Goal: Task Accomplishment & Management: Manage account settings

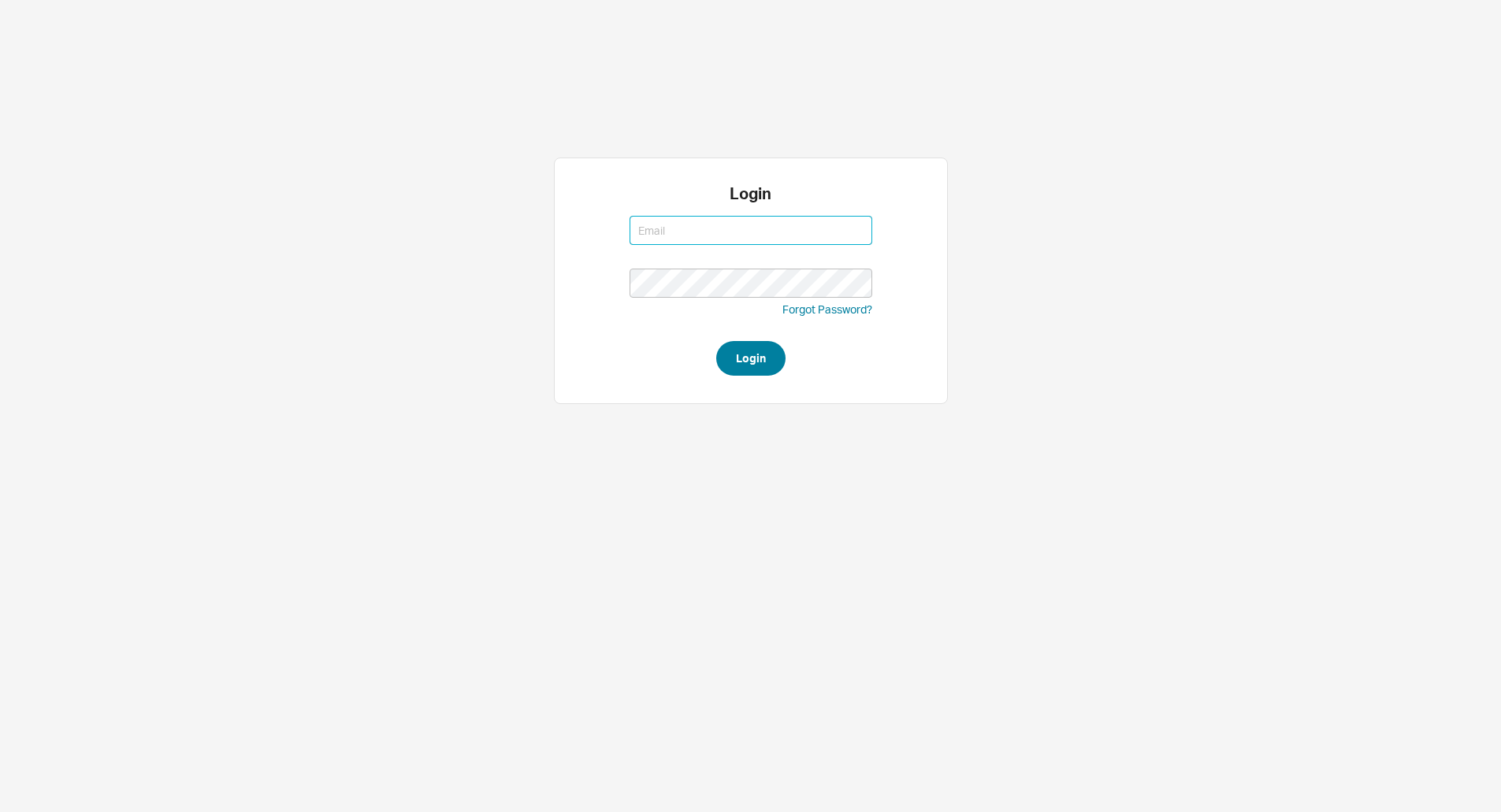
type input "[EMAIL_ADDRESS][DOMAIN_NAME]"
type input "jack@qualitybath.com"
click at [750, 364] on button "Login" at bounding box center [750, 358] width 69 height 34
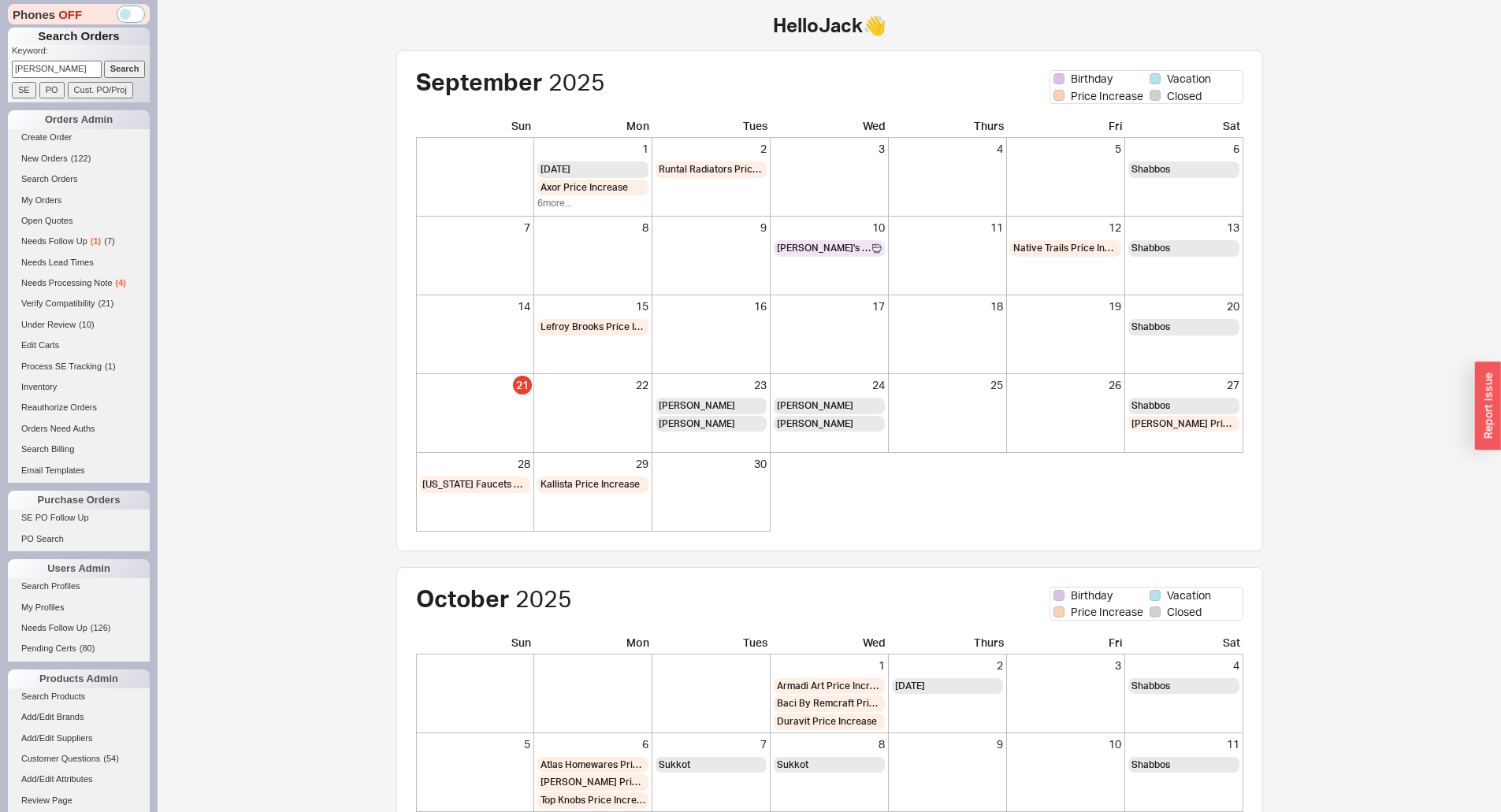
type input "[PERSON_NAME]"
click at [104, 61] on input "Search" at bounding box center [125, 69] width 42 height 16
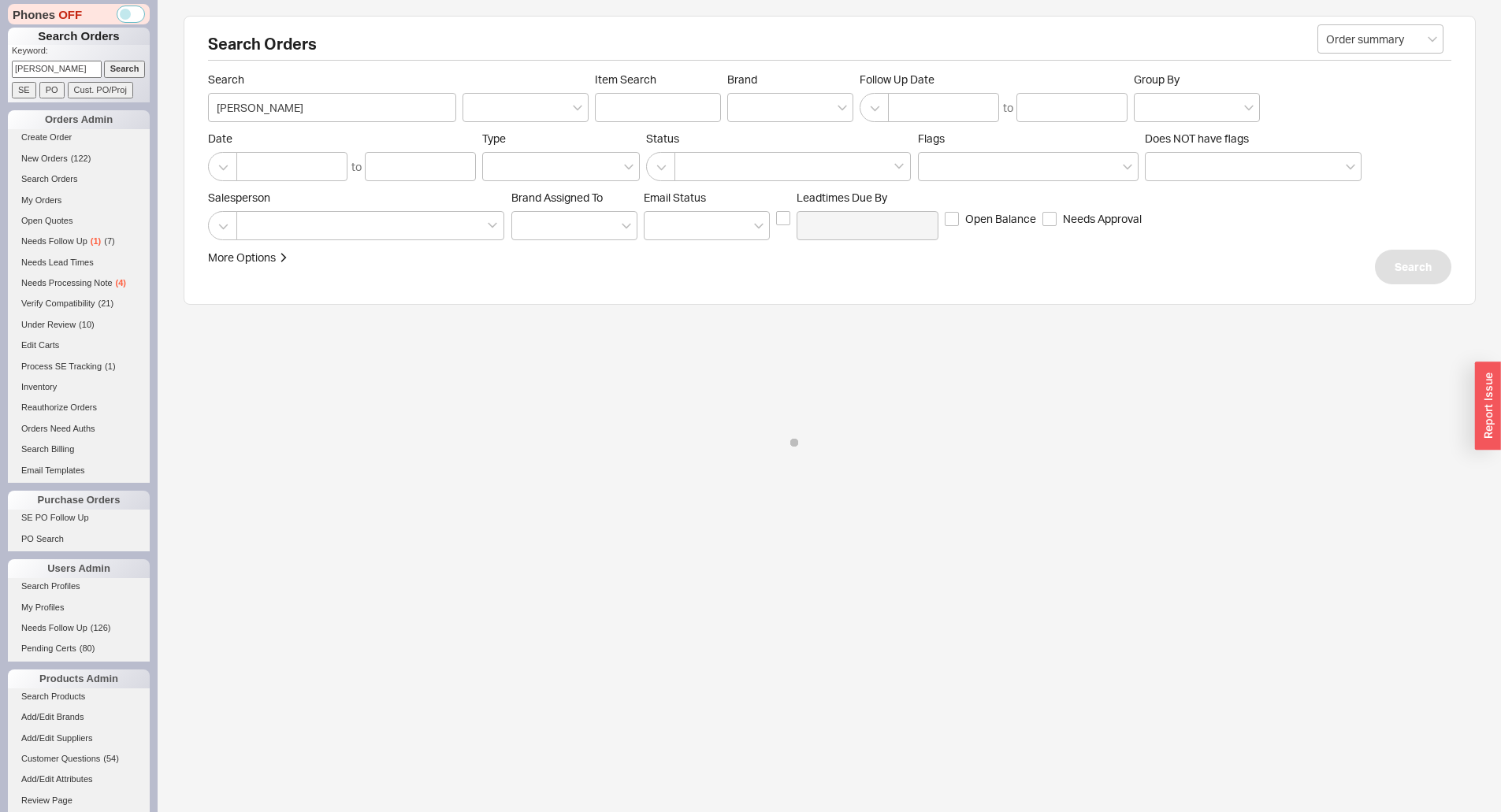
click at [209, 92] on label "Search miller" at bounding box center [332, 97] width 248 height 49
click at [209, 93] on input "miller" at bounding box center [332, 107] width 248 height 29
click at [339, 45] on h2 "Search Orders" at bounding box center [829, 48] width 1243 height 25
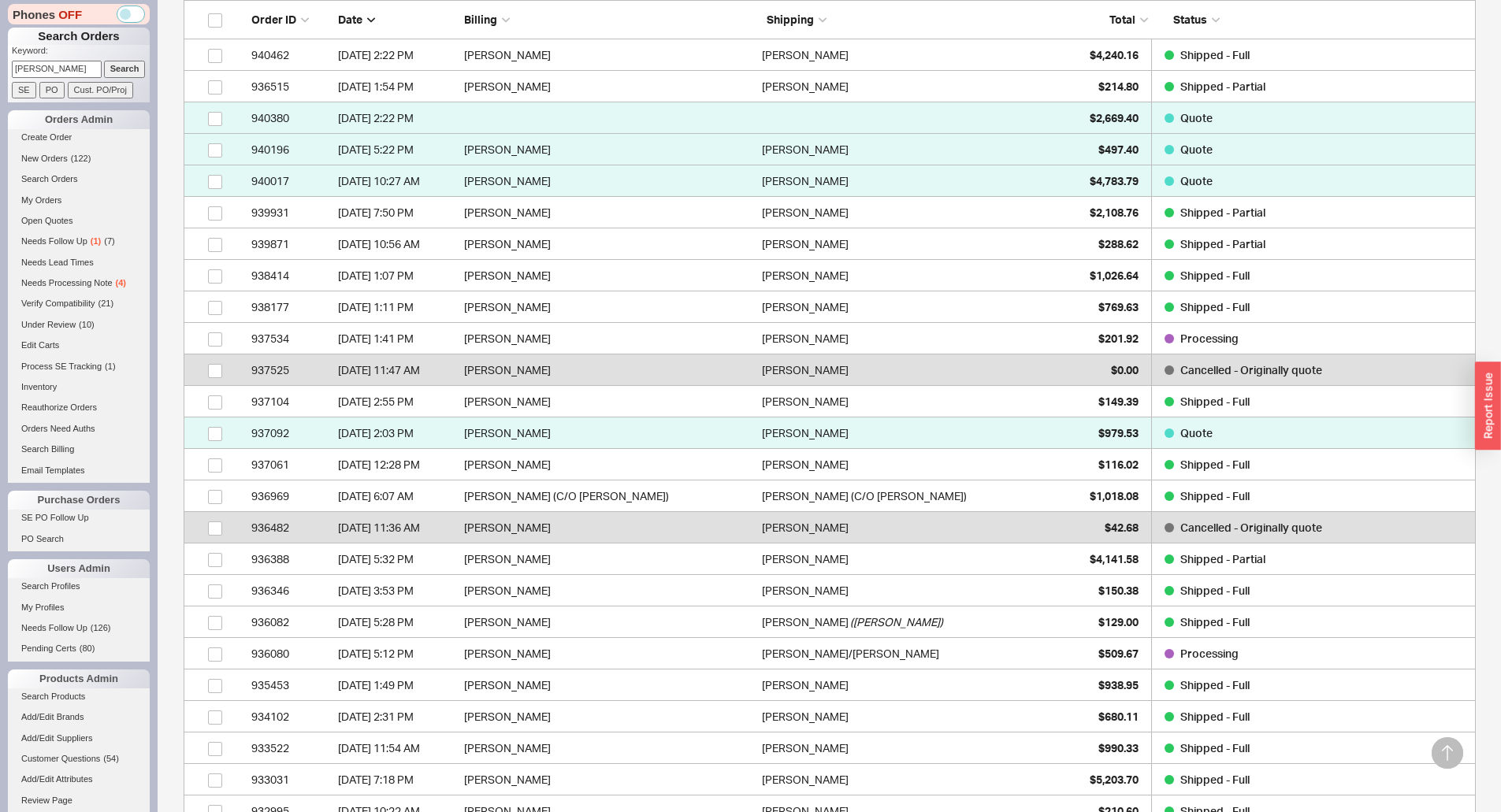
scroll to position [473, 0]
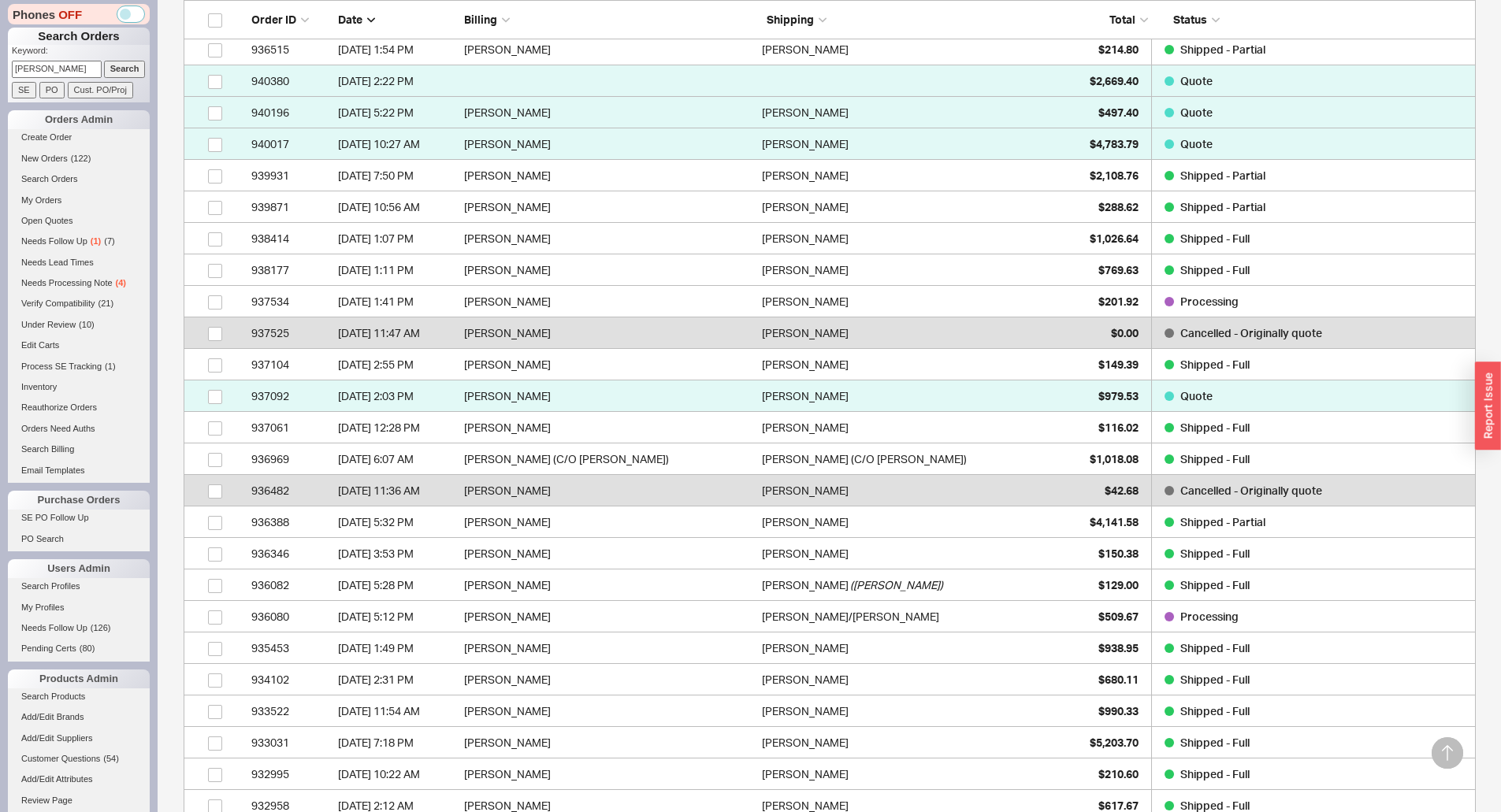
click at [44, 48] on p "Keyword:" at bounding box center [80, 53] width 138 height 16
click at [52, 68] on input "miller" at bounding box center [56, 69] width 90 height 16
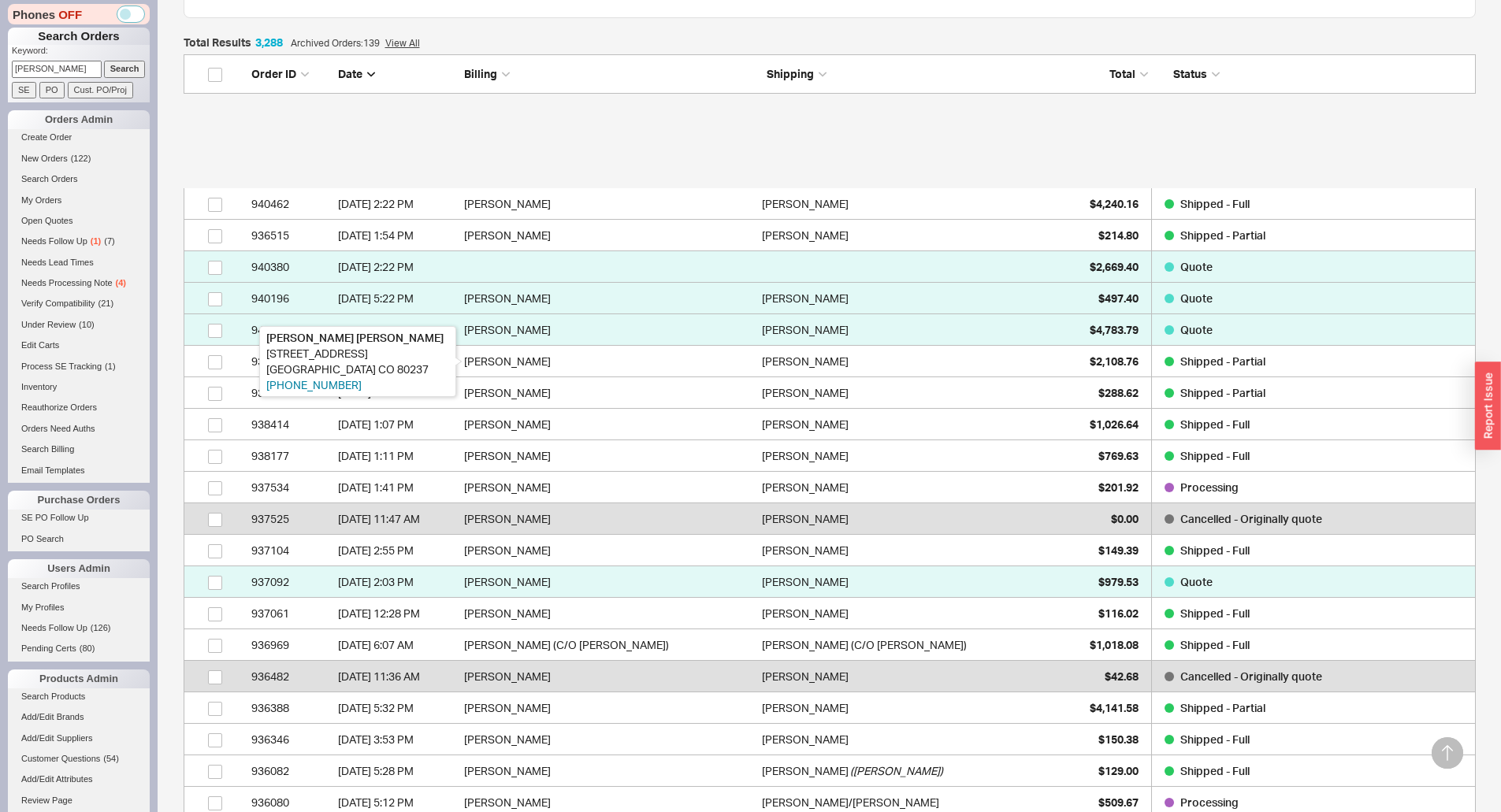
scroll to position [0, 0]
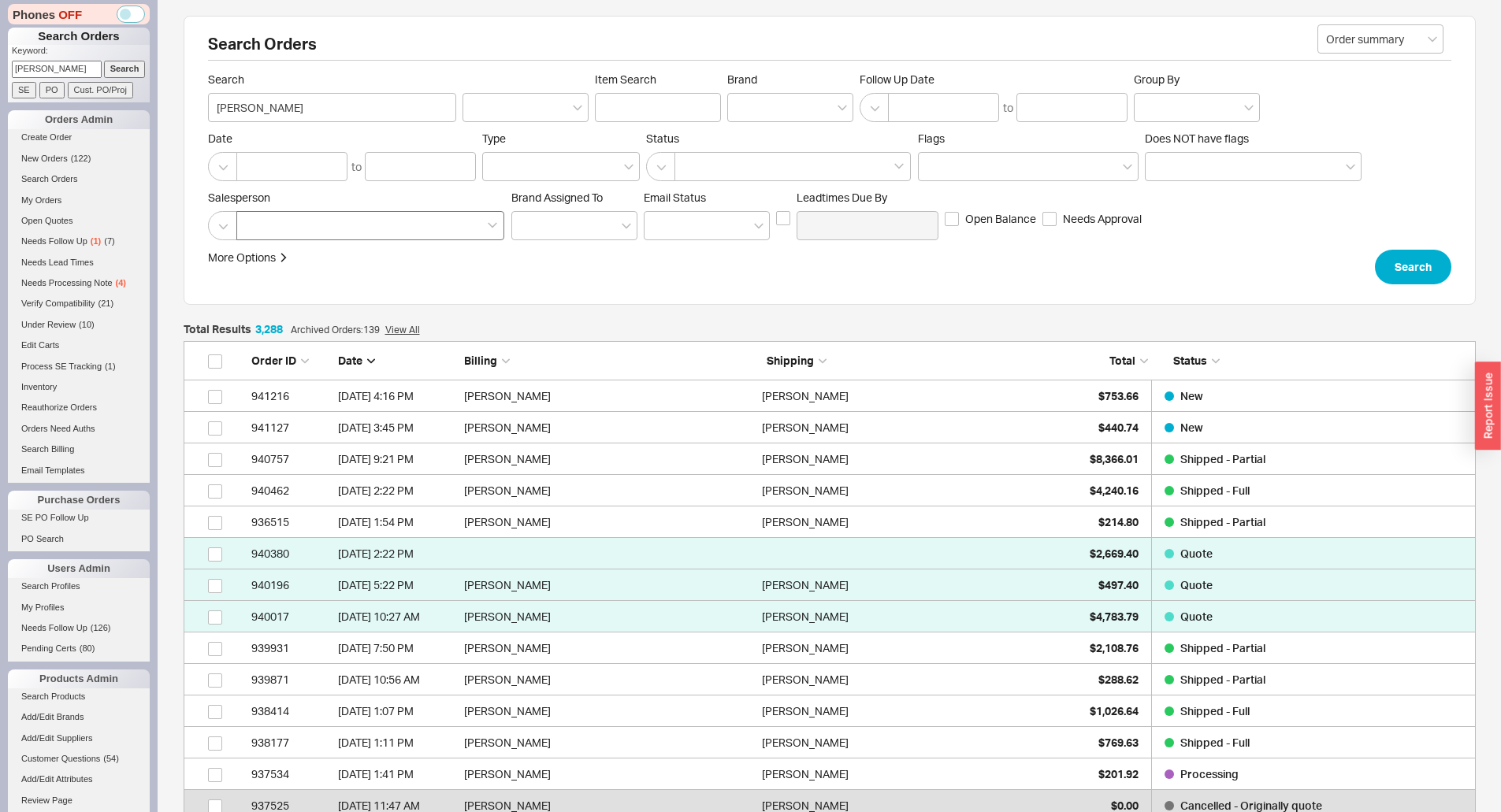
click at [379, 215] on div at bounding box center [370, 225] width 268 height 29
click at [256, 217] on input at bounding box center [250, 226] width 11 height 18
type input "ja"
click at [320, 250] on div "Jack" at bounding box center [371, 258] width 266 height 29
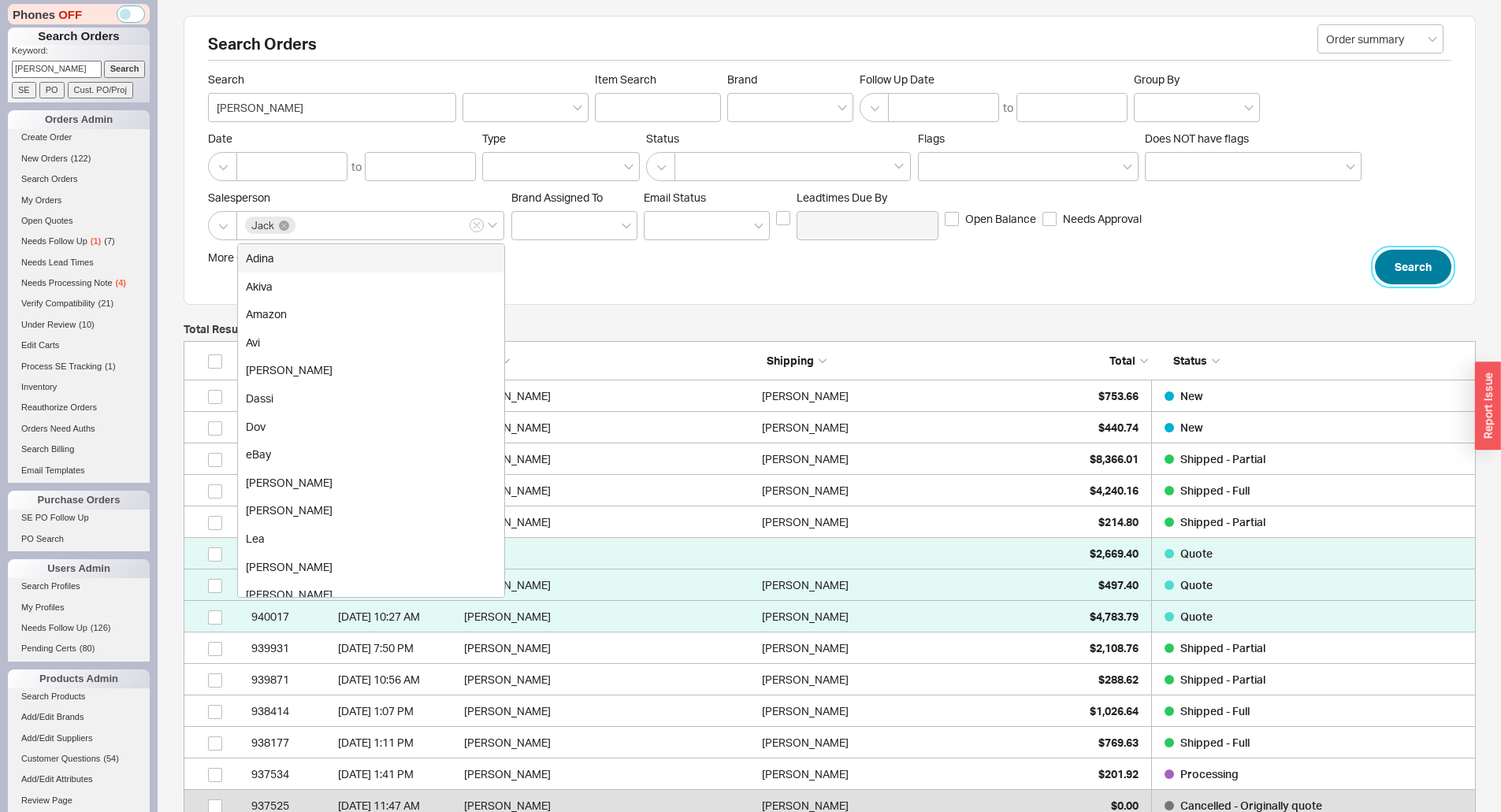
click at [1435, 257] on button "Search" at bounding box center [1412, 267] width 76 height 34
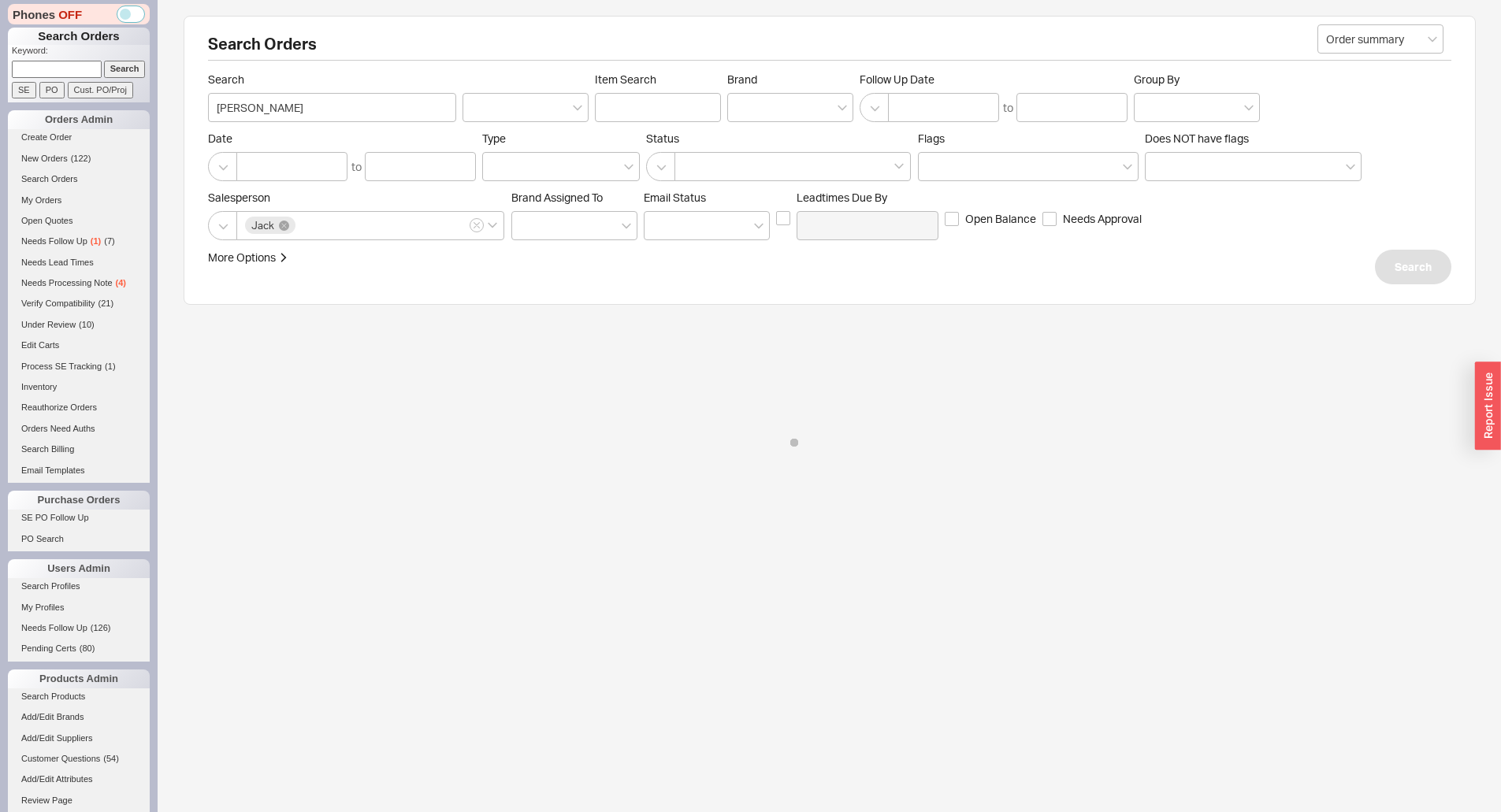
click at [1426, 230] on div "Salesperson Jack Brand Assigned To Em ​ ail Status Leadtimes Due By Open Balanc…" at bounding box center [829, 215] width 1243 height 49
click at [1269, 237] on div "Salesperson Jack Brand Assigned To Em ​ ail Status Leadtimes Due By Open Balanc…" at bounding box center [829, 215] width 1243 height 49
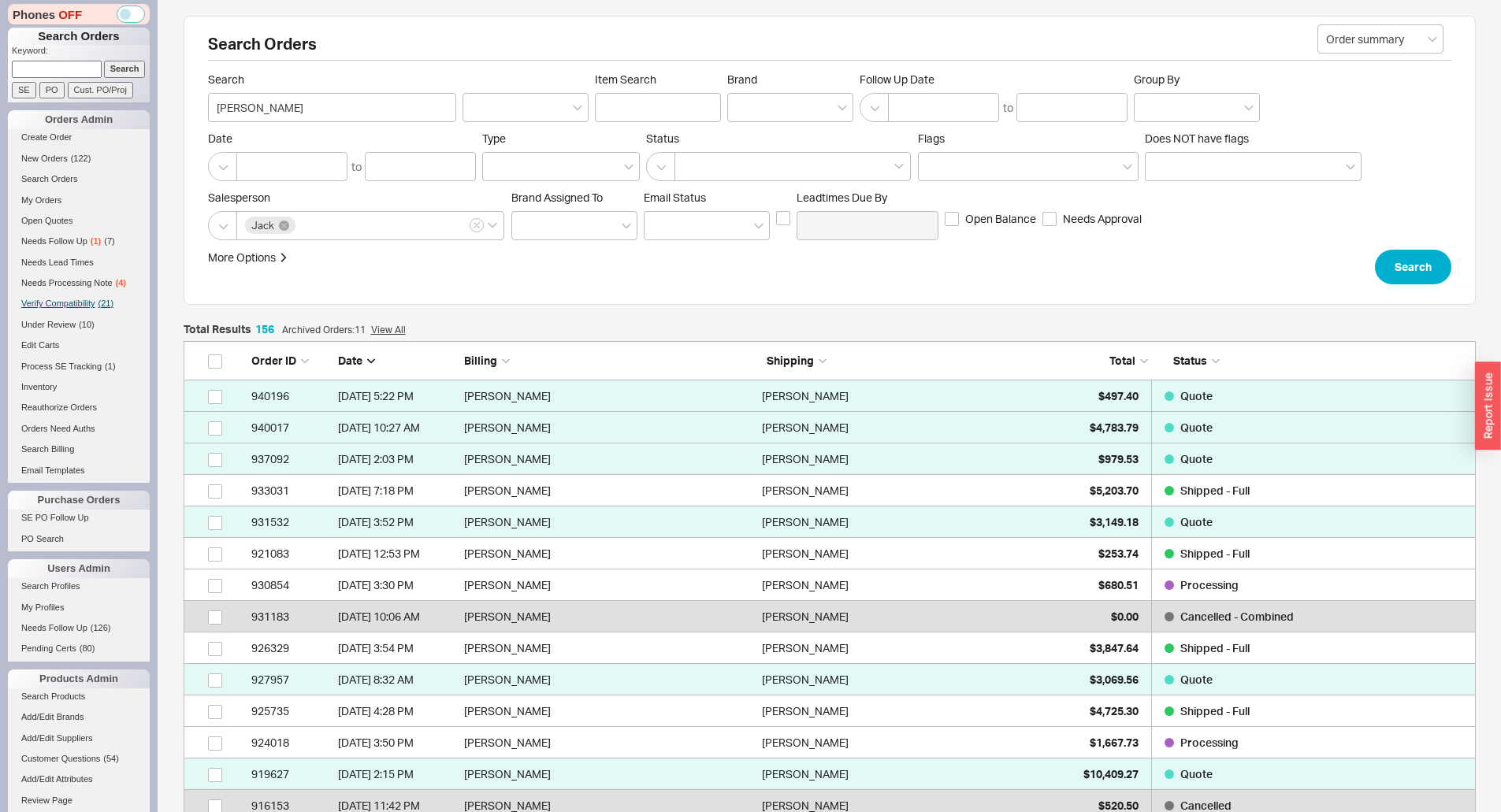
scroll to position [4943, 1280]
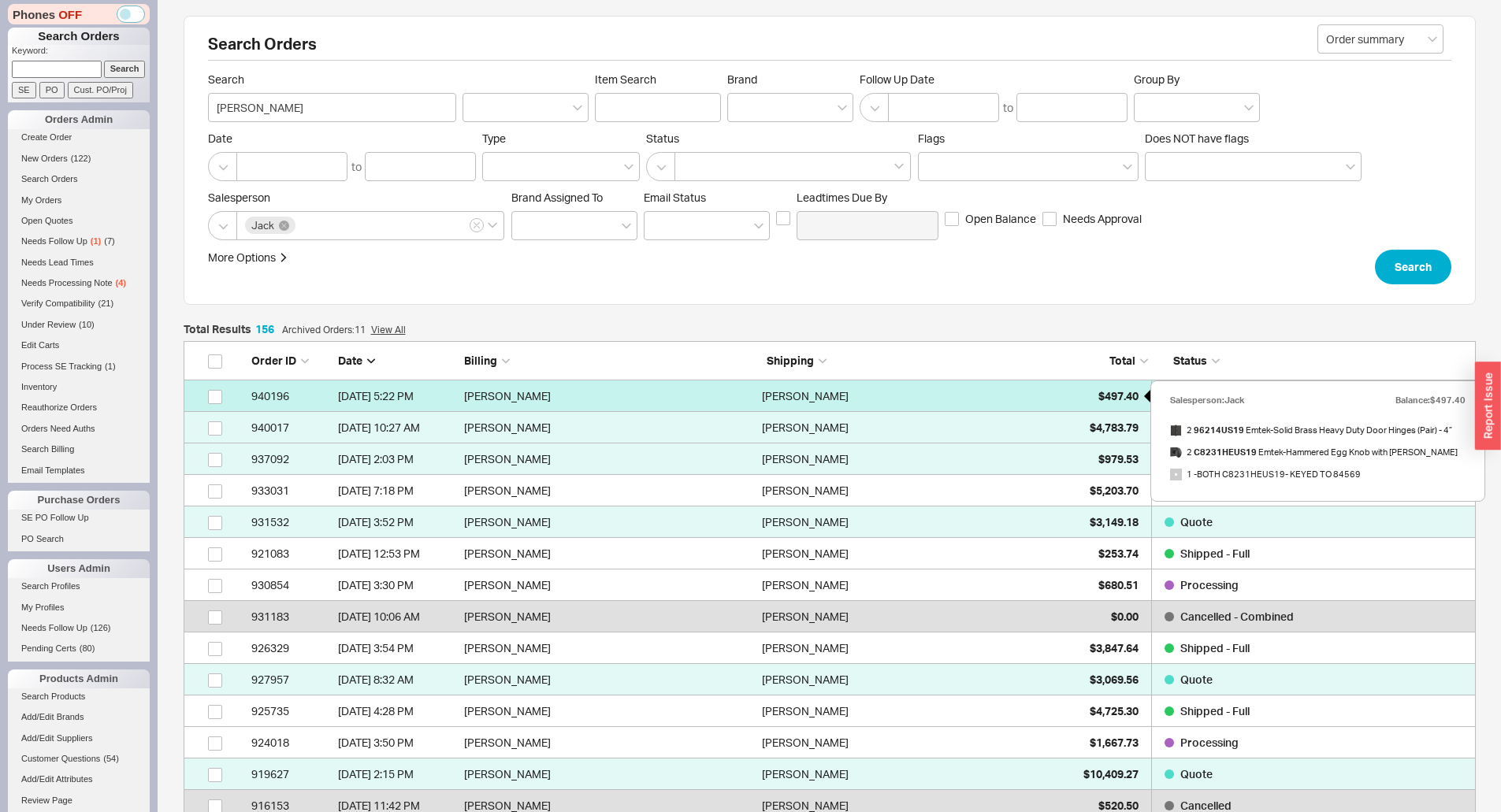
click at [1074, 392] on div "$497.40" at bounding box center [1099, 396] width 79 height 31
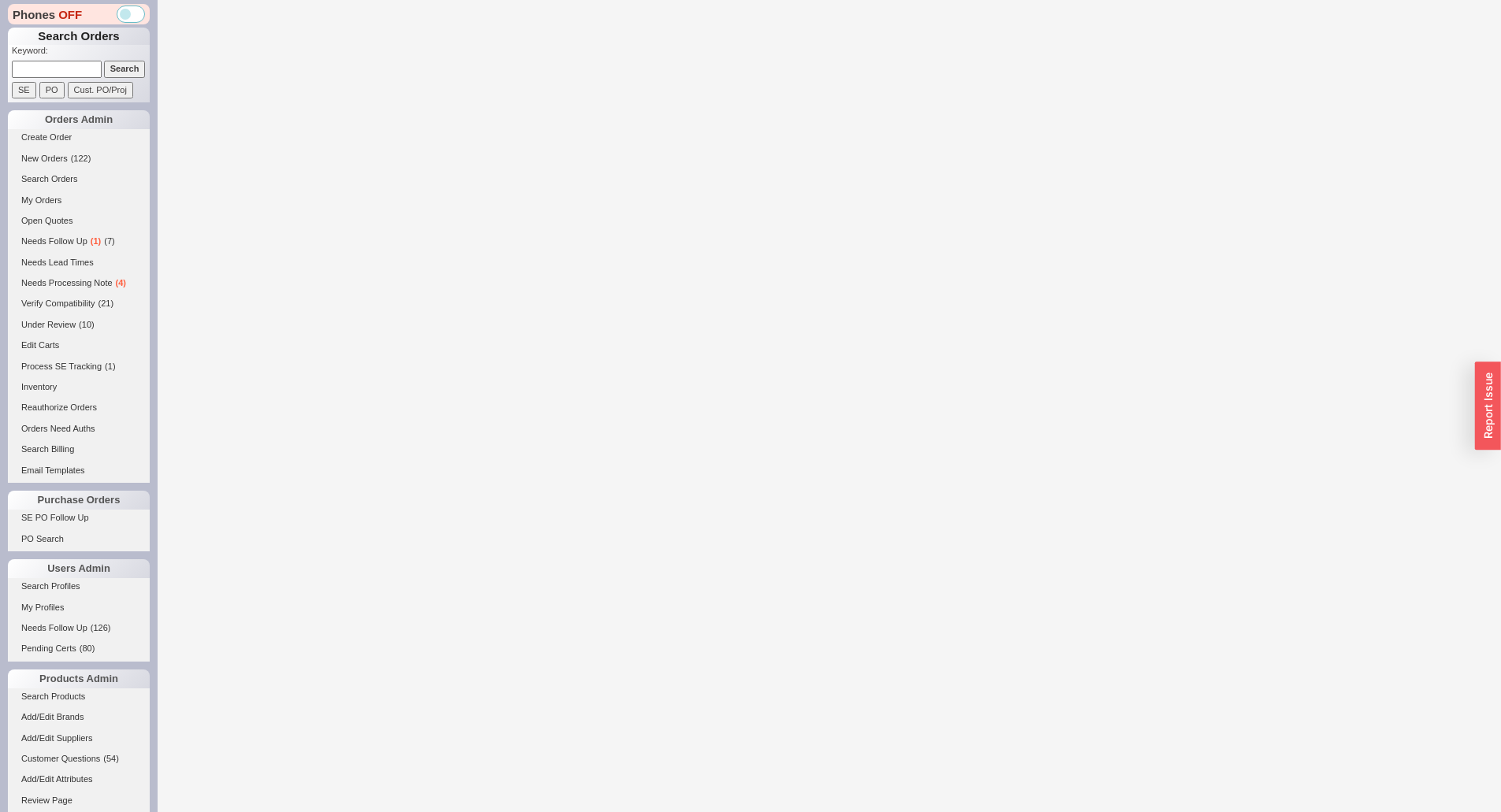
select select "*"
select select "LOW"
select select "3"
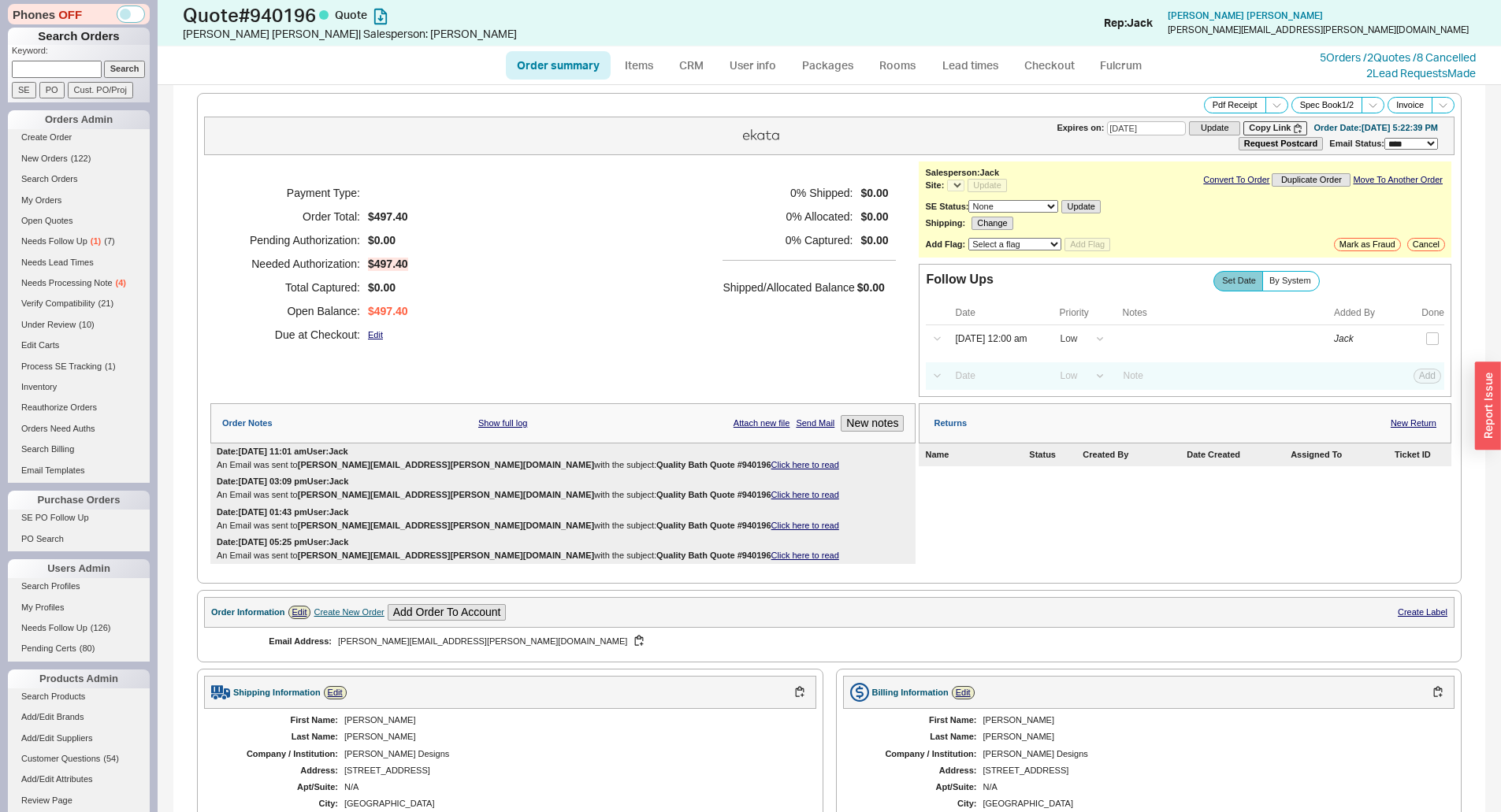
select select "*"
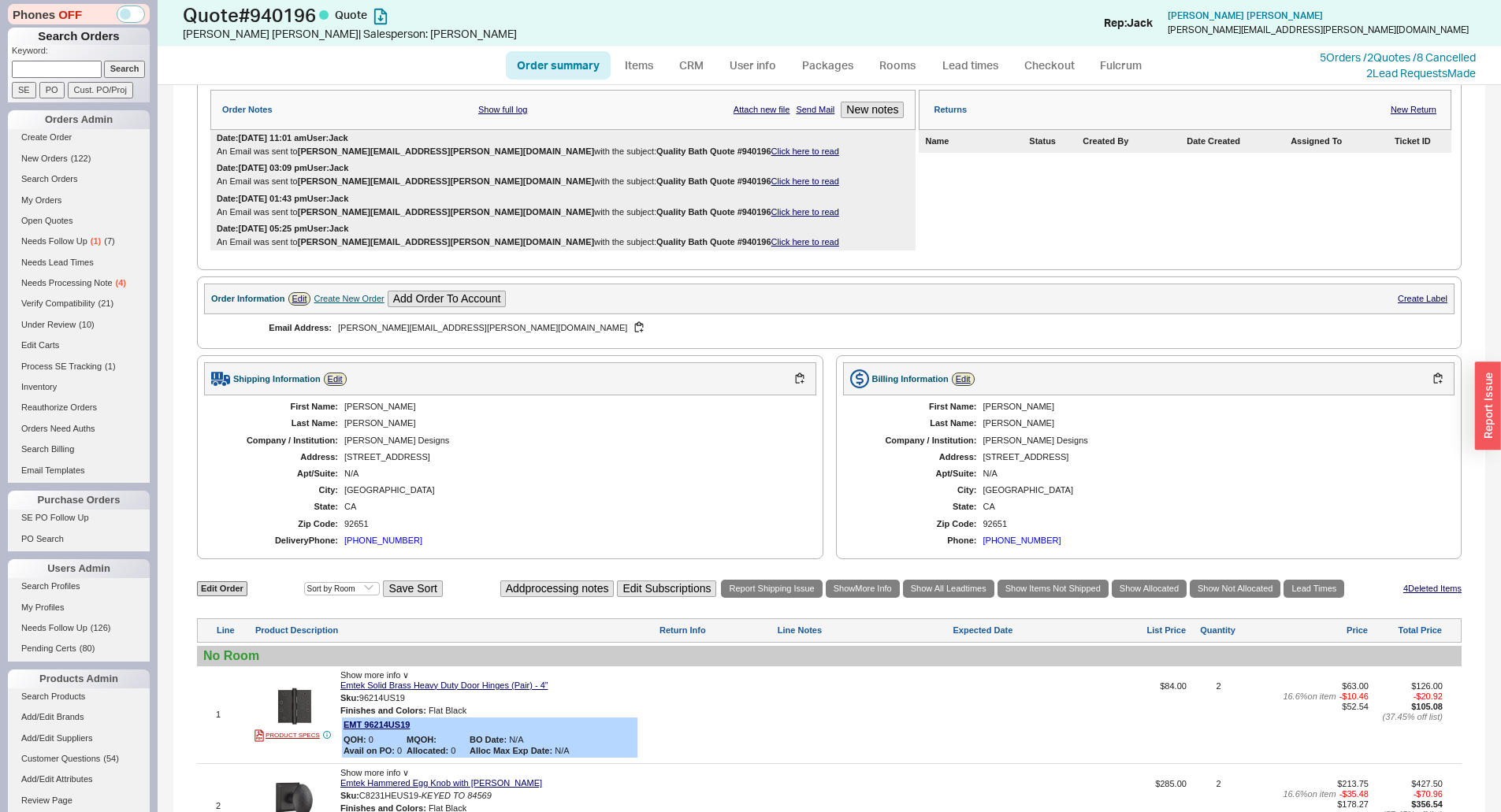
scroll to position [315, 0]
click at [336, 364] on div "Shipping Information Edit" at bounding box center [509, 377] width 612 height 33
click at [336, 378] on link "Edit" at bounding box center [335, 378] width 23 height 13
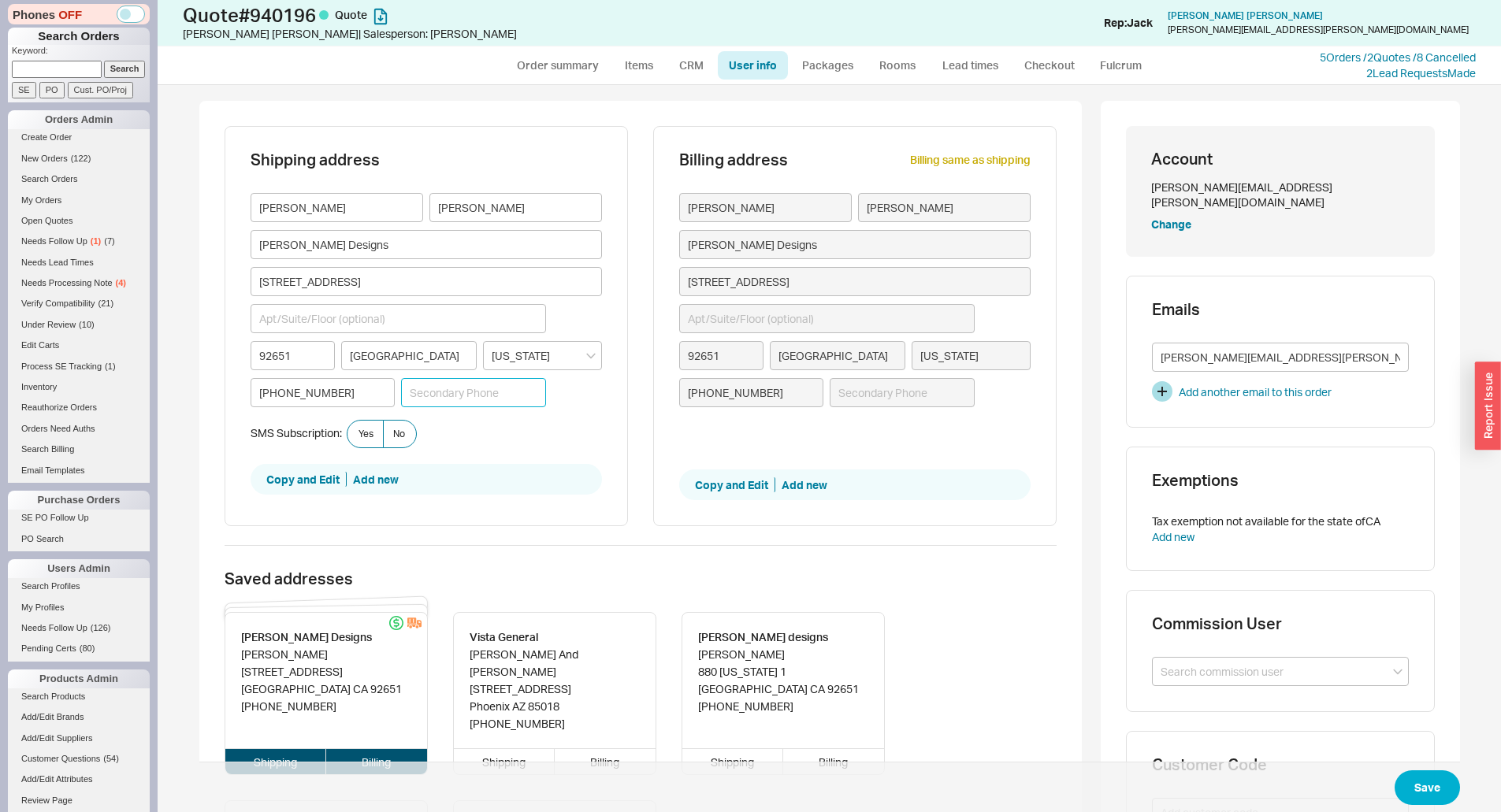
click at [493, 390] on input at bounding box center [473, 392] width 145 height 29
paste input "4802541447"
type input "4802541447"
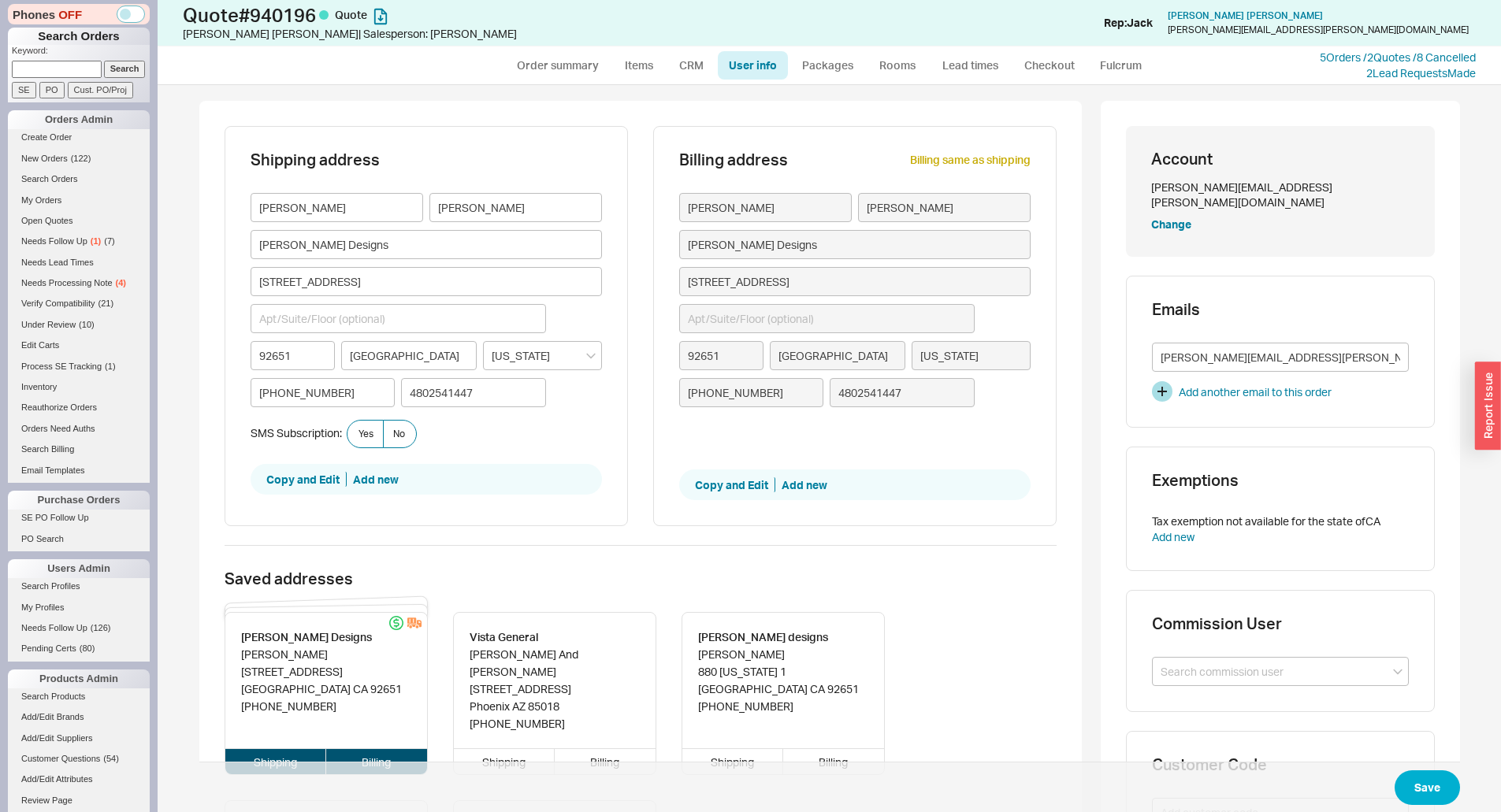
click at [1399, 770] on span "Save" at bounding box center [829, 787] width 1260 height 51
click at [1407, 773] on button "Save" at bounding box center [1427, 787] width 66 height 34
select select "*"
select select "LOW"
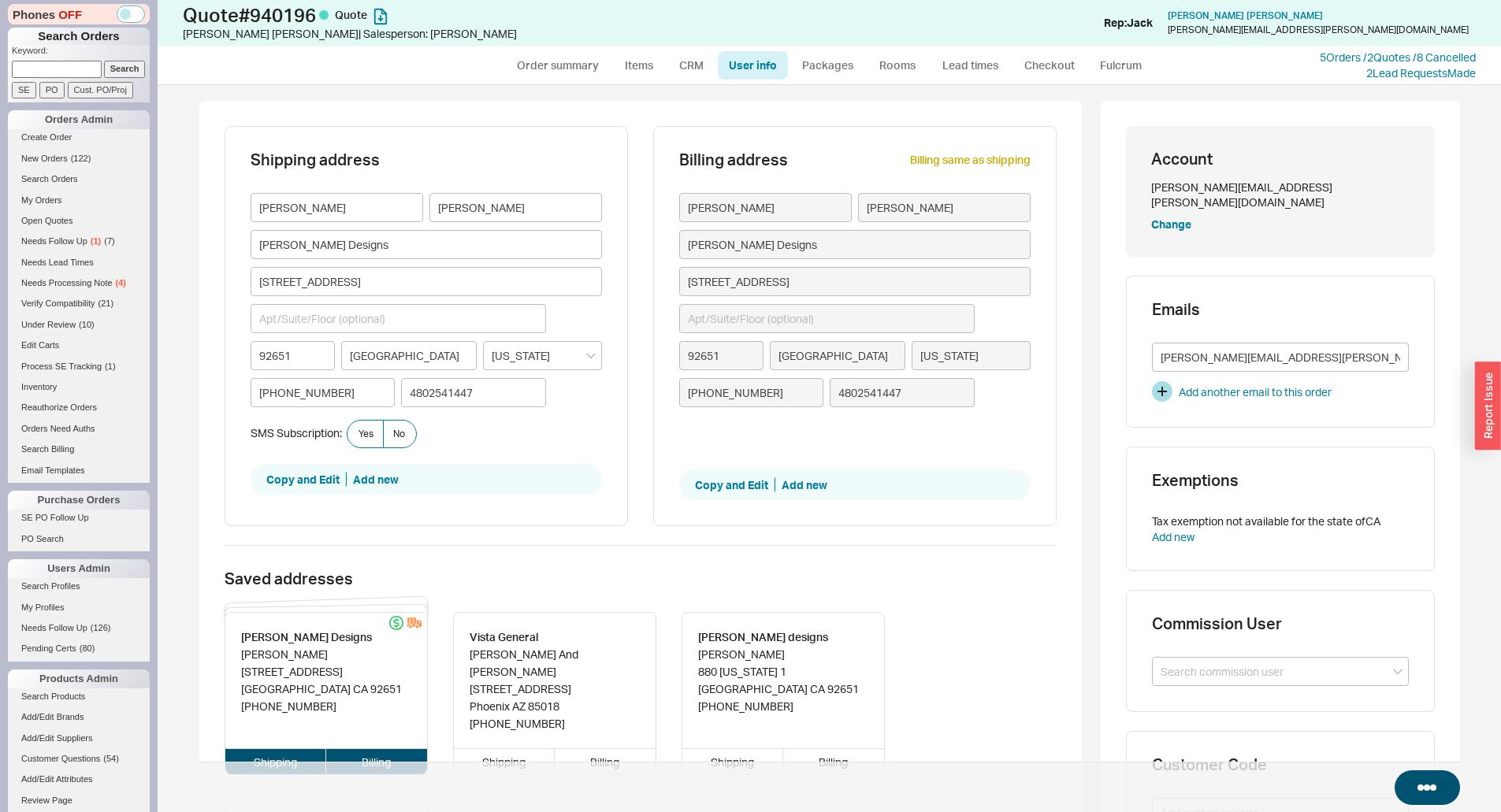
select select "LOW"
select select "3"
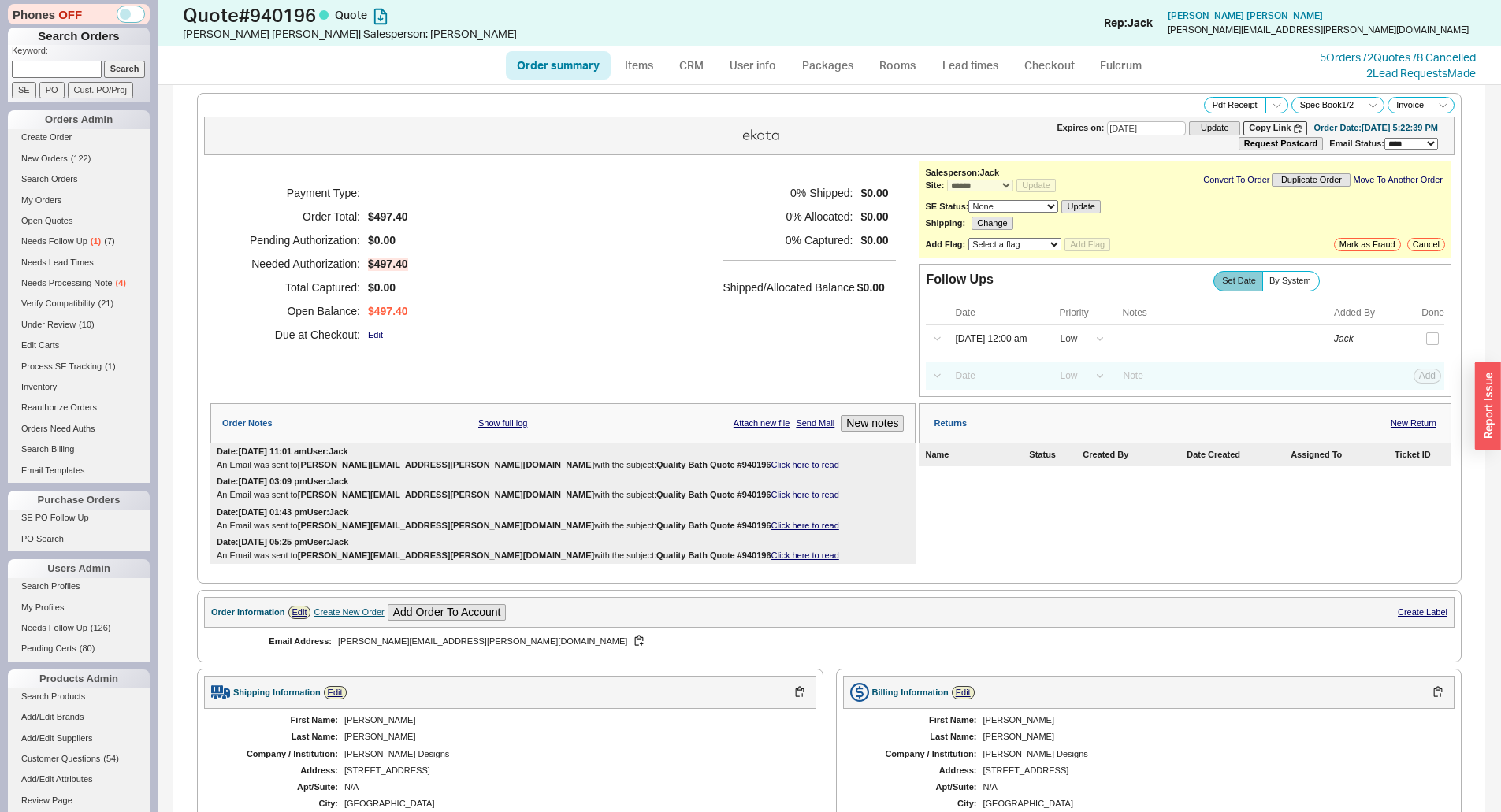
click at [684, 112] on div "Pdf Receipt Spec Book 1 / 2 Invoice" at bounding box center [829, 105] width 1251 height 16
click at [443, 347] on div "Payment Type: Order Total: $497.40 Pending Authorization: $0.00 Needed Authoriz…" at bounding box center [562, 264] width 705 height 204
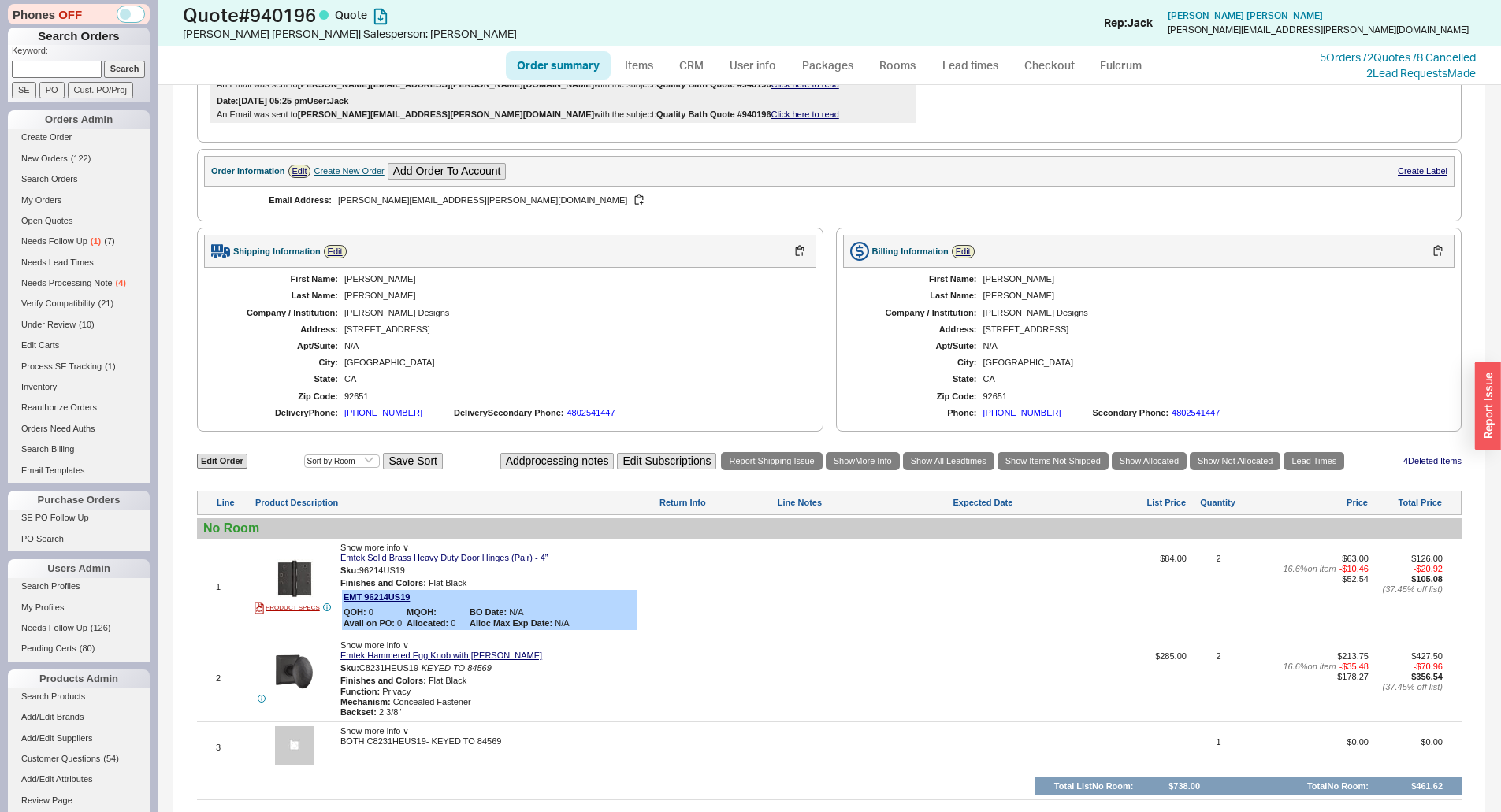
scroll to position [552, 0]
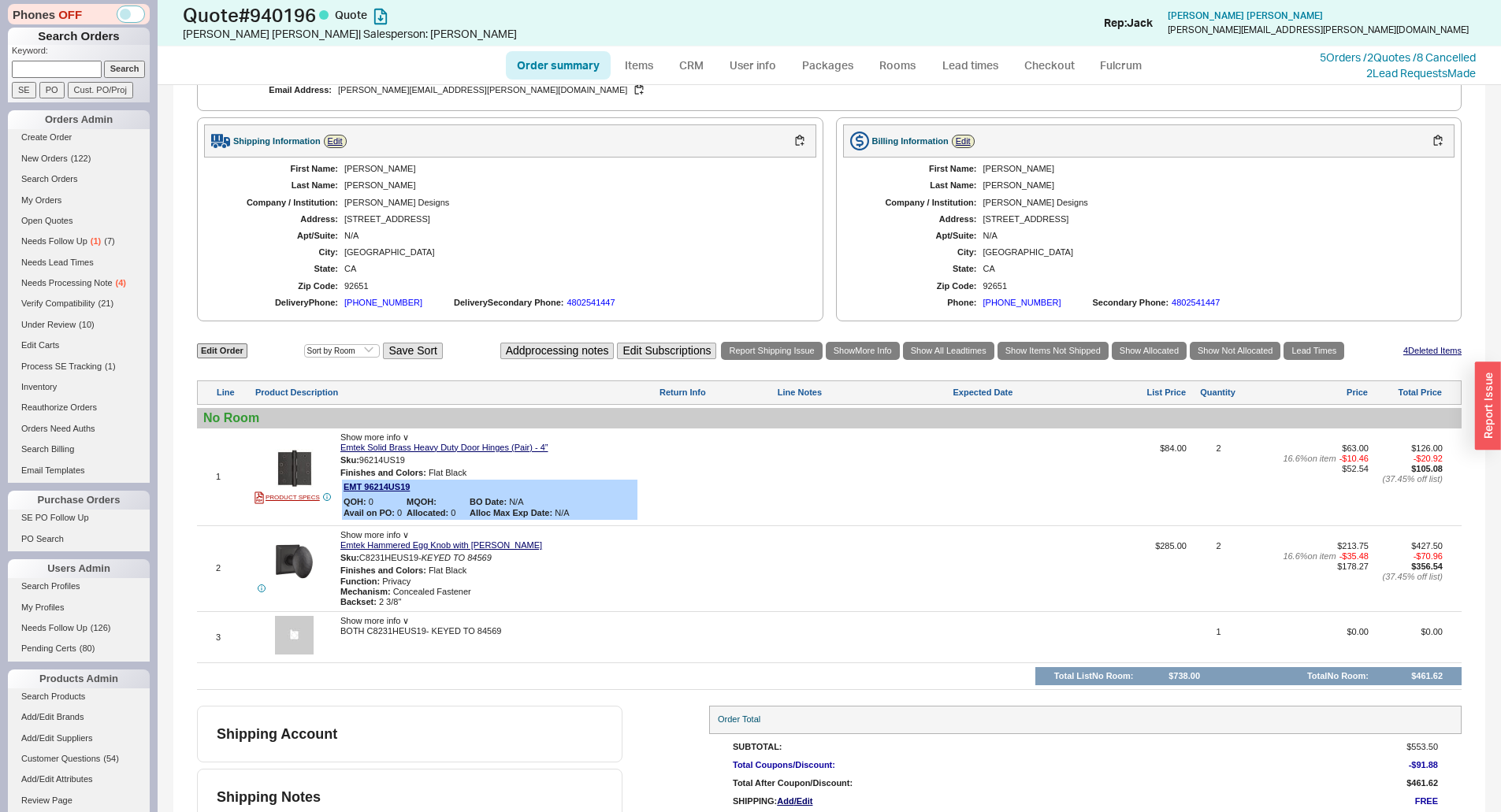
click at [585, 306] on div "4802541447" at bounding box center [590, 303] width 48 height 10
click at [723, 259] on div "First Name: Andra Last Name: Miller Company / Institution: Andra R Miller Desig…" at bounding box center [509, 236] width 612 height 157
click at [868, 218] on div "Address:" at bounding box center [918, 219] width 118 height 10
click at [1056, 208] on div "First Name: Andra Last Name: Miller Company / Institution: Andra R Miller Desig…" at bounding box center [1149, 236] width 612 height 157
click at [820, 238] on div "Shipping Information Edit First Name: Andra Last Name: Miller Company / Institu…" at bounding box center [829, 219] width 1265 height 204
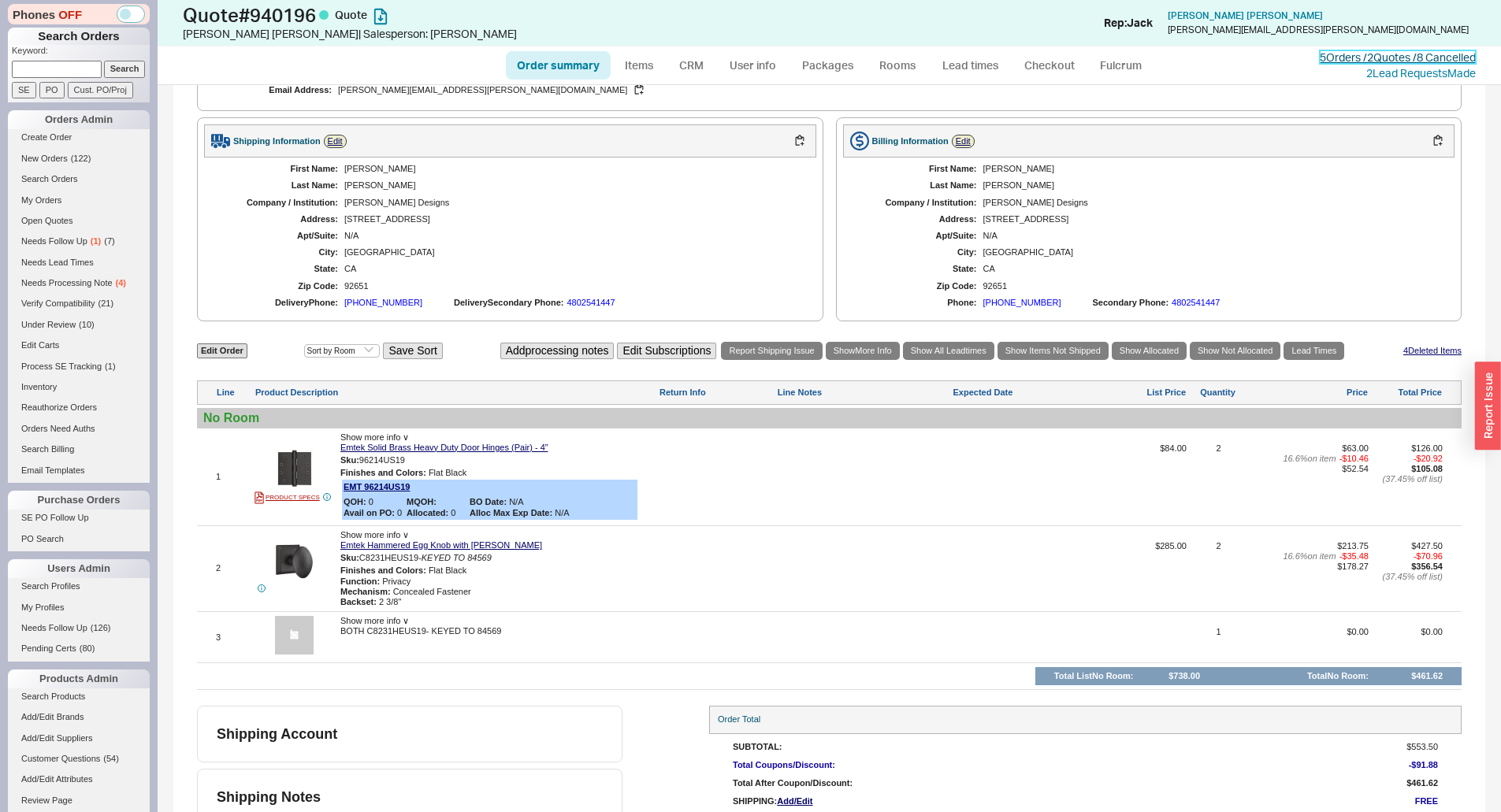
click at [1356, 55] on link "5 Orders / 2 Quotes / 8 Cancelled" at bounding box center [1398, 57] width 156 height 13
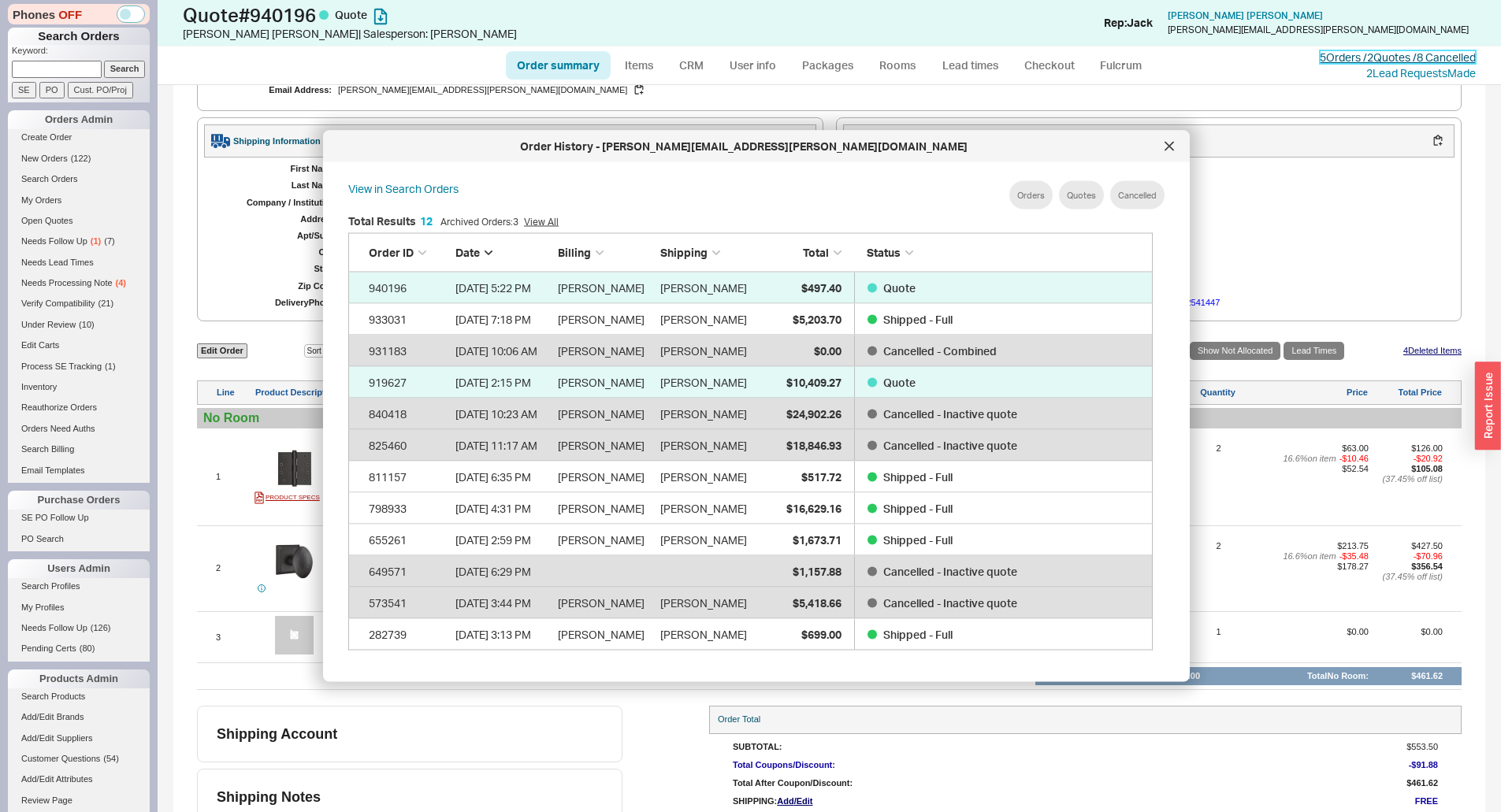
scroll to position [470, 818]
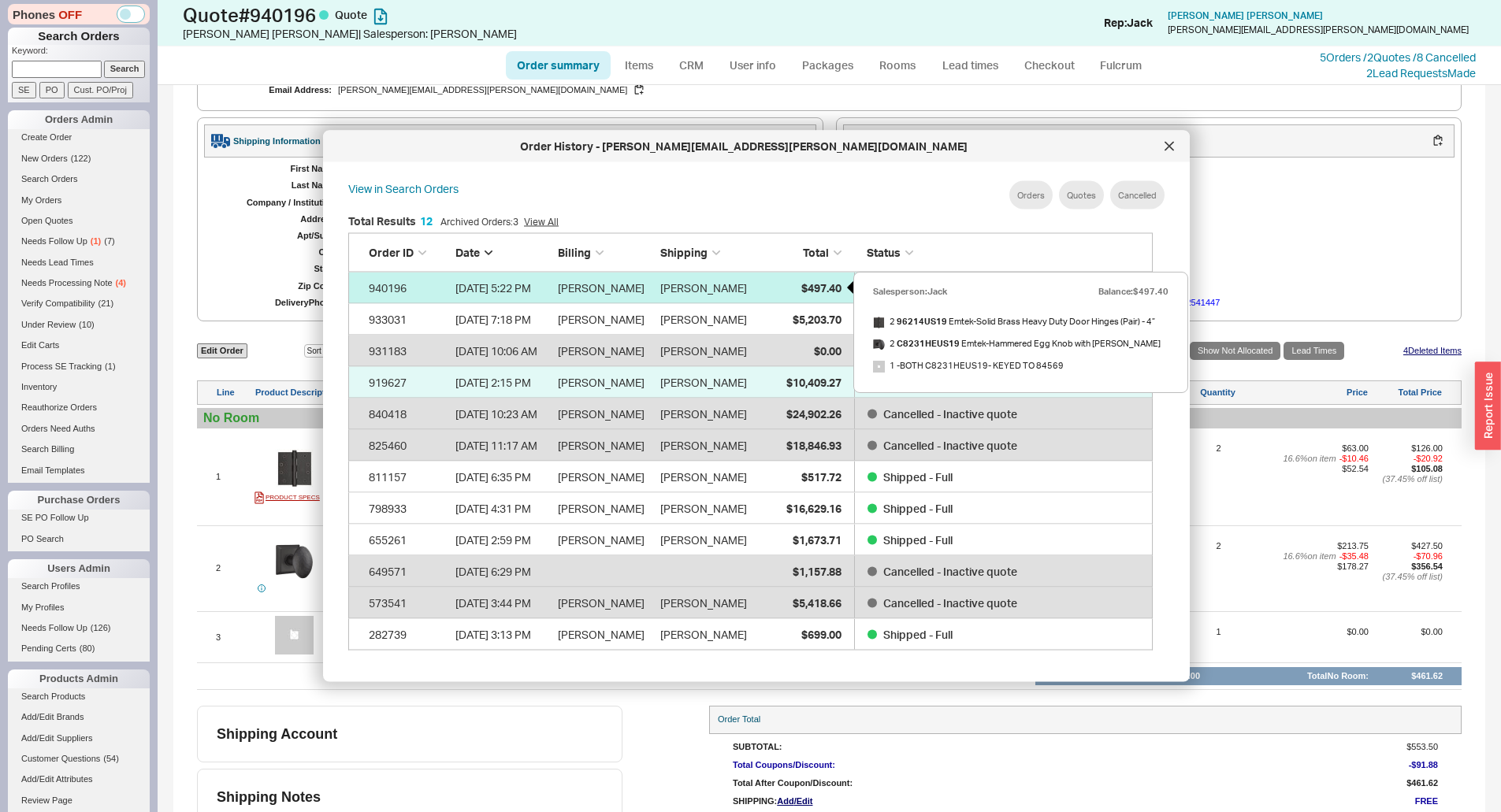
click at [815, 285] on span "$497.40" at bounding box center [821, 287] width 40 height 13
select select "*"
select select "LOW"
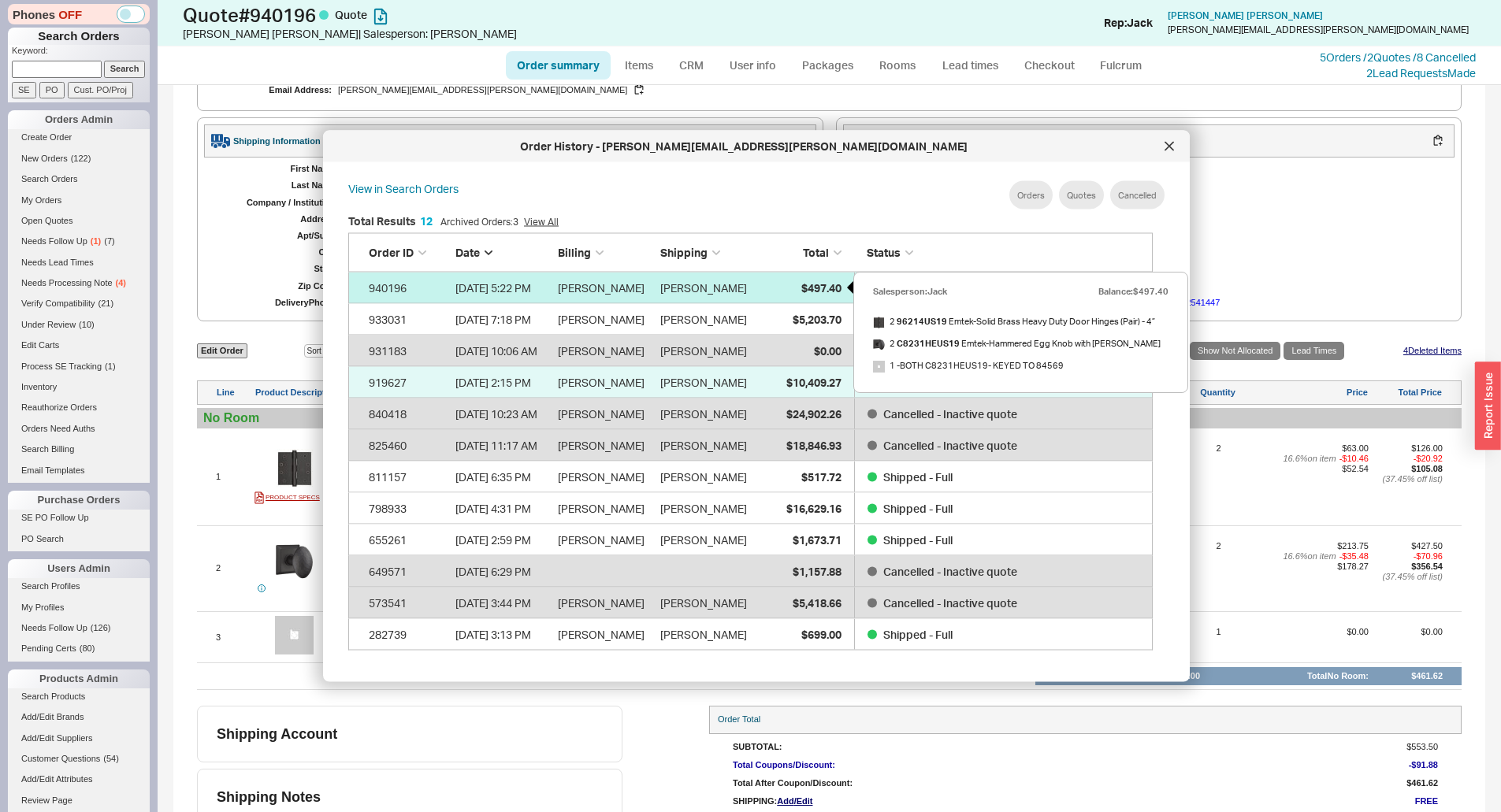
select select "3"
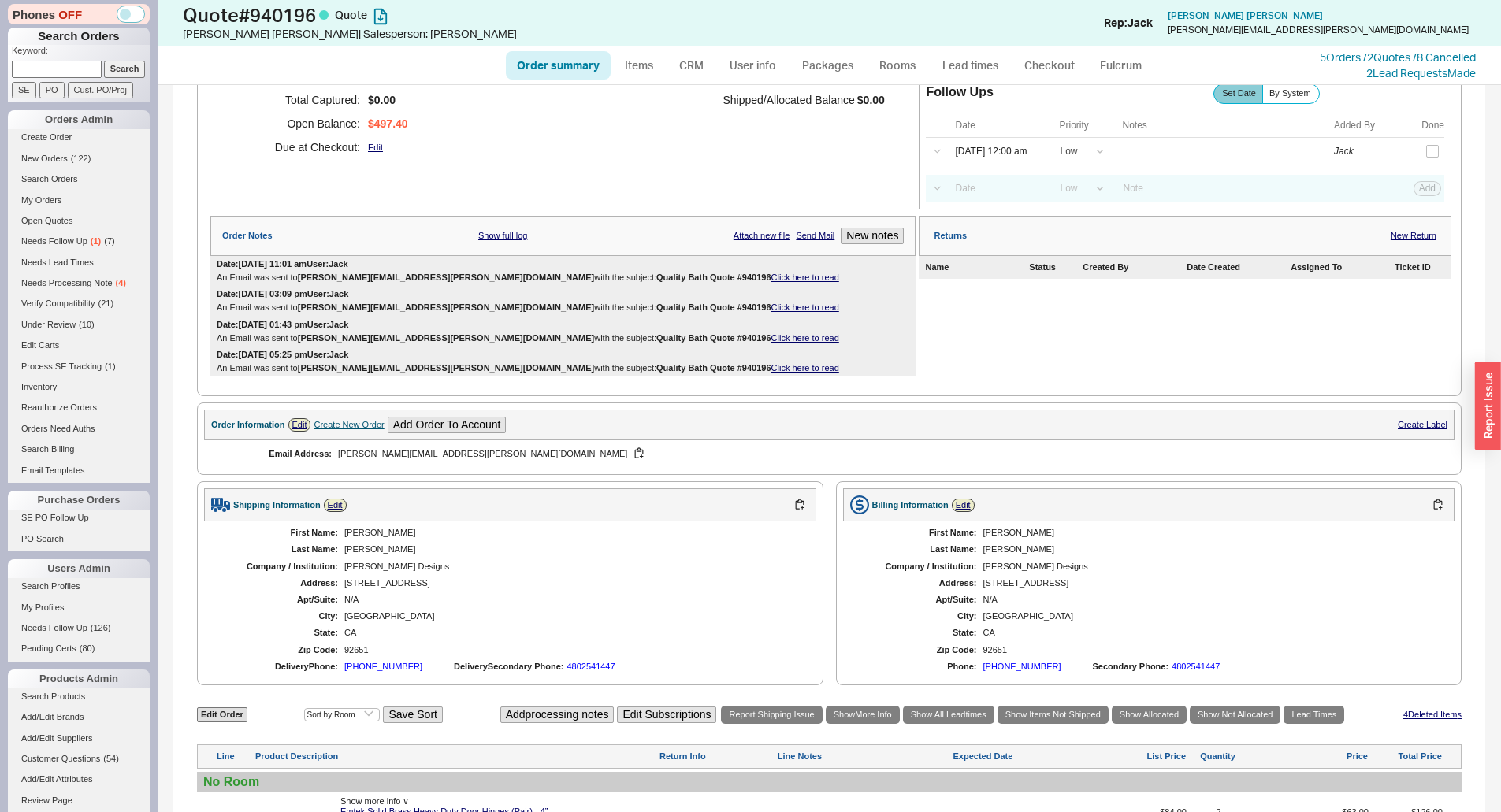
scroll to position [236, 0]
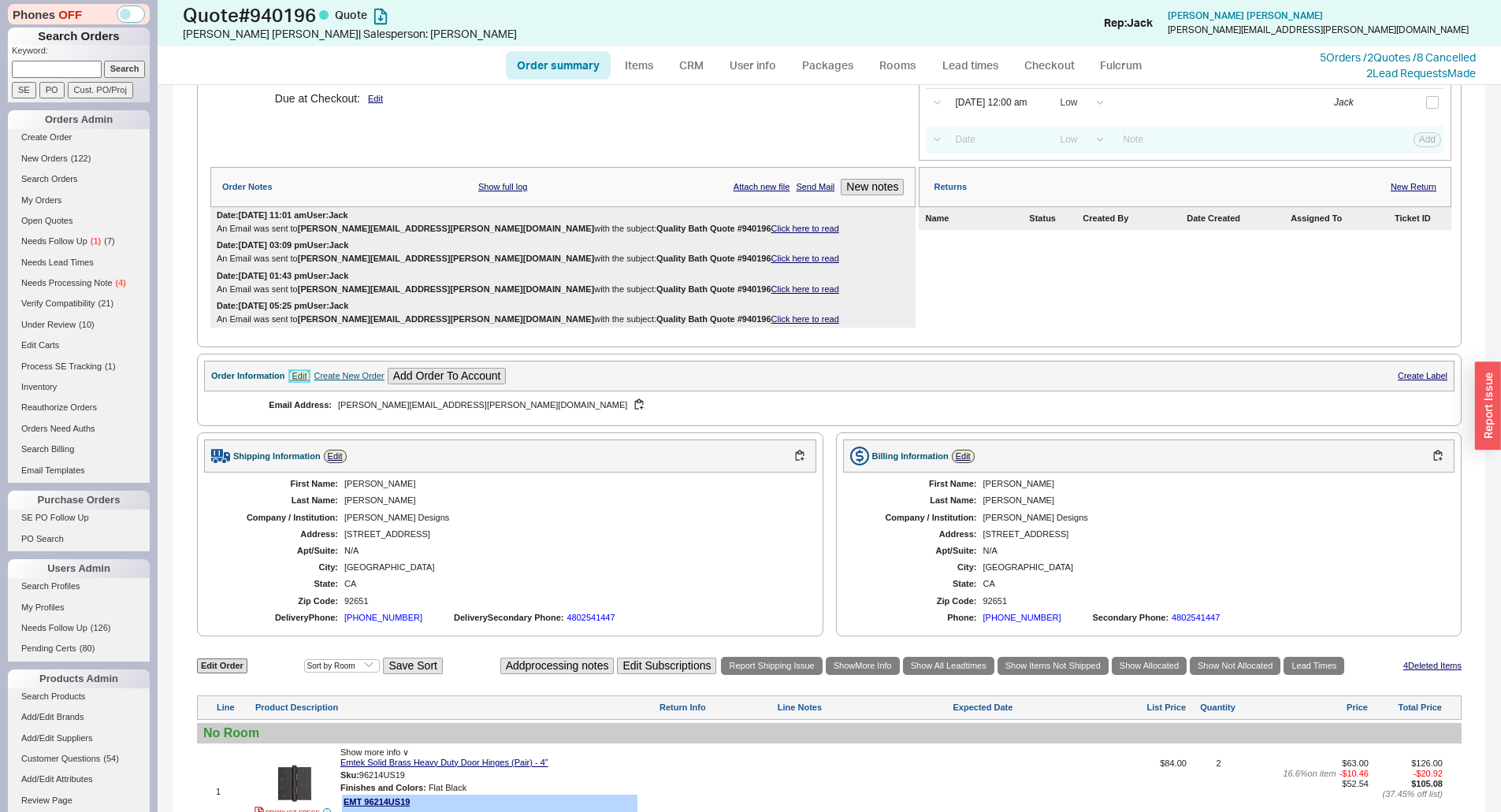
click at [301, 374] on link "Edit" at bounding box center [300, 376] width 23 height 13
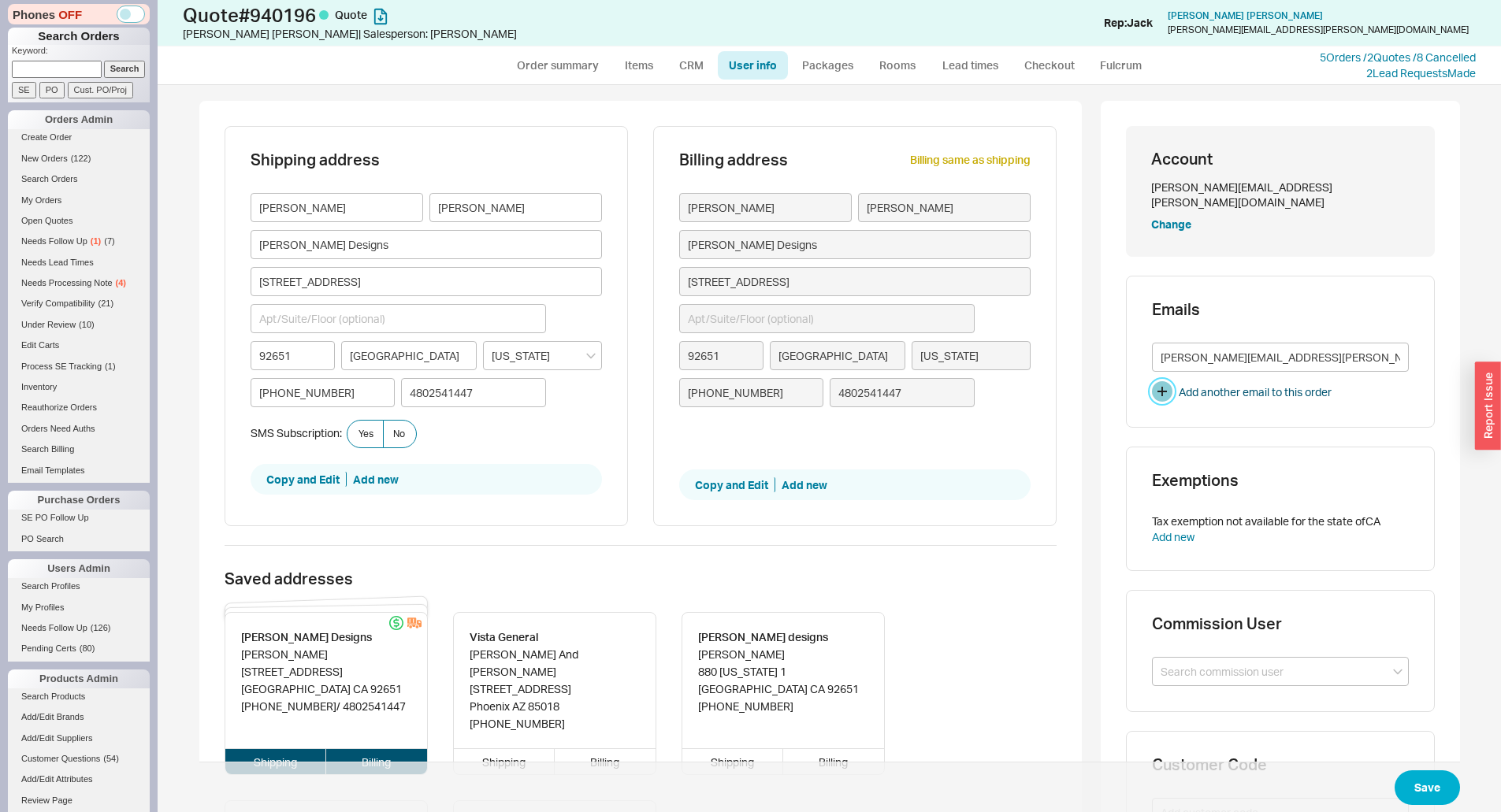
click at [1152, 381] on button "button" at bounding box center [1162, 391] width 21 height 21
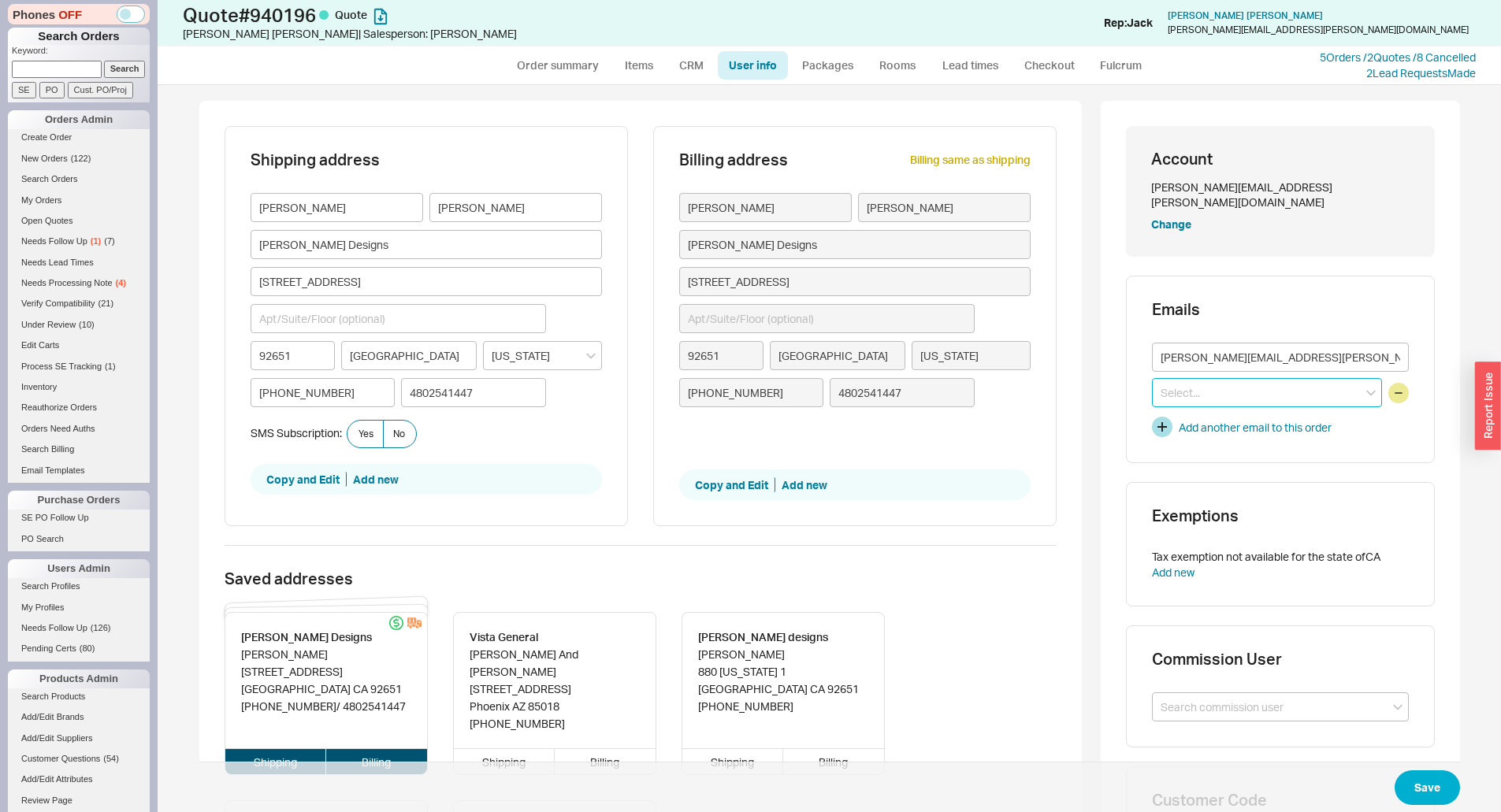
click at [1194, 381] on input at bounding box center [1267, 392] width 230 height 29
paste input "Ellie Miller <ellie@coastalhomesconcierge.com>"
type input "Ellie Miller <ellie@coastalhomesconcierge.com>"
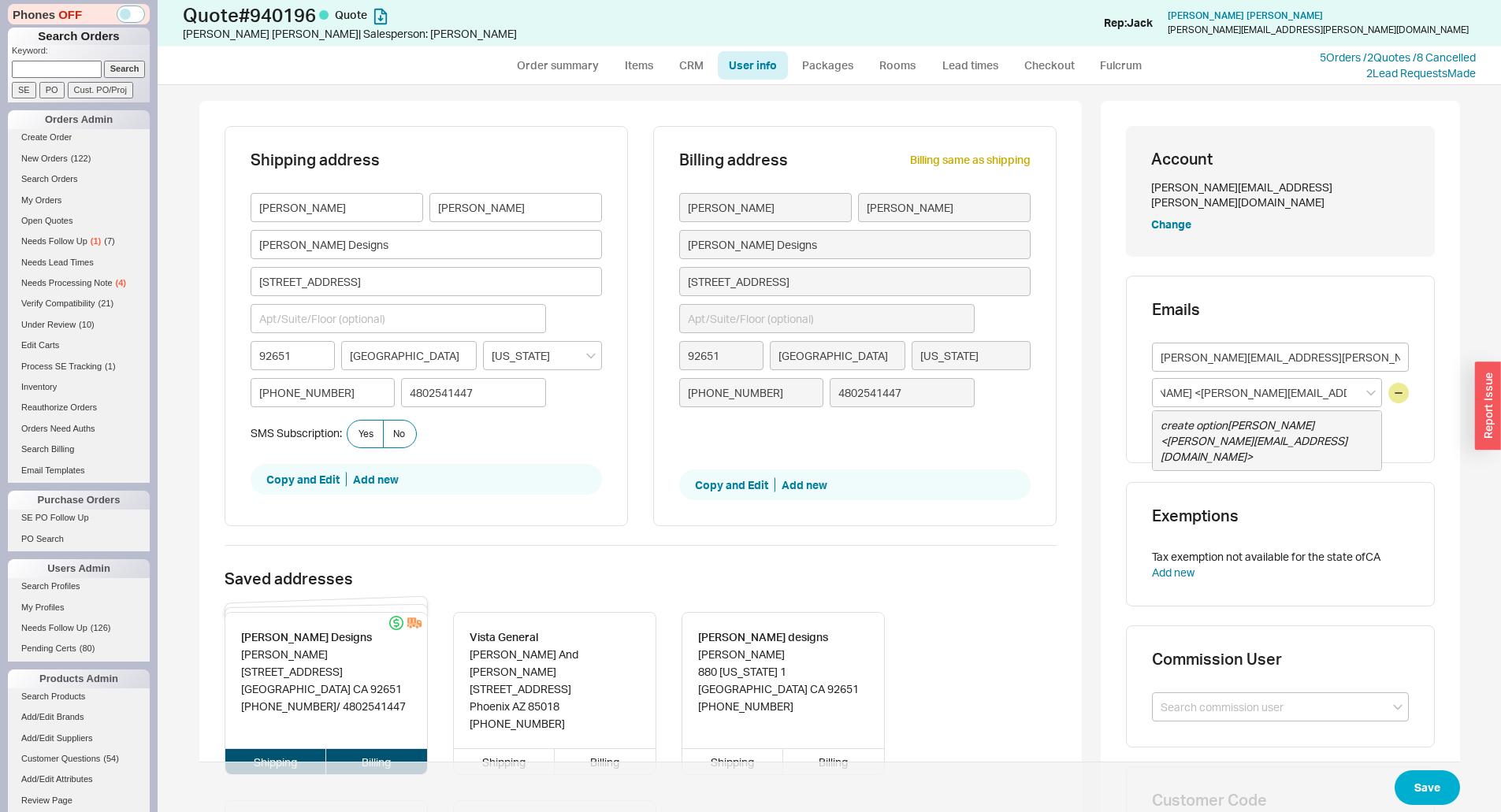
click at [1137, 373] on div "Emails andra.r.miller@gmail.com Ellie Miller <ellie@coastalhomesconcierge.com> …" at bounding box center [1280, 369] width 309 height 187
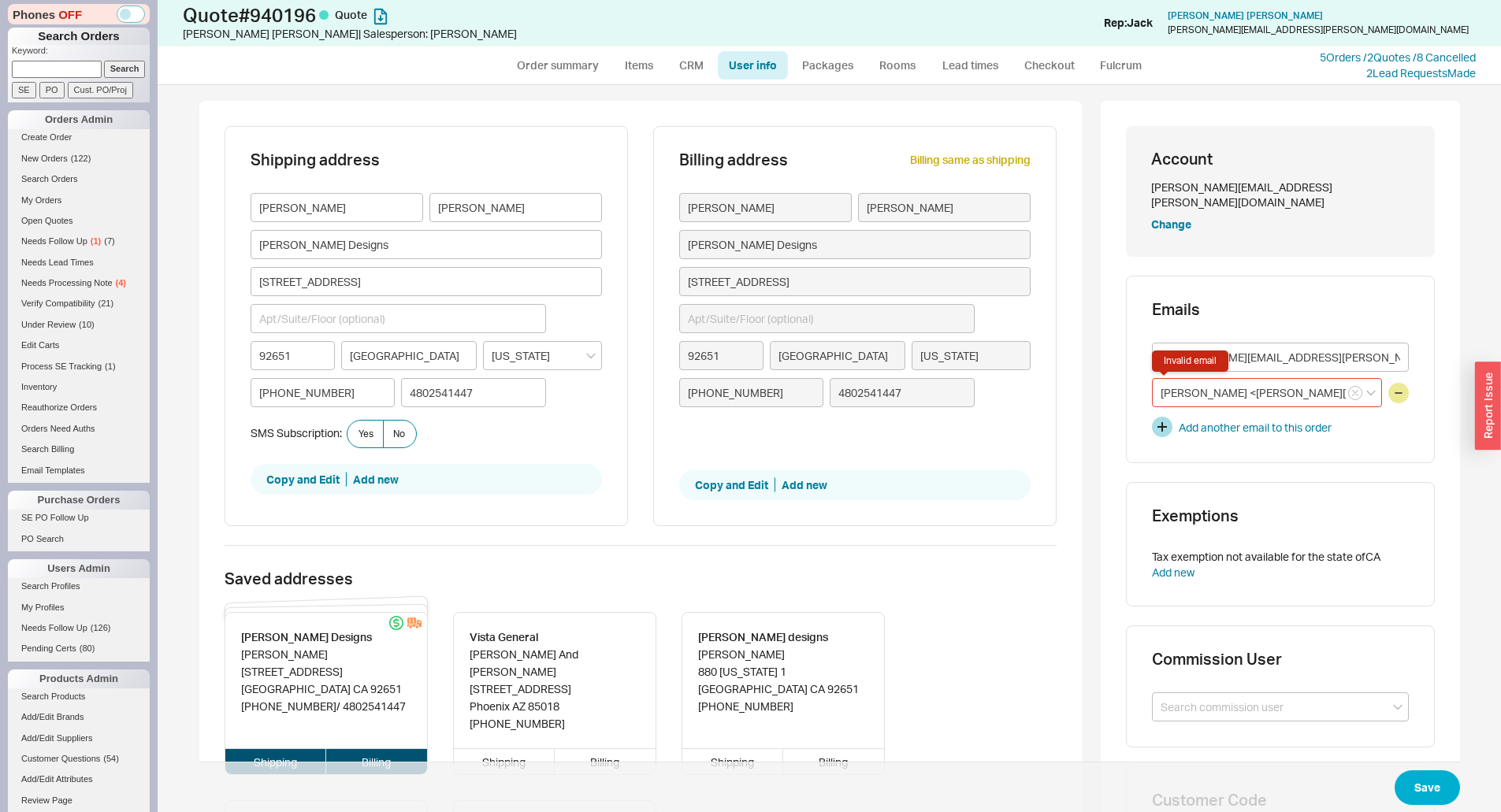
click at [1161, 378] on input "Ellie Miller <ellie@coastalhomesconcierge.com>" at bounding box center [1267, 392] width 230 height 29
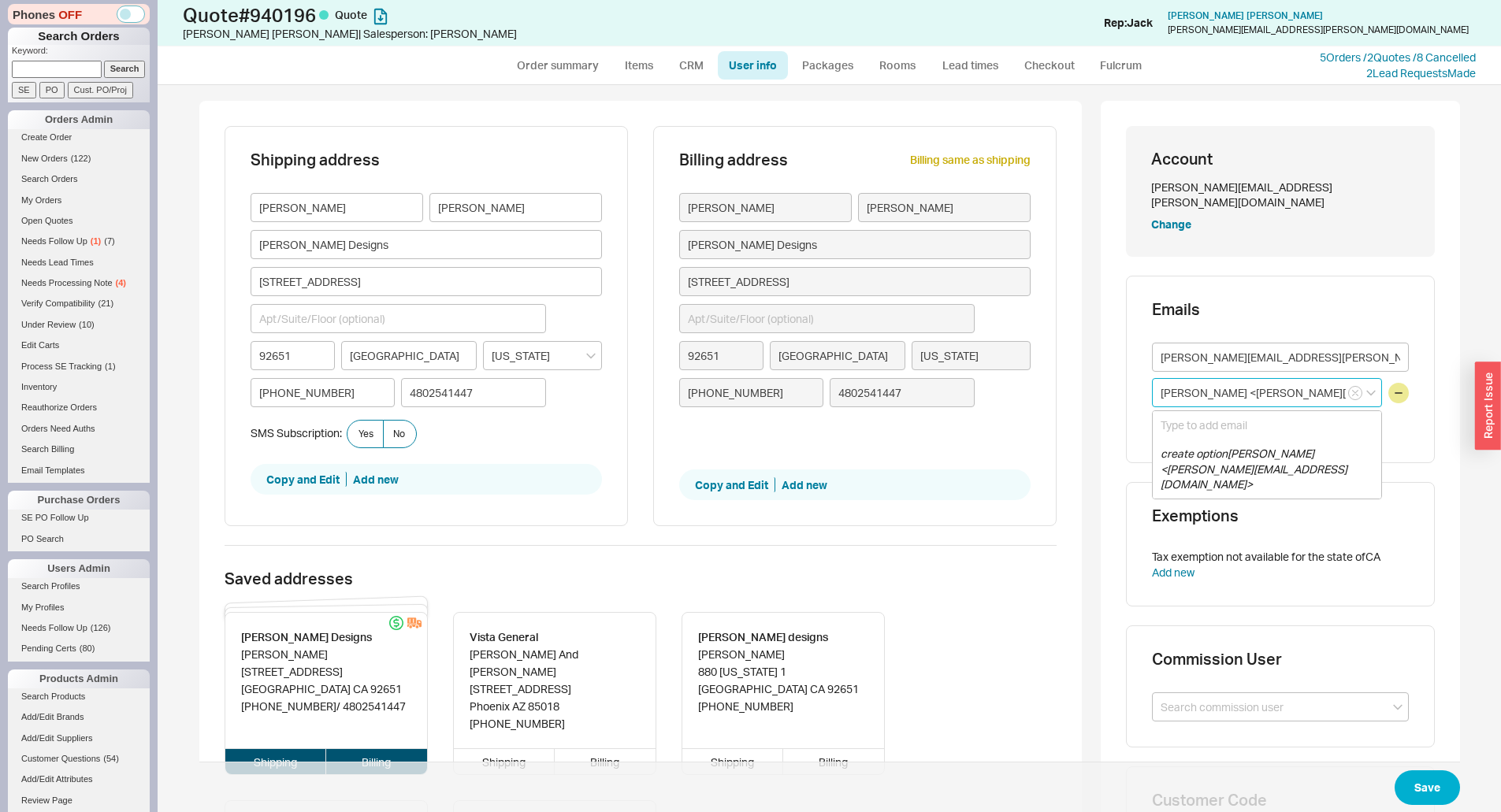
drag, startPoint x: 1214, startPoint y: 375, endPoint x: 1055, endPoint y: 389, distance: 159.6
click at [1048, 389] on div "Shipping address Andra Miller Andra R Miller Designs 860 Diamond Street 92651 L…" at bounding box center [829, 577] width 1260 height 953
click at [1313, 378] on input "ellie@coastalhomesconcierge.com>" at bounding box center [1267, 392] width 230 height 29
drag, startPoint x: 1326, startPoint y: 373, endPoint x: 1357, endPoint y: 378, distance: 31.4
click at [1357, 378] on input "ellie@coastalhomesconcierge.com>" at bounding box center [1267, 392] width 230 height 29
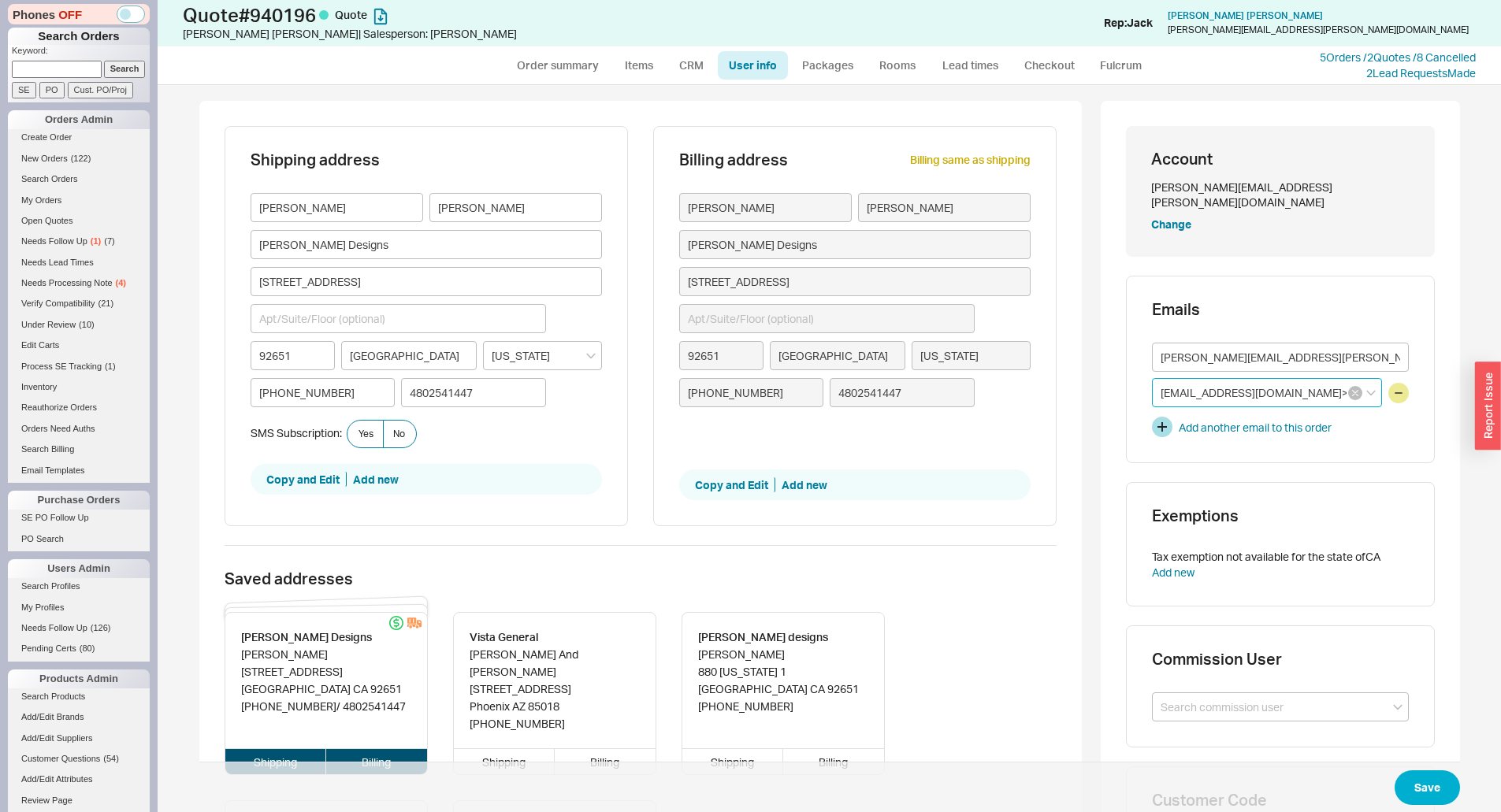
type input "ellie@coastalhomesconcierge.com"
click at [1396, 769] on span "Save" at bounding box center [829, 787] width 1260 height 51
click at [1407, 785] on button "Save" at bounding box center [1427, 787] width 66 height 34
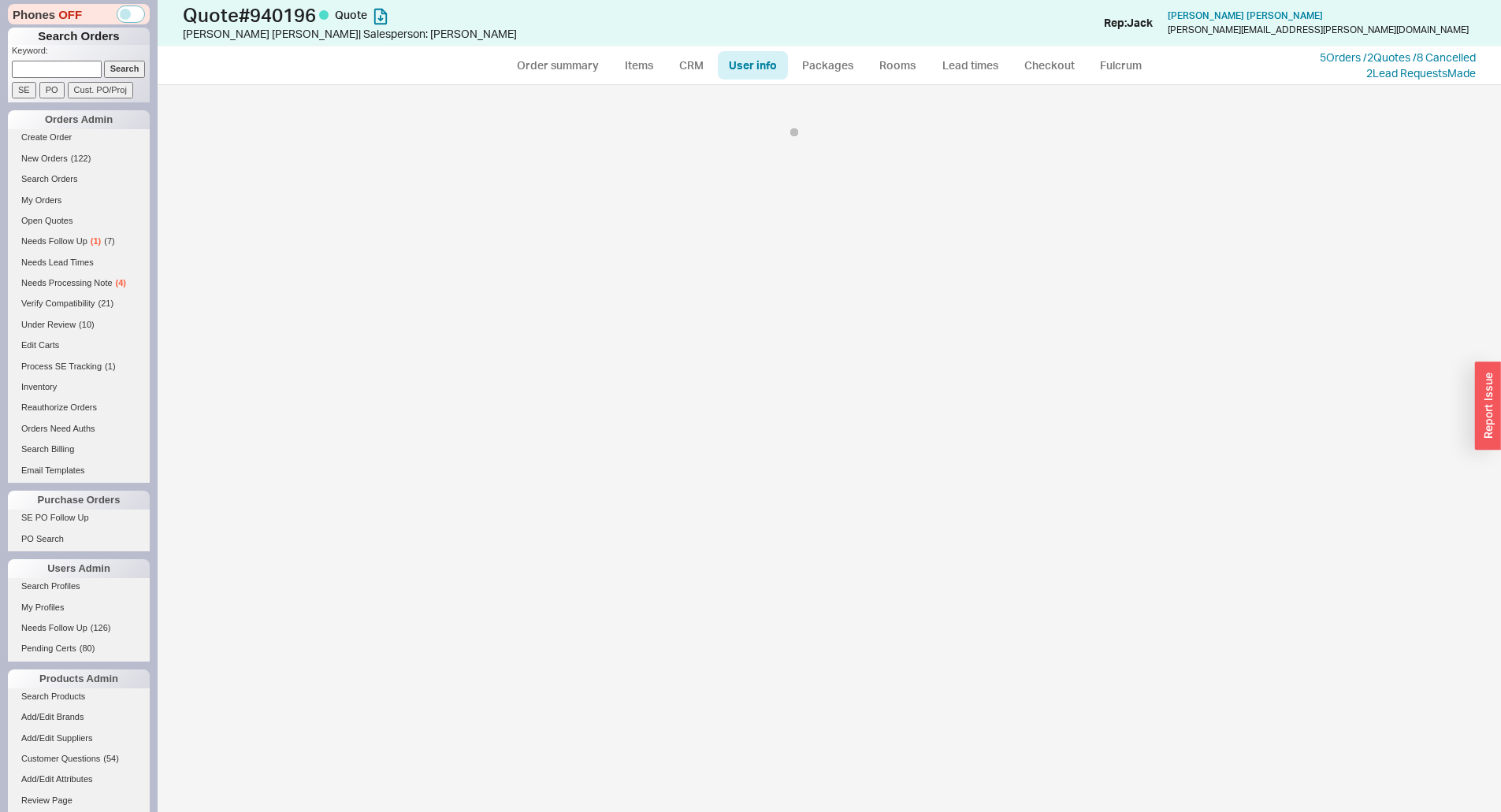
select select "*"
select select "LOW"
select select "3"
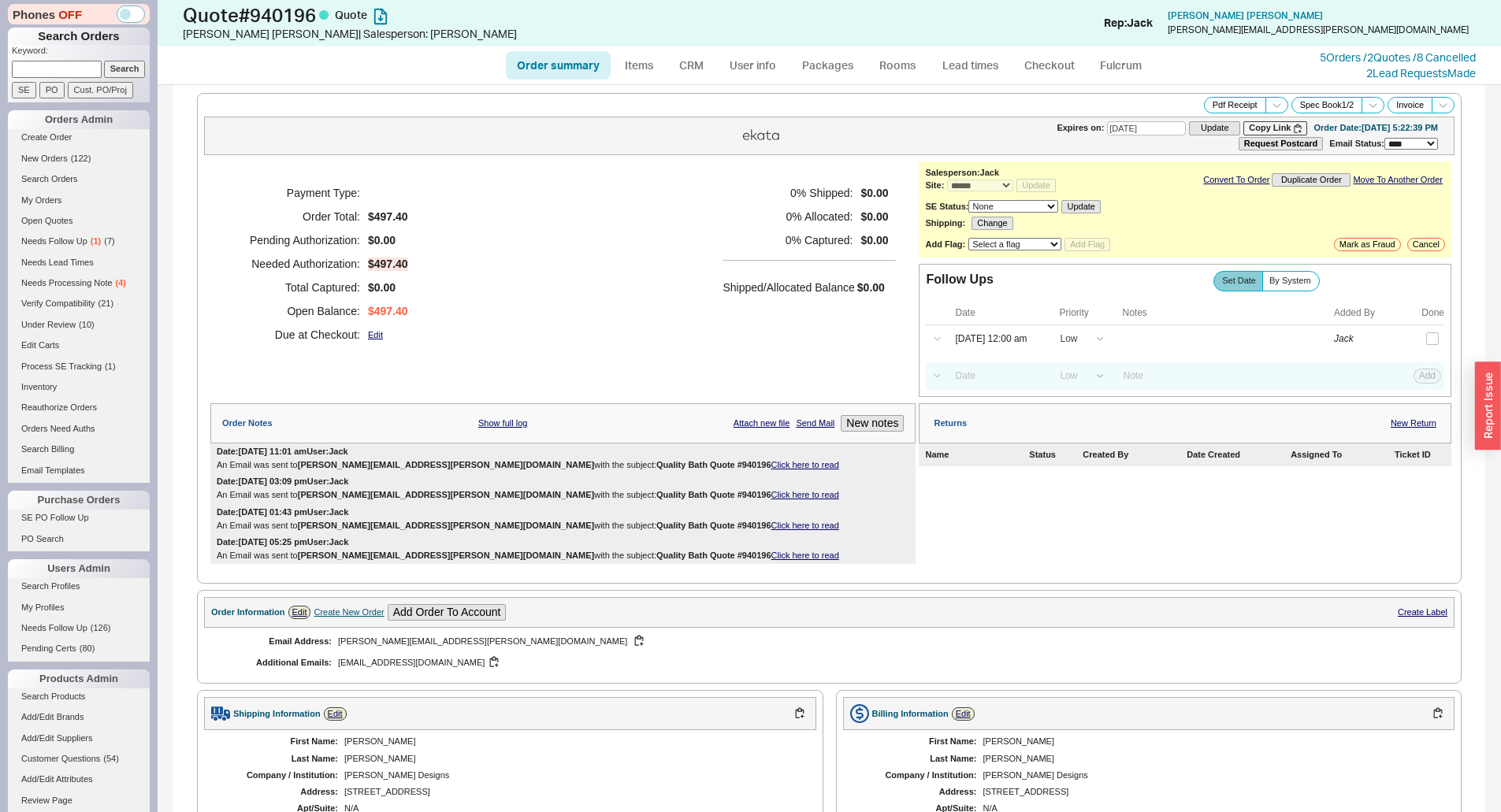
click at [689, 340] on div "Payment Type: Order Total: $497.40 Pending Authorization: $0.00 Needed Authoriz…" at bounding box center [562, 264] width 705 height 204
click at [631, 458] on div "Date: 09/21/2025 11:01 am User: Jack An Email was sent to andra.r.miller@gmail.…" at bounding box center [562, 458] width 705 height 30
click at [771, 469] on link "Click here to read" at bounding box center [805, 465] width 68 height 10
click at [1137, 43] on div "Quote # 940196 Quote Andra Miller | Salesperson: Jack Add Customer Ref Rep: Jac…" at bounding box center [829, 23] width 1343 height 47
click at [768, 259] on div "0 % Shipped: $0.00 0 % Allocated: $0.00 0 % Captured: $0.00 Shipped/Allocated B…" at bounding box center [809, 264] width 173 height 165
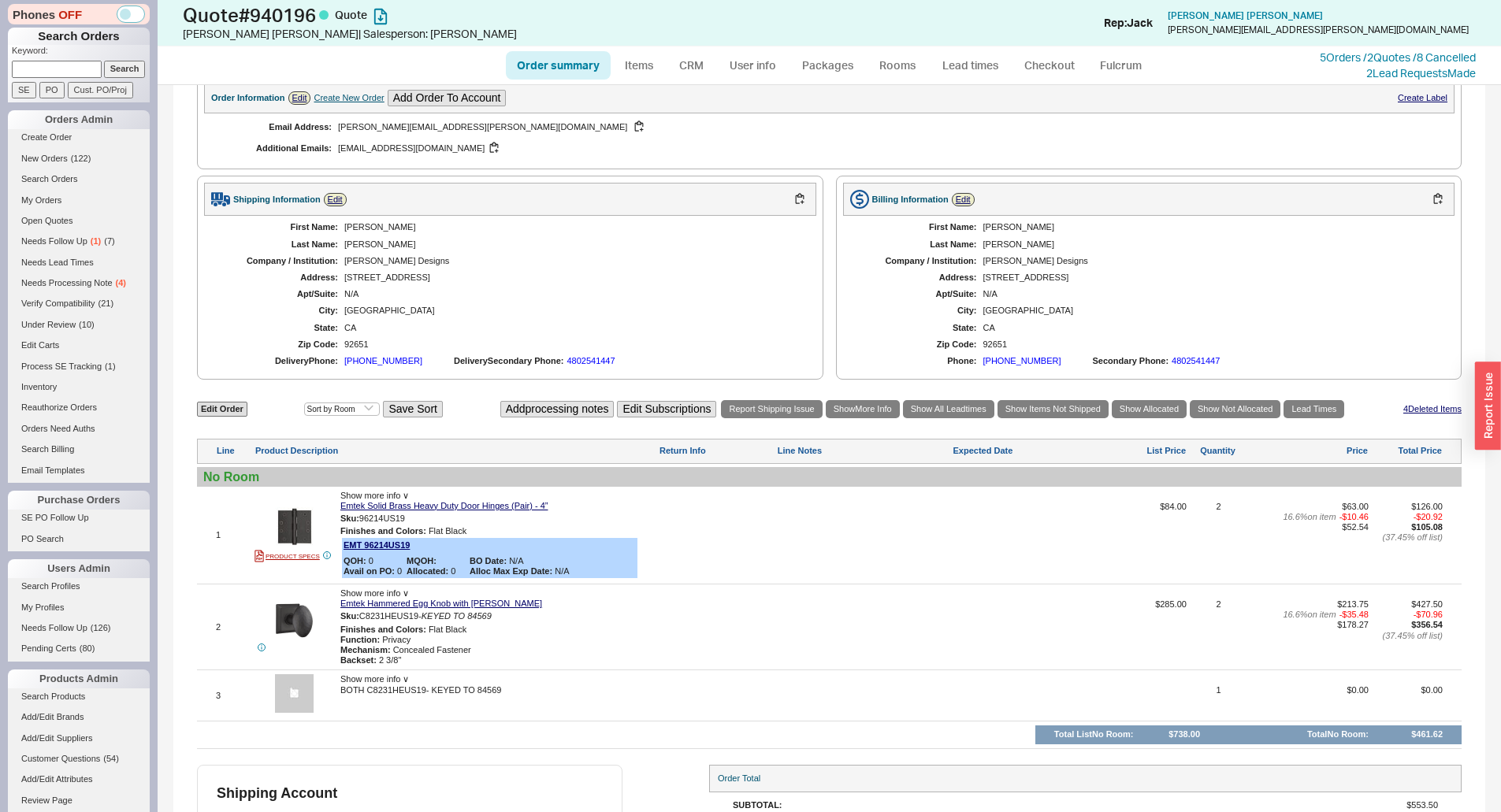
scroll to position [552, 0]
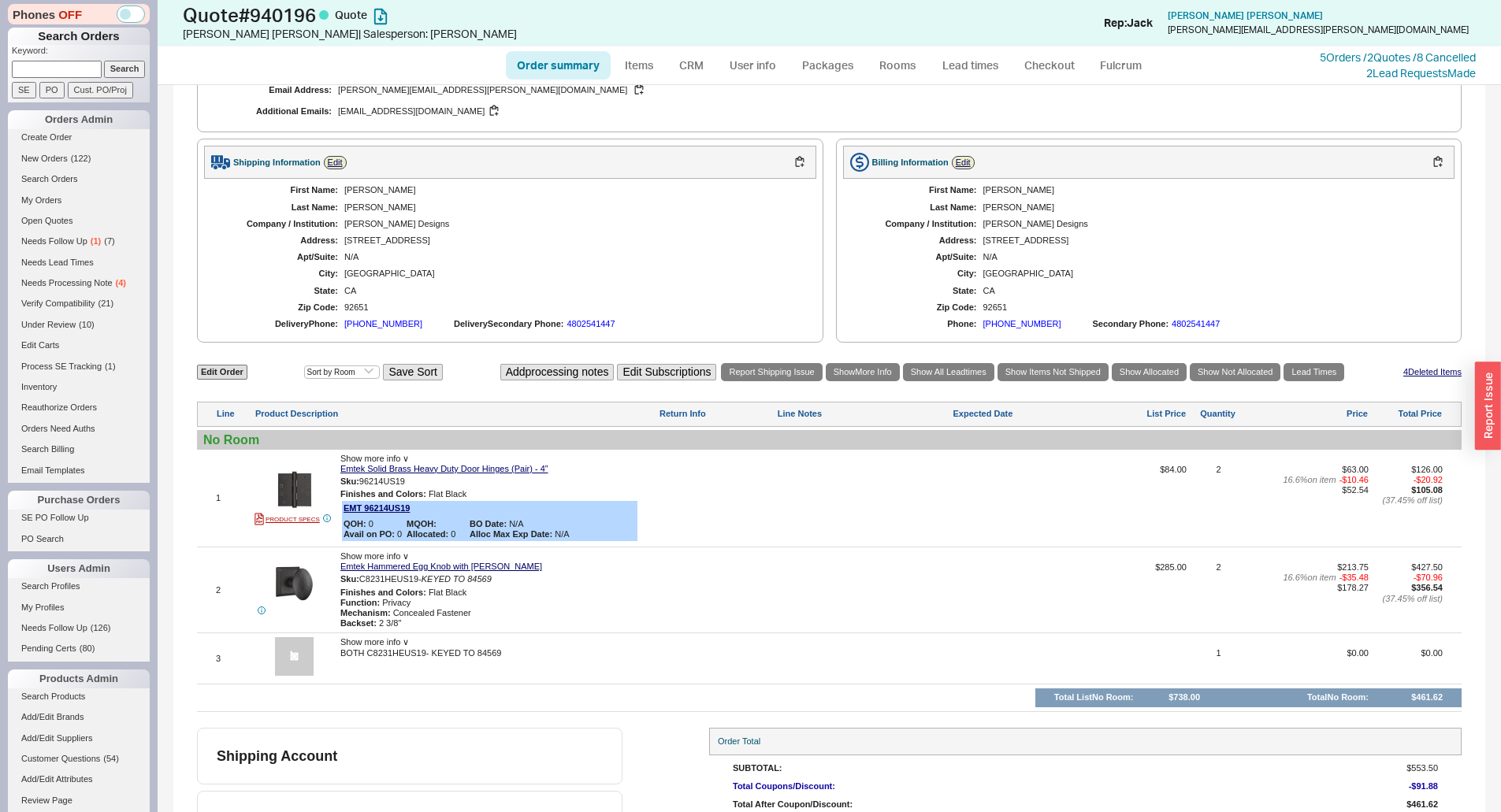
click at [788, 547] on div at bounding box center [829, 547] width 1265 height 1
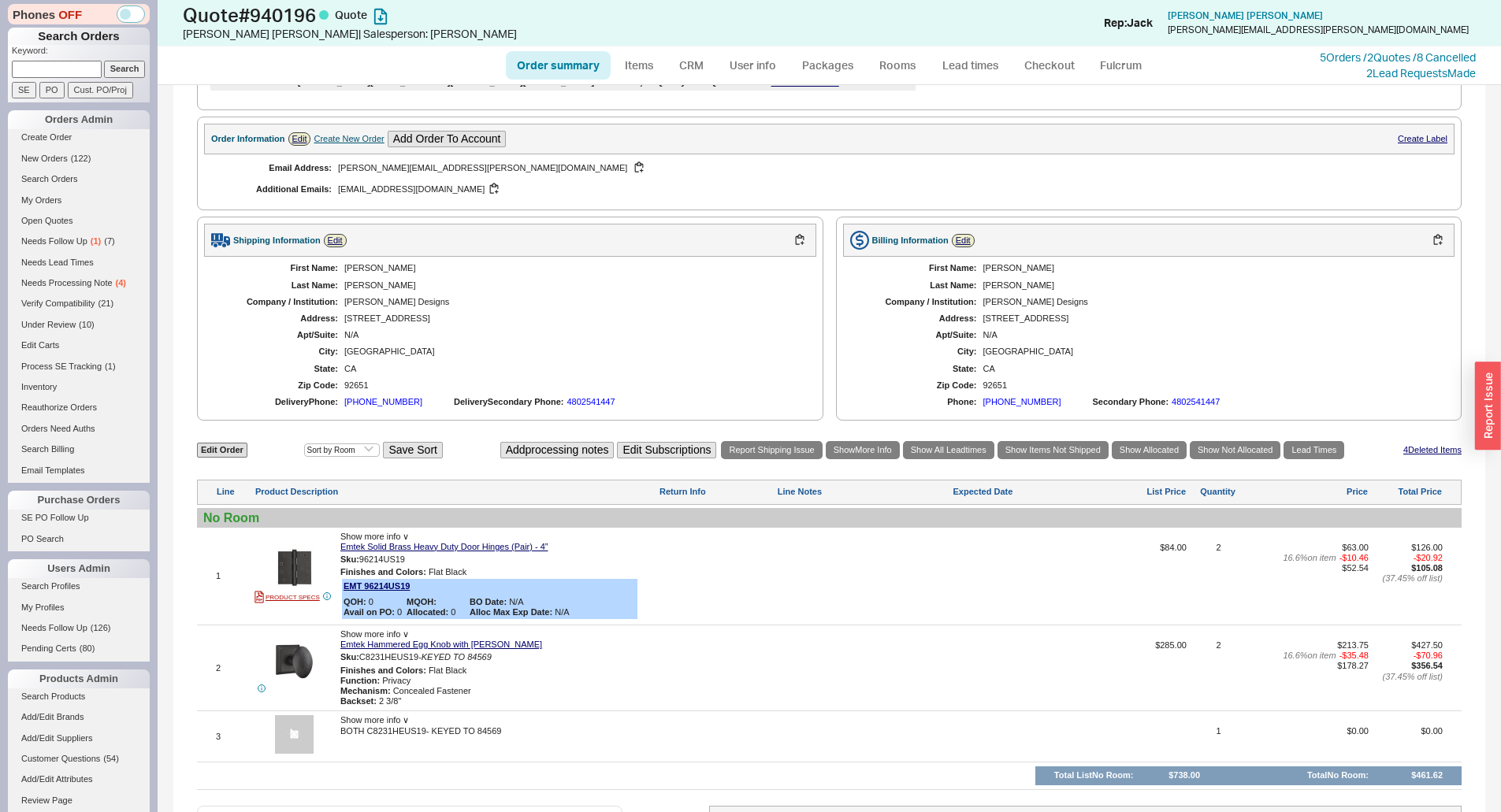
scroll to position [473, 0]
click at [1014, 59] on link "Checkout" at bounding box center [1049, 65] width 72 height 29
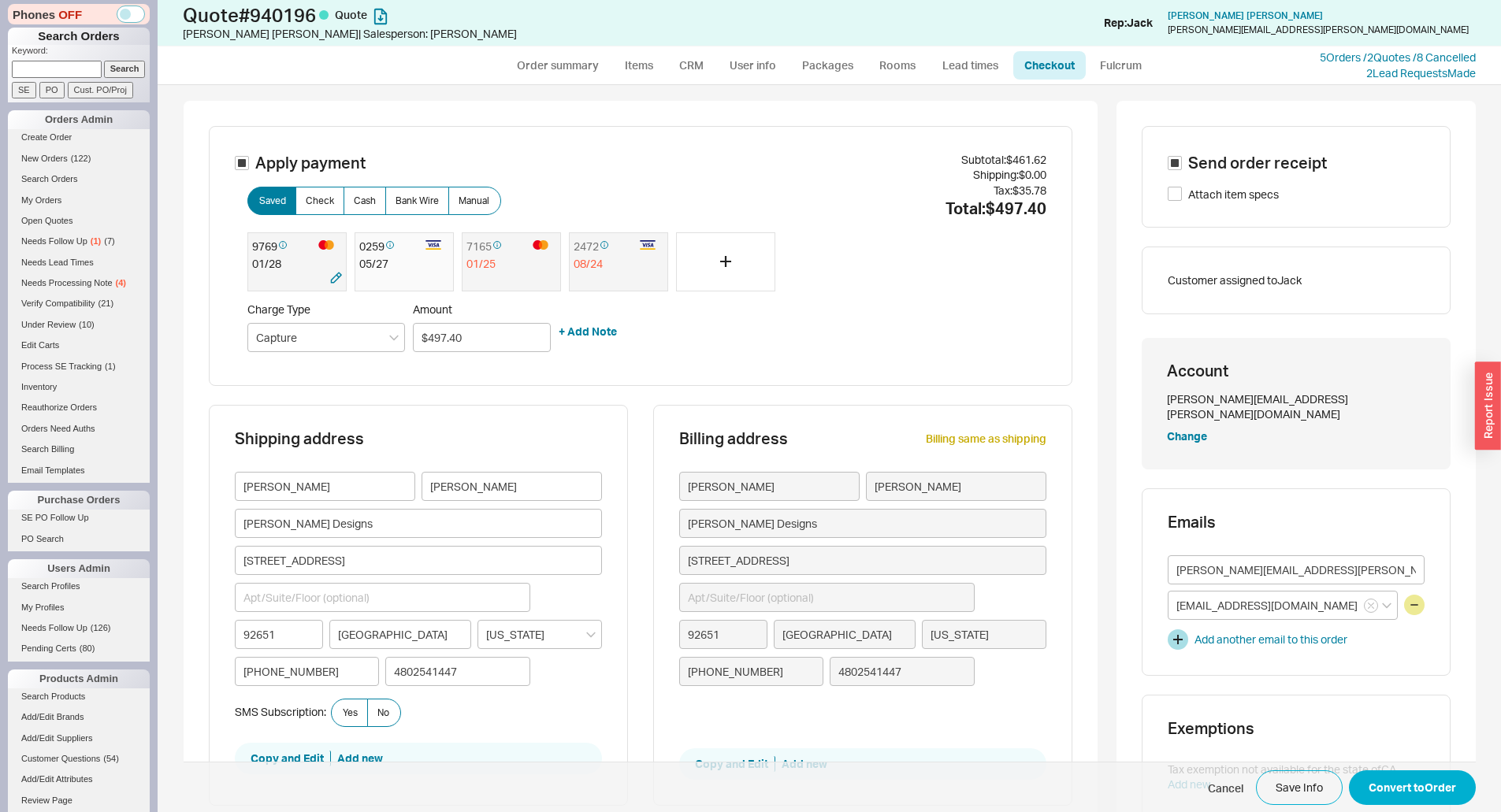
click at [324, 244] on icon at bounding box center [326, 245] width 5 height 7
click at [311, 255] on div "9769 01 / 28" at bounding box center [296, 262] width 99 height 60
click at [1380, 794] on button "Convert to Order" at bounding box center [1411, 787] width 126 height 34
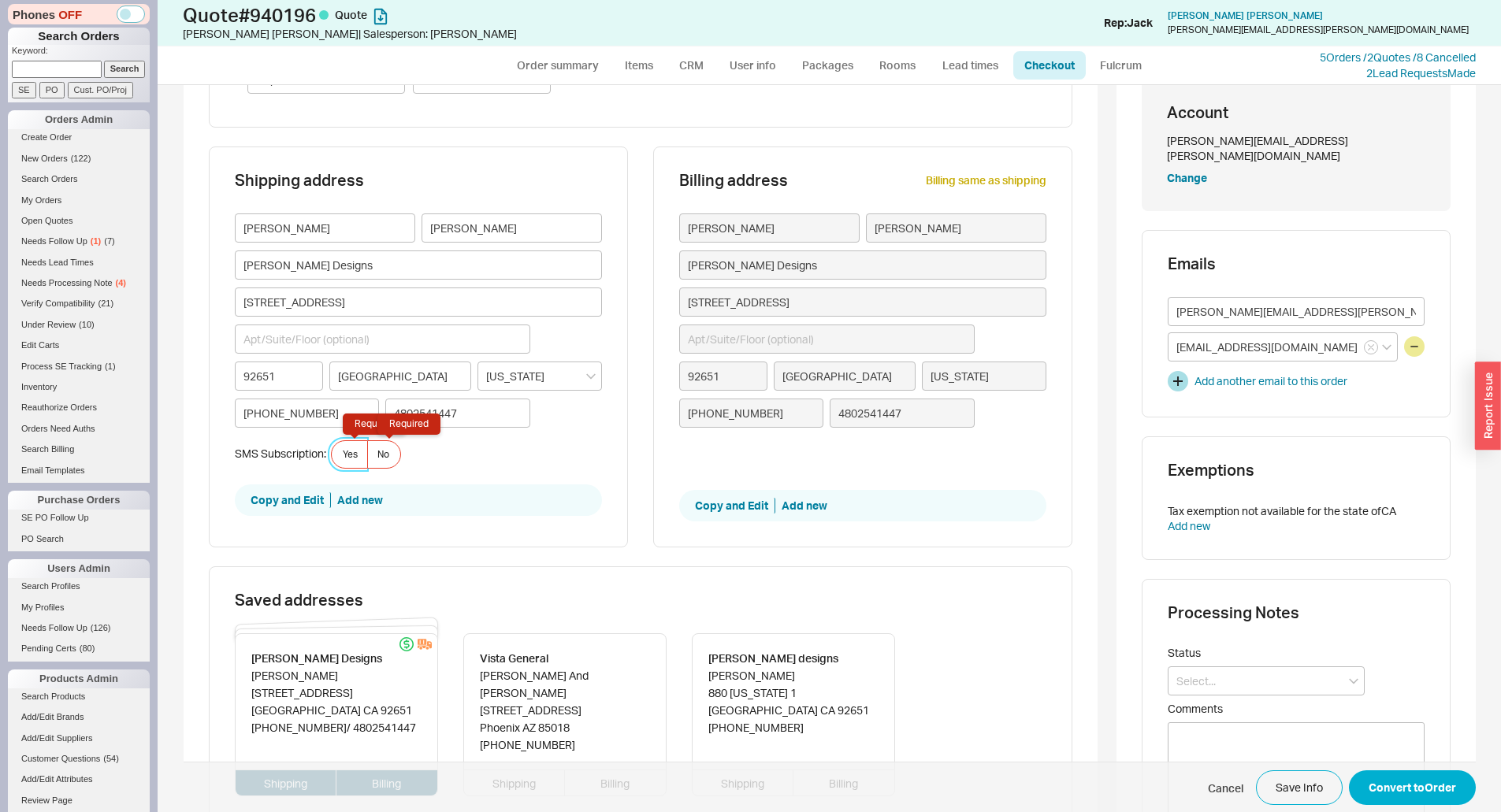
scroll to position [264, 0]
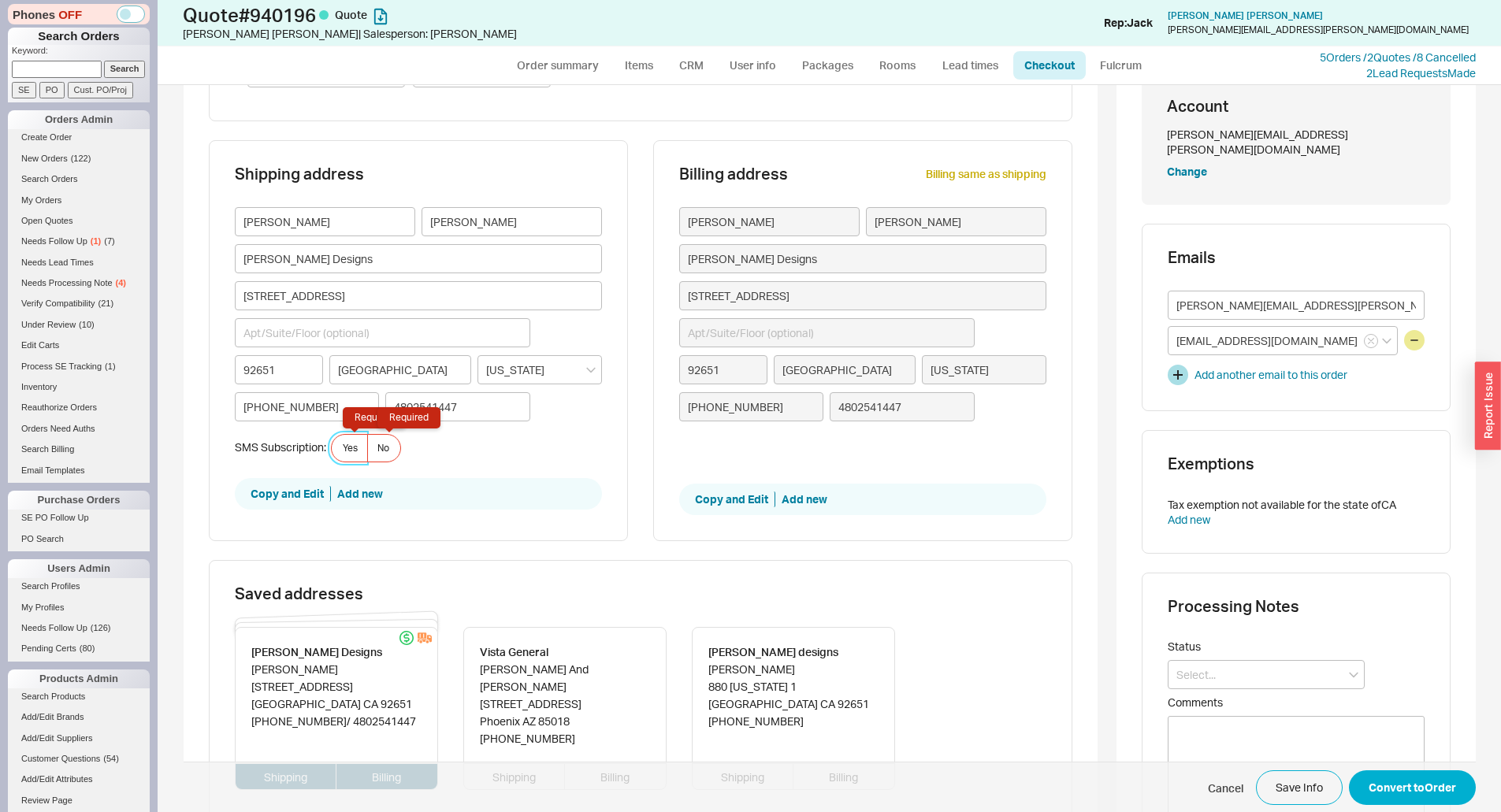
click at [358, 443] on label "Yes Required" at bounding box center [349, 448] width 37 height 29
click at [0, 0] on input "Yes Required" at bounding box center [0, 0] width 0 height 0
click at [1371, 765] on span "Cancel Save Info Convert to Order" at bounding box center [829, 787] width 1292 height 51
click at [1378, 782] on button "Convert to Order" at bounding box center [1411, 787] width 126 height 34
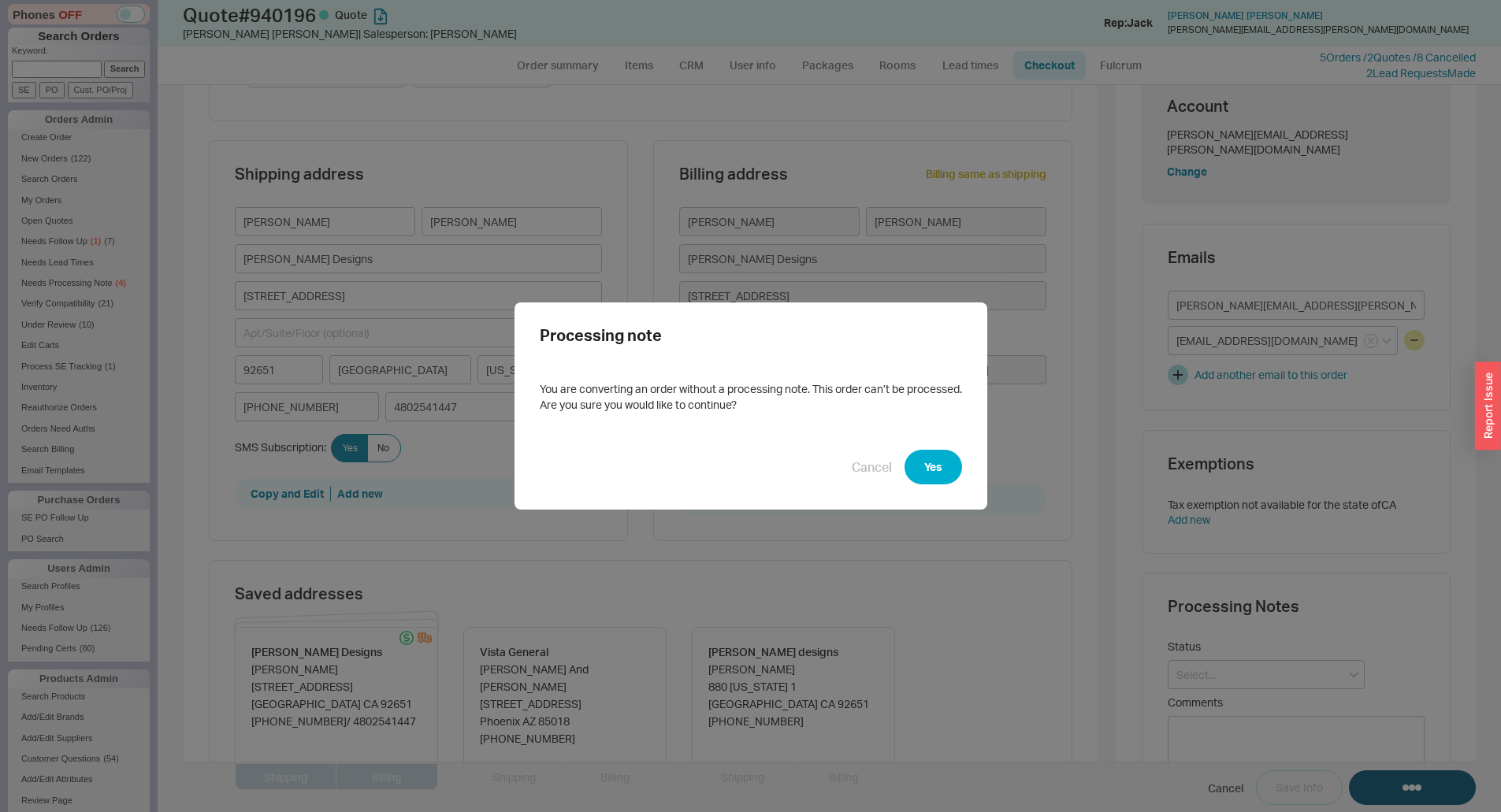
drag, startPoint x: 948, startPoint y: 496, endPoint x: 921, endPoint y: 470, distance: 37.5
click at [939, 489] on div "Processing note You are converting an order without a processing note. This ord…" at bounding box center [750, 406] width 473 height 207
click at [921, 470] on button "Yes" at bounding box center [933, 467] width 57 height 34
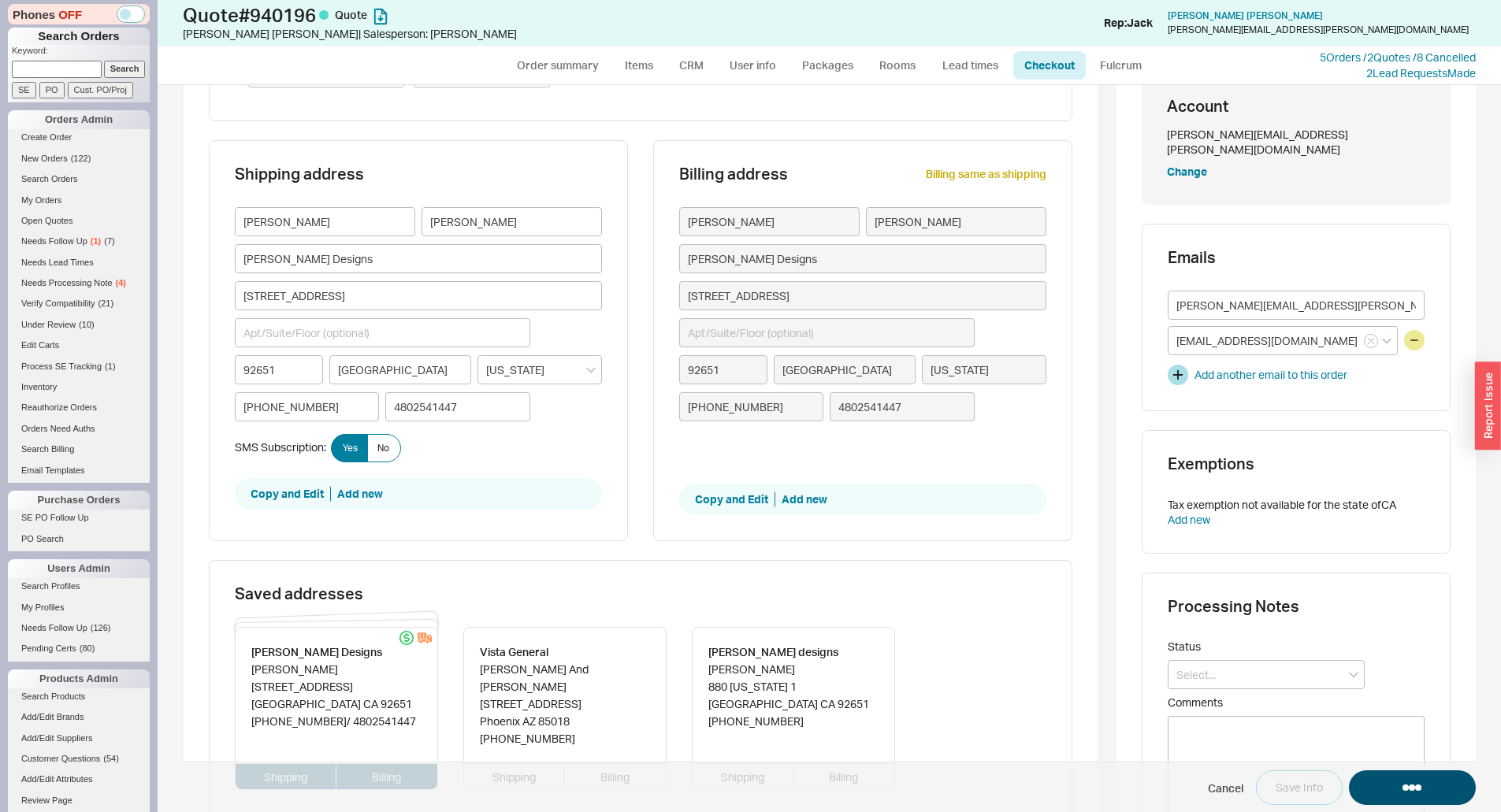
select select "*"
select select "LOW"
select select "3"
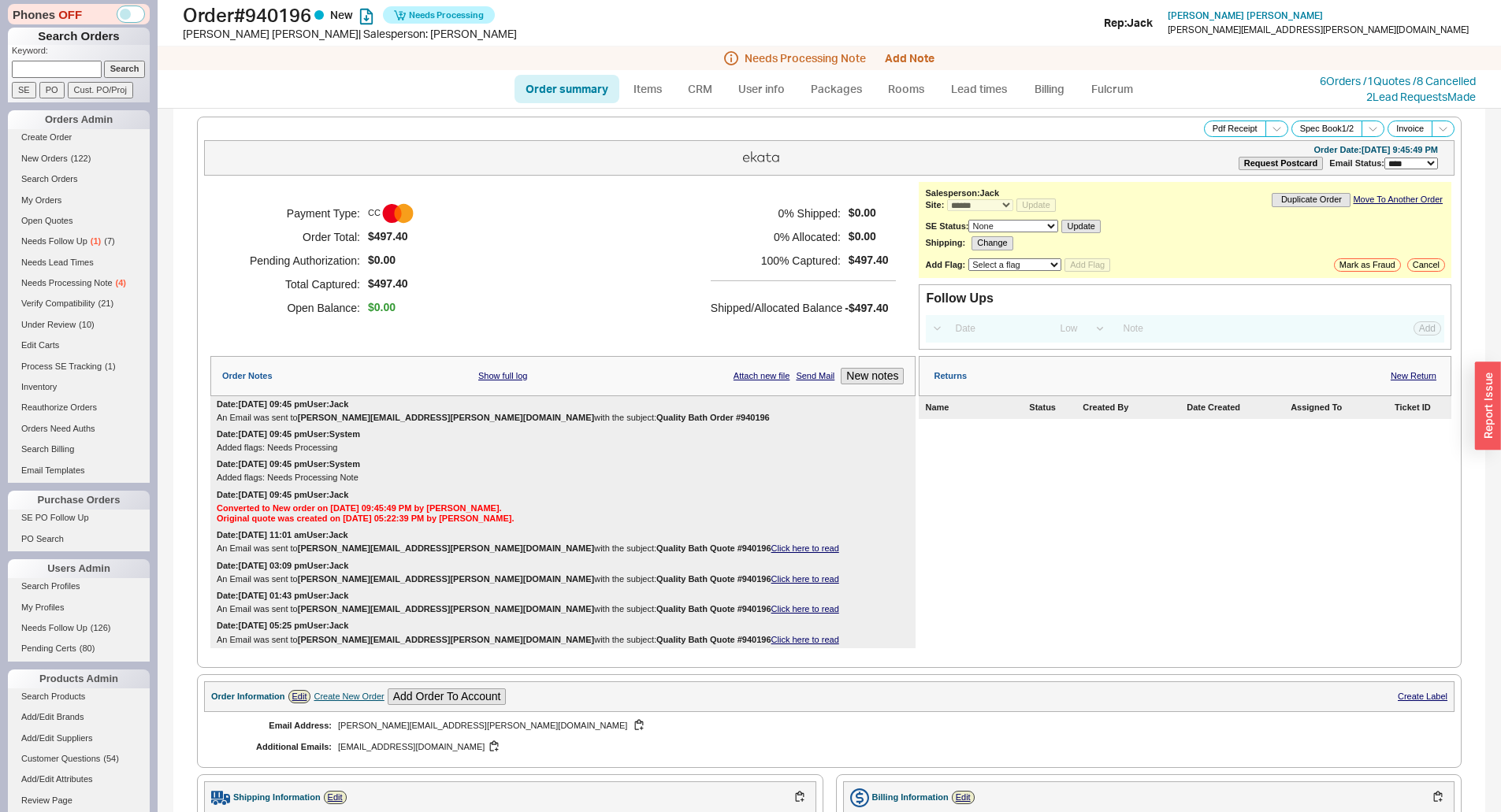
click at [763, 273] on div "0 % Shipped: $0.00 0 % Allocated: $0.00 100 % Captured: $497.40 Shipped/Allocat…" at bounding box center [803, 261] width 186 height 118
click at [1342, 87] on link "6 Orders / 1 Quotes / 8 Cancelled" at bounding box center [1398, 80] width 156 height 13
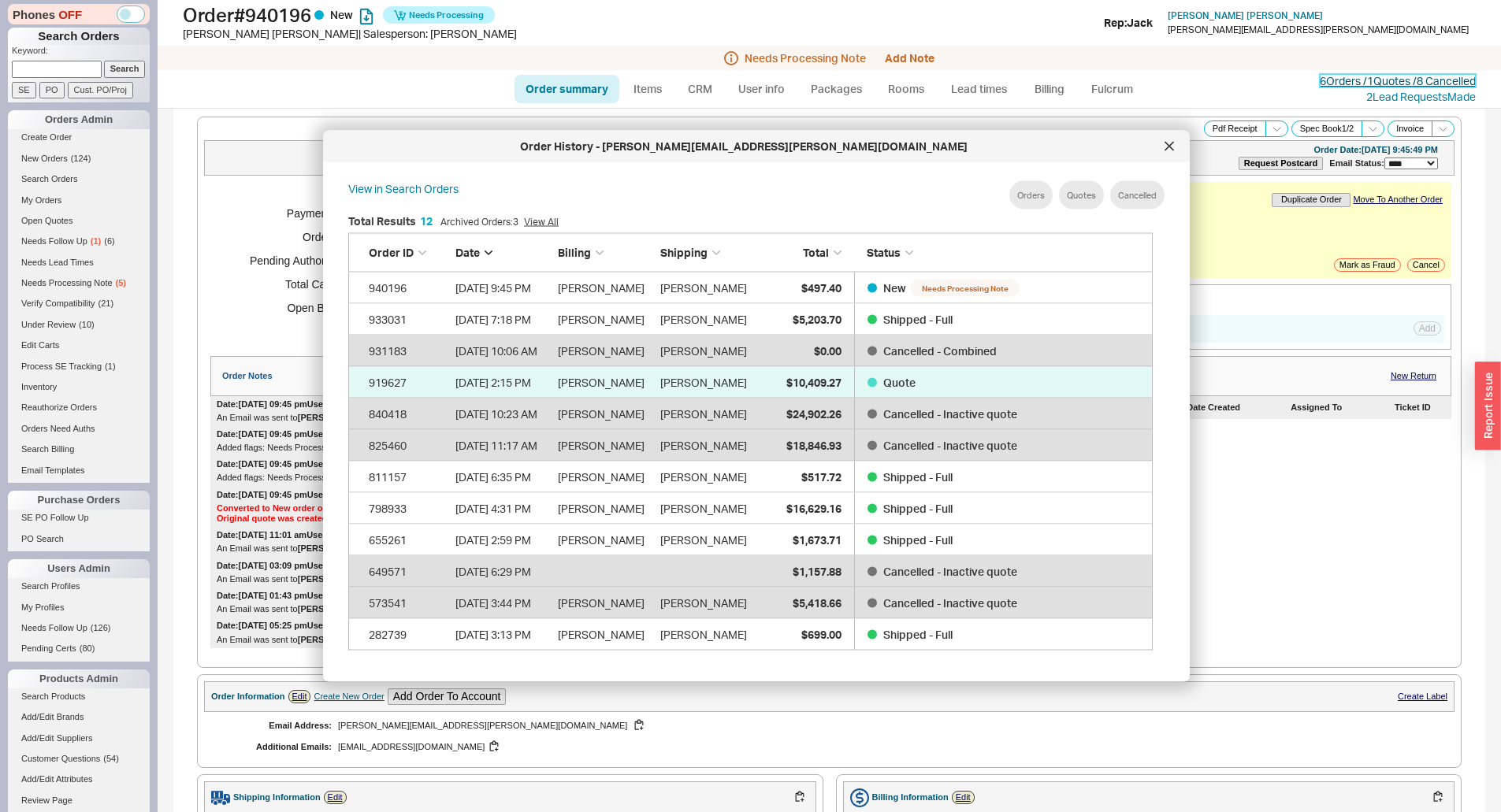
scroll to position [470, 818]
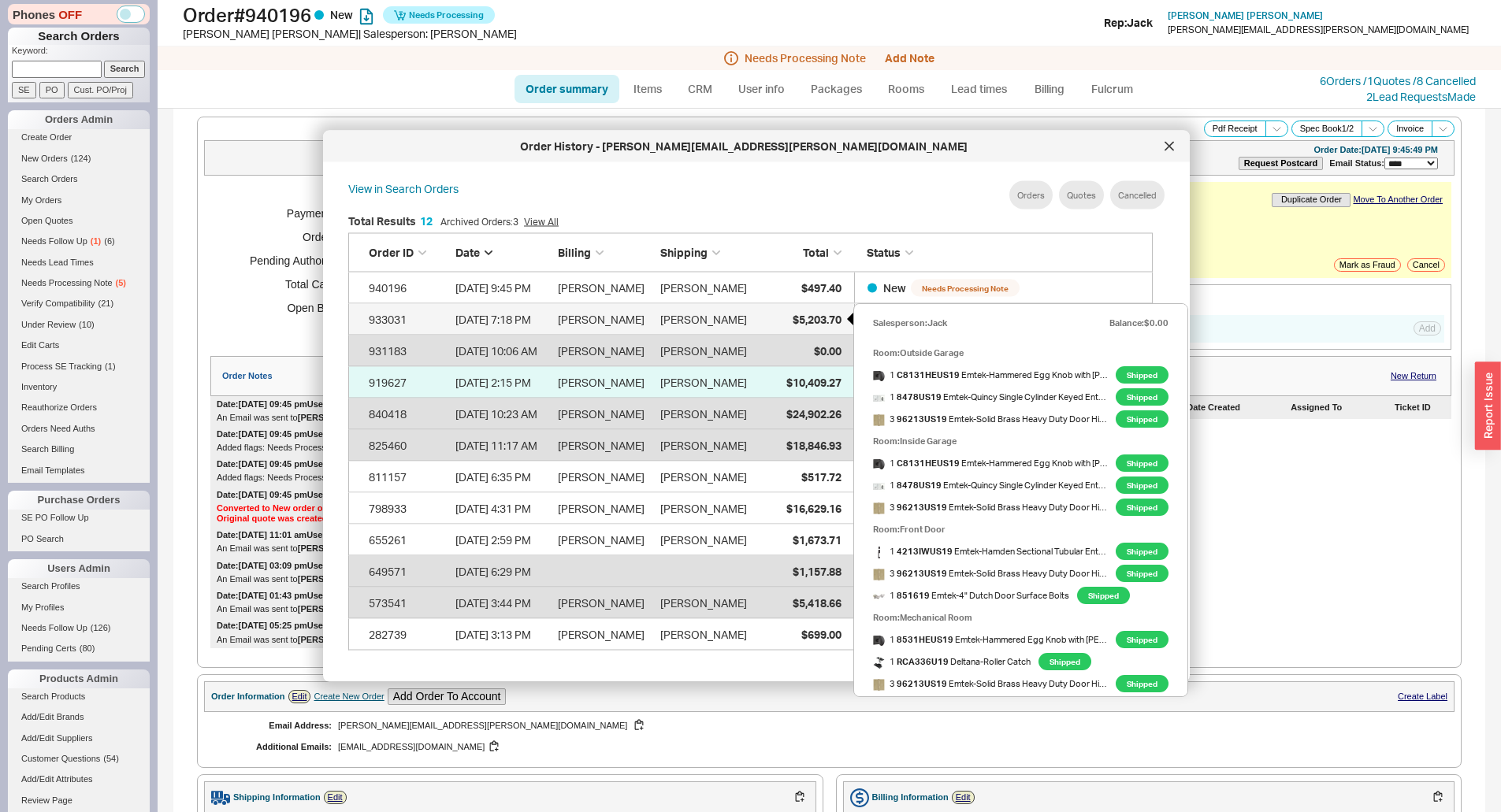
click at [792, 319] on span "$5,203.70" at bounding box center [816, 319] width 48 height 13
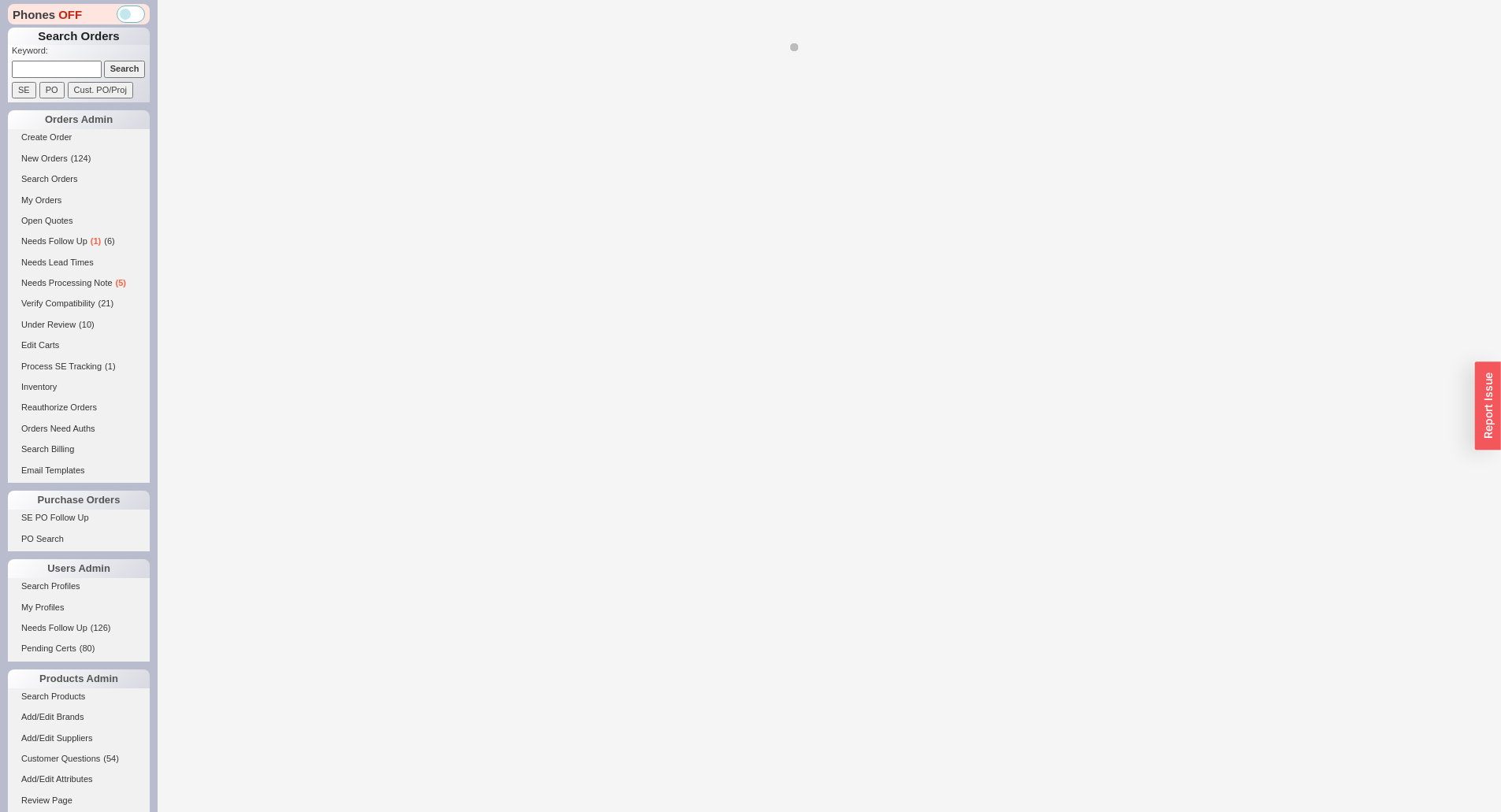
select select "*"
select select "LOW"
select select "3"
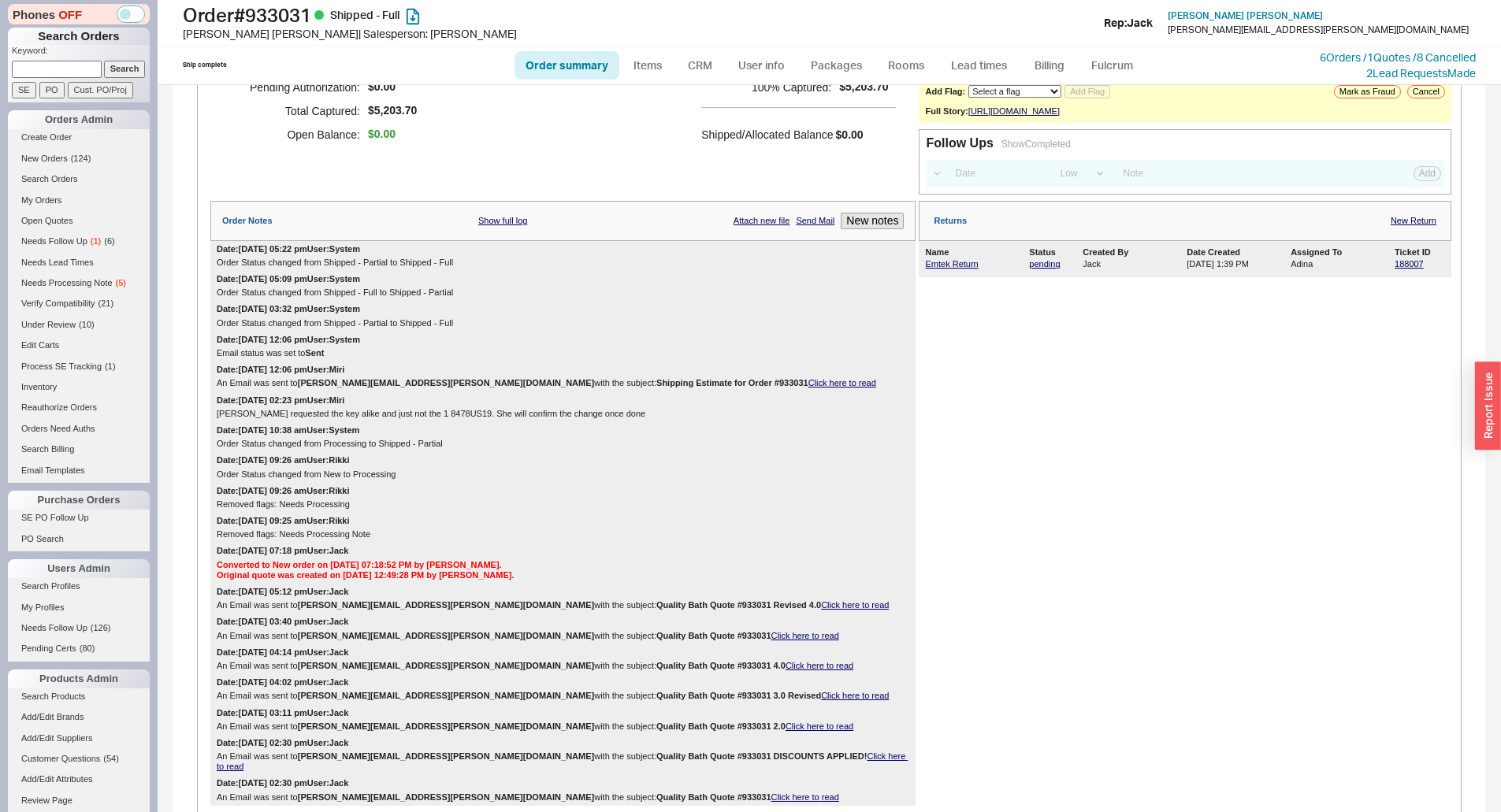
scroll to position [158, 0]
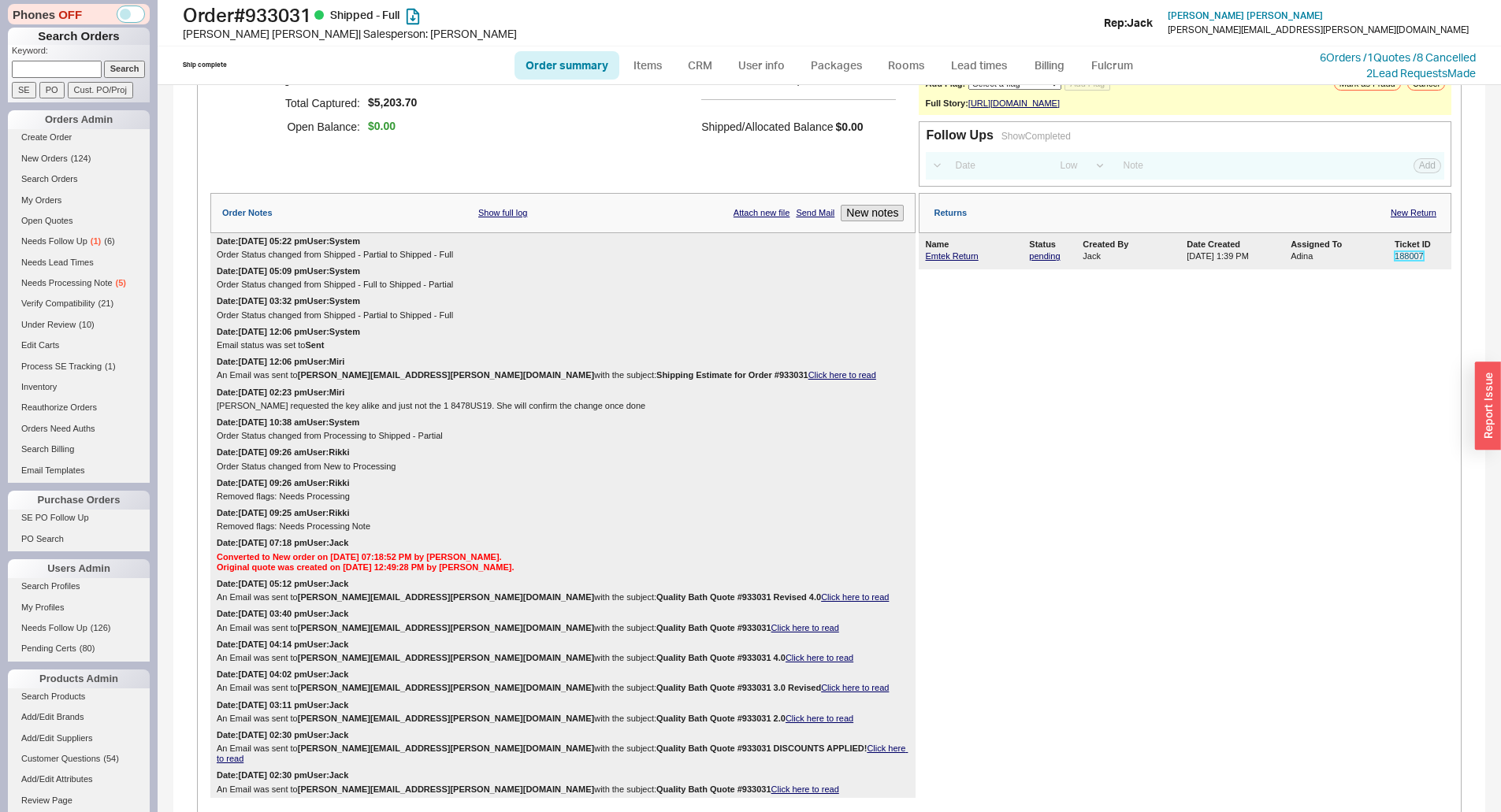
click at [1406, 261] on link "188007" at bounding box center [1408, 256] width 29 height 10
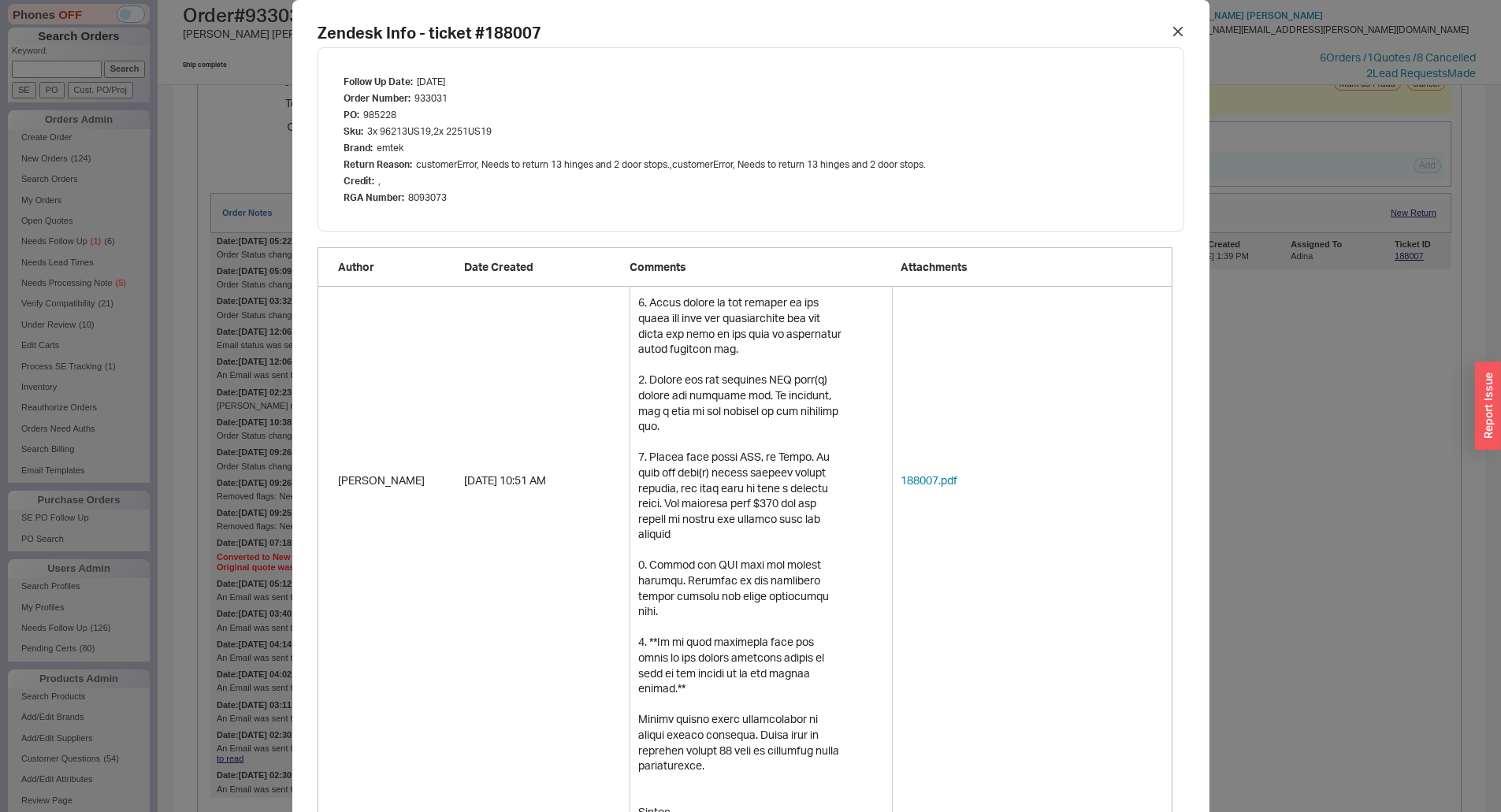
scroll to position [1223, 0]
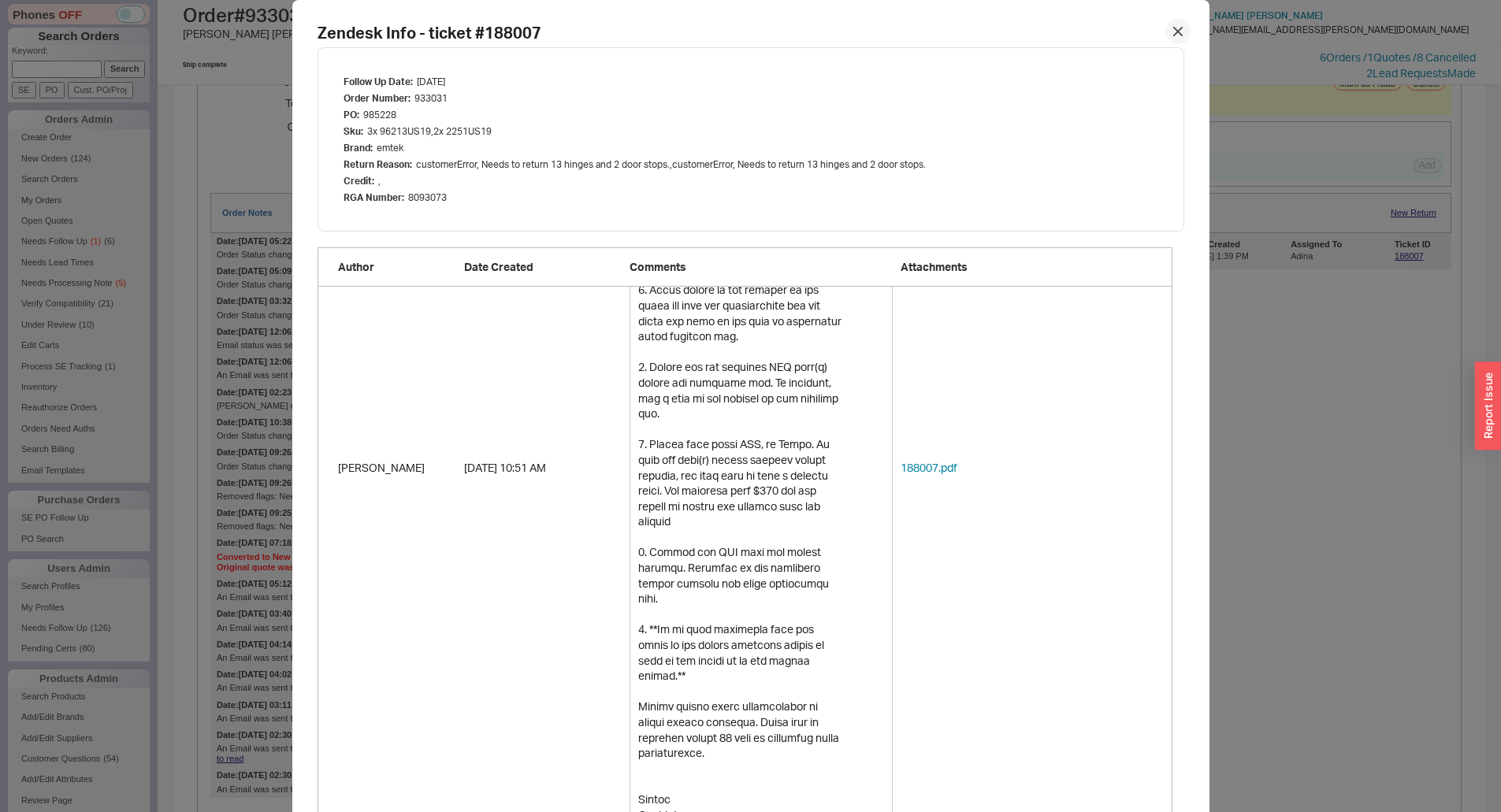
click at [1173, 32] on icon at bounding box center [1178, 32] width 10 height 10
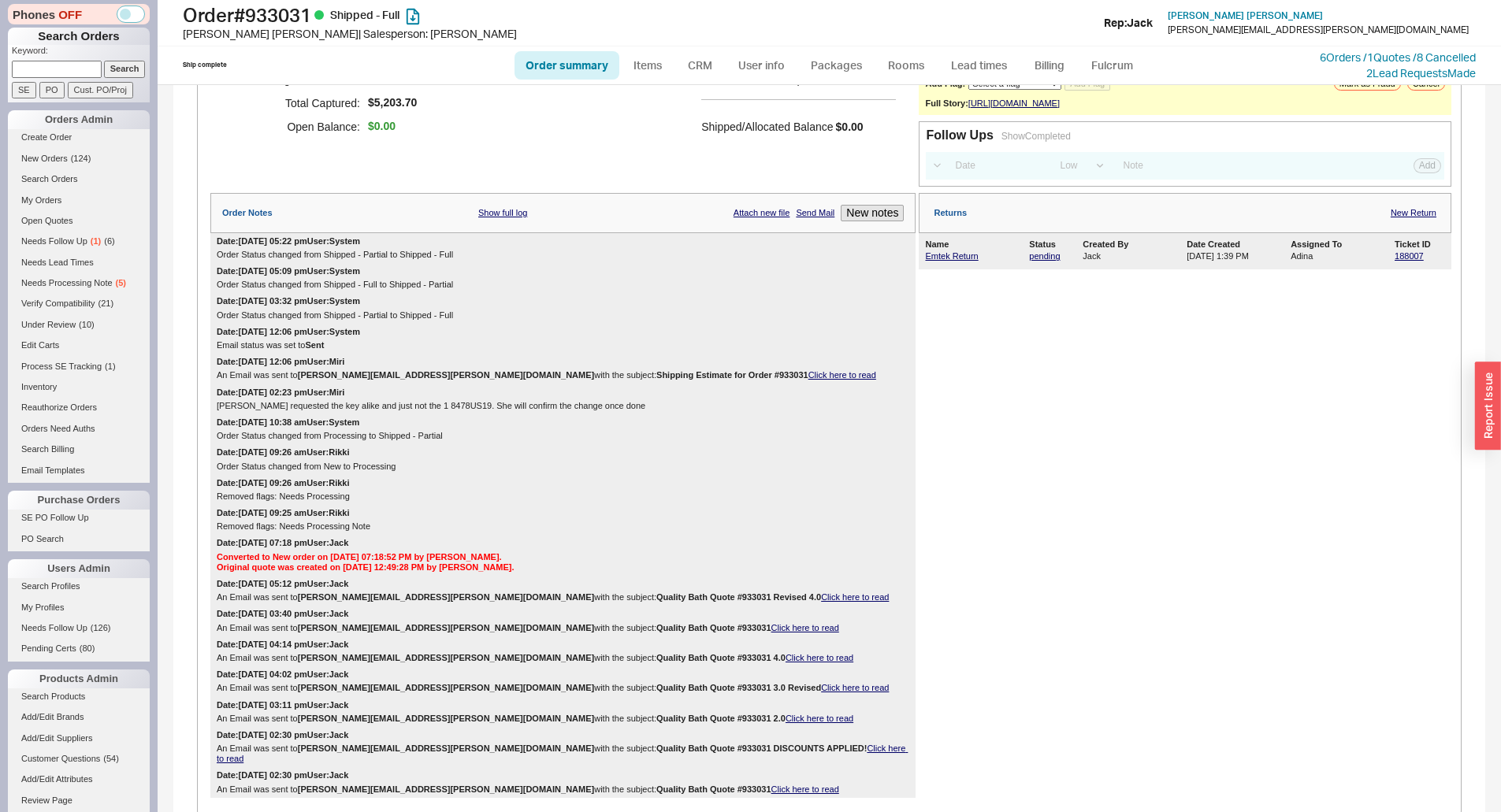
click at [809, 293] on div "Date: 09/15/2025 05:09 pm User: System Order Status changed from Shipped - Full…" at bounding box center [562, 278] width 705 height 30
click at [776, 172] on div "Payment Type: CC Order Total: $5,203.70 Pending Authorization: $0.00 Total Capt…" at bounding box center [562, 94] width 705 height 186
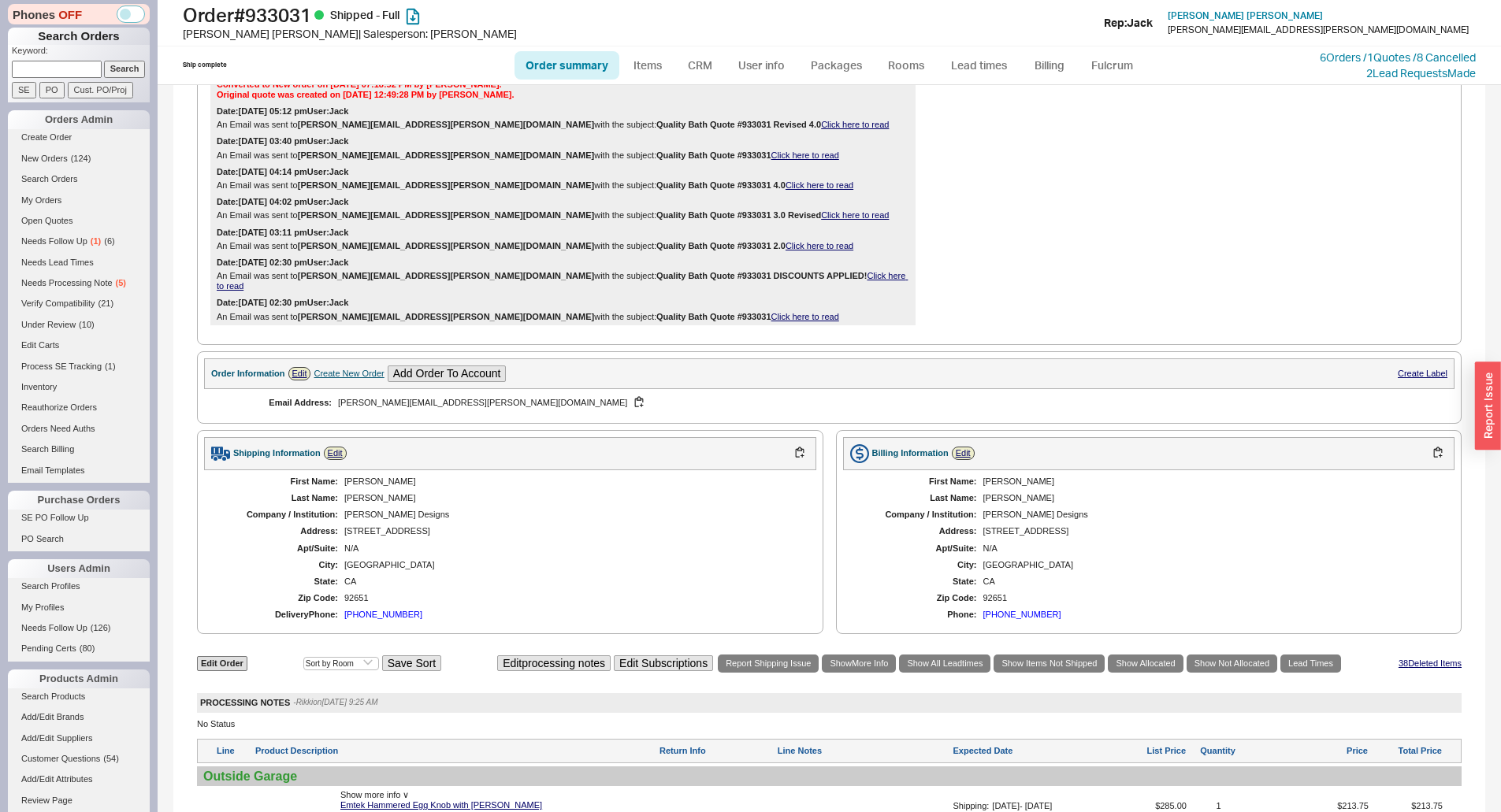
scroll to position [0, 0]
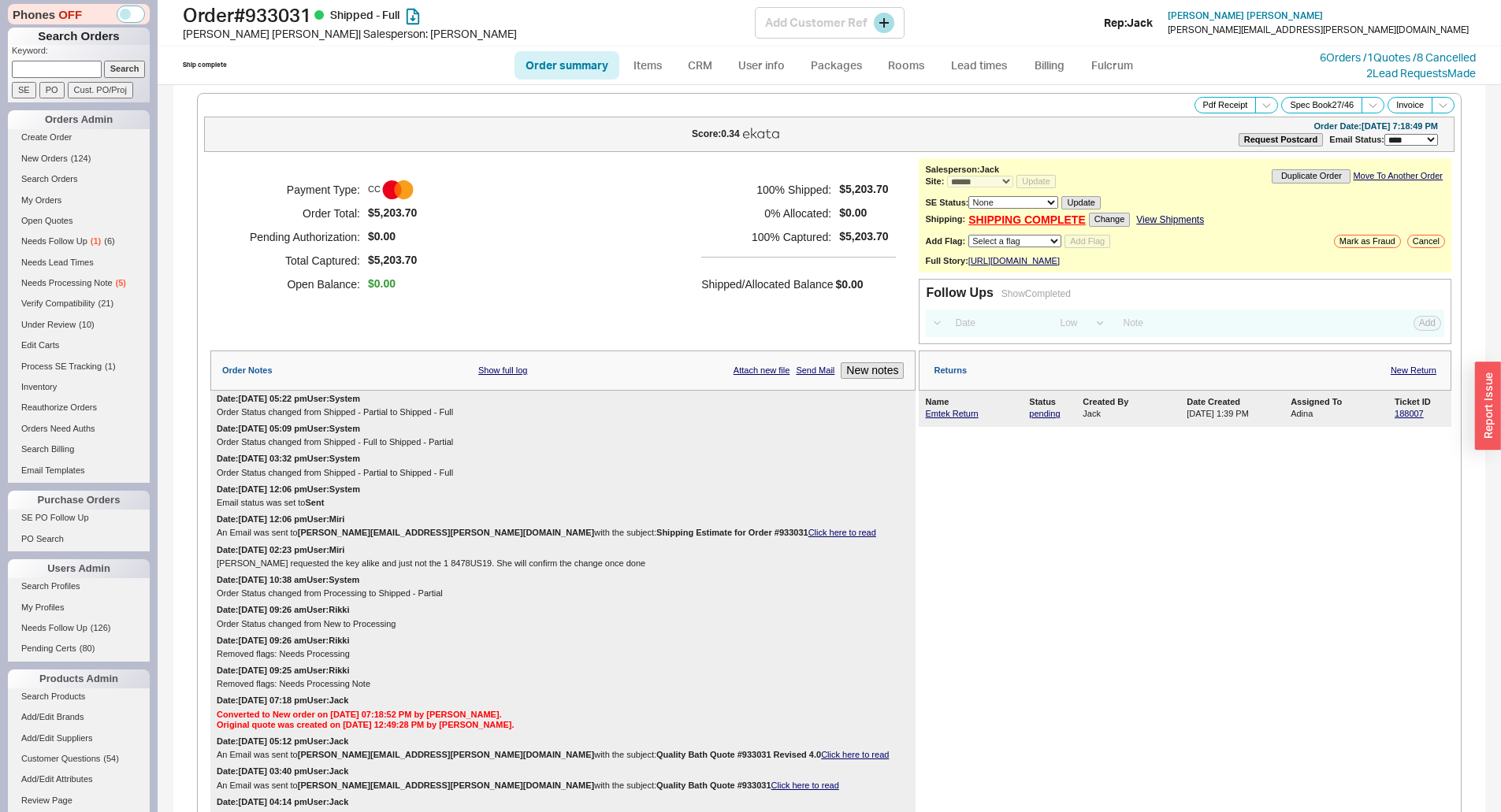
click at [313, 9] on h1 "Order # 933031 Shipped - Full" at bounding box center [469, 15] width 572 height 22
drag, startPoint x: 317, startPoint y: 9, endPoint x: 182, endPoint y: 9, distance: 135.0
click at [182, 9] on div "Order # 933031 Shipped - Full Andra Miller | Salesperson: Jack Add Customer Ref…" at bounding box center [829, 23] width 1343 height 47
copy h1 "Order # 933031"
click at [232, 29] on div "Andra Miller | Salesperson: Jack" at bounding box center [469, 34] width 572 height 16
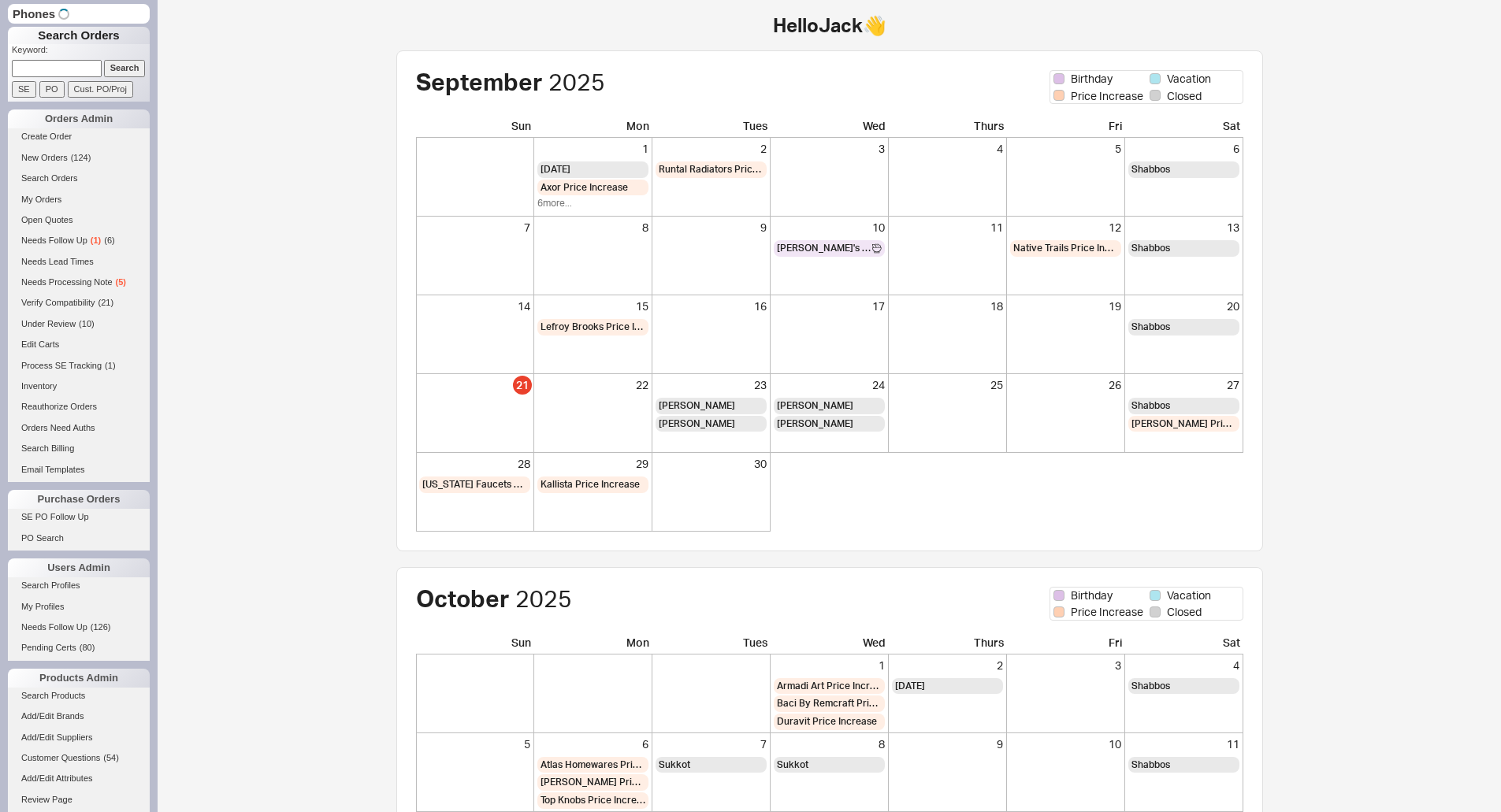
click at [68, 86] on input "Cust. PO/Proj" at bounding box center [101, 89] width 66 height 16
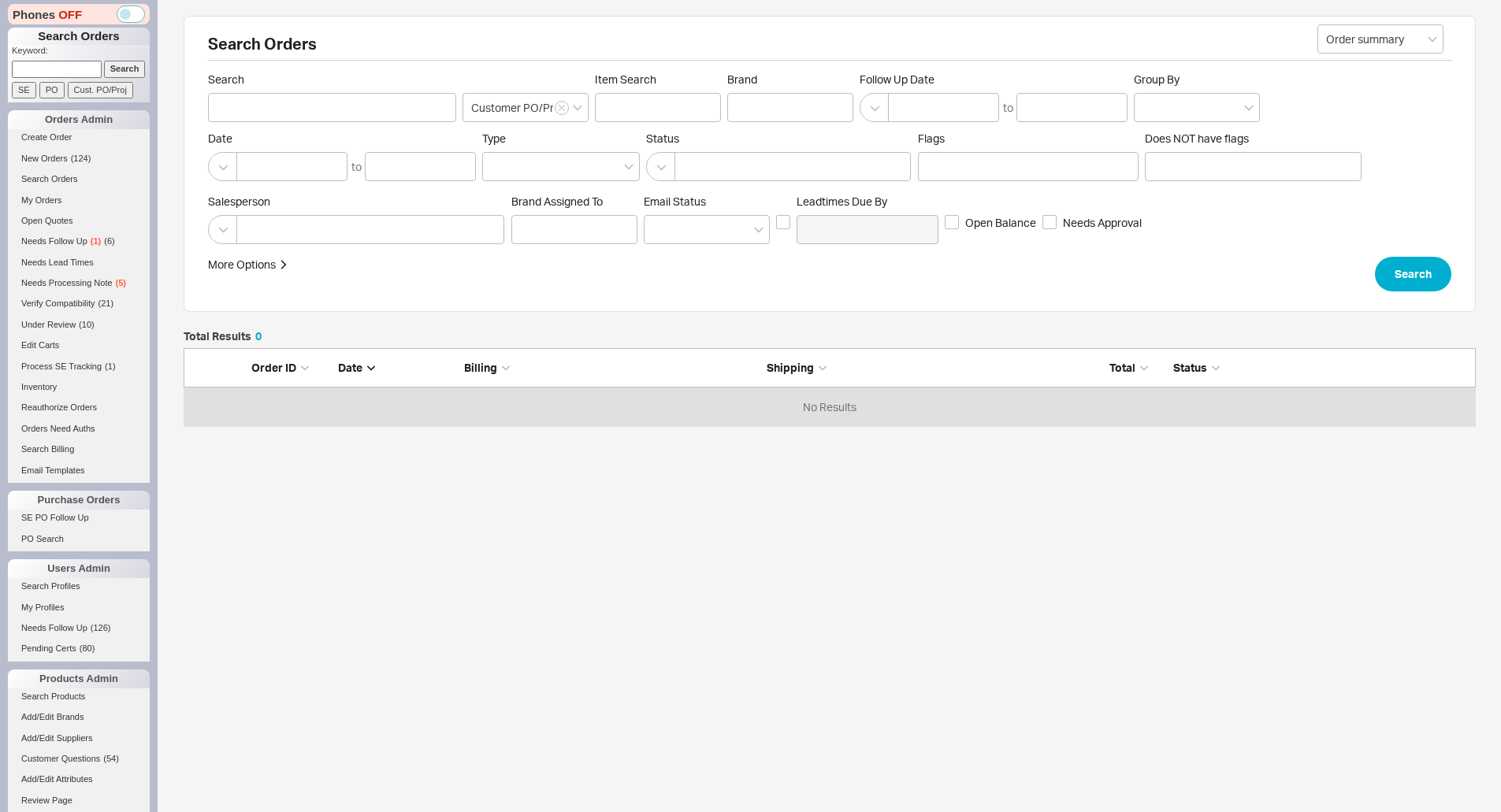
drag, startPoint x: 69, startPoint y: 71, endPoint x: 115, endPoint y: 73, distance: 46.0
click at [69, 71] on input at bounding box center [56, 69] width 90 height 16
paste input "937959"
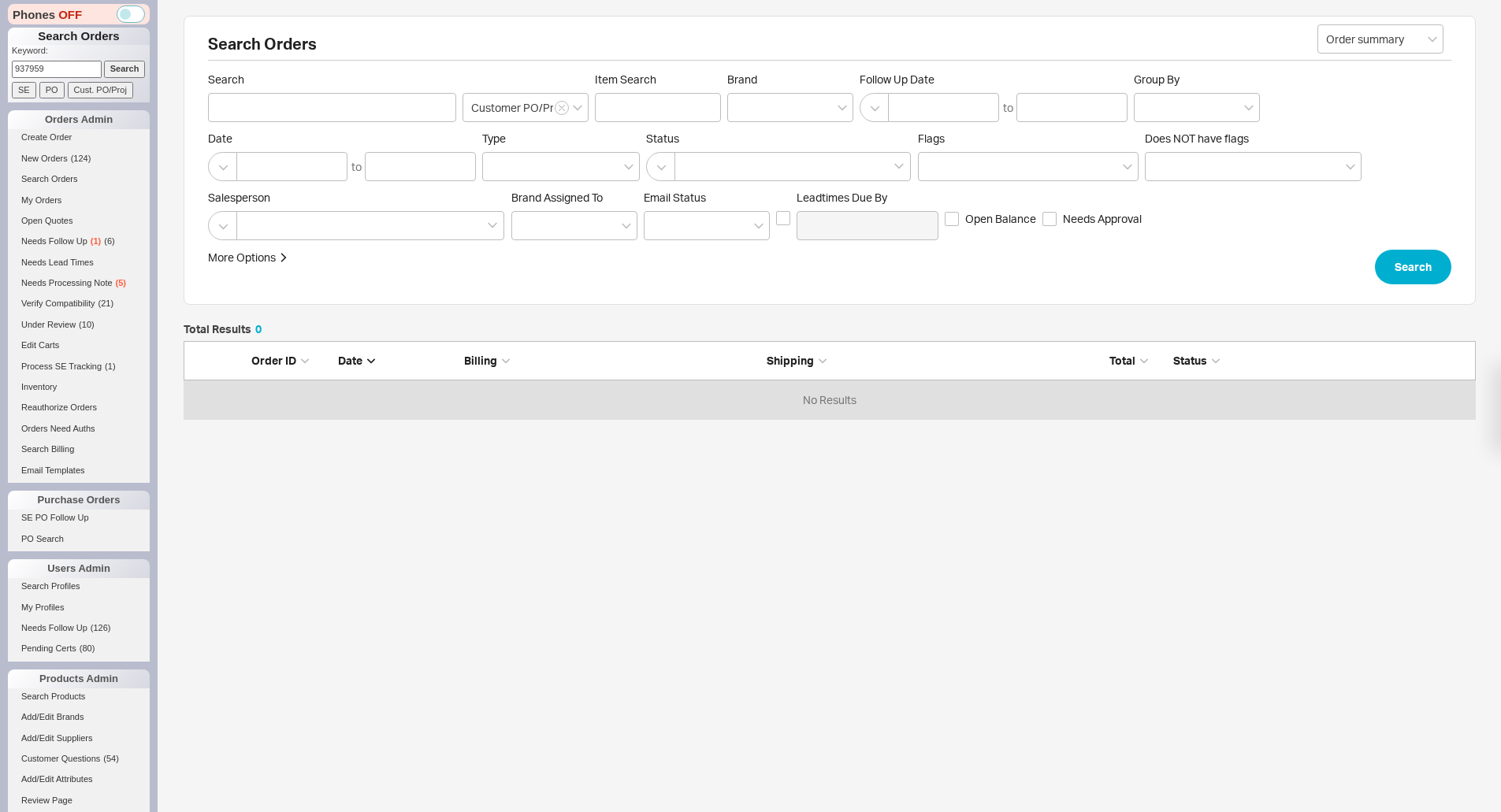
type input "937959"
click at [115, 73] on input "Search" at bounding box center [125, 69] width 42 height 16
type input "937959"
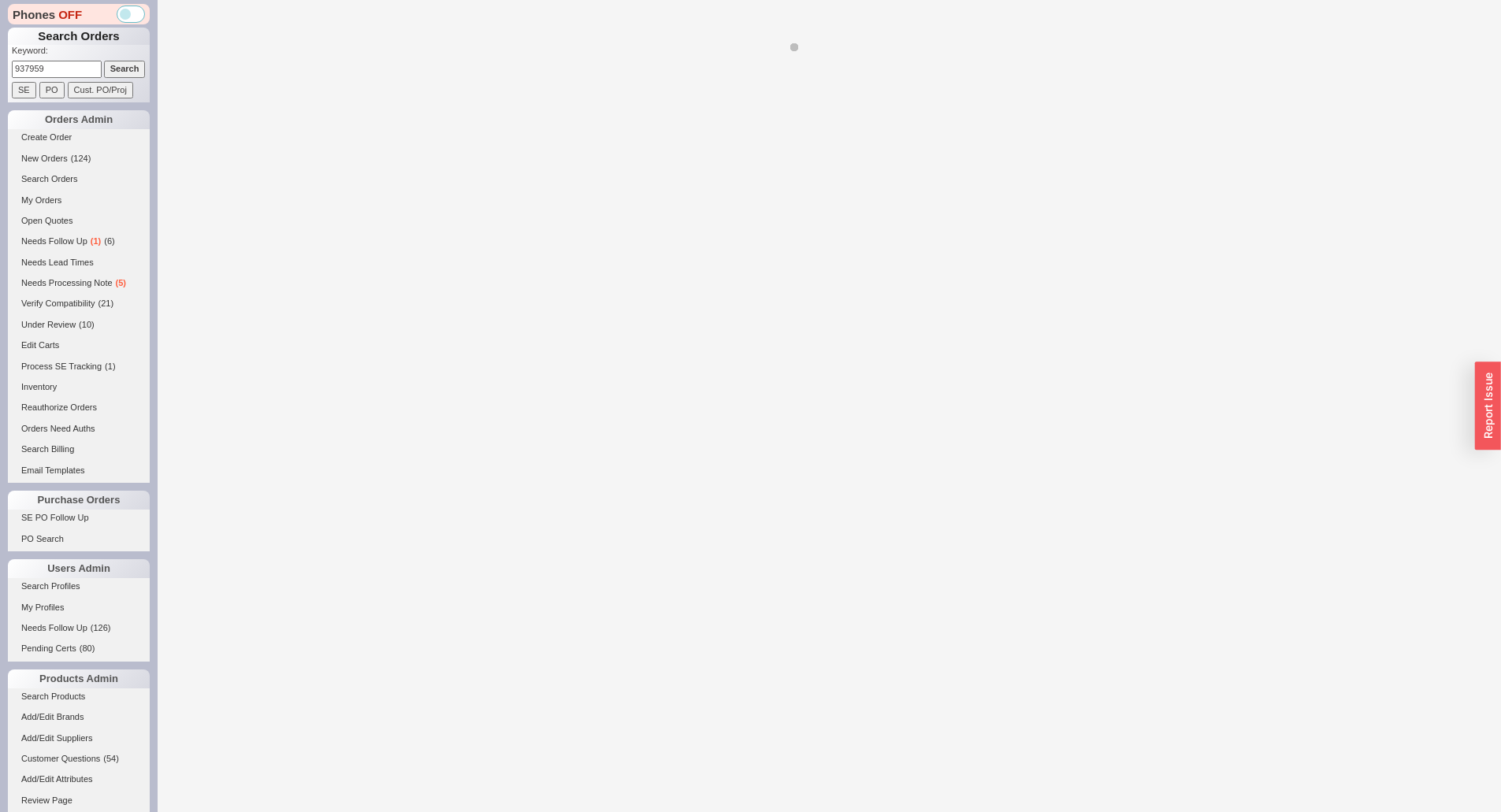
select select "*"
select select "LOW"
select select "3"
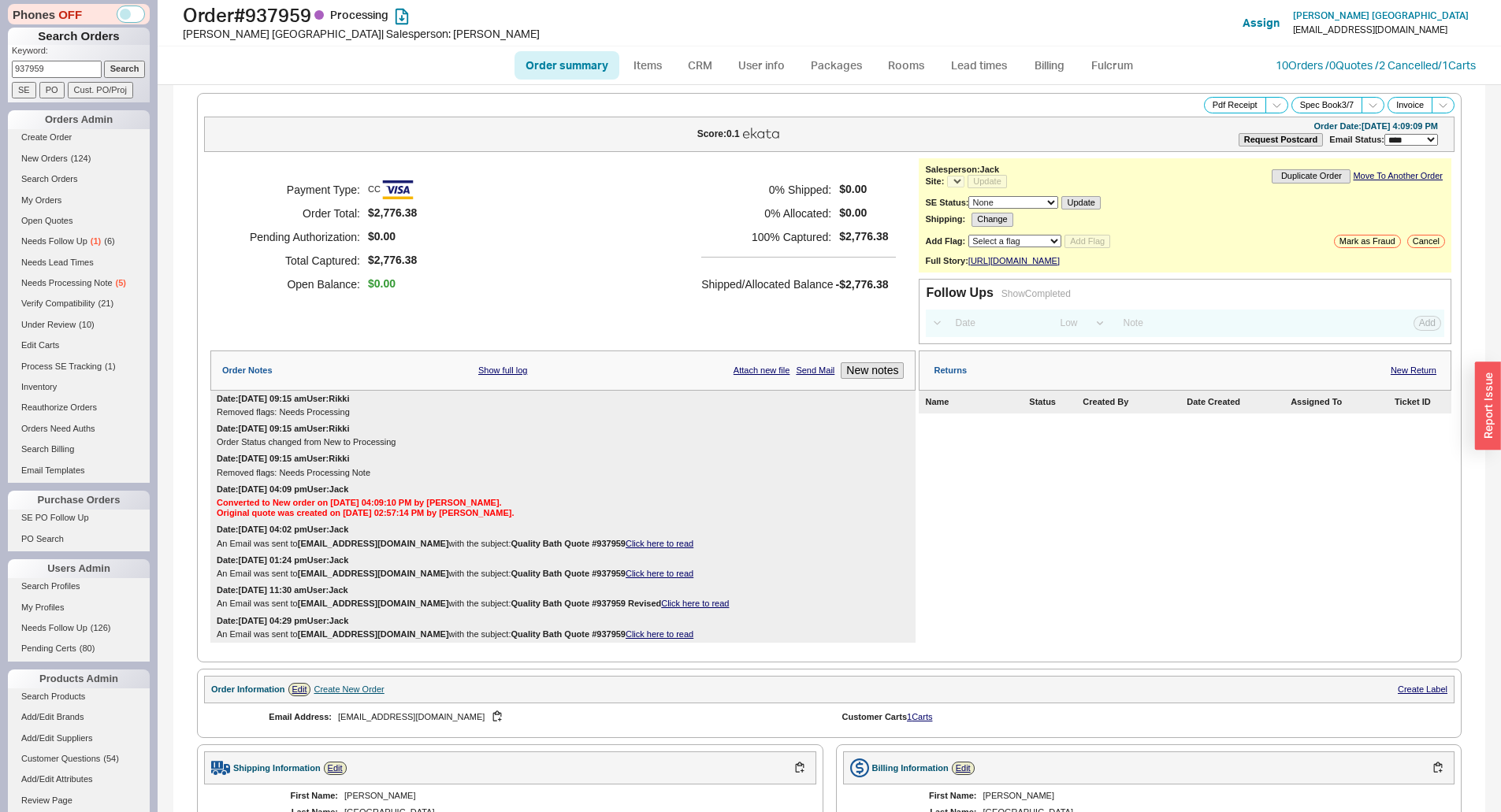
select select "*"
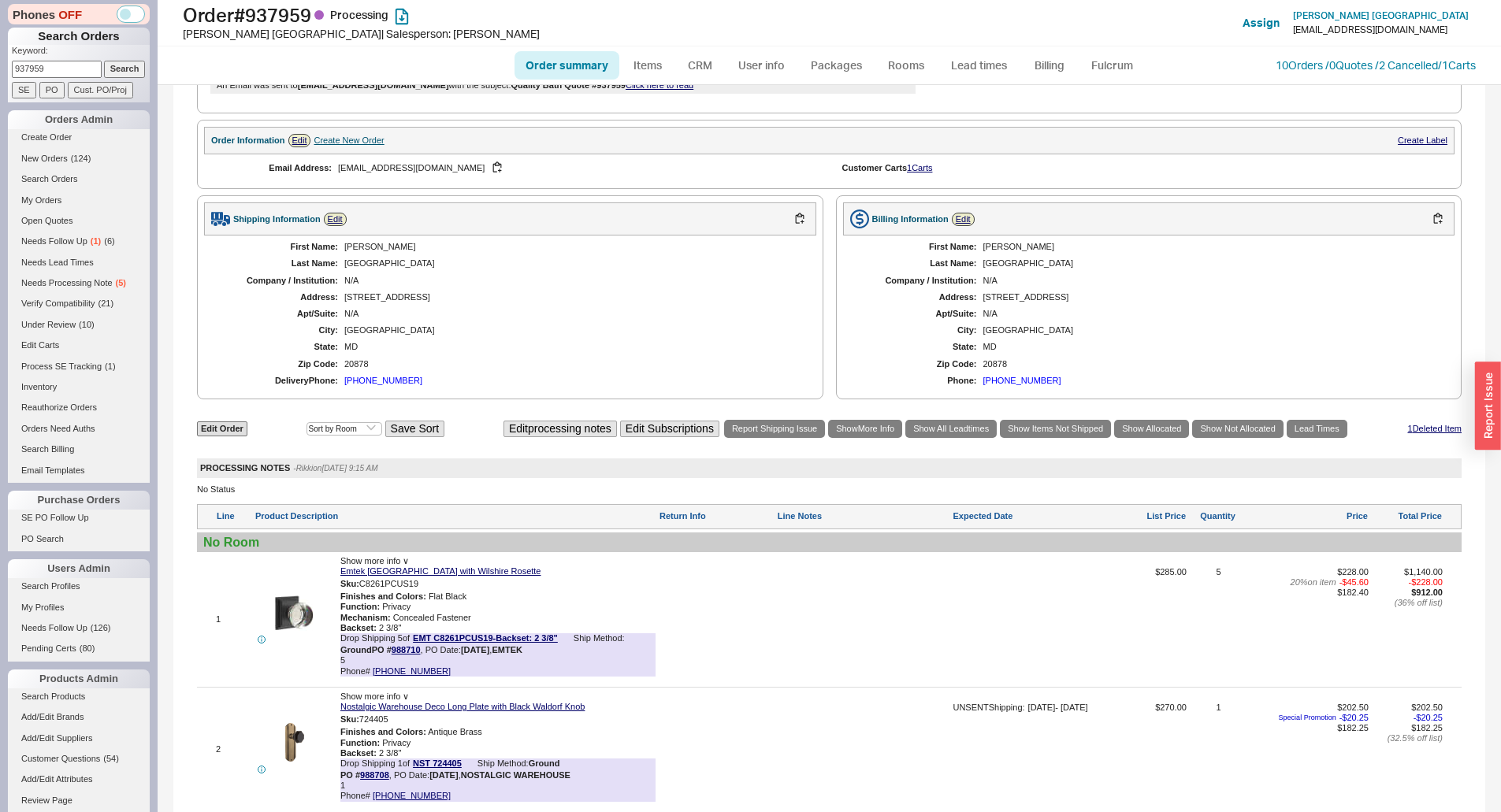
scroll to position [552, 0]
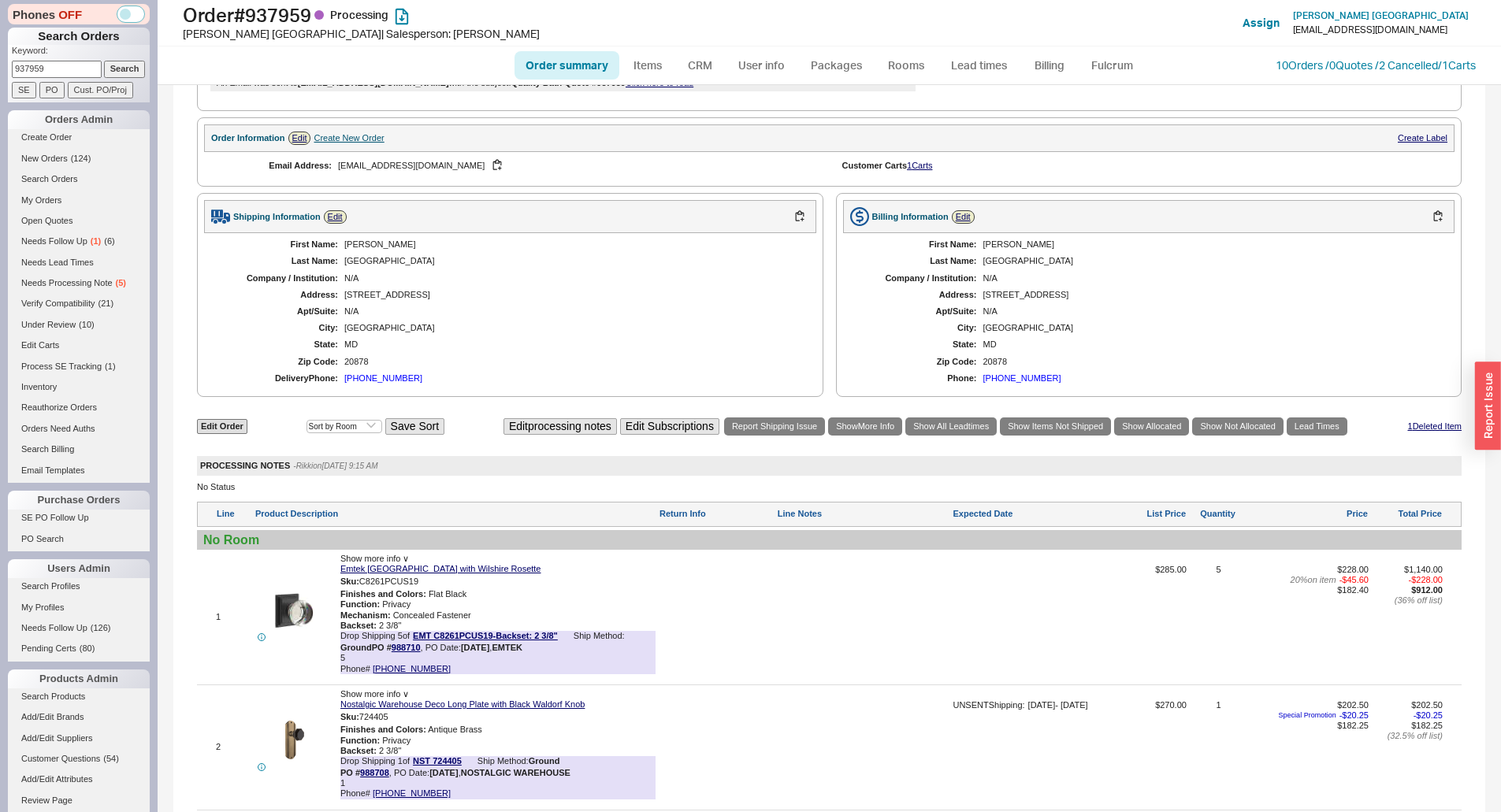
click at [818, 204] on div "Shipping Information Edit First Name: Michele Last Name: Wales Company / Instit…" at bounding box center [829, 295] width 1265 height 204
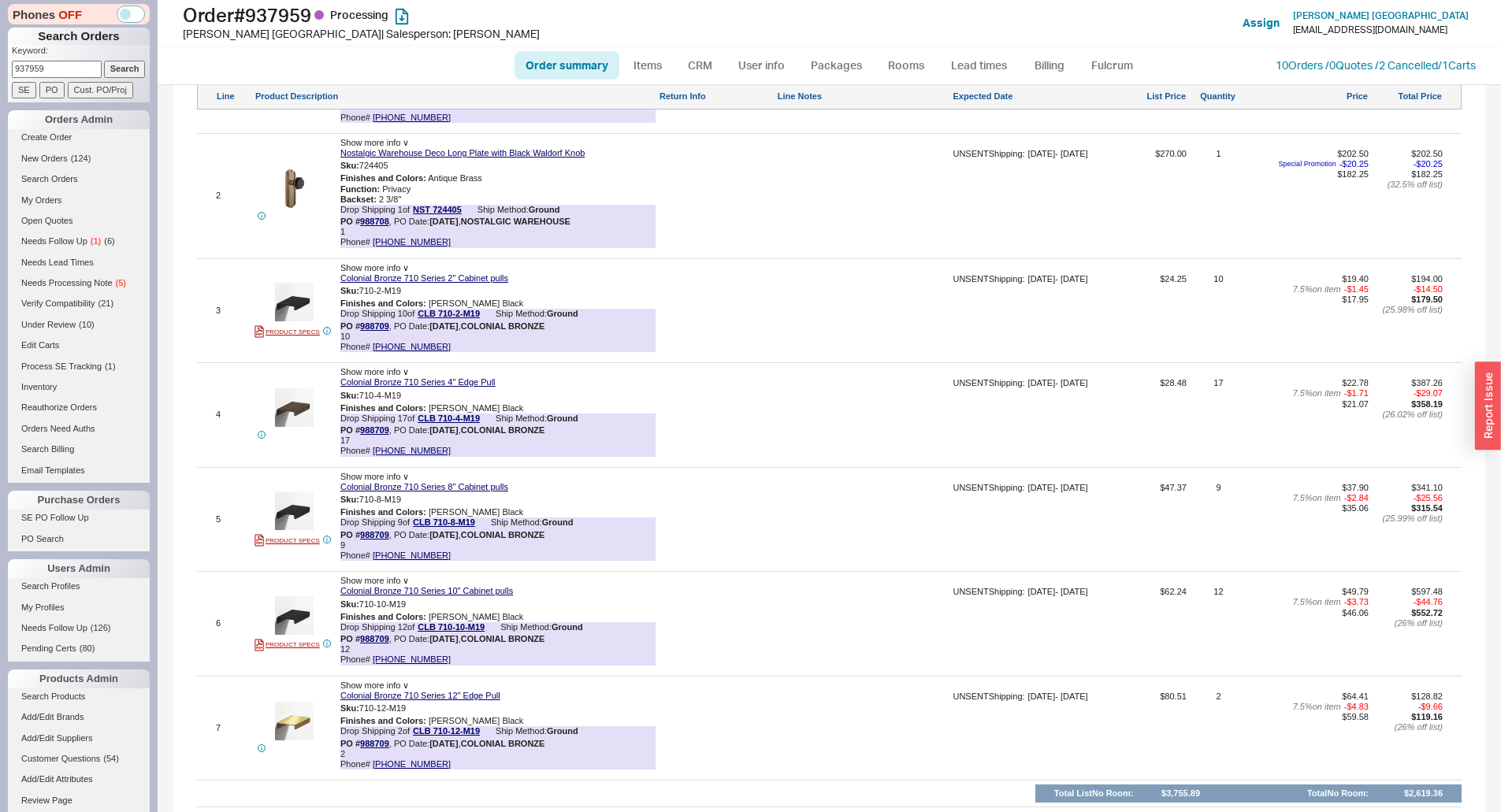
scroll to position [1024, 0]
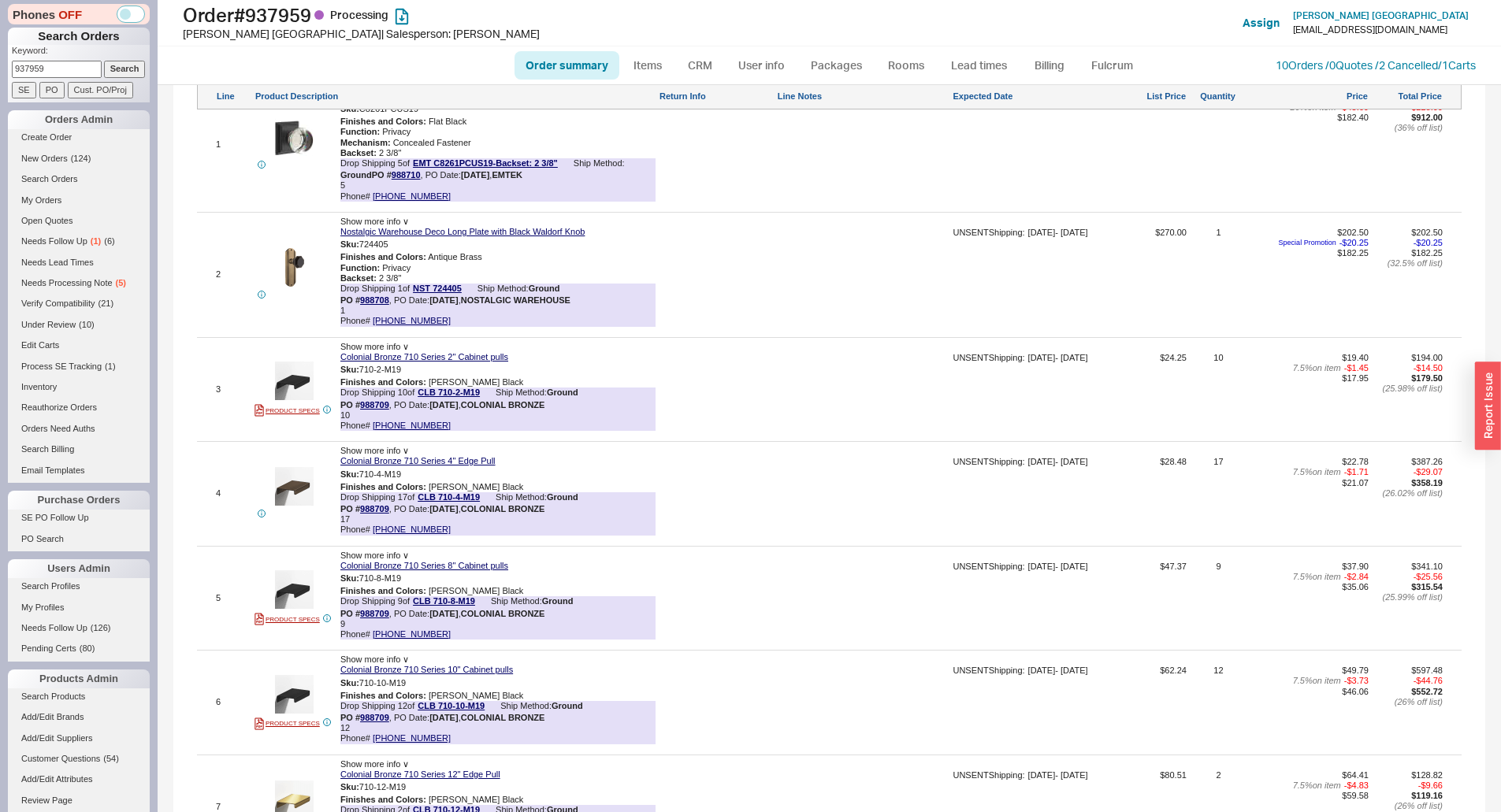
drag, startPoint x: 866, startPoint y: 356, endPoint x: 531, endPoint y: 232, distance: 357.2
click at [866, 356] on div "3 PRODUCT SPECS Show more info ∨ Colonial Bronze 710 Series 2" Cabinet pulls Sk…" at bounding box center [829, 389] width 1265 height 96
click at [63, 68] on input "937959" at bounding box center [56, 69] width 90 height 16
click at [67, 70] on input "937959" at bounding box center [56, 69] width 90 height 16
click at [67, 70] on input "937959" at bounding box center [56, 69] width 90 height 16
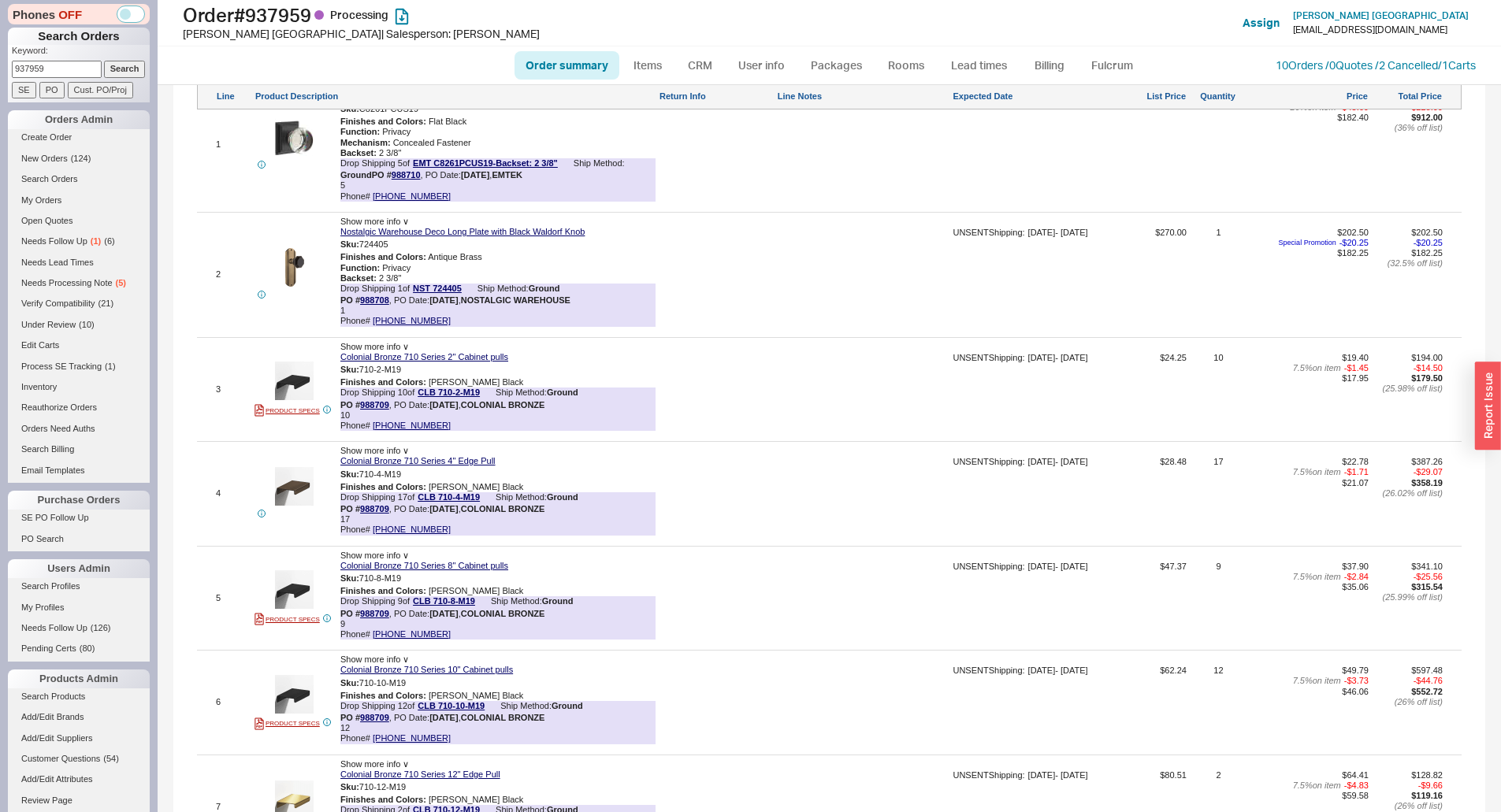
paste input "5242"
type input "524259"
click at [110, 74] on input "Search" at bounding box center [125, 69] width 42 height 16
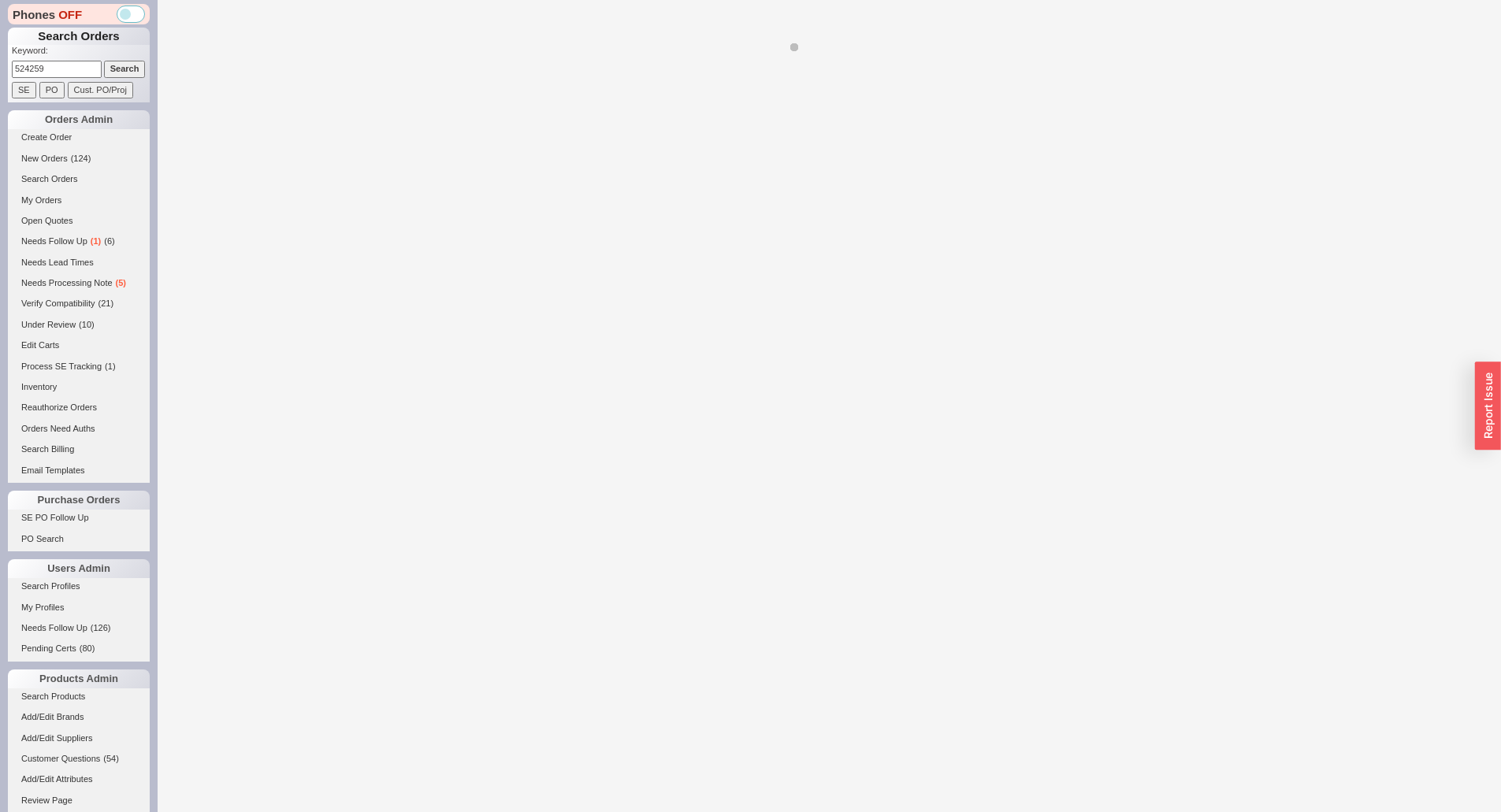
select select "*"
select select "LOW"
select select "3"
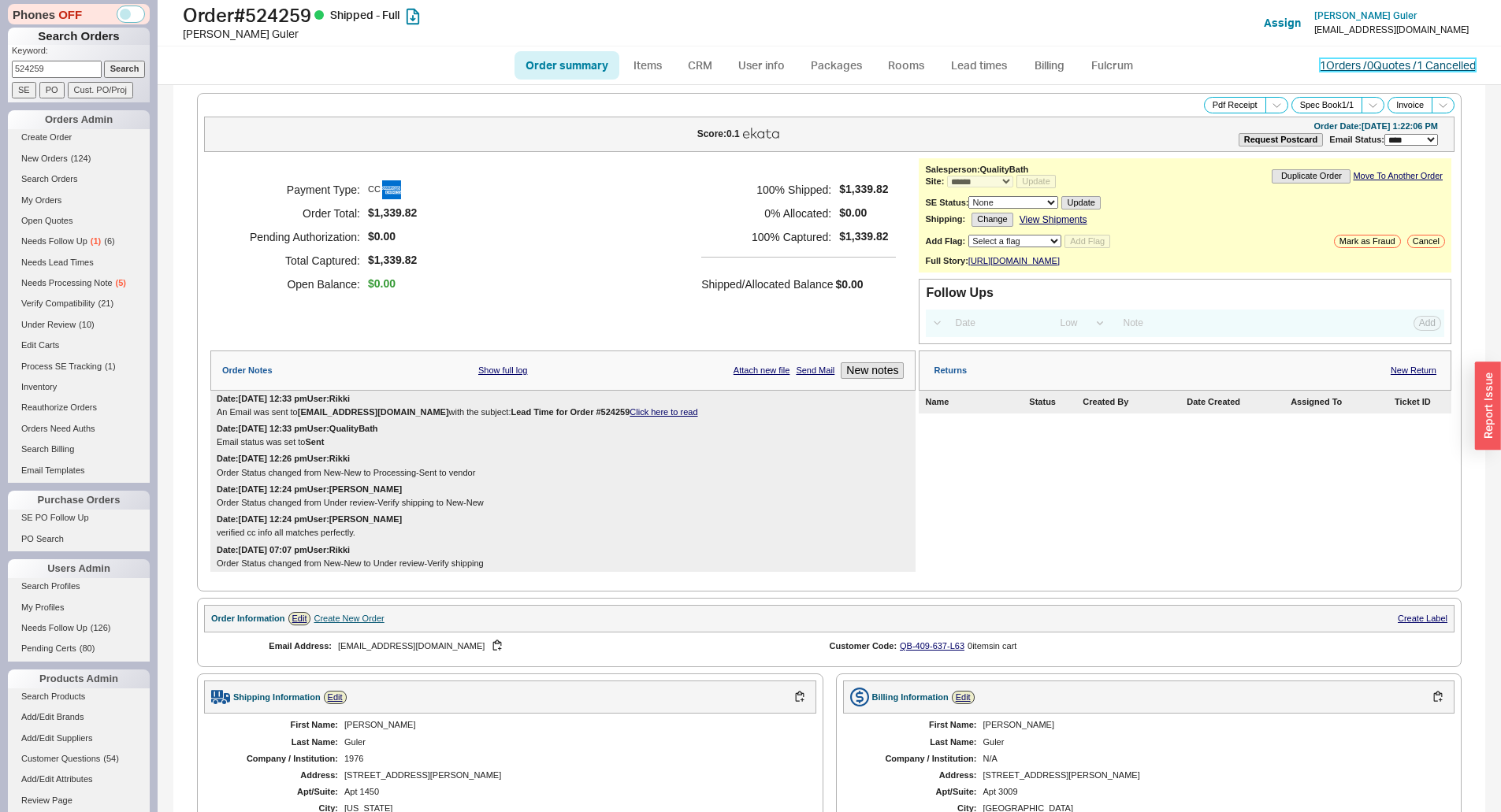
click at [1325, 63] on link "1 Orders / 0 Quotes / 1 Cancelled" at bounding box center [1398, 65] width 156 height 13
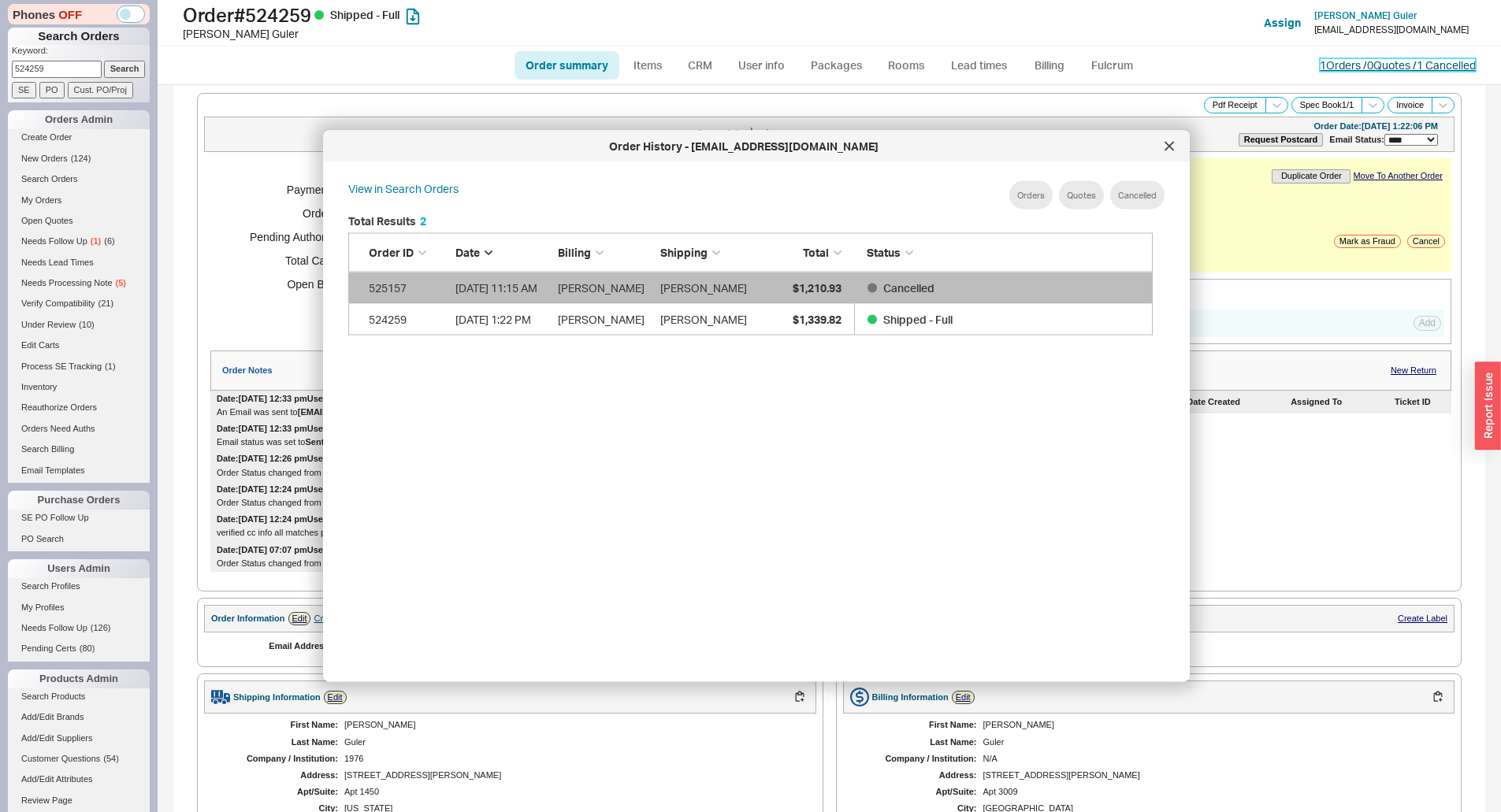
scroll to position [470, 818]
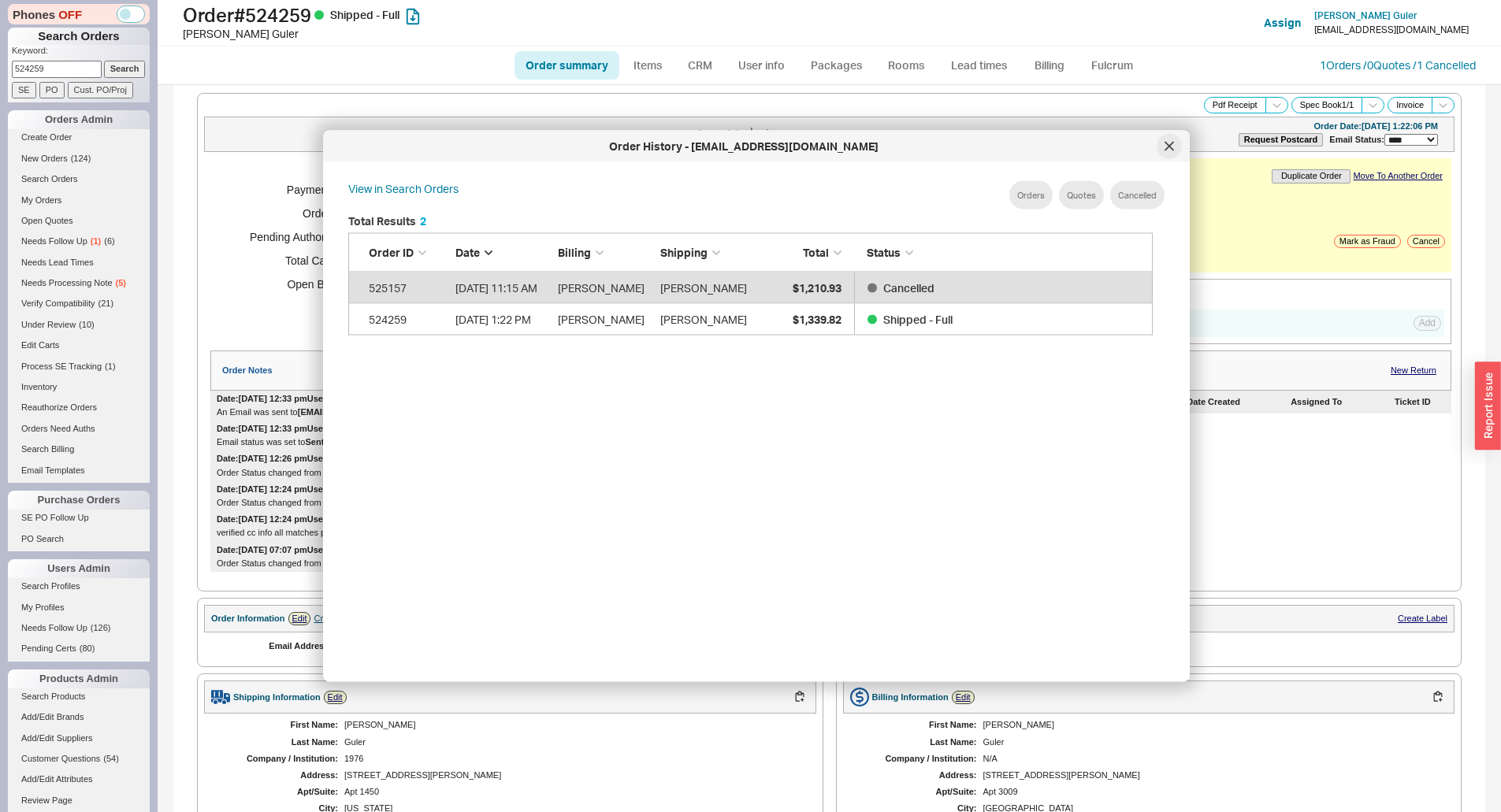
click at [1172, 143] on icon at bounding box center [1169, 147] width 10 height 10
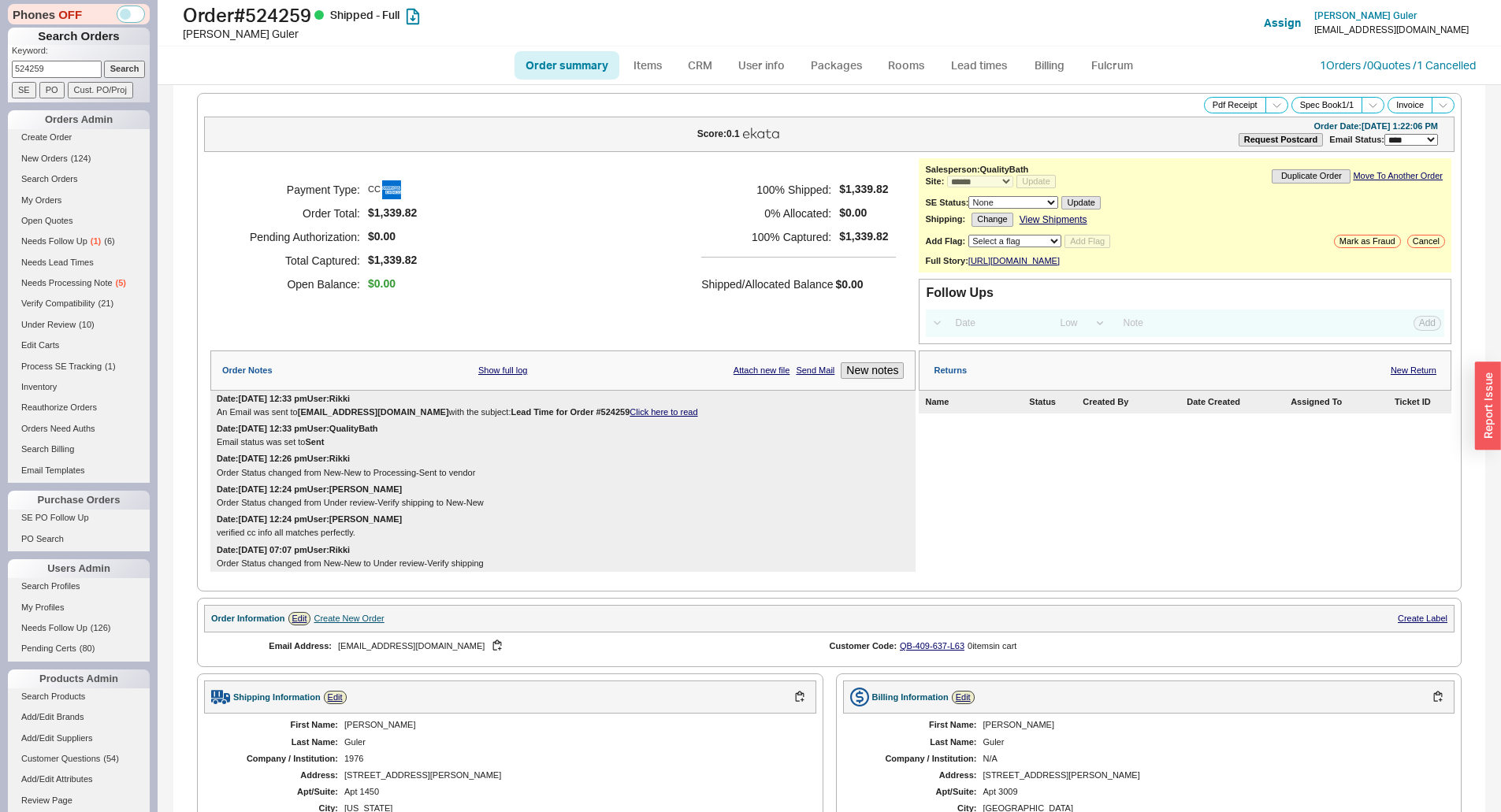
click at [816, 232] on h5 "100 % Captured:" at bounding box center [766, 236] width 130 height 24
click at [434, 298] on div "Payment Type: CC Order Total: $1,339.82 Pending Authorization: $0.00 Total Capt…" at bounding box center [562, 237] width 705 height 158
click at [46, 224] on link "Open Quotes" at bounding box center [79, 221] width 142 height 16
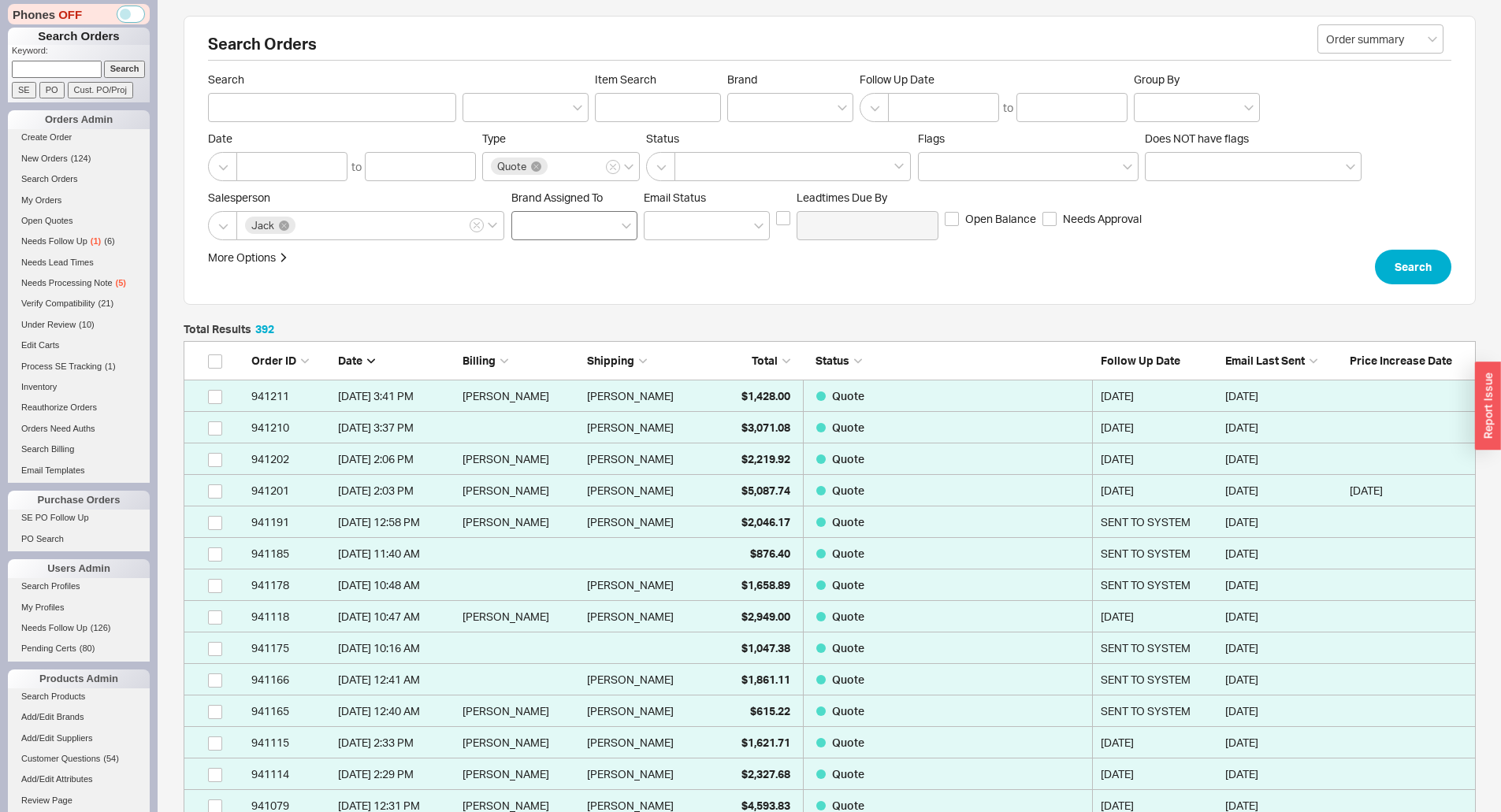
scroll to position [12379, 1280]
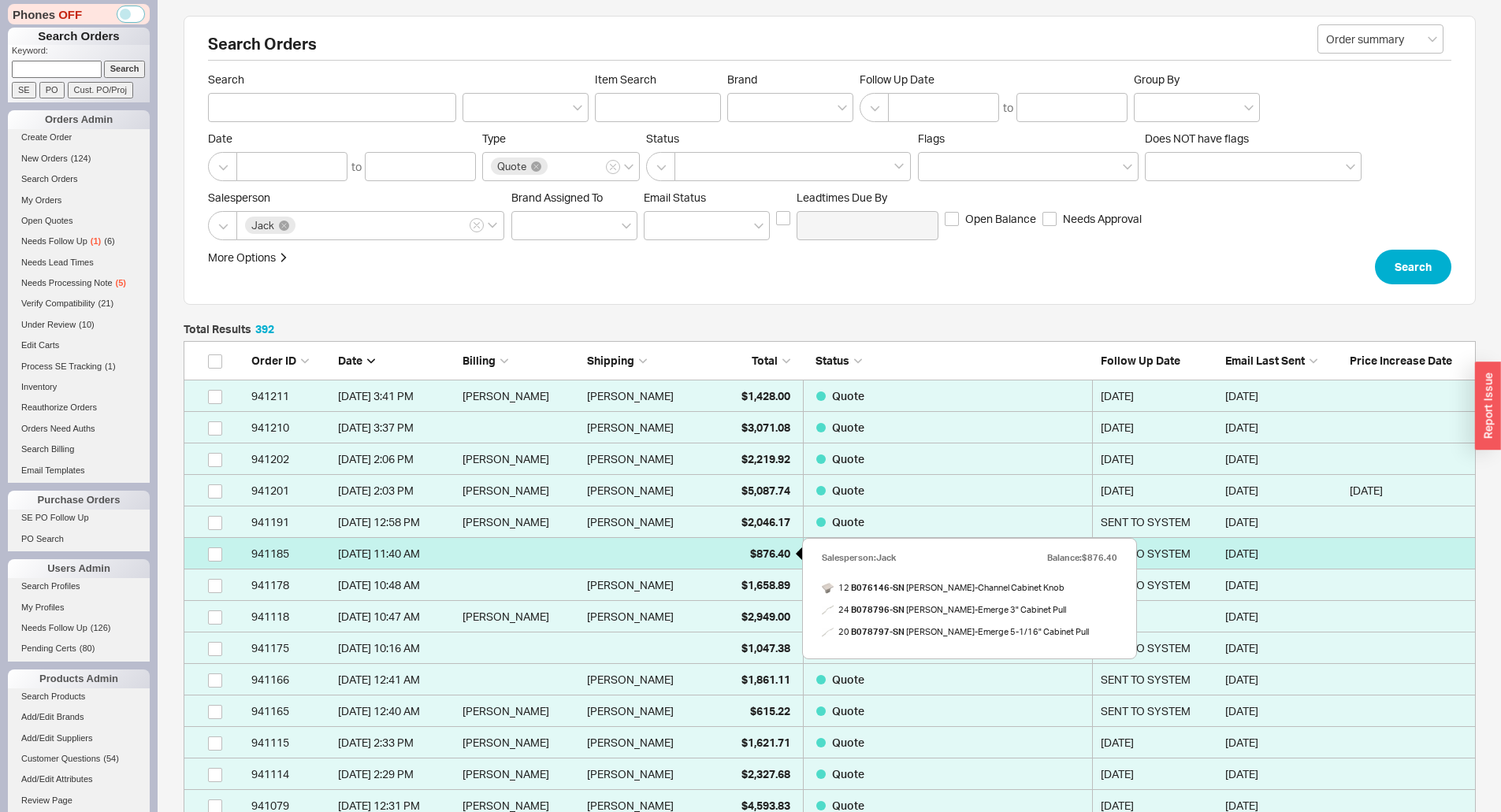
click at [729, 553] on div "$876.40" at bounding box center [750, 553] width 79 height 31
select select "*"
select select "3"
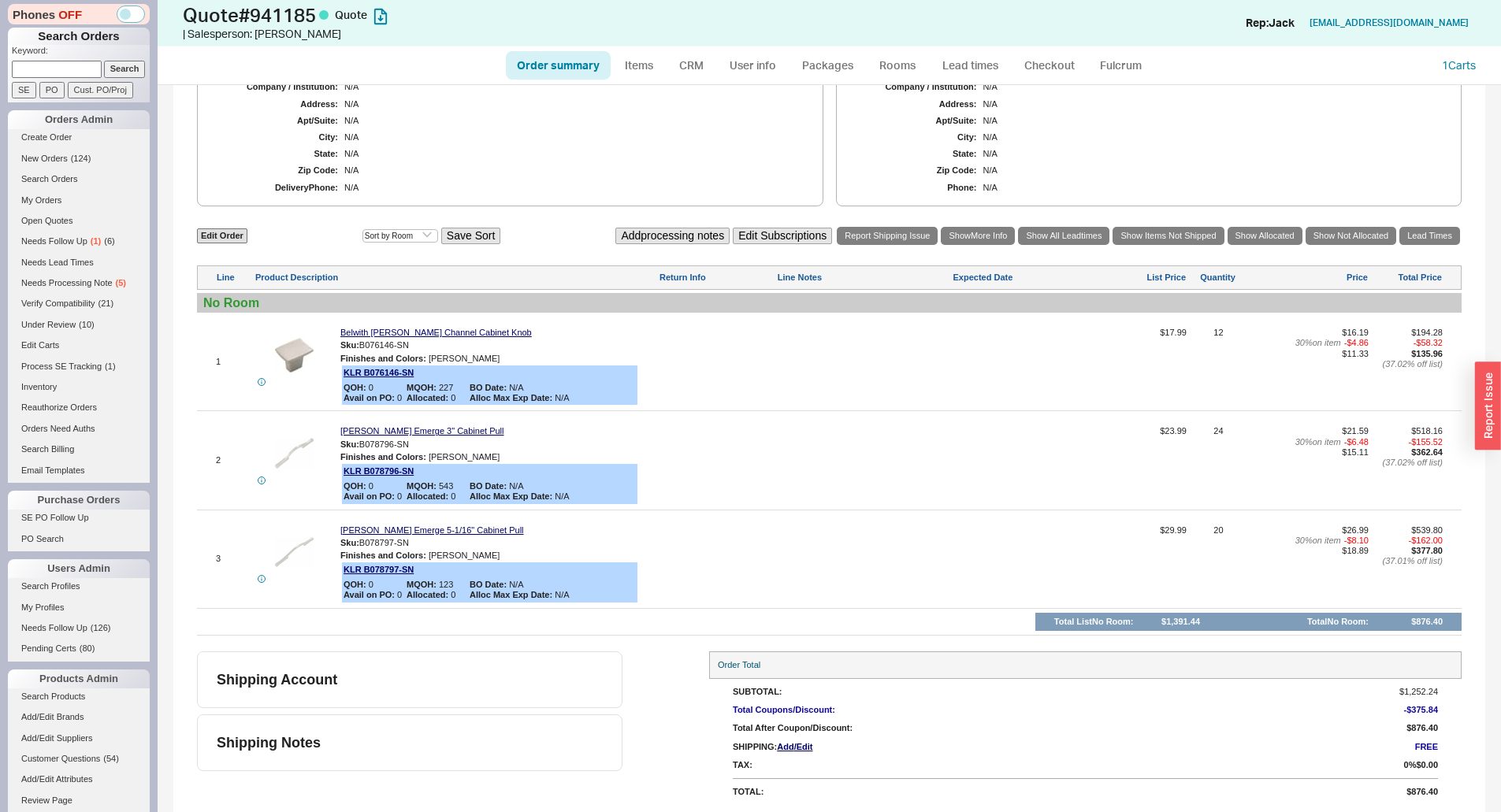
scroll to position [576, 0]
click at [219, 227] on link "Edit Order" at bounding box center [222, 235] width 50 height 15
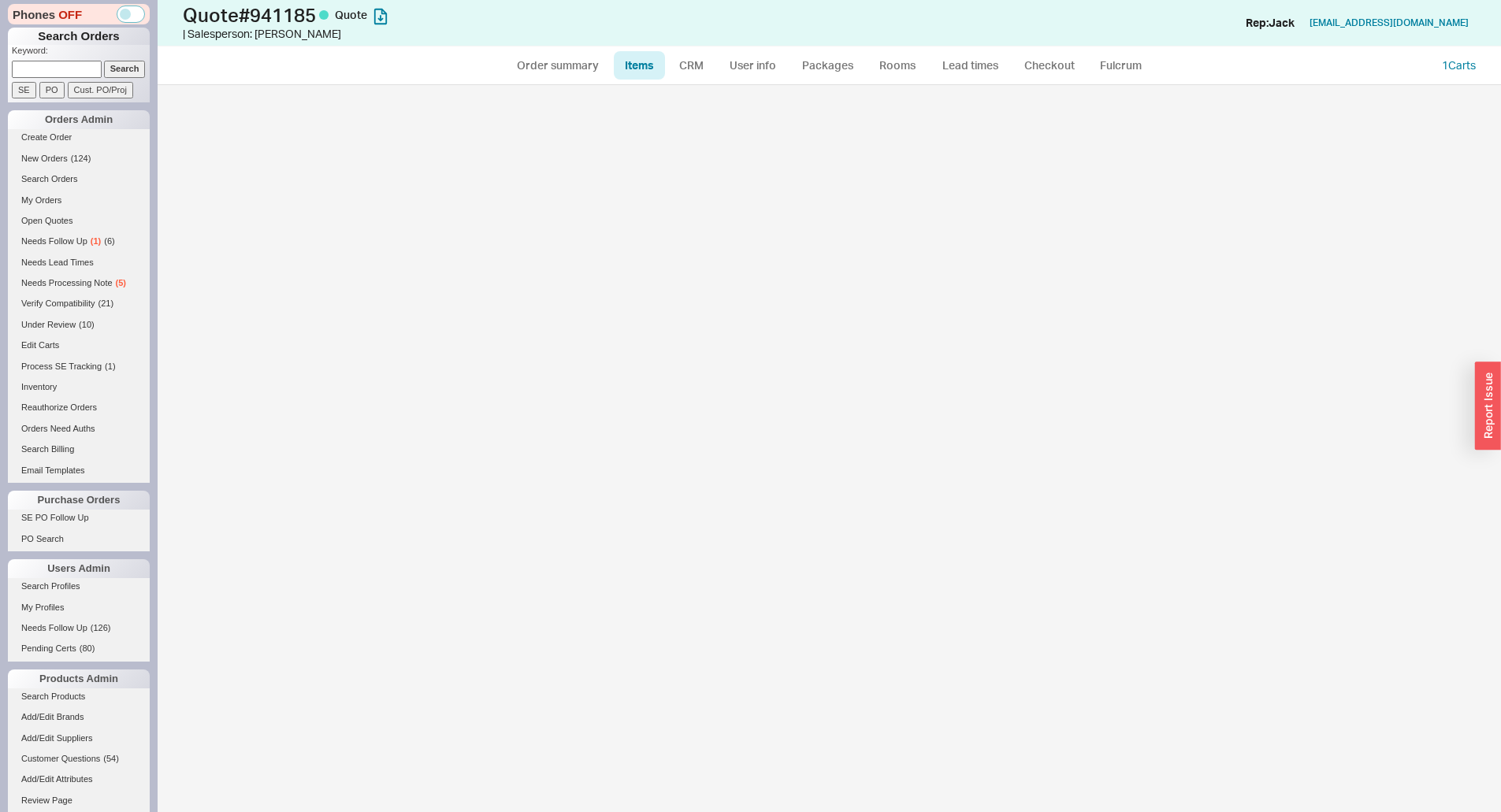
select select "3"
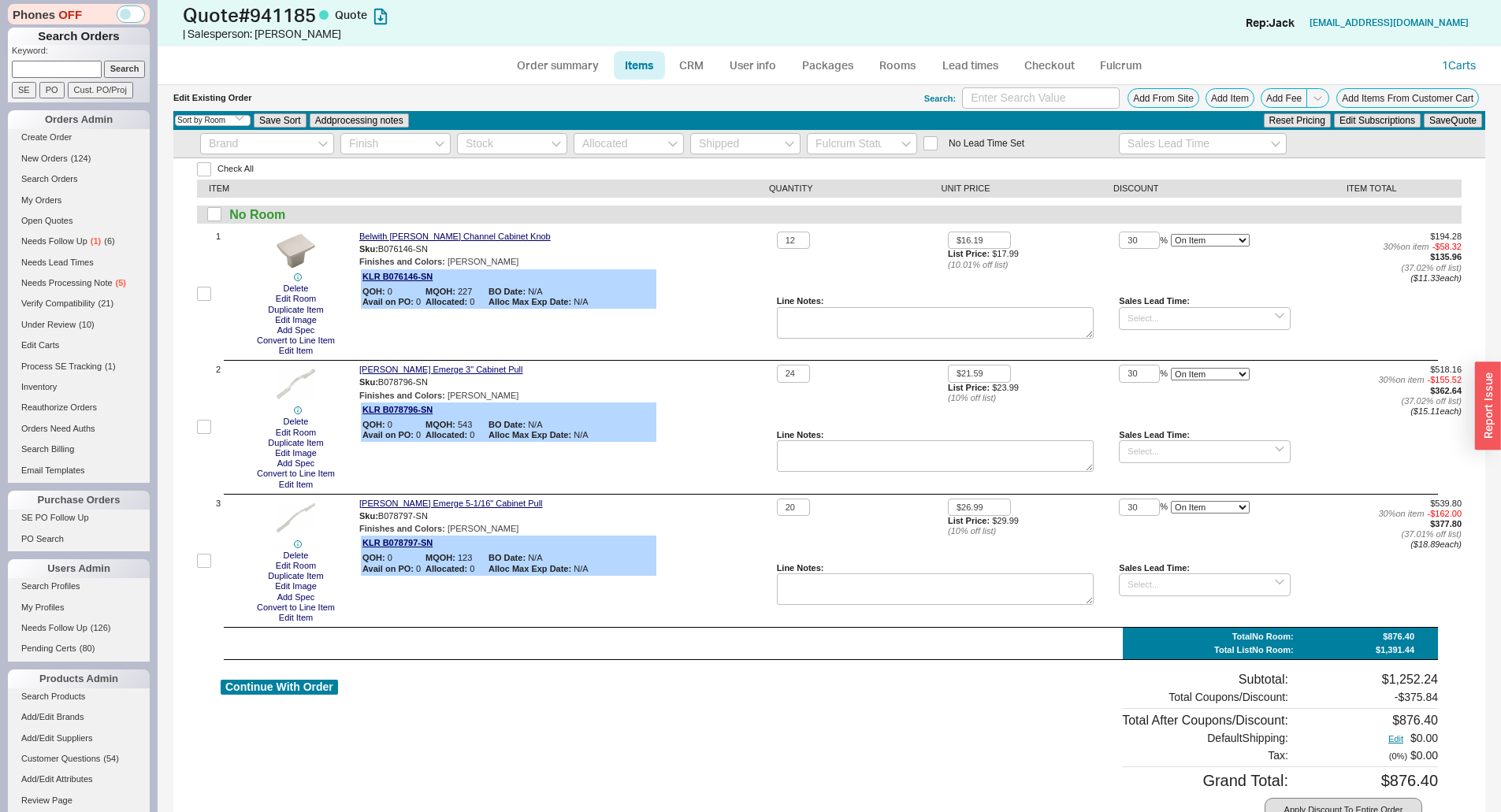
click at [212, 180] on div "ITEM QUANTITY UNIT PRICE DISCOUNT ITEM TOTAL" at bounding box center [829, 189] width 1265 height 18
click at [208, 174] on input "Check All" at bounding box center [204, 169] width 14 height 14
checkbox input "true"
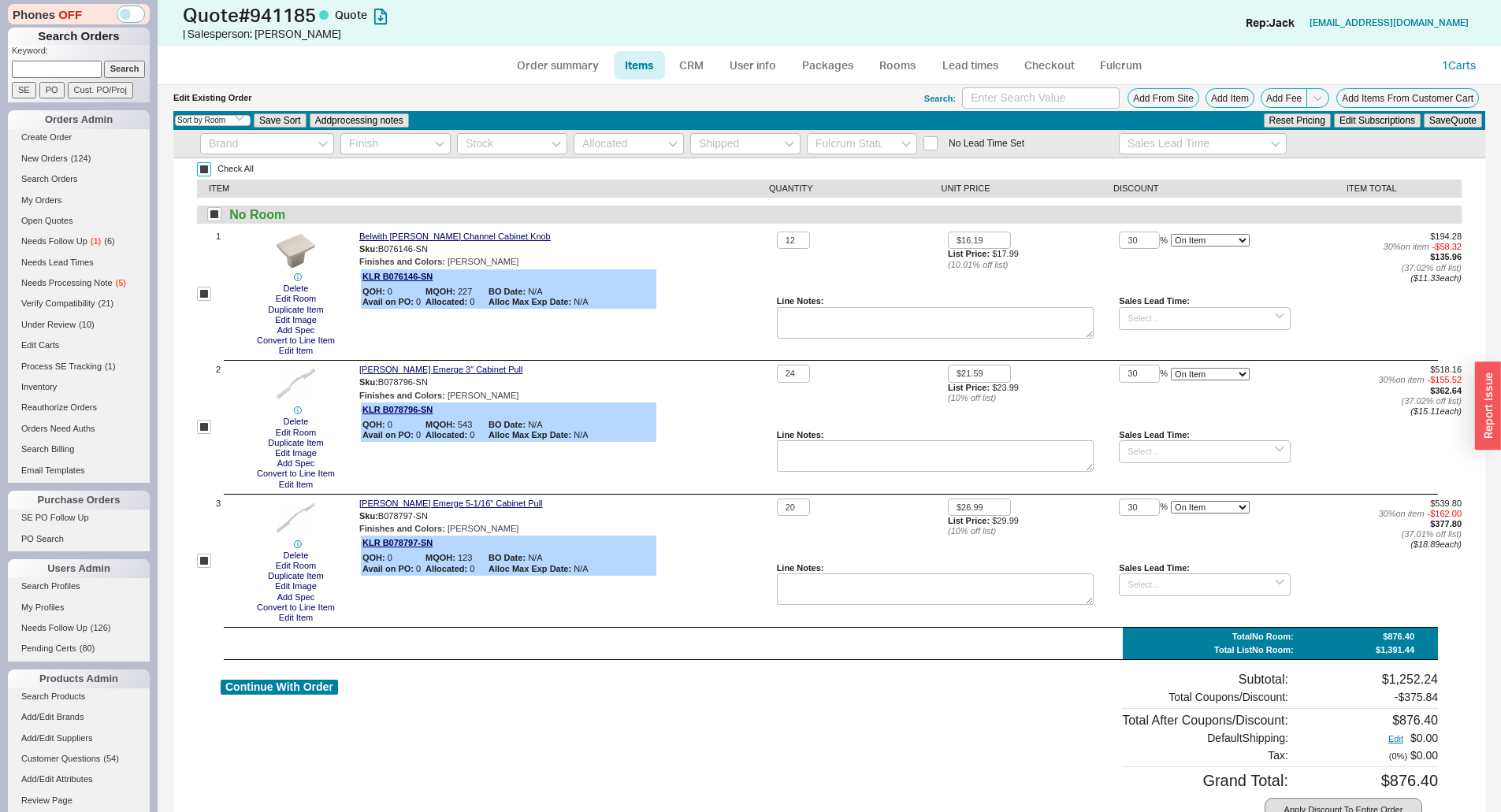
checkbox input "true"
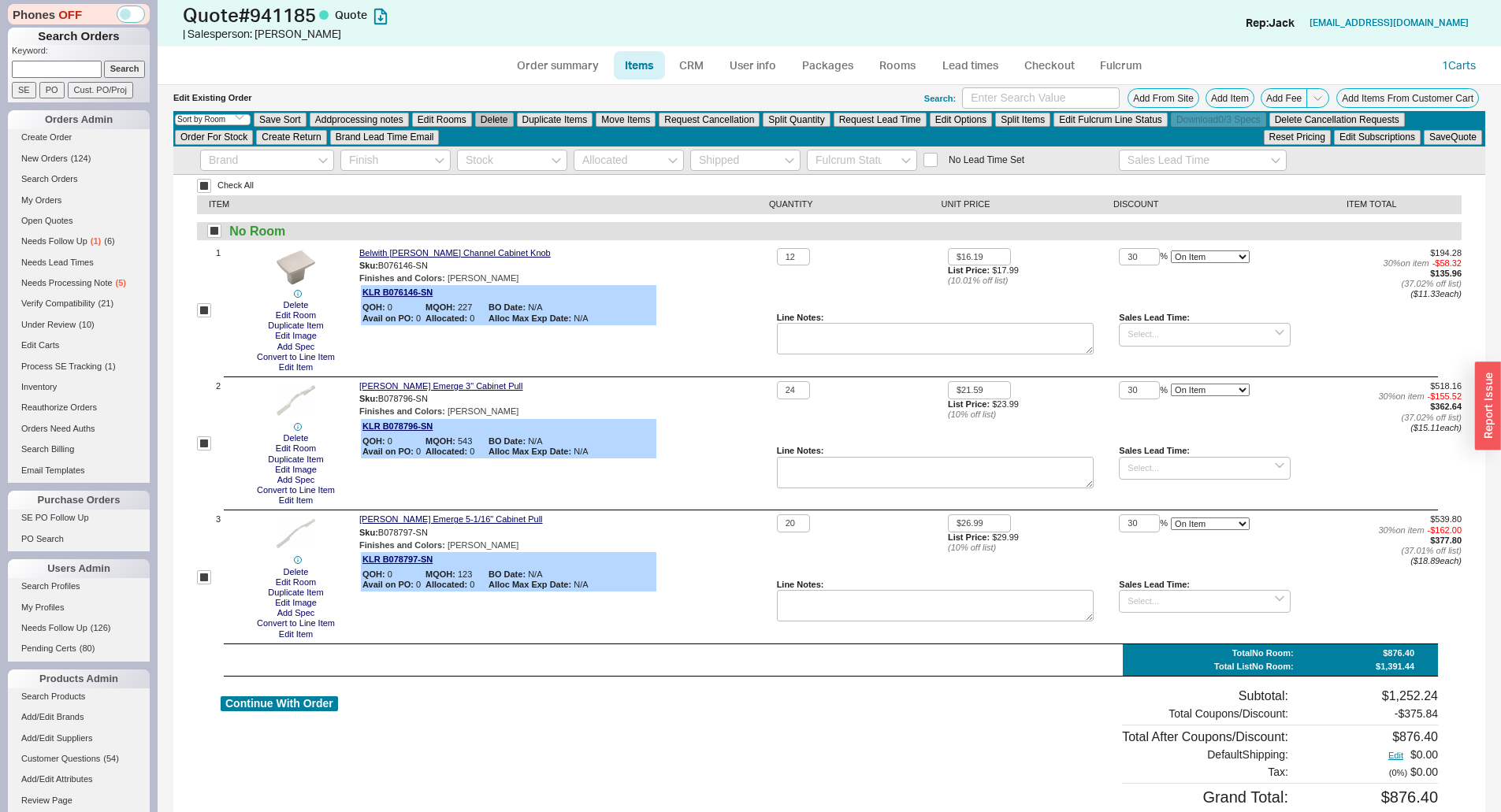
click at [500, 114] on button "Delete" at bounding box center [494, 119] width 39 height 14
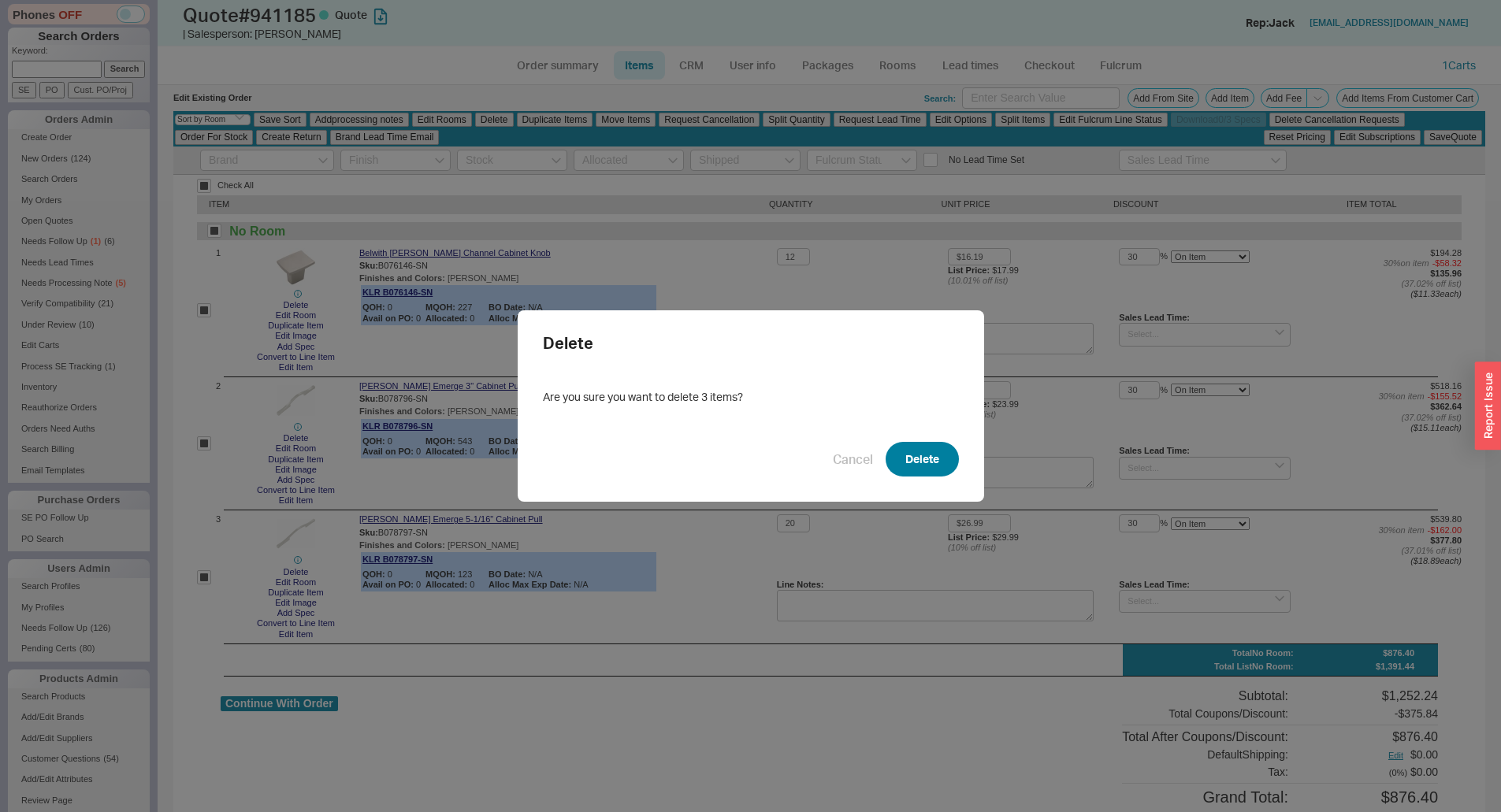
drag, startPoint x: 952, startPoint y: 498, endPoint x: 945, endPoint y: 472, distance: 26.9
click at [952, 494] on div "Delete Are you sure you want to delete 3 items? Cancel Delete" at bounding box center [750, 406] width 1501 height 812
click at [945, 472] on button "Delete" at bounding box center [921, 459] width 73 height 34
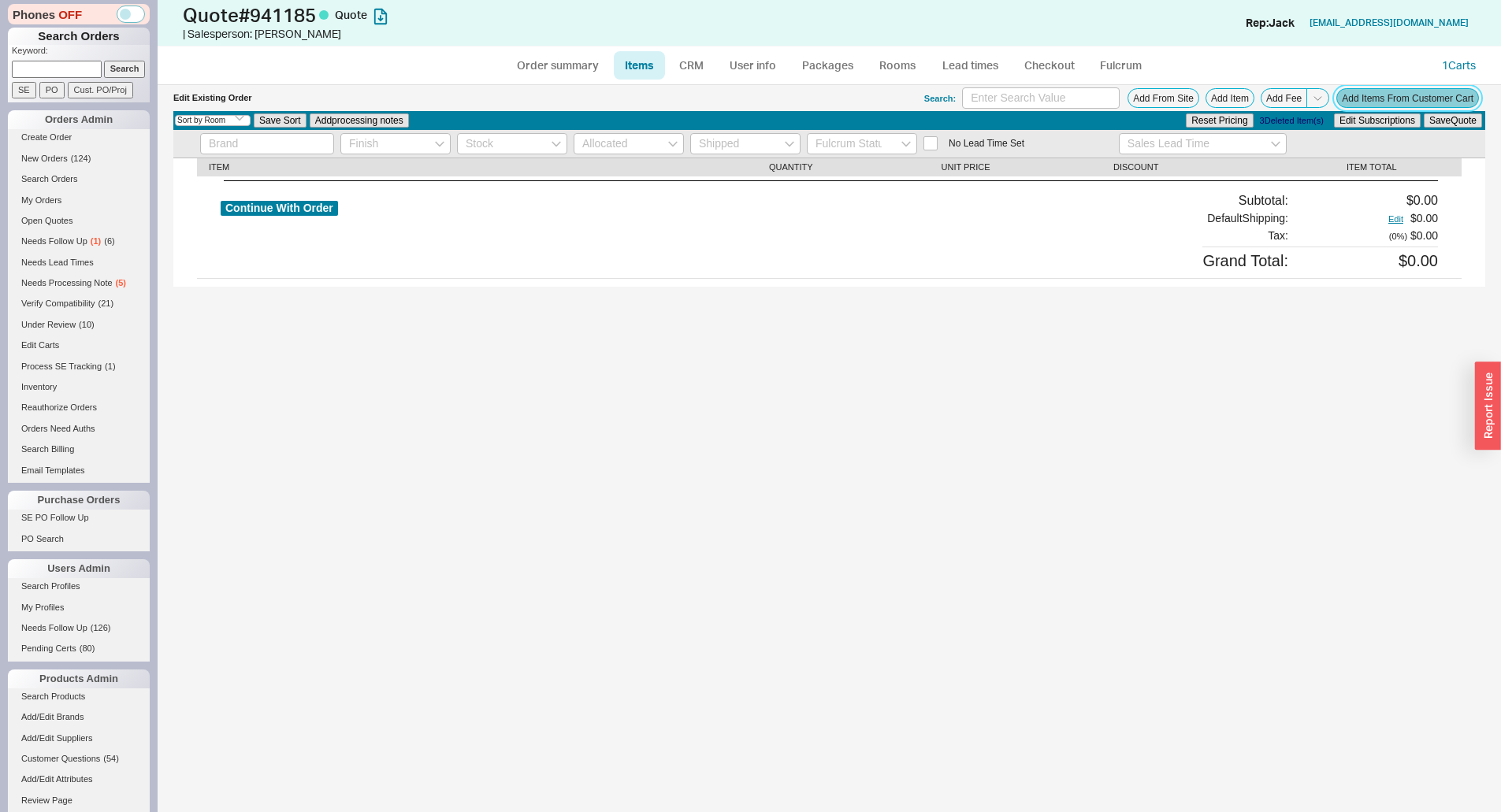
click at [1390, 99] on button "Add Items From Customer Cart" at bounding box center [1407, 98] width 143 height 20
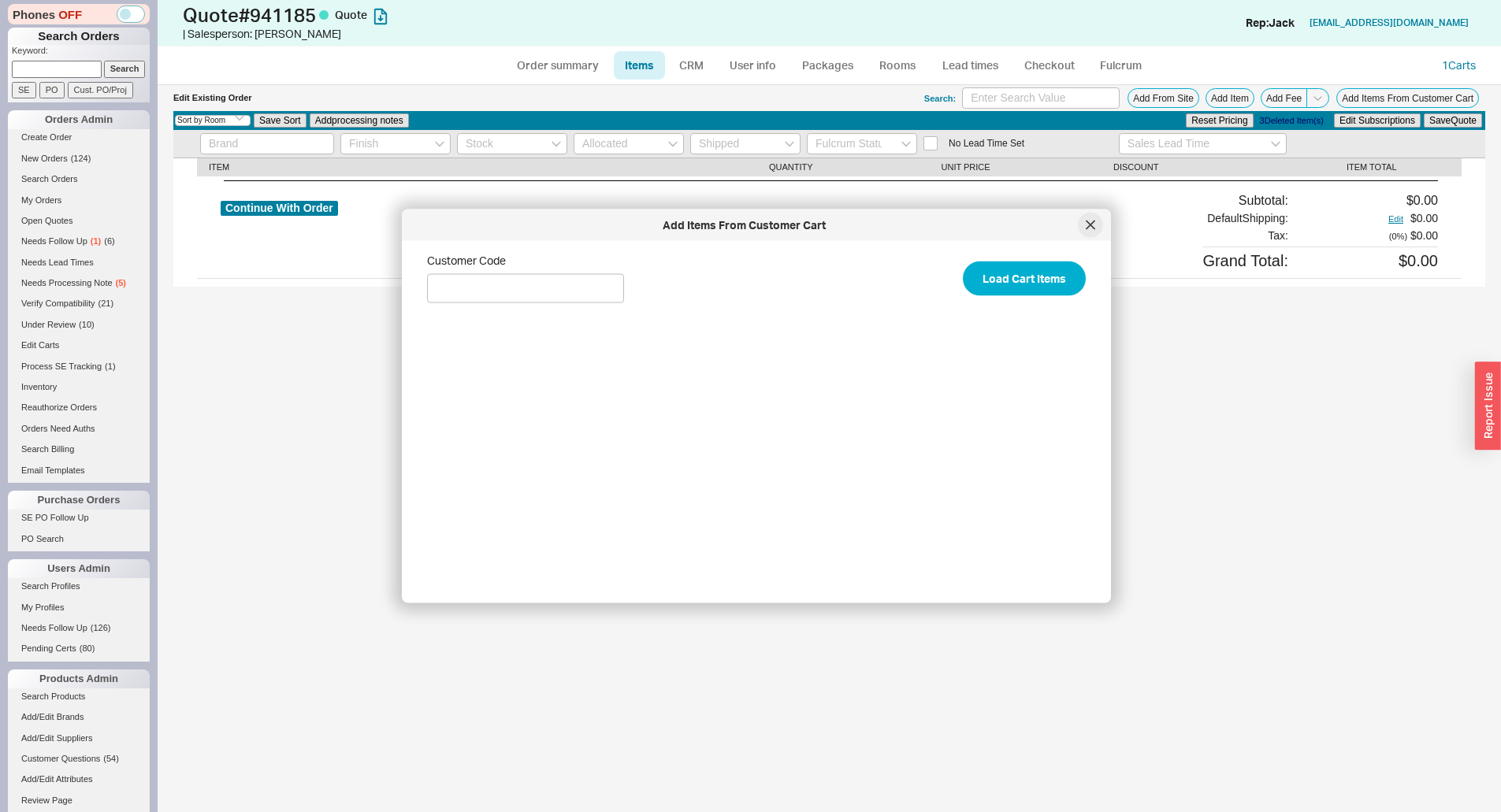
click at [1079, 224] on div at bounding box center [1090, 225] width 25 height 25
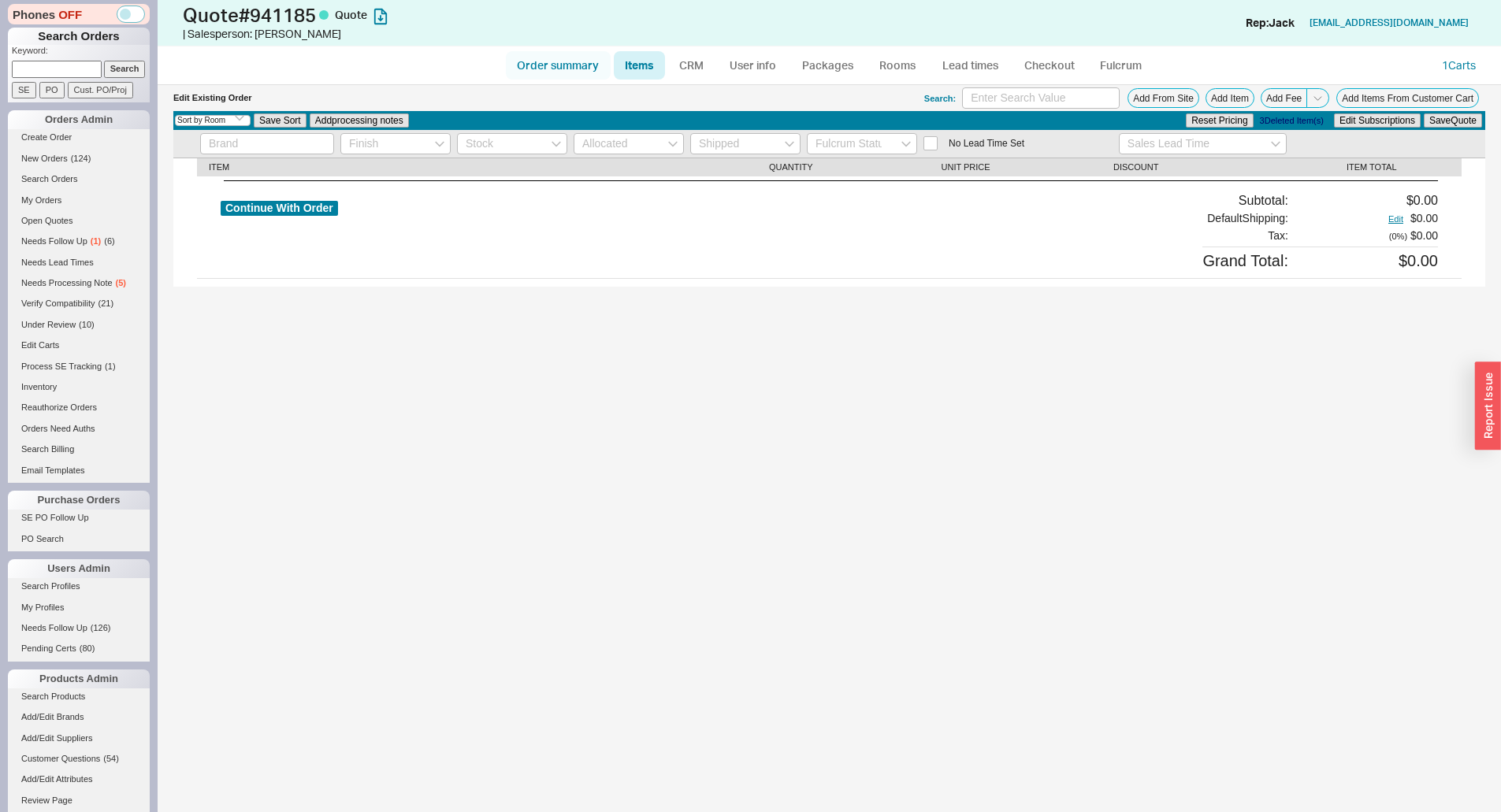
click at [561, 60] on link "Order summary" at bounding box center [558, 65] width 105 height 29
select select "*"
select select "3"
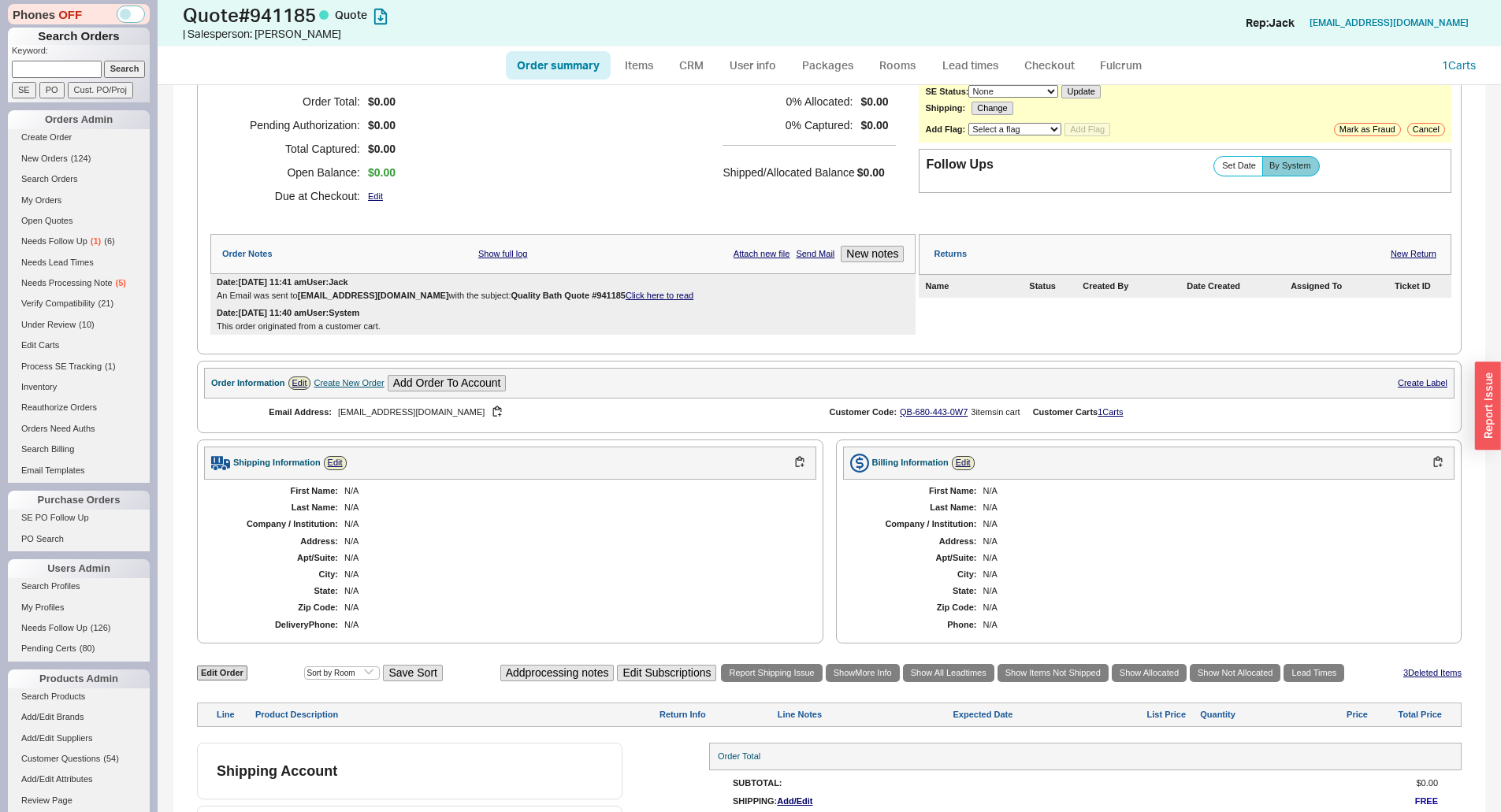
scroll to position [173, 0]
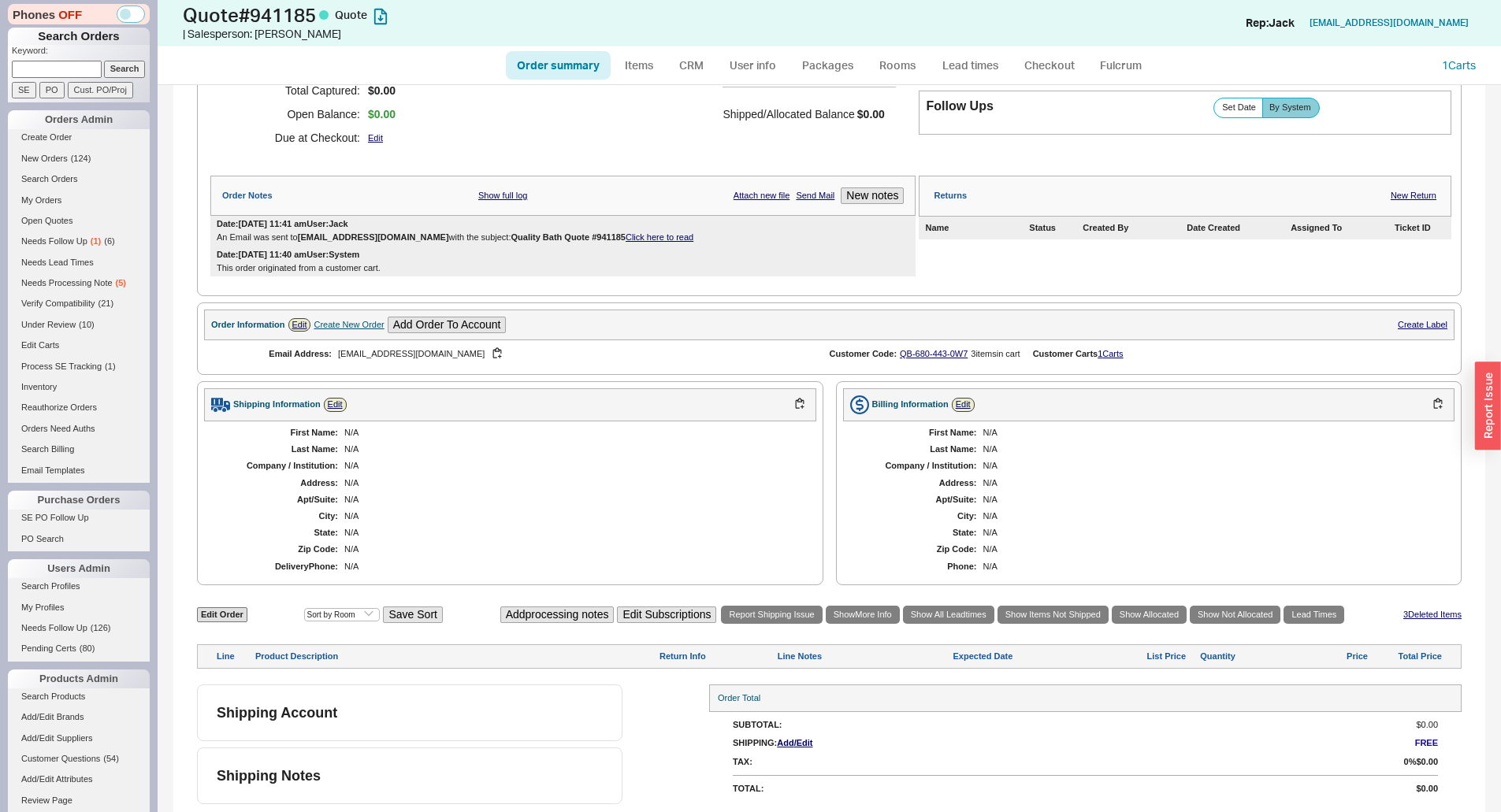
click at [952, 349] on div "QB-680-443-0W7" at bounding box center [934, 354] width 68 height 10
click at [957, 352] on link "QB-680-443-0W7" at bounding box center [934, 354] width 68 height 10
click at [236, 615] on link "Edit Order" at bounding box center [222, 615] width 50 height 15
select select "3"
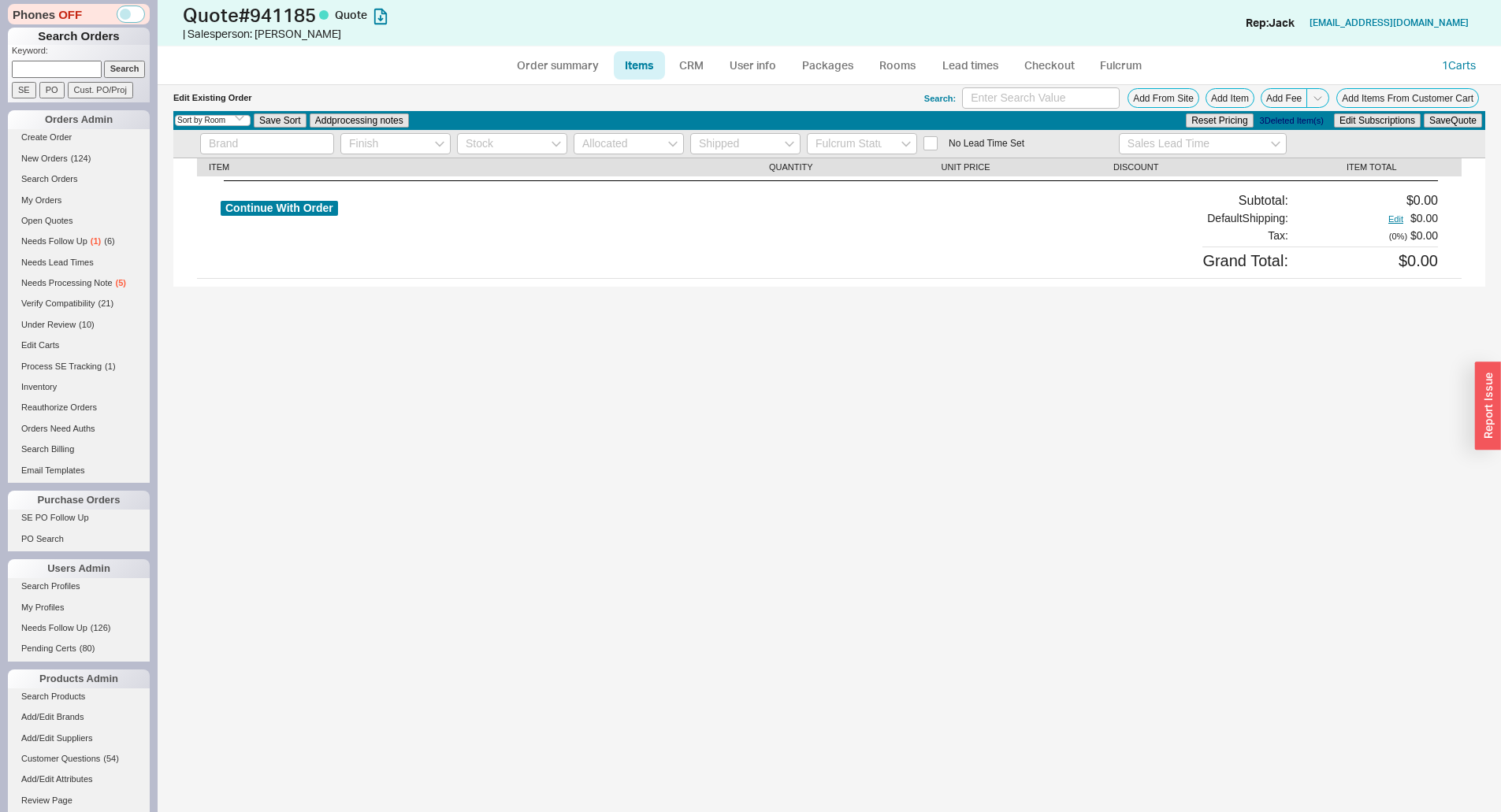
click at [1407, 111] on div "Select an option Sort by Brand Sort by Room Save Sort Add processing notes Rese…" at bounding box center [829, 120] width 1311 height 19
click at [1398, 89] on button "Add Items From Customer Cart" at bounding box center [1407, 98] width 143 height 20
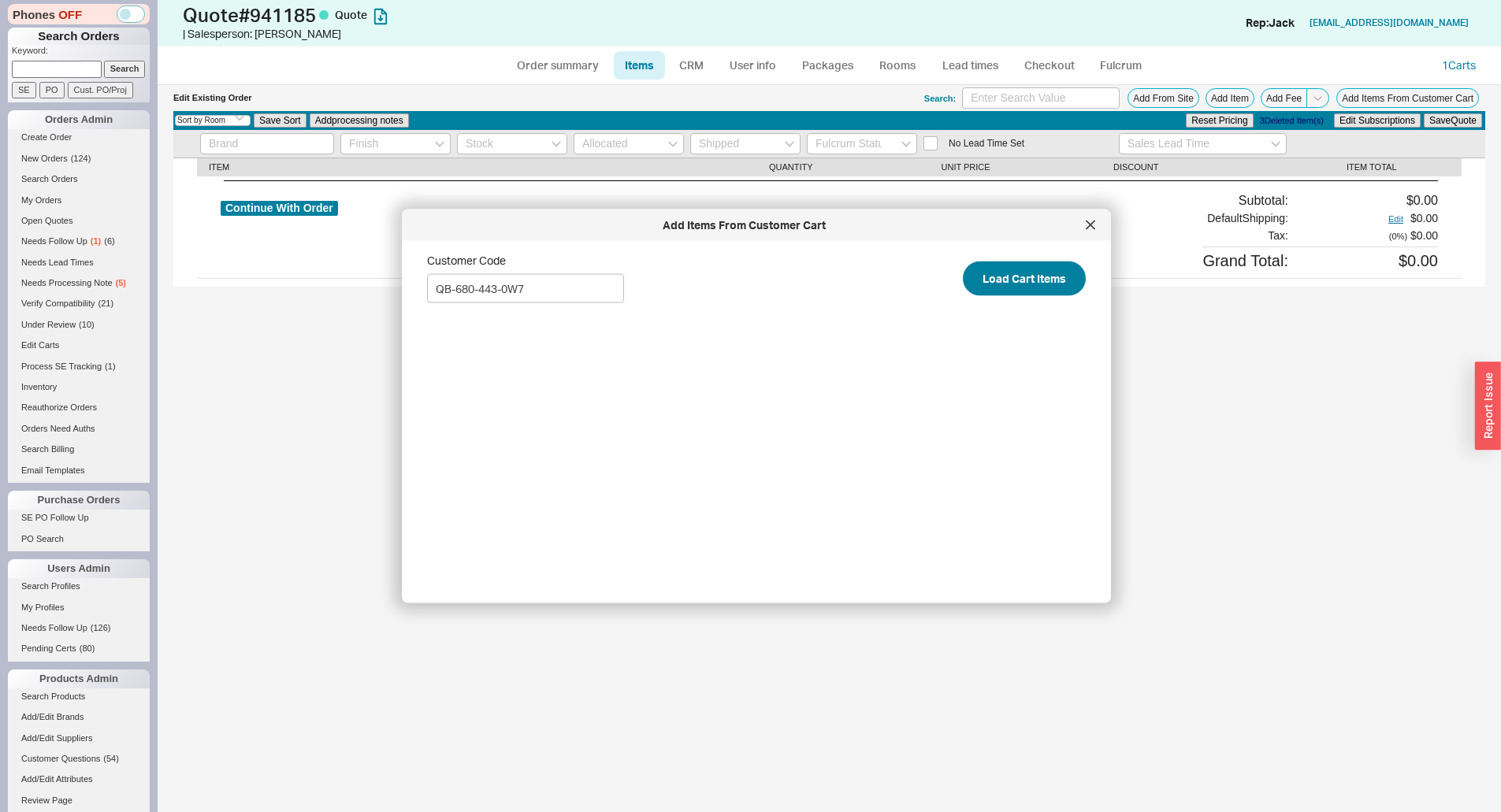
type input "QB-680-443-0W7"
click at [1004, 276] on button "Load Cart Items" at bounding box center [1024, 278] width 123 height 34
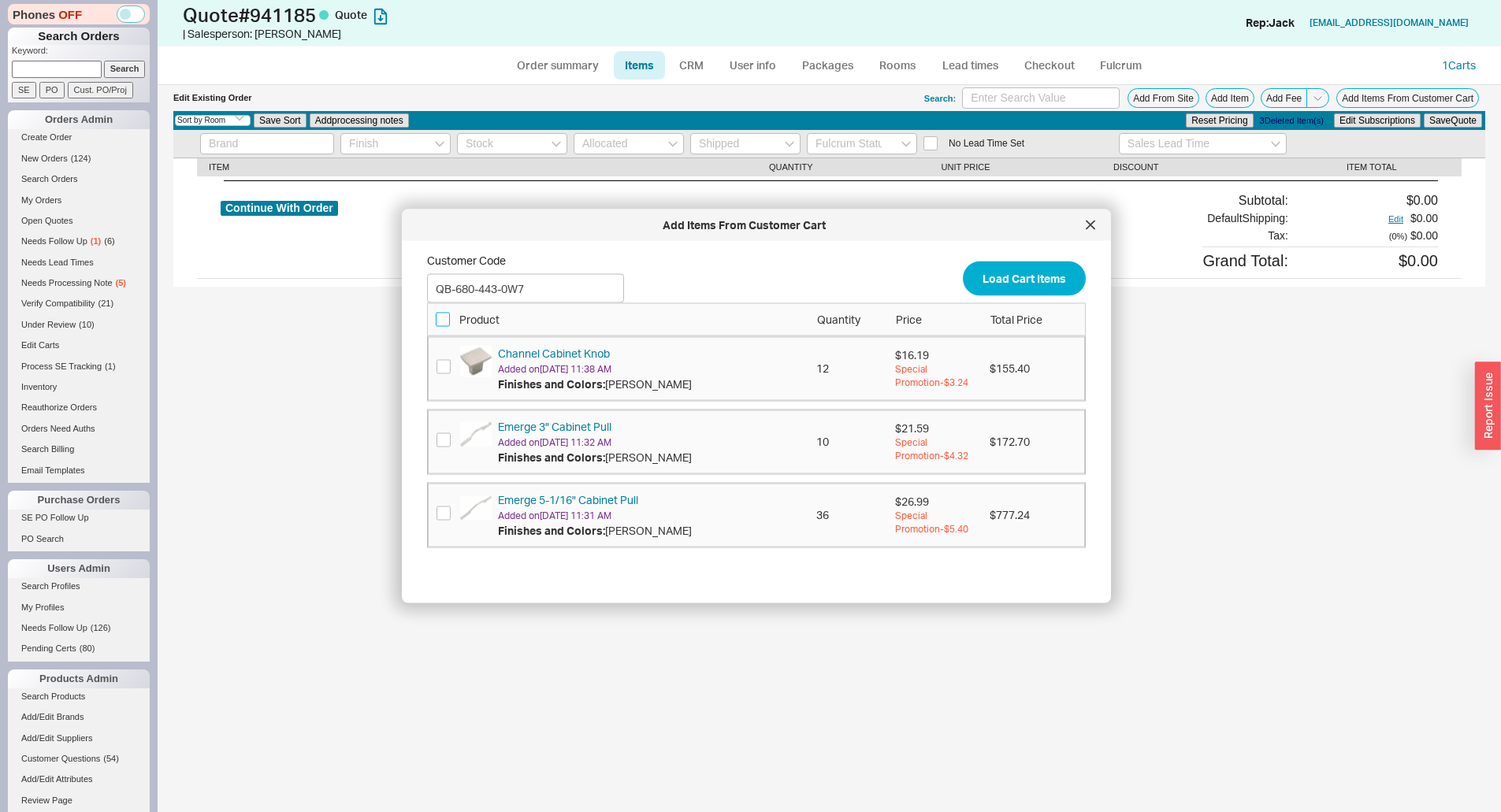
click at [438, 323] on input "checkbox" at bounding box center [443, 319] width 14 height 14
checkbox input "true"
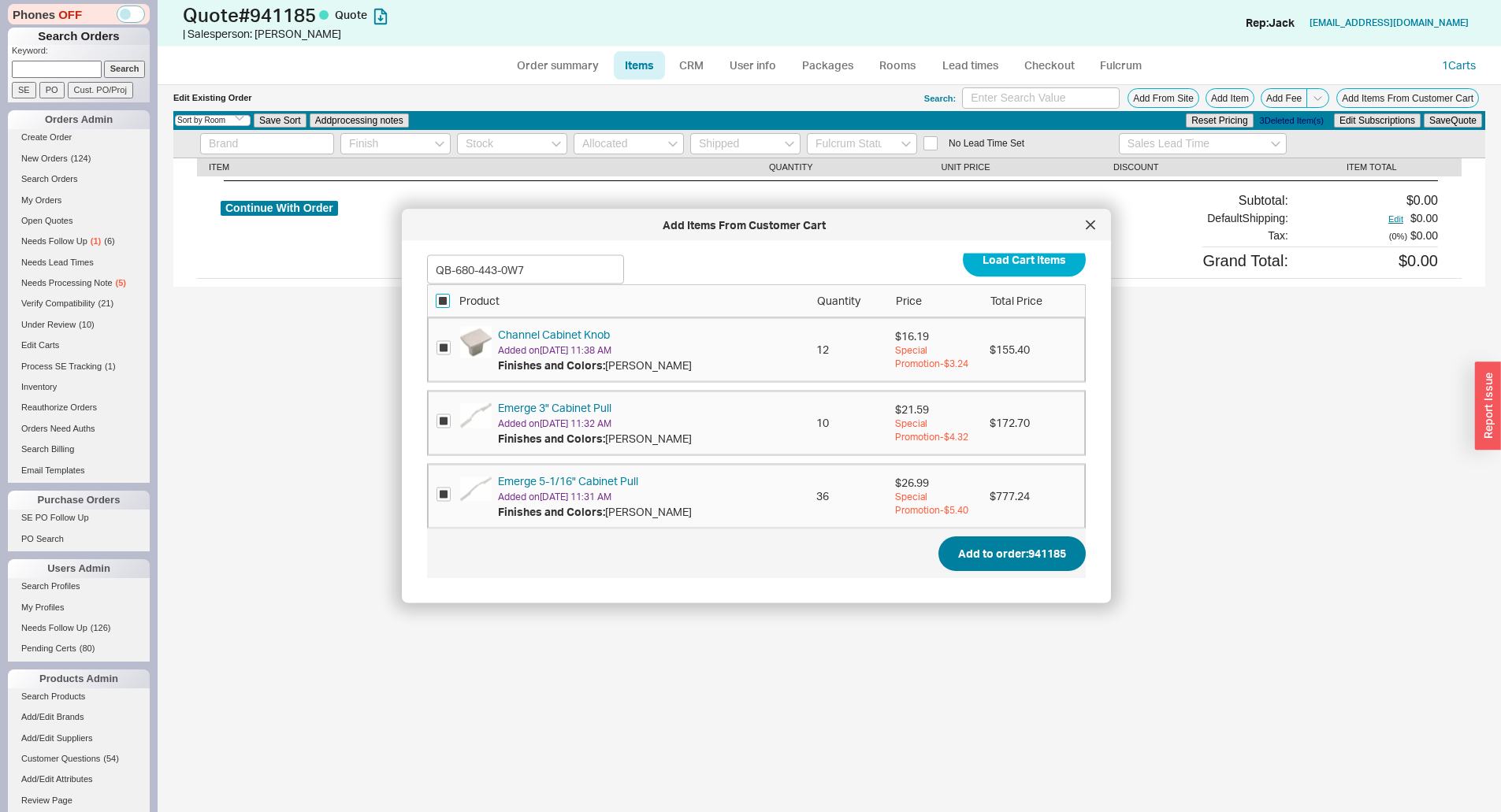
scroll to position [29, 0]
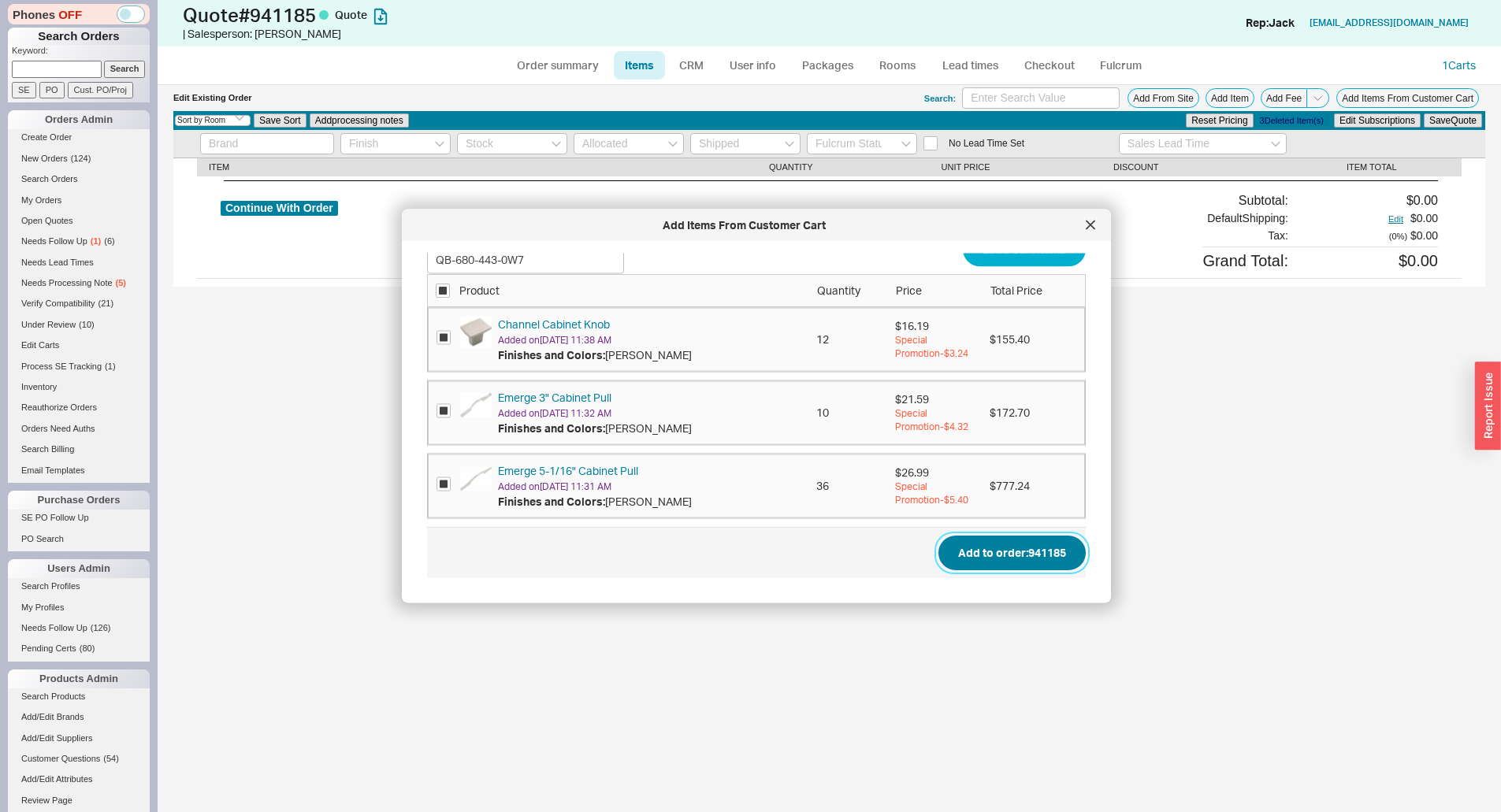
click at [1023, 544] on button "Add to order: 941185" at bounding box center [1012, 552] width 147 height 34
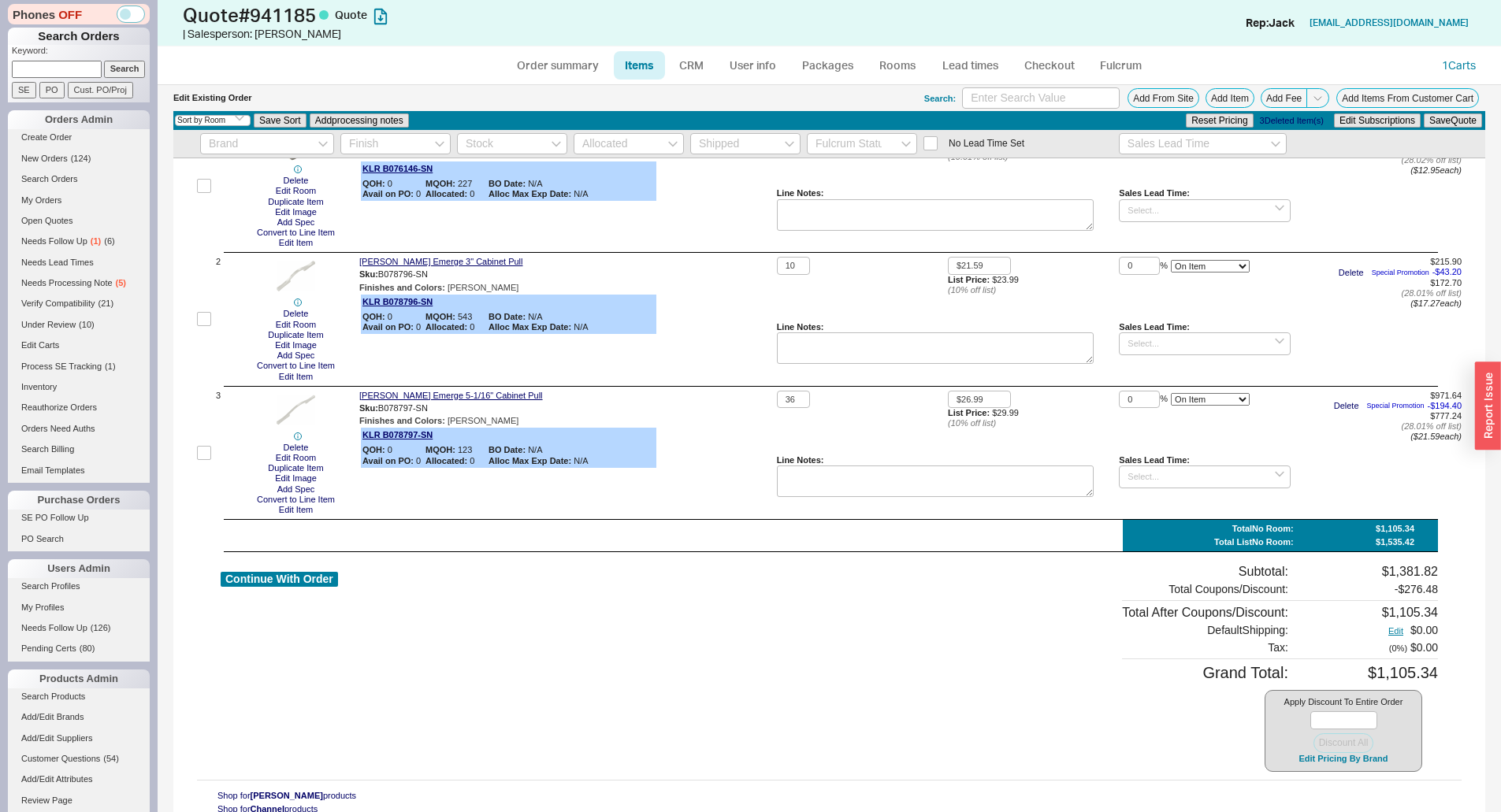
scroll to position [125, 0]
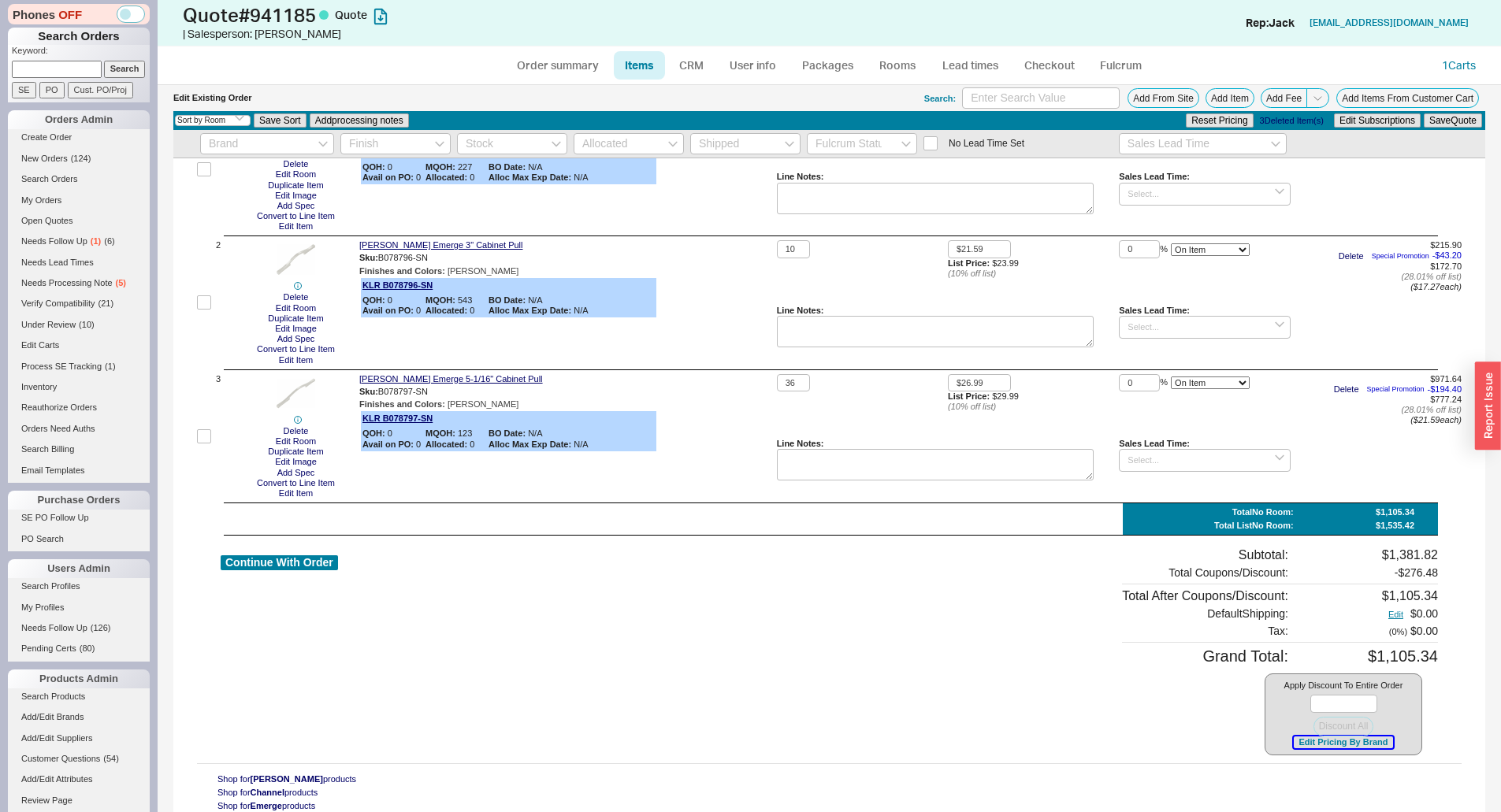
click at [1321, 747] on button "Edit Pricing By Brand" at bounding box center [1343, 742] width 99 height 11
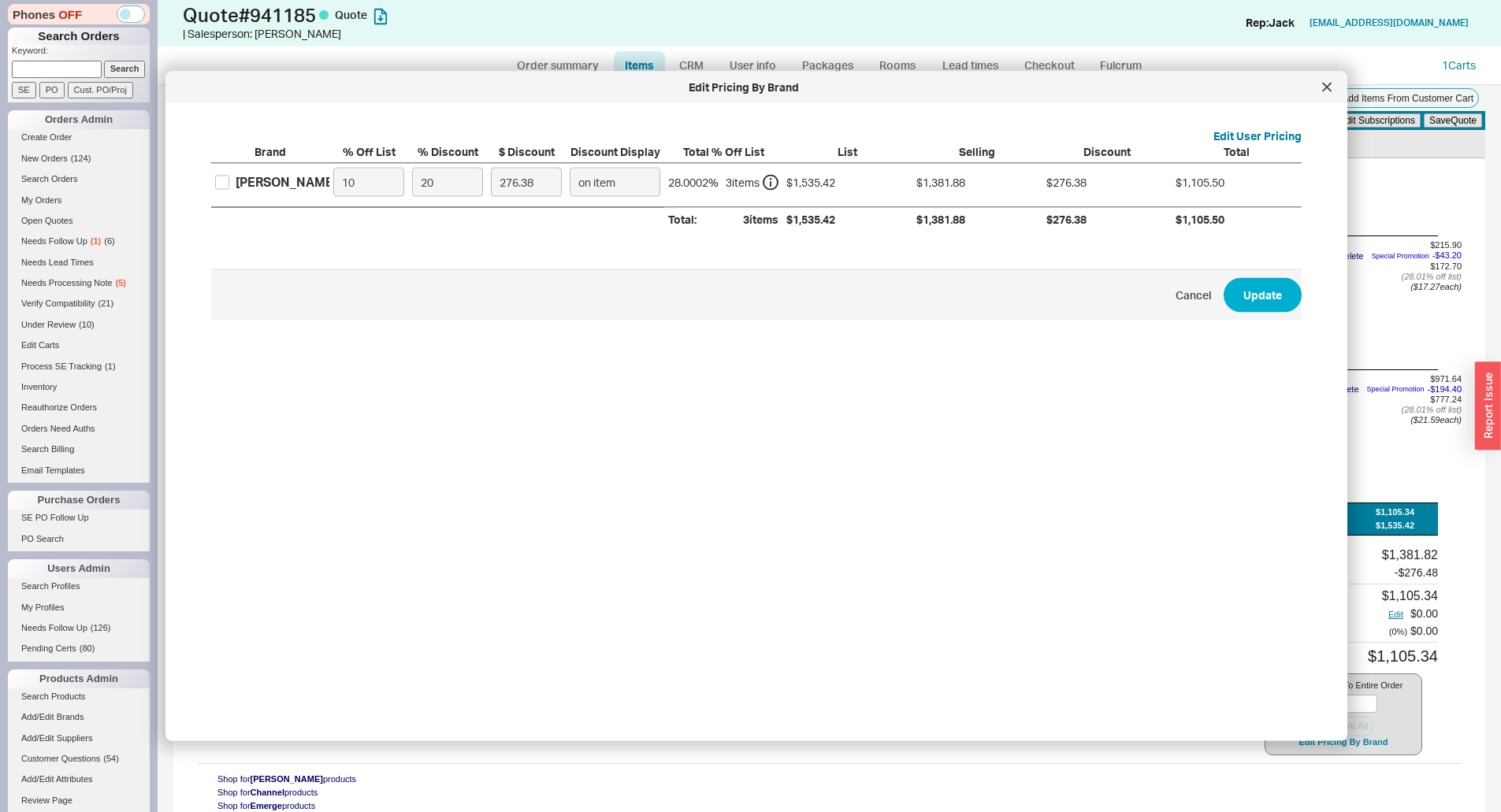
click at [228, 193] on div "Belwith Keeler" at bounding box center [270, 182] width 118 height 37
click at [229, 190] on label "Belwith Keeler" at bounding box center [276, 181] width 122 height 17
click at [229, 189] on input "Belwith Keeler" at bounding box center [222, 181] width 14 height 14
checkbox input "true"
click at [485, 175] on label "20" at bounding box center [448, 182] width 79 height 37
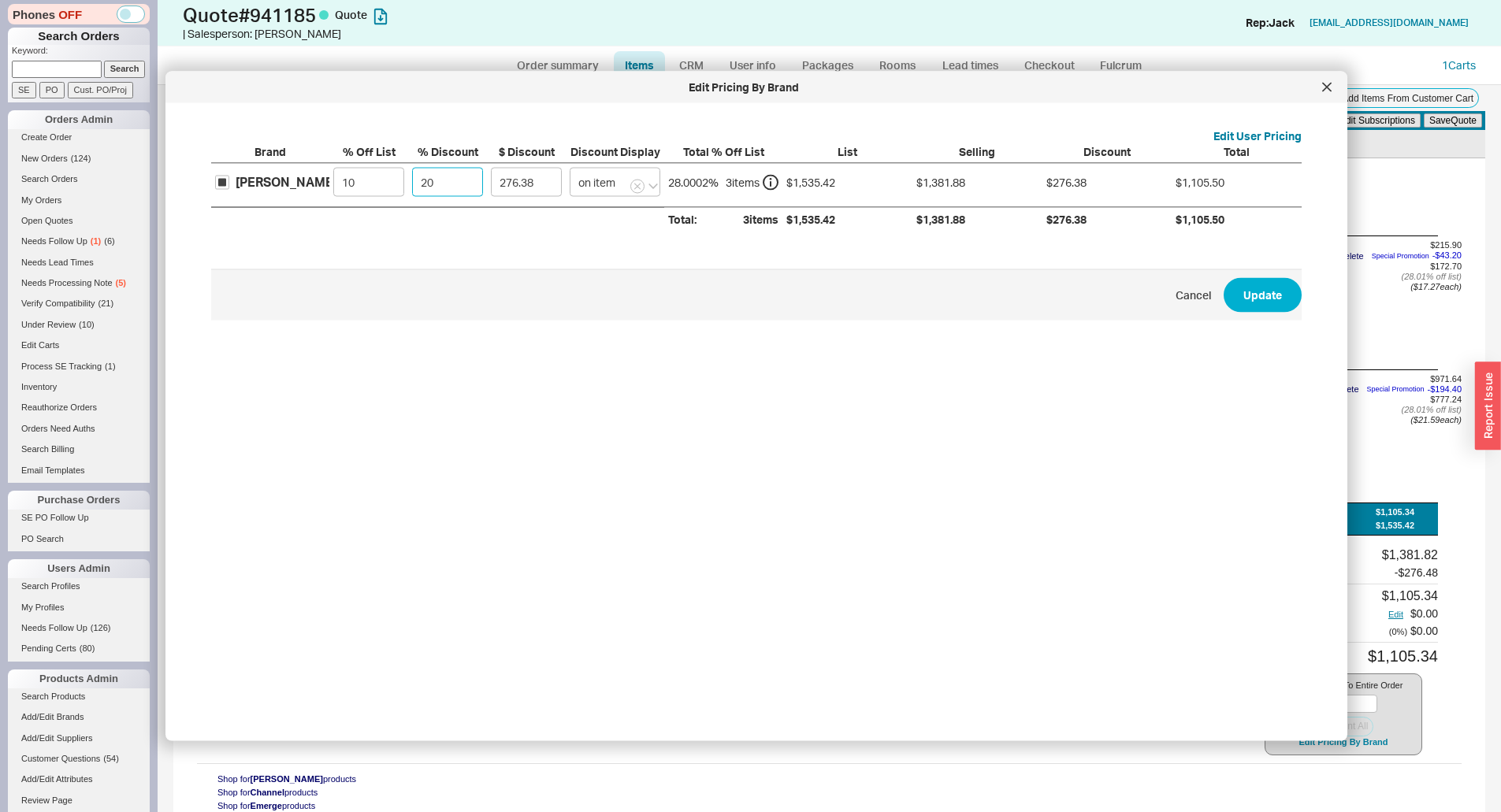
click at [483, 175] on input "20" at bounding box center [448, 181] width 71 height 29
click at [469, 181] on input "20" at bounding box center [448, 181] width 71 height 29
type input "3"
type input "41.46"
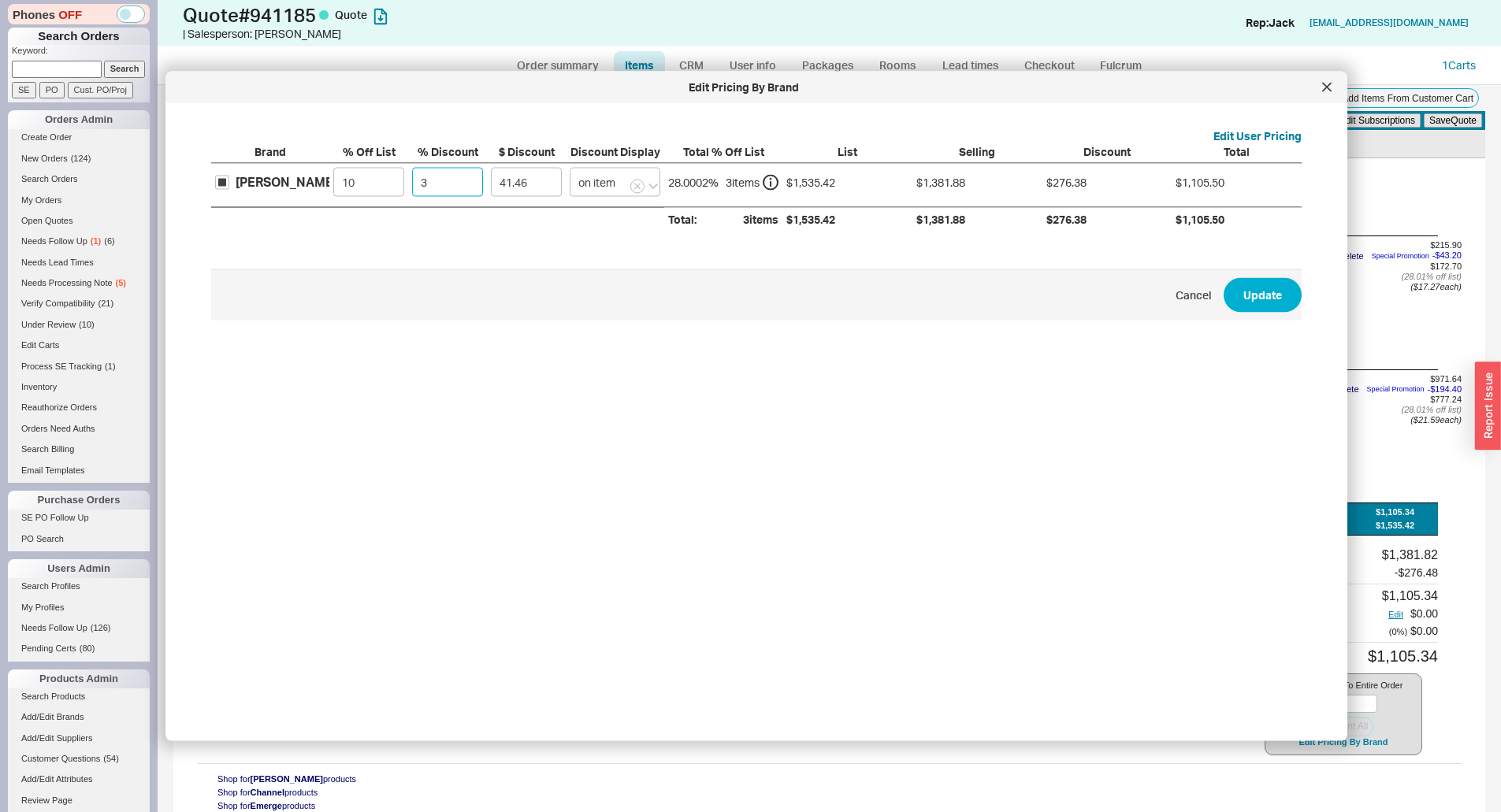
type input "30"
type input "414.56"
type input "30"
click at [1305, 312] on div "Edit User Pricing Brand % Off List % Discount $ Discount Discount Display Total…" at bounding box center [756, 313] width 1131 height 394
click at [1260, 292] on button "Update" at bounding box center [1262, 295] width 78 height 34
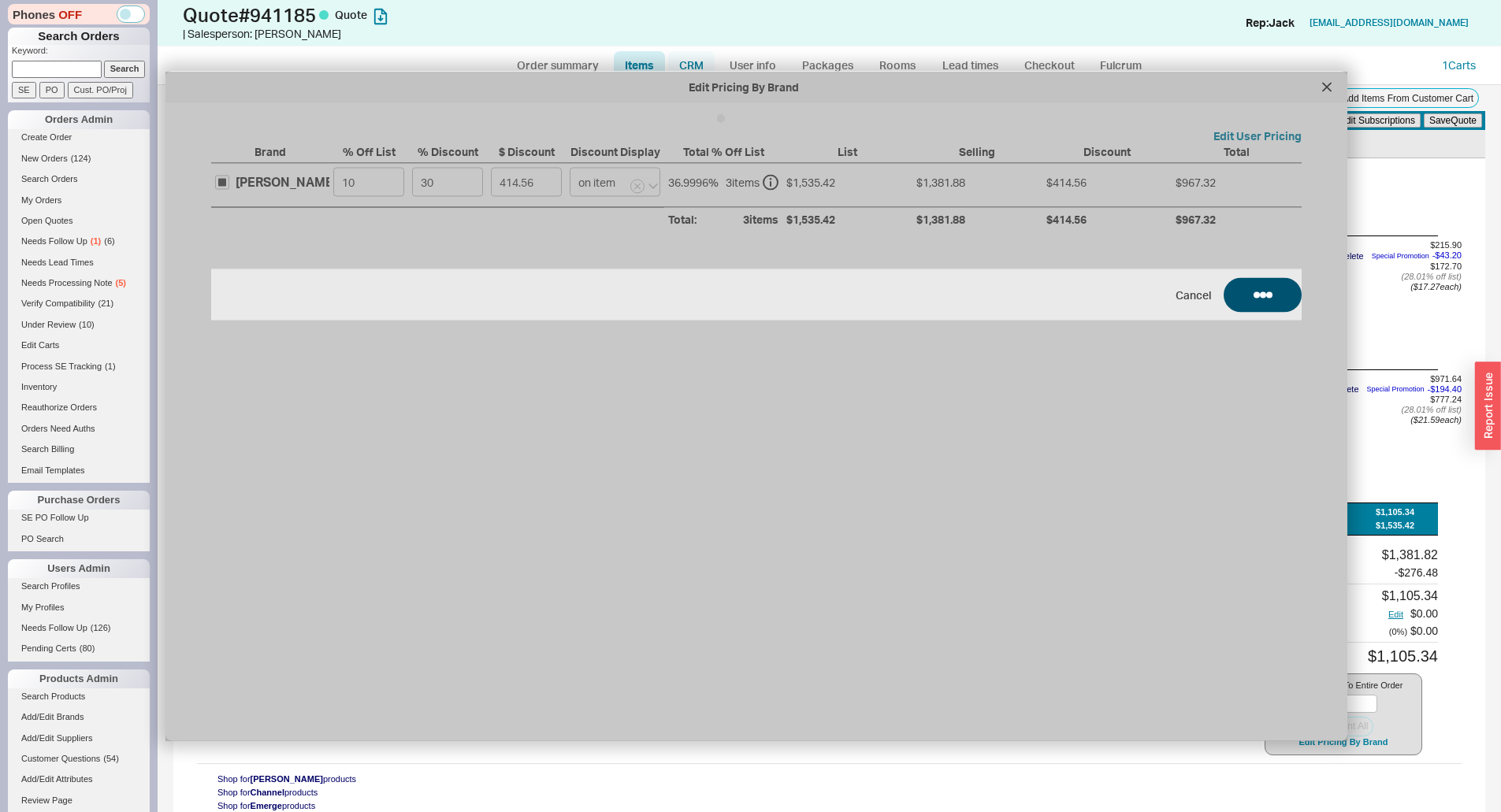
type input "30"
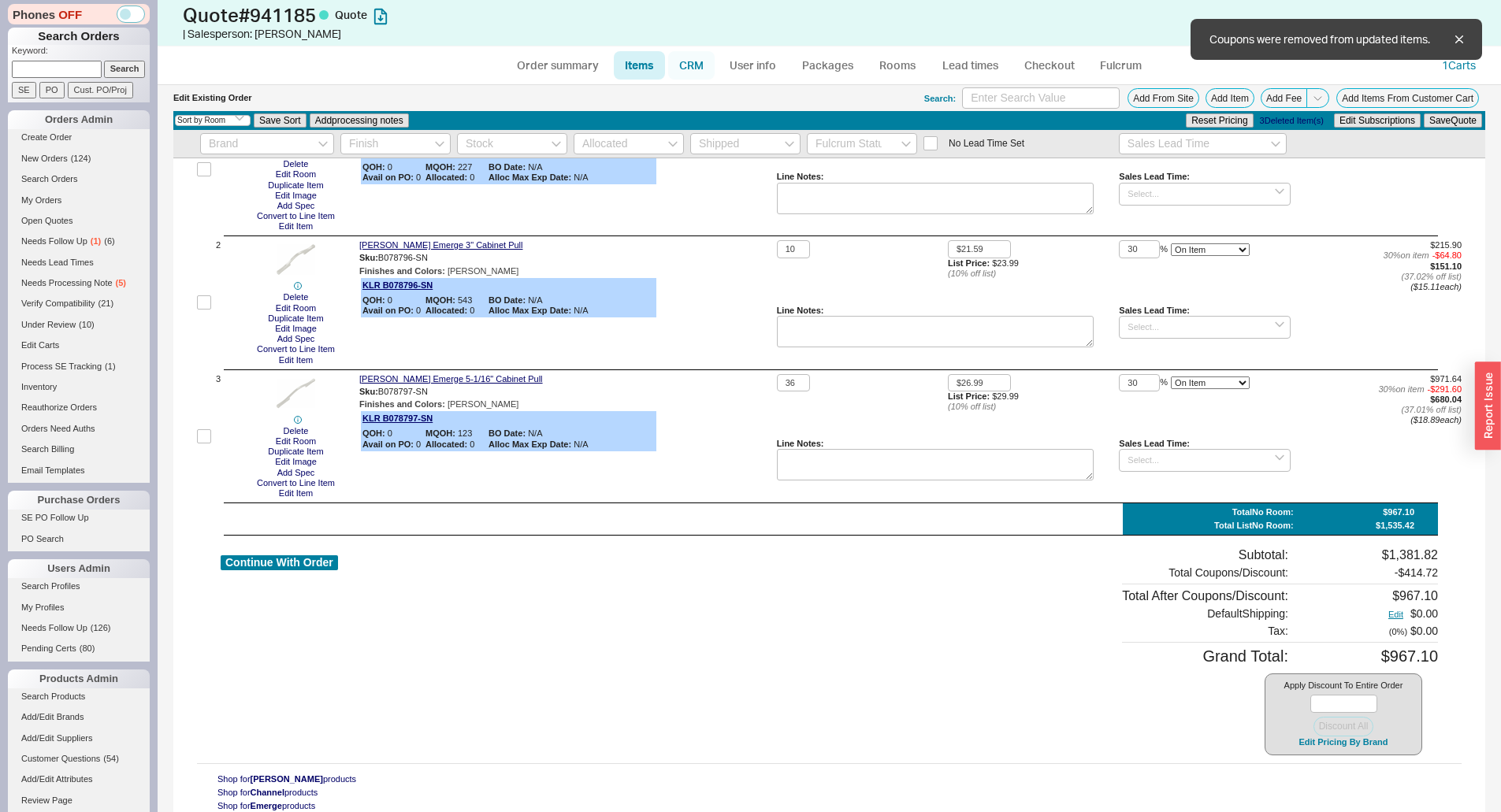
click at [700, 67] on link "CRM" at bounding box center [691, 65] width 47 height 29
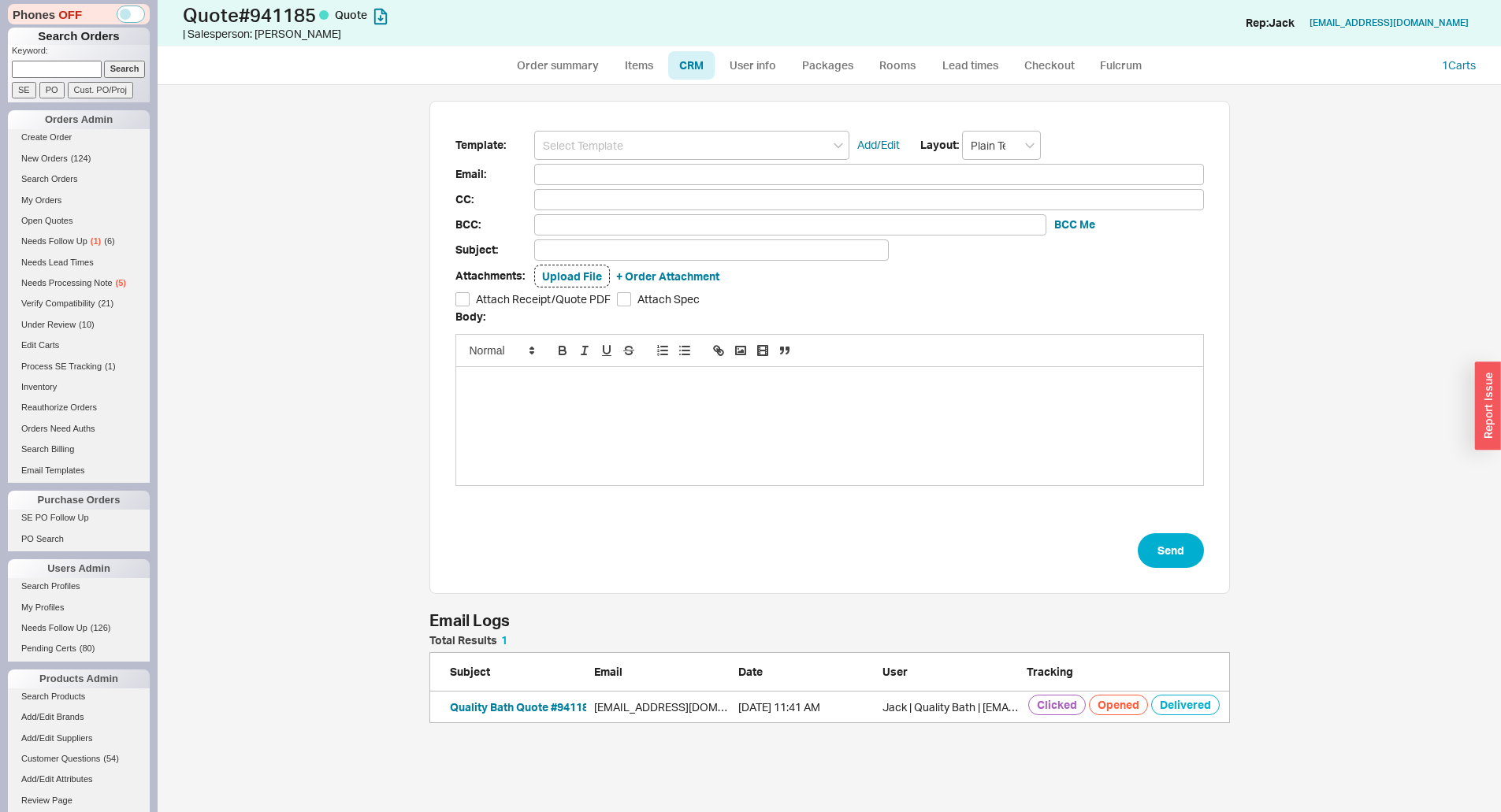
drag, startPoint x: 699, startPoint y: 126, endPoint x: 680, endPoint y: 150, distance: 30.6
click at [699, 127] on div "Template: Add/Edit Layout: Plain Text Email: CC: BCC: BCC Me Subject: Attachmen…" at bounding box center [829, 348] width 801 height 494
click at [680, 150] on input at bounding box center [691, 145] width 315 height 29
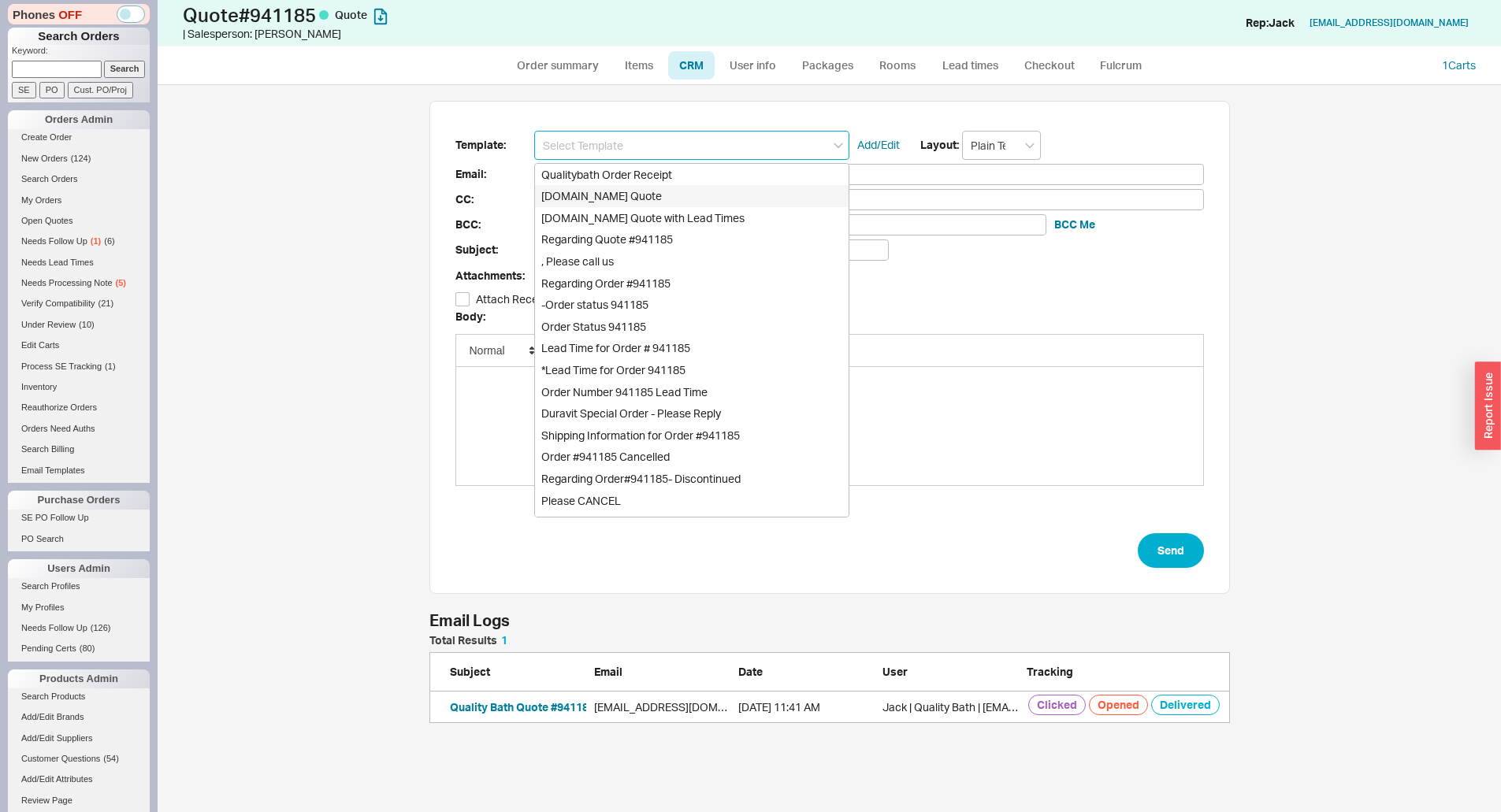
click at [644, 193] on div "[DOMAIN_NAME] Quote" at bounding box center [691, 195] width 314 height 22
type input "Receipt"
type input "cheryldillard@aol.com"
type input "Quality Bath Quote #941185"
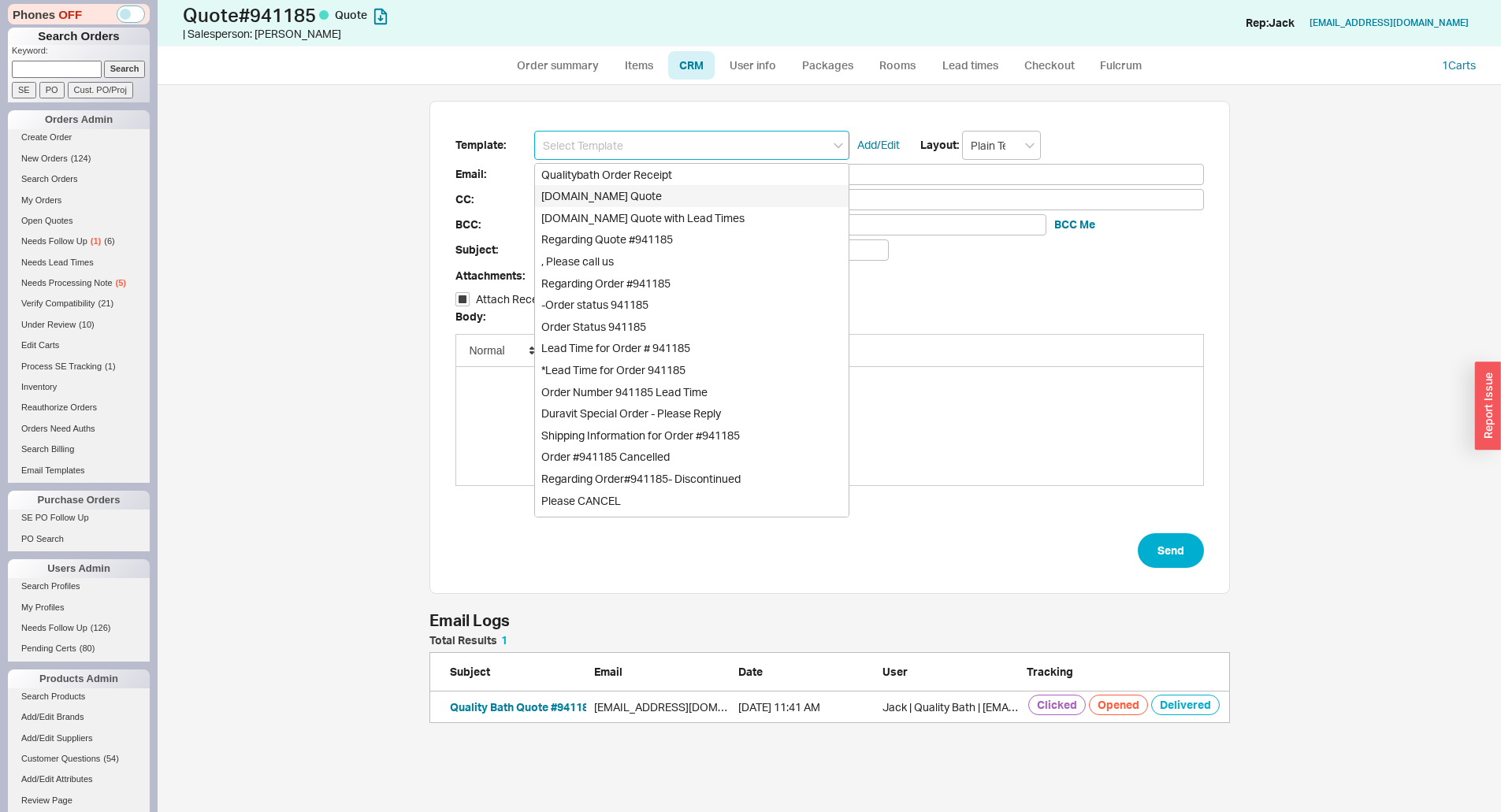
checkbox input "true"
type input "Qualitybath.com Quote"
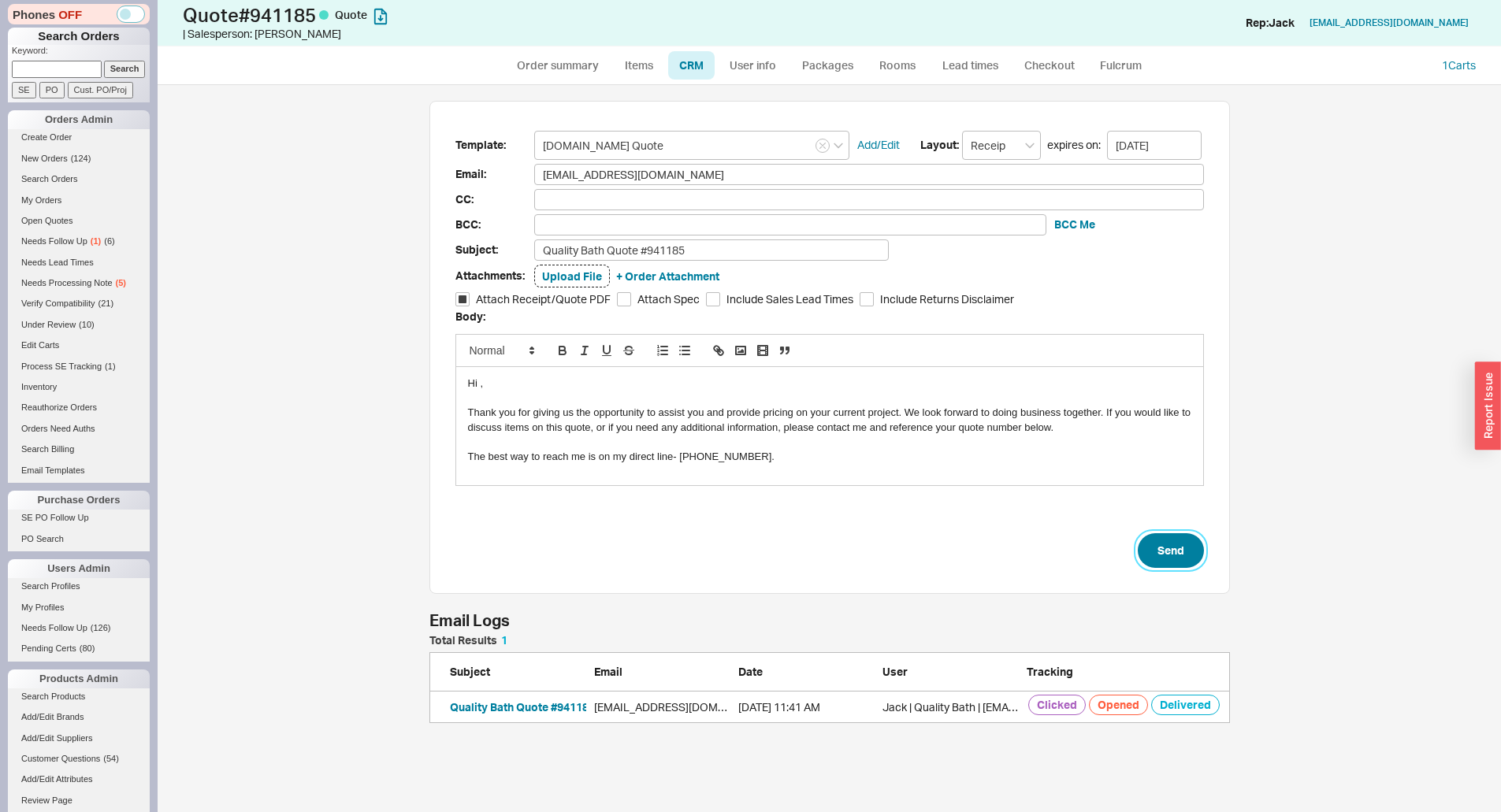
click at [1144, 549] on button "Send" at bounding box center [1170, 551] width 67 height 34
select select "*"
select select "3"
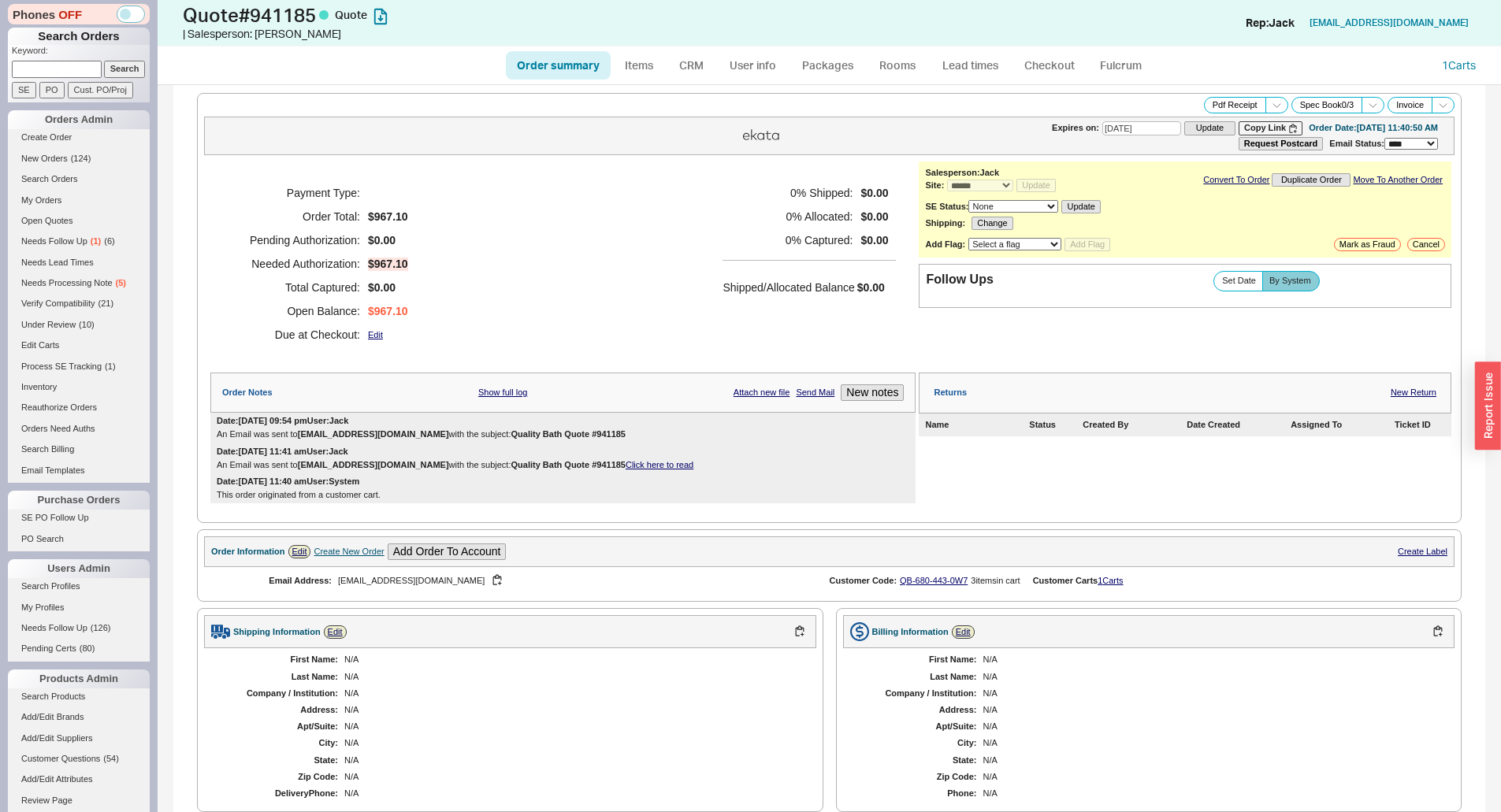
click at [728, 203] on h5 "0 % Shipped:" at bounding box center [787, 193] width 130 height 24
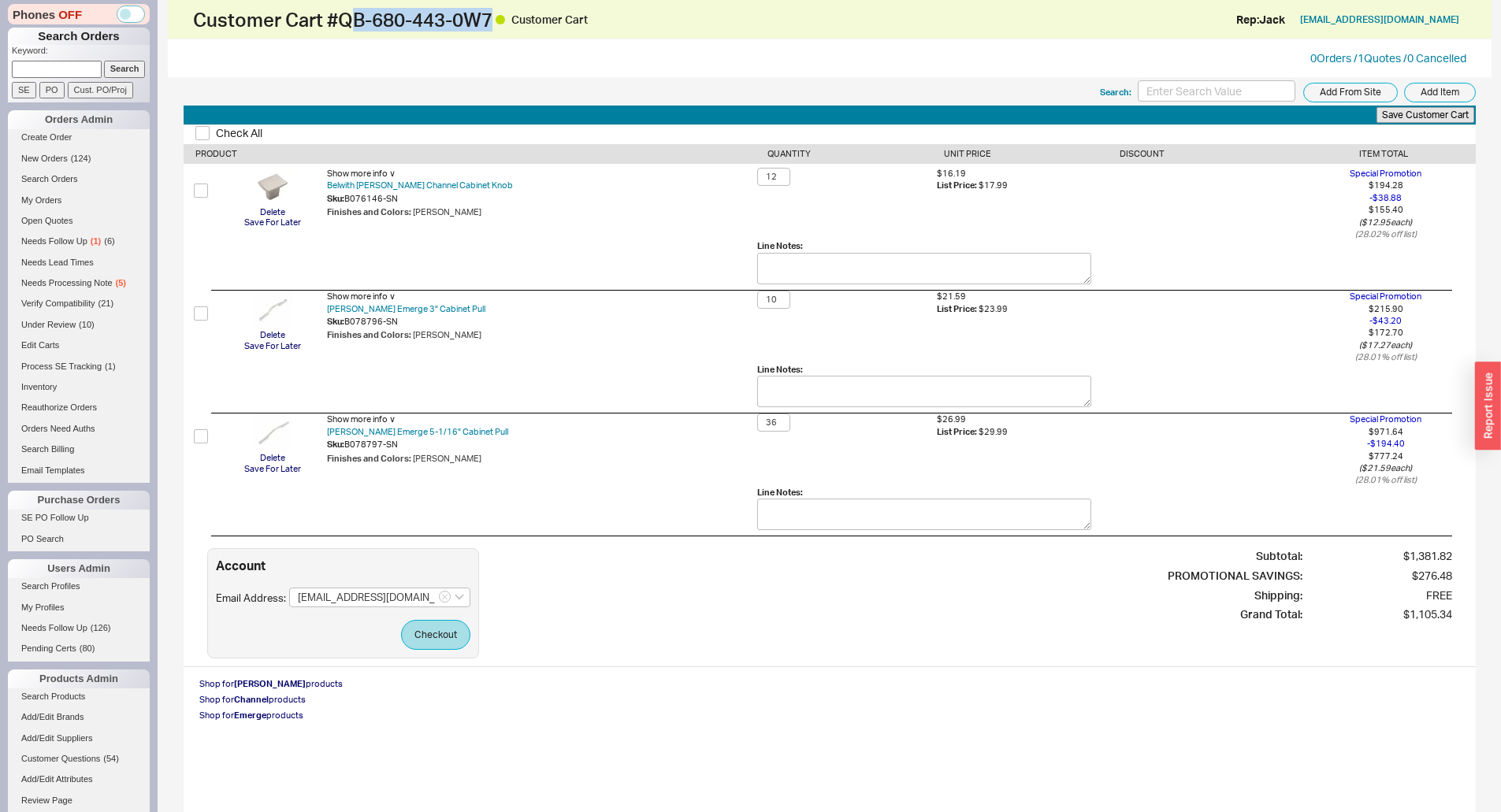
drag, startPoint x: 495, startPoint y: 25, endPoint x: 347, endPoint y: 21, distance: 148.1
click at [348, 21] on h1 "Customer Cart # QB-680-443-0W7 Customer Cart" at bounding box center [511, 20] width 636 height 22
copy h1 "QB-680-443-0W7"
click at [397, 39] on div "Customer Cart # QB-680-443-0W7 Customer Cart Rep: [PERSON_NAME] [PERSON_NAME][E…" at bounding box center [829, 20] width 1324 height 39
drag, startPoint x: 988, startPoint y: 365, endPoint x: 1035, endPoint y: 344, distance: 51.5
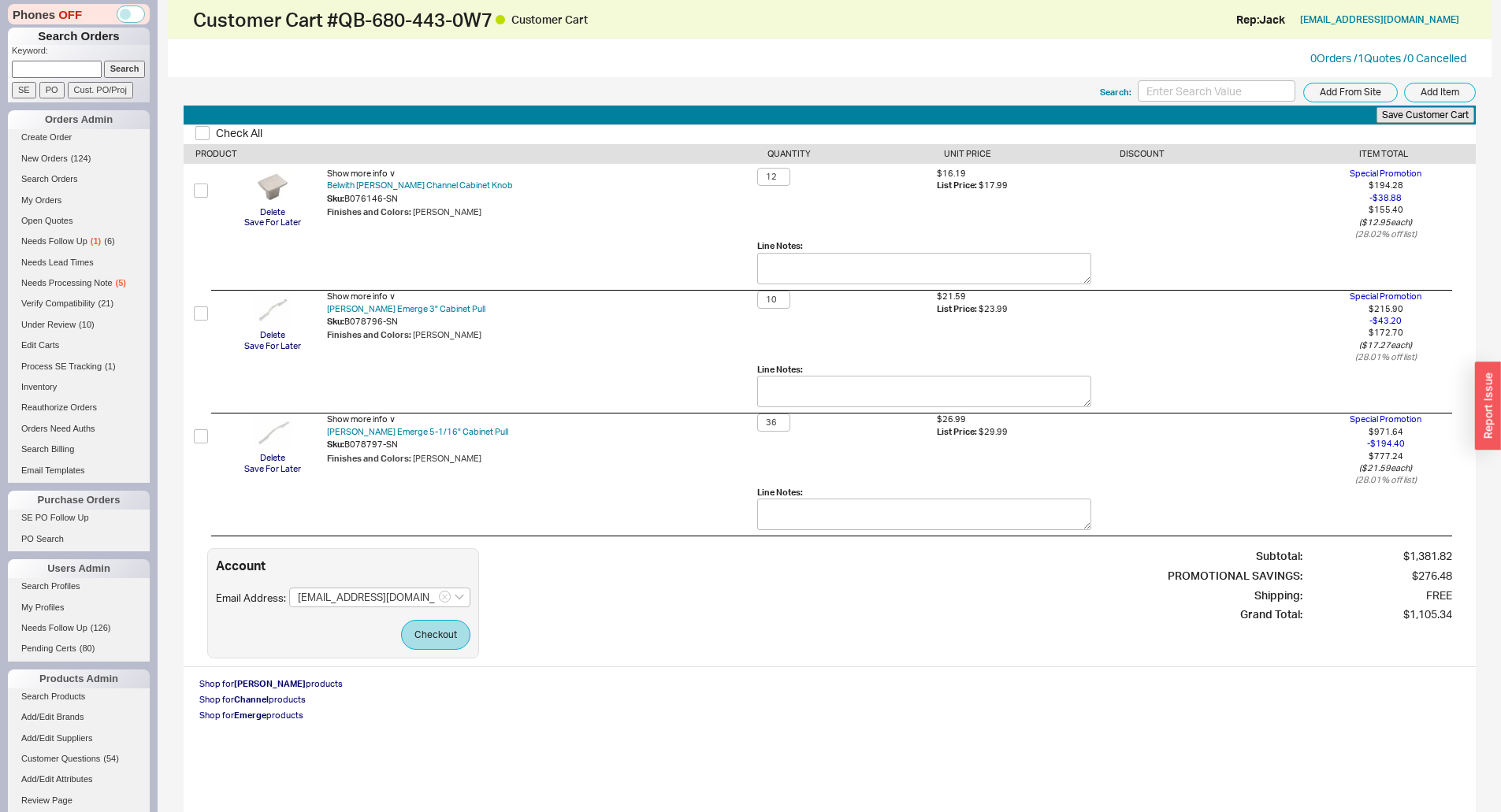
click at [988, 365] on div "Line Notes:" at bounding box center [924, 369] width 334 height 11
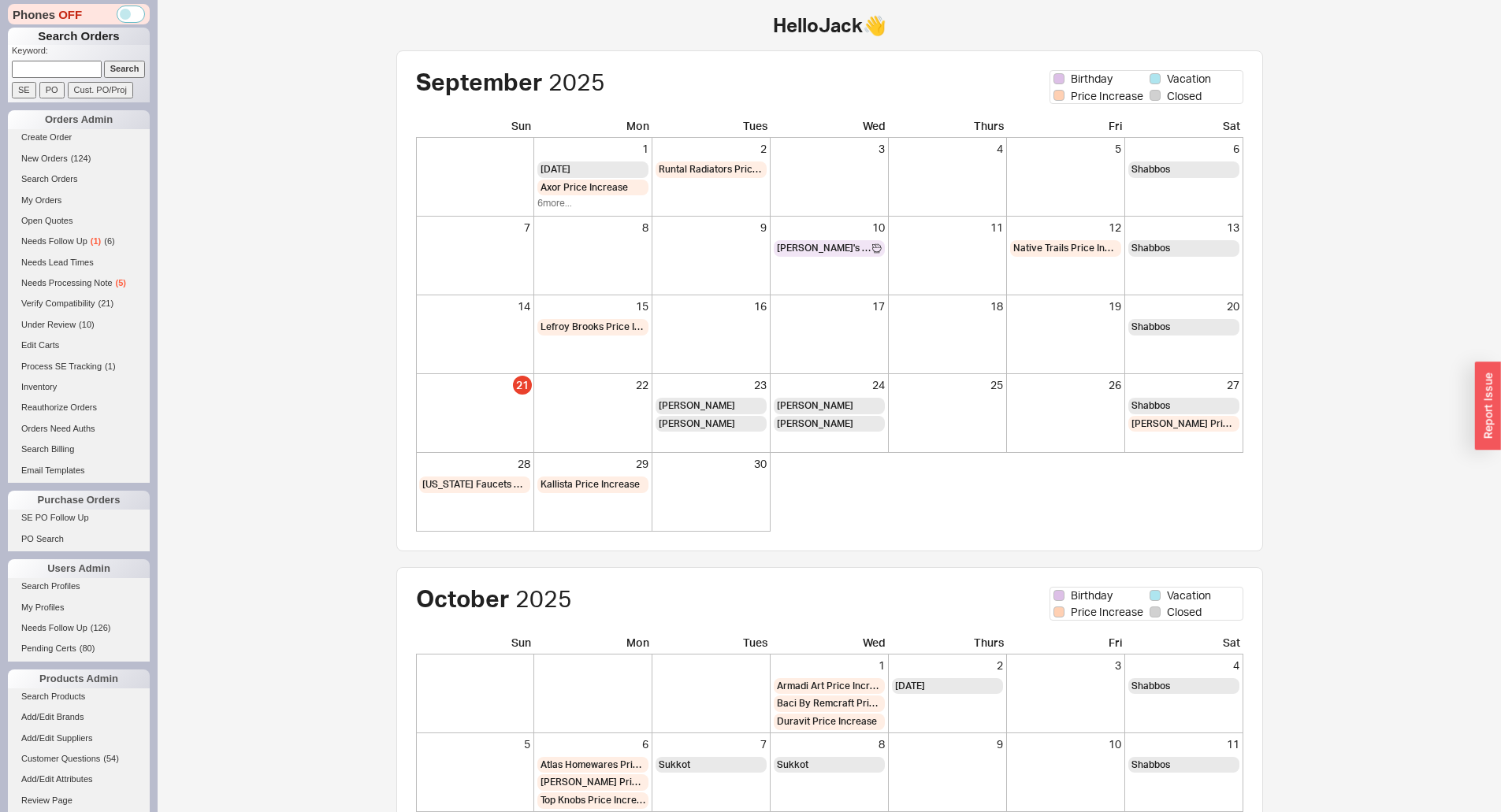
click at [59, 71] on input at bounding box center [56, 69] width 90 height 16
paste input "jasicakelly@gmail.com"
click at [91, 67] on input "jasicakelly@gmail.com" at bounding box center [56, 69] width 90 height 16
type input "jasicakelly@gmail.com"
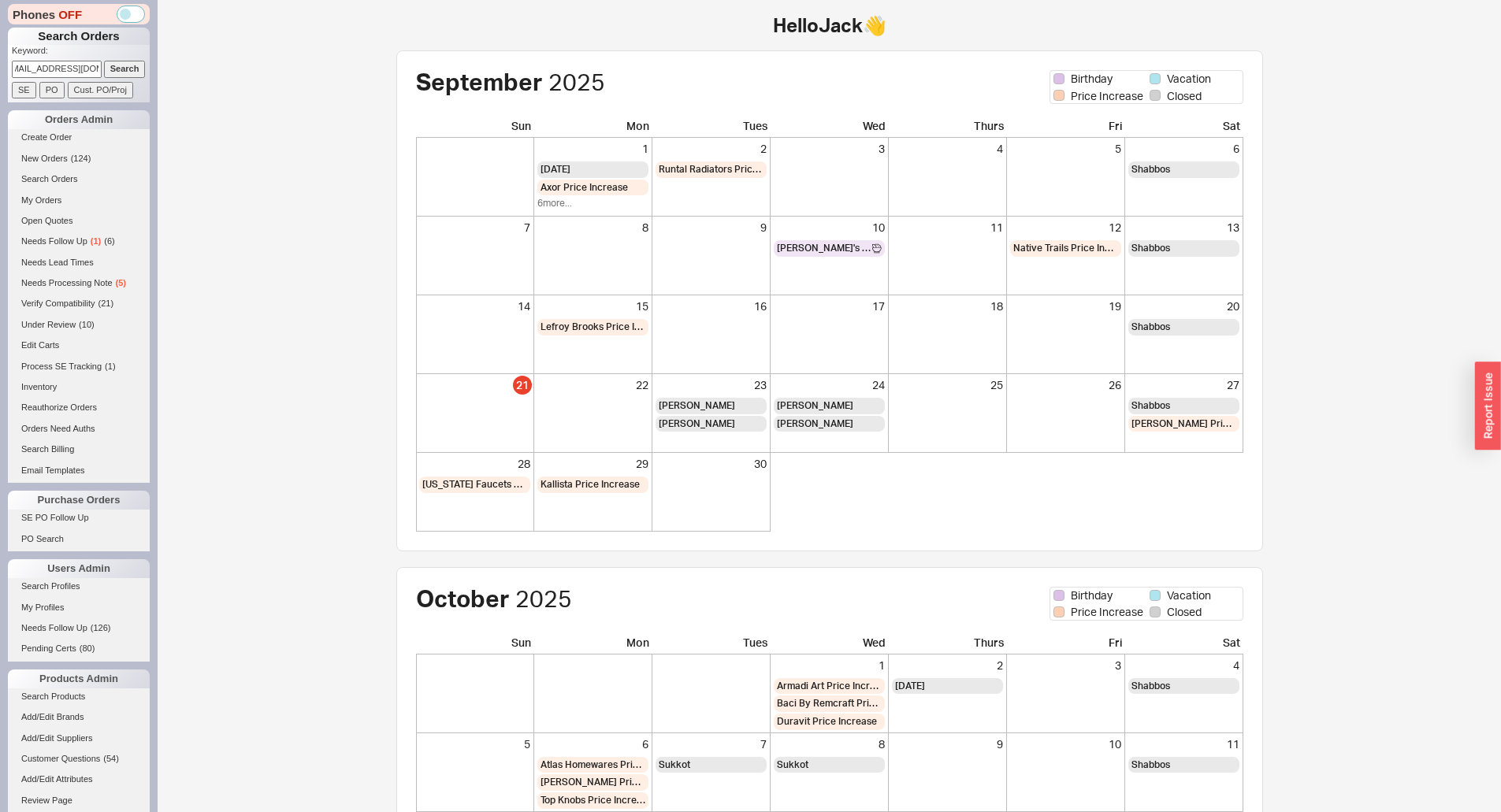
click at [104, 67] on input "Search" at bounding box center [125, 69] width 42 height 16
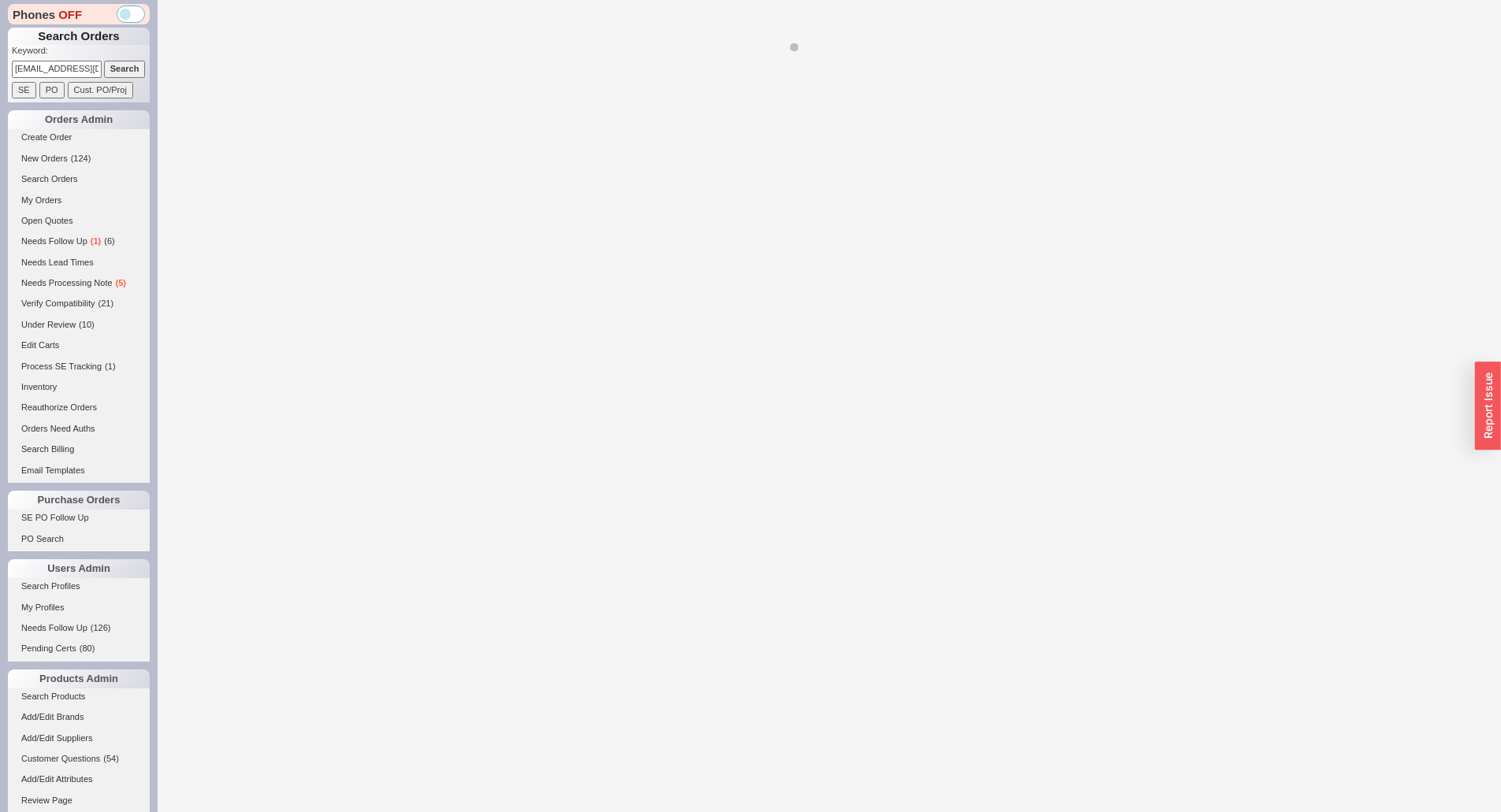
select select "LOW"
select select "3"
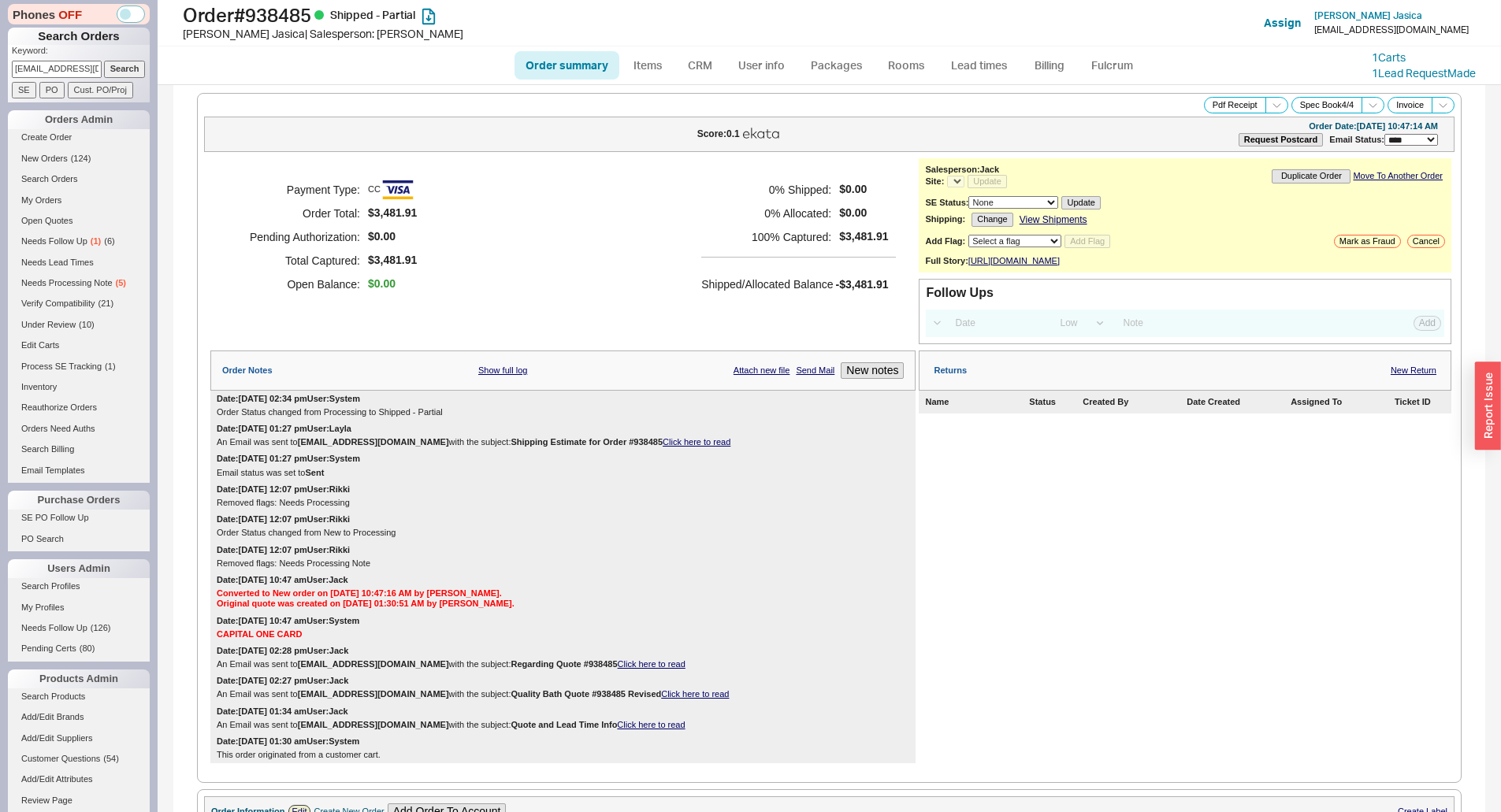
select select "*"
click at [740, 233] on h5 "100 % Captured:" at bounding box center [766, 236] width 130 height 24
click at [86, 74] on input "jasicakelly@gmail.com" at bounding box center [56, 69] width 90 height 16
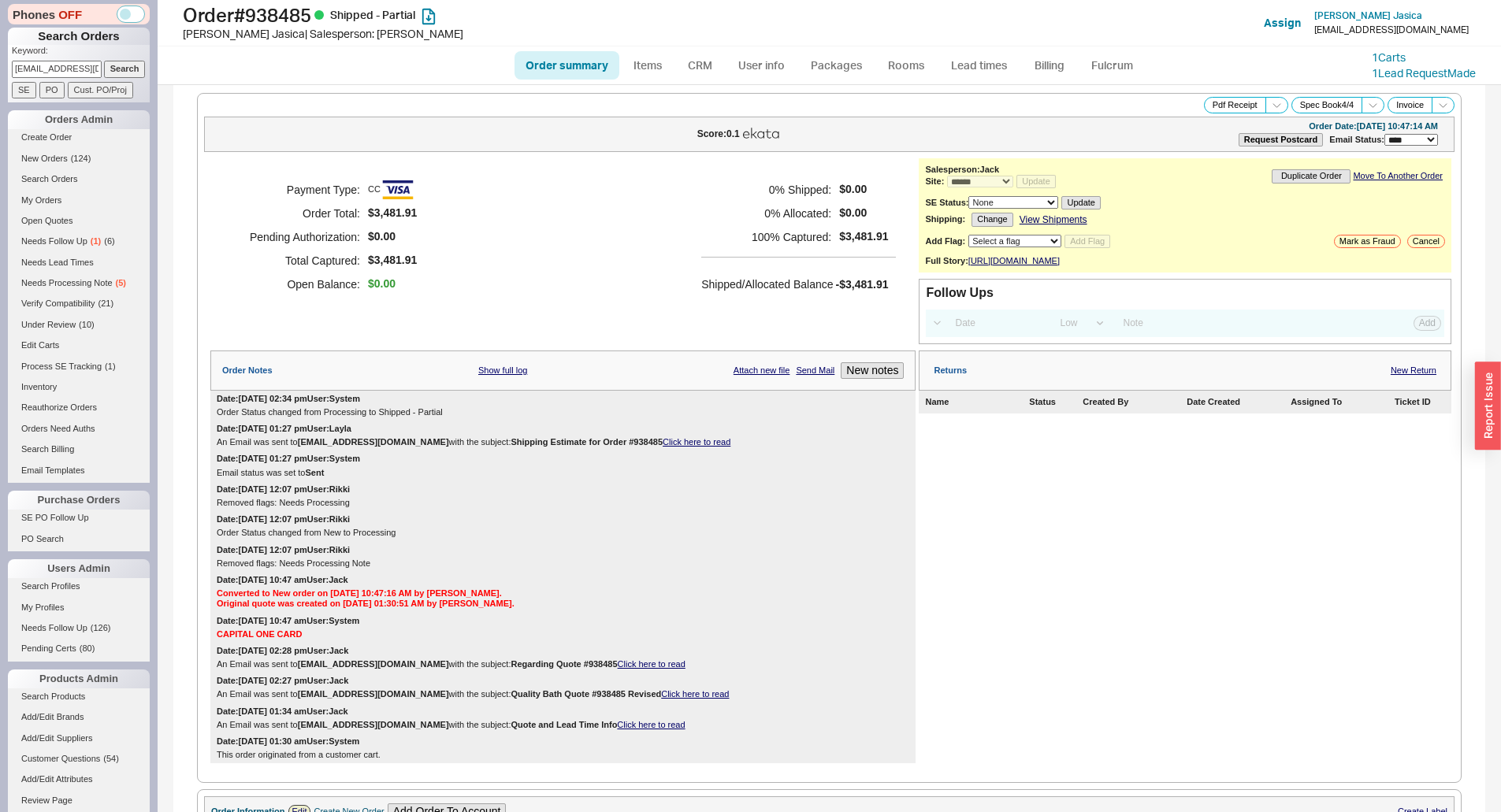
click at [86, 74] on input "jasicakelly@gmail.com" at bounding box center [56, 69] width 90 height 16
paste input "924150"
type input "924150"
click at [108, 71] on input "Search" at bounding box center [125, 69] width 42 height 16
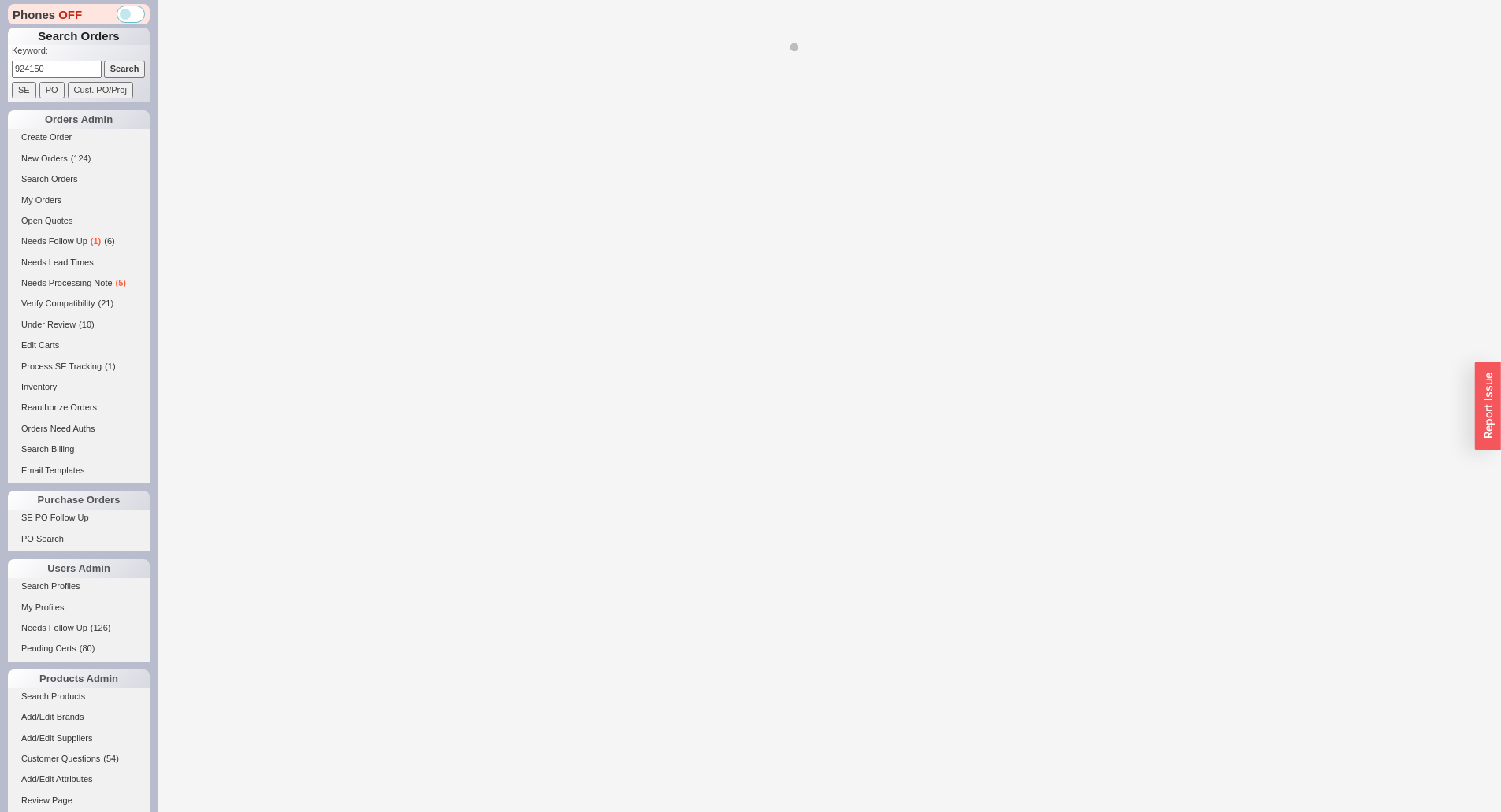
select select "*"
select select "LOW"
select select "3"
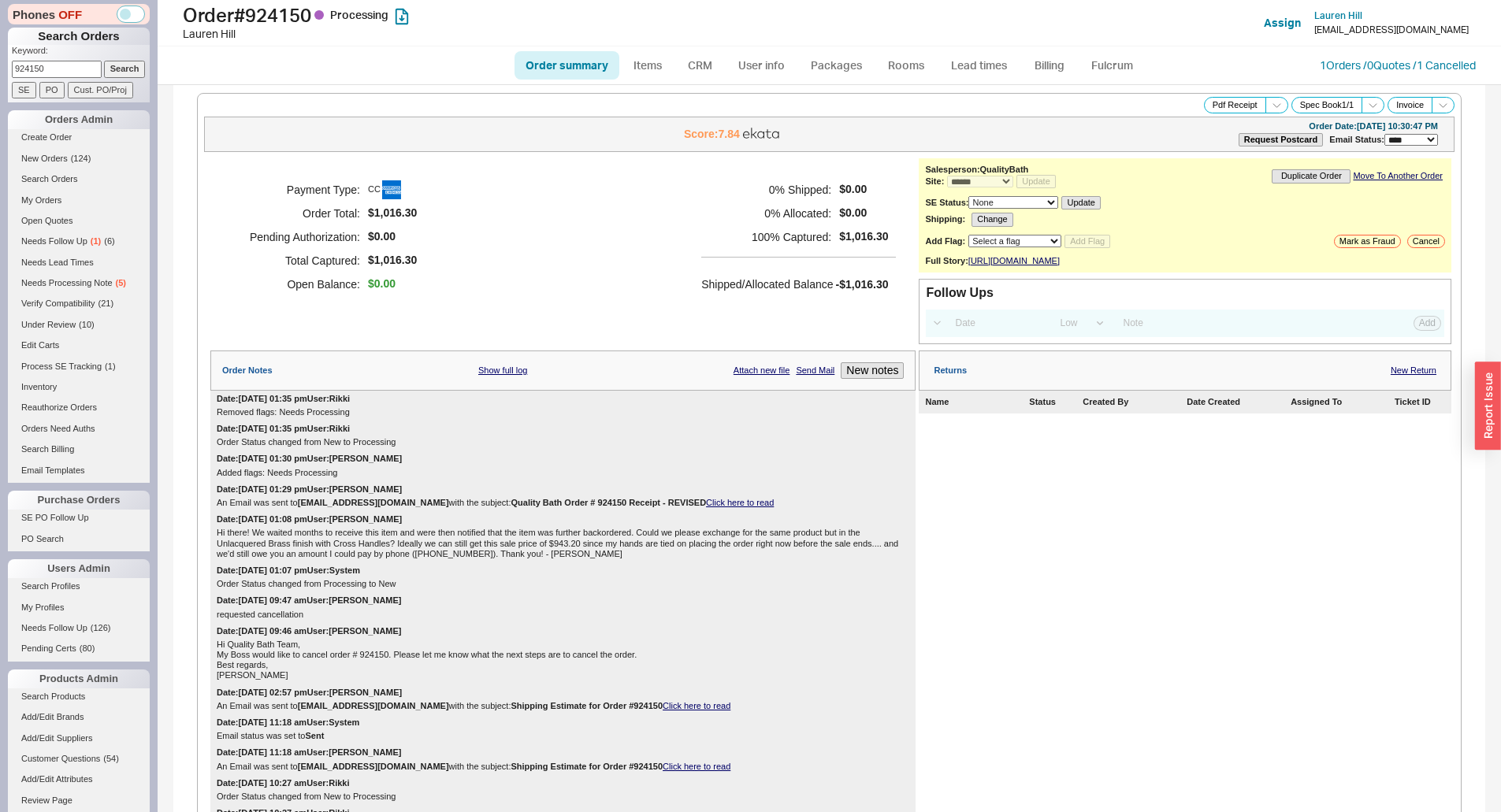
click at [766, 262] on div "Shipped/Allocated Balance -$1,016.30" at bounding box center [798, 276] width 195 height 39
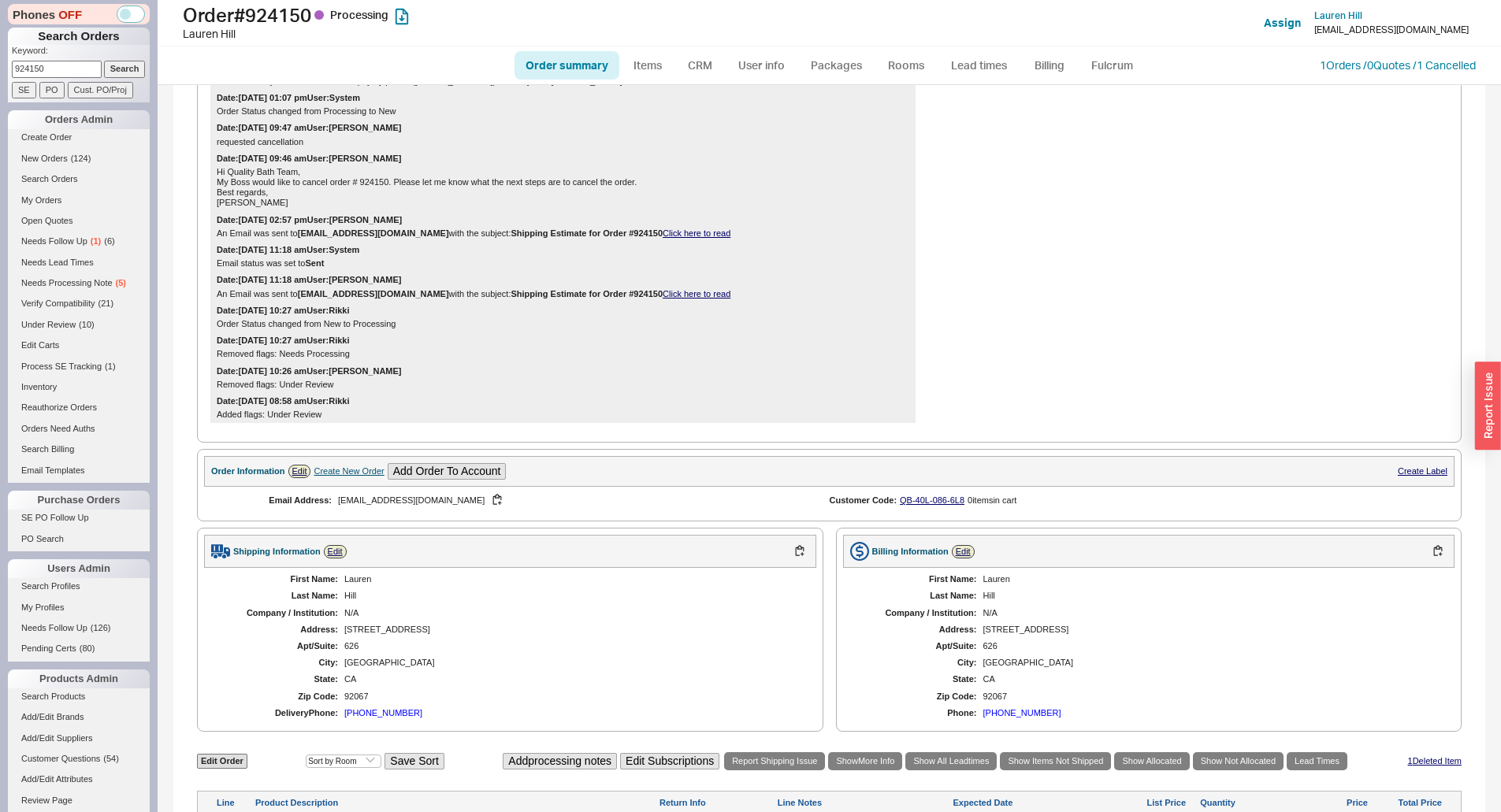
scroll to position [808, 0]
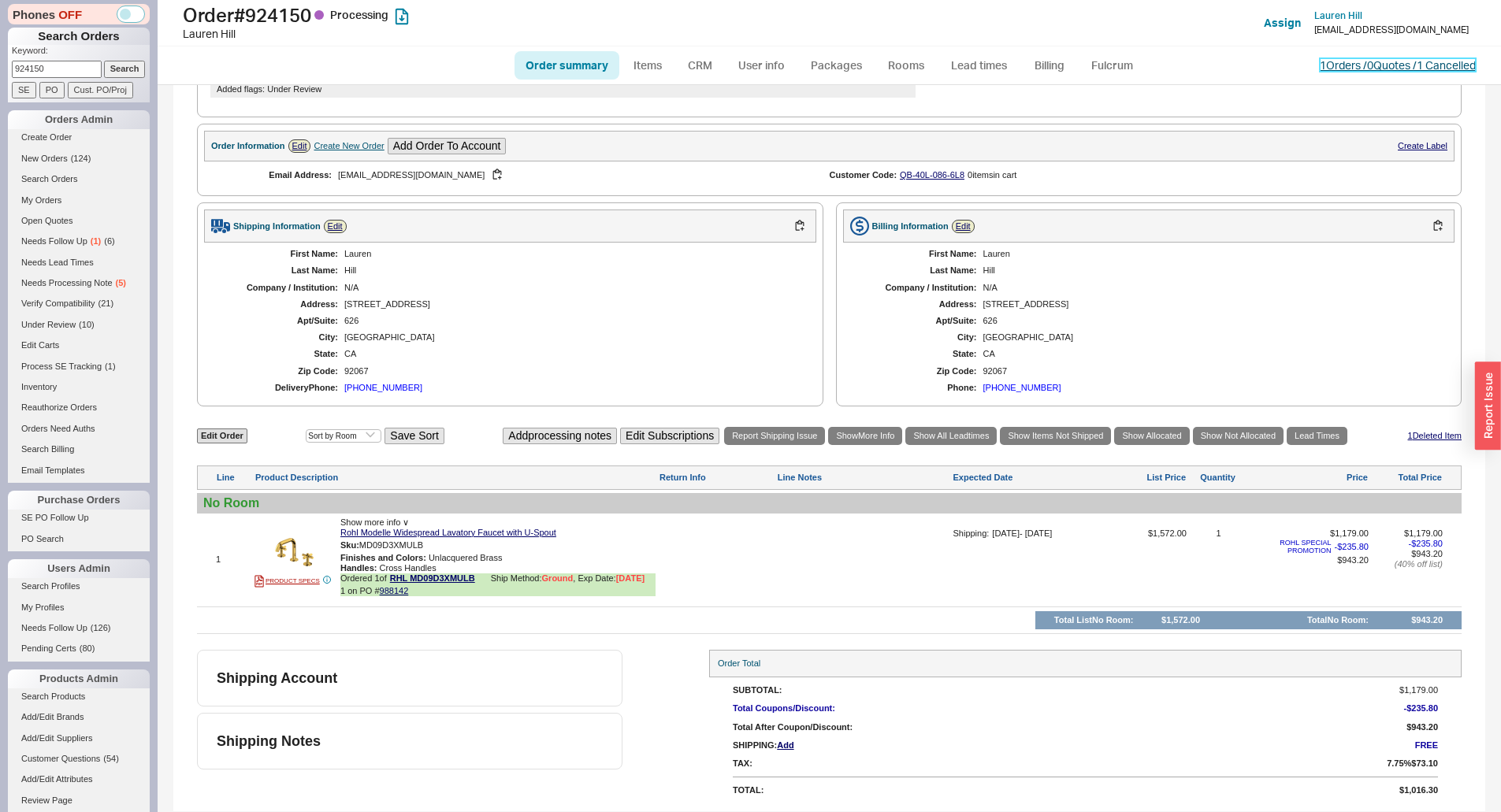
click at [1334, 63] on link "1 Orders / 0 Quotes / 1 Cancelled" at bounding box center [1398, 65] width 156 height 13
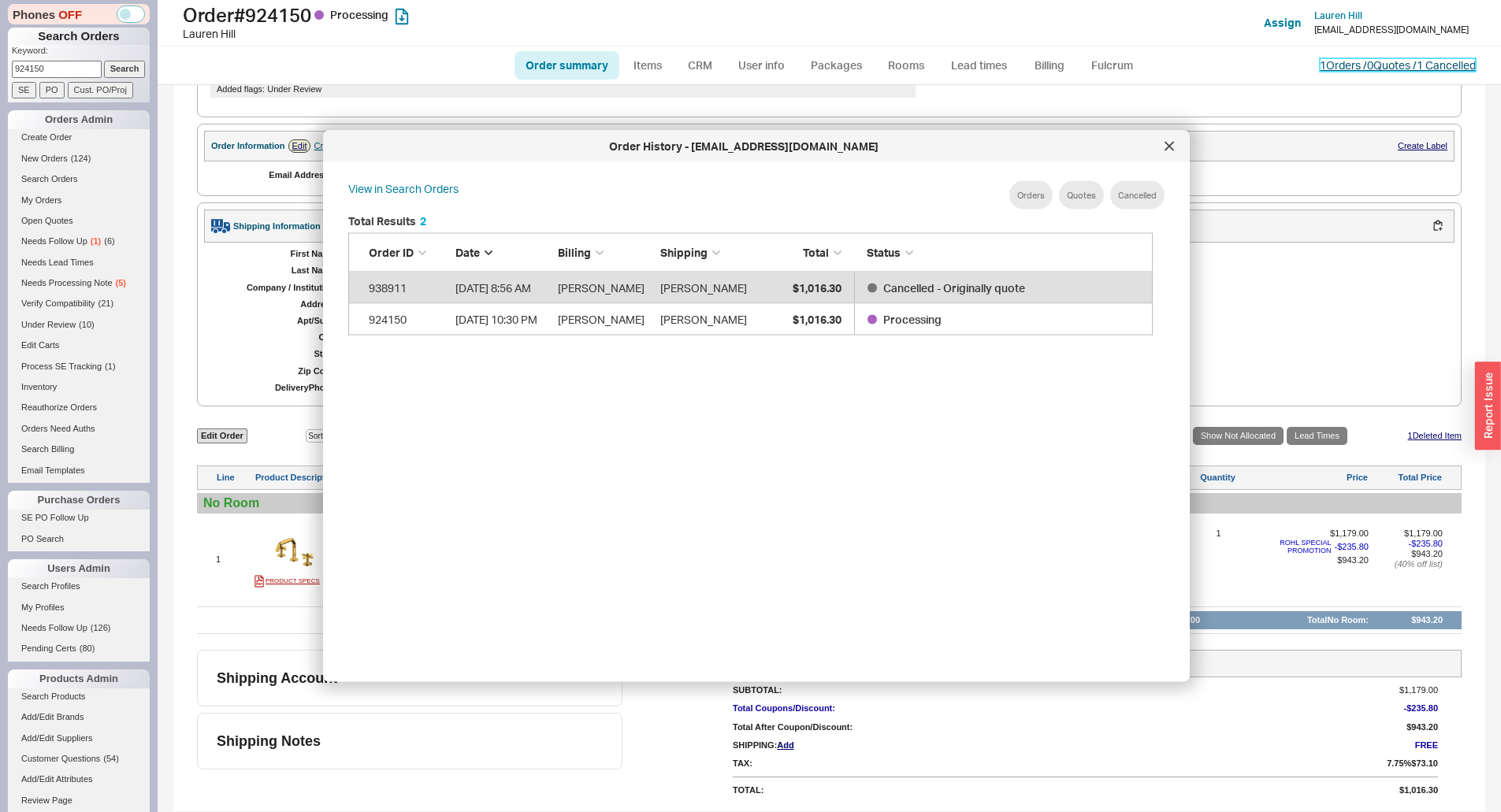
scroll to position [470, 818]
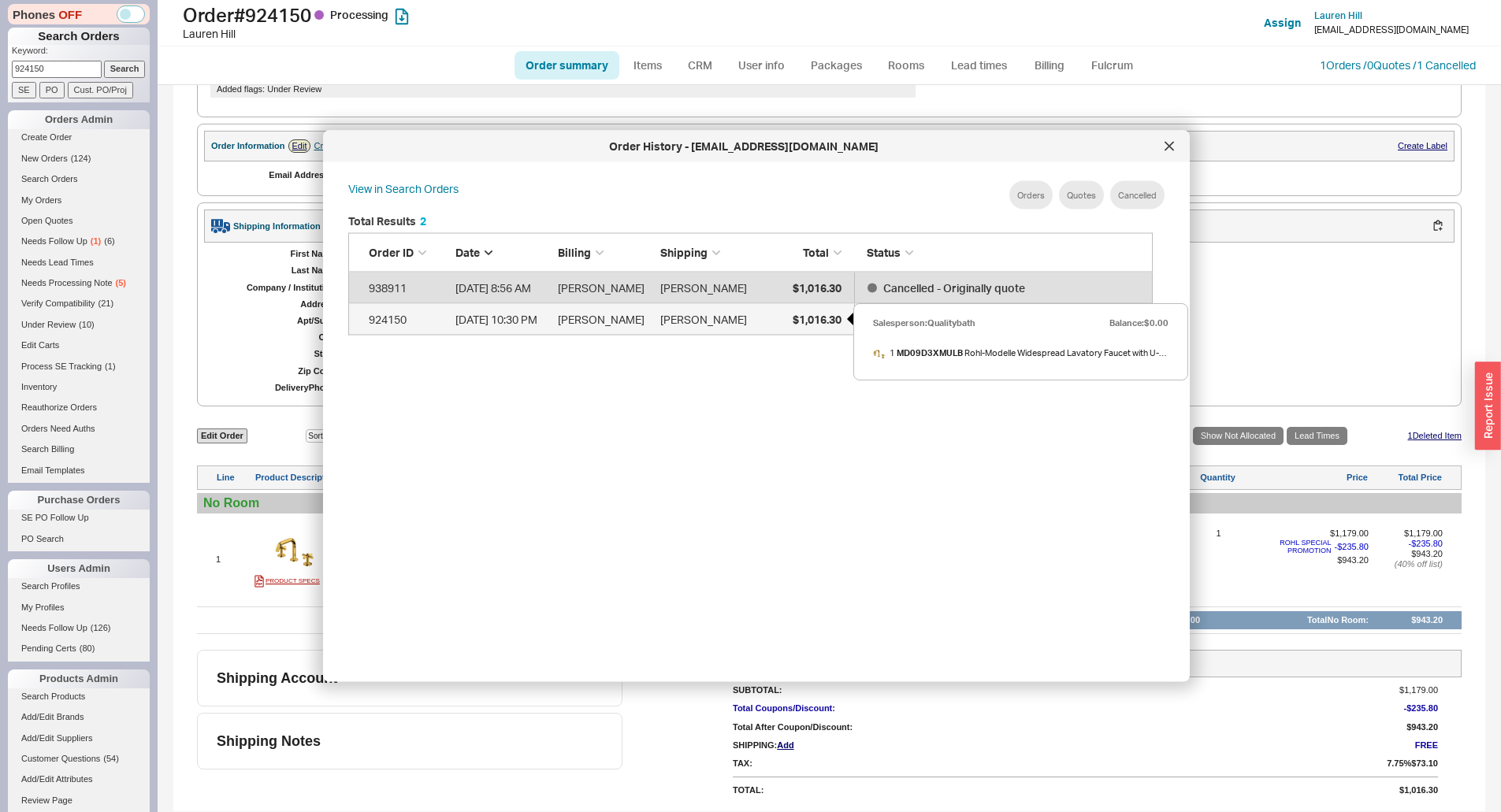
click at [808, 316] on span "$1,016.30" at bounding box center [816, 319] width 48 height 13
select select "*"
select select "LOW"
select select "3"
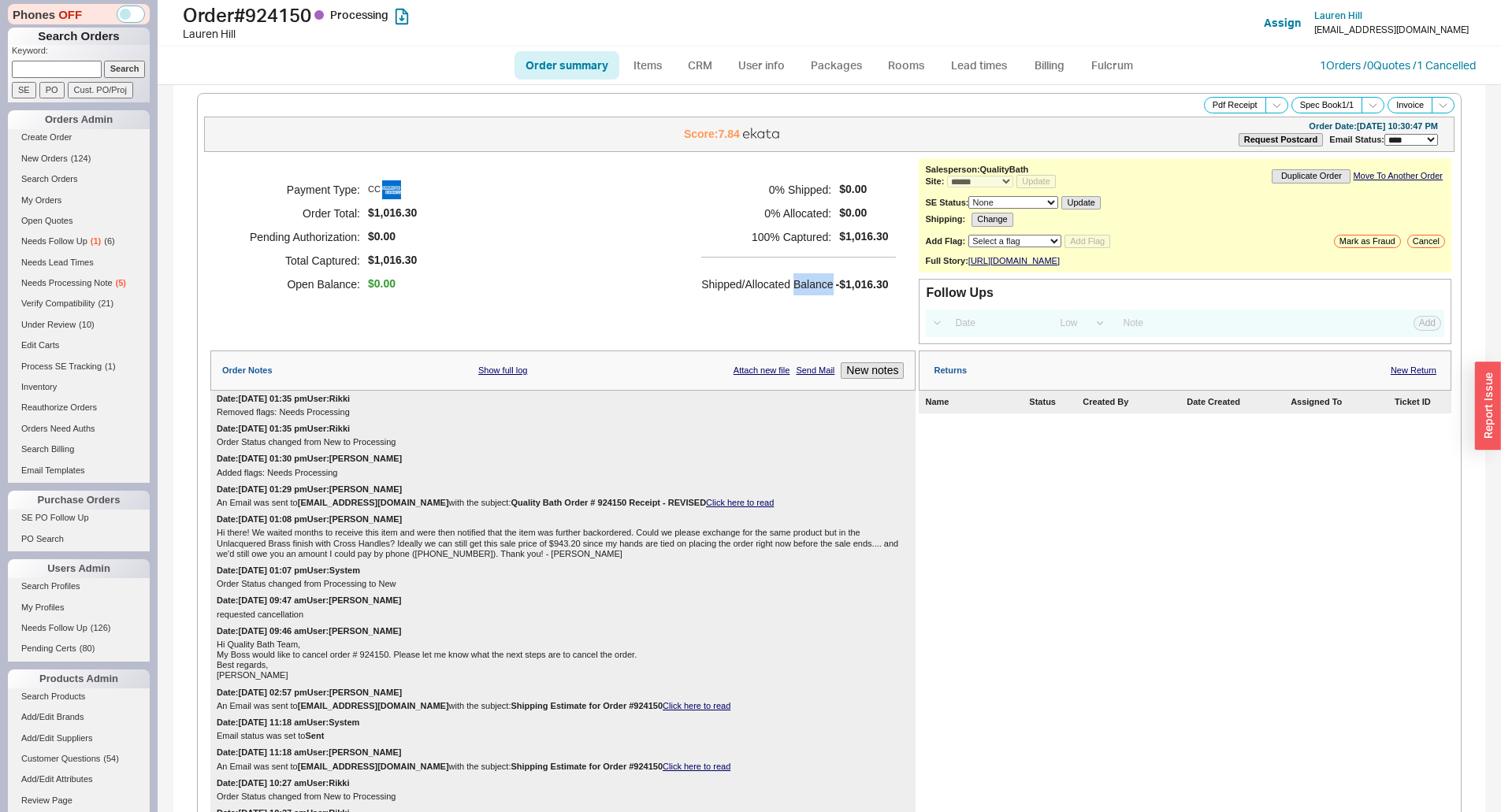
click at [808, 316] on div "Payment Type: CC Order Total: $1,016.30 Pending Authorization: $0.00 Total Capt…" at bounding box center [562, 251] width 705 height 186
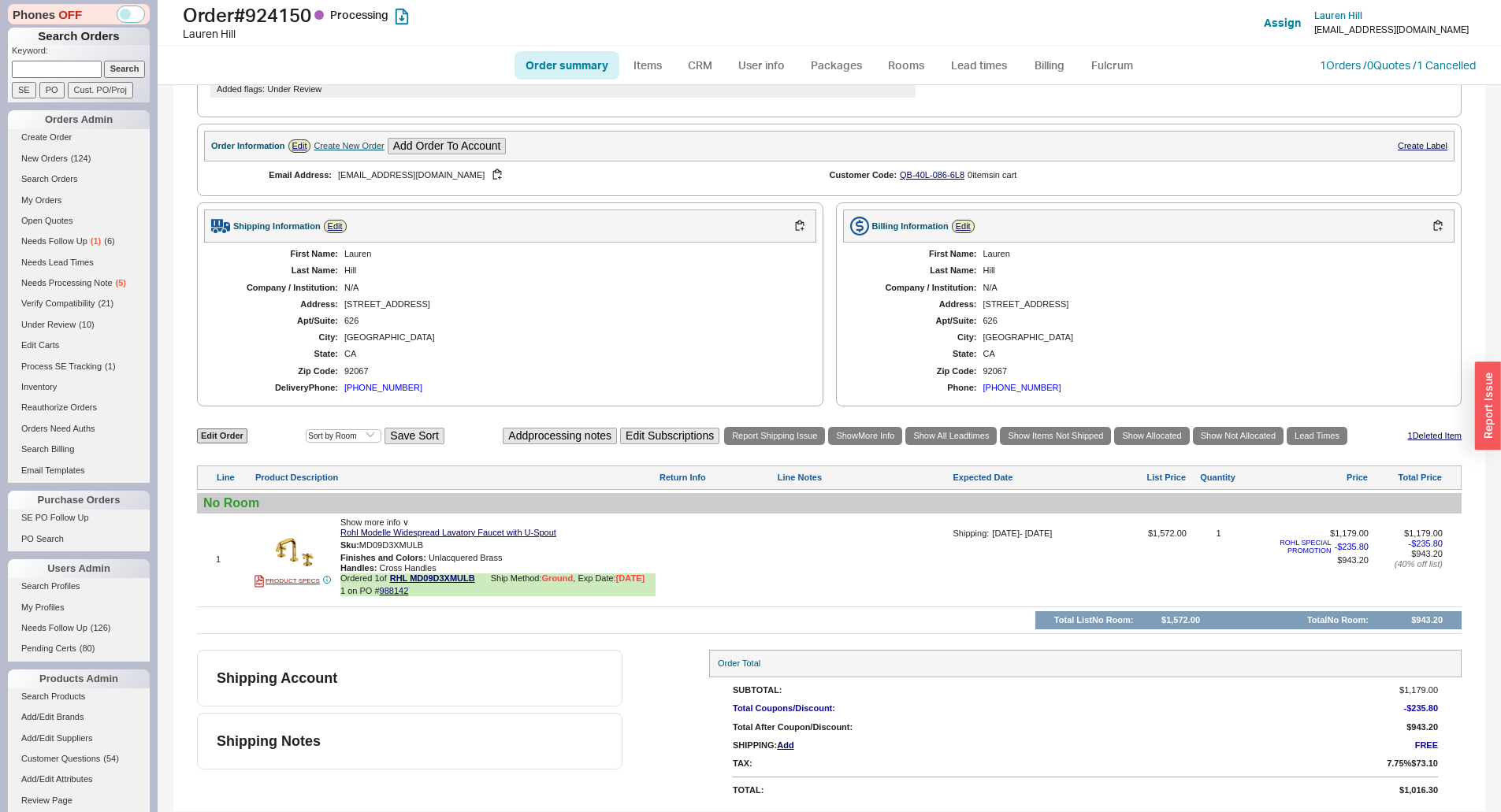
scroll to position [808, 0]
click at [811, 288] on div "Shipping Information Edit First Name: Lauren Last Name: Hill Company / Institut…" at bounding box center [510, 305] width 627 height 204
drag, startPoint x: 42, startPoint y: 68, endPoint x: 147, endPoint y: 72, distance: 105.1
click at [42, 68] on input at bounding box center [56, 69] width 90 height 16
paste input "joseph@jaysplumbing.com"
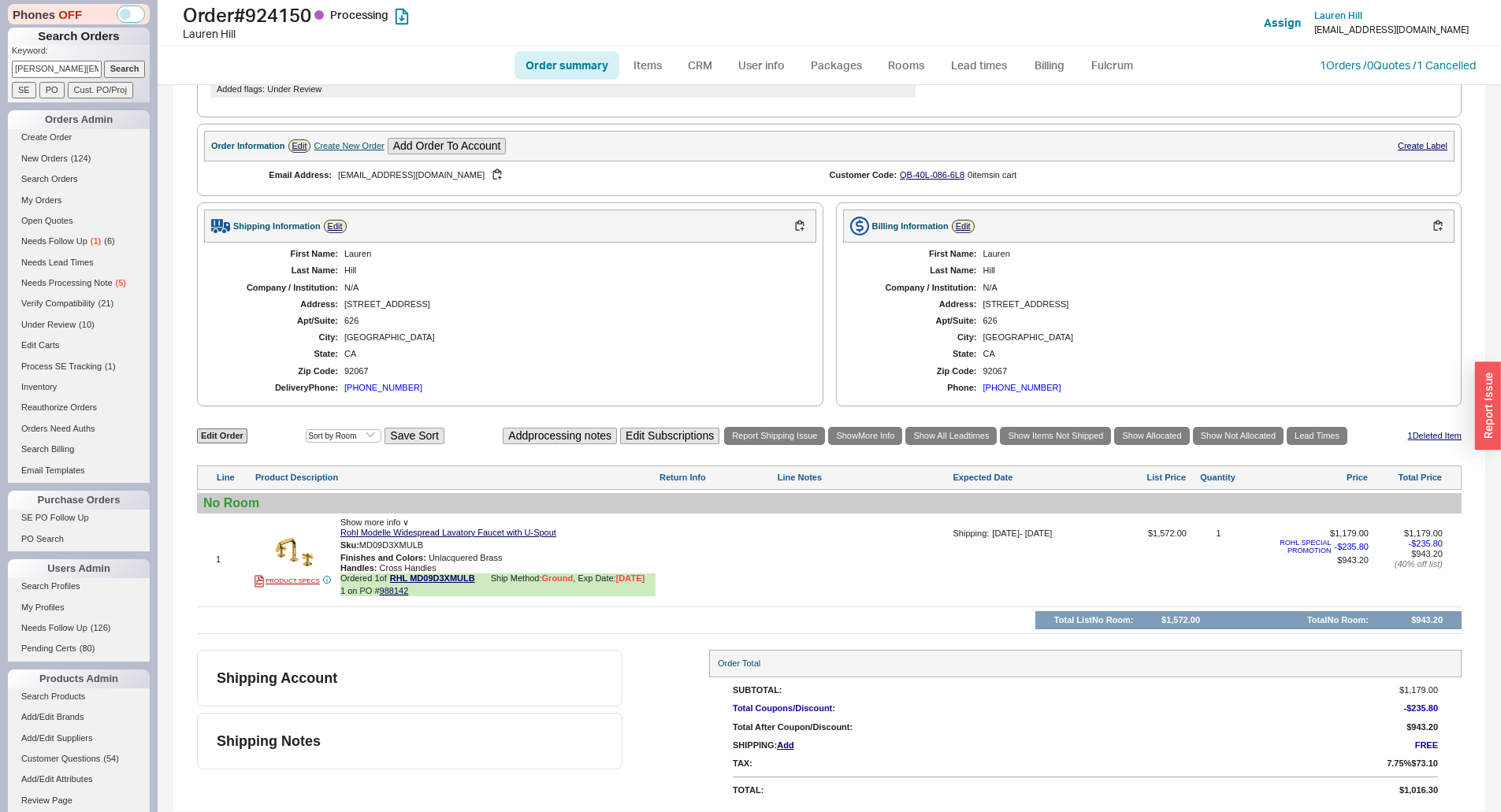
scroll to position [0, 28]
type input "joseph@jaysplumbing.com"
click at [125, 72] on input "Search" at bounding box center [125, 69] width 42 height 16
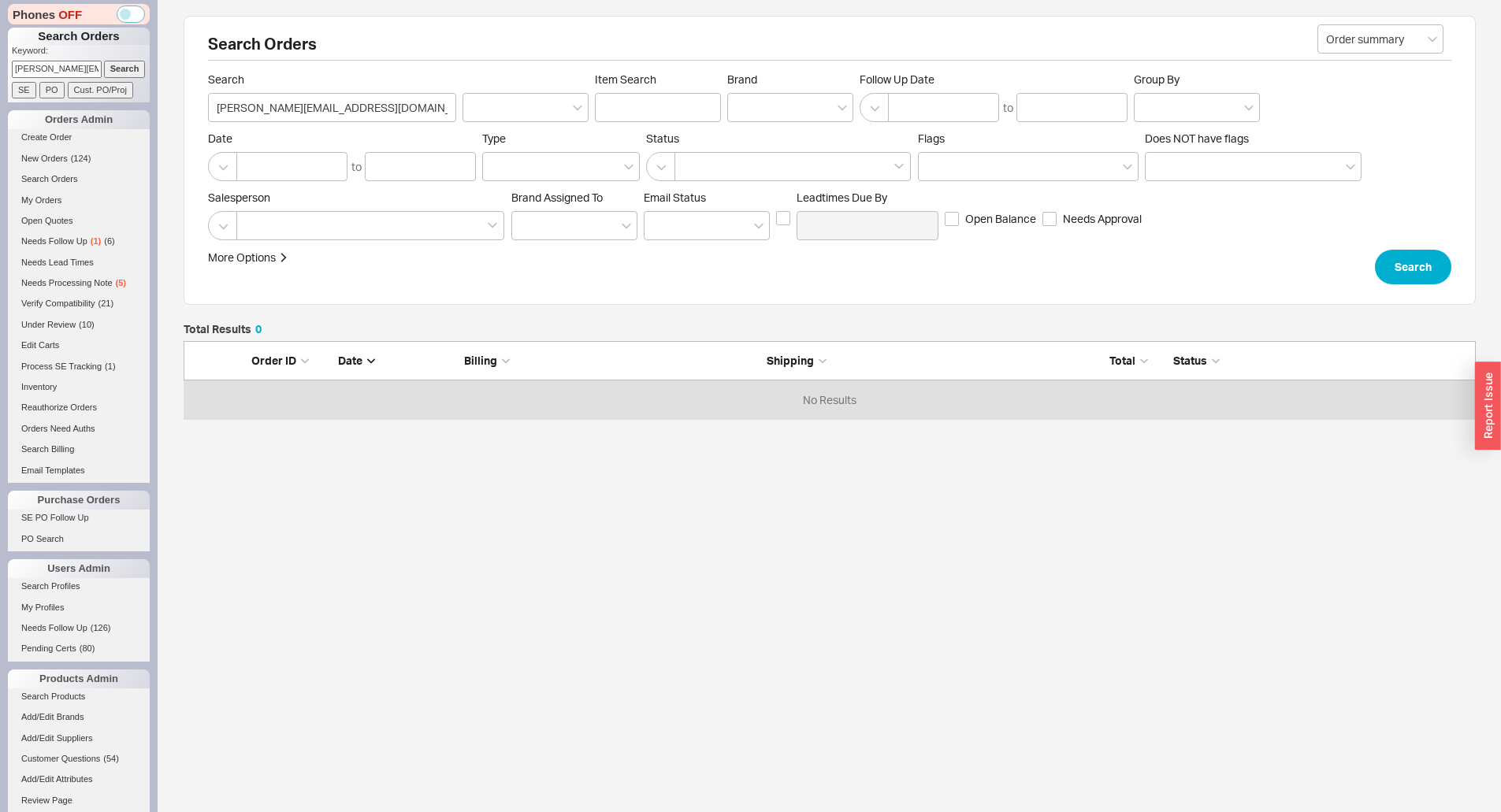
scroll to position [67, 1280]
click at [1035, 602] on html "Phones OFF Search Orders Keyword: joseph@jaysplumbing.com Search SE PO Cust. PO…" at bounding box center [750, 300] width 1501 height 602
click at [809, 249] on form "Order summary Search joseph@jaysplumbing.com Item Search Brand Follow Up Date t…" at bounding box center [829, 178] width 1243 height 212
click at [55, 138] on link "Create Order" at bounding box center [79, 137] width 142 height 16
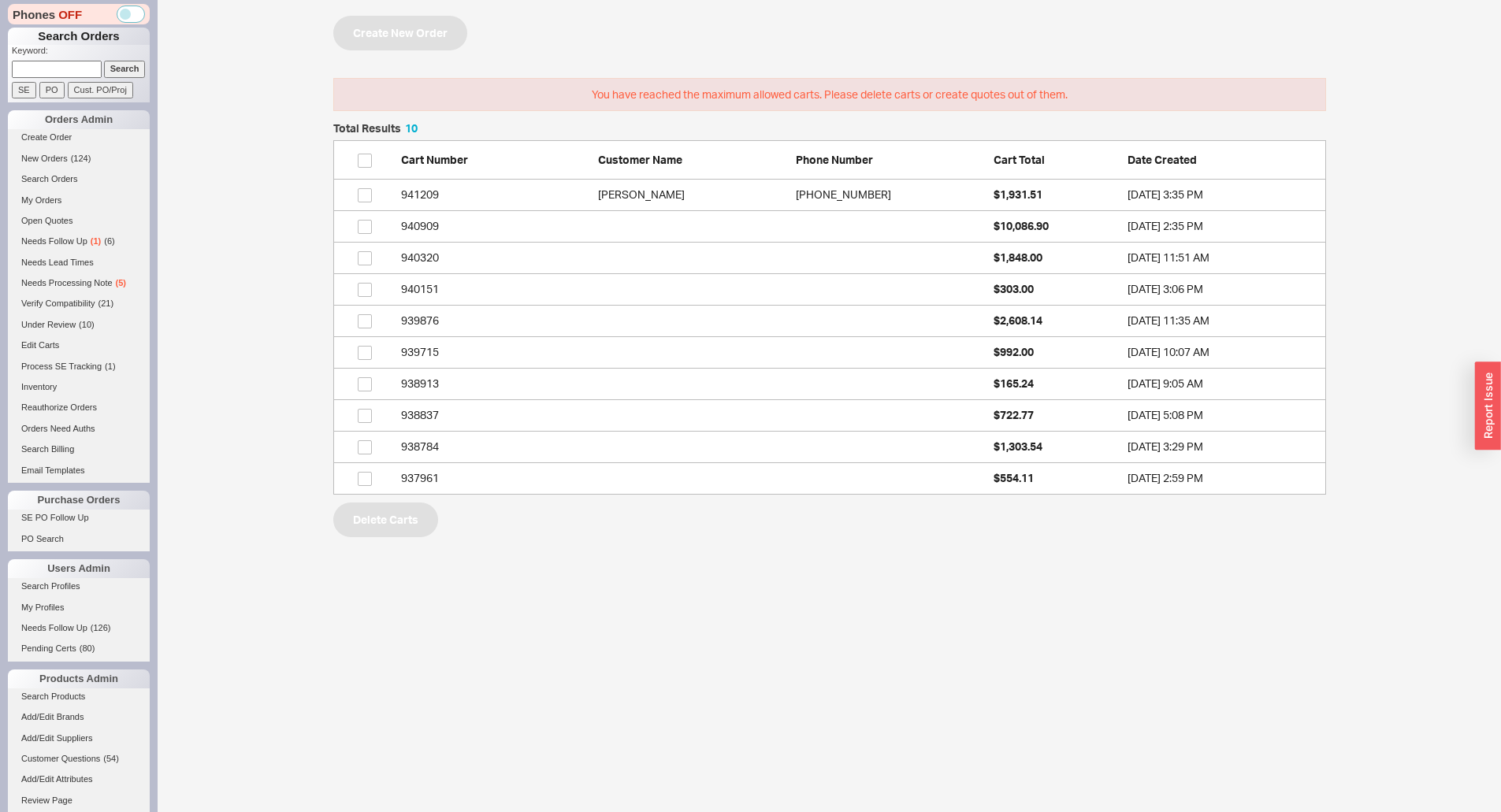
scroll to position [360, 980]
click at [953, 285] on link "940151 $303.00 9/15/25 3:06 PM" at bounding box center [829, 290] width 993 height 31
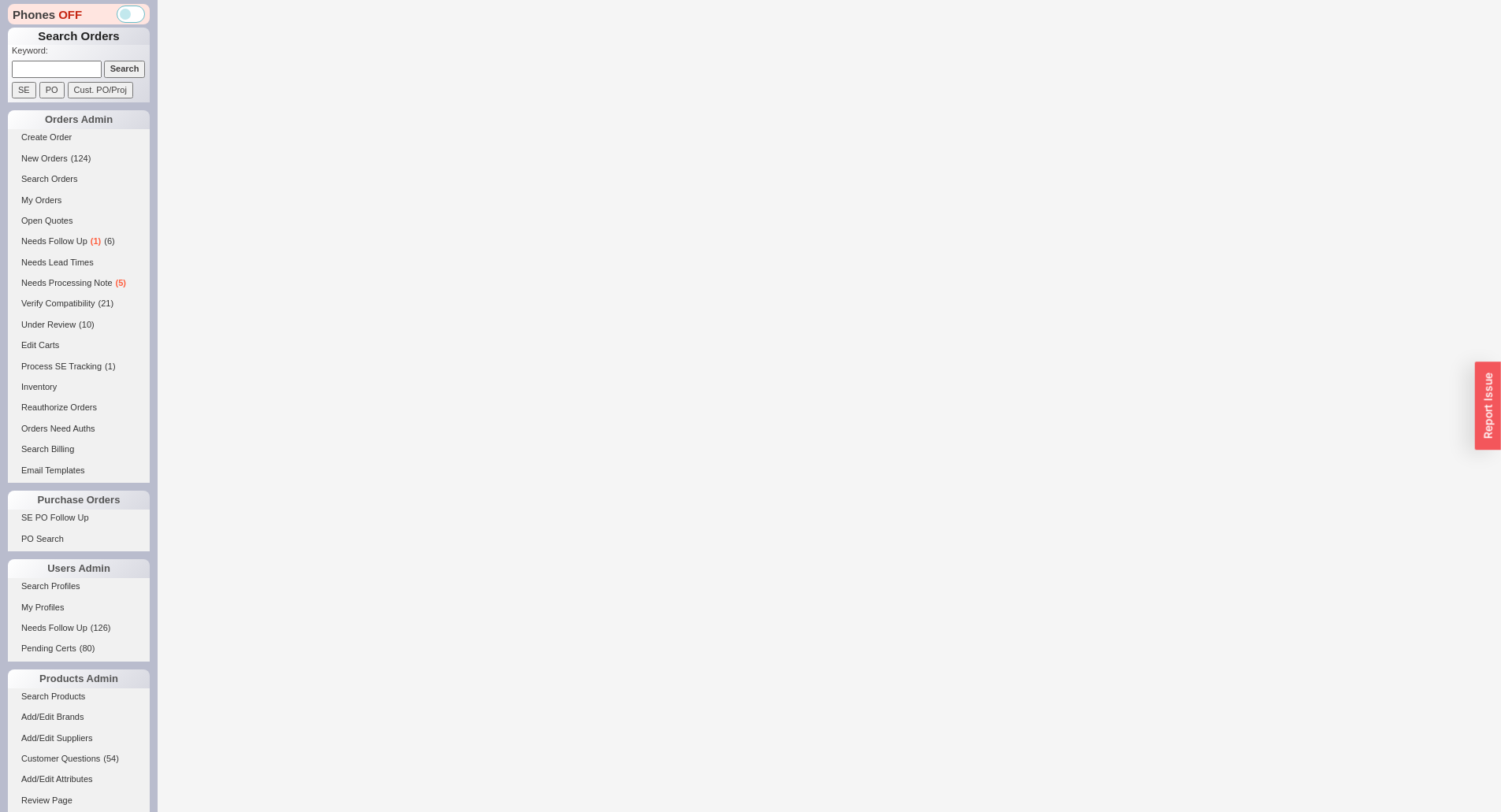
select select "3"
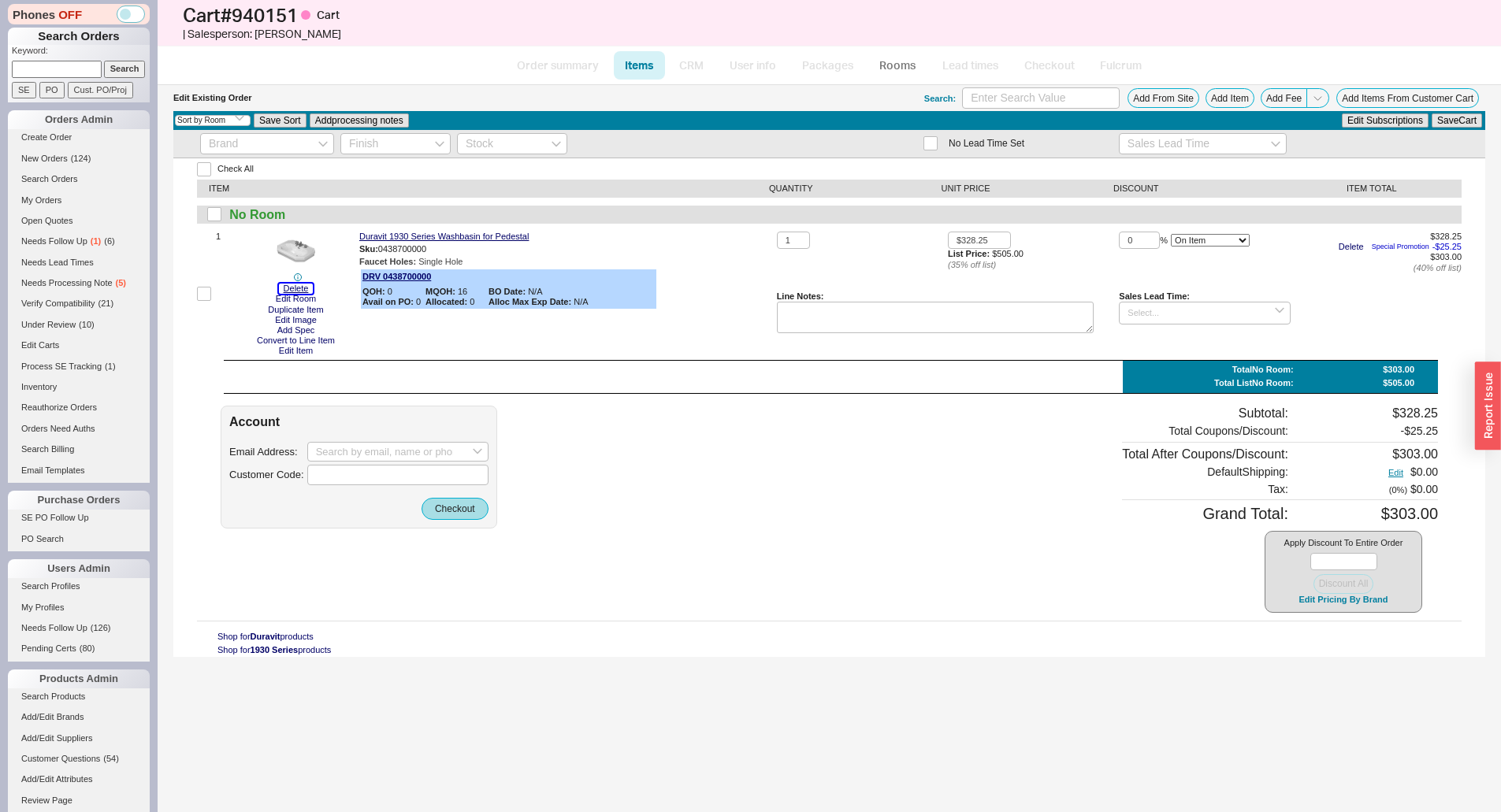
click at [303, 288] on button "Delete" at bounding box center [296, 288] width 34 height 10
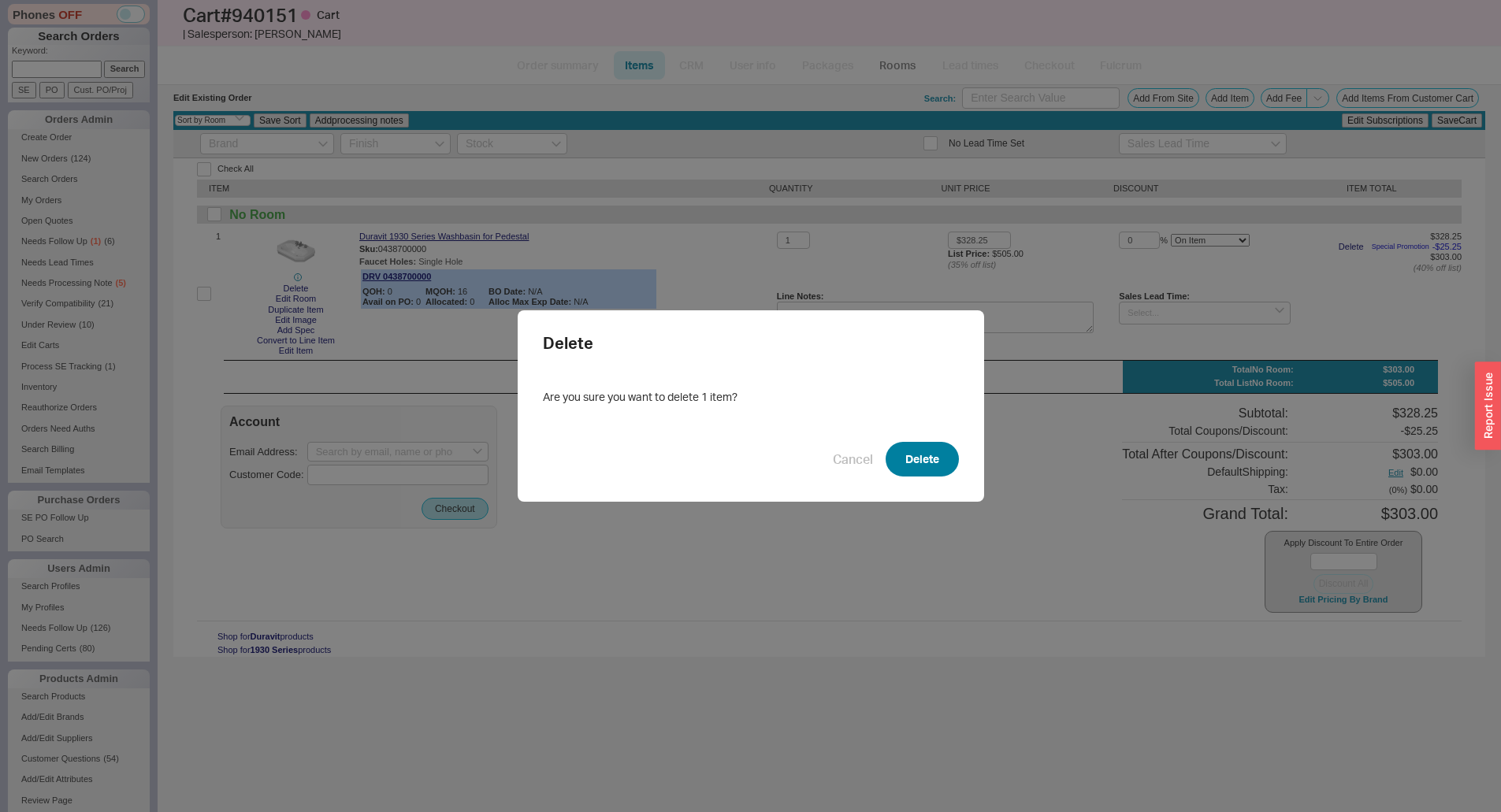
click at [903, 456] on button "Delete" at bounding box center [921, 459] width 73 height 34
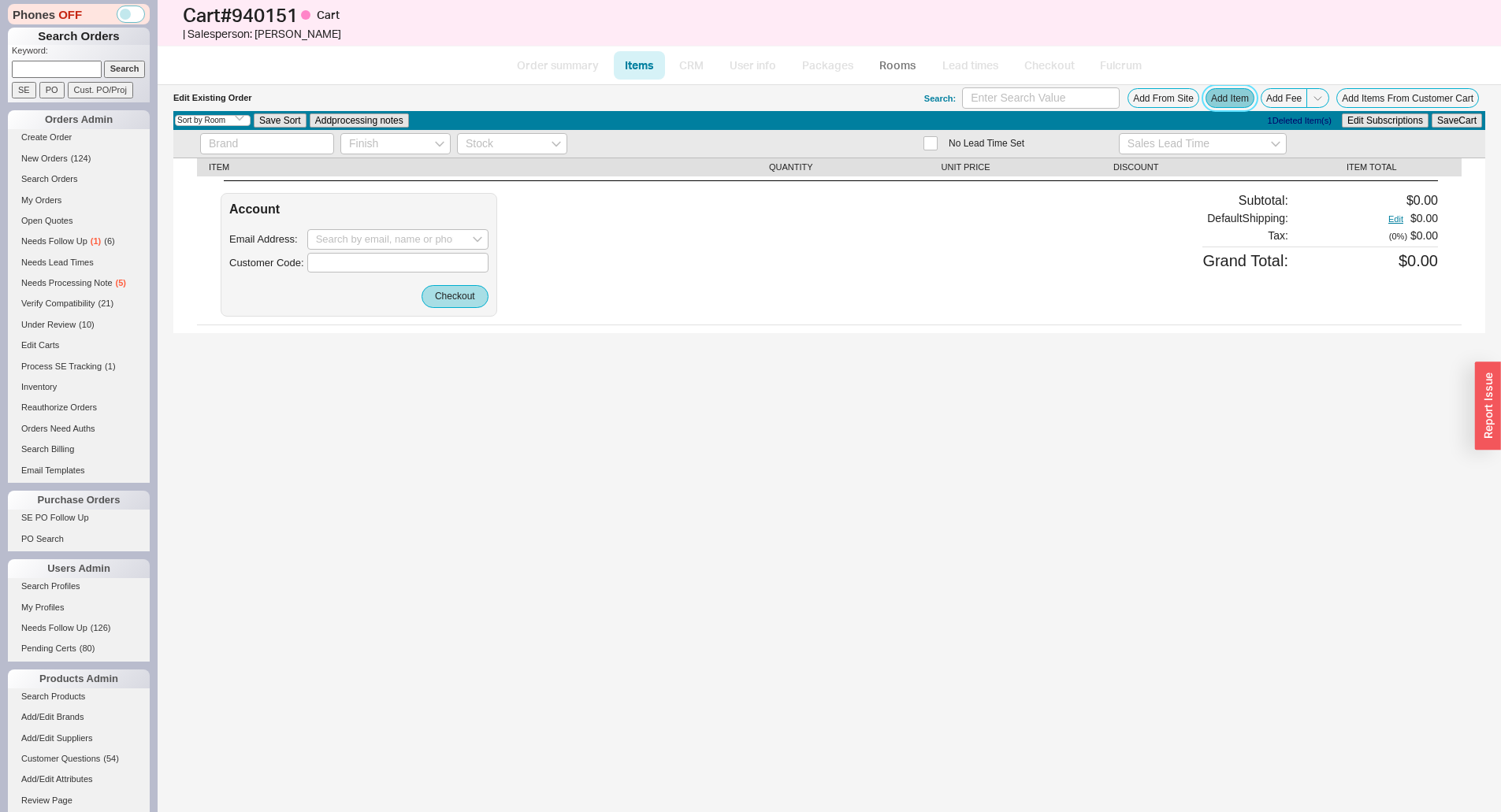
click at [1223, 99] on button "Add Item" at bounding box center [1229, 98] width 48 height 20
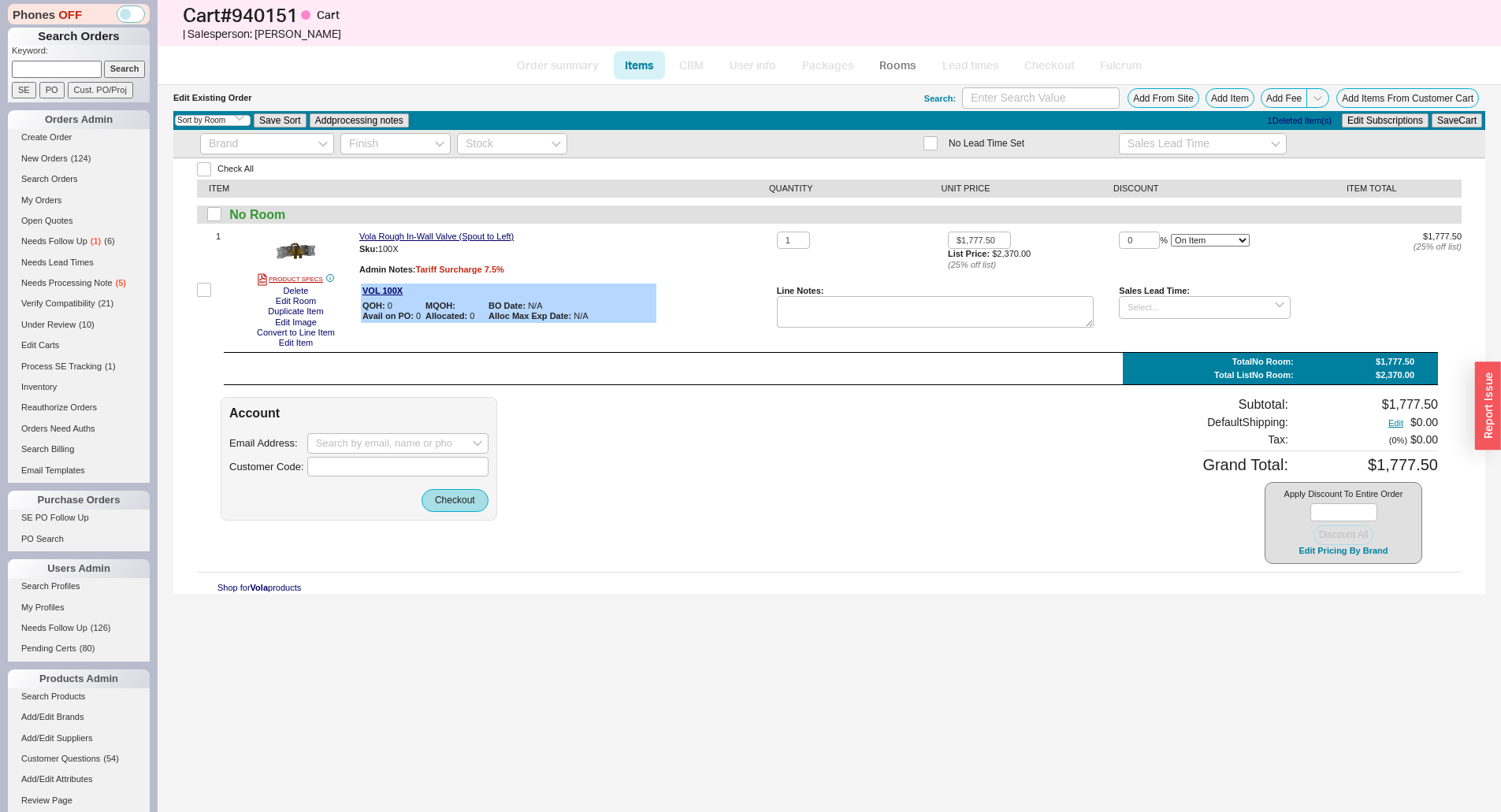
click at [305, 572] on div at bounding box center [829, 572] width 1265 height 1
drag, startPoint x: 350, startPoint y: 440, endPoint x: 395, endPoint y: 452, distance: 46.6
click at [350, 440] on input at bounding box center [397, 443] width 181 height 21
paste input "Joseph Guilas <joseph@jaysplumbing.com>"
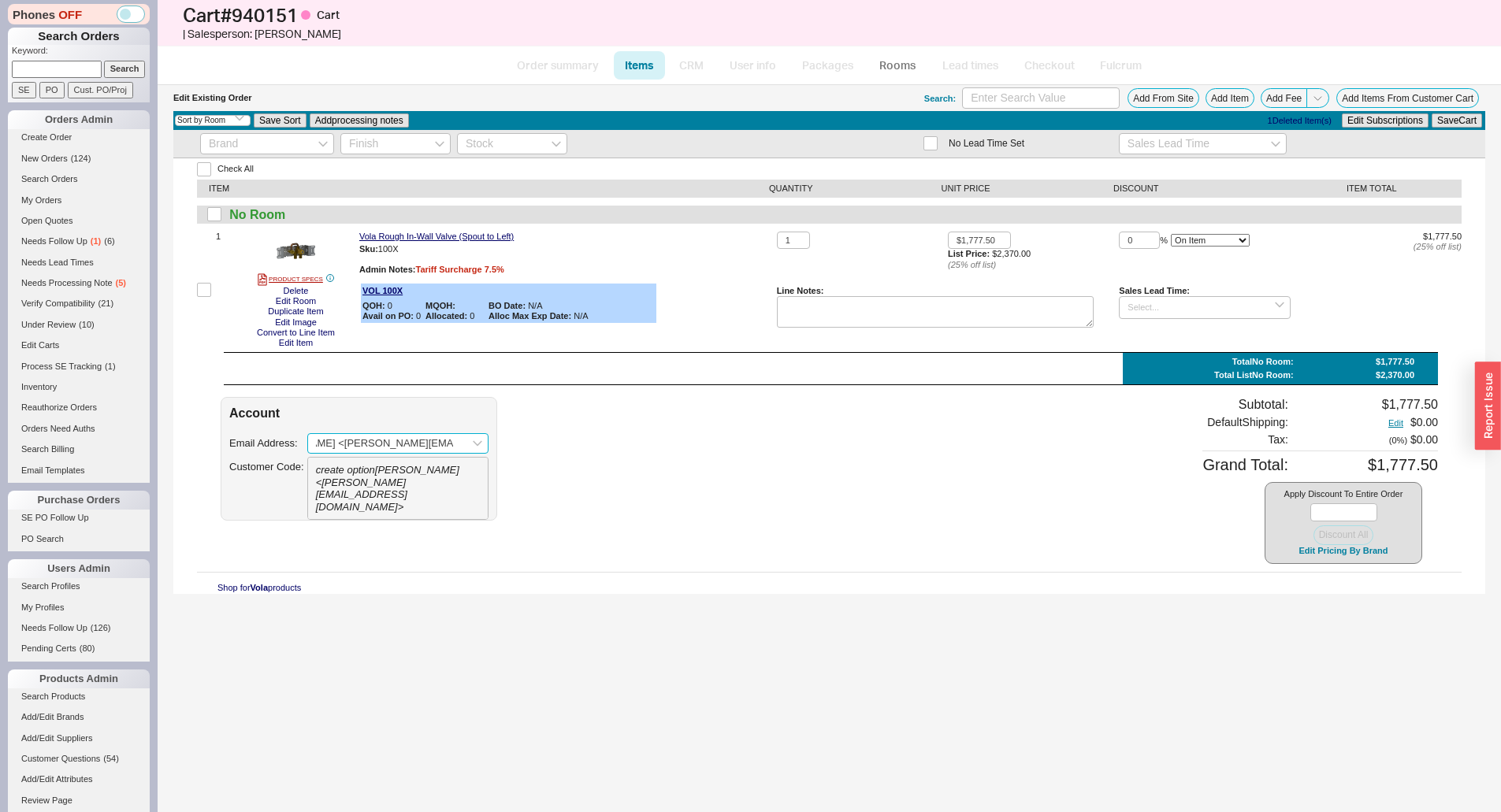
click at [322, 442] on input "Joseph Guilas <joseph@jaysplumbing.com>" at bounding box center [397, 443] width 181 height 21
click at [327, 445] on input "Joseph Guilas <joseph@jaysplumbing.com>" at bounding box center [397, 443] width 181 height 21
drag, startPoint x: 361, startPoint y: 441, endPoint x: 232, endPoint y: 442, distance: 129.0
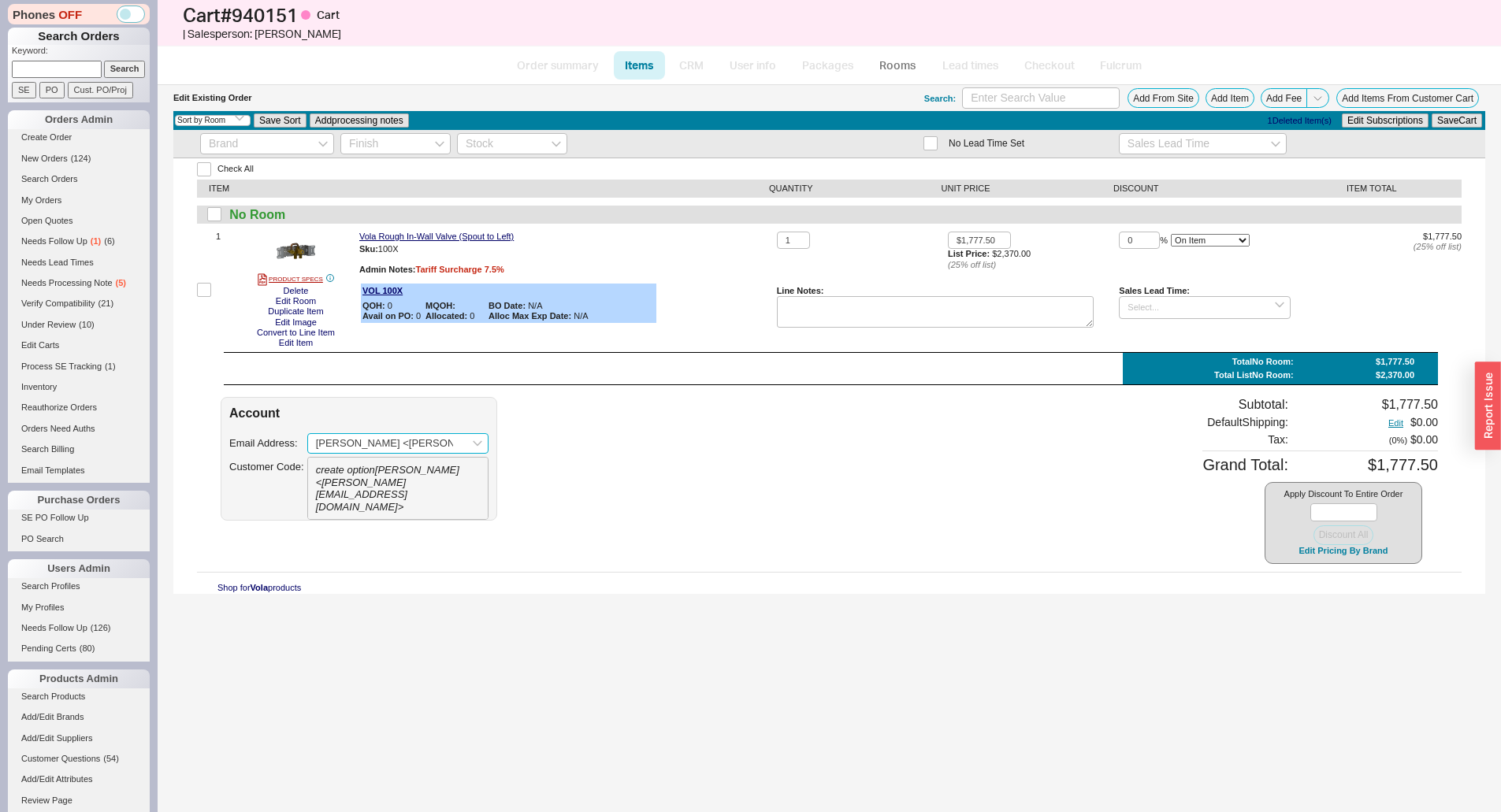
click at [232, 442] on div "Email Address: Joseph Guilas <joseph@jaysplumbing.com> create option Joseph Gui…" at bounding box center [359, 455] width 259 height 44
click at [450, 440] on input "joseph@jaysplumbing.com>" at bounding box center [397, 443] width 181 height 21
click at [407, 466] on div "create option joseph@jaysplumbing.com" at bounding box center [397, 482] width 180 height 49
type input "joseph@jaysplumbing.com"
click at [431, 485] on div "Account Email Address: joseph@jaysplumbing.com Customer Code: Checkout" at bounding box center [359, 459] width 277 height 124
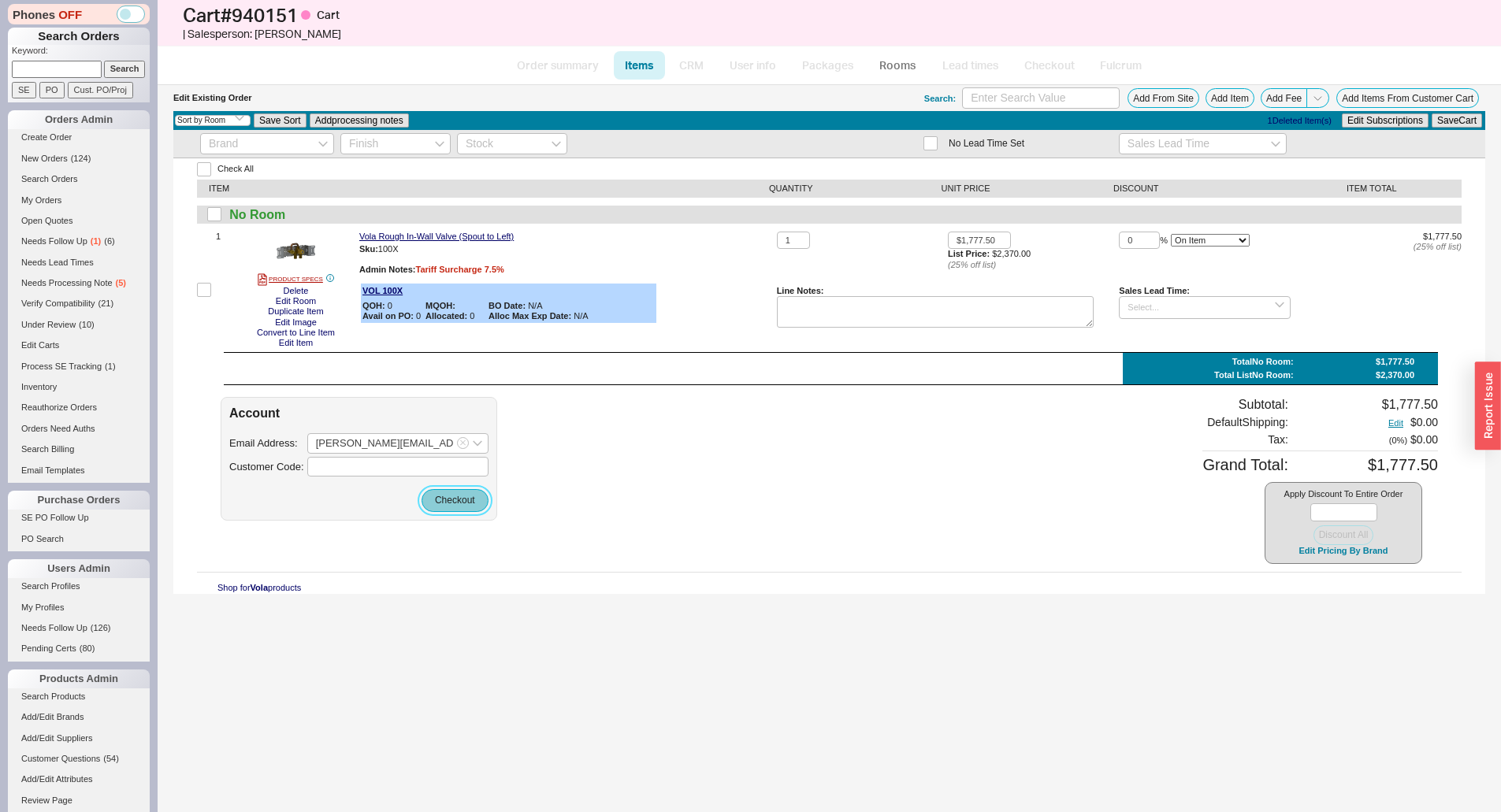
click at [438, 493] on button "Checkout" at bounding box center [455, 500] width 67 height 22
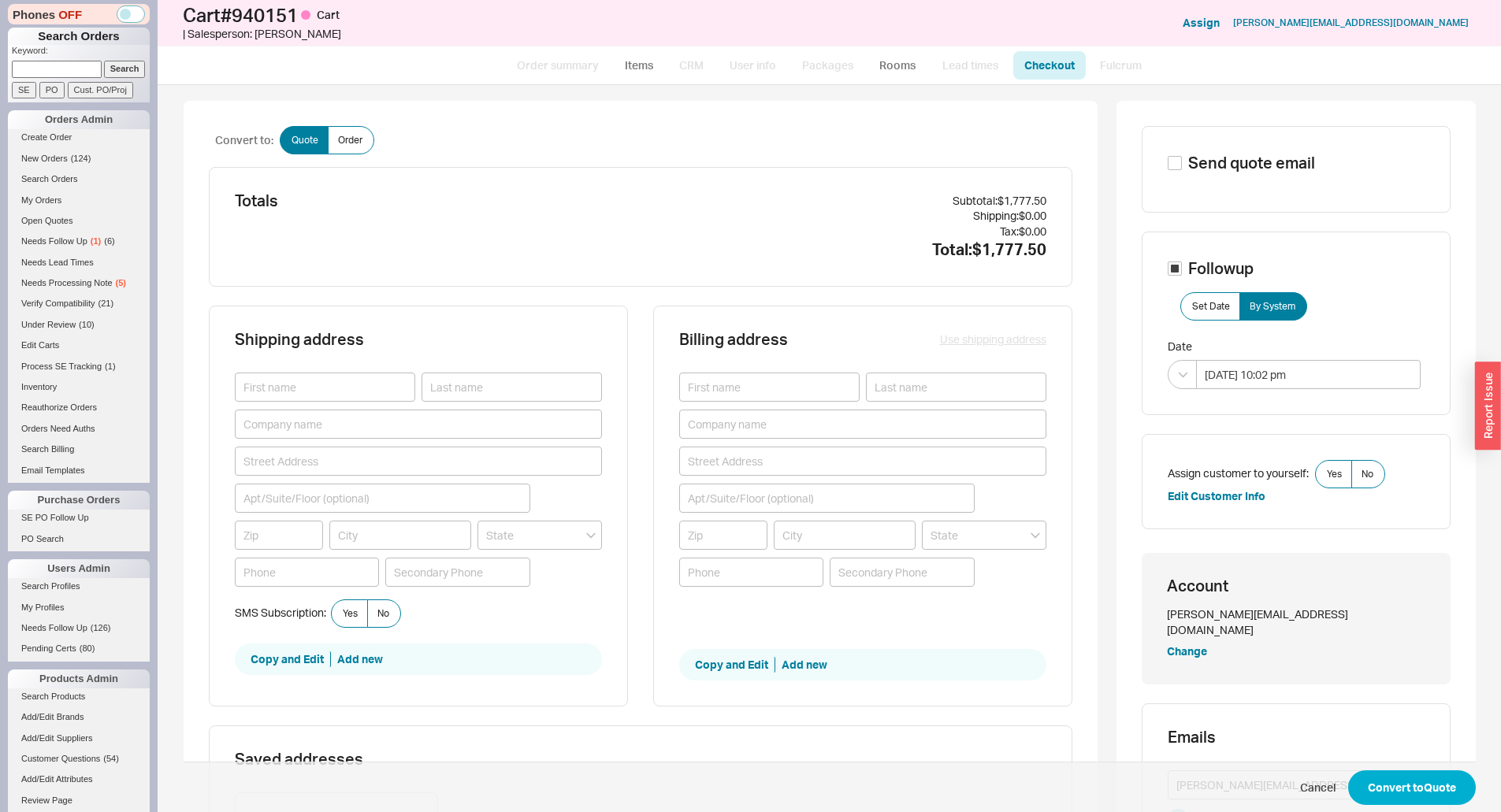
click at [646, 326] on div "Shipping address SMS Subscription: Yes No Copy and Edit Add new Billing address…" at bounding box center [640, 515] width 864 height 420
click at [360, 369] on div "Shipping address" at bounding box center [418, 352] width 367 height 41
drag, startPoint x: 465, startPoint y: 381, endPoint x: 382, endPoint y: 375, distance: 83.2
click at [427, 378] on input at bounding box center [512, 387] width 181 height 29
drag, startPoint x: 382, startPoint y: 375, endPoint x: 523, endPoint y: 405, distance: 144.2
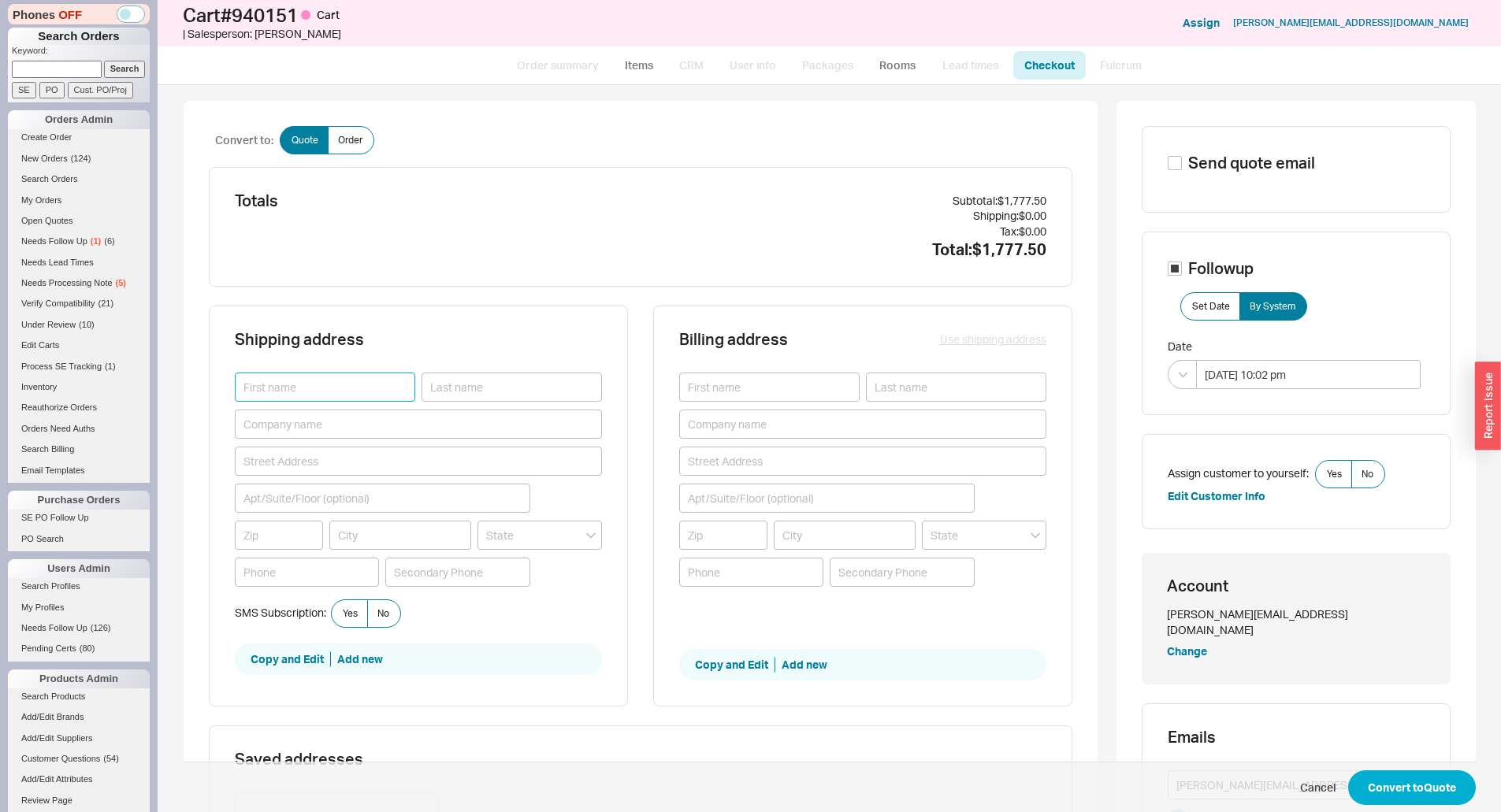
click at [383, 375] on input at bounding box center [325, 387] width 181 height 29
paste input "Joseph Guilas <joseph@jaysplumbing.com>"
drag, startPoint x: 523, startPoint y: 403, endPoint x: 452, endPoint y: 406, distance: 71.1
click at [523, 403] on div "Joseph Guilas <joseph@jaysplumbing.com>" at bounding box center [418, 486] width 367 height 227
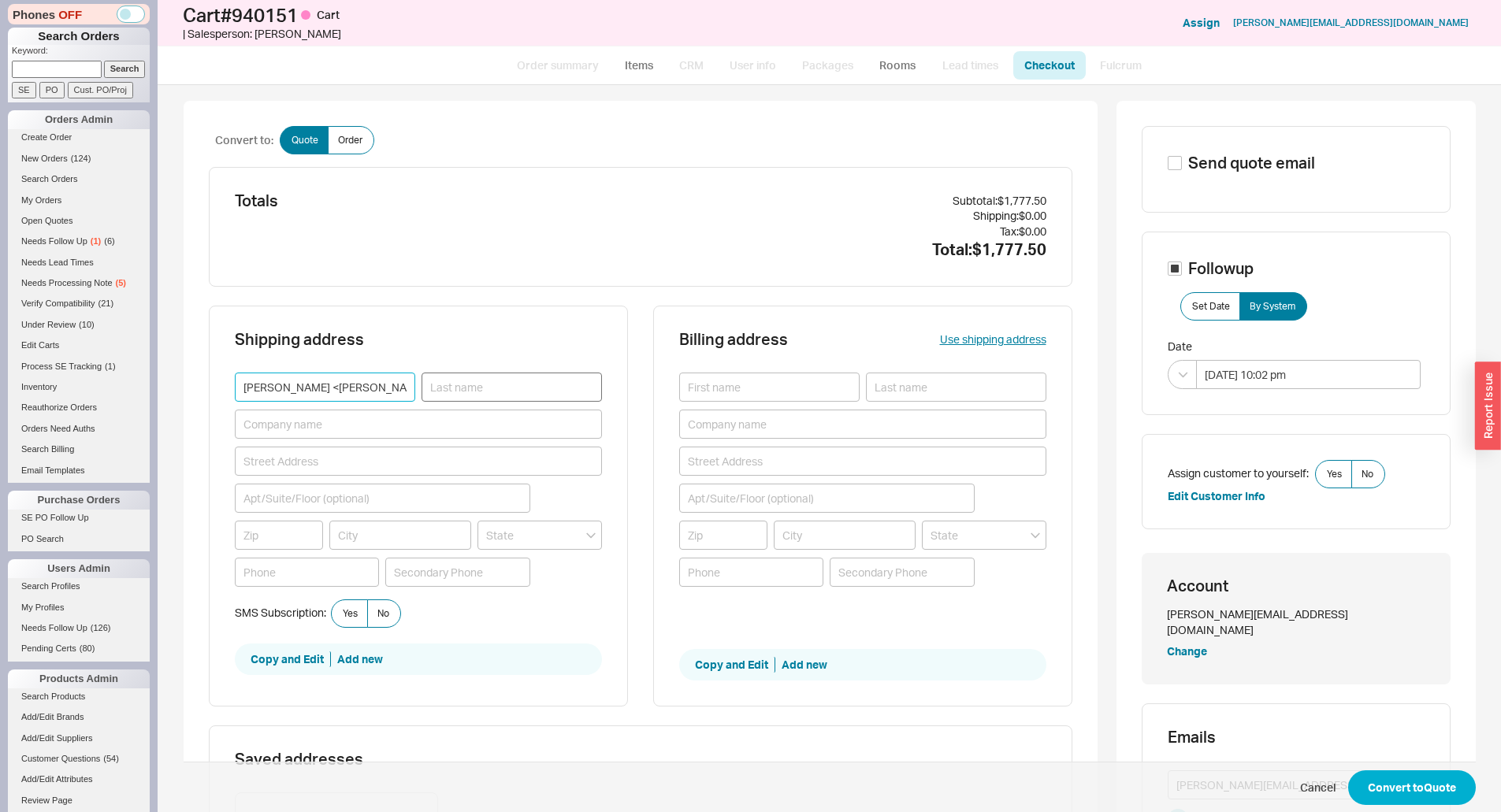
scroll to position [0, 59]
drag, startPoint x: 277, startPoint y: 384, endPoint x: 434, endPoint y: 396, distance: 157.5
click at [434, 396] on div "Joseph Guilas <joseph@jaysplumbing.com>" at bounding box center [418, 387] width 367 height 29
type input "Joseph"
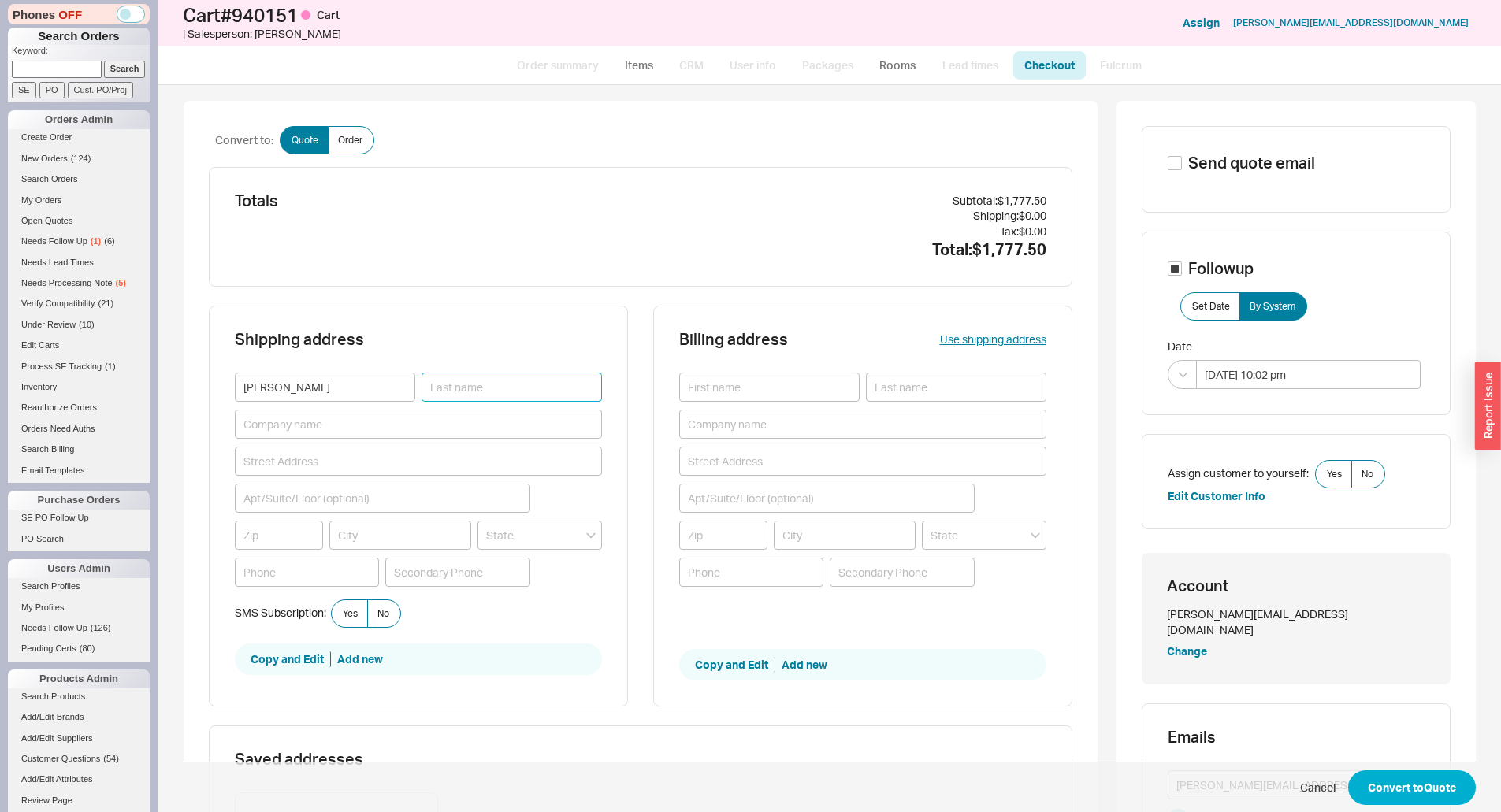
click at [460, 388] on input at bounding box center [512, 387] width 181 height 29
paste input "Joseph Guilas <joseph@jaysplumbing.com>"
drag, startPoint x: 511, startPoint y: 381, endPoint x: 397, endPoint y: 378, distance: 114.0
click at [397, 378] on div "Joseph Joseph Guilas <joseph@jaysplumbing.com>" at bounding box center [418, 387] width 367 height 29
click at [493, 382] on input "Joseph Guilas <joseph@jaysplumbing.com>" at bounding box center [512, 387] width 181 height 29
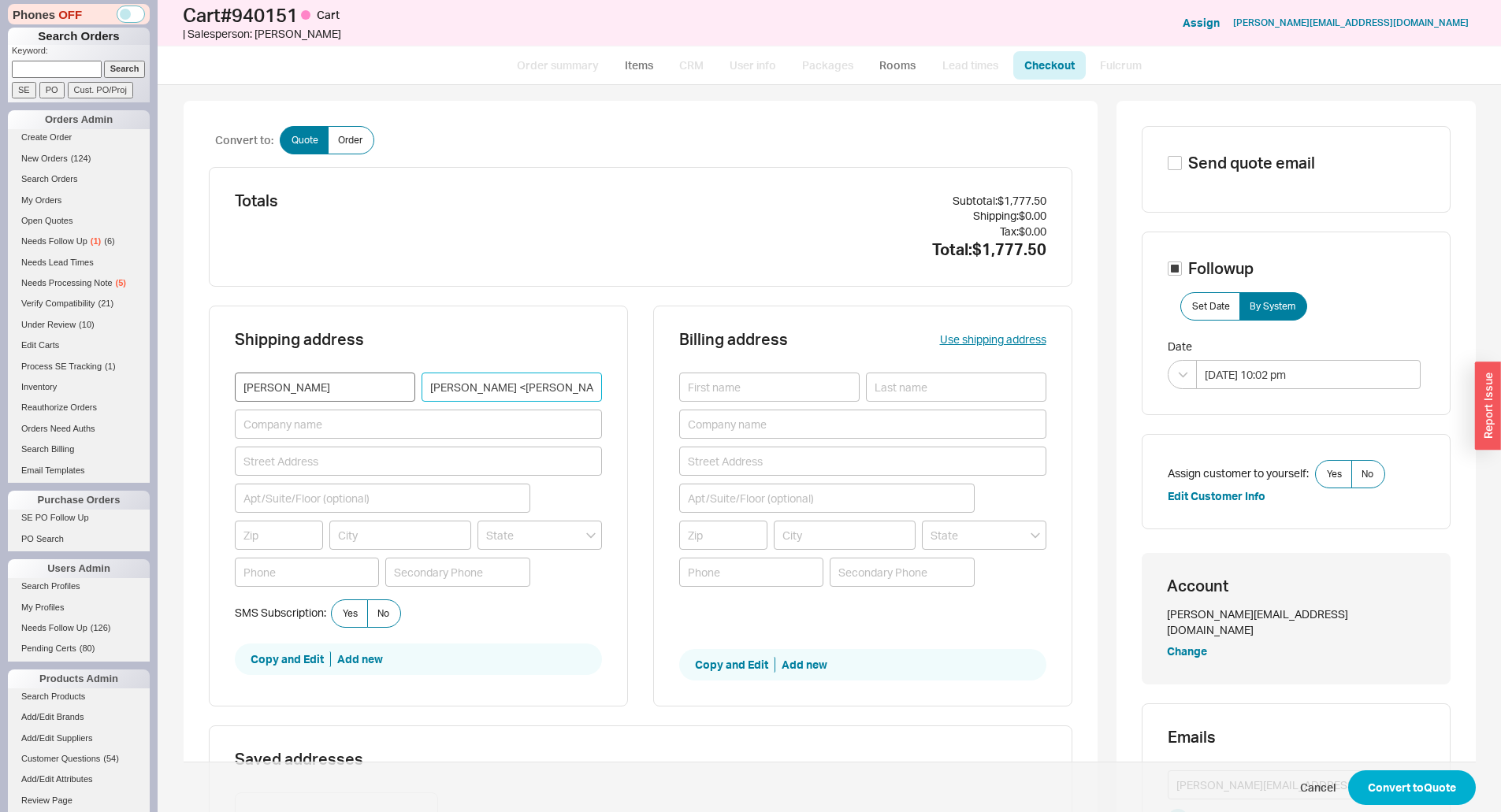
drag, startPoint x: 466, startPoint y: 386, endPoint x: 345, endPoint y: 383, distance: 121.0
click at [345, 383] on div "Joseph Joseph Guilas <joseph@jaysplumbing.com>" at bounding box center [418, 387] width 367 height 29
drag, startPoint x: 457, startPoint y: 390, endPoint x: 617, endPoint y: 399, distance: 160.3
click at [617, 399] on div "Shipping address Joseph Guilas <joseph@jaysplumbing.com> SMS Subscription: Yes …" at bounding box center [418, 506] width 419 height 401
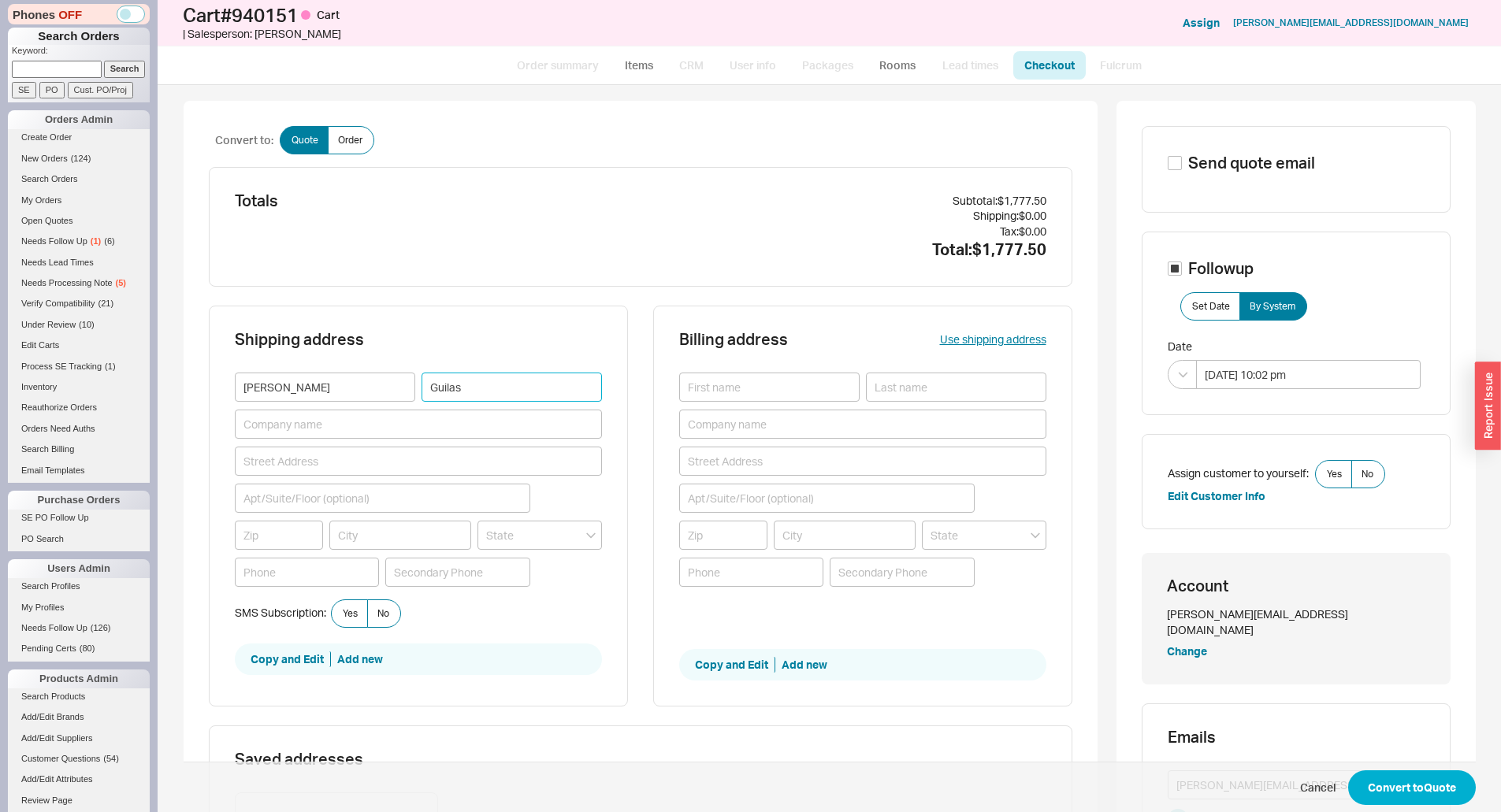
scroll to position [0, 0]
type input "Guilas"
click at [606, 395] on div "Shipping address Joseph Guilas SMS Subscription: Yes No Copy and Edit Add new" at bounding box center [418, 506] width 419 height 401
drag, startPoint x: 1316, startPoint y: 473, endPoint x: 1331, endPoint y: 492, distance: 24.2
click at [1318, 475] on label "Yes" at bounding box center [1333, 474] width 37 height 29
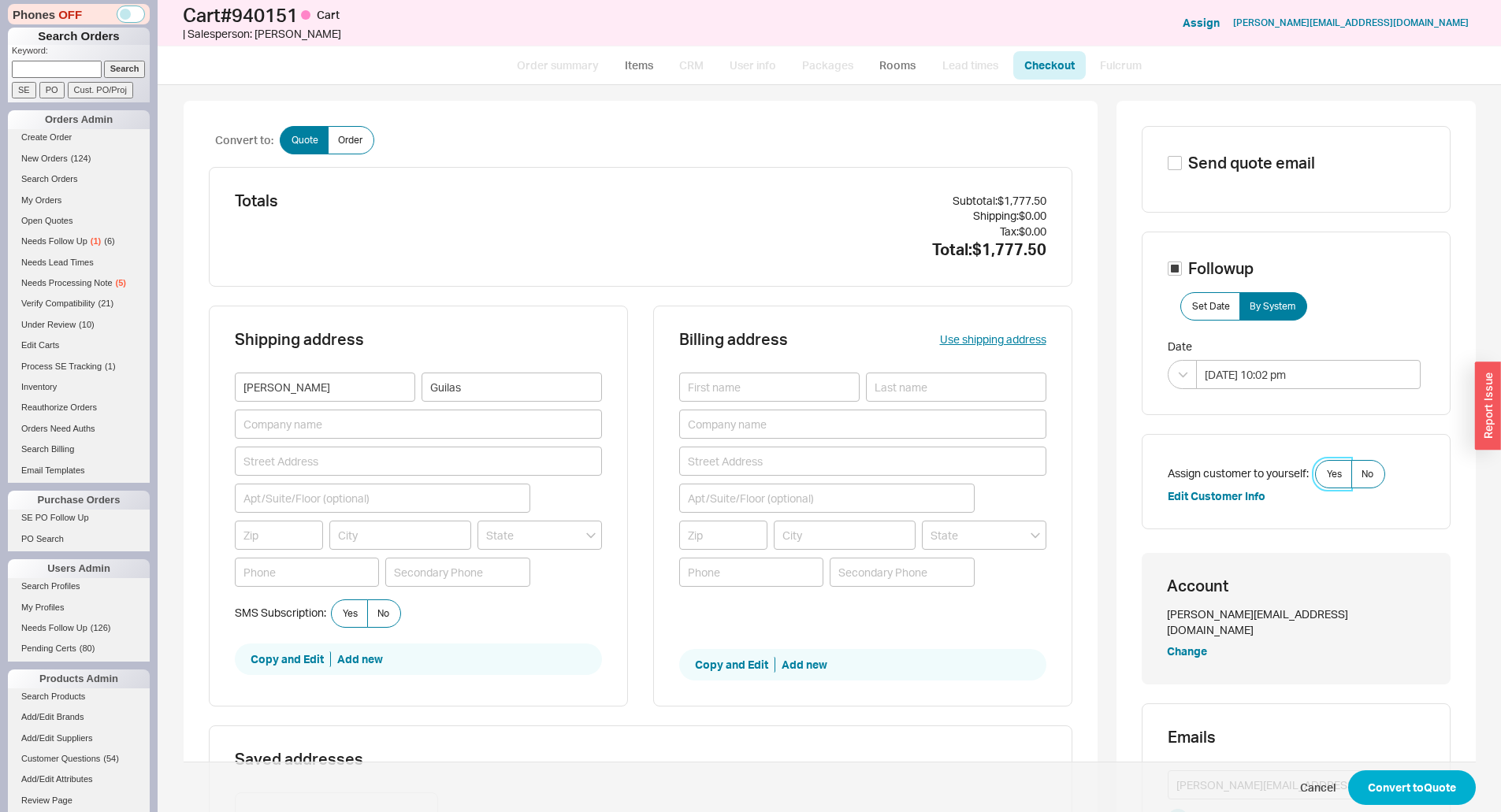
click at [0, 0] on input "Yes" at bounding box center [0, 0] width 0 height 0
click at [1406, 786] on button "Convert to Quote" at bounding box center [1411, 787] width 127 height 34
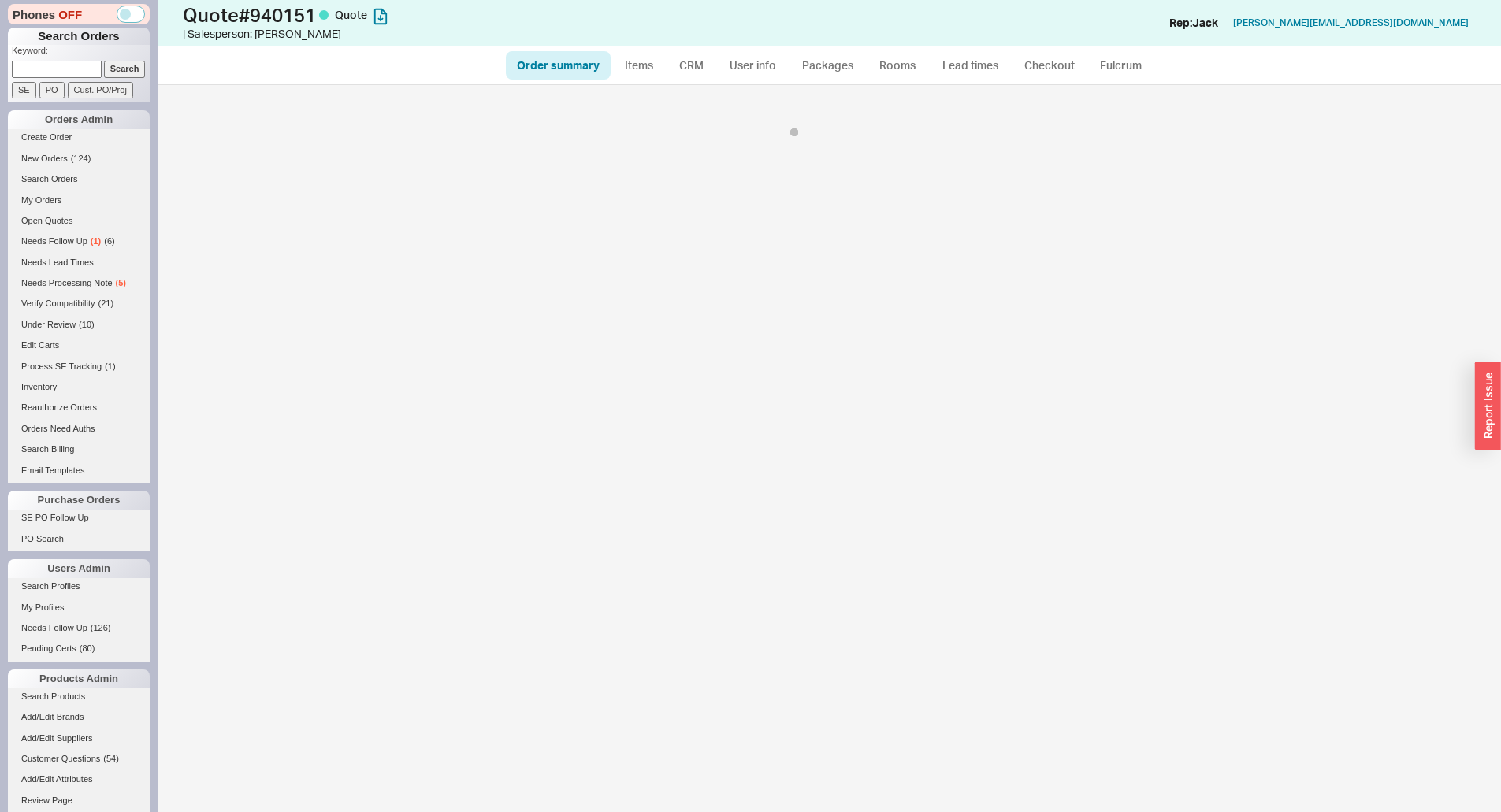
select select "*"
select select "3"
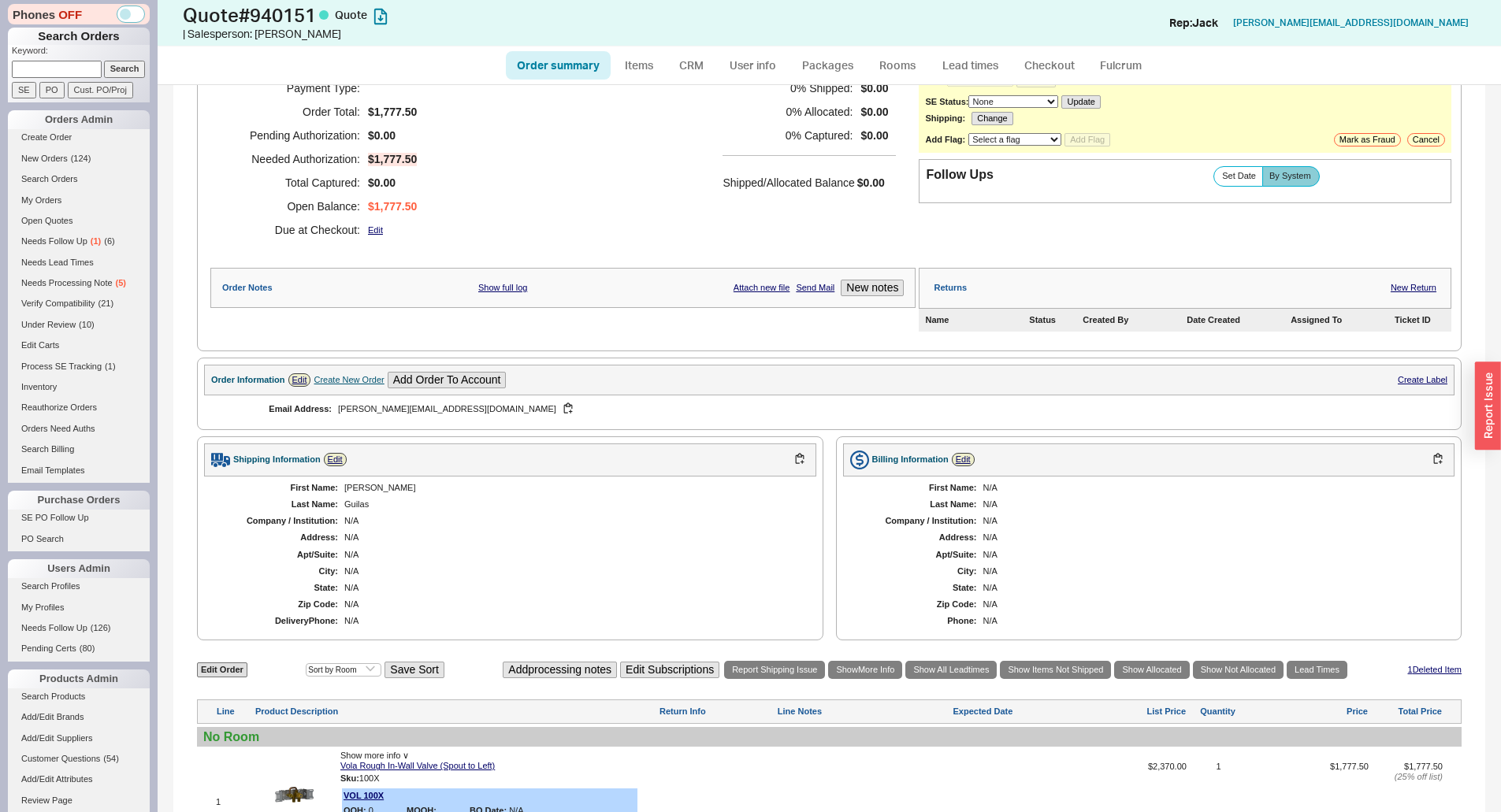
scroll to position [322, 0]
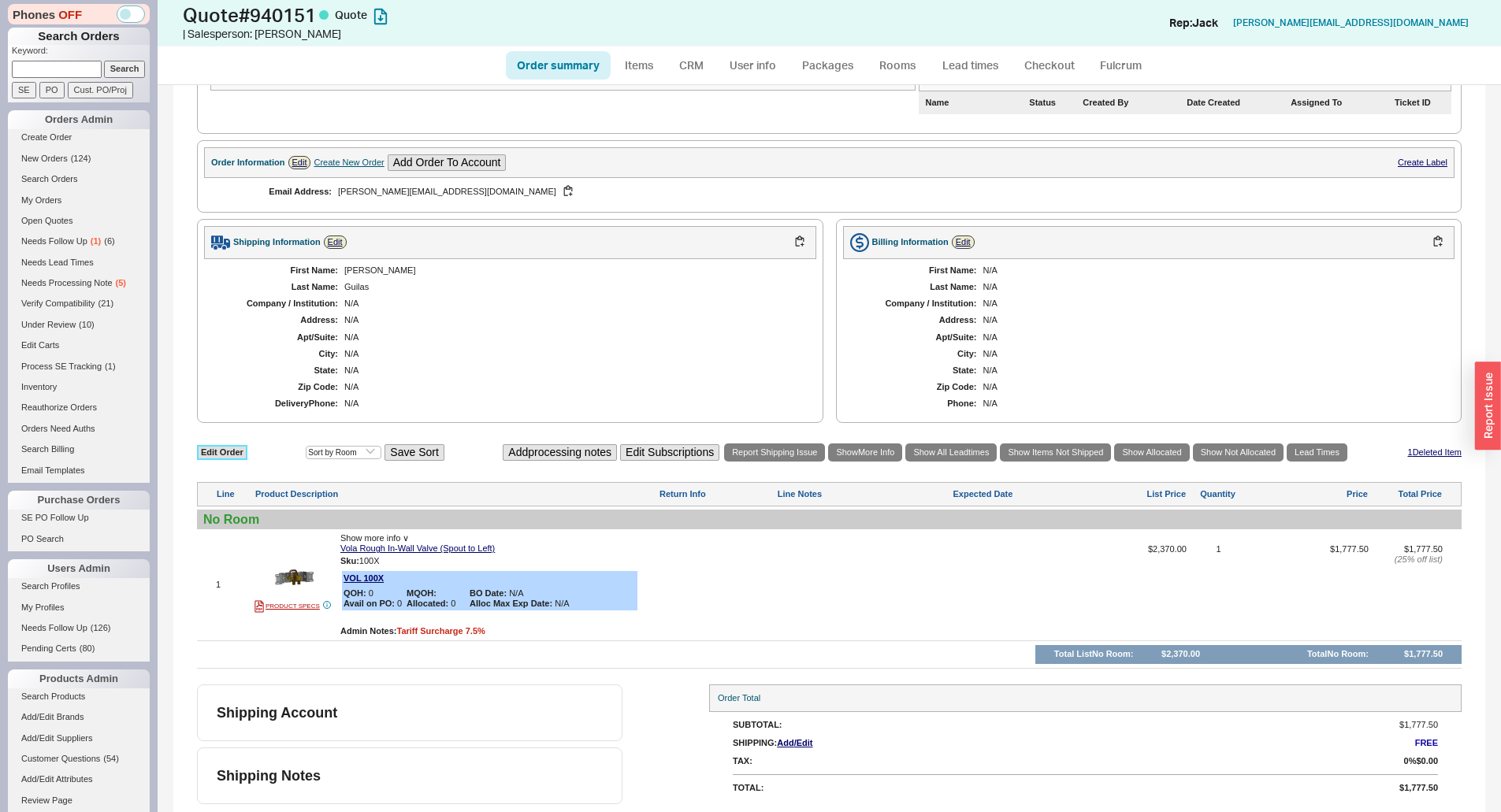
click at [207, 454] on link "Edit Order" at bounding box center [222, 452] width 50 height 15
select select "3"
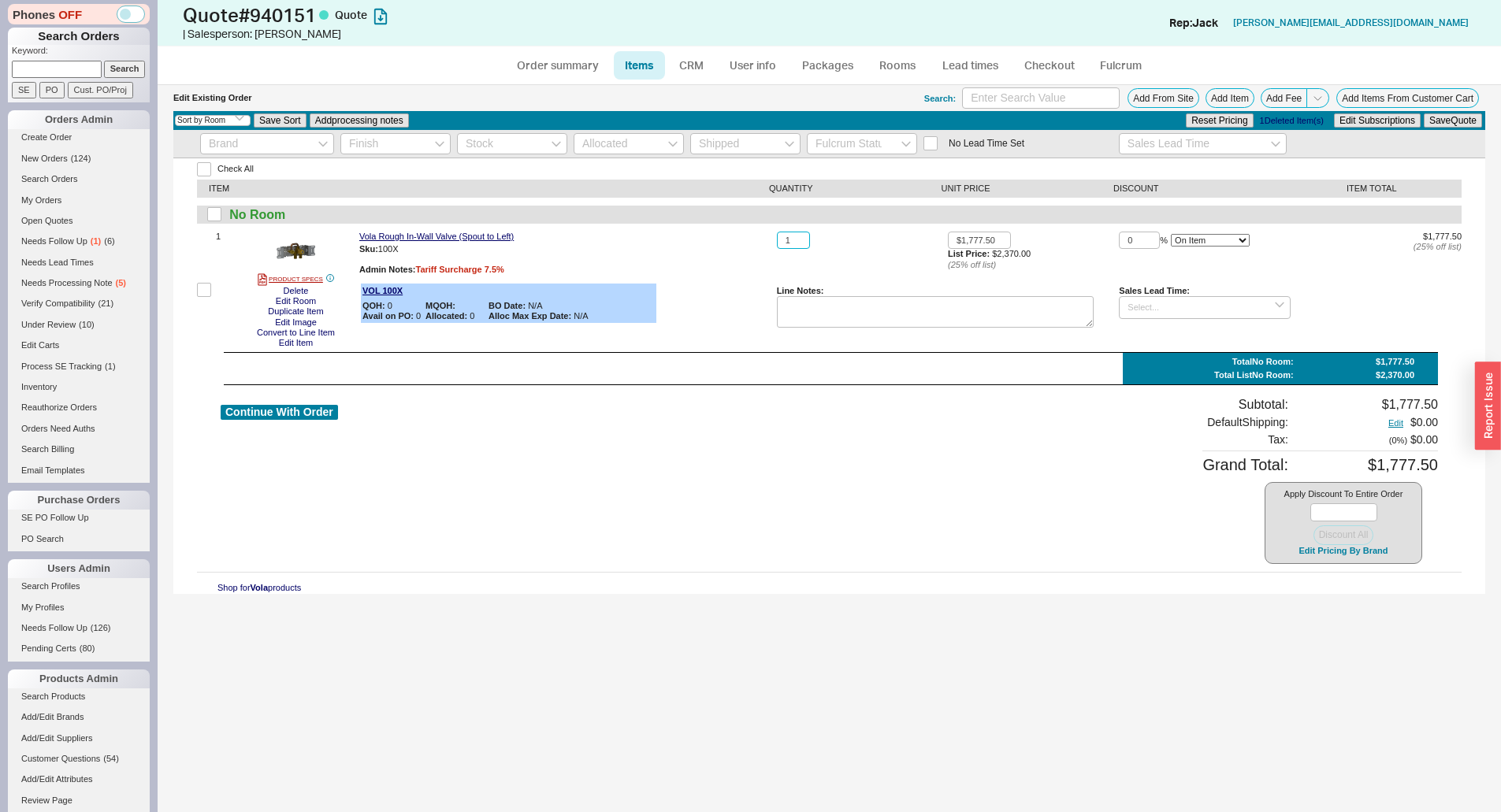
drag, startPoint x: 801, startPoint y: 242, endPoint x: 768, endPoint y: 263, distance: 39.1
click at [768, 255] on div "1 PRODUCT SPECS Delete Edit Room Duplicate Item Edit Image Convert to Line Item…" at bounding box center [829, 290] width 1265 height 117
type input "2"
click at [1456, 116] on button "Save Quote" at bounding box center [1453, 120] width 58 height 14
click at [699, 61] on link "CRM" at bounding box center [691, 65] width 47 height 29
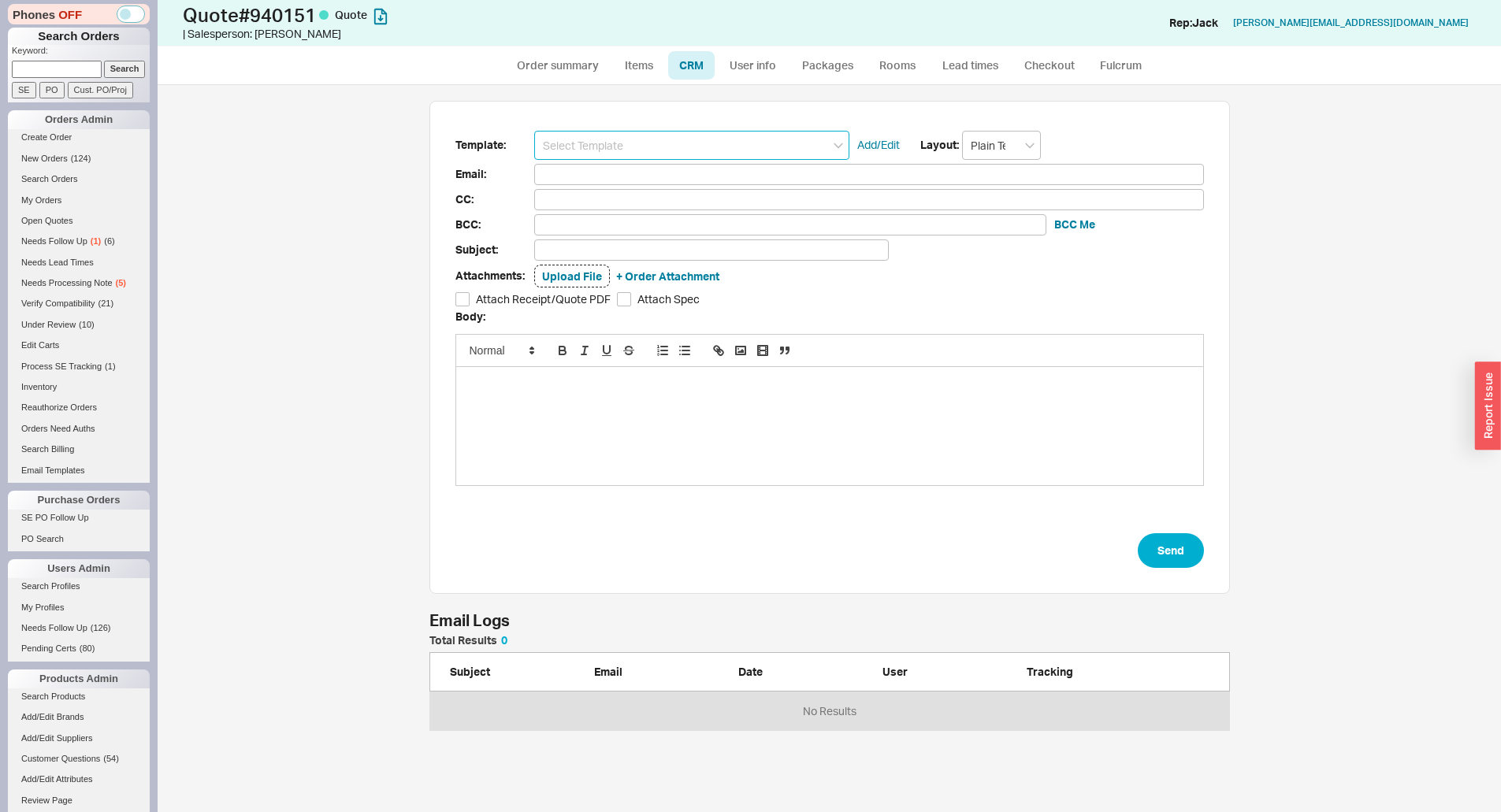
scroll to position [84, 788]
click at [750, 136] on input at bounding box center [691, 145] width 315 height 29
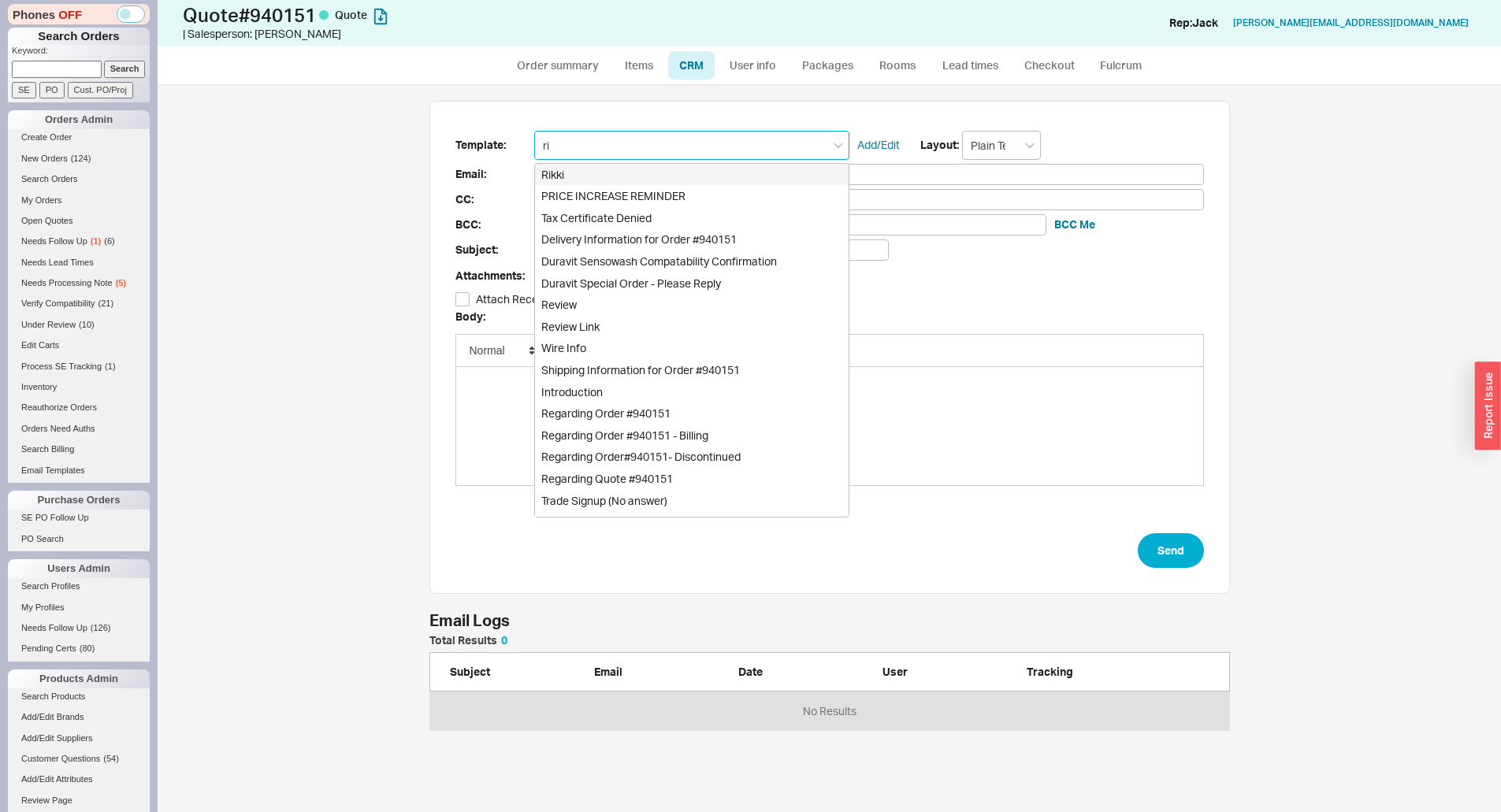
type input "rik"
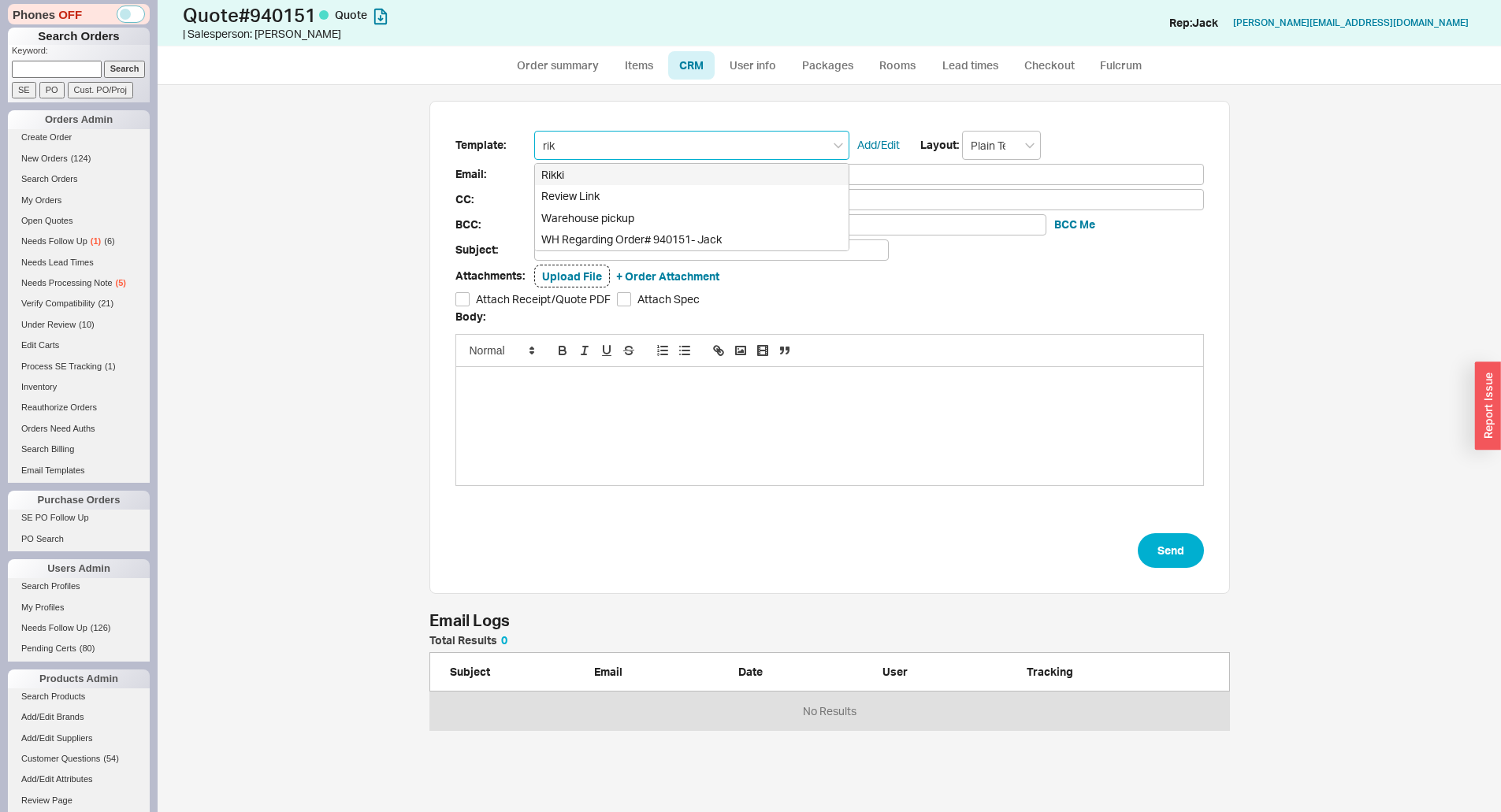
click at [604, 172] on div "Rikki" at bounding box center [691, 175] width 314 height 22
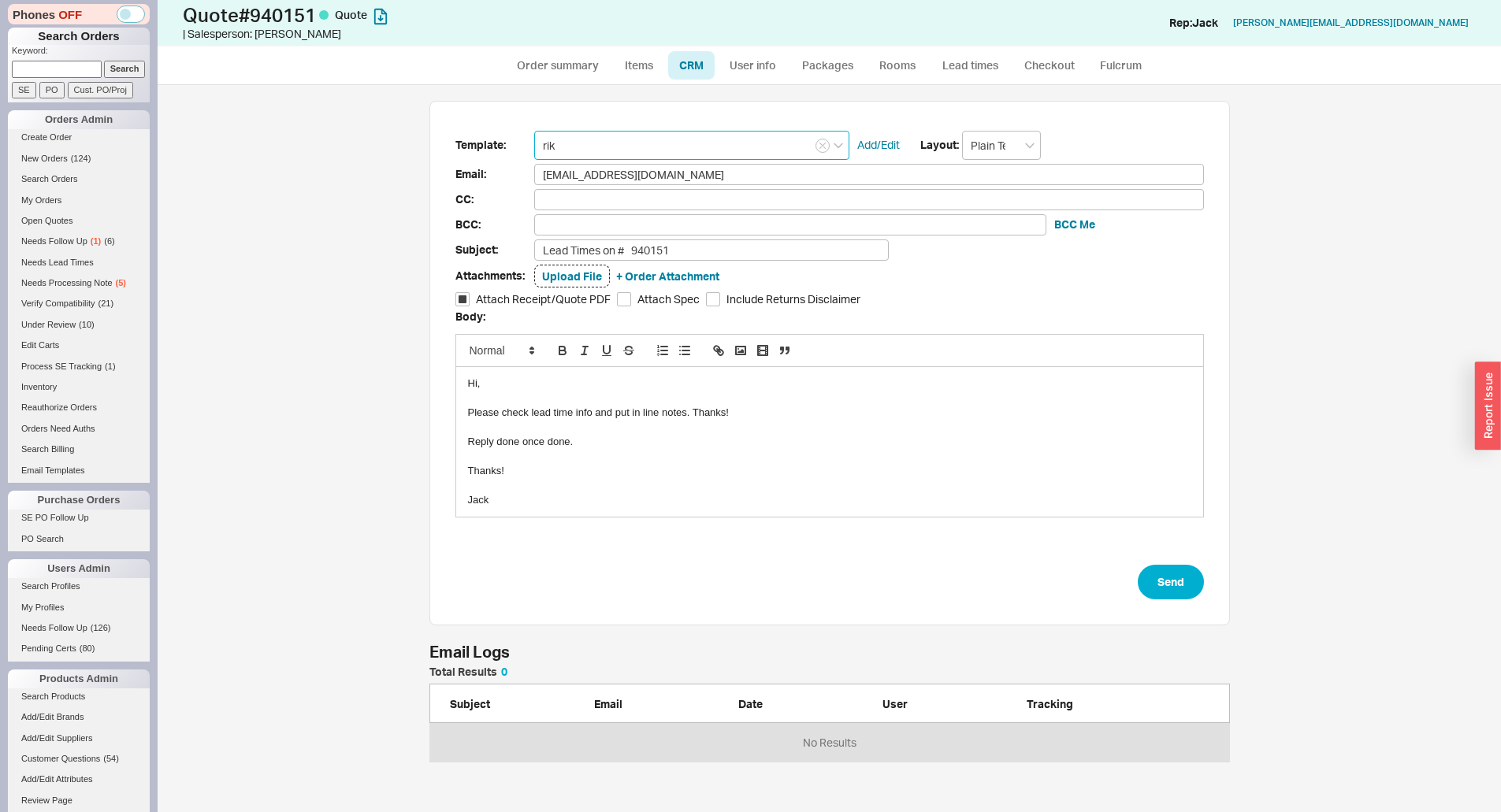
type input "rikki@qualitybath.com"
type input "Lead Times on # 940151"
checkbox input "true"
type input "Rikki"
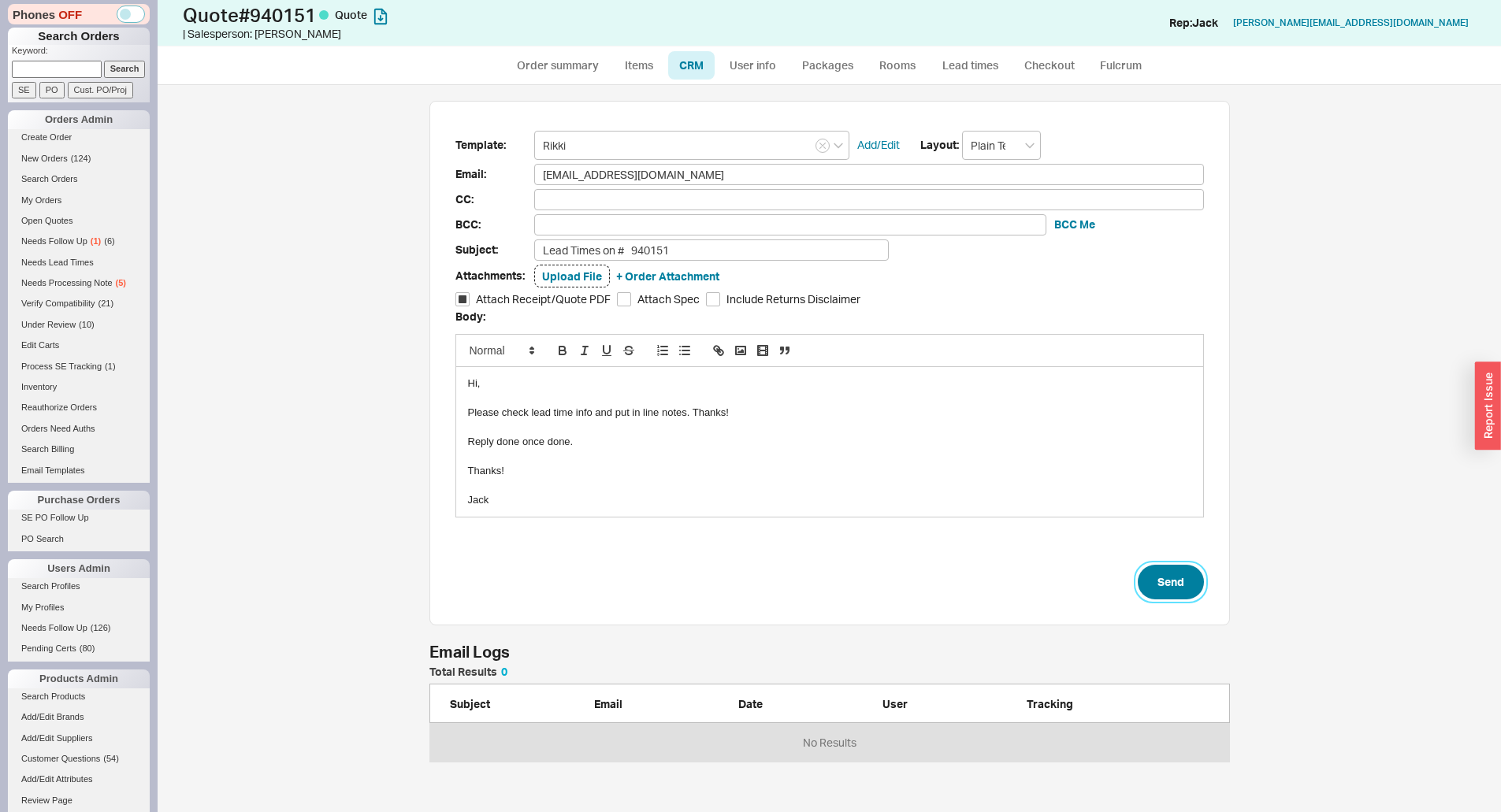
click at [1193, 595] on button "Send" at bounding box center [1170, 582] width 67 height 34
select select "*"
select select "3"
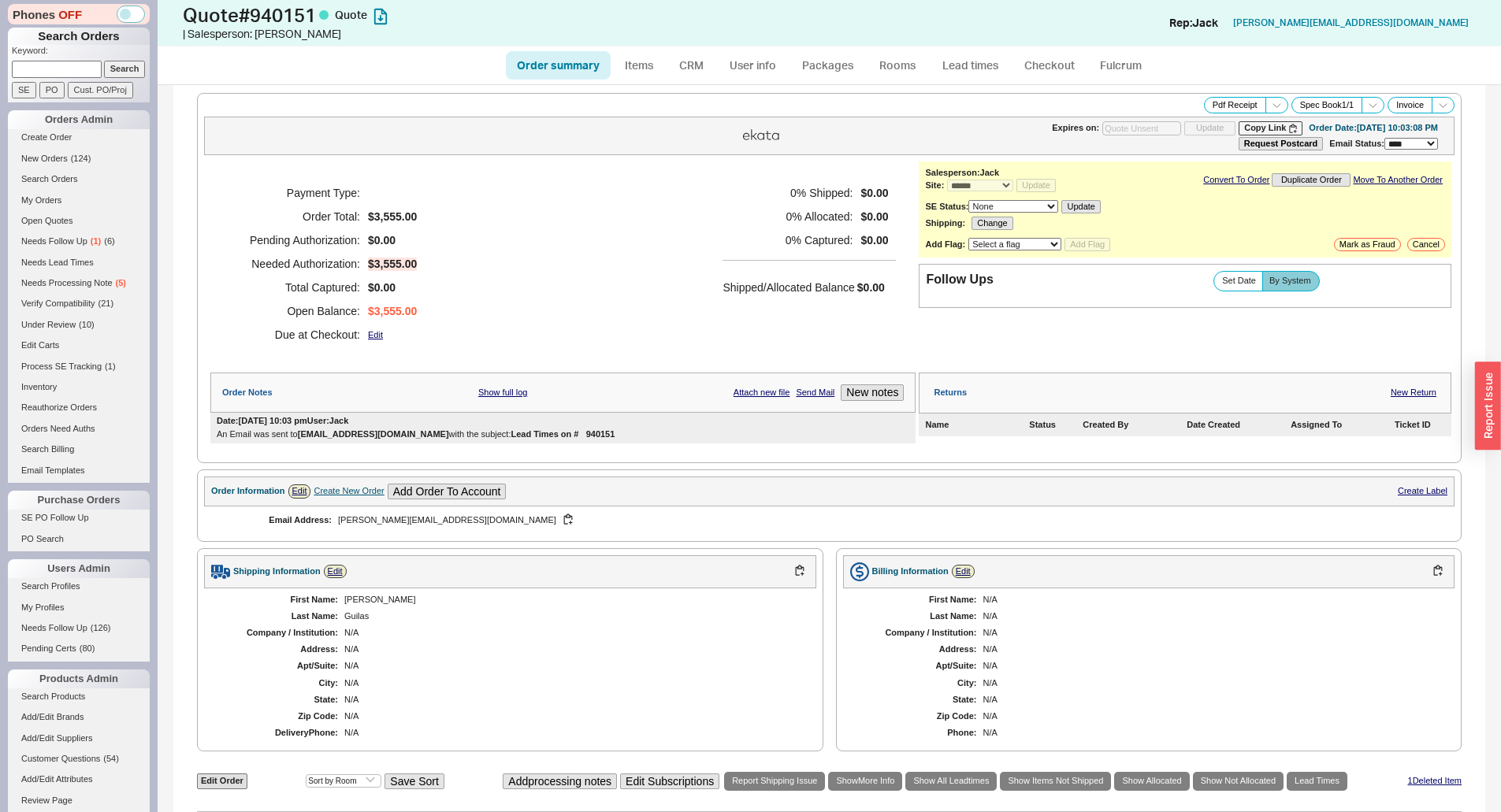
drag, startPoint x: 558, startPoint y: 262, endPoint x: 384, endPoint y: 190, distance: 188.3
click at [558, 262] on div "Payment Type: Order Total: $3,555.00 Pending Authorization: $0.00 Needed Author…" at bounding box center [562, 264] width 705 height 204
drag, startPoint x: 71, startPoint y: 73, endPoint x: 82, endPoint y: 72, distance: 11.0
click at [71, 73] on input at bounding box center [56, 69] width 90 height 16
paste input "gabrielle@cannodesign.com"
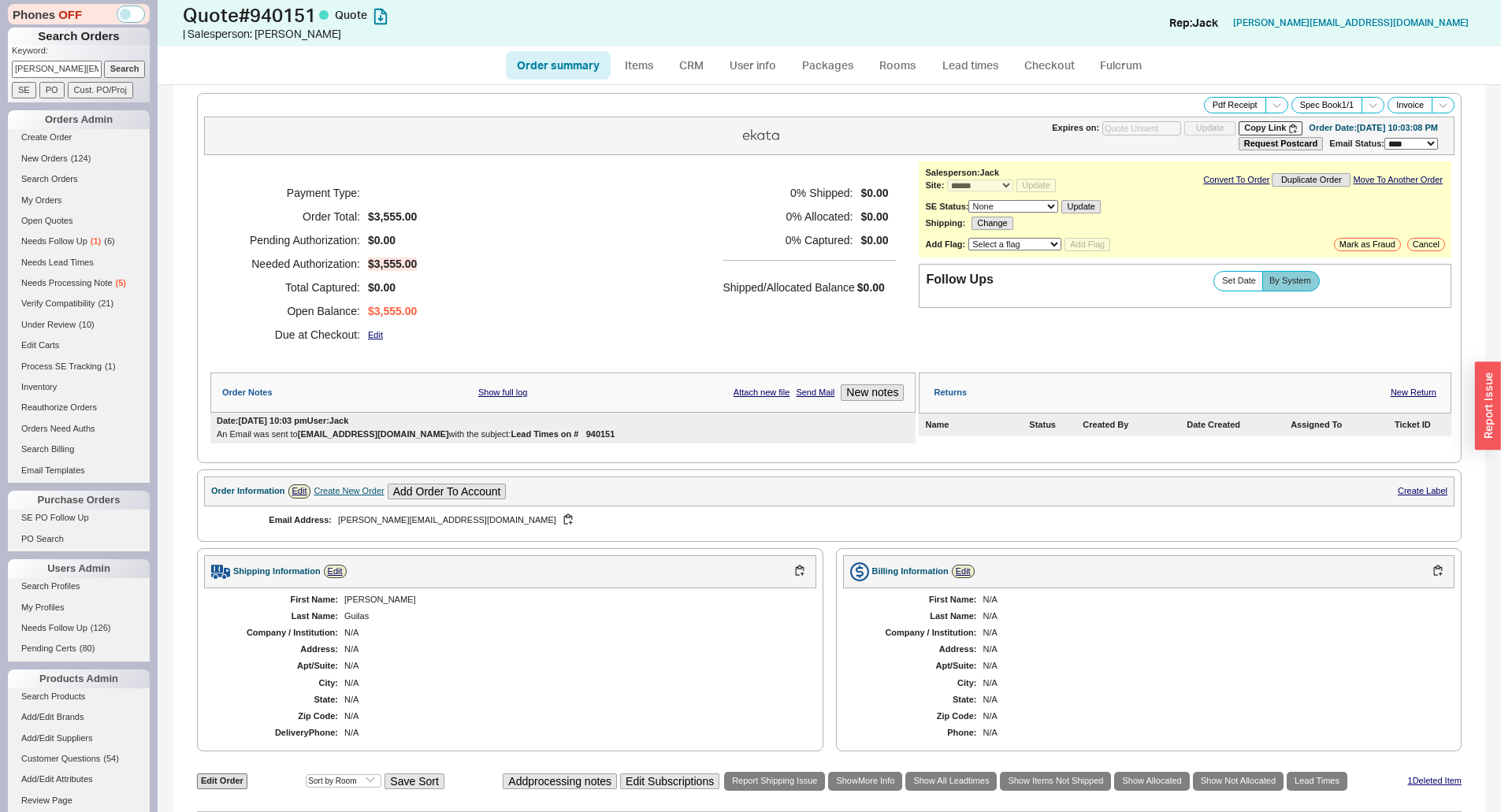
scroll to position [0, 33]
type input "gabrielle@cannodesign.com"
click at [105, 66] on input "Search" at bounding box center [125, 69] width 42 height 16
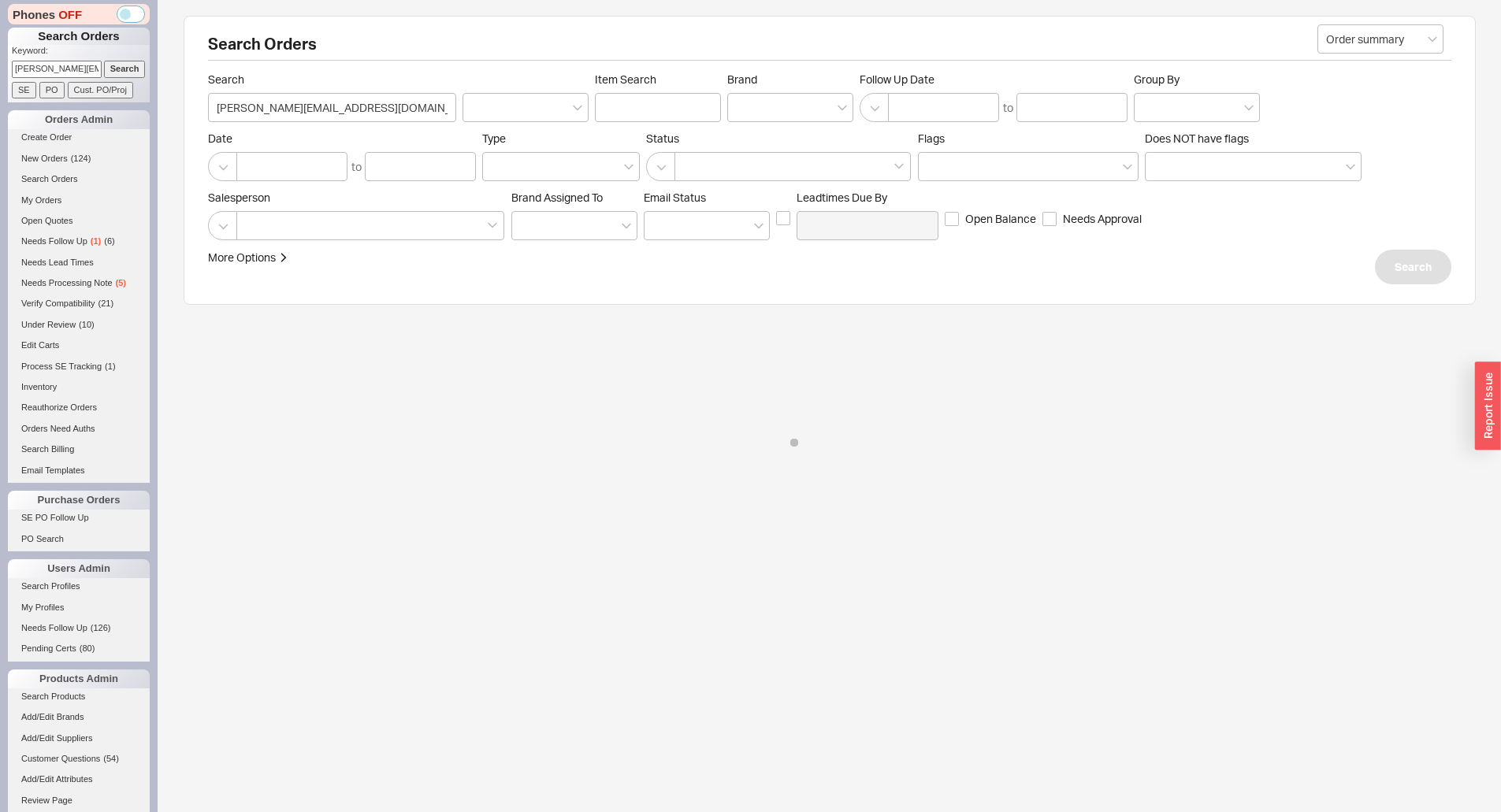
click at [831, 291] on div "Search Orders Order summary Search gabrielle@cannodesign.com Item Search Brand …" at bounding box center [829, 160] width 1292 height 289
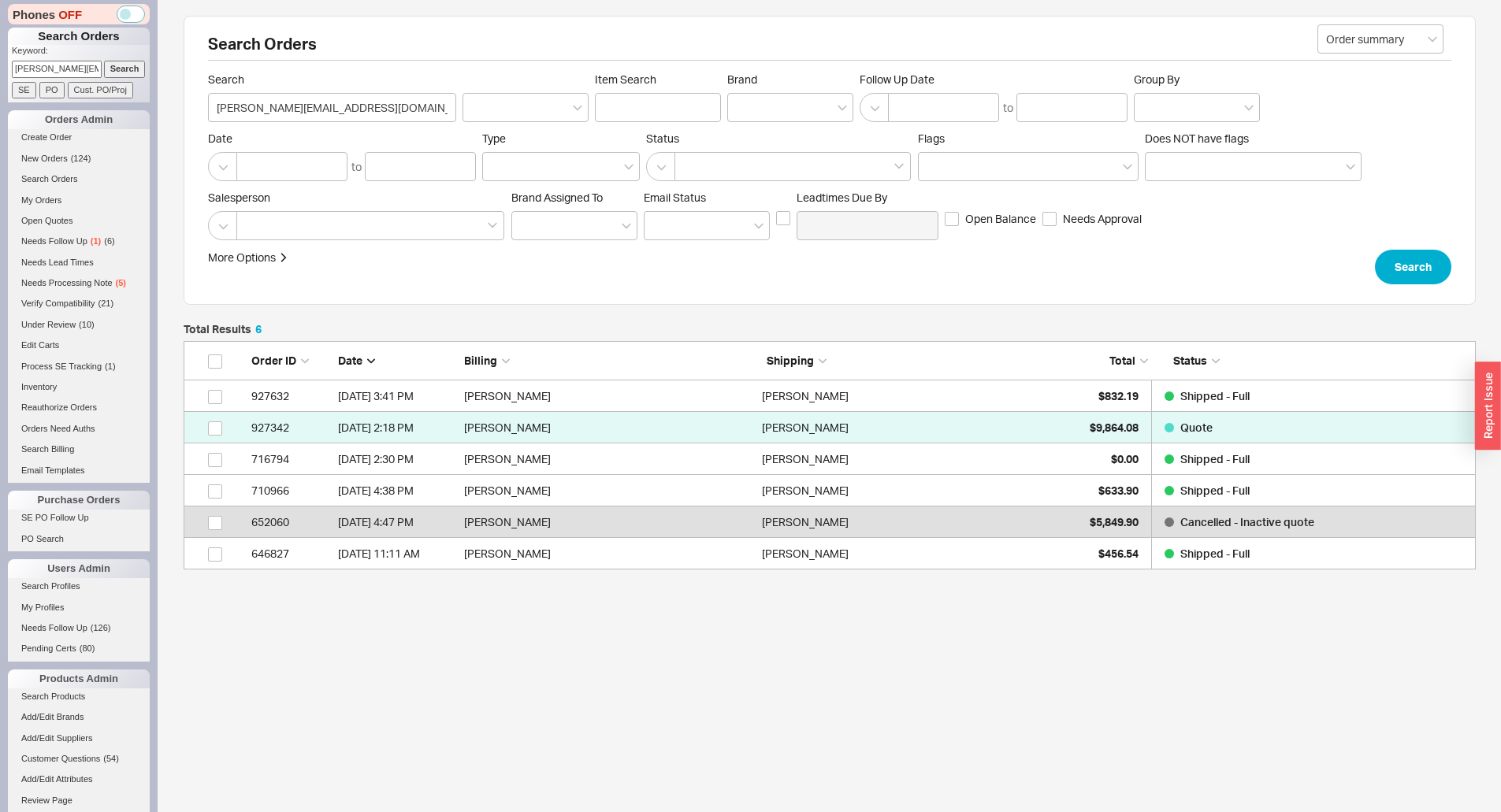
scroll to position [217, 1280]
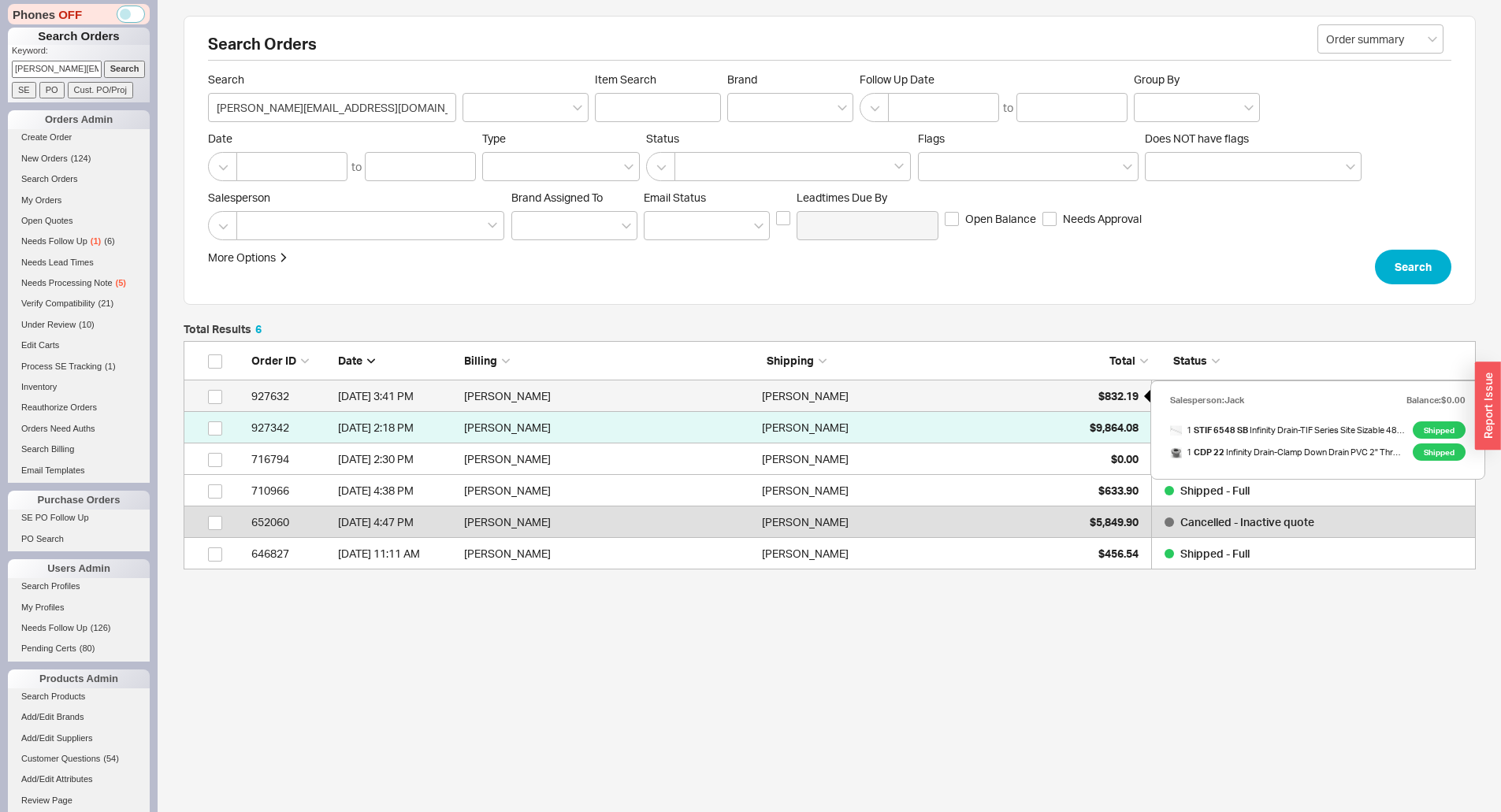
click at [1095, 397] on div "$832.19" at bounding box center [1099, 396] width 79 height 31
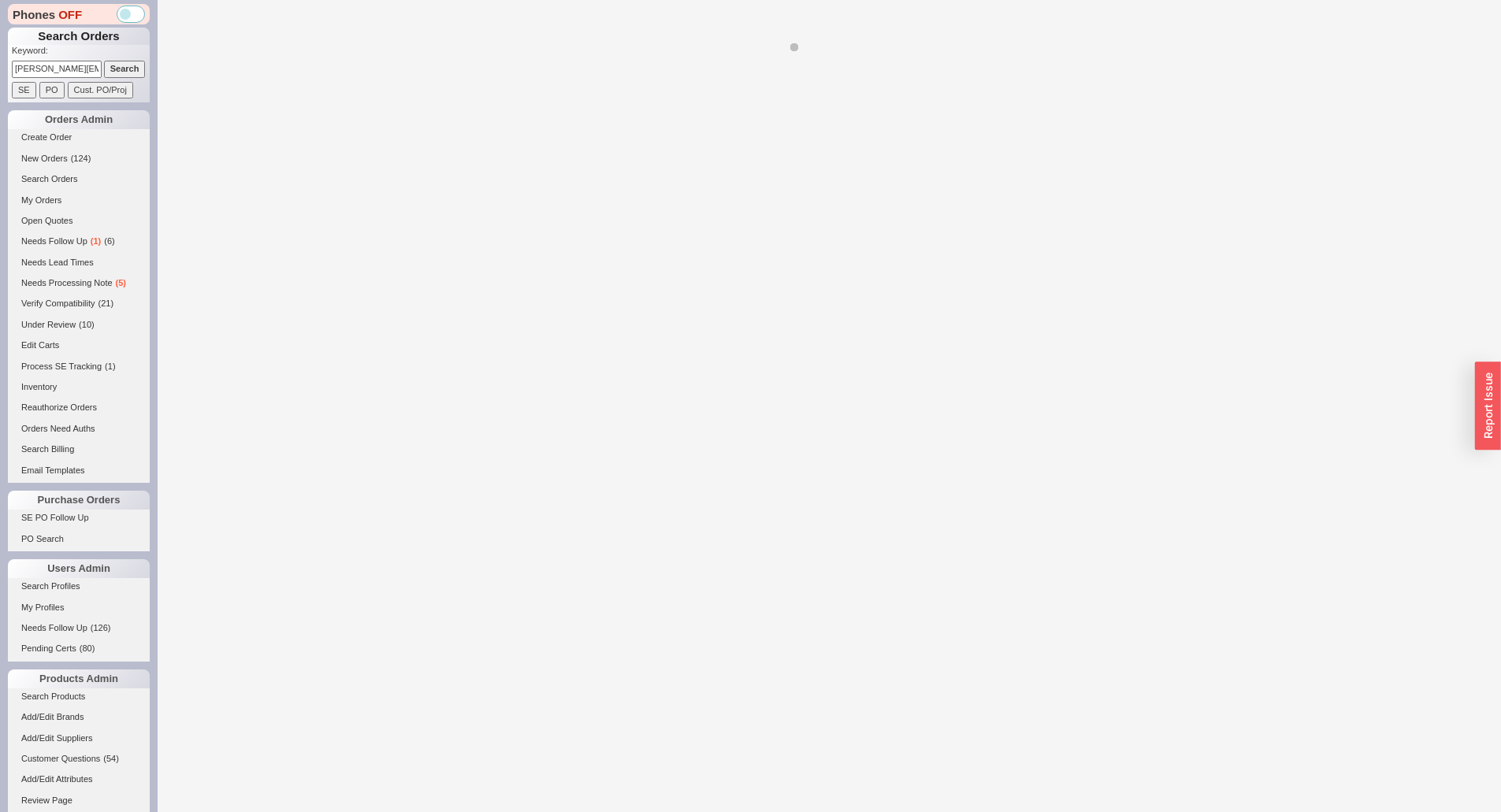
select select "*"
select select "LOW"
select select "3"
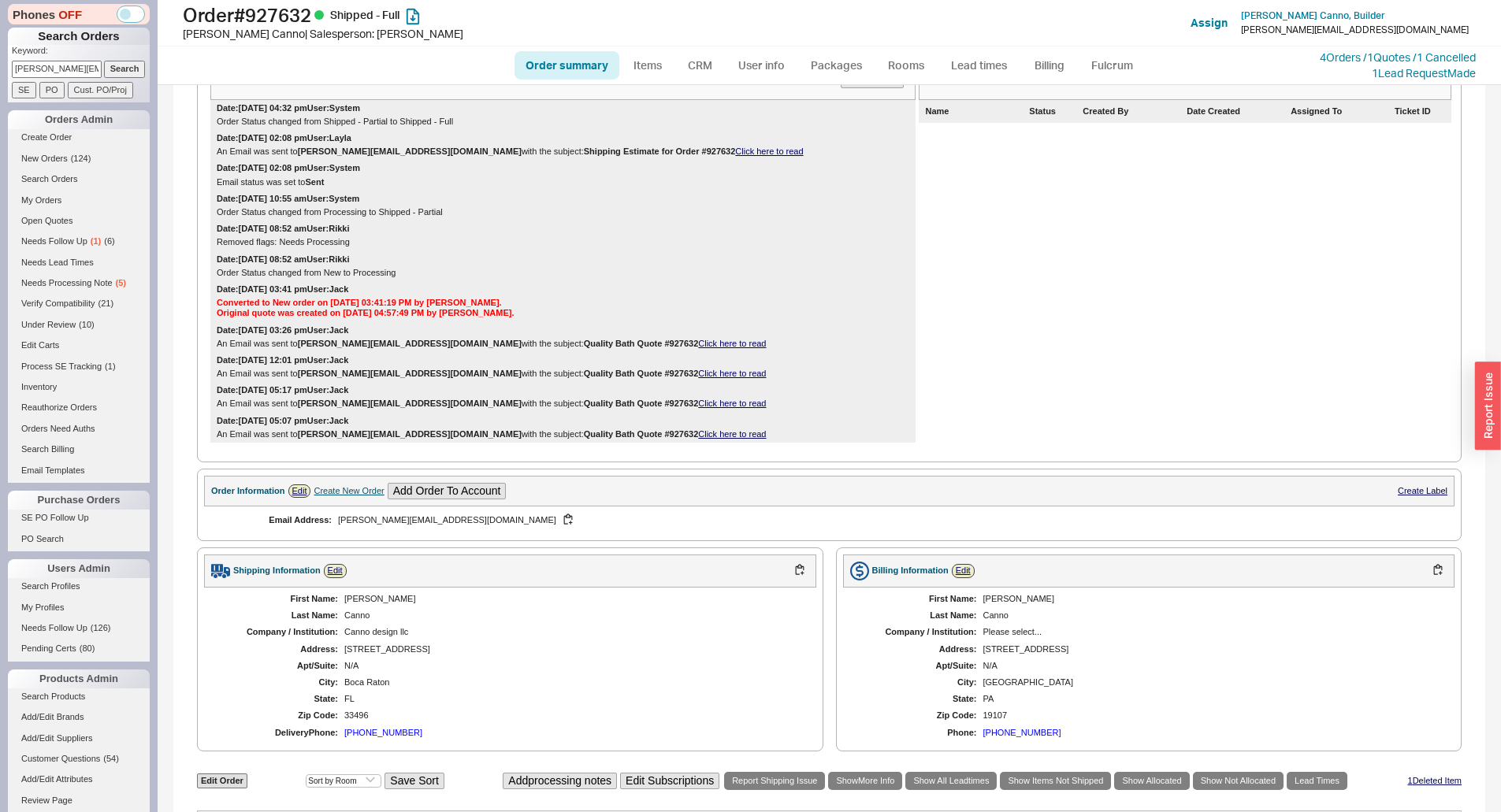
scroll to position [328, 0]
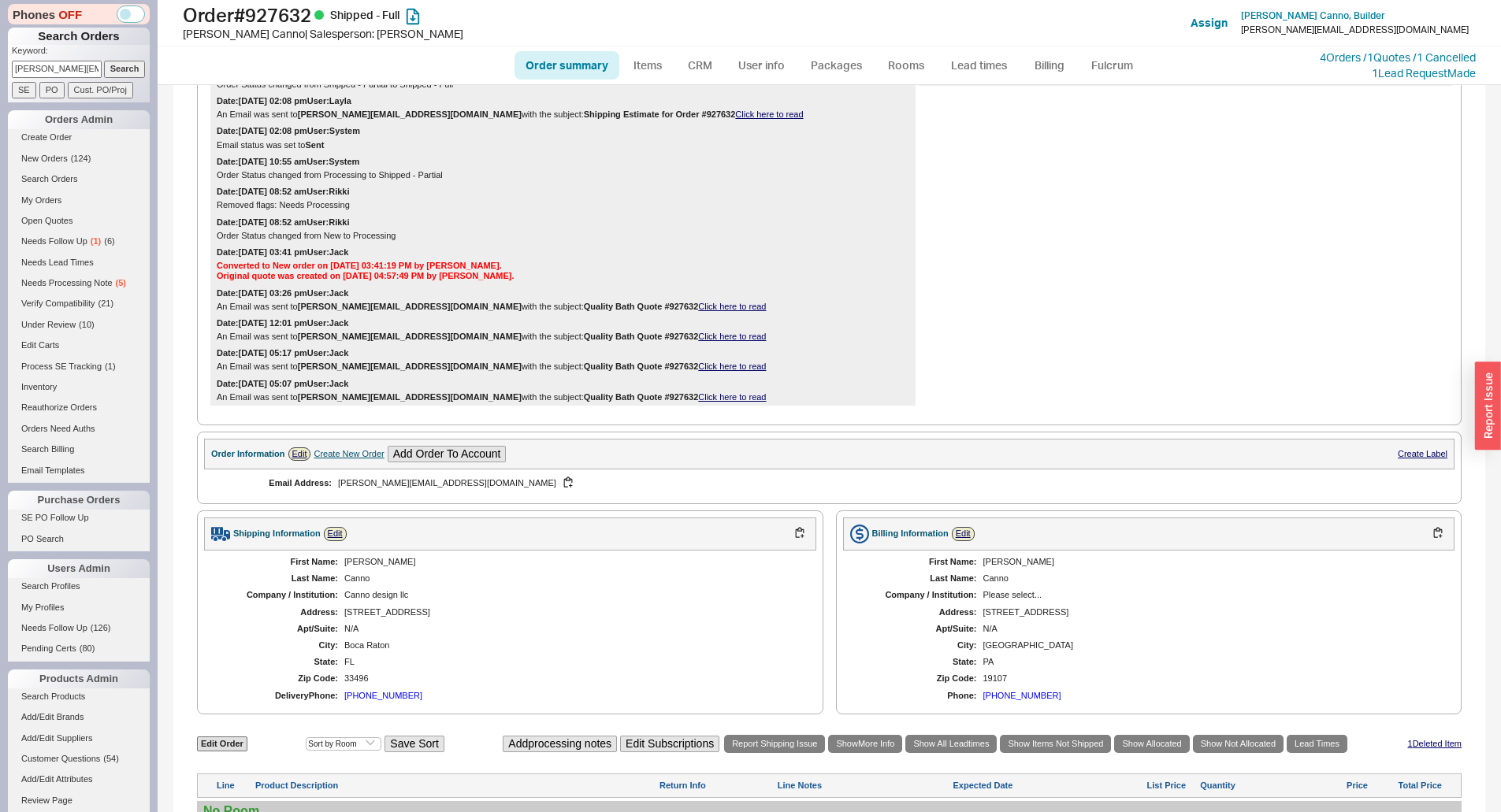
click at [346, 459] on div "Create New Order" at bounding box center [348, 454] width 70 height 10
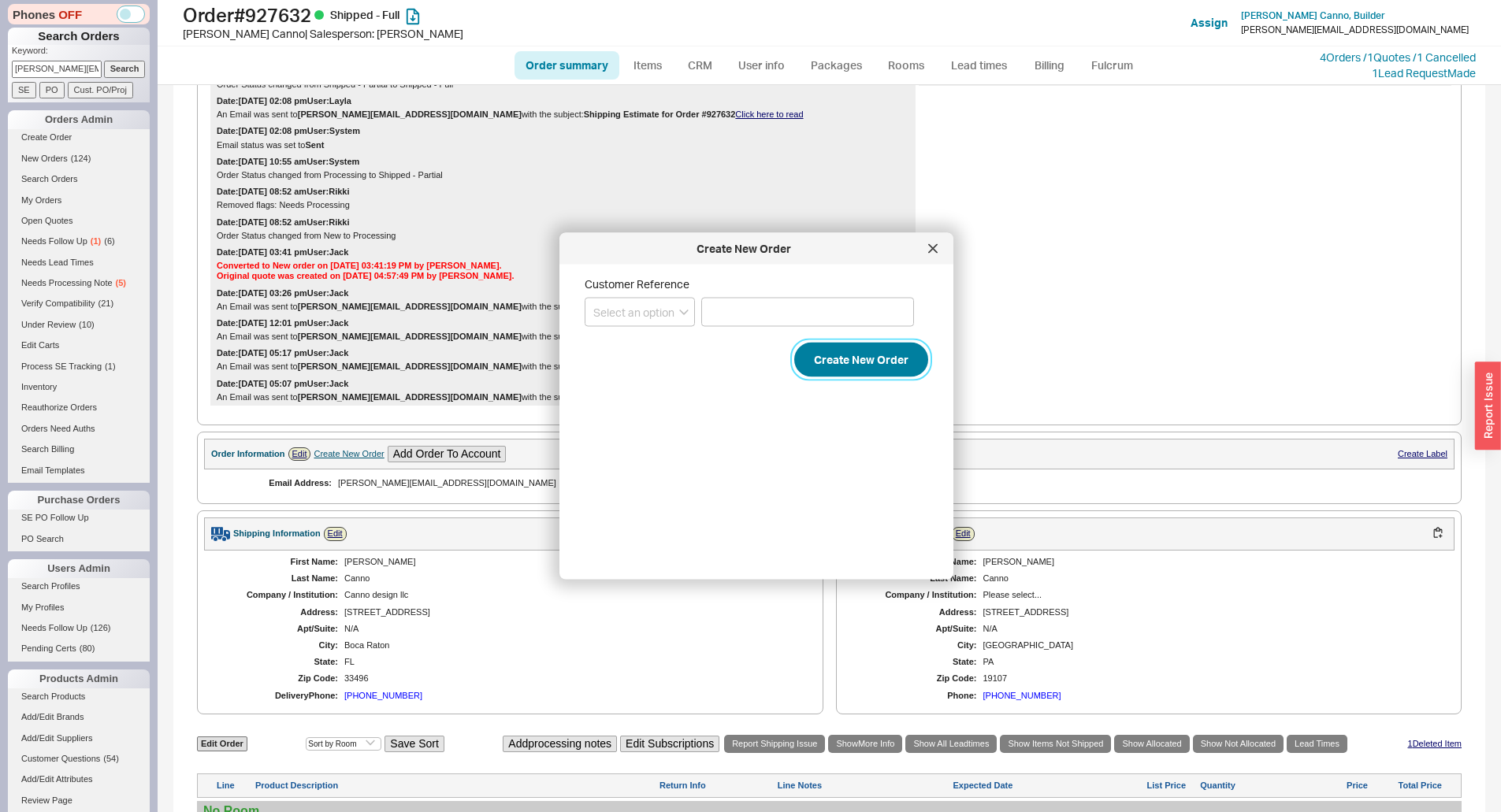
click at [823, 355] on button "Create New Order" at bounding box center [861, 360] width 134 height 34
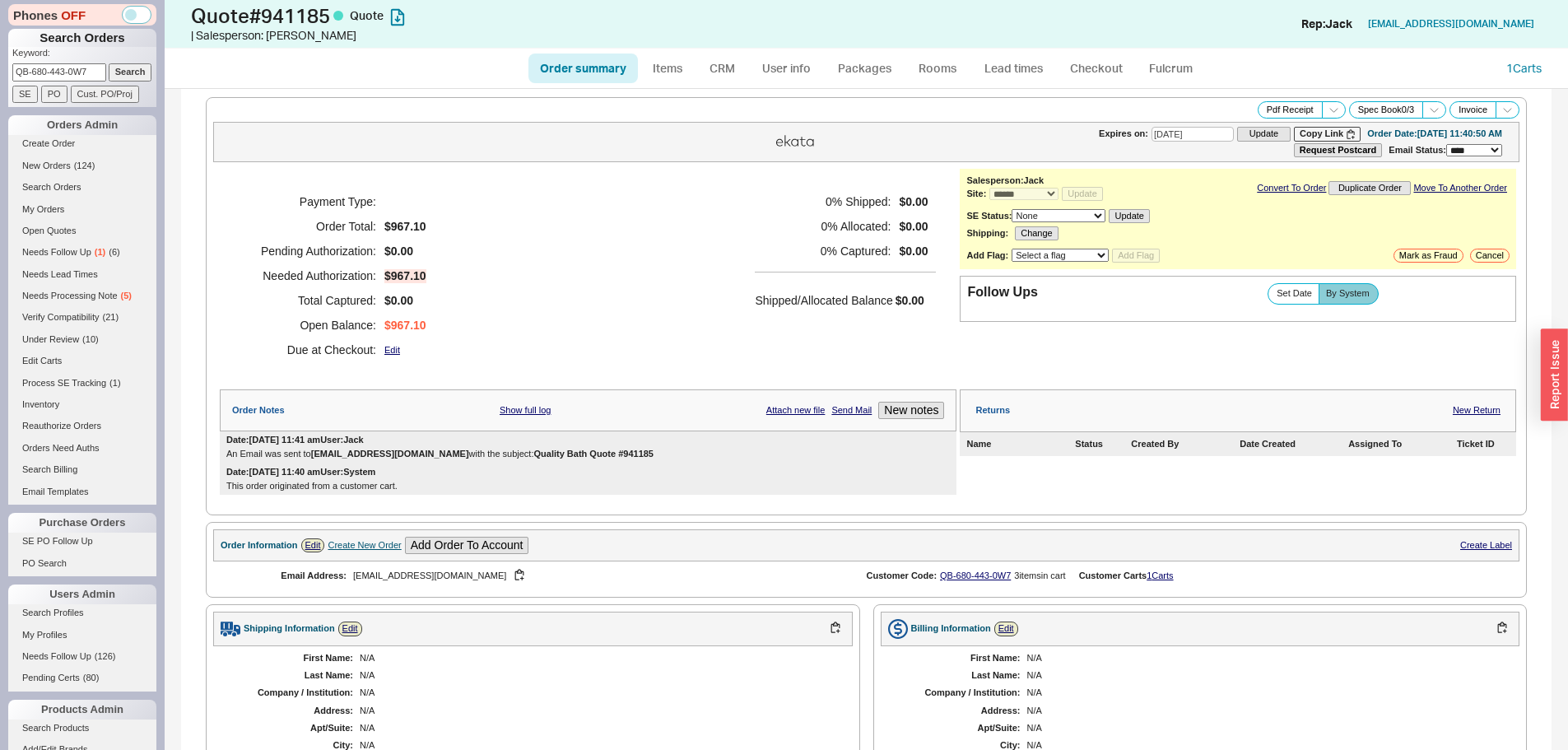
select select "*"
select select "3"
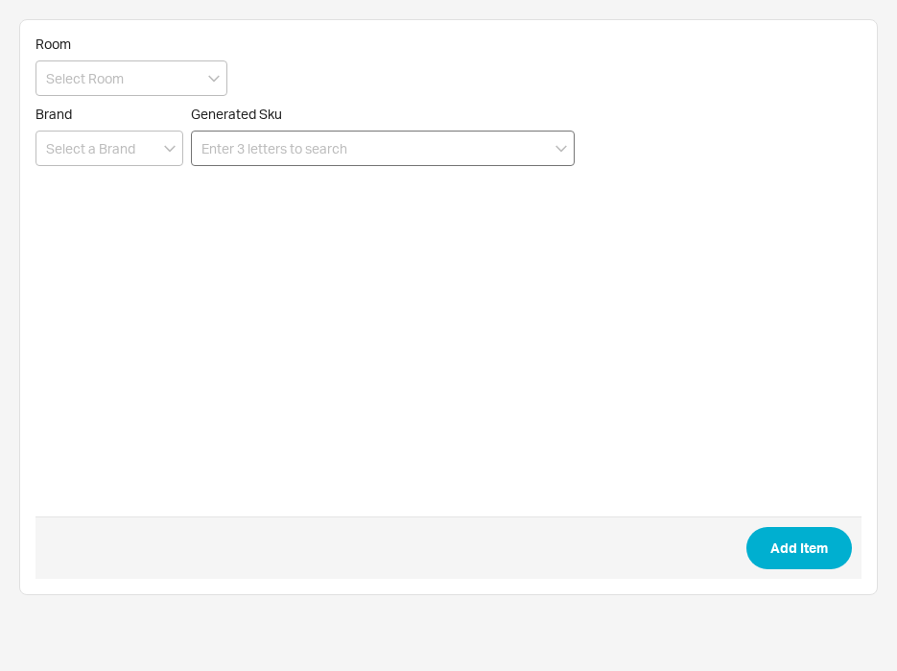
click at [497, 156] on input at bounding box center [383, 147] width 384 height 35
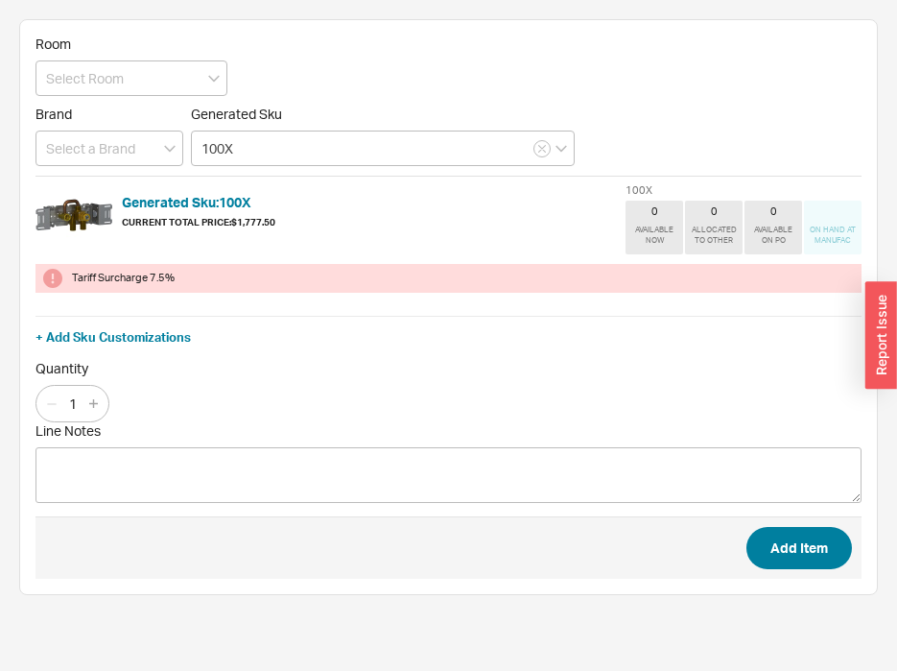
type input "100X"
click at [785, 554] on button "Add Item" at bounding box center [799, 548] width 106 height 42
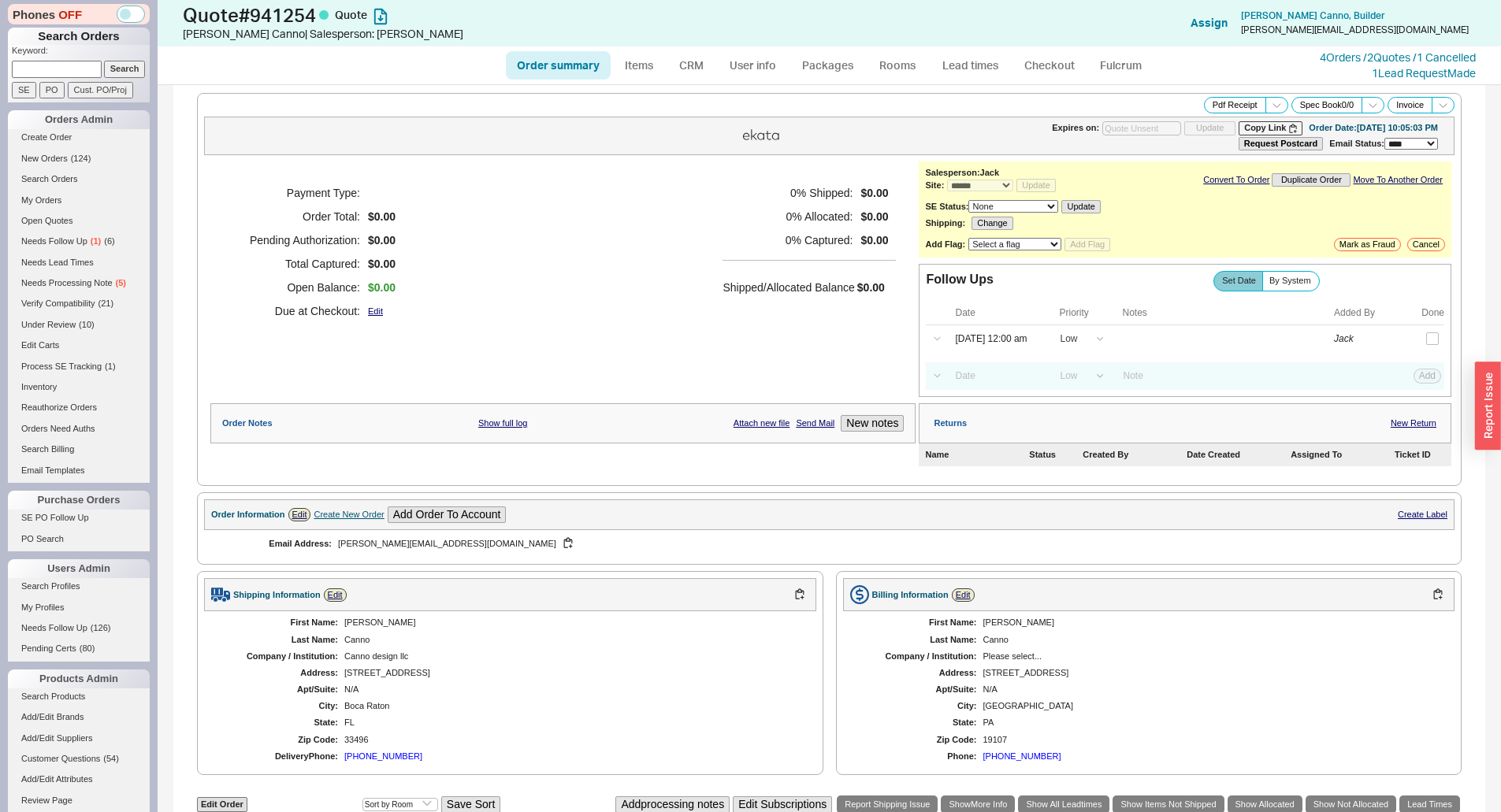
select select "*"
select select "LOW"
select select "3"
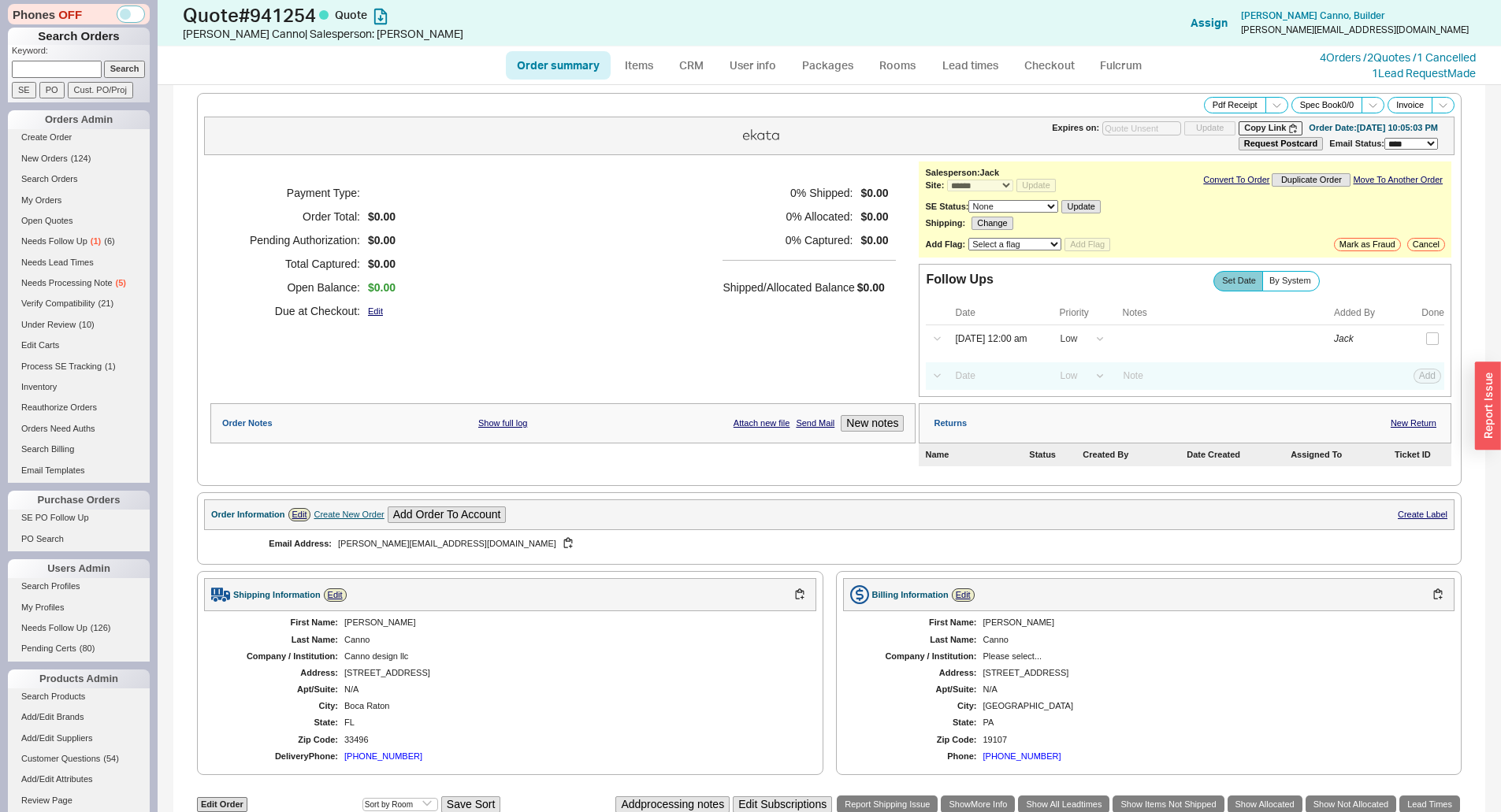
click at [879, 312] on div "0 % Shipped: $0.00 0 % Allocated: $0.00 0 % Captured: $0.00 Shipped/Allocated B…" at bounding box center [809, 252] width 173 height 142
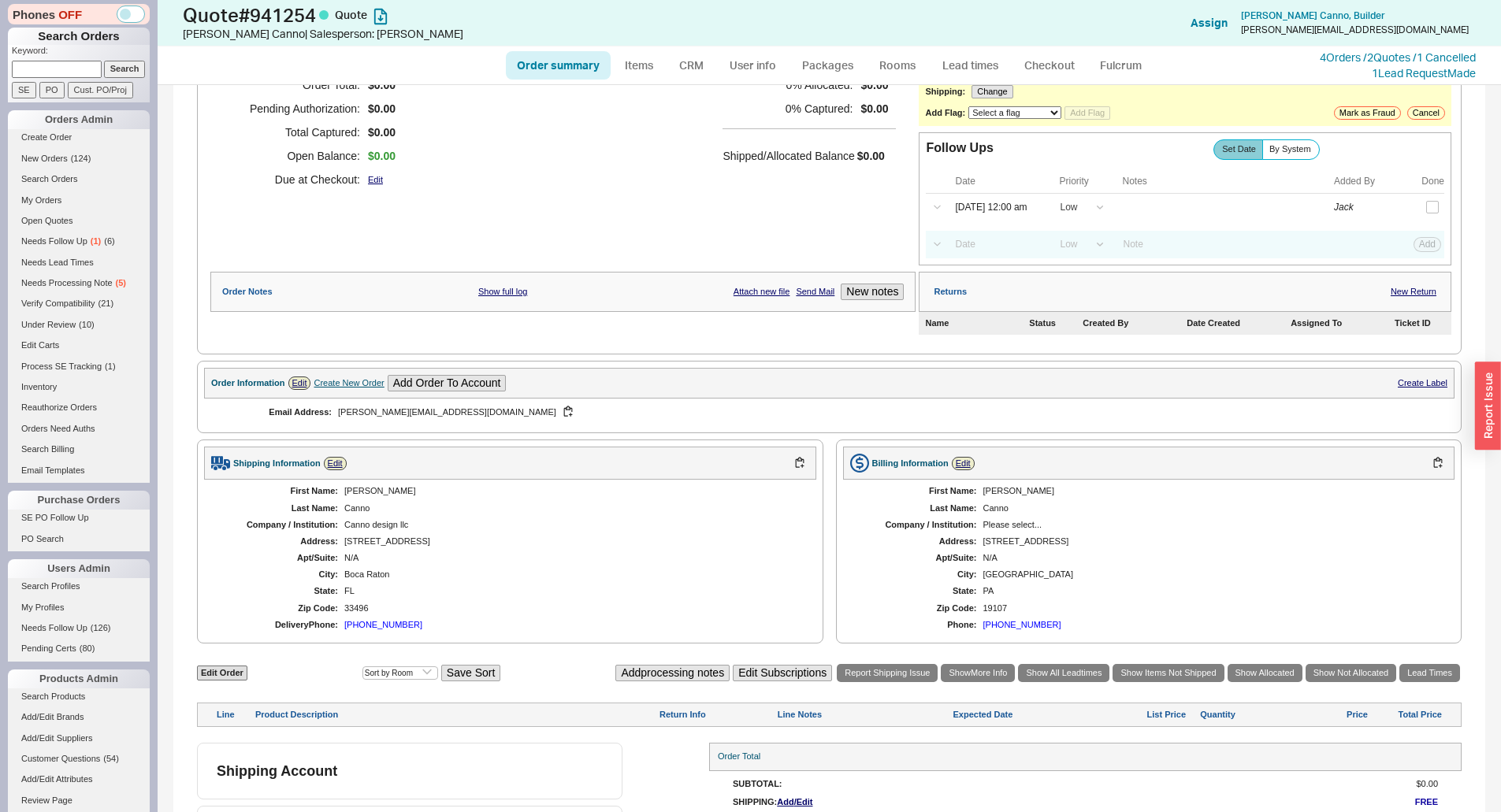
scroll to position [190, 0]
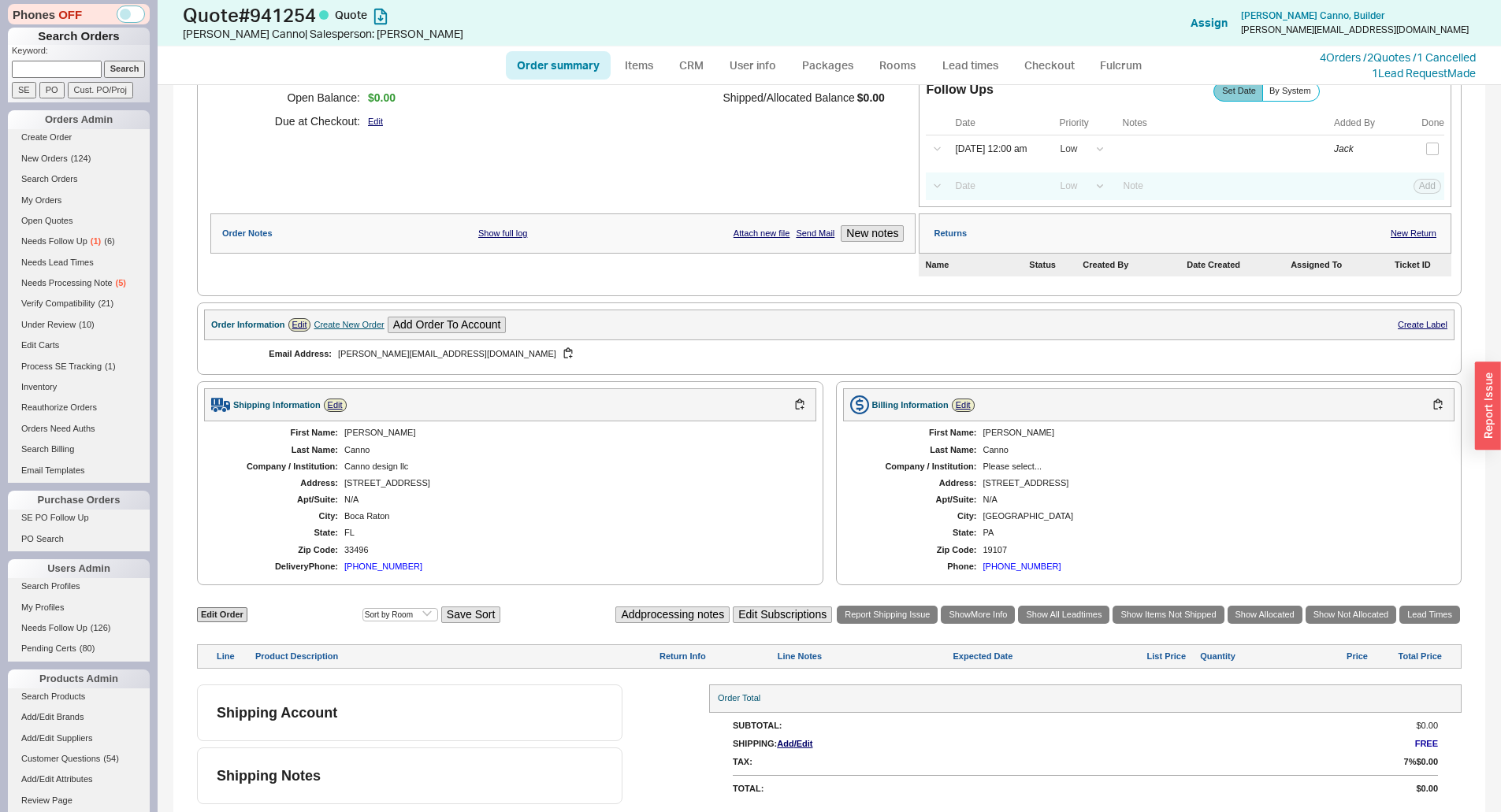
click at [211, 626] on div "Edit Order Select an option Sort by Brand Sort by Room Save Sort Add processing…" at bounding box center [829, 615] width 1265 height 21
click at [213, 626] on div "Edit Order Select an option Sort by Brand Sort by Room Save Sort Add processing…" at bounding box center [829, 615] width 1265 height 21
click at [217, 623] on div "Edit Order Select an option Sort by Brand Sort by Room Save Sort Add processing…" at bounding box center [829, 615] width 1265 height 21
click at [217, 621] on link "Edit Order" at bounding box center [222, 615] width 50 height 15
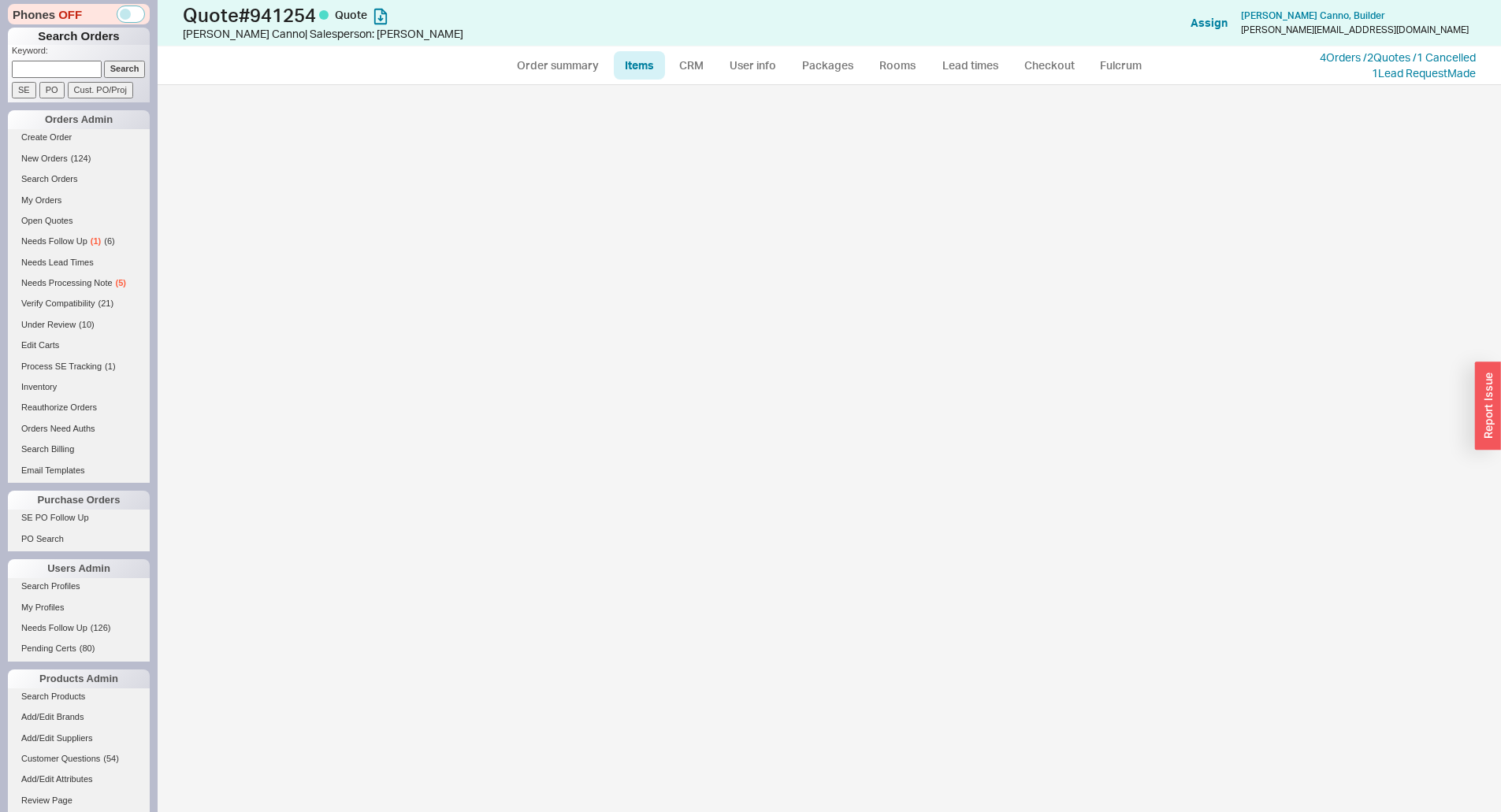
select select "3"
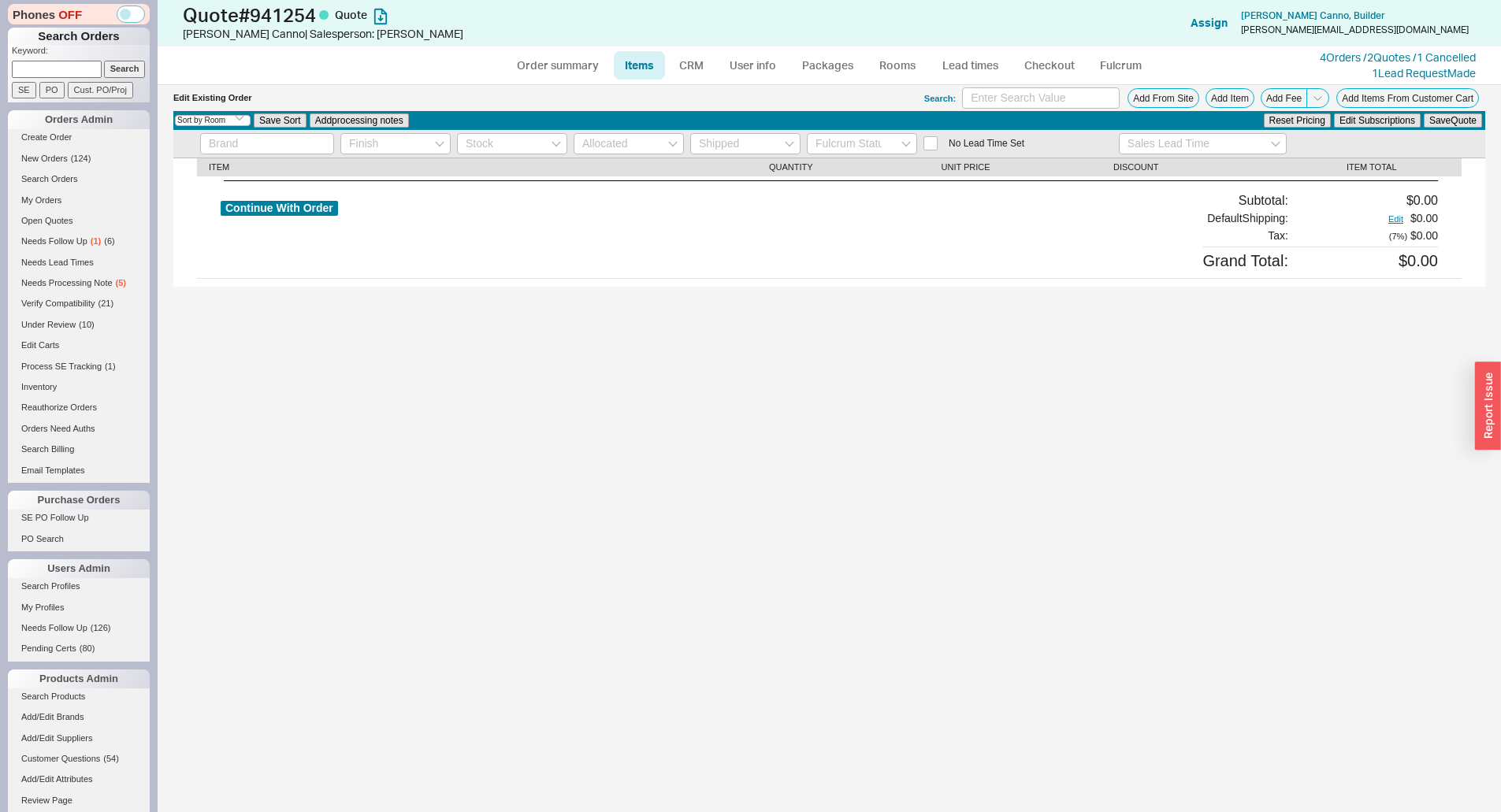
click at [1205, 112] on div "Select an option Sort by Brand Sort by Room Save Sort Add processing notes Rese…" at bounding box center [829, 120] width 1311 height 19
click at [1218, 100] on button "Add Item" at bounding box center [1229, 98] width 48 height 20
click at [1174, 111] on div "Select an option Sort by Brand Sort by Room Save Sort Add processing notes Rese…" at bounding box center [829, 120] width 1311 height 19
click at [1173, 106] on button "Add From Site" at bounding box center [1163, 98] width 71 height 20
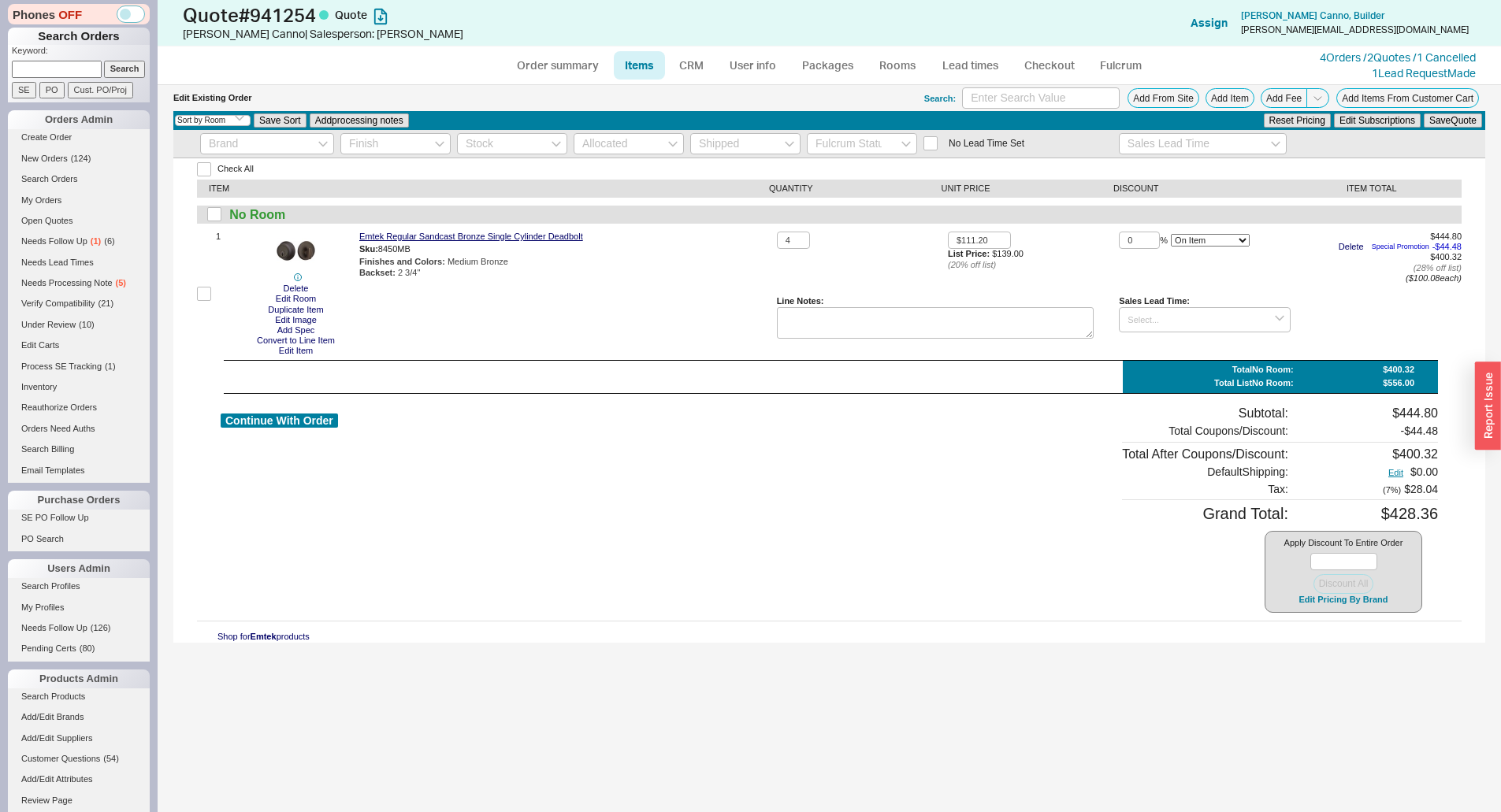
click at [1100, 388] on div "Check All ITEM QUANTITY UNIT PRICE DISCOUNT ITEM TOTAL No Room 1 Delete Edit Ro…" at bounding box center [829, 401] width 1311 height 485
click at [1242, 98] on button "Add Item" at bounding box center [1229, 98] width 48 height 20
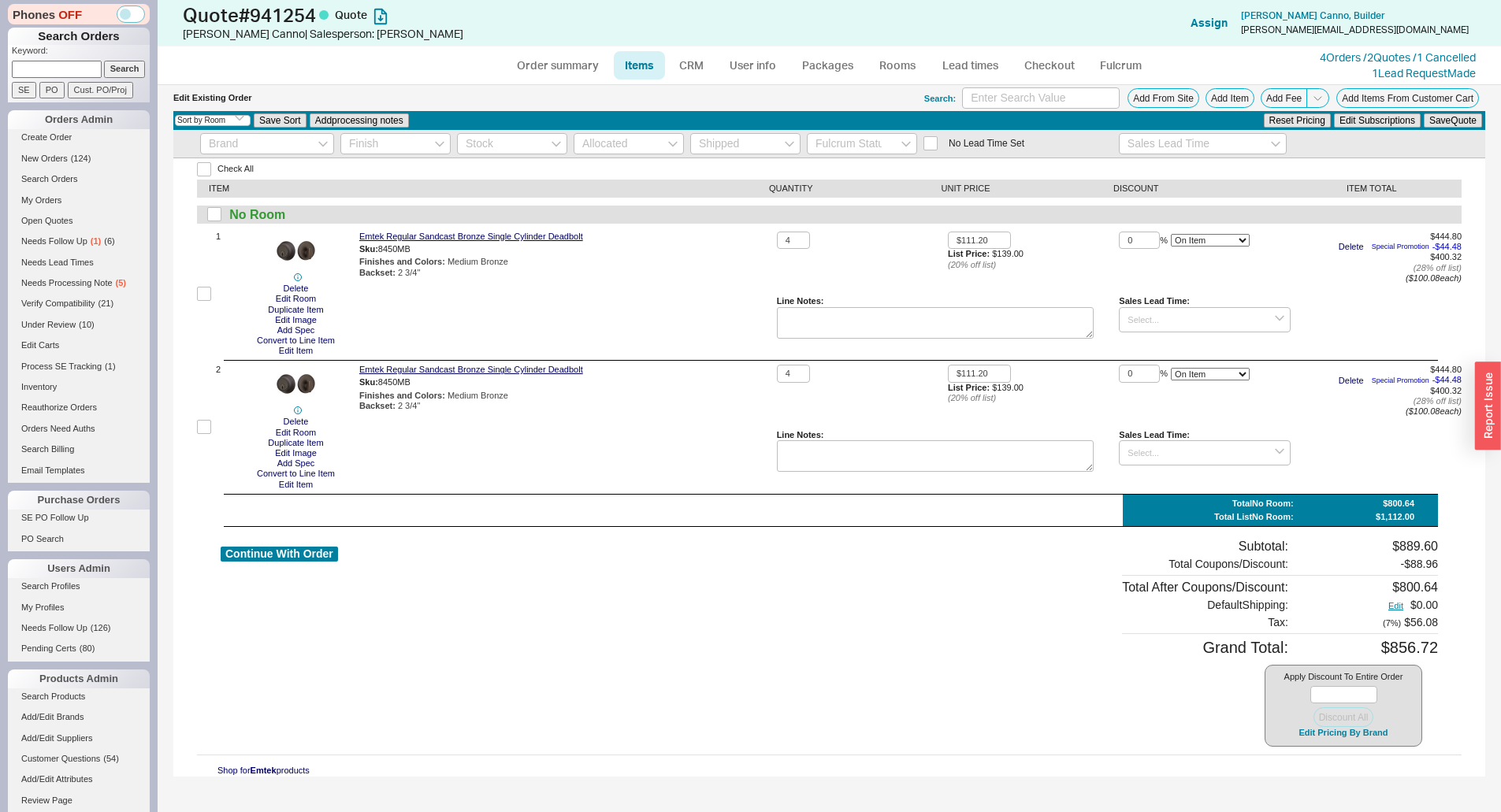
click at [363, 464] on div "Emtek Regular Sandcast Bronze Single Cylinder Deadbolt Sku: 8450MB Finishes and…" at bounding box center [564, 427] width 411 height 125
click at [437, 347] on div "Emtek Regular Sandcast Bronze Single Cylinder Deadbolt Sku: 8450MB Finishes and…" at bounding box center [564, 294] width 411 height 125
click at [295, 351] on button "Edit Item" at bounding box center [296, 351] width 44 height 10
click at [312, 296] on button "Edit Room" at bounding box center [296, 299] width 49 height 10
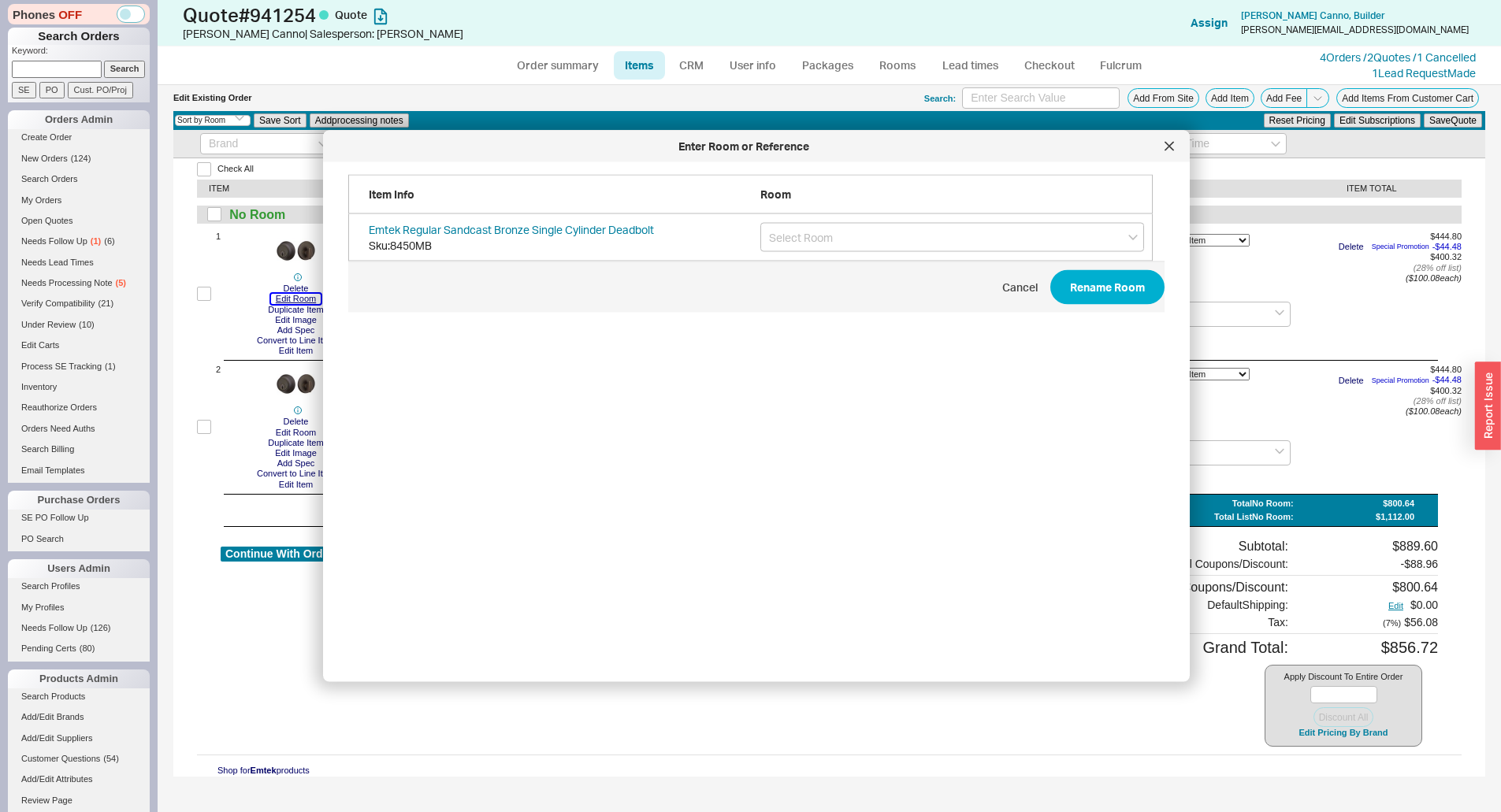
scroll to position [470, 818]
click at [761, 273] on div "Cancel Rename Room" at bounding box center [756, 287] width 816 height 34
click at [799, 232] on input "grid" at bounding box center [952, 237] width 383 height 29
click at [1050, 270] on button "Rename Room" at bounding box center [1107, 287] width 114 height 34
type input "KEYED ALIKE"
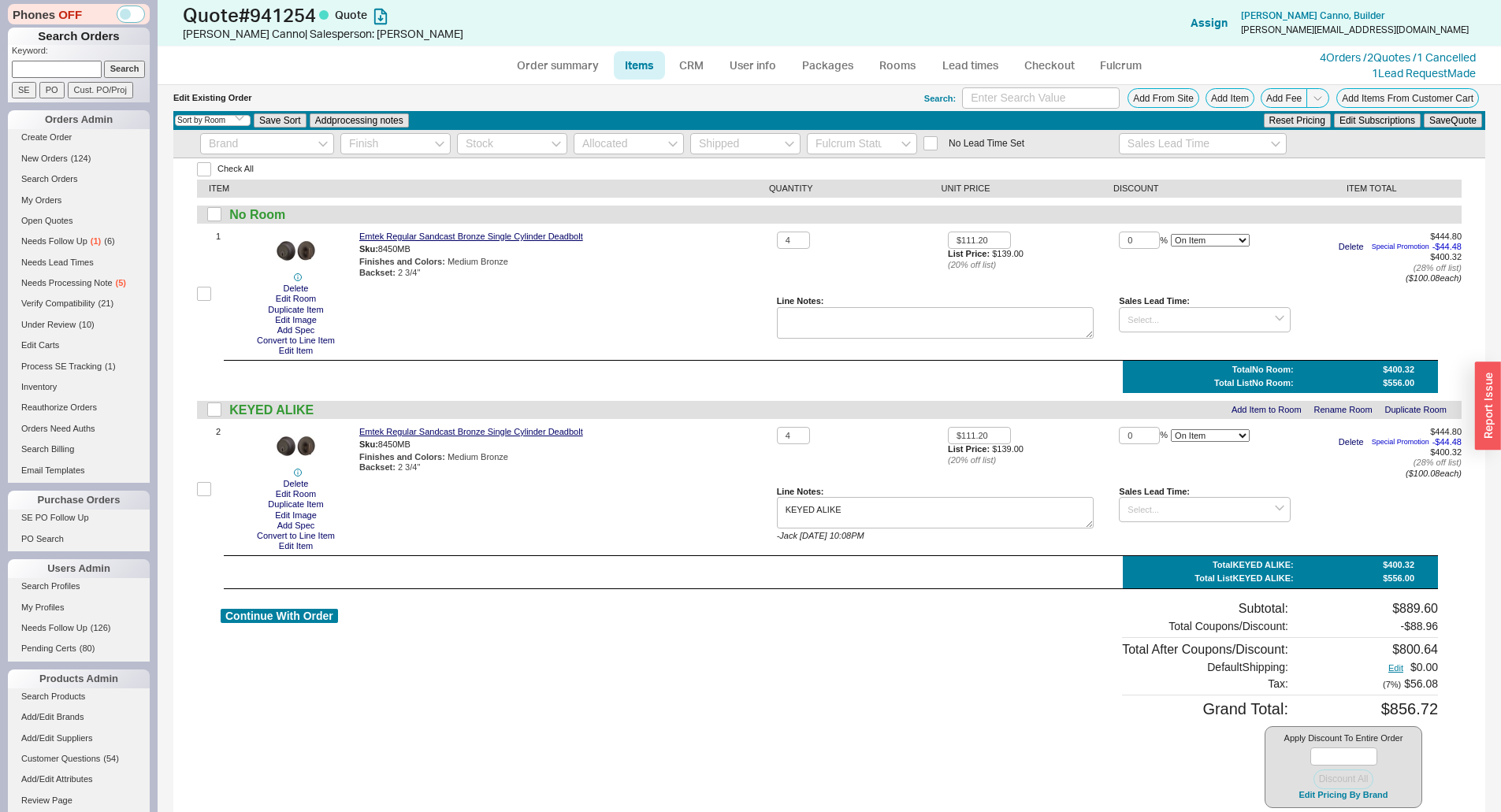
click at [767, 356] on div "1 Delete Edit Room Duplicate Item Edit Image Add Spec Convert to Line Item Edit…" at bounding box center [829, 294] width 1265 height 125
click at [1210, 98] on button "Add Item" at bounding box center [1229, 98] width 48 height 20
click at [1145, 103] on button "Add From Site" at bounding box center [1163, 98] width 71 height 20
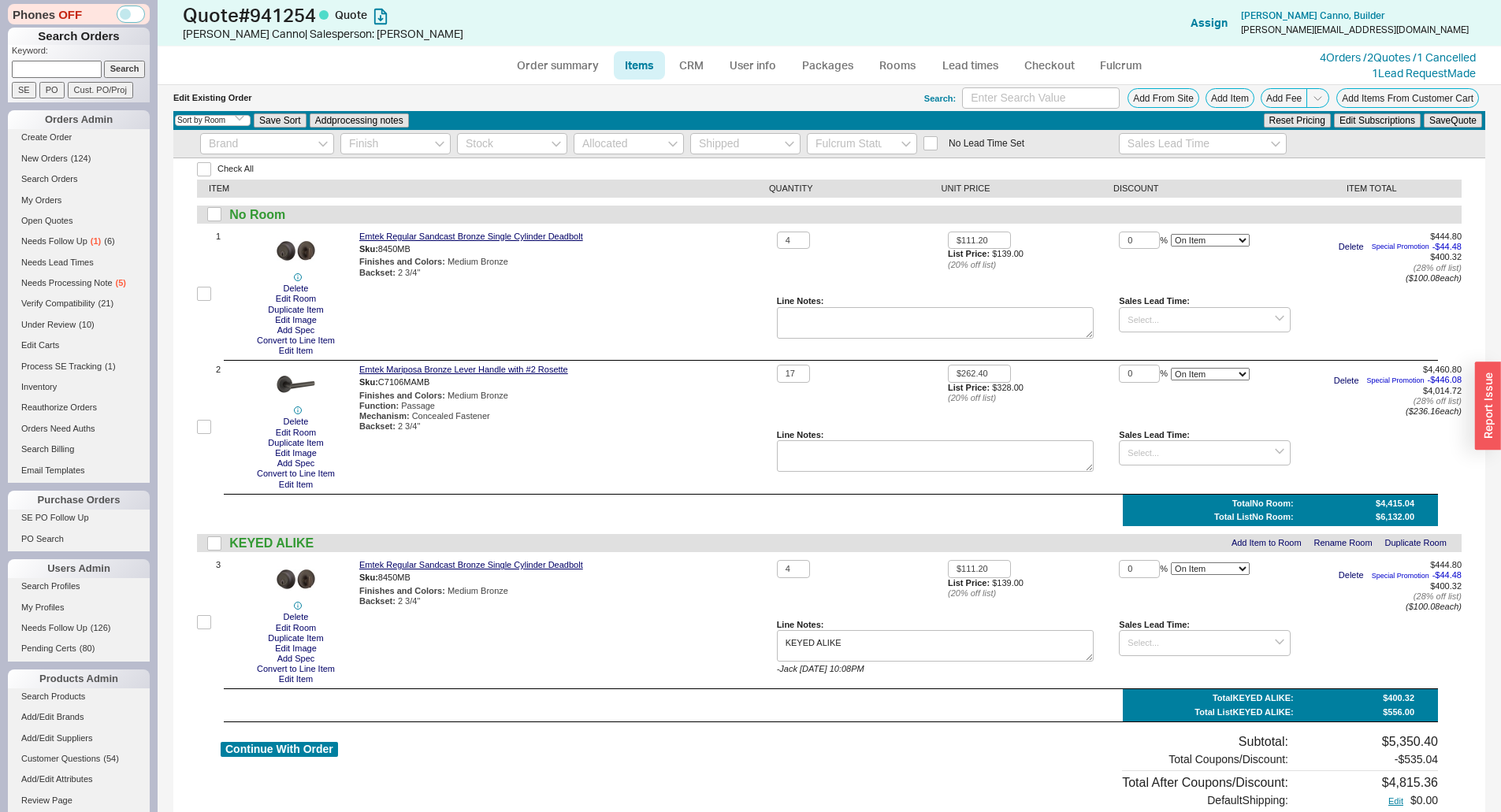
click at [613, 425] on div "Backset : 2 3/4"" at bounding box center [564, 426] width 411 height 10
click at [292, 311] on button "Duplicate Item" at bounding box center [295, 310] width 65 height 10
click at [300, 440] on button "Duplicate Item" at bounding box center [295, 443] width 65 height 10
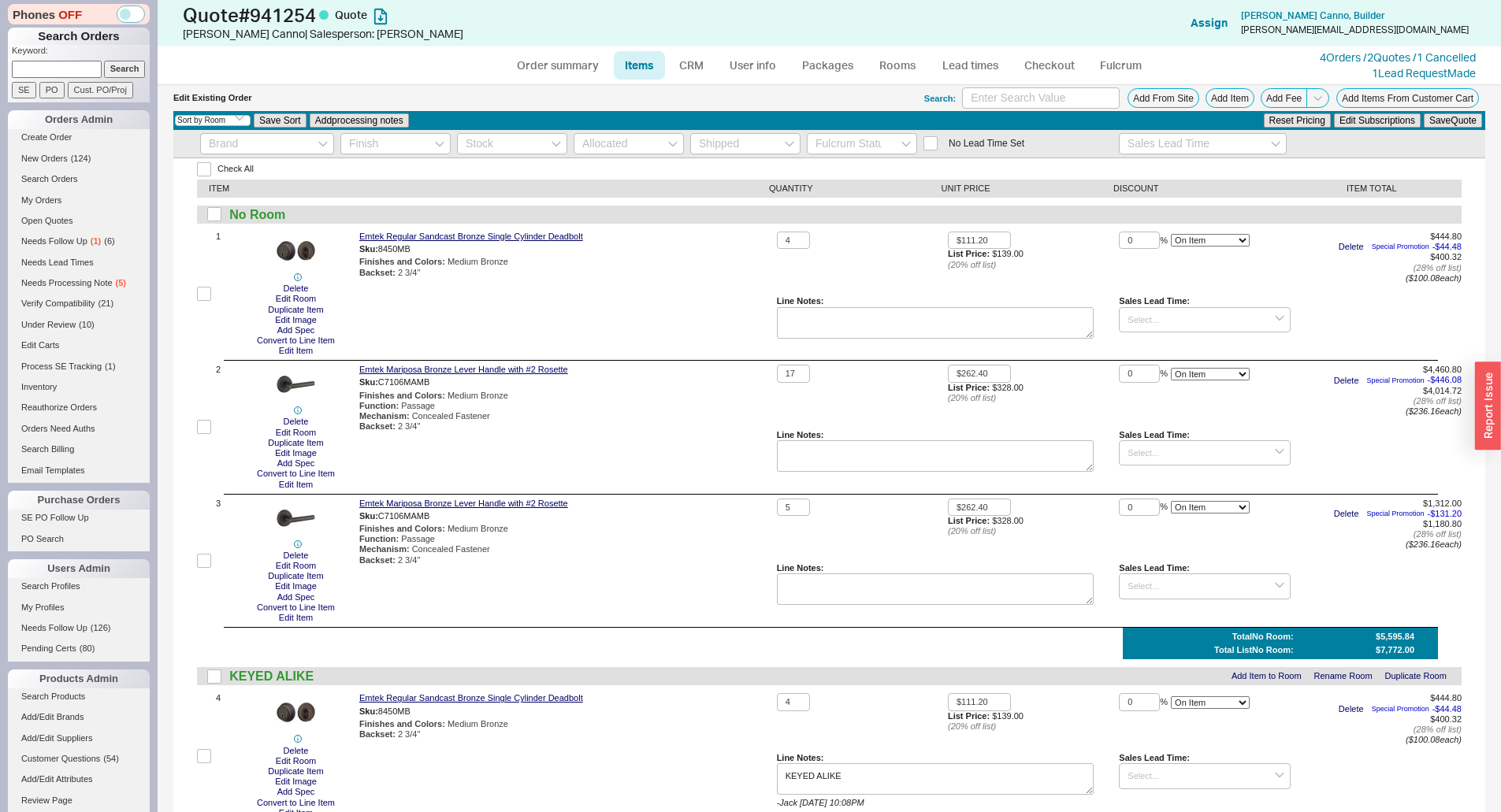
click at [614, 415] on div "Mechanism : Concealed Fastener" at bounding box center [564, 416] width 411 height 10
click at [293, 622] on button "Edit Item" at bounding box center [296, 617] width 44 height 10
click at [631, 529] on div "Finishes and Colors : Medium Bronze" at bounding box center [564, 529] width 411 height 10
click at [297, 428] on button "Edit Room" at bounding box center [296, 433] width 49 height 10
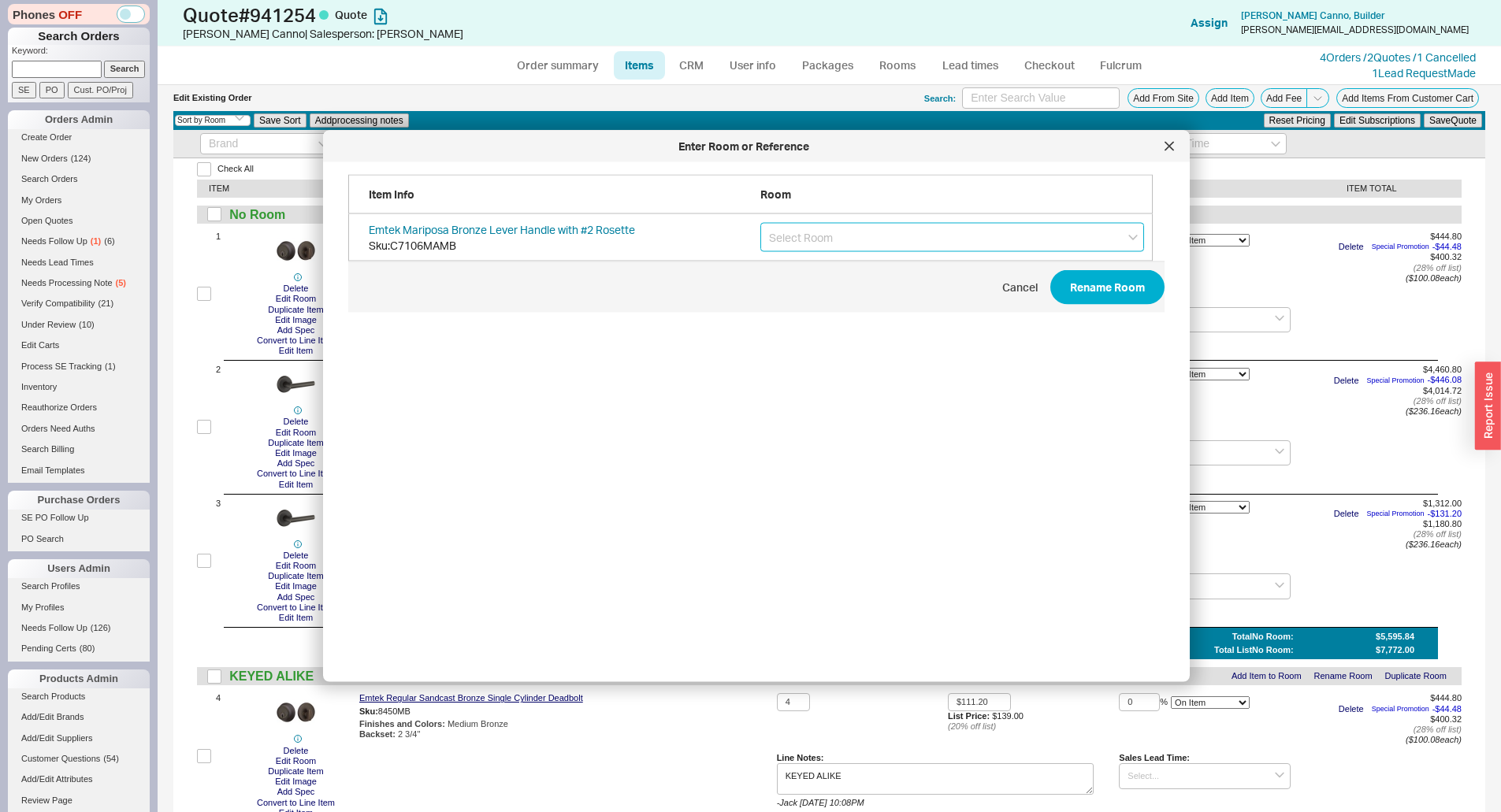
click at [845, 241] on input "grid" at bounding box center [952, 237] width 383 height 29
type input "p"
type input "Passage"
click at [1097, 283] on button "Rename Room" at bounding box center [1107, 287] width 114 height 34
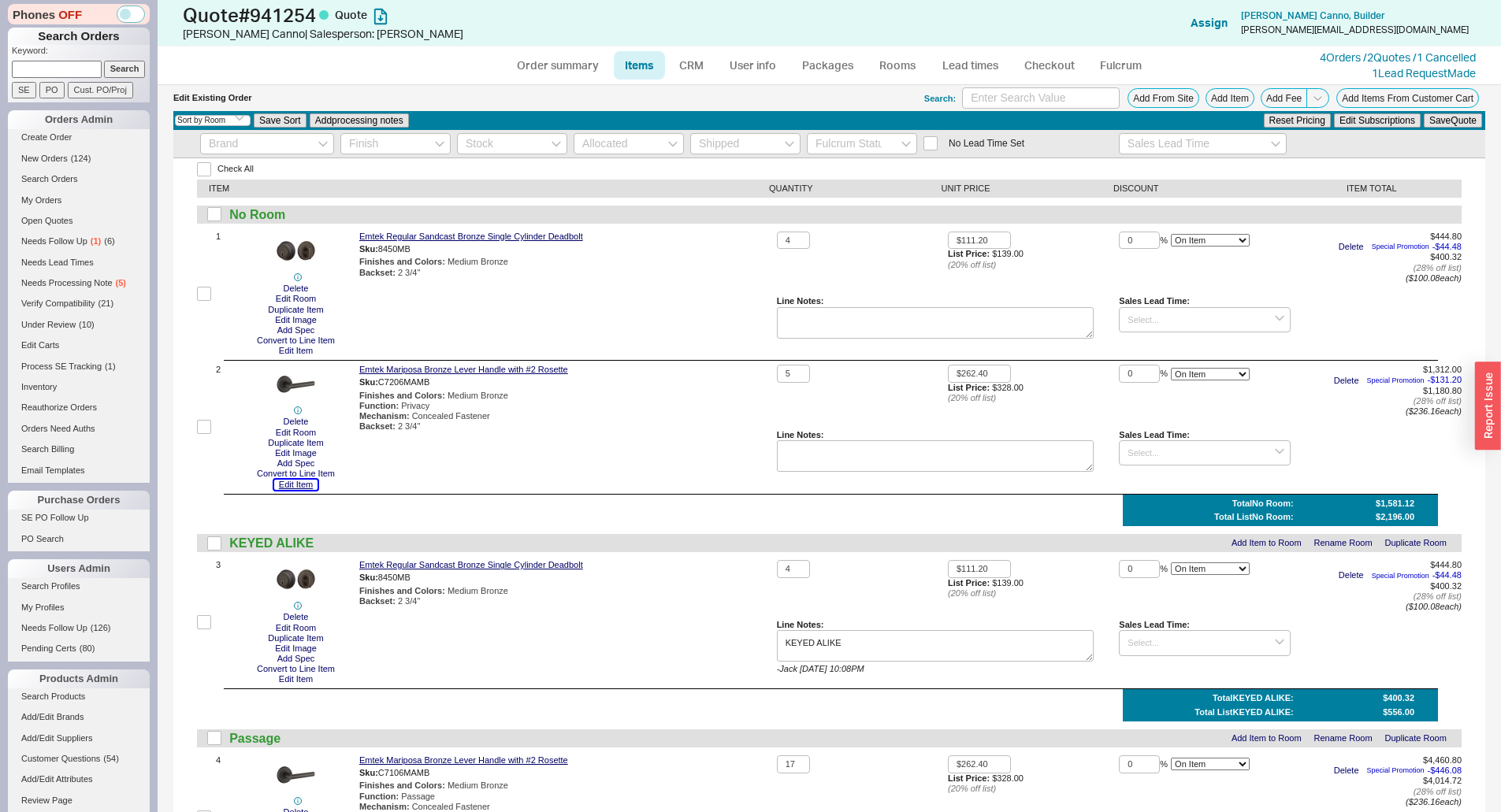
click at [282, 487] on button "Edit Item" at bounding box center [296, 484] width 44 height 10
click at [296, 429] on button "Edit Room" at bounding box center [296, 433] width 49 height 10
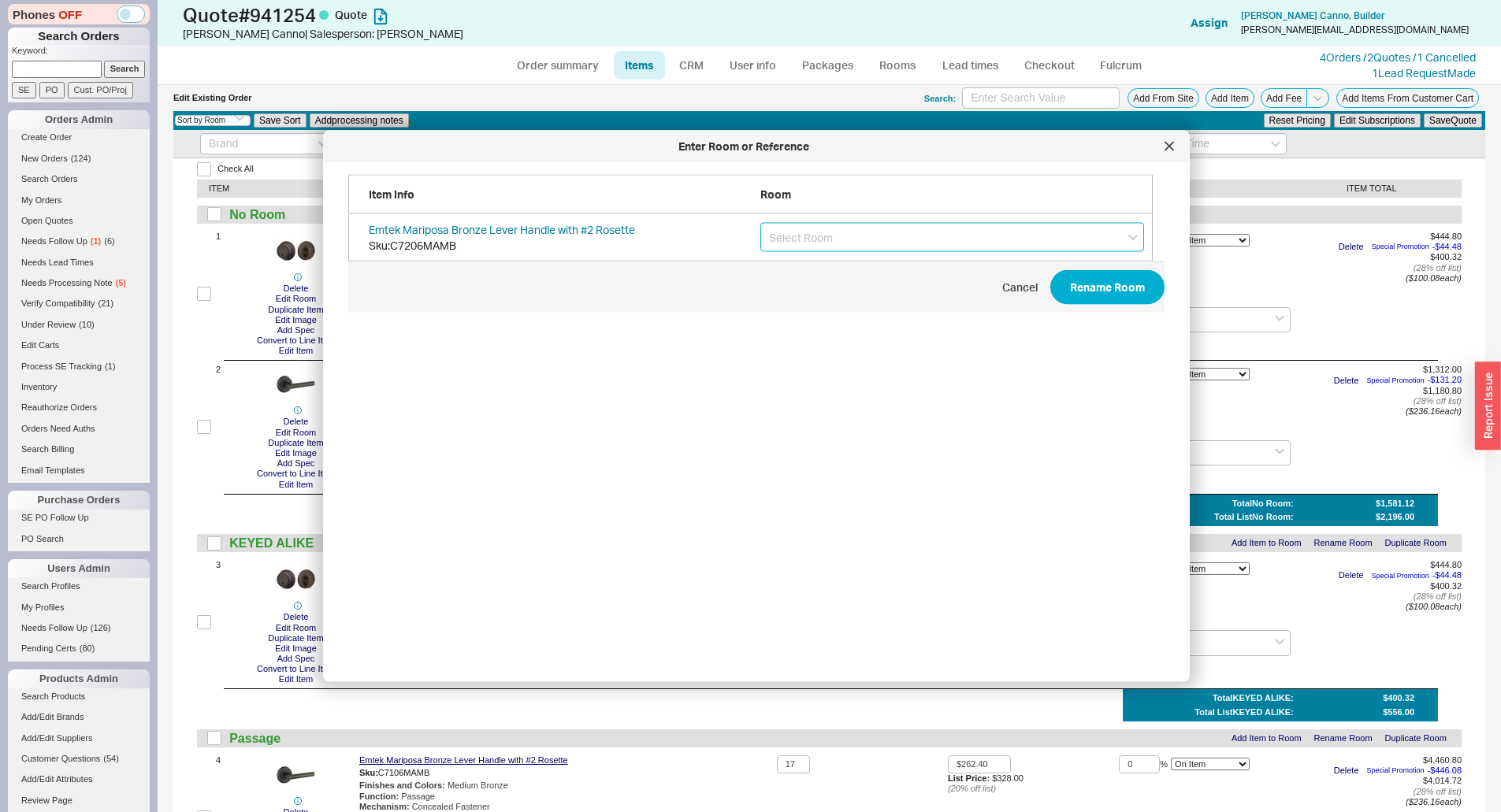
click at [789, 245] on input "grid" at bounding box center [952, 237] width 383 height 29
type input "Privacy"
click at [1029, 291] on div "Cancel Rename Room" at bounding box center [756, 287] width 816 height 34
click at [1090, 291] on button "Rename Room" at bounding box center [1107, 287] width 114 height 34
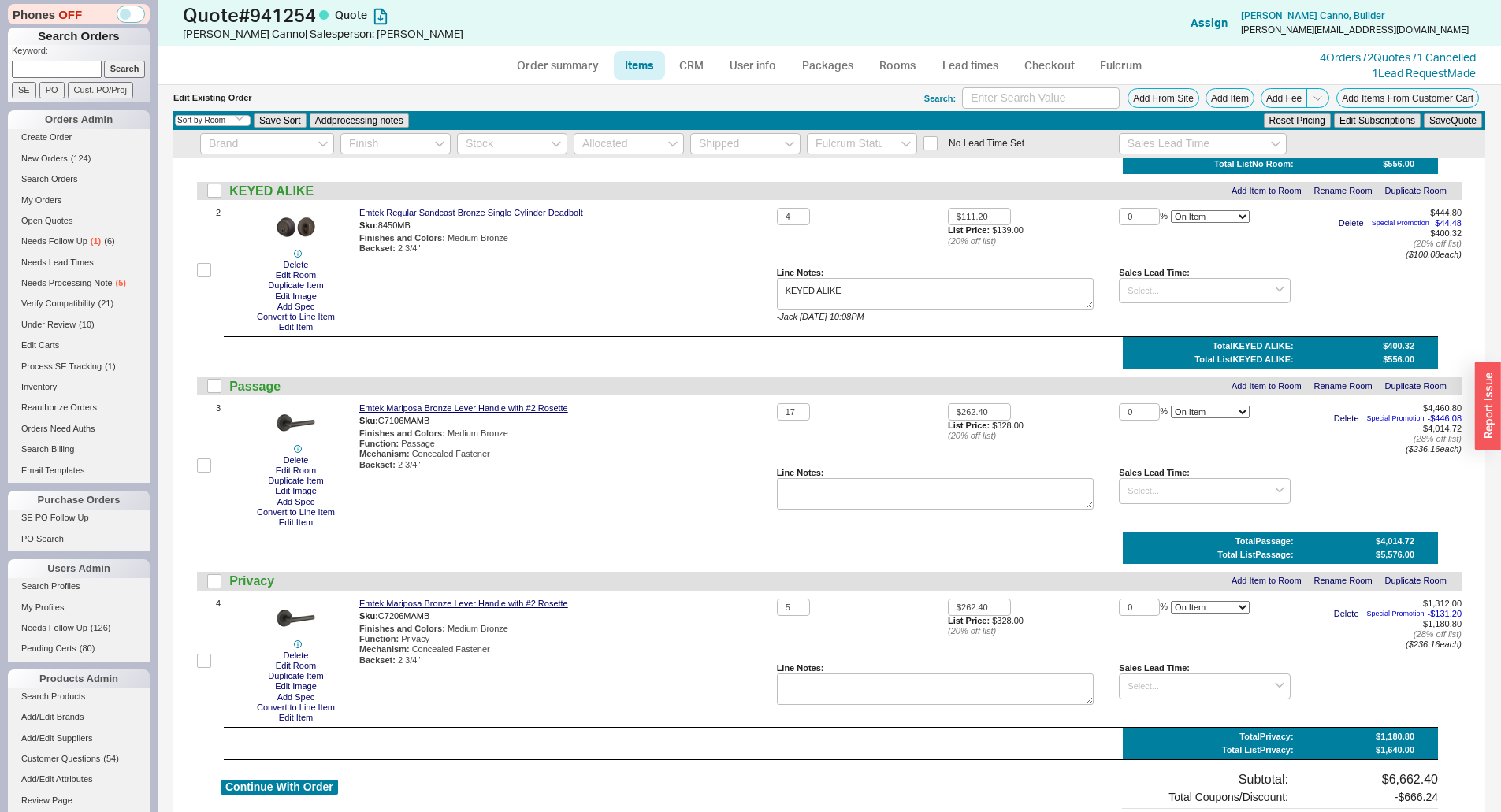
scroll to position [315, 0]
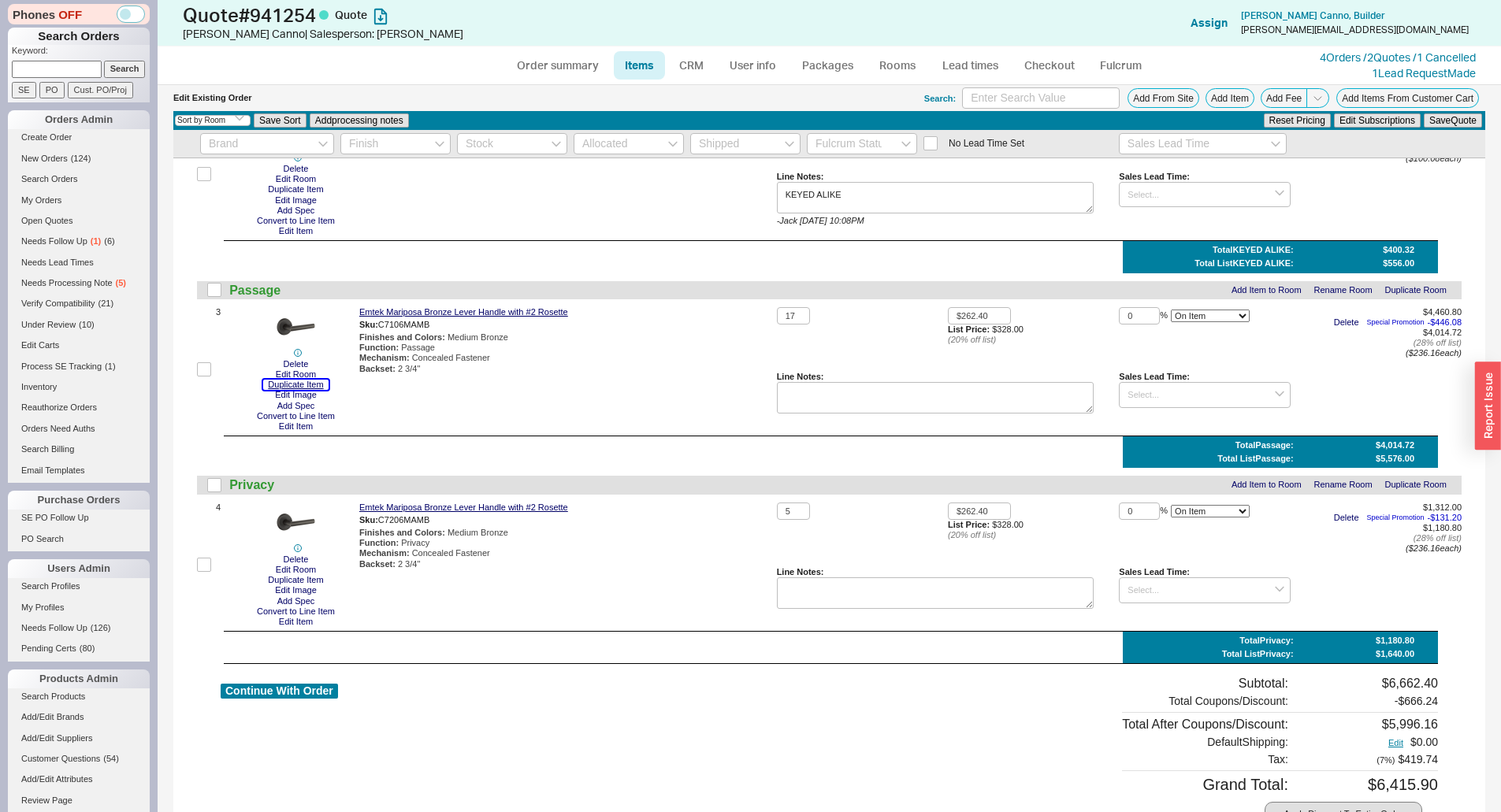
click at [316, 385] on button "Duplicate Item" at bounding box center [295, 384] width 65 height 10
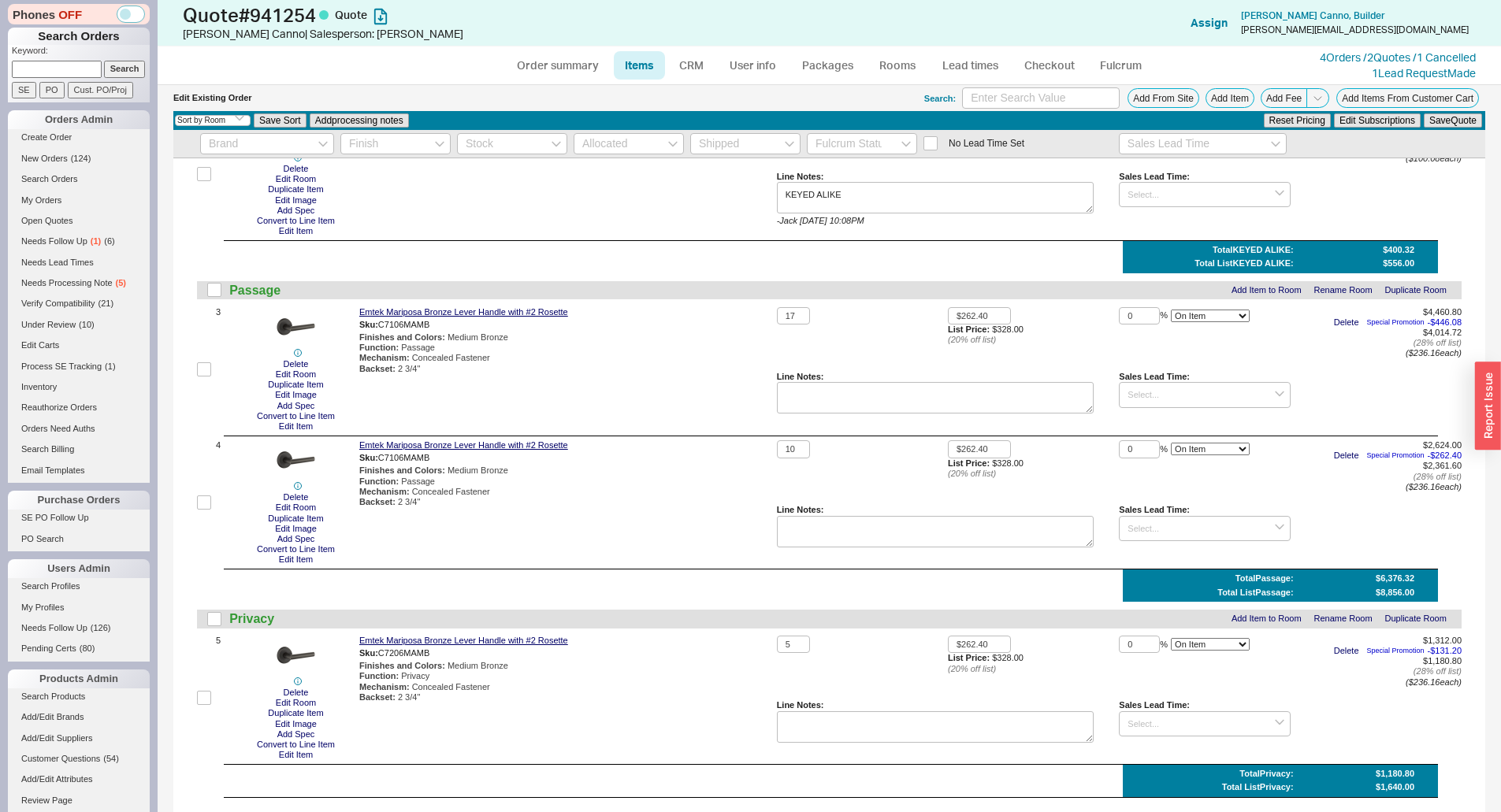
click at [611, 394] on div "Emtek Mariposa Bronze Lever Handle with #2 Rosette Sku: C7106MAMB Finishes and …" at bounding box center [564, 369] width 411 height 125
click at [289, 560] on button "Edit Item" at bounding box center [296, 559] width 44 height 10
click at [663, 378] on div "Emtek Mariposa Bronze Lever Handle with #2 Rosette Sku: C7106MAMB Finishes and …" at bounding box center [564, 369] width 411 height 125
click at [300, 518] on button "Duplicate Item" at bounding box center [295, 519] width 65 height 10
click at [313, 507] on button "Edit Room" at bounding box center [296, 507] width 49 height 10
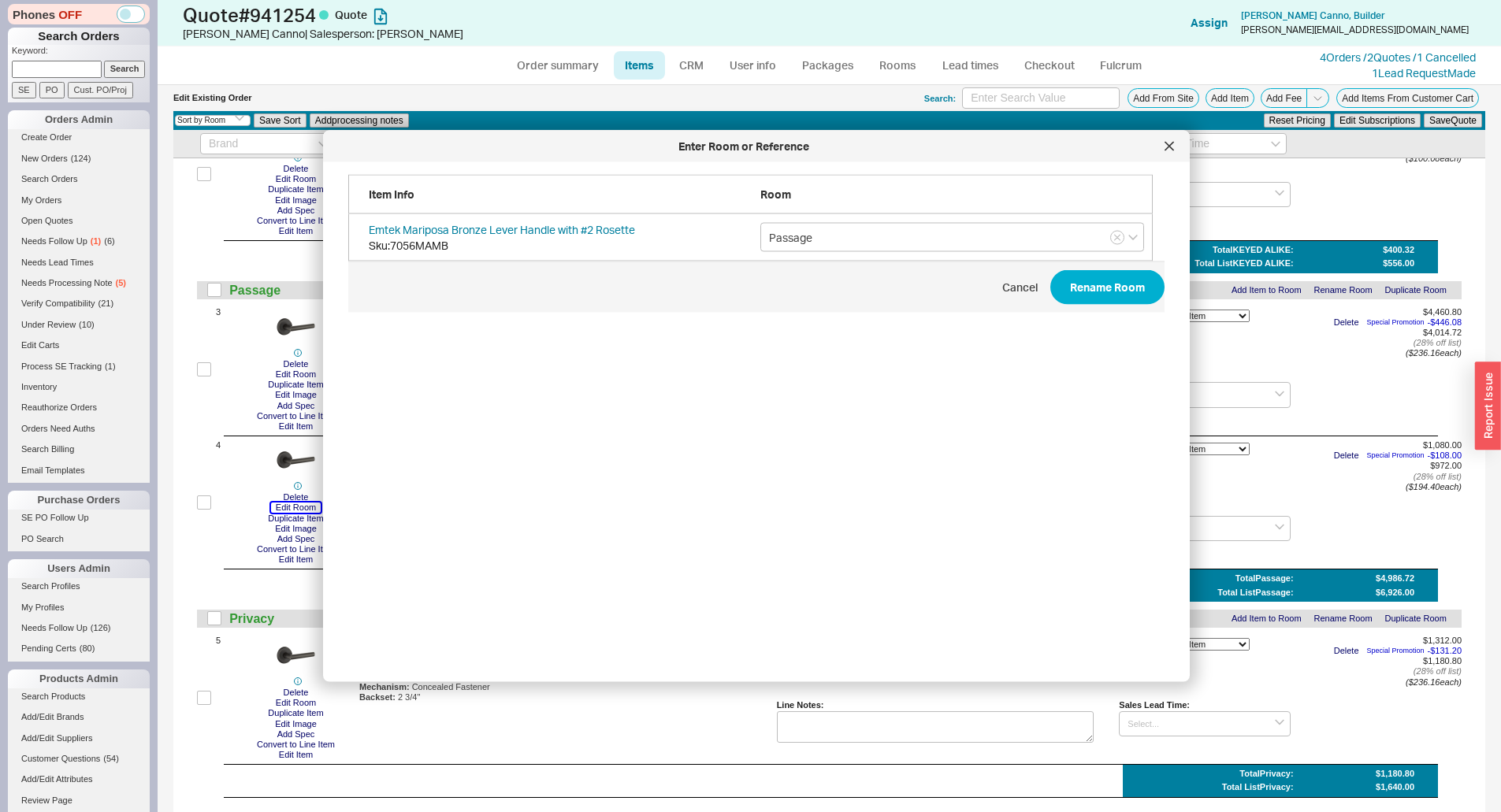
scroll to position [470, 818]
click at [800, 234] on input "Passage" at bounding box center [952, 237] width 383 height 29
click at [801, 234] on input "Passage" at bounding box center [952, 237] width 383 height 29
type input "F"
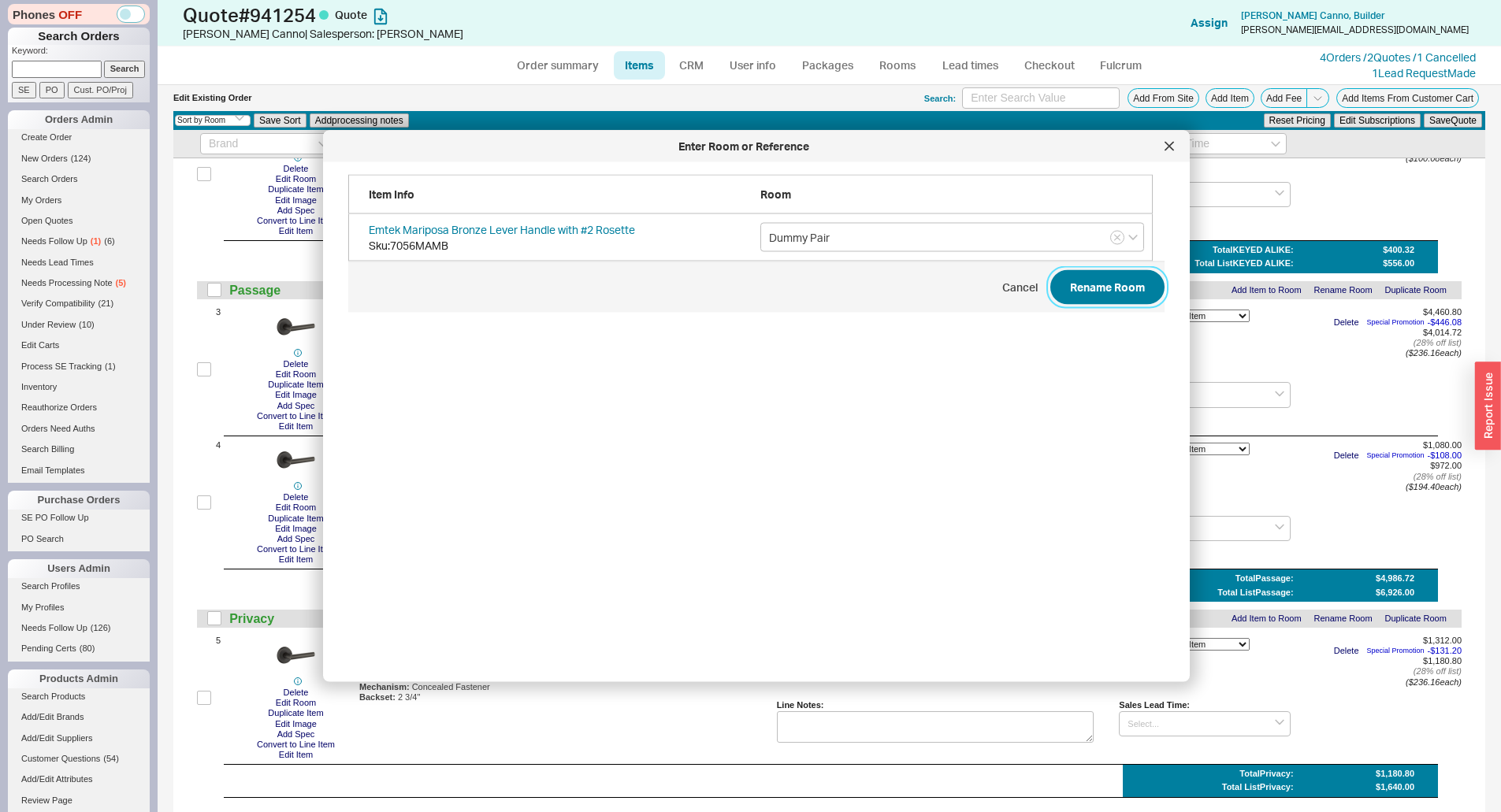
click at [1117, 285] on button "Rename Room" at bounding box center [1107, 287] width 114 height 34
type input "Dummy Pair"
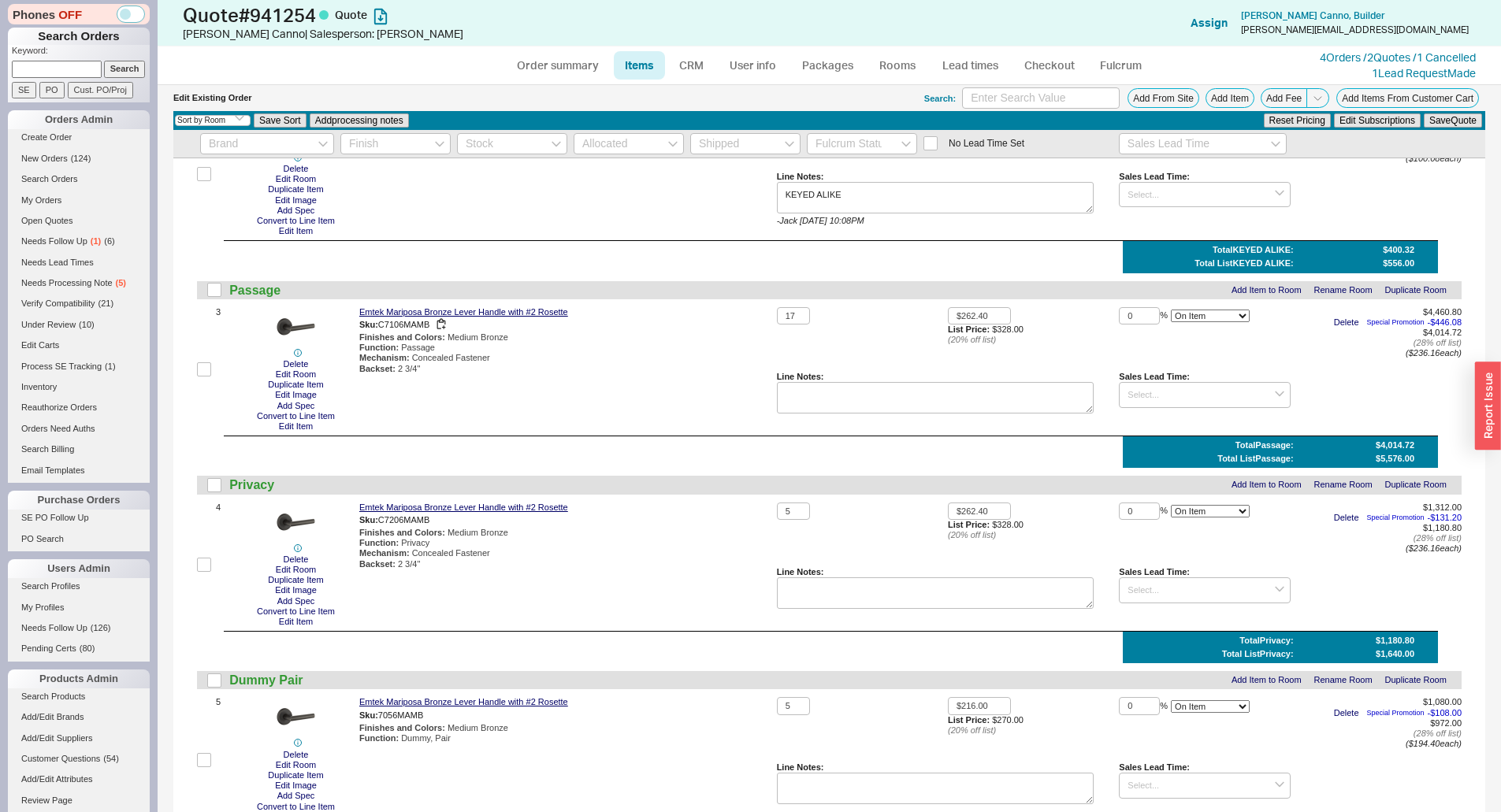
click at [705, 323] on div "Sku: C7106MAMB" at bounding box center [564, 325] width 411 height 15
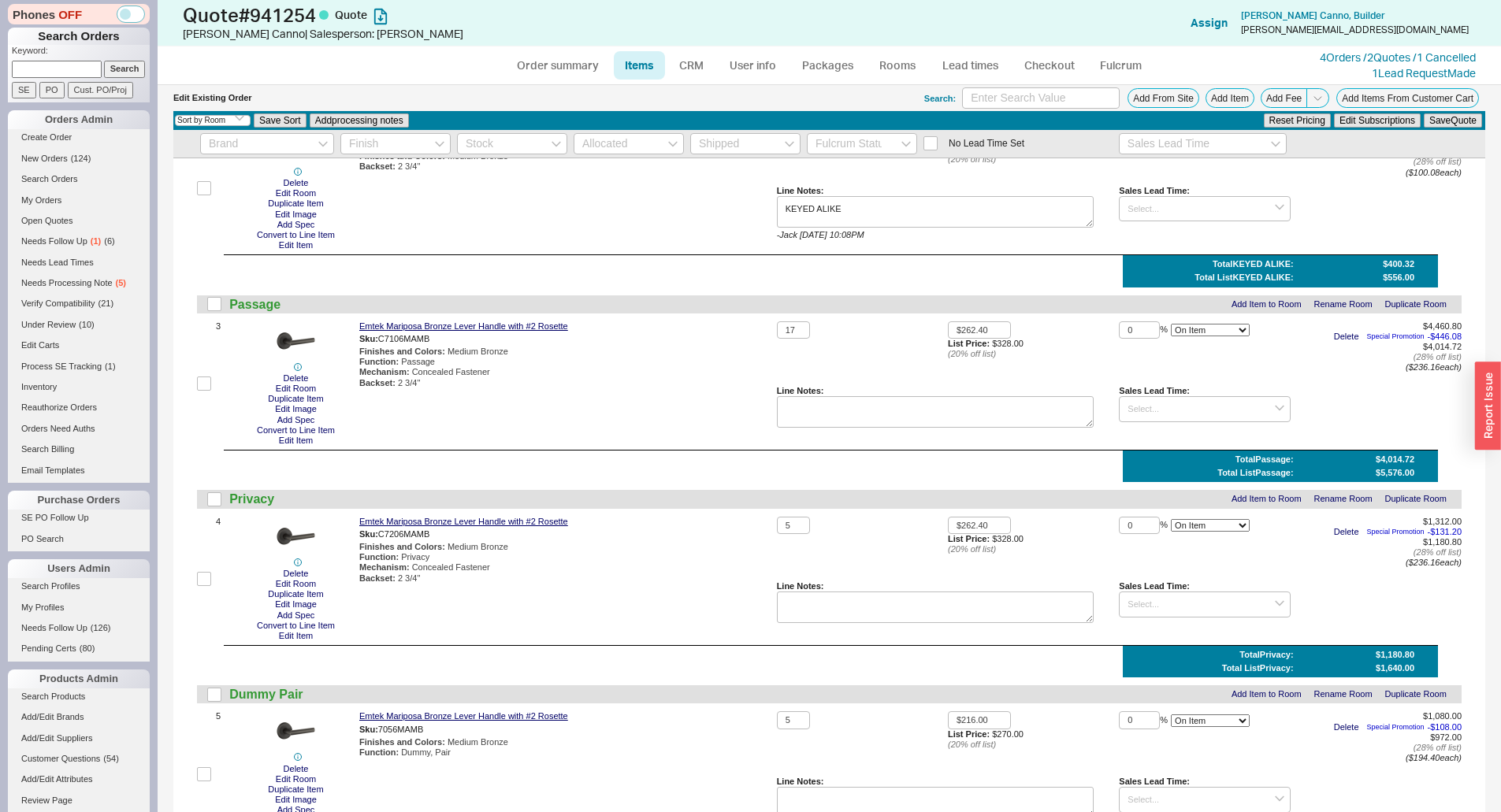
scroll to position [473, 0]
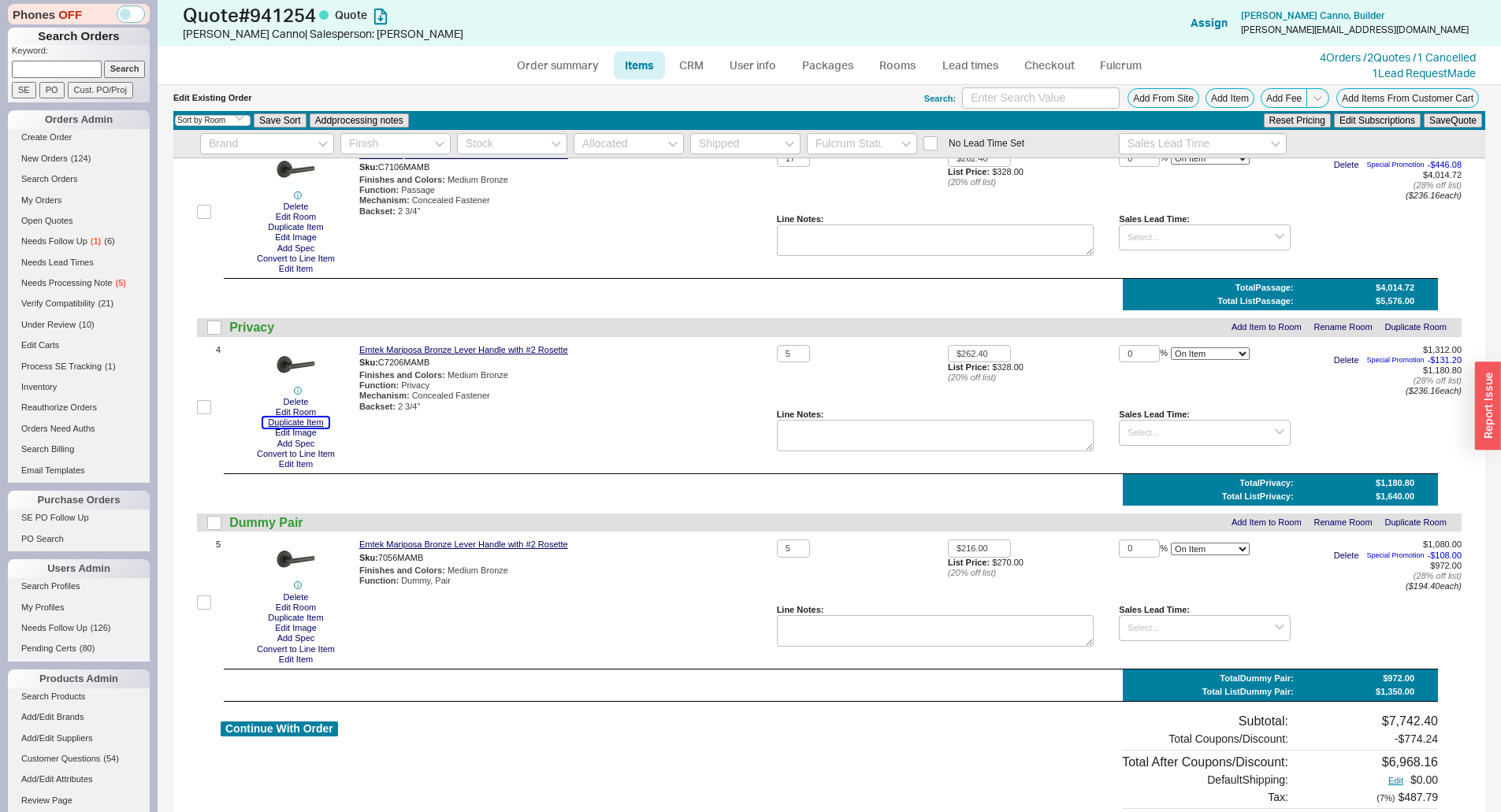
click at [280, 420] on button "Duplicate Item" at bounding box center [295, 422] width 65 height 10
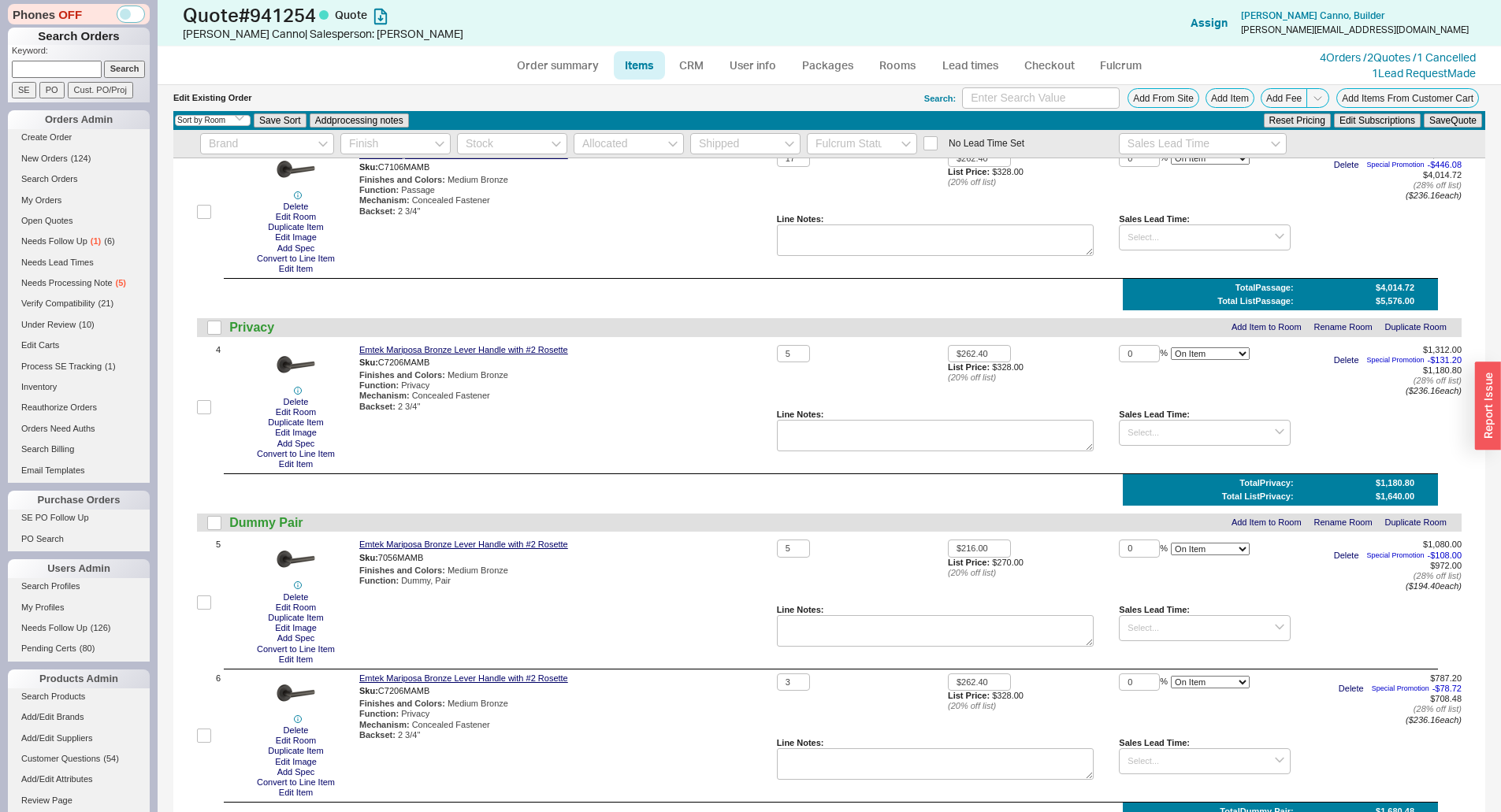
click at [685, 379] on div "Finishes and Colors : Medium Bronze" at bounding box center [564, 375] width 411 height 10
click at [1231, 99] on button "Add Item" at bounding box center [1229, 98] width 48 height 20
click at [1166, 108] on button "Add From Site" at bounding box center [1163, 98] width 71 height 20
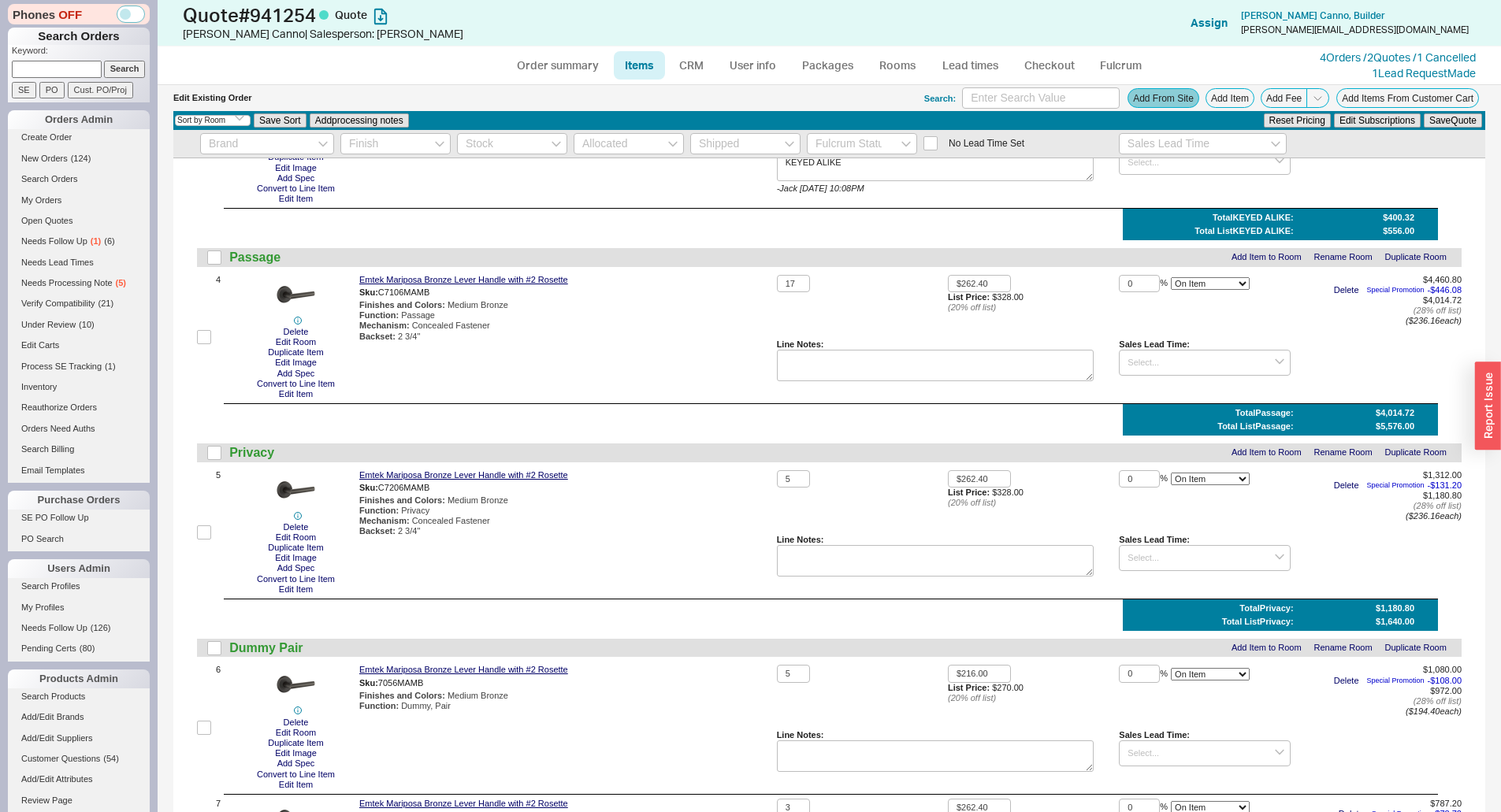
scroll to position [597, 0]
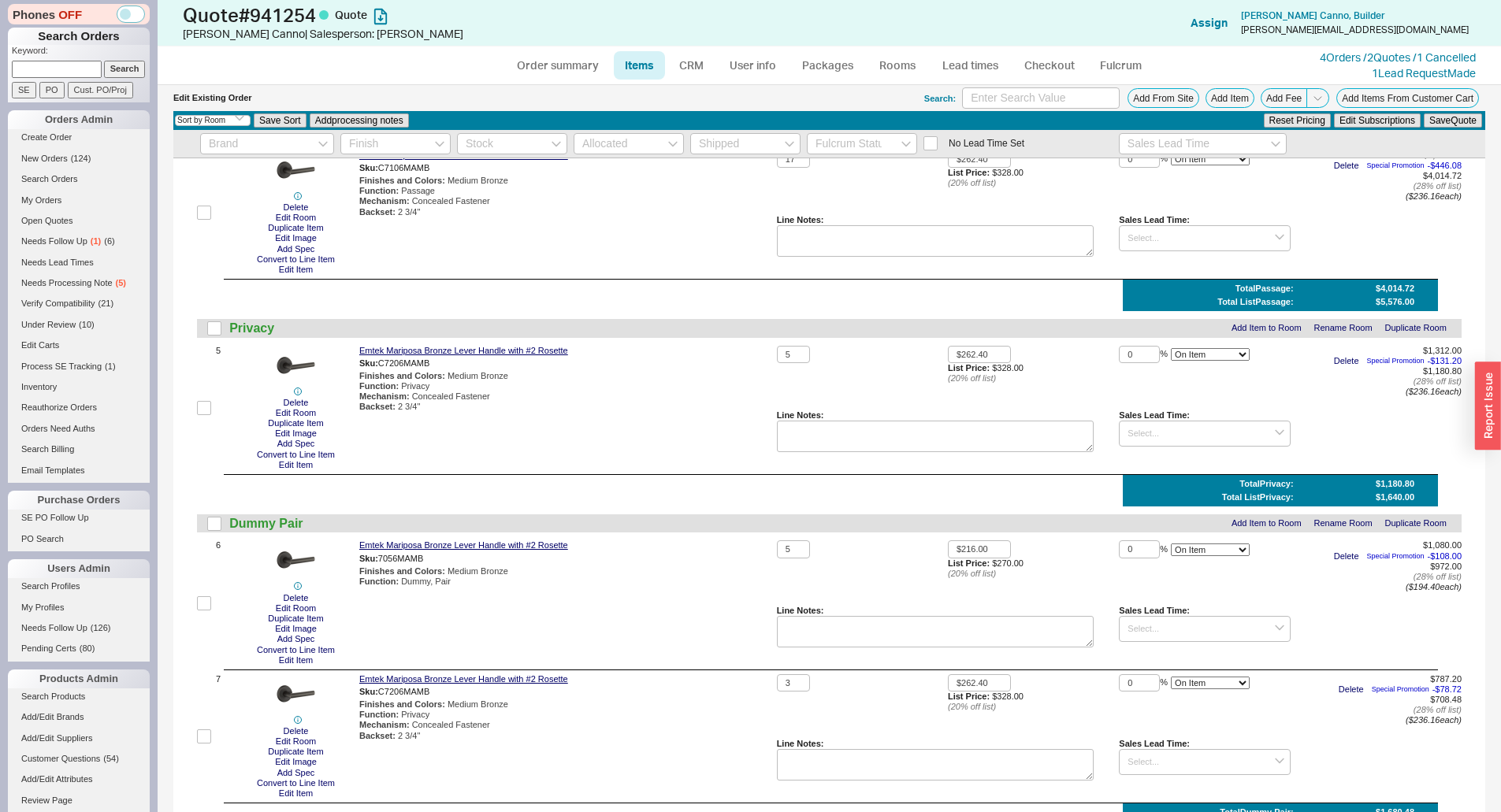
click at [682, 280] on div "Check All ITEM QUANTITY UNIT PRICE DISCOUNT ITEM TOTAL No Room 1 Delete Edit Ro…" at bounding box center [829, 337] width 1311 height 1552
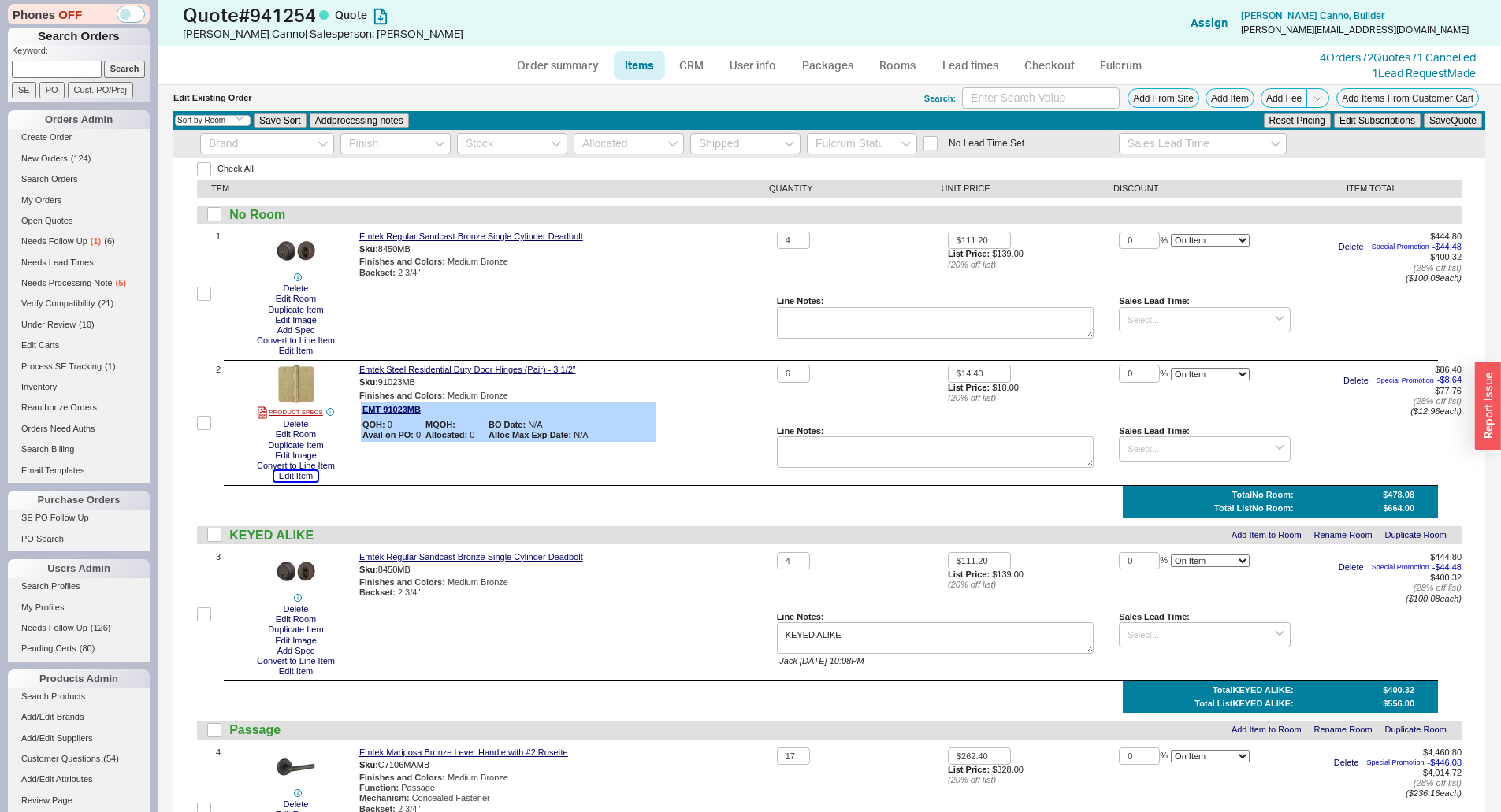
click at [304, 478] on button "Edit Item" at bounding box center [296, 476] width 44 height 10
click at [292, 435] on button "Edit Room" at bounding box center [296, 434] width 49 height 10
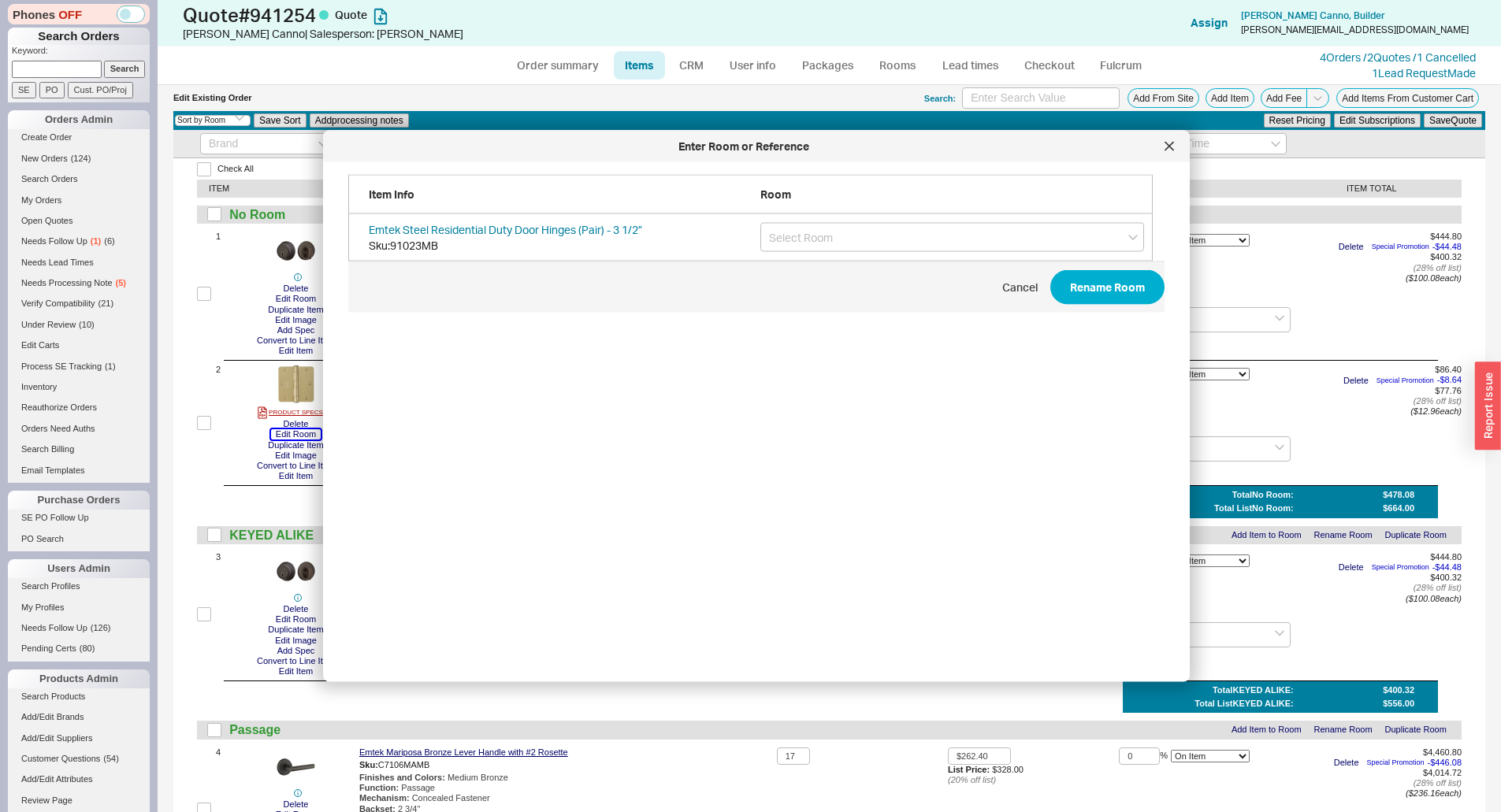
scroll to position [470, 818]
click at [810, 249] on input "grid" at bounding box center [952, 237] width 383 height 29
click at [1065, 308] on span "Cancel Rename Room" at bounding box center [756, 287] width 816 height 51
click at [1063, 300] on button "Rename Room" at bounding box center [1107, 287] width 114 height 34
type input "Hinges"
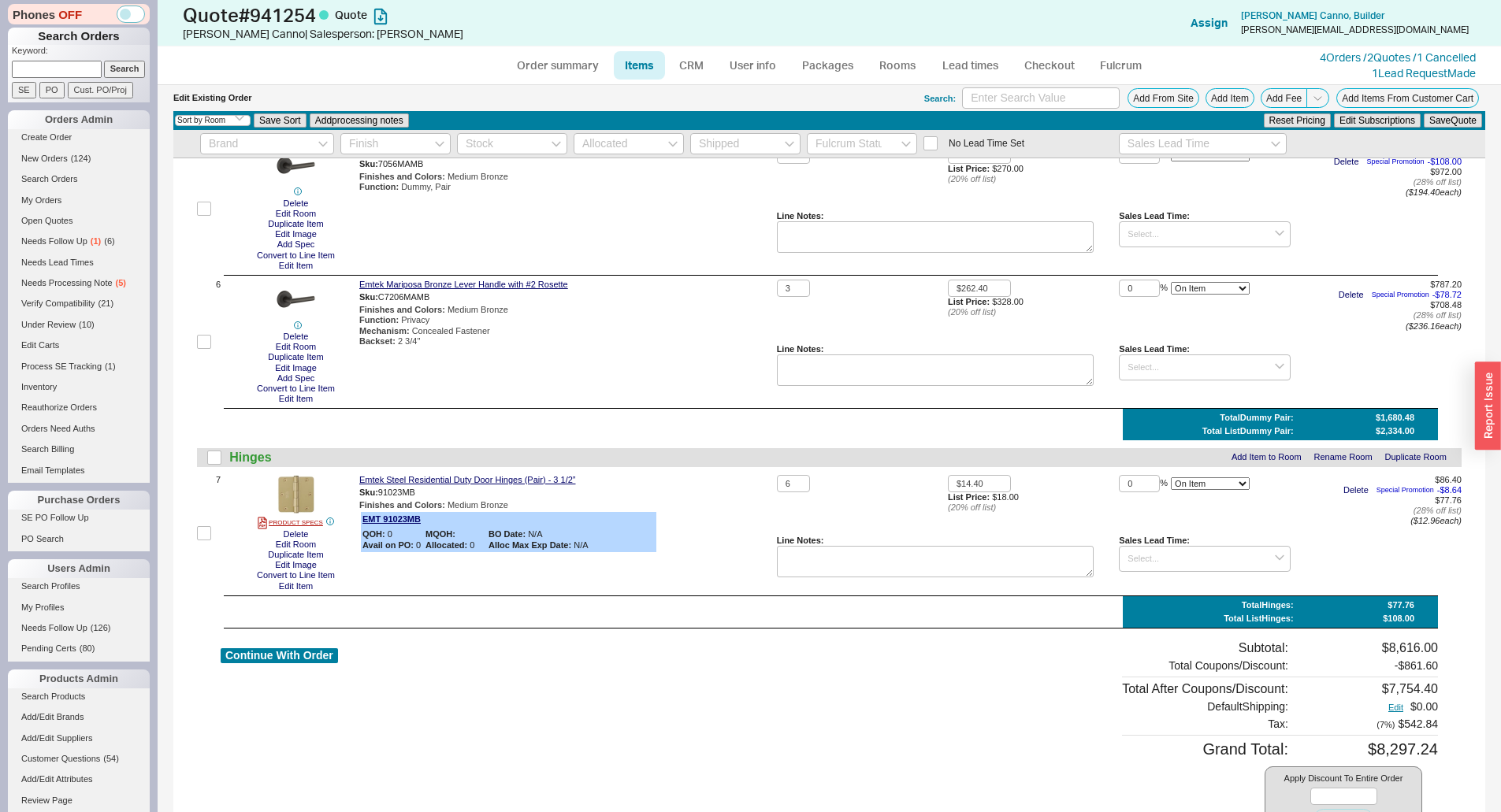
scroll to position [945, 0]
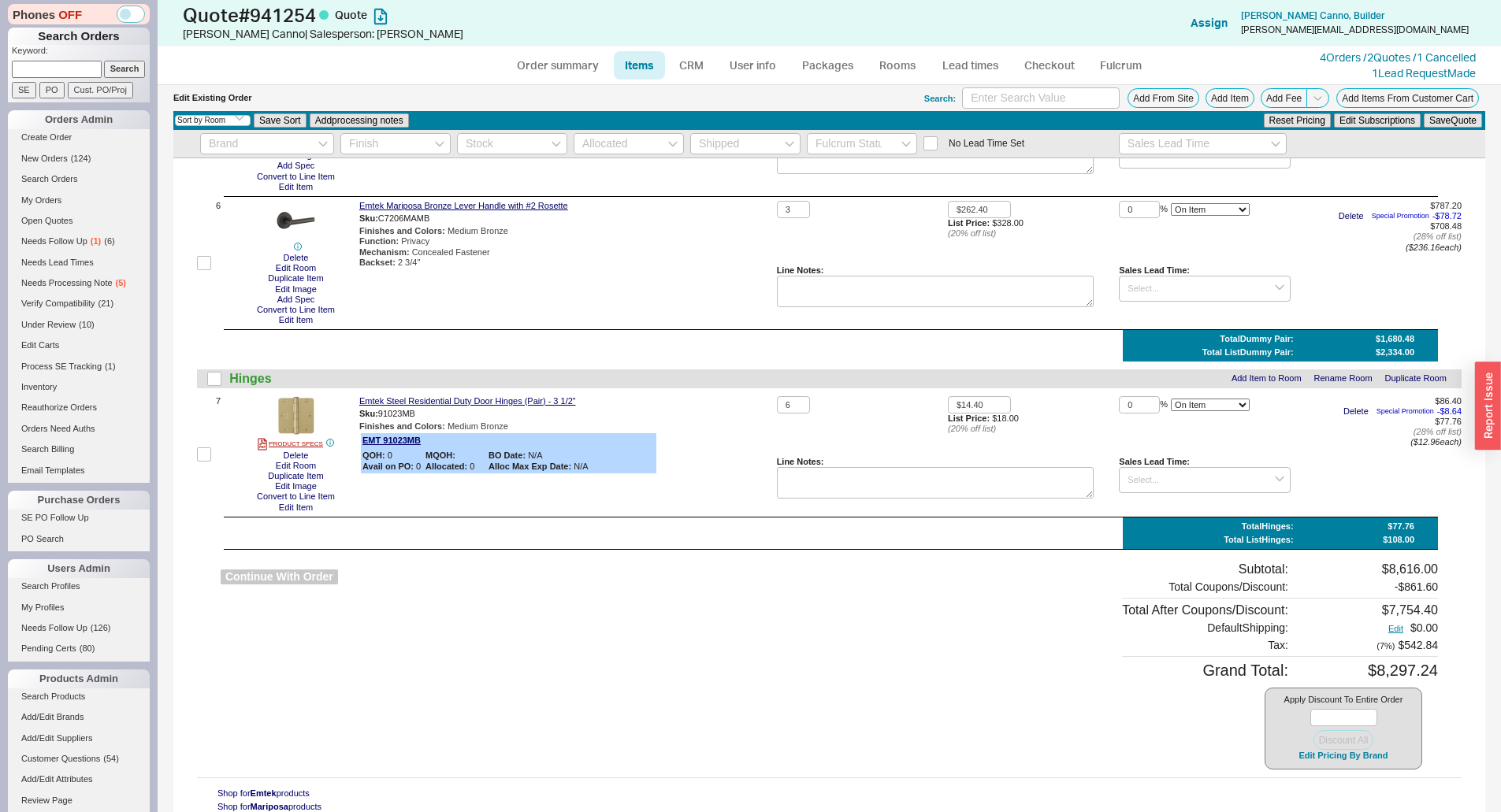
click at [247, 582] on button "Continue With Order" at bounding box center [279, 577] width 117 height 15
select select "*"
select select "LOW"
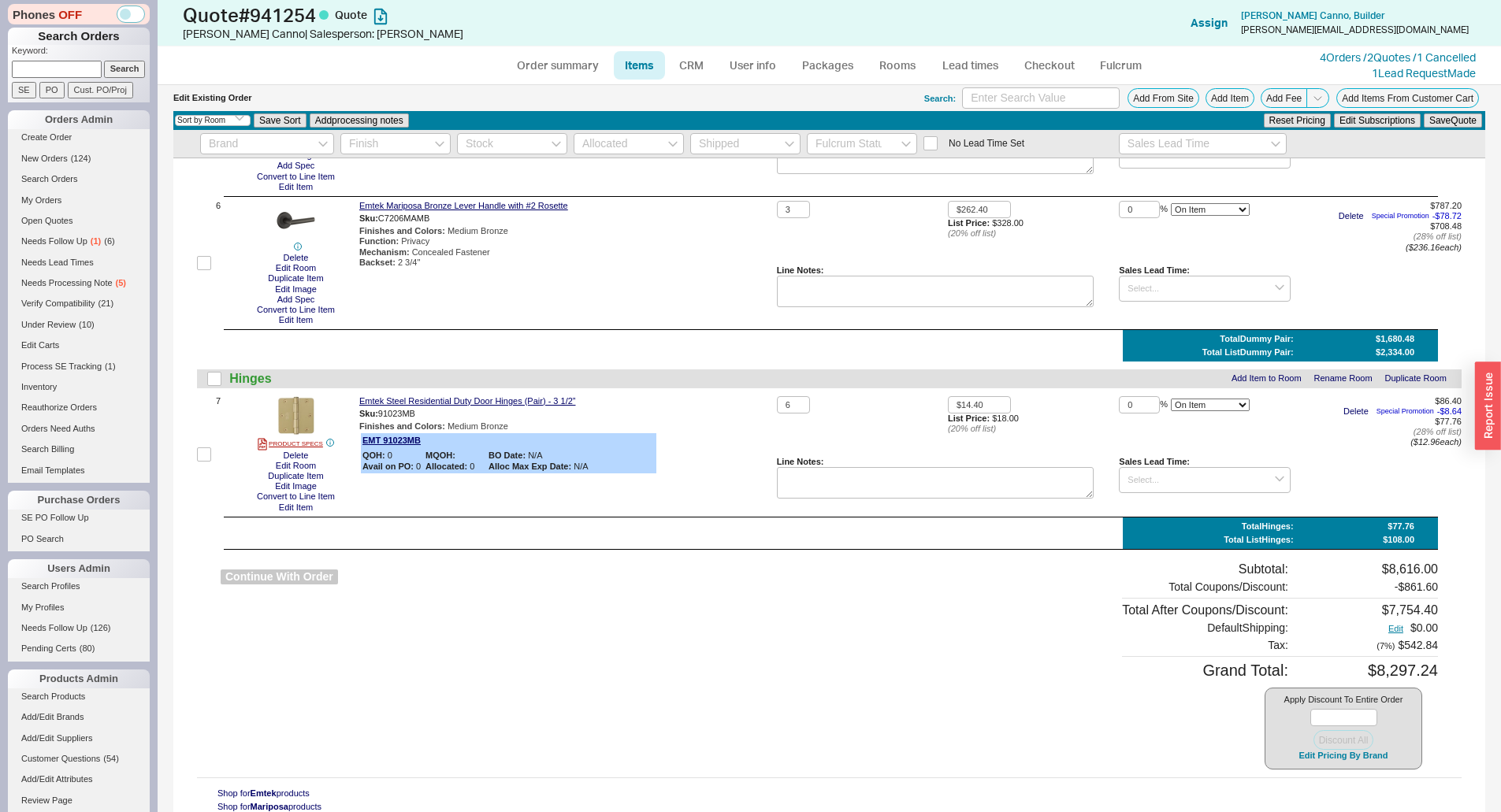
select select "3"
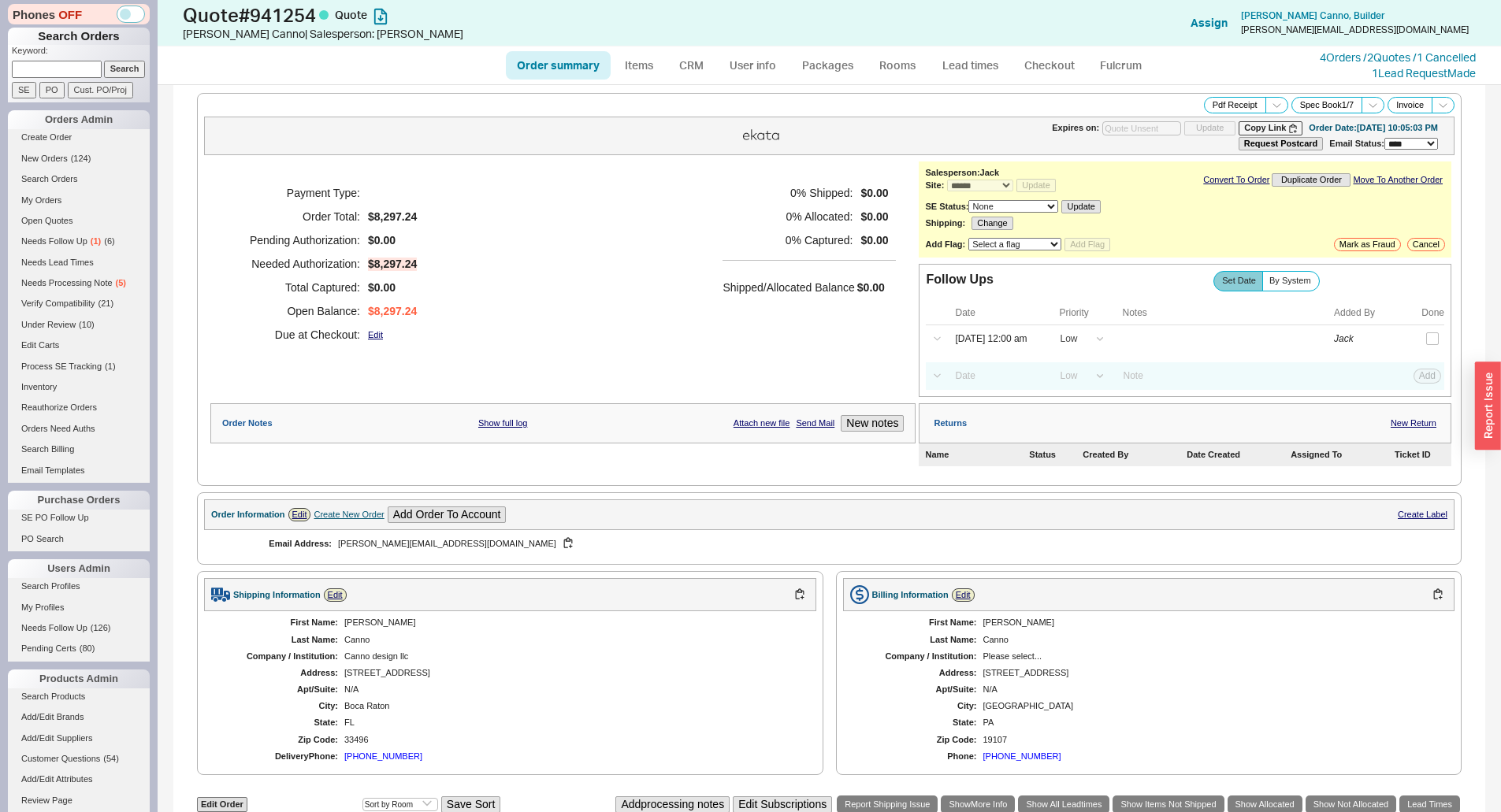
click at [714, 361] on div "Payment Type: Order Total: $8,297.24 Pending Authorization: $0.00 Needed Author…" at bounding box center [562, 264] width 705 height 204
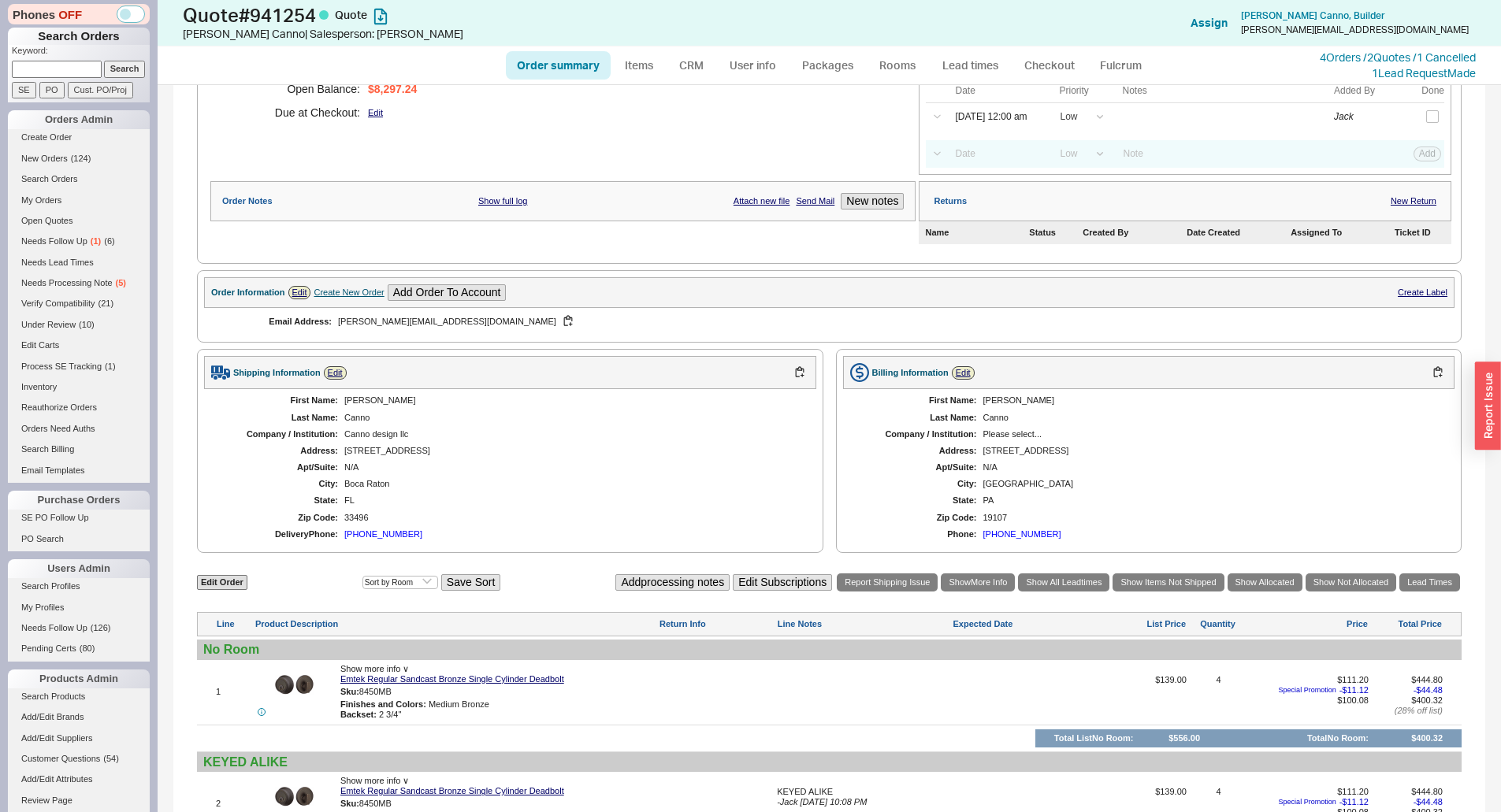
scroll to position [315, 0]
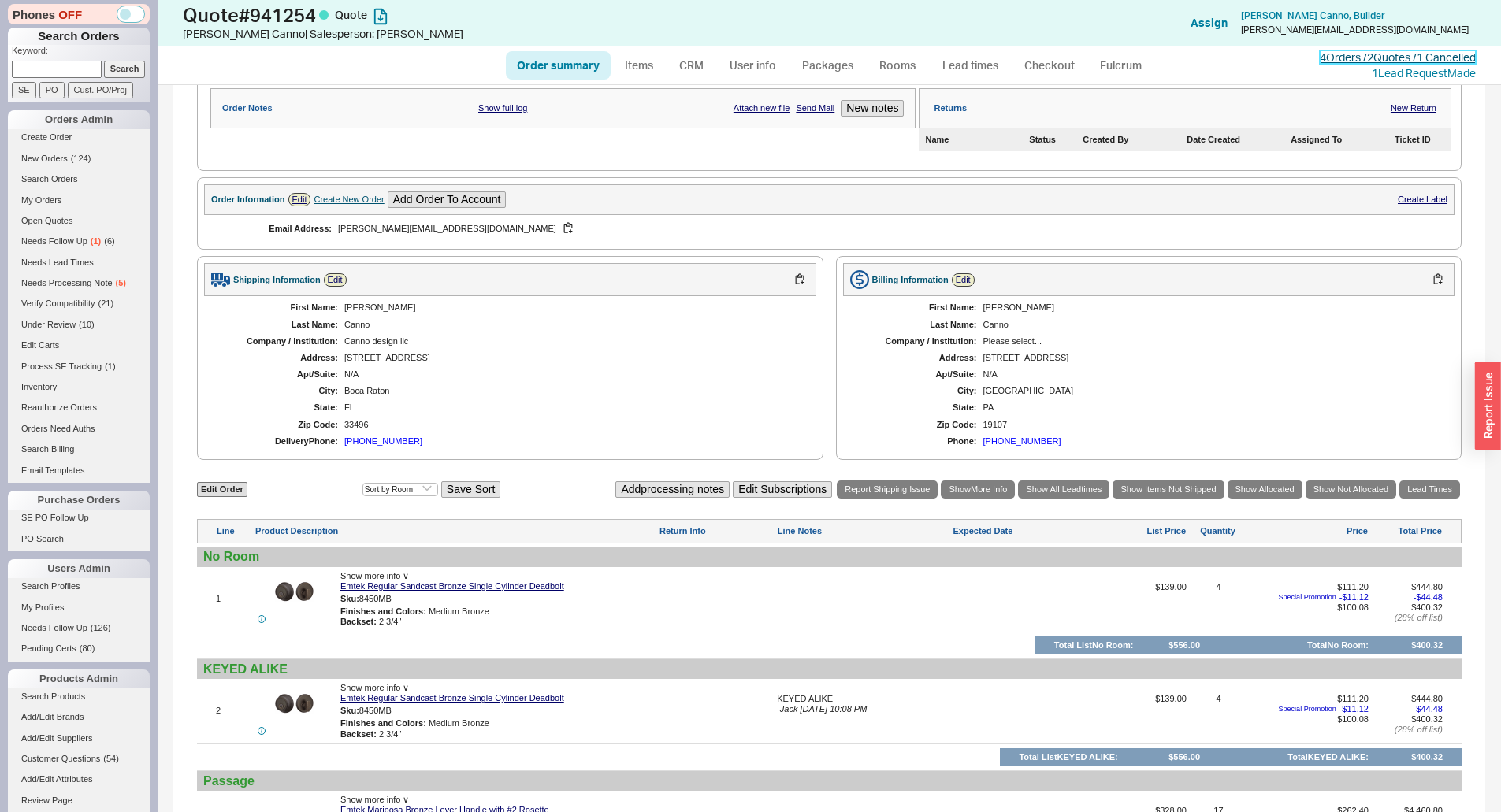
click at [1349, 59] on link "4 Orders / 2 Quotes / 1 Cancelled" at bounding box center [1398, 57] width 156 height 13
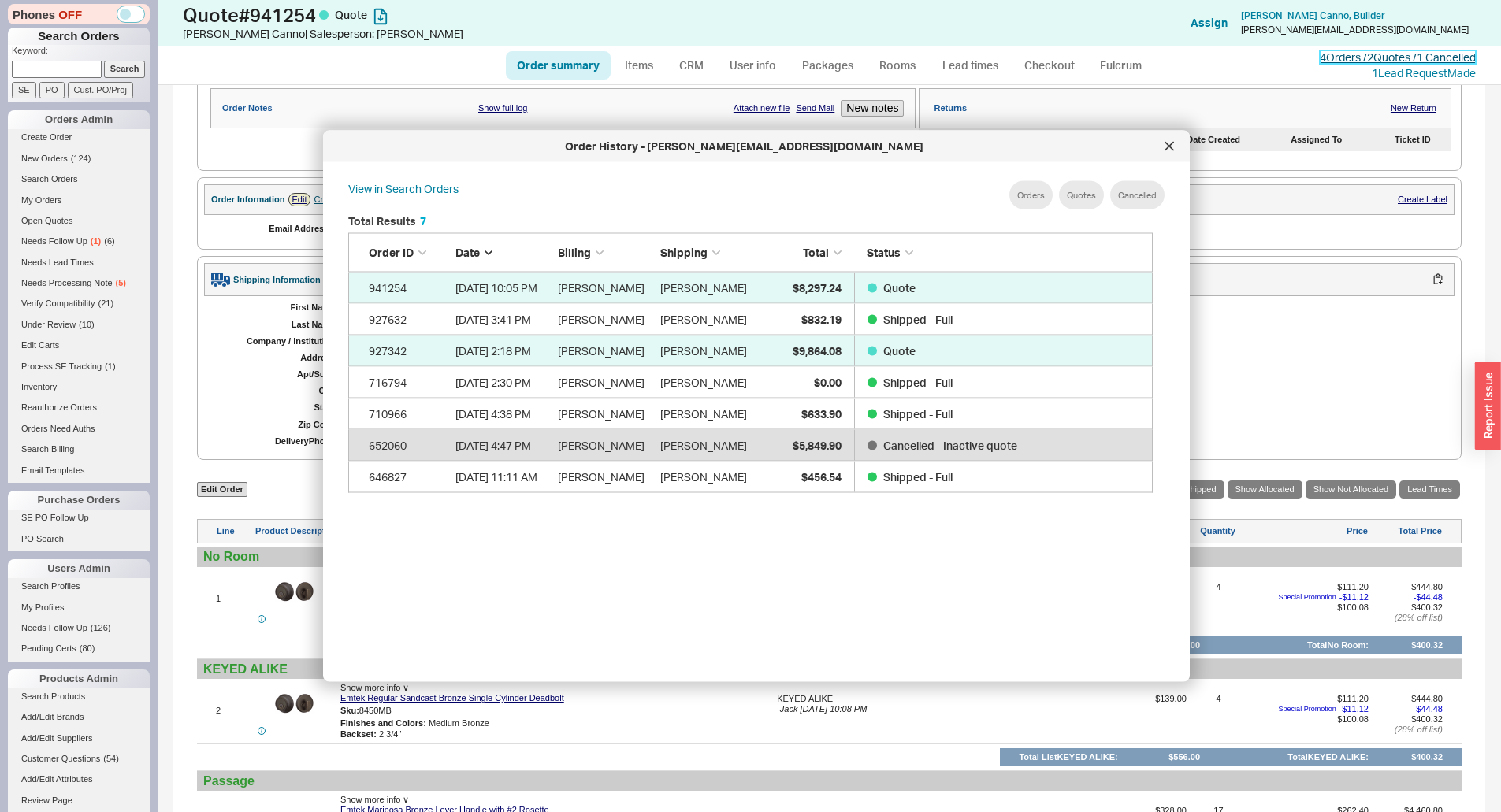
scroll to position [470, 818]
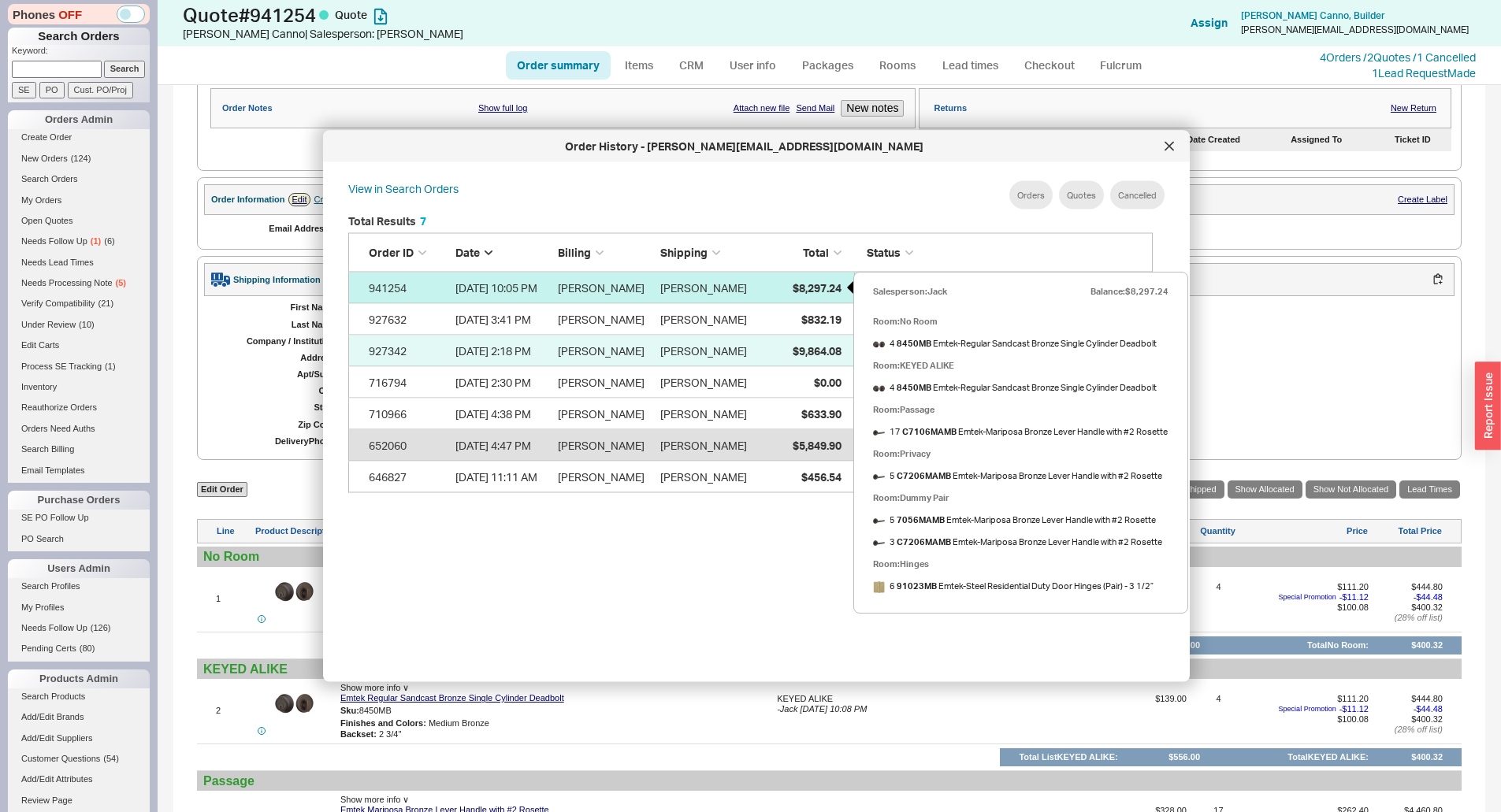
click at [816, 296] on div "$8,297.24" at bounding box center [802, 287] width 79 height 31
select select "*"
select select "LOW"
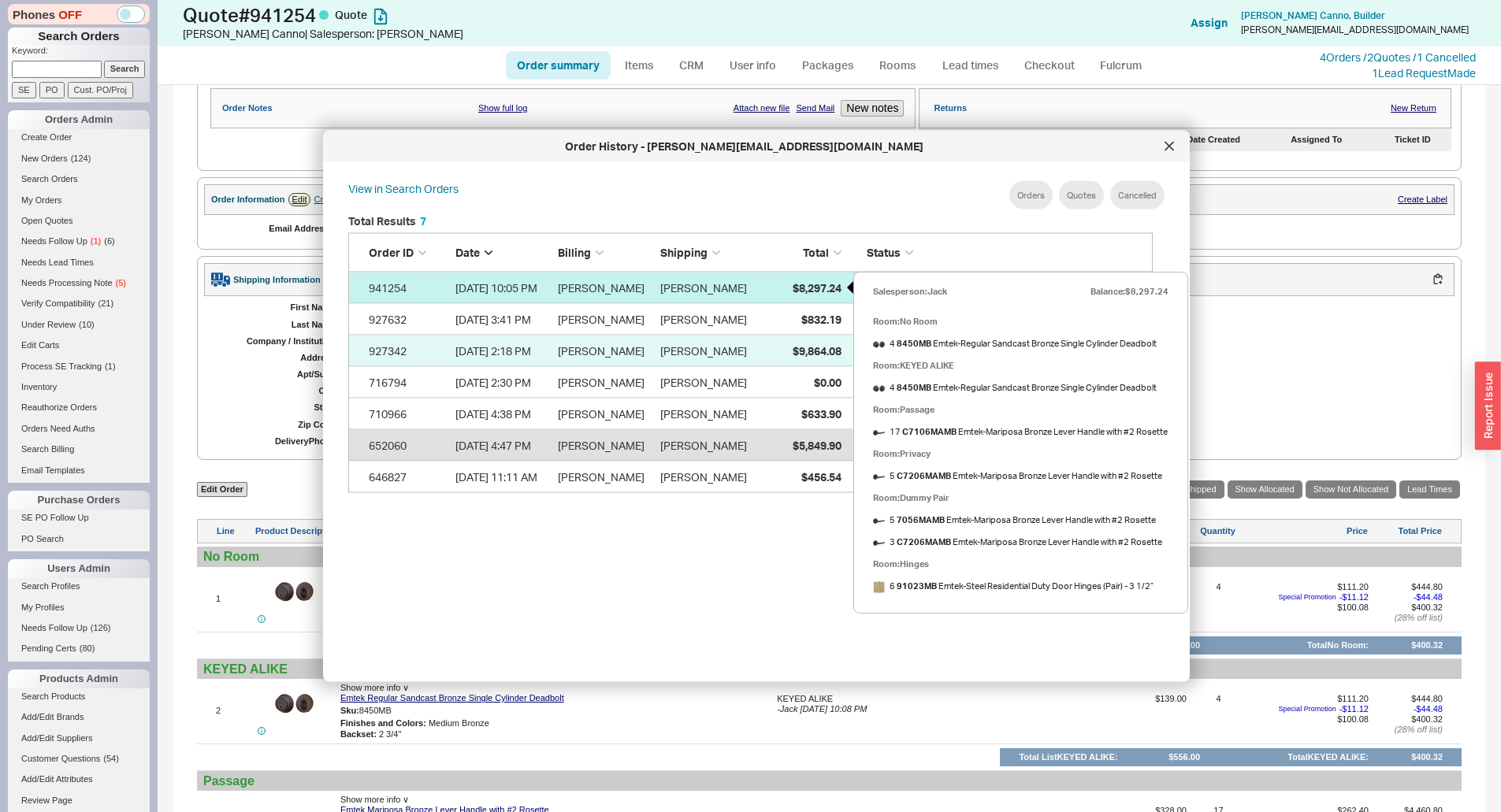
select select "3"
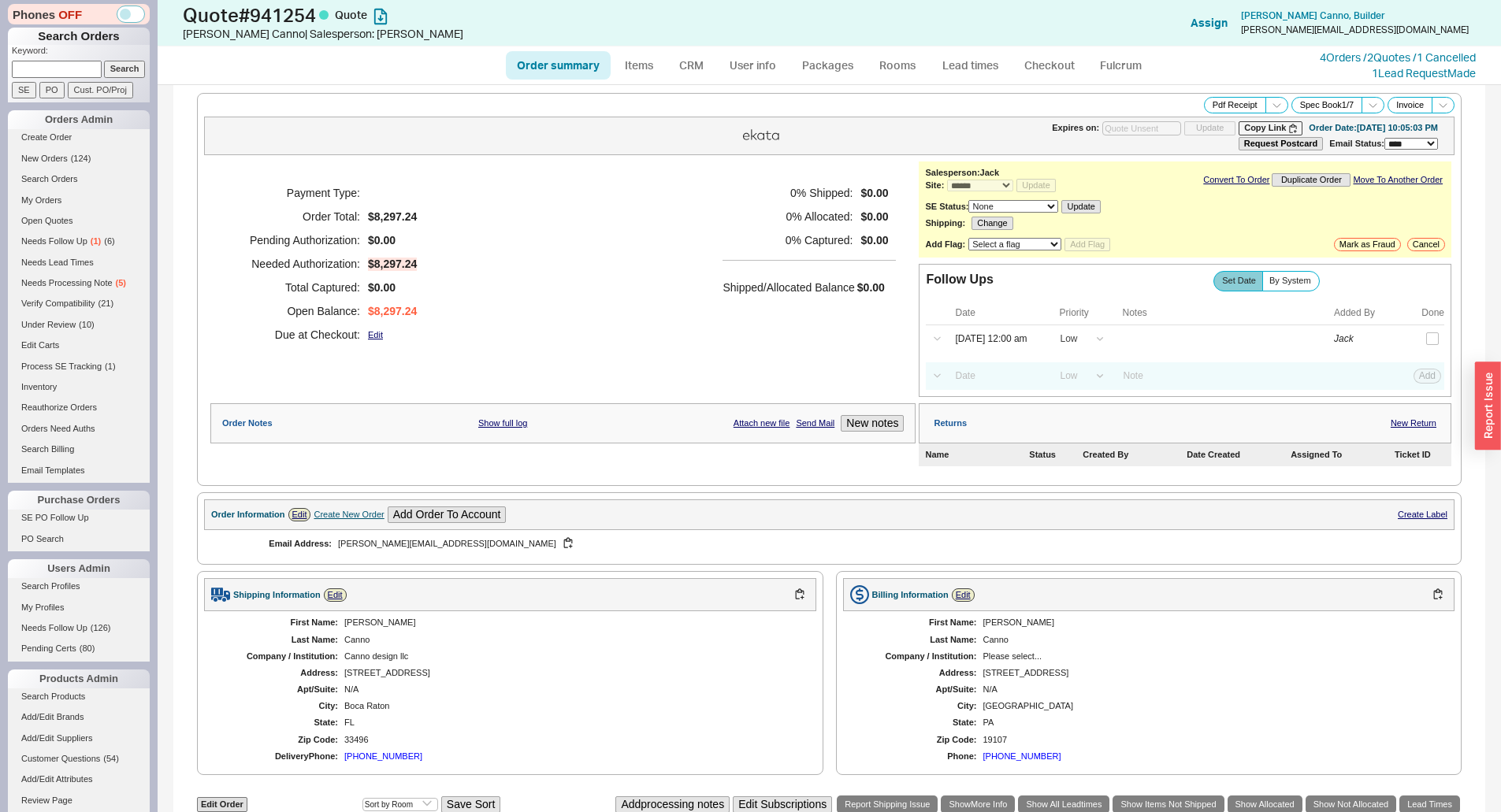
click at [723, 336] on div "0 % Shipped: $0.00 0 % Allocated: $0.00 0 % Captured: $0.00 Shipped/Allocated B…" at bounding box center [809, 264] width 173 height 165
click at [1389, 51] on link "4 Orders / 2 Quotes / 1 Cancelled" at bounding box center [1398, 57] width 156 height 13
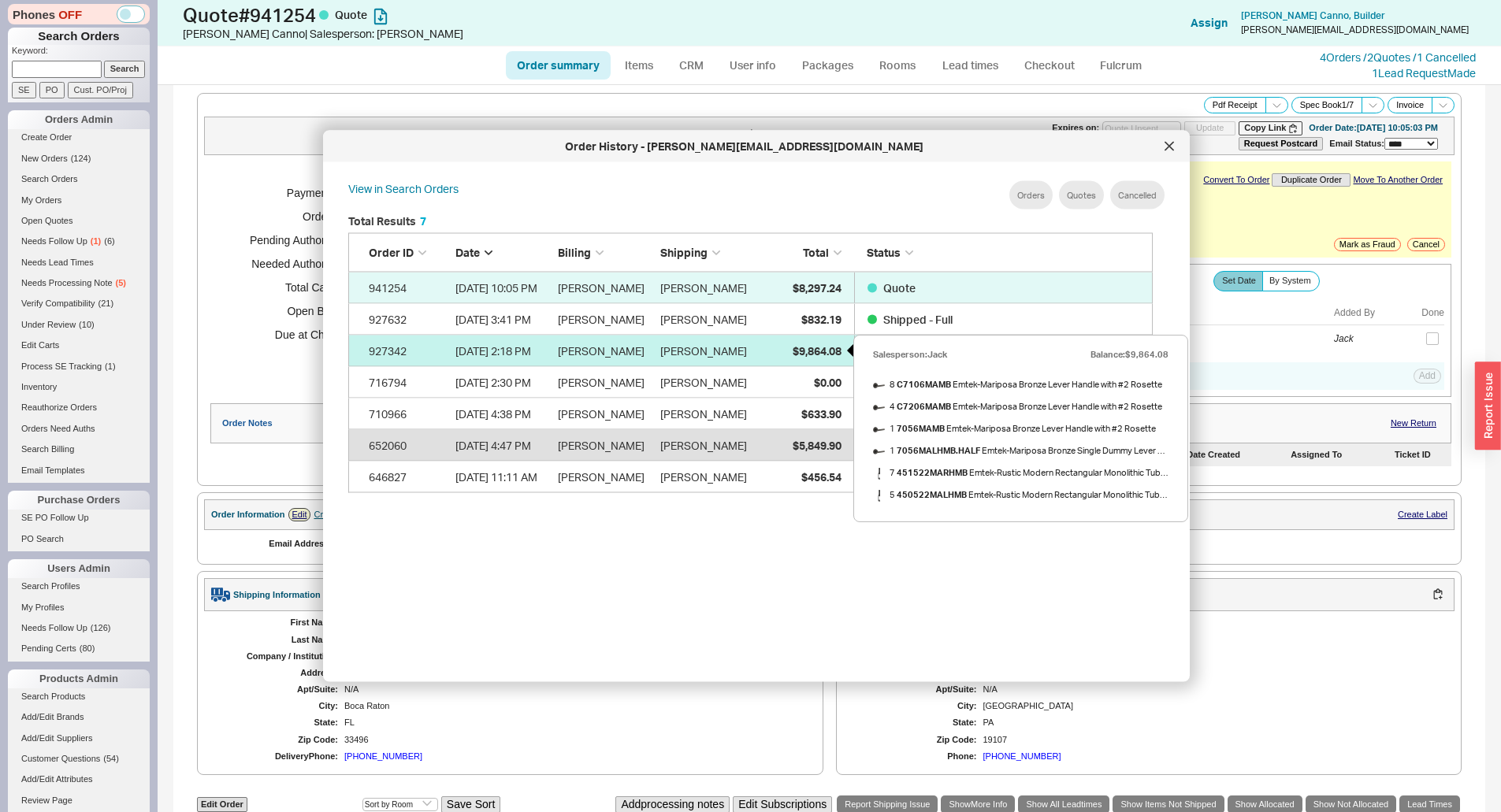
click at [787, 341] on div "$9,864.08" at bounding box center [802, 351] width 79 height 31
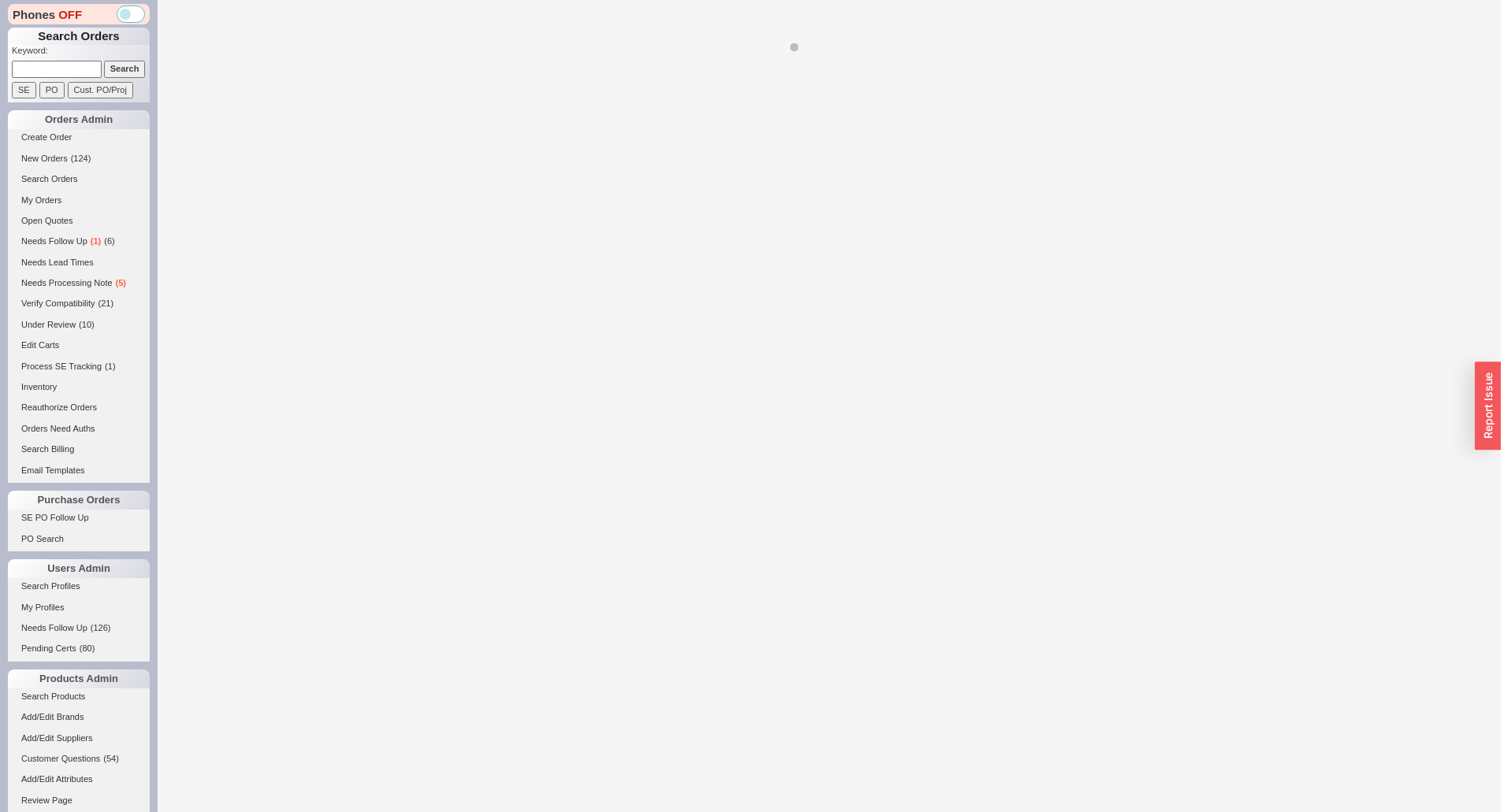
select select "*"
select select "LOW"
select select "3"
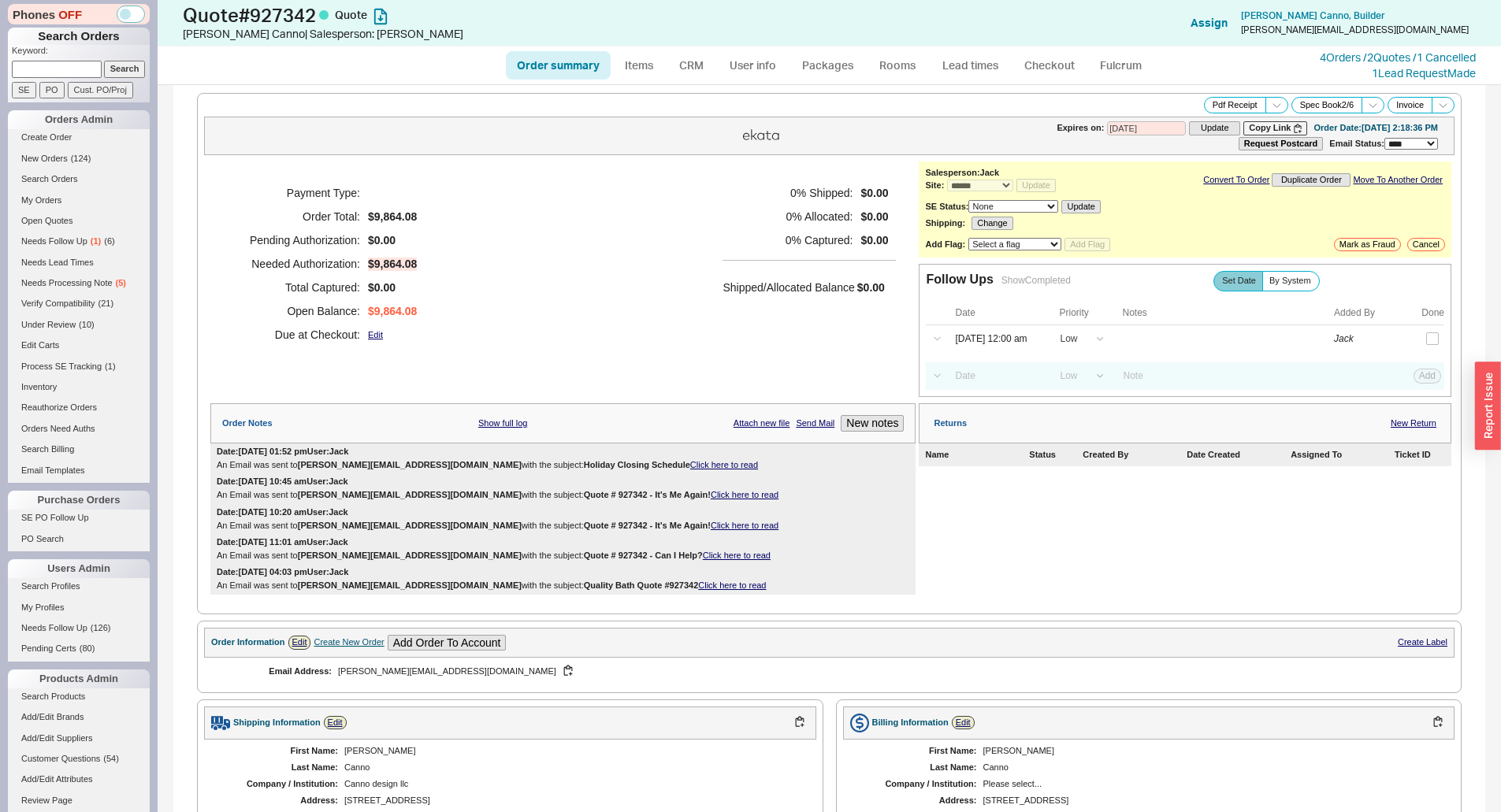
scroll to position [866, 0]
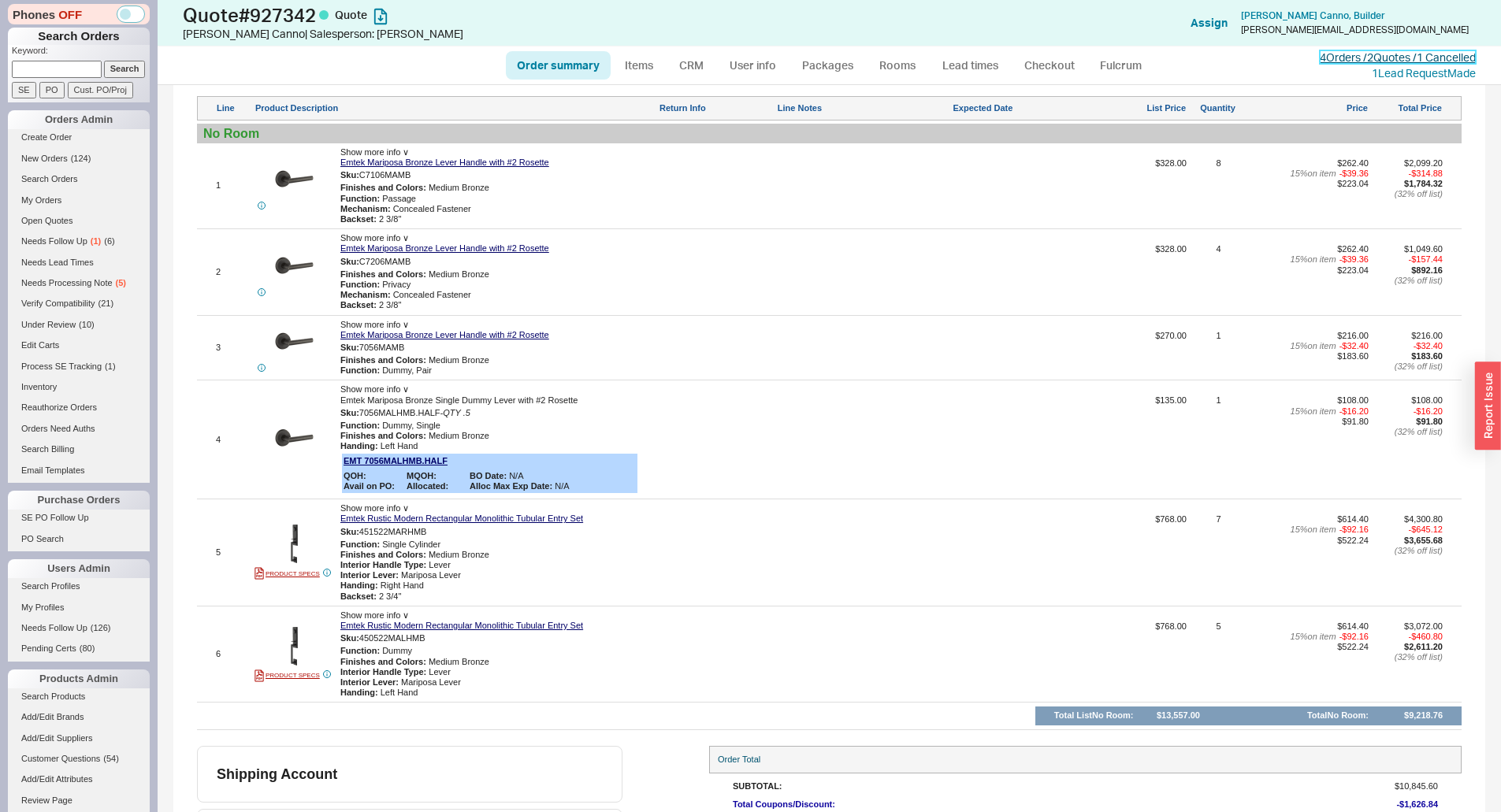
click at [1421, 51] on link "4 Orders / 2 Quotes / 1 Cancelled" at bounding box center [1398, 57] width 156 height 13
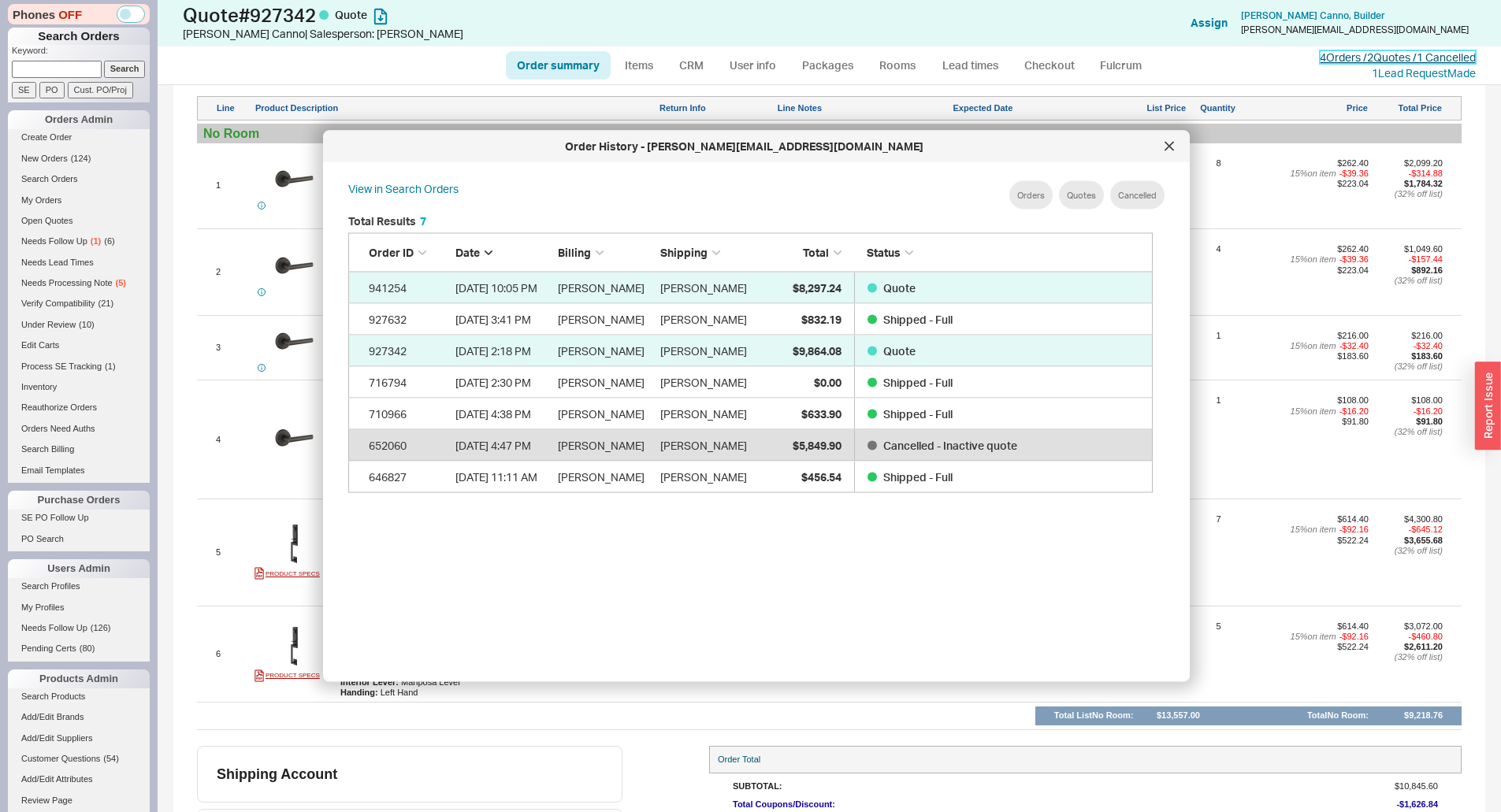
scroll to position [248, 792]
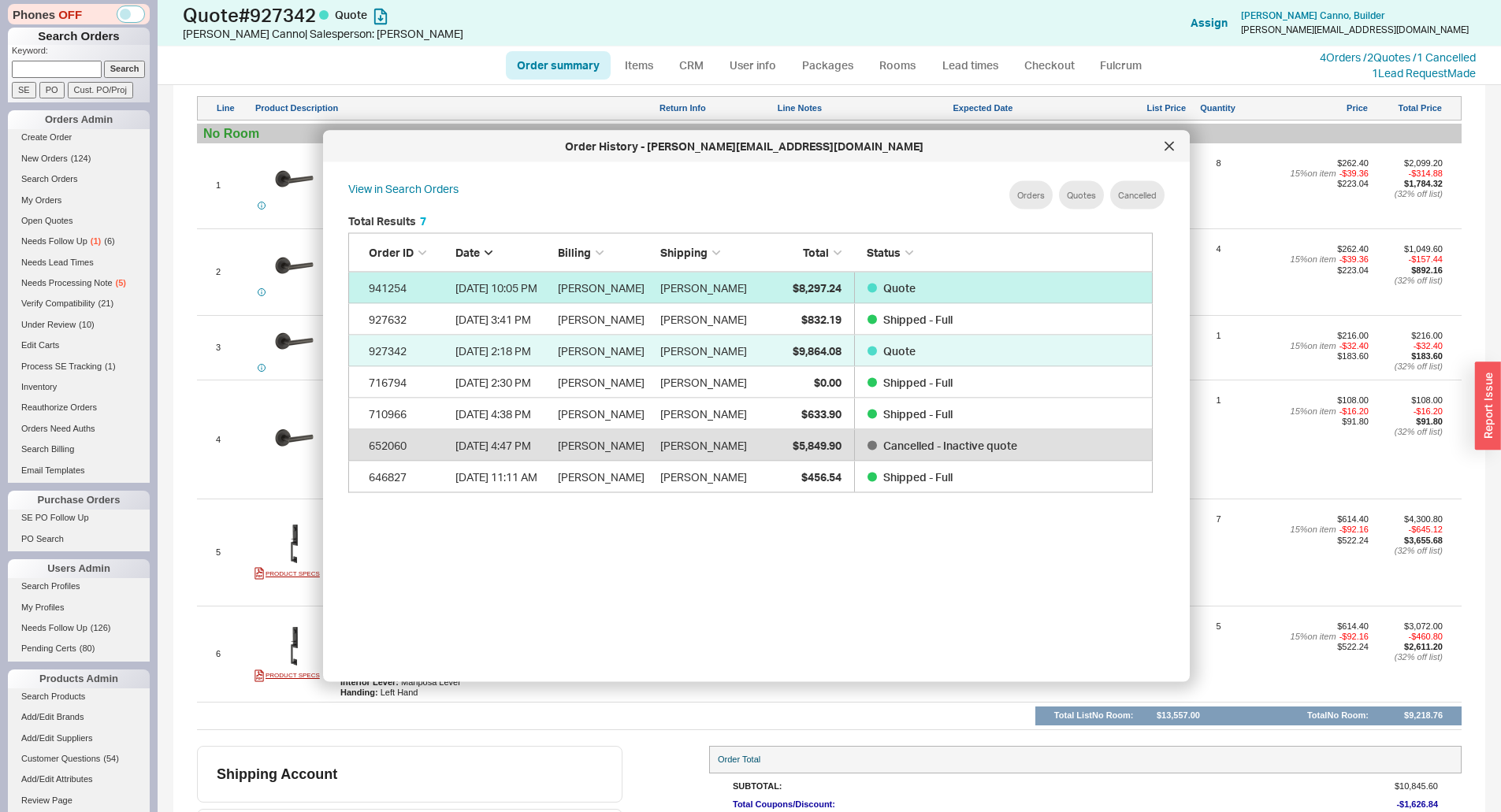
click at [801, 273] on div "$8,297.24" at bounding box center [802, 287] width 79 height 31
select select "*"
select select "LOW"
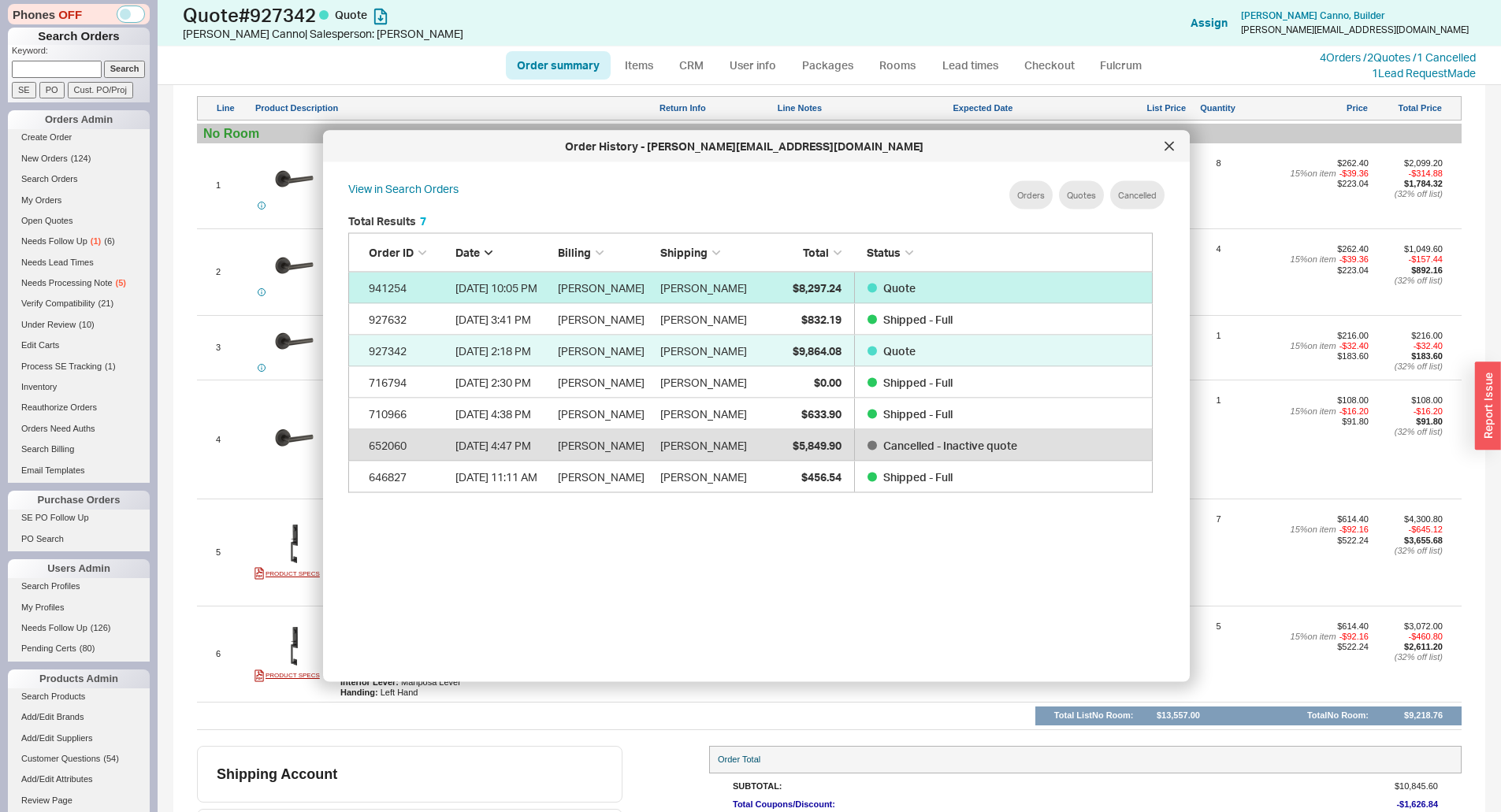
select select "3"
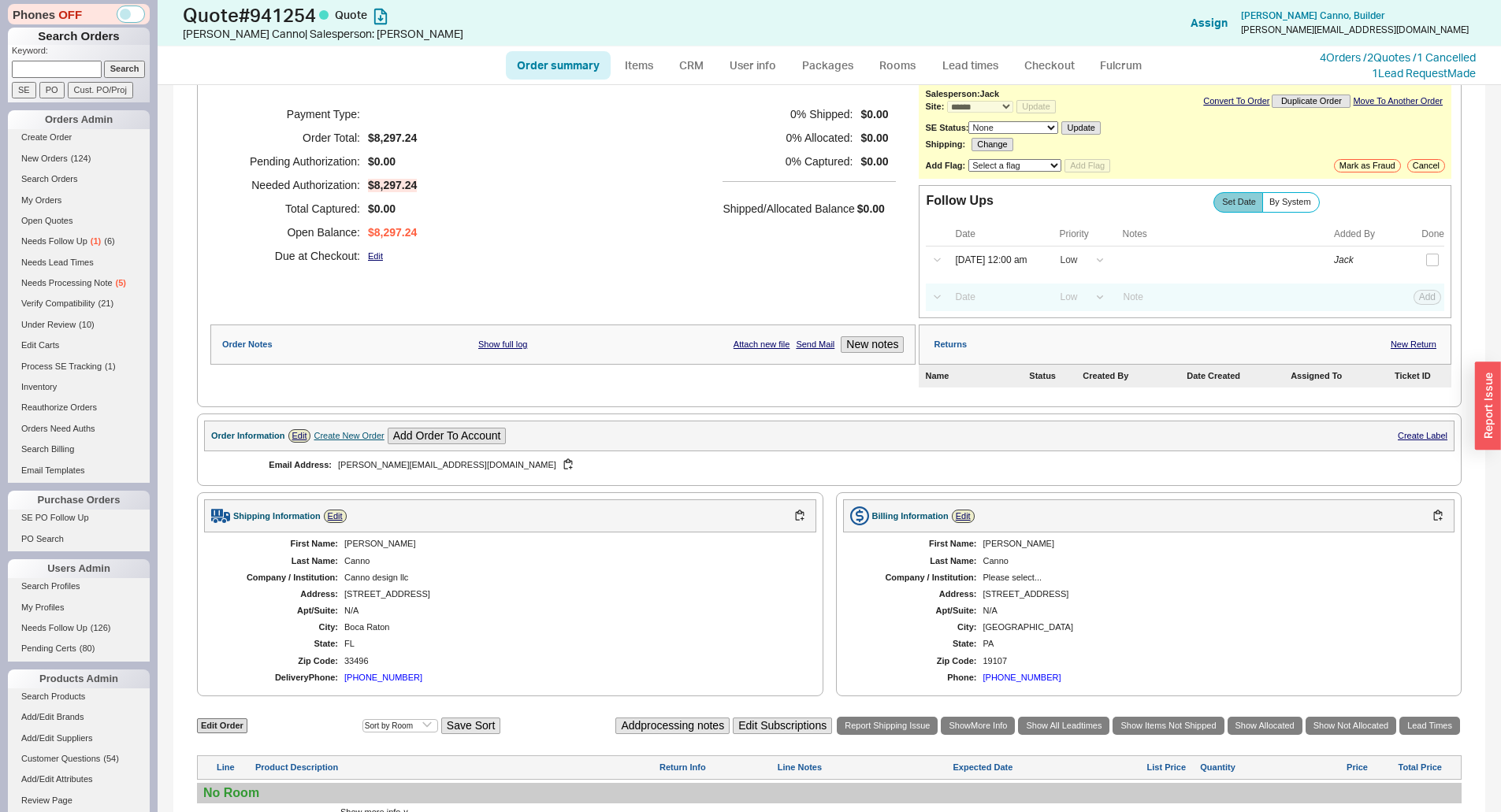
scroll to position [631, 0]
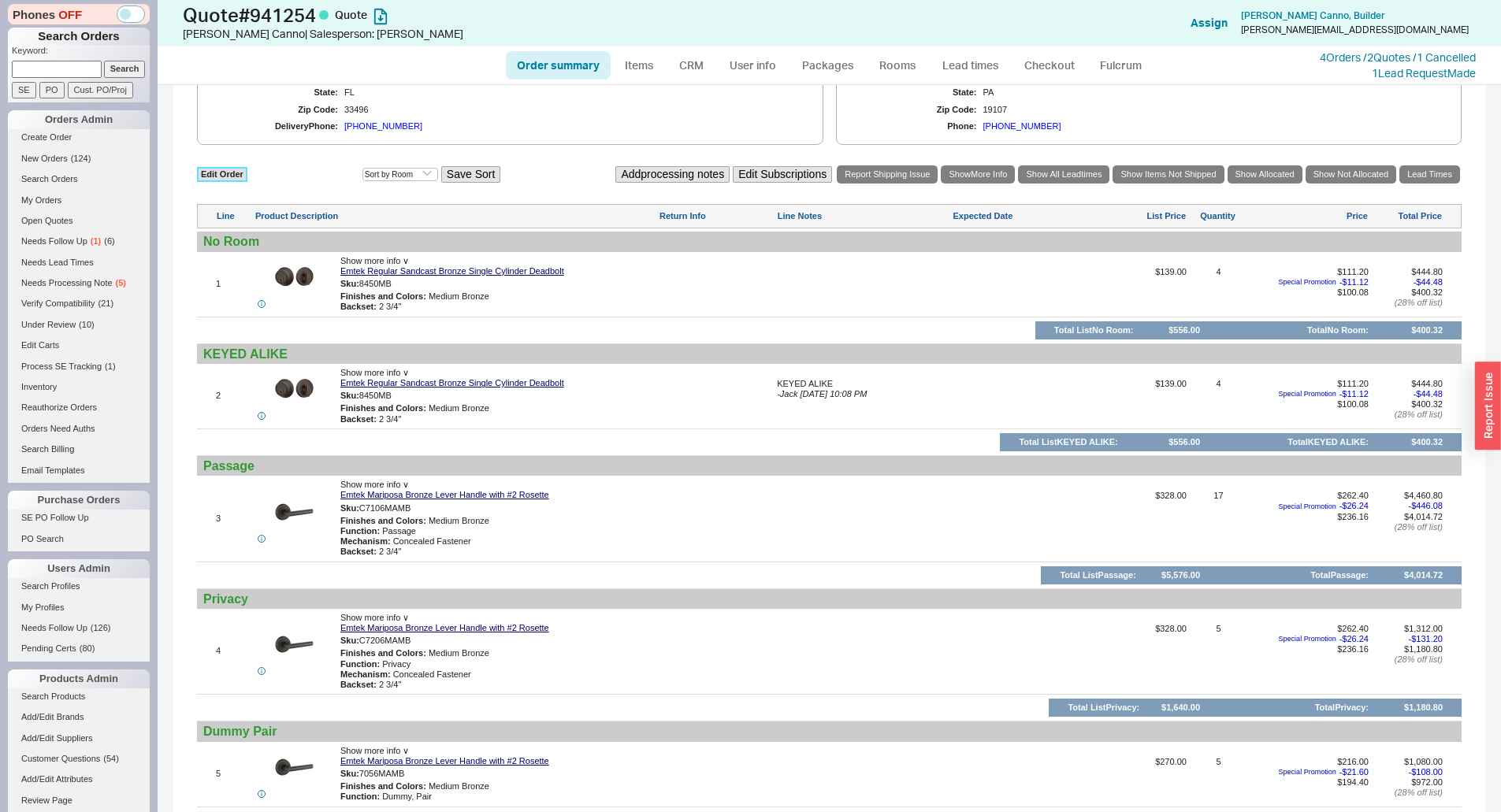
click at [235, 172] on link "Edit Order" at bounding box center [222, 174] width 50 height 15
select select "3"
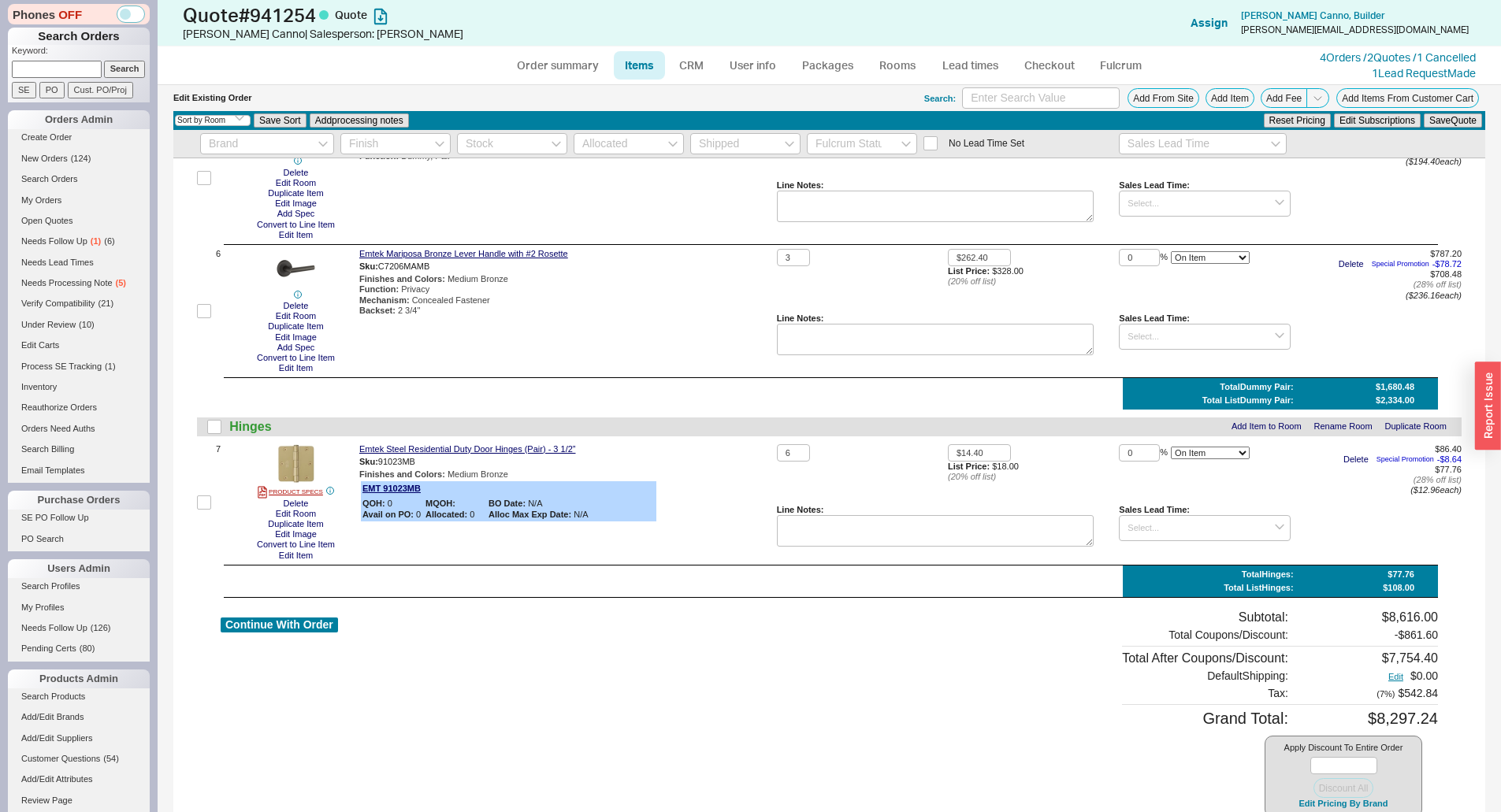
scroll to position [960, 0]
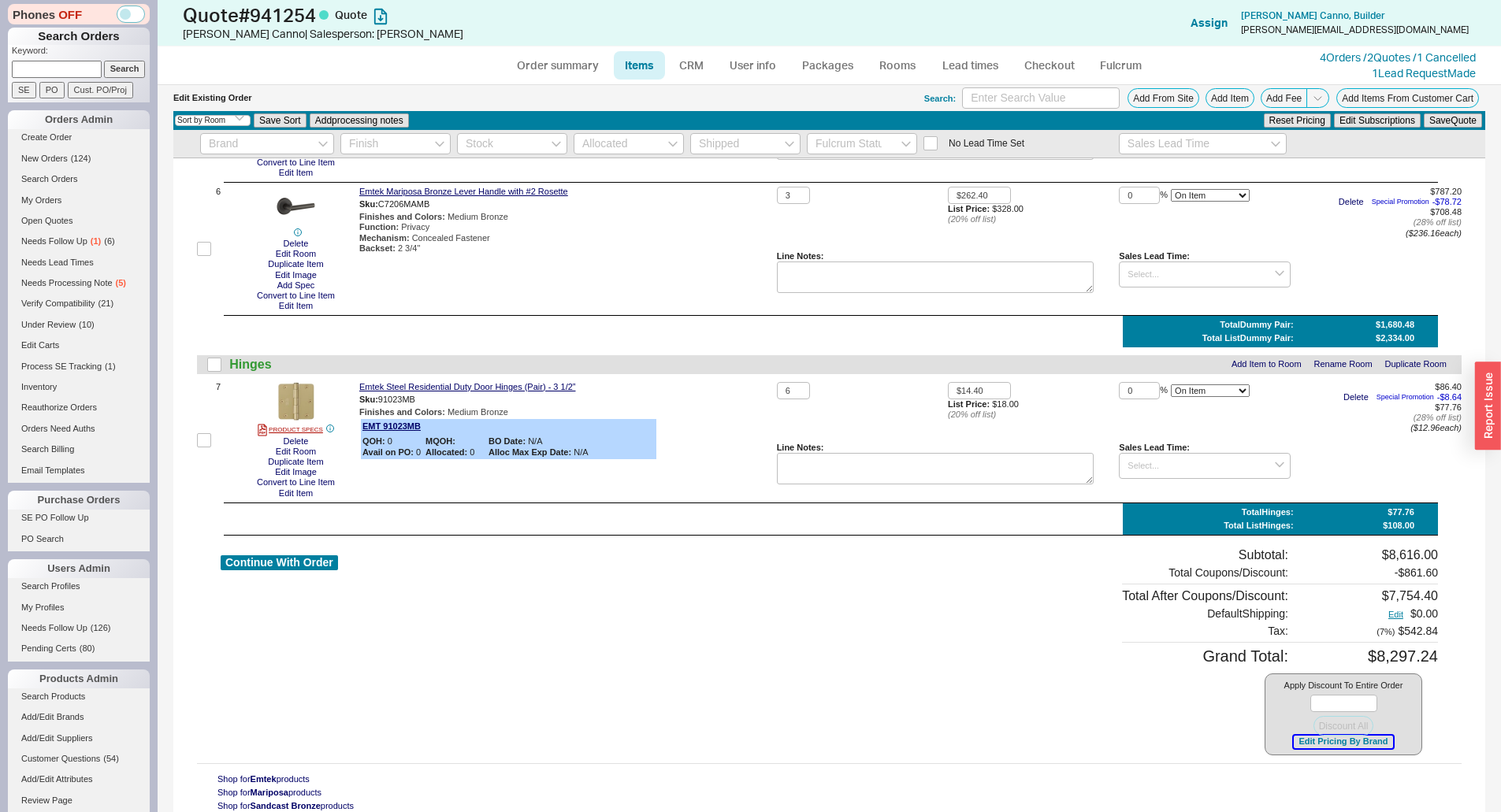
click at [1319, 747] on button "Edit Pricing By Brand" at bounding box center [1343, 741] width 99 height 11
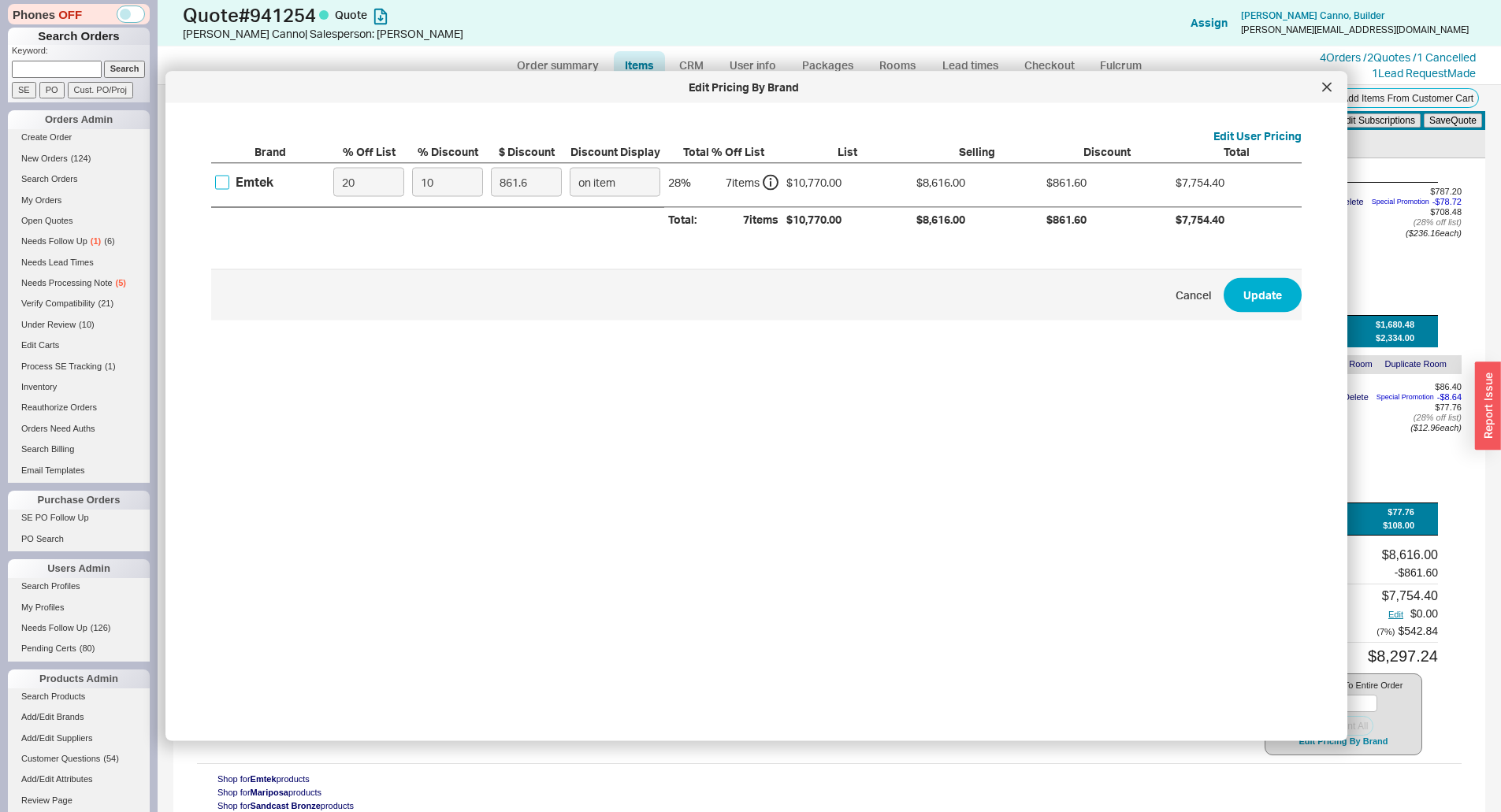
click at [220, 184] on input "Emtek" at bounding box center [222, 181] width 14 height 14
checkbox input "true"
click at [444, 173] on input "10" at bounding box center [448, 181] width 71 height 29
type input "2"
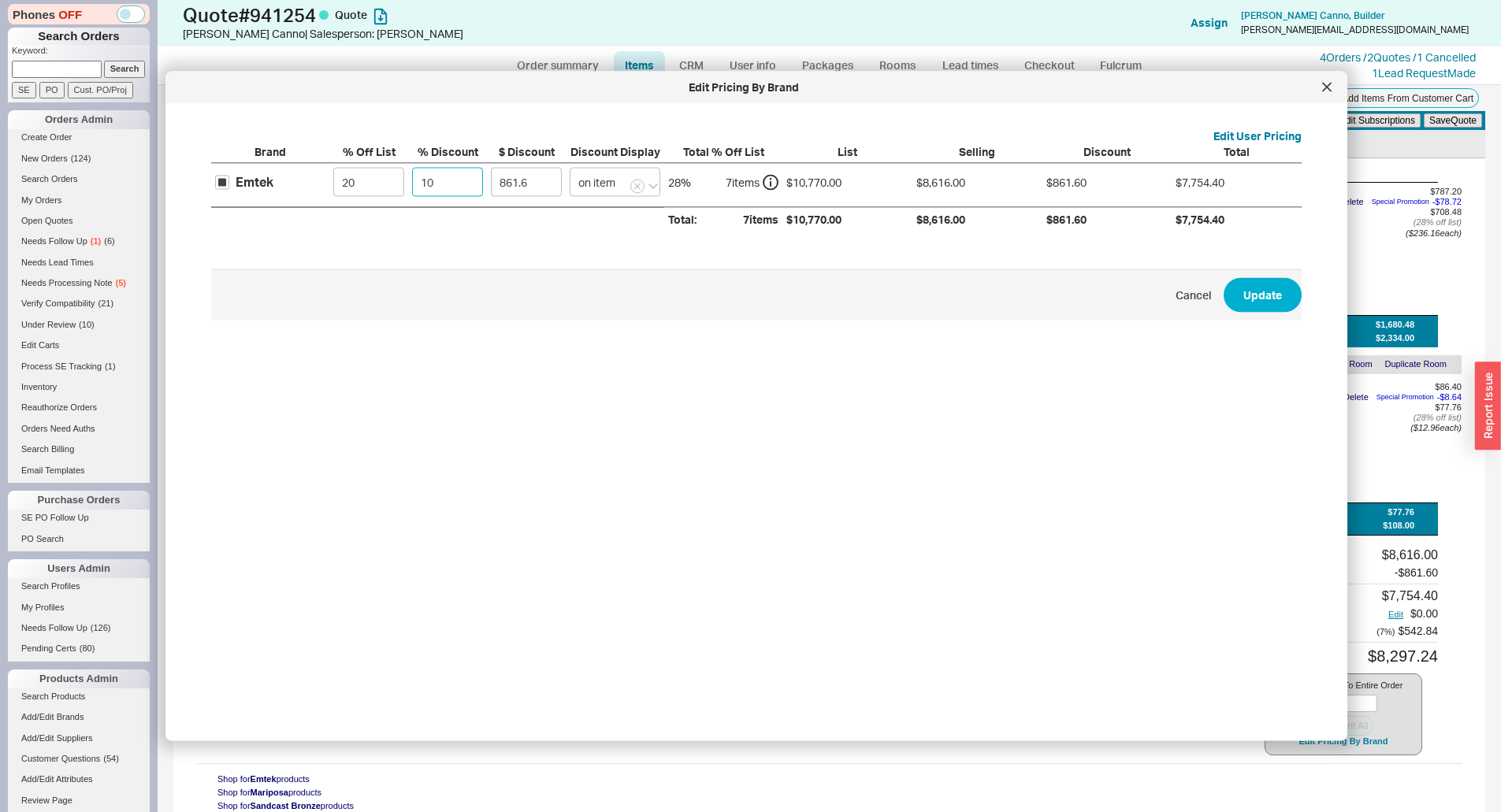
type input "172.32"
type input "20"
type input "1723.2"
type input "20"
click at [1266, 284] on button "Update" at bounding box center [1262, 295] width 78 height 34
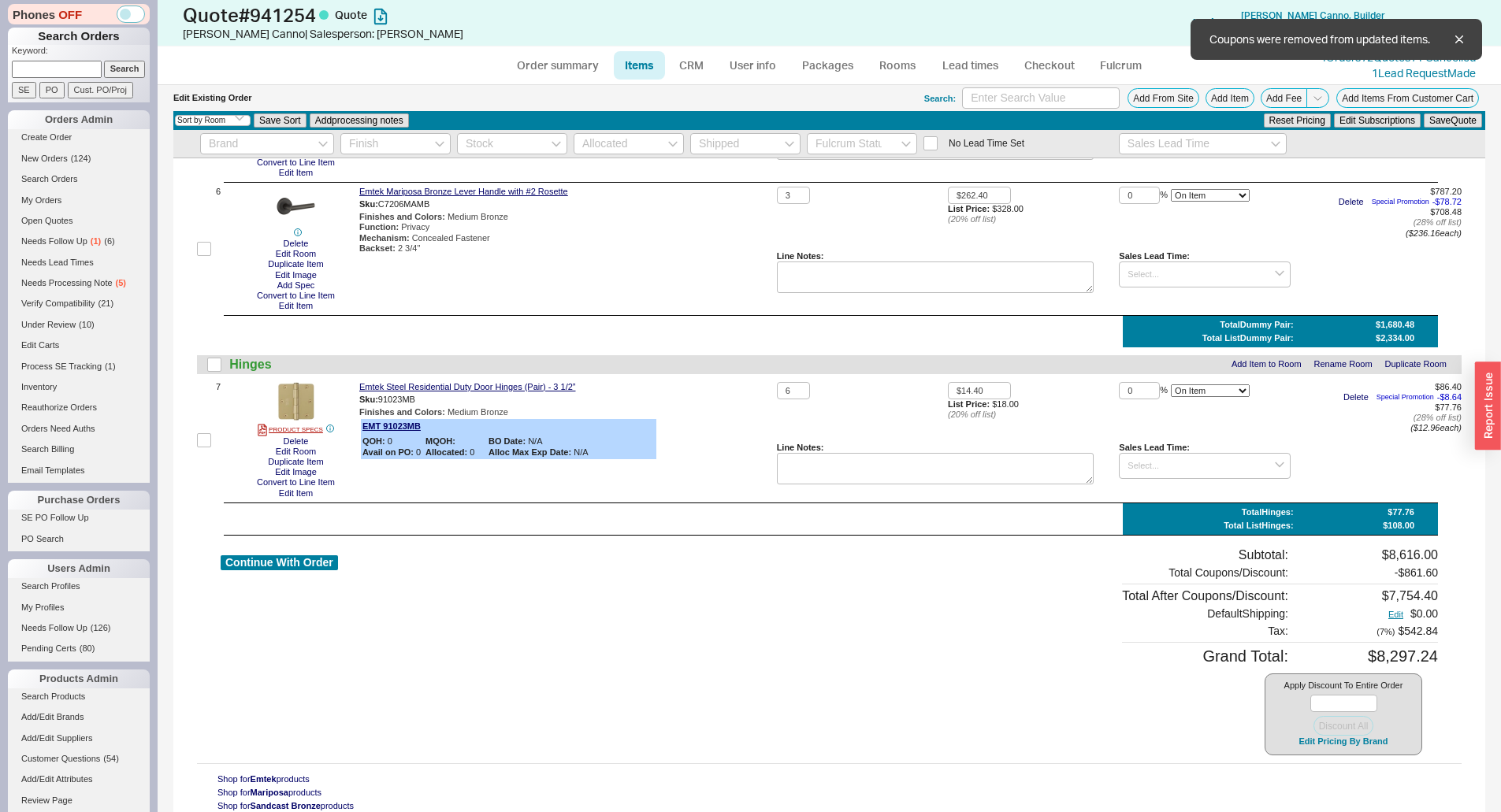
type input "20"
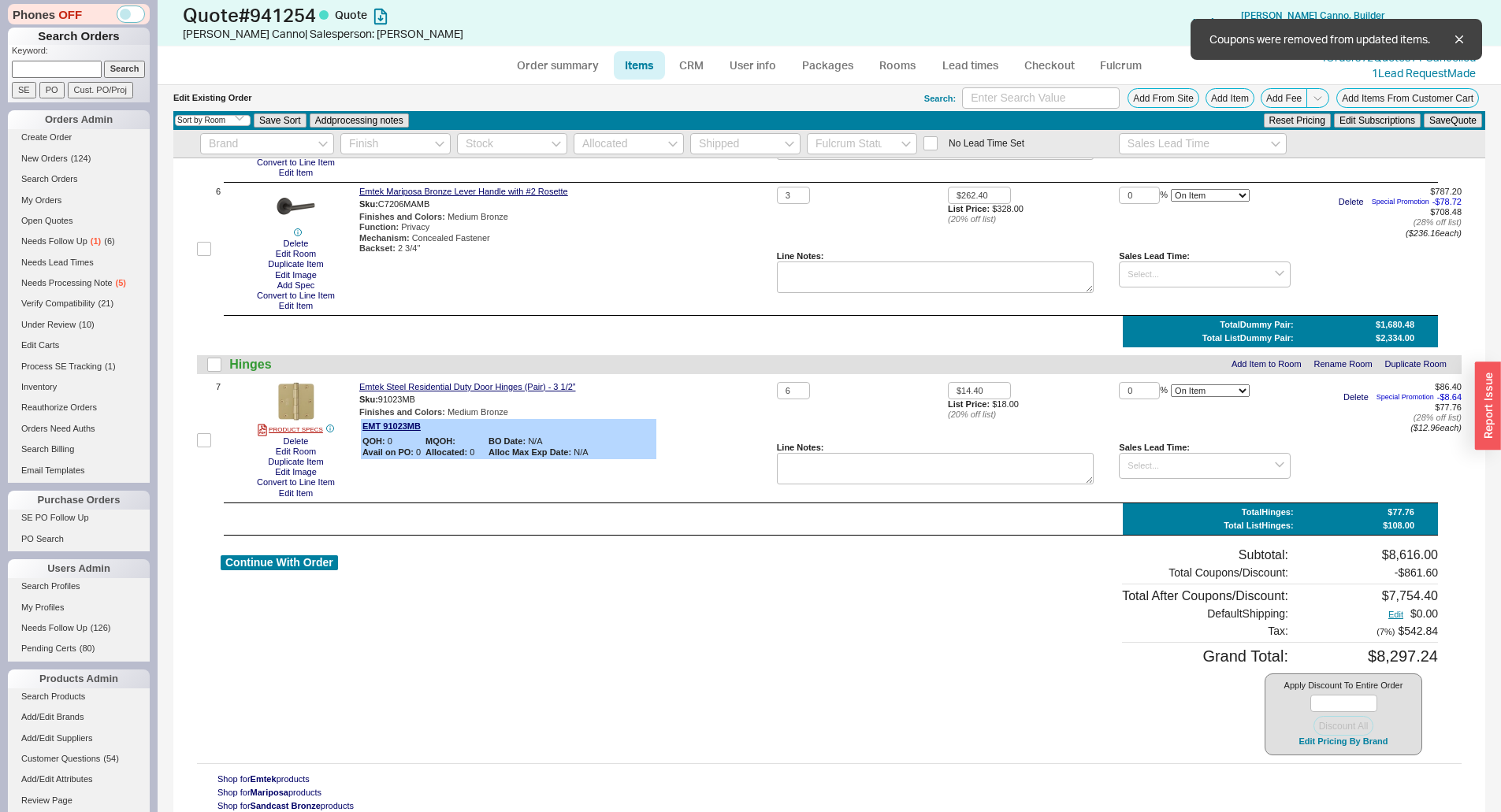
type input "20"
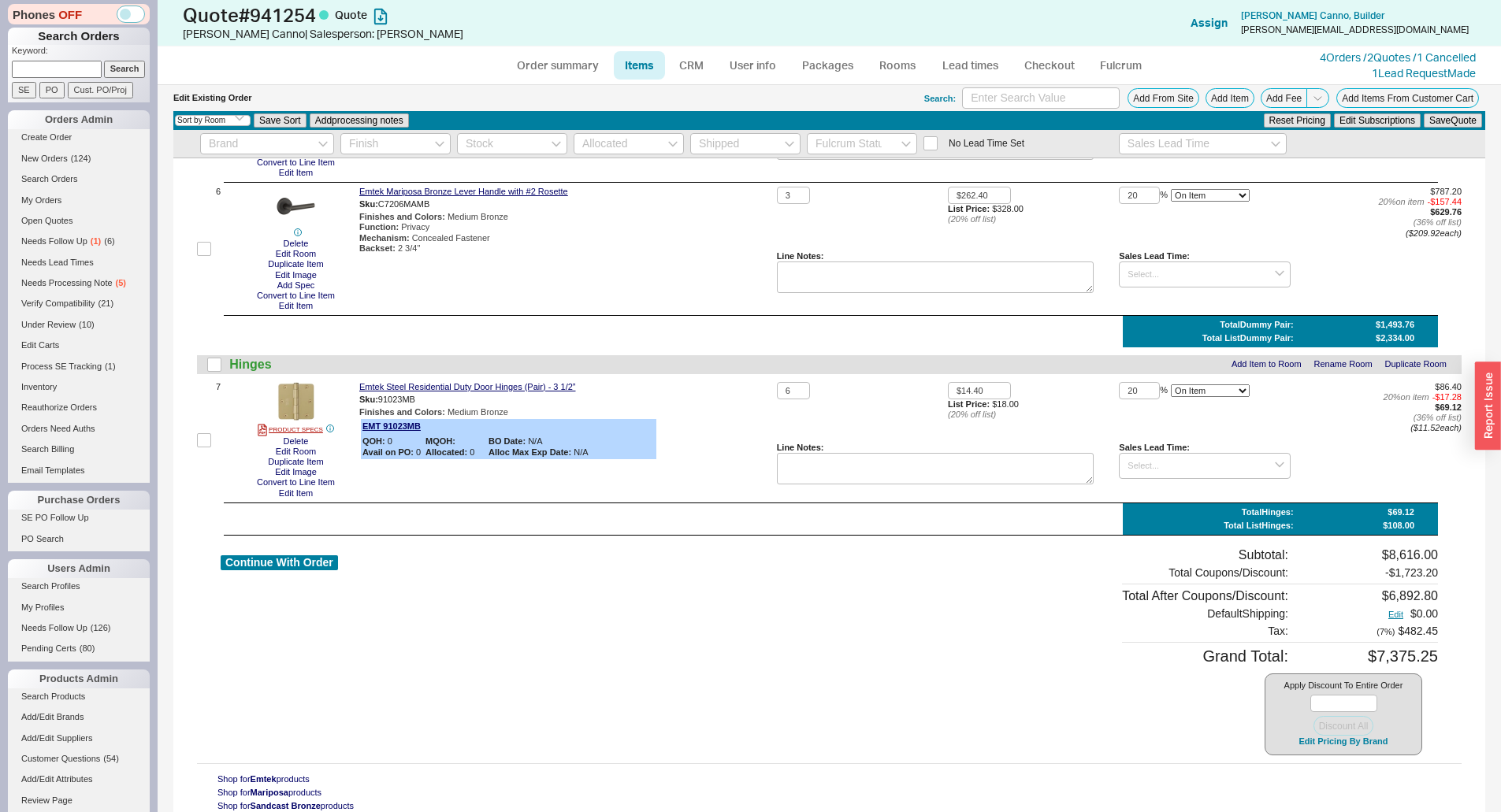
click at [750, 296] on div "Emtek Mariposa Bronze Lever Handle with #2 Rosette Sku: C7206MAMB Finishes and …" at bounding box center [564, 249] width 411 height 125
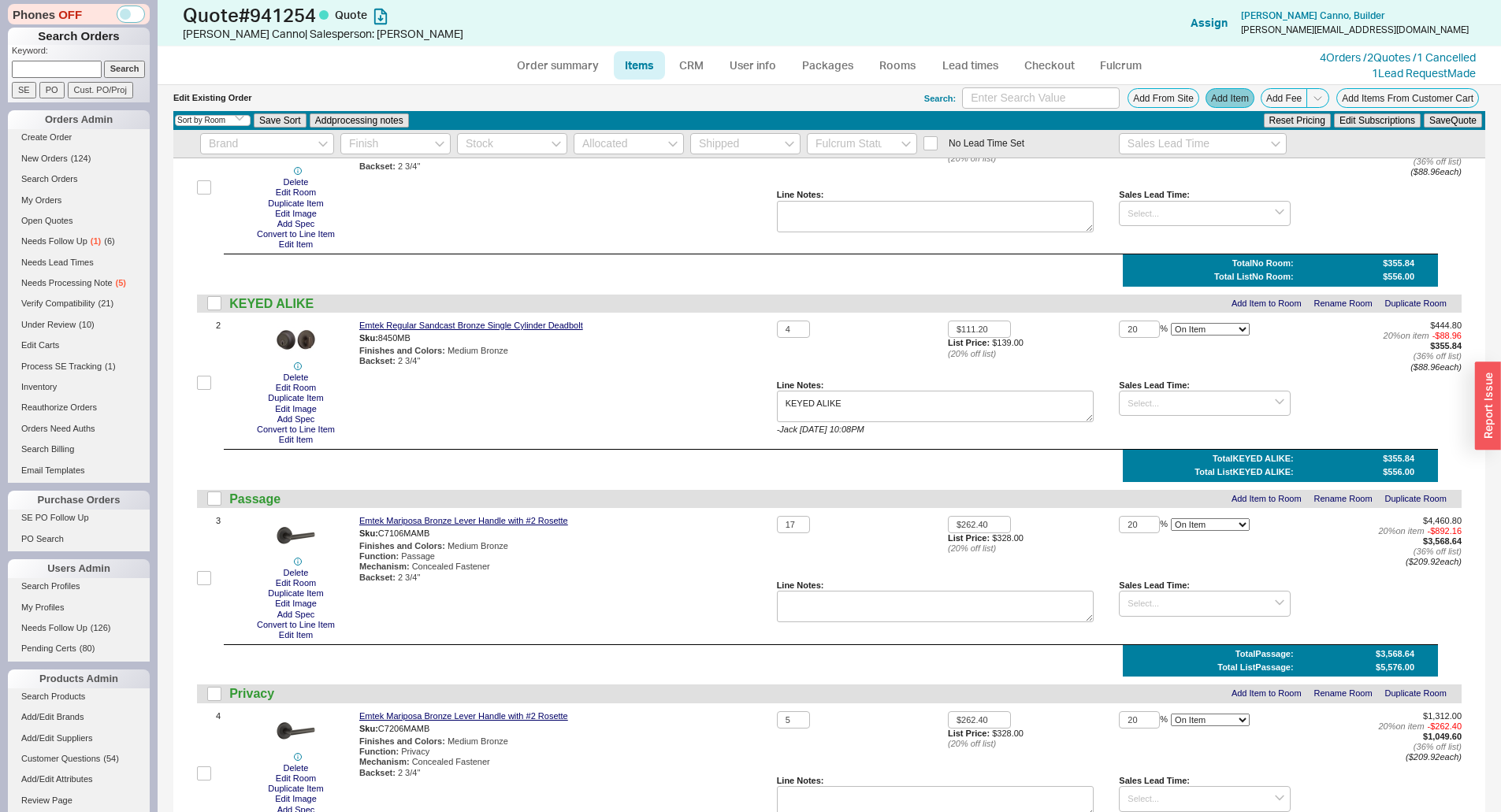
scroll to position [0, 0]
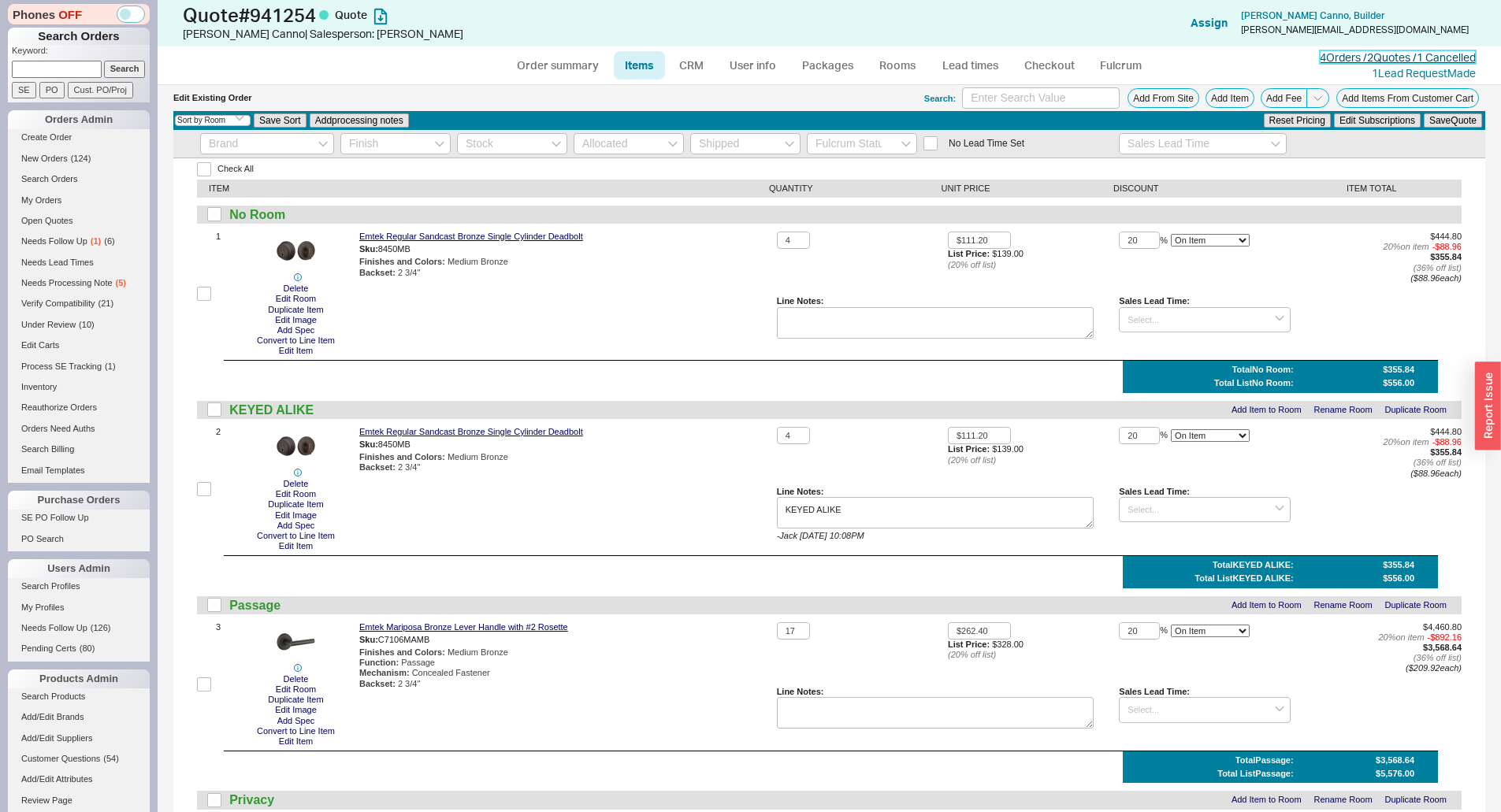
click at [1394, 59] on link "4 Orders / 2 Quotes / 1 Cancelled" at bounding box center [1398, 57] width 156 height 13
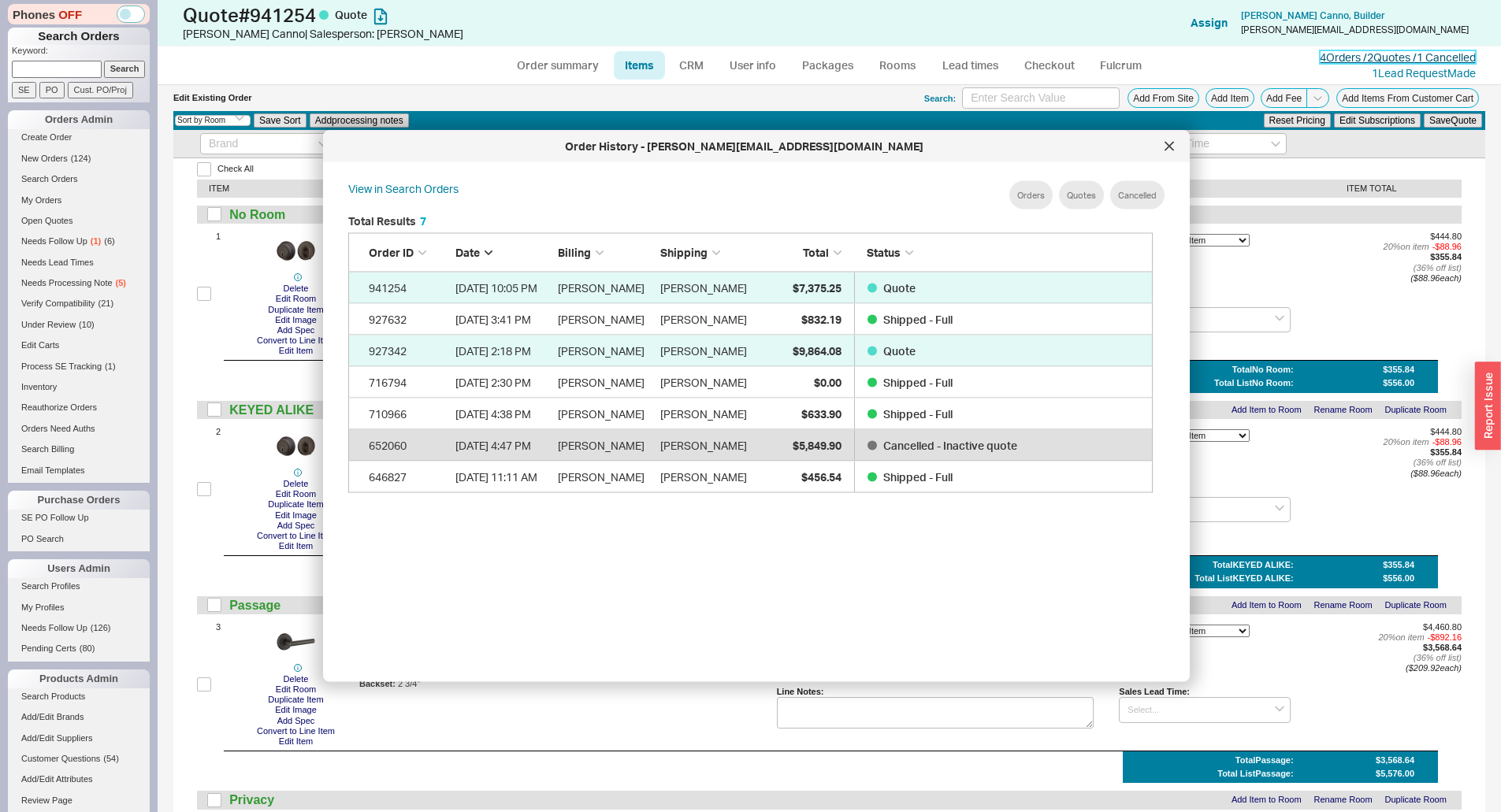
scroll to position [470, 818]
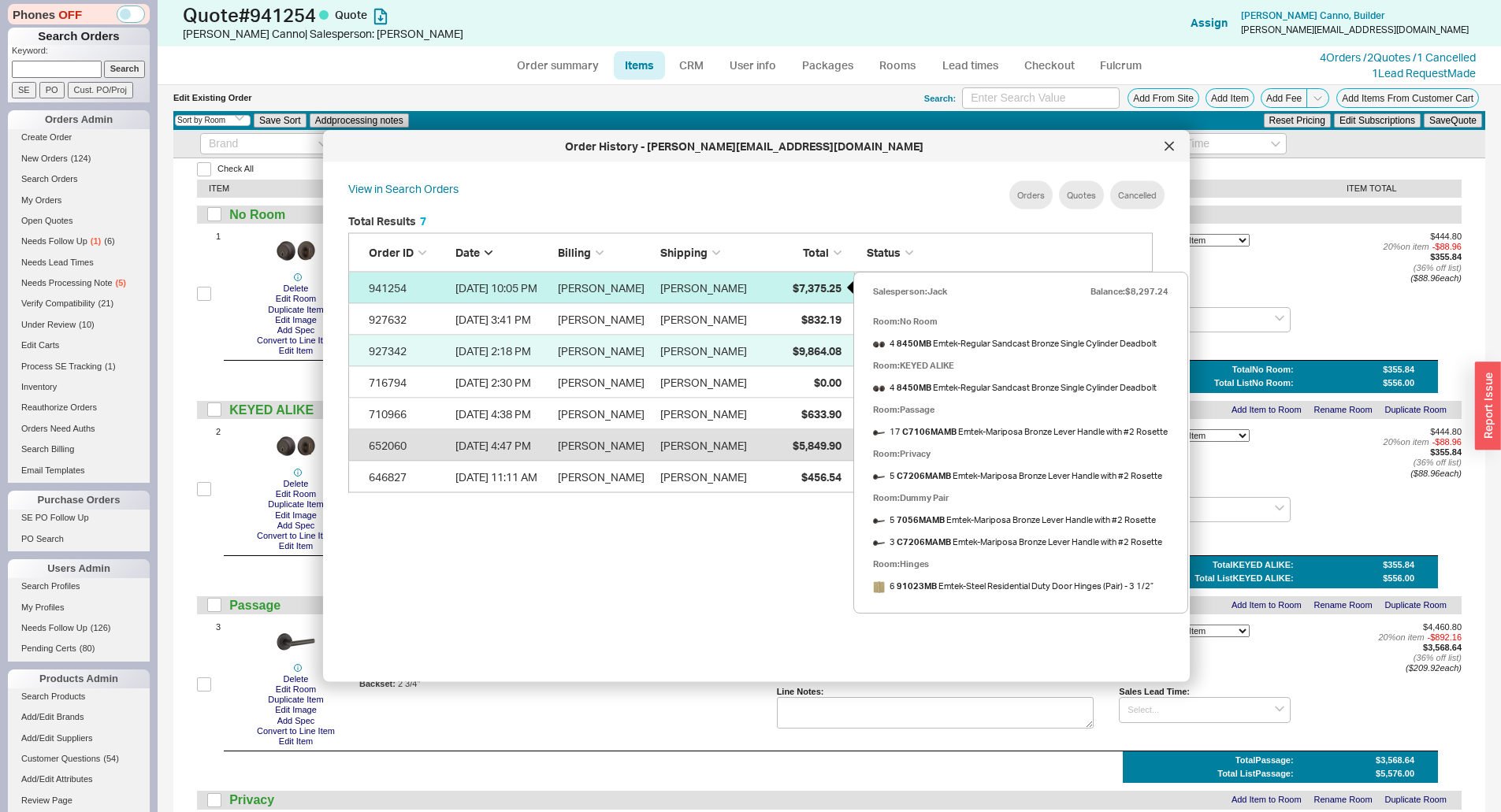
click at [780, 291] on div "$7,375.25" at bounding box center [802, 287] width 79 height 31
select select "*"
select select "LOW"
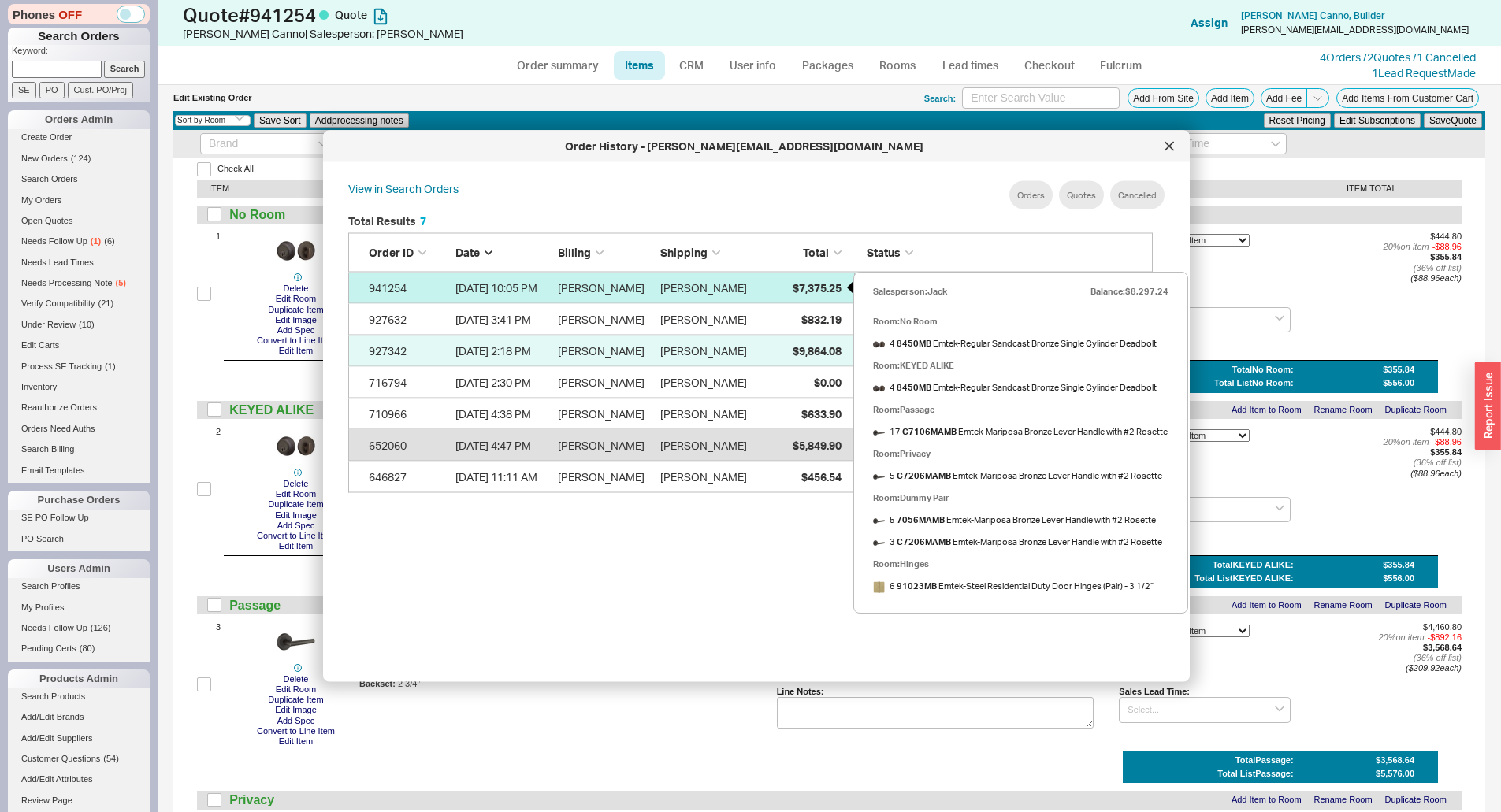
select select "3"
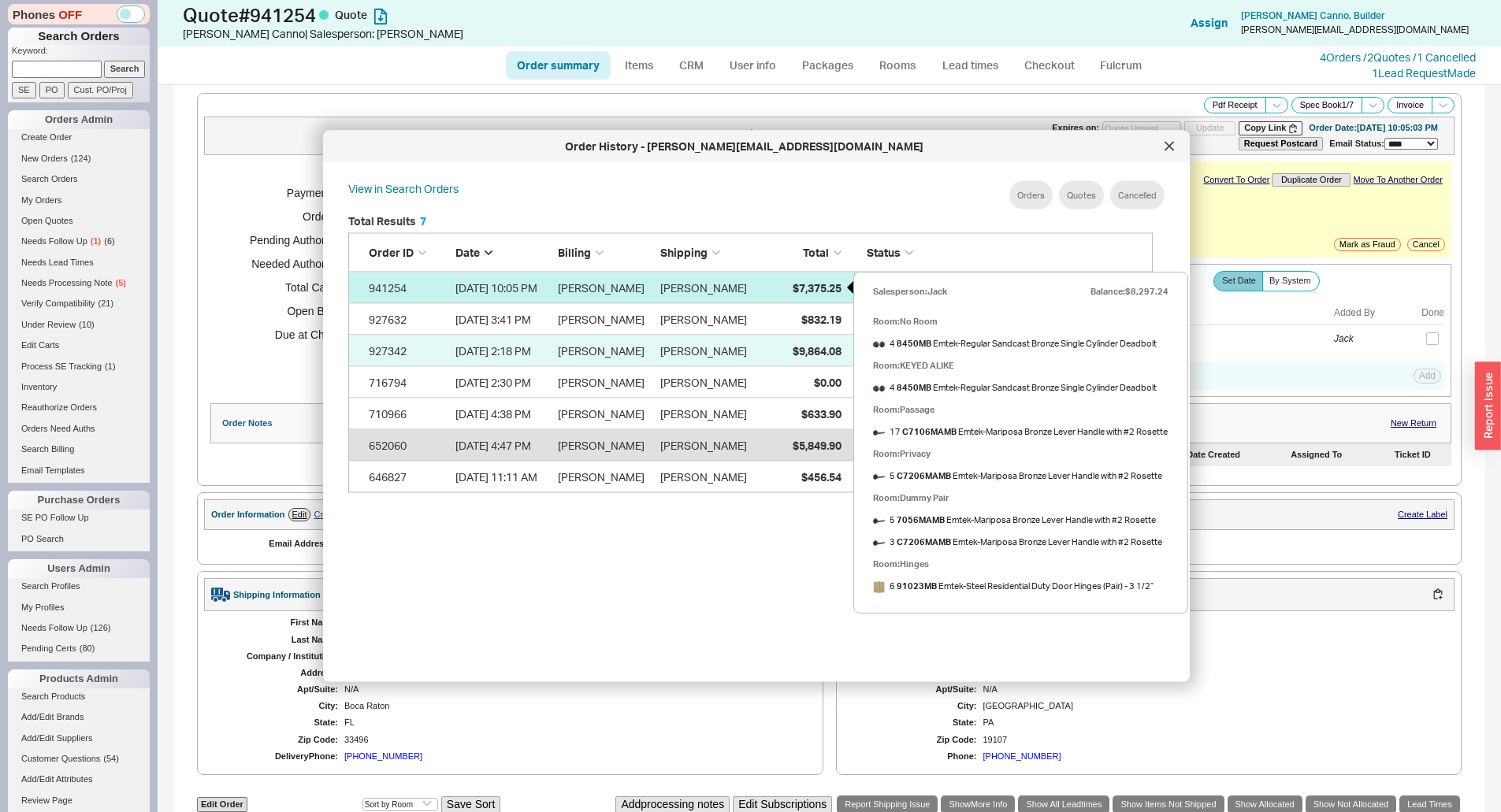
click at [780, 291] on div "$7,375.25" at bounding box center [802, 287] width 79 height 31
select select "*"
select select "LOW"
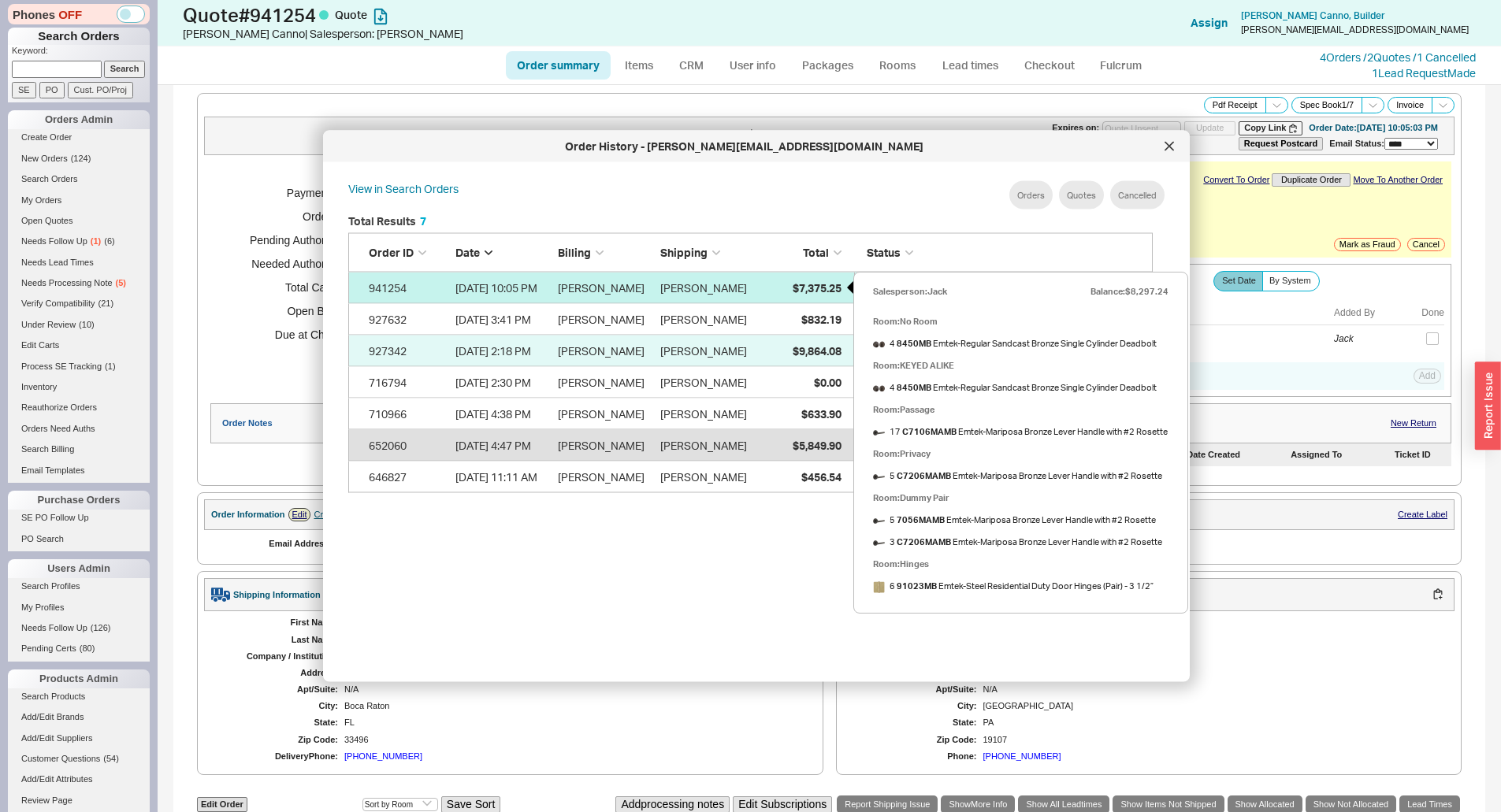
select select "3"
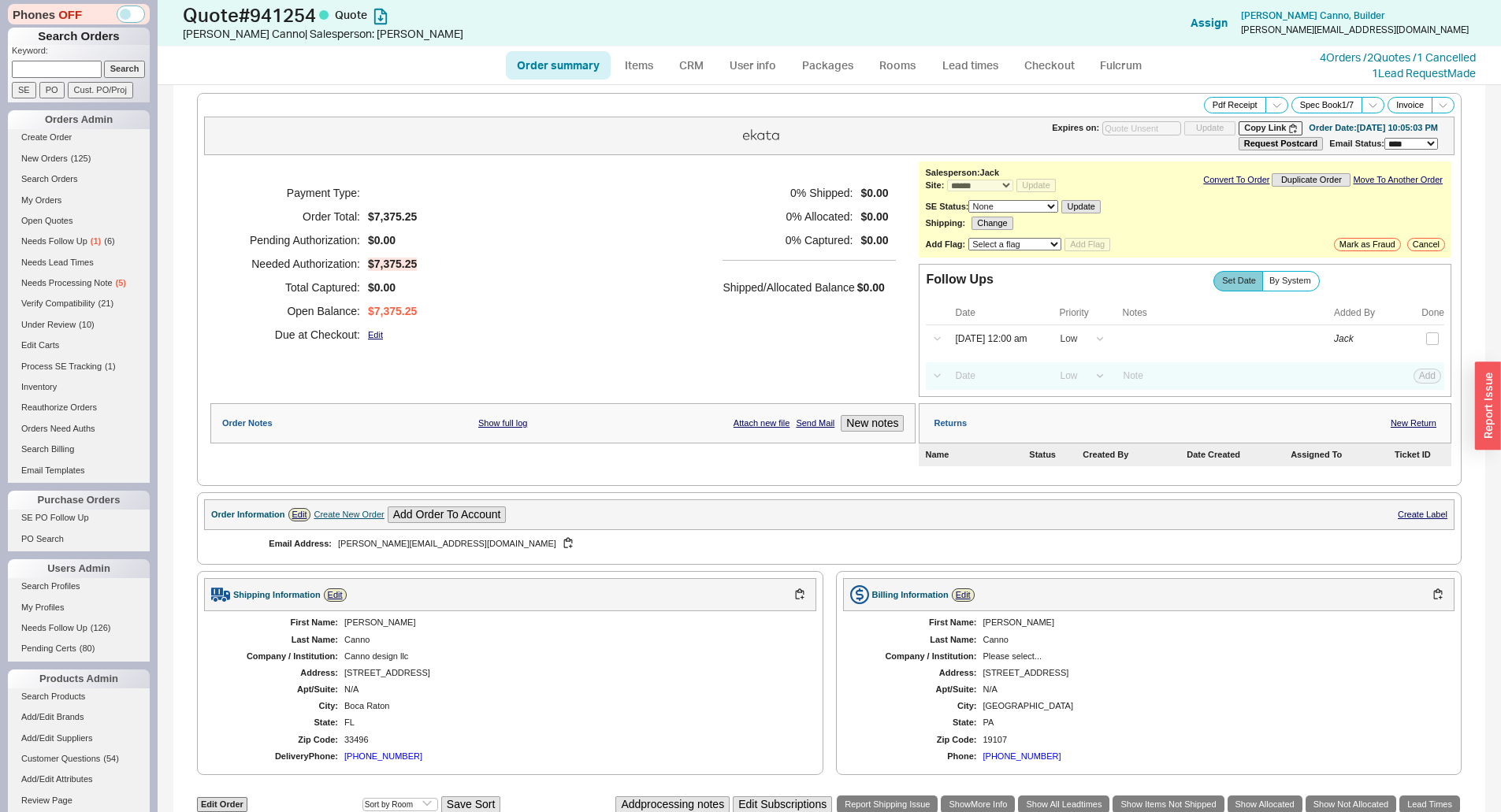
click at [602, 229] on div "Payment Type: Order Total: $7,375.25 Pending Authorization: $0.00 Needed Author…" at bounding box center [562, 264] width 705 height 204
drag, startPoint x: 320, startPoint y: 12, endPoint x: 183, endPoint y: 10, distance: 137.0
click at [184, 10] on h1 "Quote # 941254 Quote" at bounding box center [469, 15] width 572 height 22
copy h1 "Quote # 941254"
click at [234, 34] on div "Gabrielle Canno | Salesperson: Jack" at bounding box center [469, 34] width 572 height 16
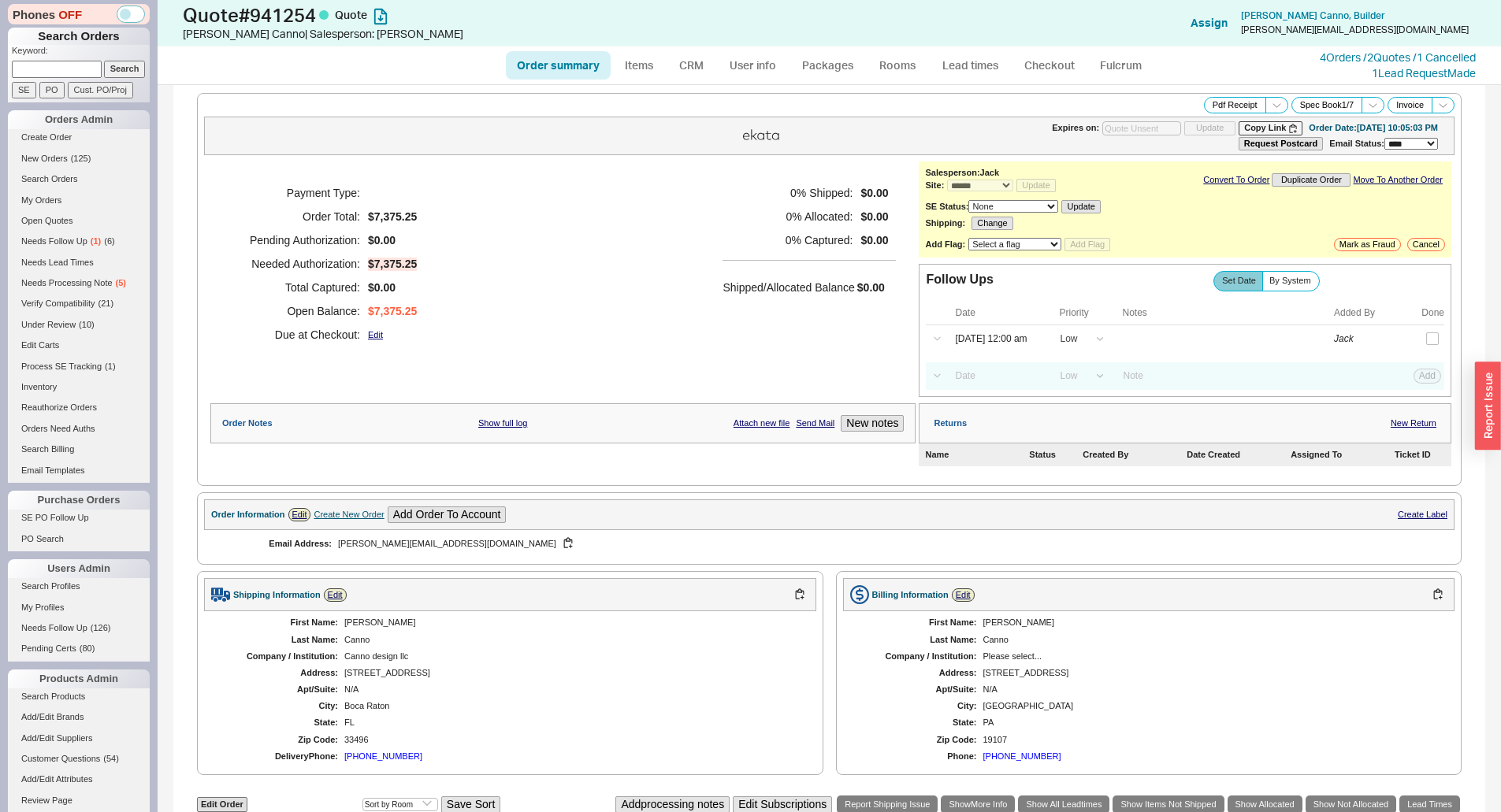
click at [741, 246] on h5 "0 % Captured:" at bounding box center [787, 240] width 130 height 24
drag, startPoint x: 878, startPoint y: 278, endPoint x: 852, endPoint y: 286, distance: 27.2
click at [878, 278] on div "Shipped/Allocated Balance $0.00" at bounding box center [809, 279] width 173 height 39
click at [704, 68] on link "CRM" at bounding box center [691, 65] width 47 height 29
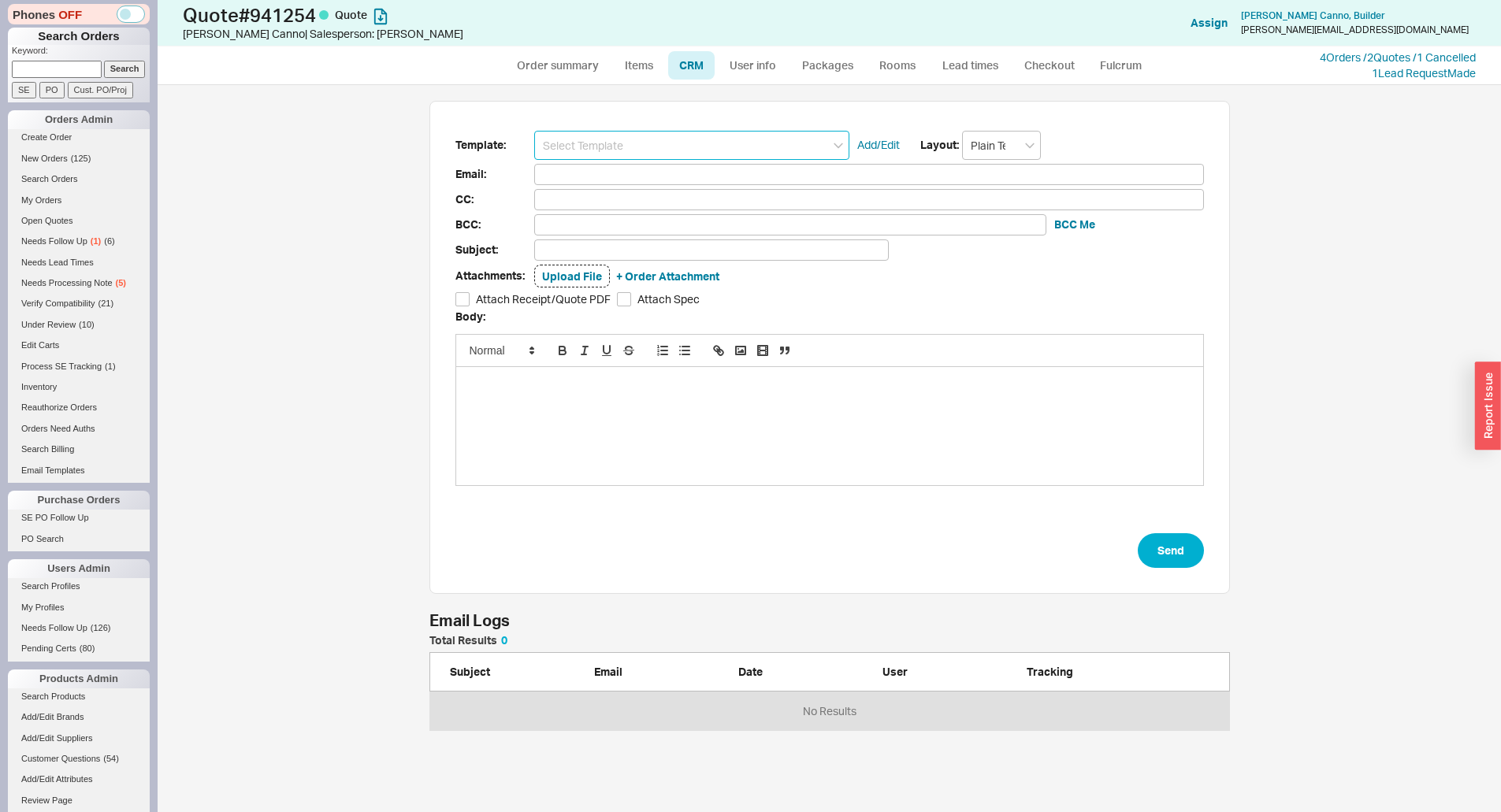
scroll to position [716, 1331]
click at [718, 157] on input at bounding box center [691, 145] width 315 height 29
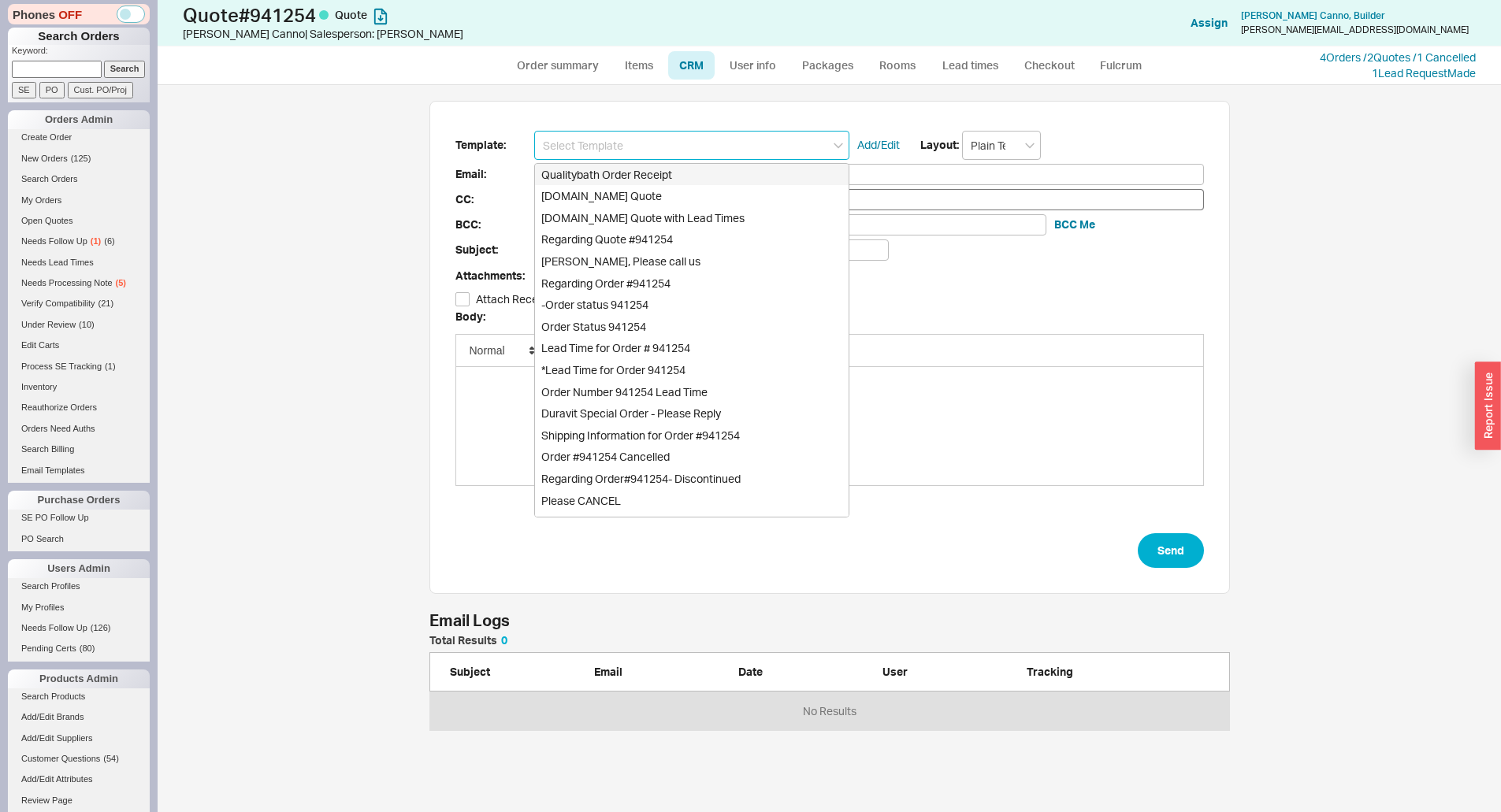
click at [663, 194] on div "Qualitybath.com Quote" at bounding box center [691, 195] width 314 height 22
type input "Qualitybath.com Quote"
type input "Receipt"
type input "gabrielle@cannodesign.com"
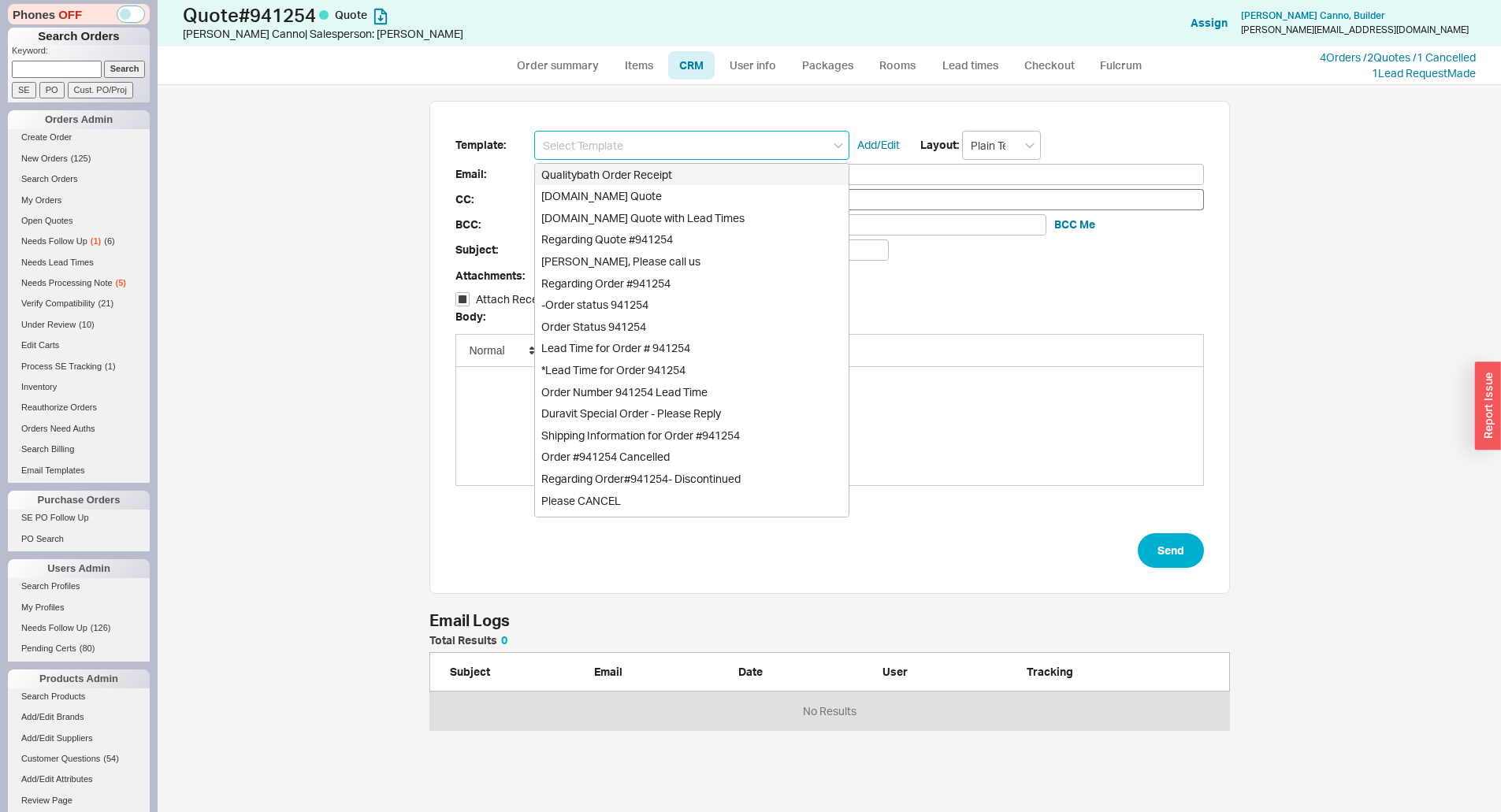
type input "Quality Bath Quote #941254"
checkbox input "true"
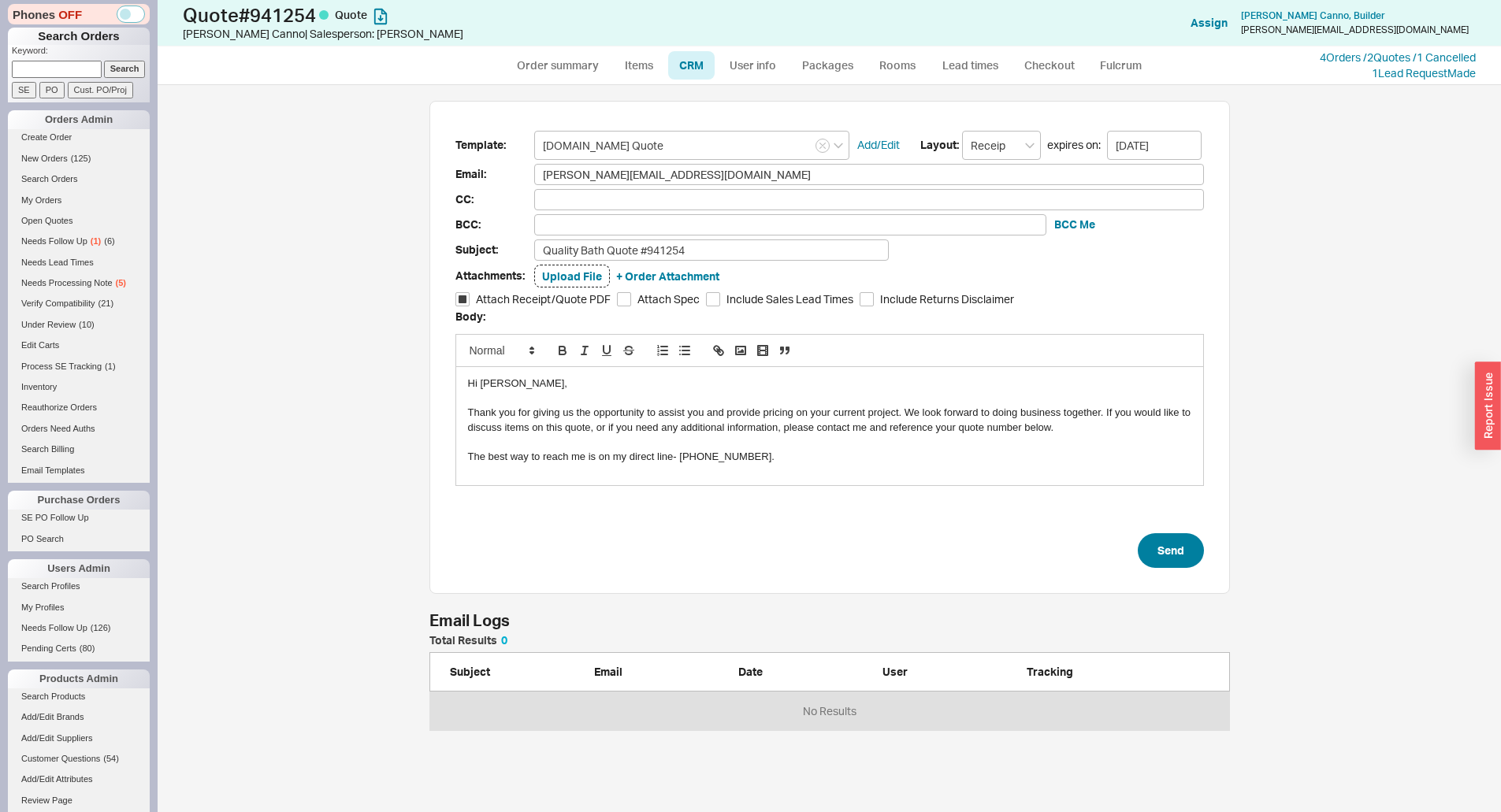
click at [1154, 535] on form "Template: Qualitybath.com Quote Add/Edit Layout: Receipt expires on: 10/05/2025…" at bounding box center [829, 349] width 748 height 438
drag, startPoint x: 1189, startPoint y: 553, endPoint x: 1296, endPoint y: 553, distance: 107.0
click at [1191, 553] on button "Send" at bounding box center [1170, 551] width 67 height 34
select select "*"
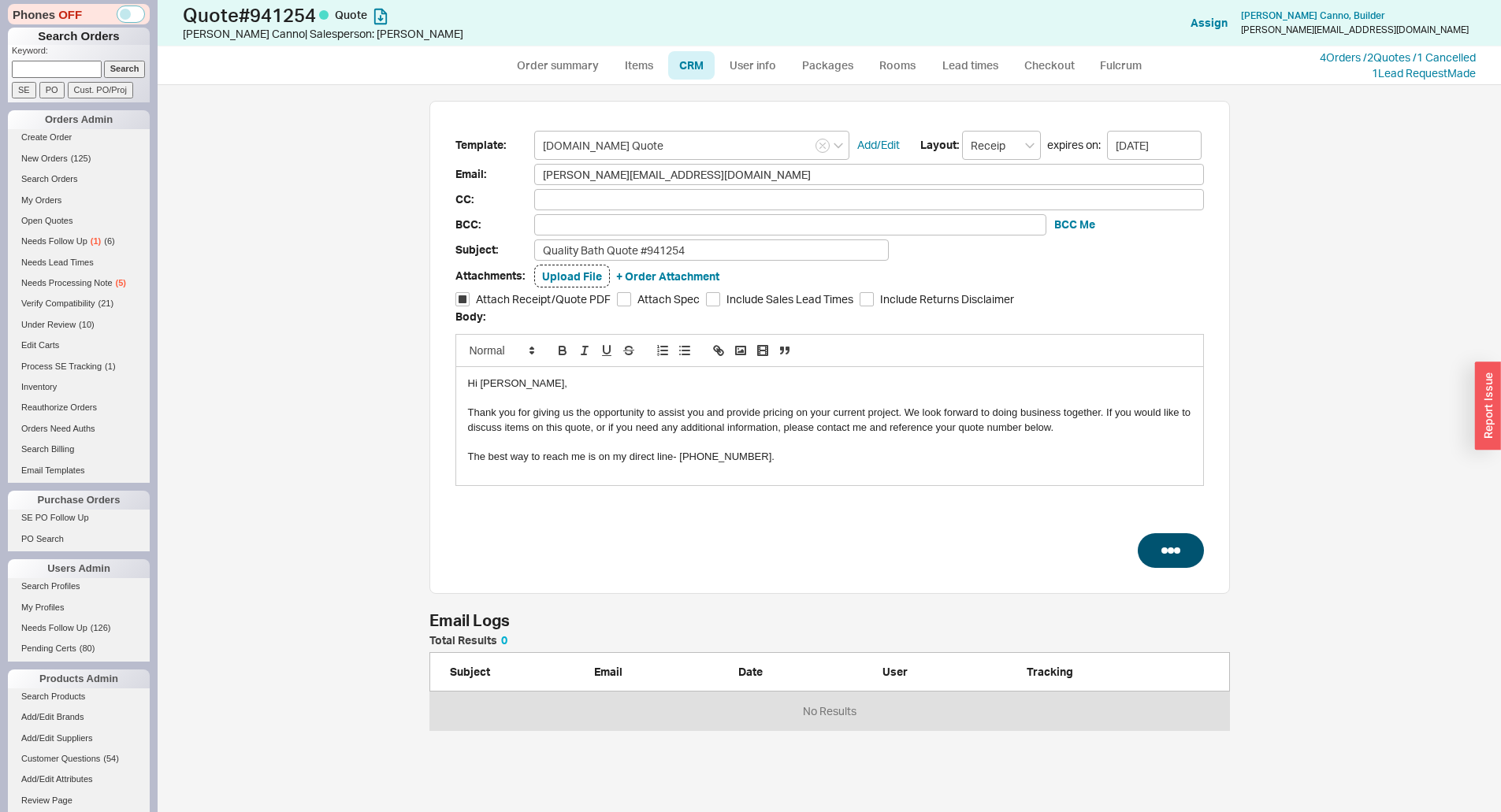
select select "LOW"
select select "3"
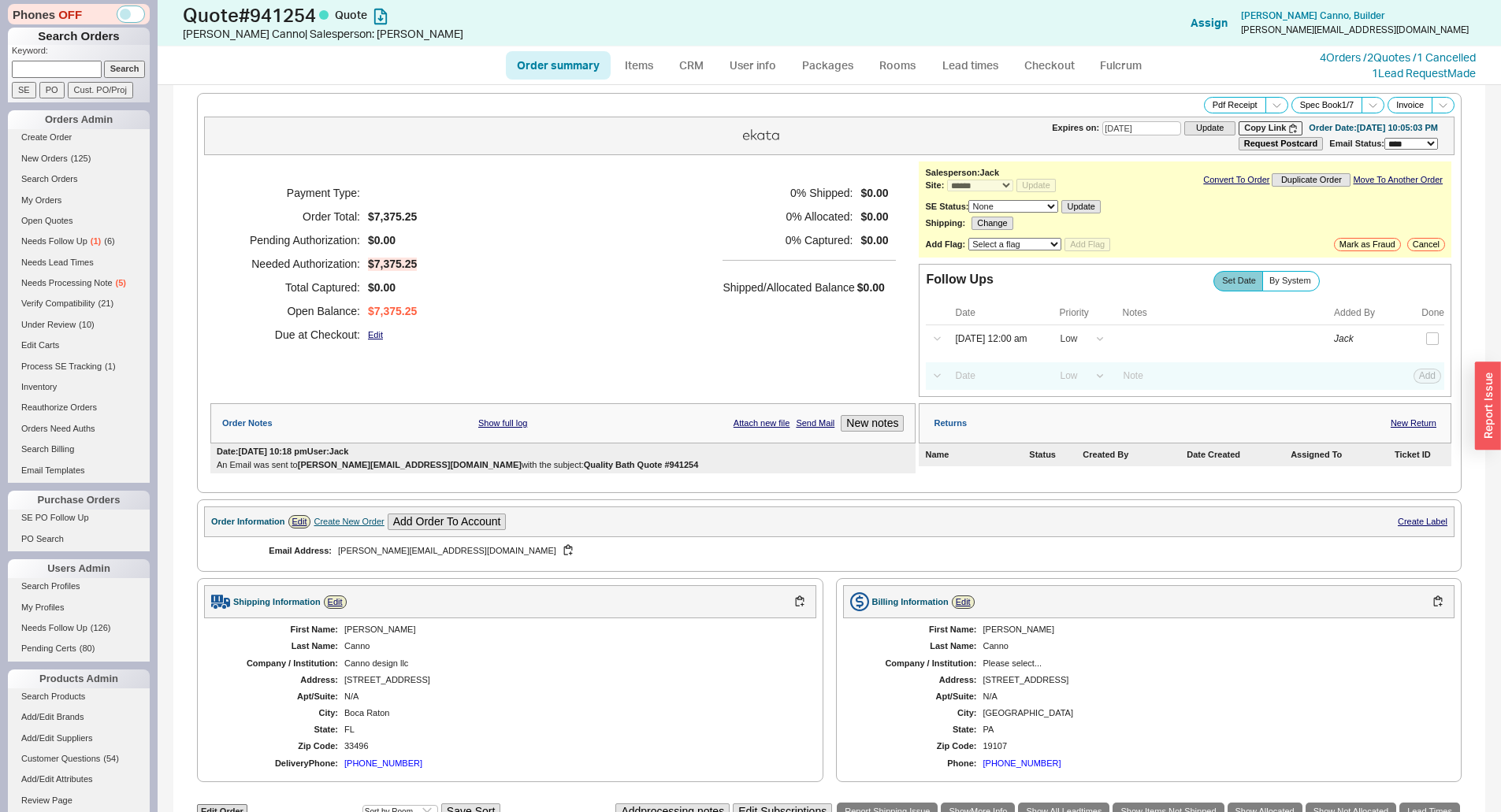
drag, startPoint x: 740, startPoint y: 241, endPoint x: 213, endPoint y: 154, distance: 534.1
click at [740, 241] on h5 "0 % Captured:" at bounding box center [787, 240] width 130 height 24
click at [28, 69] on input at bounding box center [56, 69] width 90 height 16
click at [57, 71] on input "v" at bounding box center [56, 69] width 90 height 16
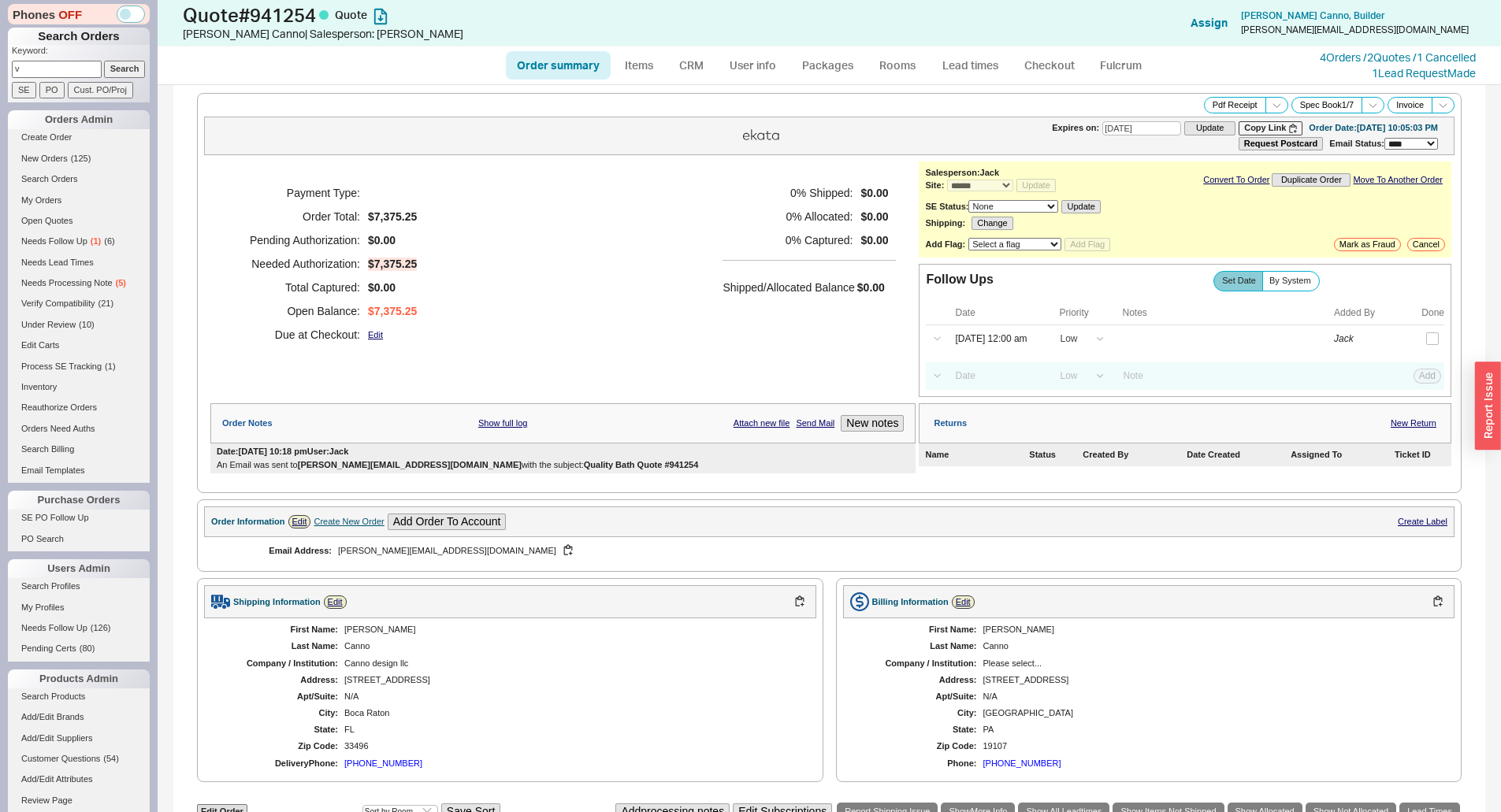
click at [57, 71] on input "v" at bounding box center [56, 69] width 90 height 16
paste input "khackl@mpcmech.com"
type input "khackl@mpcmech.com"
click at [107, 76] on input "Search" at bounding box center [125, 69] width 42 height 16
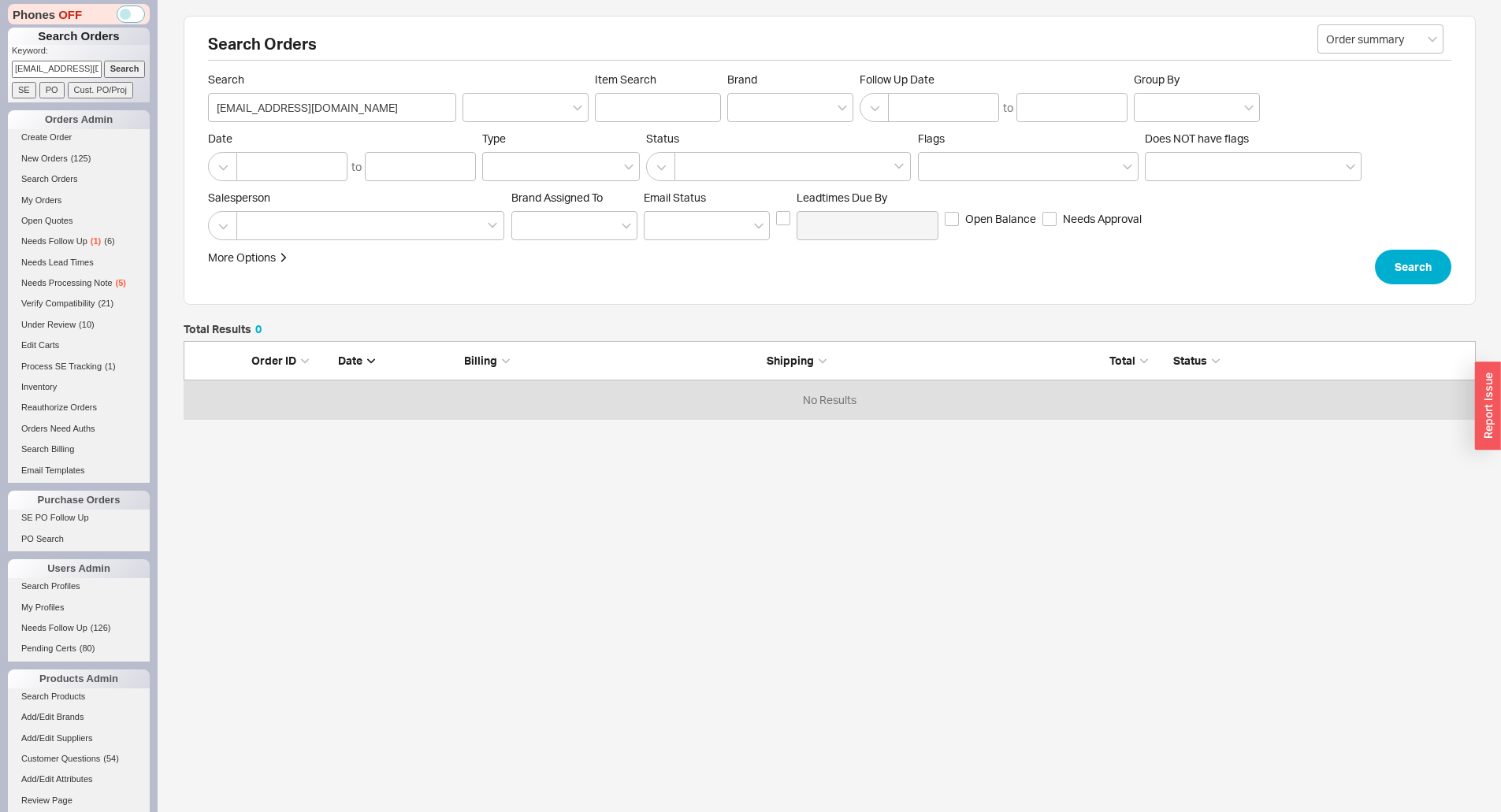
scroll to position [67, 1280]
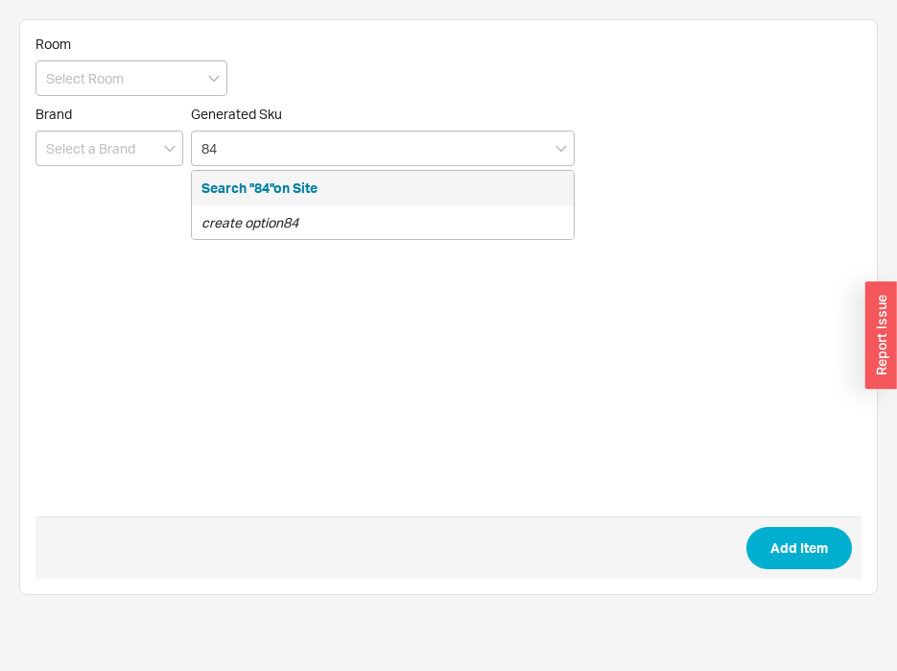
type input "8"
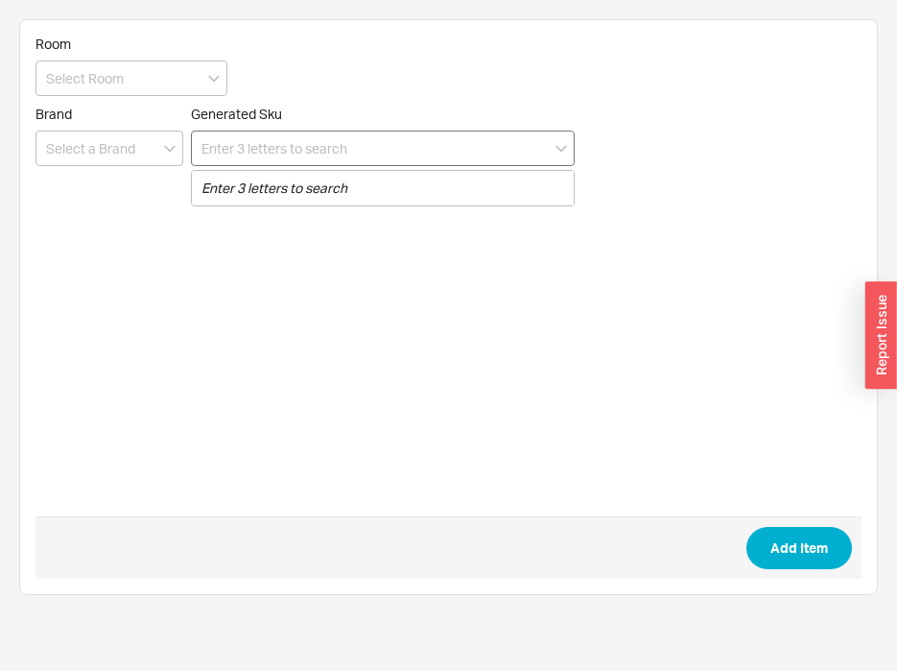
click at [302, 149] on input at bounding box center [383, 147] width 384 height 35
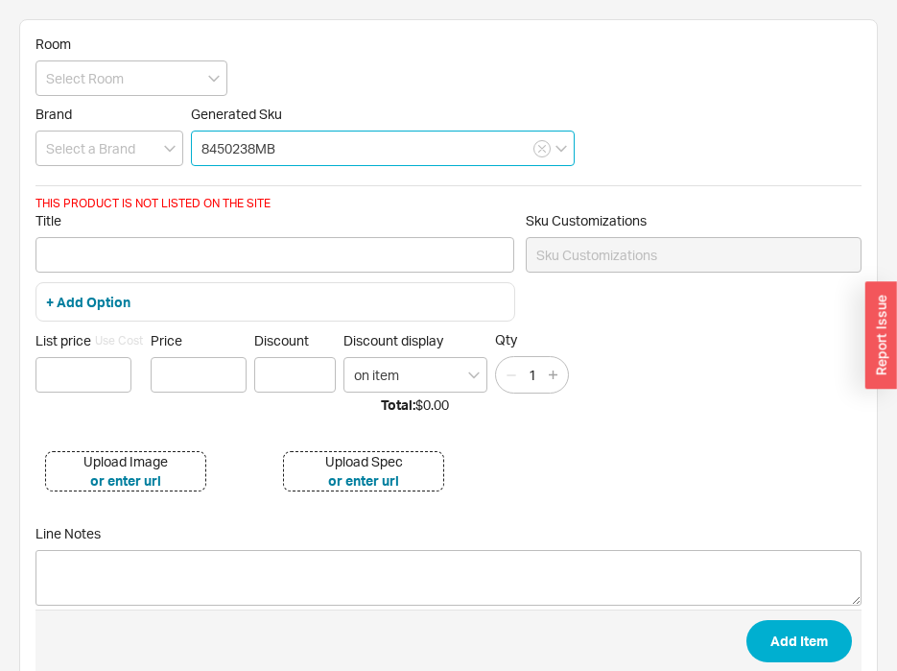
click at [338, 142] on input "8450238MB" at bounding box center [383, 147] width 384 height 35
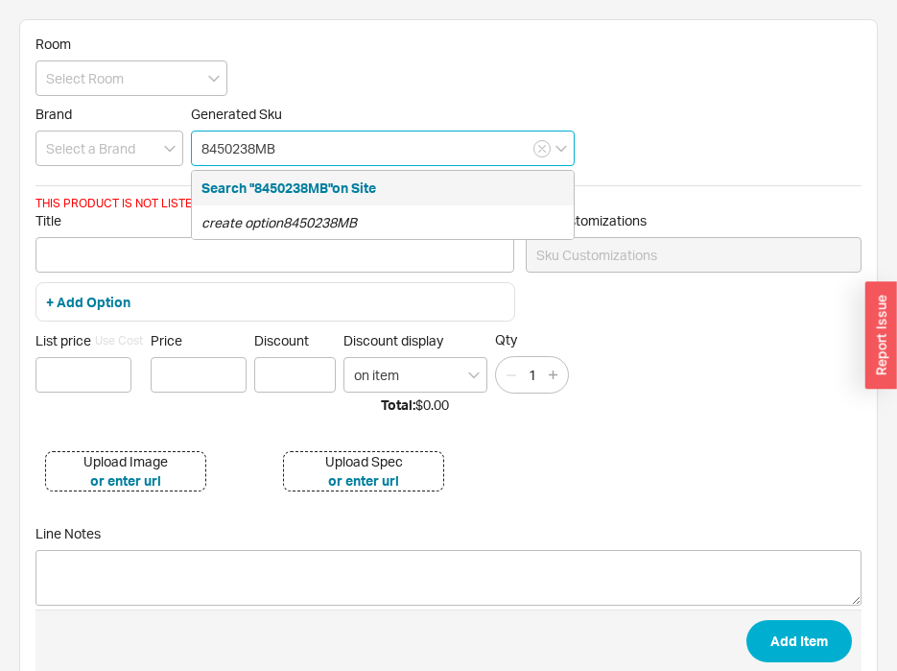
click at [338, 142] on input "8450238MB" at bounding box center [383, 147] width 384 height 35
paste input "EMT-303781"
type input "E"
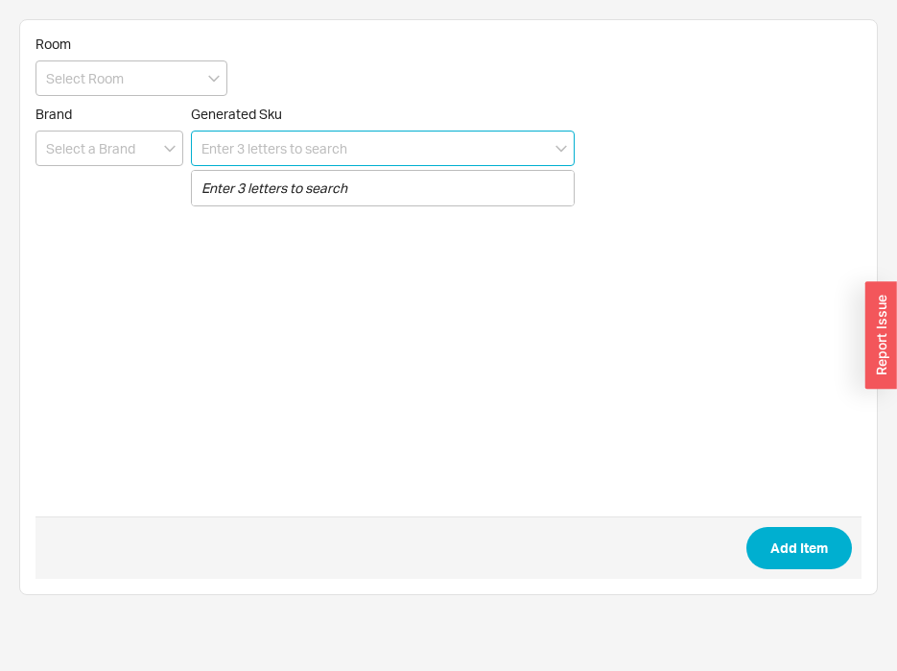
paste input "EMT-303781"
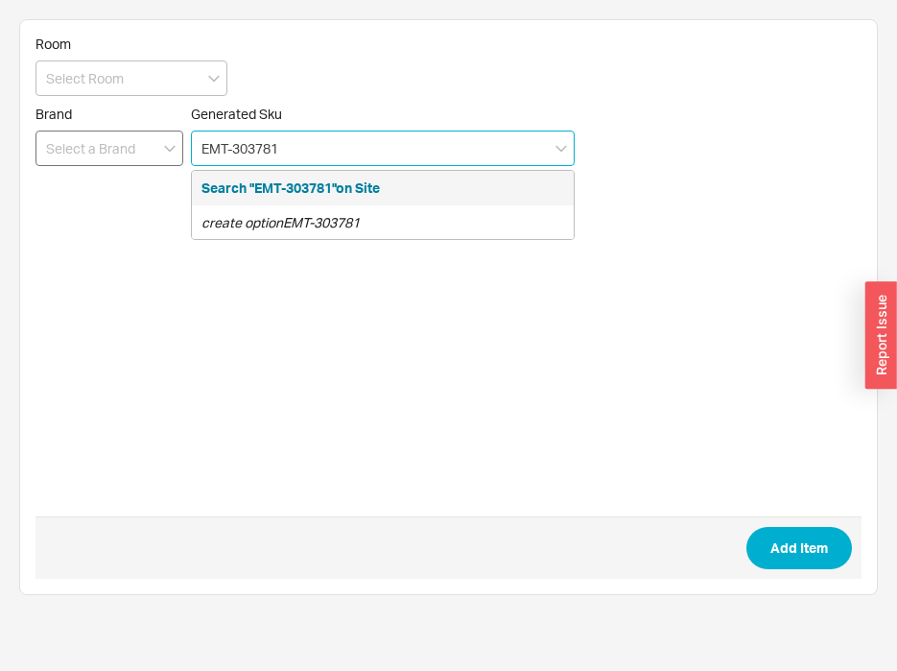
drag, startPoint x: 232, startPoint y: 149, endPoint x: 153, endPoint y: 150, distance: 79.6
click at [153, 150] on div "Brand Generated Sku EMT-303781 Search "EMT-303781"on Site create option EMT-303…" at bounding box center [448, 136] width 826 height 60
type input "303781"
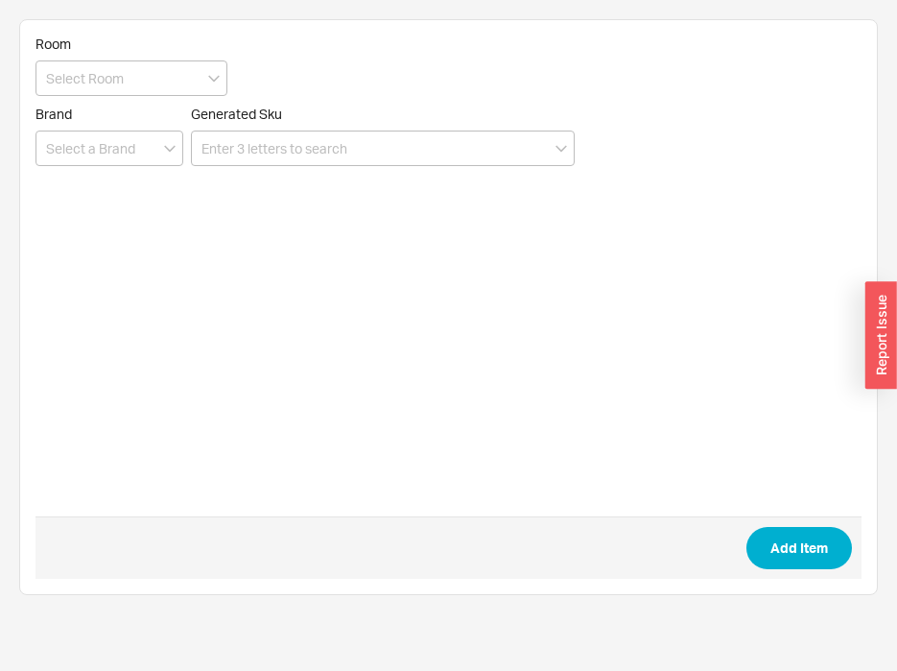
click at [333, 175] on form "Room Brand Generated Sku Add Item" at bounding box center [448, 306] width 826 height 543
click at [344, 143] on input at bounding box center [383, 147] width 384 height 35
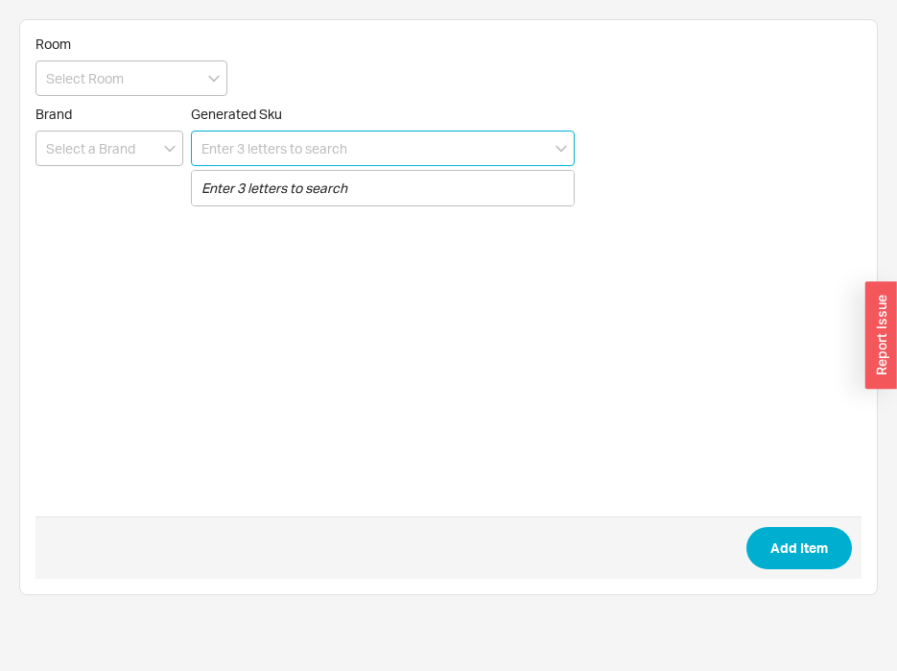
paste input "8450238MB"
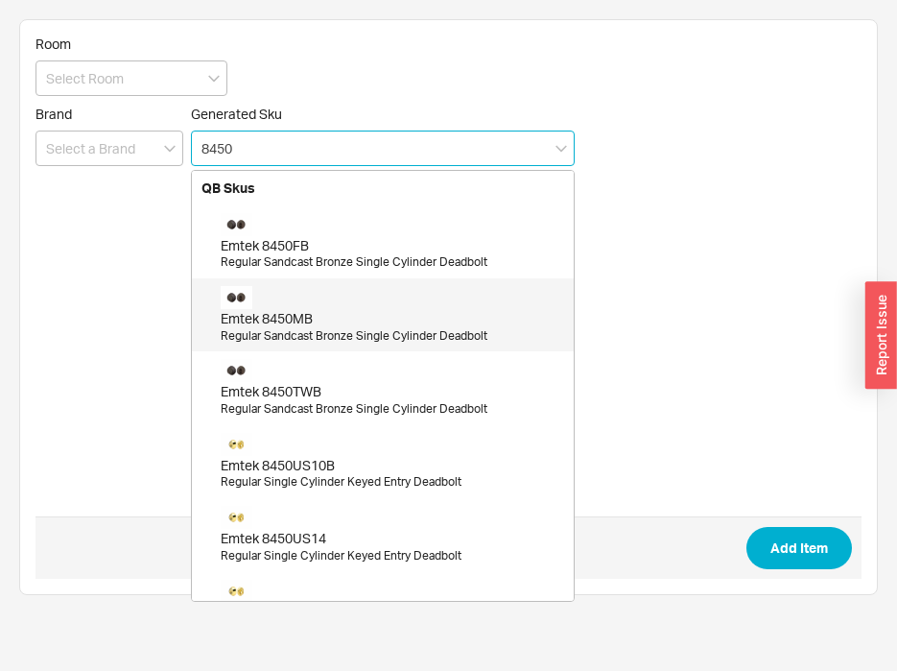
click at [356, 314] on div "Emtek 8450MB" at bounding box center [392, 318] width 343 height 19
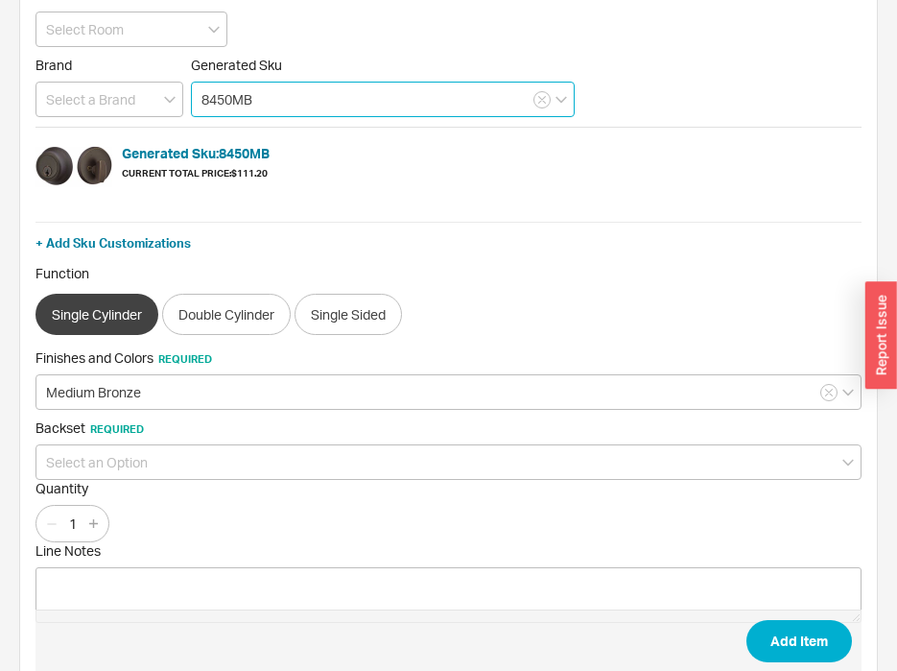
scroll to position [96, 0]
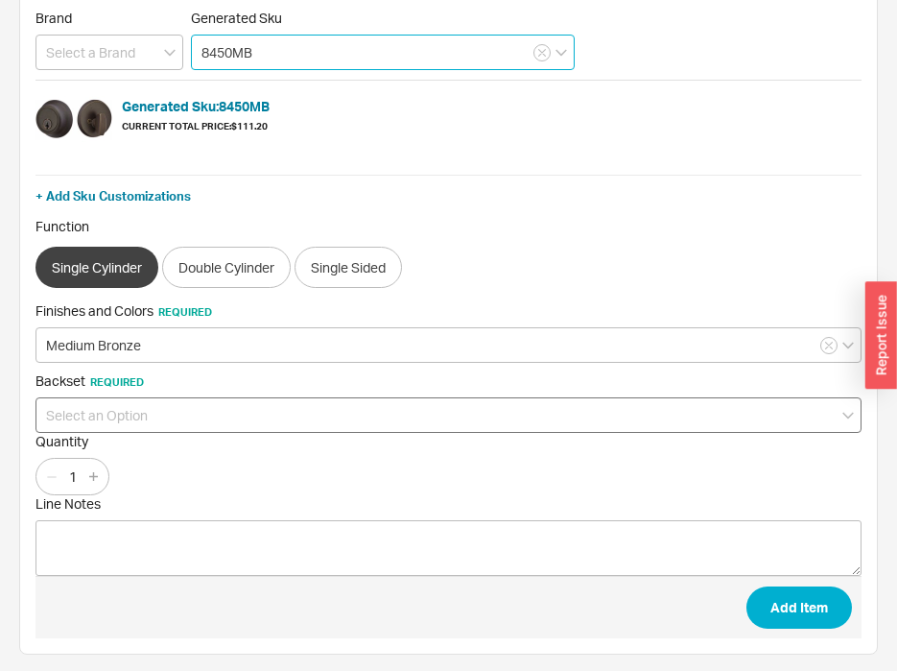
type input "8450MB"
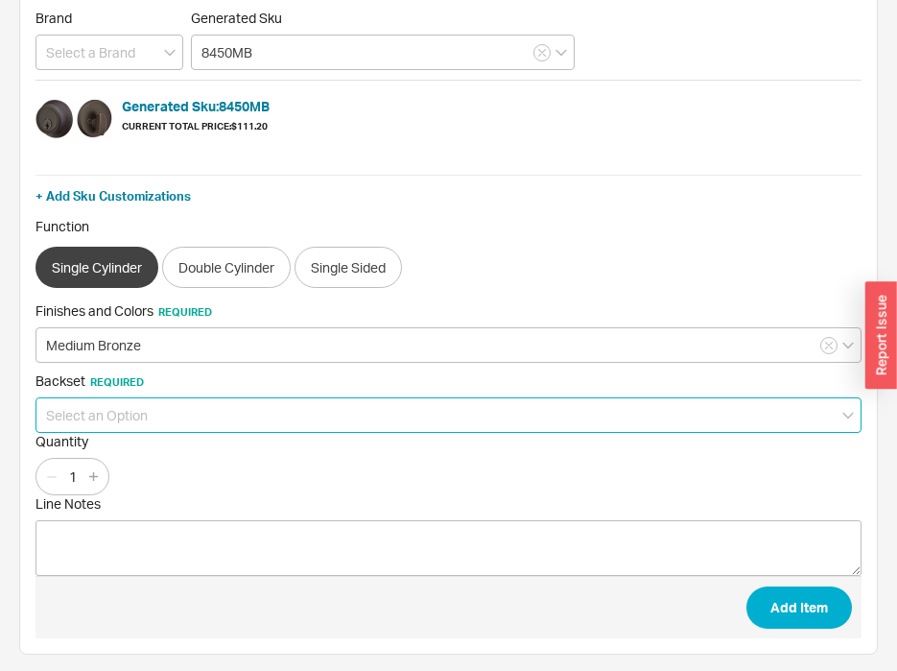
drag, startPoint x: 187, startPoint y: 405, endPoint x: 181, endPoint y: 417, distance: 13.7
click at [187, 406] on input at bounding box center [448, 414] width 826 height 35
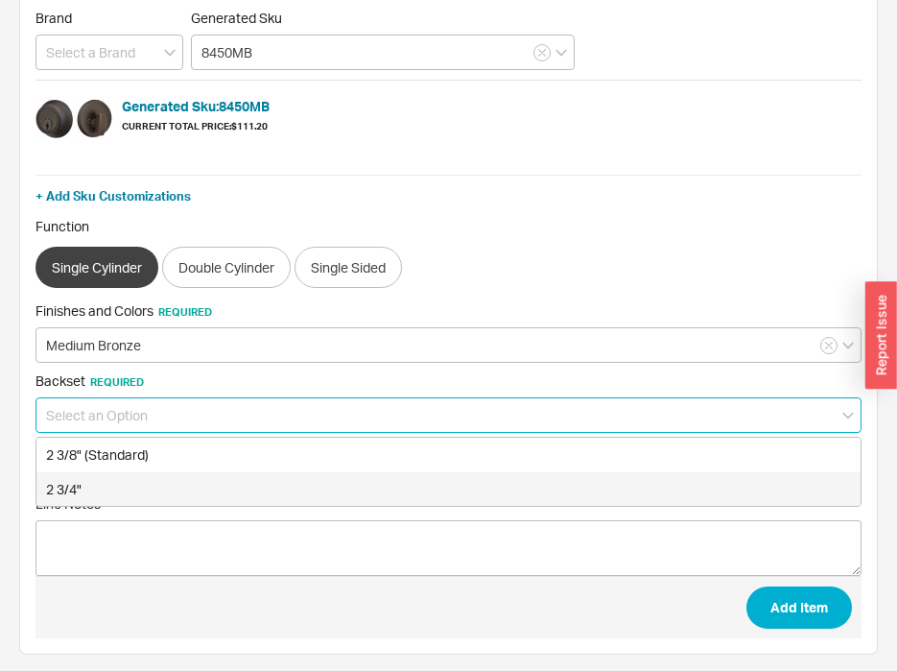
click at [119, 474] on div "2 3/4"" at bounding box center [448, 489] width 824 height 35
type input "2 3/4""
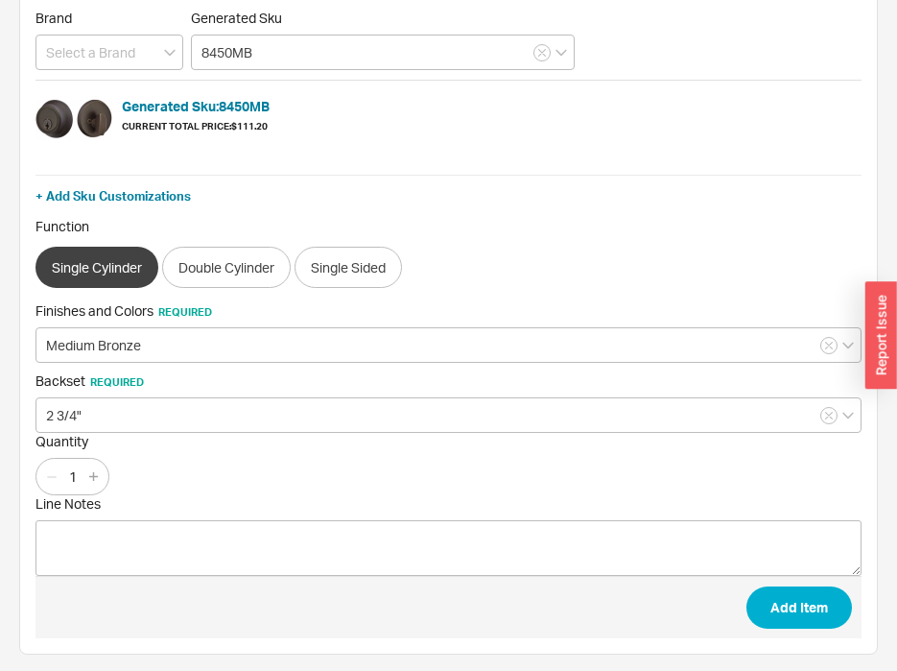
click at [242, 433] on span "Quantity" at bounding box center [448, 441] width 826 height 17
click at [108, 472] on div "1" at bounding box center [72, 476] width 74 height 37
click at [98, 474] on icon "button" at bounding box center [93, 476] width 9 height 9
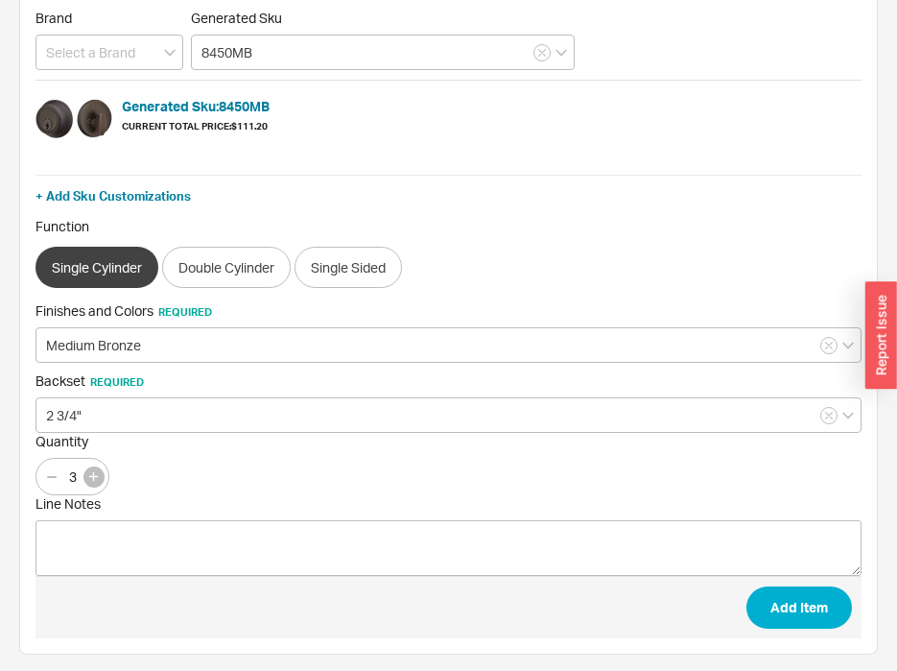
type input "4"
click at [787, 598] on button "Add Item" at bounding box center [799, 607] width 106 height 42
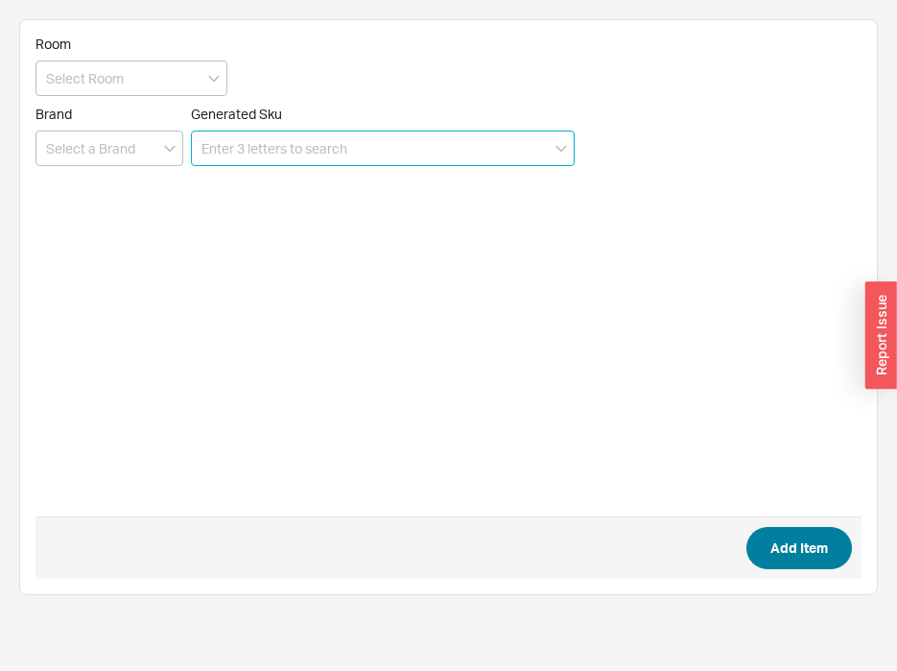
scroll to position [0, 0]
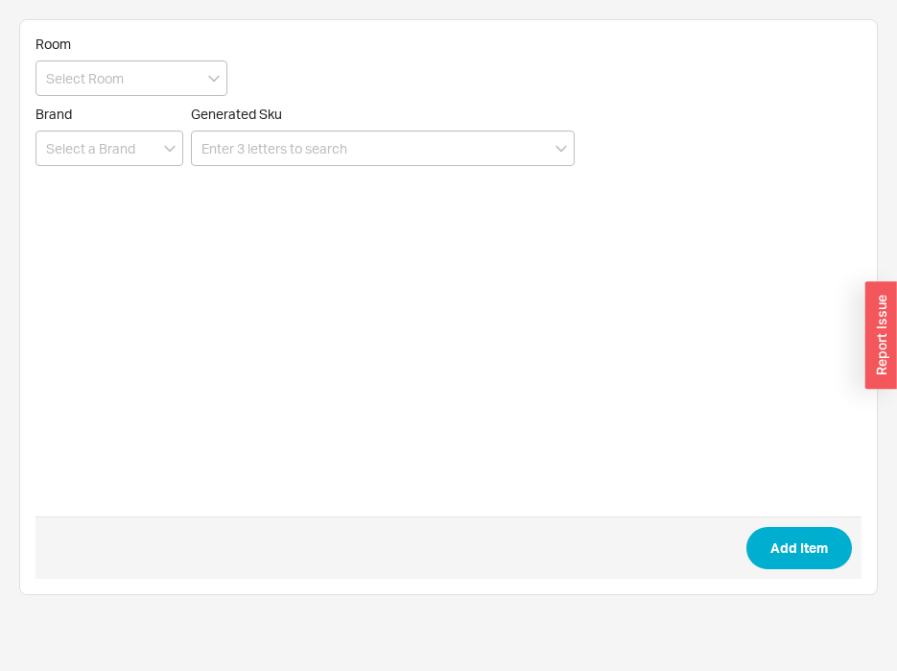
click at [16, 402] on div "Room Brand Generated Sku Add Item" at bounding box center [448, 307] width 897 height 614
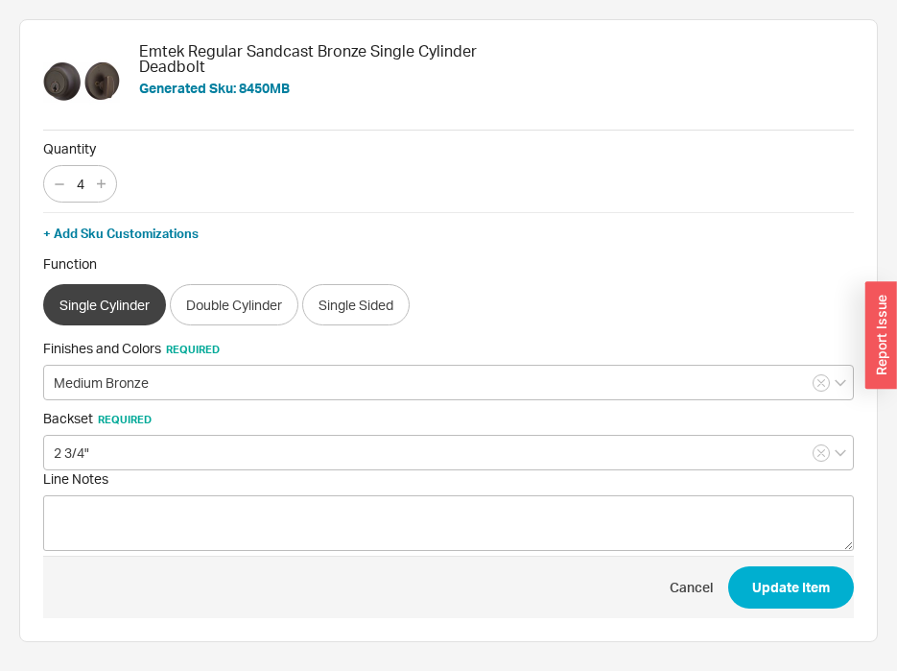
click at [279, 152] on span "Quantity" at bounding box center [448, 148] width 811 height 17
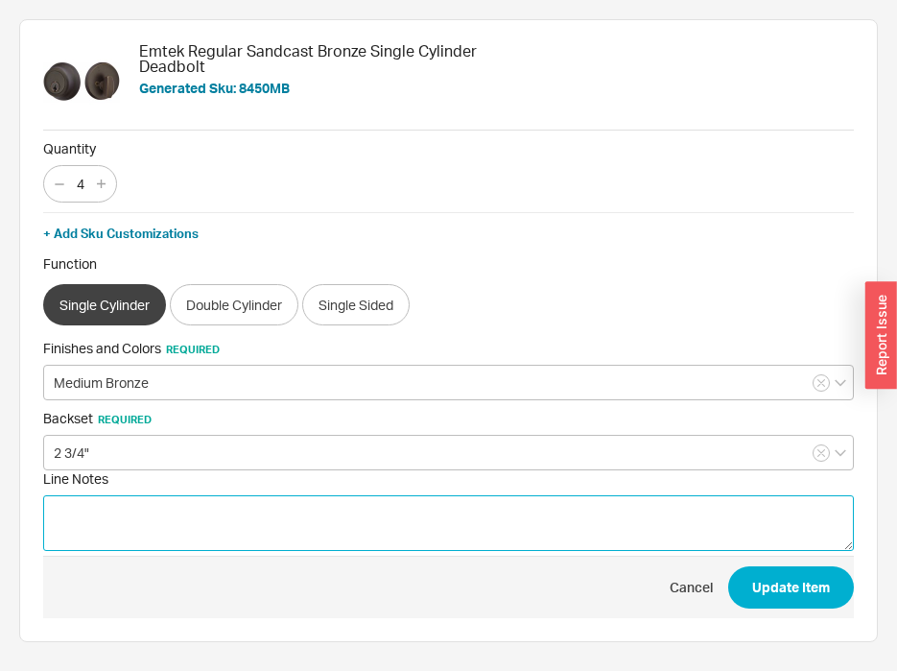
click at [177, 507] on textarea "Line Notes" at bounding box center [448, 523] width 811 height 56
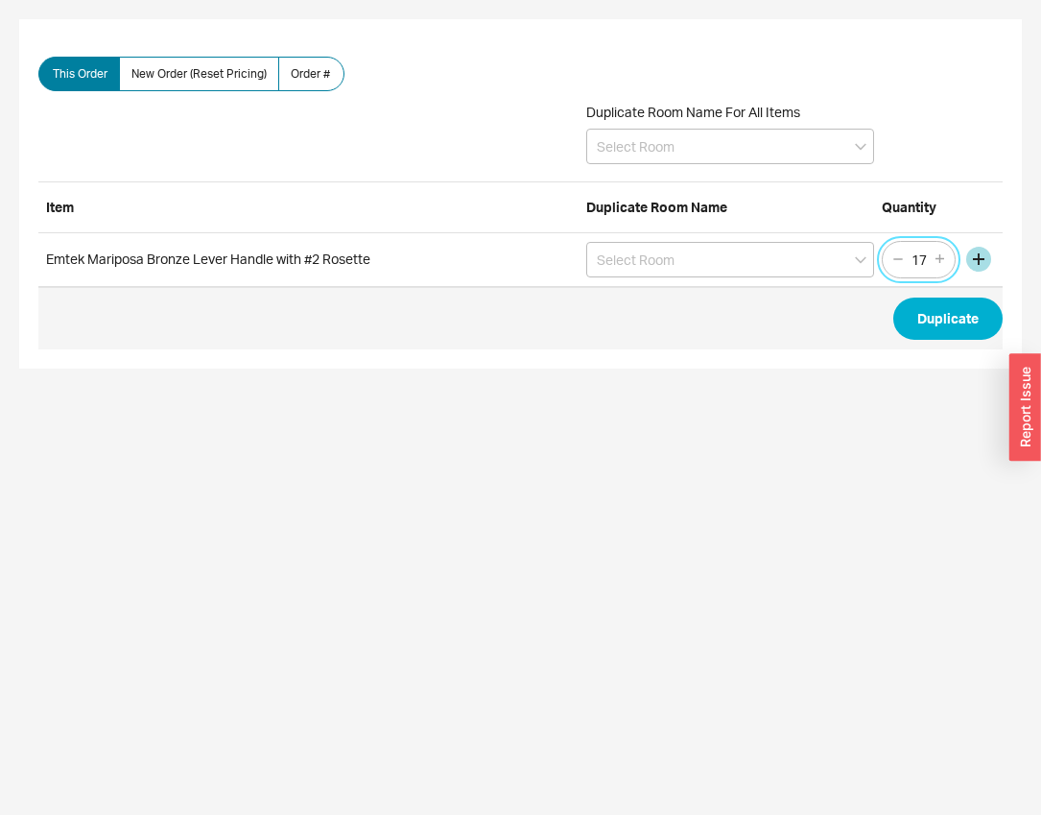
click at [917, 259] on input "17" at bounding box center [919, 260] width 27 height 24
type input "5"
click at [933, 295] on span "Duplicate" at bounding box center [520, 318] width 964 height 62
click at [934, 308] on button "Duplicate" at bounding box center [947, 318] width 109 height 42
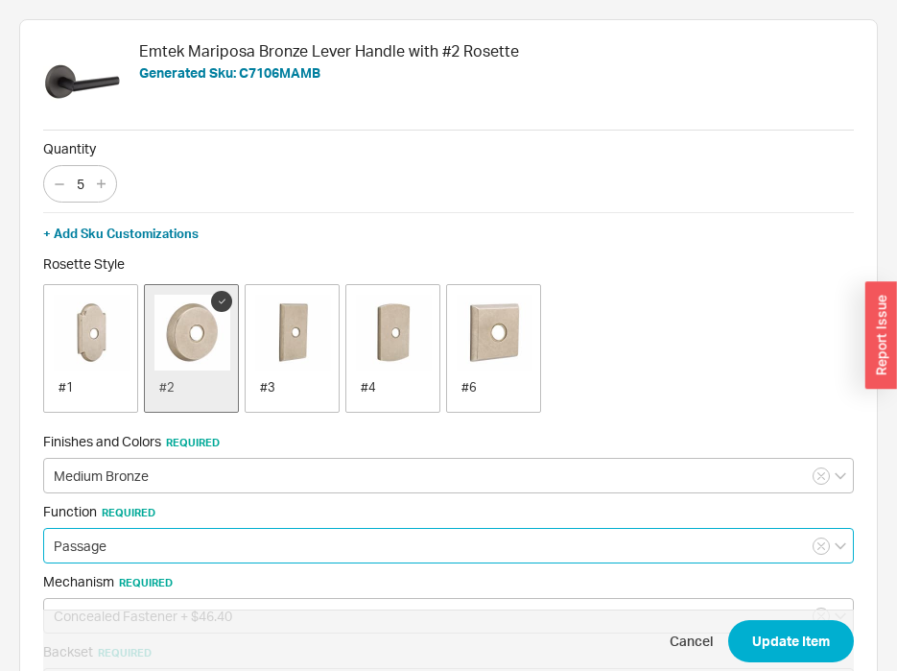
click at [127, 536] on input "Passage" at bounding box center [448, 545] width 811 height 35
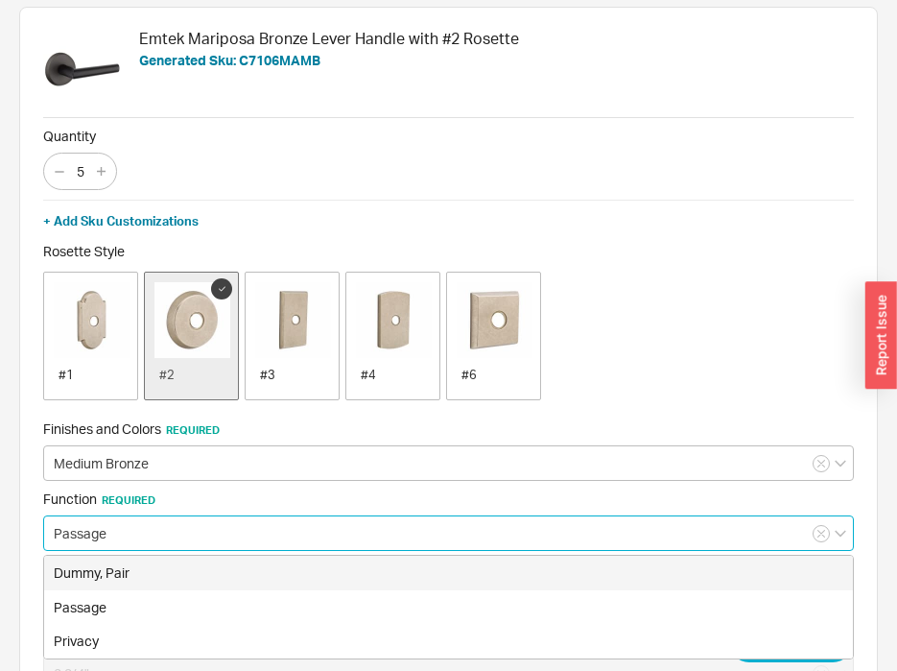
scroll to position [96, 0]
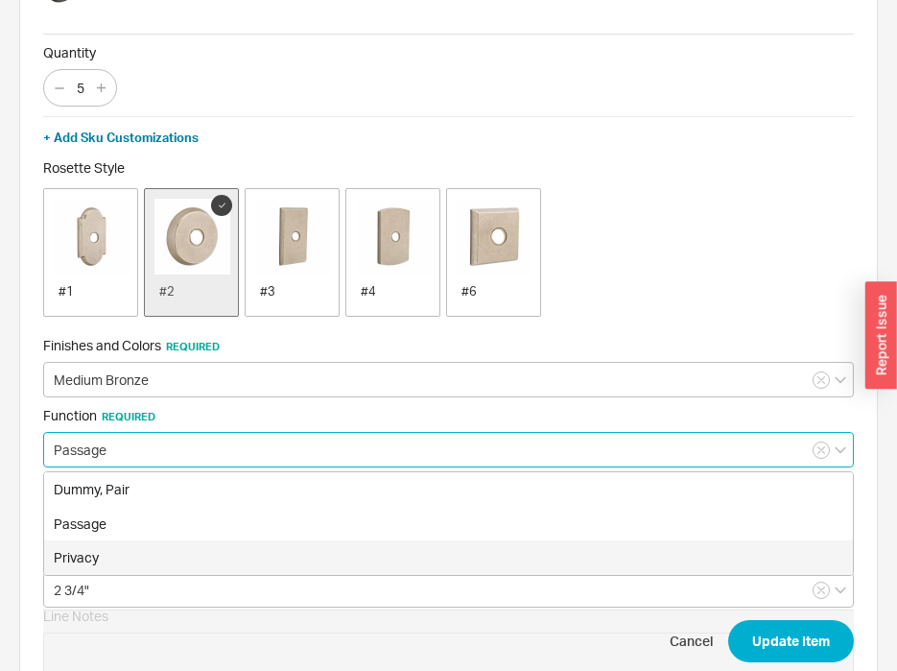
click at [143, 556] on div "Privacy" at bounding box center [448, 557] width 809 height 35
type input "Privacy"
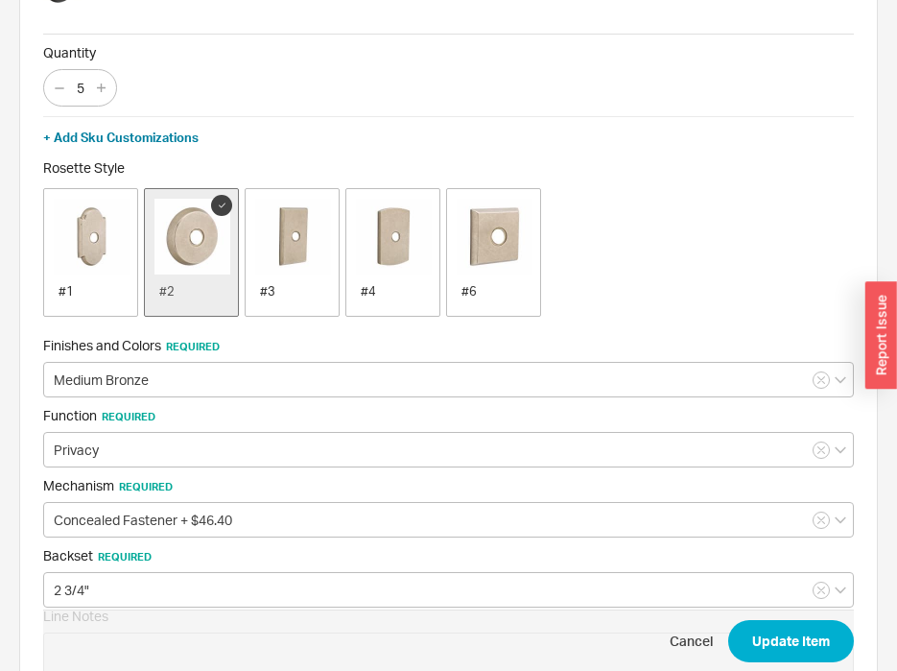
click at [248, 486] on span "Mechanism Required" at bounding box center [448, 485] width 811 height 17
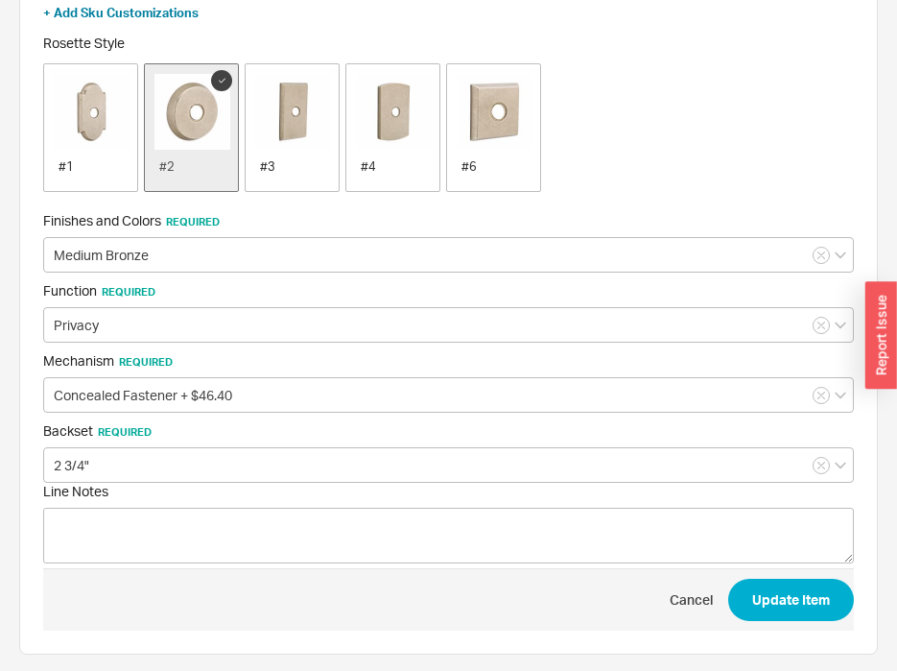
scroll to position [227, 0]
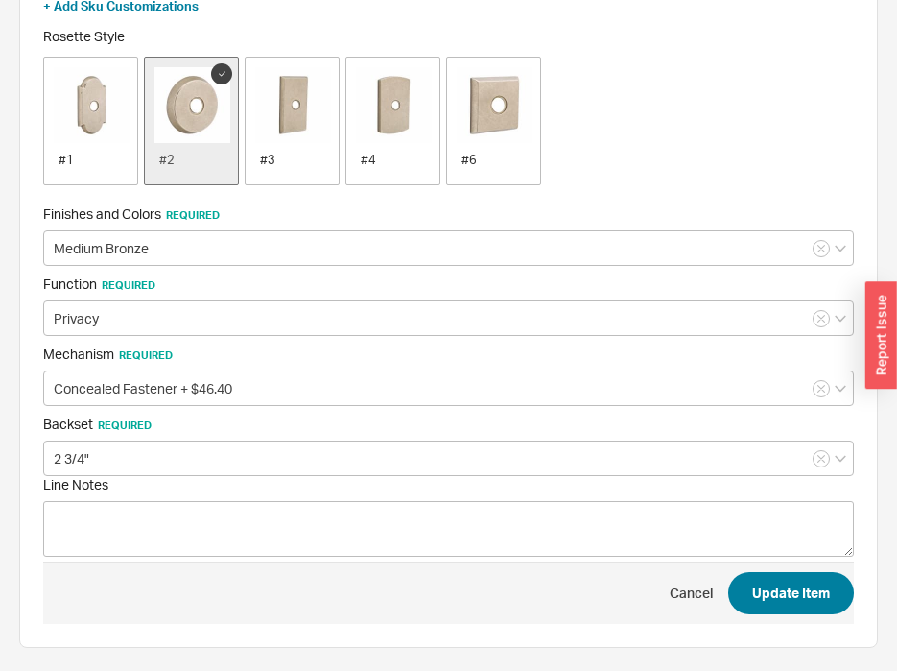
drag, startPoint x: 712, startPoint y: 565, endPoint x: 748, endPoint y: 579, distance: 39.2
click at [734, 571] on span "Cancel Update Item" at bounding box center [448, 592] width 811 height 62
click at [748, 579] on button "Update Item" at bounding box center [791, 593] width 126 height 42
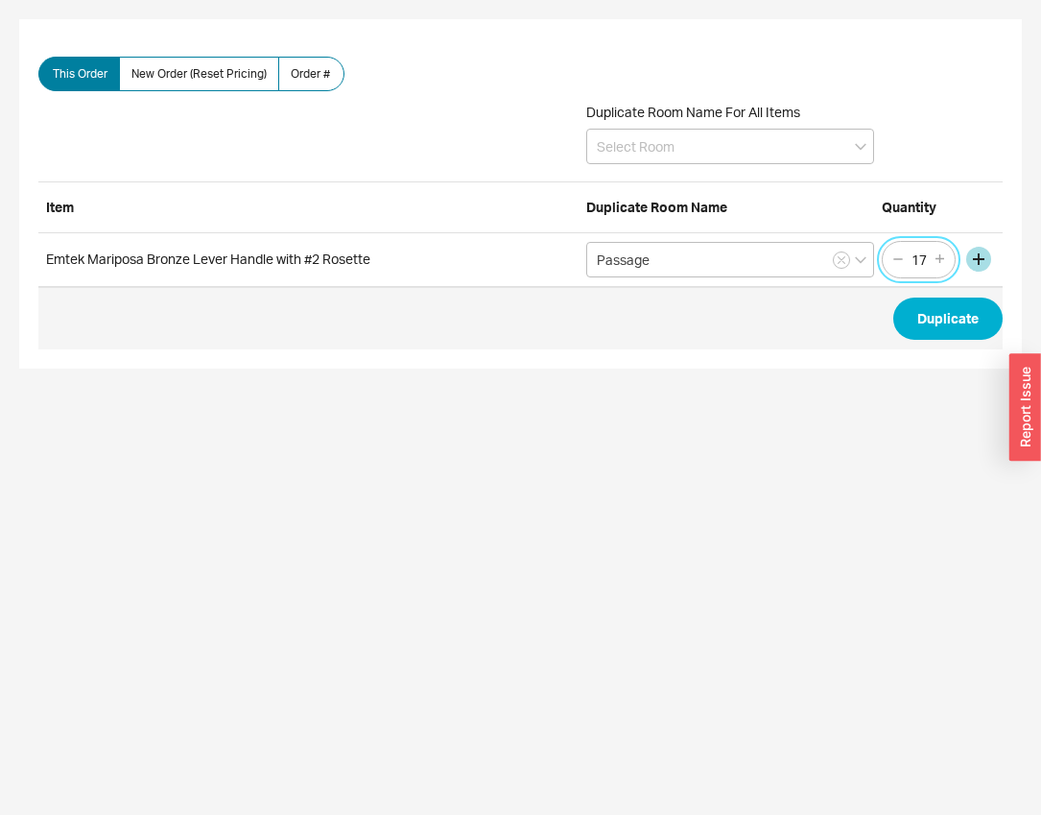
click at [920, 262] on input "17" at bounding box center [919, 260] width 27 height 24
type input "10"
click at [933, 307] on button "Duplicate" at bounding box center [947, 318] width 109 height 42
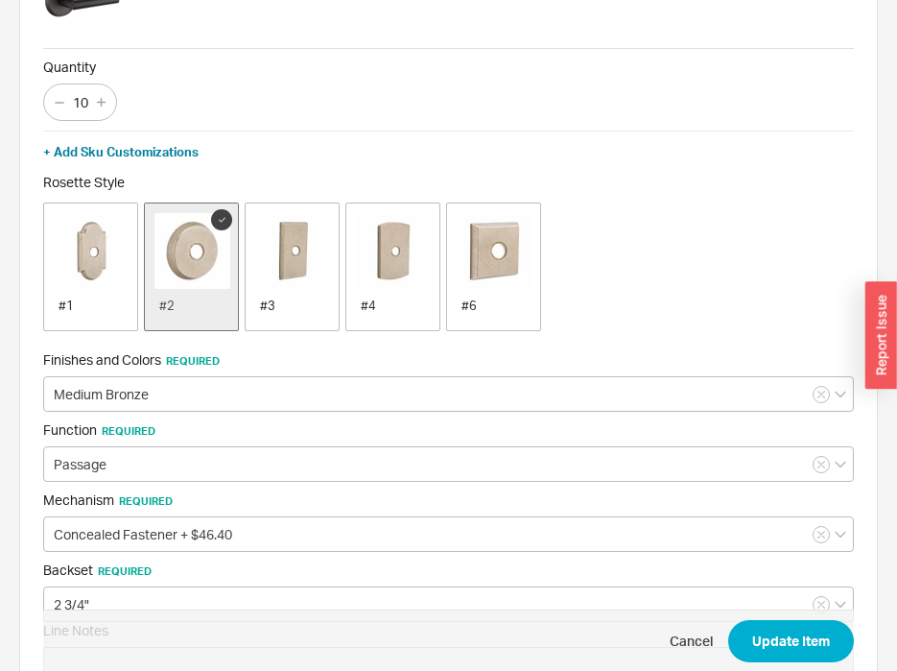
scroll to position [192, 0]
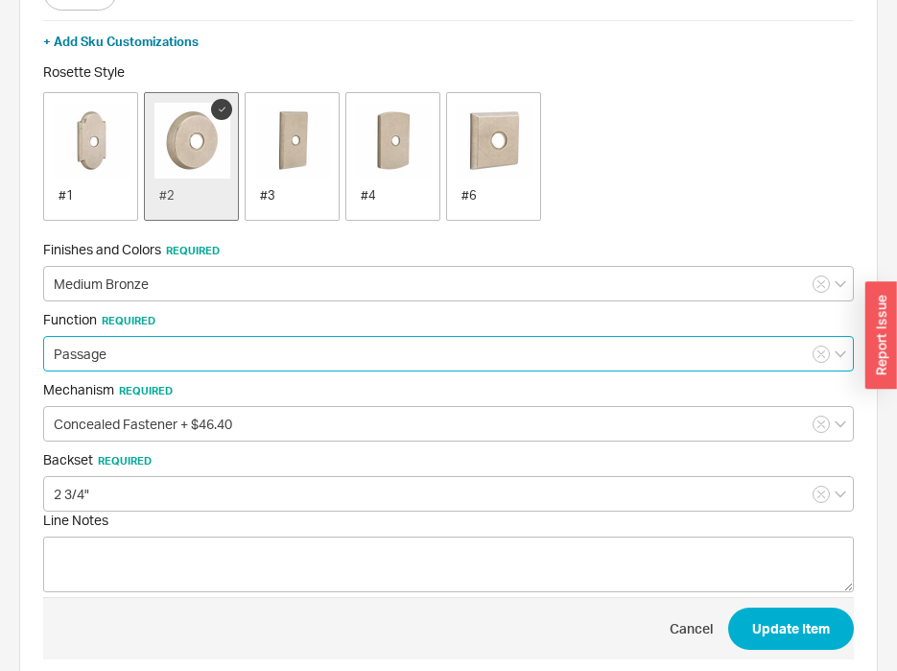
click at [133, 366] on input "Passage" at bounding box center [448, 353] width 811 height 35
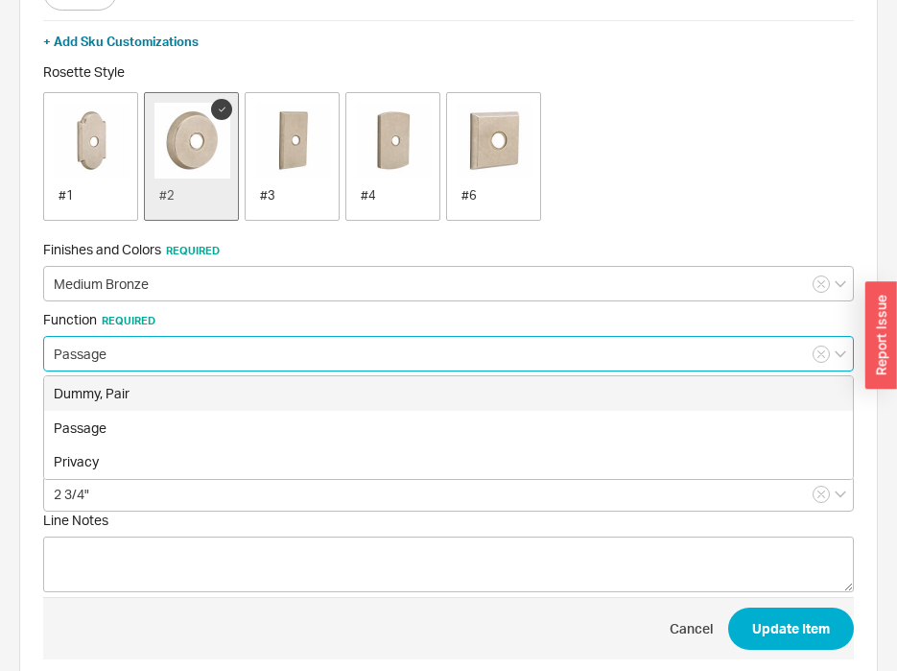
click at [156, 390] on div "Dummy, Pair" at bounding box center [448, 393] width 809 height 35
type input "Dummy, Pair"
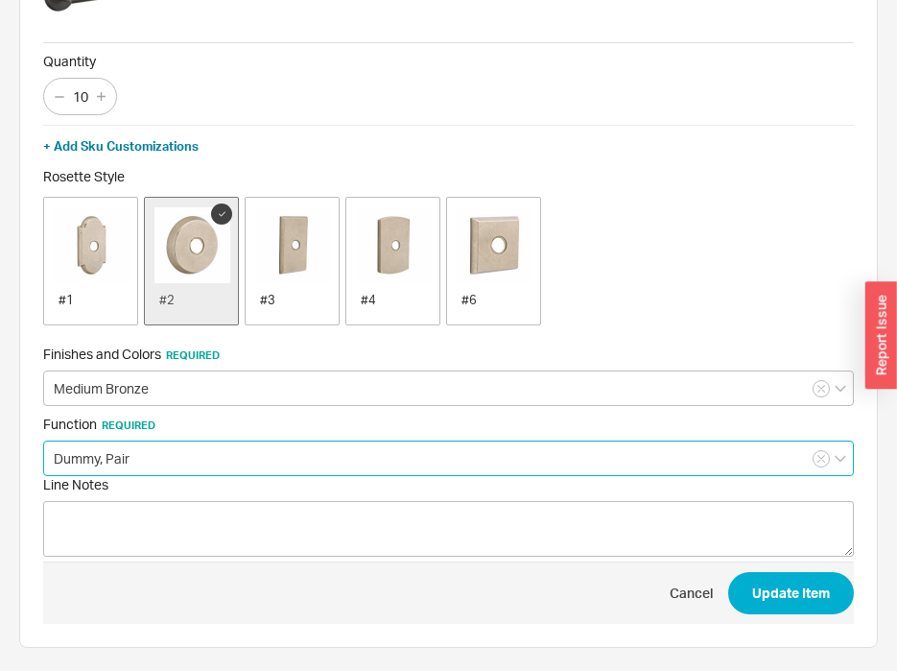
scroll to position [87, 0]
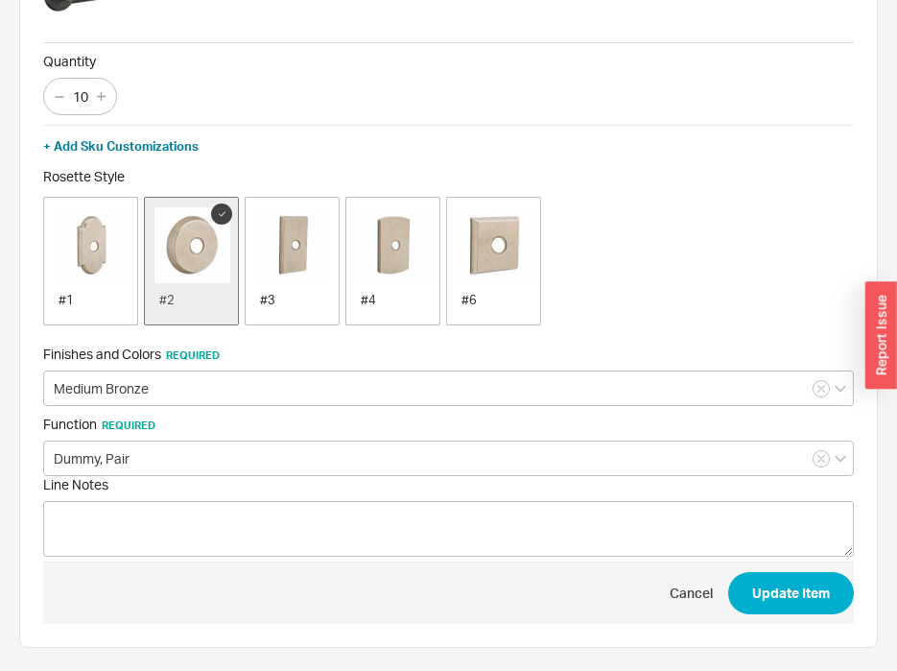
click at [330, 481] on span "Line Notes" at bounding box center [448, 484] width 811 height 17
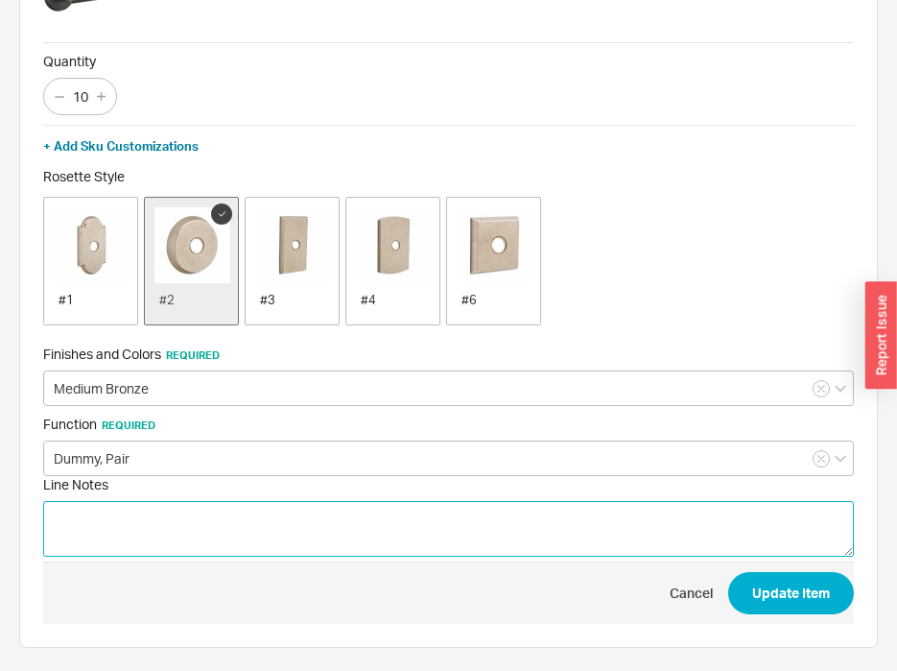
click at [330, 501] on textarea "Line Notes" at bounding box center [448, 529] width 811 height 56
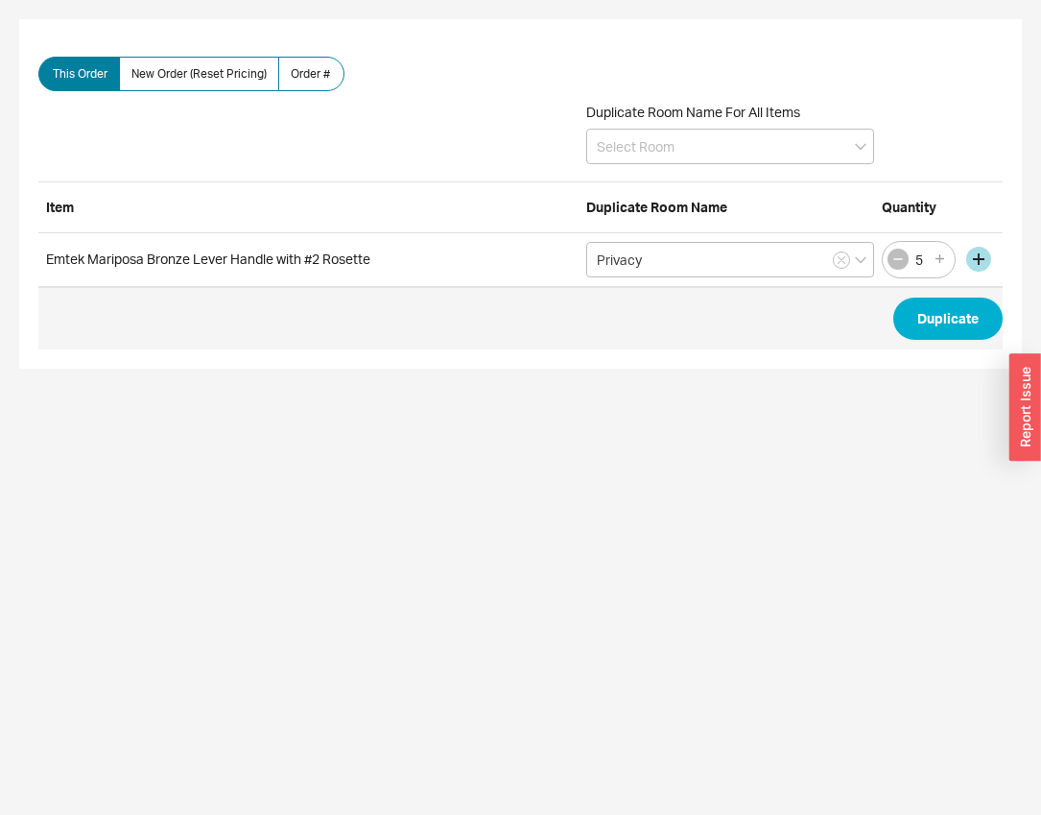
click at [894, 258] on icon "button" at bounding box center [897, 258] width 15 height 15
type input "3"
click at [658, 265] on input "Privacy" at bounding box center [730, 259] width 288 height 35
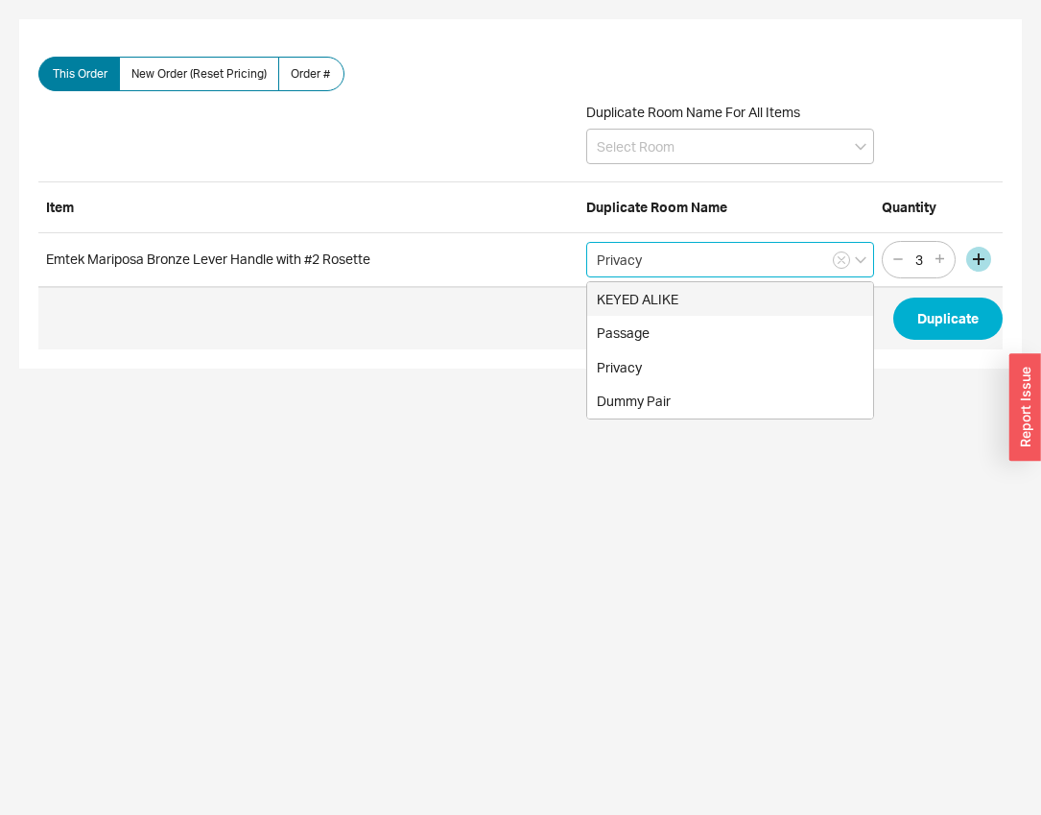
click at [658, 265] on input "Privacy" at bounding box center [730, 259] width 288 height 35
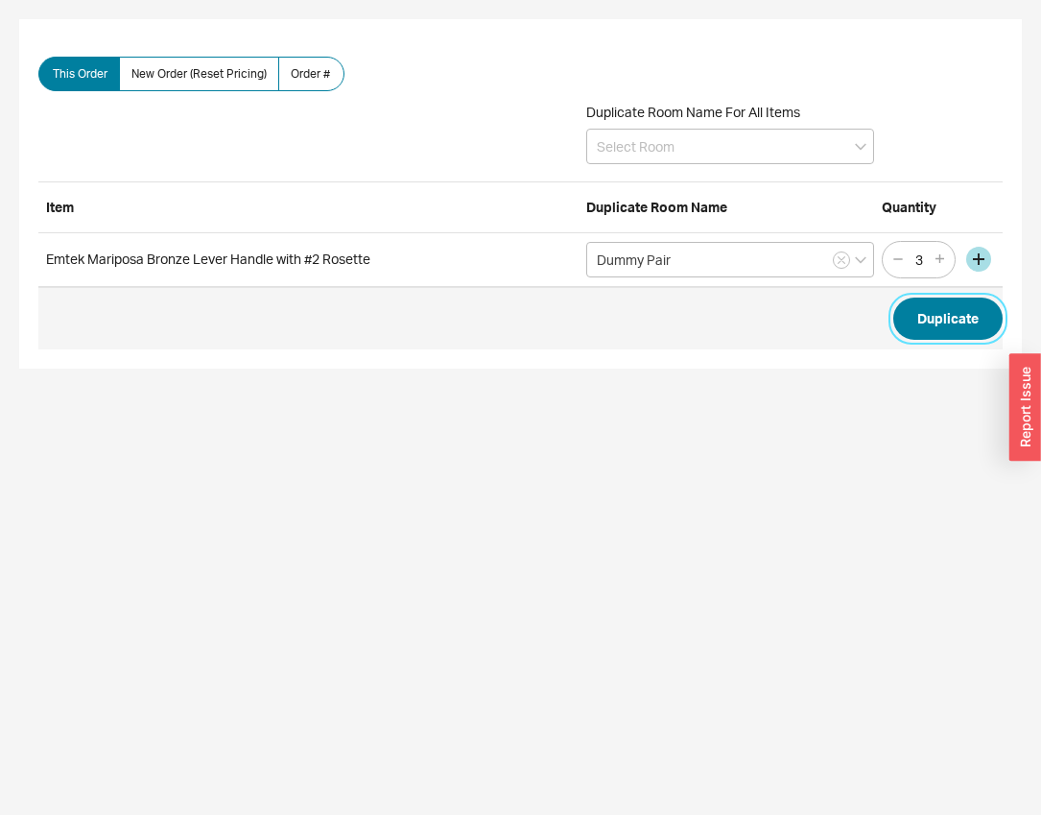
click at [941, 328] on button "Duplicate" at bounding box center [947, 318] width 109 height 42
type input "Dummy Pair"
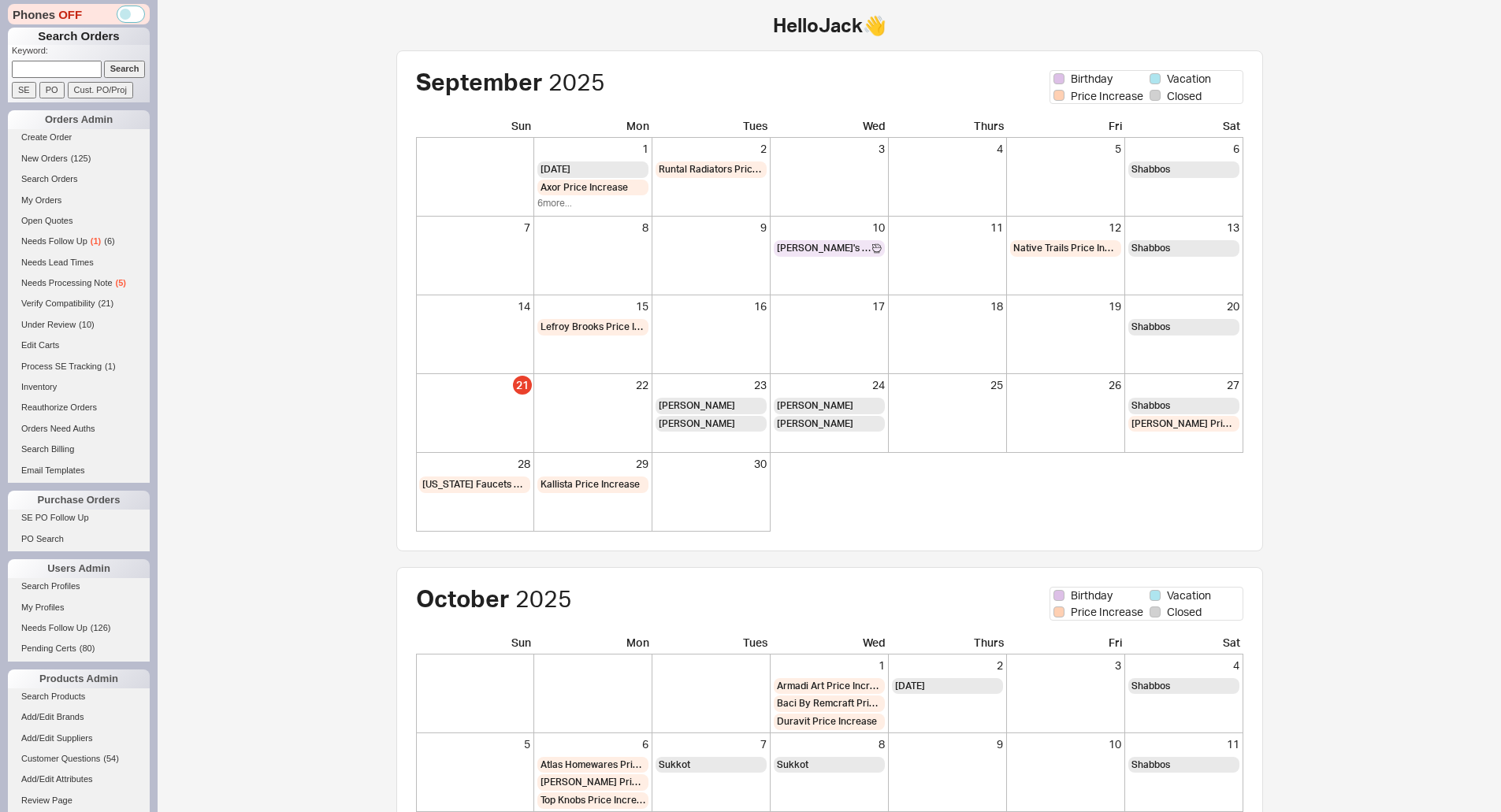
drag, startPoint x: 53, startPoint y: 68, endPoint x: 127, endPoint y: 67, distance: 74.0
click at [53, 68] on input at bounding box center [56, 69] width 90 height 16
paste input "938115"
type input "938115"
drag, startPoint x: 127, startPoint y: 67, endPoint x: 117, endPoint y: 71, distance: 10.8
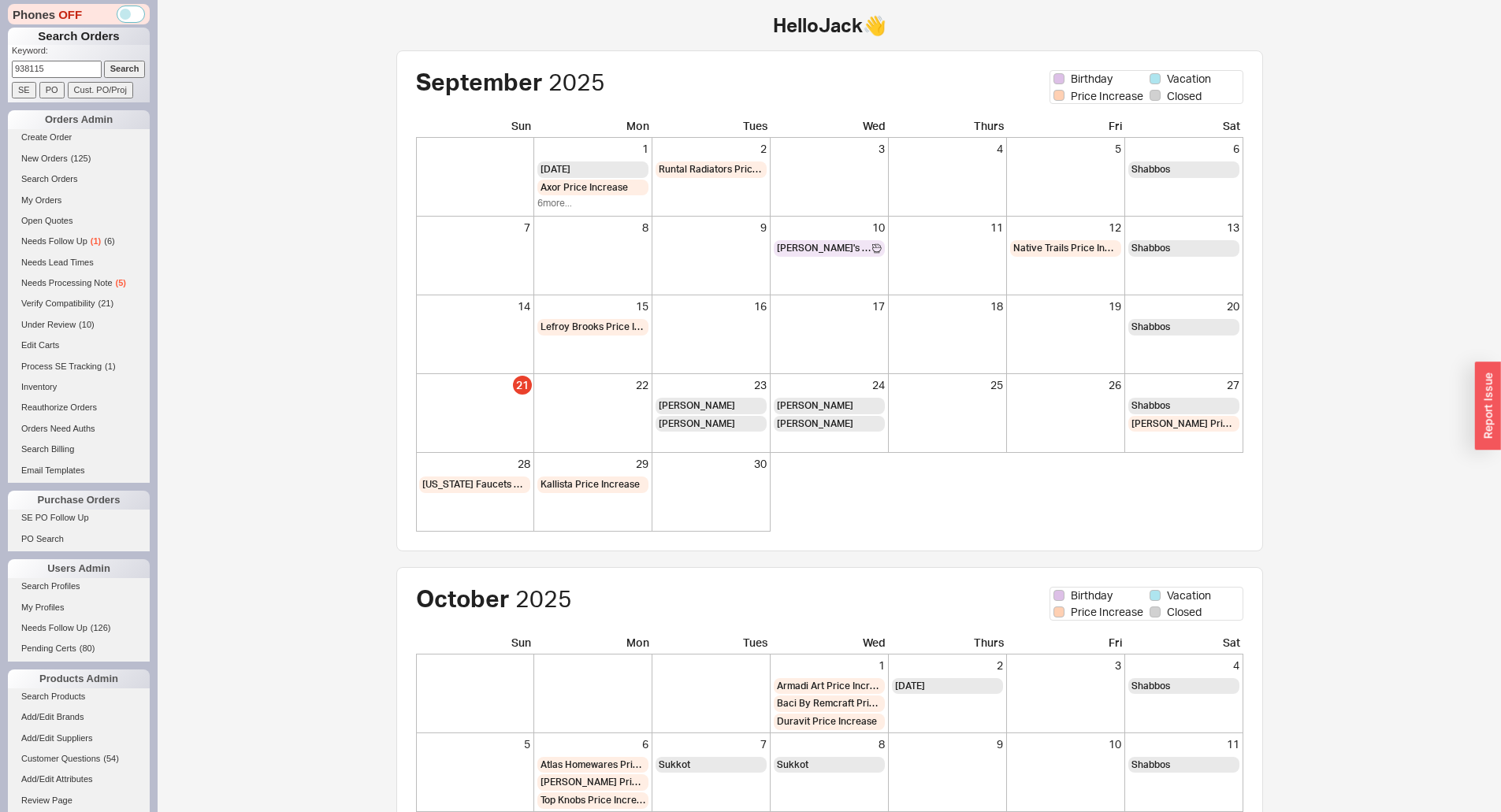
click at [126, 67] on input "Search" at bounding box center [125, 69] width 42 height 16
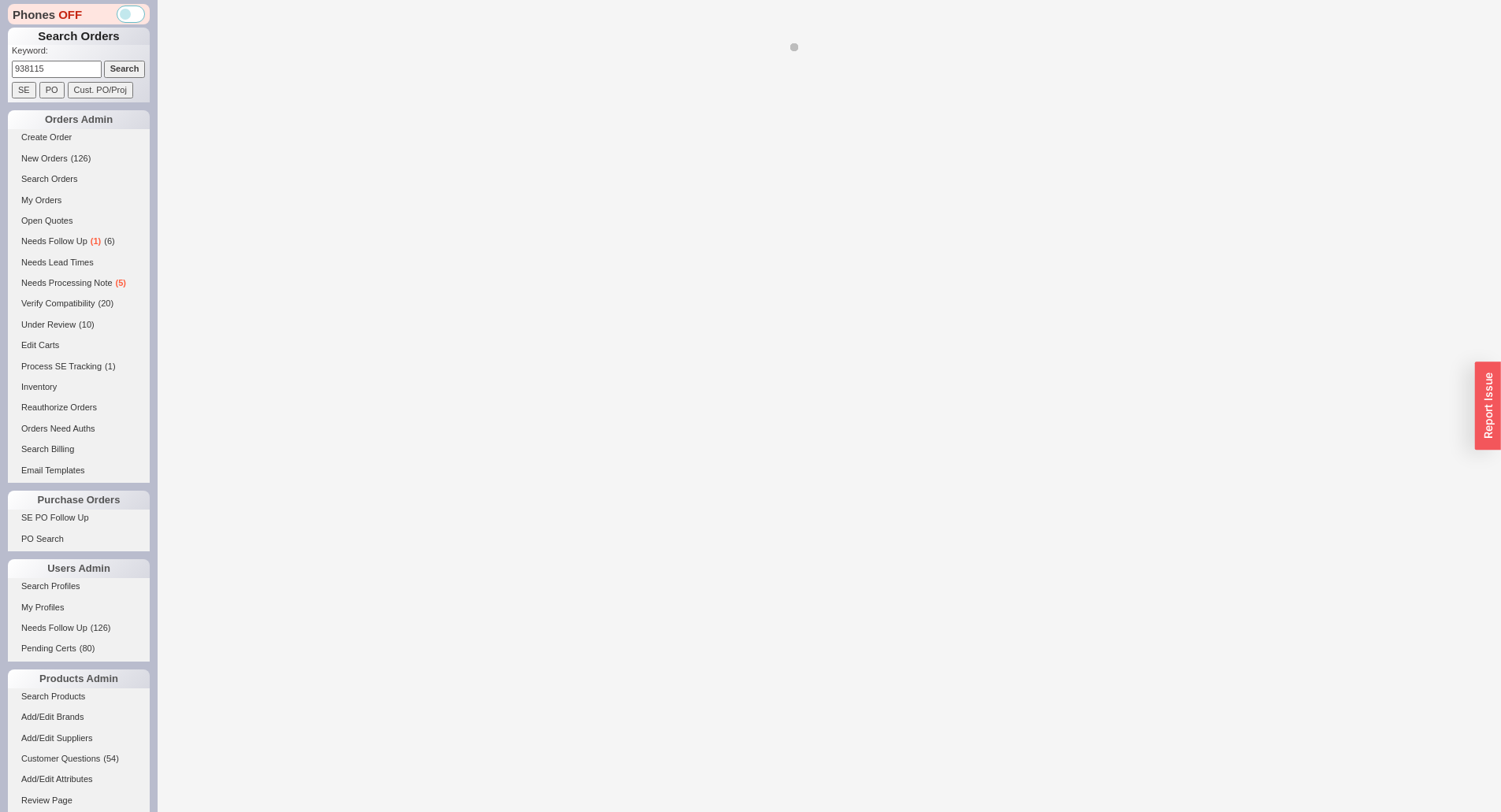
select select "*"
select select "LOW"
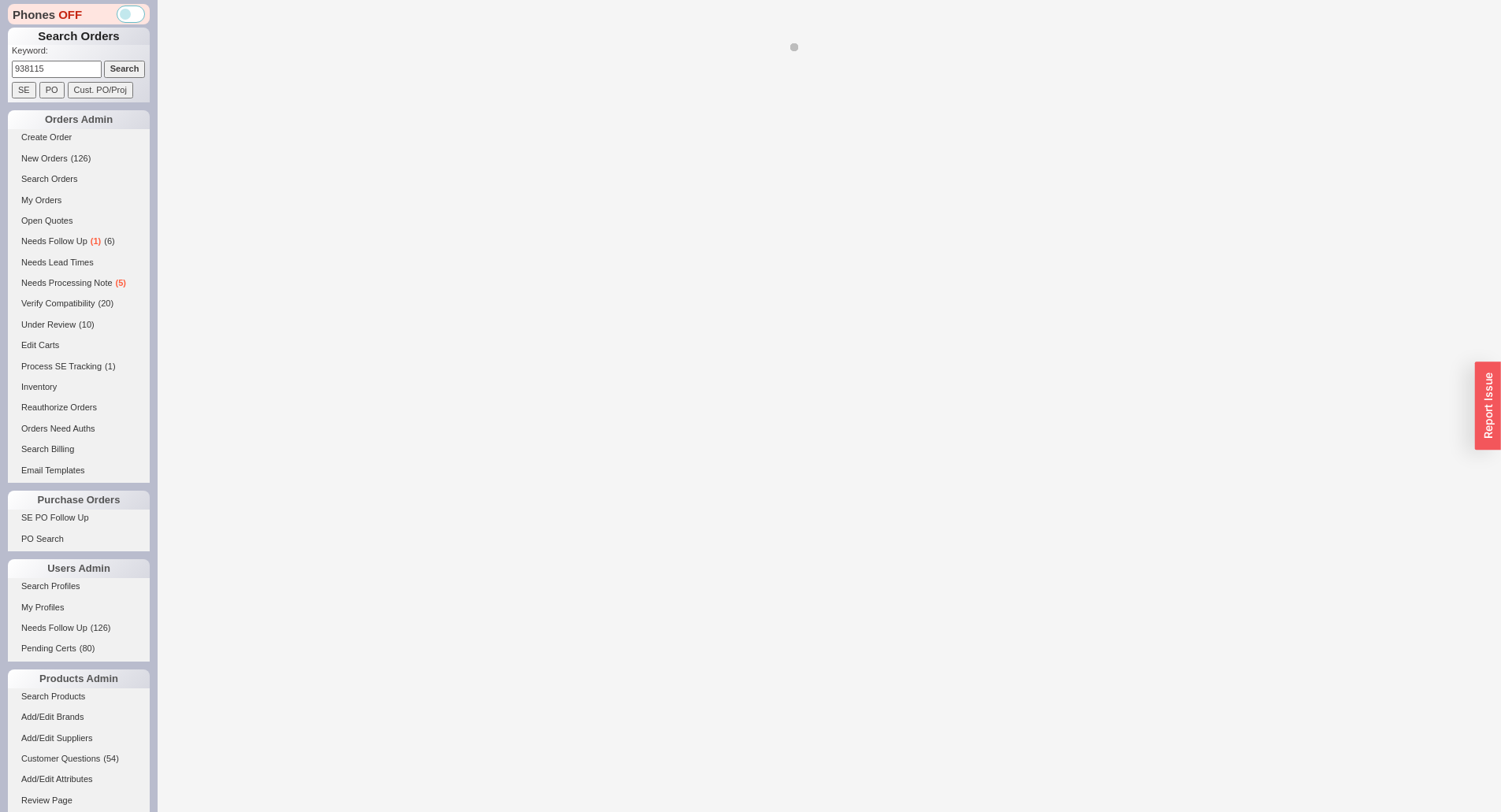
select select "LOW"
select select "3"
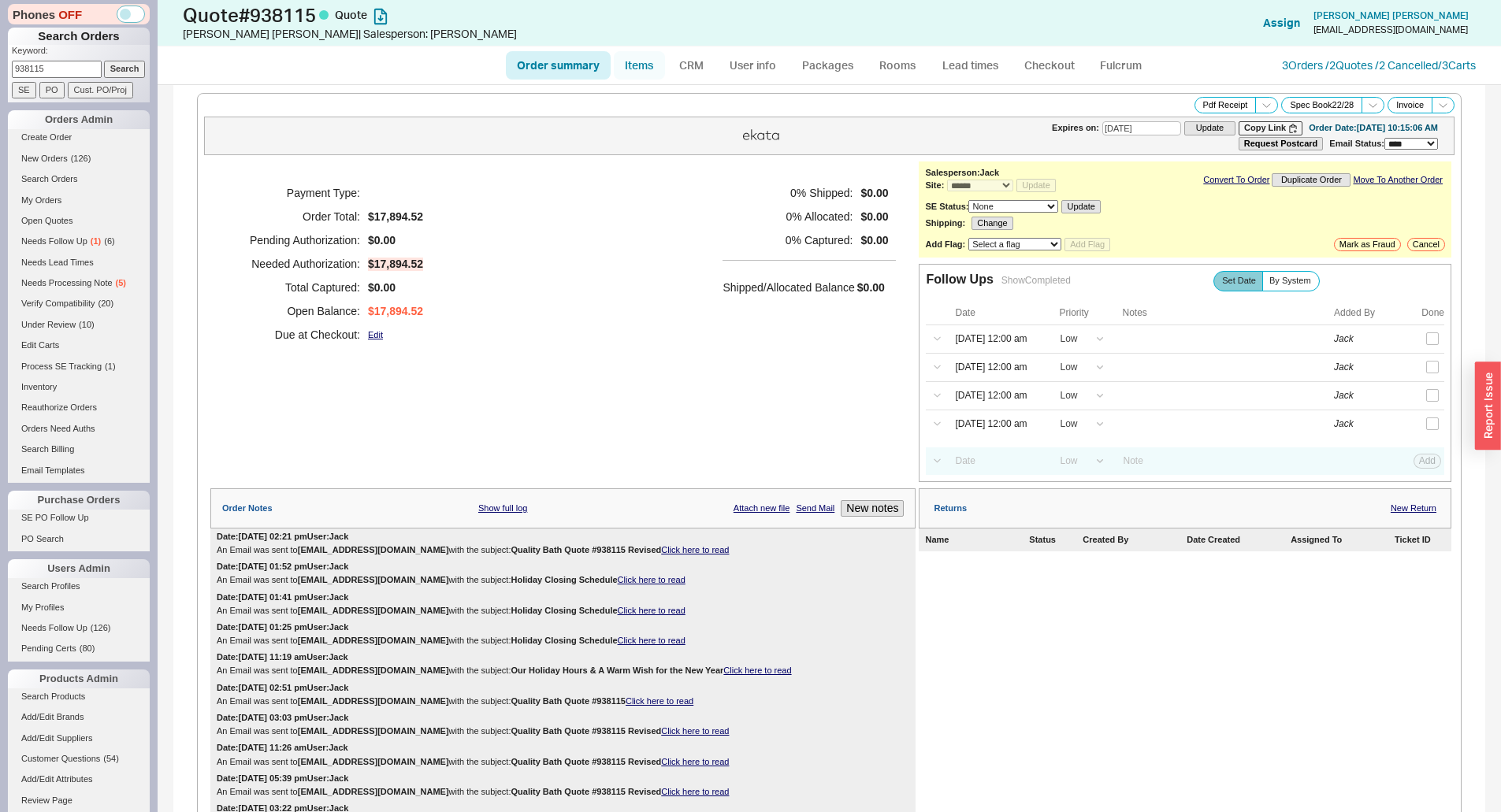
click at [652, 57] on link "Items" at bounding box center [639, 65] width 51 height 29
select select "3"
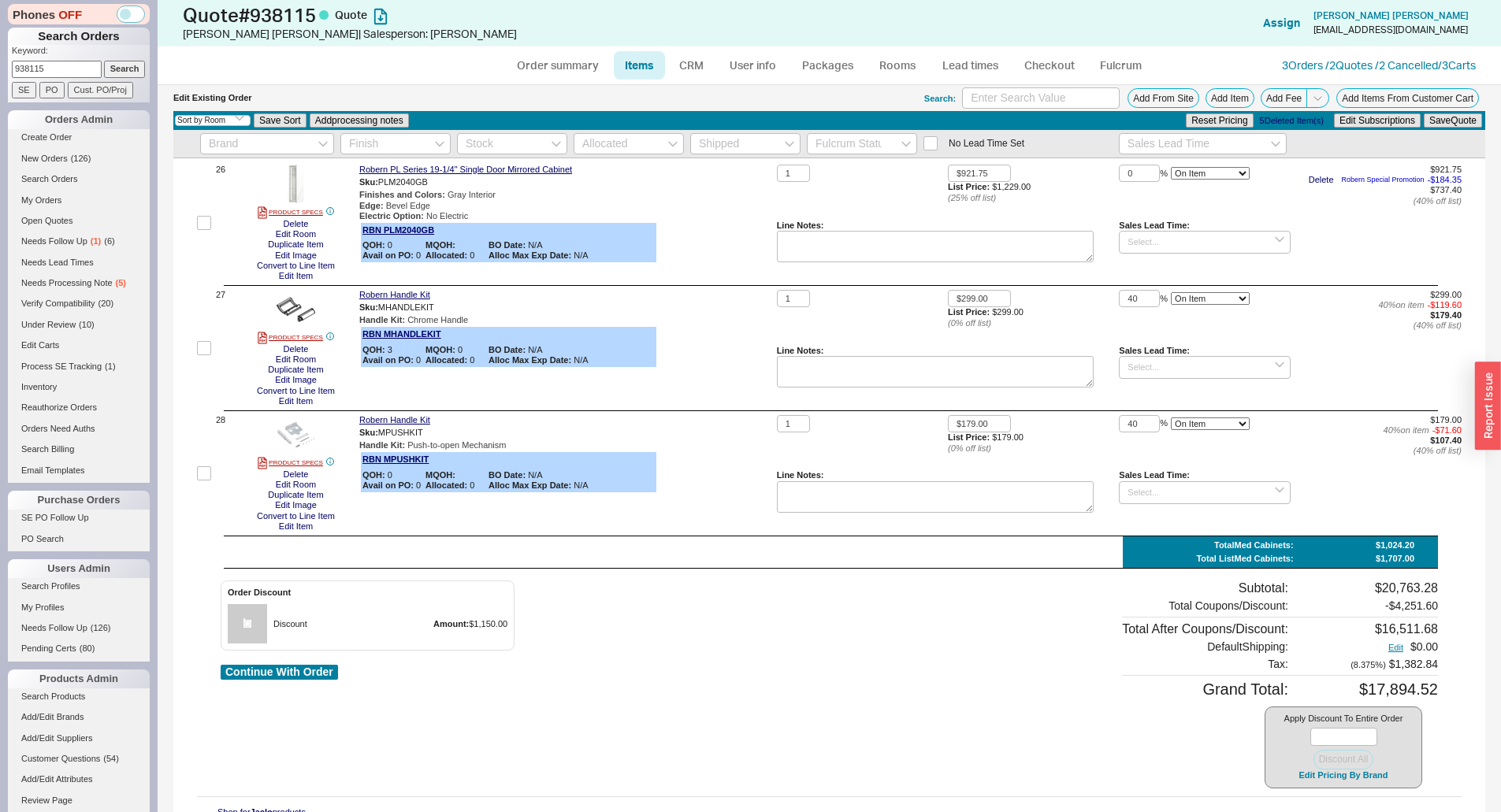
scroll to position [3387, 0]
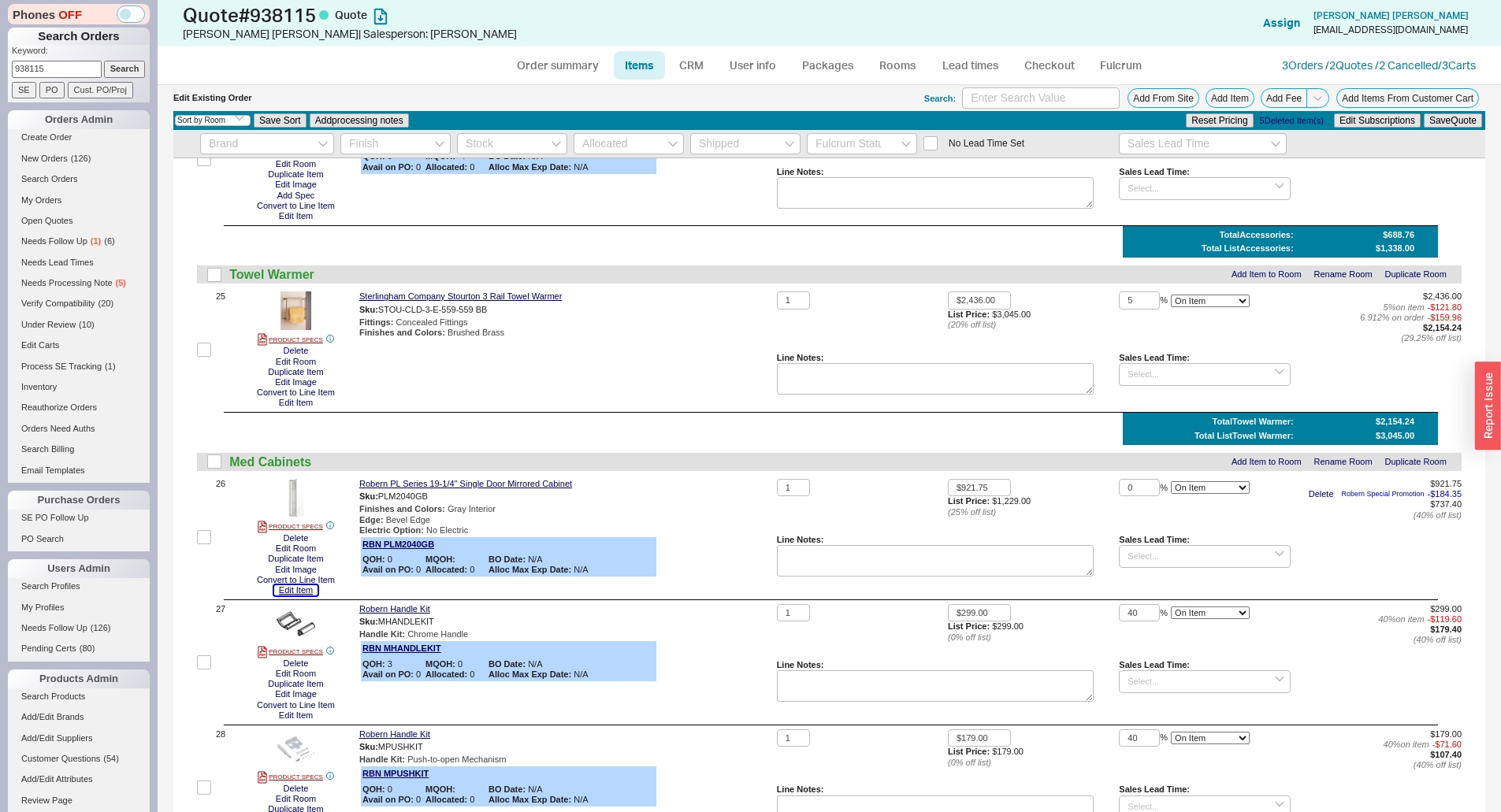
click at [292, 585] on button "Edit Item" at bounding box center [296, 590] width 44 height 10
drag, startPoint x: 1157, startPoint y: 699, endPoint x: 1131, endPoint y: 696, distance: 26.2
click at [1154, 699] on div "Sales Lead Time:" at bounding box center [1204, 690] width 171 height 61
click at [1045, 674] on textarea at bounding box center [935, 686] width 318 height 31
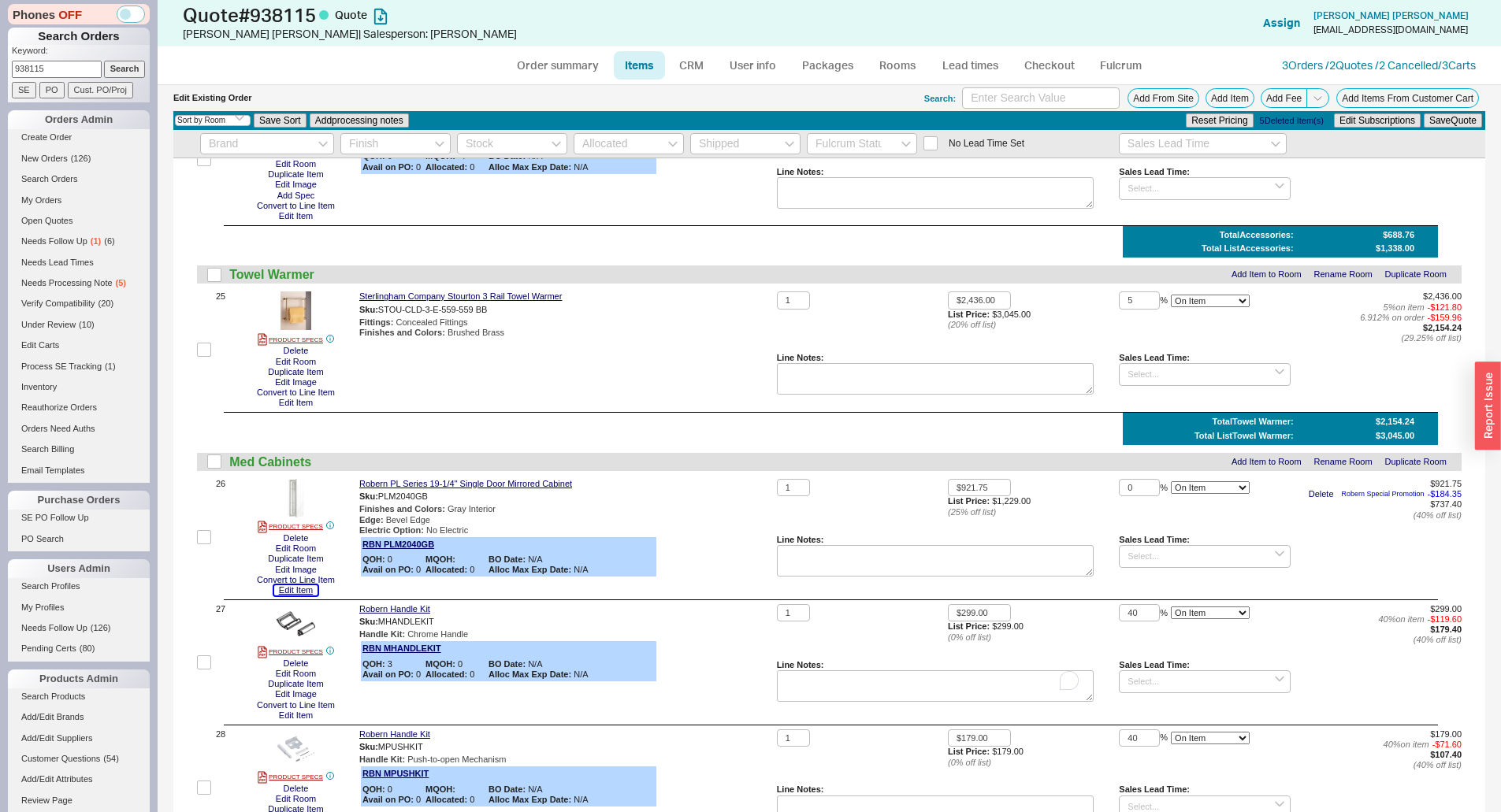
click at [300, 585] on button "Edit Item" at bounding box center [296, 590] width 44 height 10
drag, startPoint x: 626, startPoint y: 369, endPoint x: 632, endPoint y: 358, distance: 12.5
click at [626, 369] on div "Sterlingham Company Stourton 3 Rail Towel Warmer Sku: STOU-CLD-3-E-559-559 BB F…" at bounding box center [564, 350] width 411 height 117
click at [574, 62] on link "Order summary" at bounding box center [558, 65] width 105 height 29
select select "*"
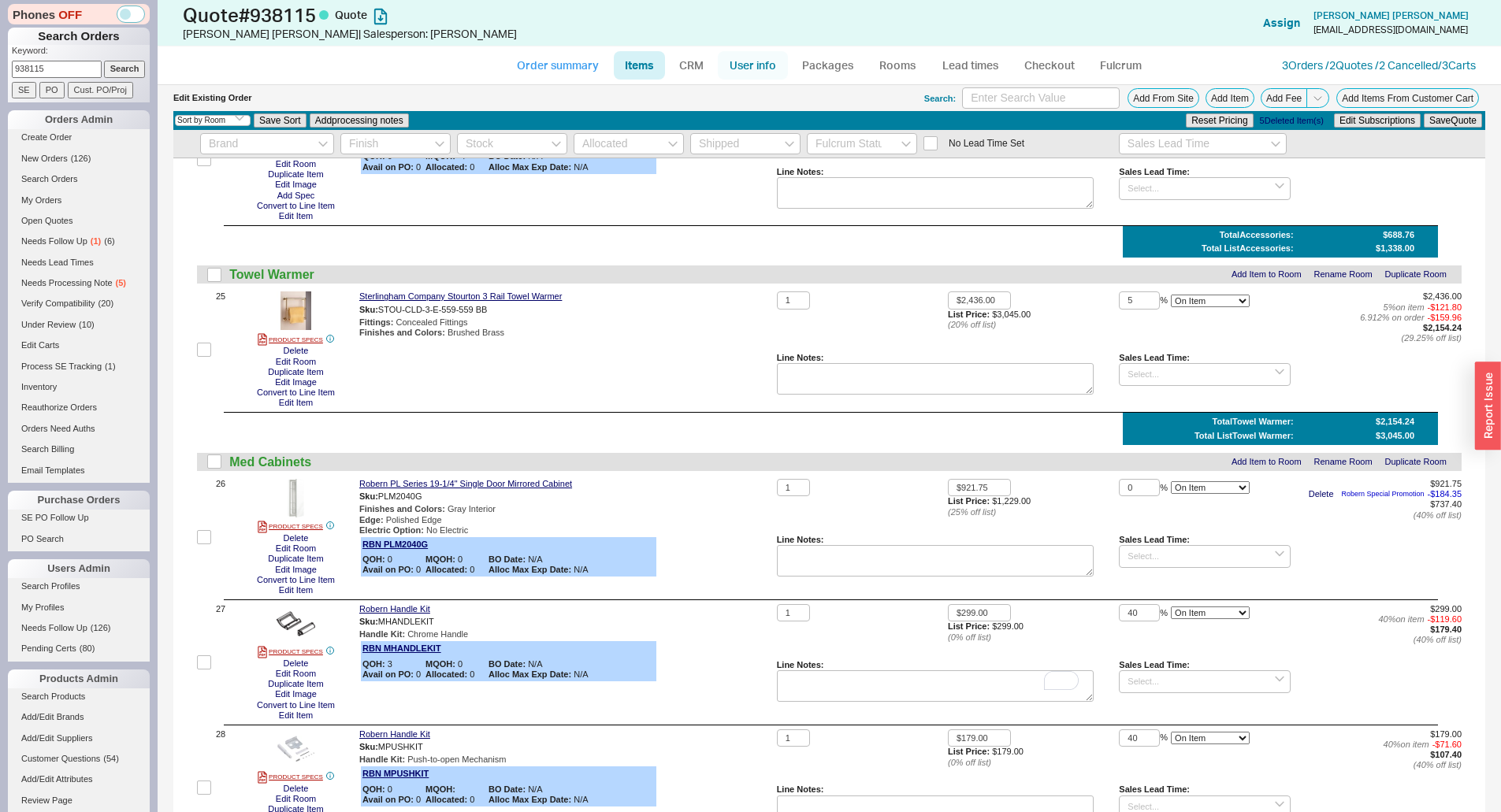
select select "*"
select select "LOW"
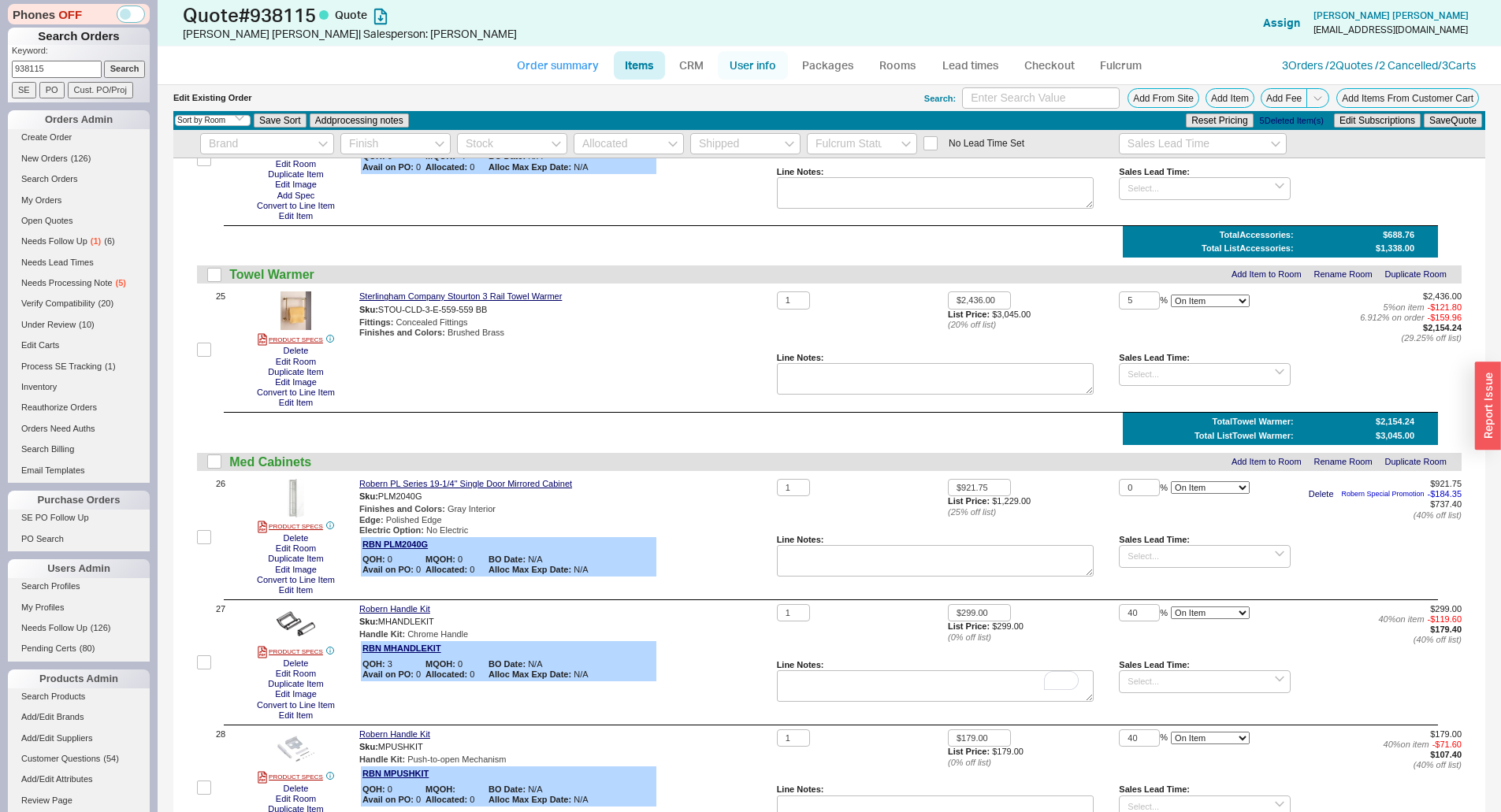
select select "LOW"
select select "3"
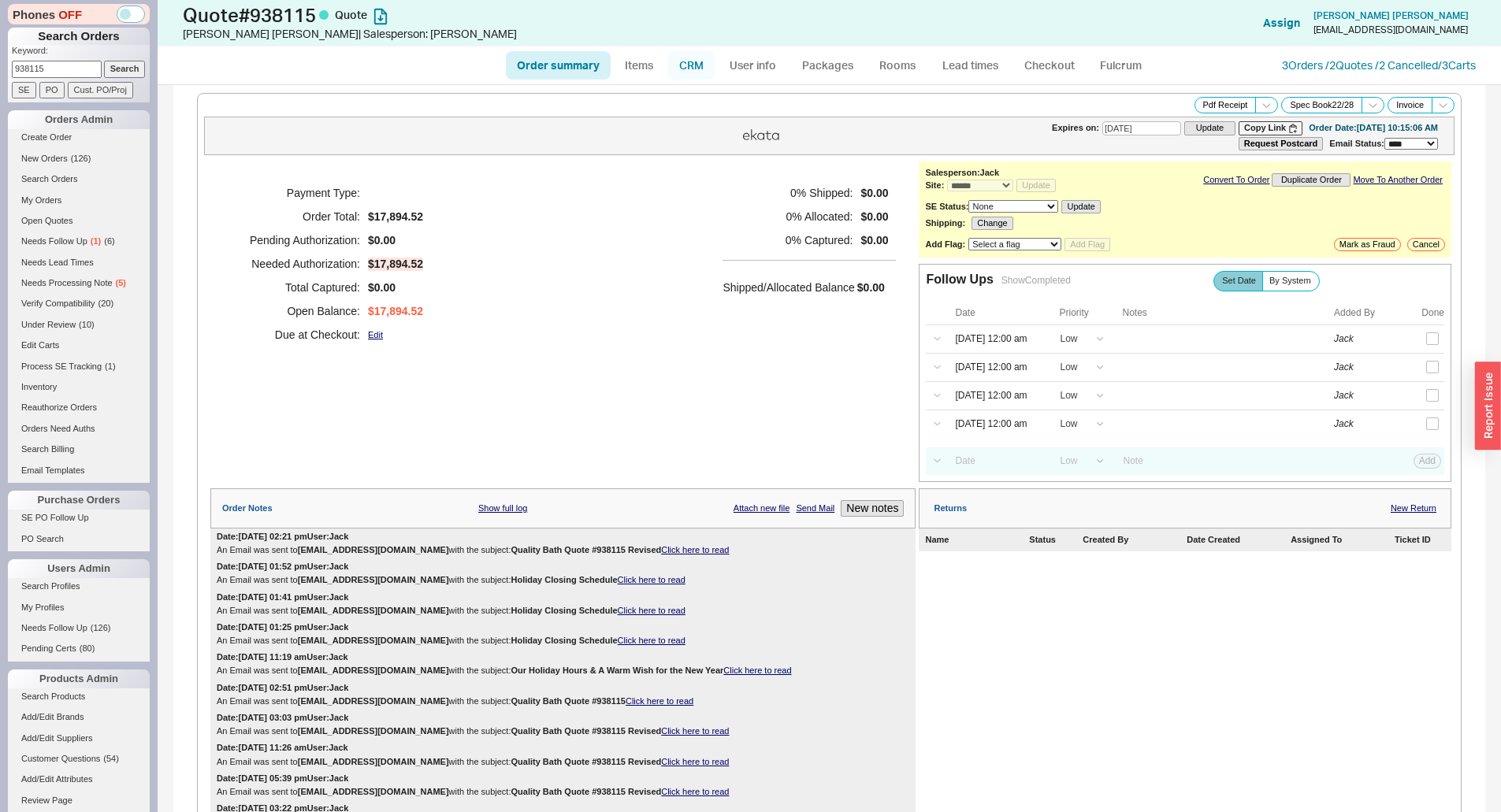
click at [692, 65] on link "CRM" at bounding box center [691, 65] width 47 height 29
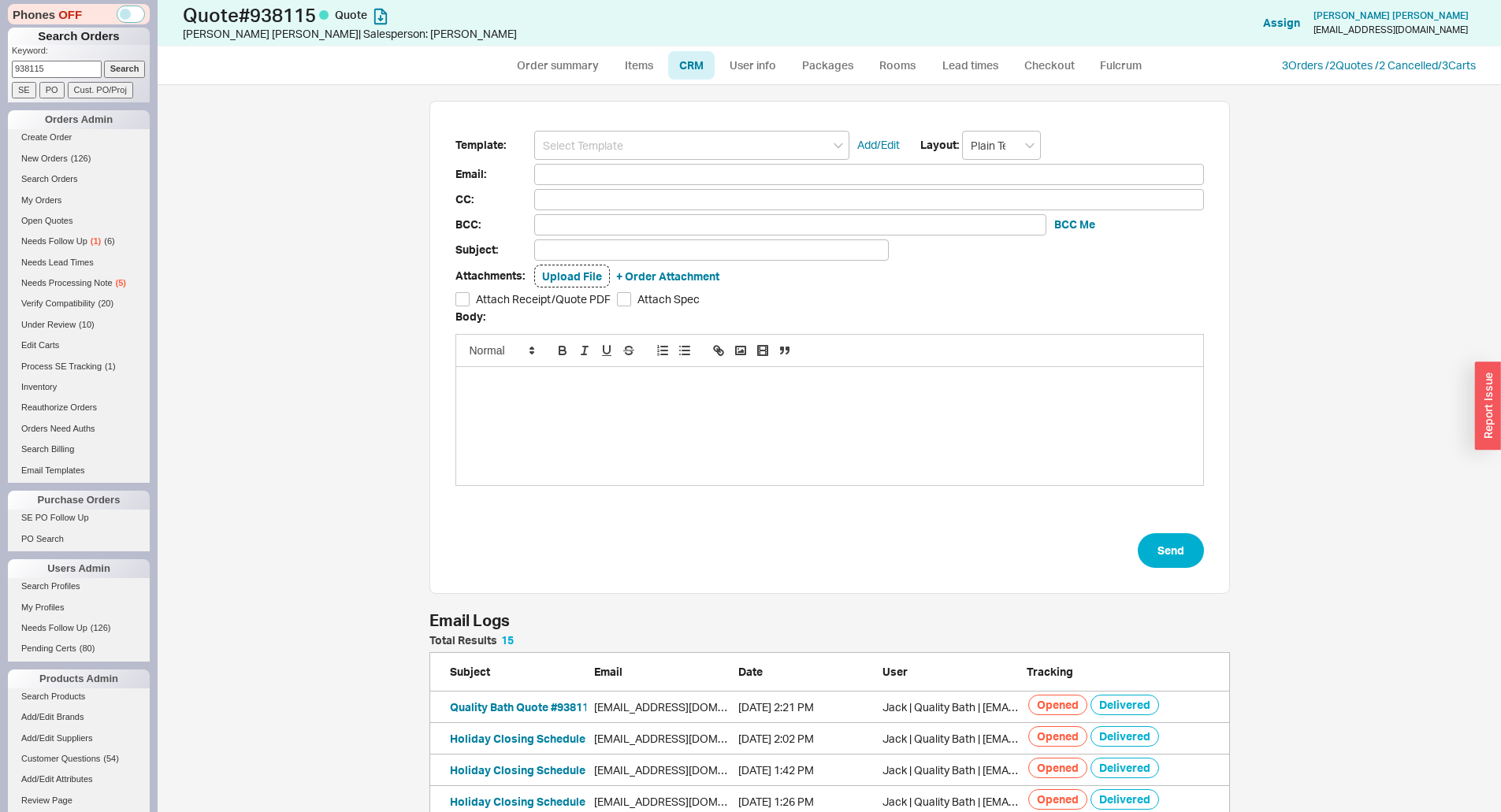
scroll to position [517, 788]
click at [679, 133] on input at bounding box center [691, 145] width 315 height 29
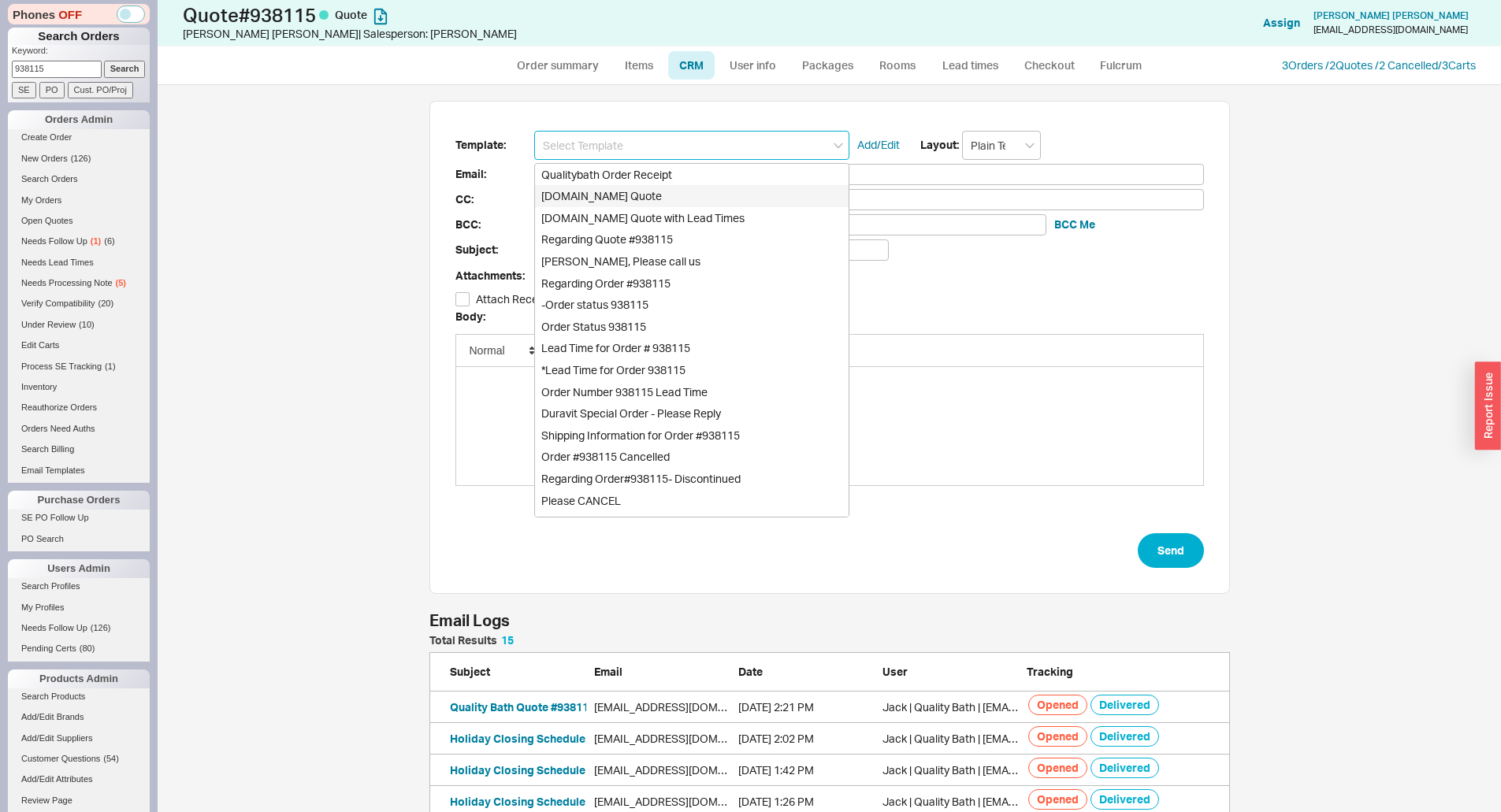
click at [602, 194] on div "Qualitybath.com Quote" at bounding box center [691, 195] width 314 height 22
type input "Receipt"
type input "jessicaholmberg2005@yahoo.com"
type input "Quality Bath Quote #938115"
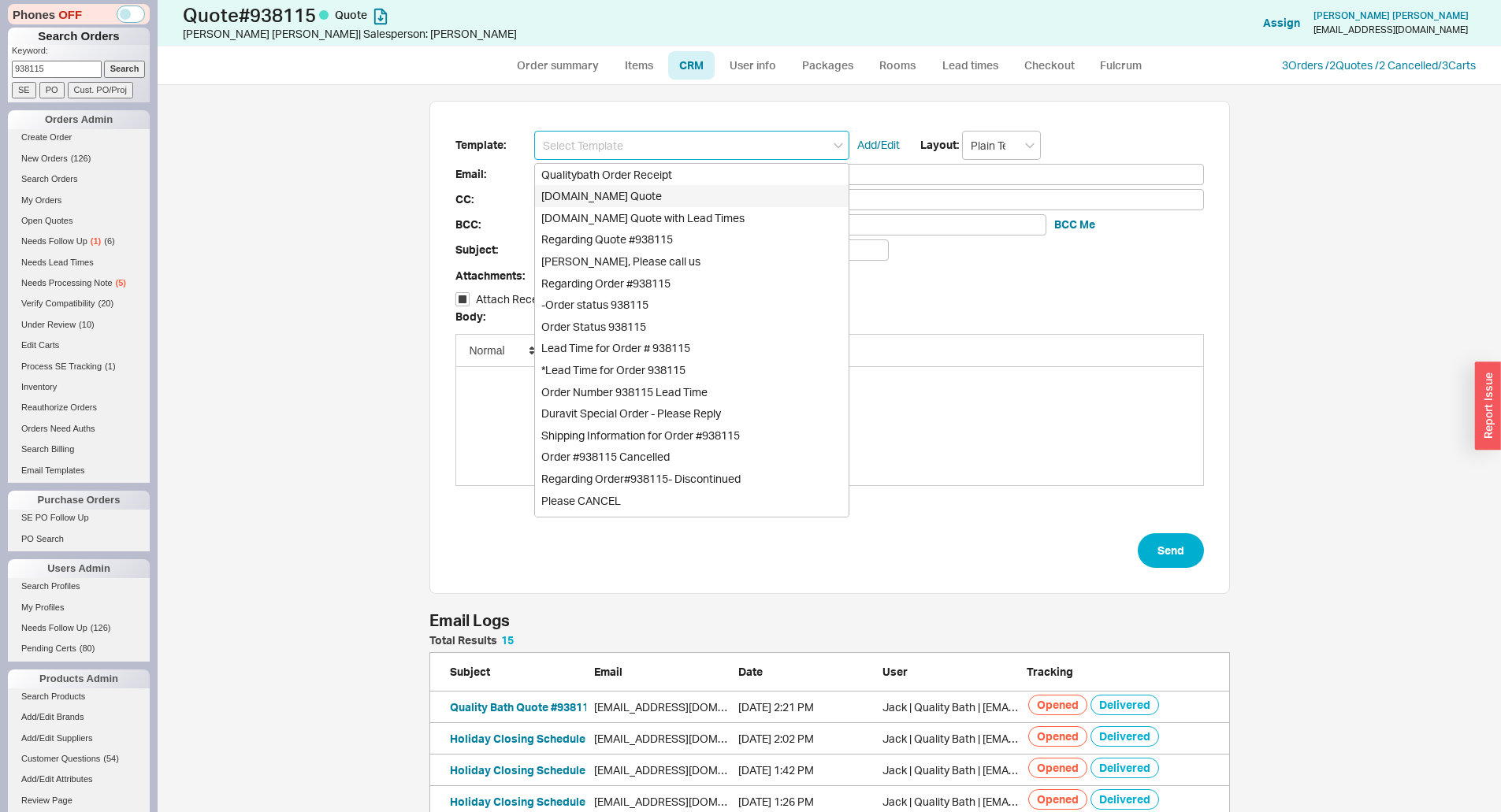
checkbox input "true"
type input "Qualitybath.com Quote"
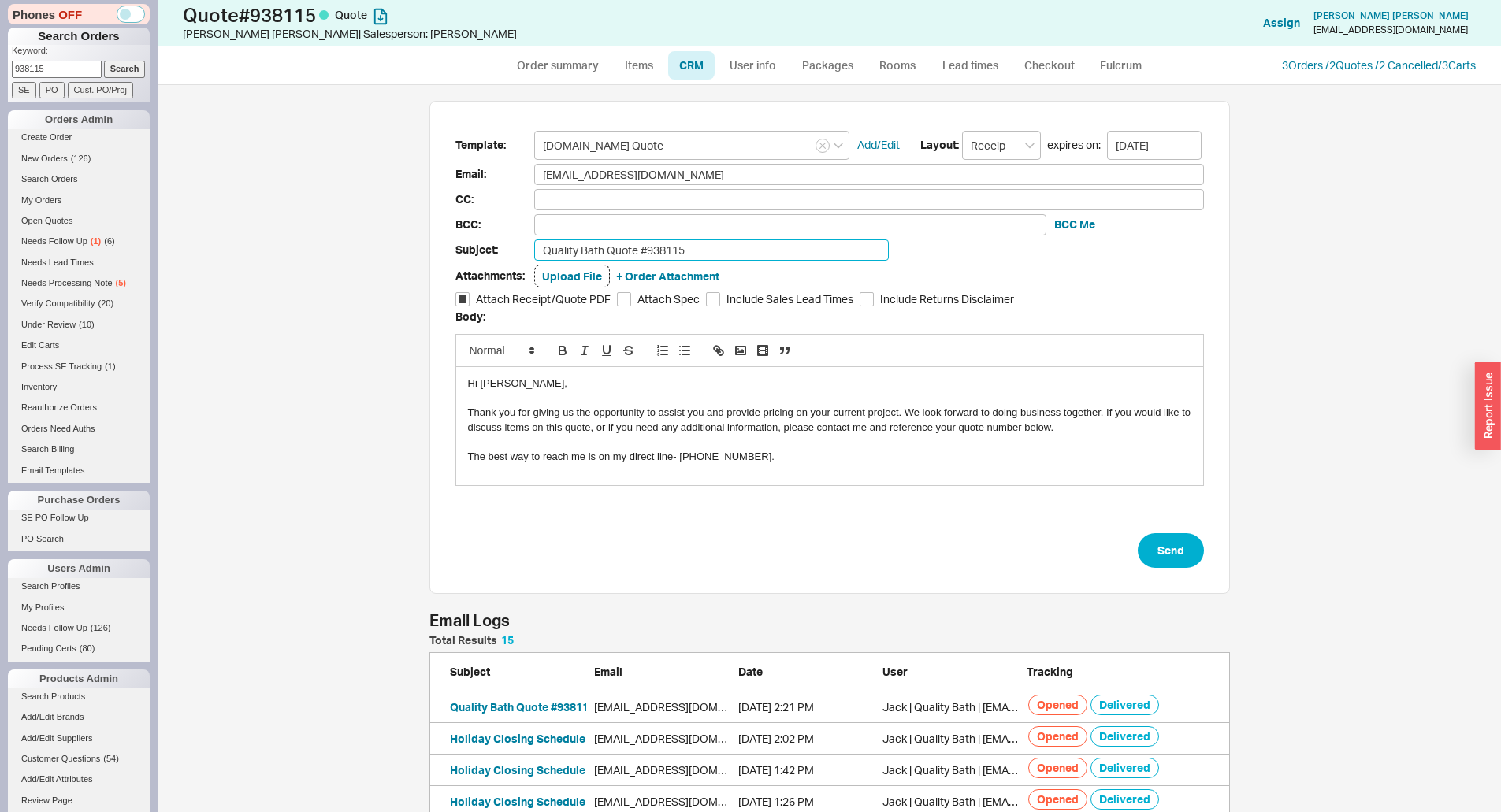
click at [700, 246] on input "Quality Bath Quote #938115" at bounding box center [711, 250] width 355 height 21
type input "Quality Bath Quote #938115 Revised"
click at [1143, 539] on button "Send" at bounding box center [1170, 551] width 67 height 34
select select "*"
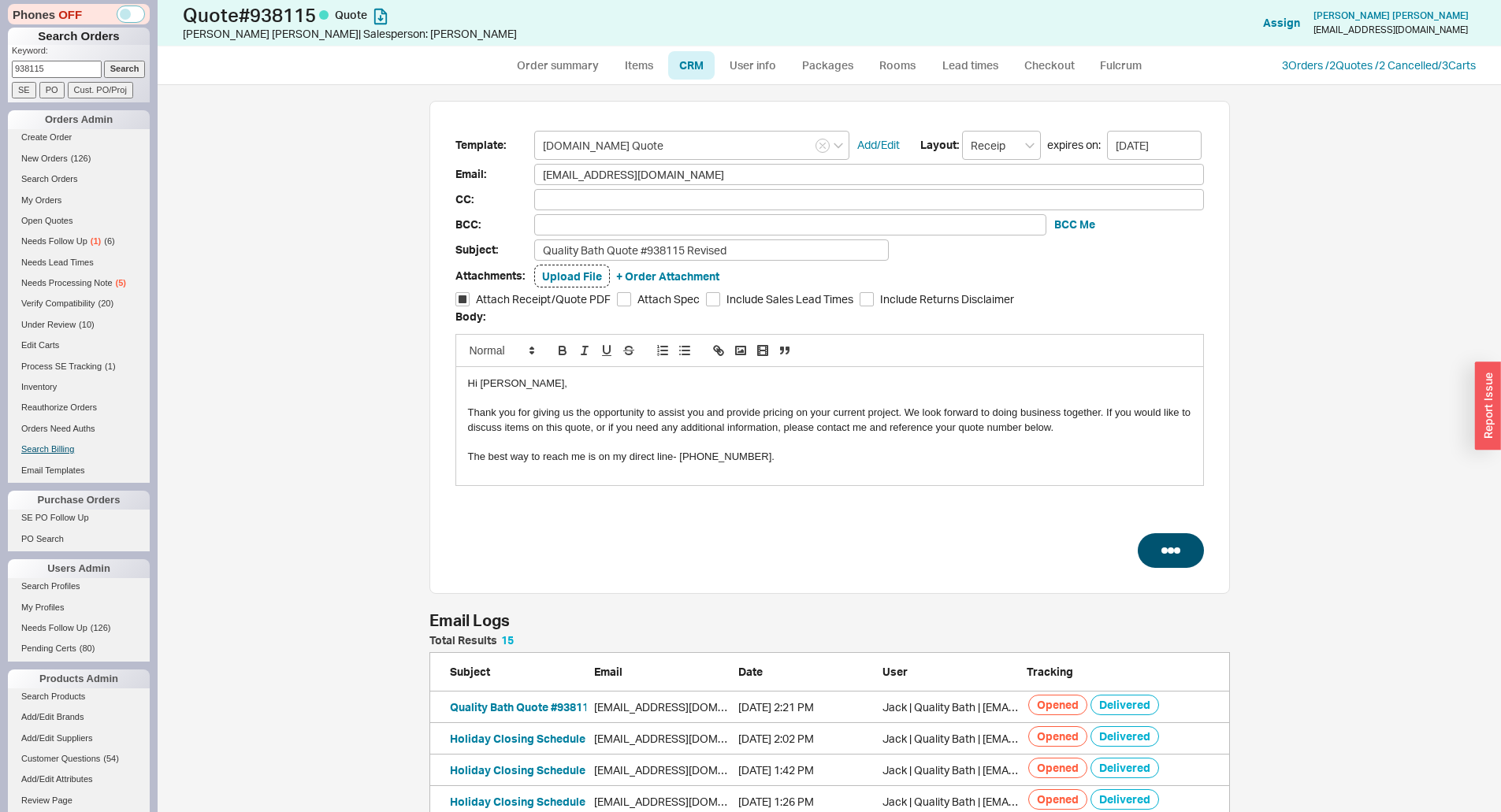
select select "LOW"
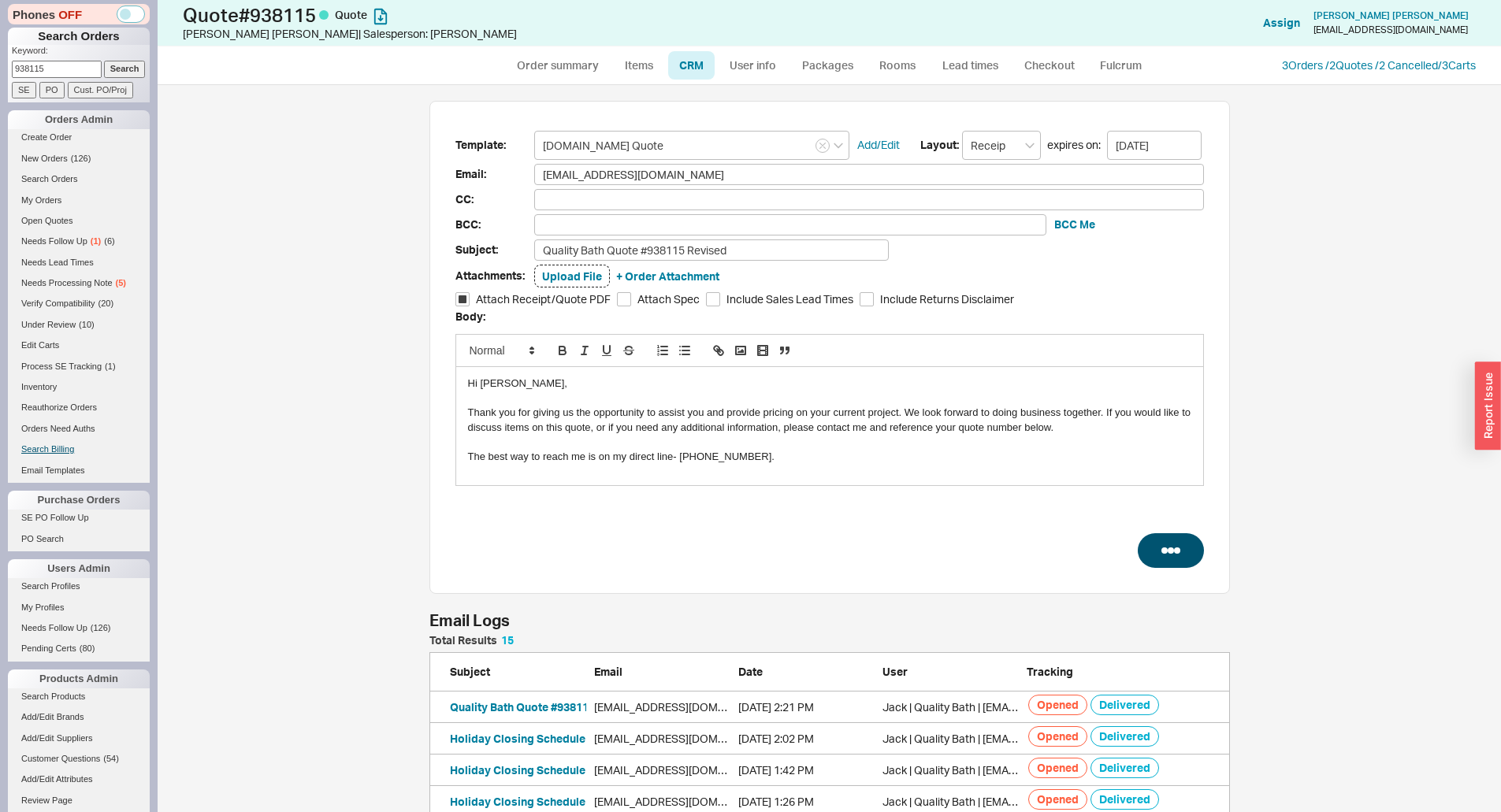
select select "3"
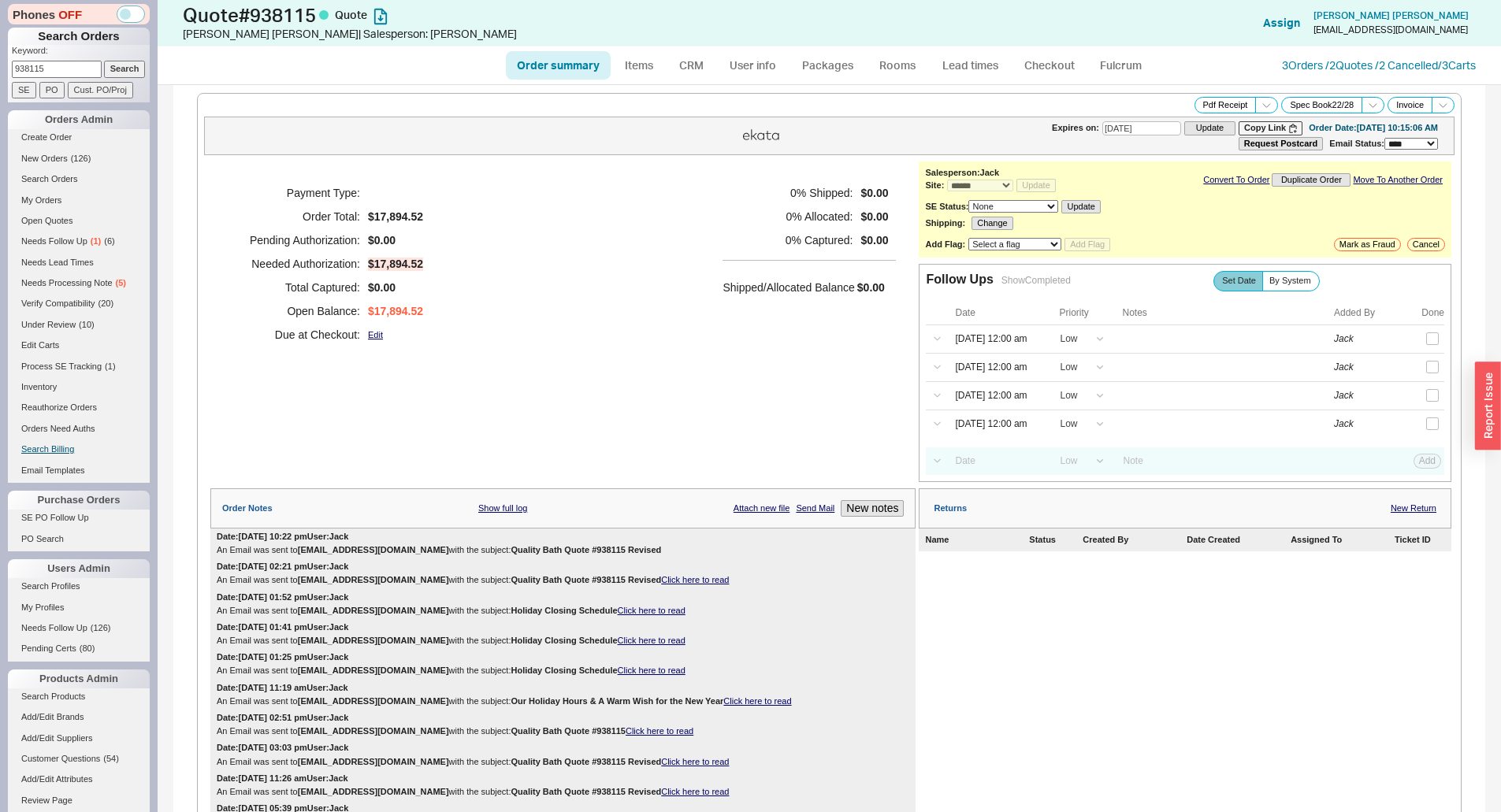
type input "[DATE]"
click at [669, 323] on div "Payment Type: Order Total: $17,894.52 Pending Authorization: $0.00 Needed Autho…" at bounding box center [562, 264] width 705 height 204
click at [60, 76] on input "938115" at bounding box center [56, 69] width 90 height 16
click at [60, 74] on input "938115" at bounding box center [56, 69] width 90 height 16
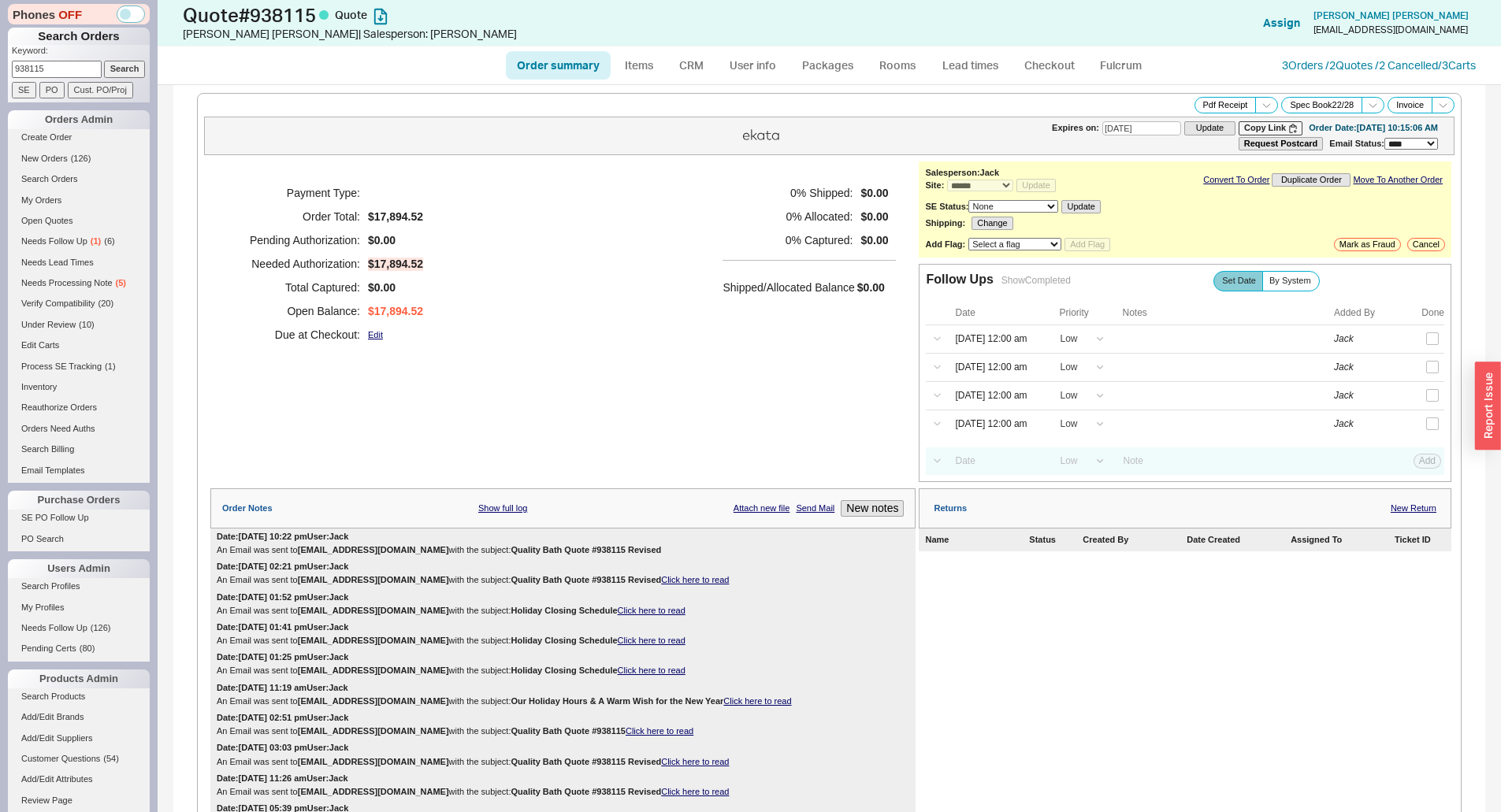
click at [60, 74] on input "938115" at bounding box center [56, 69] width 90 height 16
paste input "dhwani@studiokestrel.com"
type input "dhwani@studiokestrel.com"
click at [108, 67] on input "Search" at bounding box center [125, 69] width 42 height 16
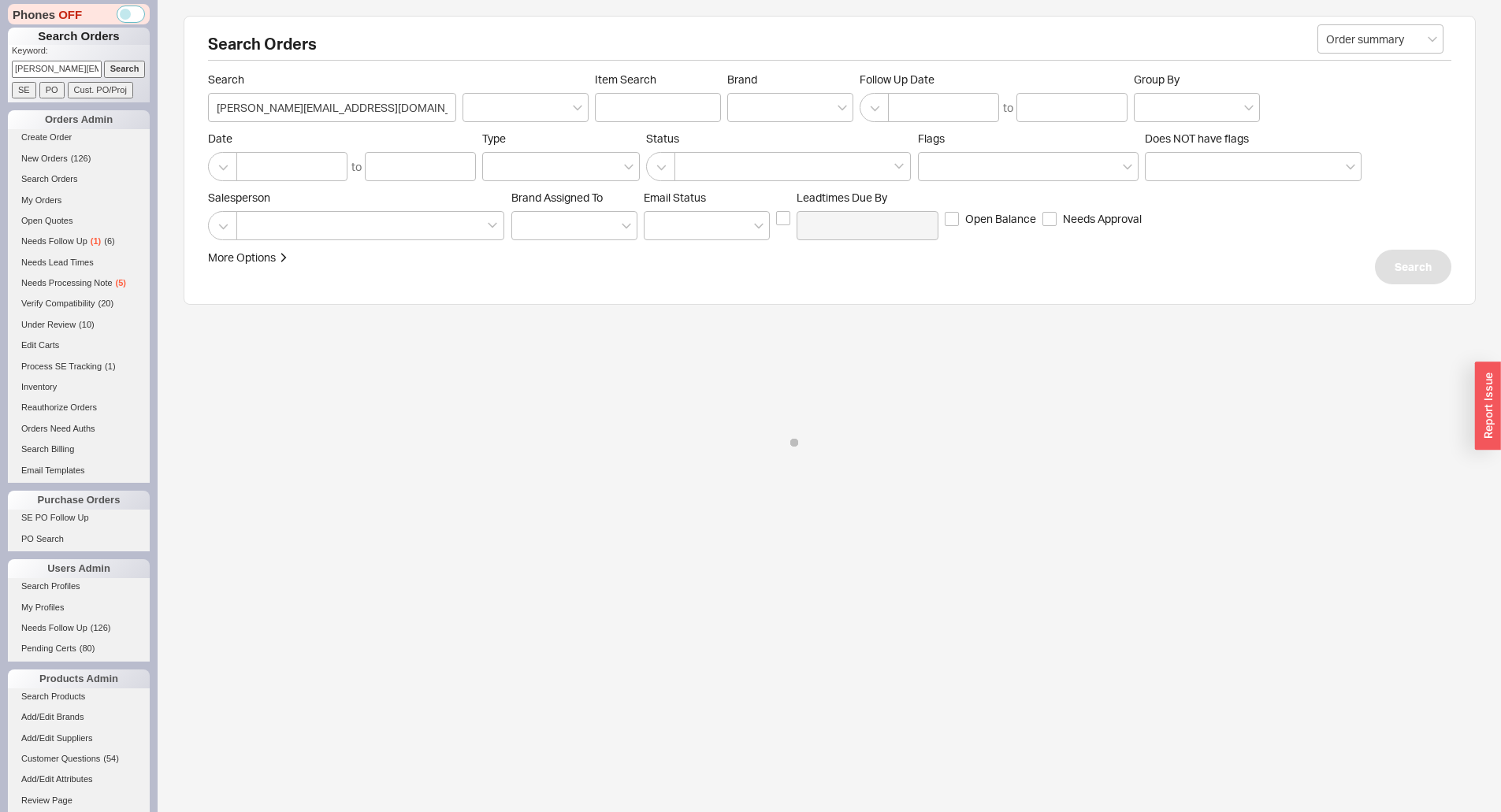
click at [1159, 420] on div "Search Orders Order summary Search dhwani@studiokestrel.com Item Search Brand F…" at bounding box center [829, 243] width 1292 height 456
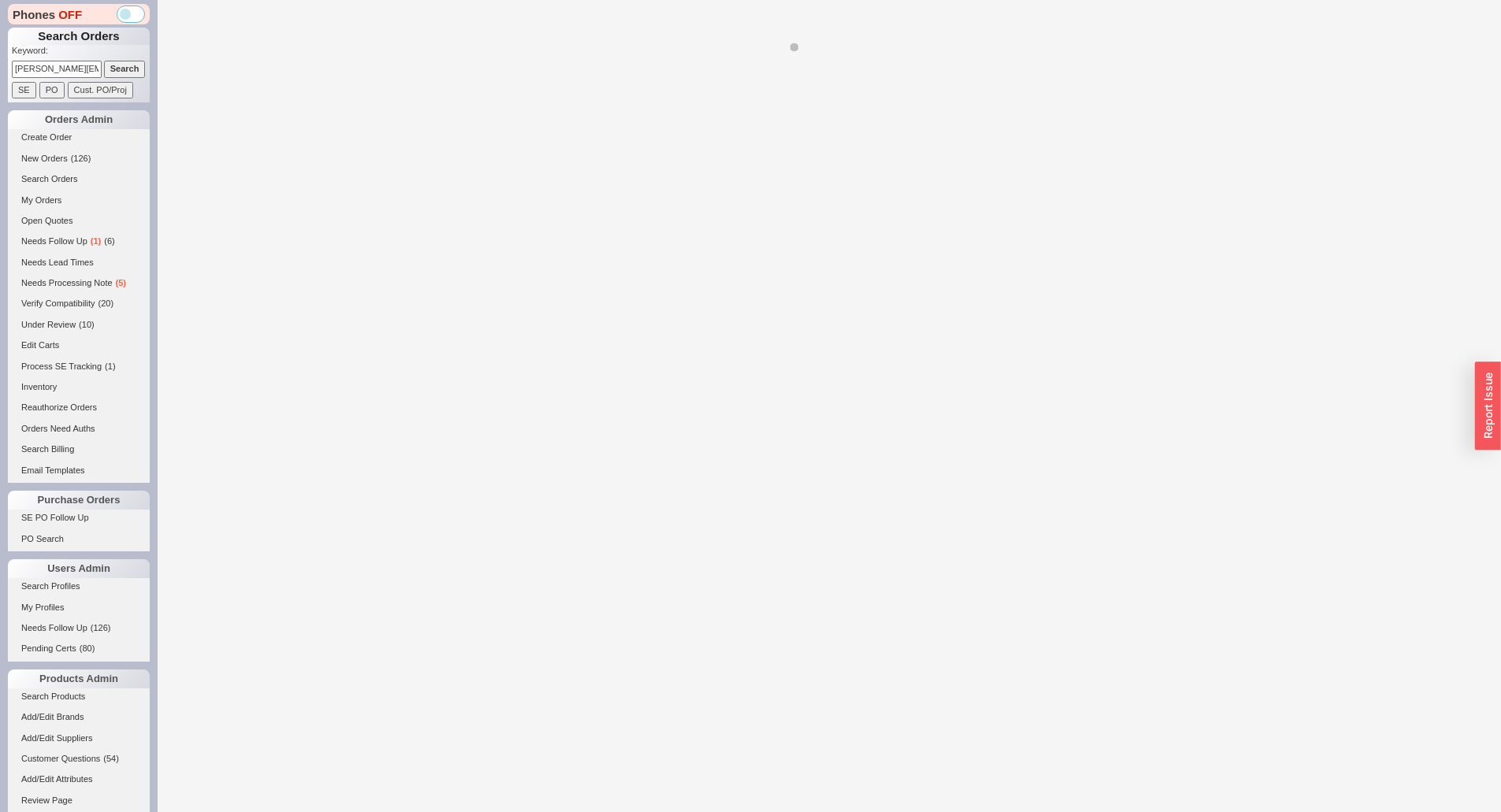
select select "*"
select select "3"
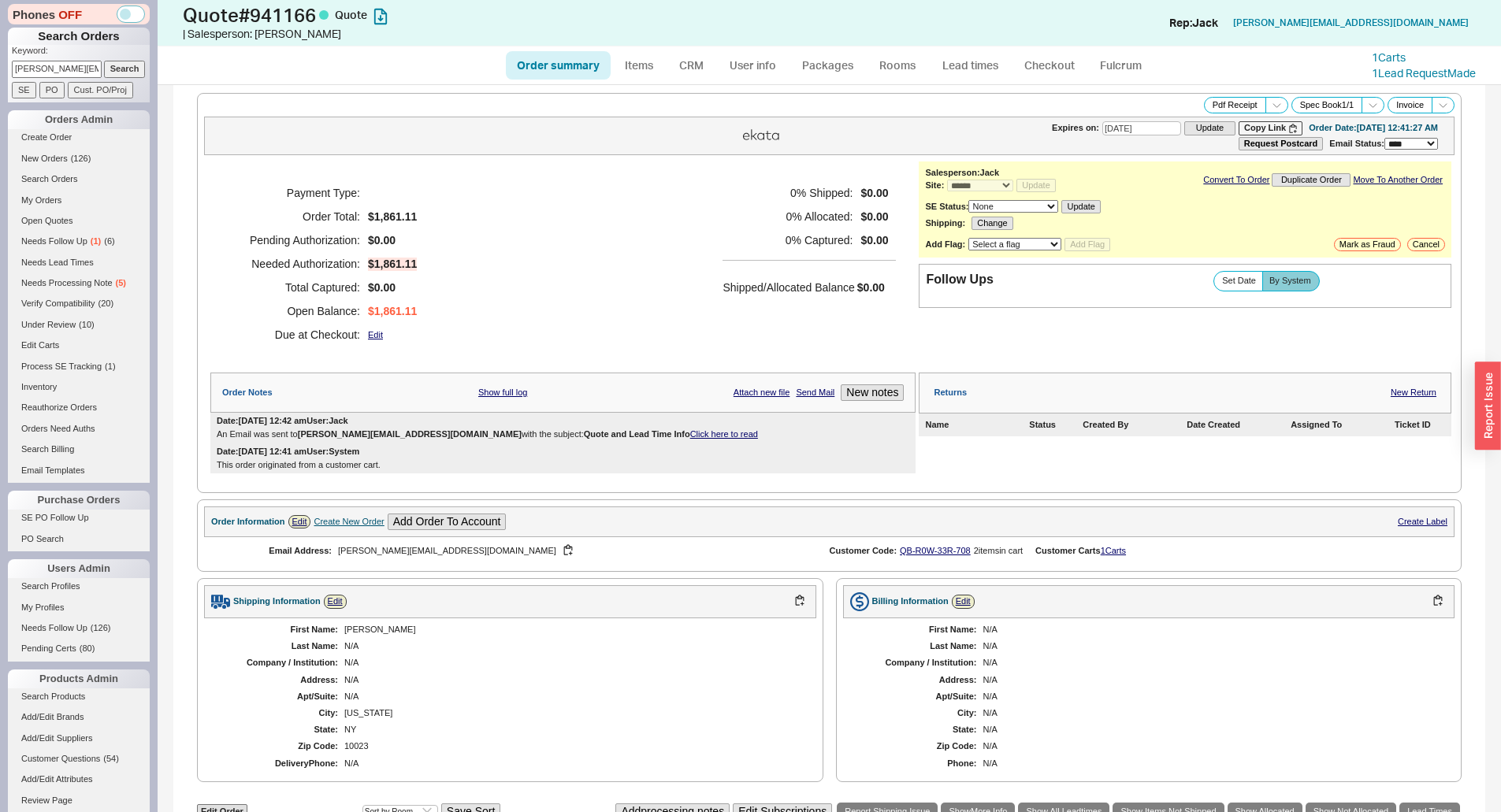
click at [741, 309] on div "0 % Shipped: $0.00 0 % Allocated: $0.00 0 % Captured: $0.00 Shipped/Allocated B…" at bounding box center [809, 264] width 173 height 165
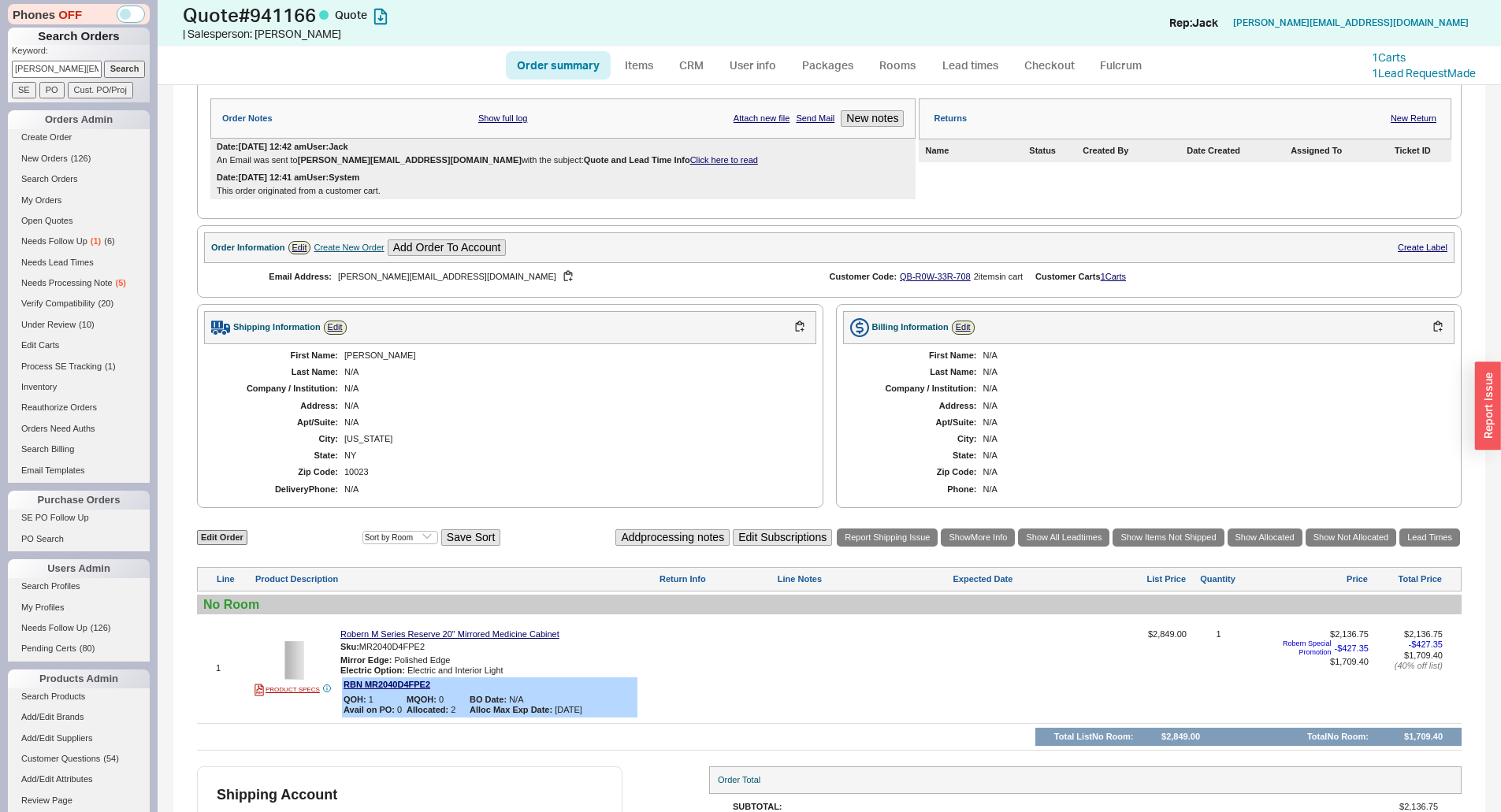
scroll to position [75, 0]
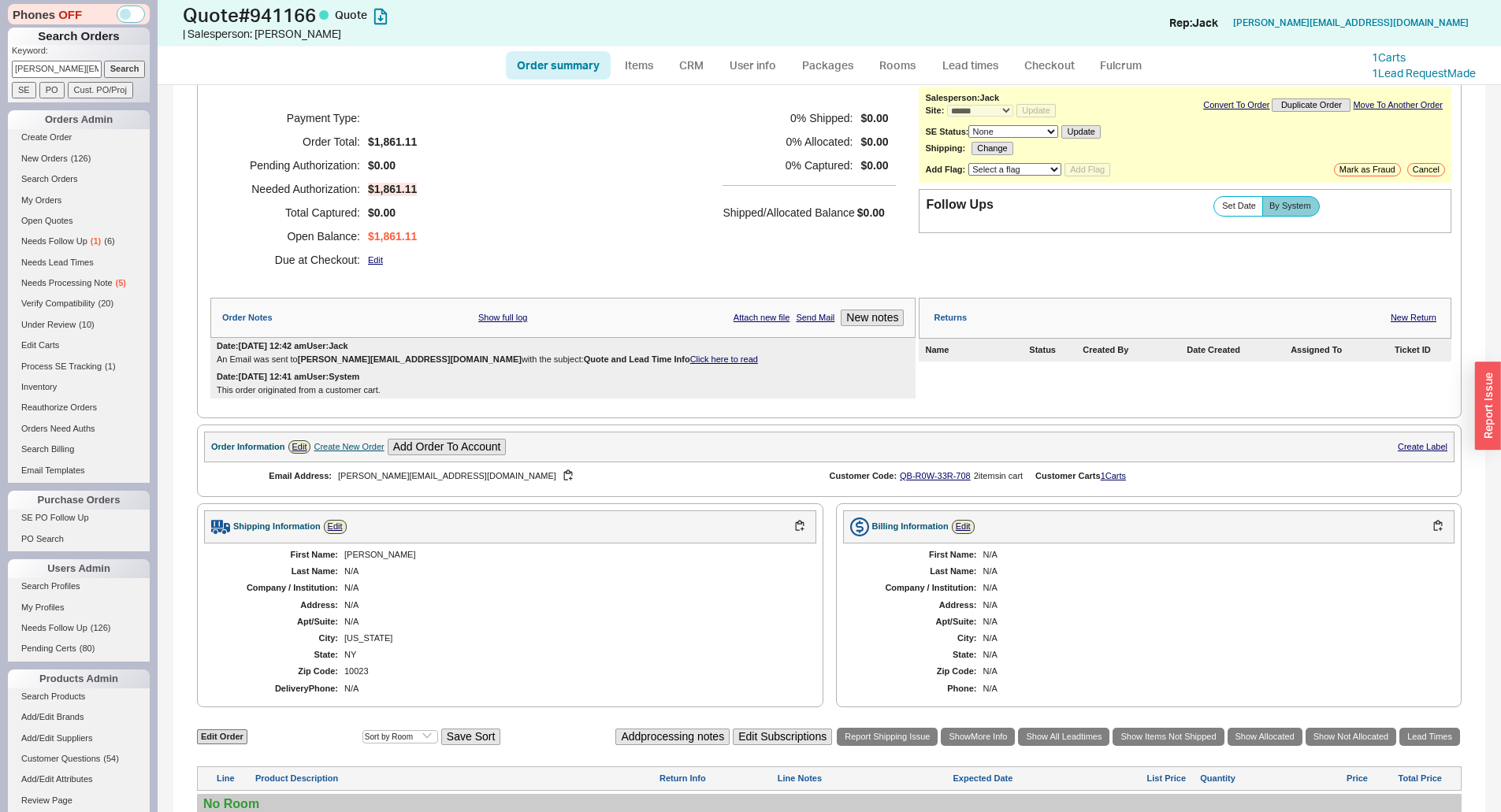
click at [368, 450] on div "Create New Order" at bounding box center [348, 447] width 70 height 10
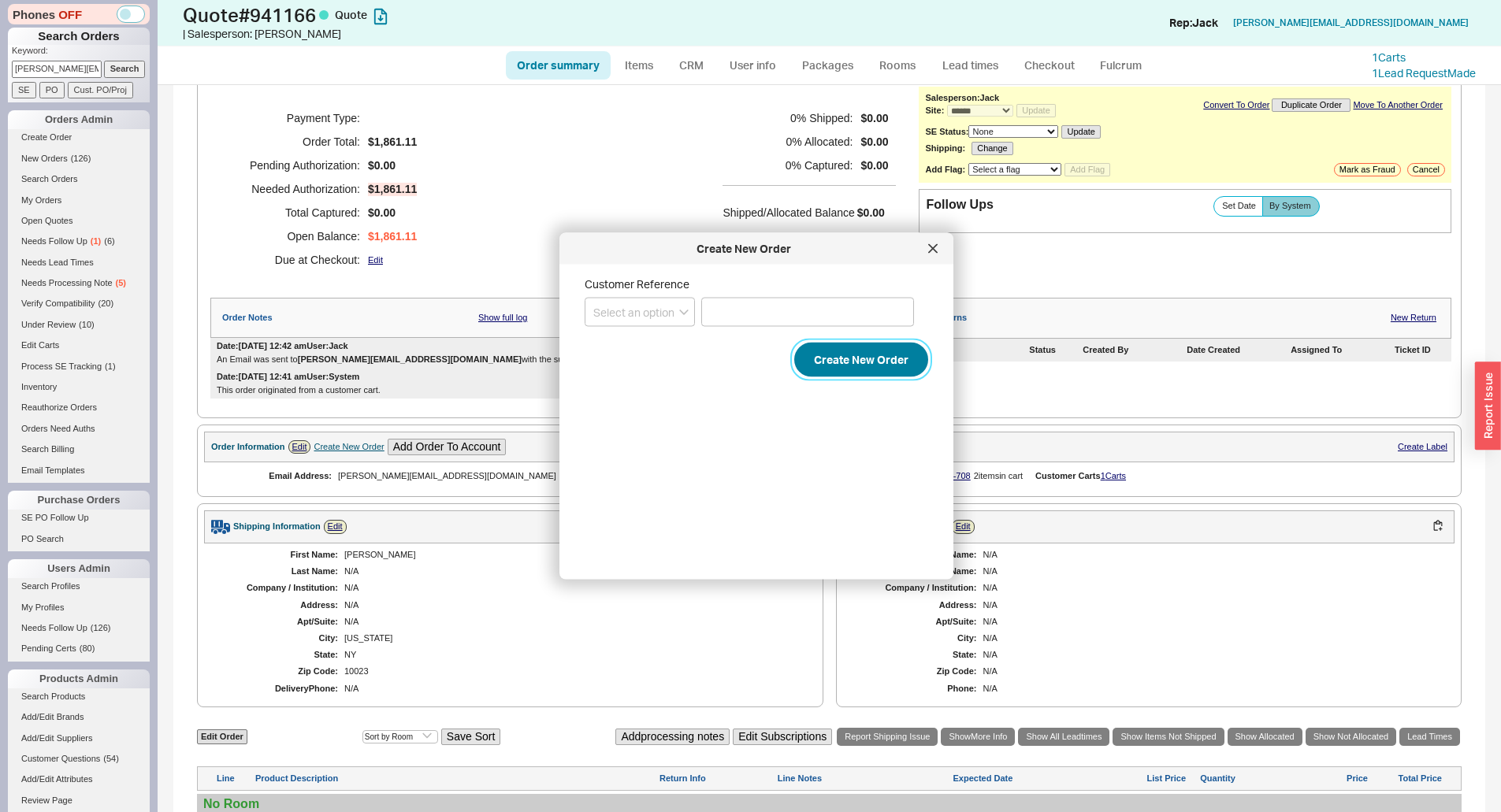
click at [819, 351] on button "Create New Order" at bounding box center [861, 360] width 134 height 34
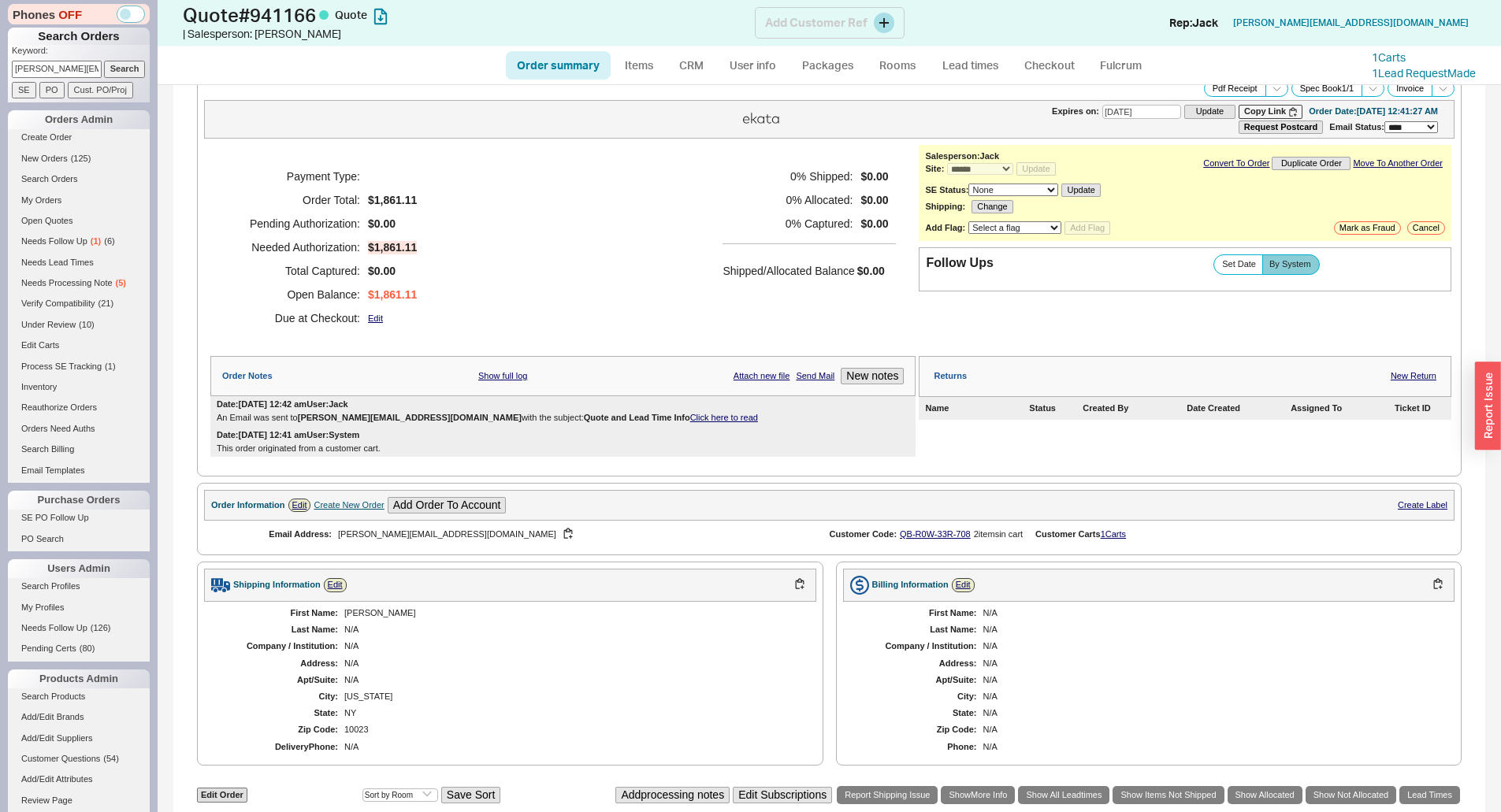
scroll to position [0, 0]
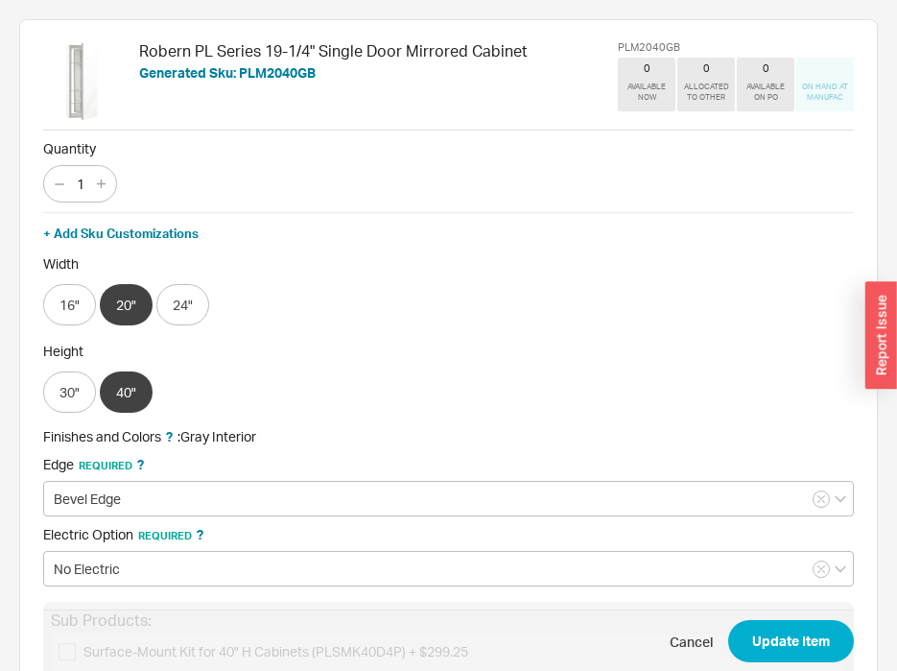
click at [164, 518] on div "Edge Required ? Bevel Edge Electric Option Required ? No Electric" at bounding box center [448, 521] width 811 height 130
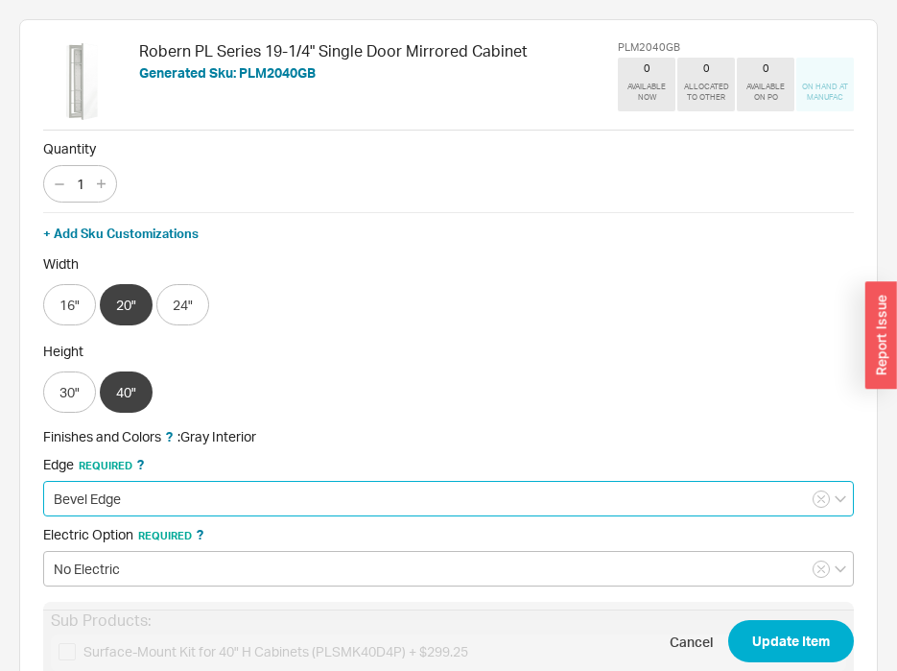
click at [162, 513] on input "Bevel Edge" at bounding box center [448, 498] width 811 height 35
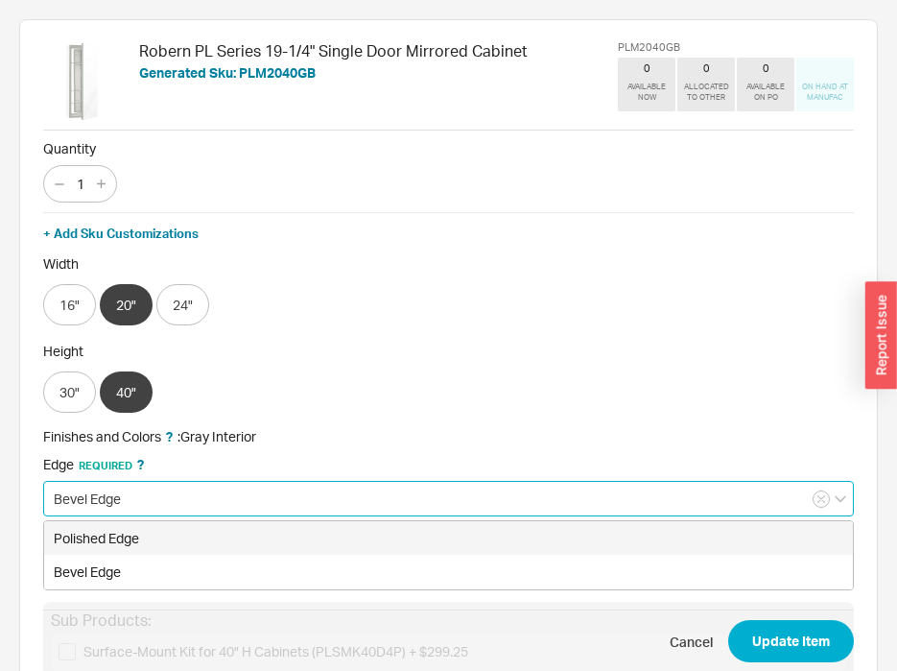
click at [114, 528] on div "Polished Edge" at bounding box center [448, 538] width 809 height 35
type input "Polished Edge"
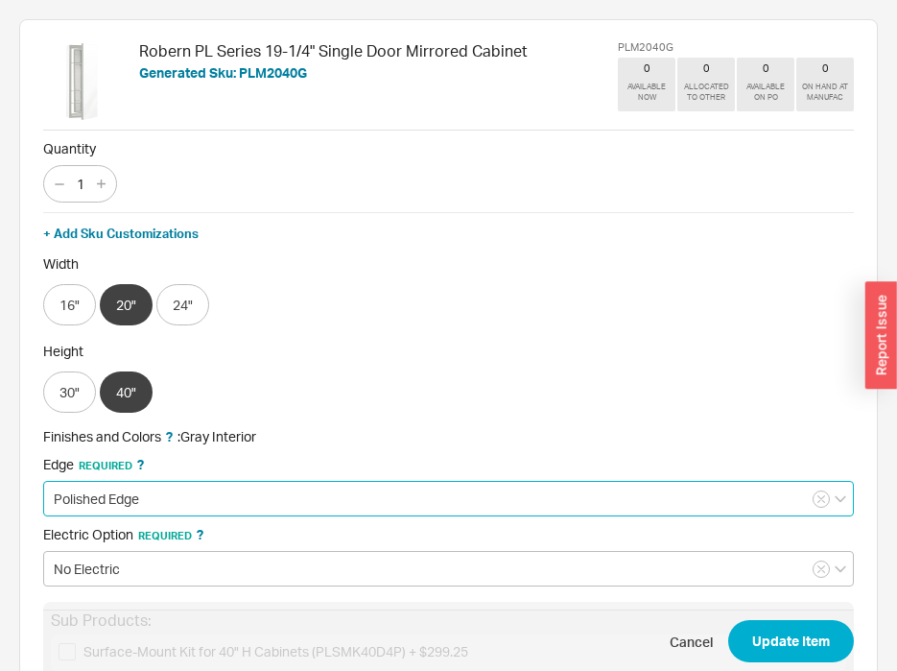
click at [155, 493] on input "Polished Edge" at bounding box center [448, 498] width 811 height 35
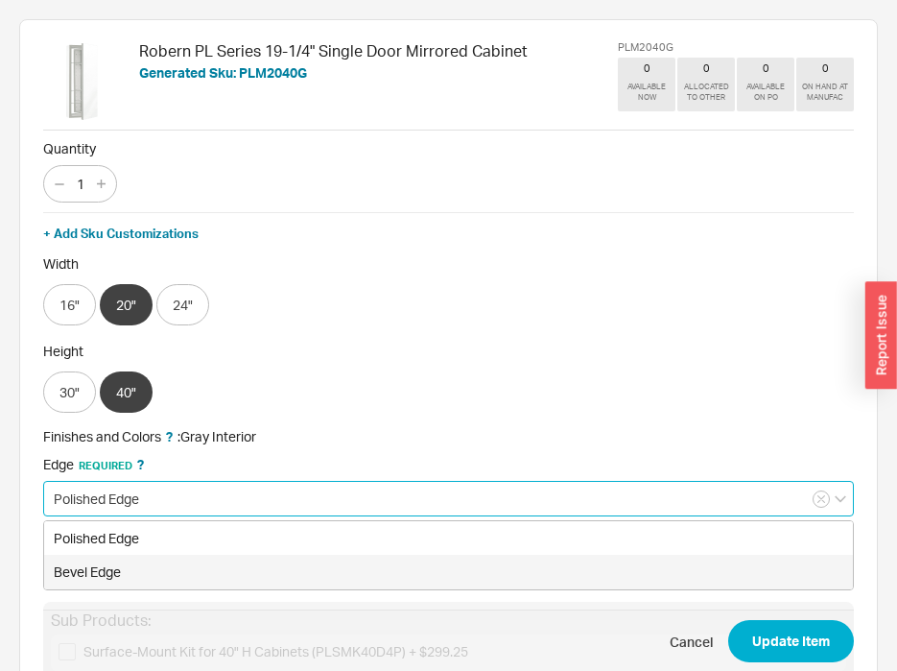
click at [634, 537] on div "Polished Edge" at bounding box center [448, 538] width 809 height 35
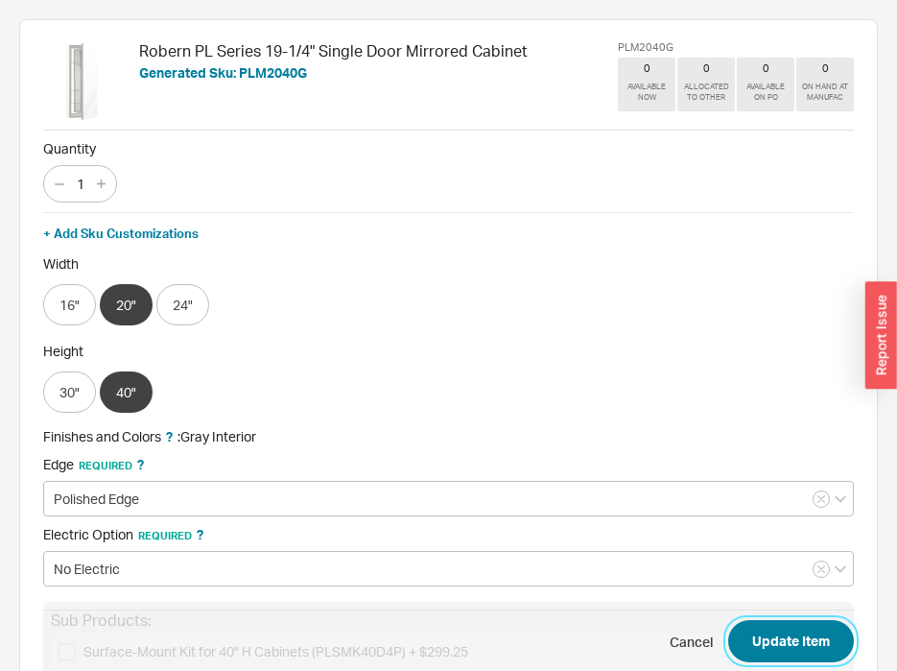
click at [762, 626] on button "Update Item" at bounding box center [791, 641] width 126 height 42
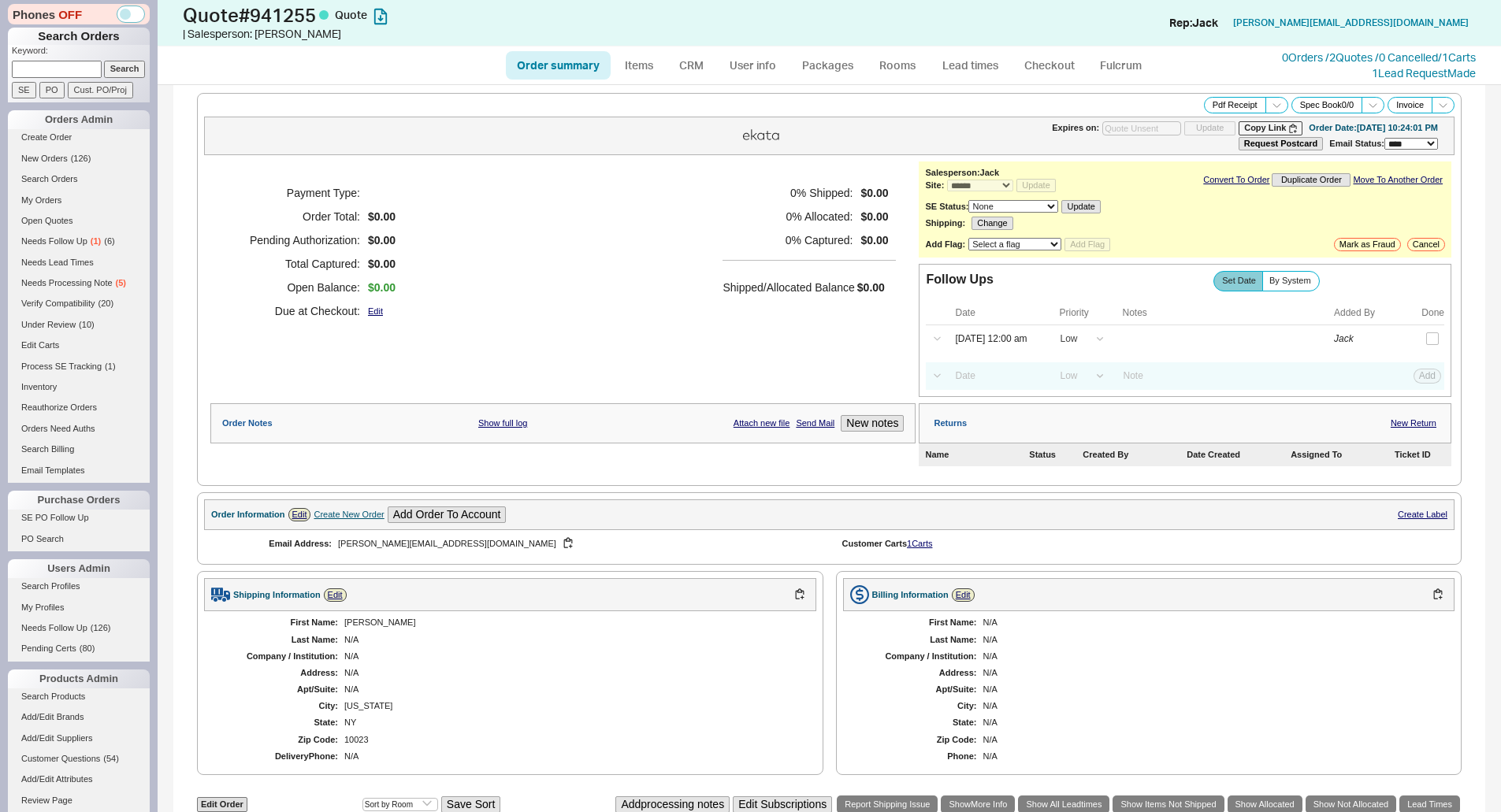
select select "*"
select select "LOW"
select select "3"
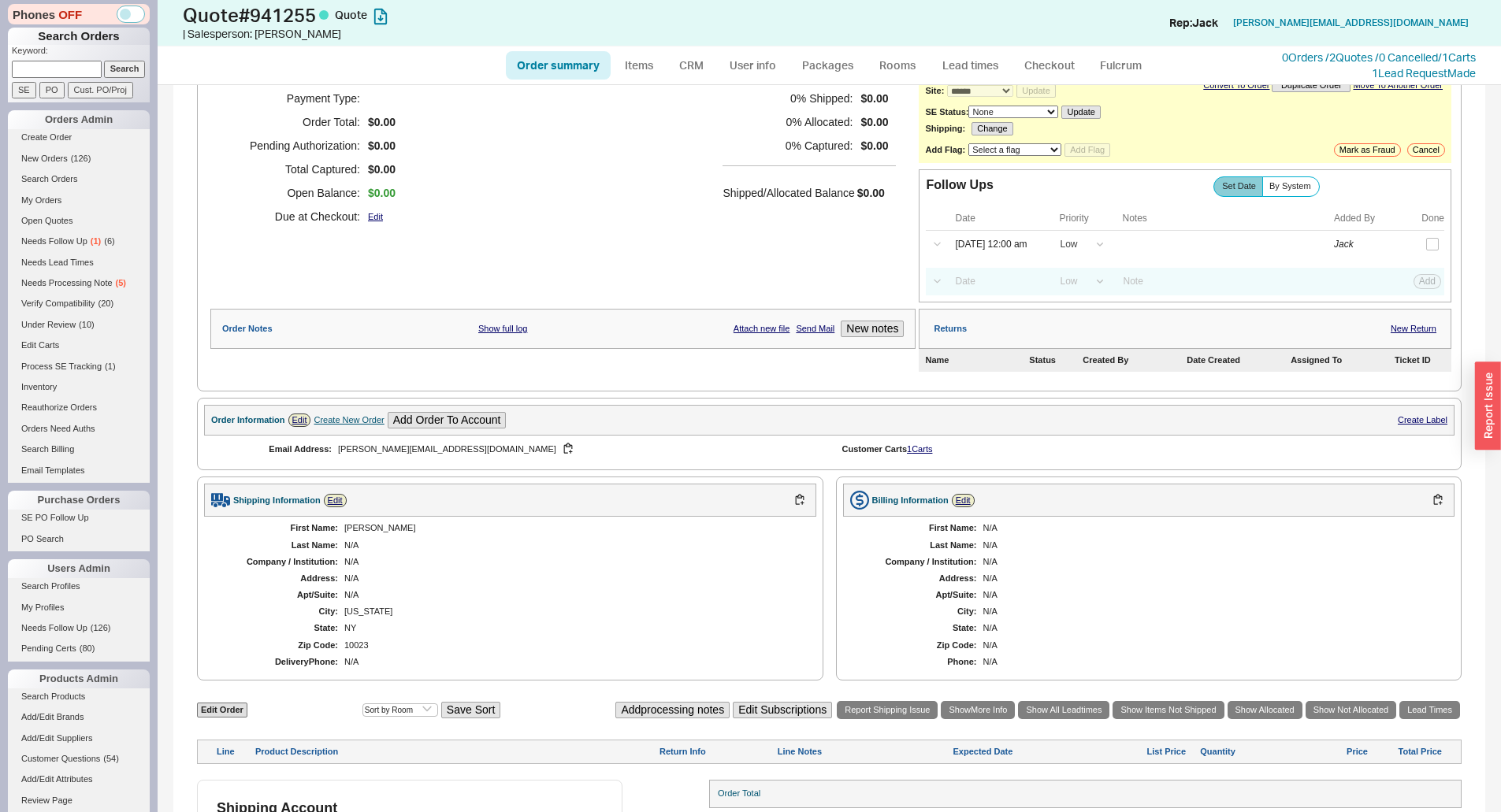
scroll to position [190, 0]
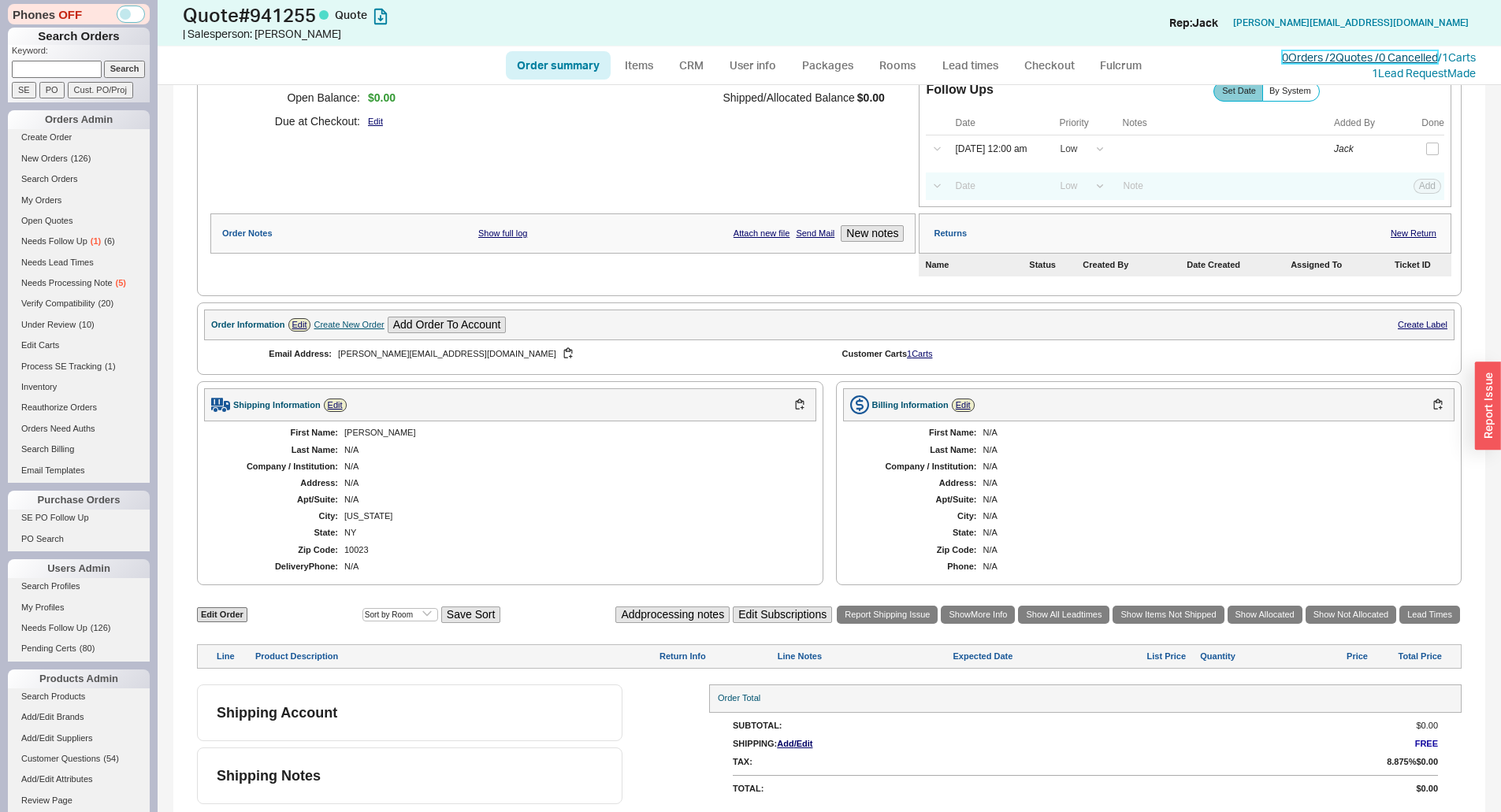
click at [1321, 59] on link "0 Orders / 2 Quotes / 0 Cancelled" at bounding box center [1360, 57] width 156 height 13
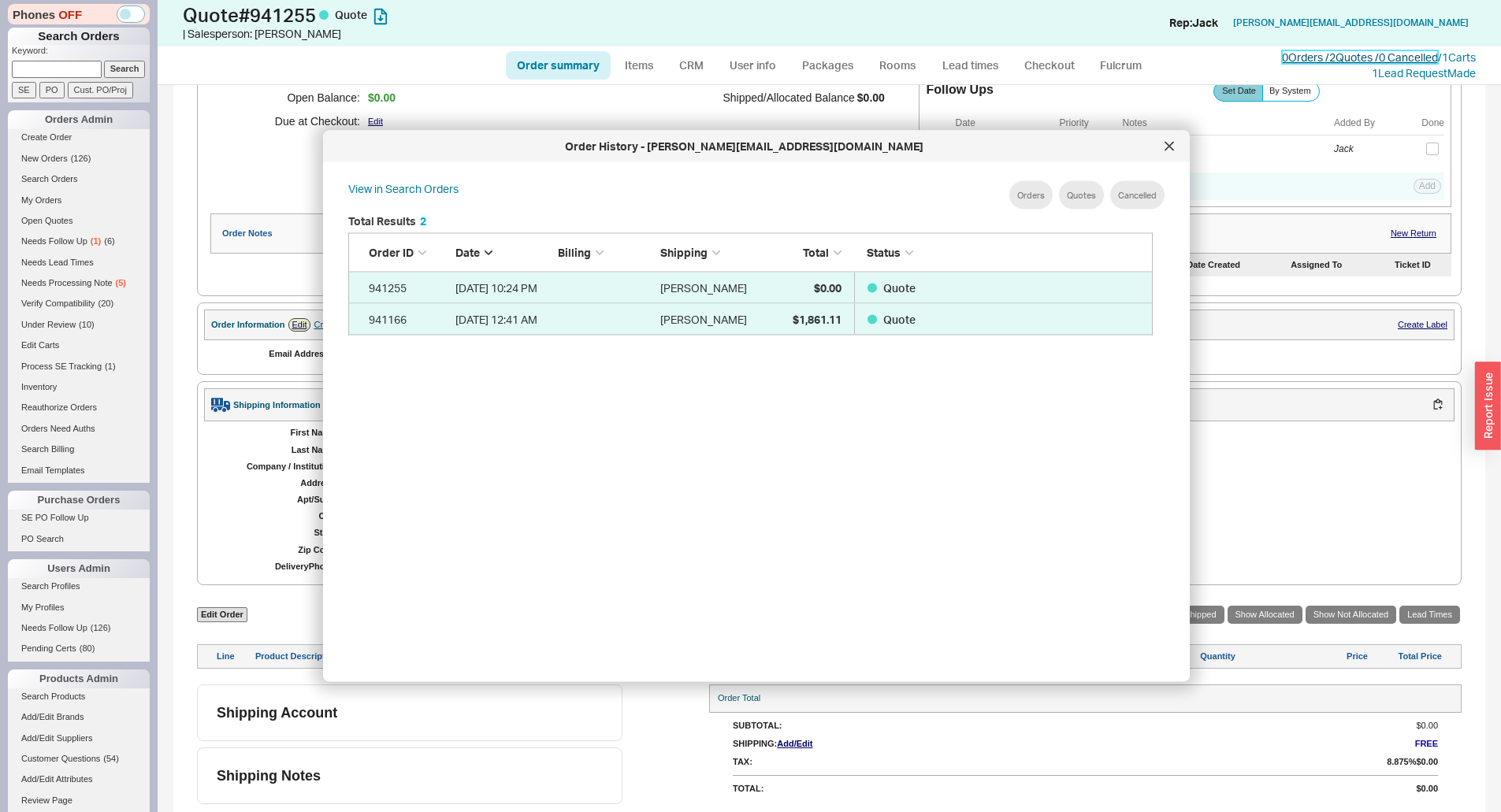
scroll to position [470, 818]
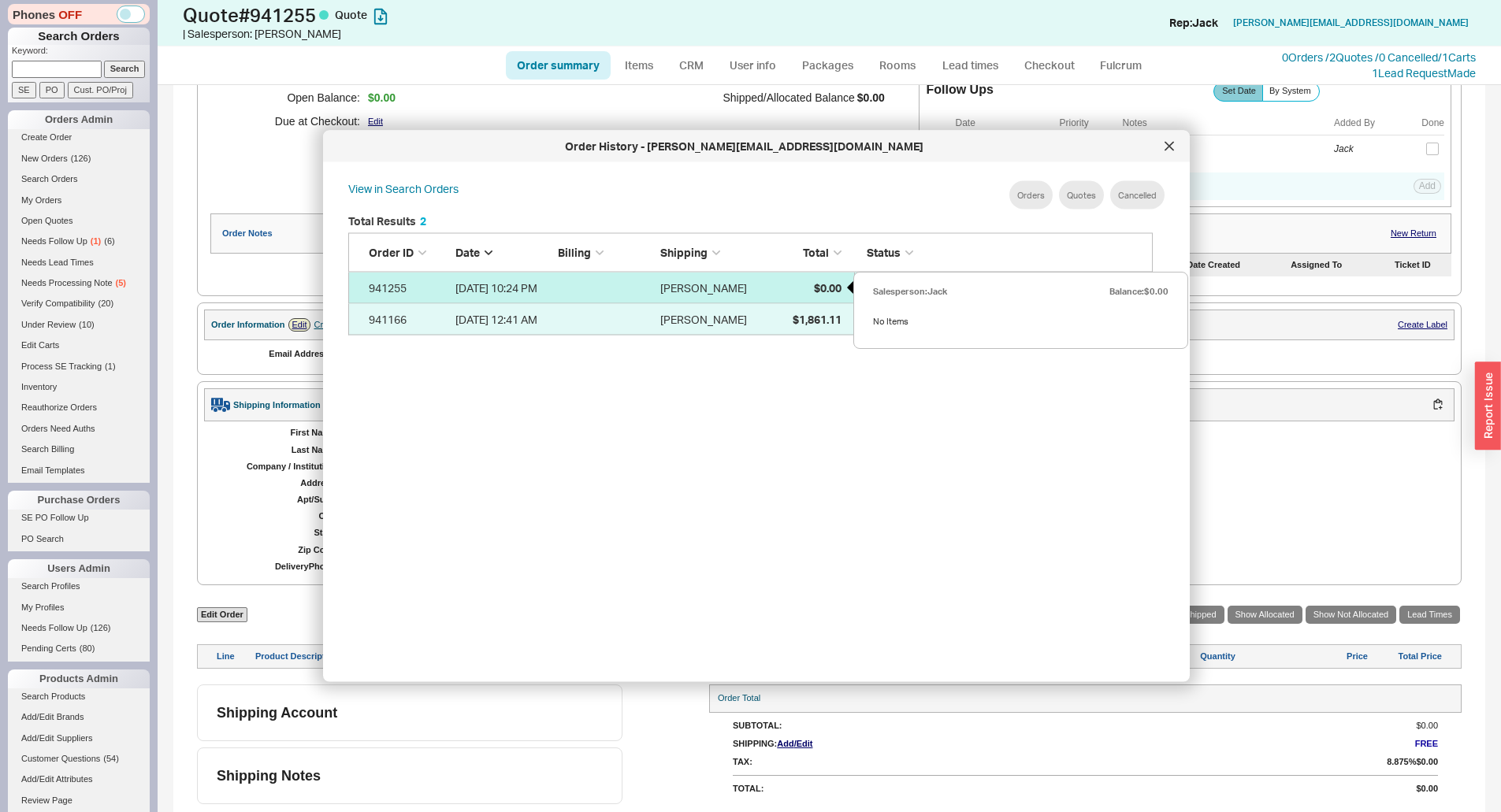
click at [785, 282] on div "$0.00" at bounding box center [802, 287] width 79 height 31
select select "*"
select select "LOW"
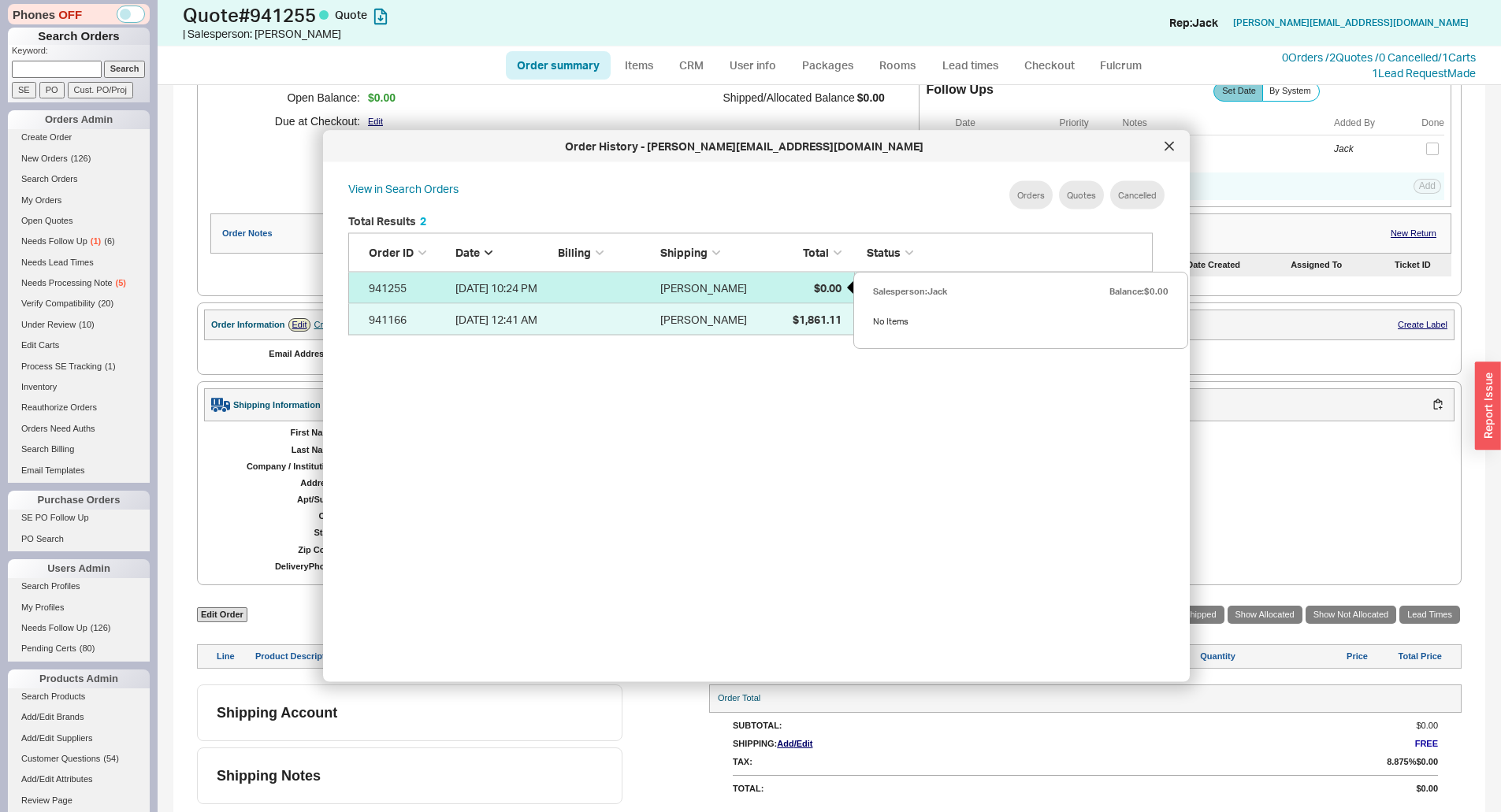
select select "3"
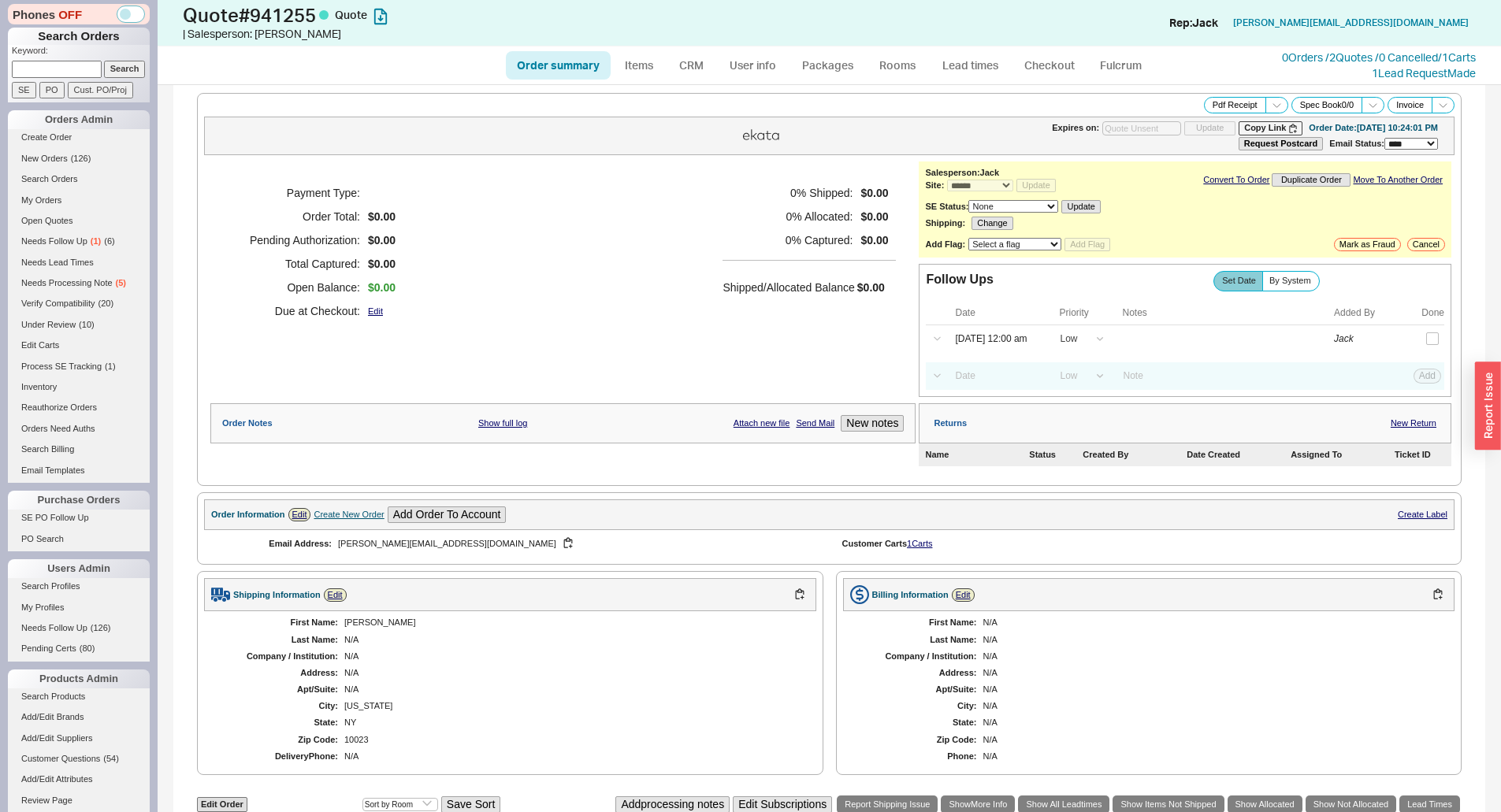
click at [640, 213] on div "Payment Type: Order Total: $0.00 Pending Authorization: $0.00 Total Captured: $…" at bounding box center [562, 252] width 705 height 181
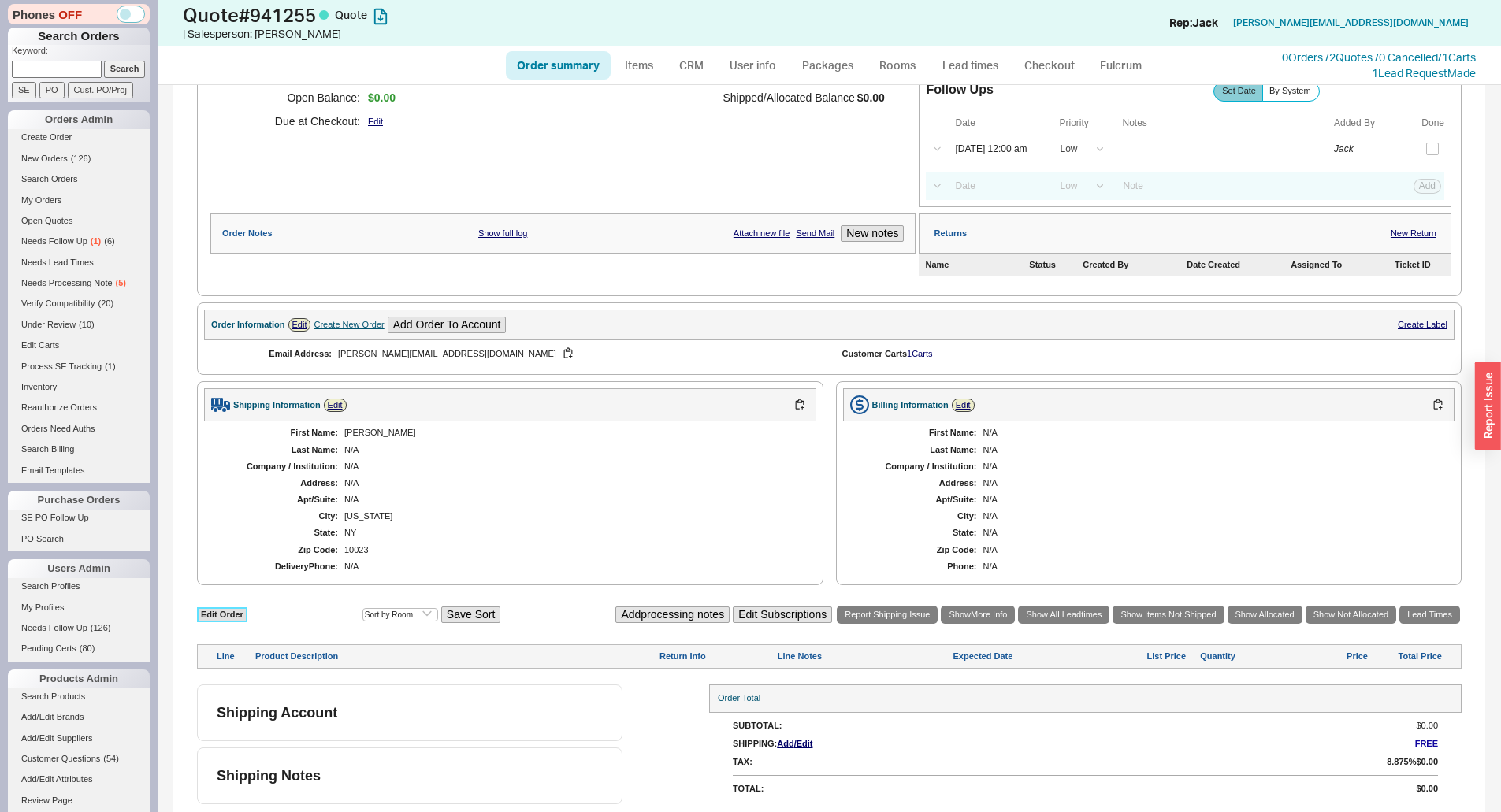
click at [213, 613] on link "Edit Order" at bounding box center [222, 615] width 50 height 15
select select "3"
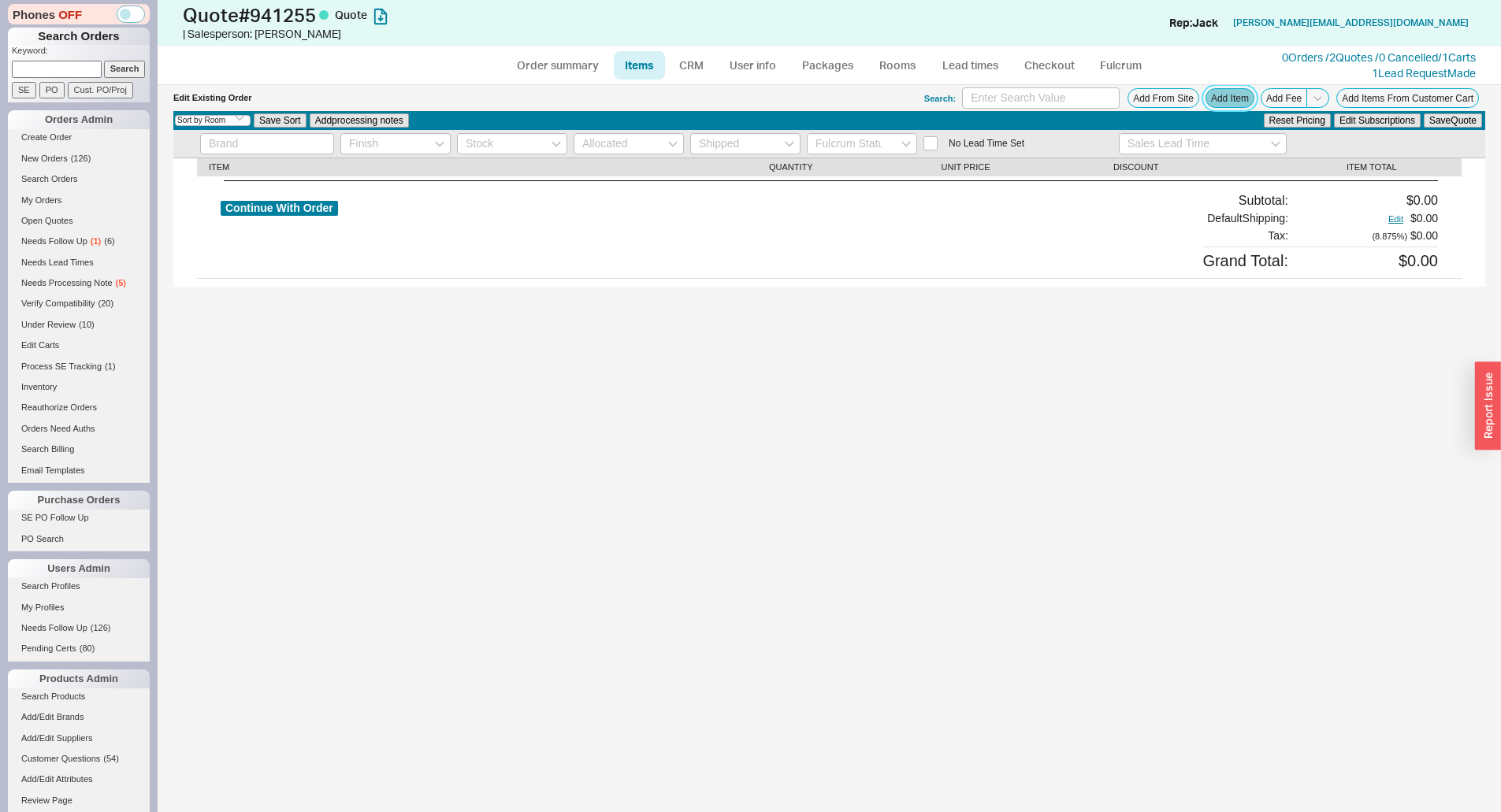
click at [1237, 107] on button "Add Item" at bounding box center [1229, 98] width 48 height 20
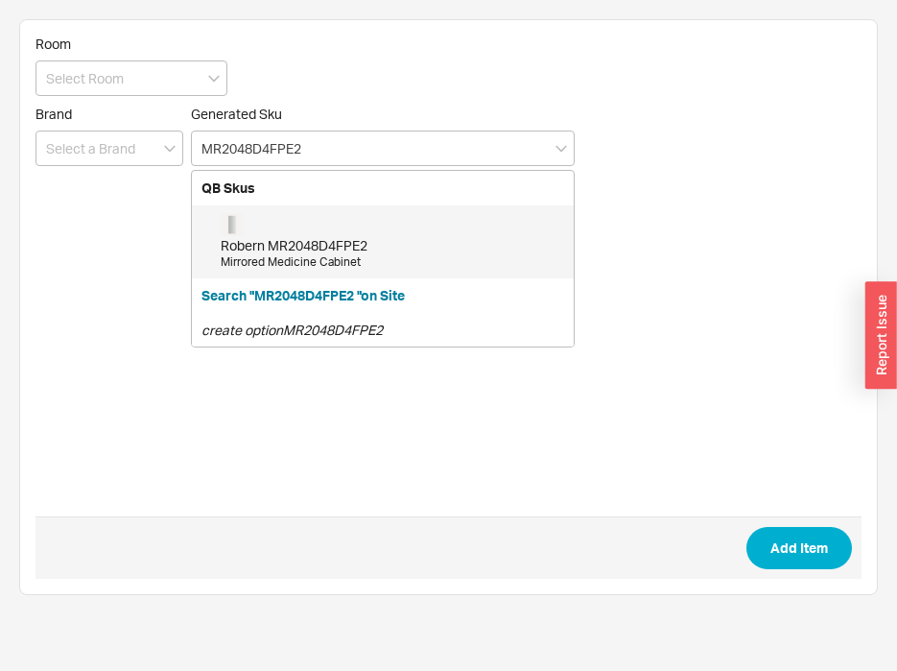
click at [339, 249] on div "Robern MR2048D4FPE2" at bounding box center [392, 245] width 343 height 19
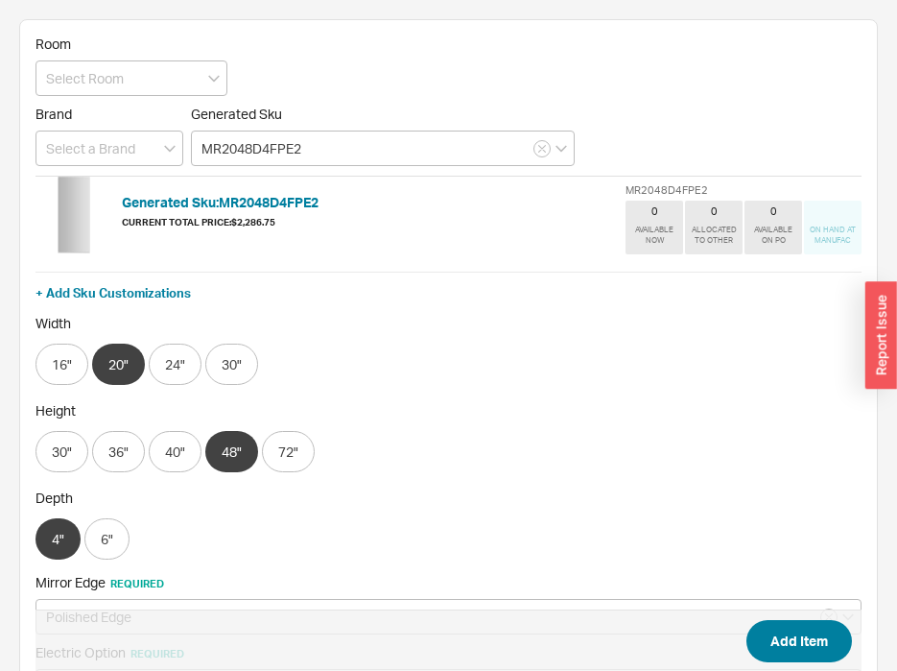
type input "MR2048D4FPE2"
click at [827, 640] on button "Add Item" at bounding box center [799, 641] width 106 height 42
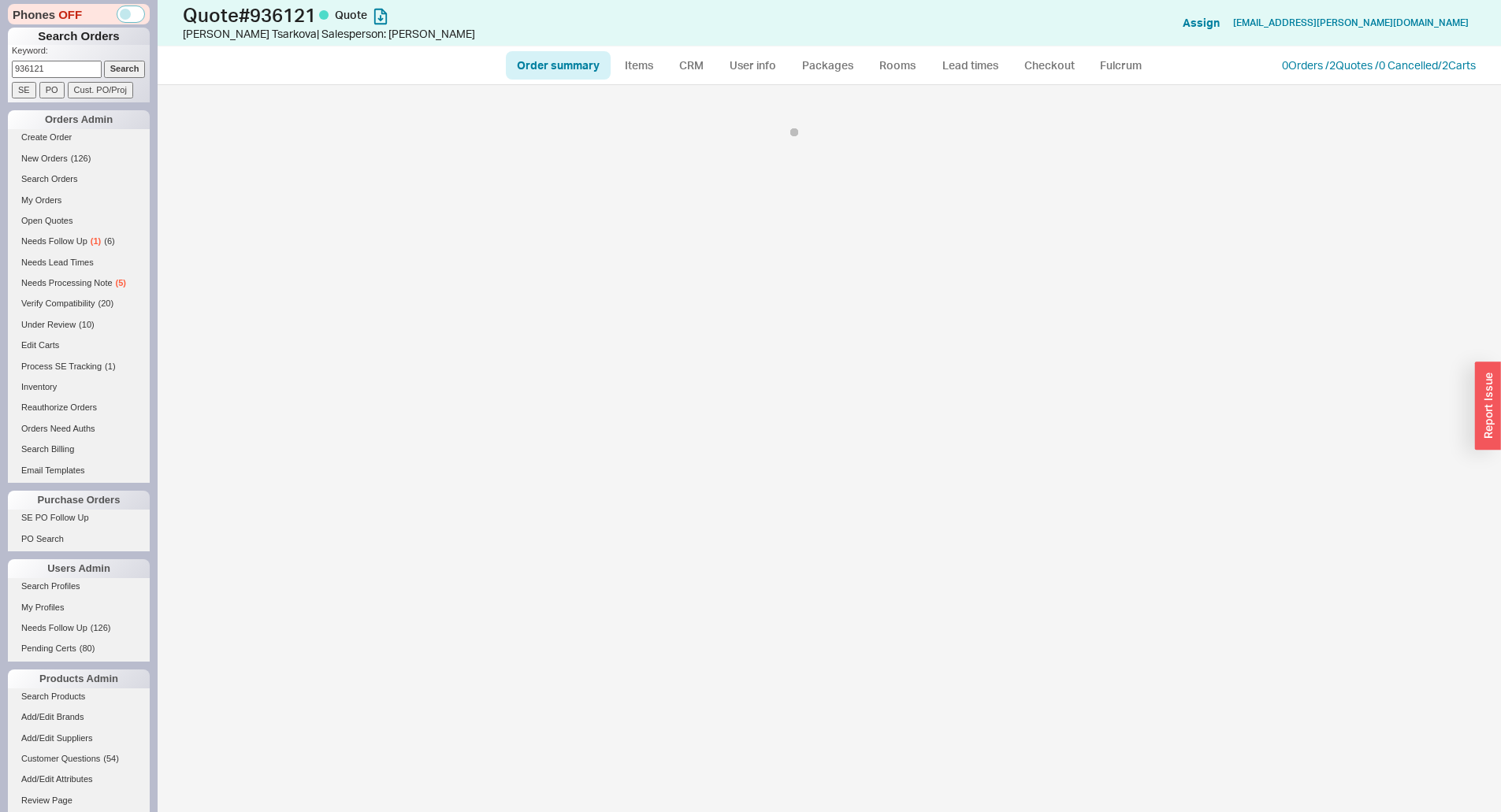
select select "*"
select select "LOW"
select select "3"
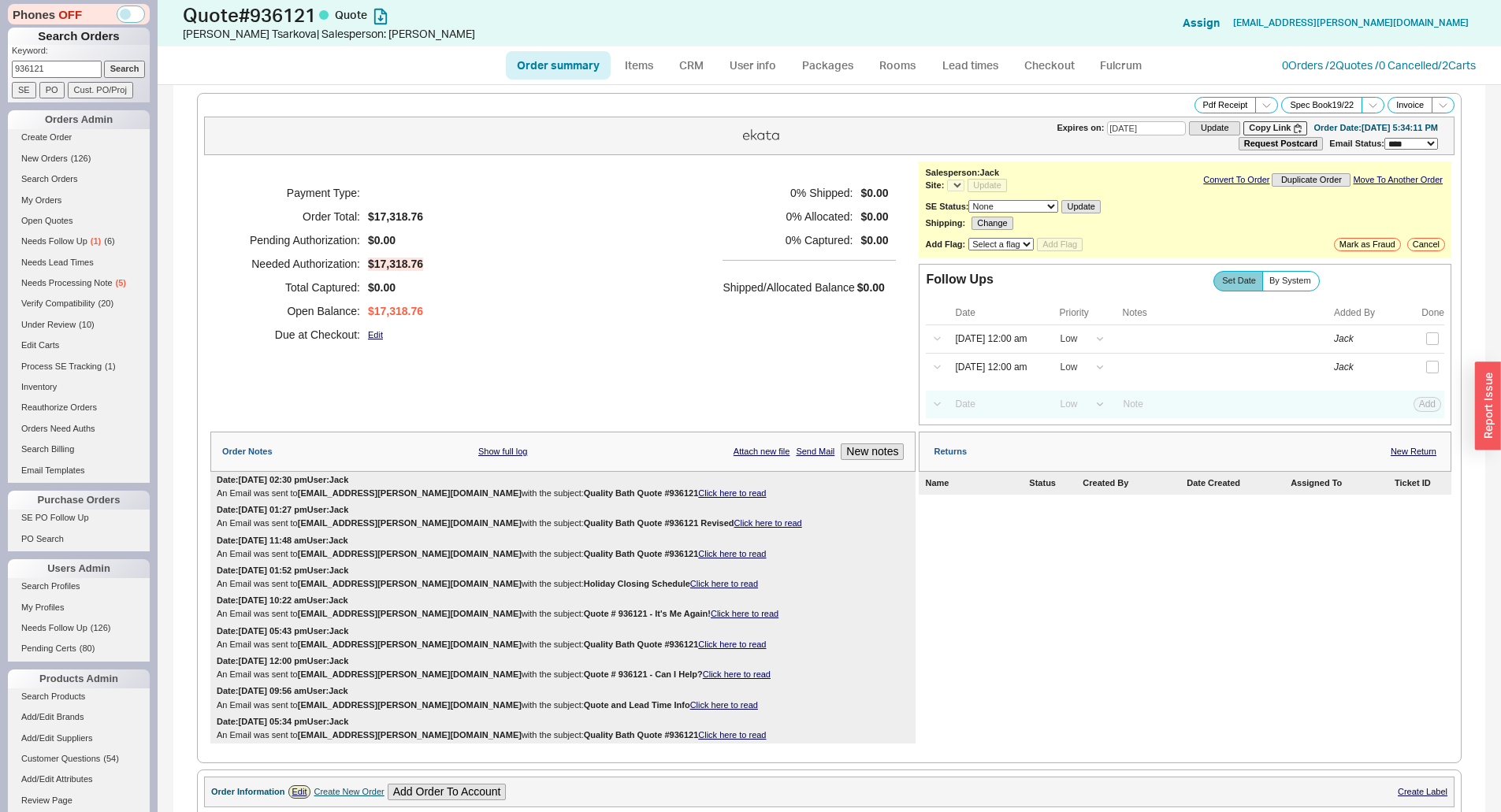
select select "*"
click at [686, 77] on link "CRM" at bounding box center [691, 65] width 47 height 29
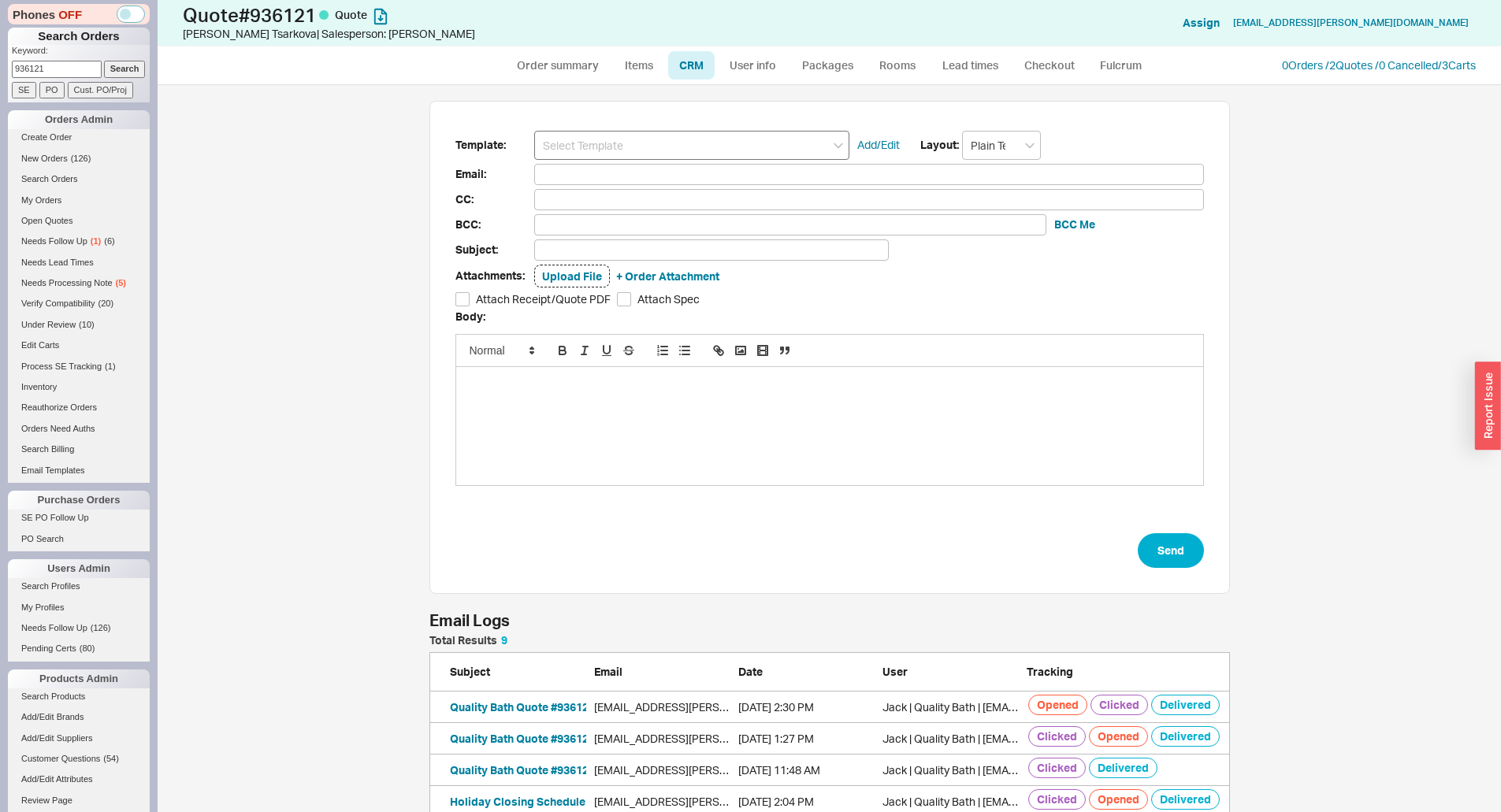
scroll to position [716, 1320]
click at [1290, 68] on link "0 Orders / 2 Quotes / 0 Cancelled" at bounding box center [1360, 65] width 156 height 13
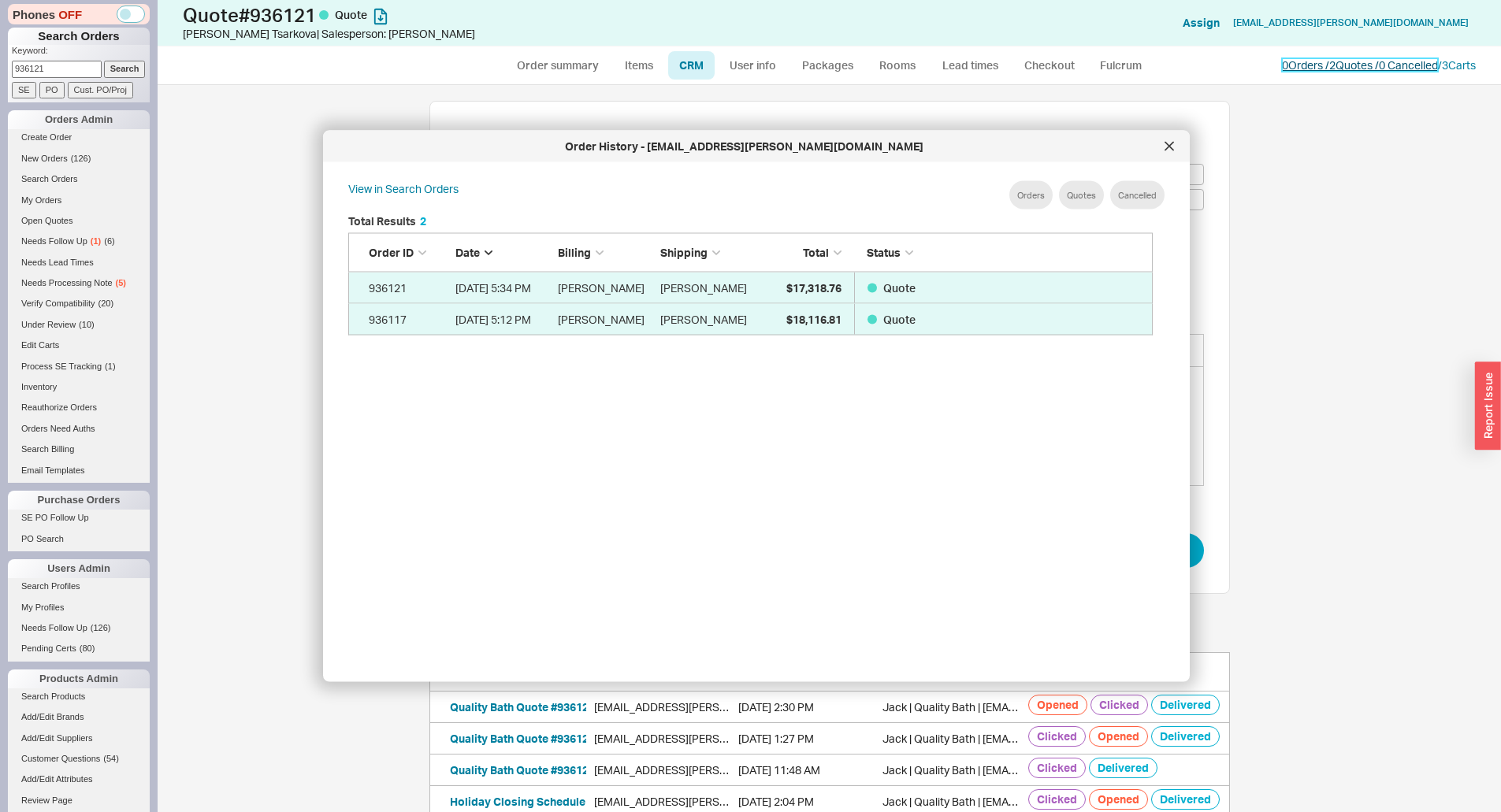
scroll to position [470, 818]
click at [1172, 152] on div at bounding box center [1168, 146] width 25 height 25
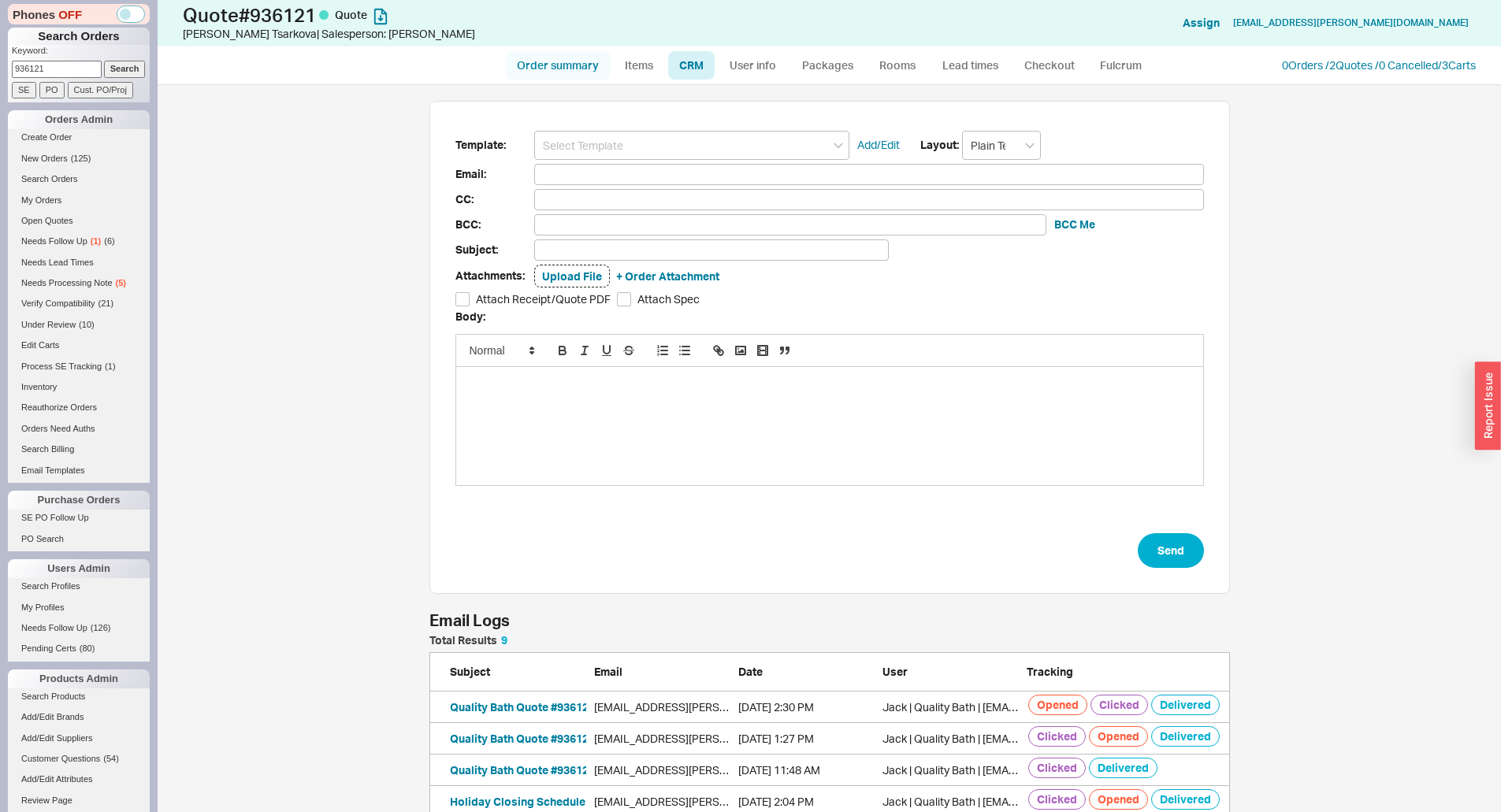
click at [582, 51] on link "Order summary" at bounding box center [558, 65] width 105 height 29
select select "*"
select select "LOW"
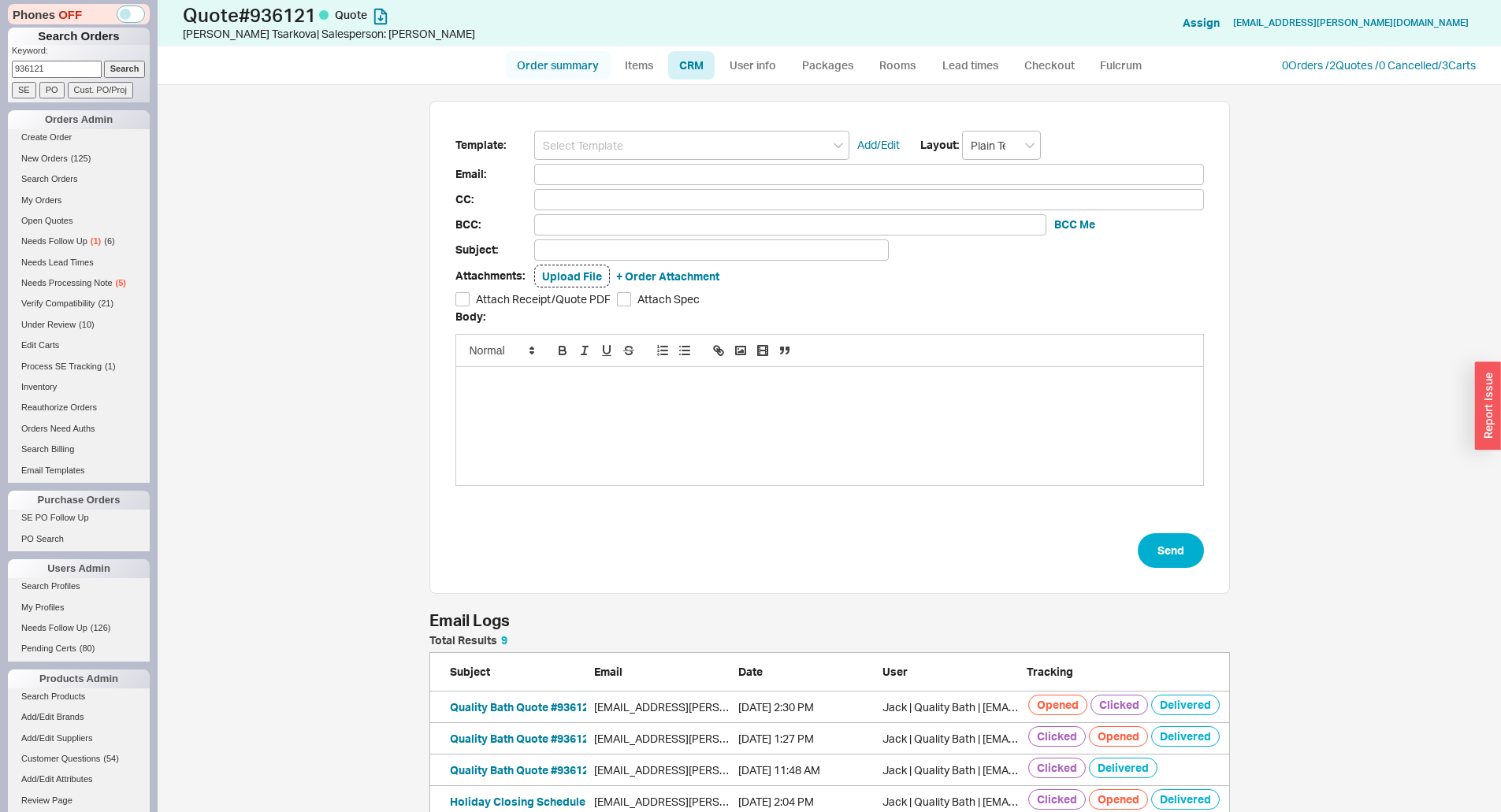
select select "LOW"
select select "3"
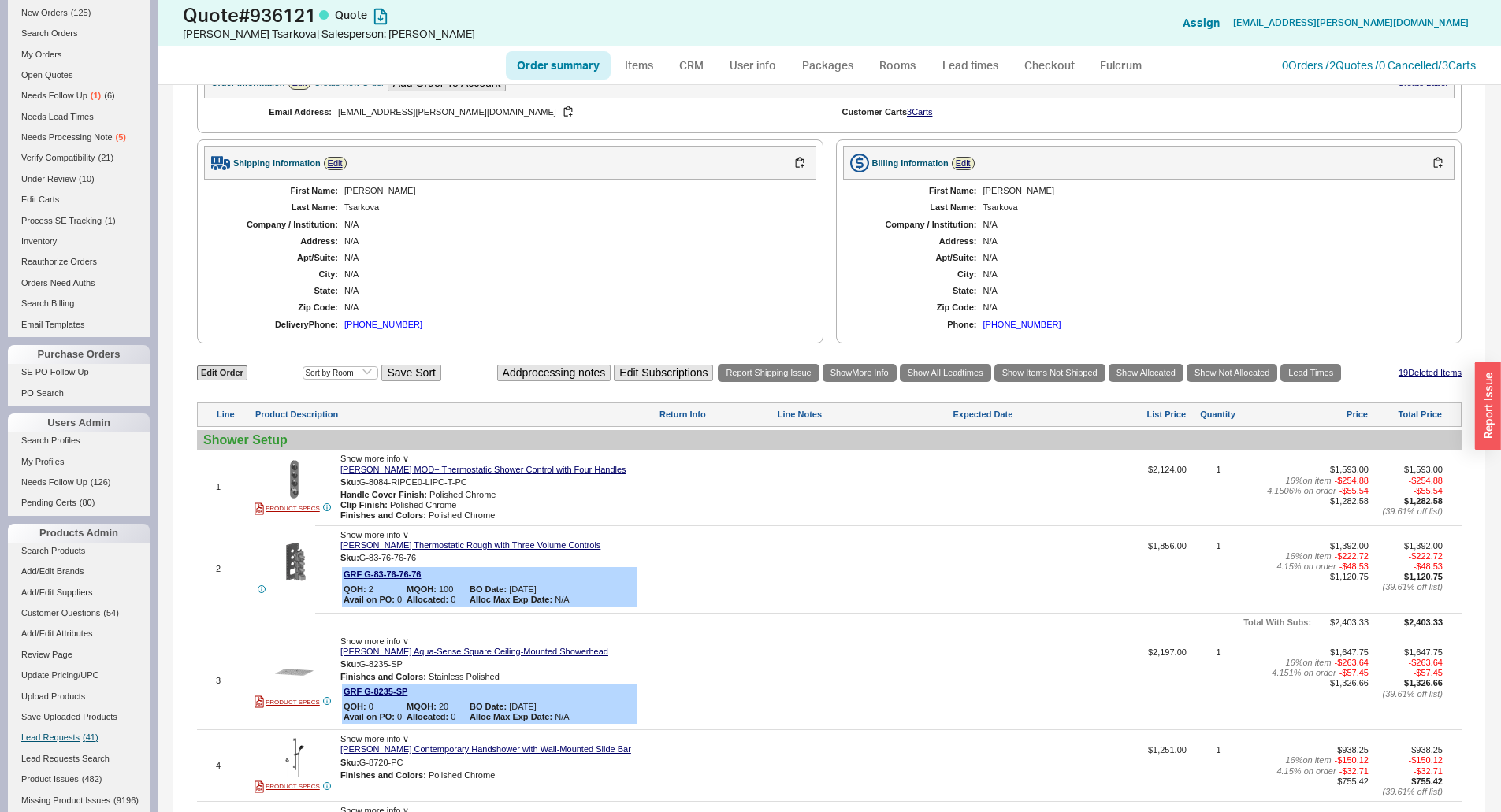
scroll to position [418, 0]
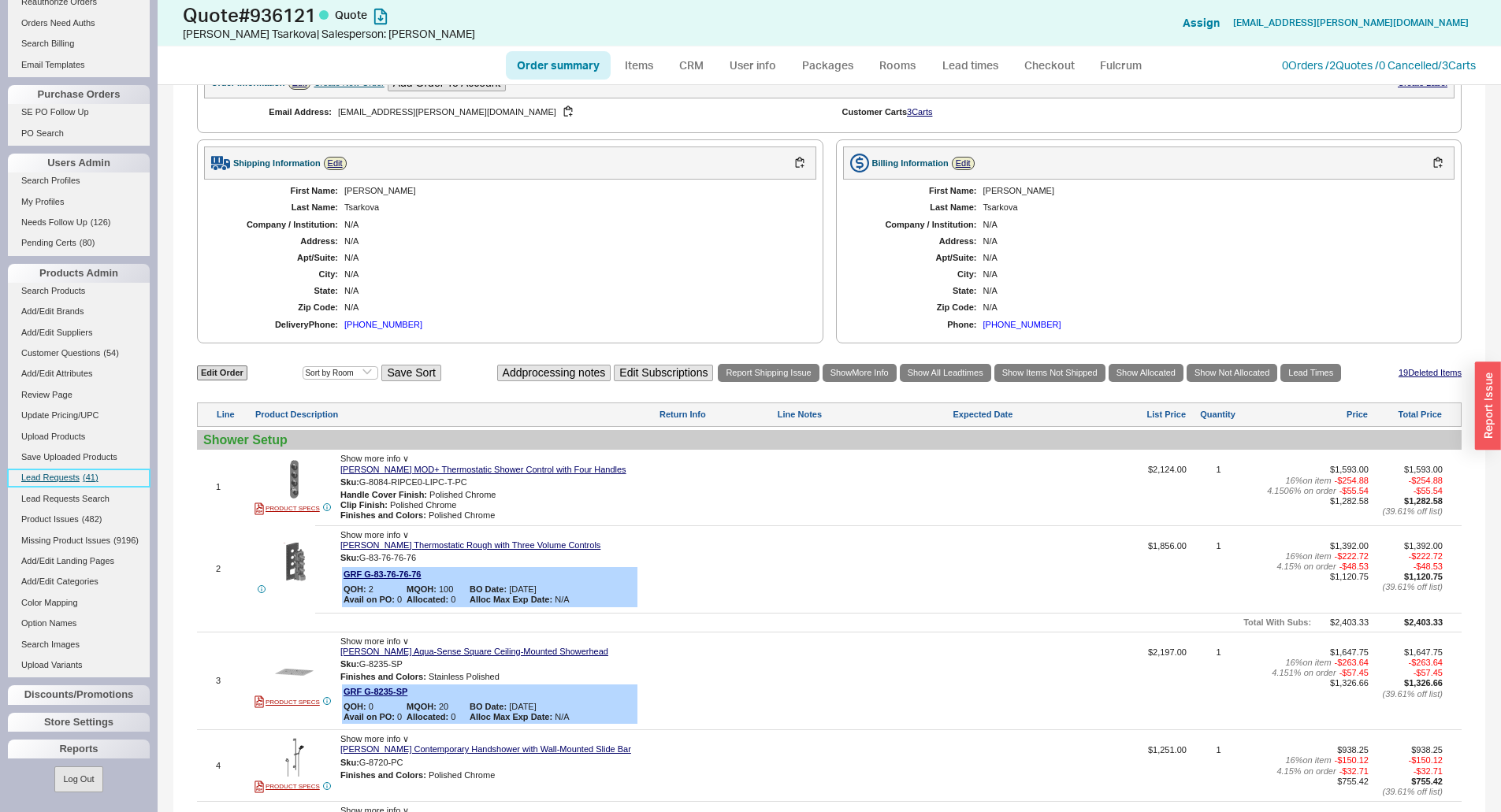
click at [81, 470] on link "Lead Requests ( 41 )" at bounding box center [79, 478] width 142 height 16
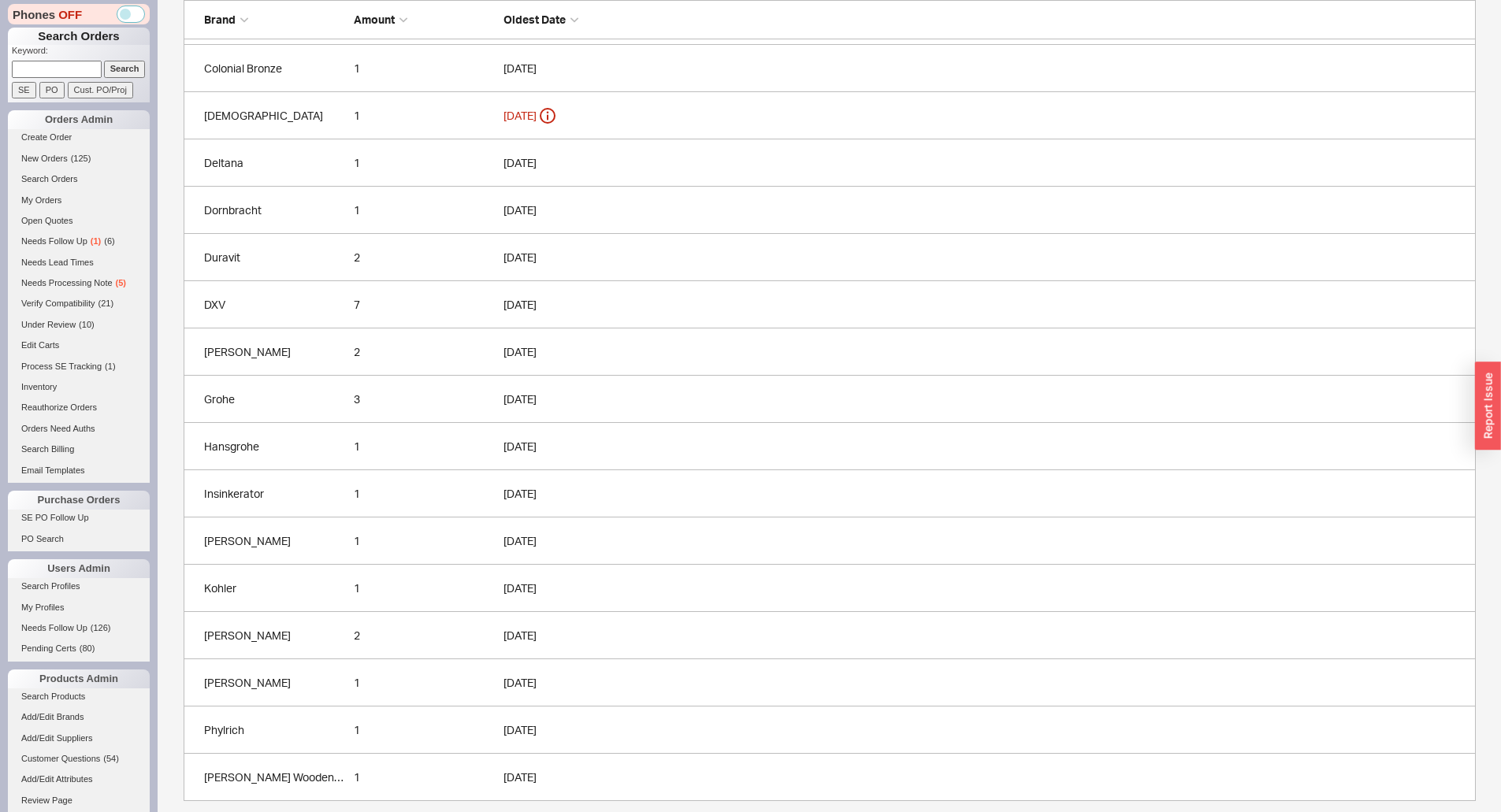
scroll to position [502, 0]
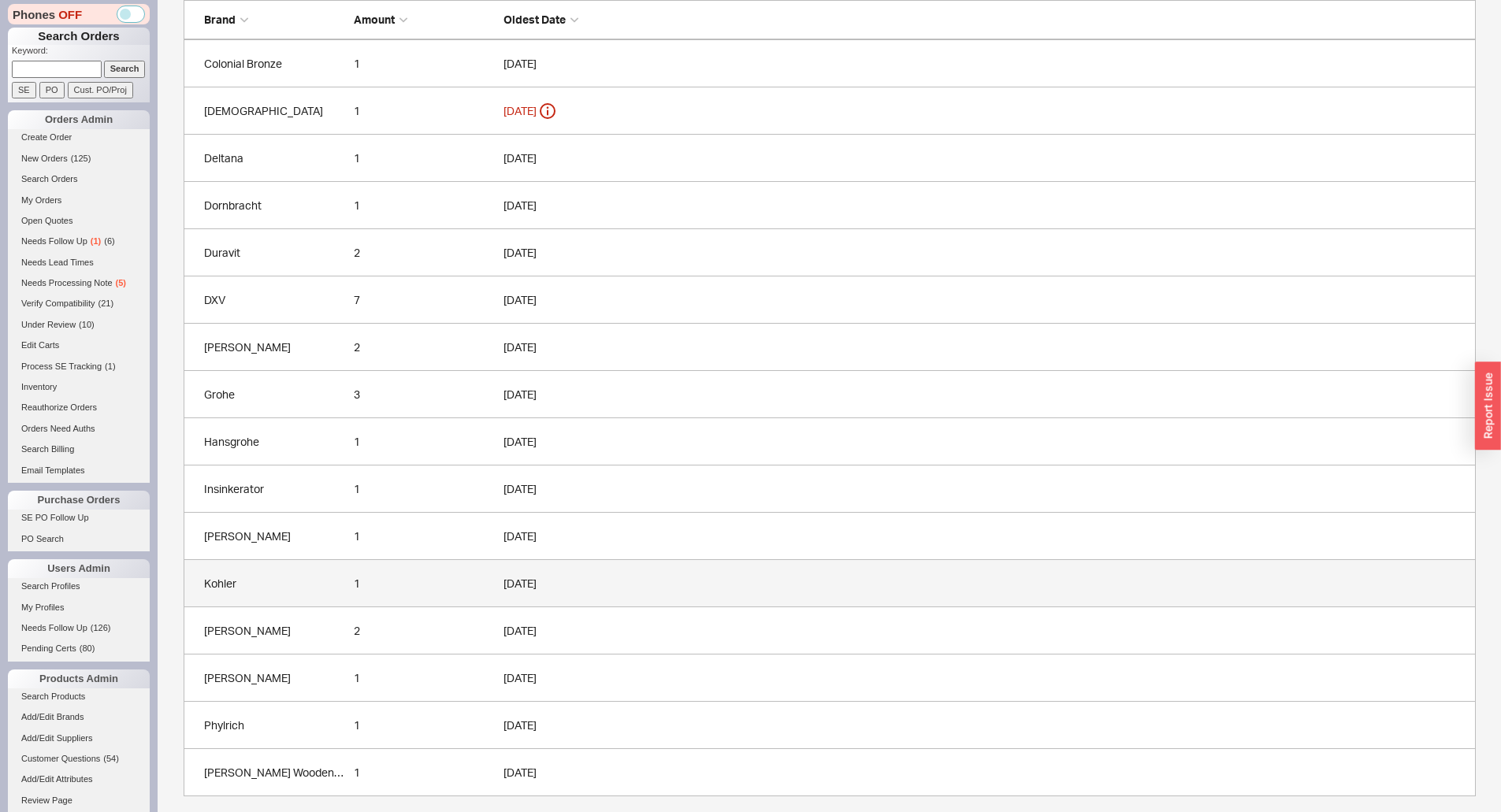
click at [419, 599] on link "Kohler 1 [DATE]" at bounding box center [829, 584] width 1292 height 48
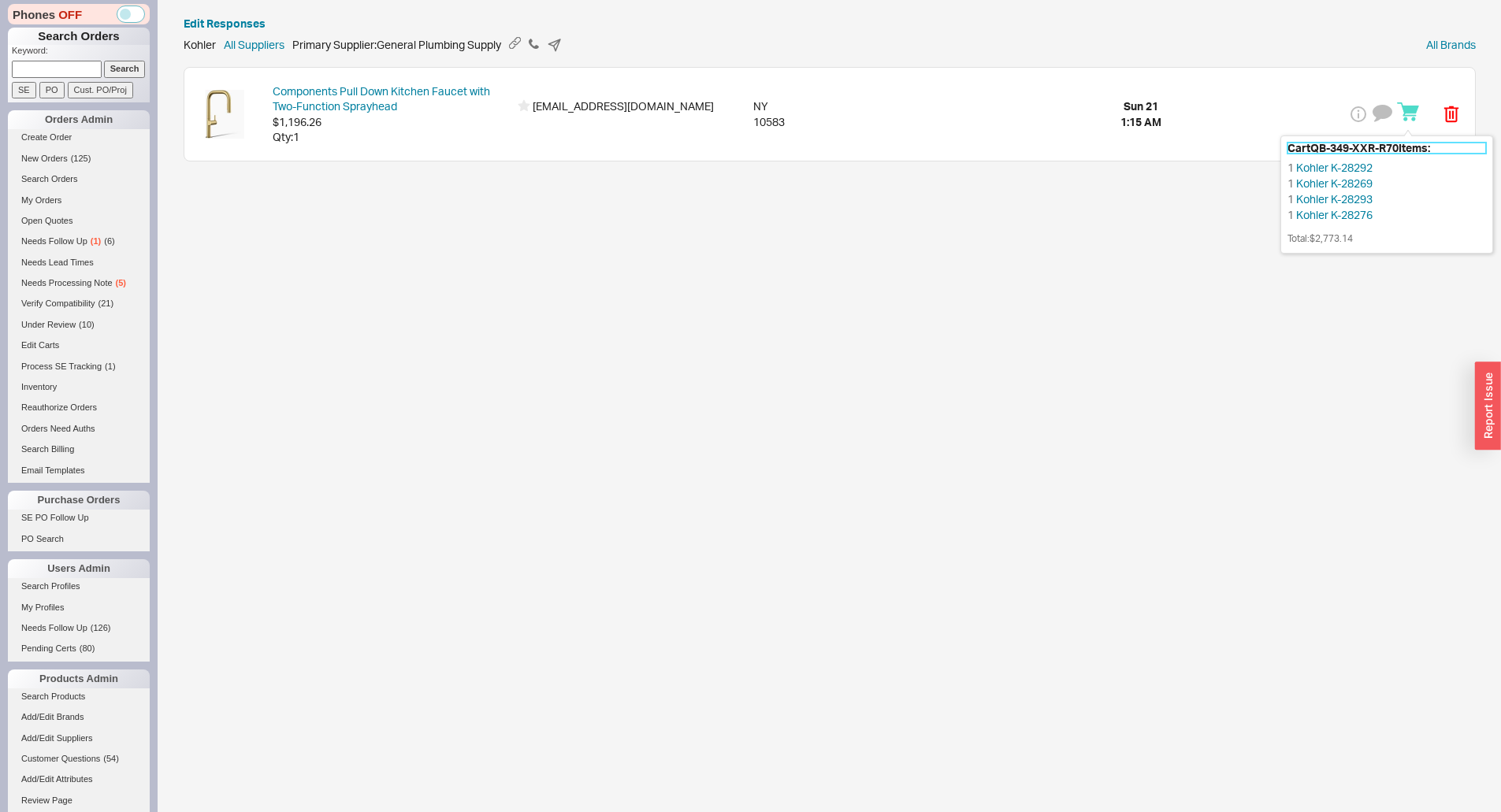
click at [1393, 145] on h5 "Cart QB-349-XXR-R70 Items:" at bounding box center [1387, 148] width 199 height 11
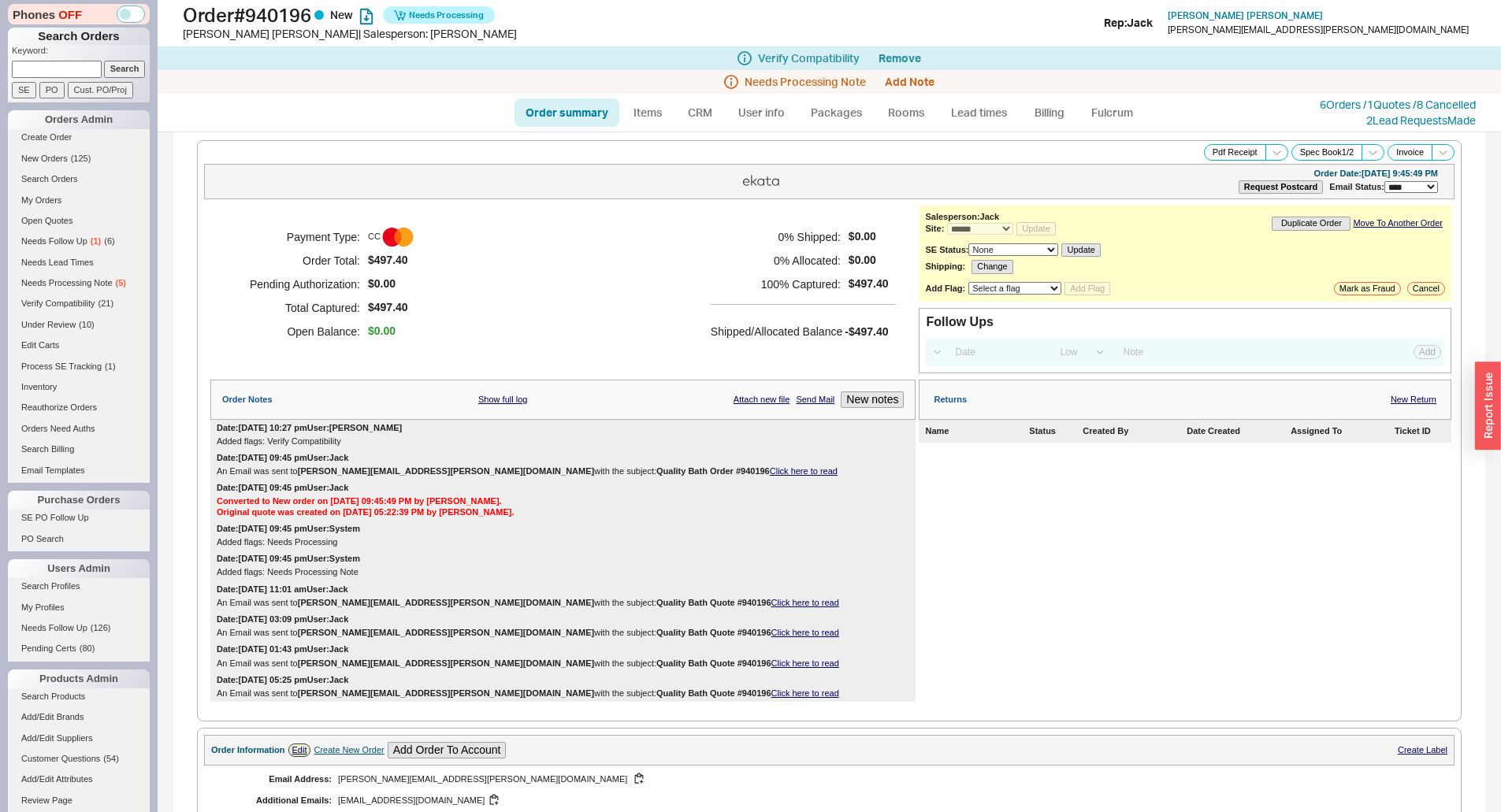
select select "*"
select select "LOW"
select select "3"
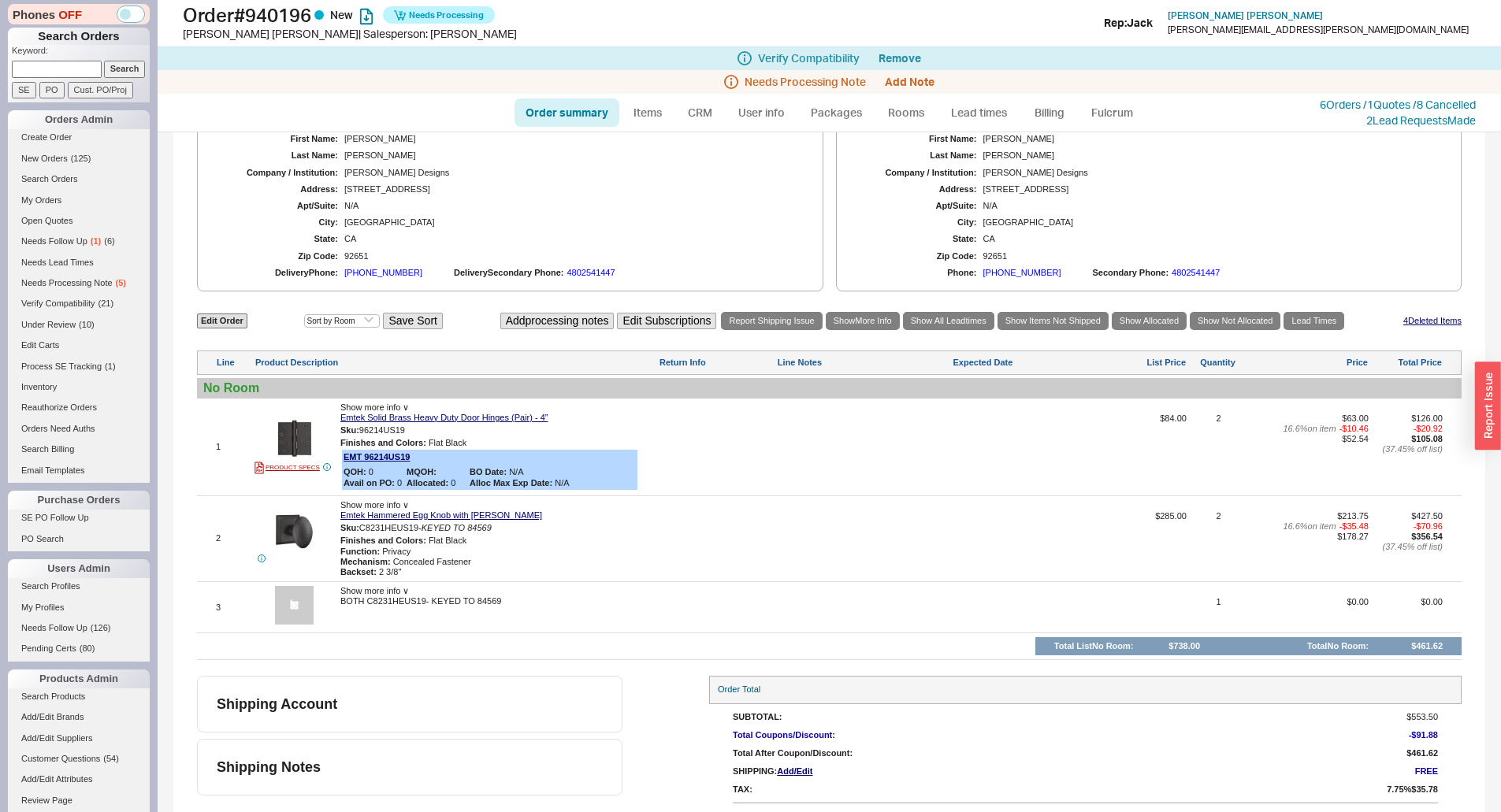
scroll to position [766, 0]
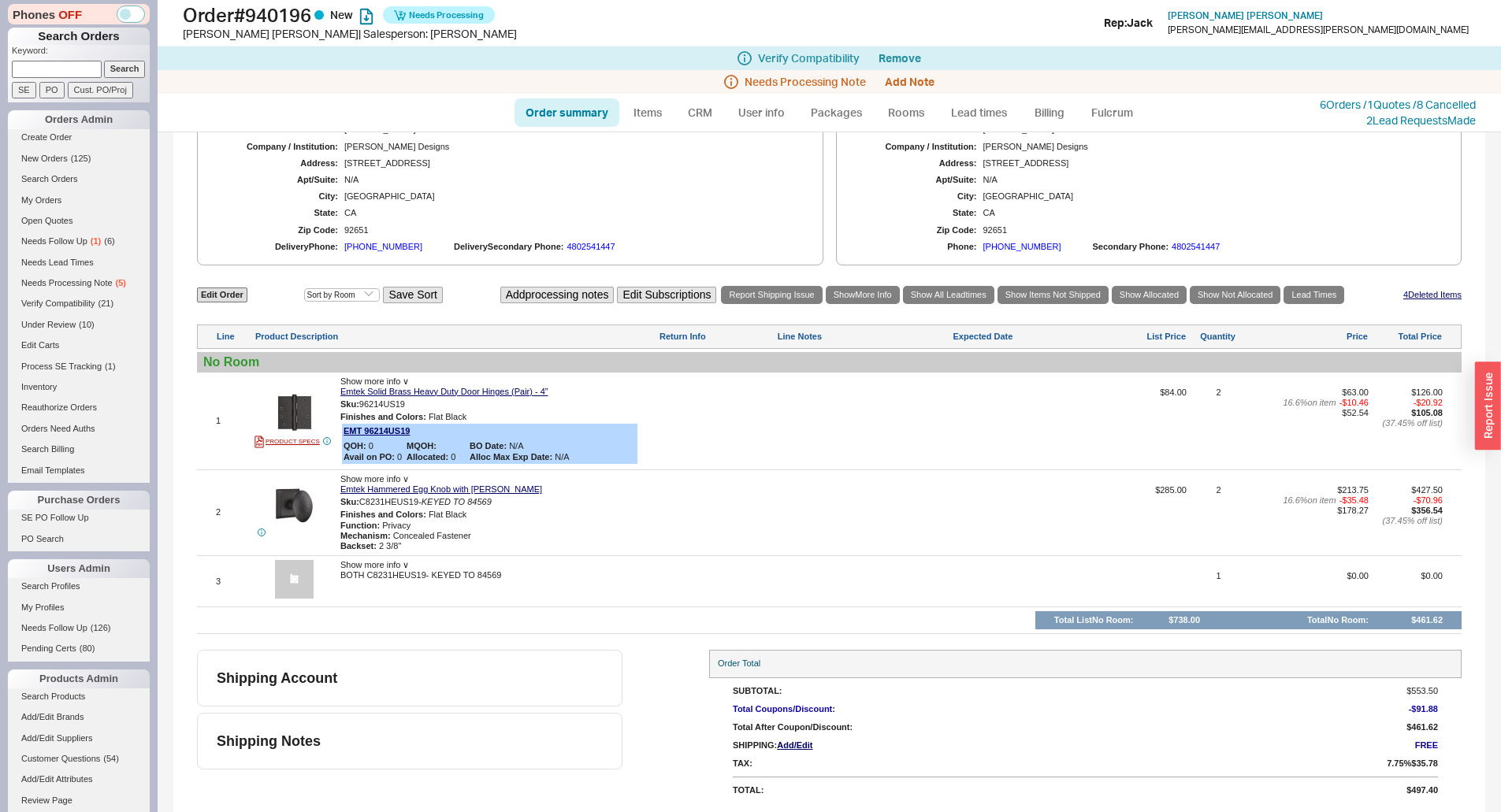
click at [876, 410] on div at bounding box center [863, 426] width 172 height 78
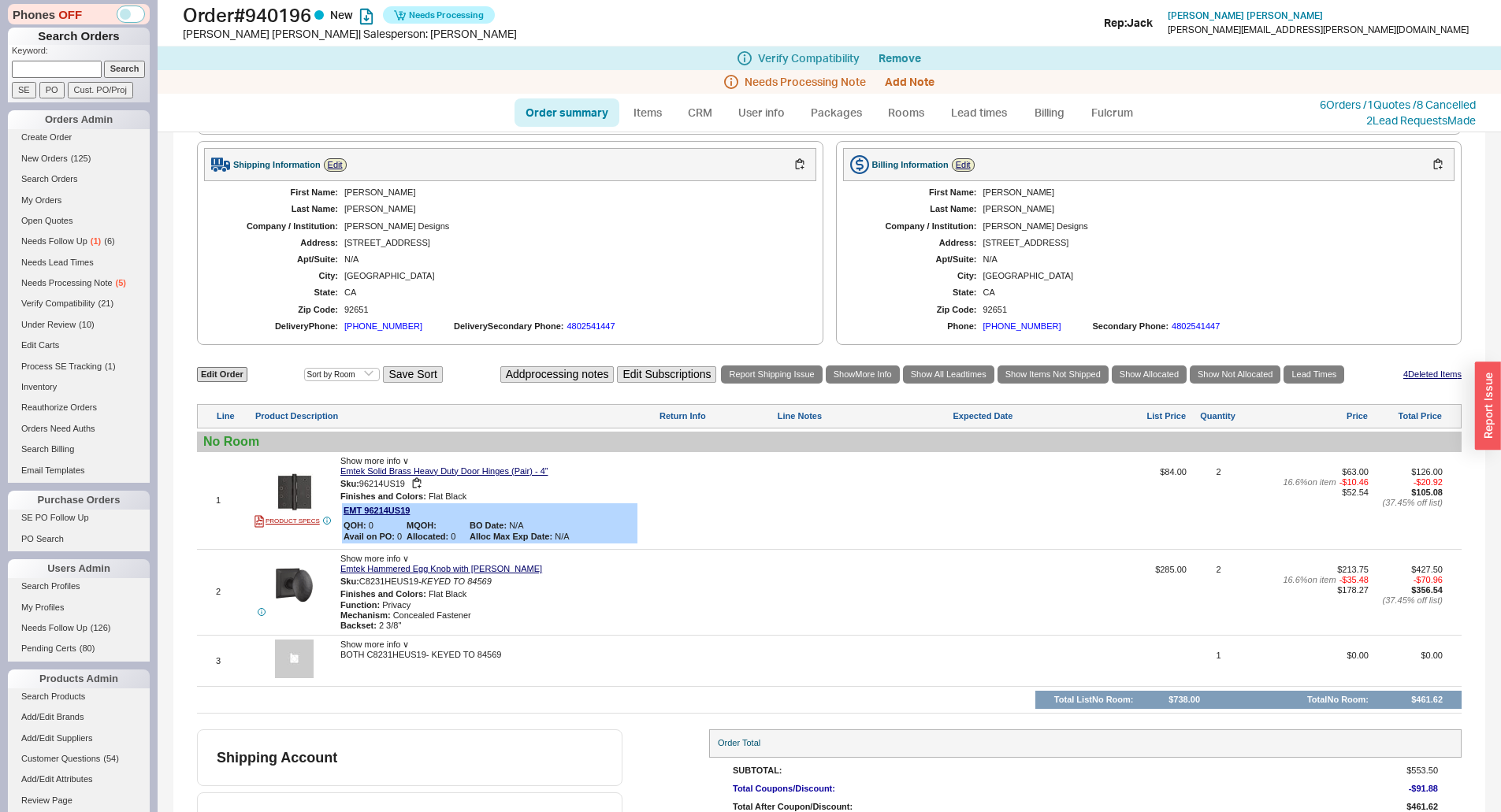
scroll to position [688, 0]
click at [475, 662] on div "Show more info ∨ BOTH C8231HEUS19- KEYED TO 84569" at bounding box center [498, 660] width 315 height 43
click at [485, 661] on div "Show more info ∨ BOTH C8231HEUS19- KEYED TO 84569" at bounding box center [498, 660] width 315 height 43
drag, startPoint x: 830, startPoint y: 534, endPoint x: 851, endPoint y: 519, distance: 25.8
click at [830, 534] on div at bounding box center [863, 505] width 172 height 78
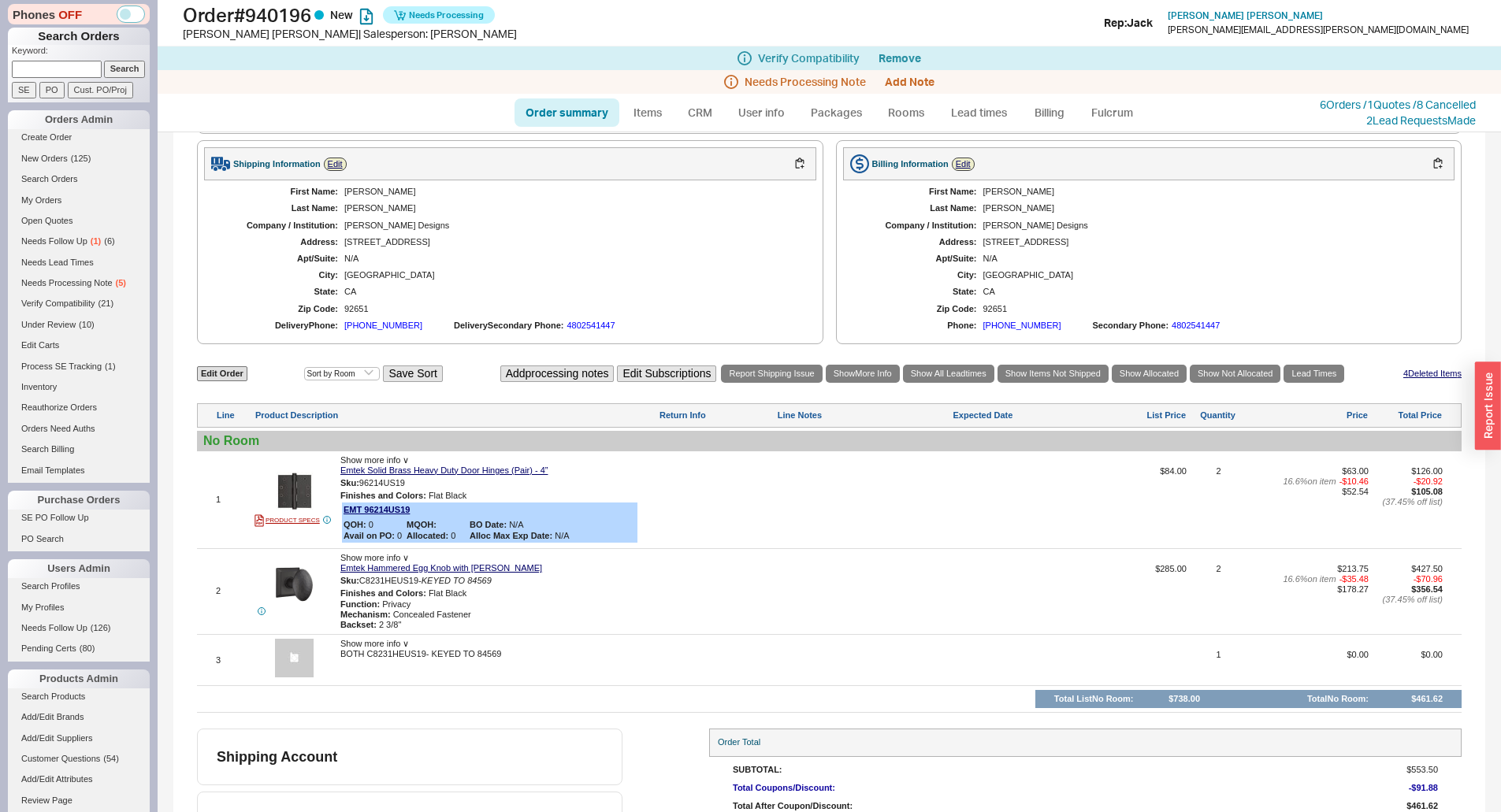
click at [645, 227] on div "[PERSON_NAME] Designs" at bounding box center [571, 226] width 456 height 10
drag, startPoint x: 714, startPoint y: 490, endPoint x: 622, endPoint y: 388, distance: 137.4
click at [714, 490] on div at bounding box center [716, 505] width 115 height 78
click at [573, 276] on div "[GEOGRAPHIC_DATA]" at bounding box center [571, 275] width 456 height 10
click at [60, 67] on input at bounding box center [56, 69] width 90 height 16
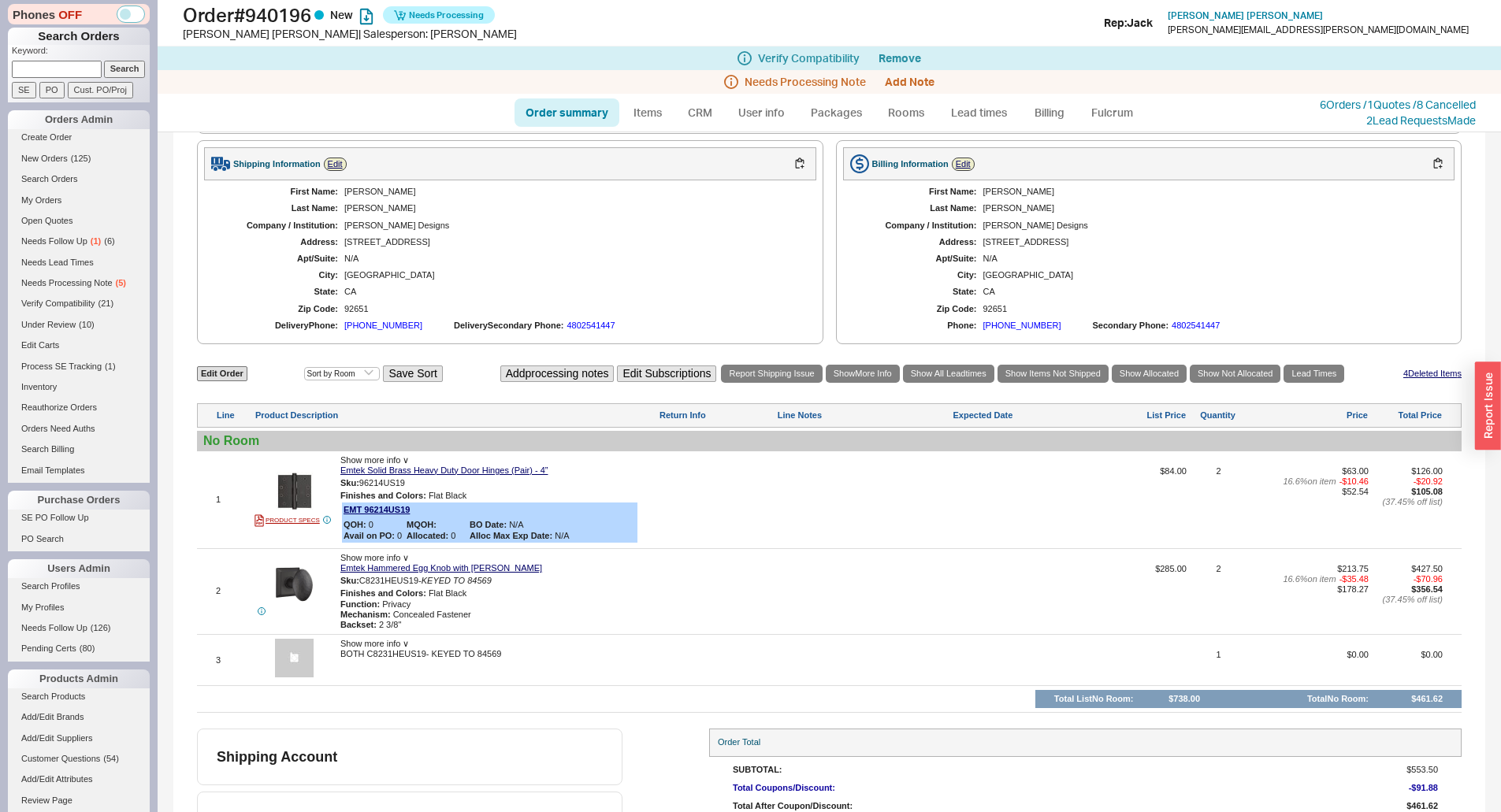
paste input "[EMAIL_ADDRESS][DOMAIN_NAME]"
type input "[EMAIL_ADDRESS][DOMAIN_NAME]"
click at [105, 73] on input "Search" at bounding box center [125, 69] width 42 height 16
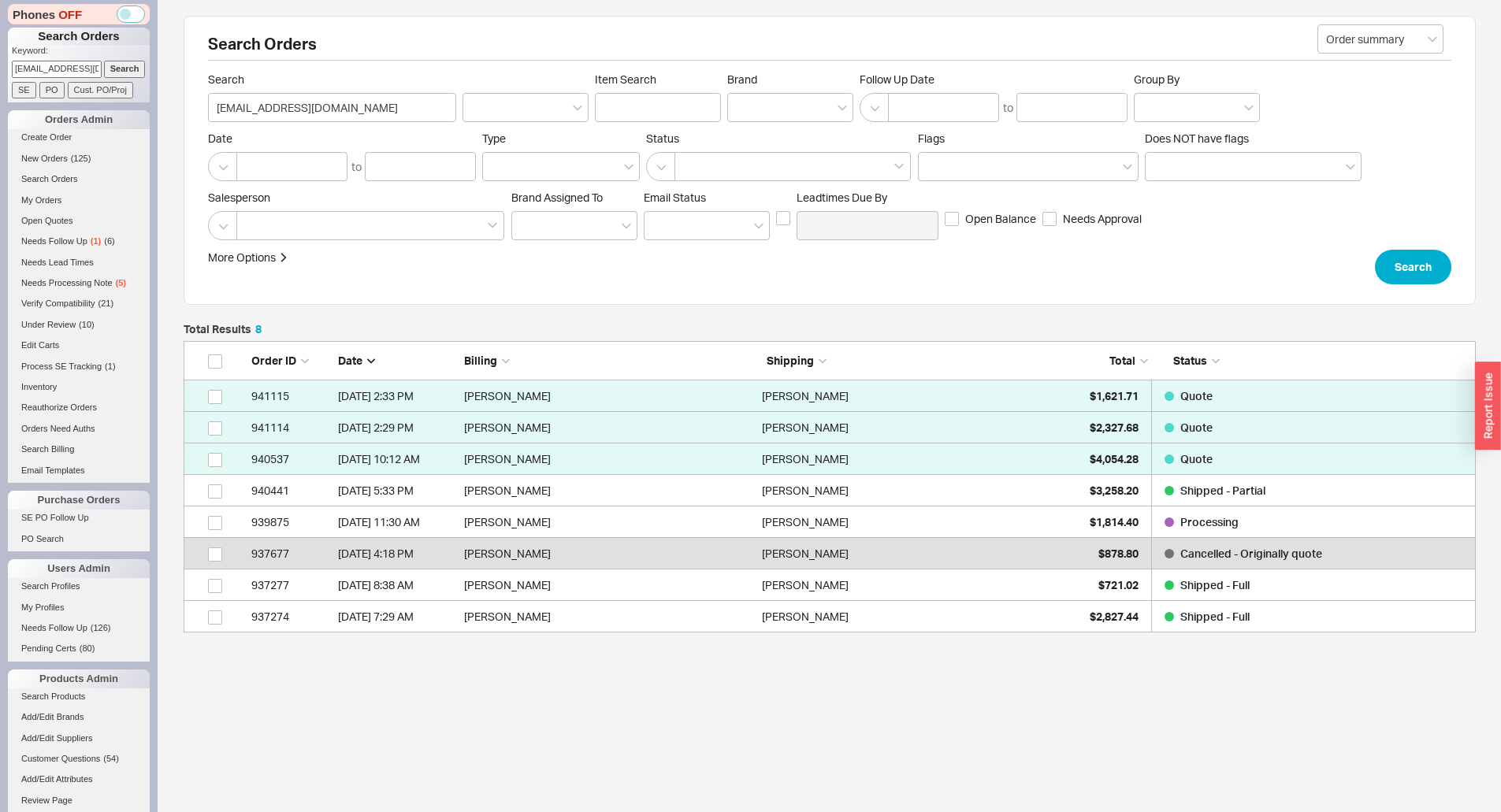
scroll to position [280, 1280]
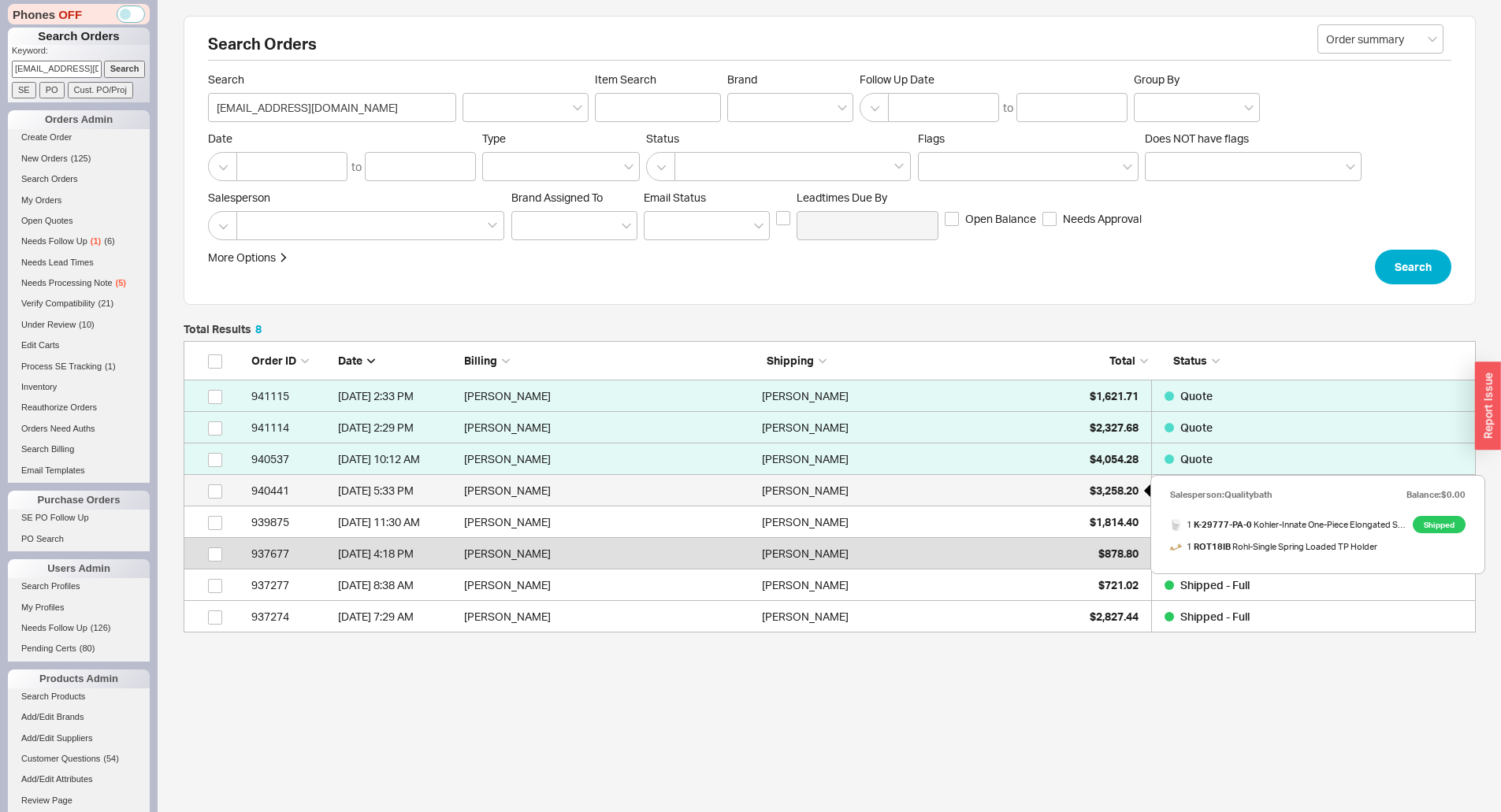
click at [1099, 489] on span "$3,258.20" at bounding box center [1113, 490] width 48 height 13
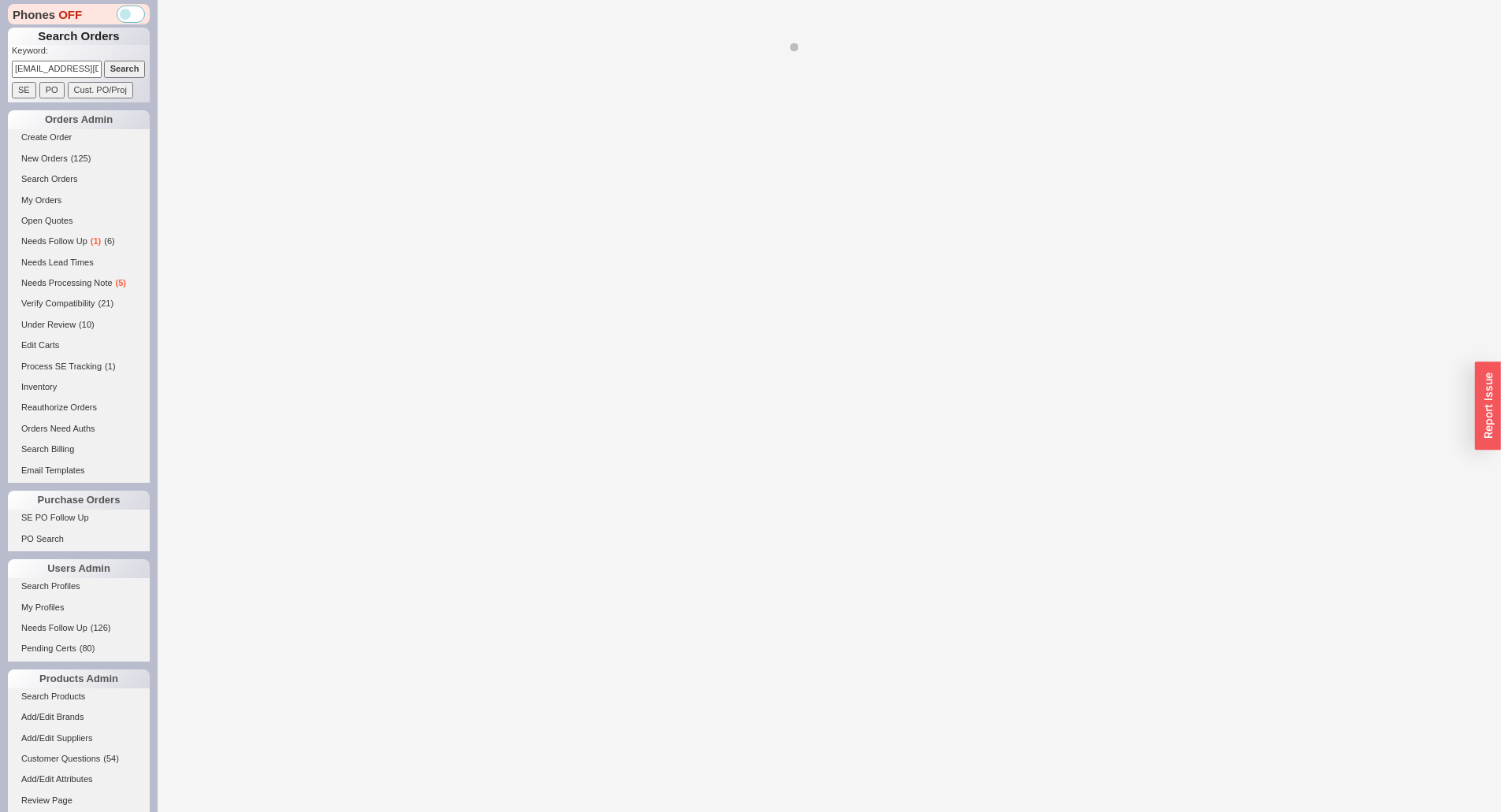
select select "*"
select select "LOW"
select select "3"
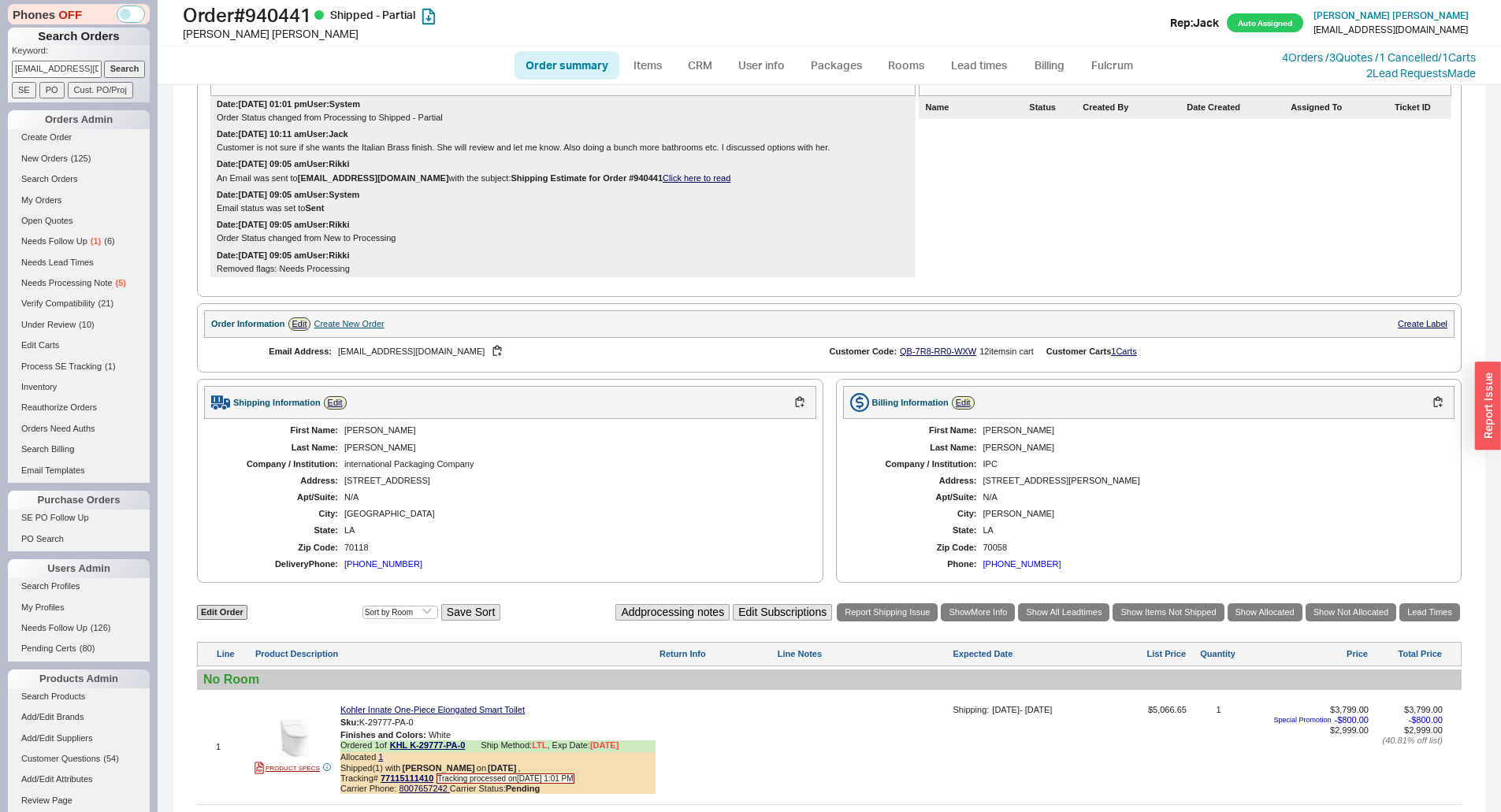
scroll to position [603, 0]
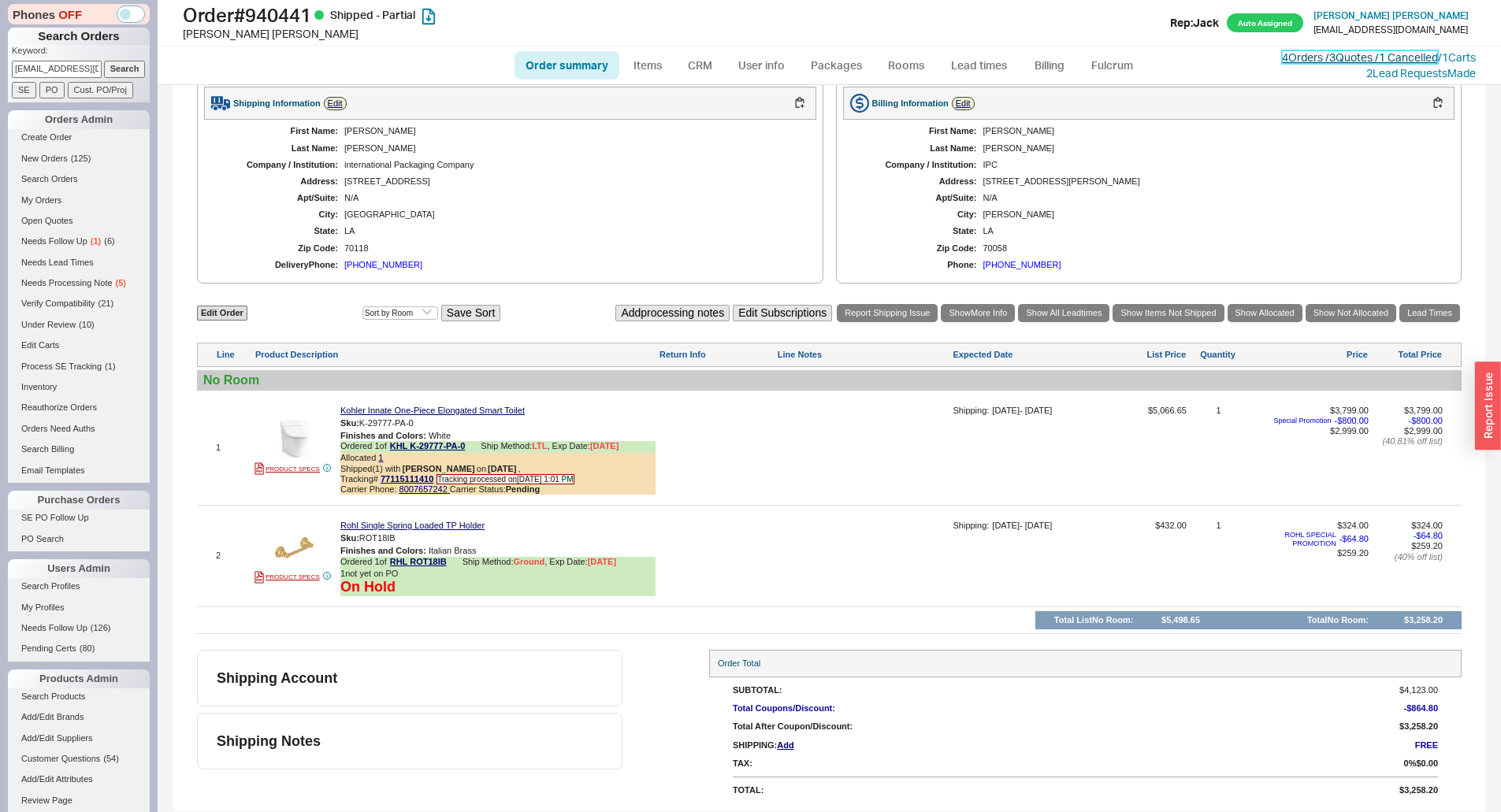
click at [1336, 60] on link "4 Orders / 3 Quotes / 1 Cancelled" at bounding box center [1360, 57] width 156 height 13
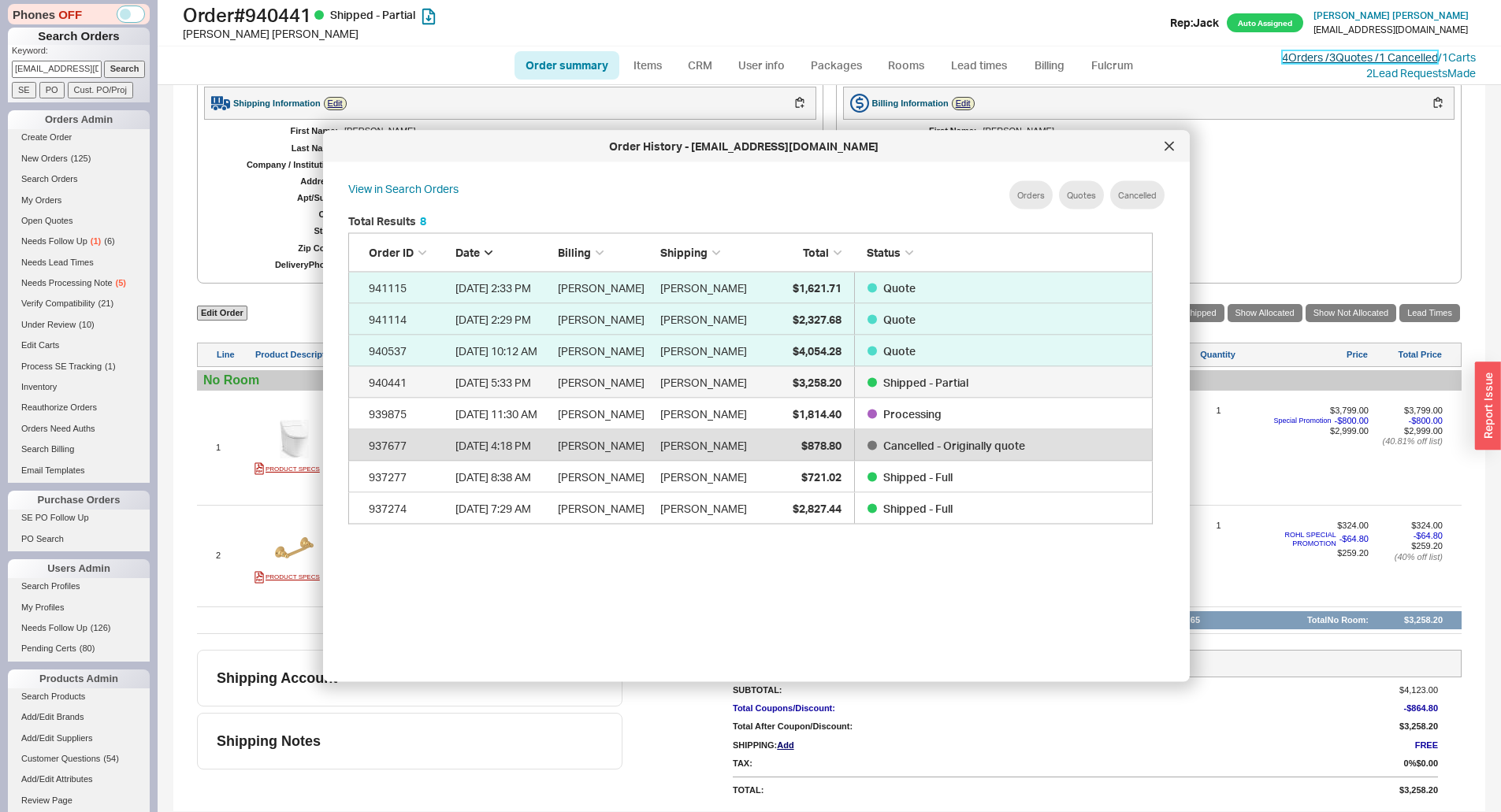
scroll to position [470, 818]
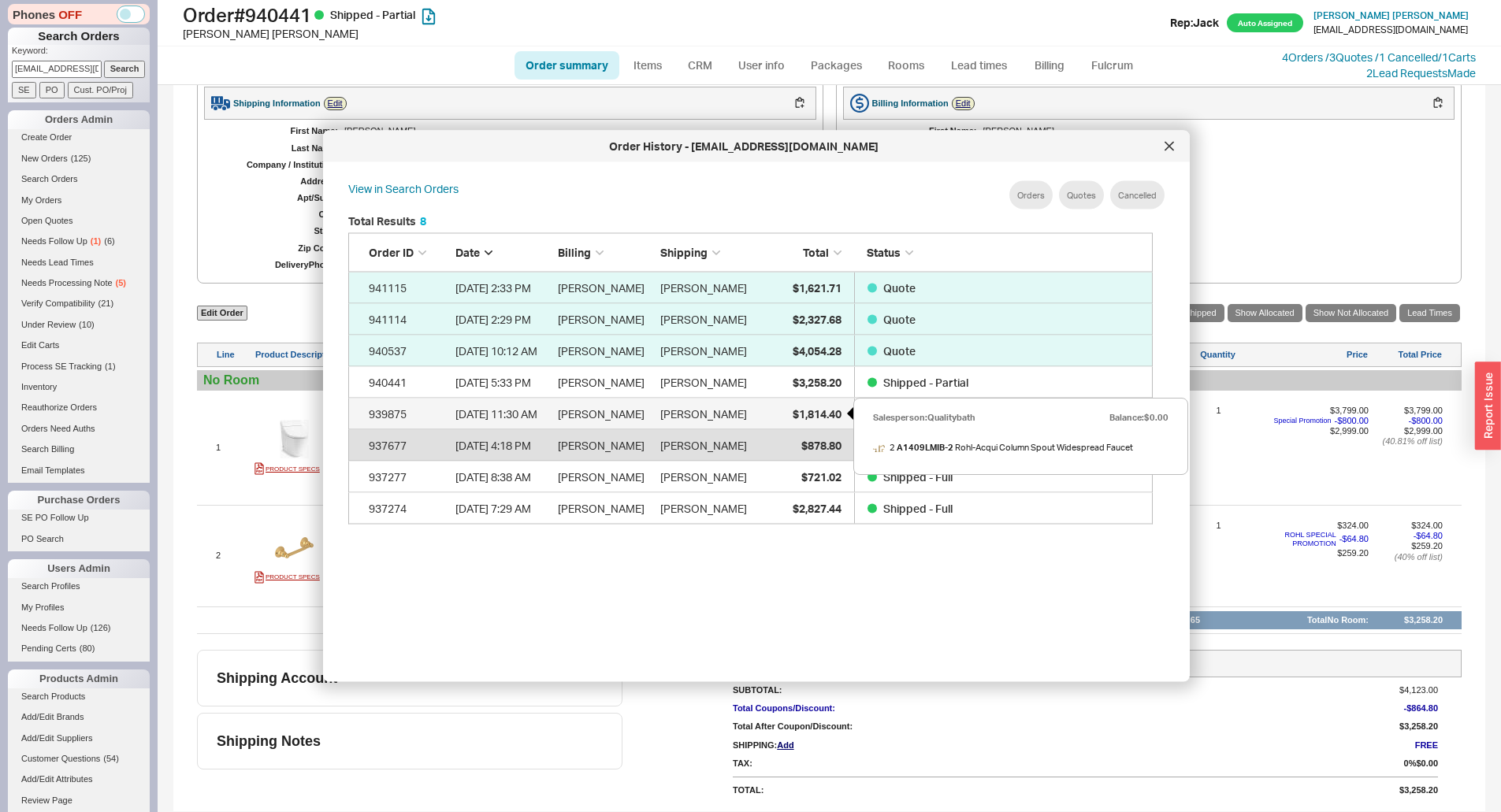
click at [801, 415] on span "$1,814.40" at bounding box center [816, 413] width 48 height 13
select select "*"
select select "LOW"
select select "3"
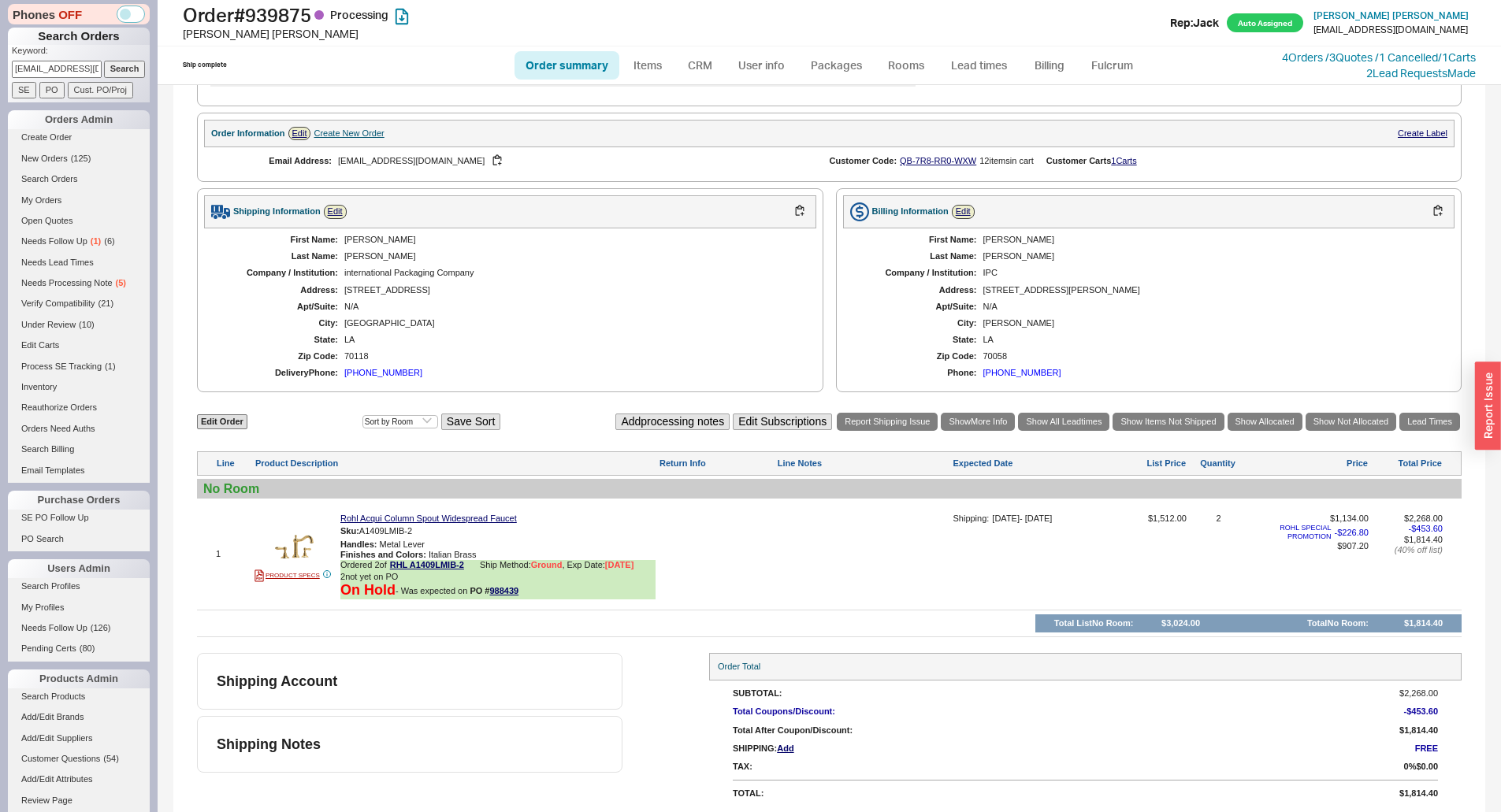
scroll to position [469, 0]
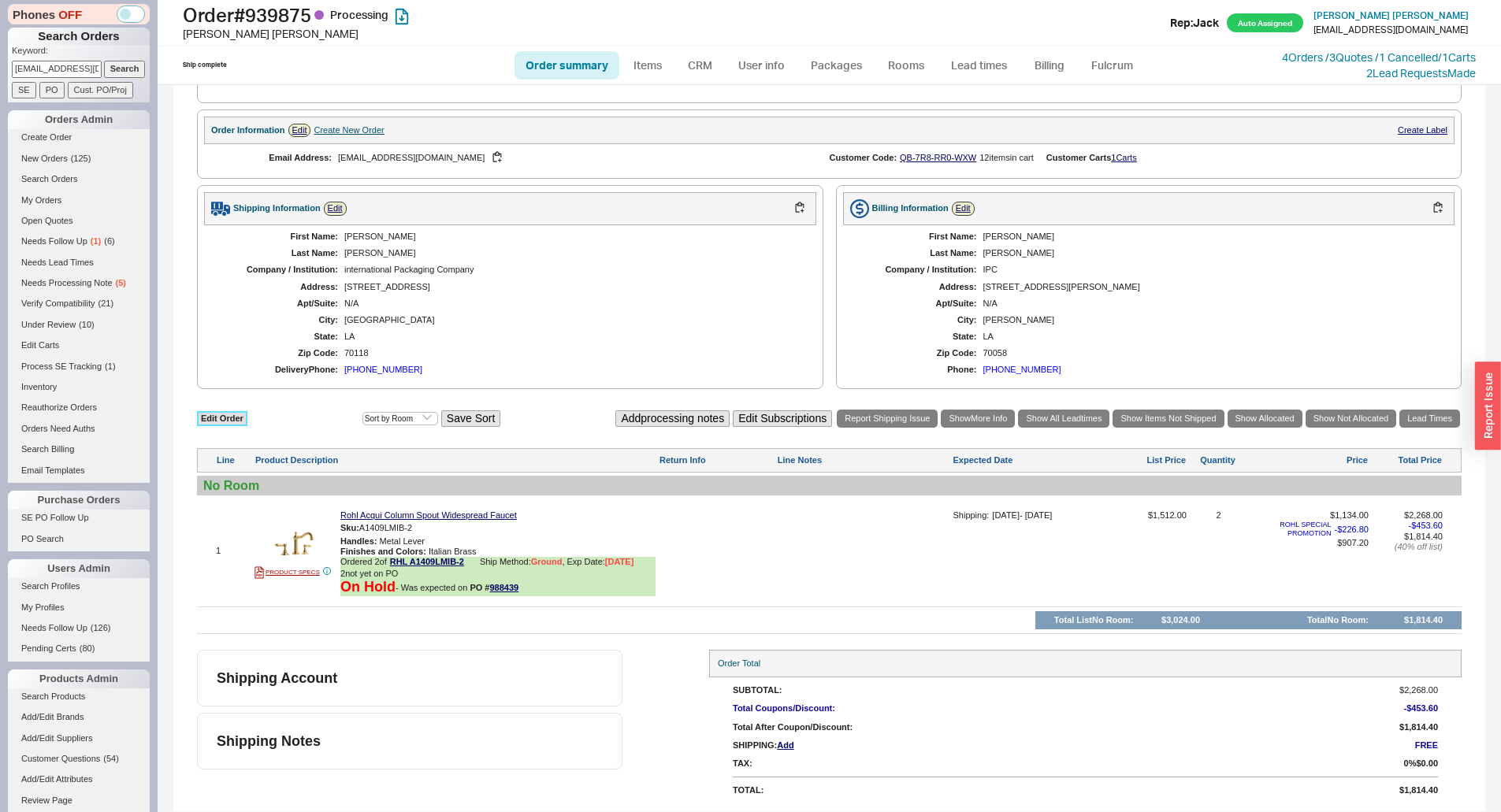
click at [209, 420] on link "Edit Order" at bounding box center [222, 419] width 50 height 15
select select "3"
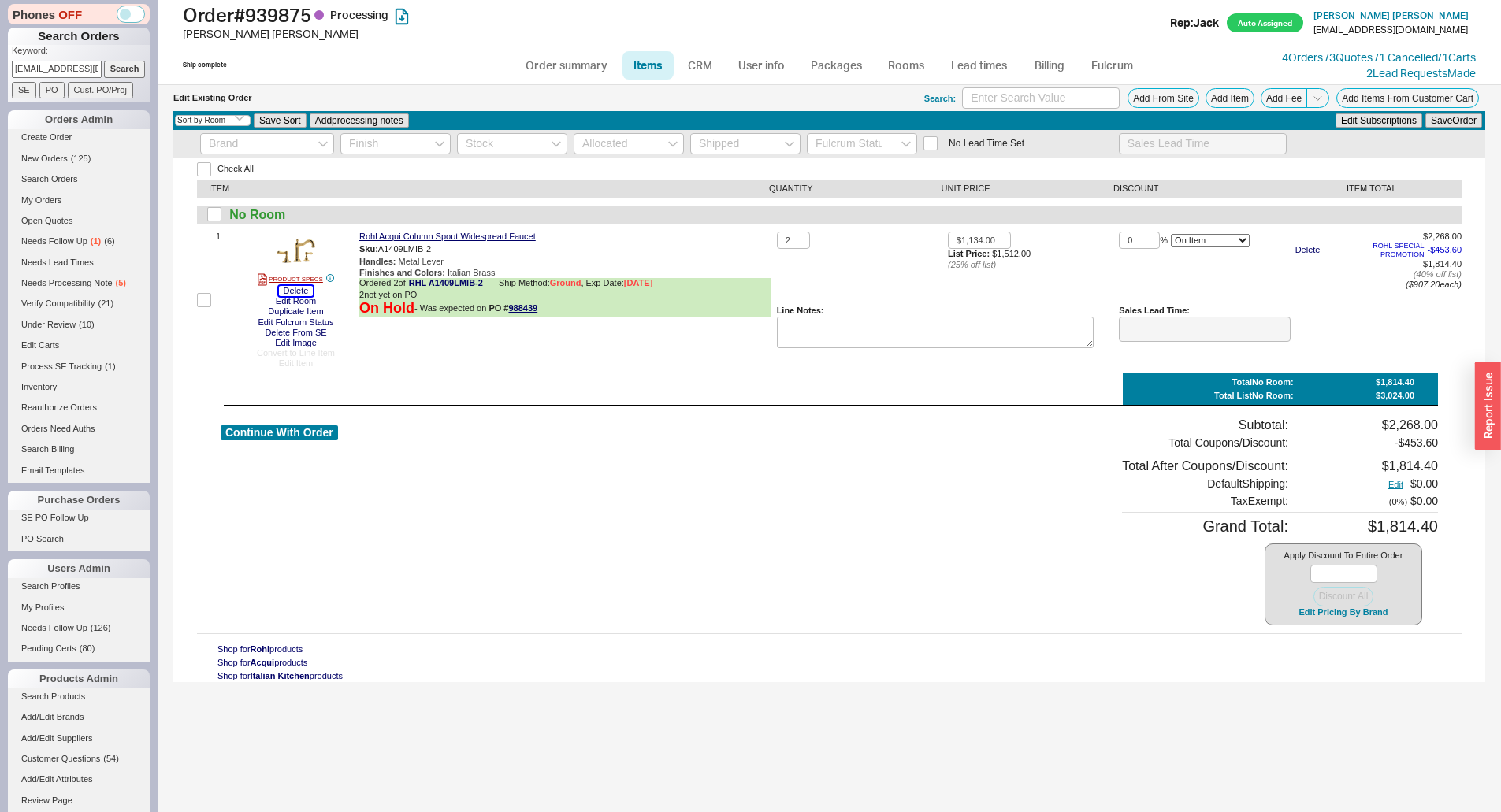
click at [285, 289] on button "Delete" at bounding box center [296, 291] width 34 height 10
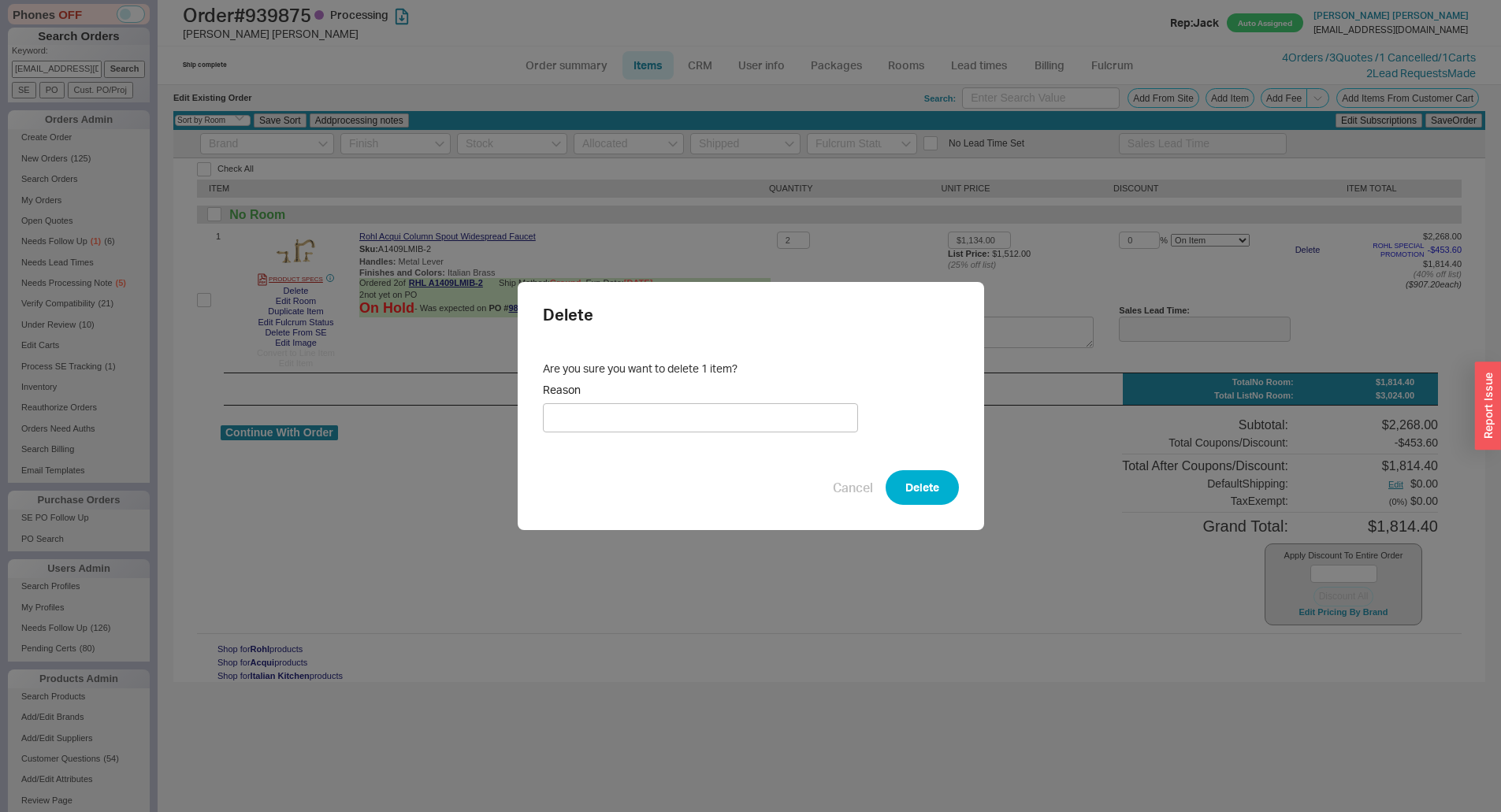
click at [965, 495] on div "Delete Are you sure you want to delete 1 item? Reason Cancel Delete" at bounding box center [750, 406] width 466 height 248
click at [920, 491] on button "Delete" at bounding box center [921, 488] width 73 height 34
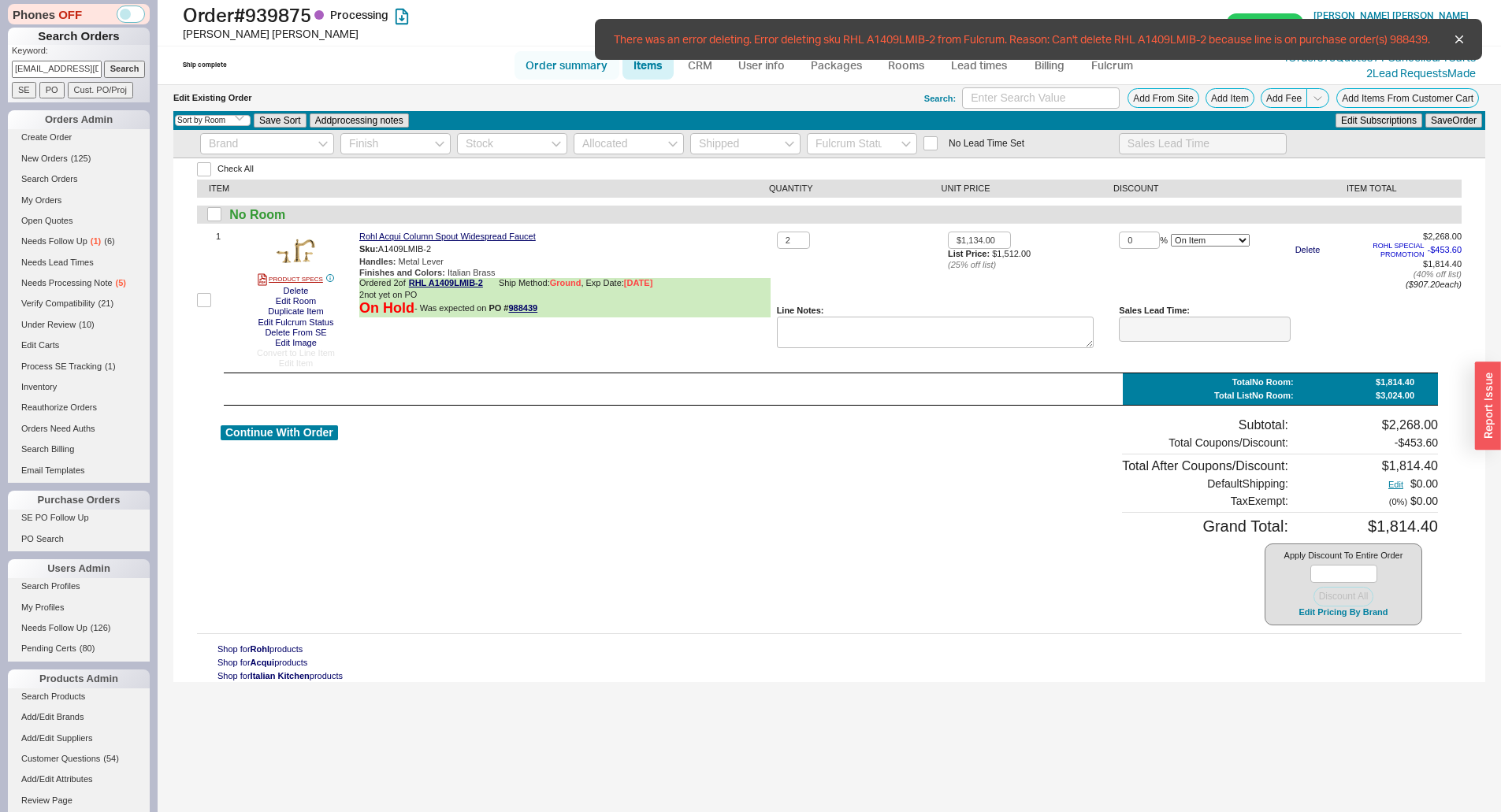
click at [525, 53] on link "Order summary" at bounding box center [567, 65] width 105 height 29
select select "*"
select select "LOW"
select select "3"
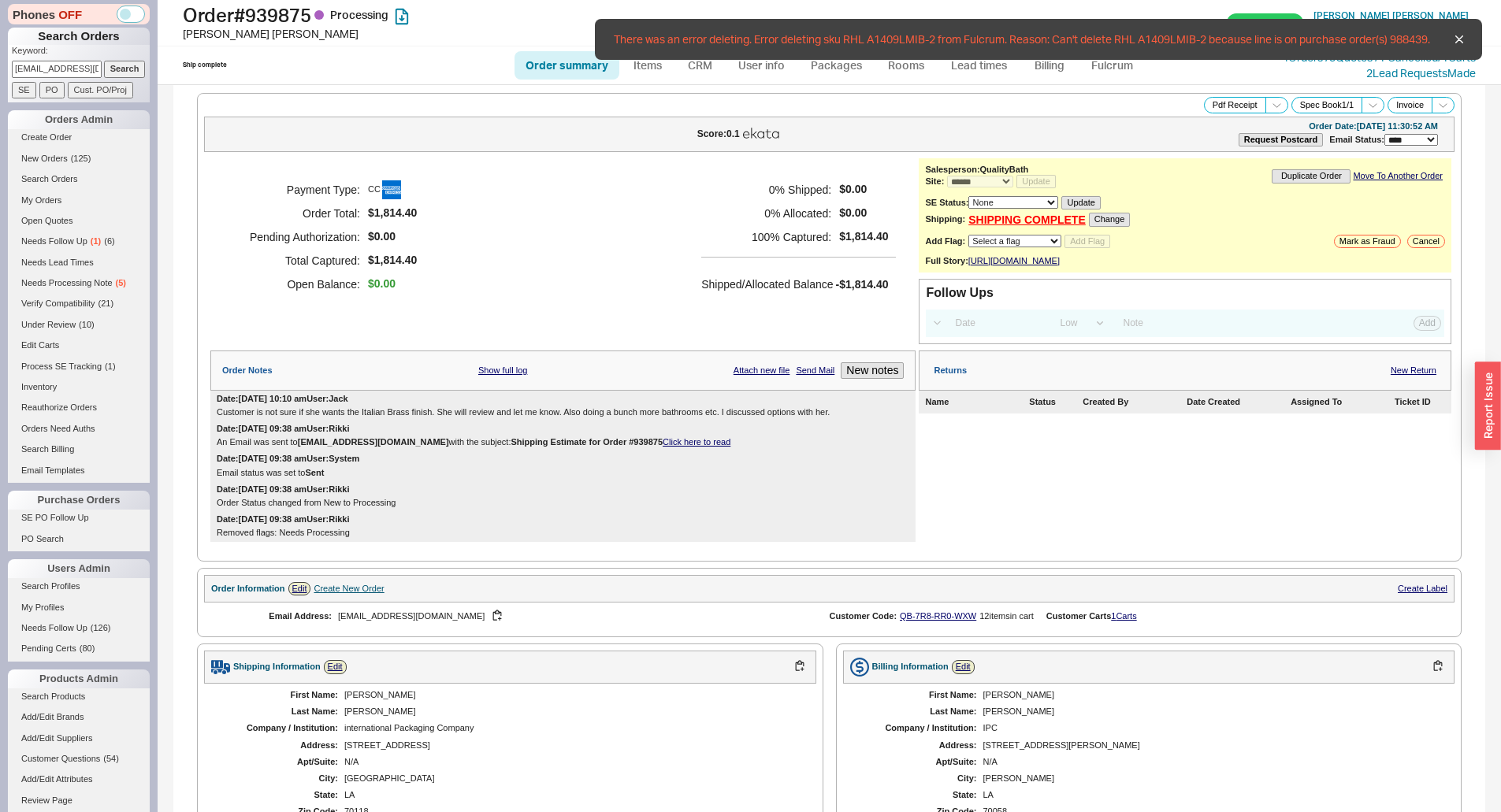
click at [539, 59] on link "Order summary" at bounding box center [567, 65] width 105 height 29
select select "*"
select select "LOW"
select select "3"
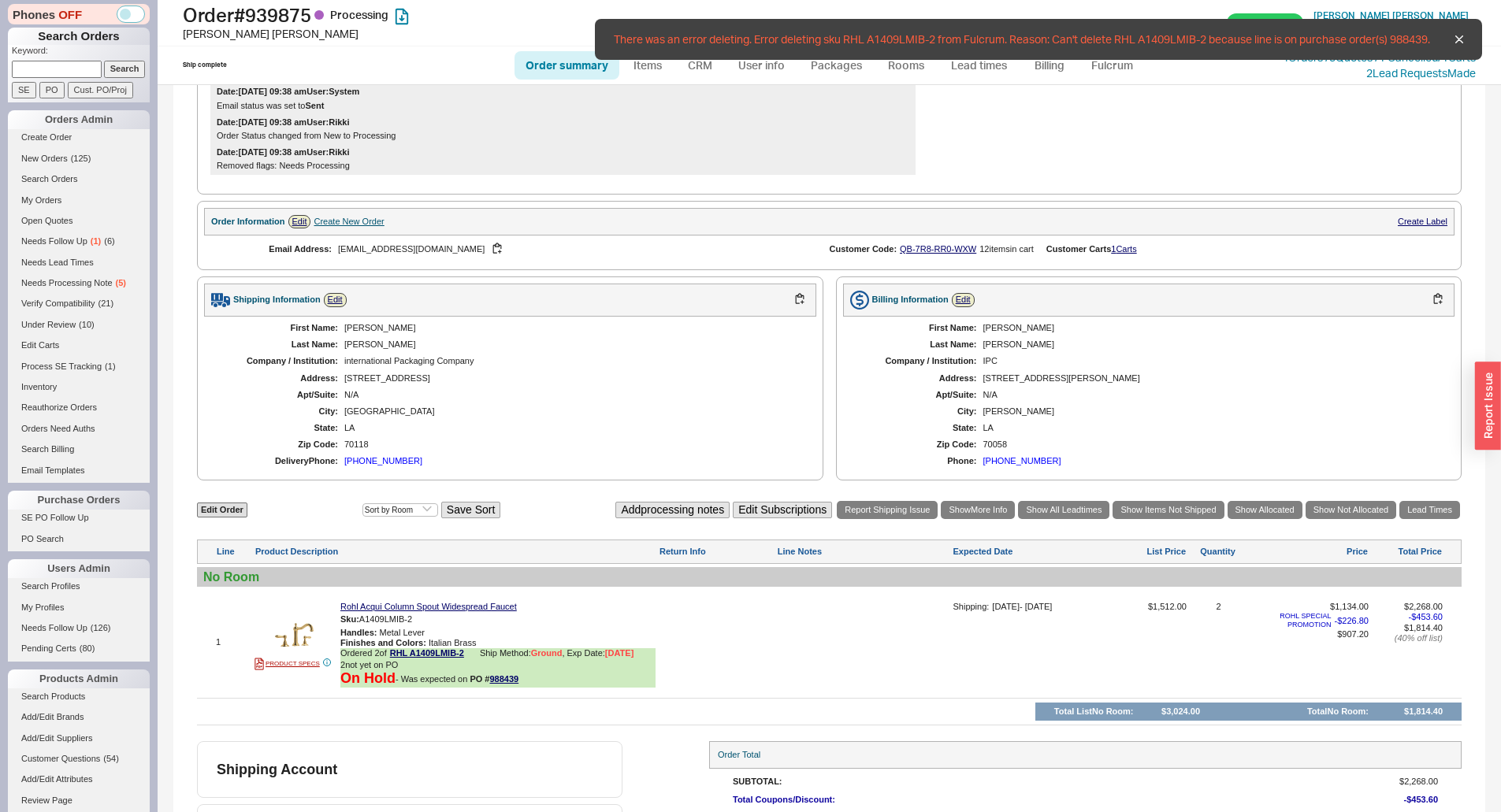
scroll to position [394, 0]
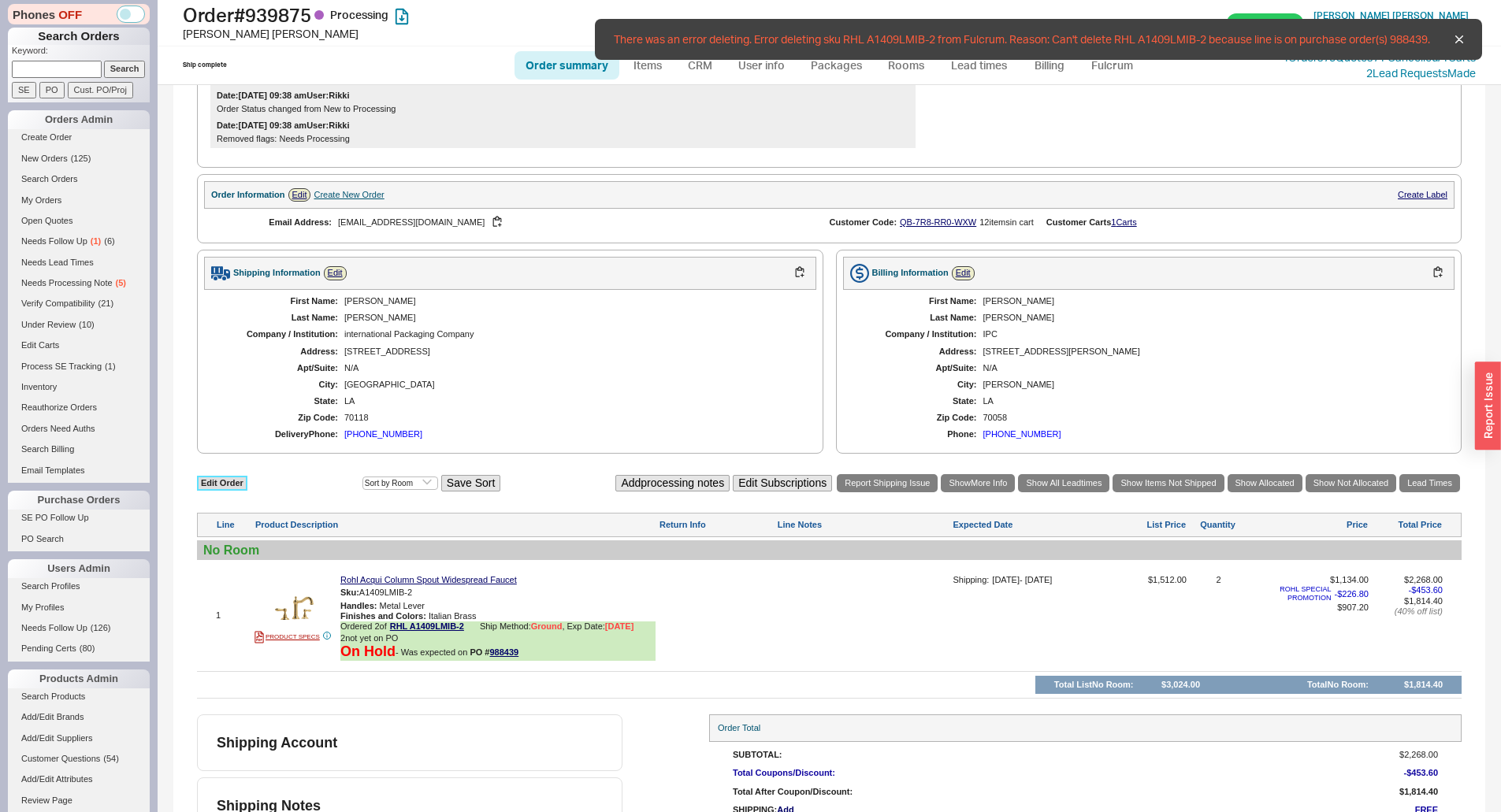
click at [215, 491] on link "Edit Order" at bounding box center [222, 483] width 50 height 15
select select "3"
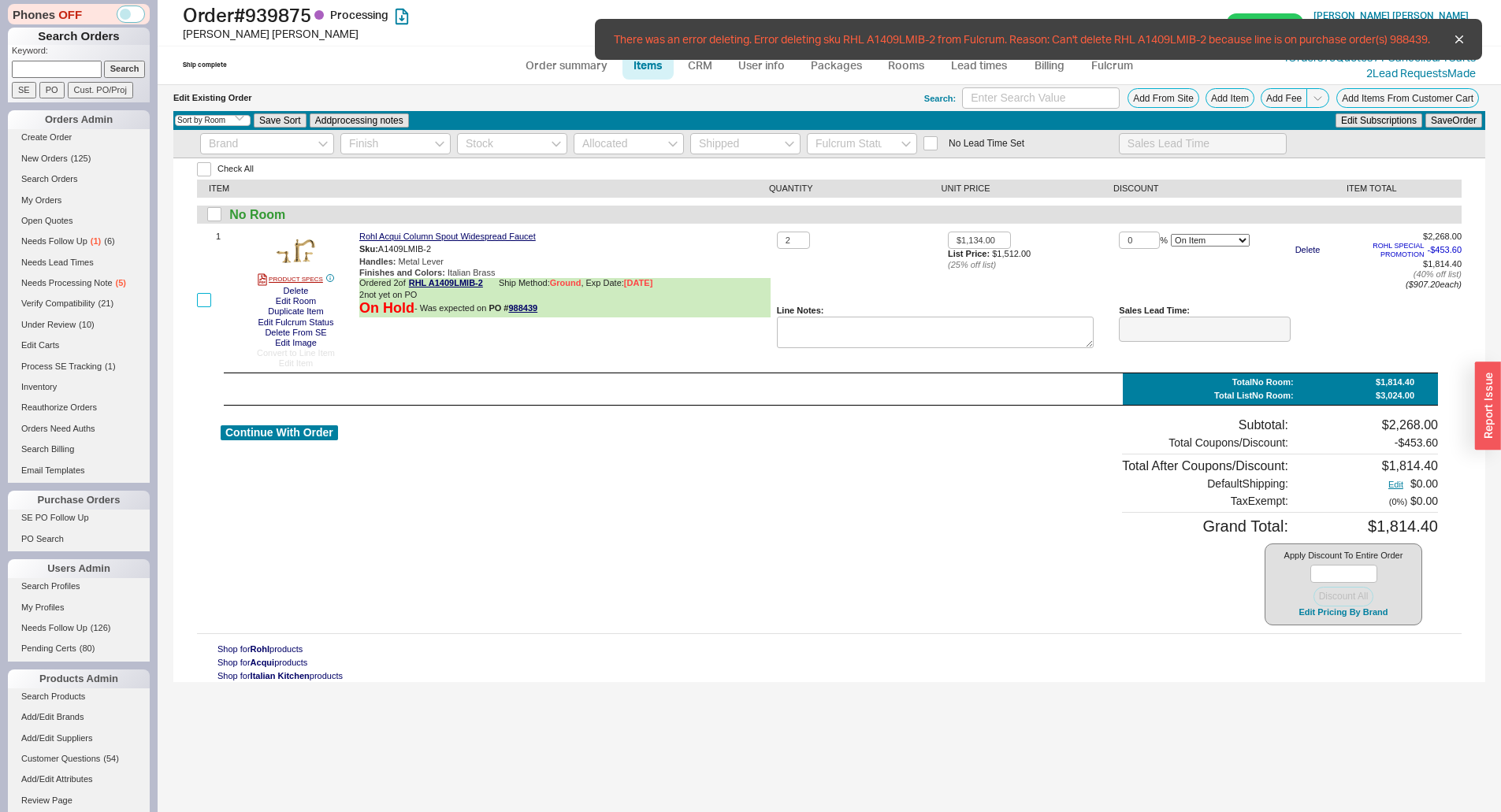
click at [201, 296] on input "checkbox" at bounding box center [204, 300] width 14 height 14
checkbox input "true"
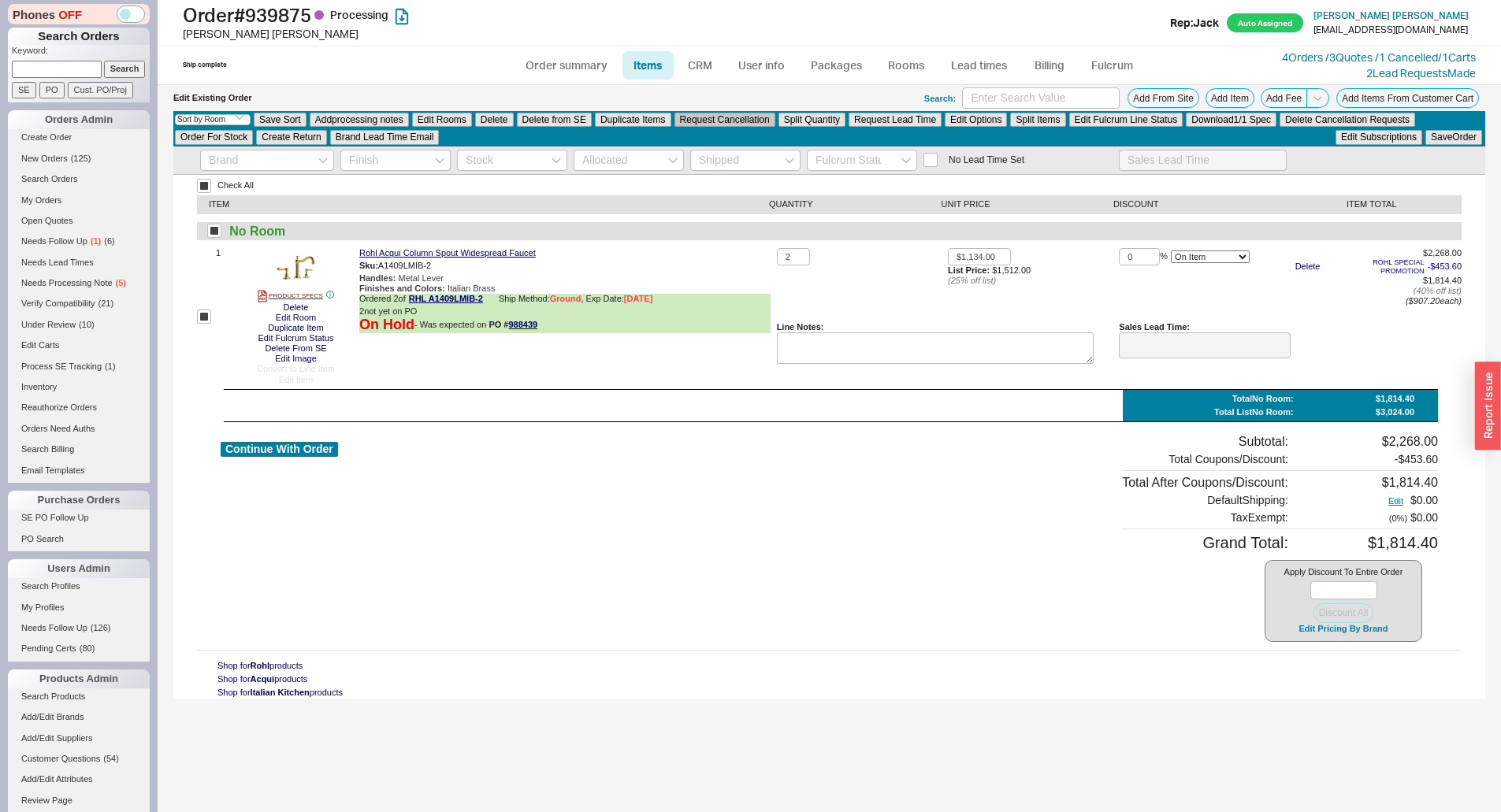
click at [763, 120] on button "Request Cancellation" at bounding box center [724, 119] width 101 height 14
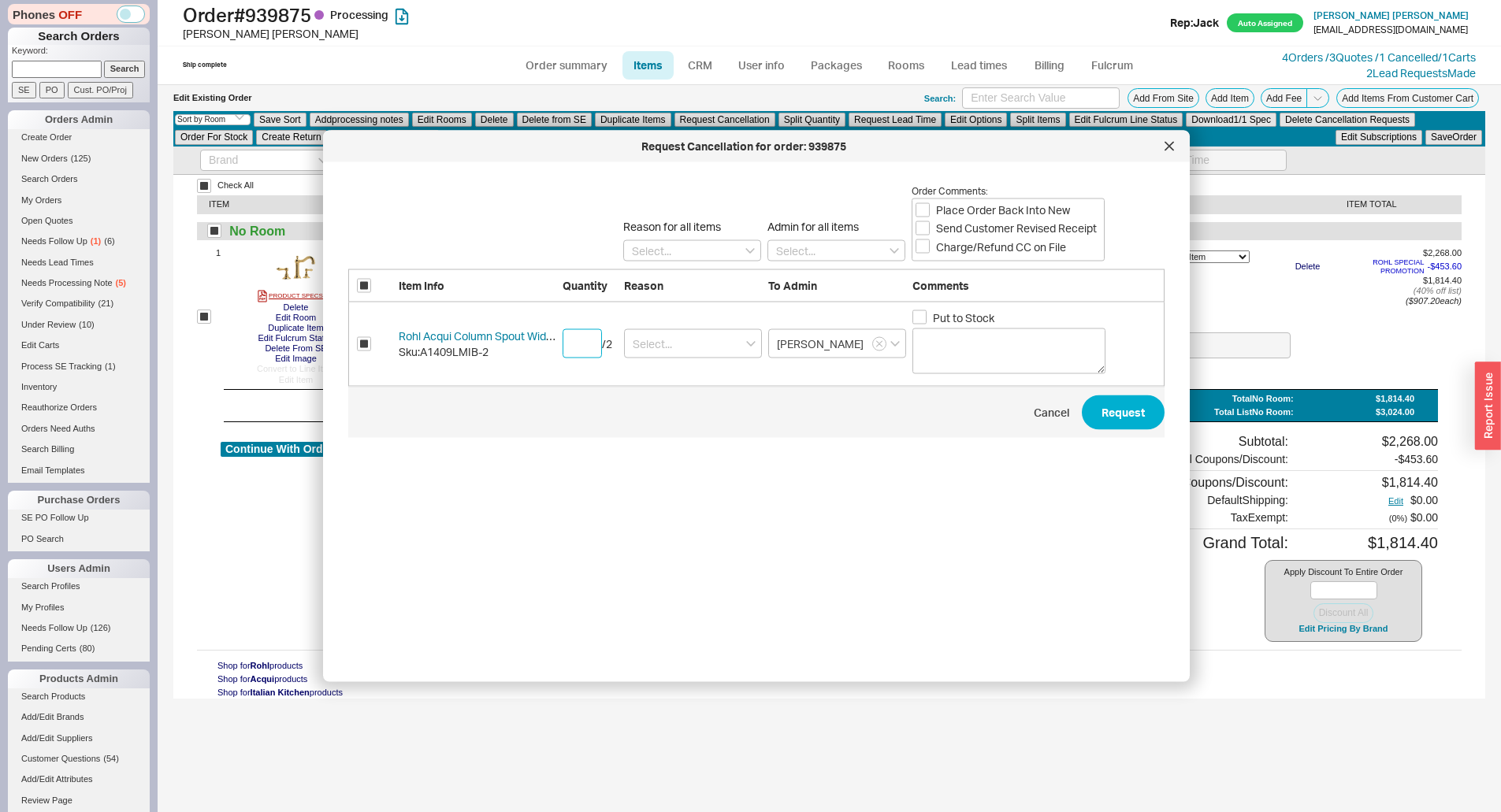
click at [581, 349] on input "number" at bounding box center [582, 343] width 39 height 29
type input "2"
click at [690, 354] on input at bounding box center [693, 343] width 138 height 29
click at [700, 407] on div "Ordered By Mistake" at bounding box center [693, 404] width 136 height 29
type input "Ordered By Mistake"
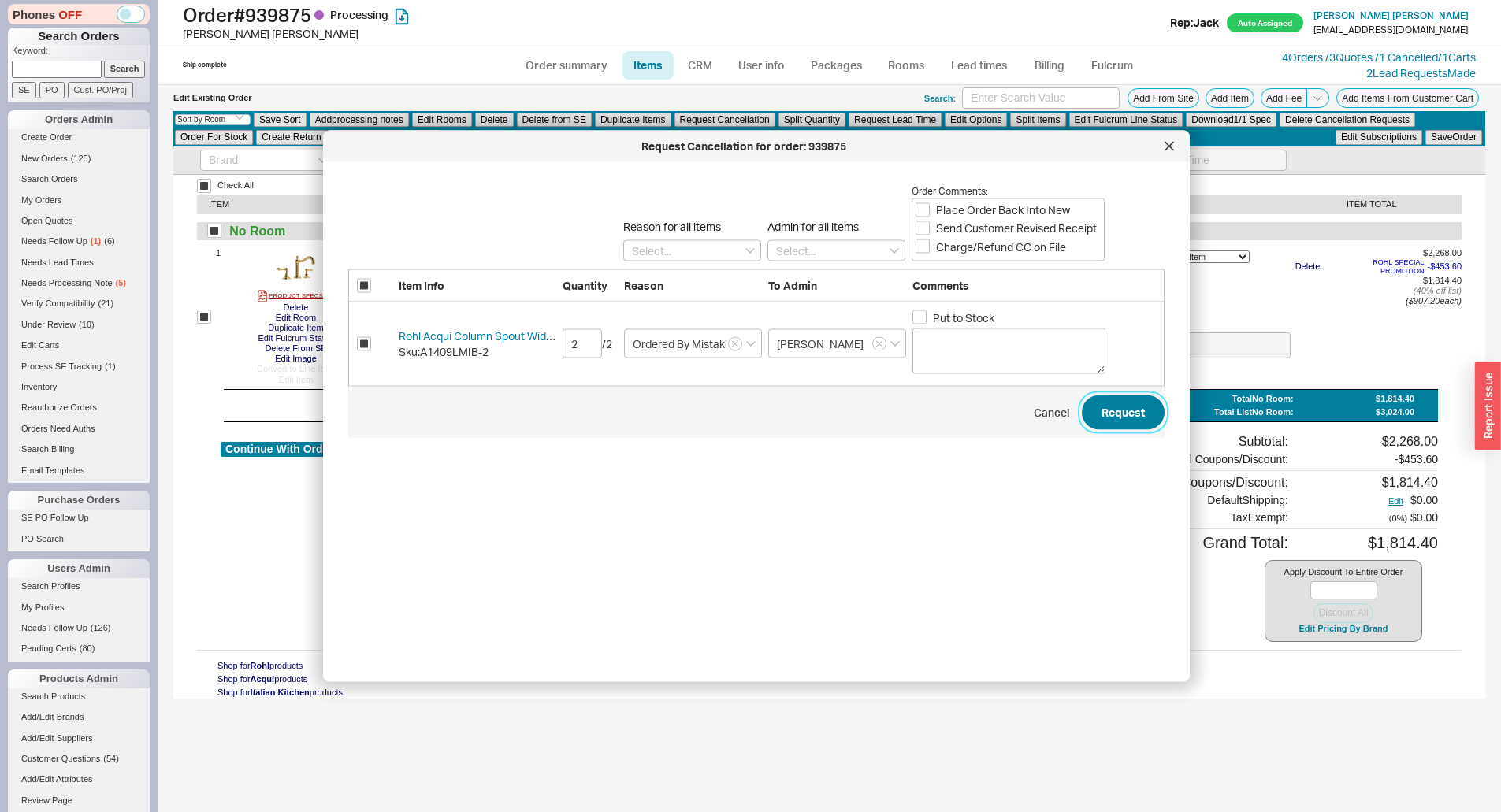
click at [1098, 406] on button "Request" at bounding box center [1122, 412] width 83 height 34
checkbox input "false"
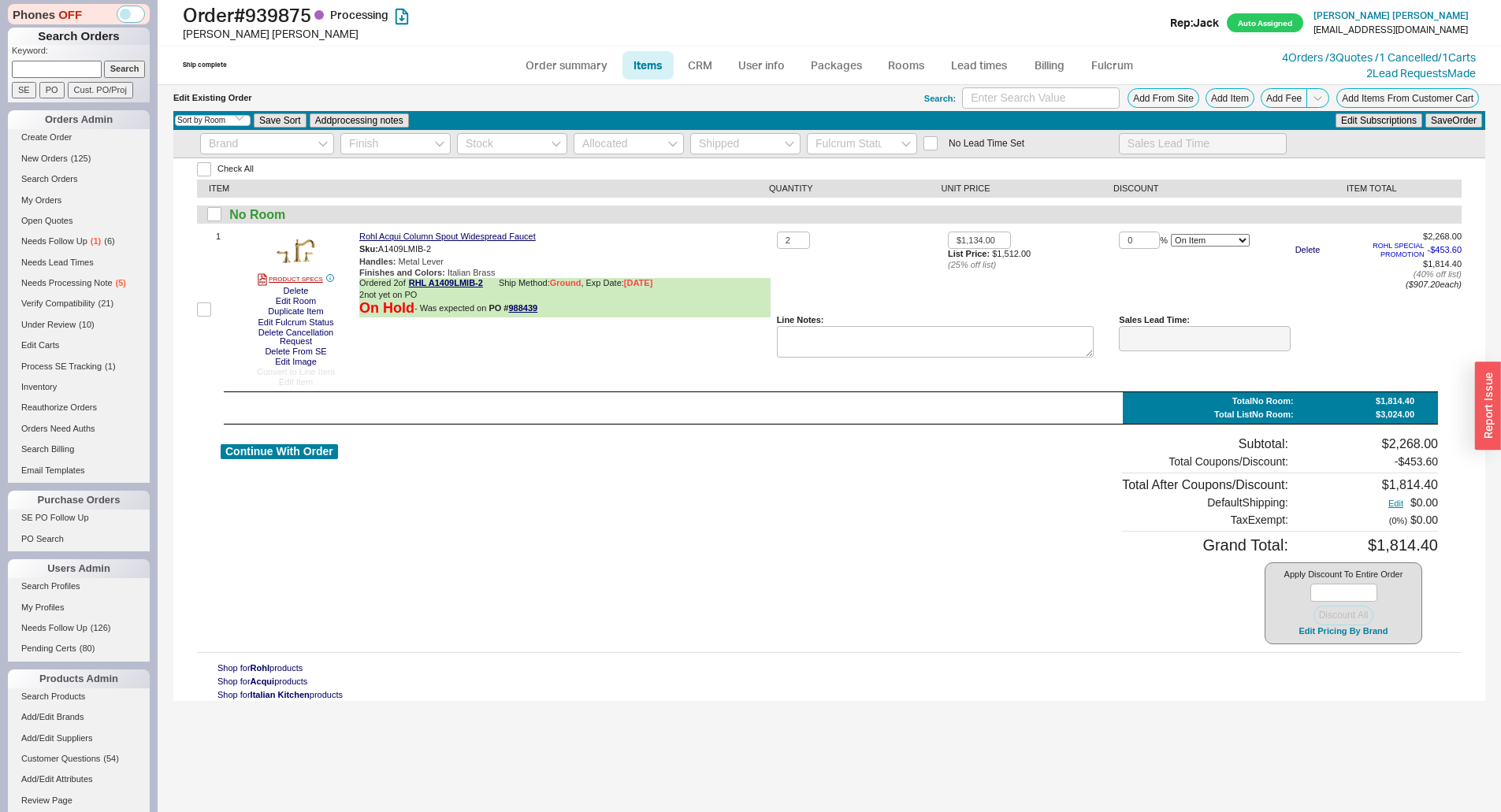
click at [910, 475] on div "Continue With Order Subtotal: $2,268.00 Total Coupons/Discount: - $453.60 Total…" at bounding box center [829, 540] width 1217 height 208
click at [299, 442] on div "Continue With Order" at bounding box center [279, 540] width 117 height 208
click at [298, 444] on button "Continue With Order" at bounding box center [279, 452] width 117 height 15
select select "*"
select select "LOW"
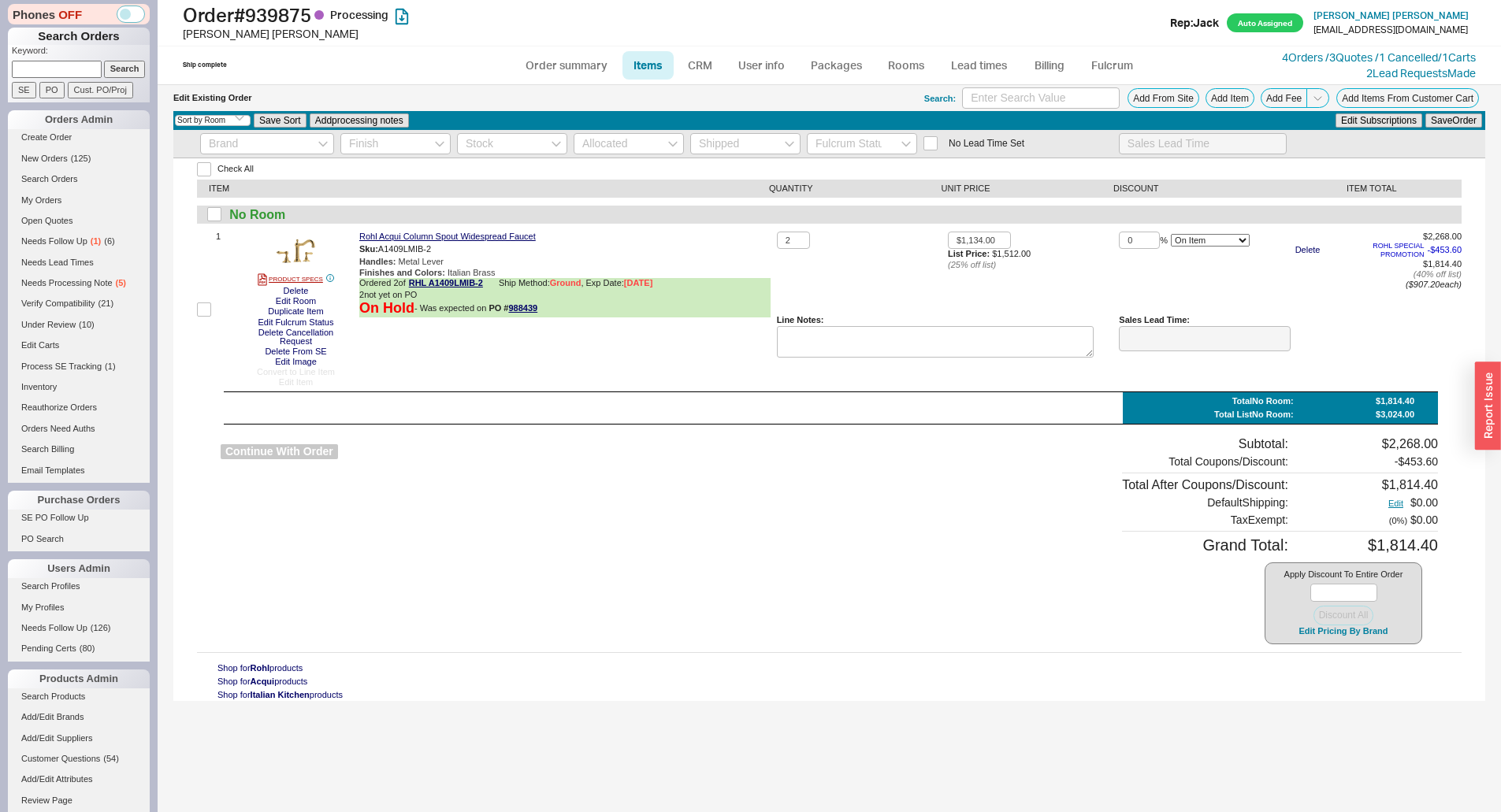
select select "3"
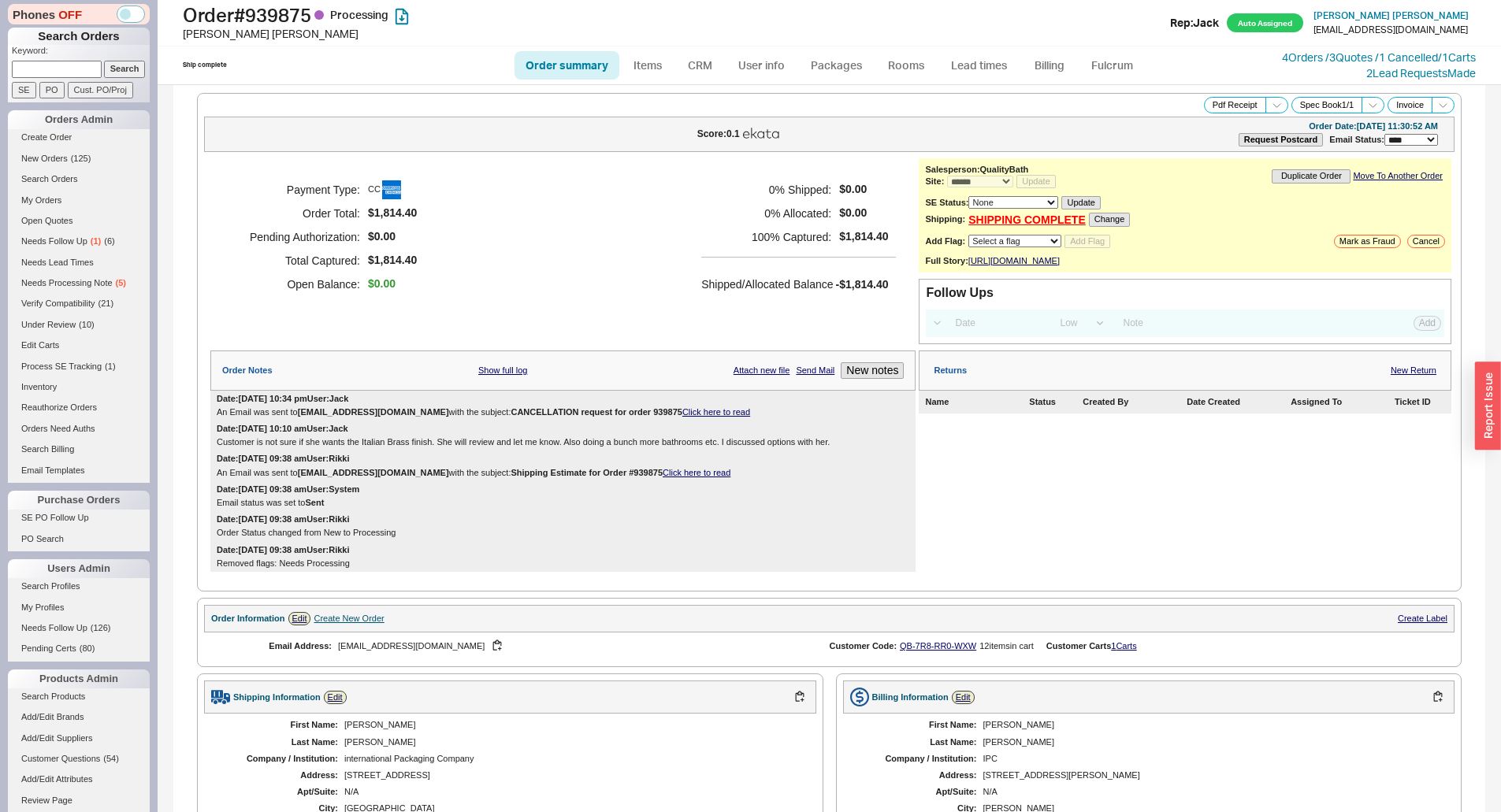
click at [675, 300] on div "Payment Type: CC Order Total: $1,814.40 Pending Authorization: $0.00 Total Capt…" at bounding box center [562, 237] width 705 height 158
click at [583, 240] on div "Payment Type: CC Order Total: $1,814.40 Pending Authorization: $0.00 Total Capt…" at bounding box center [562, 237] width 705 height 158
click at [662, 340] on div "Payment Type: CC Order Total: $1,814.40 Pending Authorization: $0.00 Total Capt…" at bounding box center [562, 251] width 705 height 186
click at [714, 235] on h5 "100 % Captured:" at bounding box center [766, 236] width 130 height 24
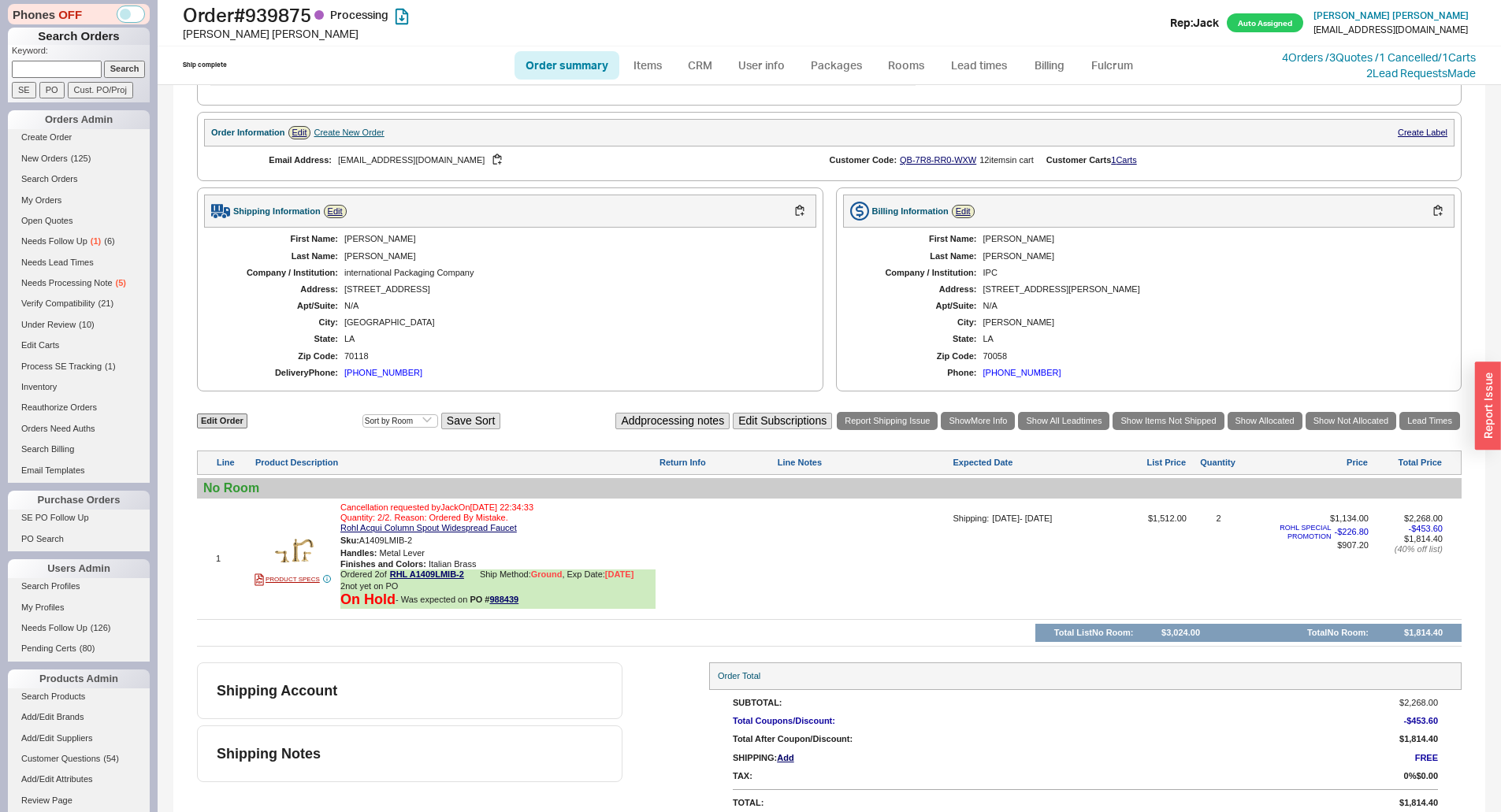
scroll to position [508, 0]
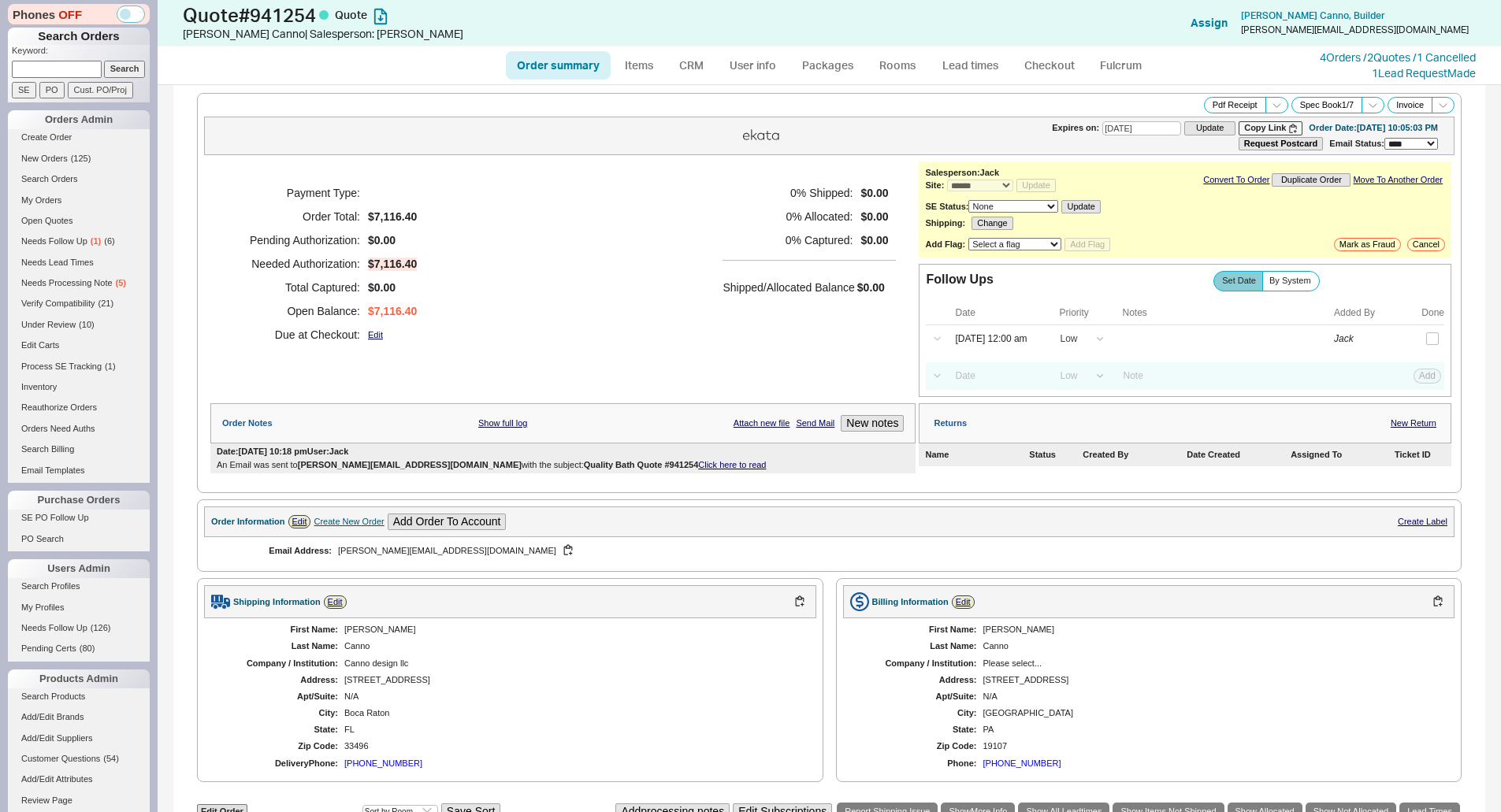
select select "*"
select select "LOW"
select select "3"
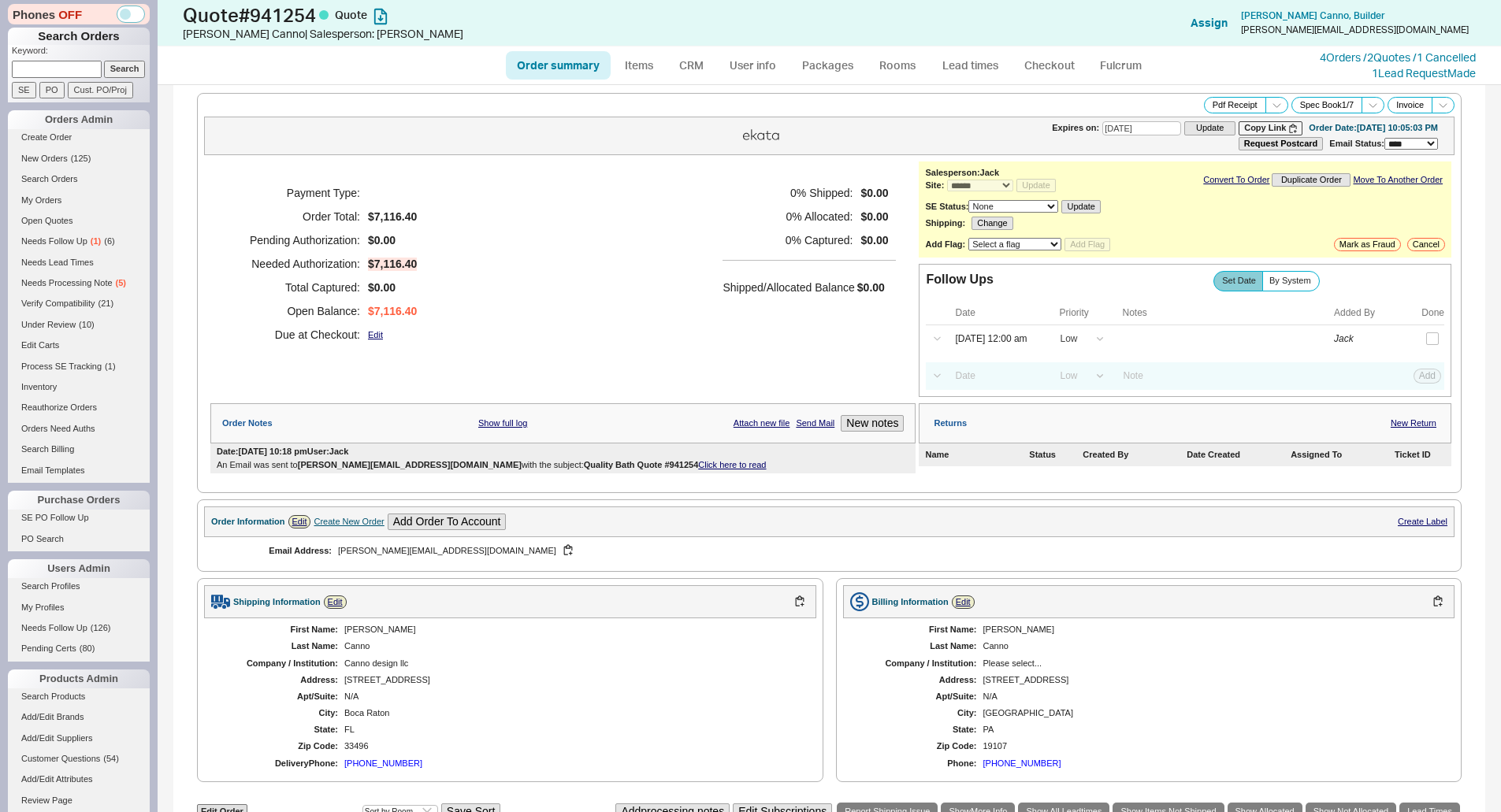
click at [636, 255] on div "Payment Type: Order Total: $7,116.40 Pending Authorization: $0.00 Needed Author…" at bounding box center [562, 264] width 705 height 204
click at [701, 71] on link "CRM" at bounding box center [691, 65] width 47 height 29
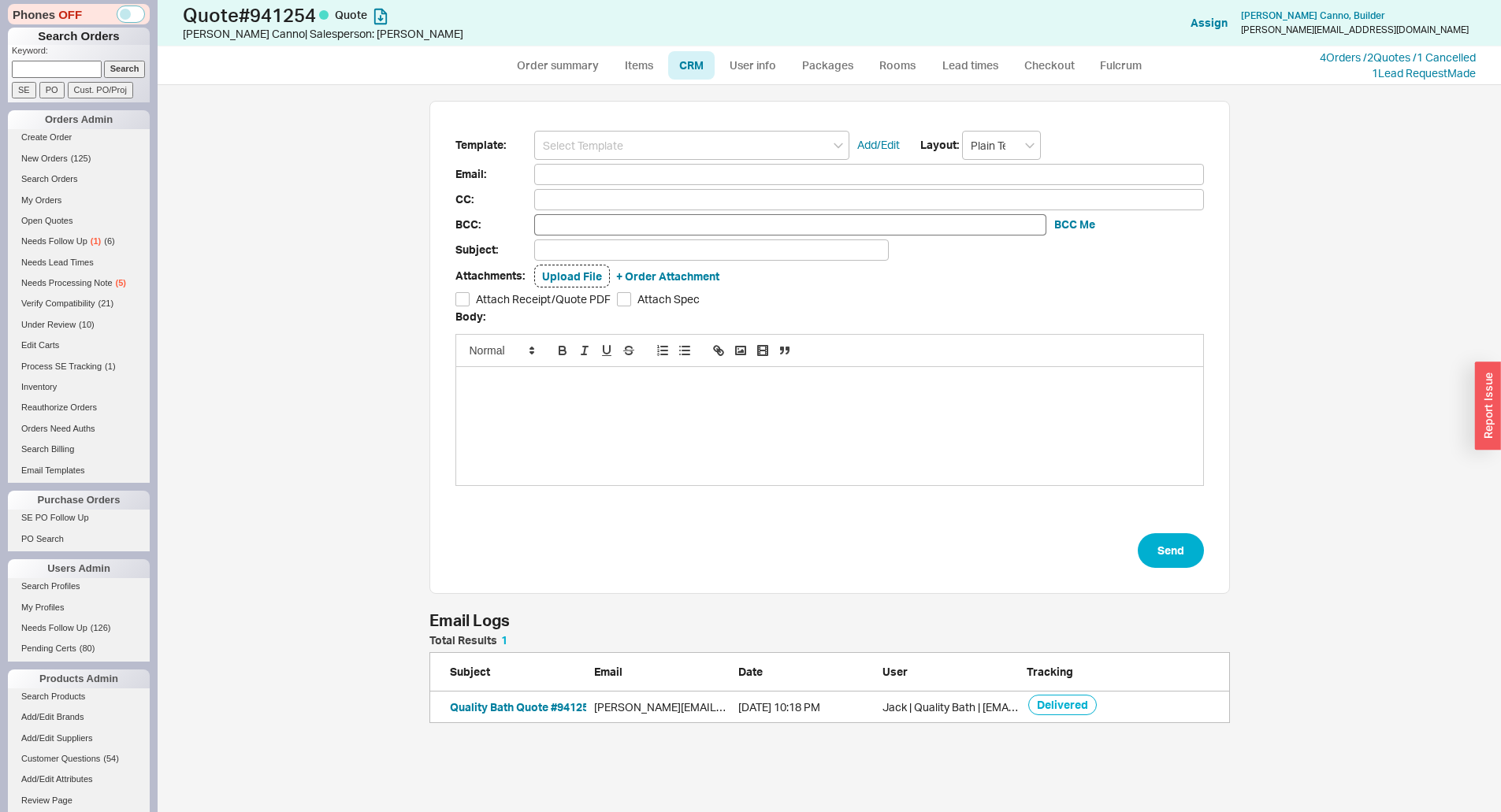
scroll to position [12, 12]
click at [574, 57] on link "Order summary" at bounding box center [558, 65] width 105 height 29
select select "*"
select select "LOW"
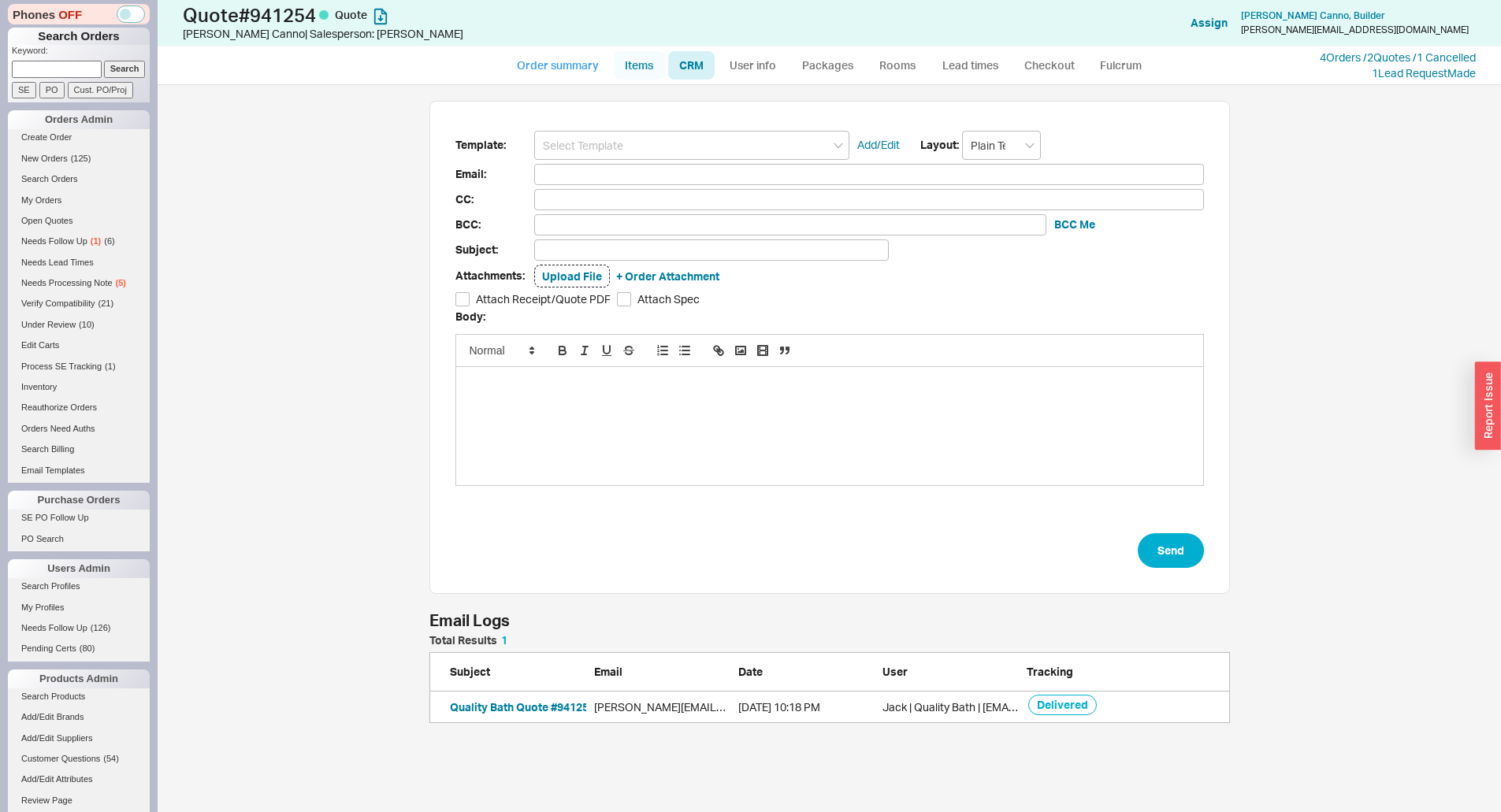
select select "LOW"
select select "3"
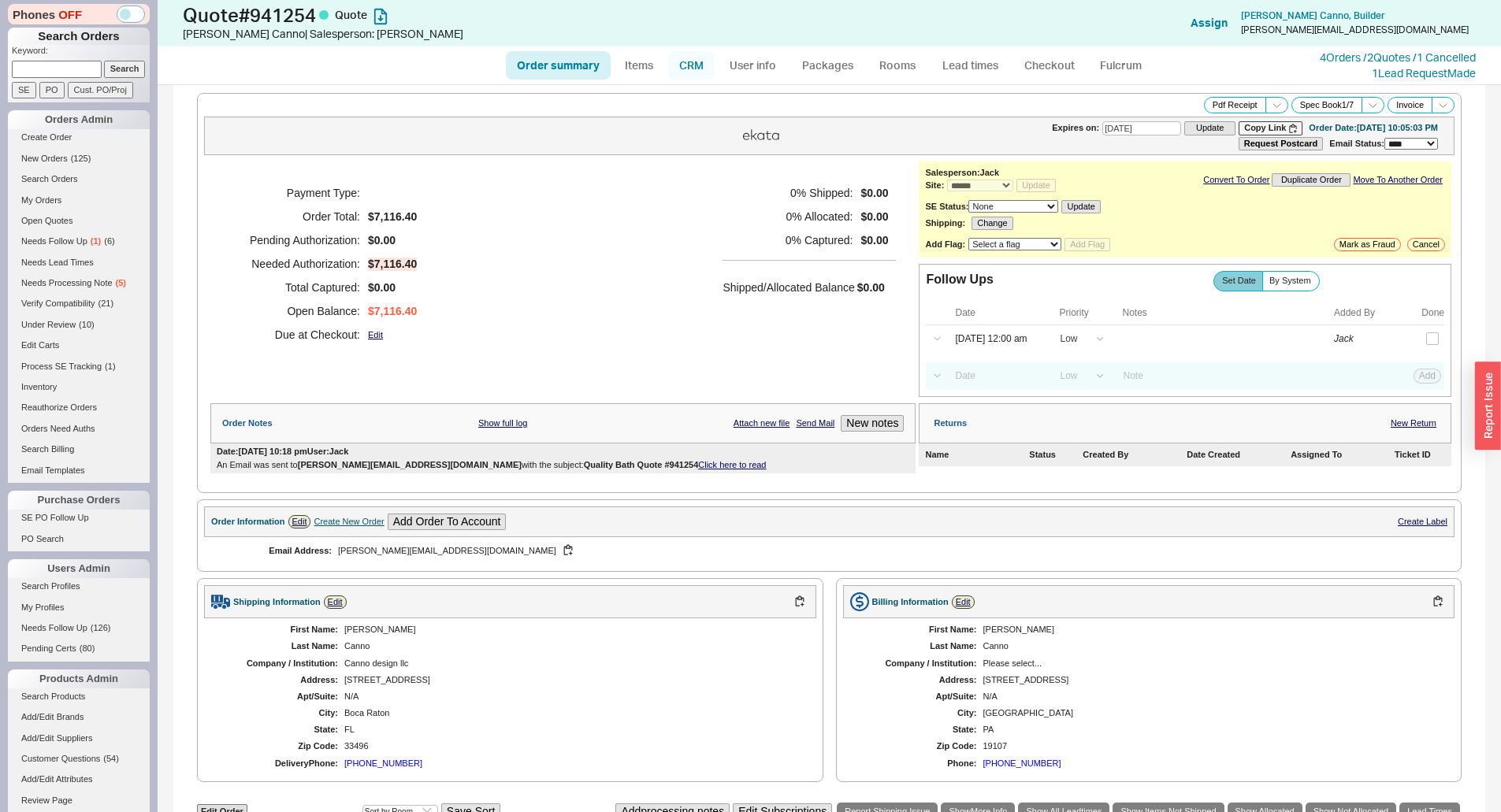
click at [690, 65] on link "CRM" at bounding box center [691, 65] width 47 height 29
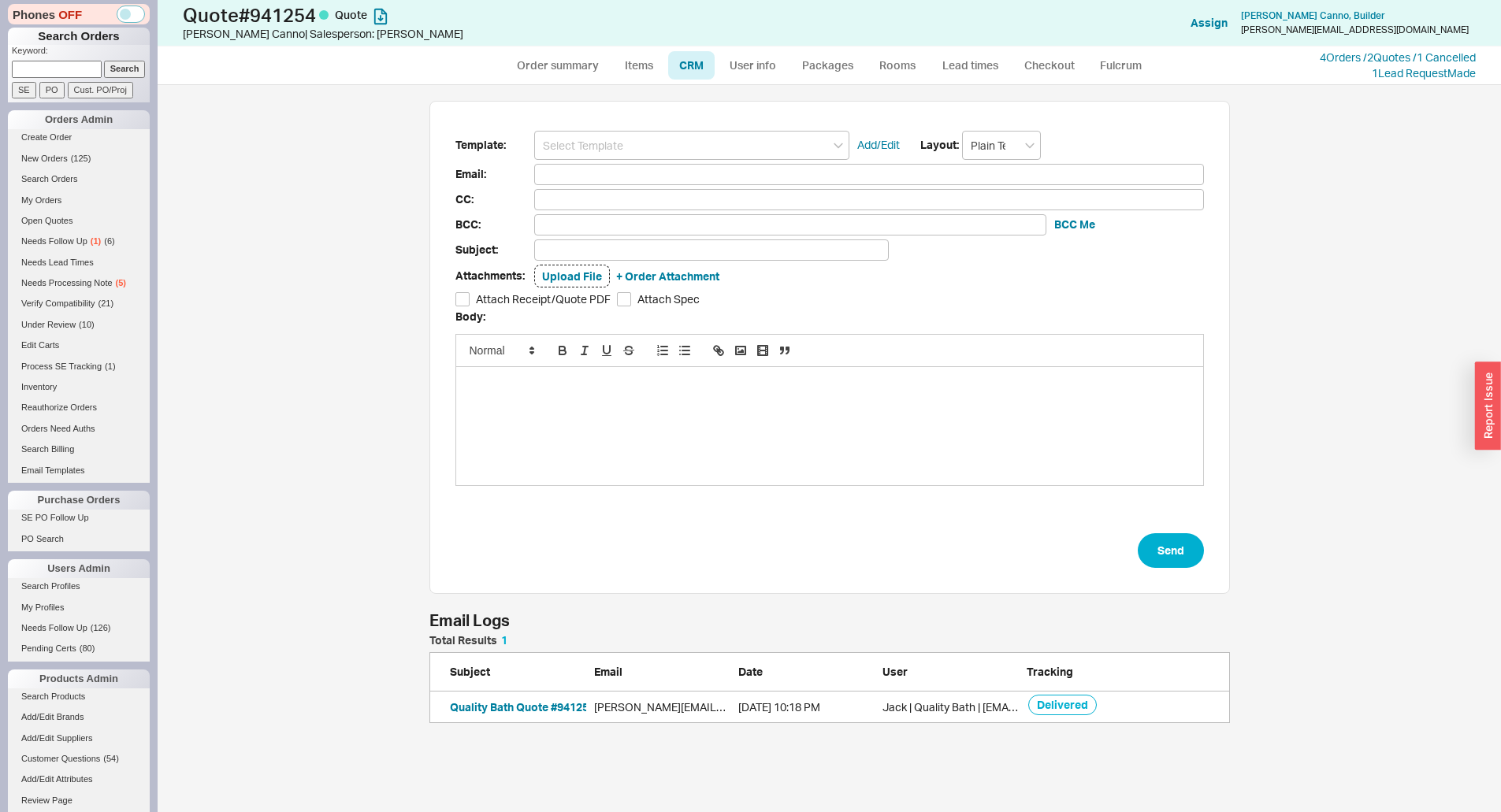
scroll to position [716, 1331]
click at [593, 65] on link "Order summary" at bounding box center [558, 65] width 105 height 29
select select "*"
select select "LOW"
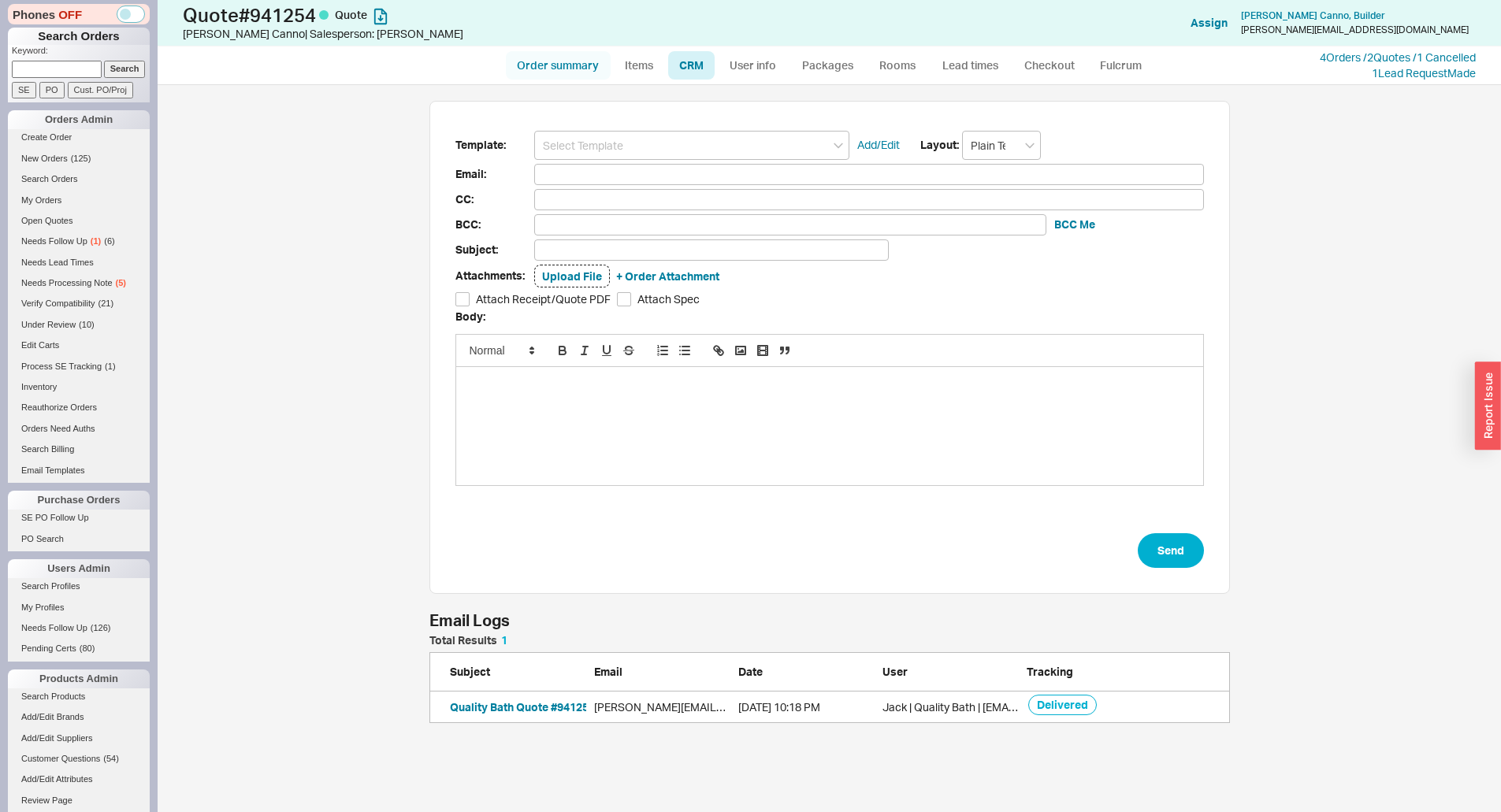
select select "LOW"
select select "3"
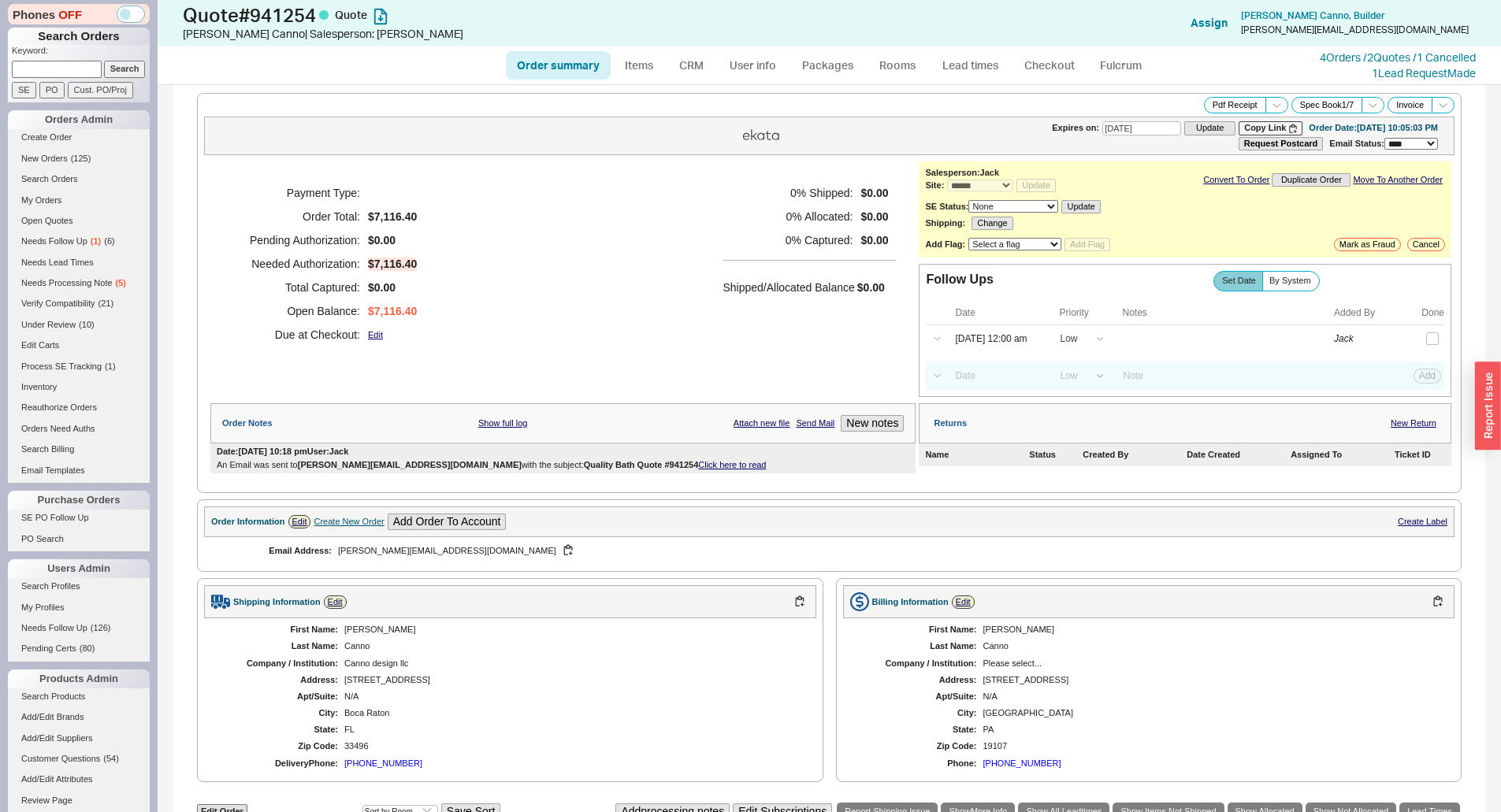
click at [675, 224] on div "Payment Type: Order Total: $7,116.40 Pending Authorization: $0.00 Needed Author…" at bounding box center [562, 264] width 705 height 204
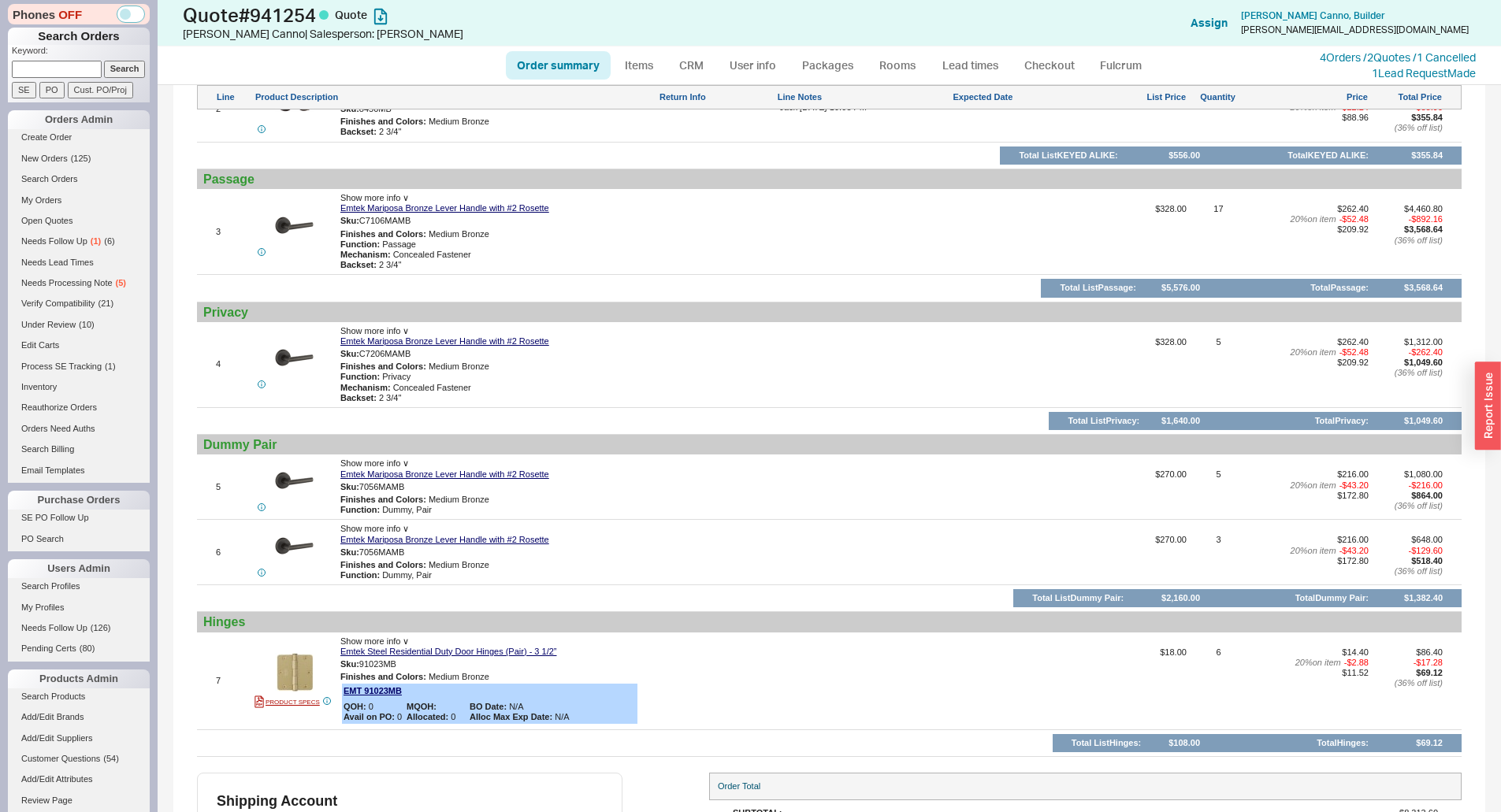
scroll to position [1046, 0]
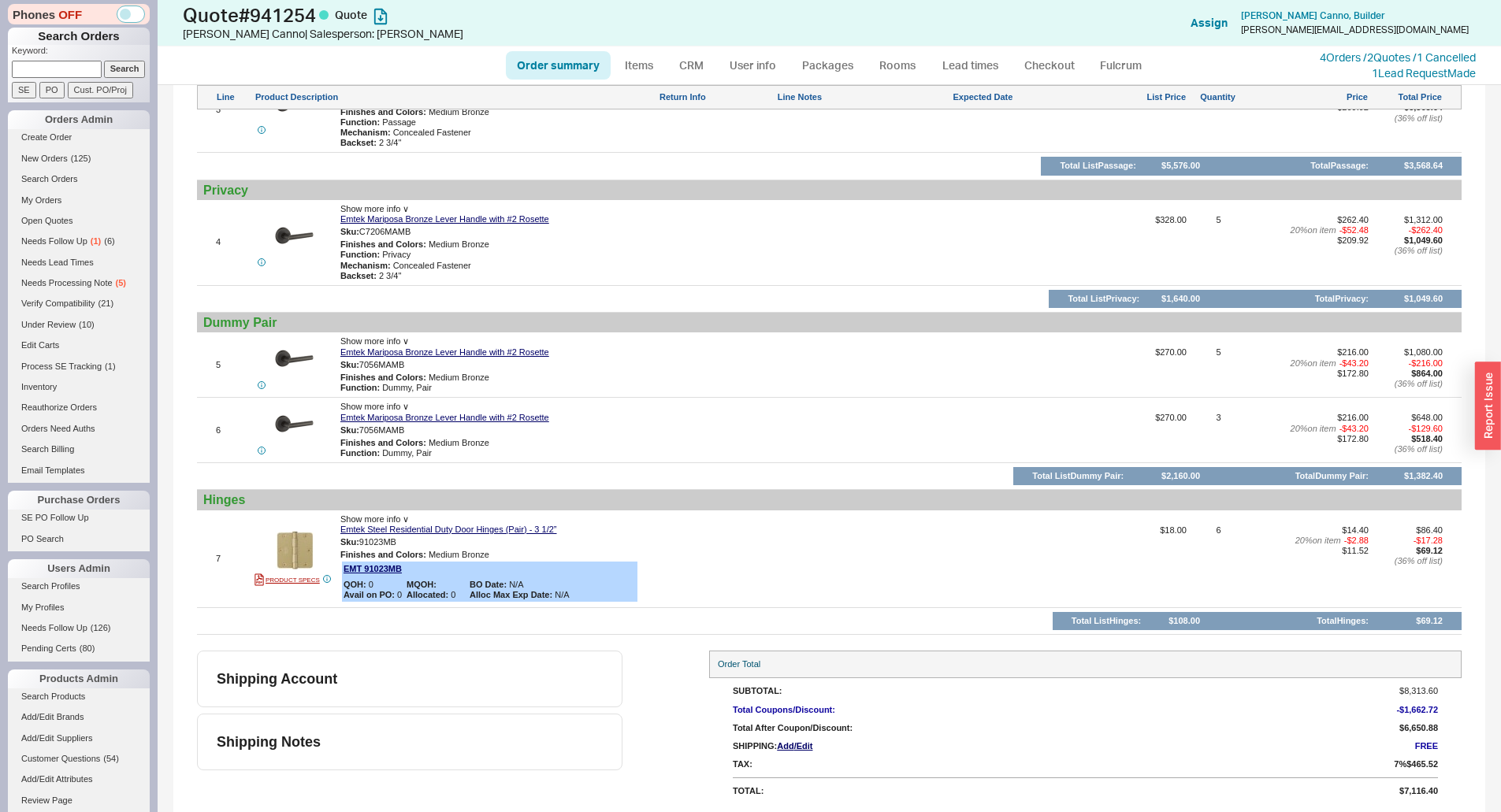
click at [760, 229] on div at bounding box center [716, 248] width 115 height 67
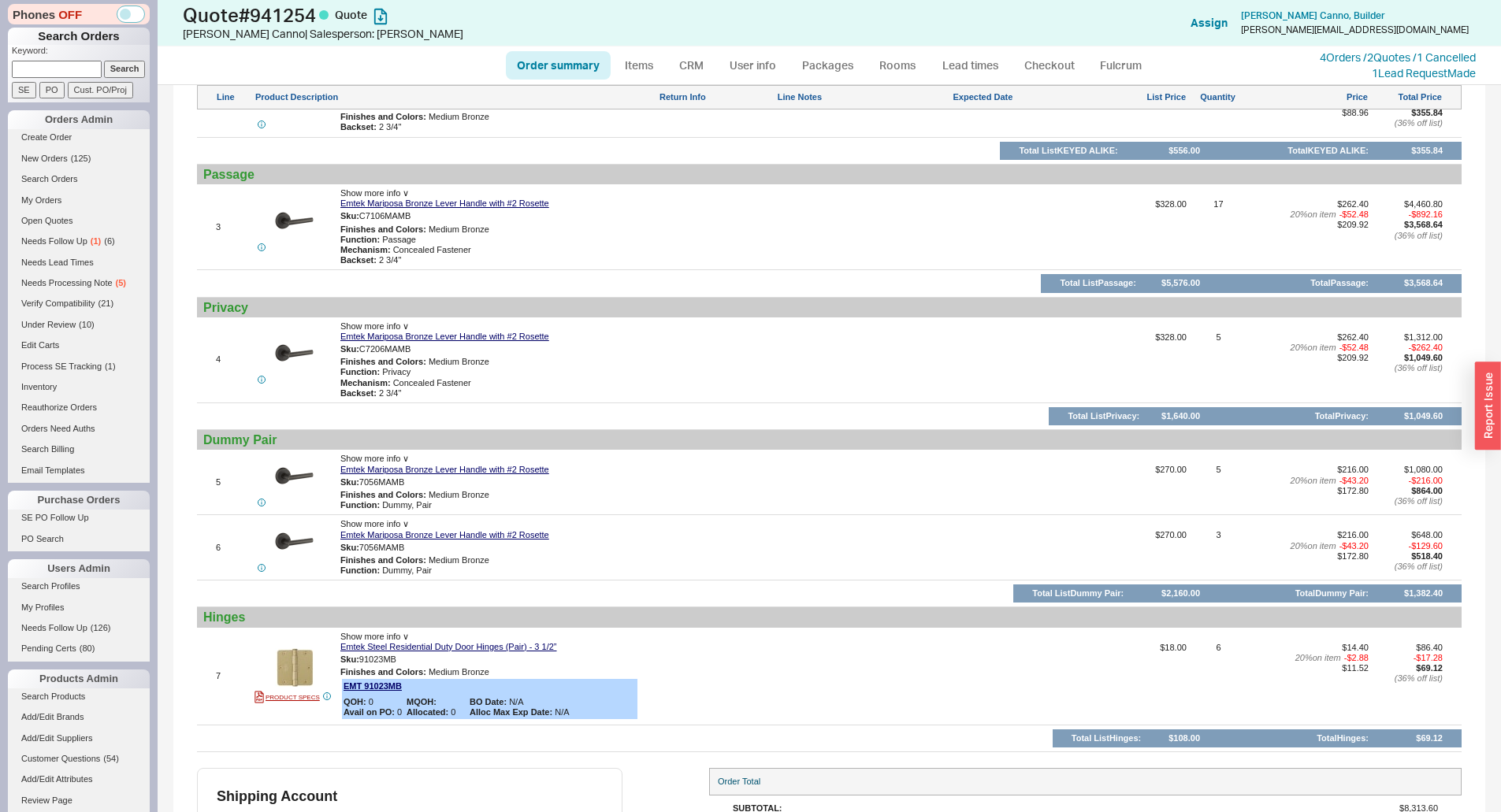
scroll to position [967, 0]
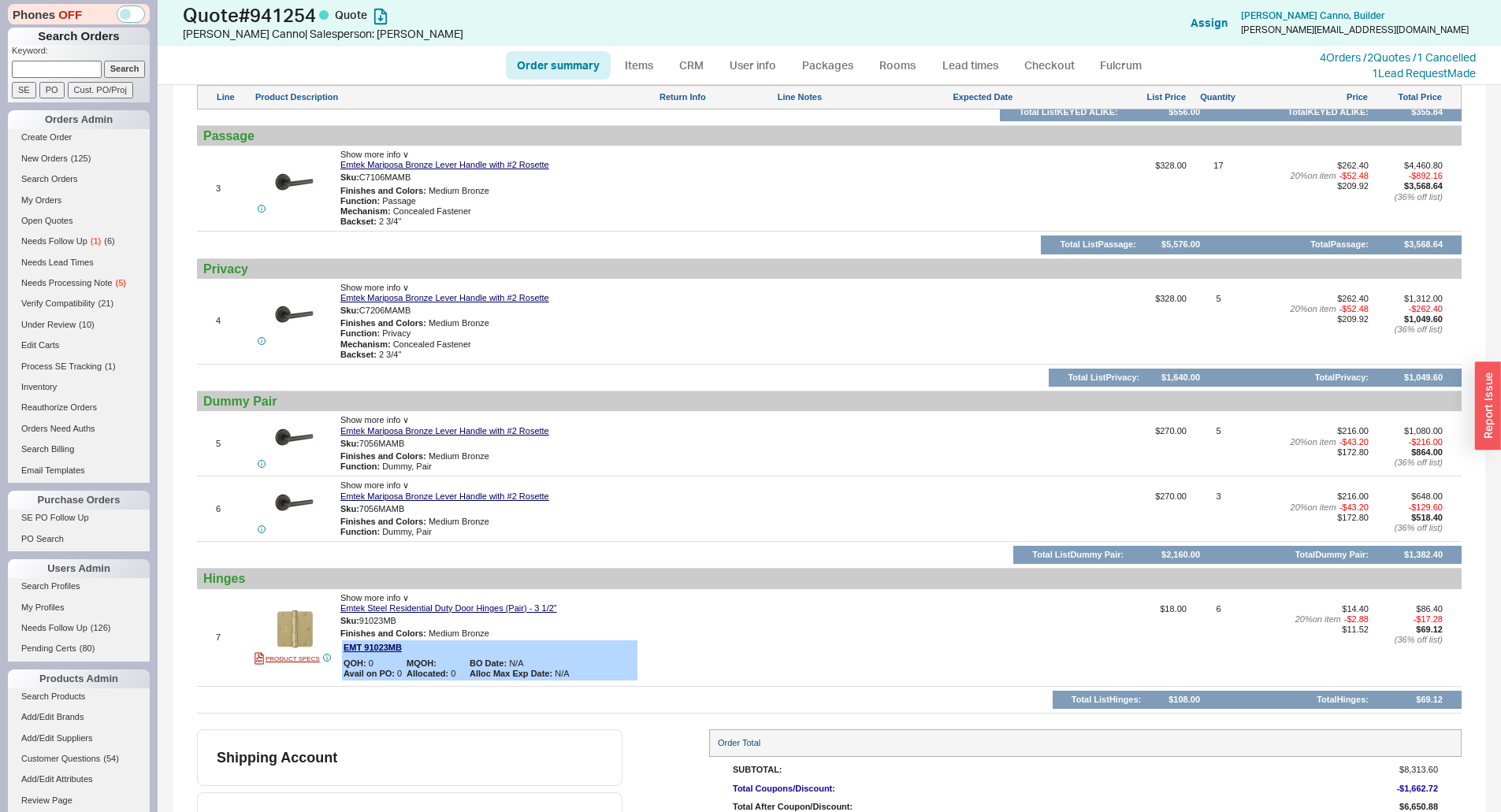
click at [792, 342] on div at bounding box center [863, 327] width 172 height 67
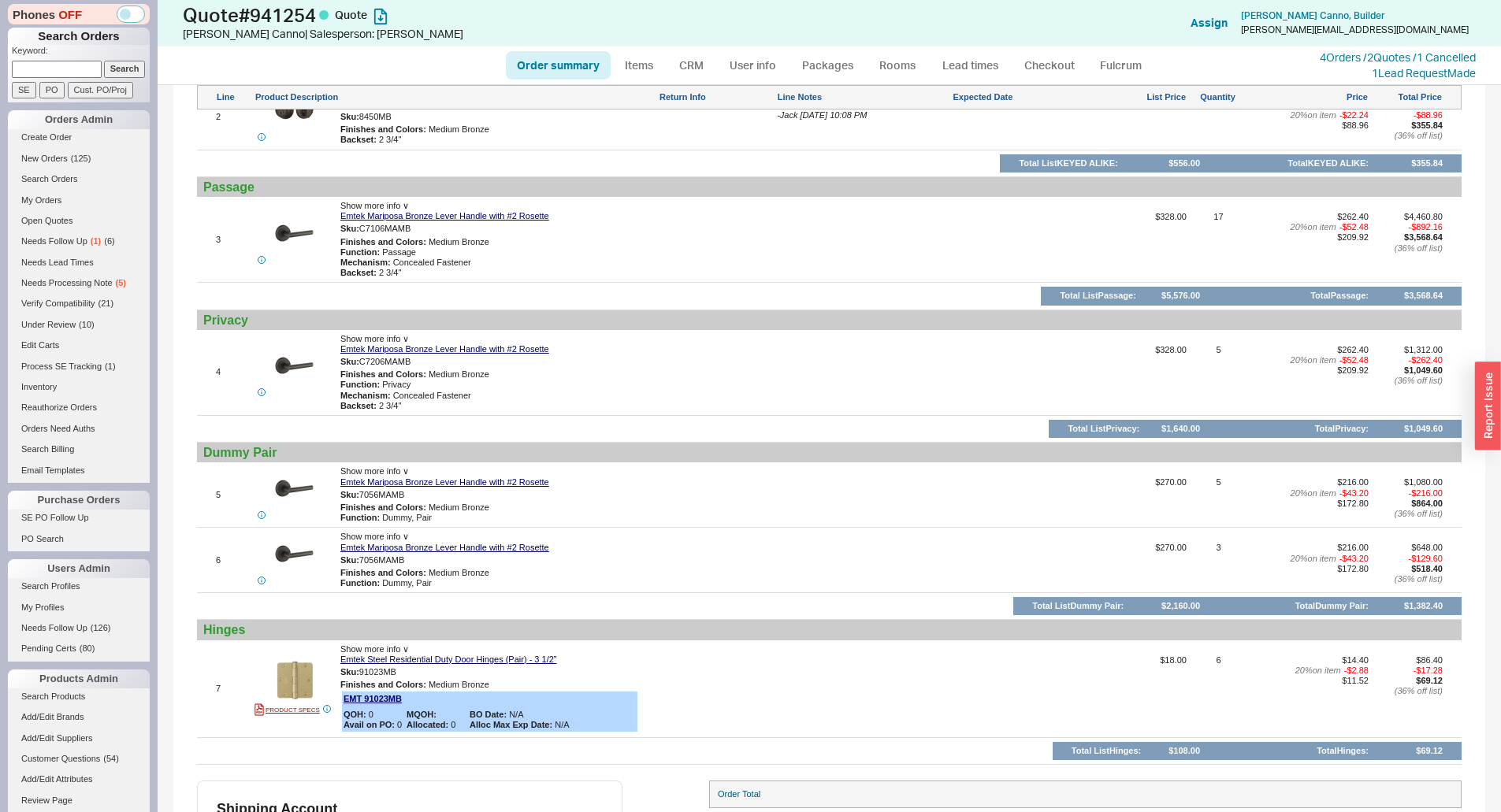
click at [766, 365] on div "4 Show more info ∨ Emtek Mariposa Bronze Lever Handle with #2 Rosette Sku: C720…" at bounding box center [829, 373] width 1265 height 77
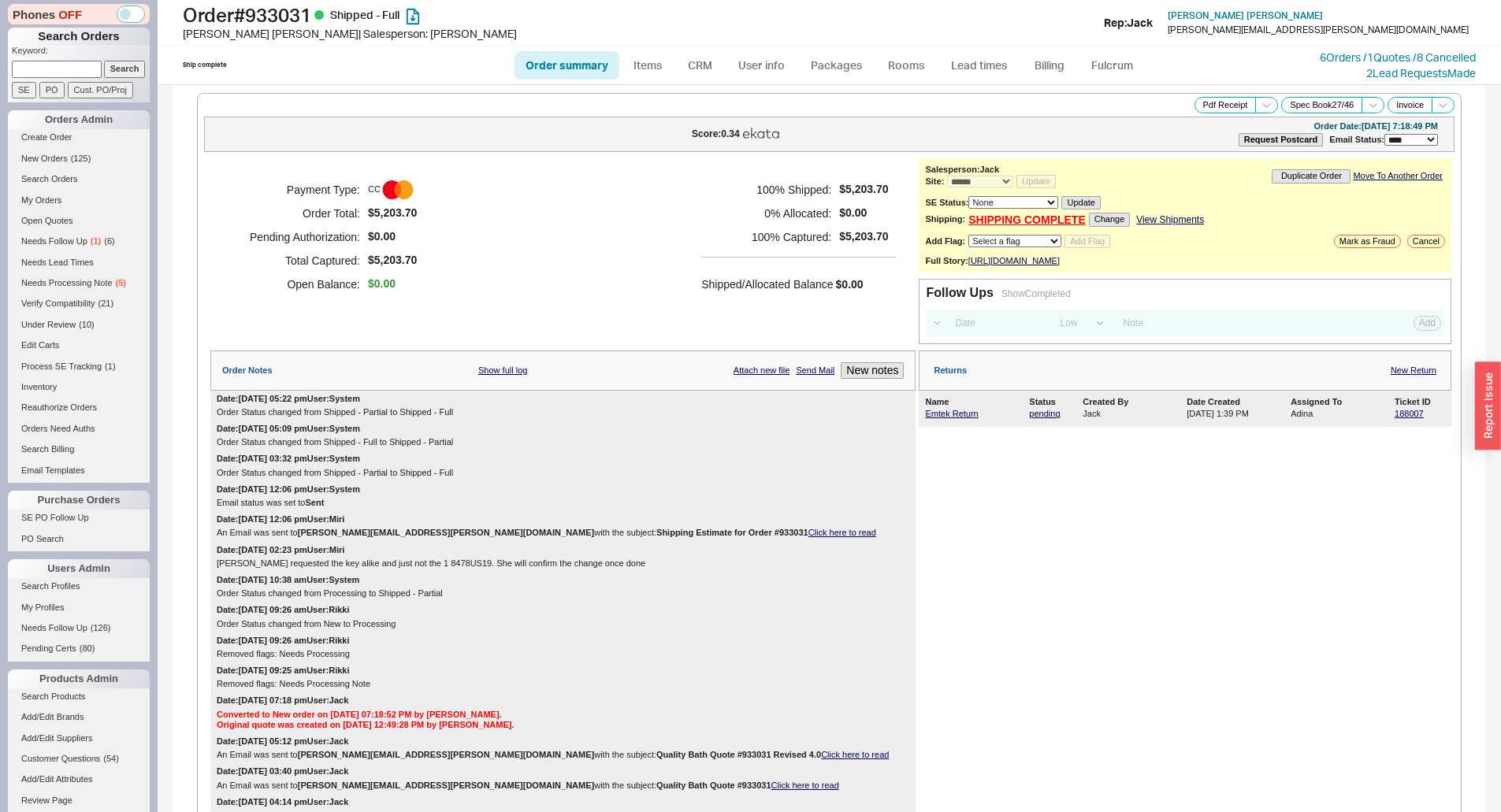
select select "*"
select select "LOW"
select select "3"
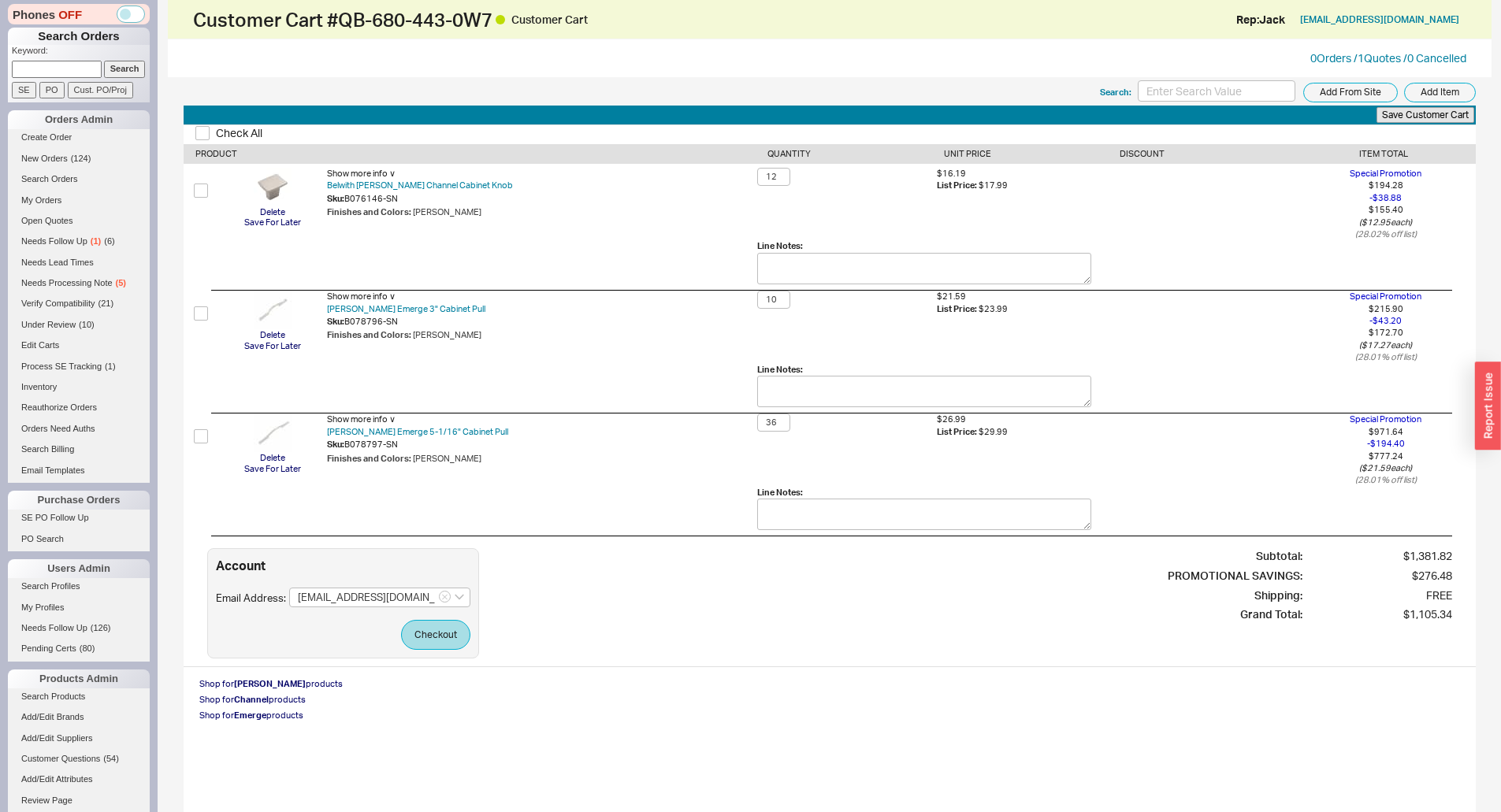
click at [737, 219] on div "Show more info ∨ Belwith [PERSON_NAME] Channel Cabinet Knob Sku: B076146-SN Fin…" at bounding box center [542, 228] width 431 height 122
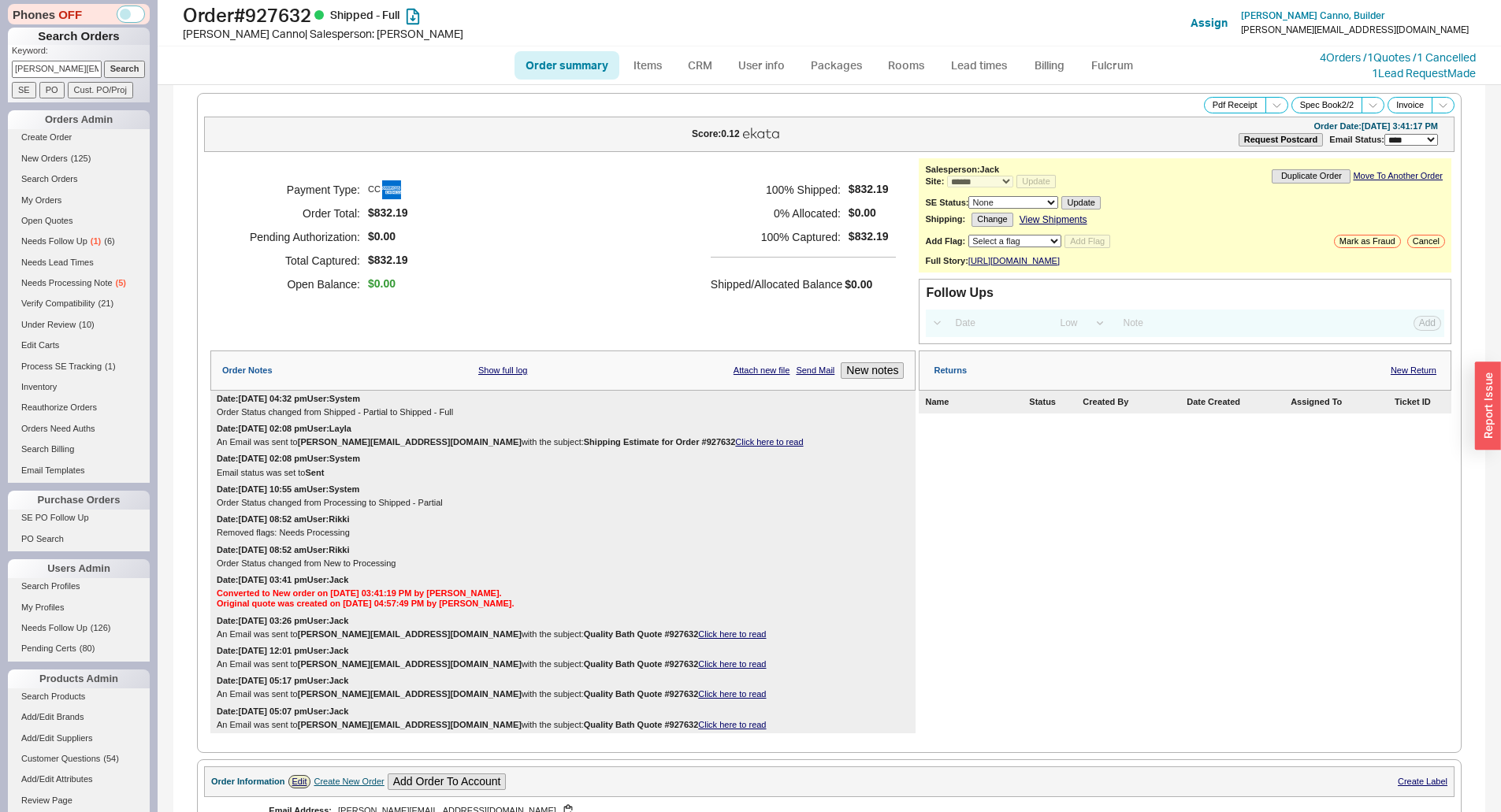
select select "*"
select select "LOW"
select select "3"
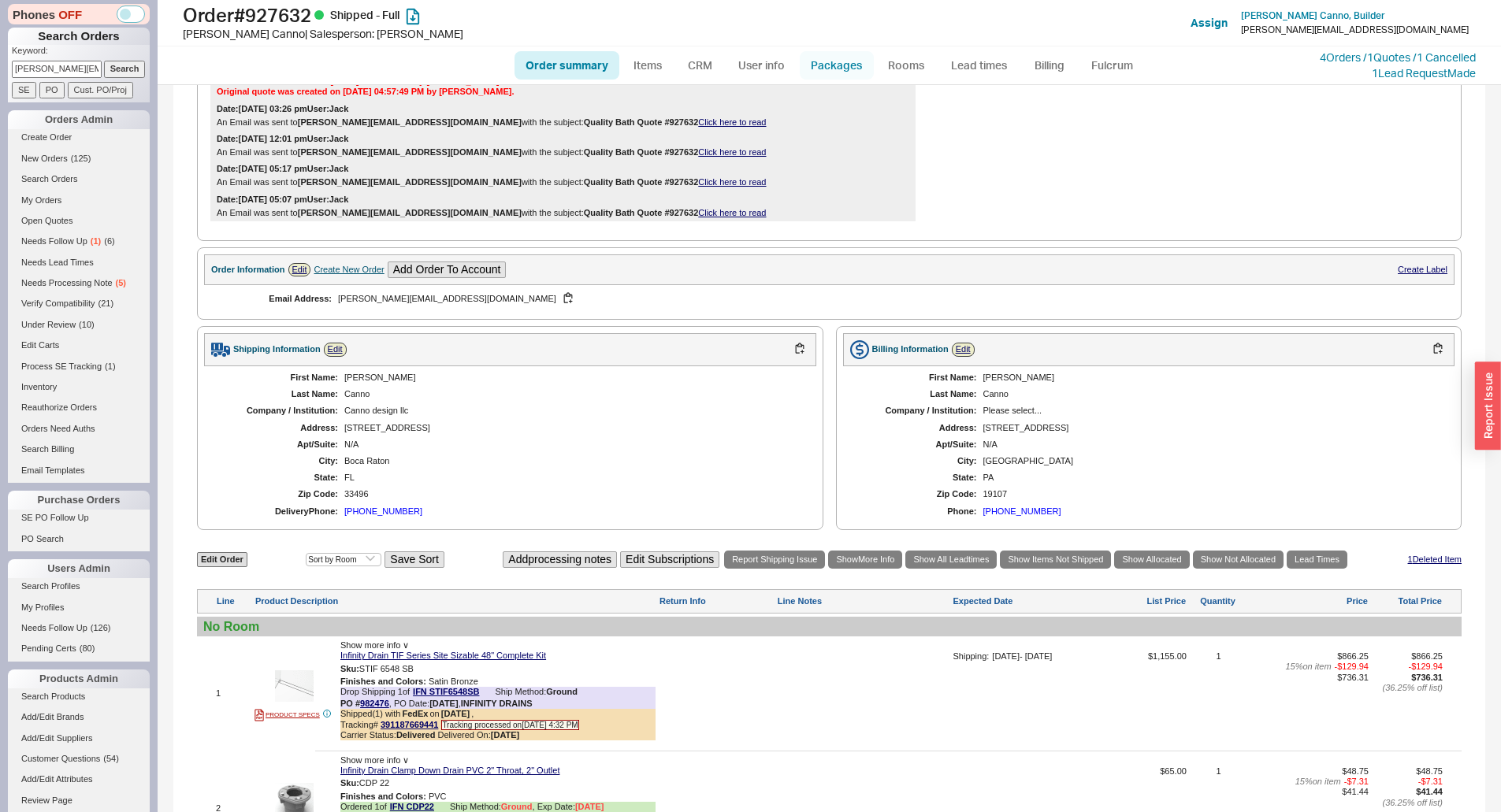
scroll to position [91, 0]
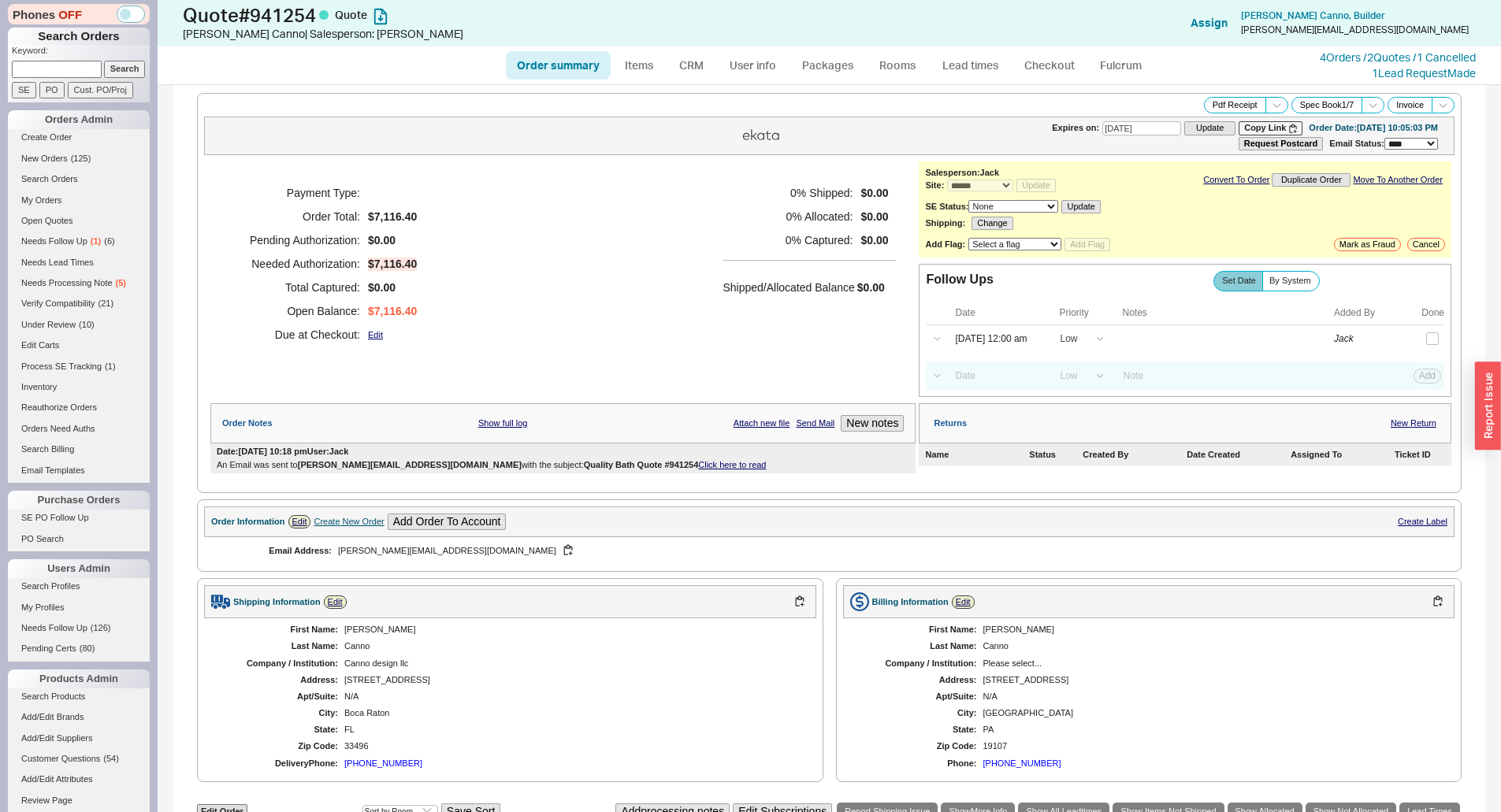
select select "*"
select select "LOW"
select select "3"
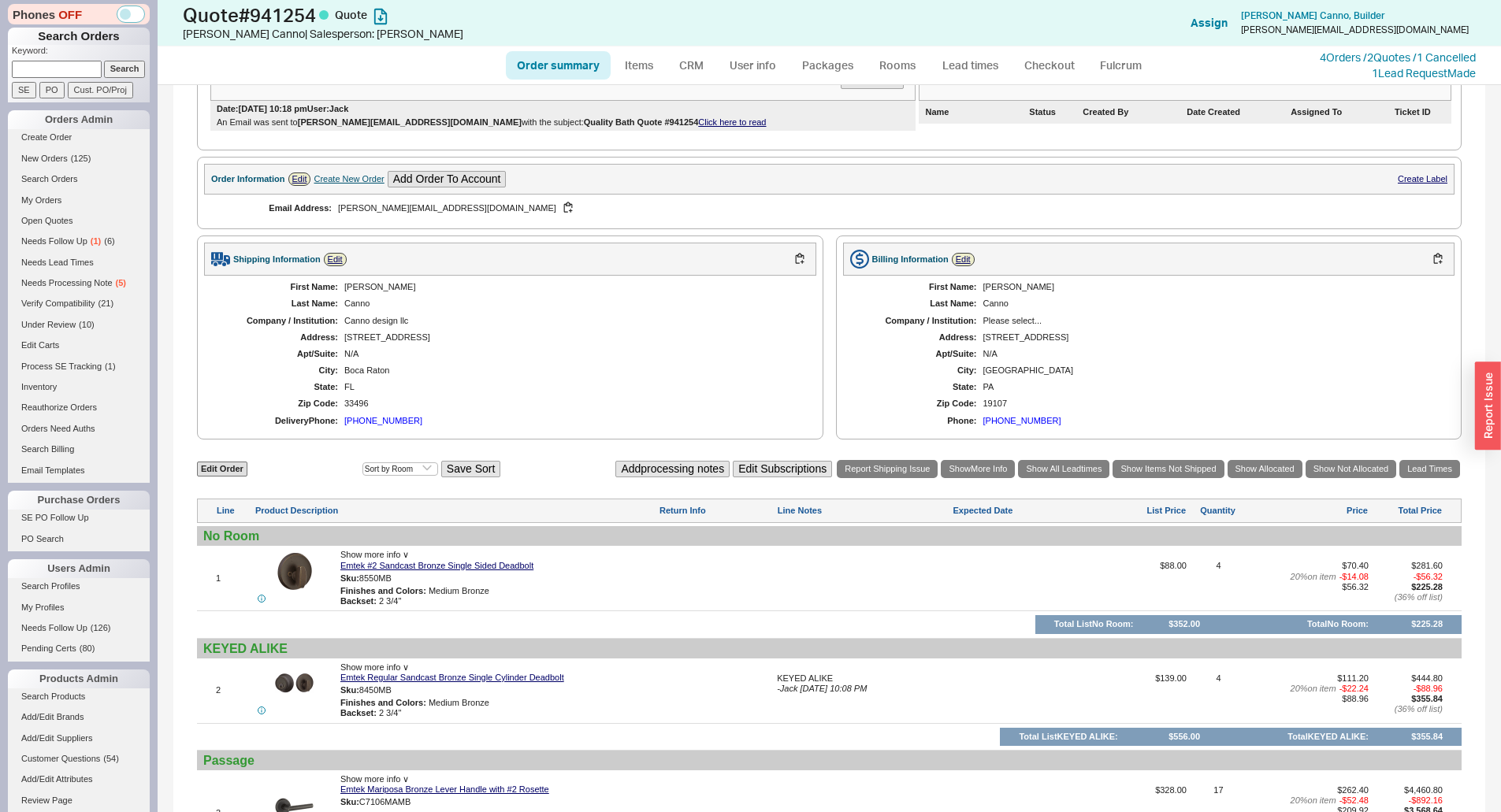
scroll to position [552, 0]
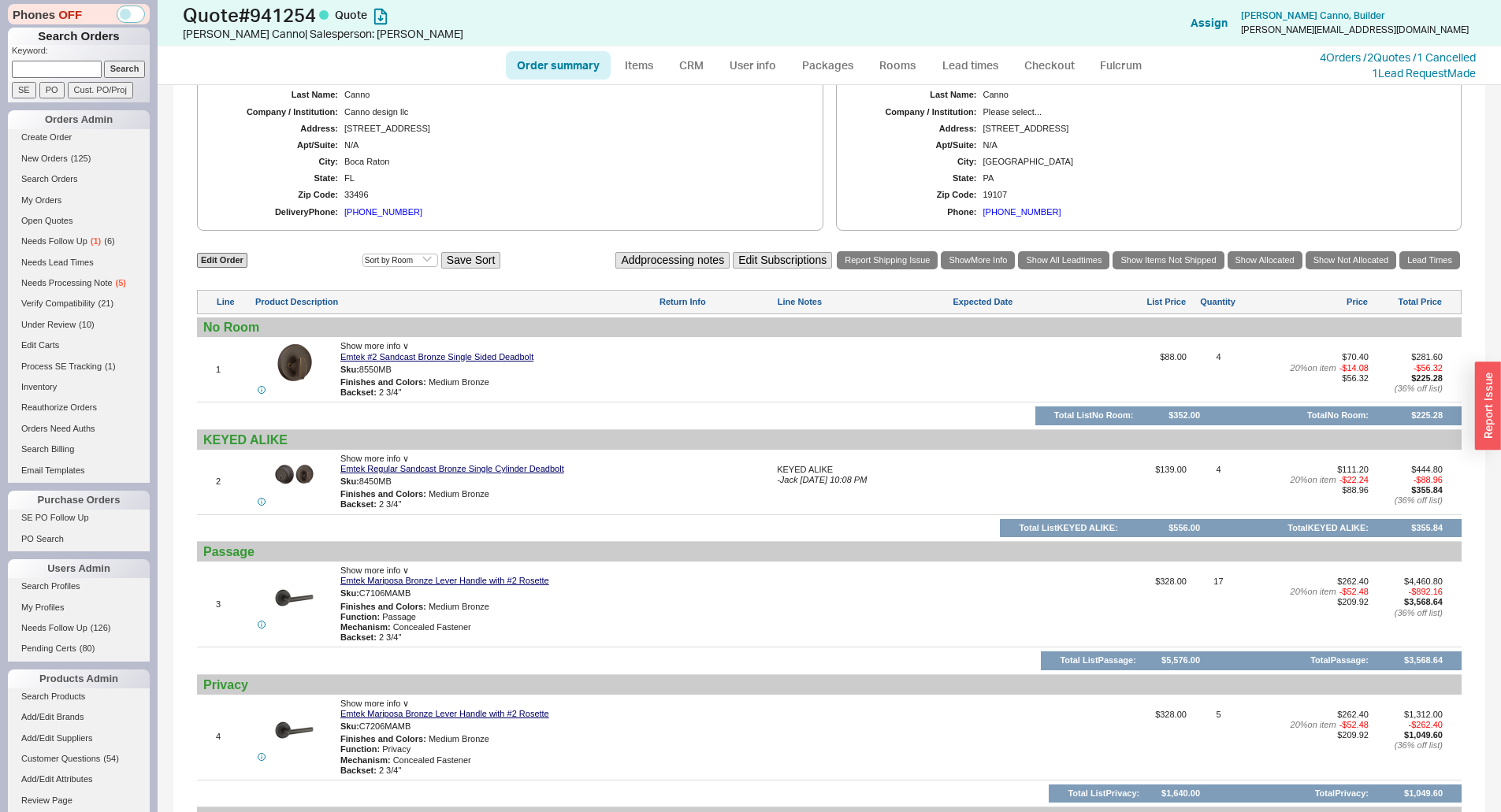
click at [808, 184] on div "First Name: [PERSON_NAME] Last Name: Canno Company / Institution: Canno design …" at bounding box center [509, 145] width 612 height 157
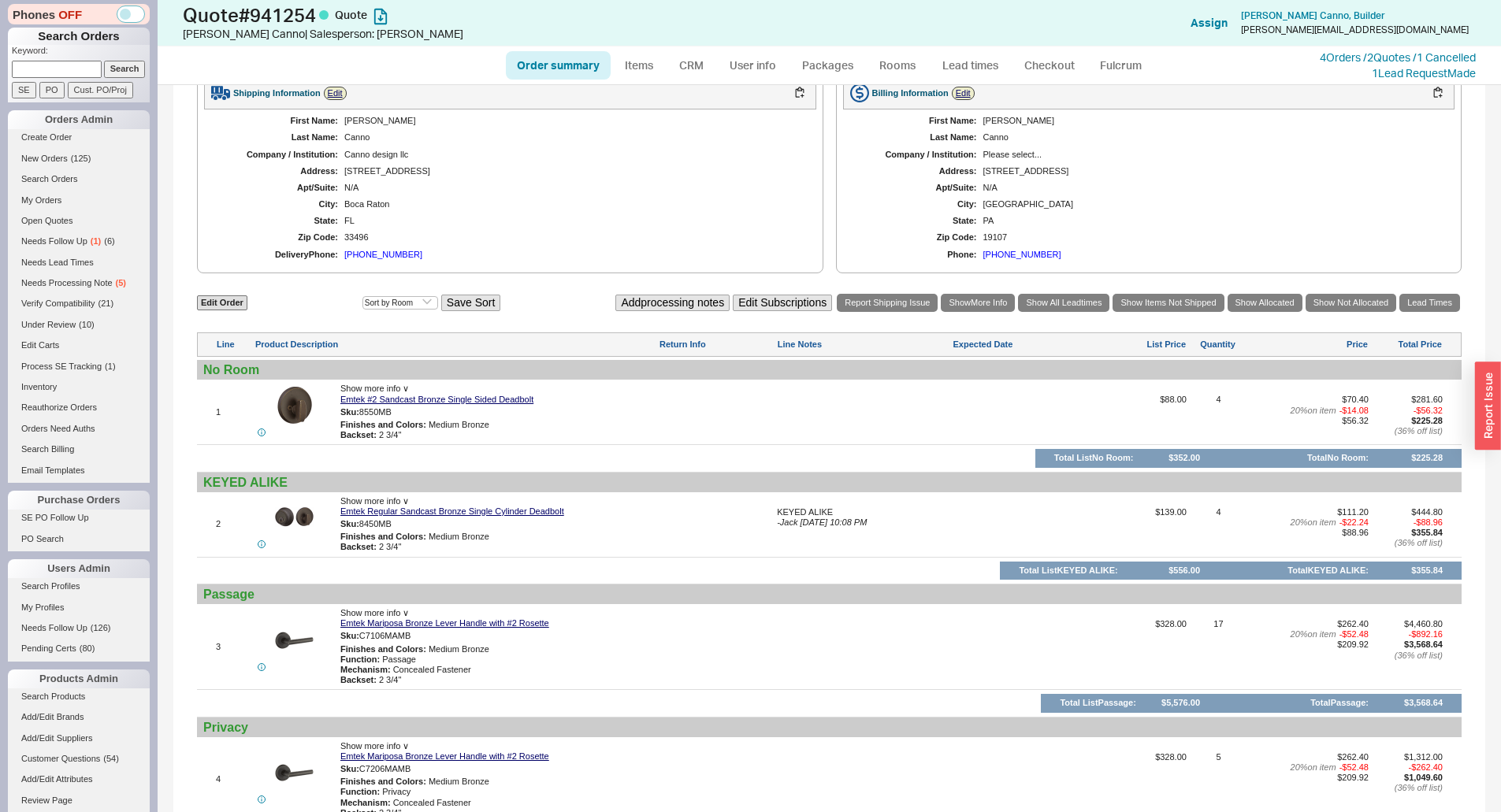
scroll to position [473, 0]
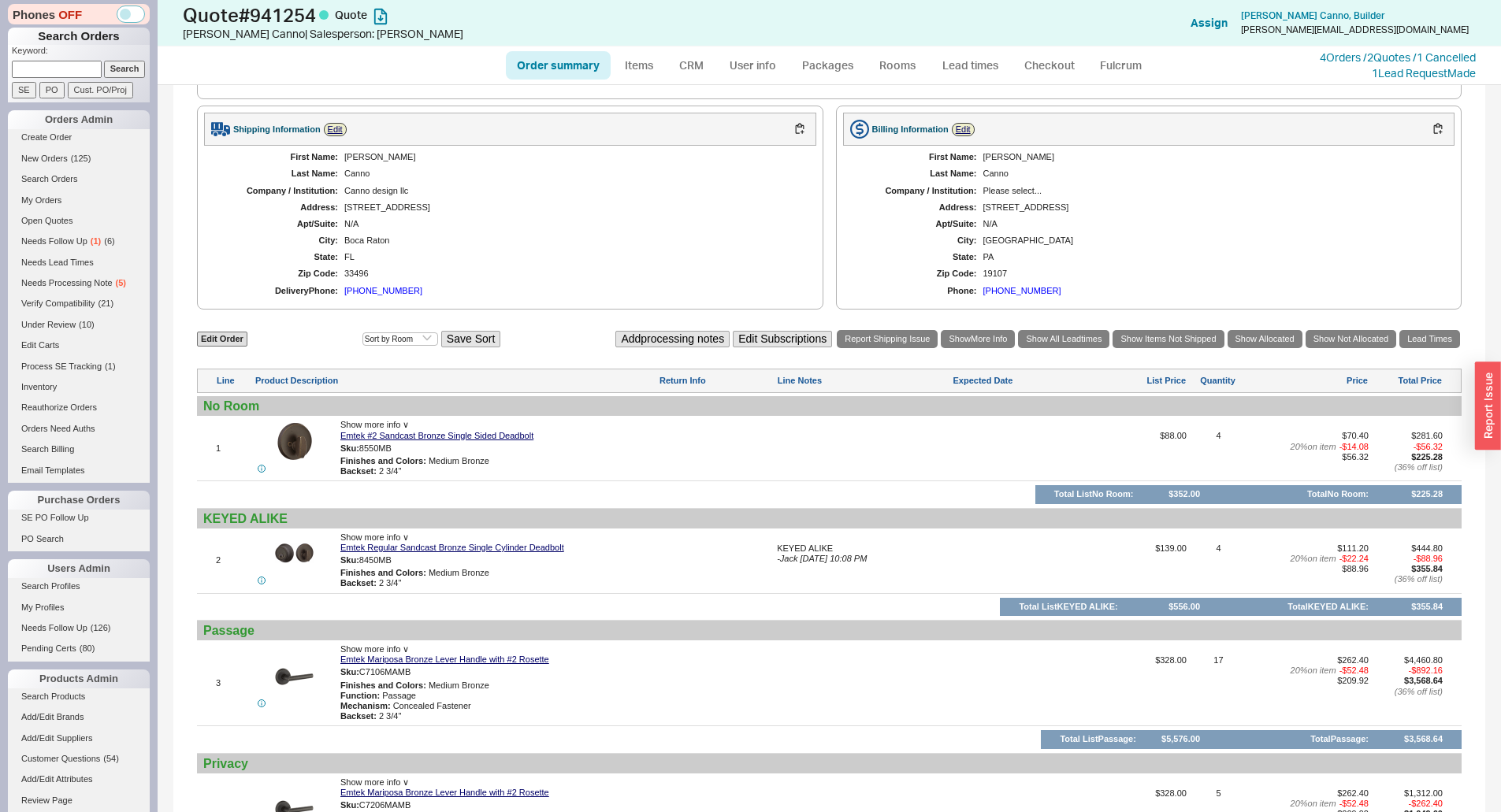
click at [669, 223] on div "N/A" at bounding box center [571, 224] width 456 height 10
click at [758, 282] on div "First Name: [PERSON_NAME] Last Name: Canno Company / Institution: Canno design …" at bounding box center [509, 223] width 612 height 157
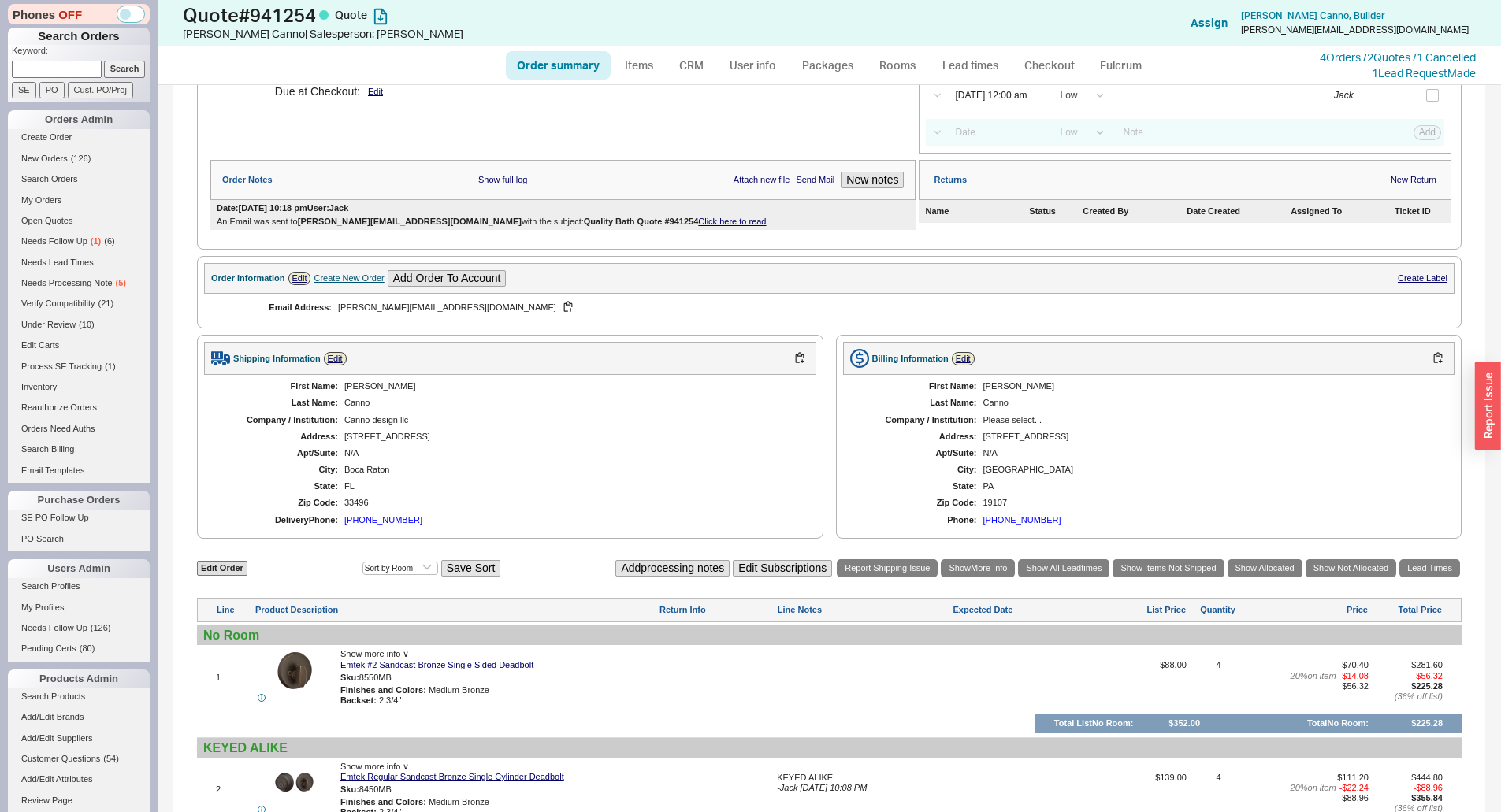
scroll to position [236, 0]
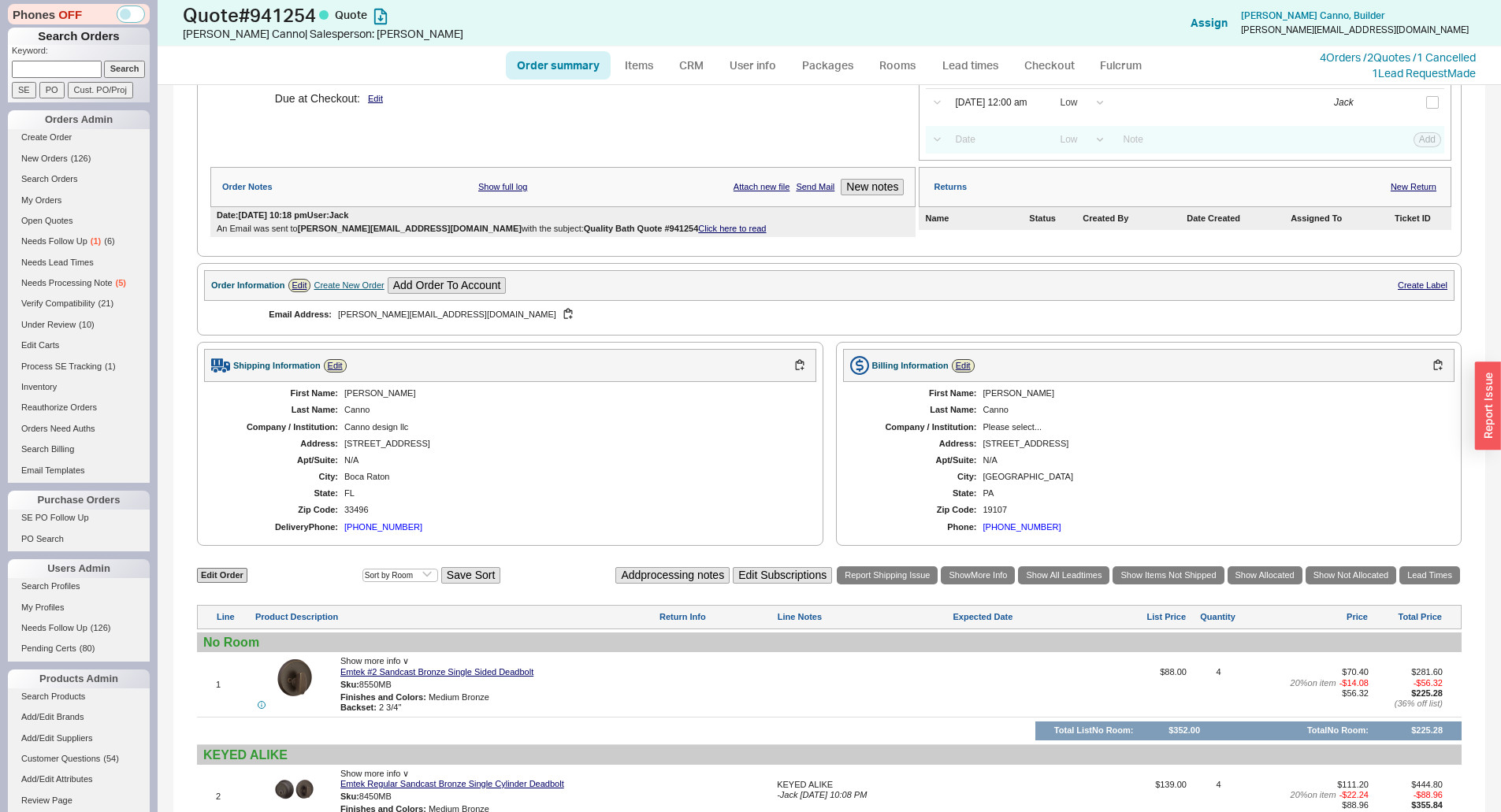
click at [532, 62] on link "Order summary" at bounding box center [558, 65] width 105 height 29
select select "*"
select select "LOW"
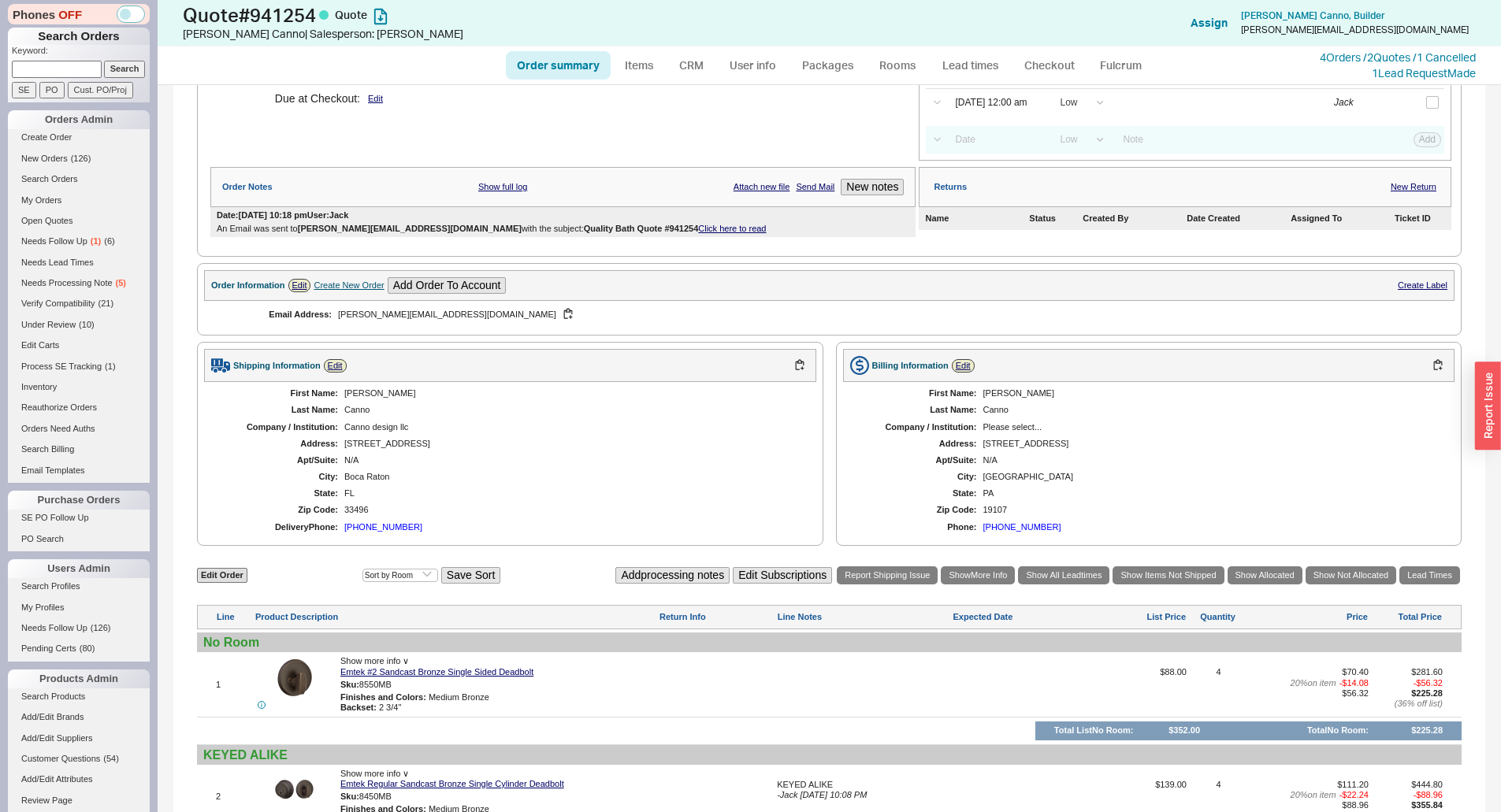
select select "3"
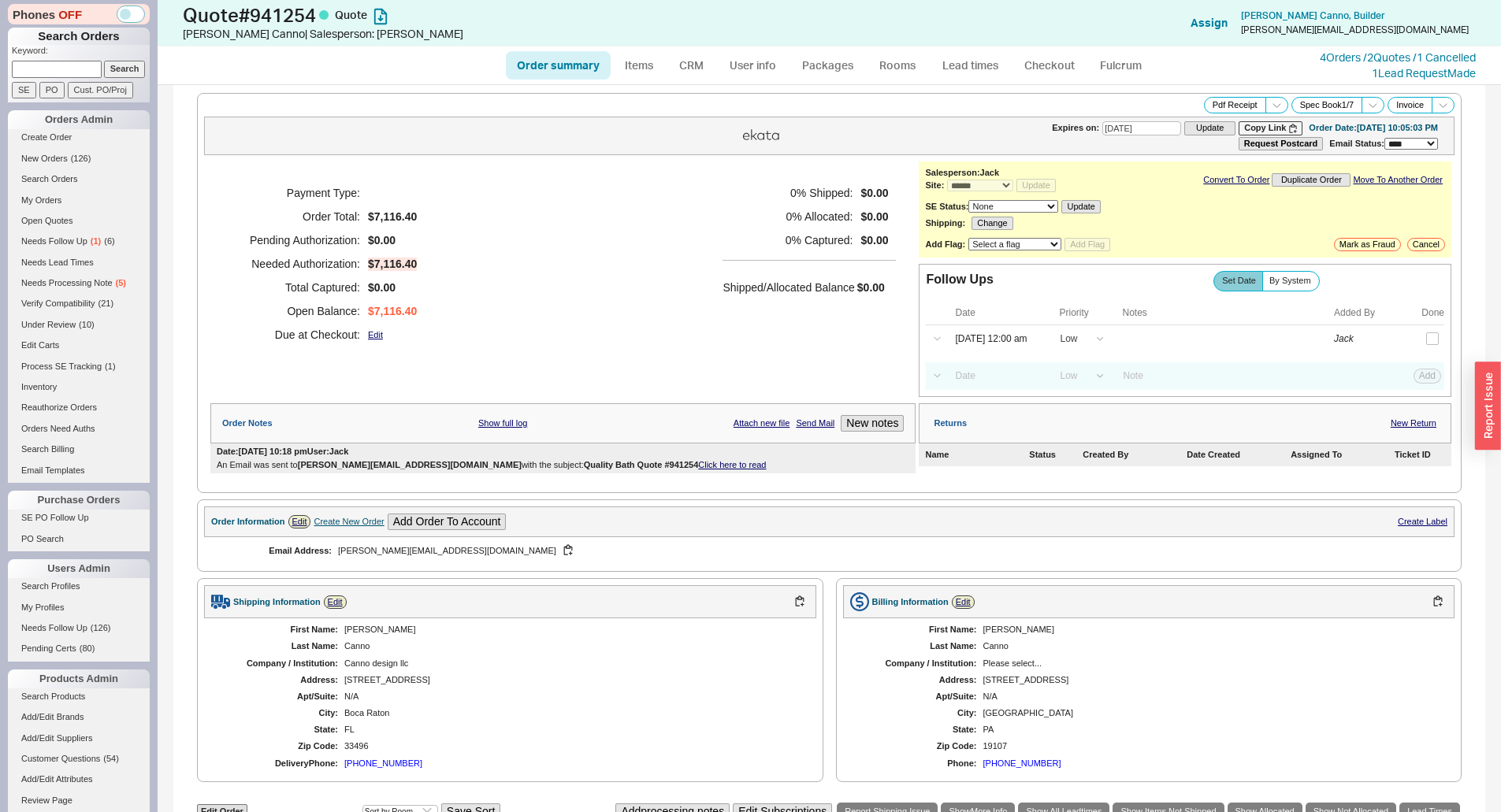
click at [689, 189] on div "Payment Type: Order Total: $7,116.40 Pending Authorization: $0.00 Needed Author…" at bounding box center [562, 264] width 705 height 204
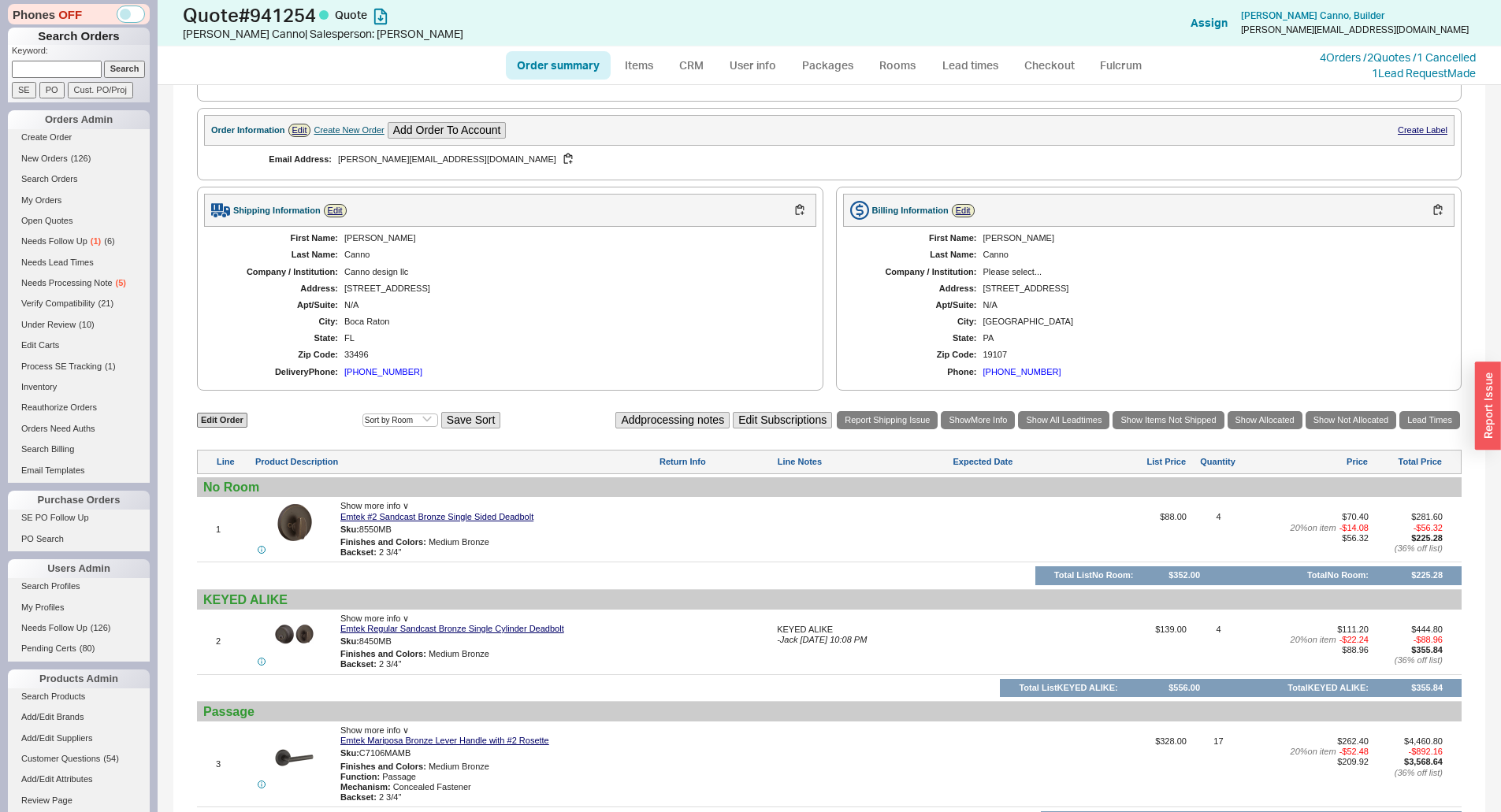
scroll to position [394, 0]
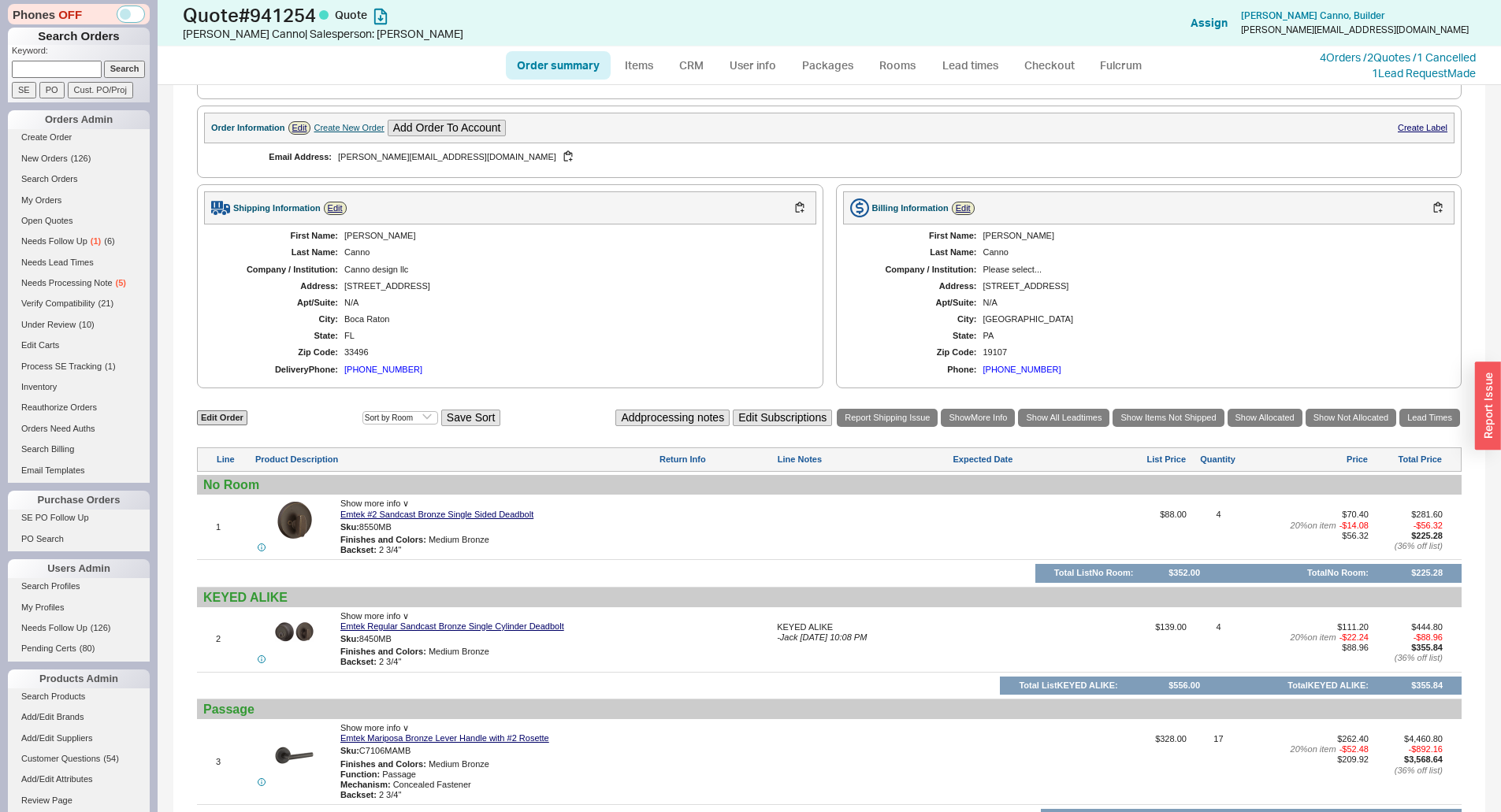
click at [643, 275] on div "First Name: [PERSON_NAME] Last Name: Canno Company / Institution: Canno design …" at bounding box center [509, 302] width 612 height 157
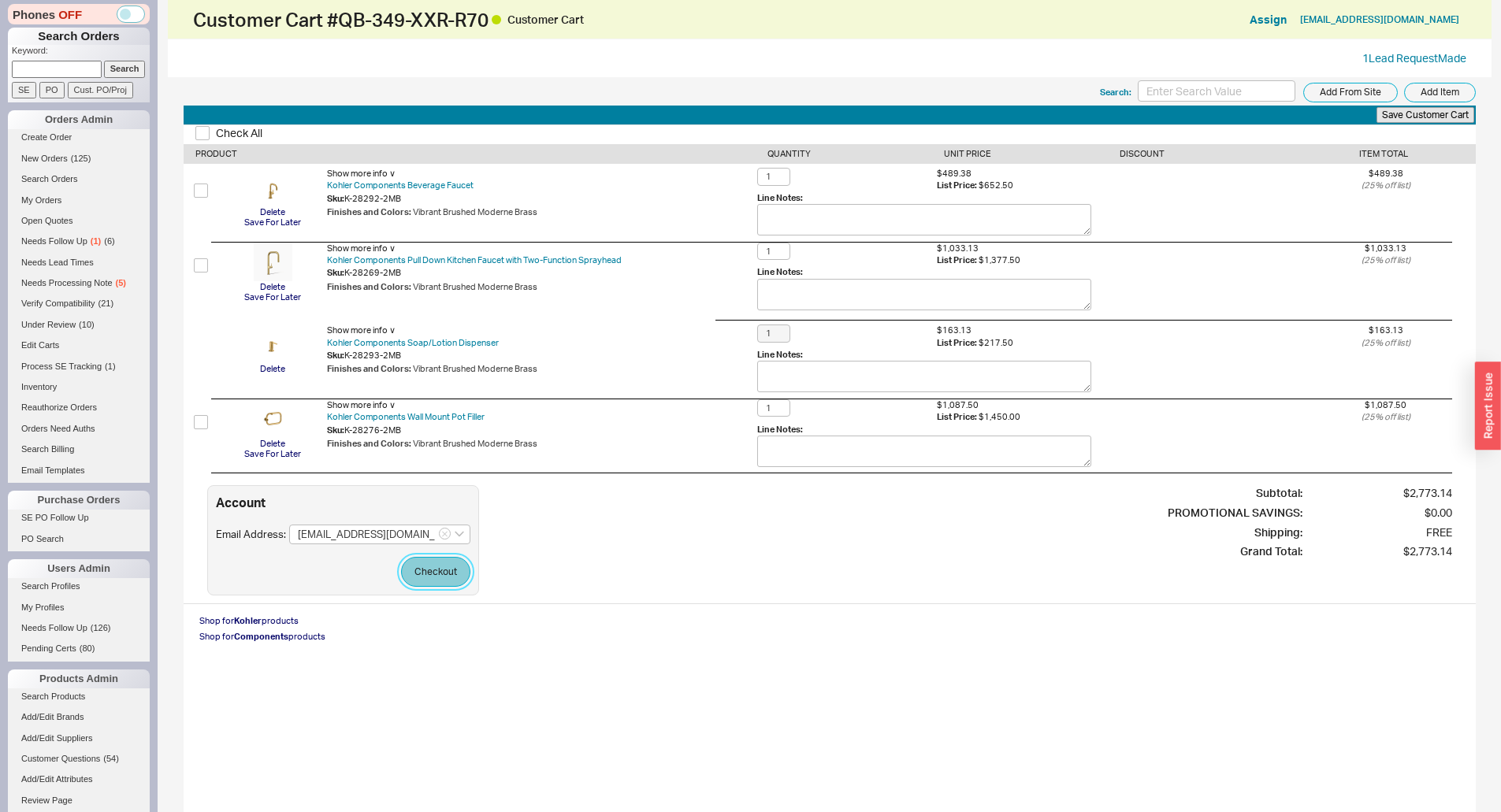
click at [446, 568] on button "Checkout" at bounding box center [435, 571] width 69 height 30
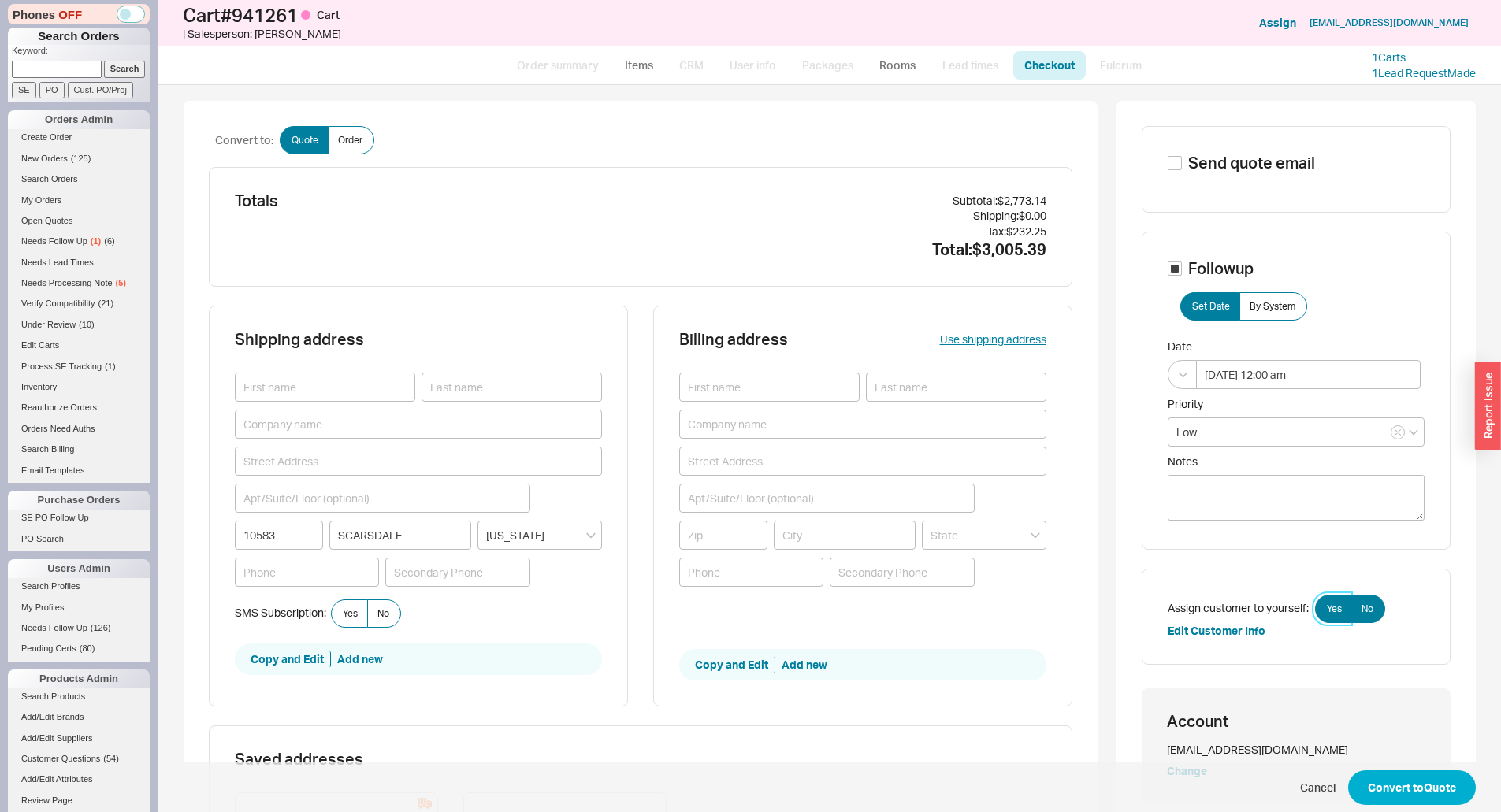
click at [1336, 608] on span "Yes" at bounding box center [1334, 608] width 15 height 12
click at [0, 0] on input "Yes" at bounding box center [0, 0] width 0 height 0
drag, startPoint x: 1398, startPoint y: 754, endPoint x: 1408, endPoint y: 778, distance: 26.0
click at [1401, 758] on div "Account [EMAIL_ADDRESS][DOMAIN_NAME] Change" at bounding box center [1296, 746] width 309 height 116
click at [1408, 778] on button "Convert to Quote" at bounding box center [1411, 787] width 127 height 34
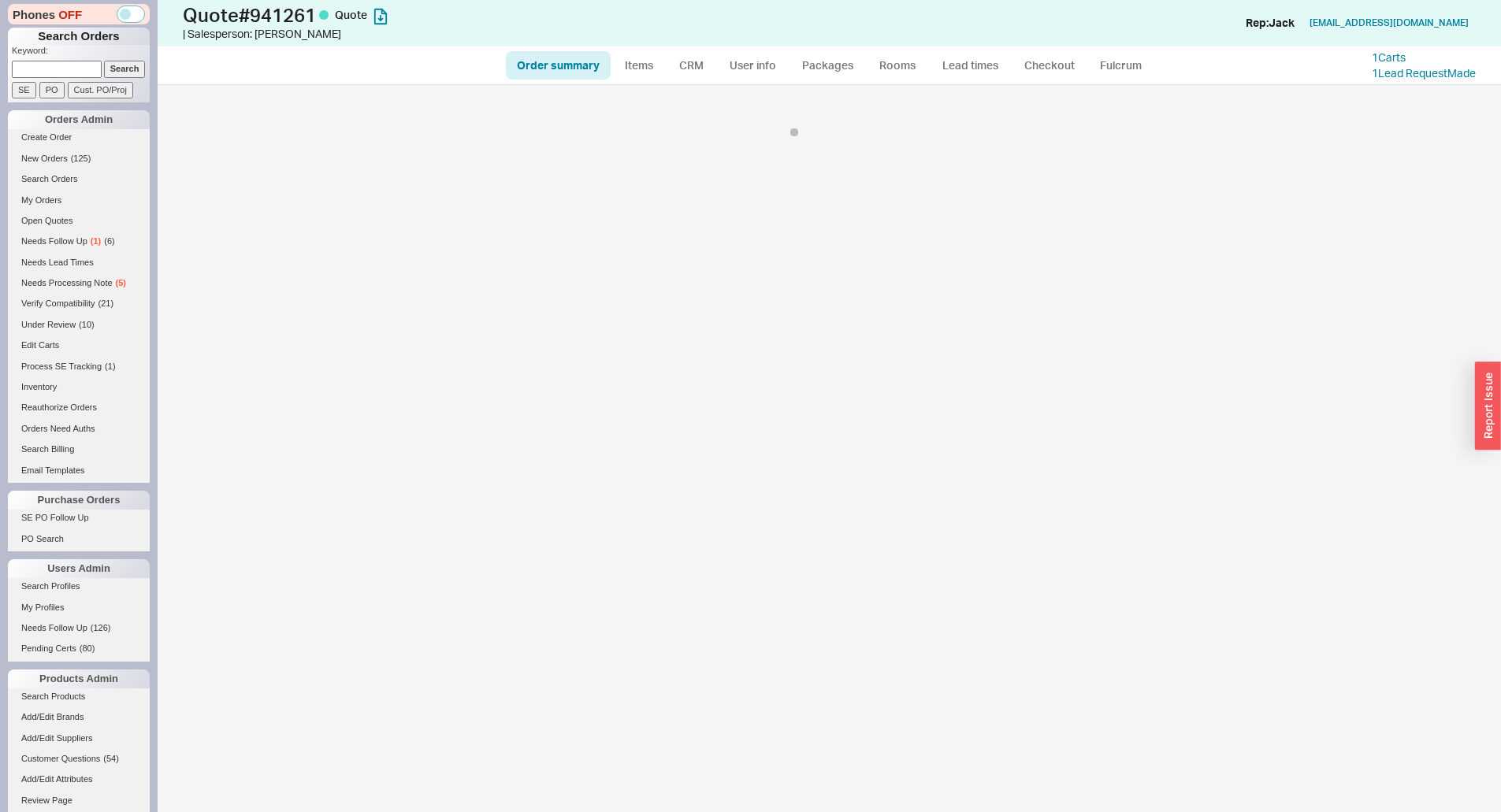
select select "*"
select select "LOW"
select select "3"
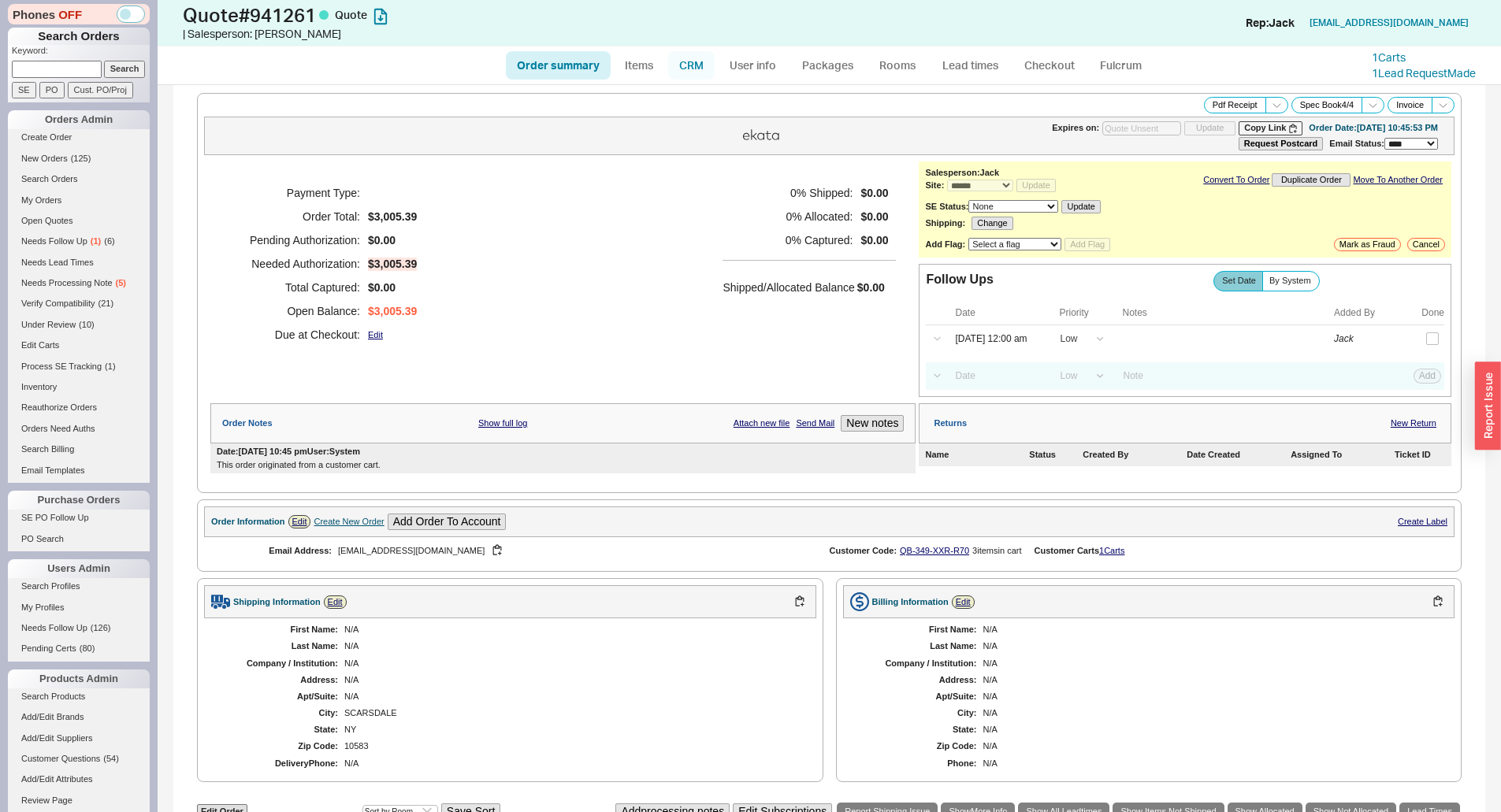
click at [696, 59] on link "CRM" at bounding box center [691, 65] width 47 height 29
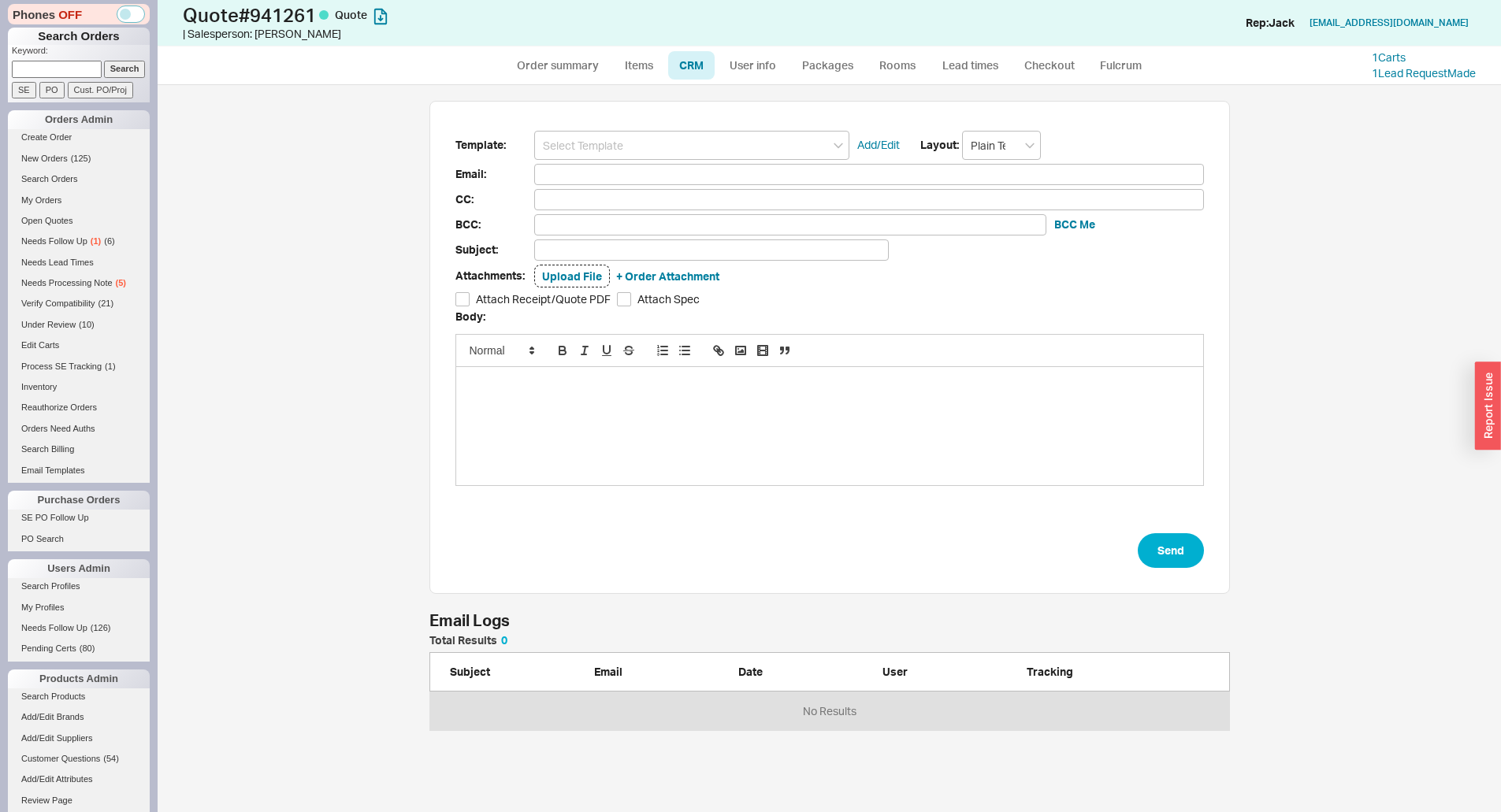
scroll to position [84, 788]
click at [679, 146] on input at bounding box center [691, 145] width 315 height 29
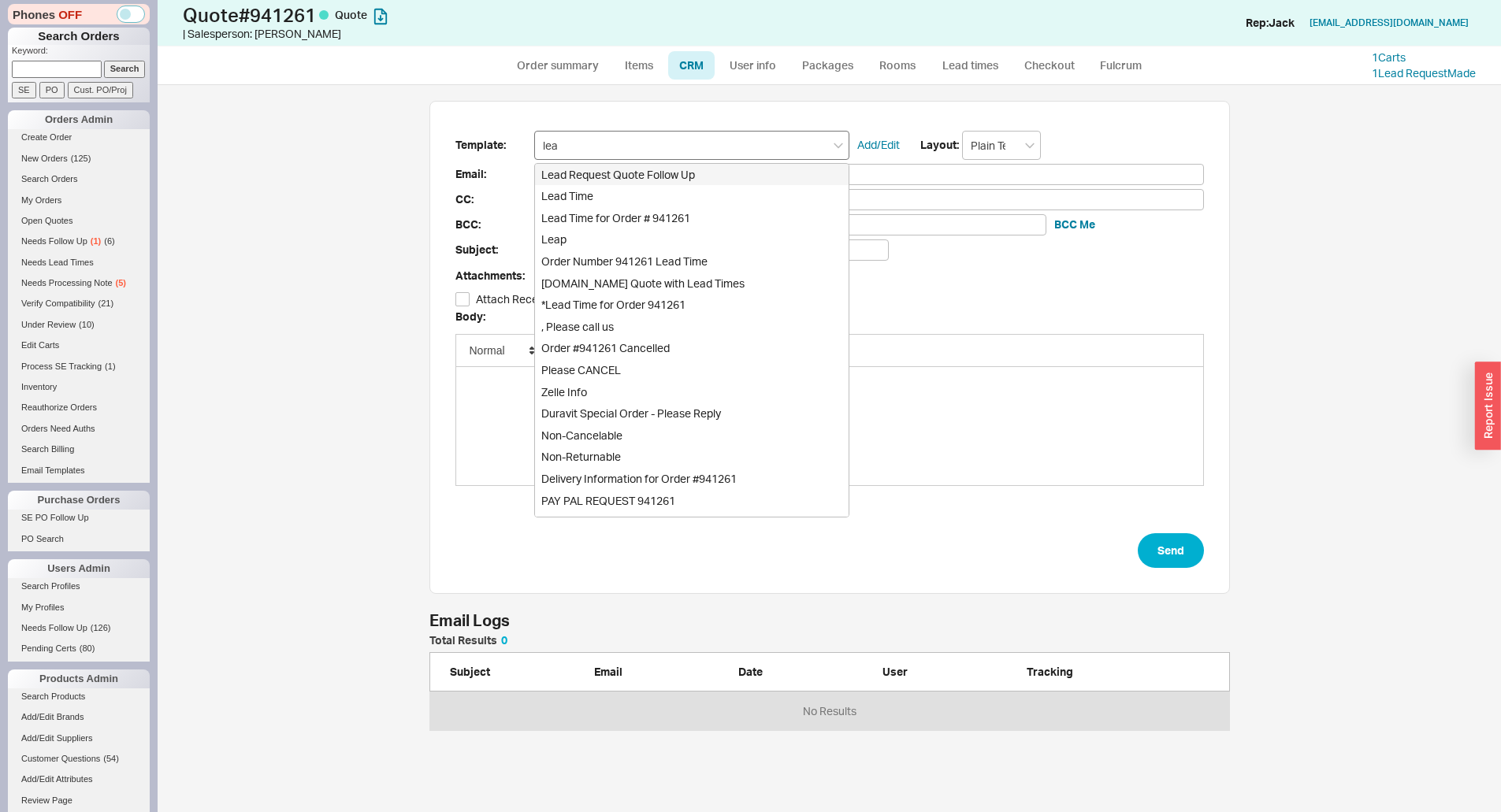
type input "lead"
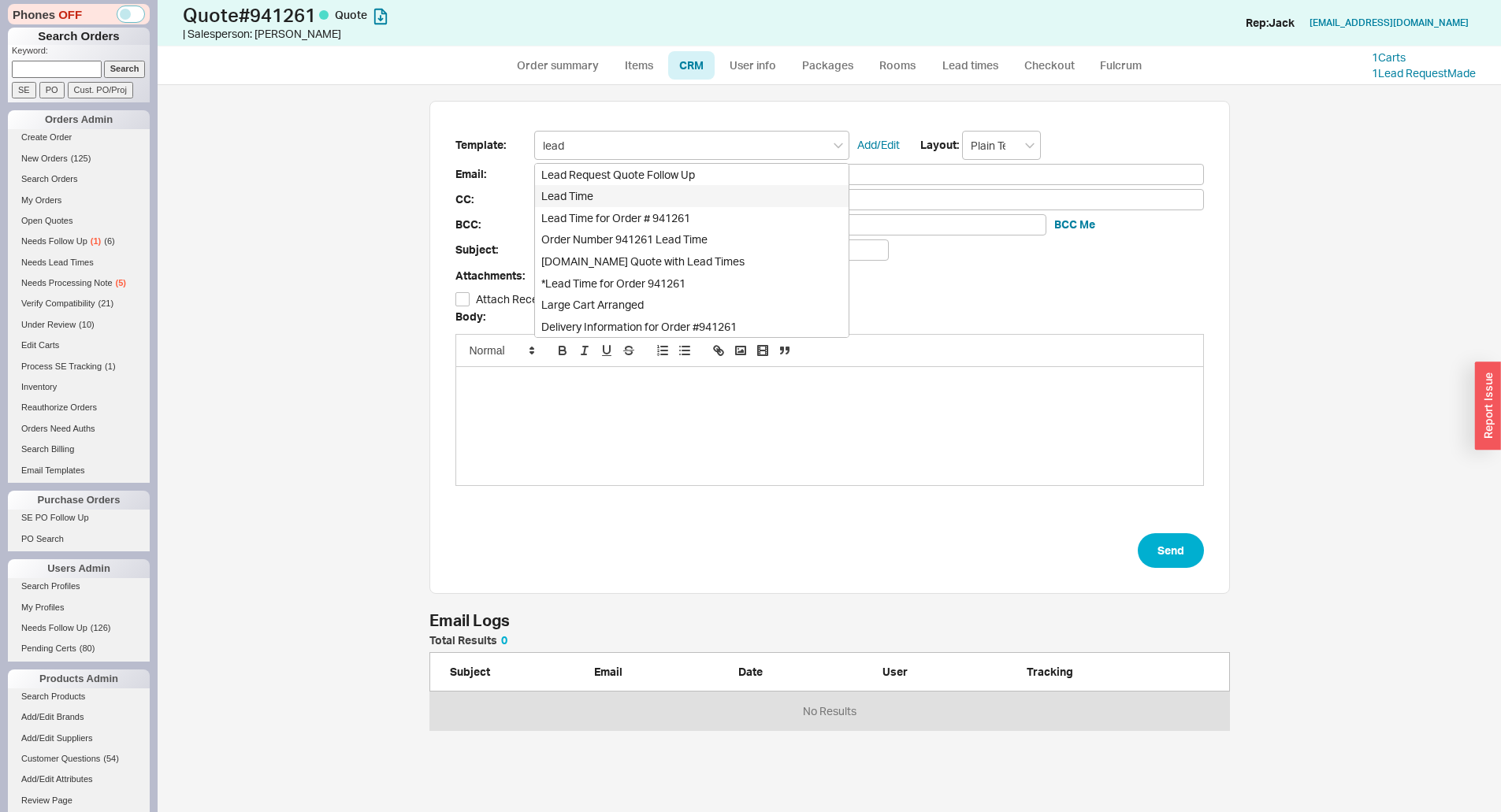
click at [645, 187] on div "Lead Time" at bounding box center [691, 195] width 314 height 22
type input "Receipt"
type input "[EMAIL_ADDRESS][DOMAIN_NAME]"
type input "Quote and Lead Time Info"
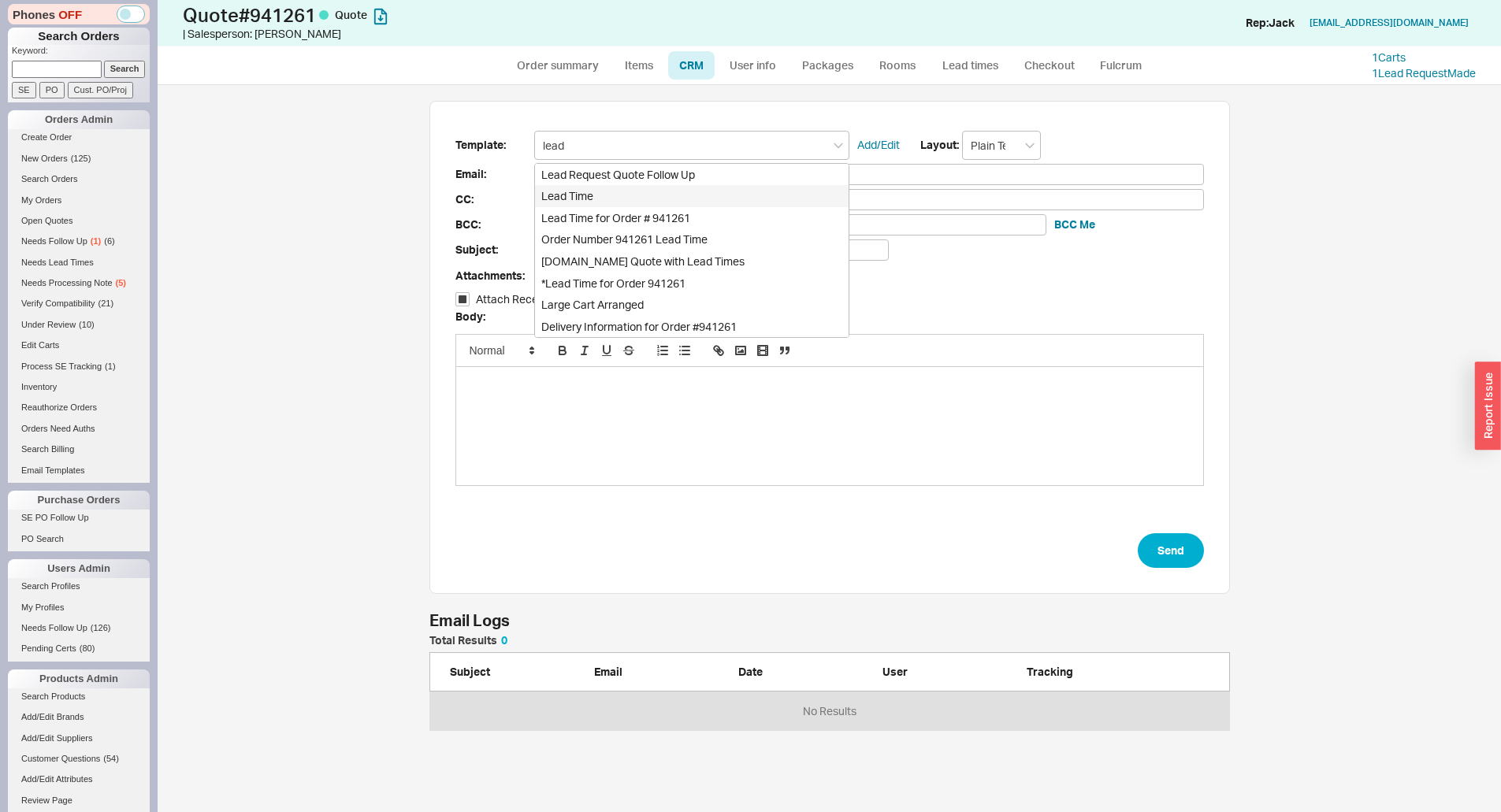
checkbox input "true"
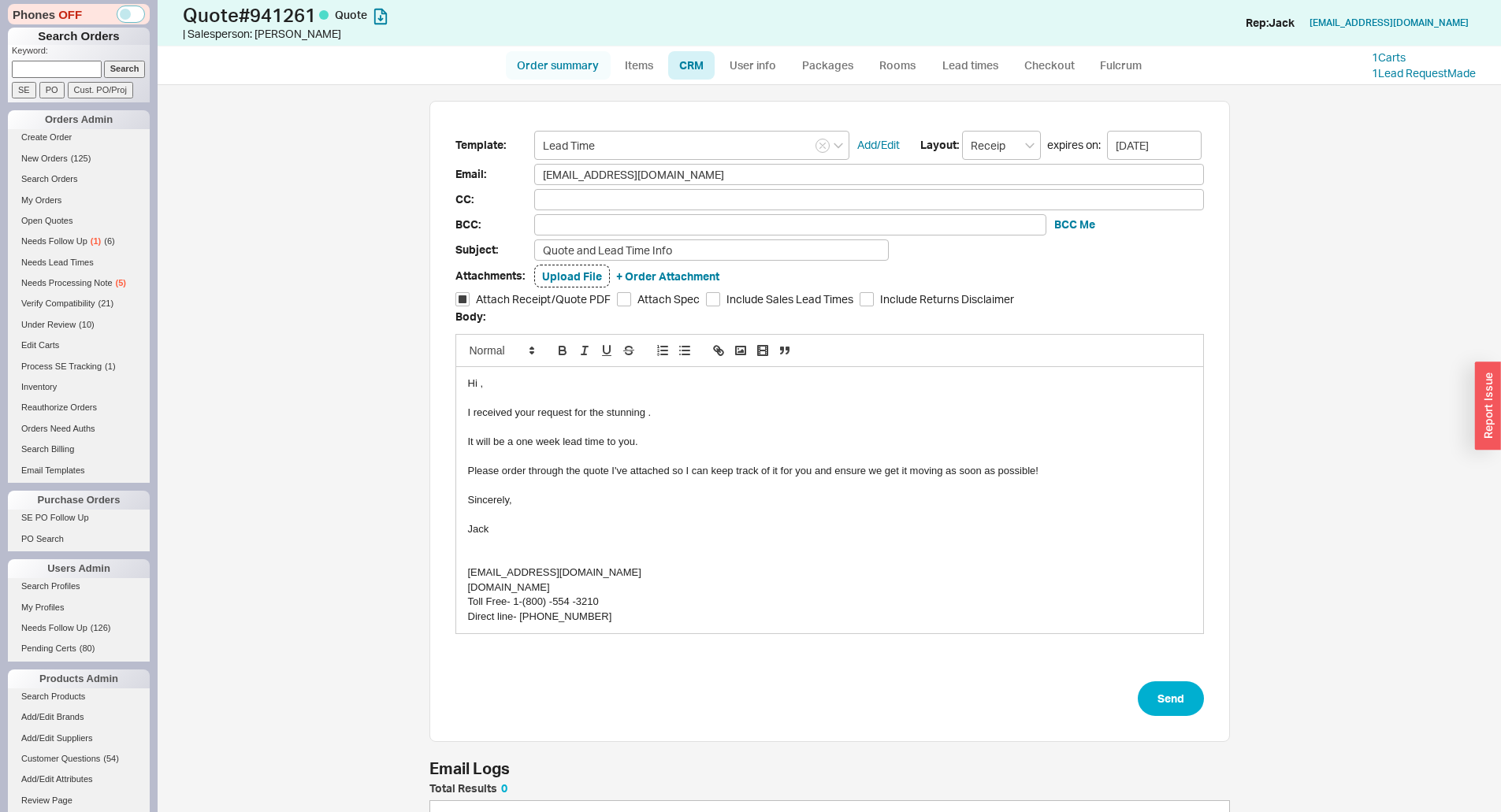
type input "Lead Time"
click at [576, 76] on link "Order summary" at bounding box center [558, 65] width 105 height 29
select select "*"
select select "LOW"
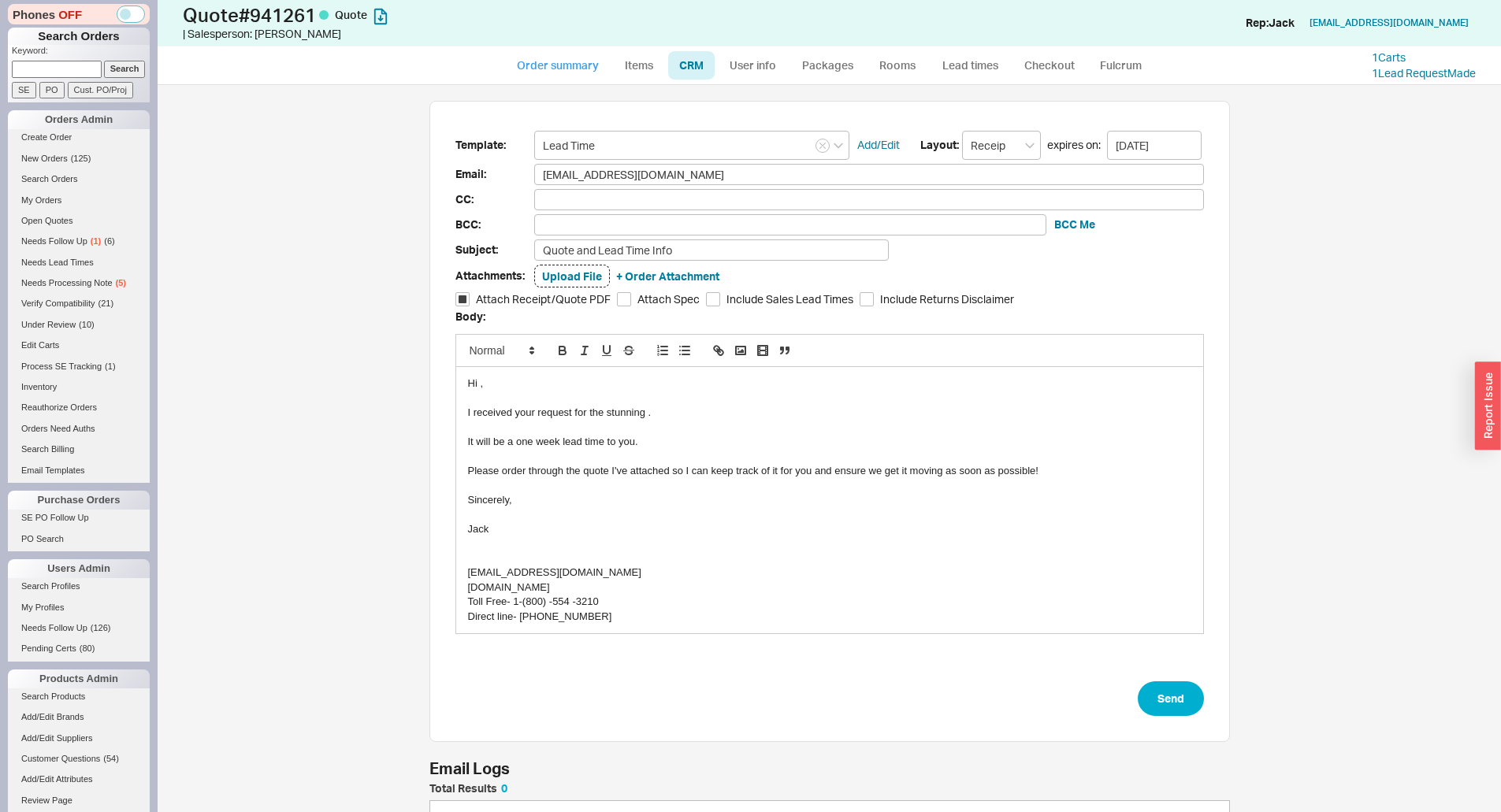
select select "LOW"
select select "3"
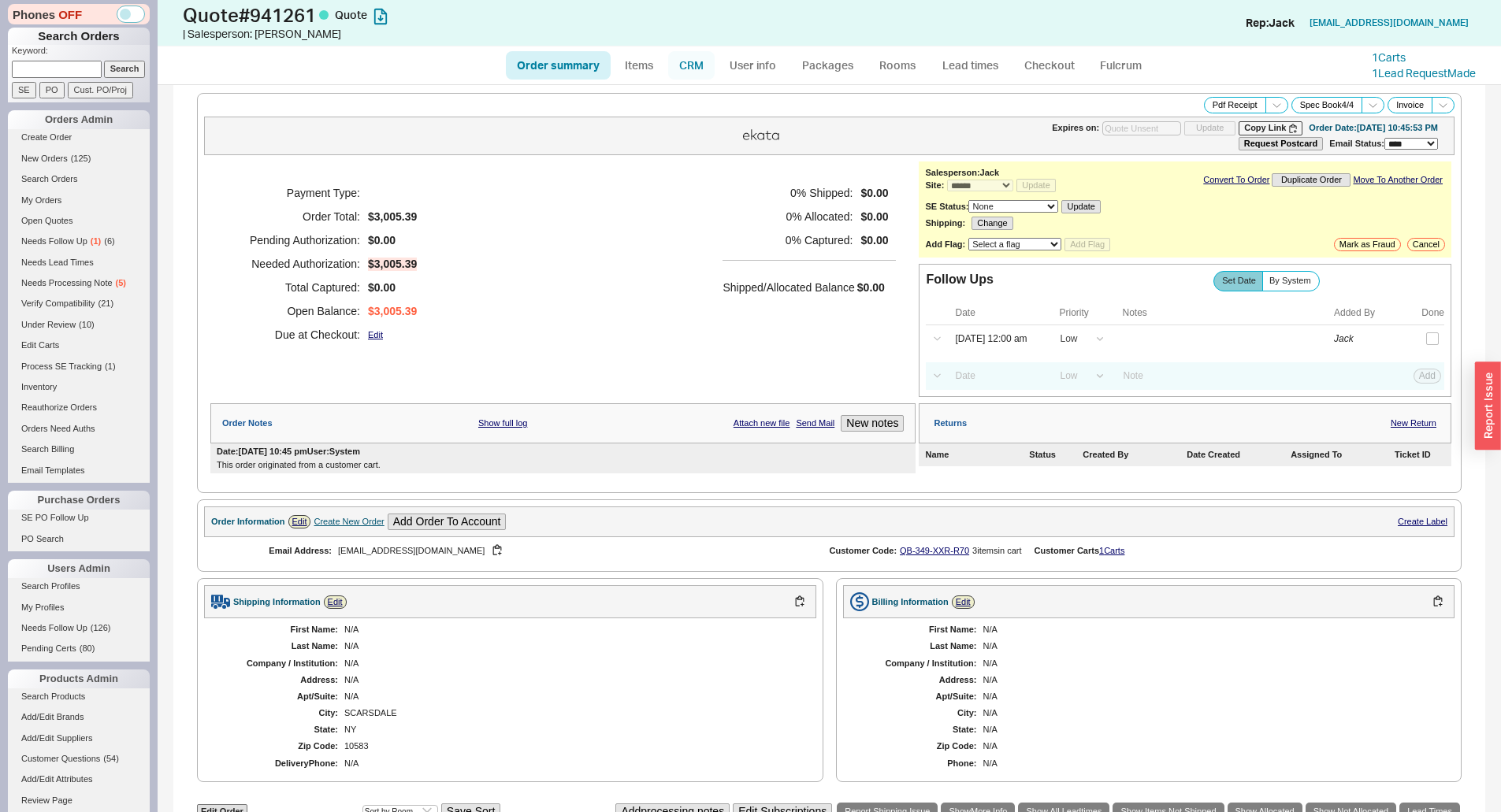
click at [692, 56] on link "CRM" at bounding box center [691, 65] width 47 height 29
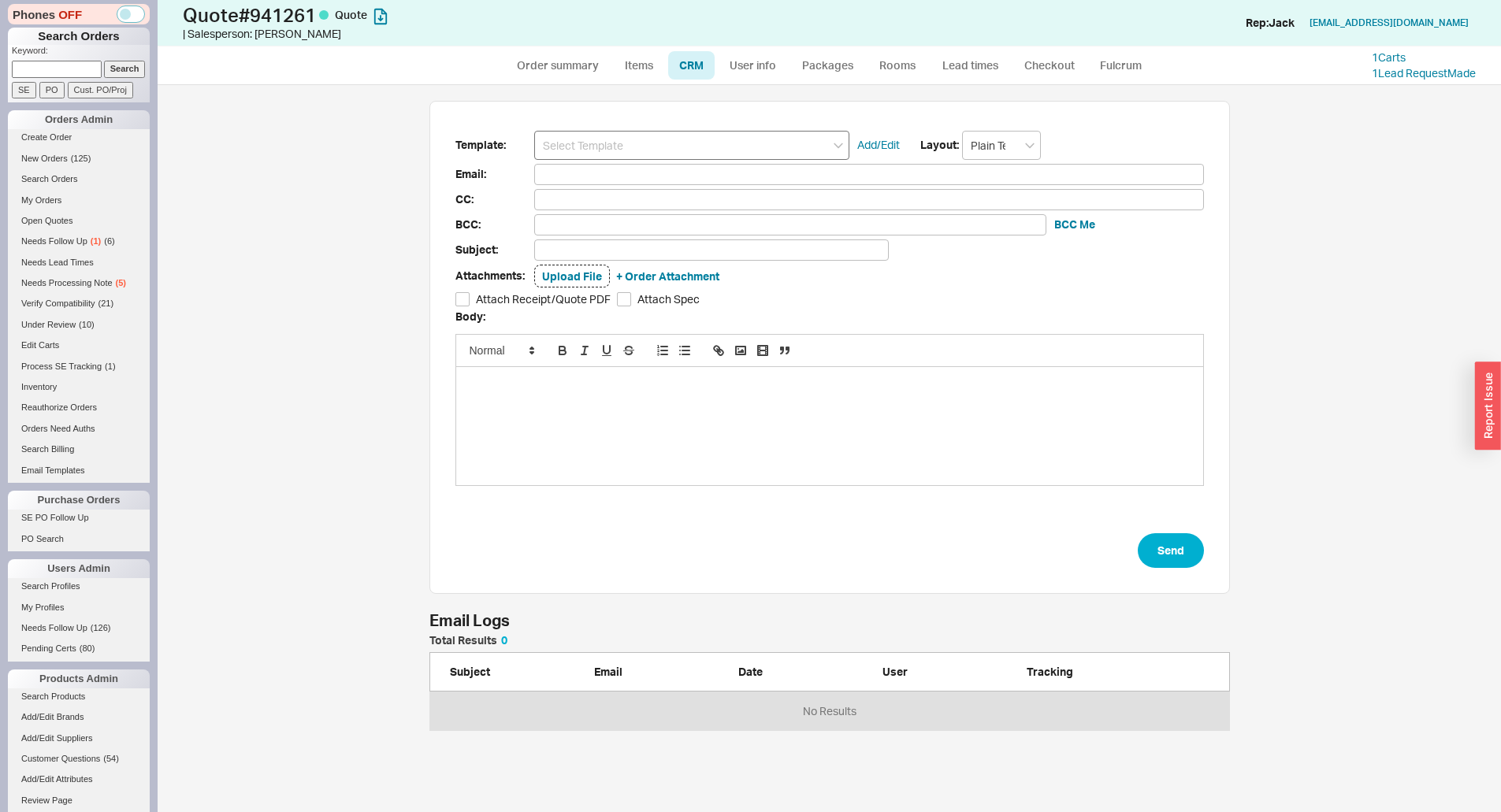
scroll to position [716, 1331]
click at [655, 154] on input at bounding box center [691, 145] width 315 height 29
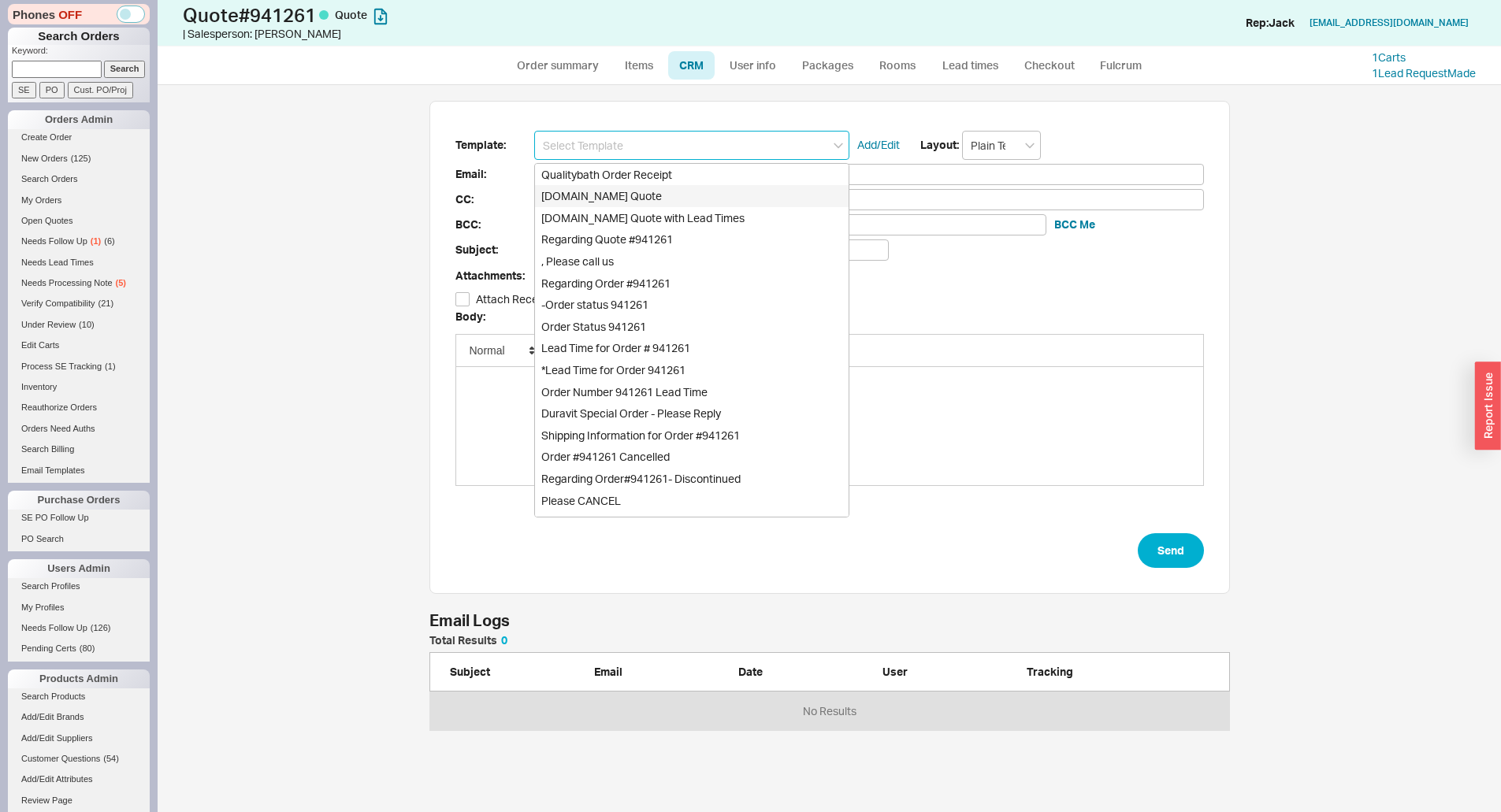
click at [650, 147] on input at bounding box center [691, 145] width 315 height 29
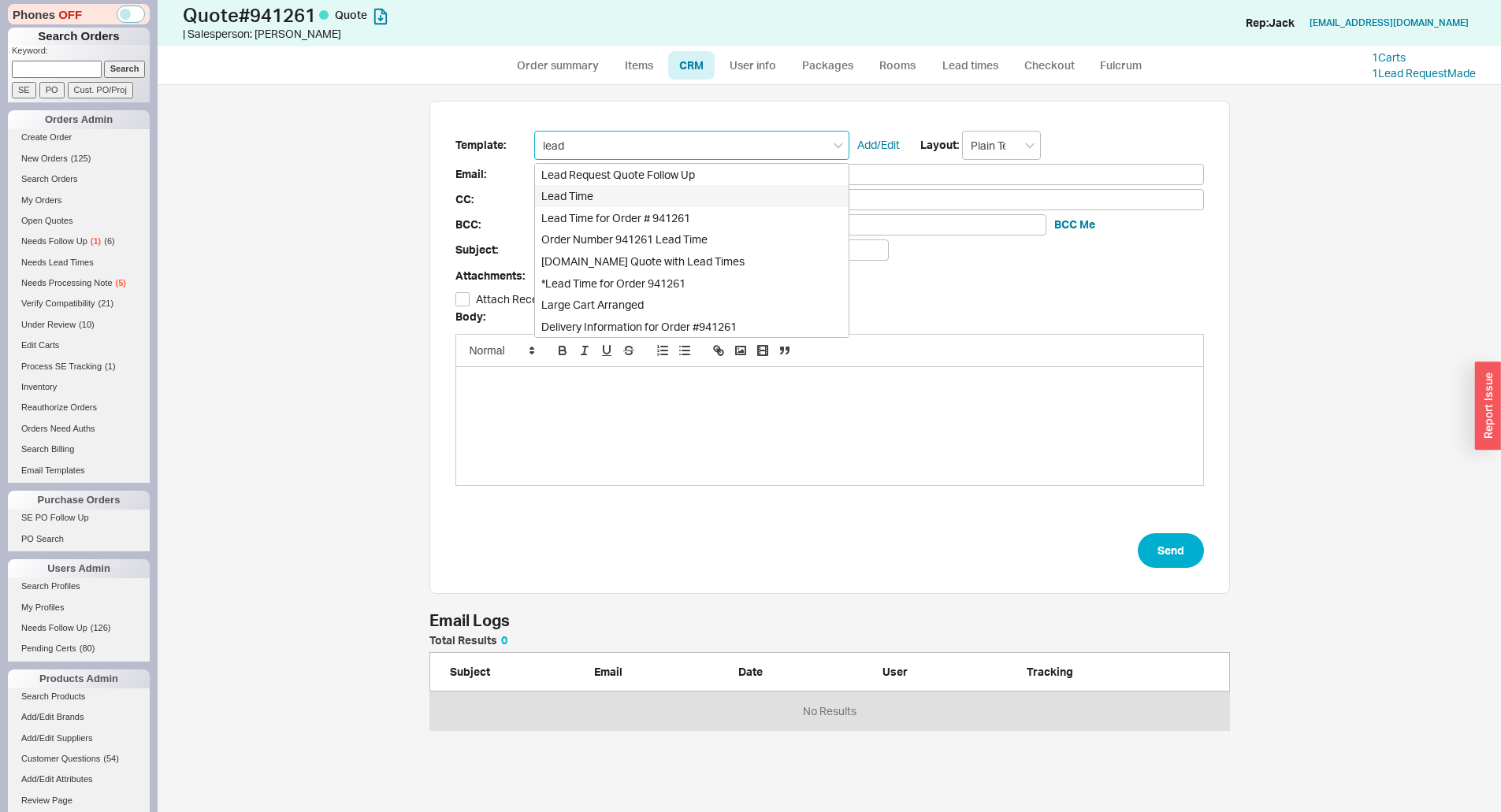
click at [624, 197] on div "Lead Time" at bounding box center [691, 195] width 314 height 22
type input "Lead Time"
type input "Receipt"
type input "[EMAIL_ADDRESS][DOMAIN_NAME]"
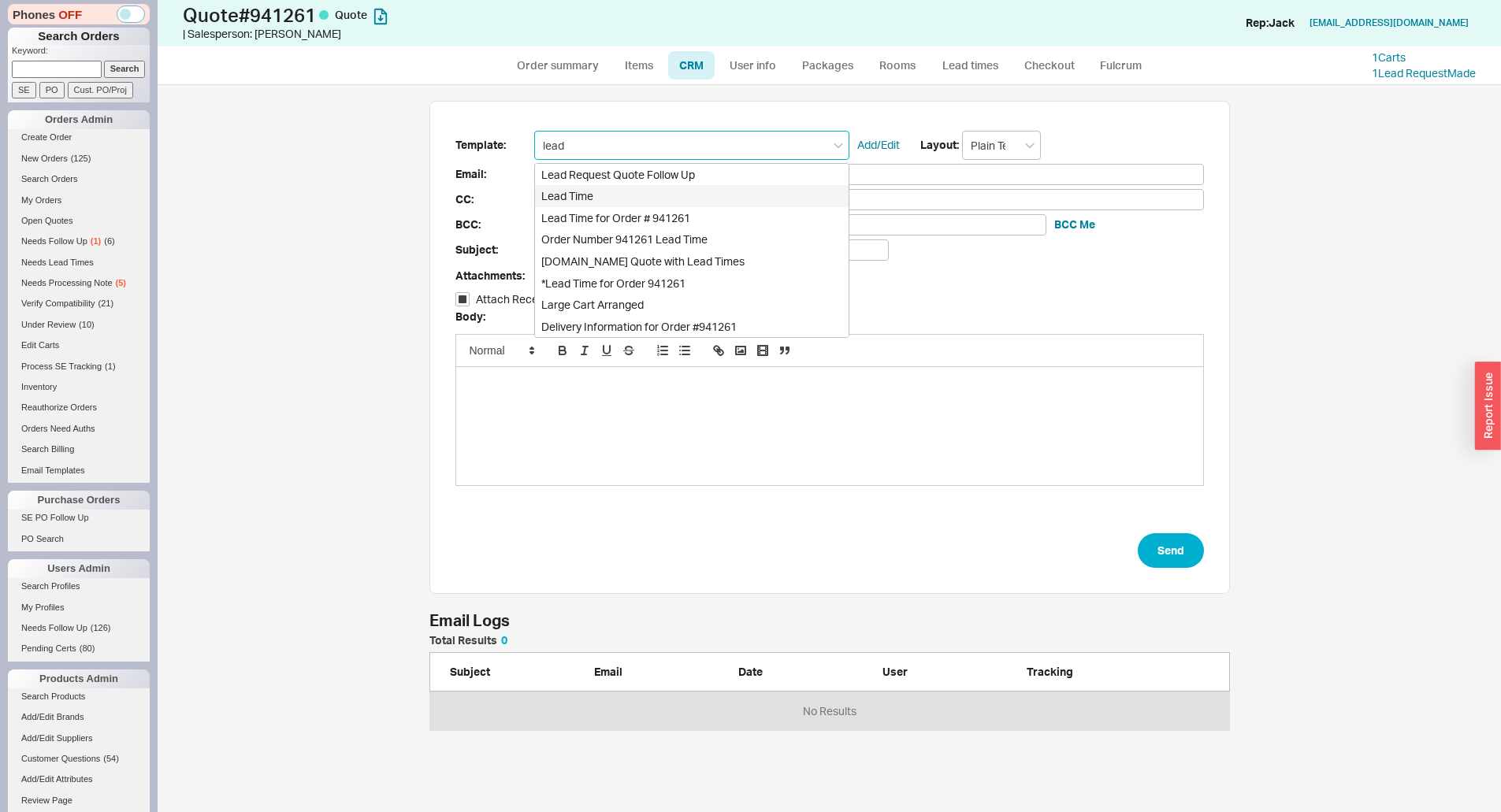
type input "Quote and Lead Time Info"
checkbox input "true"
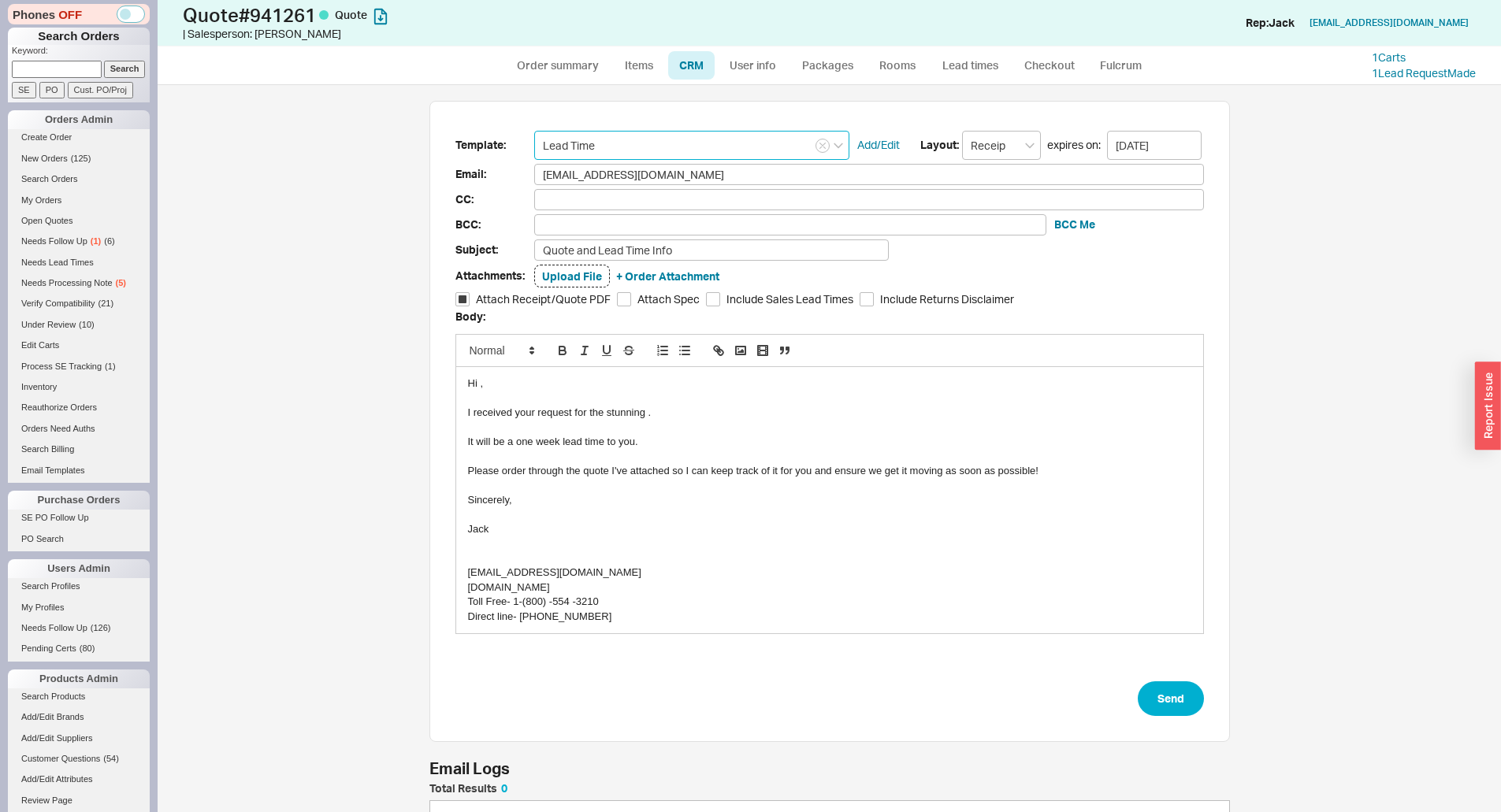
scroll to position [716, 1320]
type input "Lead Time"
click at [695, 401] on div at bounding box center [829, 398] width 723 height 14
click at [662, 436] on div "It will be a one week lead time to you." at bounding box center [829, 442] width 723 height 14
click at [711, 519] on div "To enrich screen reader interactions, please activate Accessibility in Grammarl…" at bounding box center [829, 514] width 723 height 14
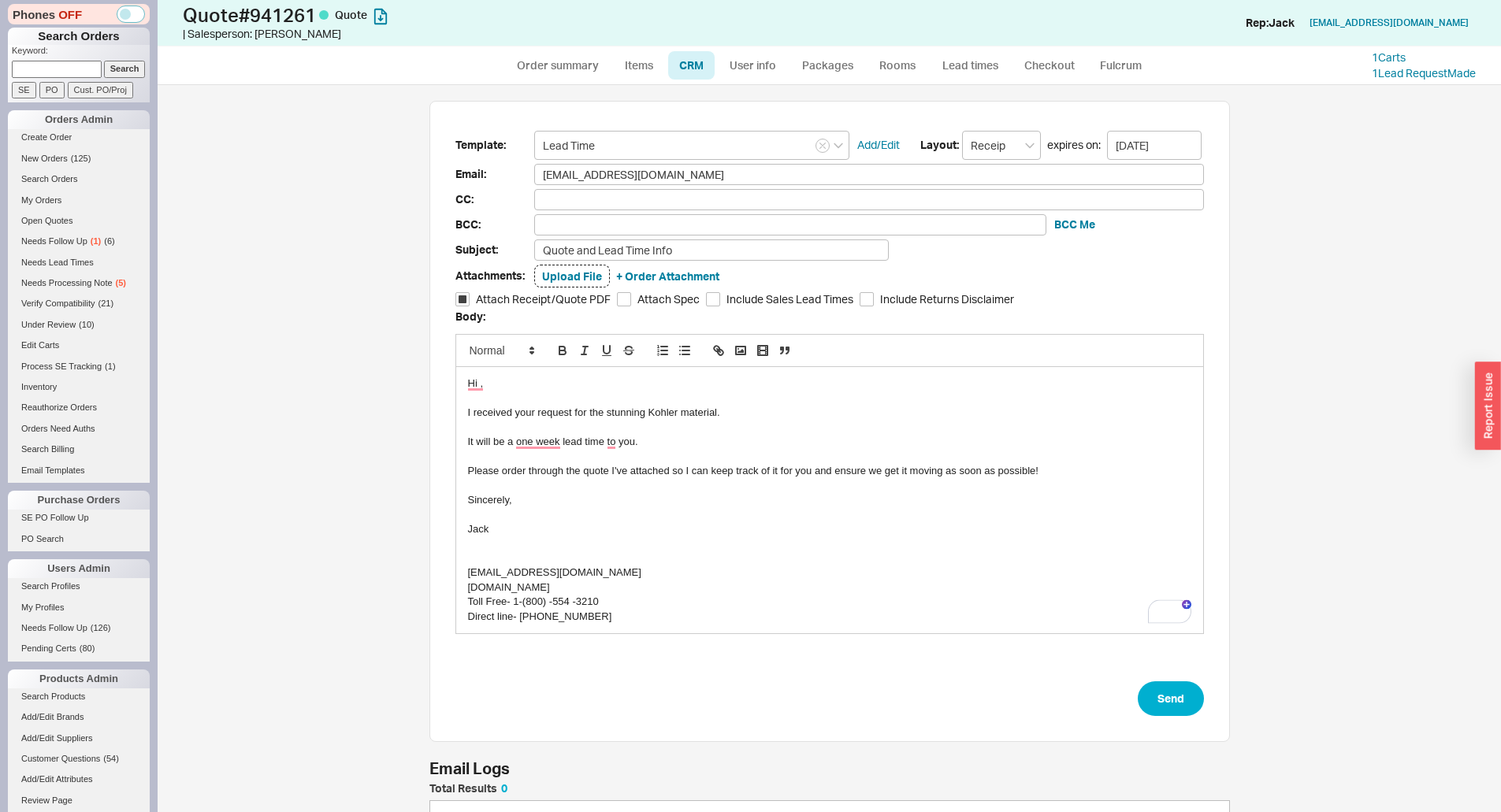
click at [711, 519] on div "To enrich screen reader interactions, please activate Accessibility in Grammarl…" at bounding box center [829, 514] width 723 height 14
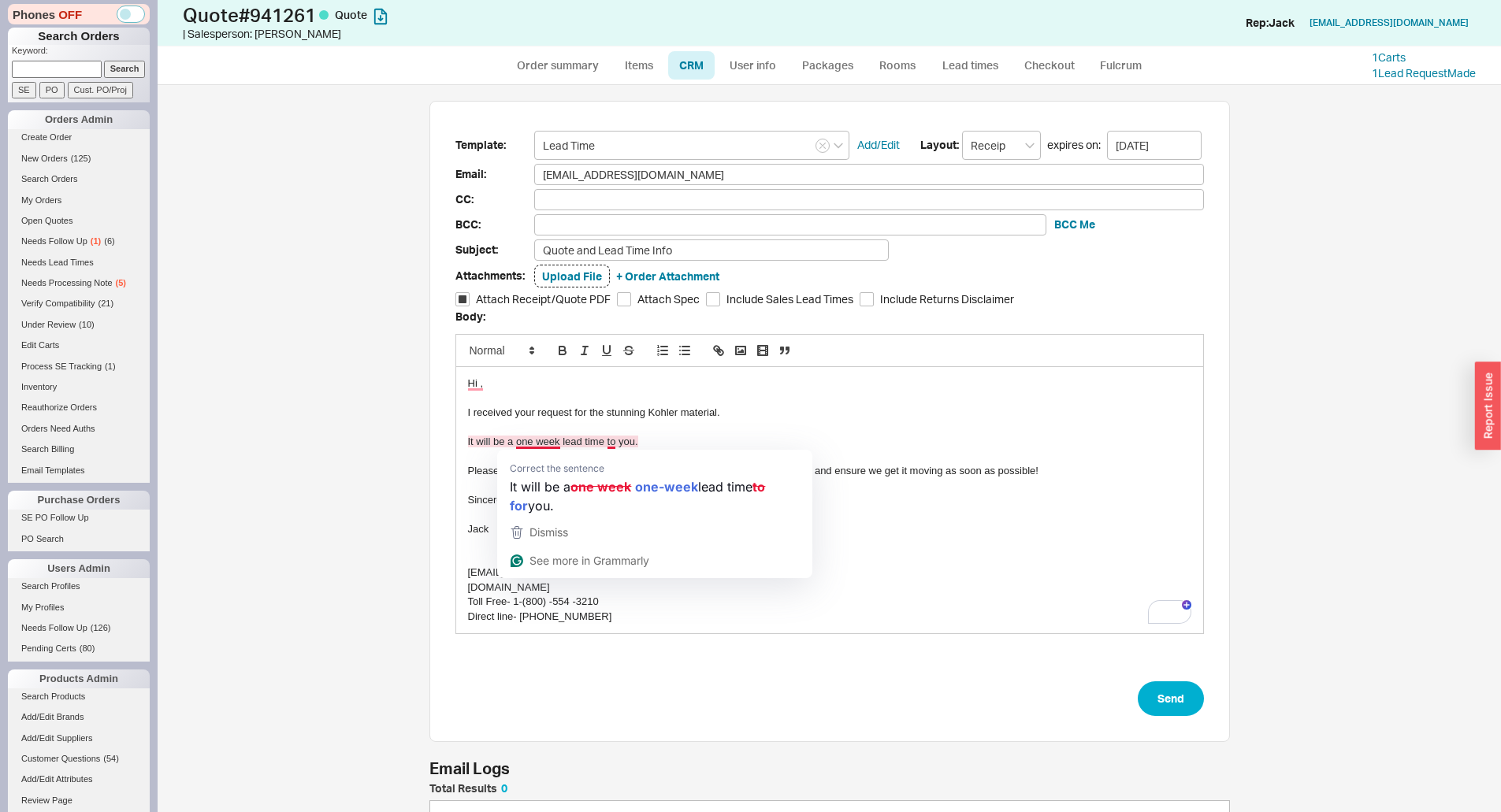
click at [678, 447] on div "It will be a one week lead time to you." at bounding box center [829, 442] width 723 height 14
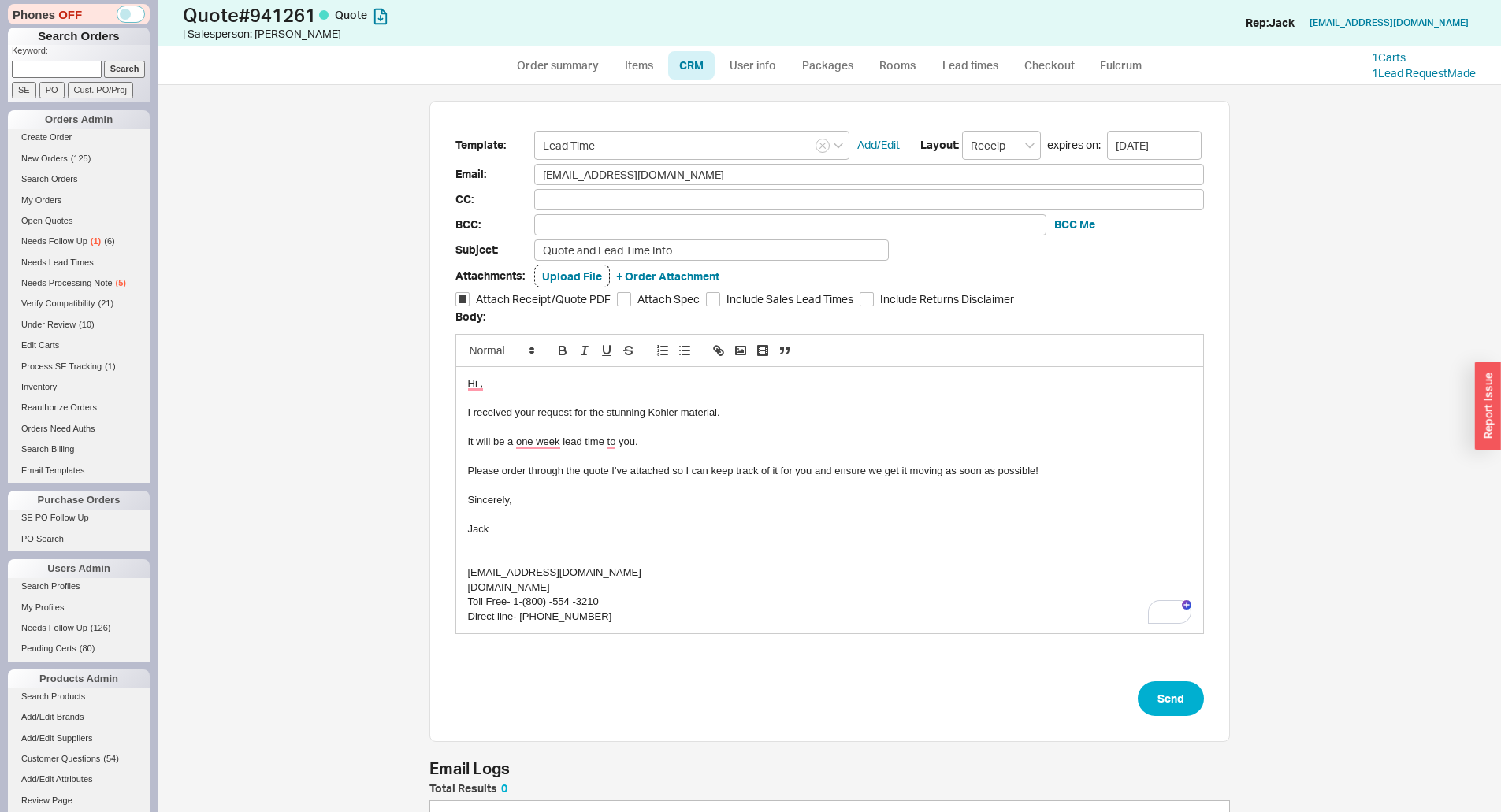
click at [722, 520] on div "To enrich screen reader interactions, please activate Accessibility in Grammarl…" at bounding box center [829, 514] width 723 height 14
click at [1133, 689] on form "Template: Lead Time Add/Edit Layout: Receipt expires on: [DATE] Email: [EMAIL_A…" at bounding box center [829, 423] width 748 height 585
click at [1145, 691] on button "Send" at bounding box center [1170, 699] width 67 height 34
select select "*"
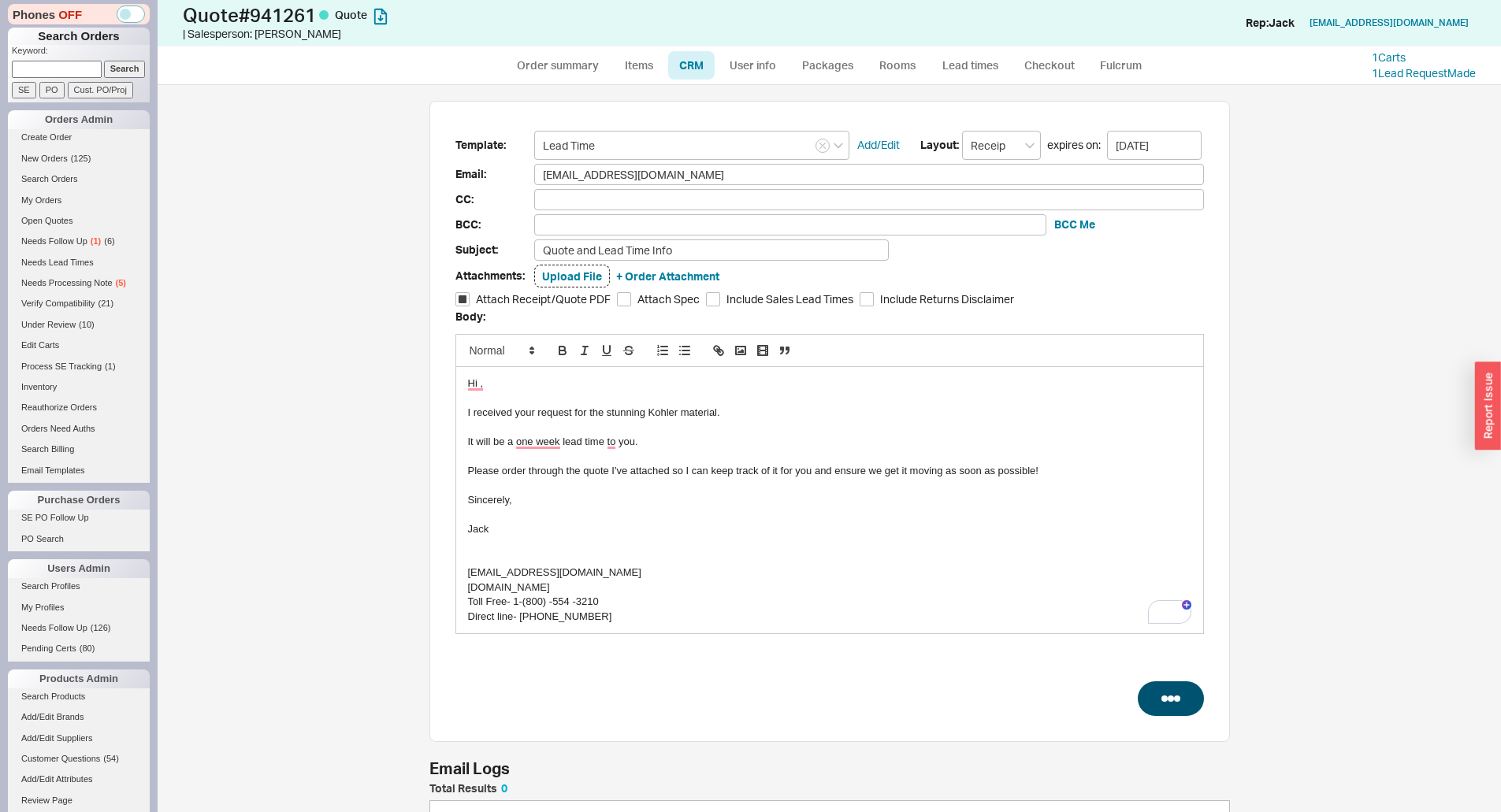
select select "LOW"
select select "3"
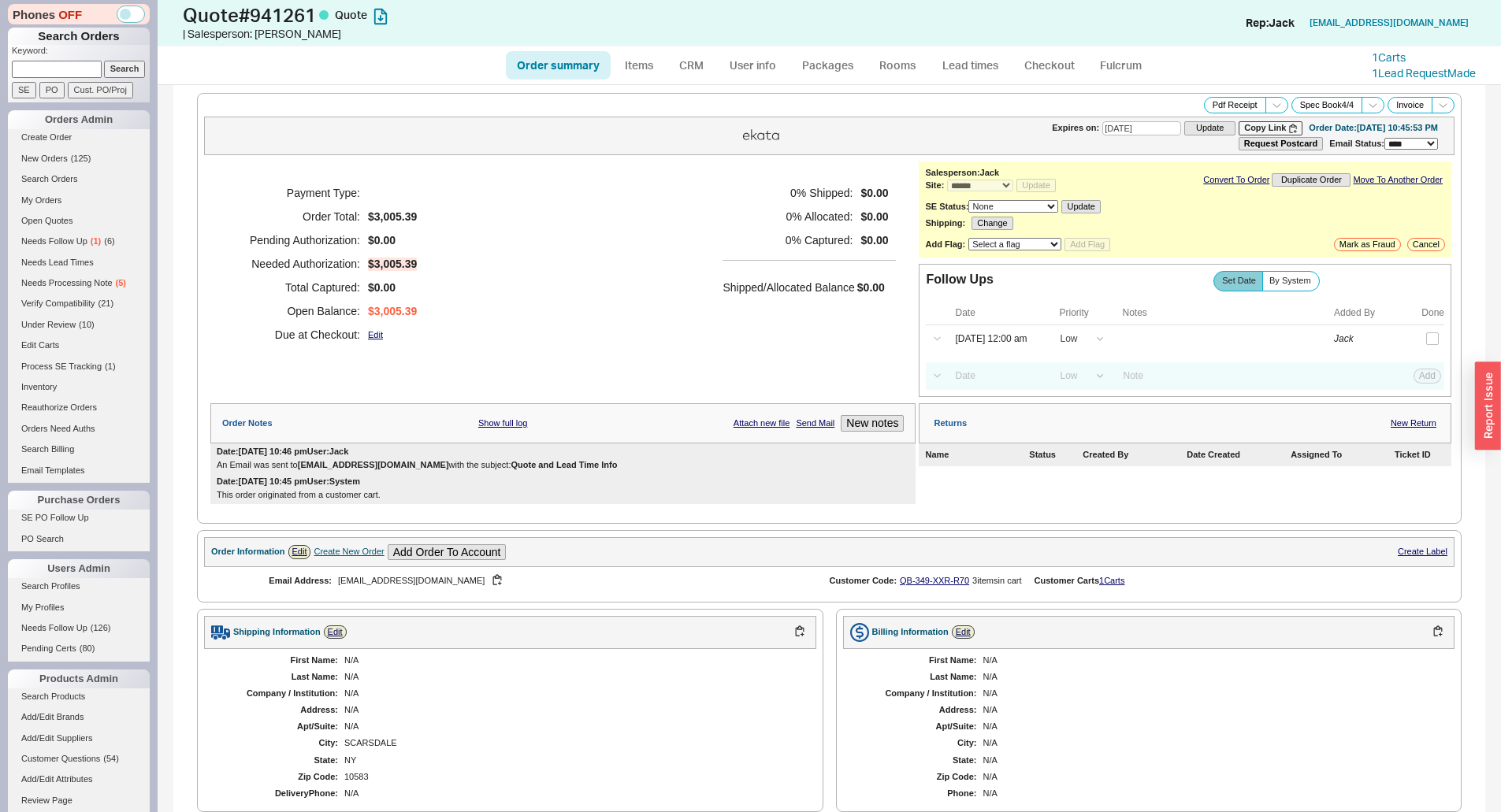
click at [723, 310] on div "0 % Shipped: $0.00 0 % Allocated: $0.00 0 % Captured: $0.00 Shipped/Allocated B…" at bounding box center [809, 264] width 173 height 165
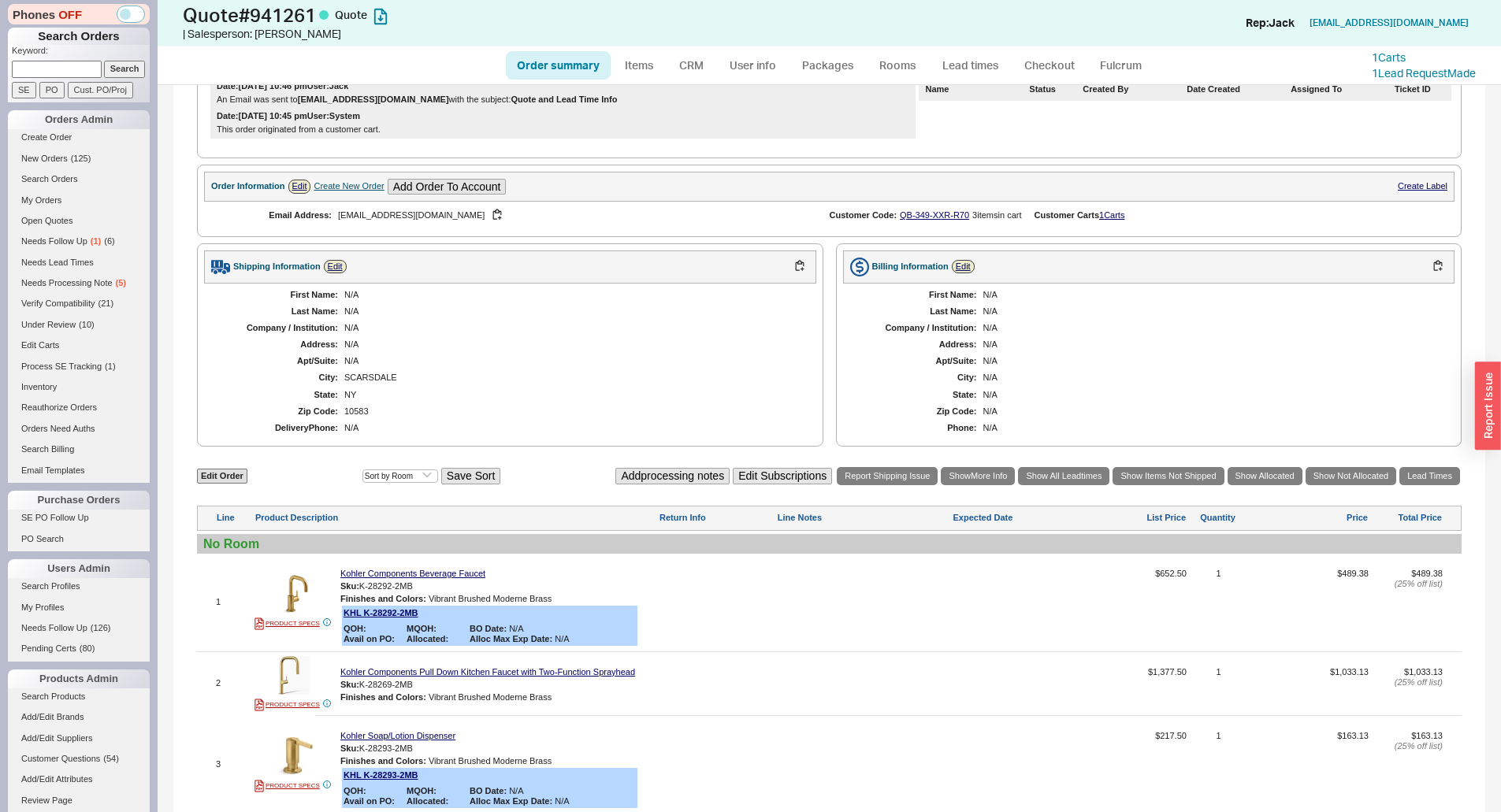
scroll to position [394, 0]
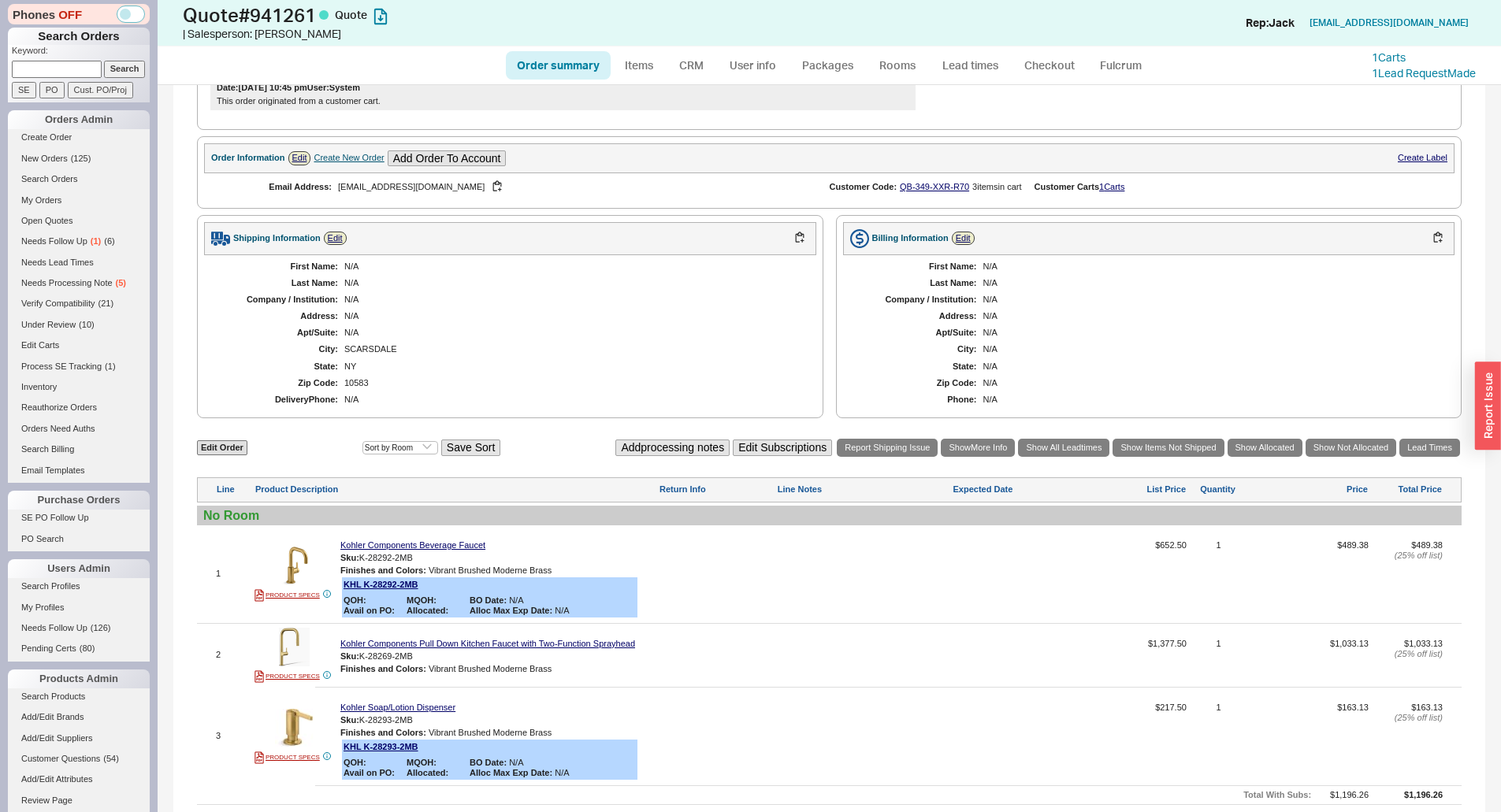
click at [859, 383] on div "Zip Code:" at bounding box center [918, 383] width 118 height 10
click at [843, 383] on div "First Name: N/A Last Name: N/A Company / Institution: N/A Address: N/A Apt/Suit…" at bounding box center [1149, 333] width 612 height 157
click at [823, 372] on div "Shipping Information Edit First Name: N/A Last Name: N/A Company / Institution:…" at bounding box center [829, 317] width 1265 height 204
click at [819, 404] on div "Shipping Information Edit First Name: N/A Last Name: N/A Company / Institution:…" at bounding box center [829, 317] width 1265 height 204
click at [819, 218] on div "Shipping Information Edit First Name: N/A Last Name: N/A Company / Institution:…" at bounding box center [829, 317] width 1265 height 204
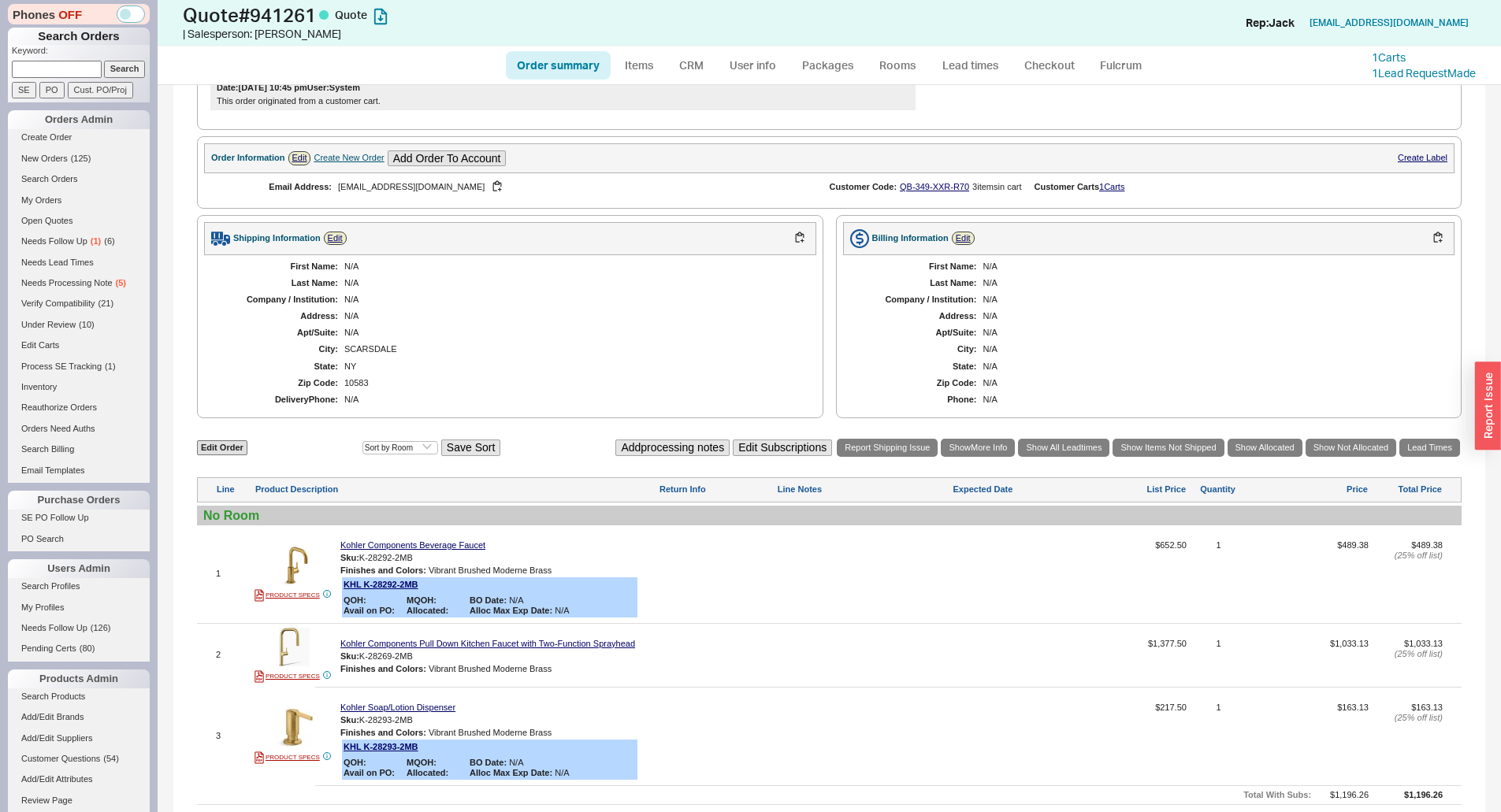
click at [822, 212] on div "**********" at bounding box center [829, 383] width 1311 height 1383
click at [725, 310] on div "First Name: N/A Last Name: N/A Company / Institution: N/A Address: N/A Apt/Suit…" at bounding box center [509, 333] width 612 height 157
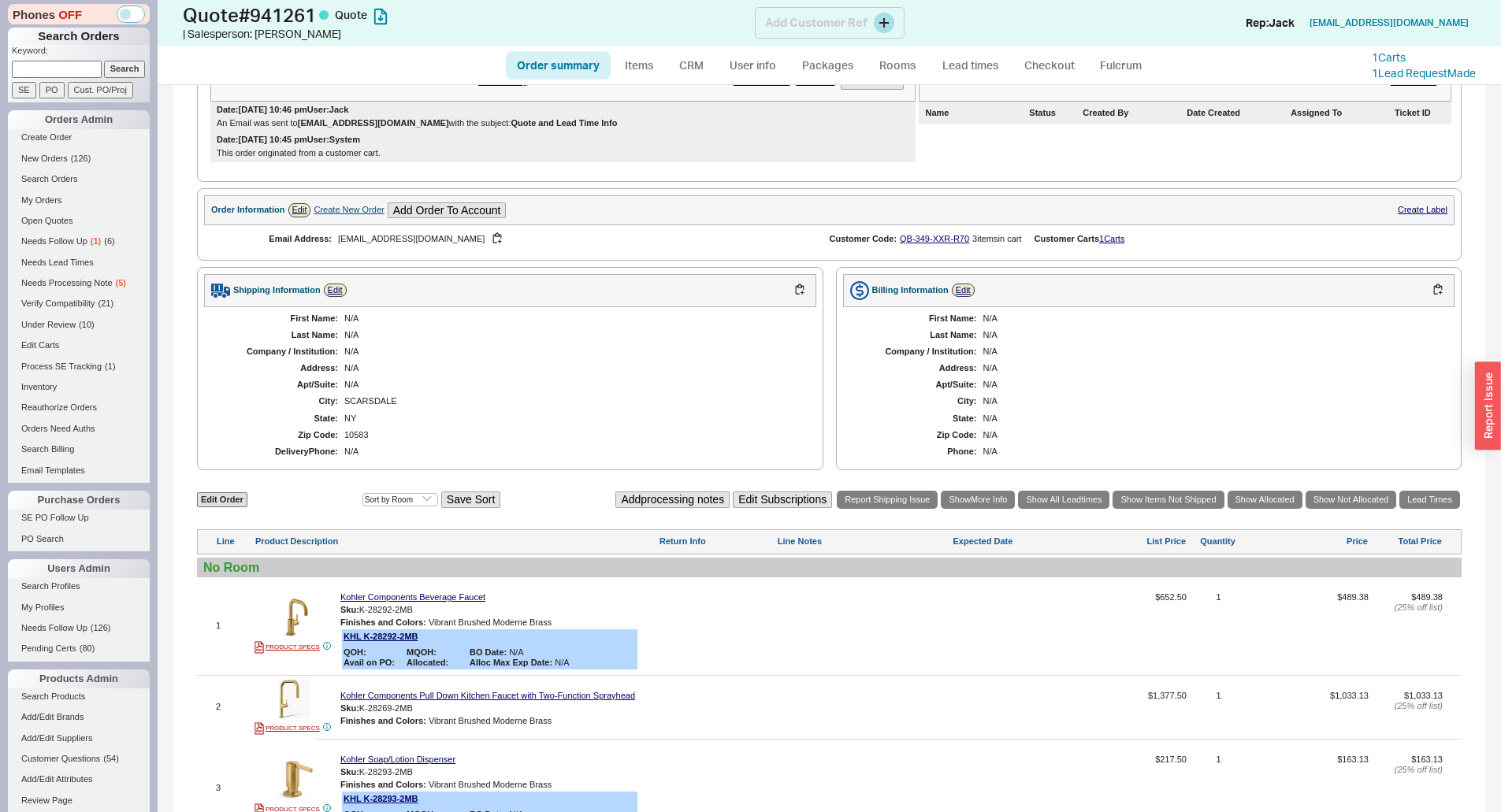
scroll to position [315, 0]
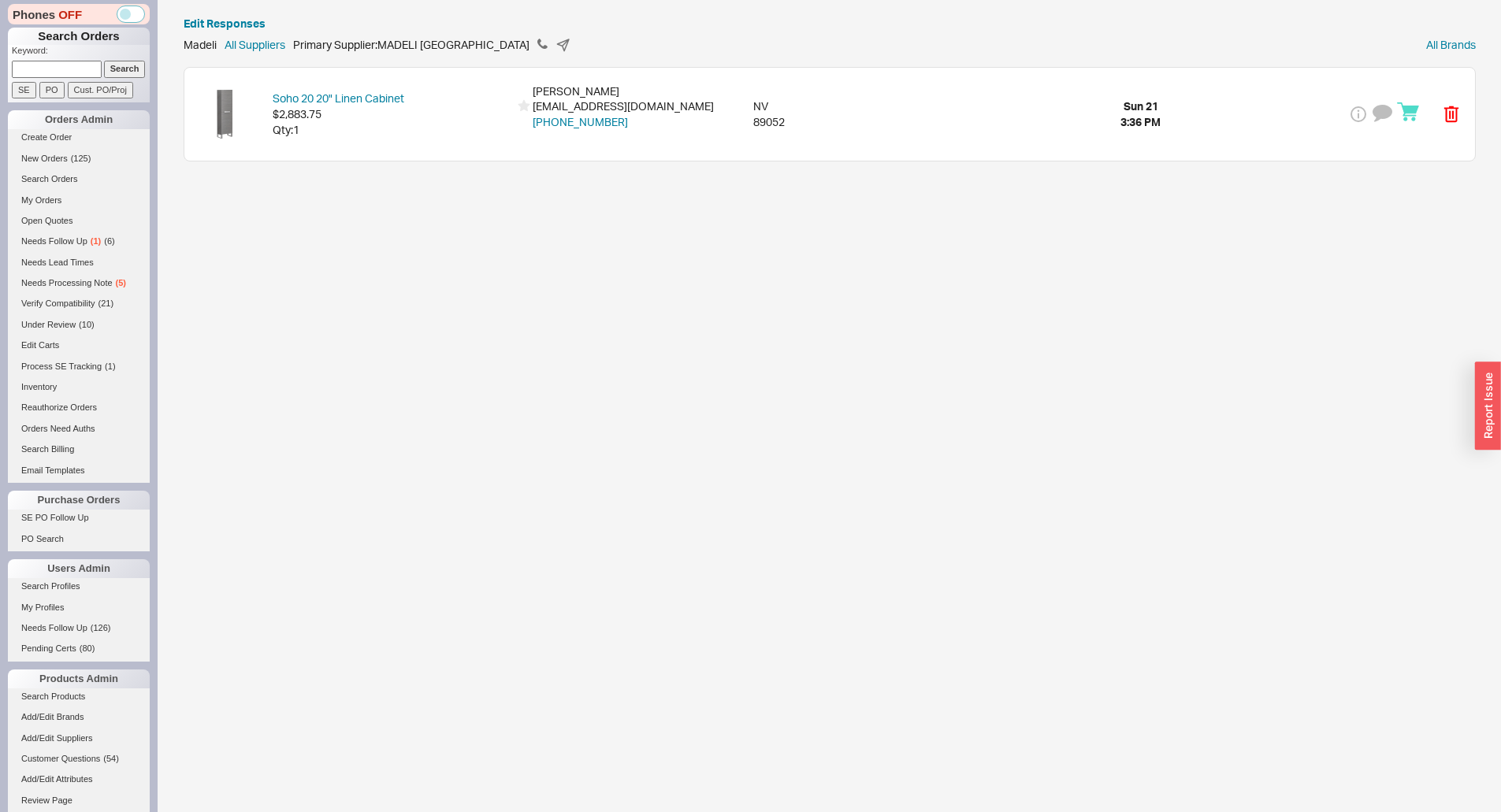
click at [794, 177] on html "Phones OFF Search Orders Keyword: Search SE PO Cust. PO/Proj Orders Admin Creat…" at bounding box center [750, 89] width 1501 height 177
click at [773, 61] on div "Edit Responses Madeli All Suppliers Primary Supplier: MADELI [GEOGRAPHIC_DATA] …" at bounding box center [829, 88] width 1292 height 145
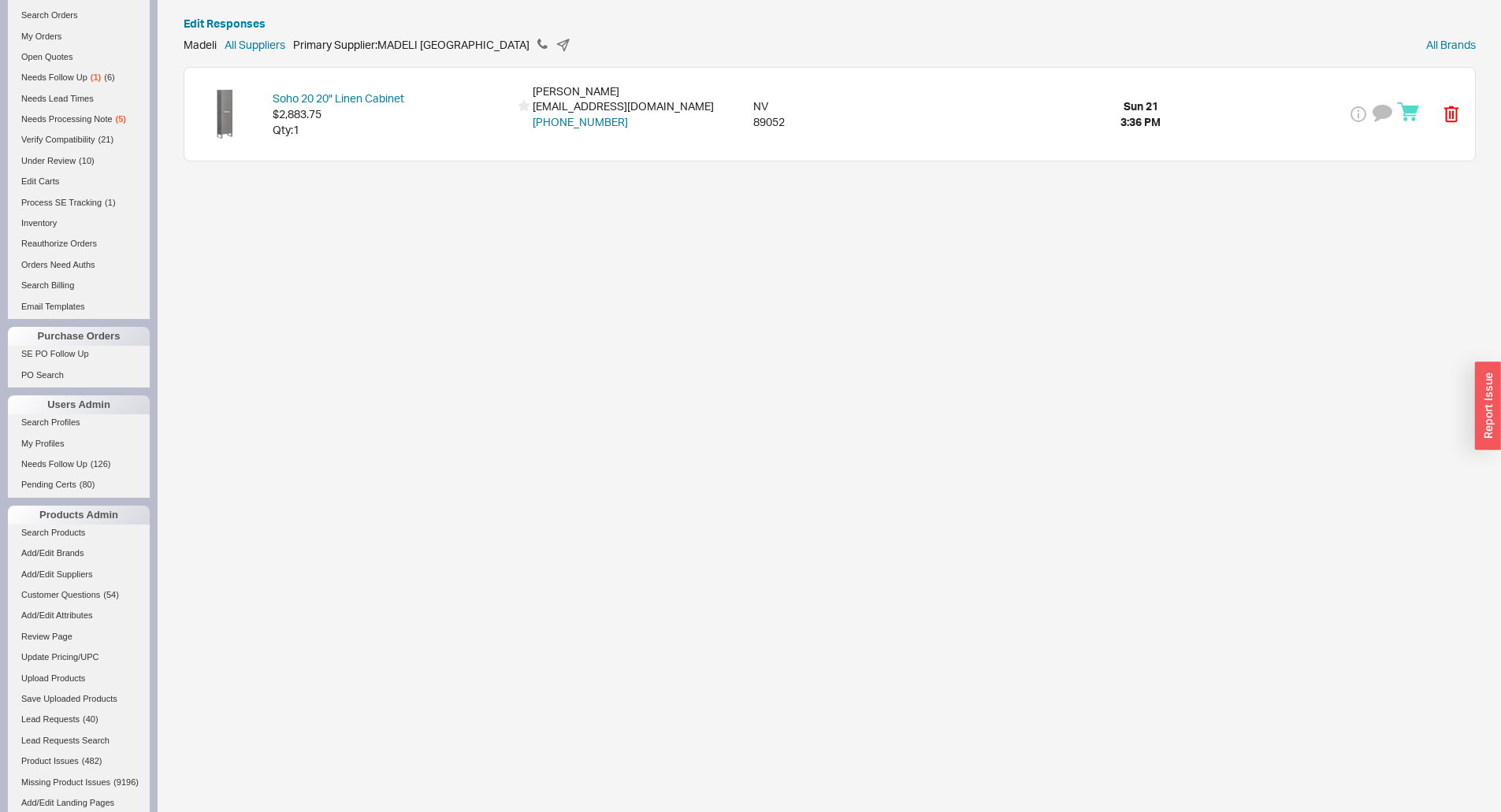
scroll to position [418, 0]
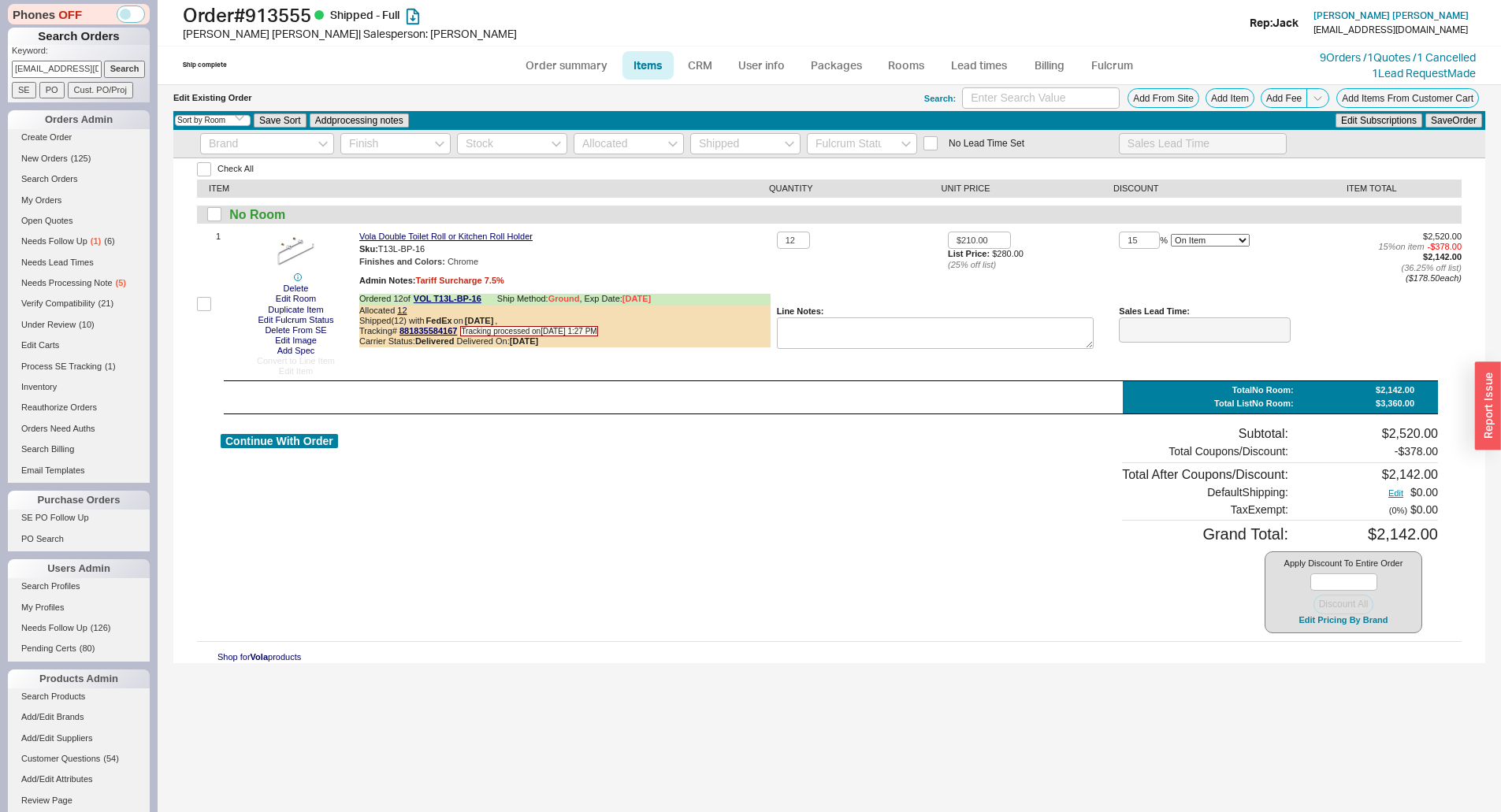
select select "3"
click at [797, 180] on div "ITEM QUANTITY UNIT PRICE DISCOUNT ITEM TOTAL" at bounding box center [829, 189] width 1265 height 18
click at [555, 62] on link "Order summary" at bounding box center [567, 65] width 105 height 29
select select "LOW"
select select "3"
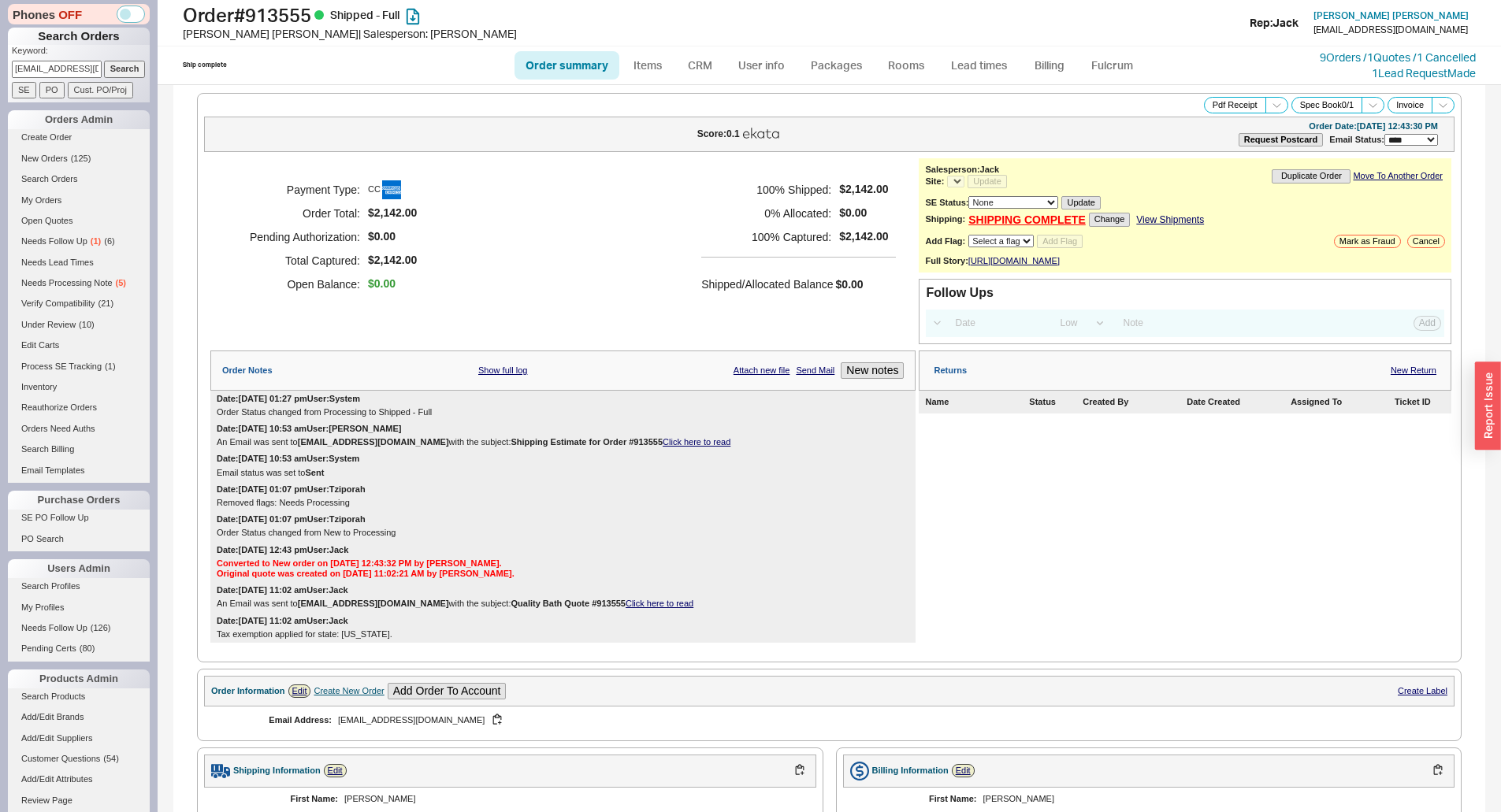
select select "*"
click at [627, 222] on div "Payment Type: CC Order Total: $2,142.00 Pending Authorization: $0.00 Total Capt…" at bounding box center [562, 237] width 705 height 158
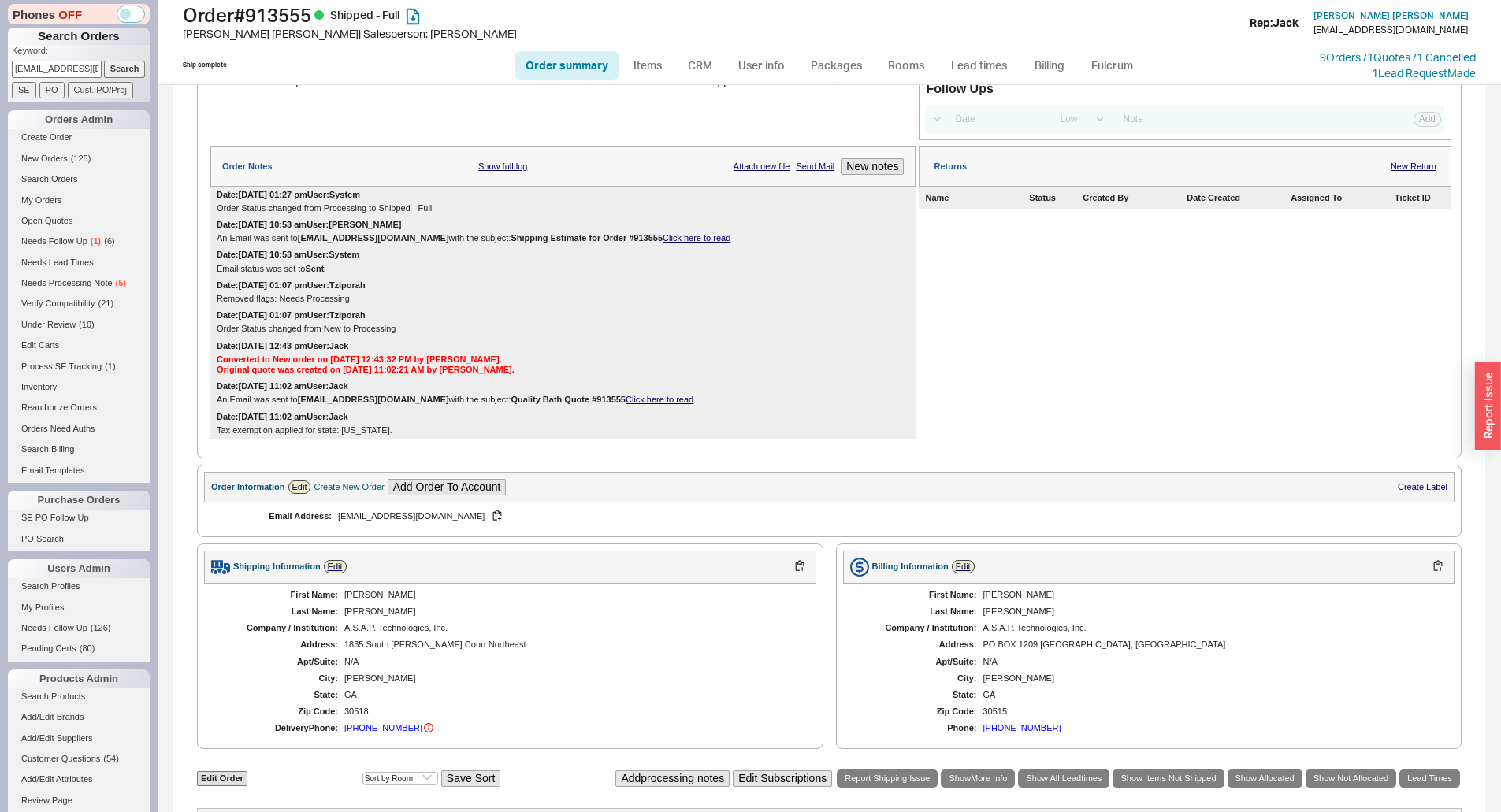
scroll to position [597, 0]
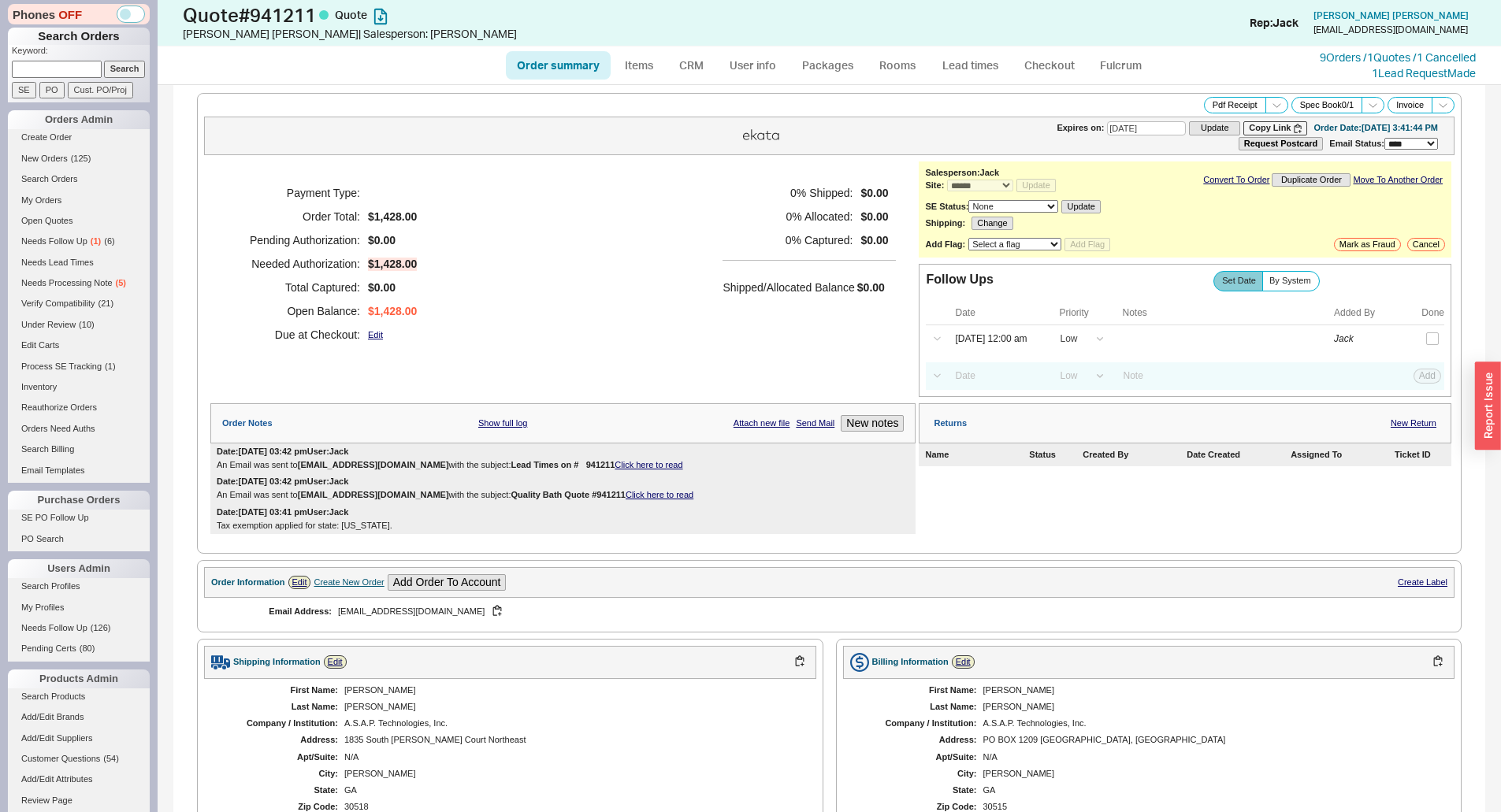
select select "*"
select select "LOW"
select select "3"
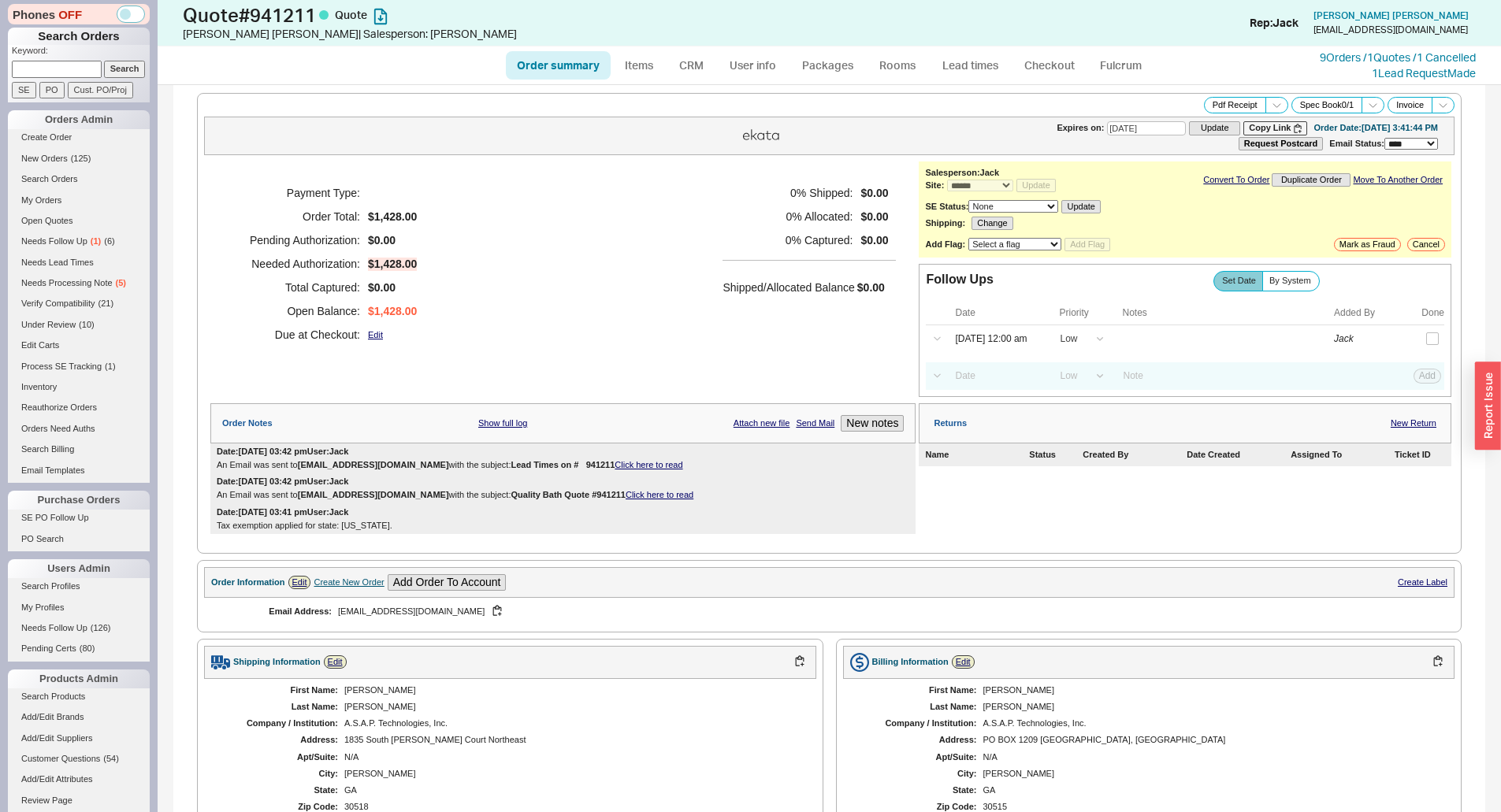
click at [730, 294] on h5 "Shipped/Allocated Balance" at bounding box center [788, 287] width 131 height 22
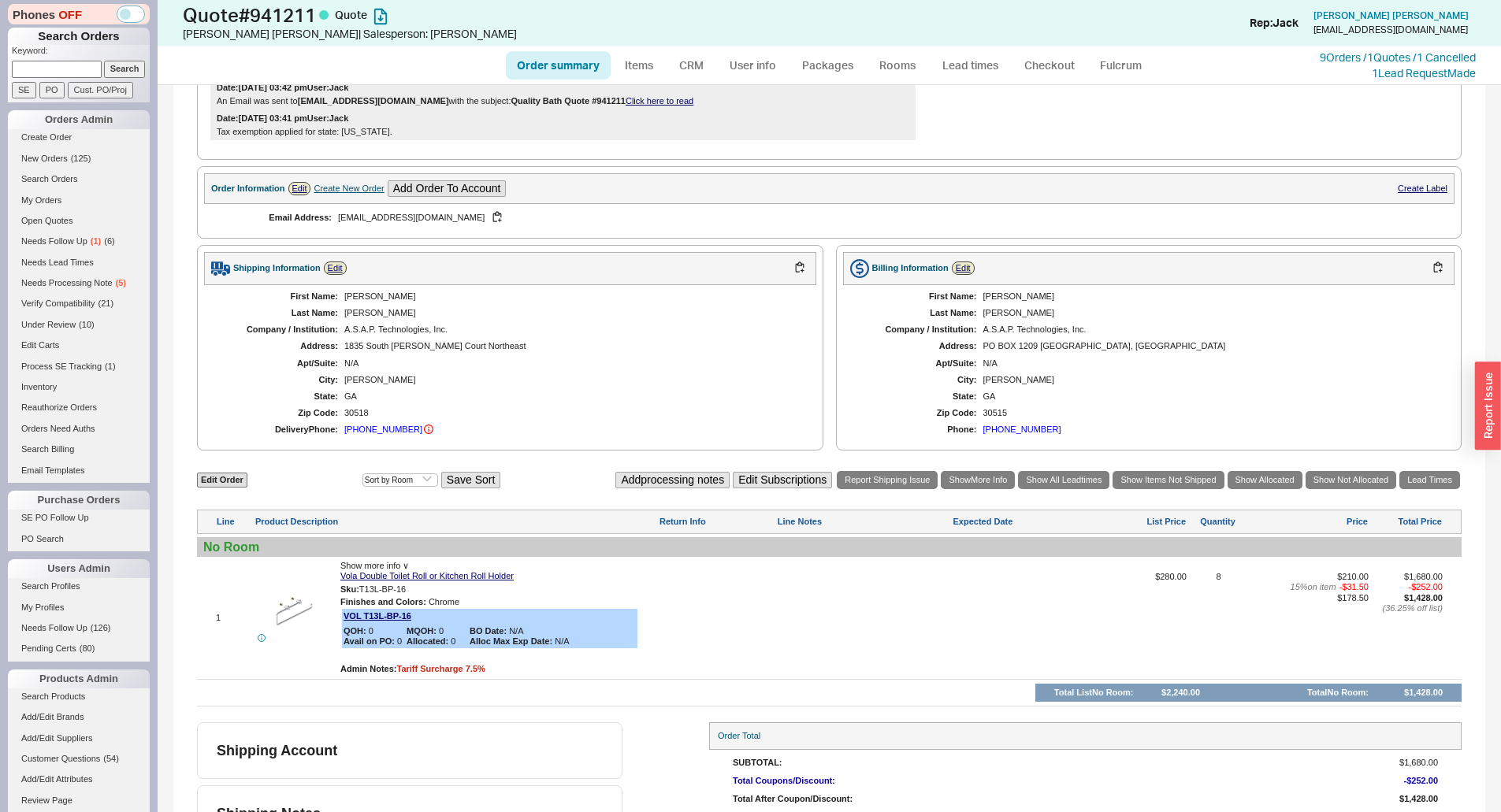
scroll to position [466, 0]
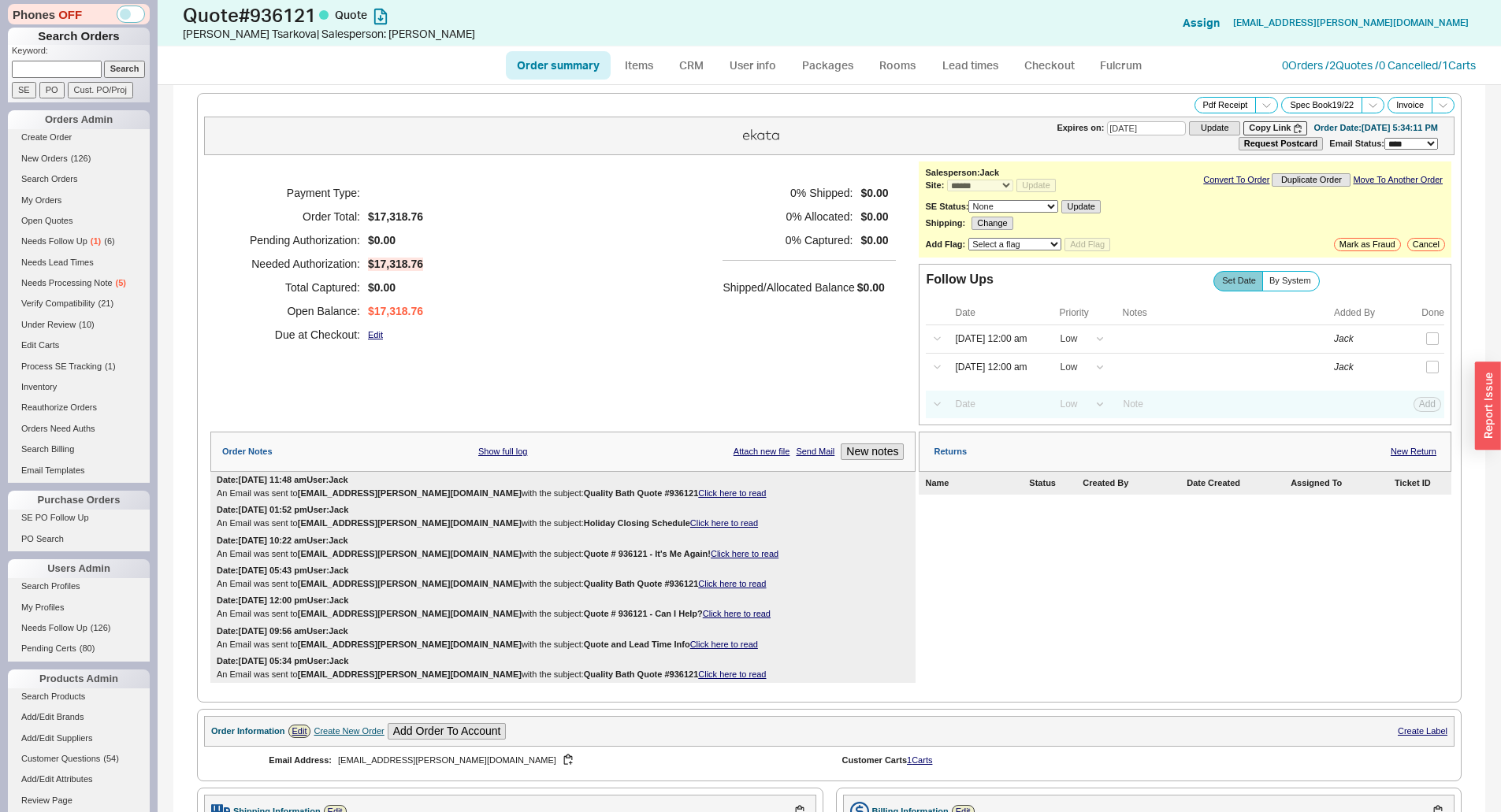
select select "*"
select select "LOW"
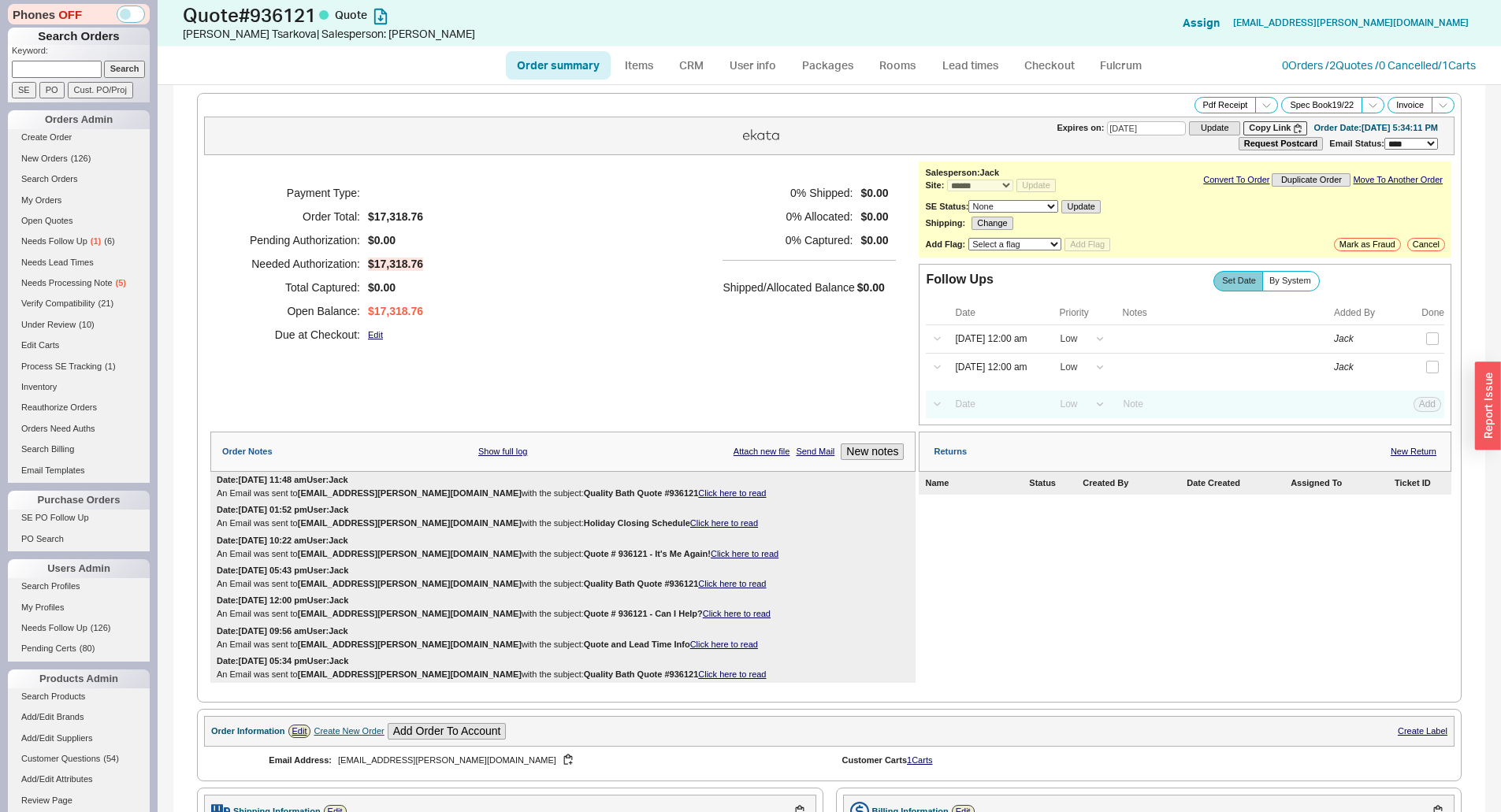
select select "3"
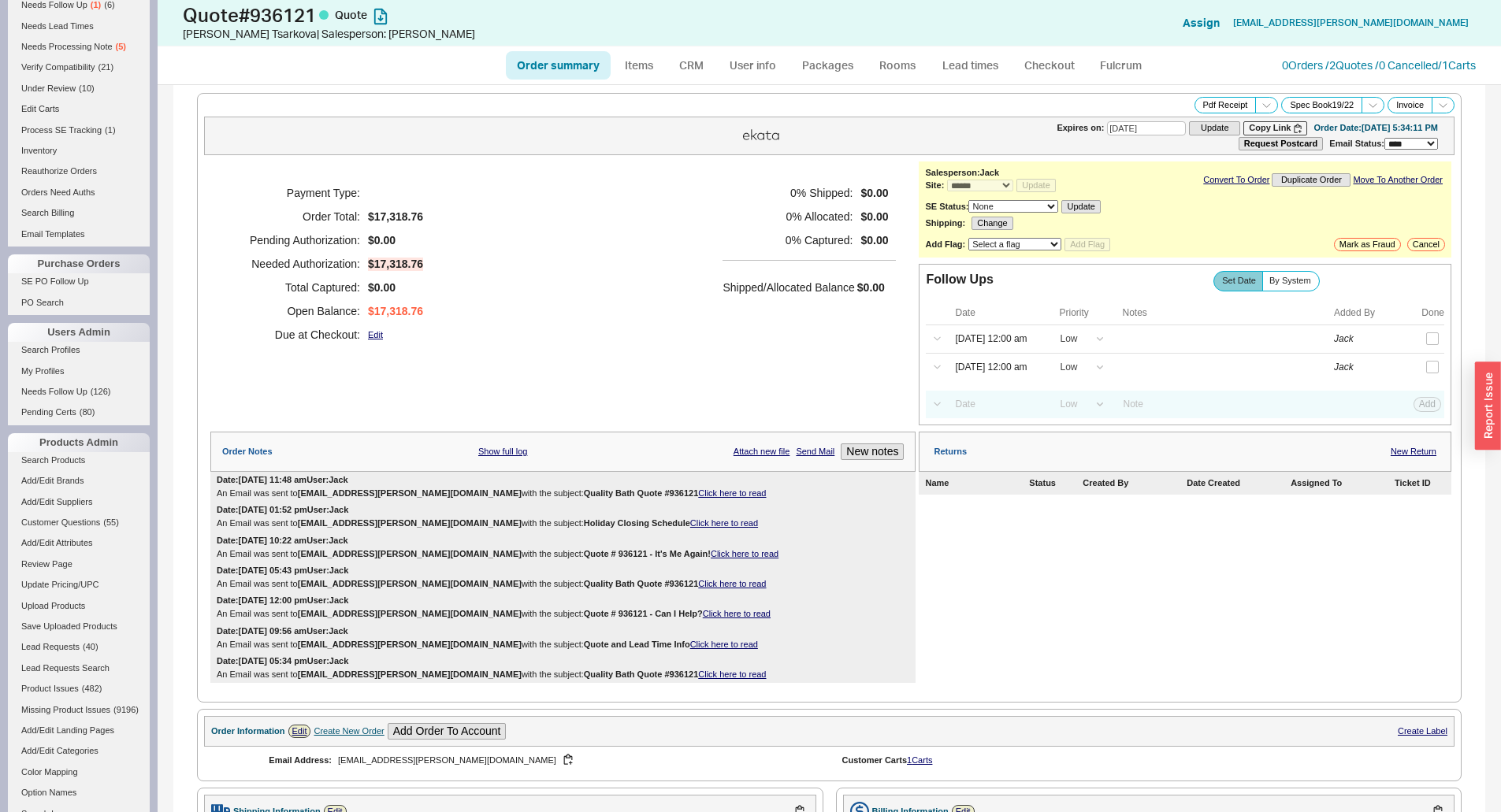
click at [591, 267] on div "Payment Type: Order Total: $17,318.76 Pending Authorization: $0.00 Needed Autho…" at bounding box center [562, 264] width 705 height 204
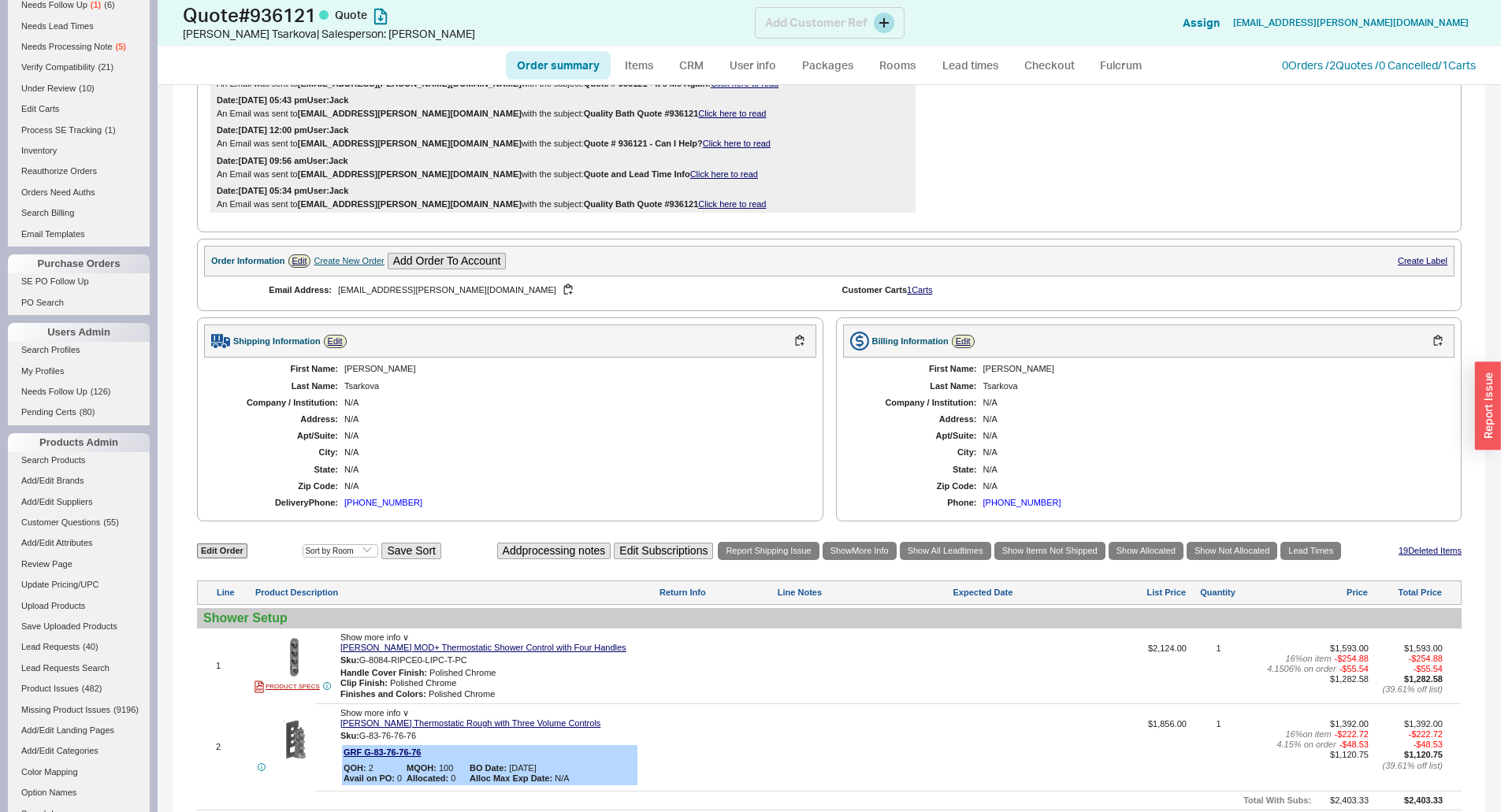
scroll to position [315, 0]
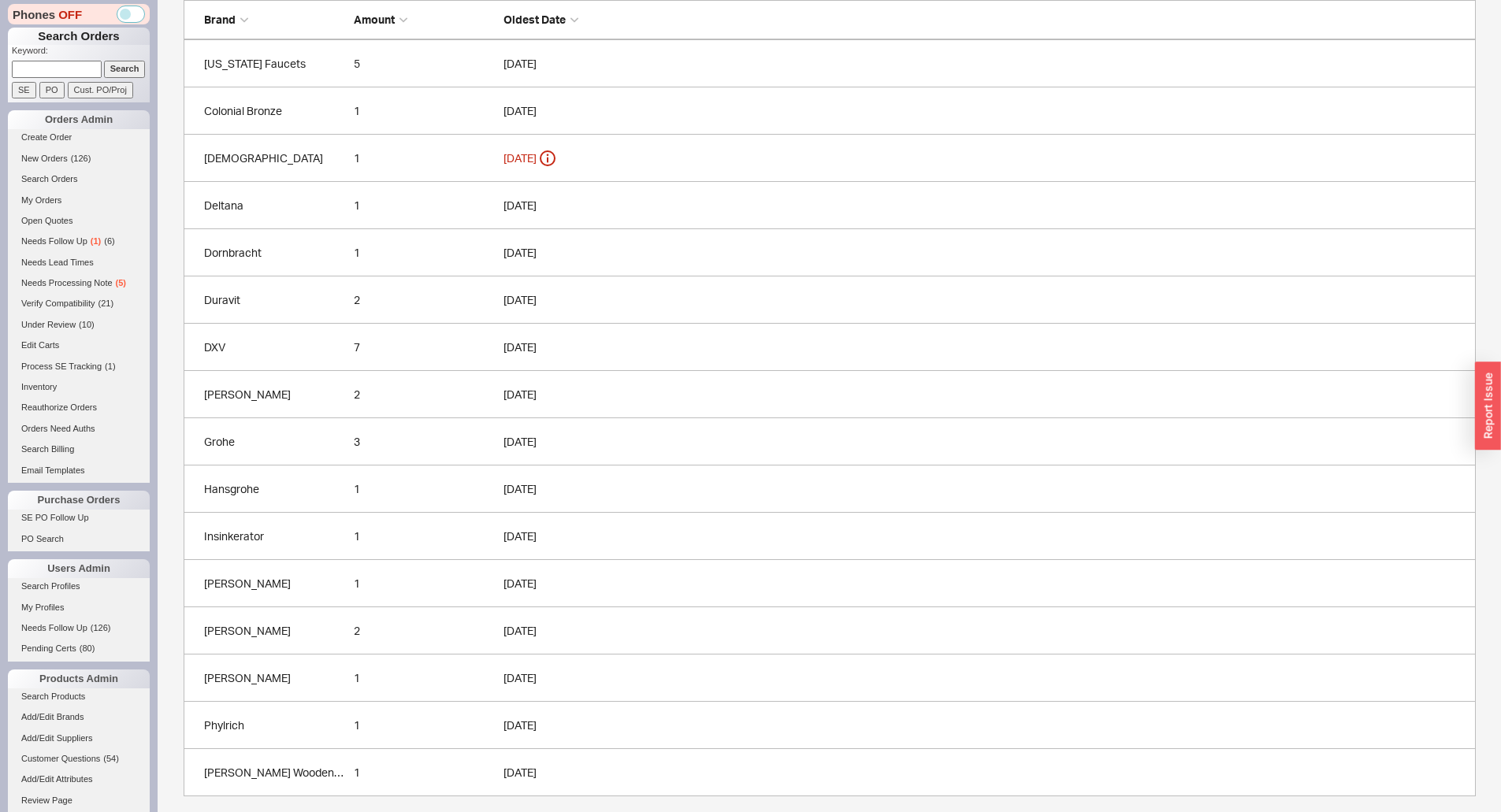
scroll to position [1132, 1280]
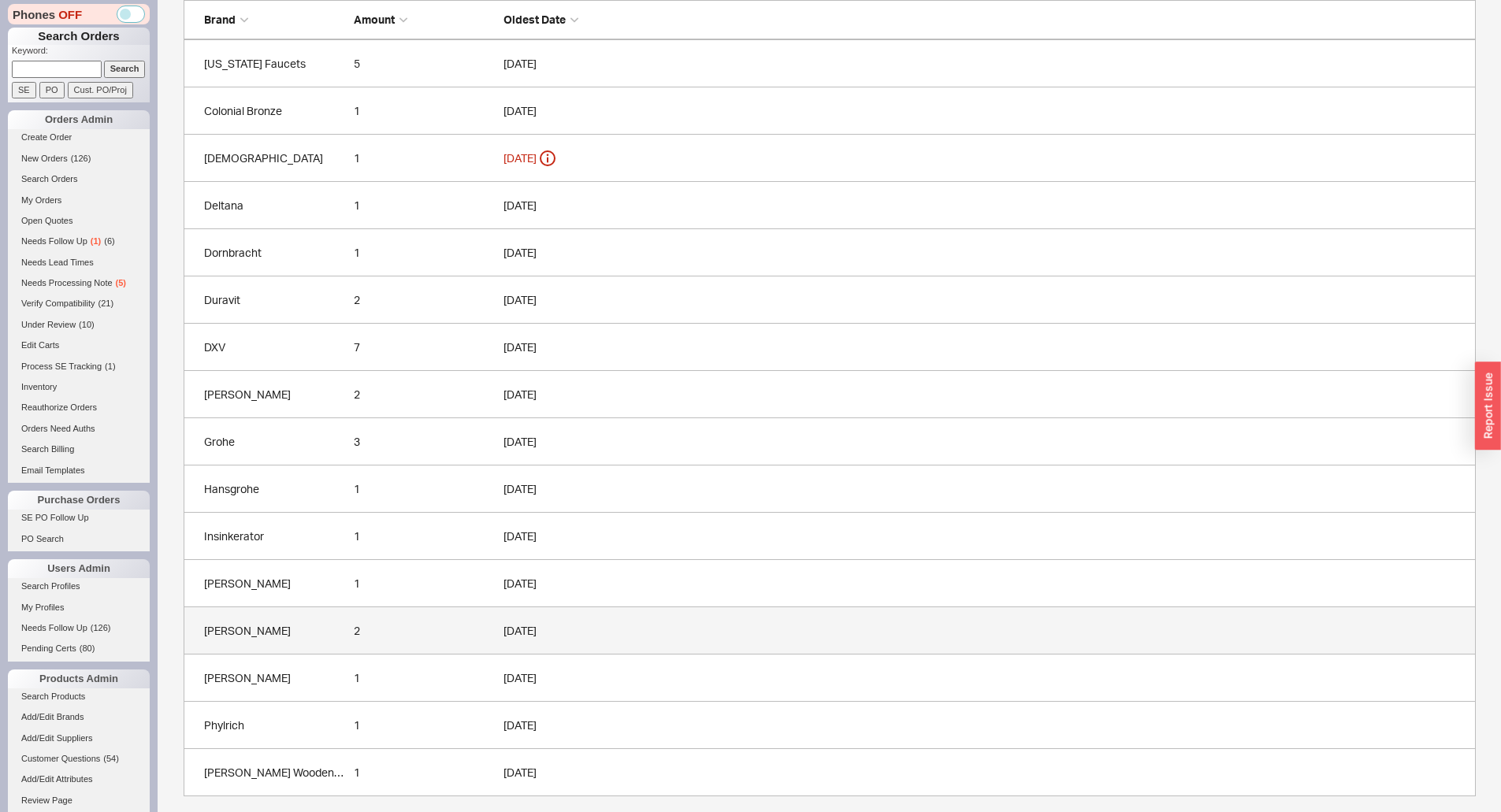
click at [371, 619] on link "[PERSON_NAME] 2 [DATE]" at bounding box center [829, 631] width 1292 height 48
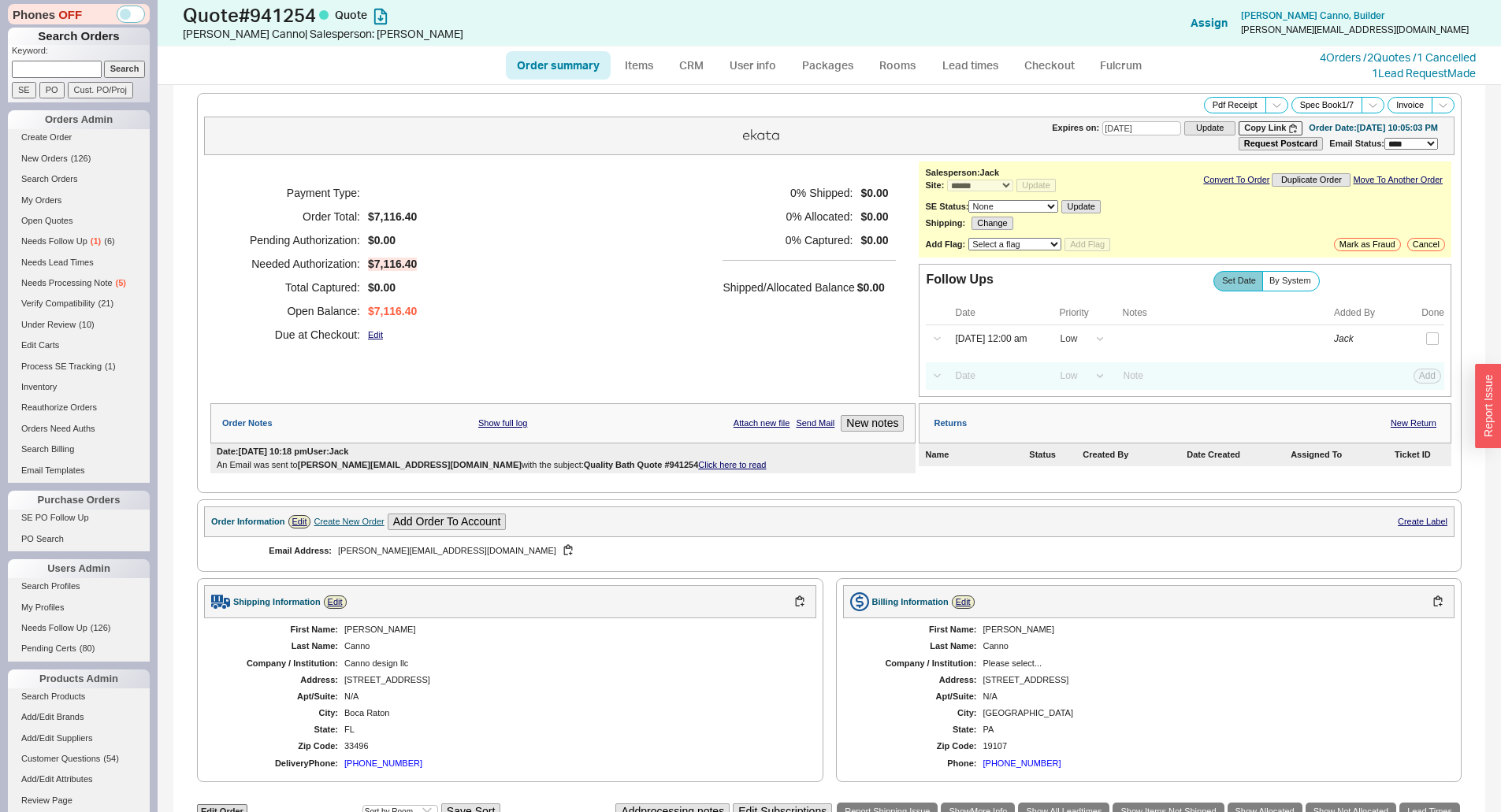
select select "*"
select select "LOW"
select select "3"
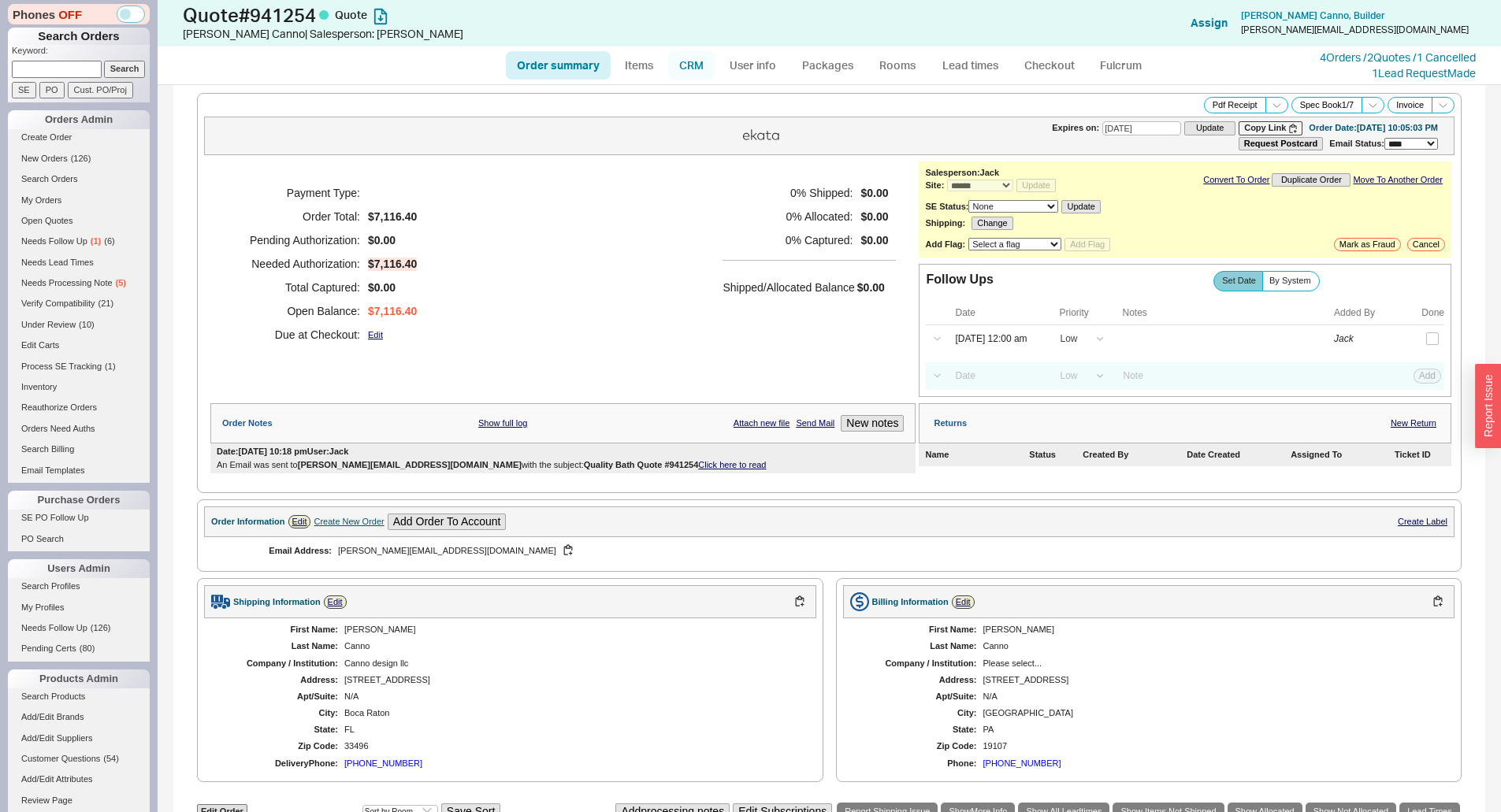
click at [681, 67] on link "CRM" at bounding box center [691, 65] width 47 height 29
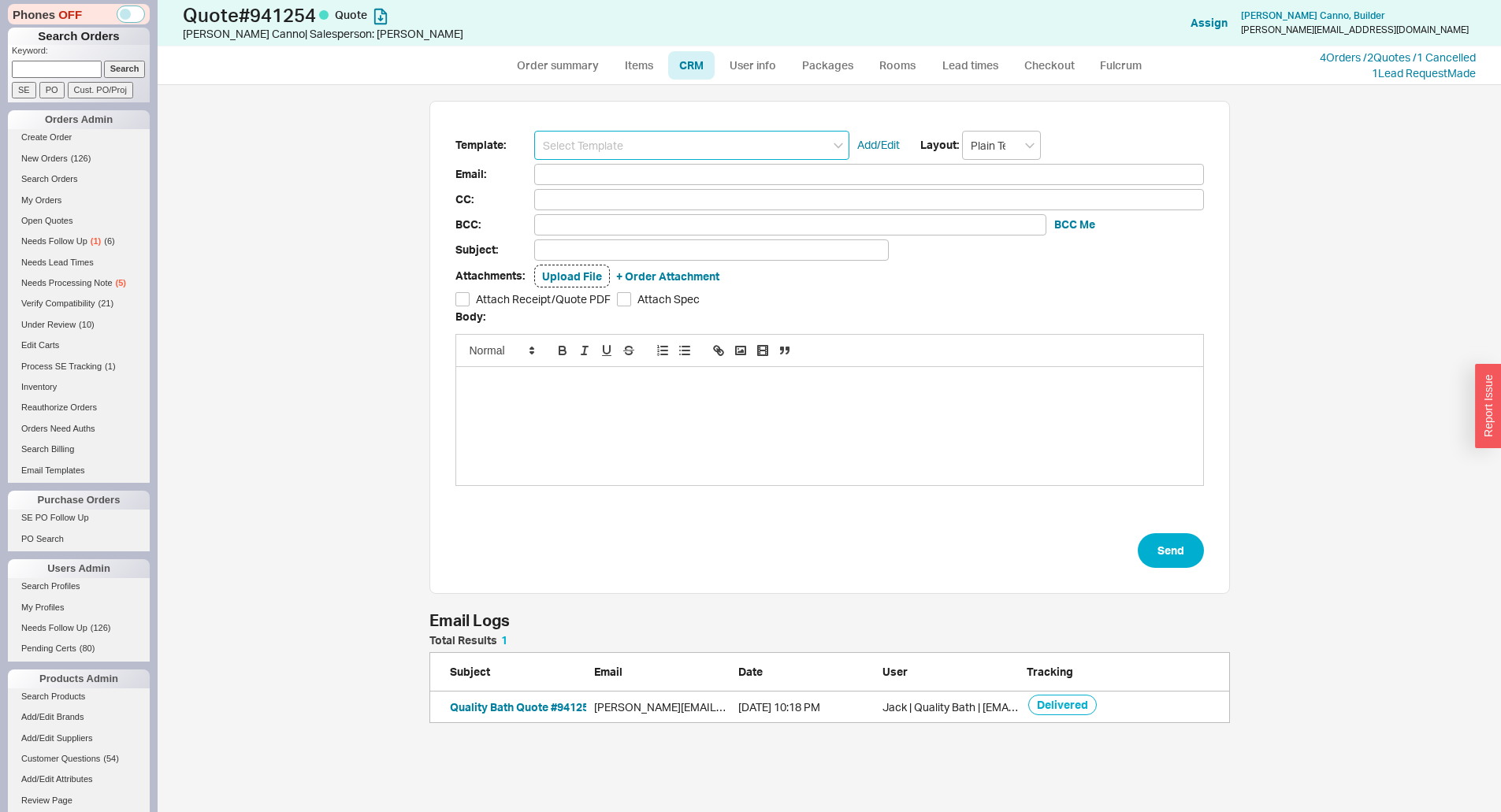
scroll to position [76, 788]
click at [681, 139] on input at bounding box center [691, 145] width 315 height 29
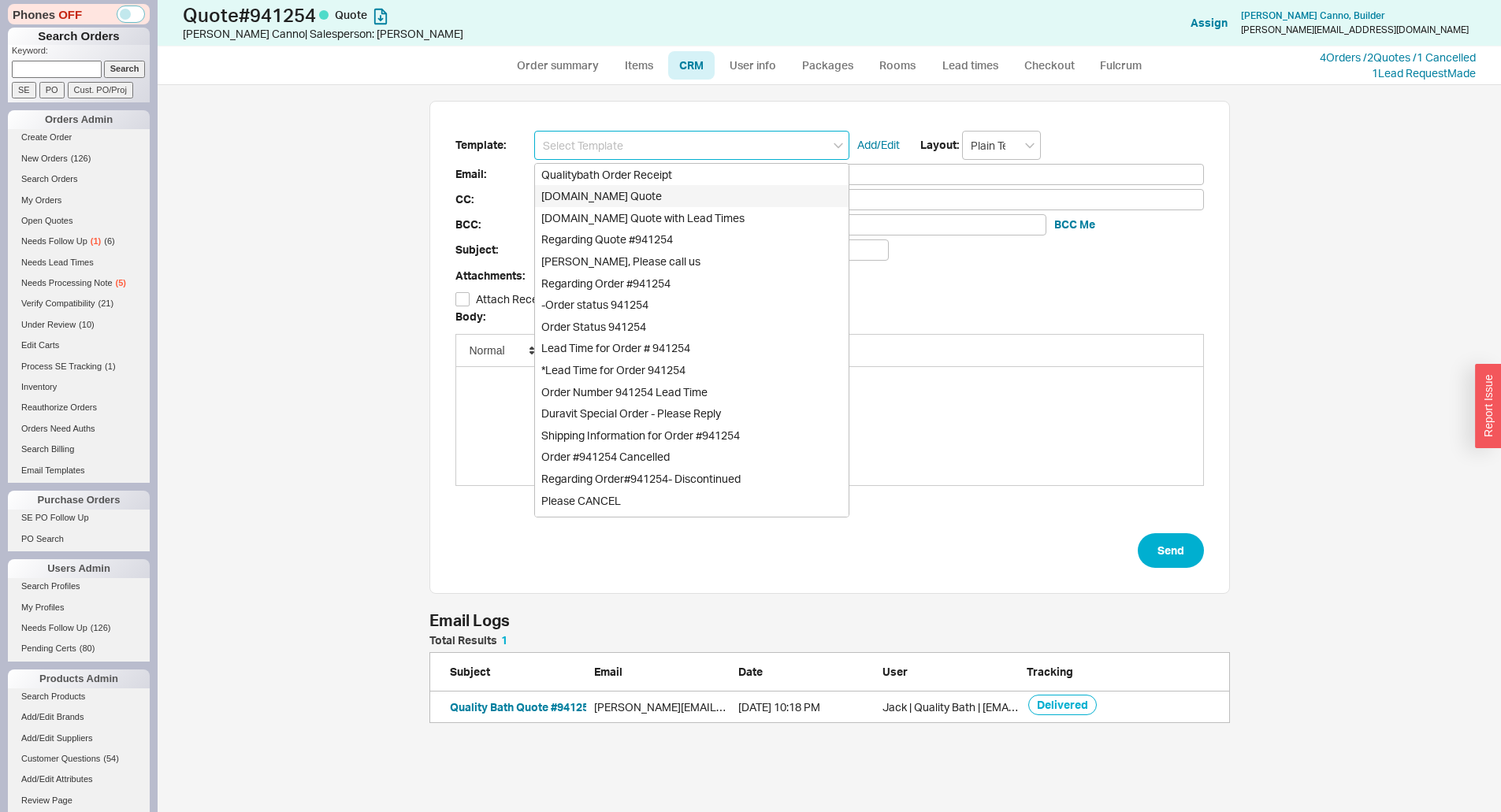
click at [650, 195] on div "Qualitybath.com Quote" at bounding box center [691, 195] width 314 height 22
type input "Receipt"
type input "gabrielle@cannodesign.com"
type input "Quality Bath Quote #941254"
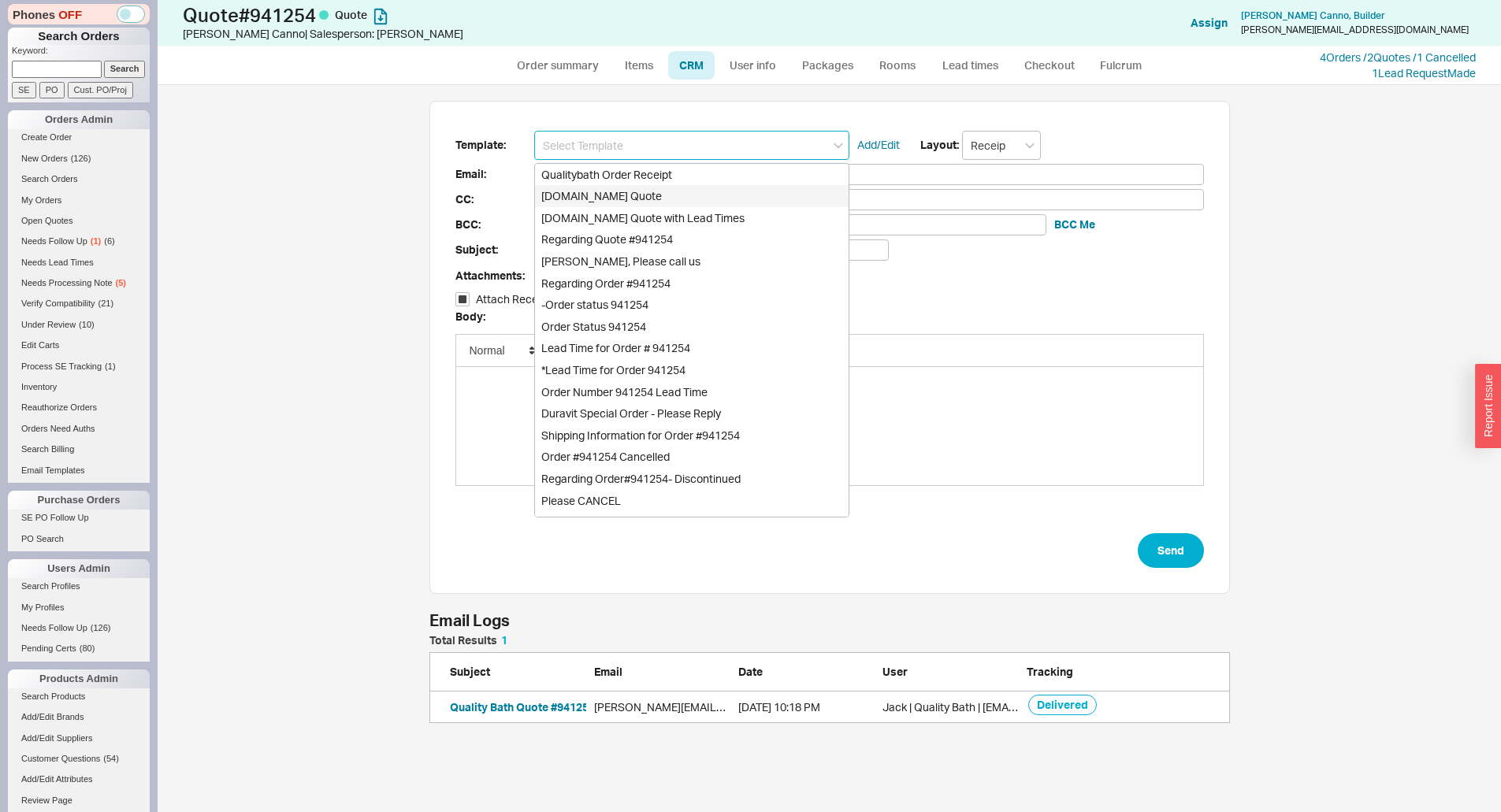
checkbox input "true"
type input "Qualitybath.com Quote"
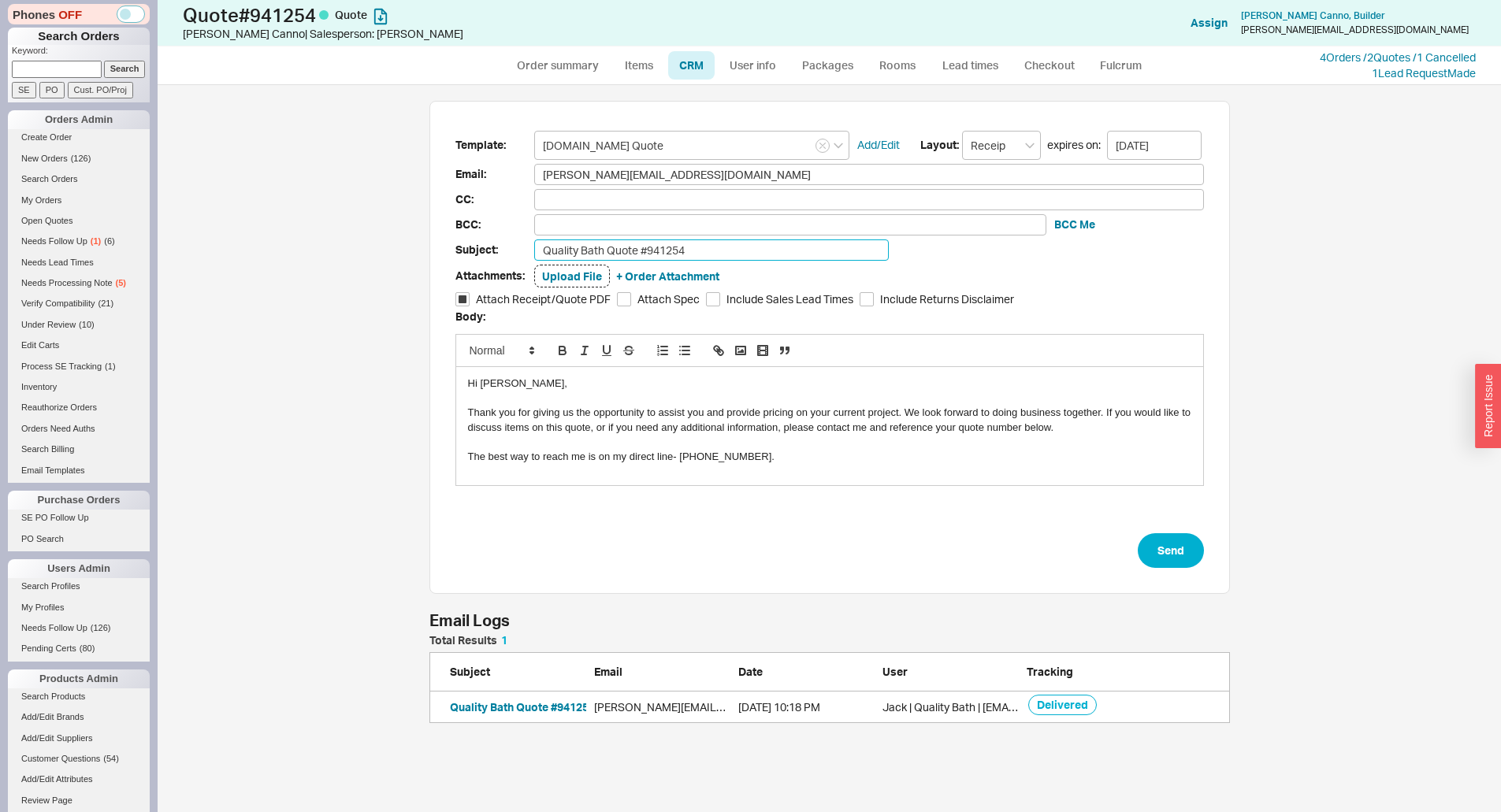
click at [741, 245] on input "Quality Bath Quote #941254" at bounding box center [711, 250] width 355 height 21
type input "Quality Bath Quote #941254 Revised (Ignore last quote)"
click at [1167, 539] on button "Send" at bounding box center [1170, 551] width 67 height 34
select select "*"
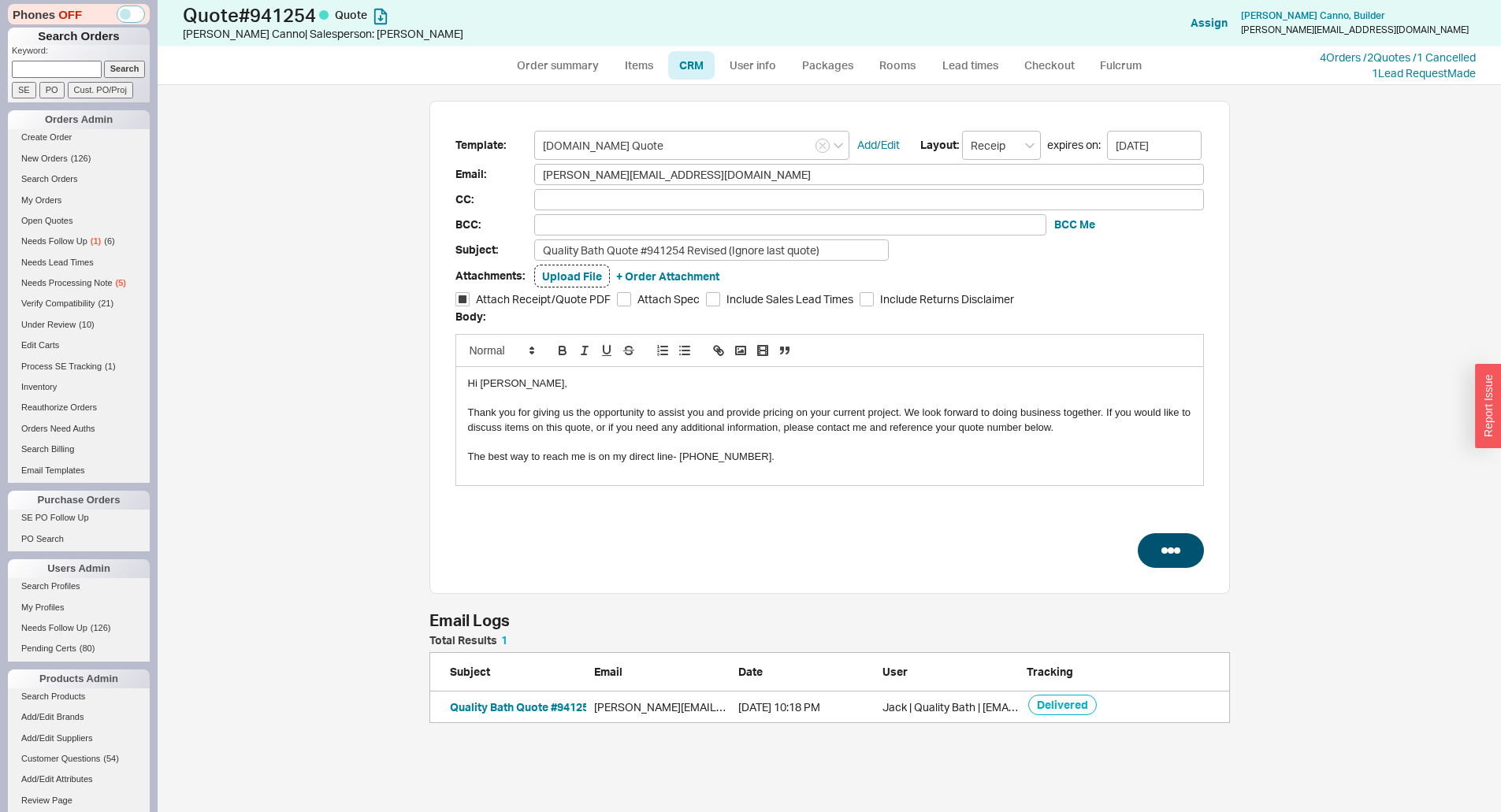
select select "LOW"
select select "3"
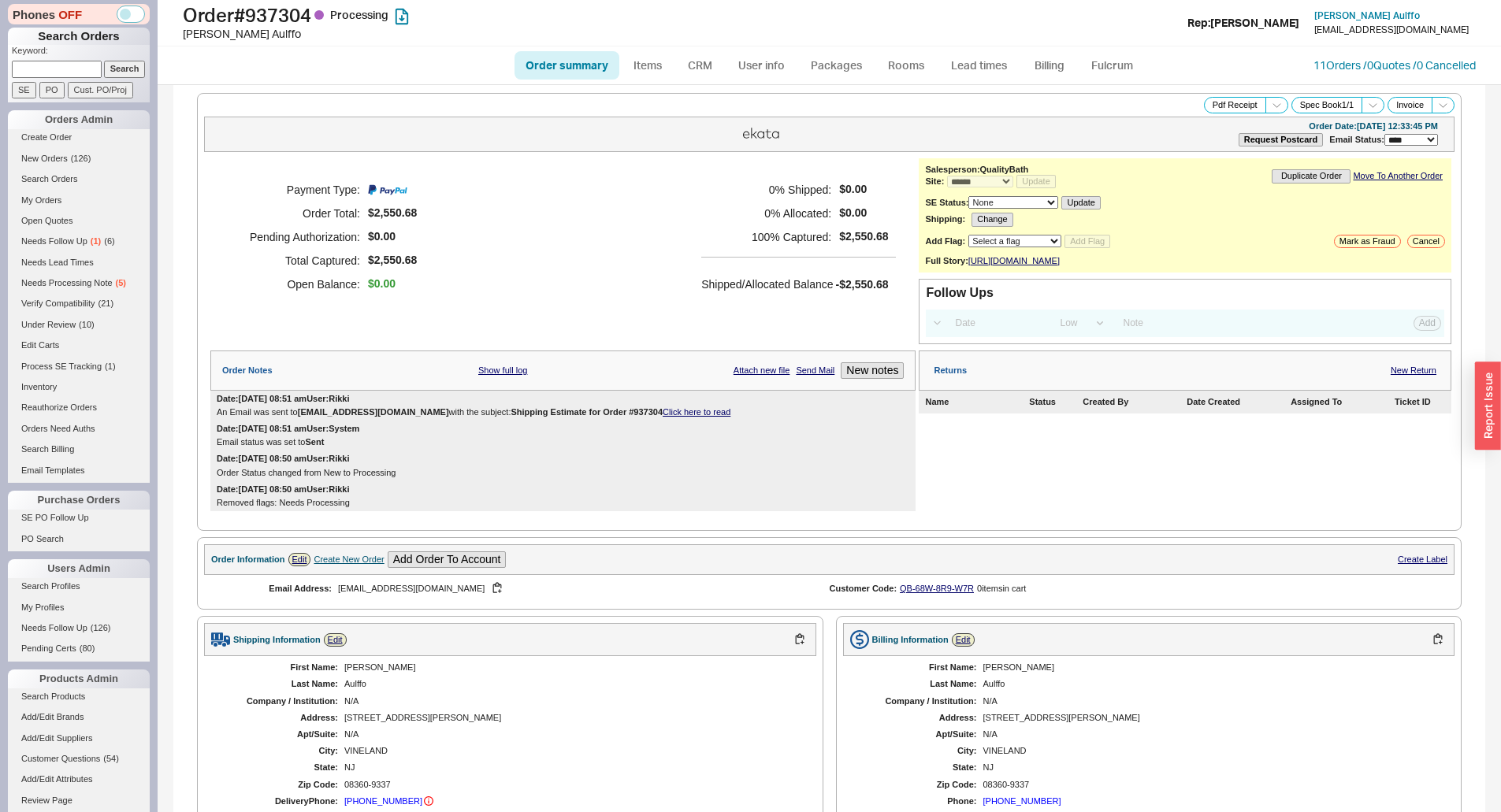
select select "*"
select select "LOW"
select select "3"
click at [816, 156] on div "**********" at bounding box center [829, 334] width 1251 height 365
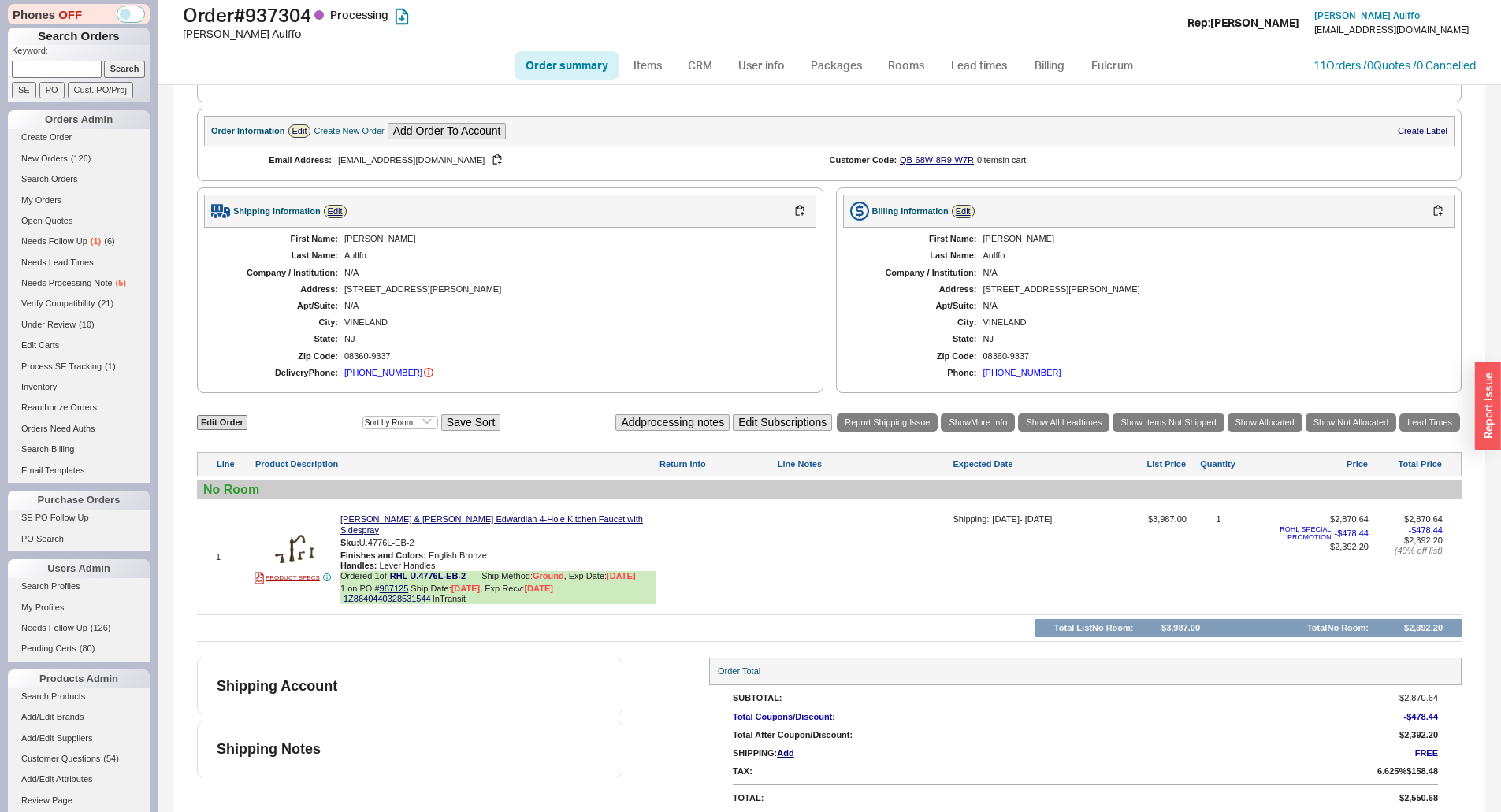
scroll to position [436, 0]
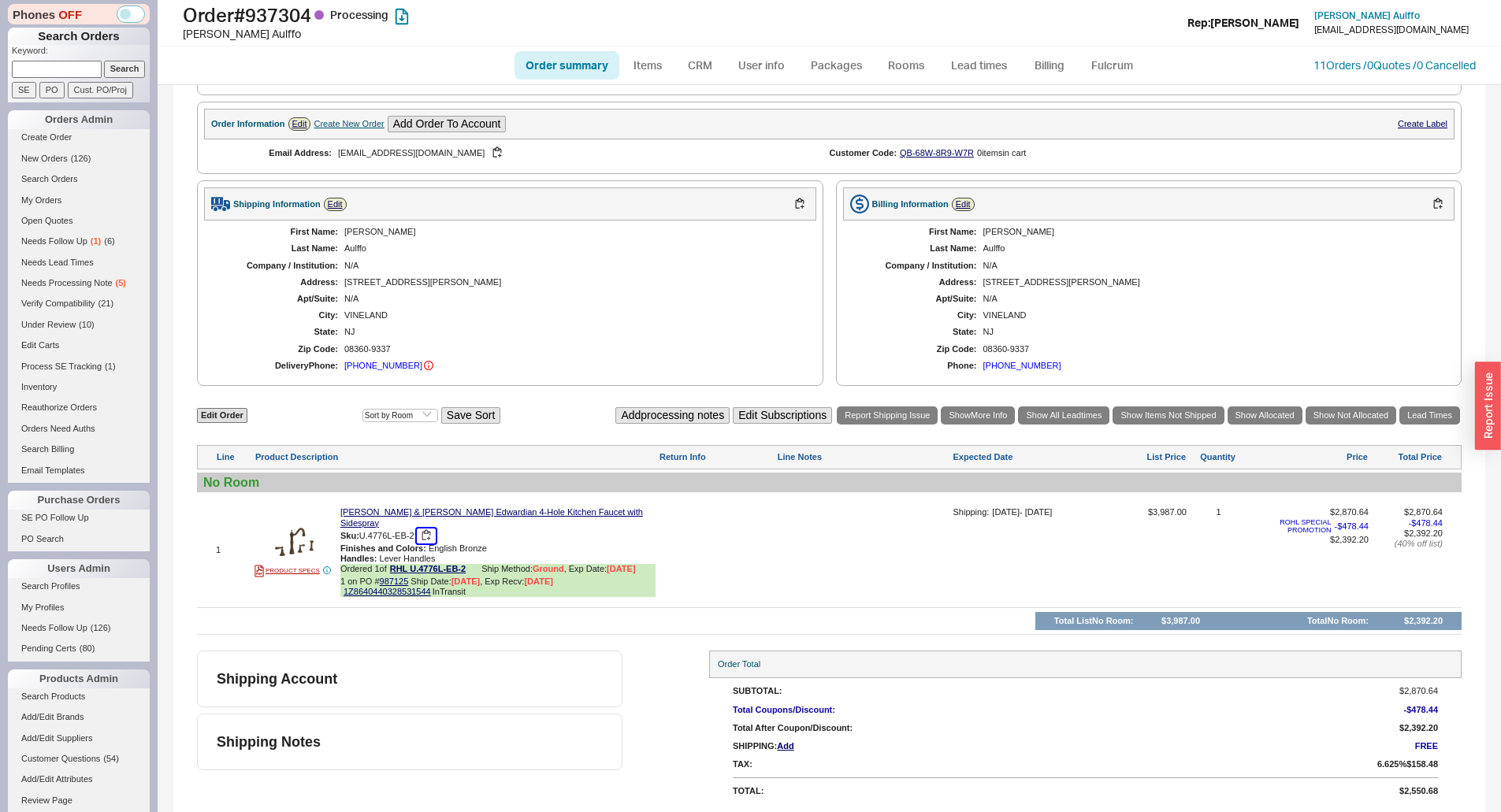
click at [436, 540] on button "button" at bounding box center [426, 536] width 19 height 15
click at [757, 514] on div "1 PRODUCT SPECS [PERSON_NAME] & [PERSON_NAME] Edwardian 4-Hole Kitchen Faucet w…" at bounding box center [829, 549] width 1265 height 107
drag, startPoint x: 728, startPoint y: 267, endPoint x: 707, endPoint y: 271, distance: 21.4
click at [728, 267] on div "First Name: [PERSON_NAME] Last Name: [PERSON_NAME] Company / Institution: N/A A…" at bounding box center [509, 300] width 612 height 158
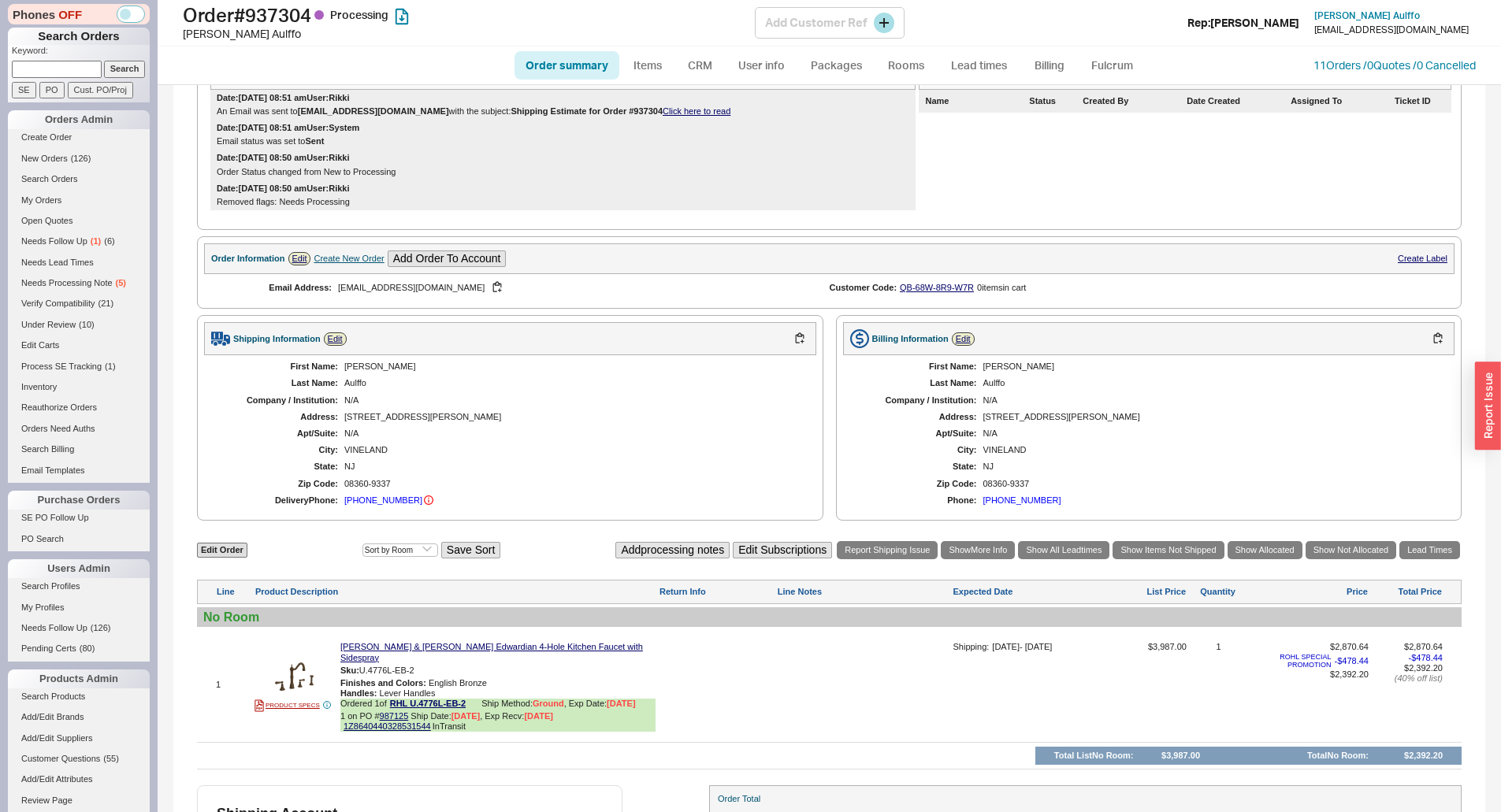
scroll to position [278, 0]
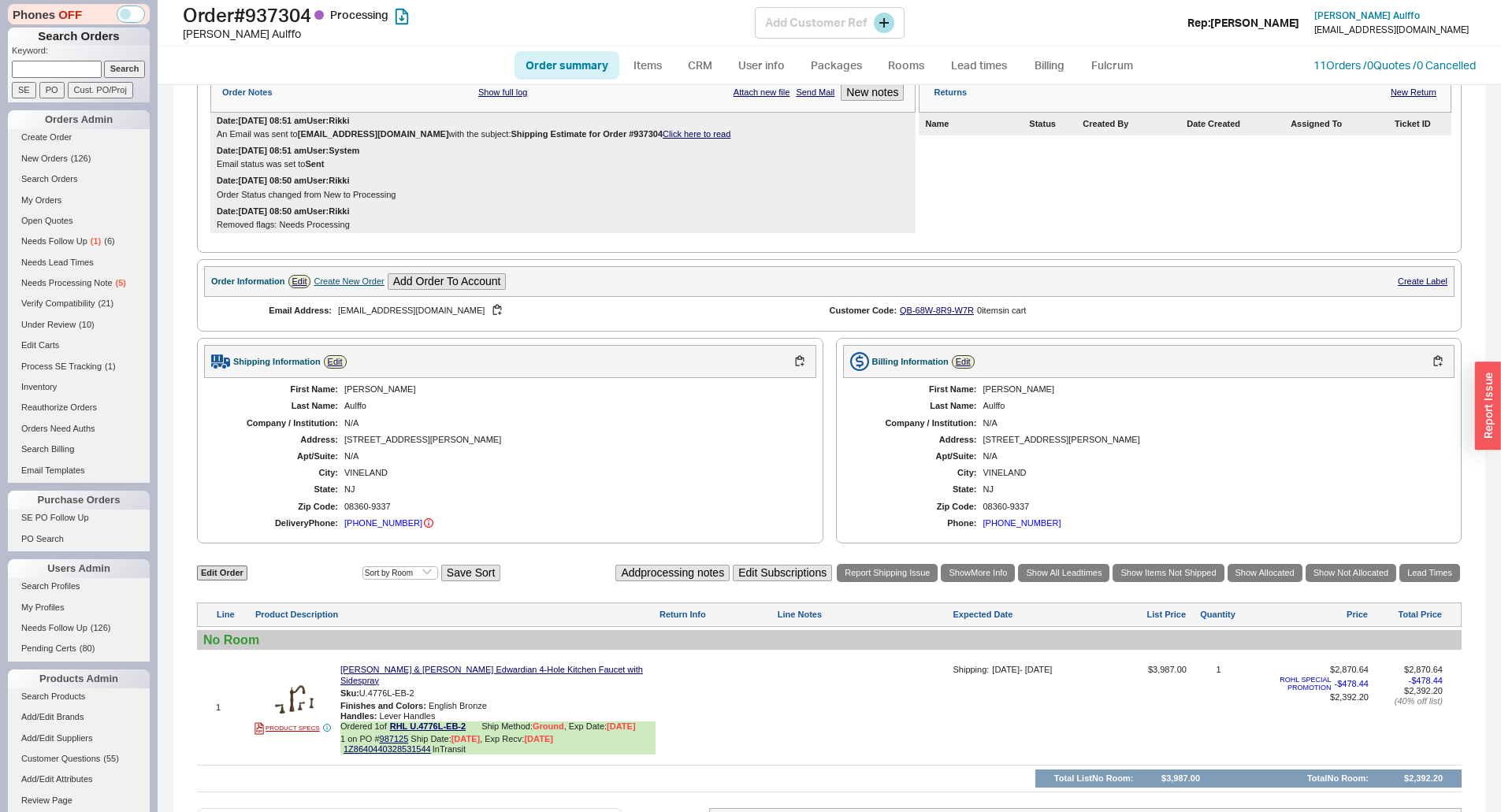
click at [304, 16] on h1 "Order # 937304 Processing" at bounding box center [469, 15] width 572 height 22
copy h1 "937304"
click at [305, 12] on h1 "Order # 937304 Processing" at bounding box center [469, 15] width 572 height 22
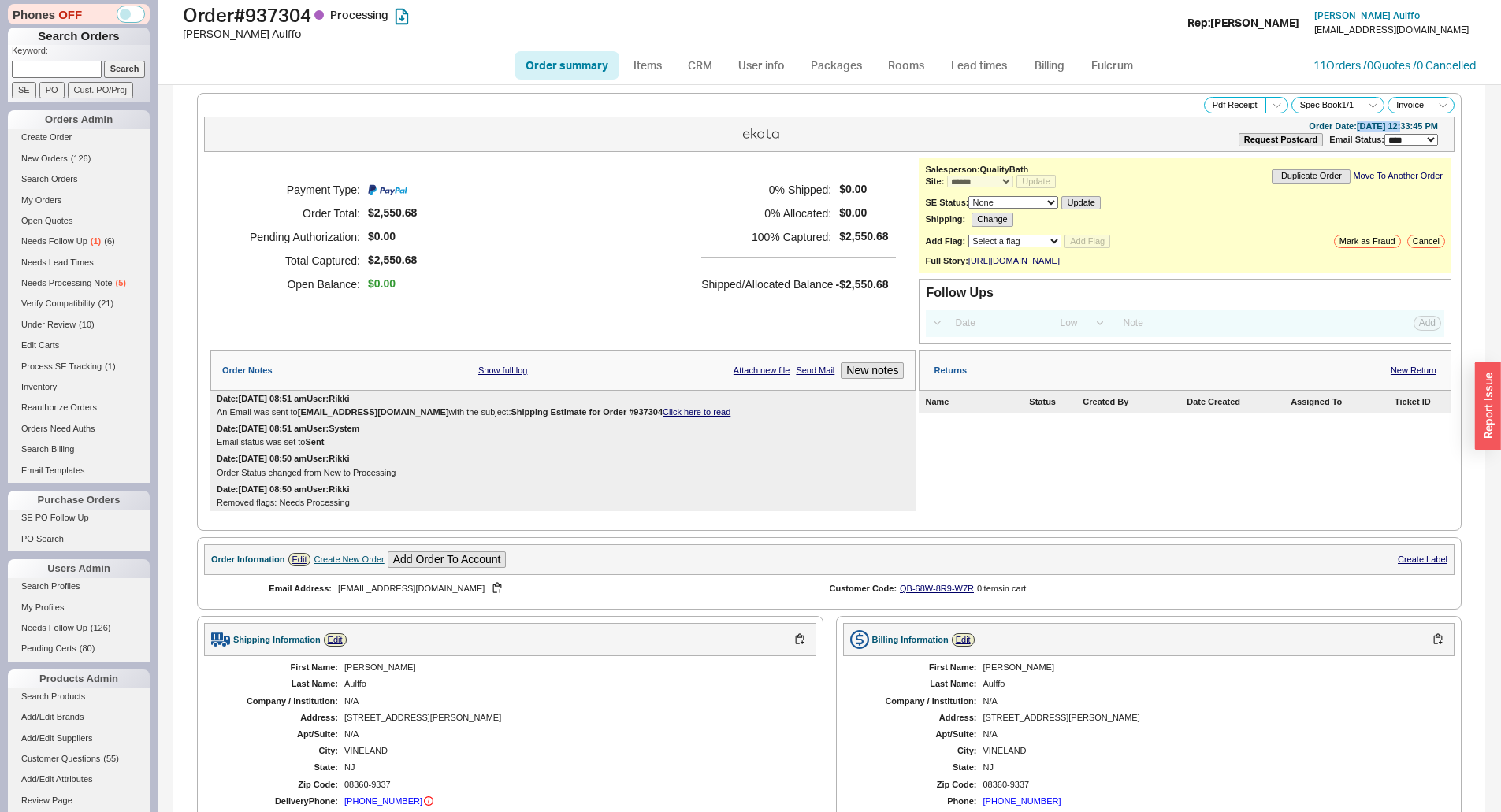
drag, startPoint x: 1329, startPoint y: 124, endPoint x: 1372, endPoint y: 126, distance: 43.0
click at [1372, 126] on div "Order Date: [DATE] 12:33:45 PM" at bounding box center [1373, 126] width 129 height 10
copy div "[DATE]"
click at [1358, 130] on div "Order Date: [DATE] 12:33:45 PM" at bounding box center [1373, 126] width 129 height 10
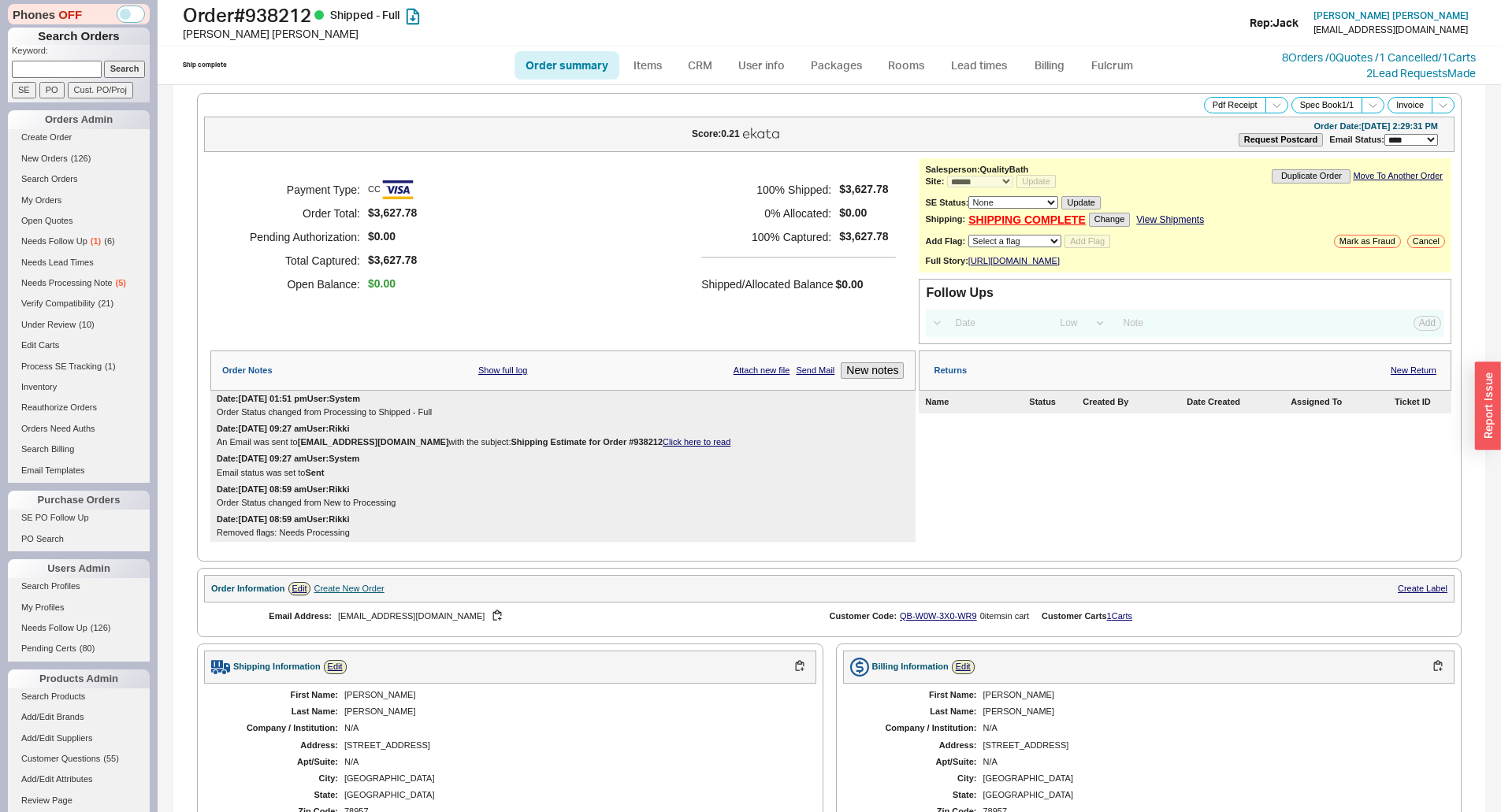
select select "*"
select select "LOW"
select select "3"
click at [271, 7] on h1 "Order # 938212 Shipped - Full" at bounding box center [469, 15] width 572 height 22
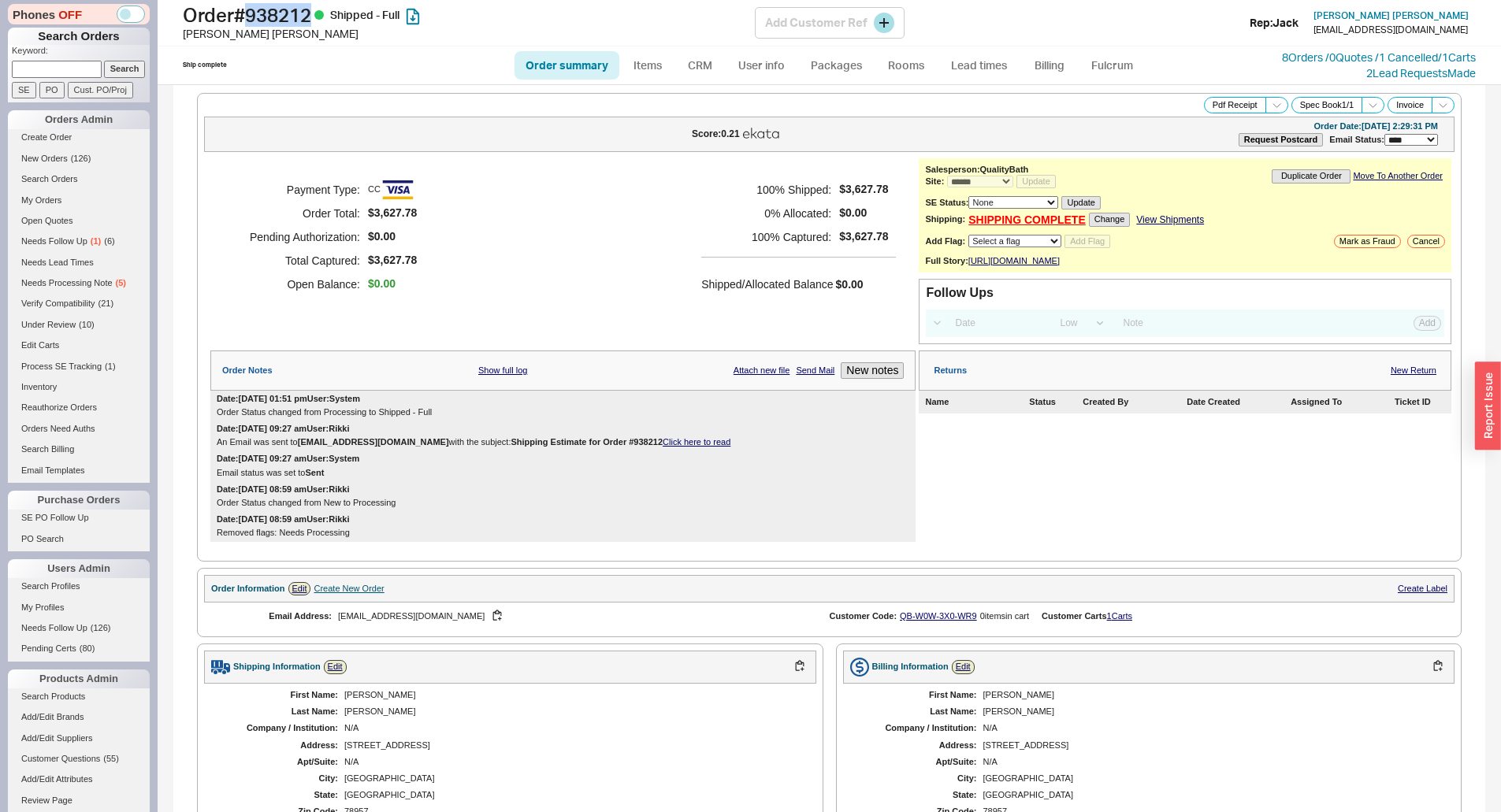
copy h1 "938212"
click at [298, 25] on h1 "Order # 938212 Shipped - Full" at bounding box center [469, 15] width 572 height 22
click at [669, 305] on div "Payment Type: CC Order Total: $3,627.78 Pending Authorization: $0.00 Total Capt…" at bounding box center [562, 237] width 705 height 158
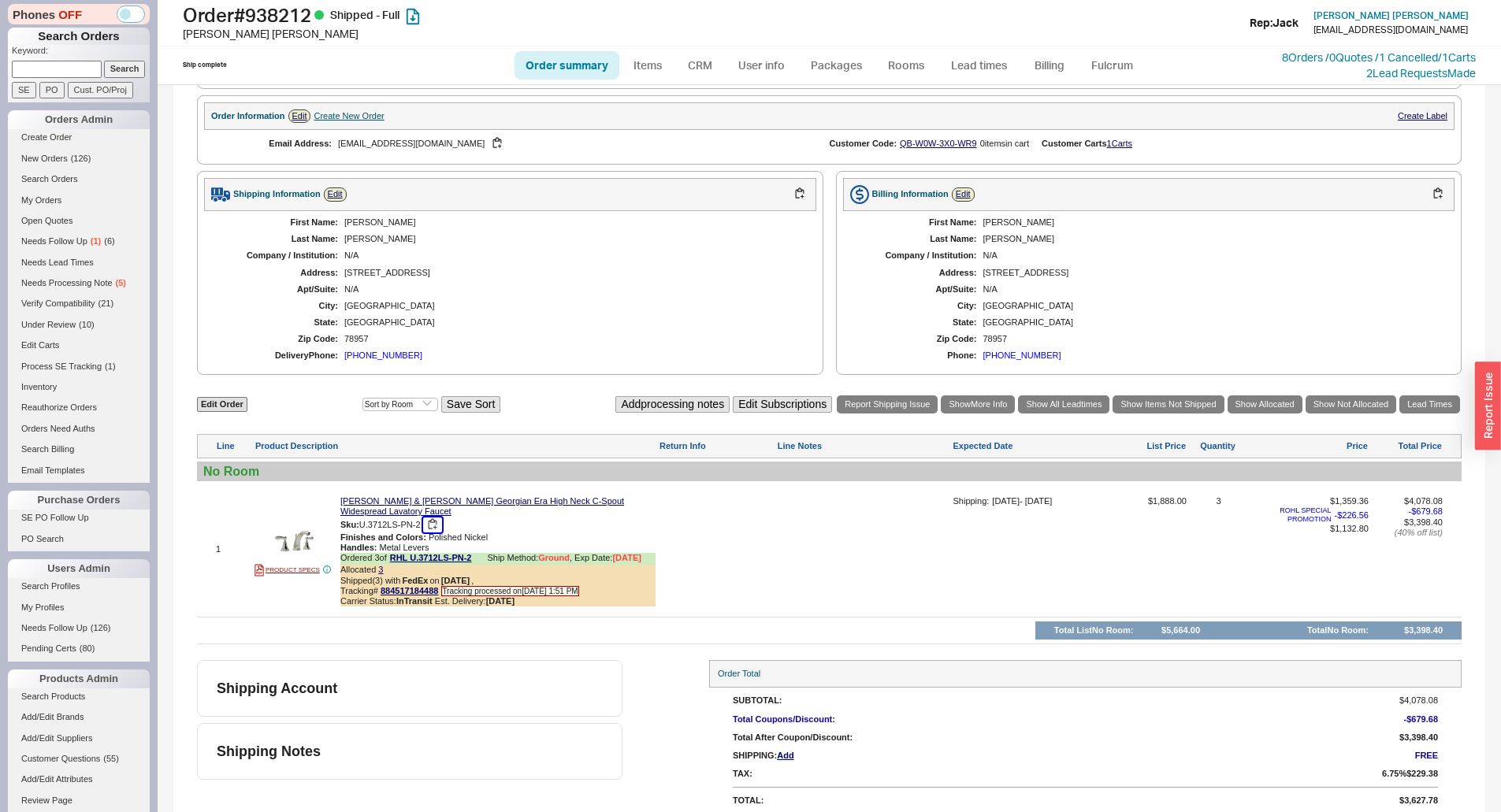
click at [432, 533] on button "button" at bounding box center [432, 525] width 19 height 15
click at [679, 534] on div at bounding box center [716, 554] width 115 height 117
click at [1231, 191] on div "Billing Information Edit" at bounding box center [1149, 195] width 612 height 33
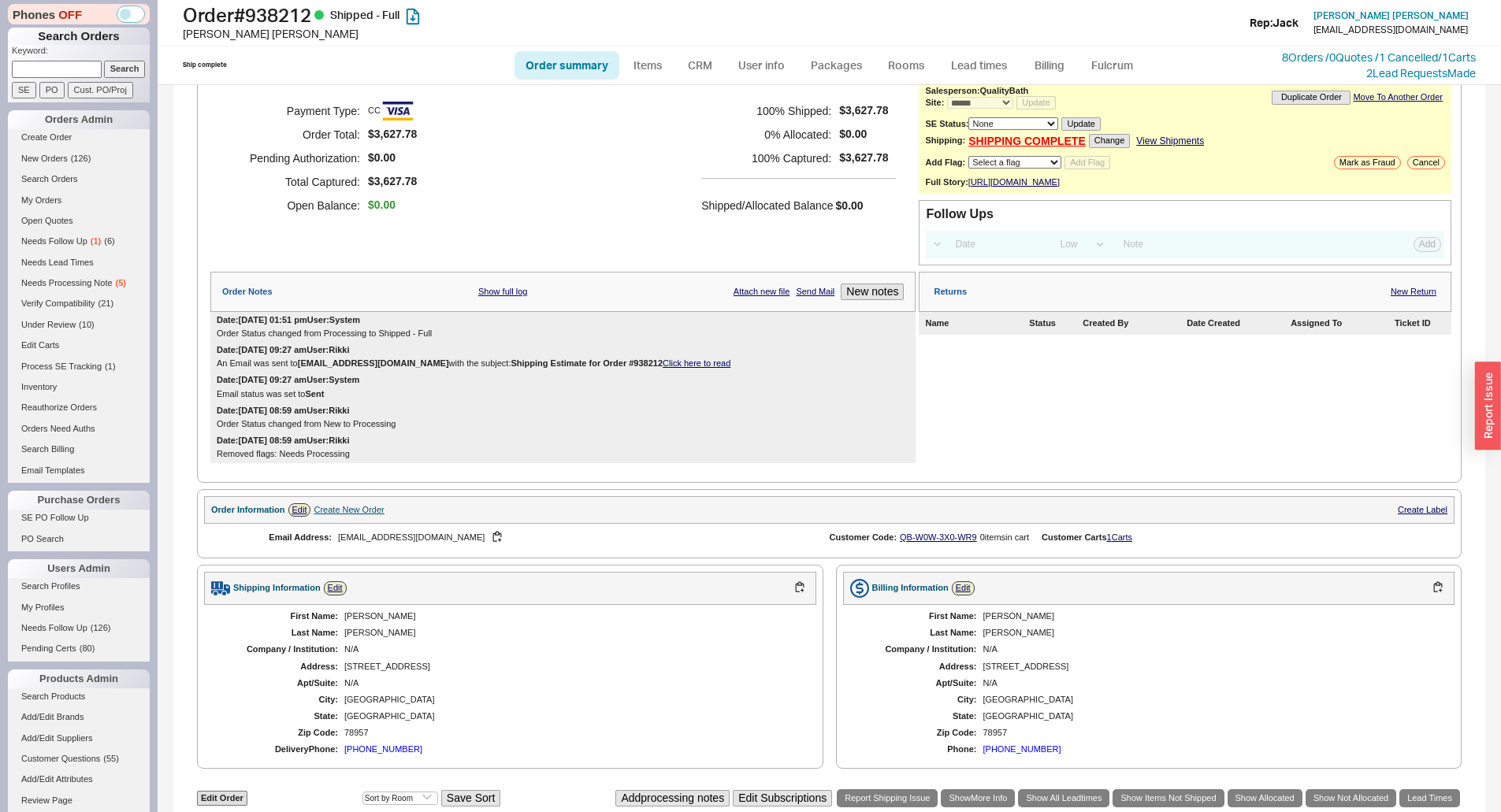
scroll to position [0, 0]
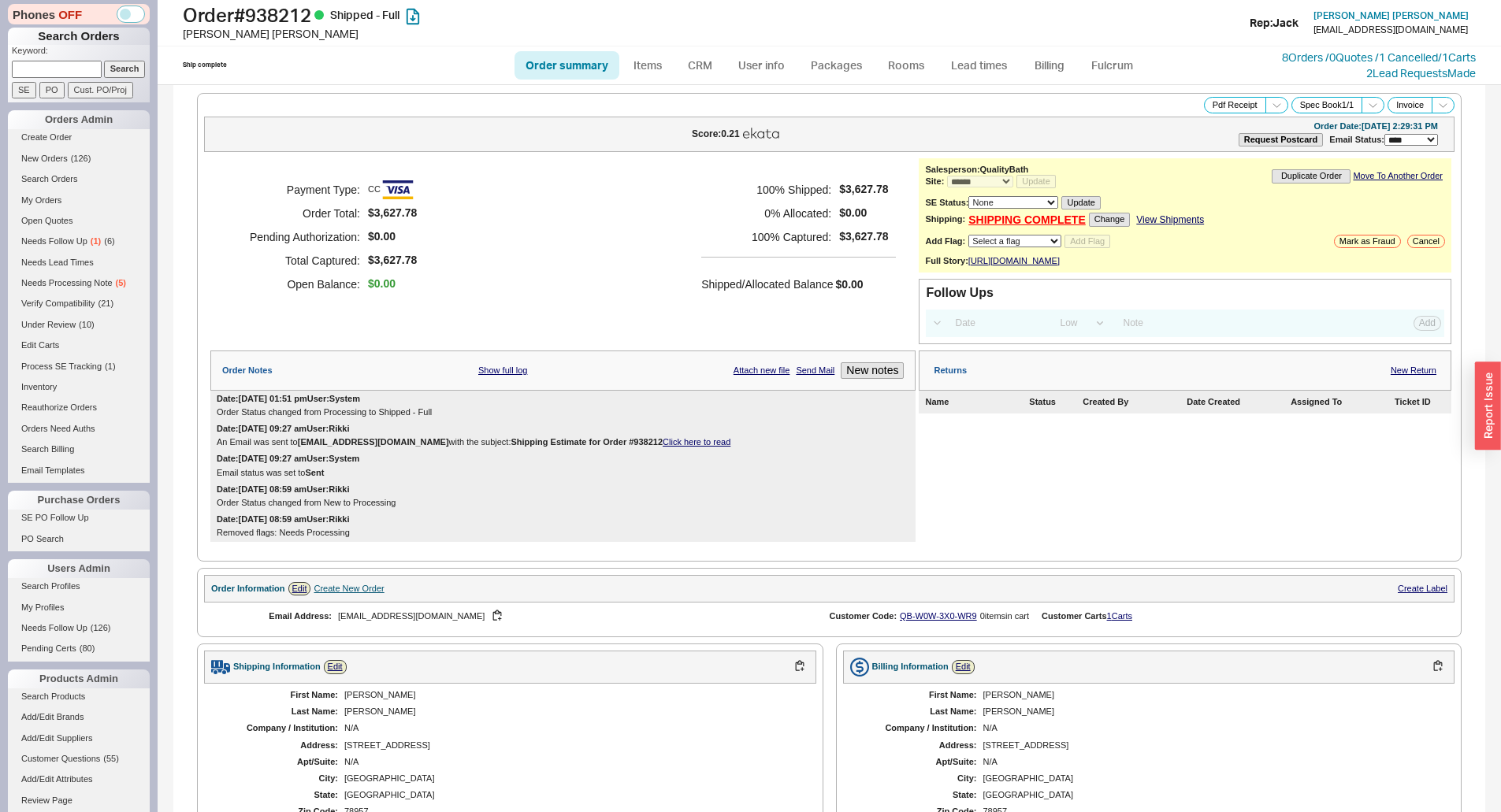
click at [1336, 124] on div "Order Date: 09/04/2025 2:29:31 PM" at bounding box center [1375, 126] width 125 height 10
drag, startPoint x: 1336, startPoint y: 124, endPoint x: 1361, endPoint y: 126, distance: 25.1
click at [1361, 126] on div "Order Date: 09/04/2025 2:29:31 PM" at bounding box center [1375, 126] width 125 height 10
copy div "09/04/2025"
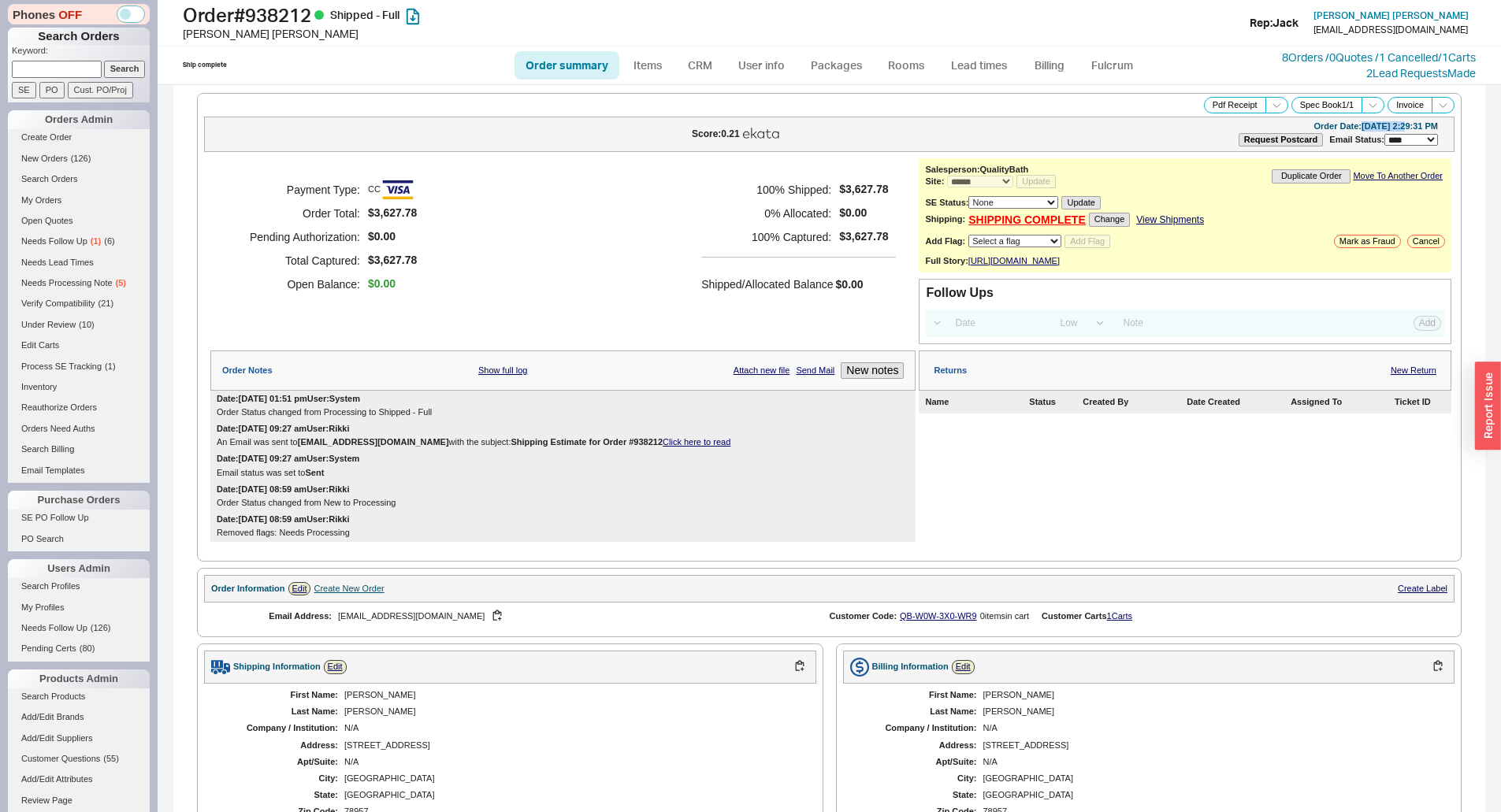
click at [1351, 129] on div "Order Date: 09/04/2025 2:29:31 PM" at bounding box center [1375, 126] width 125 height 10
click at [1315, 99] on button "Spec Book 1 / 1" at bounding box center [1326, 105] width 71 height 16
click at [1228, 107] on button "Pdf Receipt" at bounding box center [1235, 105] width 62 height 16
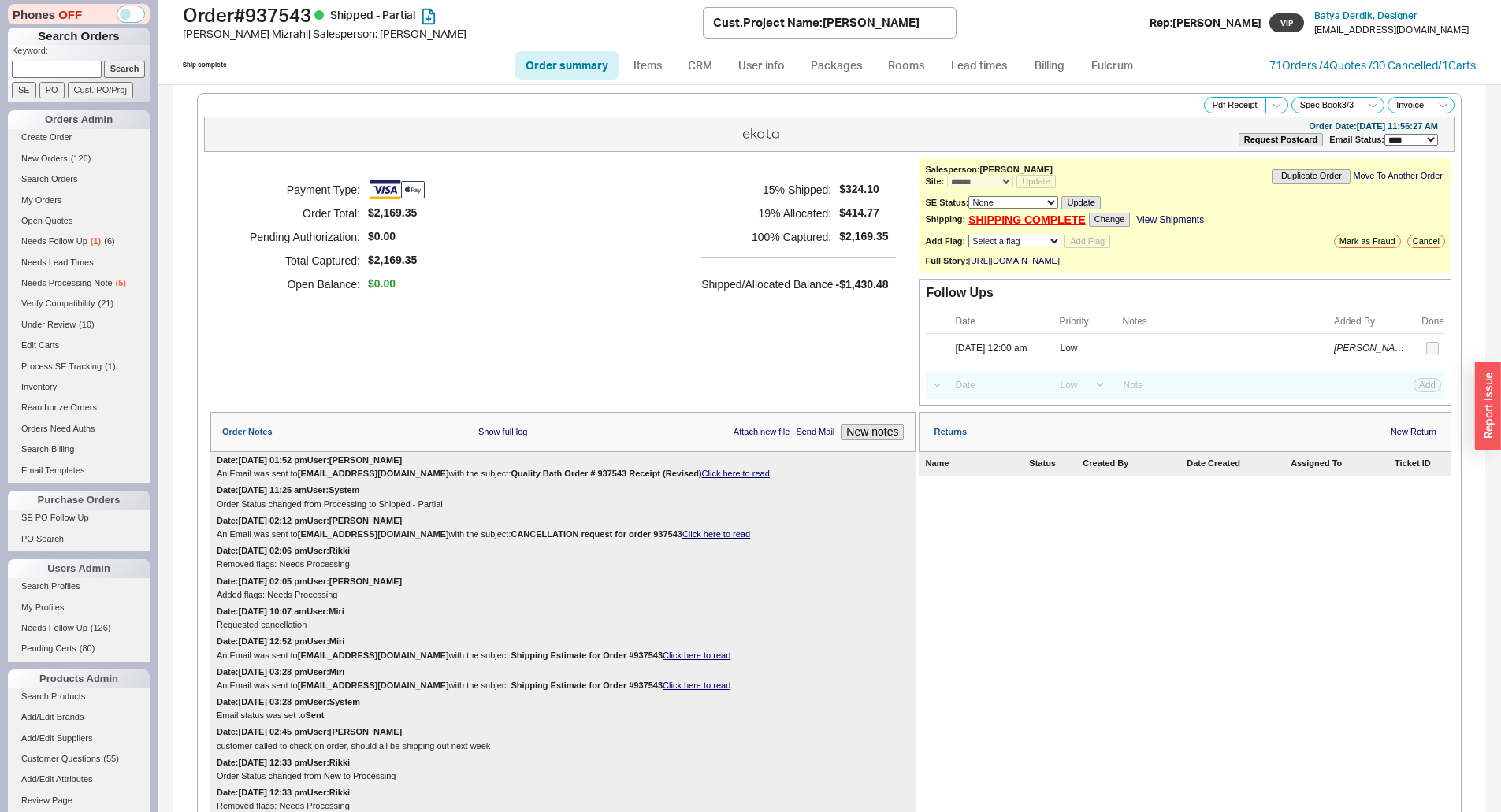
select select "*"
select select "LOW"
select select "3"
drag, startPoint x: 0, startPoint y: 0, endPoint x: 711, endPoint y: 401, distance: 816.3
click at [711, 401] on div "Payment Type: Order Total: $2,169.35 Pending Authorization: $0.00 Total Capture…" at bounding box center [562, 282] width 705 height 248
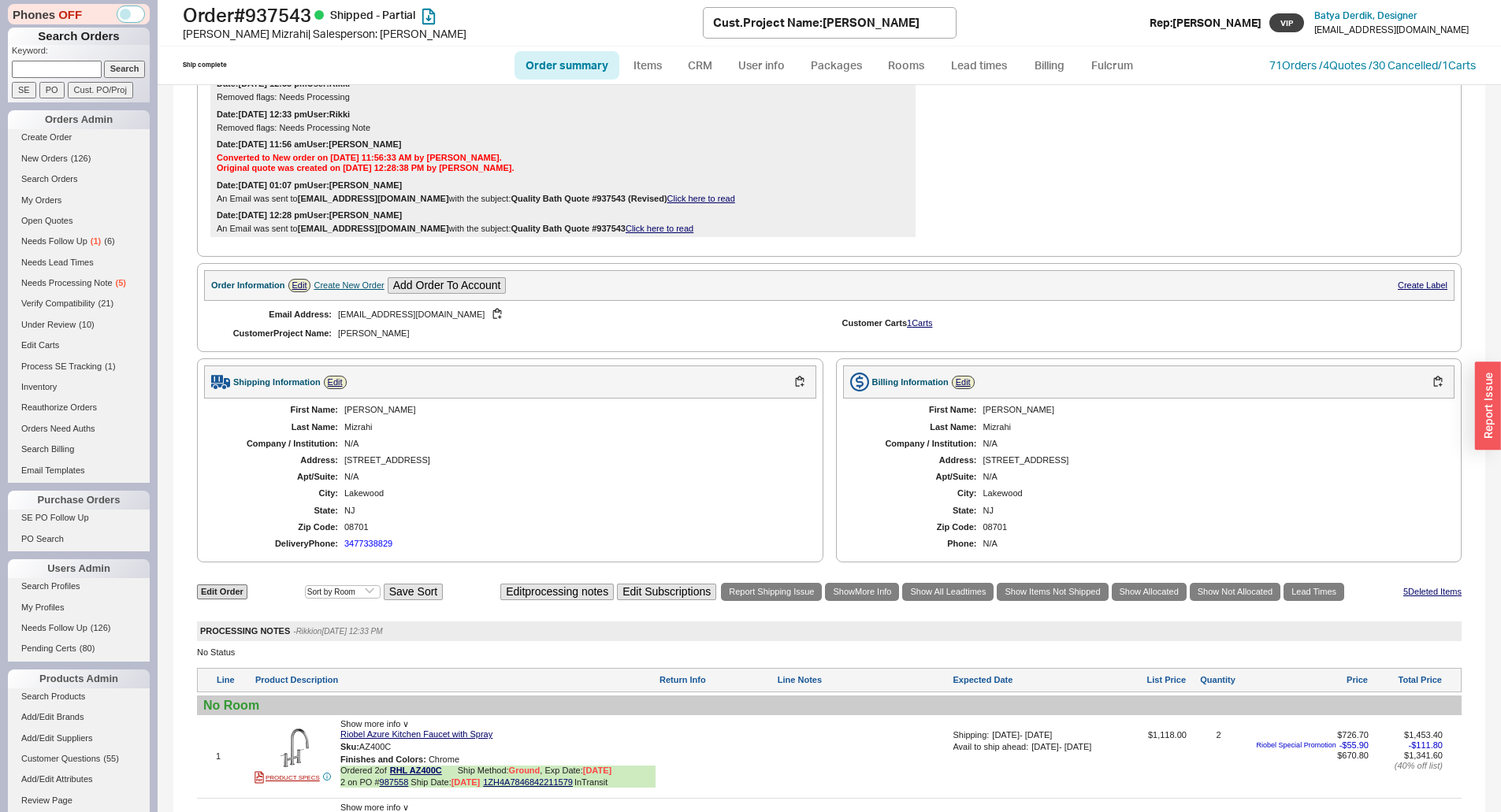
scroll to position [1098, 0]
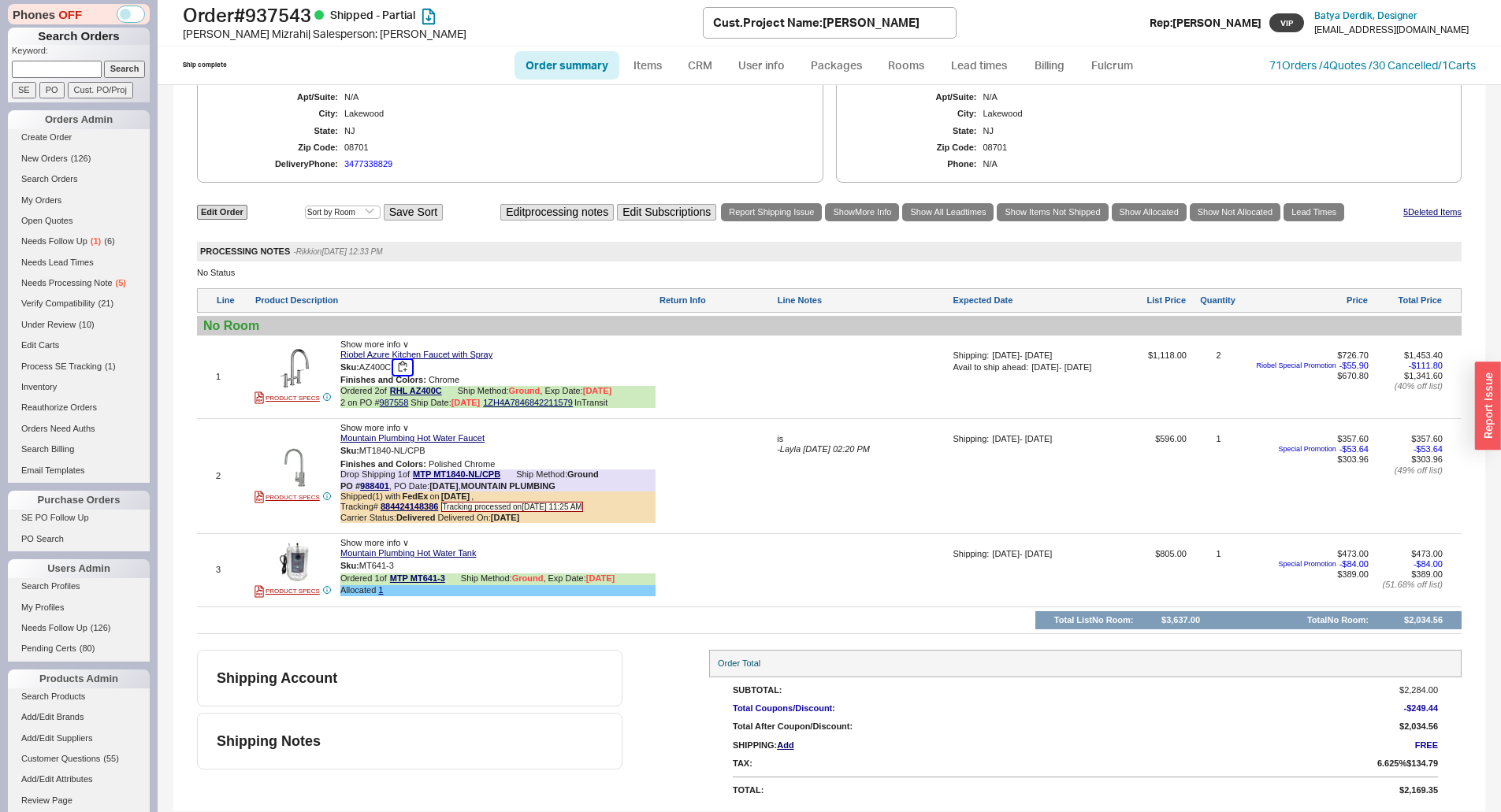
click at [408, 369] on button "button" at bounding box center [402, 367] width 19 height 15
click at [714, 362] on div at bounding box center [716, 383] width 115 height 64
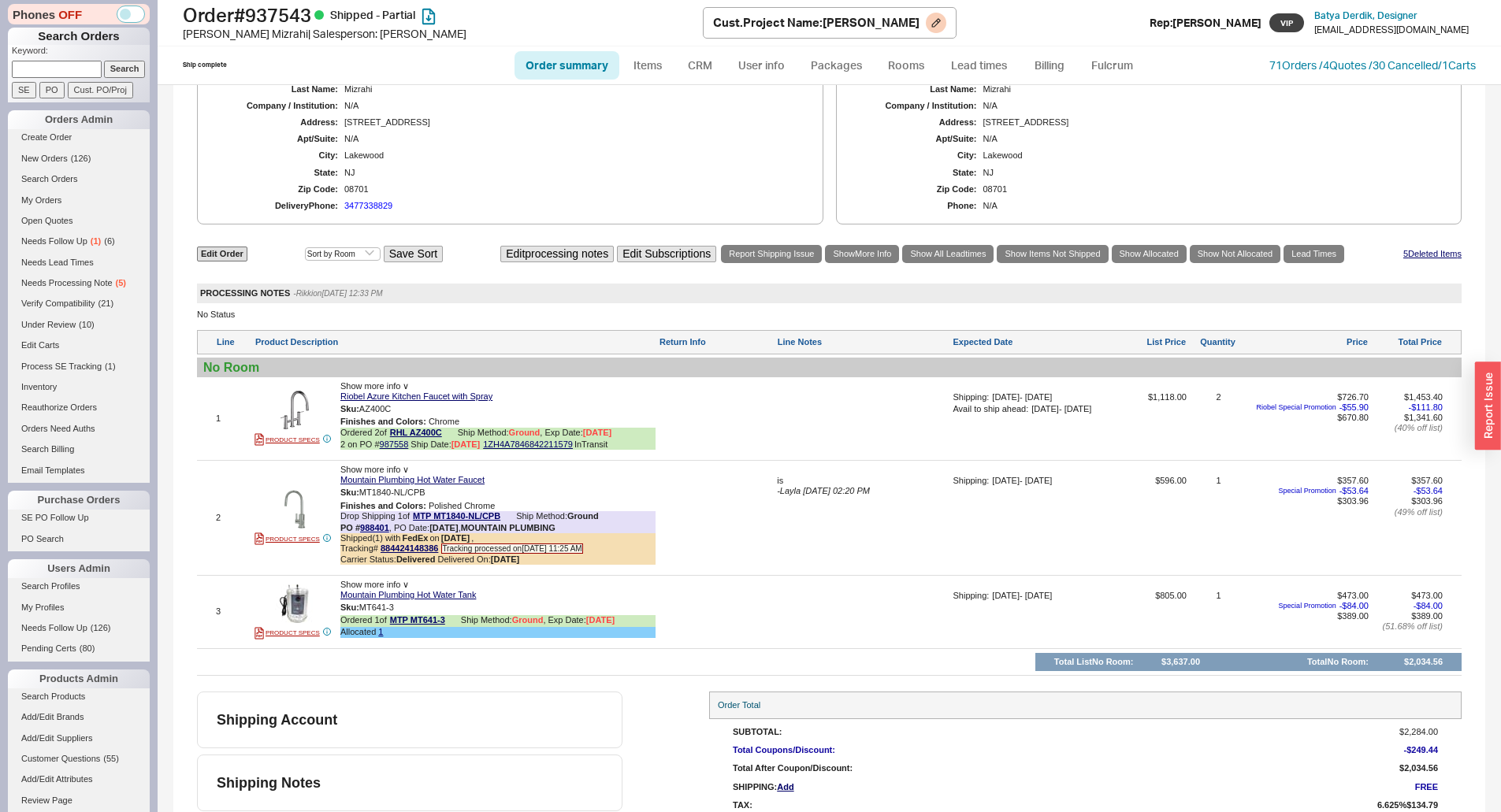
scroll to position [1019, 0]
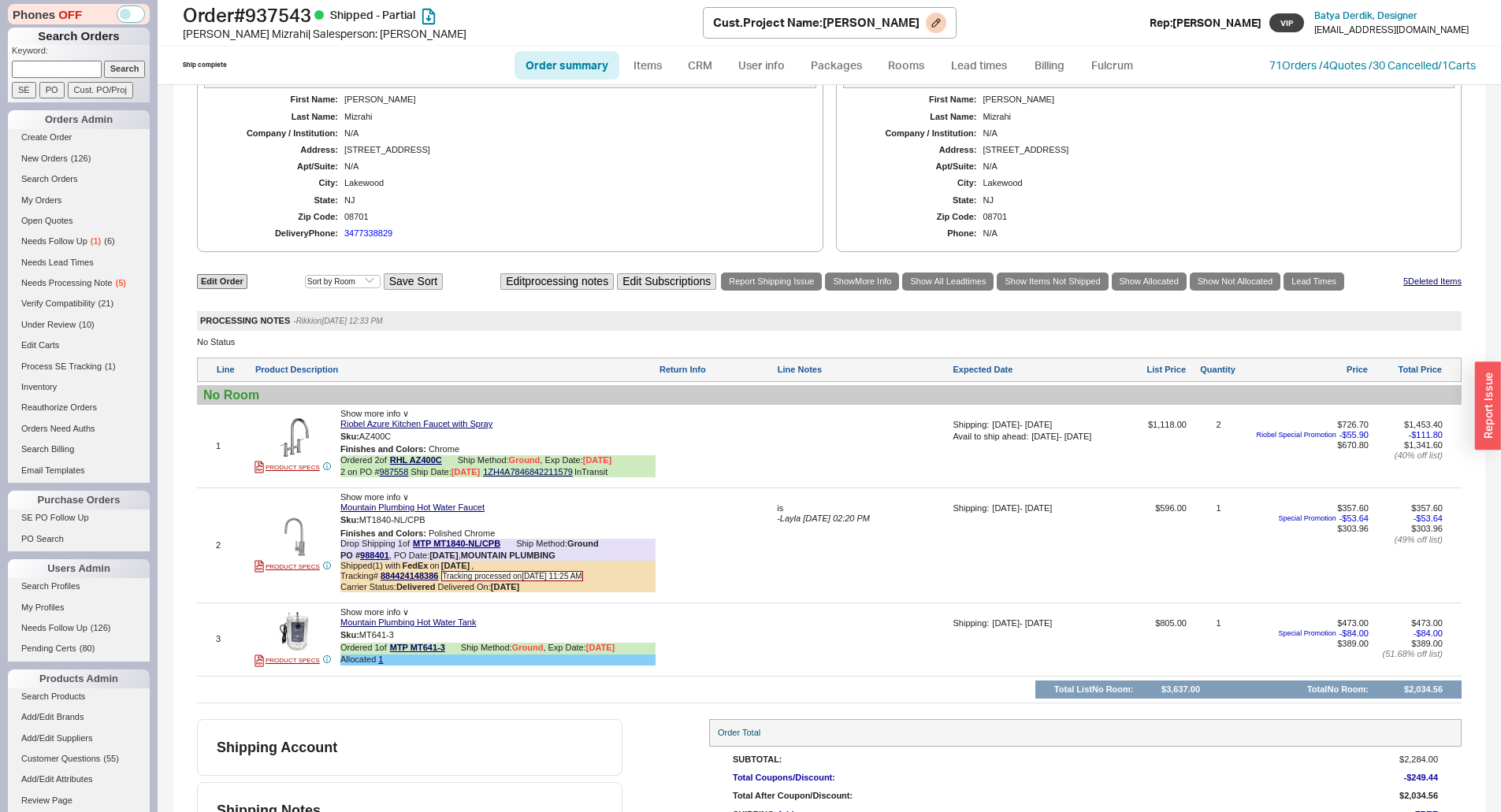
click at [305, 10] on h1 "Order # 937543 Shipped - Partial" at bounding box center [443, 15] width 520 height 22
copy h1 "937543"
click at [298, 9] on h1 "Order # 937543 Shipped - Partial" at bounding box center [443, 15] width 520 height 22
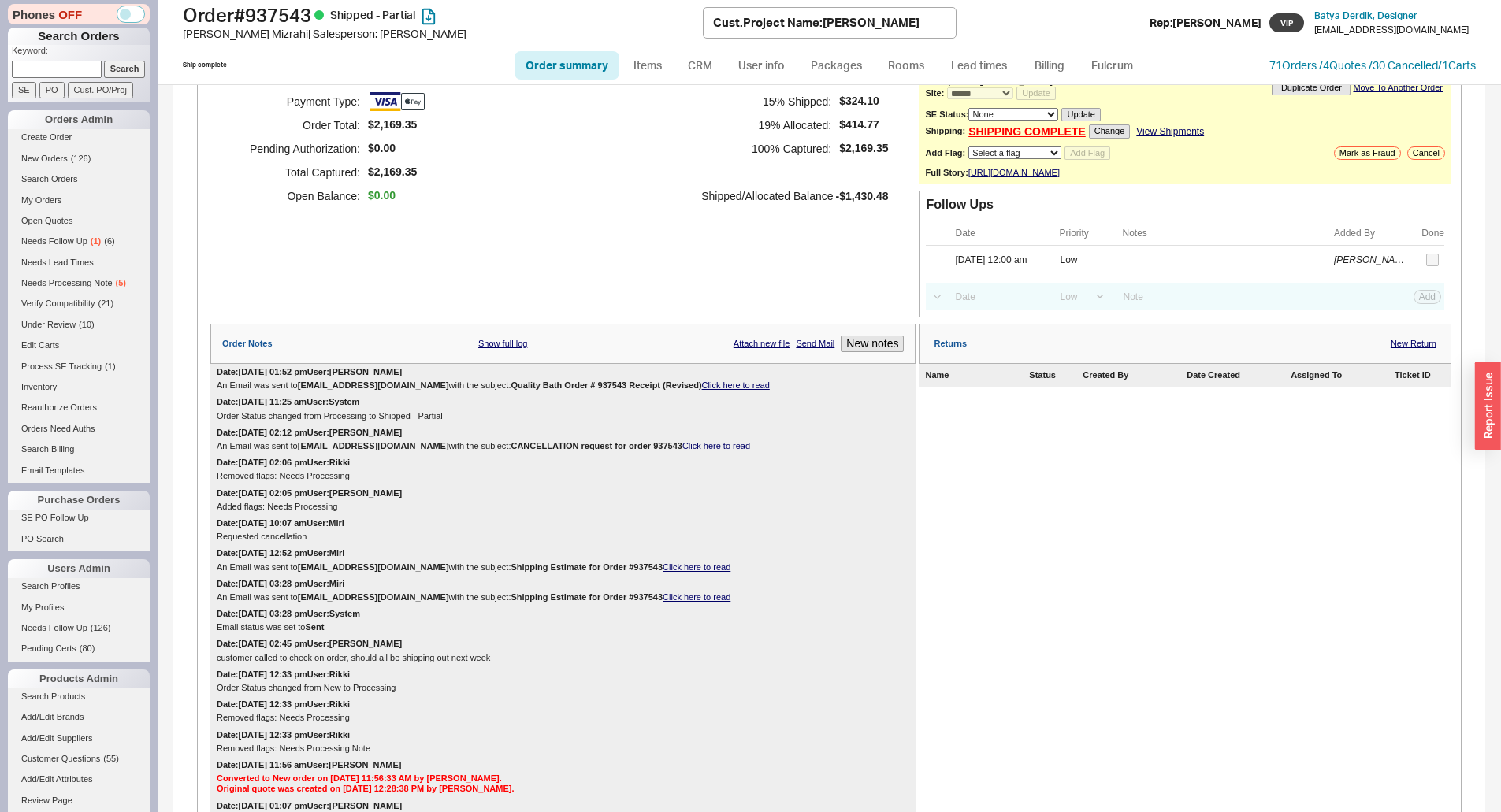
scroll to position [0, 0]
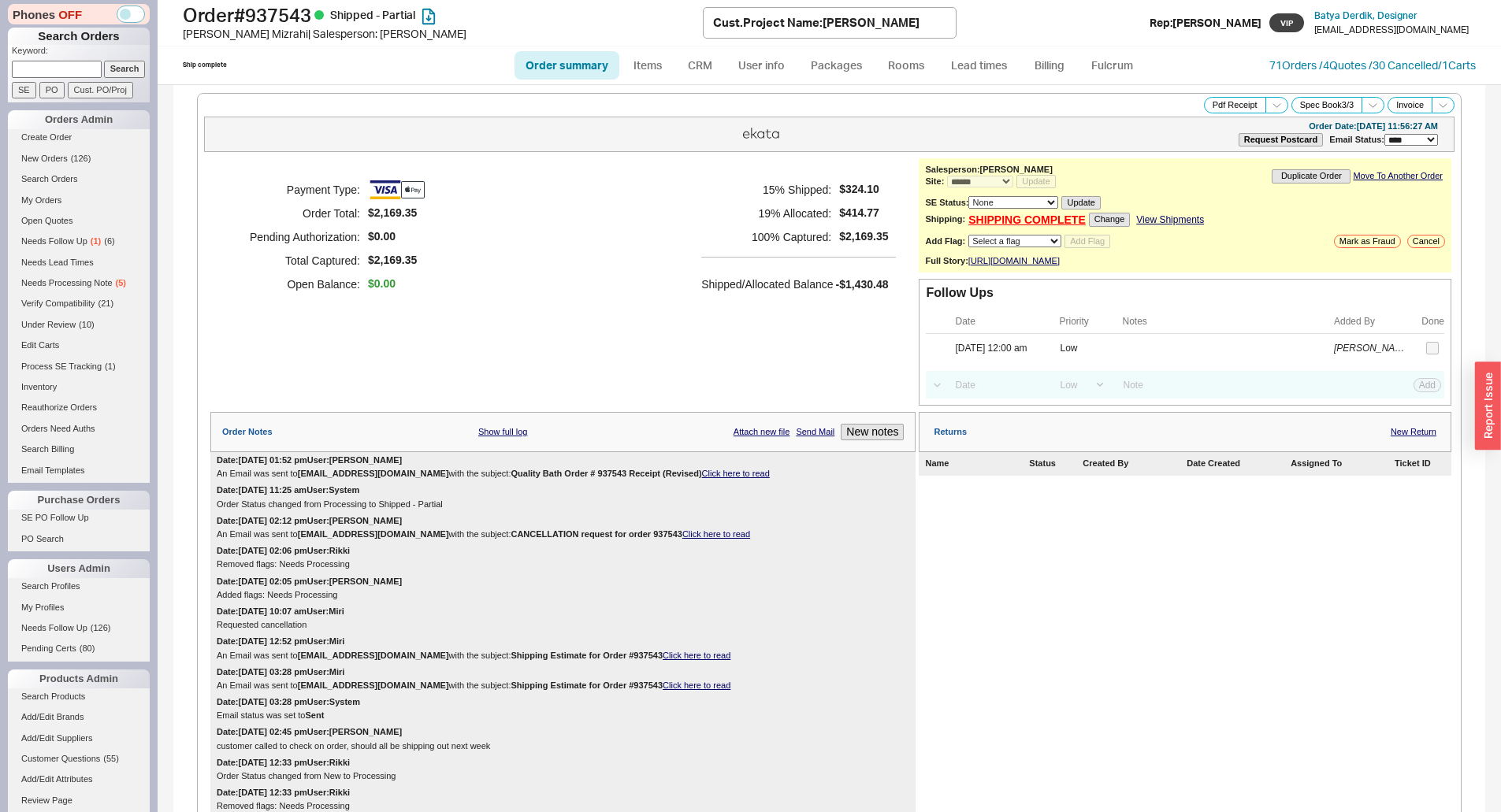
click at [1327, 126] on div "Order Date: 09/04/2025 11:56:27 AM" at bounding box center [1373, 126] width 129 height 10
click at [1329, 126] on div "Order Date: 09/04/2025 11:56:27 AM" at bounding box center [1373, 126] width 129 height 10
drag, startPoint x: 1331, startPoint y: 126, endPoint x: 1371, endPoint y: 126, distance: 40.0
click at [1371, 126] on div "Order Date: 09/04/2025 11:56:27 AM" at bounding box center [1373, 126] width 129 height 10
copy div "[DATE]"
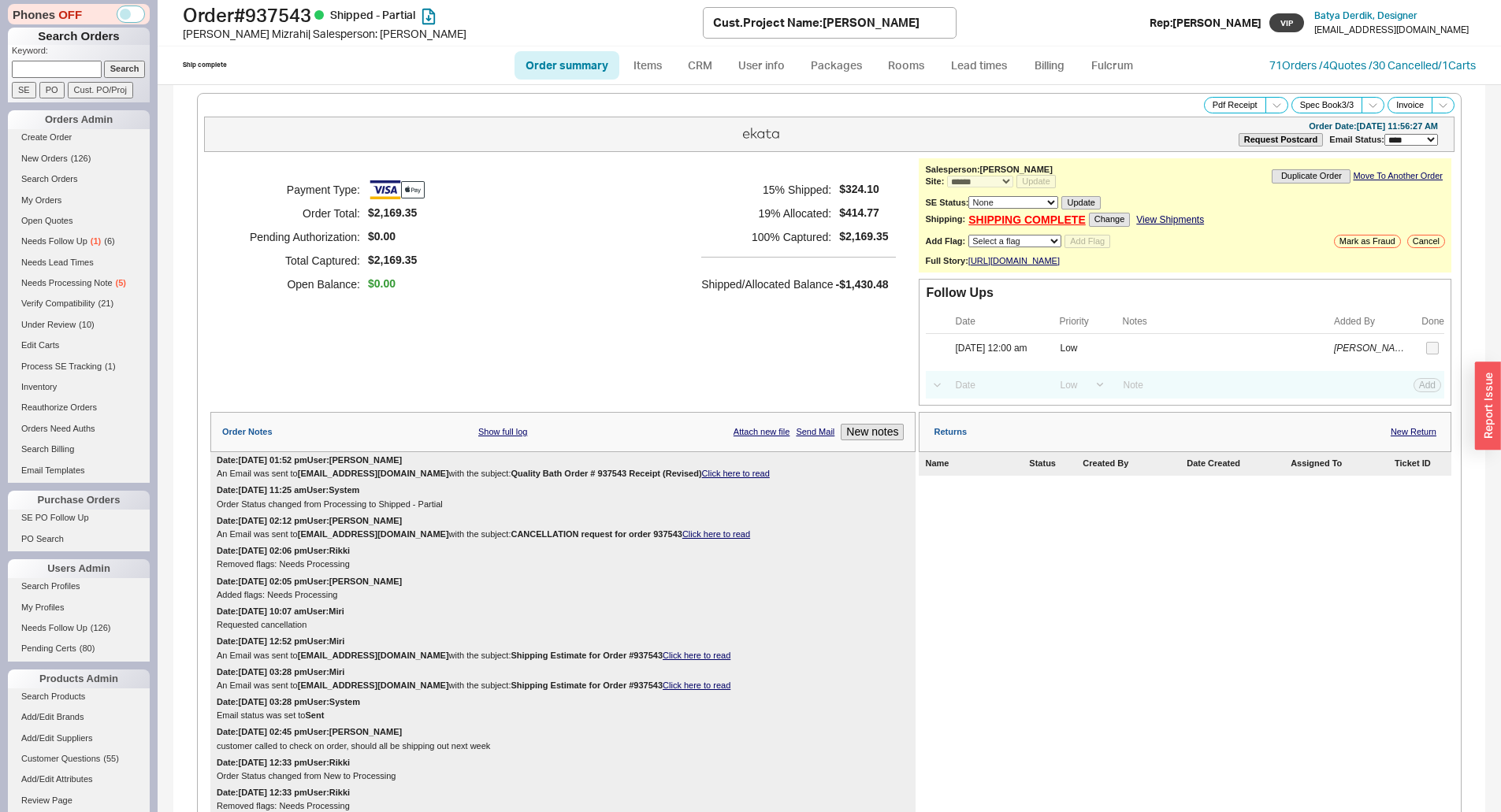
click at [1328, 125] on div "Order Date: 09/04/2025 11:56:27 AM" at bounding box center [1373, 126] width 129 height 10
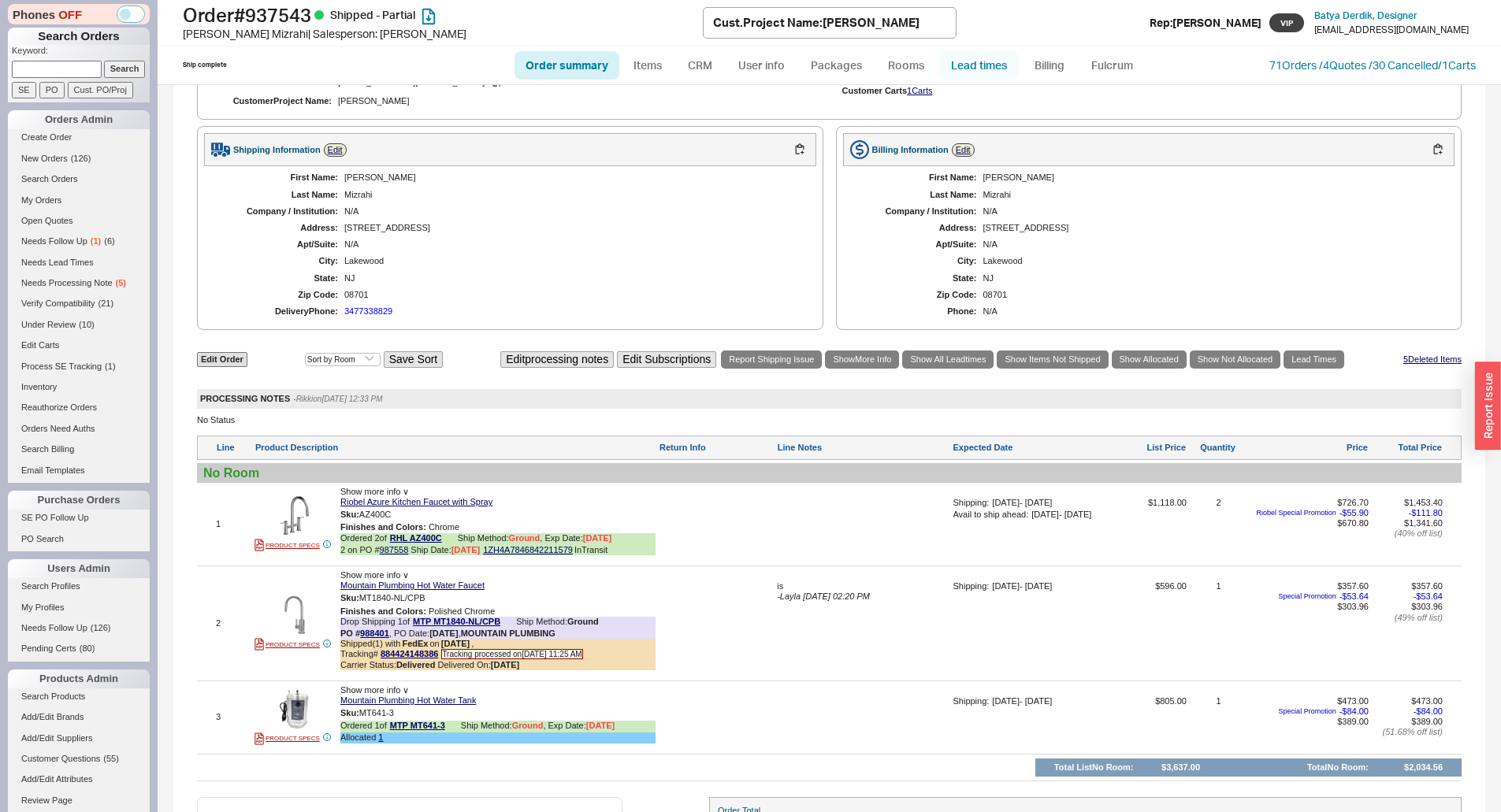
scroll to position [941, 0]
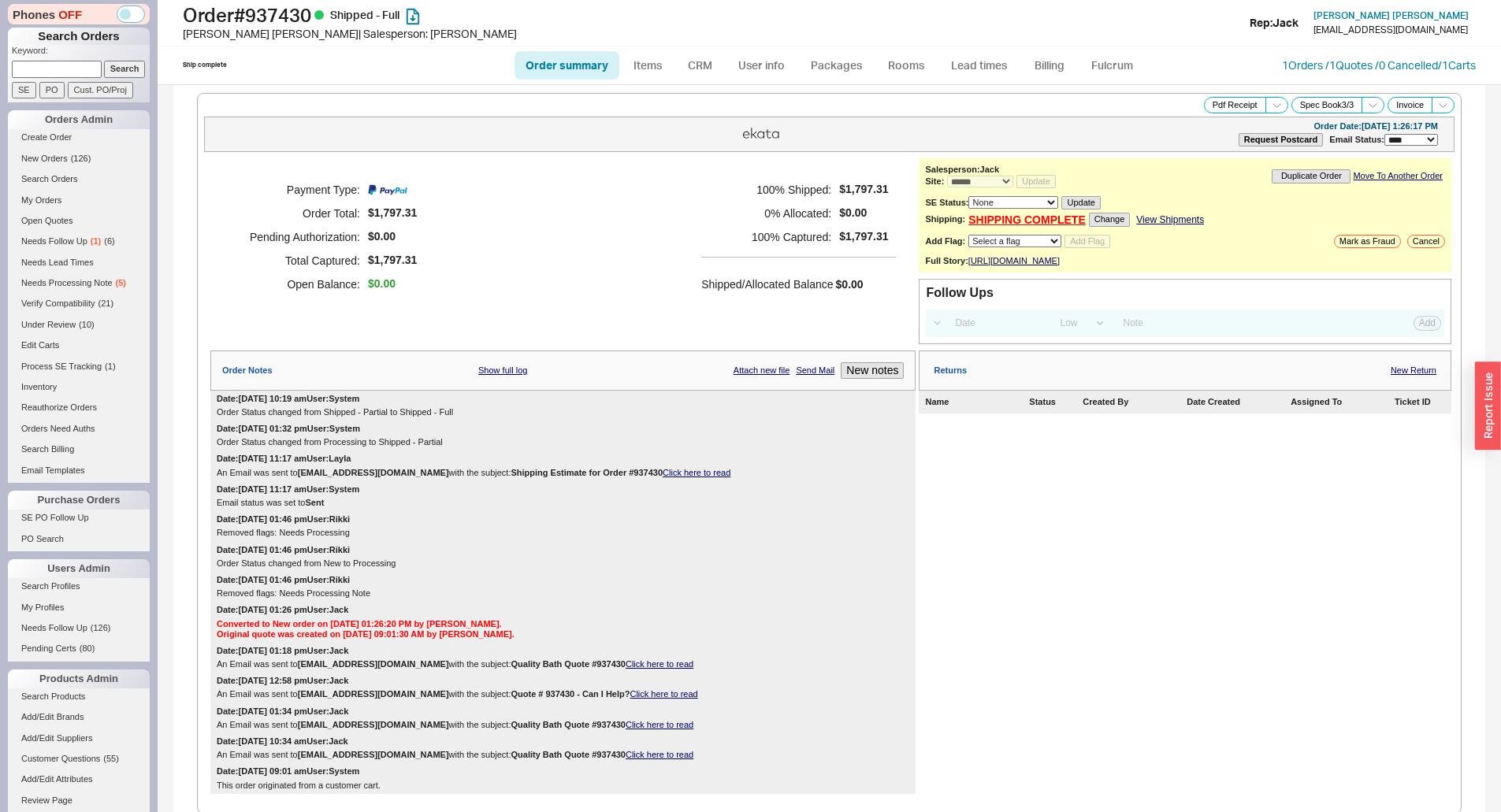
select select "*"
select select "LOW"
select select "3"
click at [710, 202] on h5 "0 % Allocated:" at bounding box center [766, 213] width 130 height 24
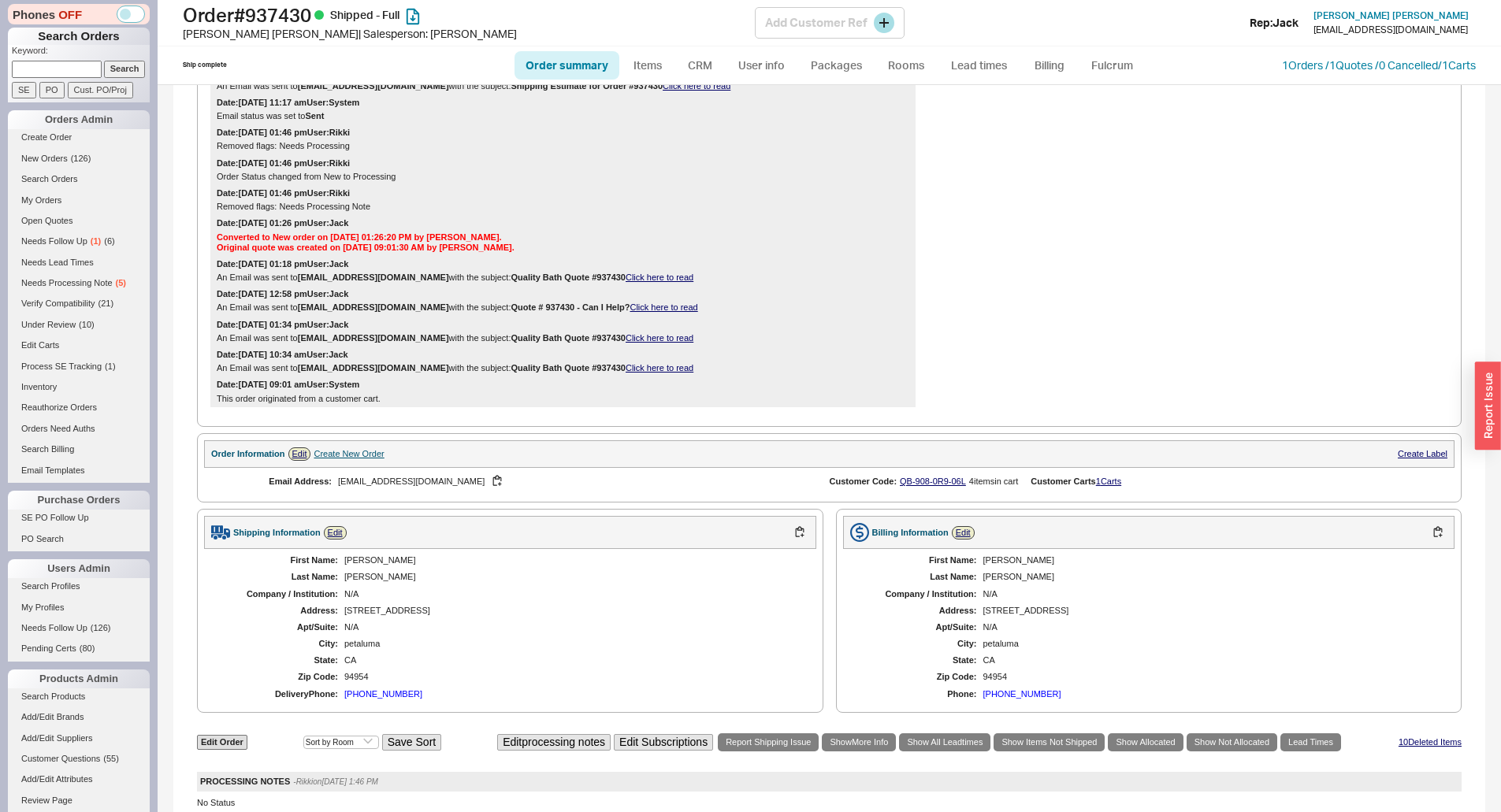
scroll to position [158, 0]
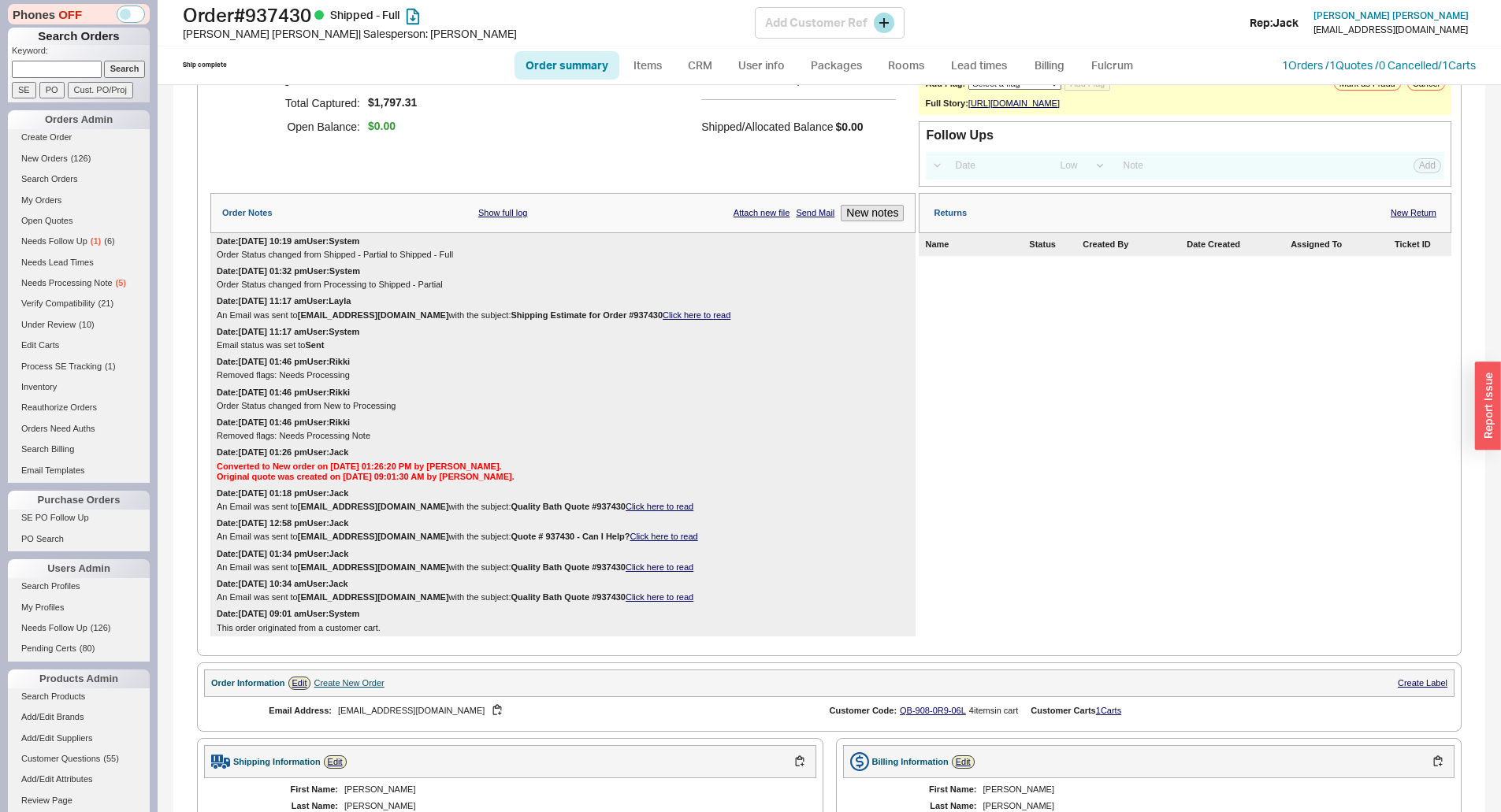
click at [282, 9] on h1 "Order # 937430 Shipped - Full" at bounding box center [469, 15] width 572 height 22
copy h1 "937430"
click at [305, 25] on h1 "Order # 937430 Shipped - Full" at bounding box center [469, 15] width 572 height 22
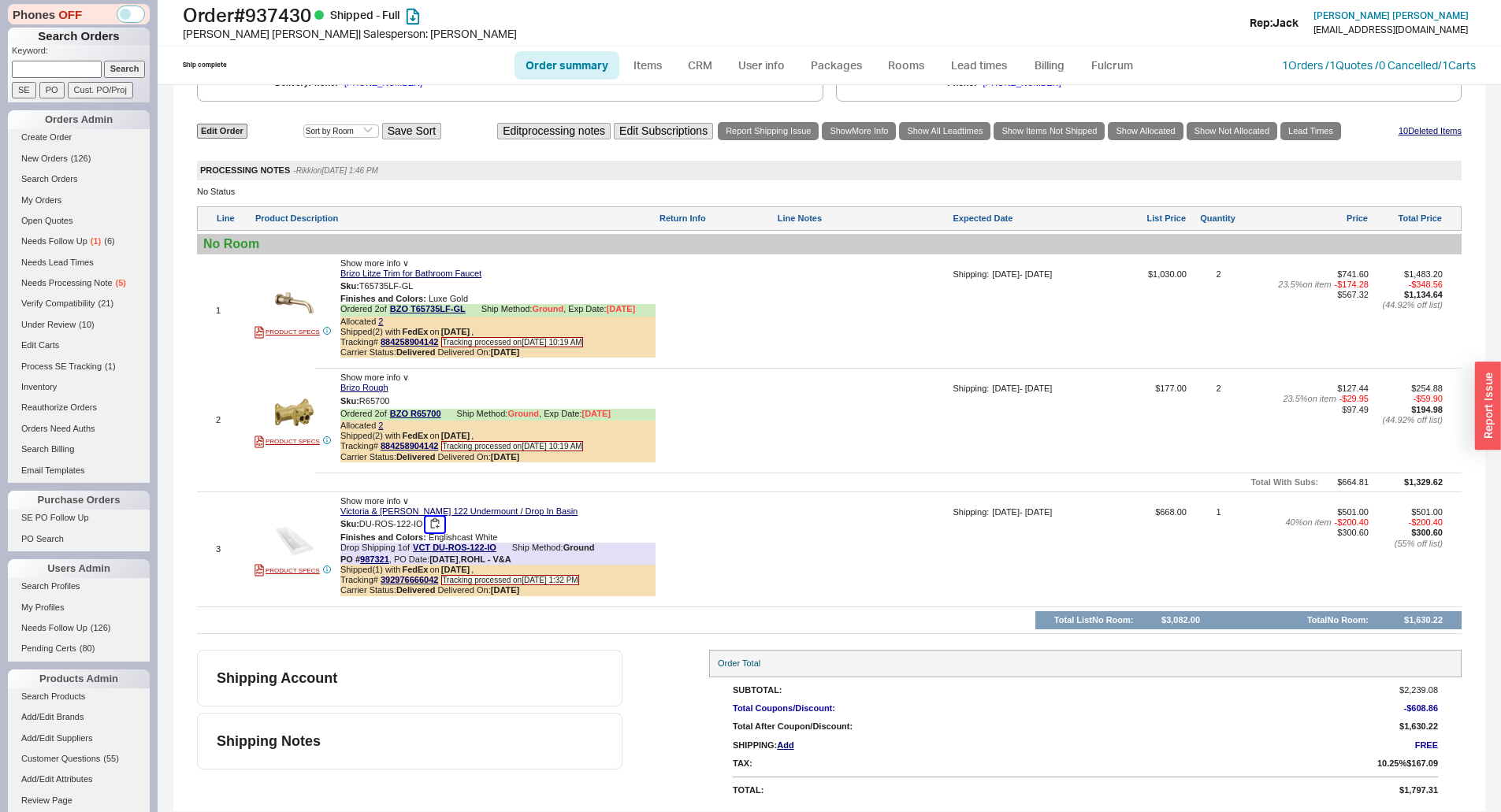
click at [437, 523] on button "button" at bounding box center [434, 524] width 19 height 15
click at [838, 508] on div at bounding box center [863, 555] width 172 height 95
drag, startPoint x: 848, startPoint y: 344, endPoint x: 853, endPoint y: 337, distance: 8.6
click at [848, 344] on div at bounding box center [863, 317] width 172 height 95
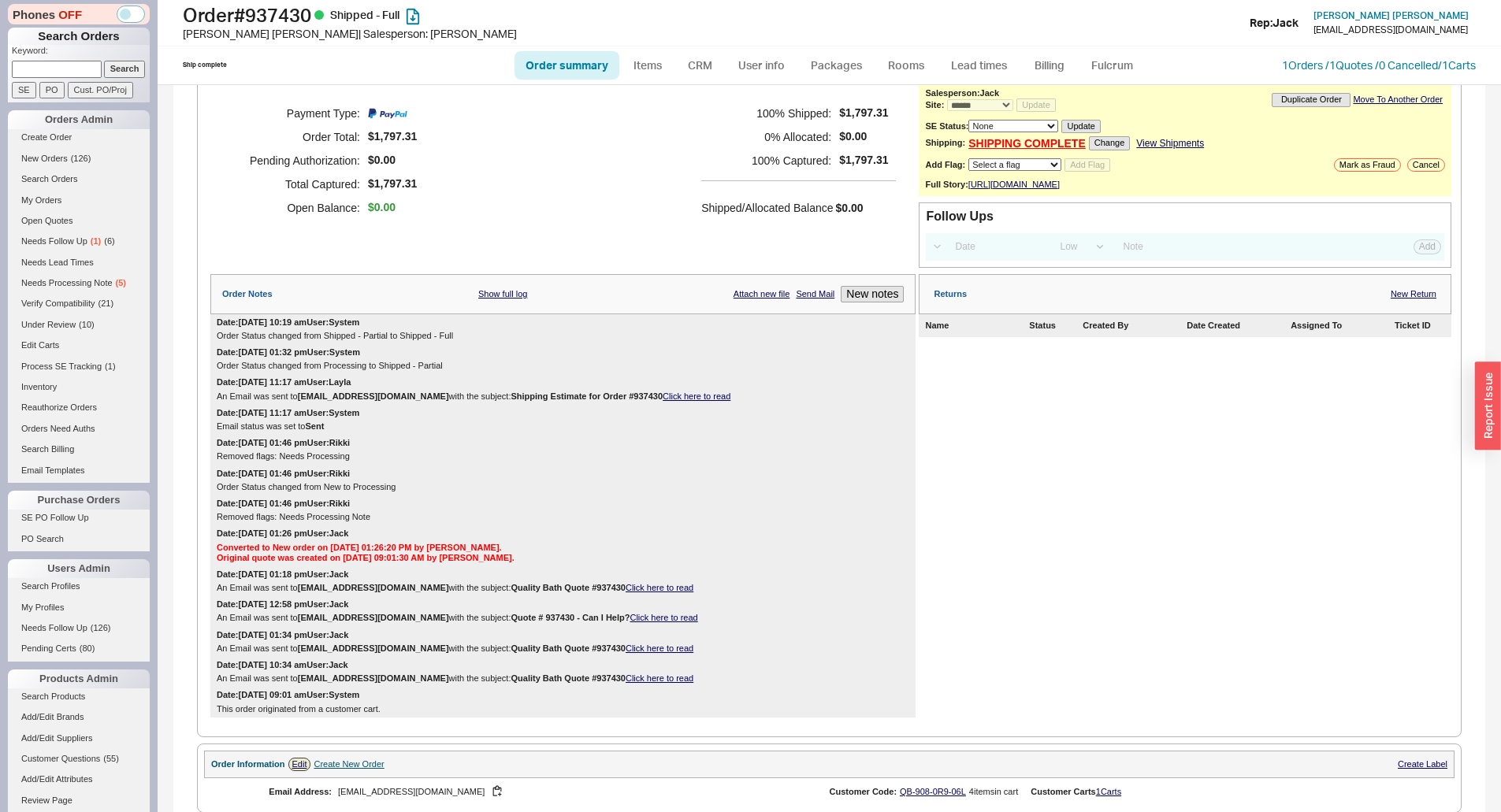
scroll to position [0, 0]
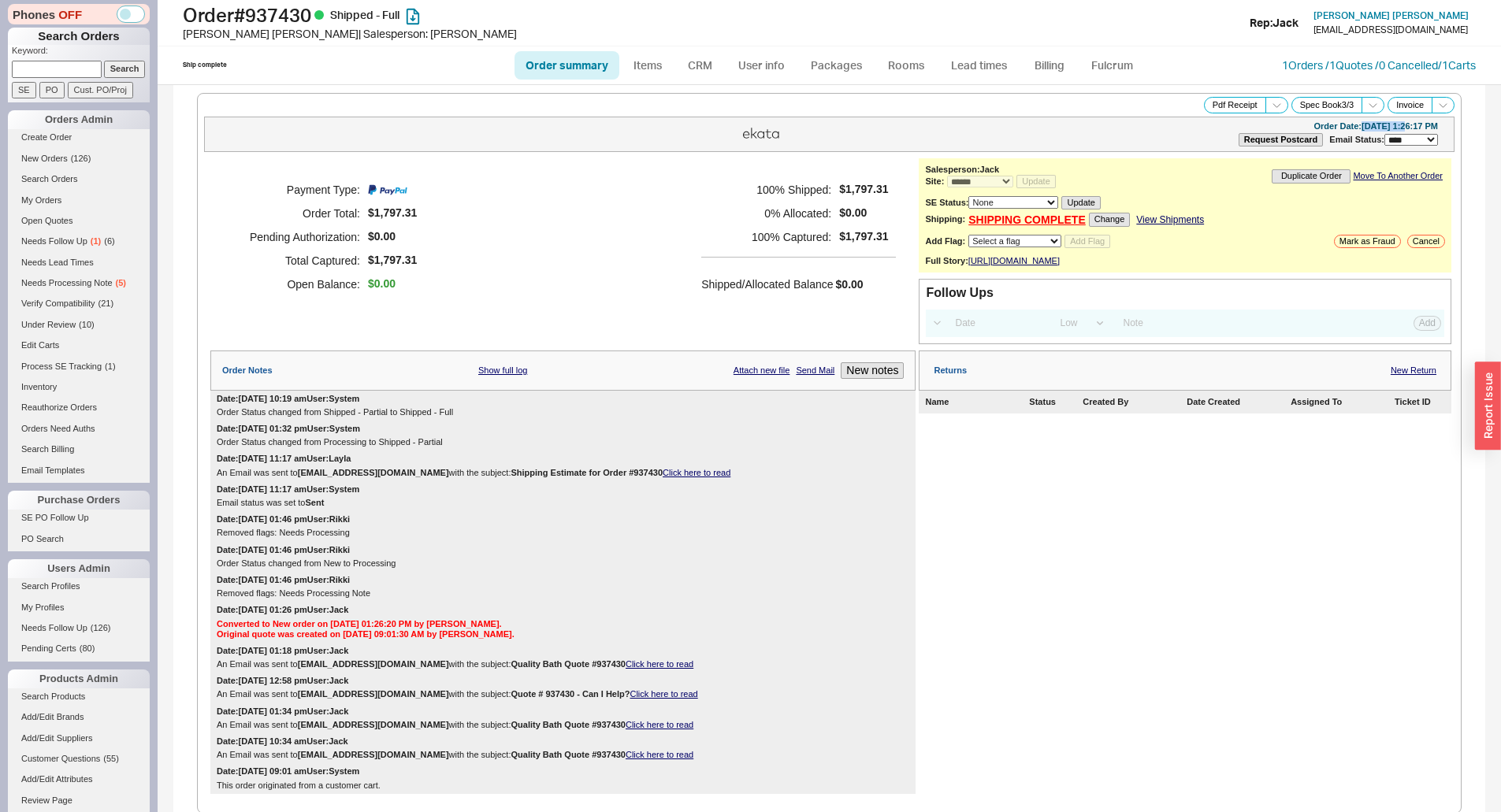
drag, startPoint x: 1336, startPoint y: 126, endPoint x: 1377, endPoint y: 127, distance: 41.0
click at [1377, 127] on div "Order Date: [DATE] 1:26:17 PM" at bounding box center [1375, 126] width 125 height 10
copy div "[DATE]"
click at [1352, 129] on div "Order Date: [DATE] 1:26:17 PM" at bounding box center [1375, 126] width 125 height 10
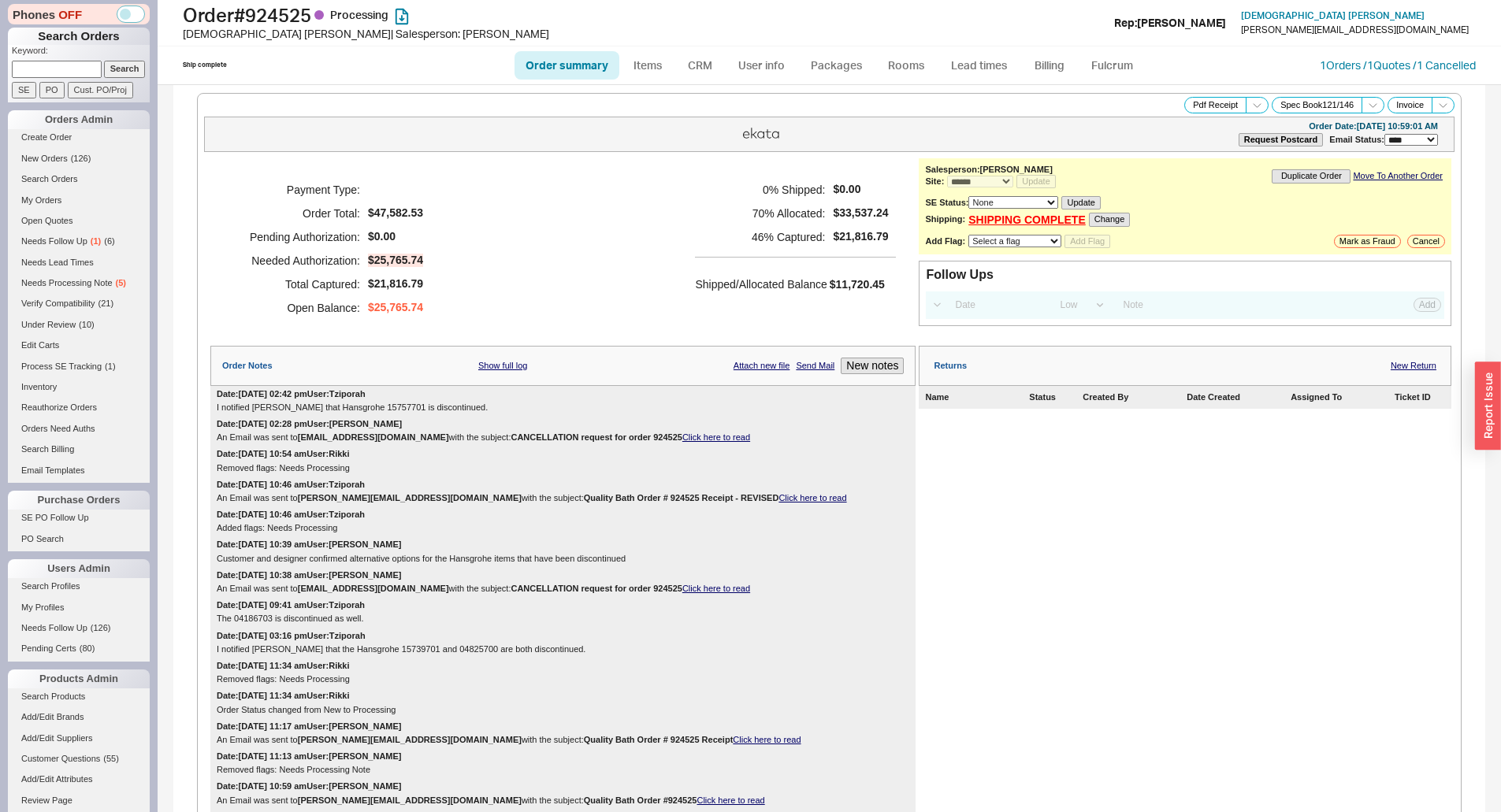
select select "*"
select select "LOW"
select select "3"
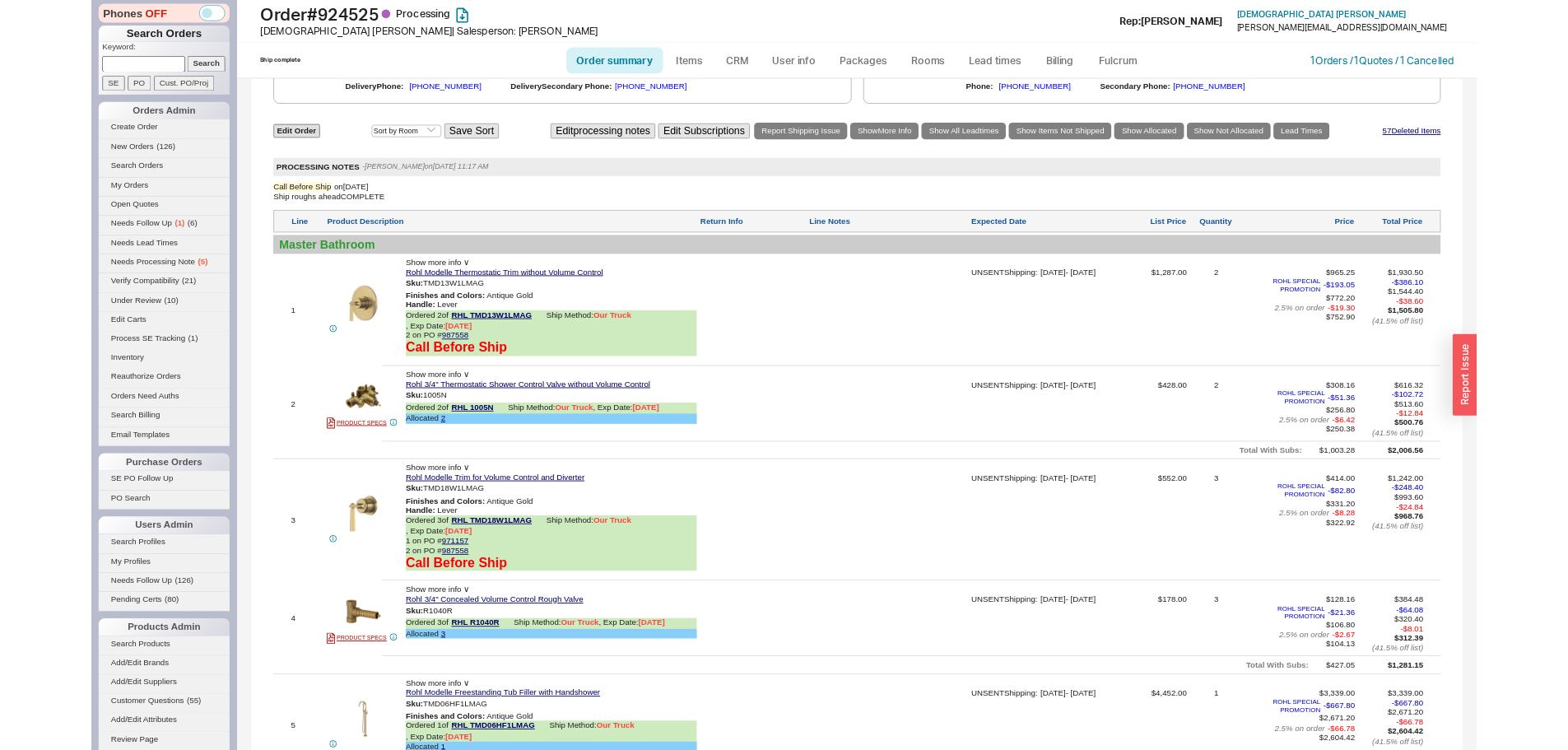
scroll to position [1317, 0]
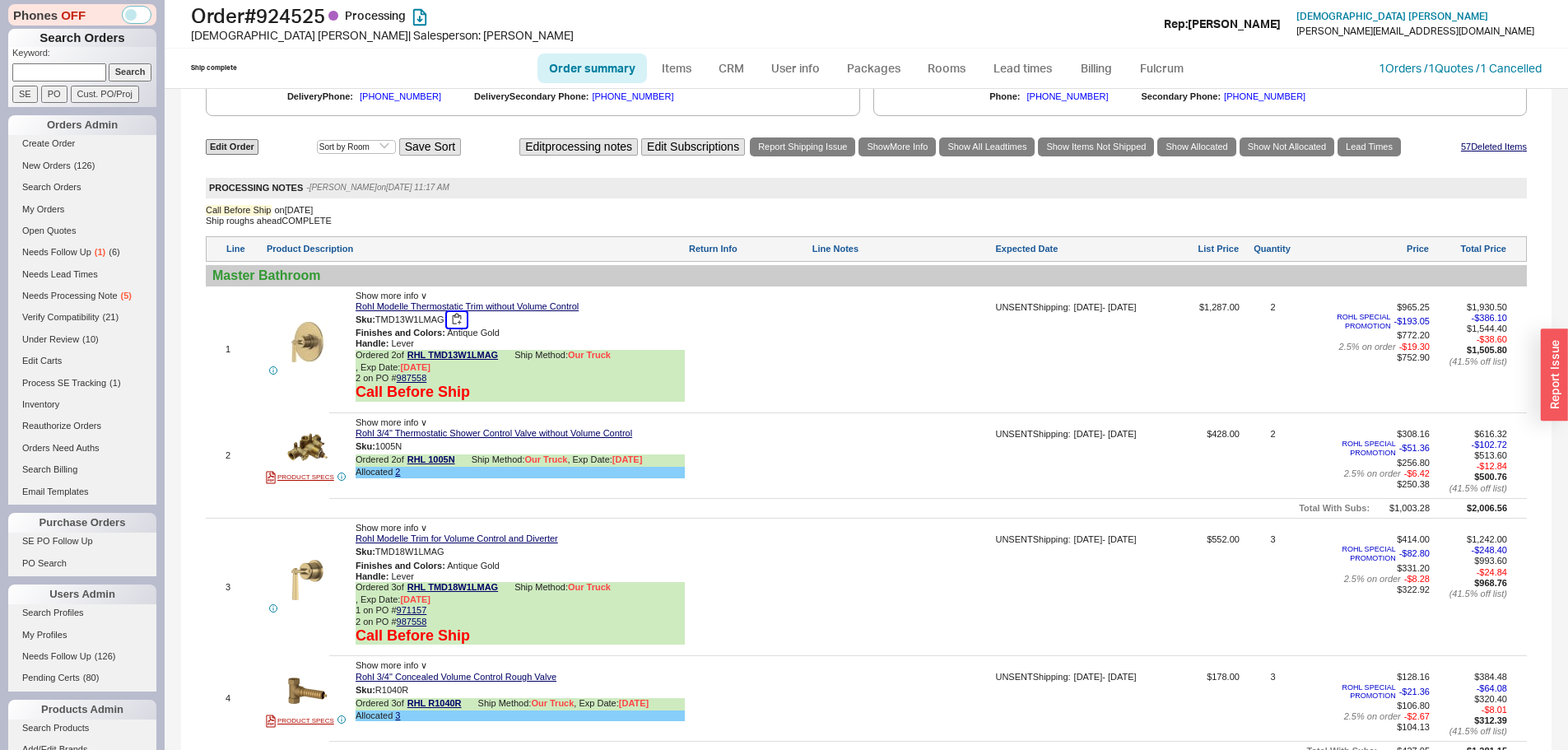
click at [467, 315] on button "button" at bounding box center [456, 320] width 20 height 15
click at [461, 312] on button "button" at bounding box center [456, 320] width 20 height 15
click at [727, 332] on div at bounding box center [748, 355] width 120 height 106
drag, startPoint x: 883, startPoint y: 439, endPoint x: 833, endPoint y: 439, distance: 50.0
click at [883, 439] on div at bounding box center [902, 462] width 180 height 65
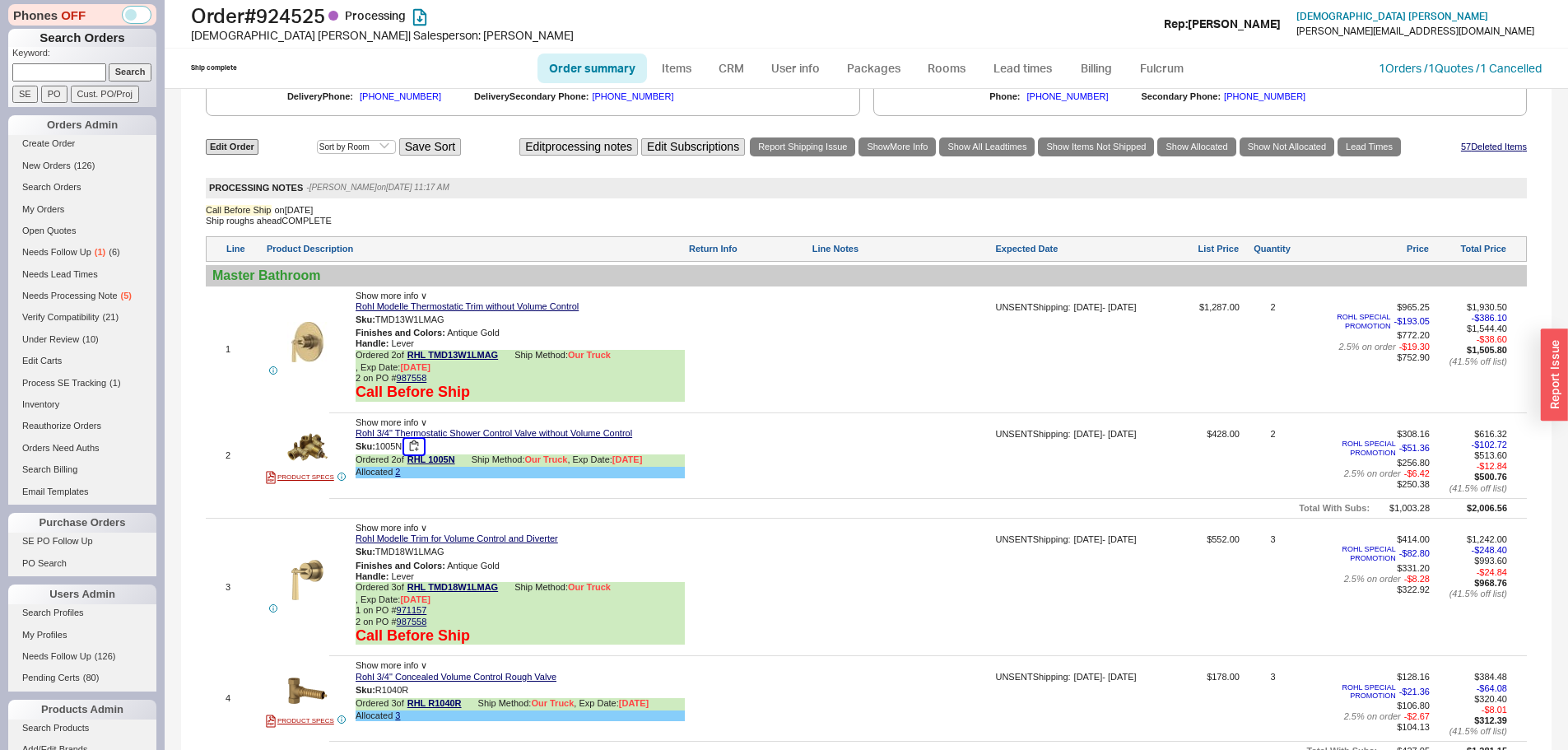
click at [413, 439] on button "button" at bounding box center [413, 446] width 20 height 15
click at [417, 439] on button "button" at bounding box center [413, 446] width 20 height 15
click at [419, 439] on button "button" at bounding box center [413, 446] width 20 height 15
click at [768, 429] on div at bounding box center [748, 462] width 120 height 65
drag, startPoint x: 930, startPoint y: 451, endPoint x: 921, endPoint y: 452, distance: 9.1
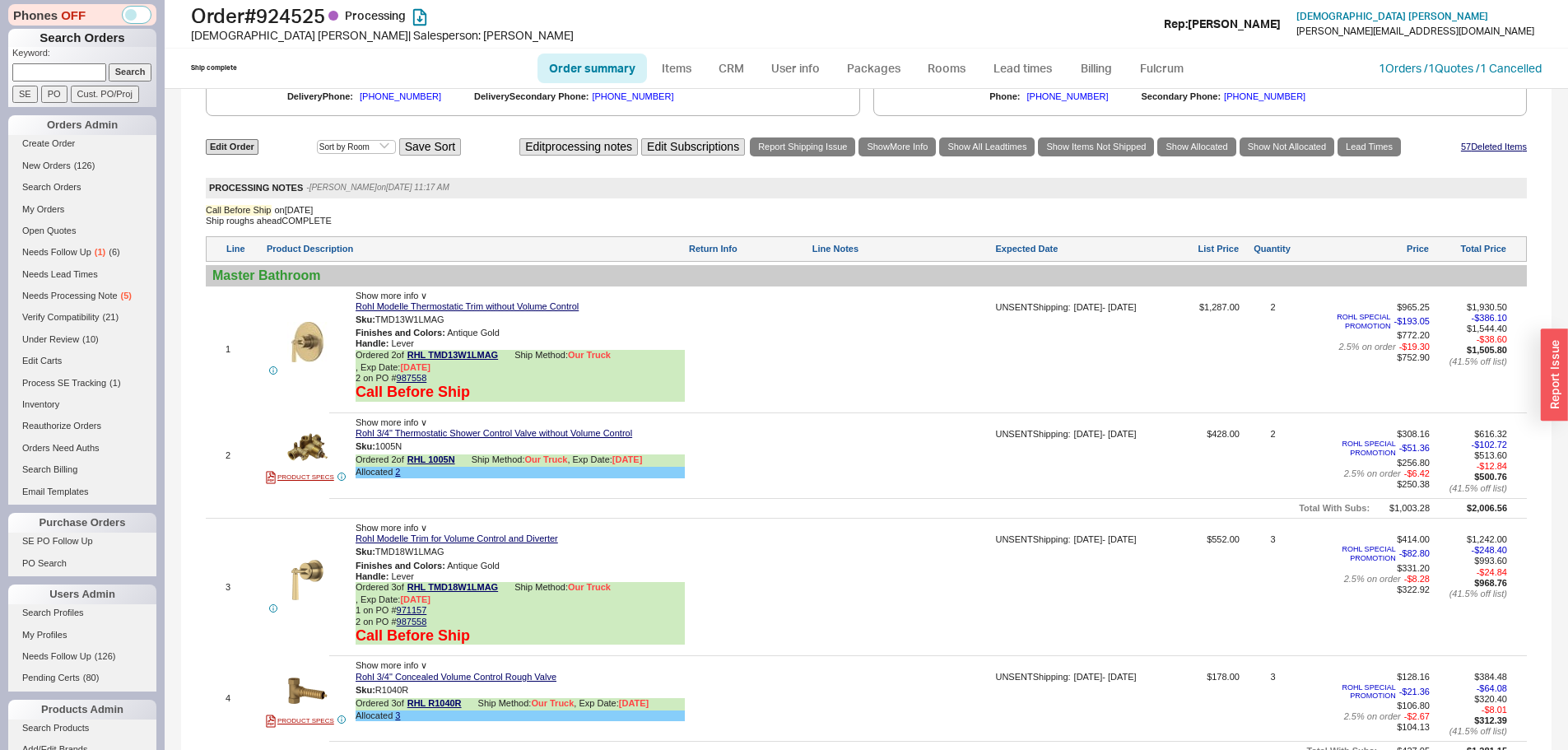
click at [930, 451] on div at bounding box center [902, 462] width 180 height 65
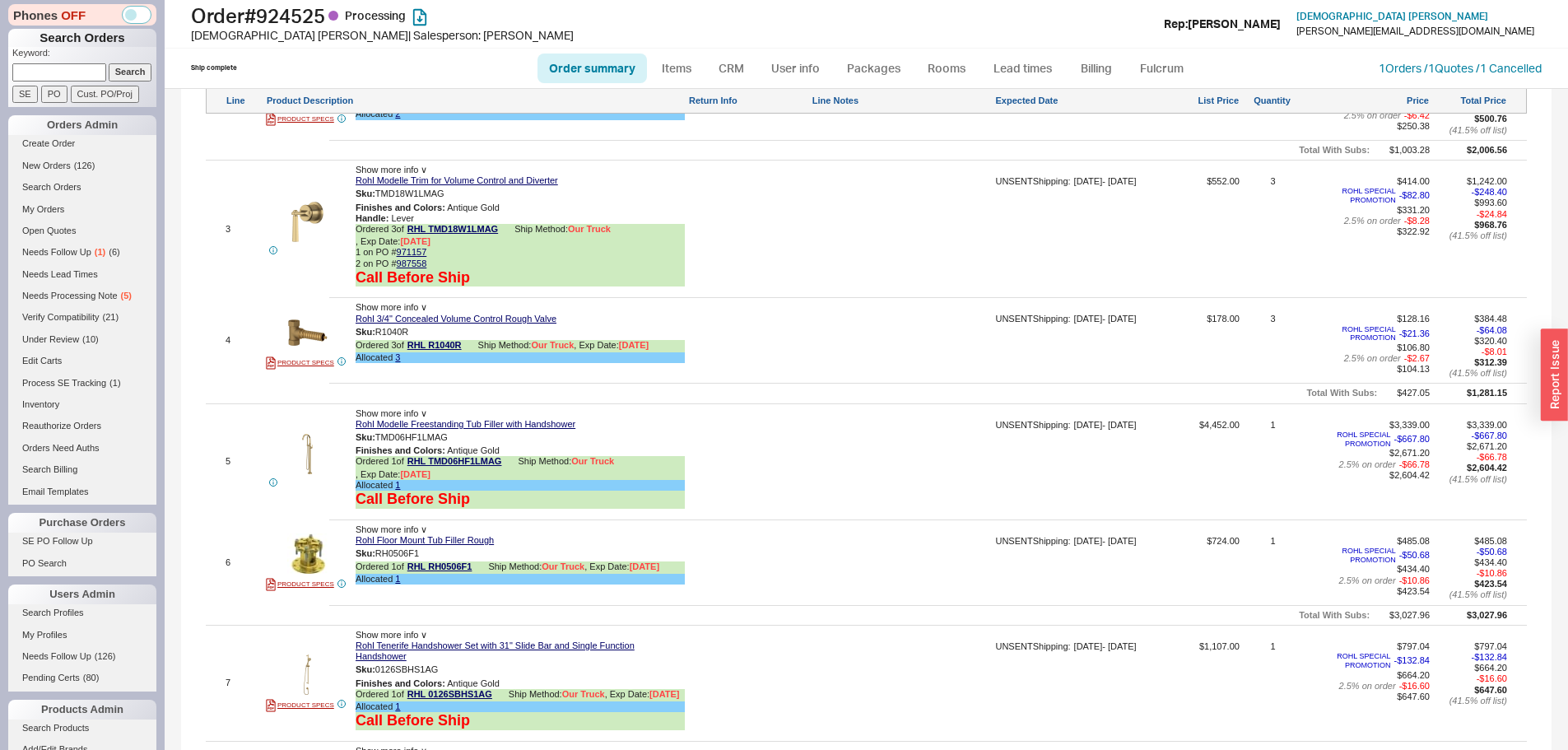
scroll to position [1647, 0]
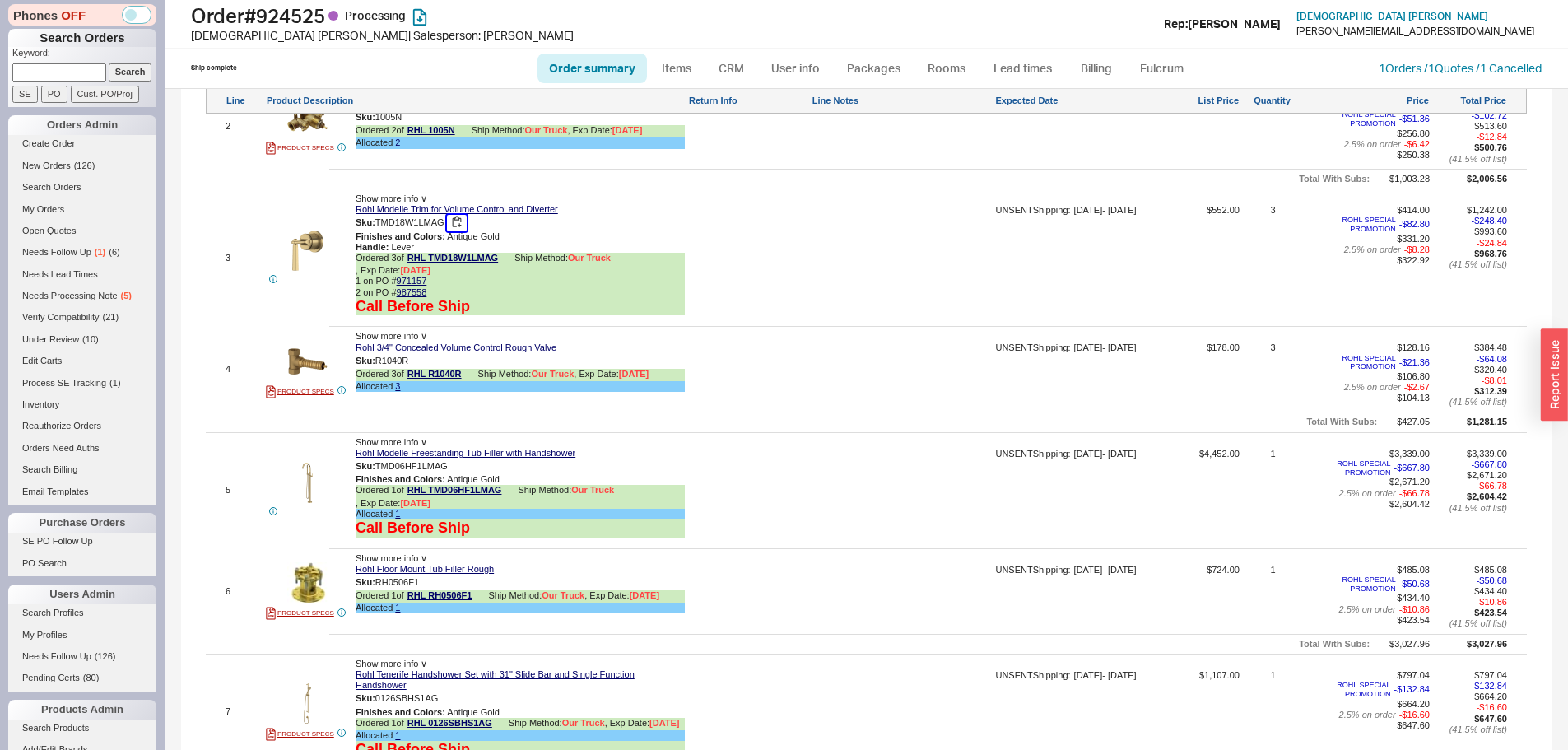
click at [461, 215] on button "button" at bounding box center [456, 222] width 20 height 15
click at [684, 437] on div "Show more info ∨" at bounding box center [520, 442] width 329 height 10
click at [420, 354] on button "button" at bounding box center [420, 361] width 20 height 15
click at [952, 360] on div at bounding box center [902, 375] width 180 height 65
click at [466, 458] on button "button" at bounding box center [460, 466] width 20 height 15
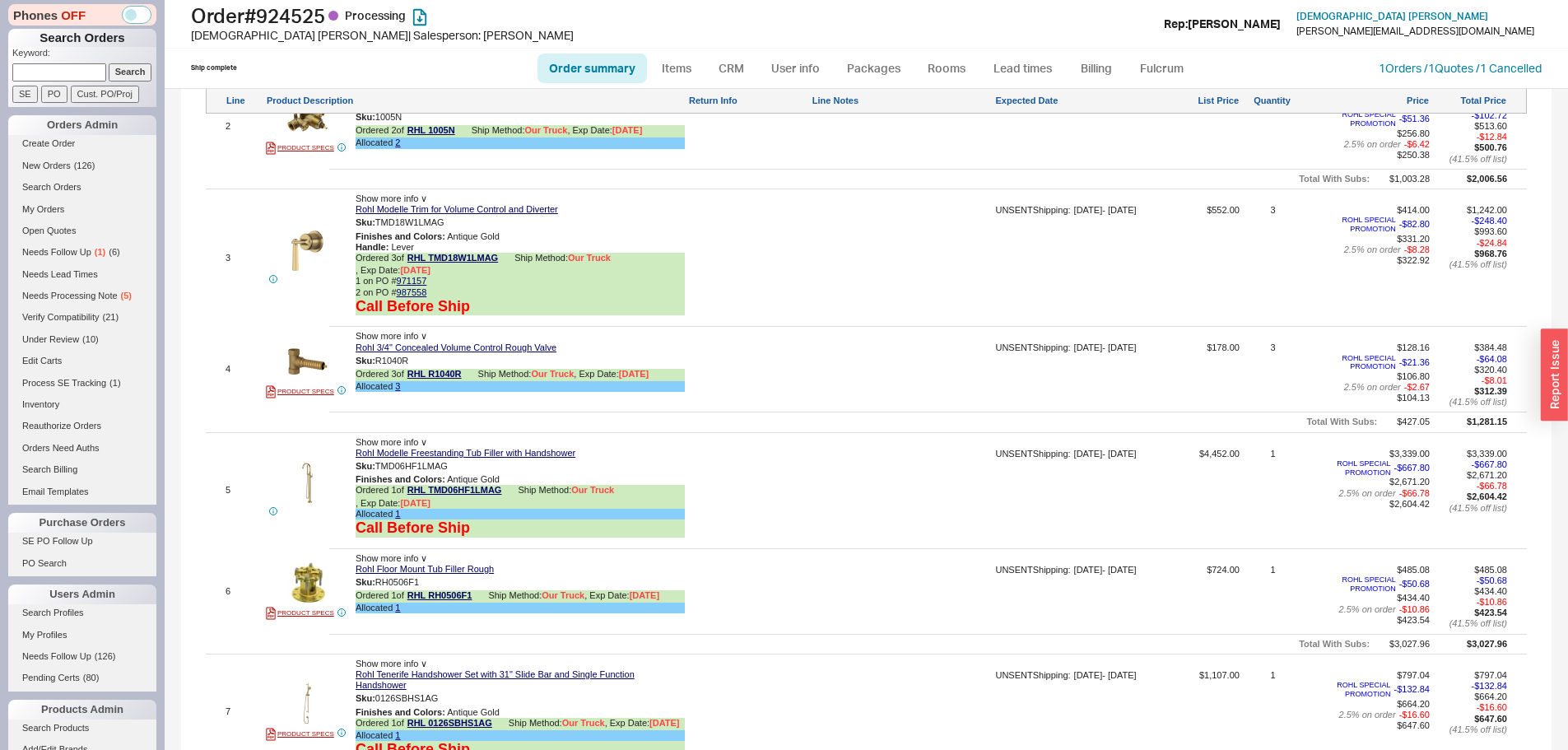
click at [722, 553] on div "6 PRODUCT SPECS Show more info ∨ Rohl Floor Mount Tub Filler Rough Sku: RH0506F…" at bounding box center [866, 591] width 1321 height 76
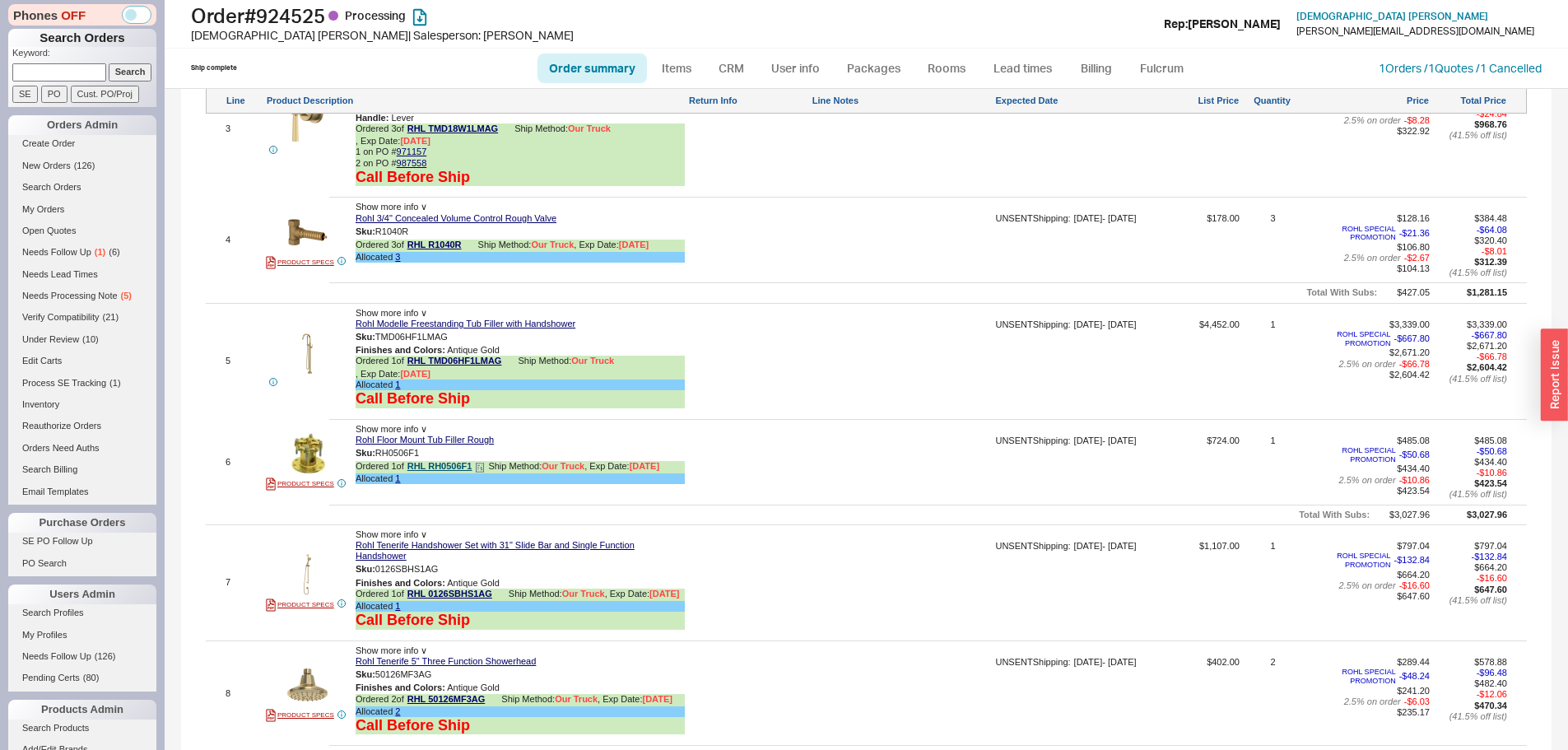
scroll to position [1811, 0]
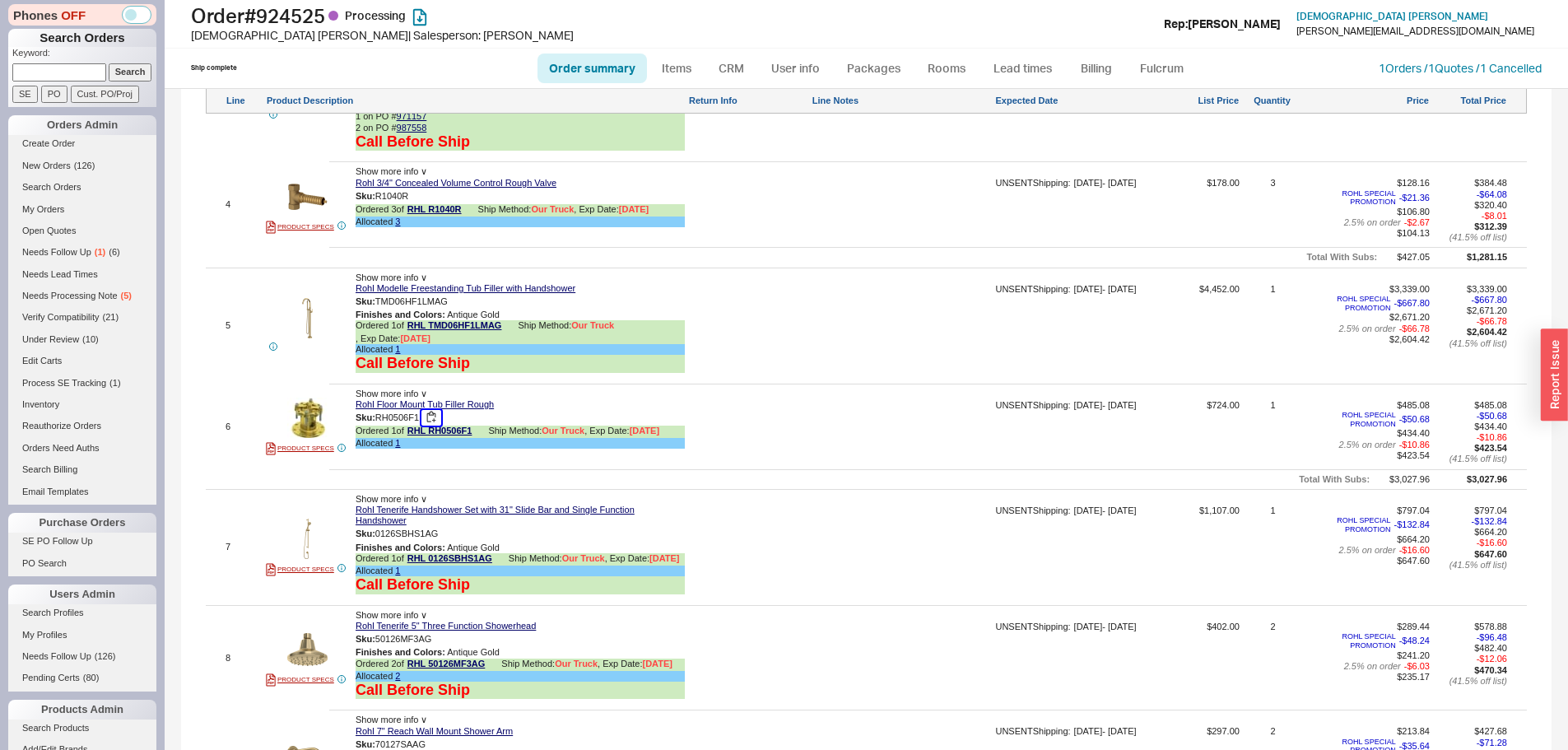
click at [431, 410] on button "button" at bounding box center [431, 418] width 20 height 15
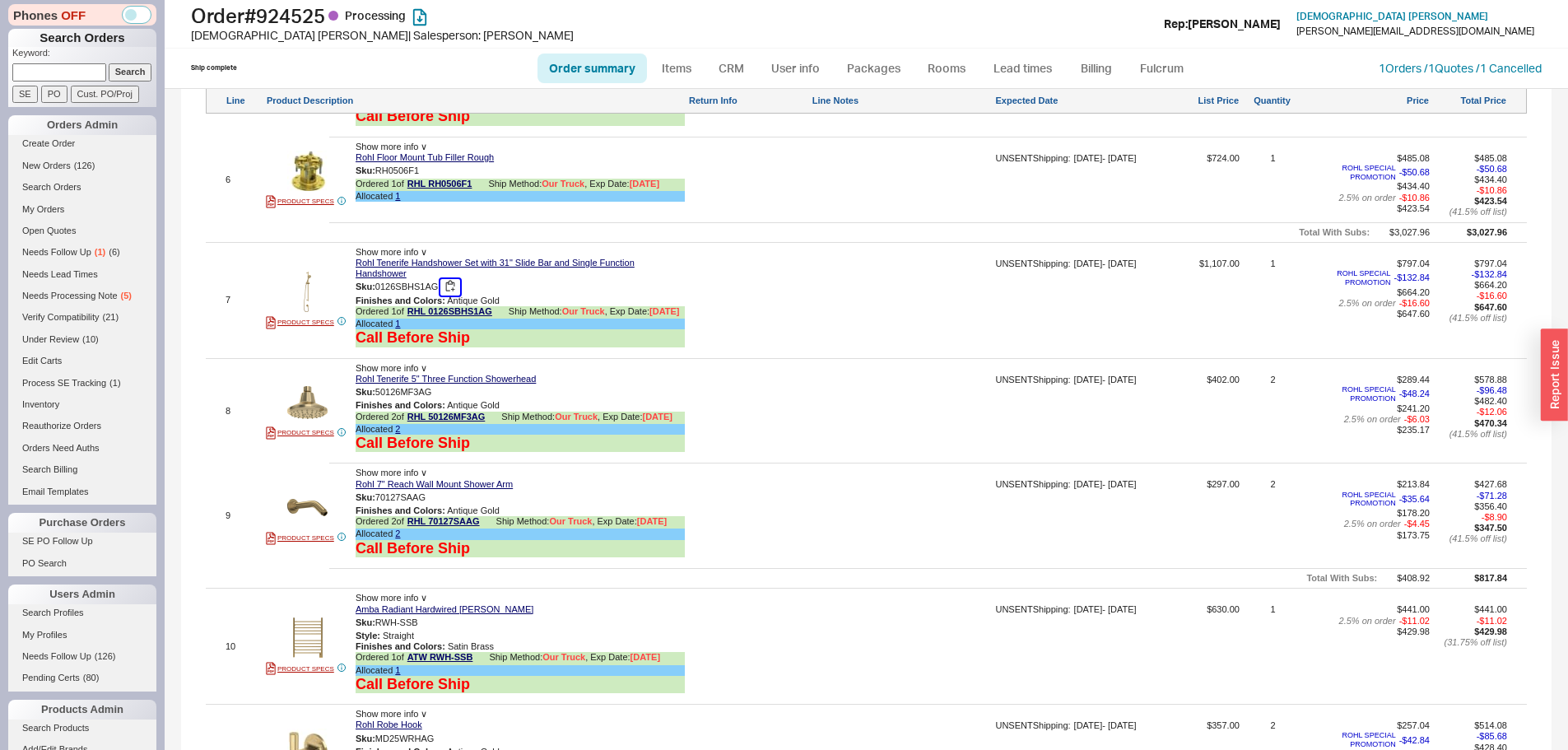
click at [451, 279] on button "button" at bounding box center [449, 287] width 20 height 15
click at [441, 384] on button "button" at bounding box center [443, 392] width 20 height 15
click at [443, 384] on button "button" at bounding box center [443, 392] width 20 height 15
click at [821, 439] on div at bounding box center [902, 417] width 180 height 85
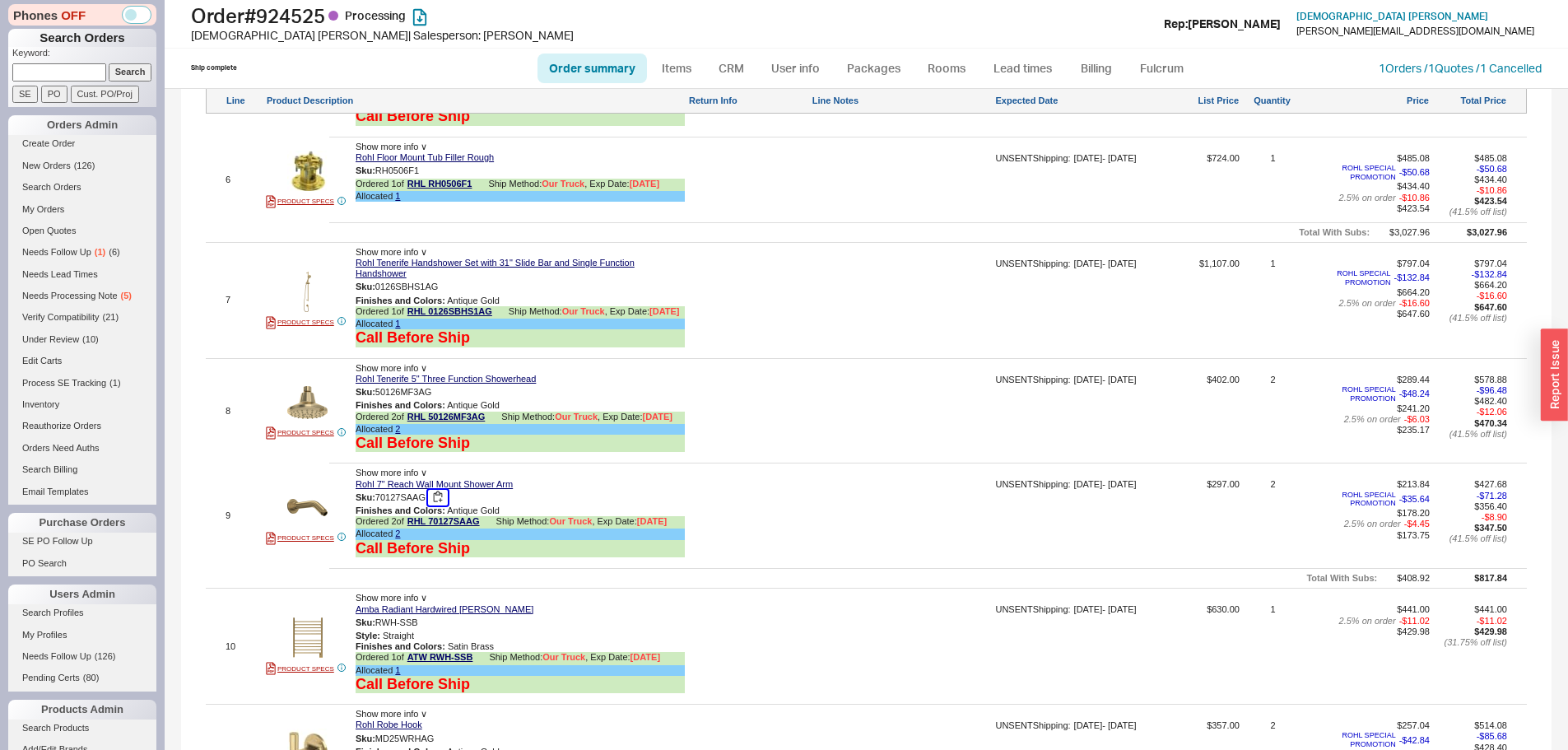
click at [435, 491] on button "button" at bounding box center [437, 498] width 20 height 15
click at [436, 491] on button "button" at bounding box center [437, 498] width 20 height 15
click at [445, 490] on button "button" at bounding box center [437, 498] width 20 height 15
click at [441, 490] on button "button" at bounding box center [437, 498] width 20 height 15
click at [948, 479] on div at bounding box center [902, 521] width 180 height 85
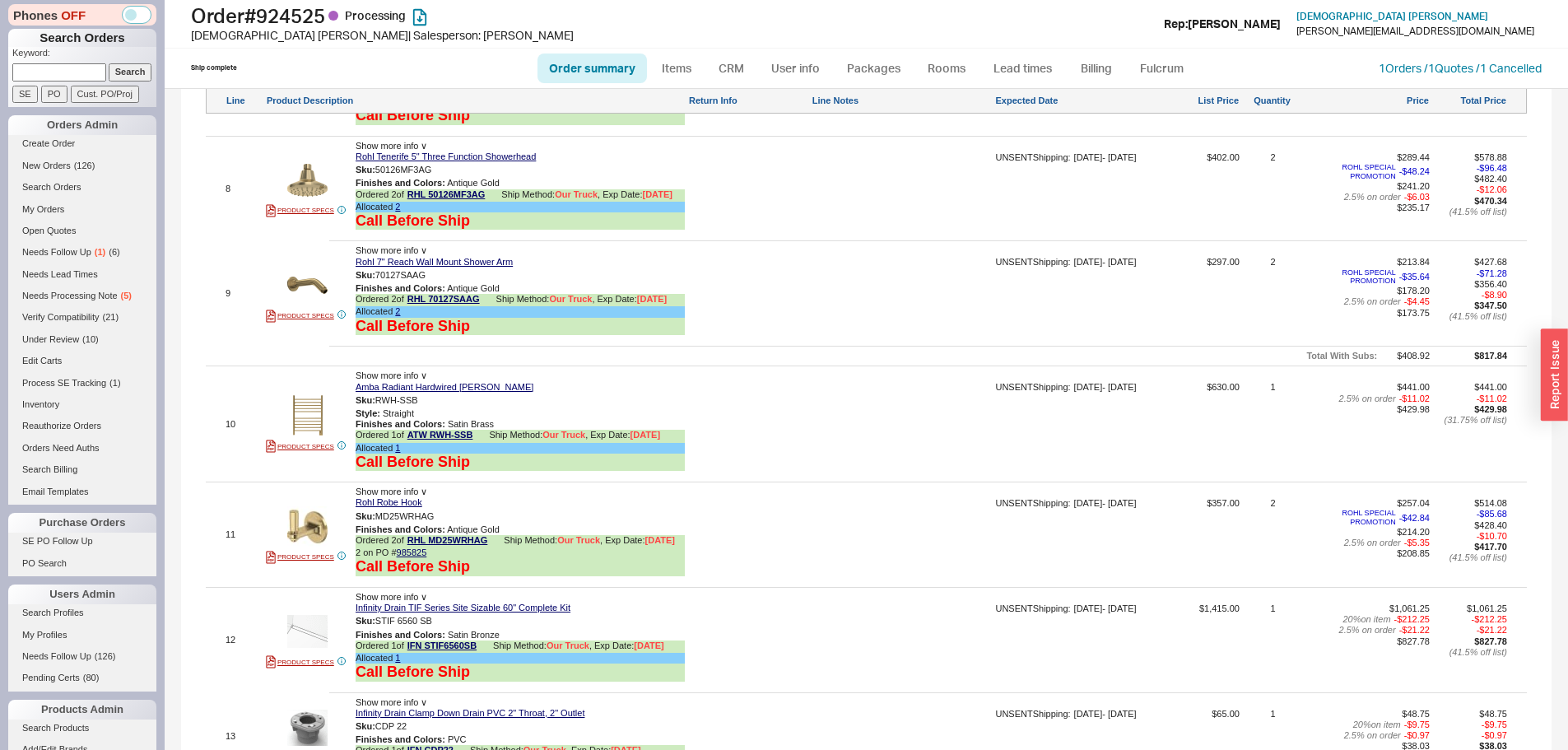
scroll to position [2305, 0]
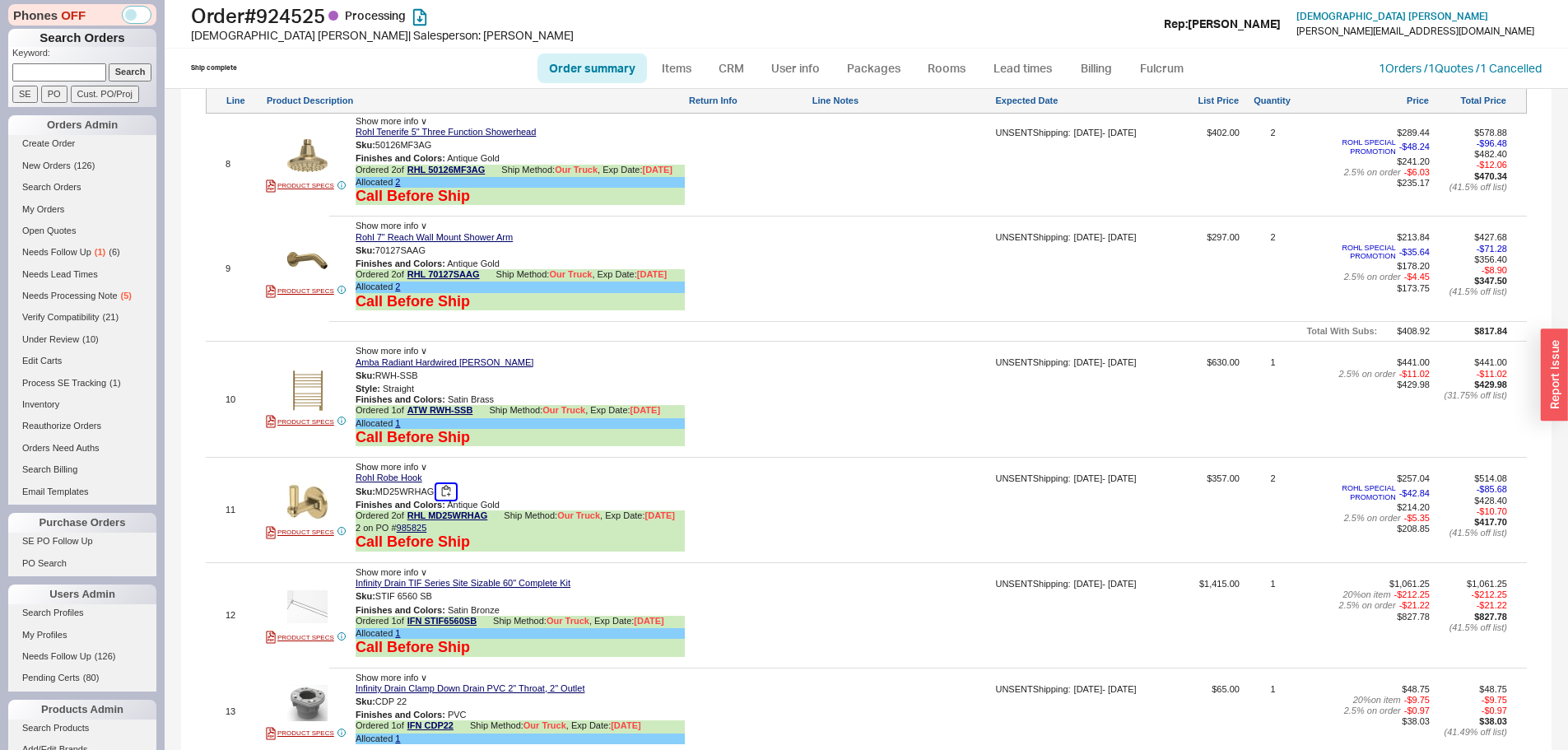
click at [447, 484] on button "button" at bounding box center [445, 492] width 20 height 15
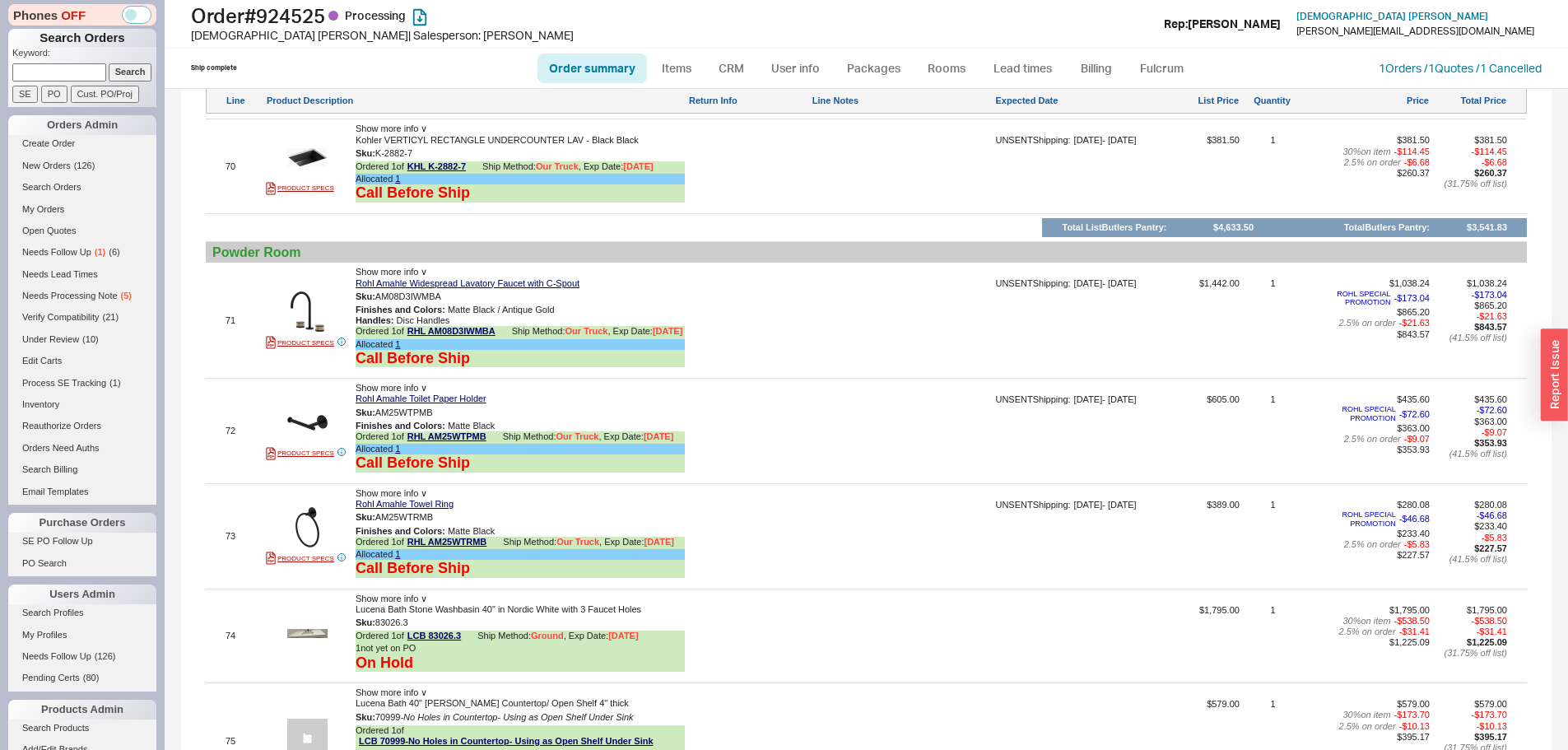
scroll to position [9221, 0]
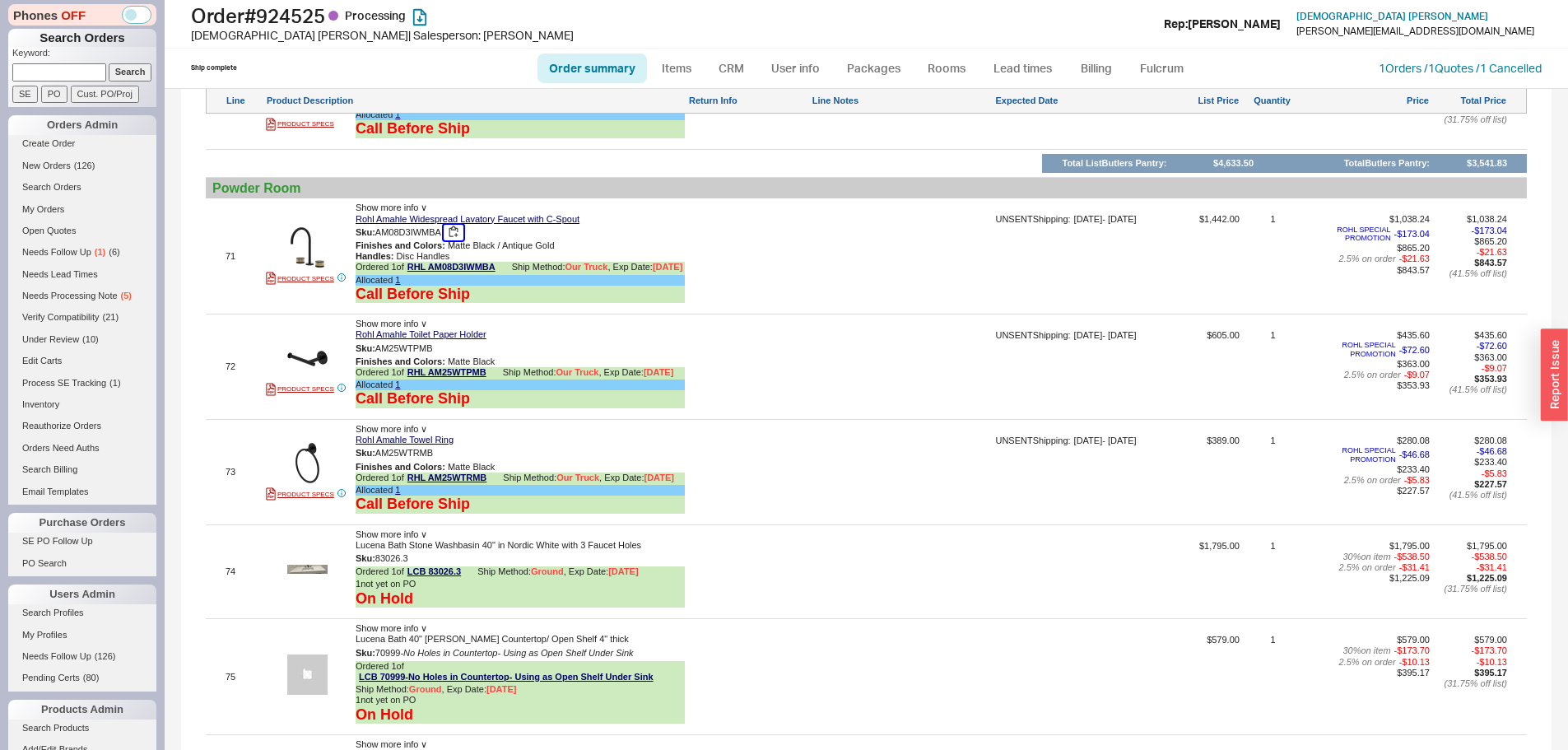
click at [458, 227] on button "button" at bounding box center [453, 233] width 20 height 15
click at [909, 350] on div at bounding box center [902, 372] width 180 height 85
click at [443, 346] on button "button" at bounding box center [445, 348] width 20 height 15
click at [436, 348] on button "button" at bounding box center [445, 348] width 20 height 15
click at [448, 352] on button "button" at bounding box center [445, 348] width 20 height 15
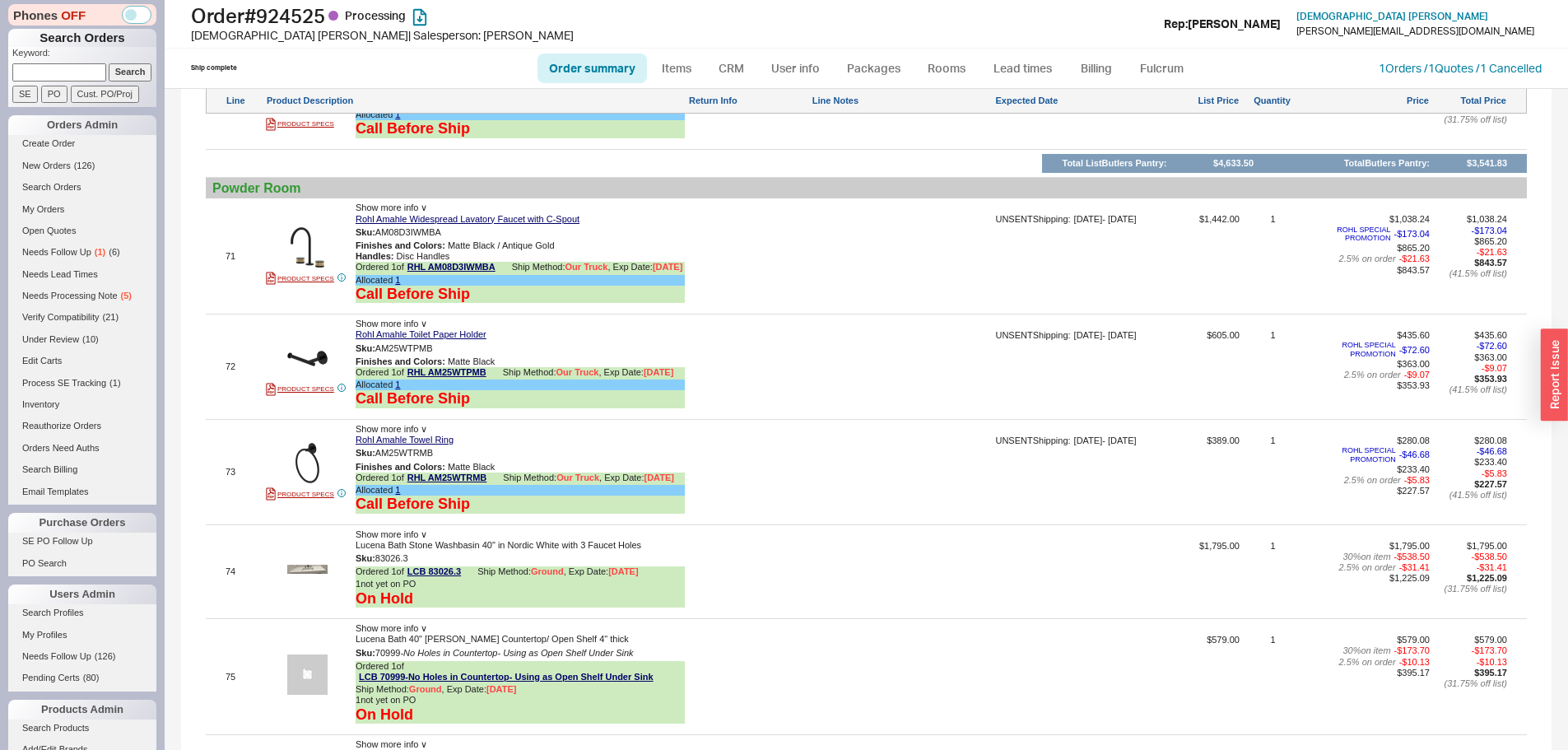
click at [775, 360] on div at bounding box center [748, 372] width 120 height 85
click at [443, 457] on button "button" at bounding box center [445, 453] width 20 height 15
click at [680, 579] on div "1 not yet on PO" at bounding box center [520, 584] width 329 height 10
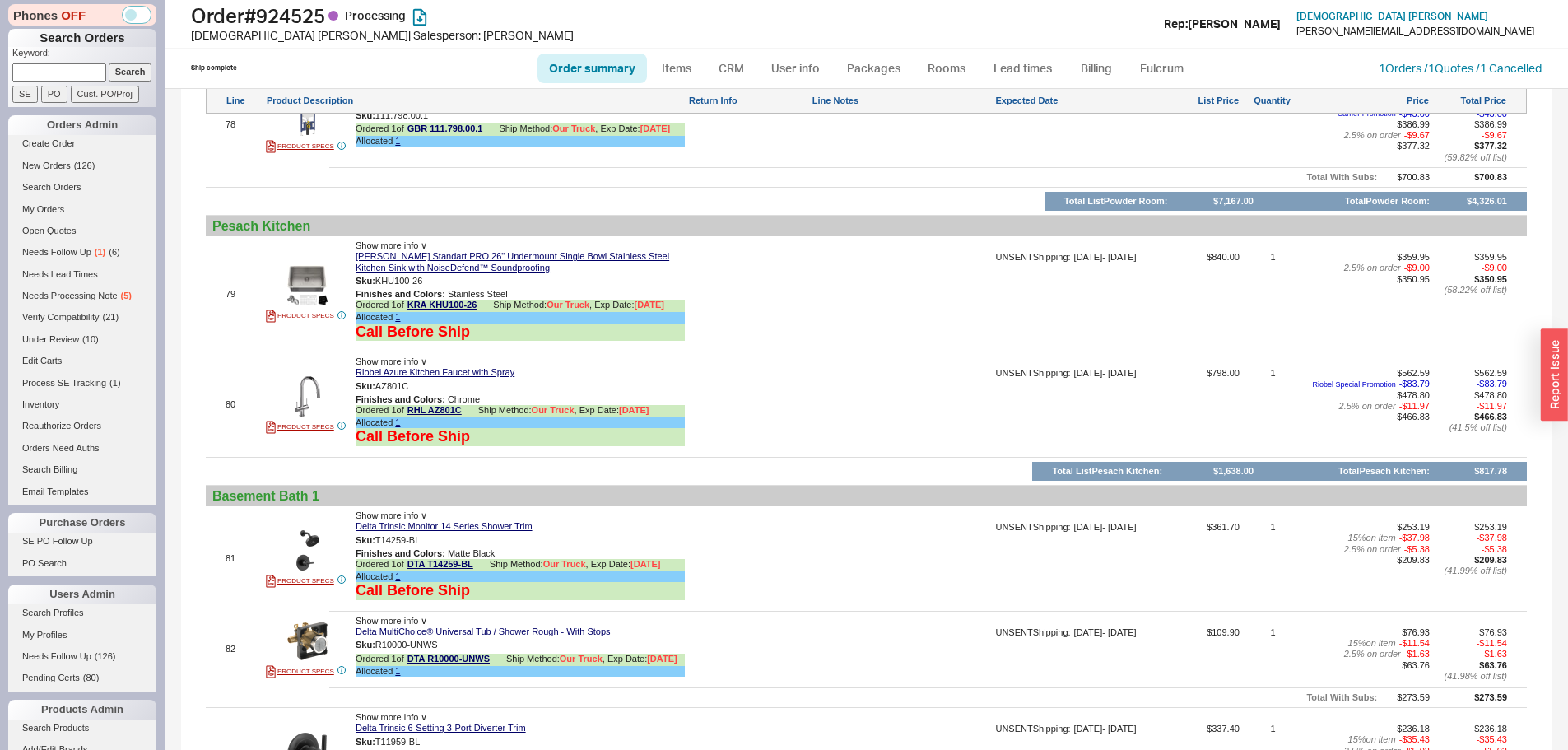
scroll to position [10127, 0]
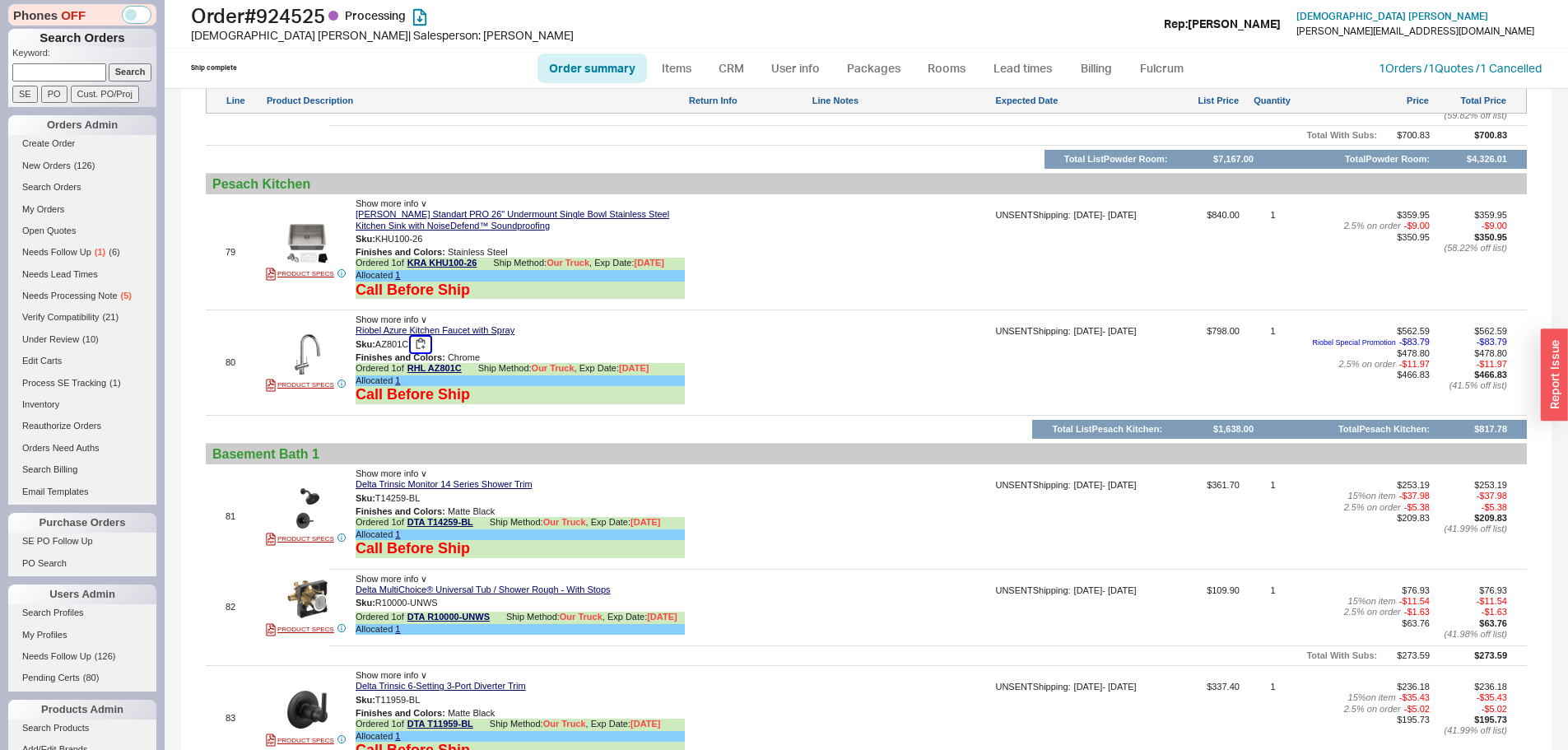
click at [425, 344] on button "button" at bounding box center [420, 344] width 20 height 15
click at [787, 574] on div "82 PRODUCT SPECS Show more info ∨ Delta MultiChoice® Universal Tub / Shower Rou…" at bounding box center [866, 608] width 1321 height 68
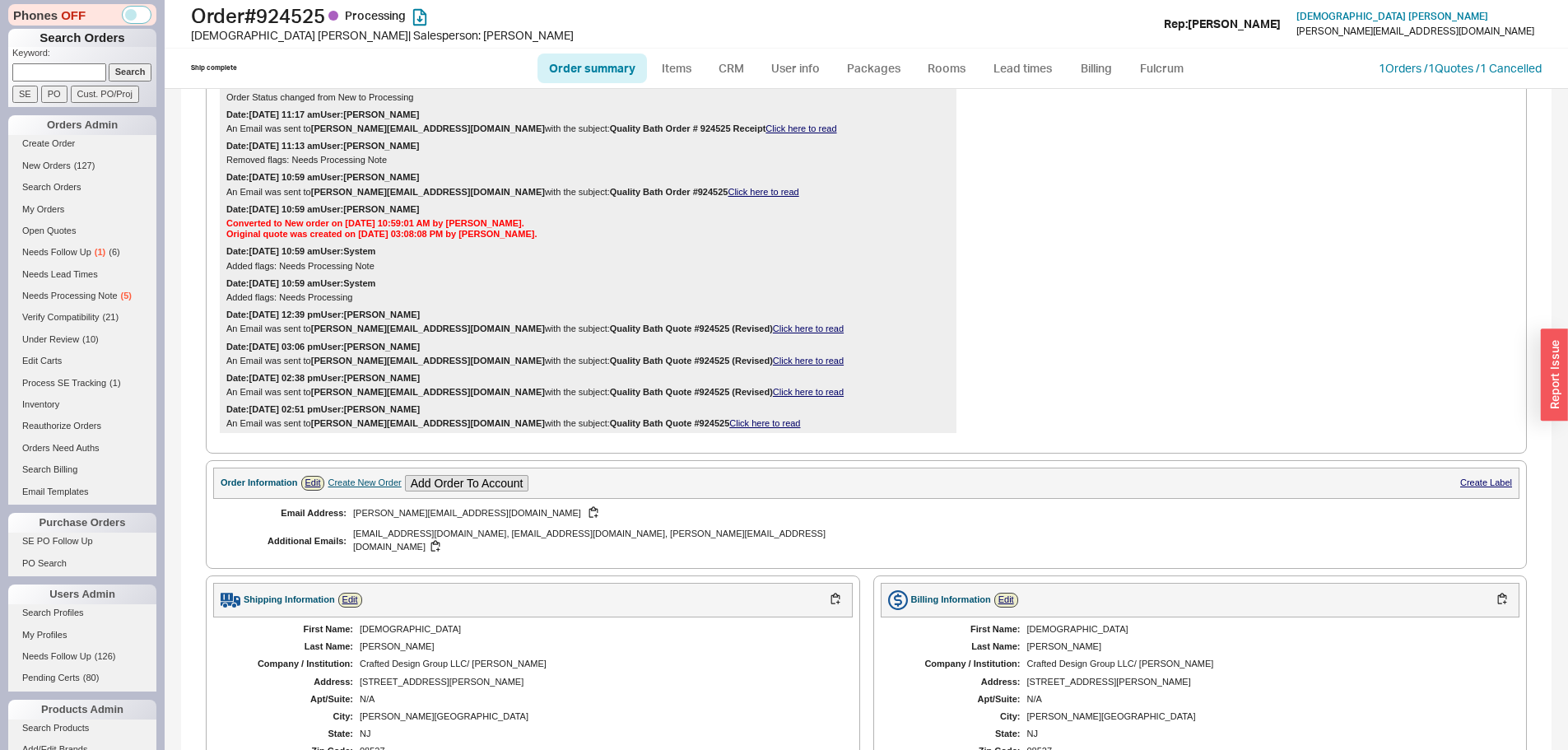
scroll to position [741, 0]
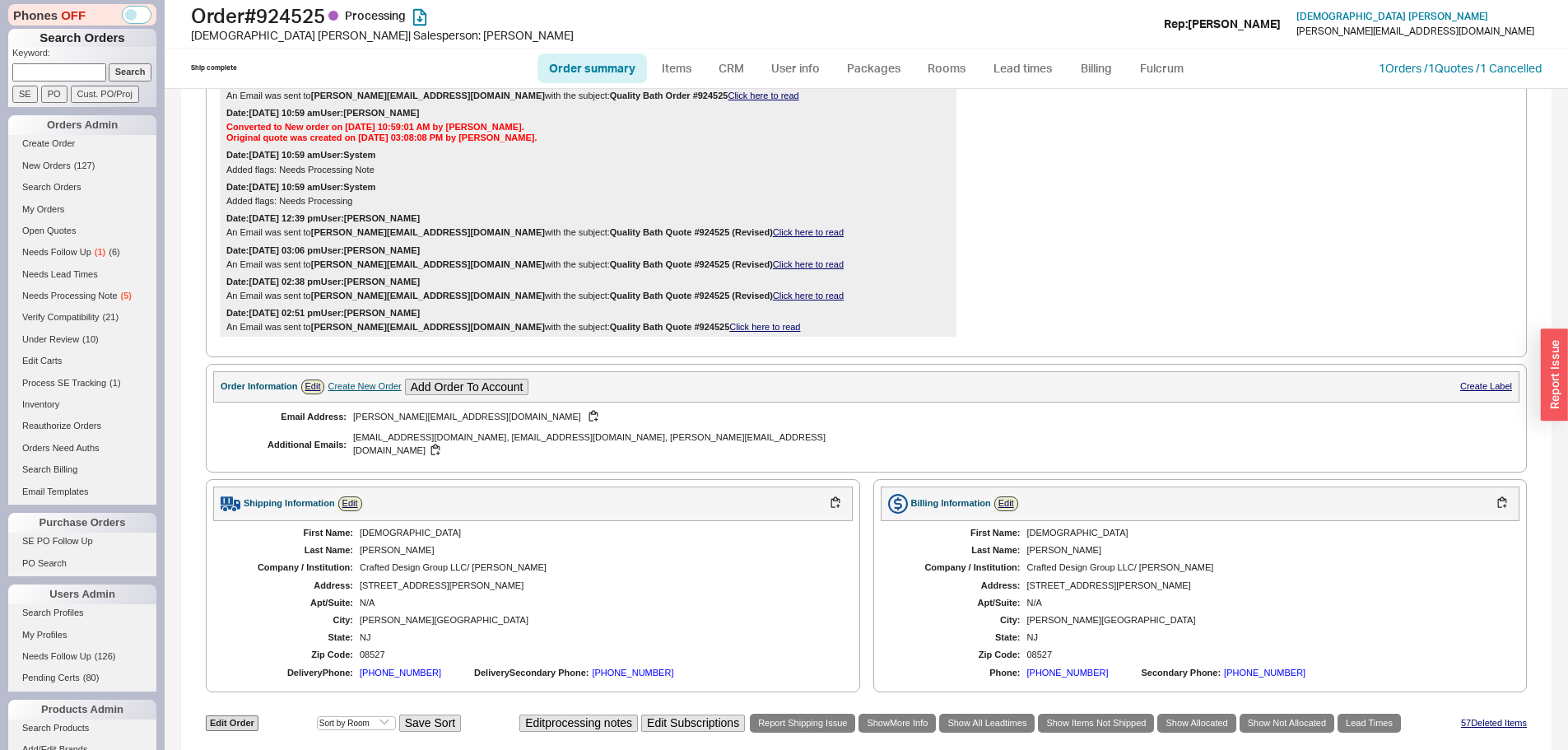
click at [377, 565] on div "First Name: Chava Last Name: Ellinson Company / Institution: Crafted Design Gro…" at bounding box center [532, 602] width 639 height 164
click at [380, 580] on div "8 Florence Court" at bounding box center [597, 585] width 476 height 10
copy div "8 Florence Court"
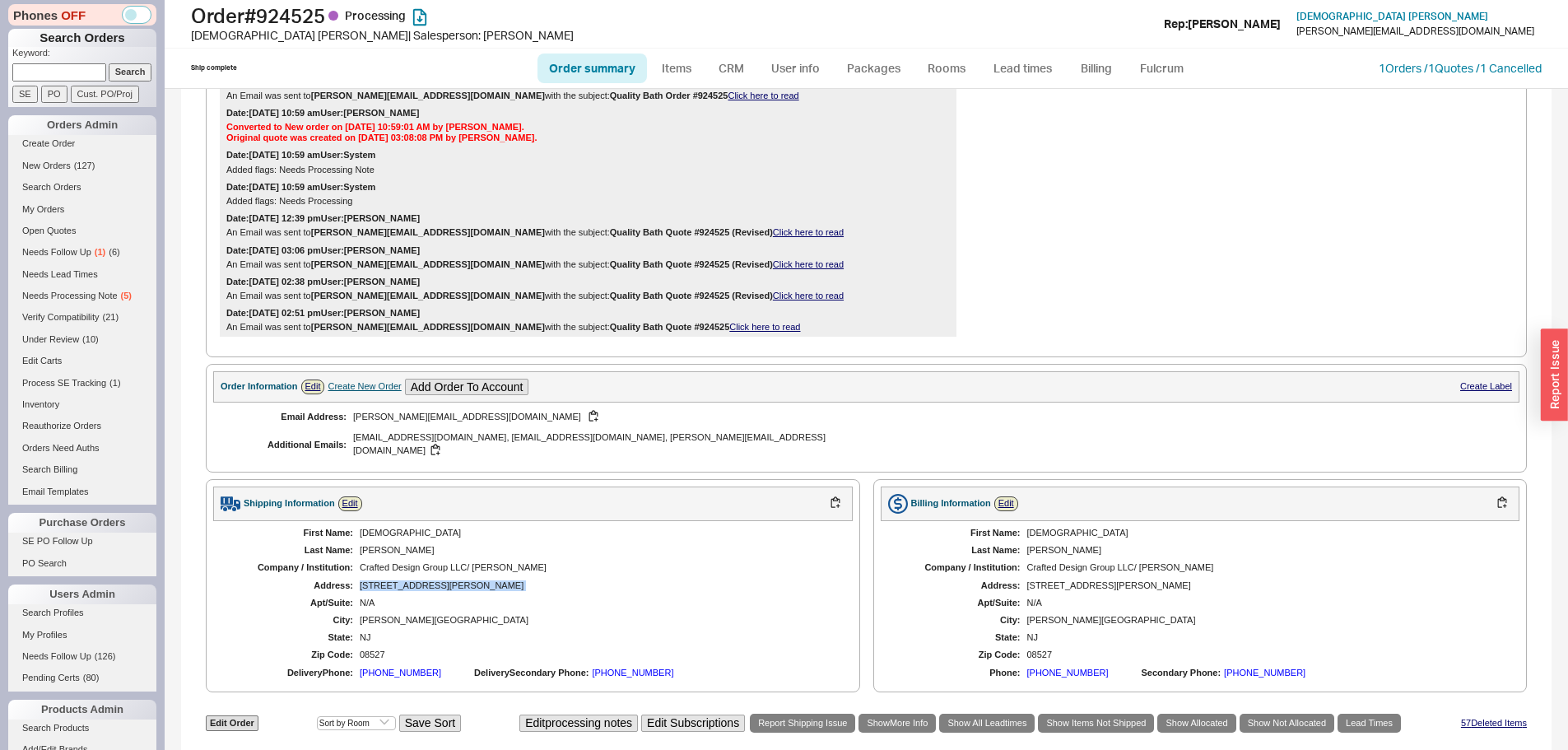
click at [485, 562] on div "Crafted Design Group LLC/ Moshe Auerbach" at bounding box center [597, 567] width 476 height 10
click at [474, 580] on div "8 Florence Court" at bounding box center [597, 585] width 476 height 10
click div "8 Florence Court"
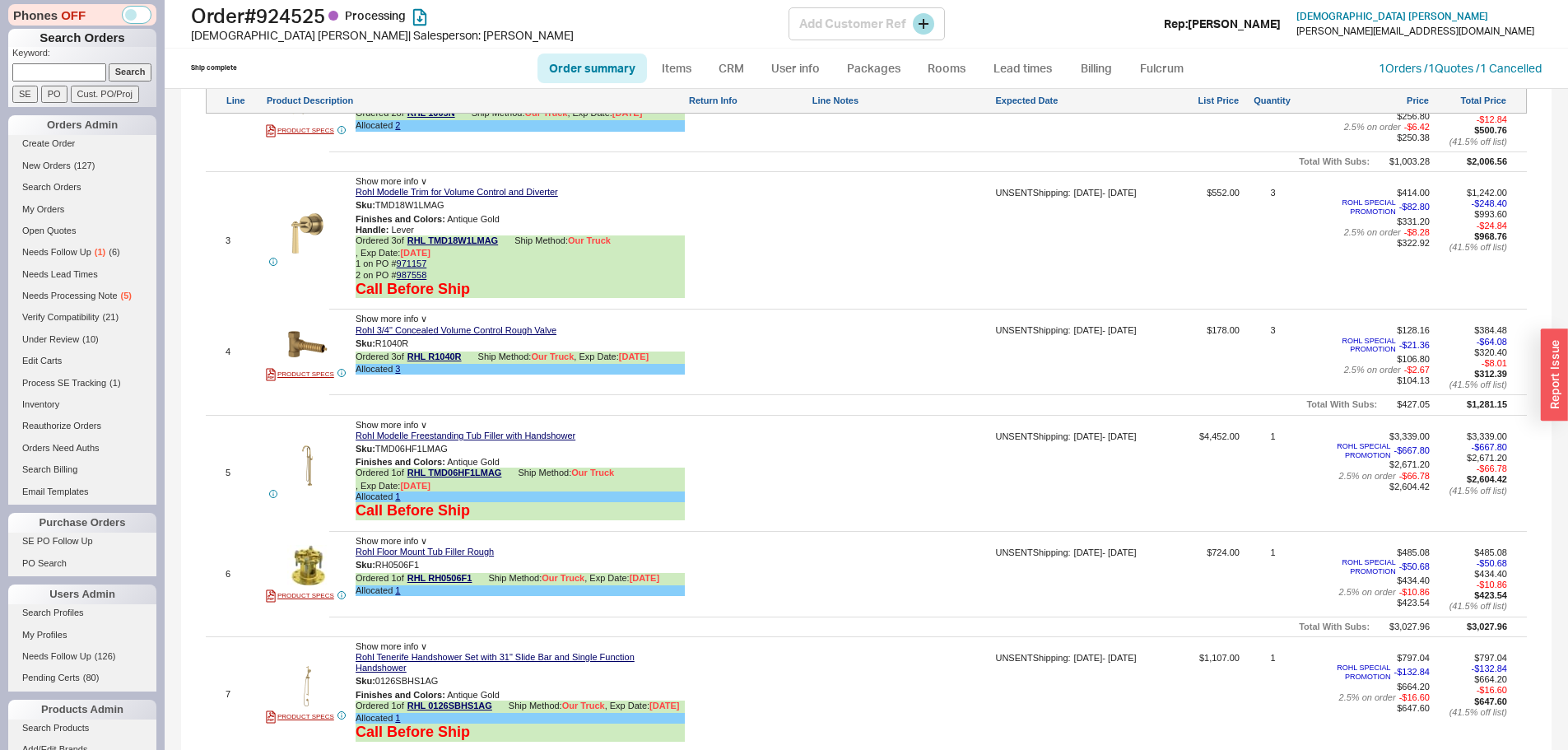
scroll to position [1647, 0]
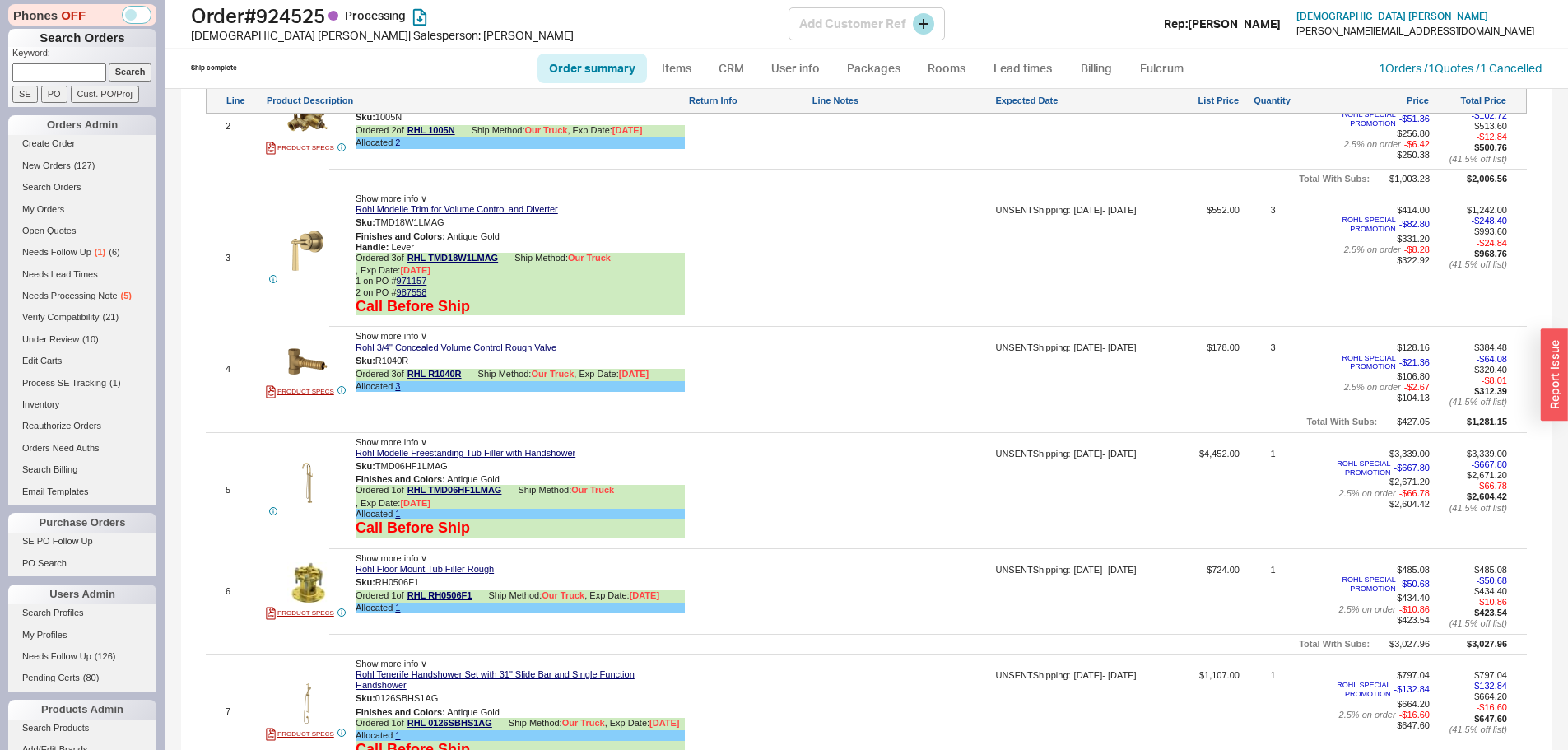
click h1 "Order # 924525 Processing"
copy h1 "924525"
click div "Order # 924525 Processing Chava Ellinson | Salesperson: Naomi Add Customer Ref …"
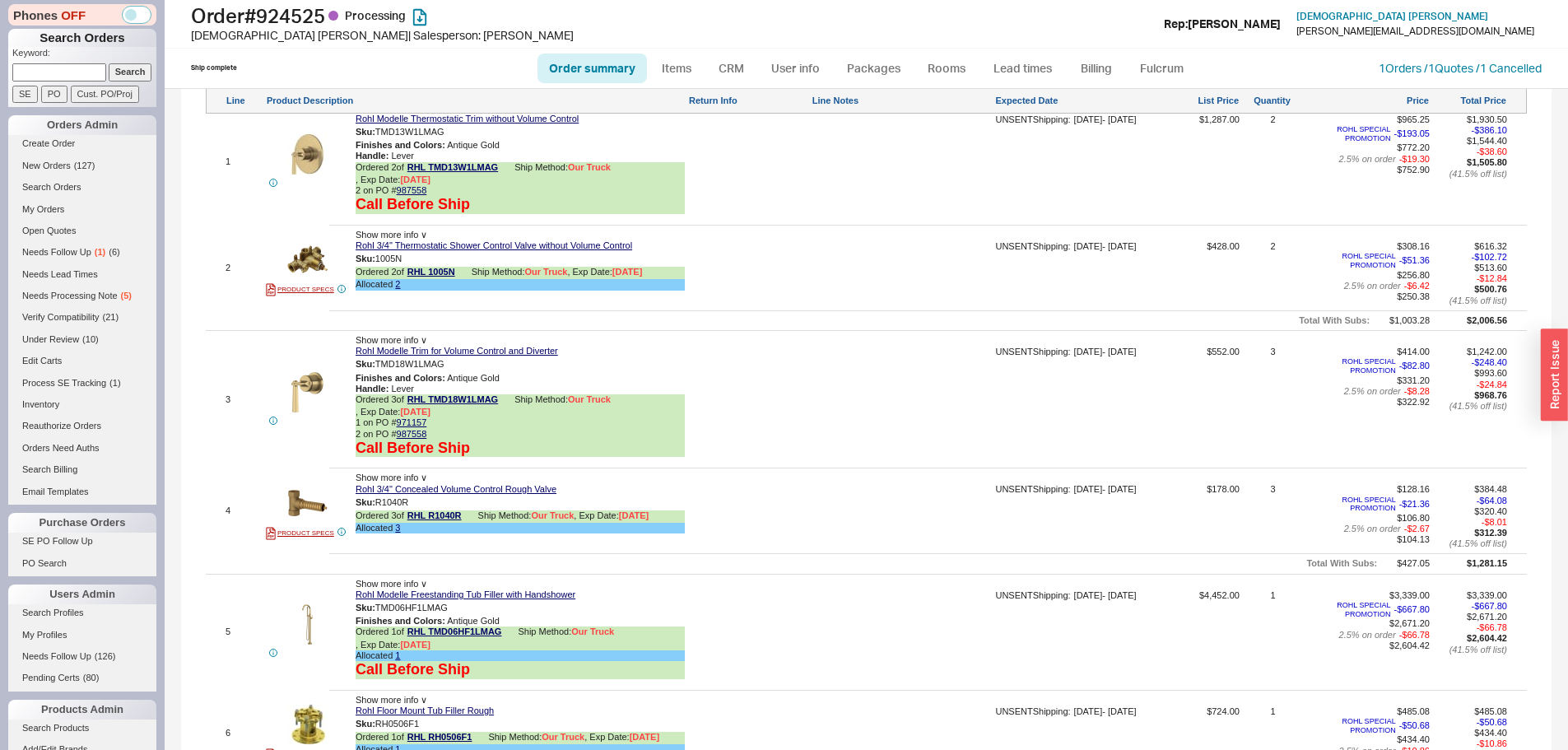
scroll to position [1400, 0]
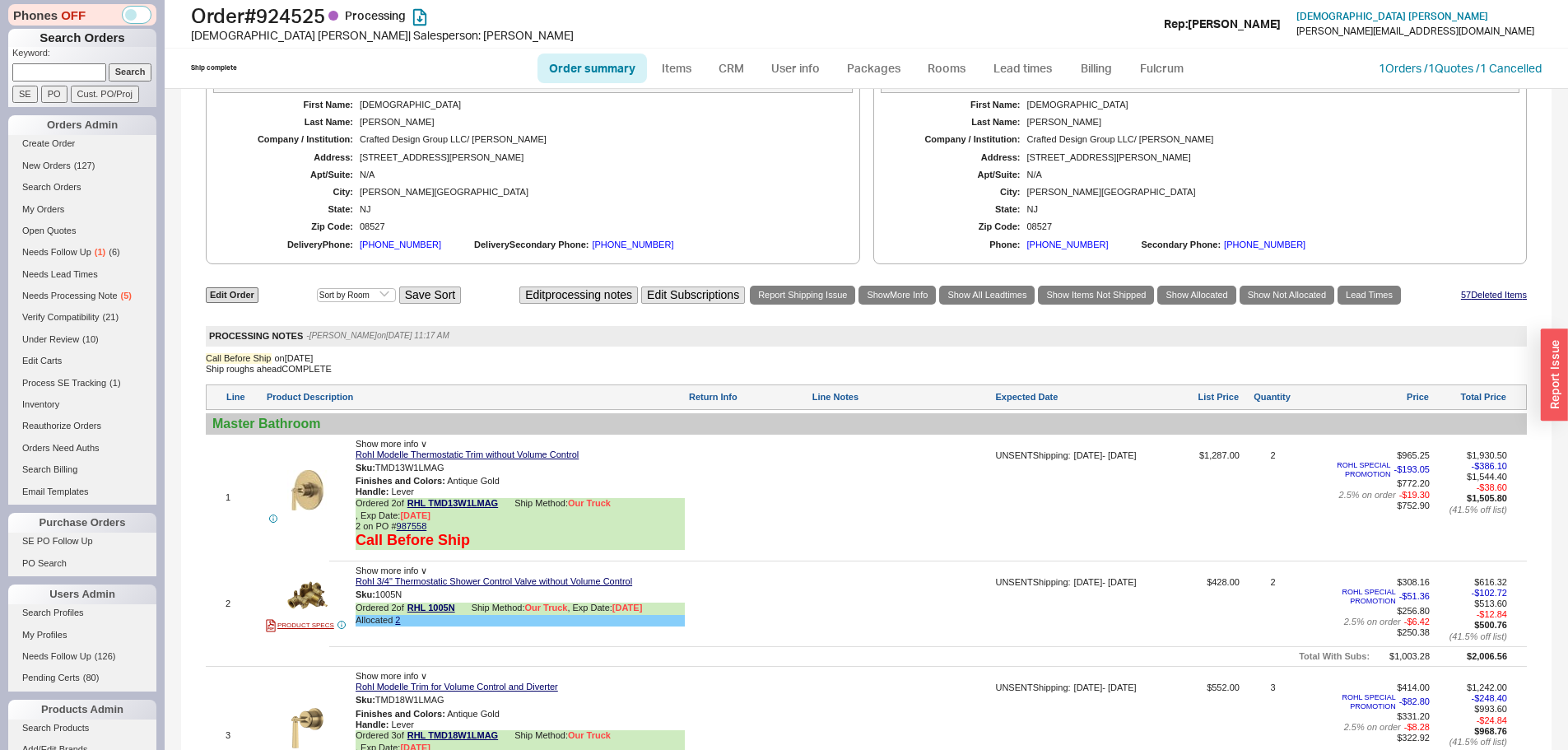
click div "**********"
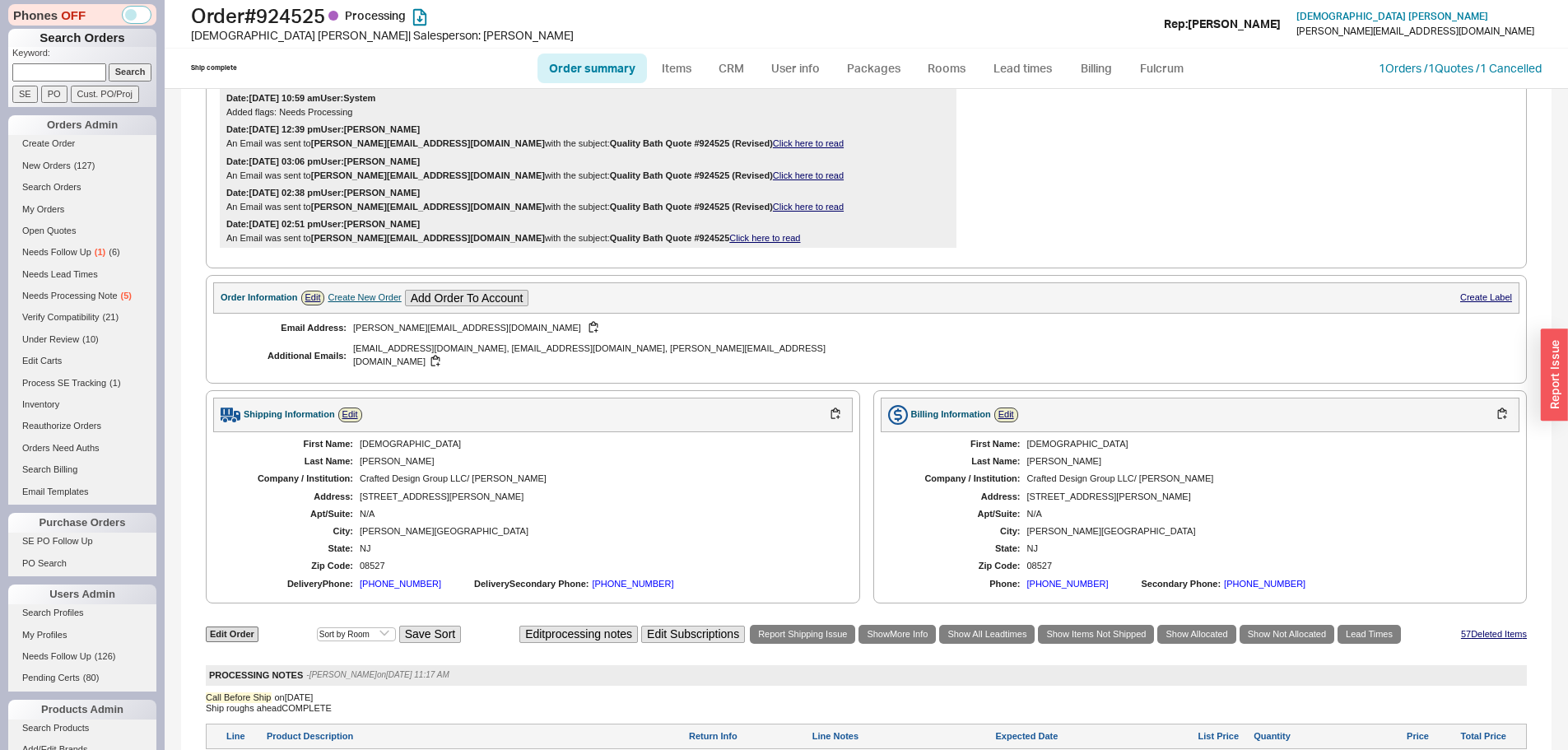
scroll to position [0, 0]
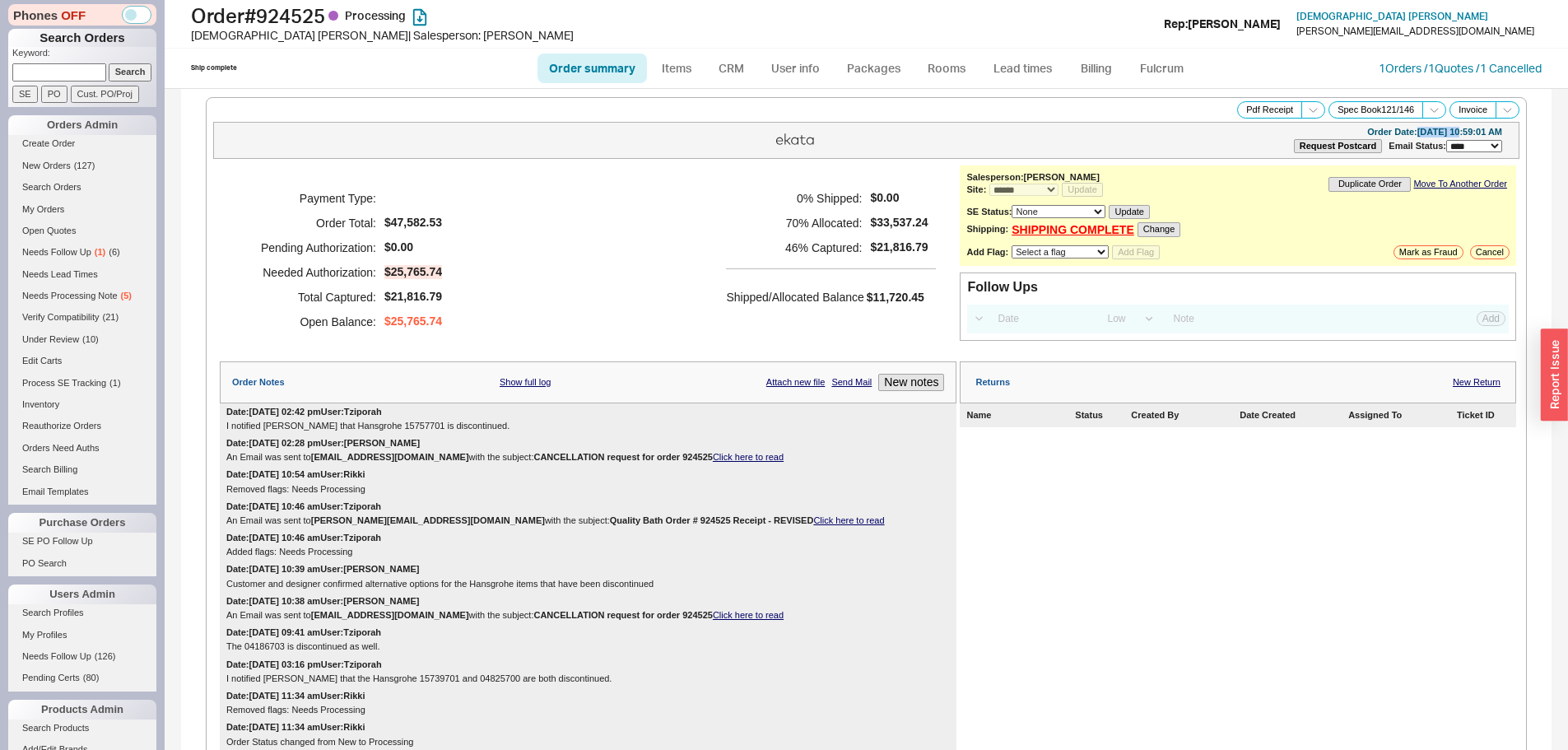
click div "Order Date: 09/05/2025 10:59:01 AM"
drag, startPoint x: 1436, startPoint y: 132, endPoint x: 1384, endPoint y: 129, distance: 52.1
click div "Order Date: 09/05/2025 10:59:01 AM"
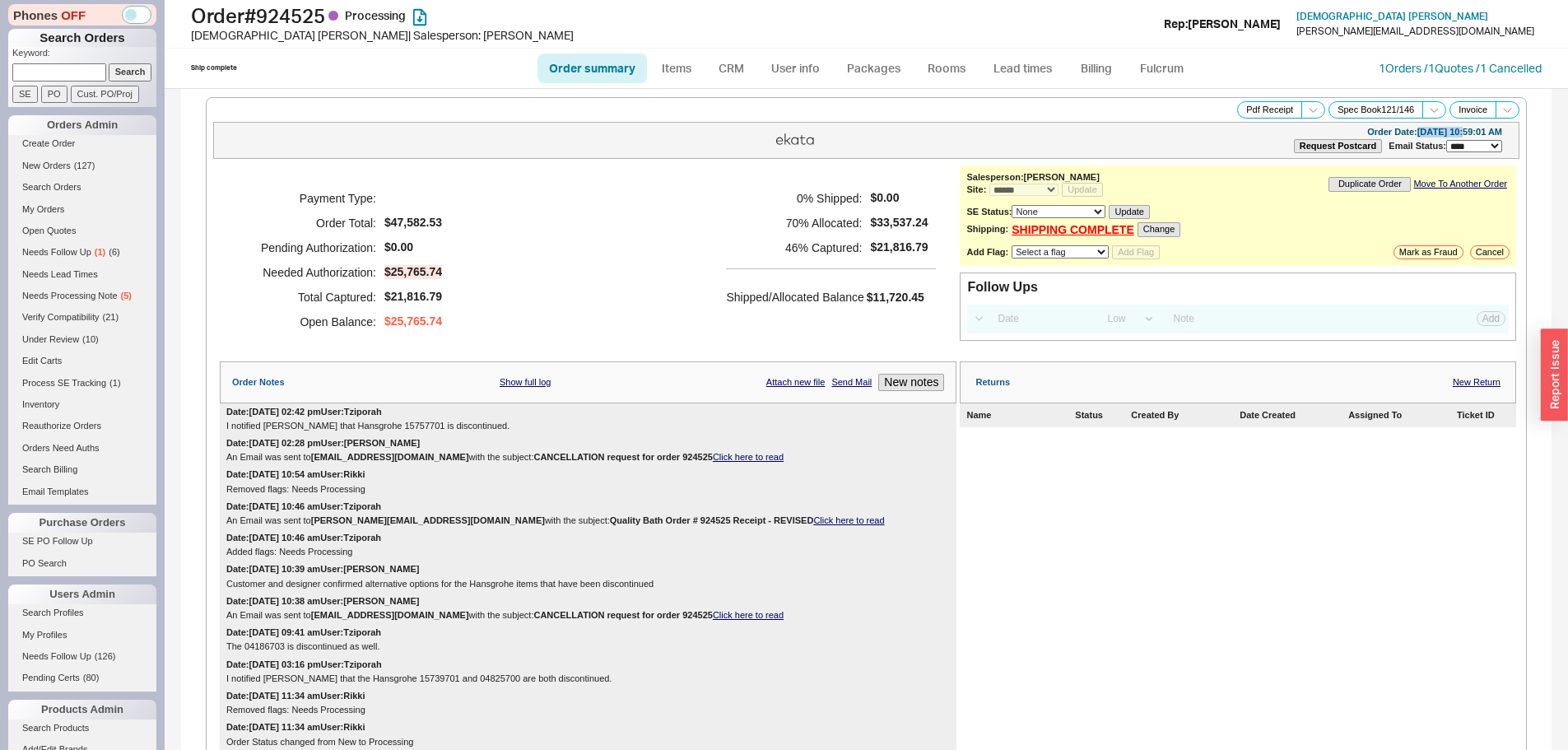
drag, startPoint x: 1390, startPoint y: 129, endPoint x: 1434, endPoint y: 131, distance: 44.0
click div "Order Date: 09/05/2025 10:59:01 AM"
copy div "09/05/2025"
click div "Order Date: 09/05/2025 10:59:01 AM"
click span "$0.00"
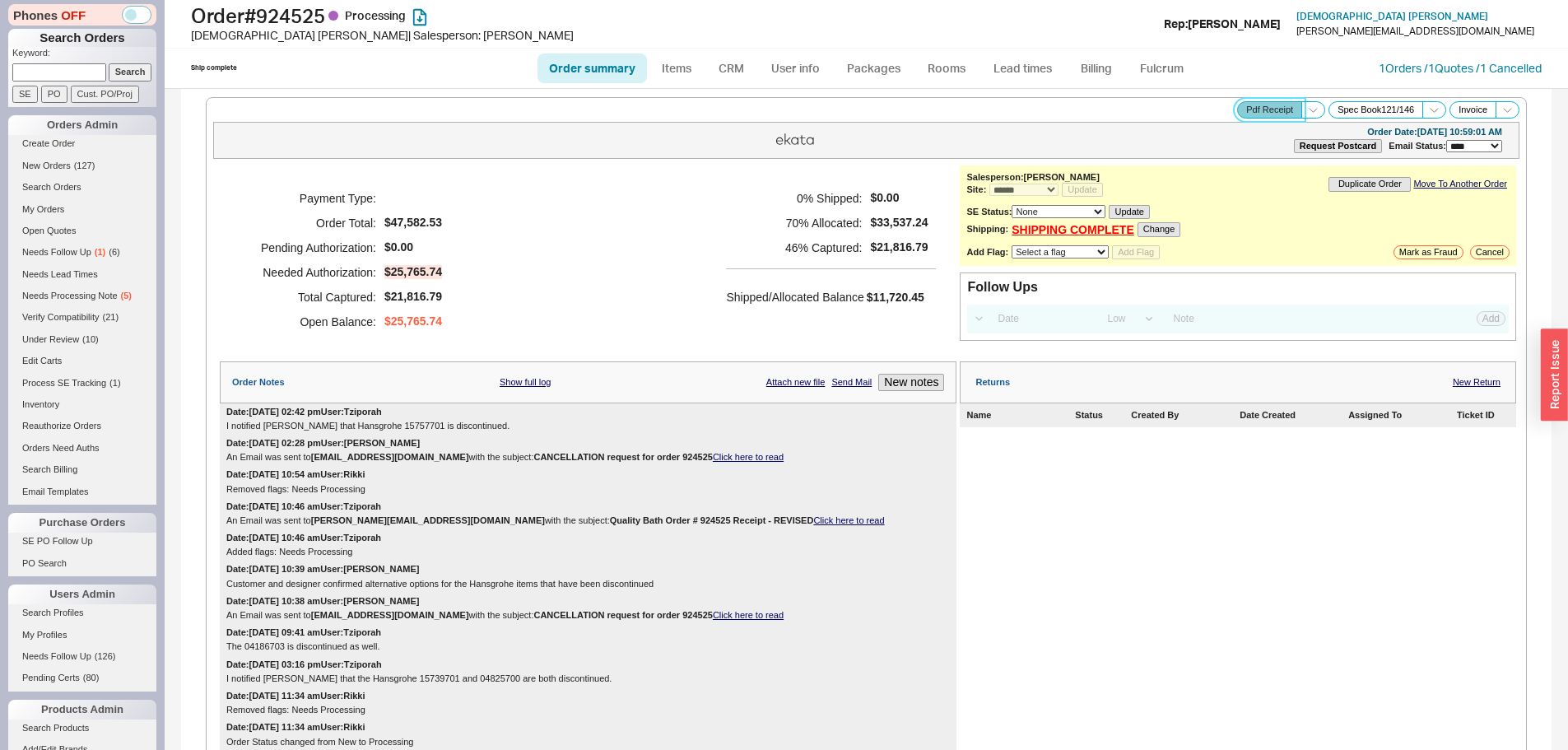
click button "Pdf Receipt"
click link "Rooms"
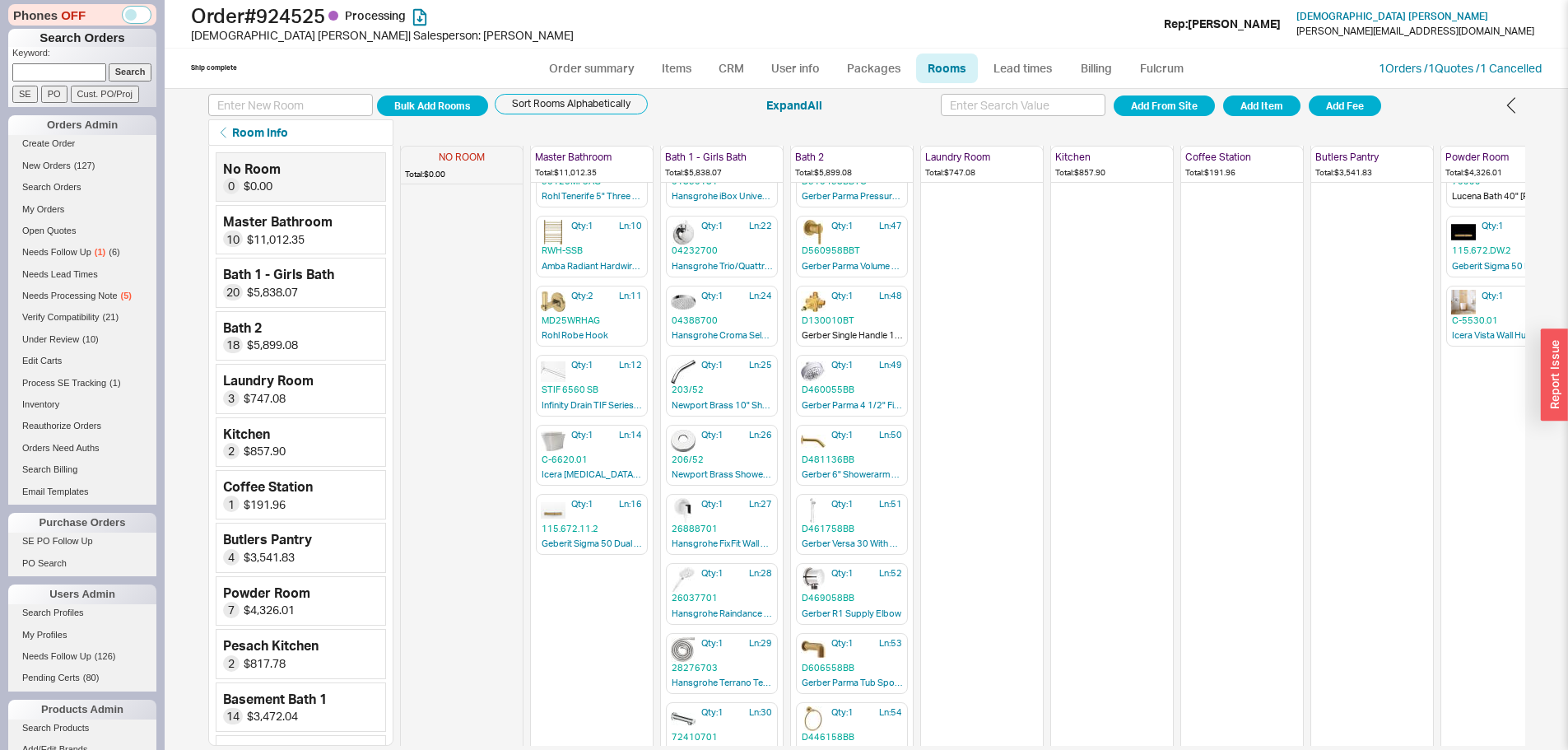
scroll to position [330, 0]
click link "Order summary"
select select "*"
select select "LOW"
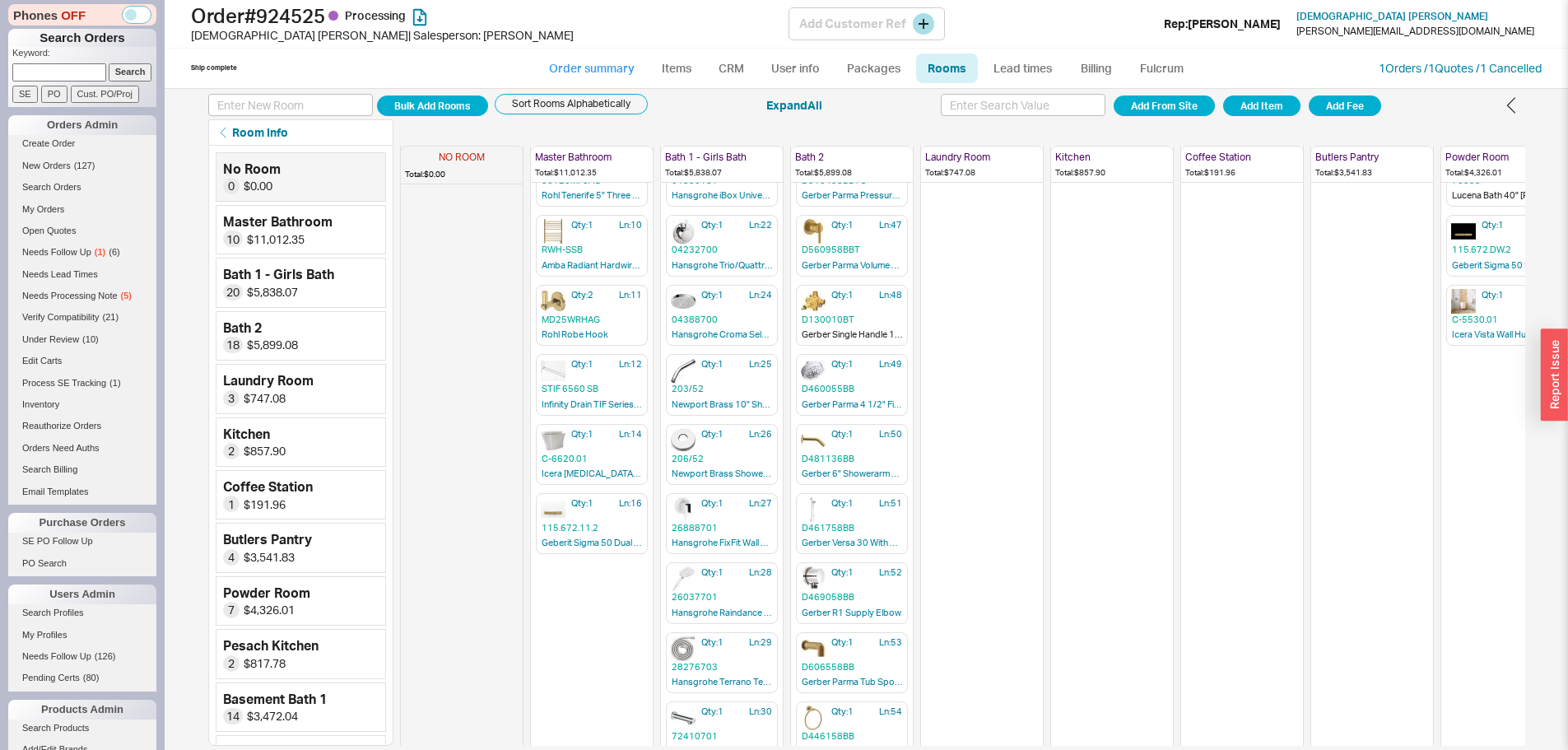
select select "3"
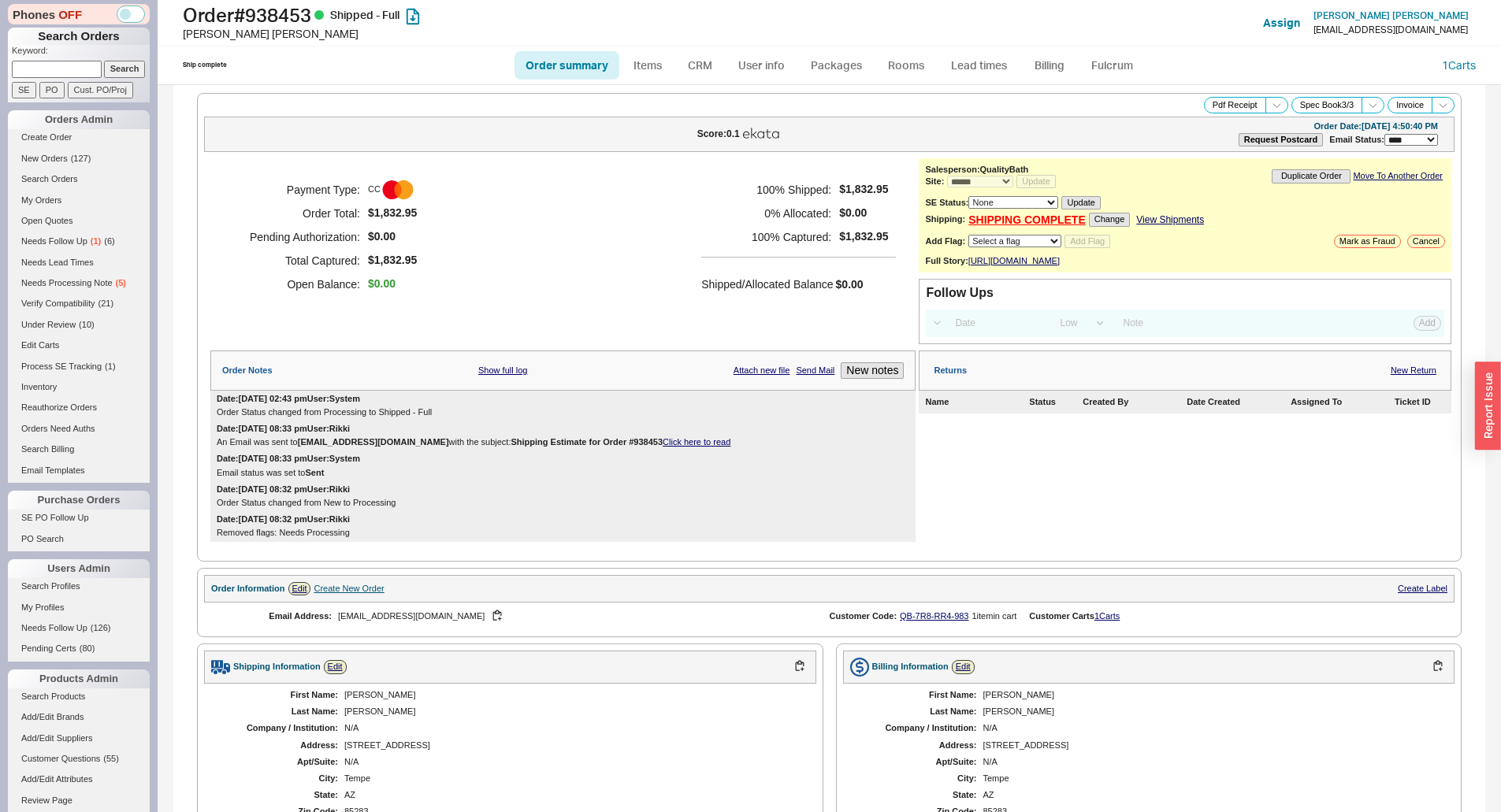
select select "*"
select select "LOW"
select select "3"
click at [824, 162] on div "Payment Type: CC Order Total: $1,832.95 Pending Authorization: $0.00 Total Capt…" at bounding box center [562, 237] width 705 height 158
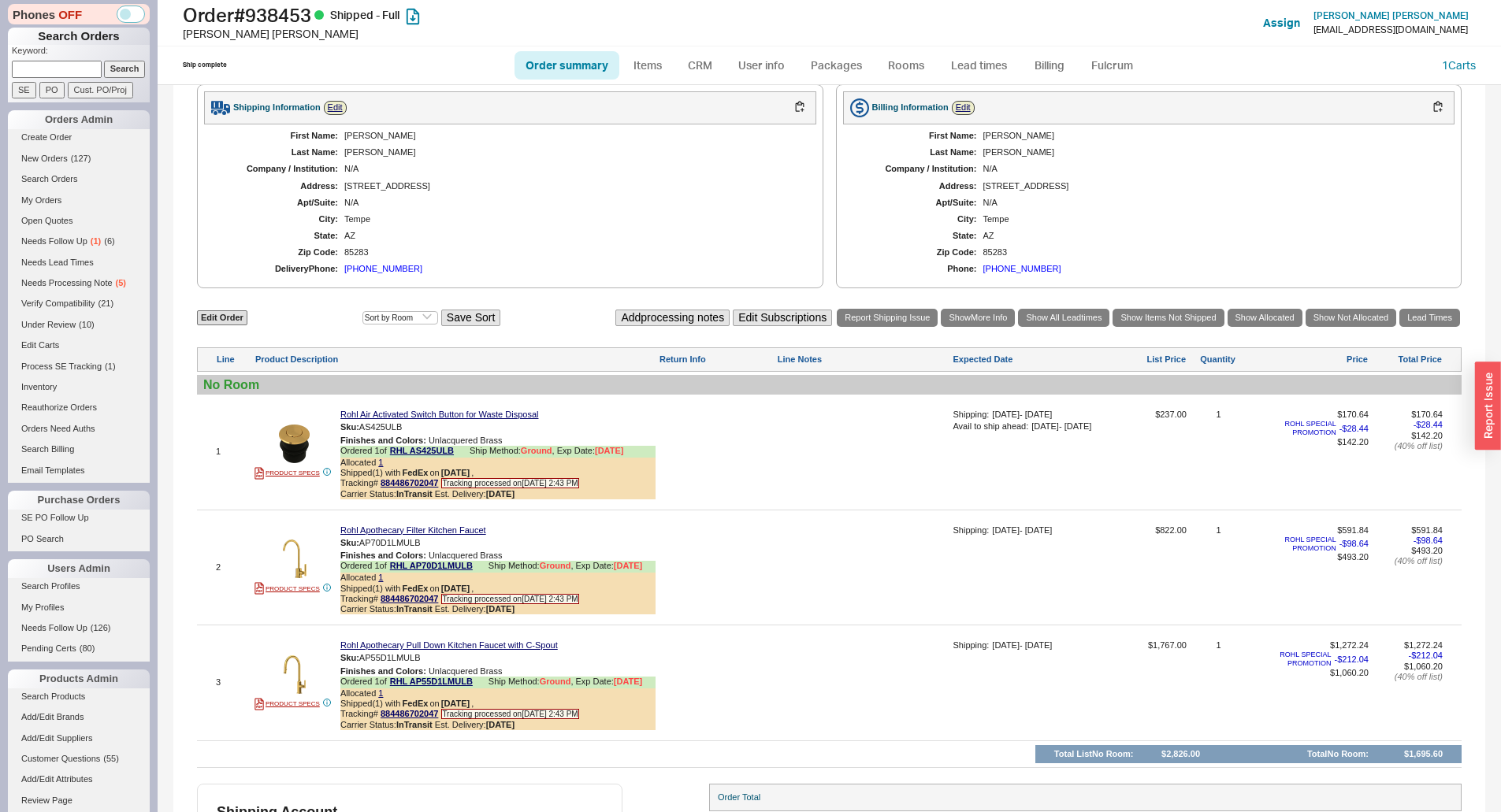
scroll to position [703, 0]
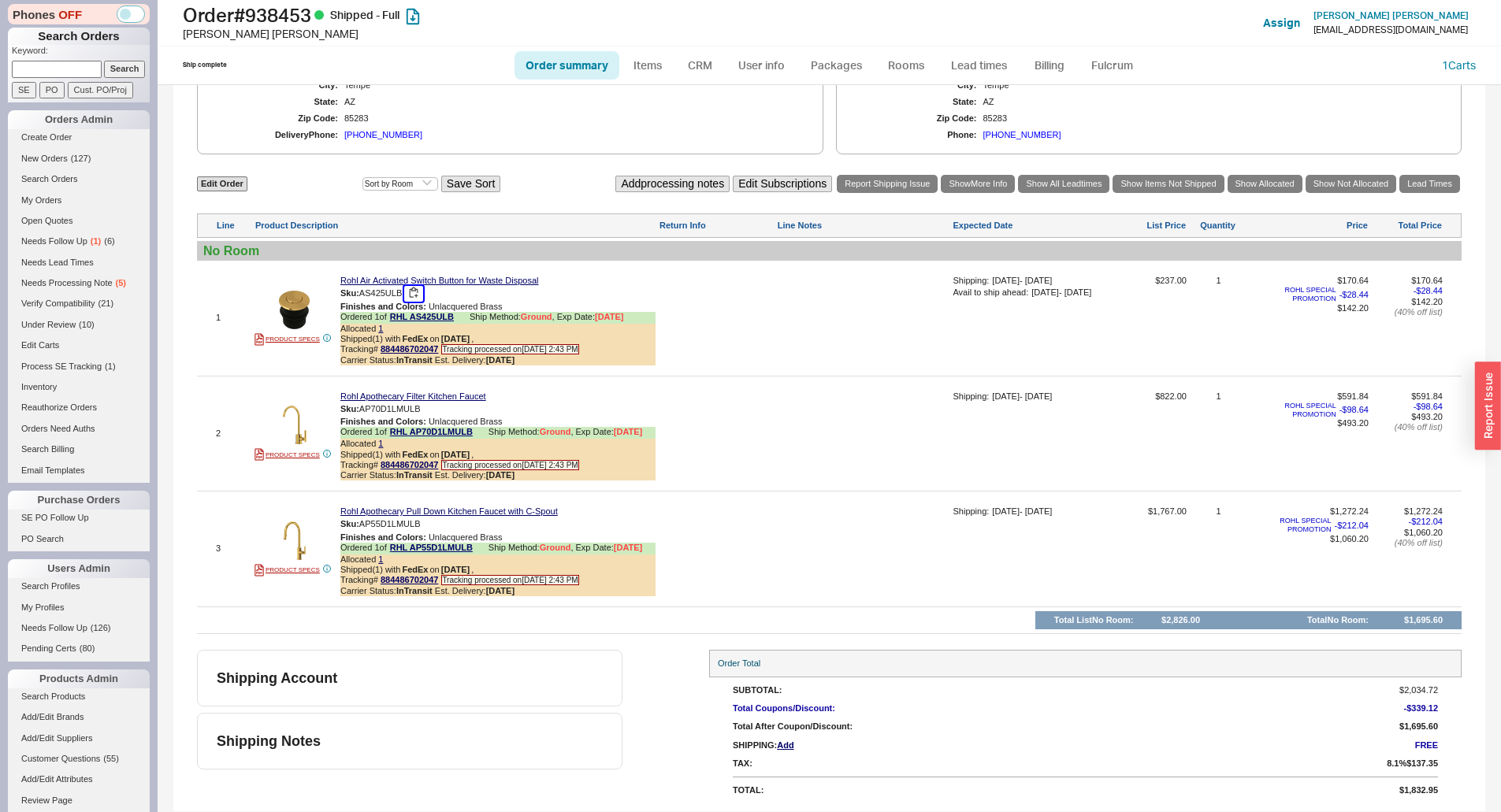
click at [417, 296] on button "button" at bounding box center [413, 293] width 19 height 15
click at [755, 319] on div at bounding box center [716, 323] width 115 height 96
drag, startPoint x: 726, startPoint y: 378, endPoint x: 681, endPoint y: 392, distance: 47.1
click at [726, 378] on div "Edit Order Select an option Sort by Brand Sort by Room Save Sort Add processing…" at bounding box center [829, 403] width 1265 height 461
click at [433, 412] on button "button" at bounding box center [432, 409] width 19 height 15
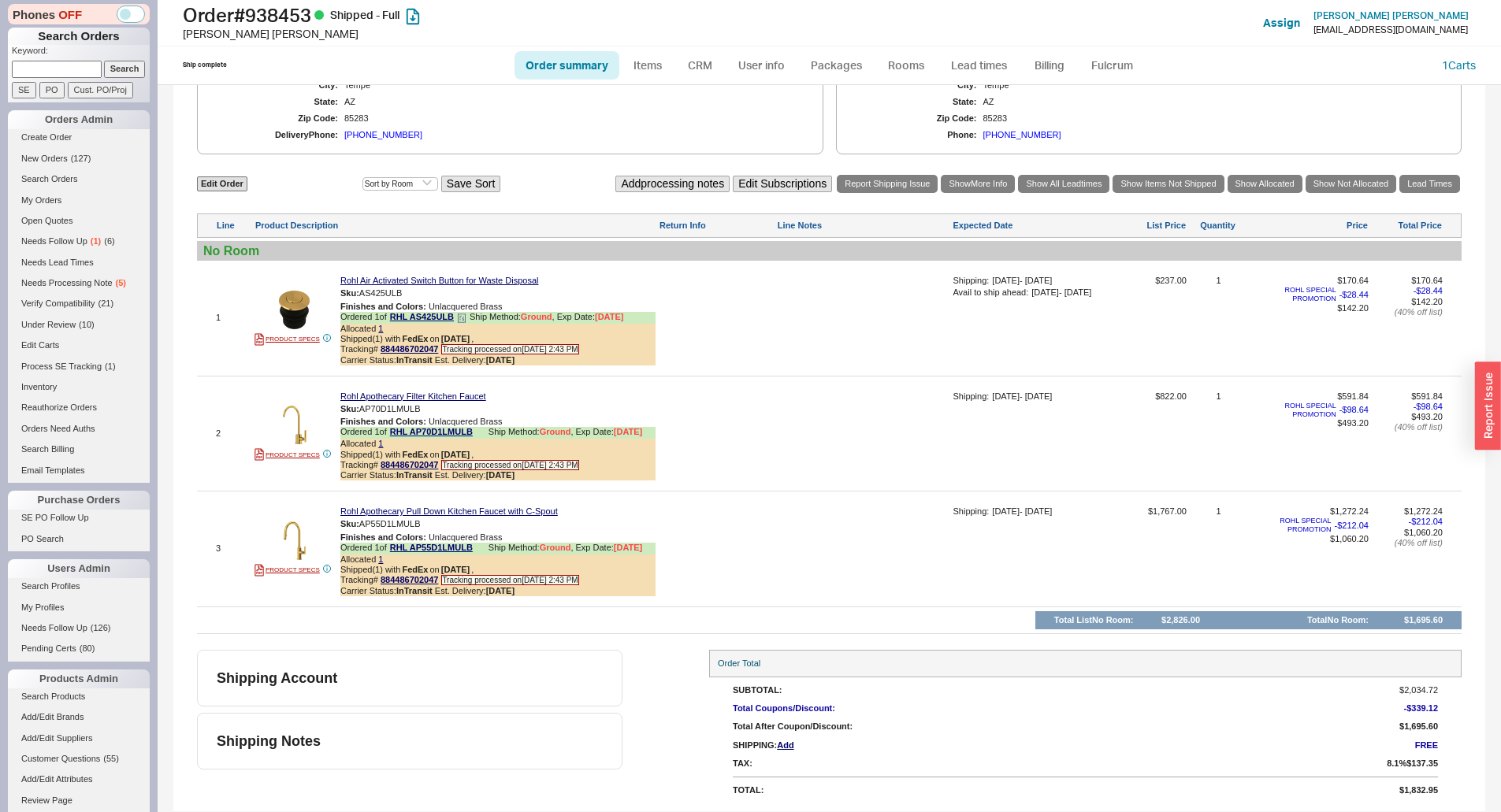
click at [640, 359] on div "Carrier Status: InTransit Est. Delivery: [DATE]" at bounding box center [498, 360] width 315 height 10
click at [439, 525] on button "button" at bounding box center [432, 524] width 19 height 15
click at [833, 513] on div at bounding box center [863, 554] width 172 height 96
click at [288, 19] on h1 "Order # 938453 Shipped - Full" at bounding box center [469, 15] width 572 height 22
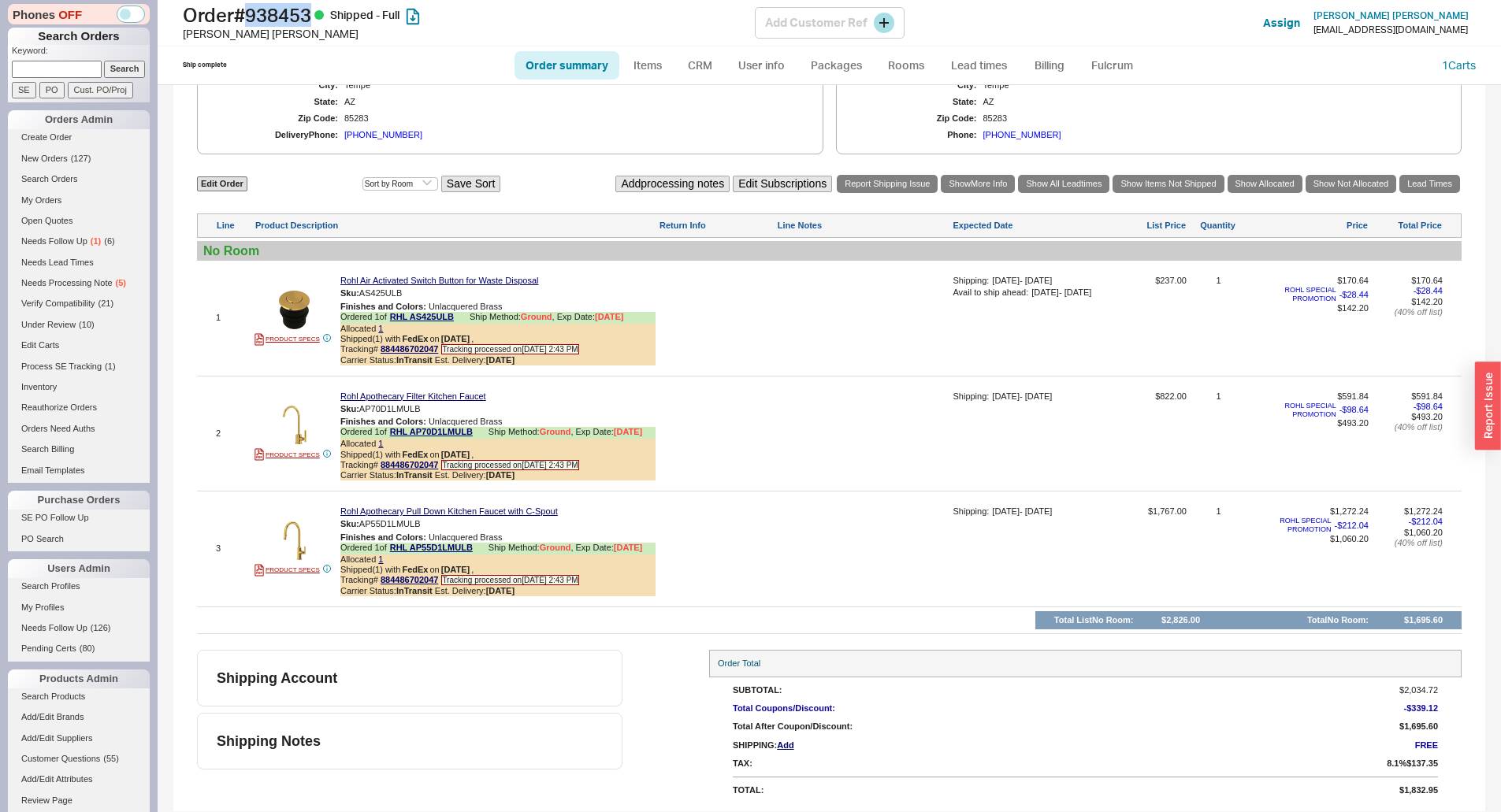
copy h1 "938453"
click at [762, 328] on div at bounding box center [716, 323] width 115 height 96
click at [305, 23] on h1 "Order # 938453 Shipped - Full" at bounding box center [469, 15] width 572 height 22
copy h1 "938453"
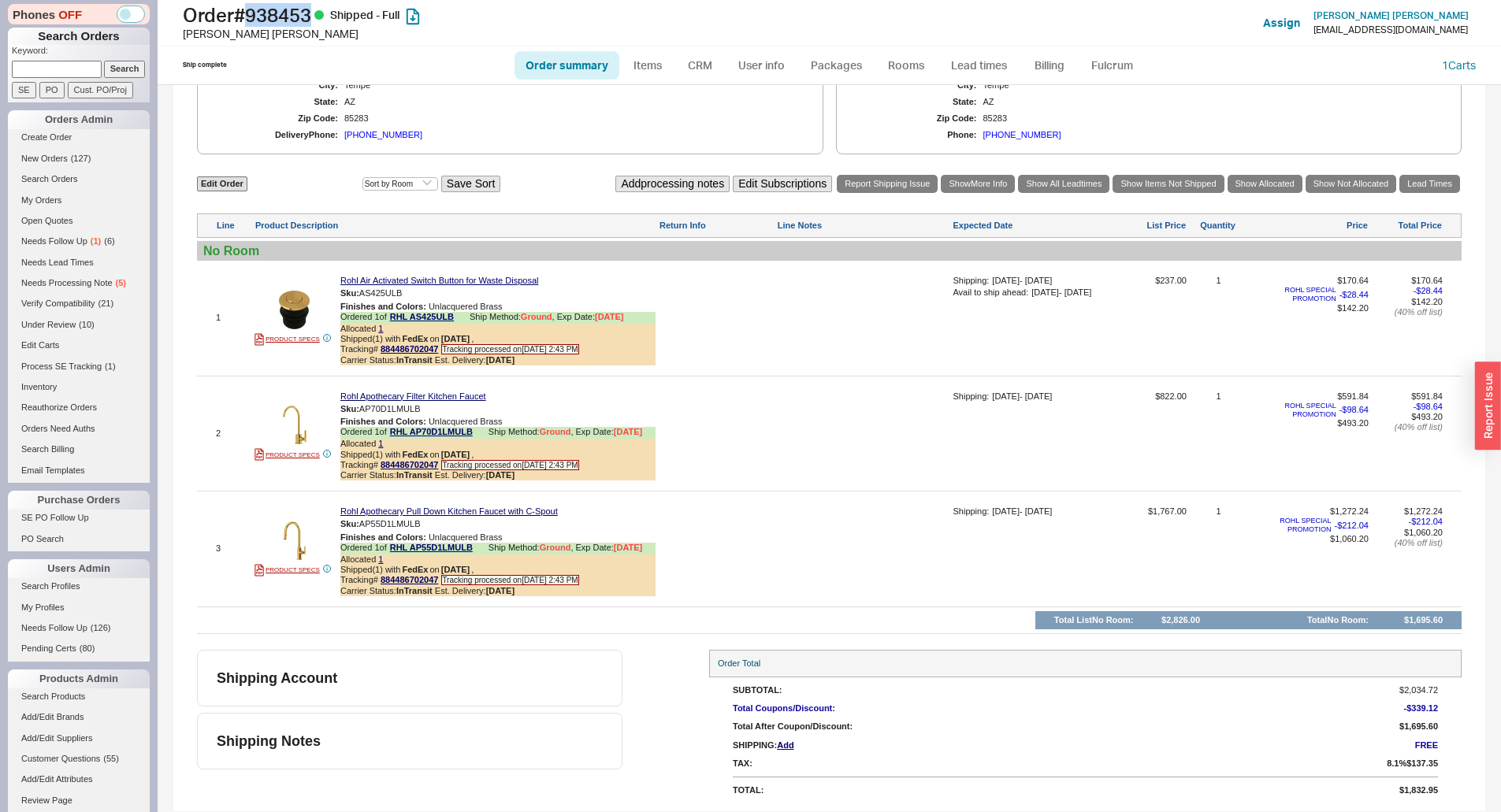
click at [400, 69] on div "Ship complete" at bounding box center [346, 65] width 325 height 9
click at [460, 109] on div "First Name: [PERSON_NAME] Last Name: [PERSON_NAME] Company / Institution: N/A A…" at bounding box center [509, 68] width 612 height 157
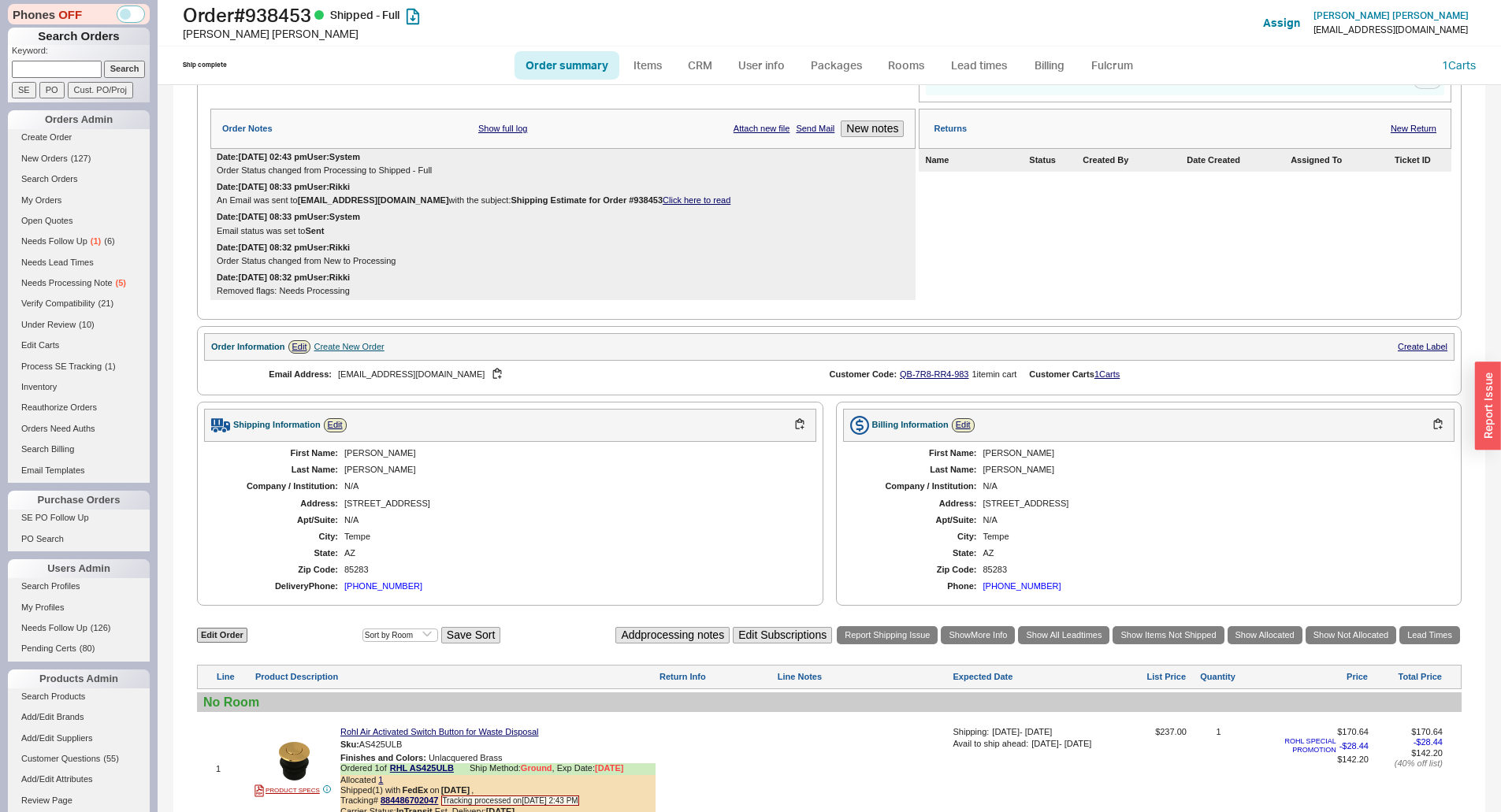
scroll to position [0, 0]
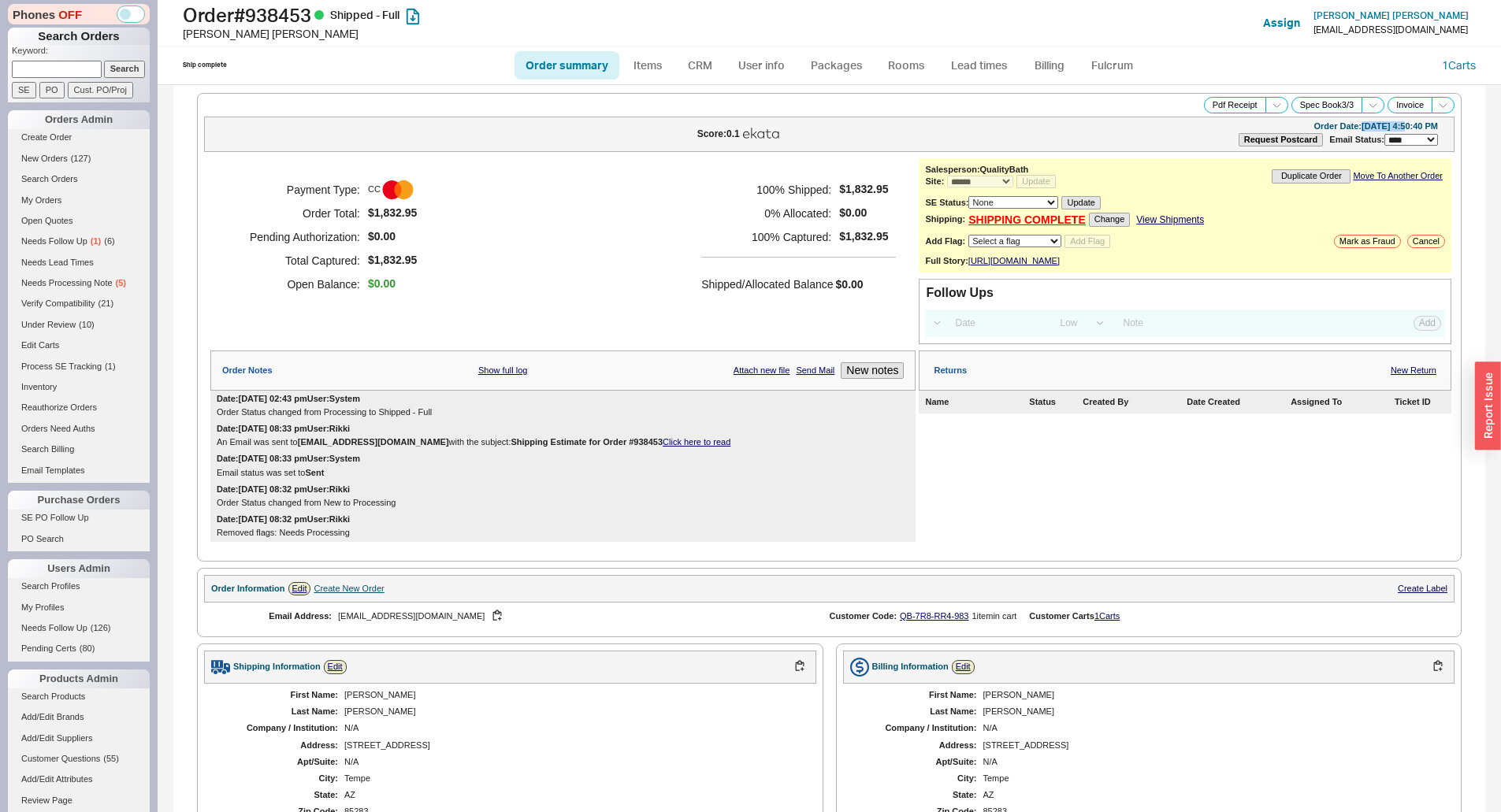
drag, startPoint x: 1336, startPoint y: 126, endPoint x: 1379, endPoint y: 124, distance: 43.0
click at [1379, 124] on div "Order Date: [DATE] 4:50:40 PM" at bounding box center [1375, 126] width 125 height 10
copy div "[DATE]"
click at [1357, 118] on div "**********" at bounding box center [829, 134] width 1251 height 35
click at [737, 232] on h5 "100 % Captured:" at bounding box center [766, 236] width 130 height 24
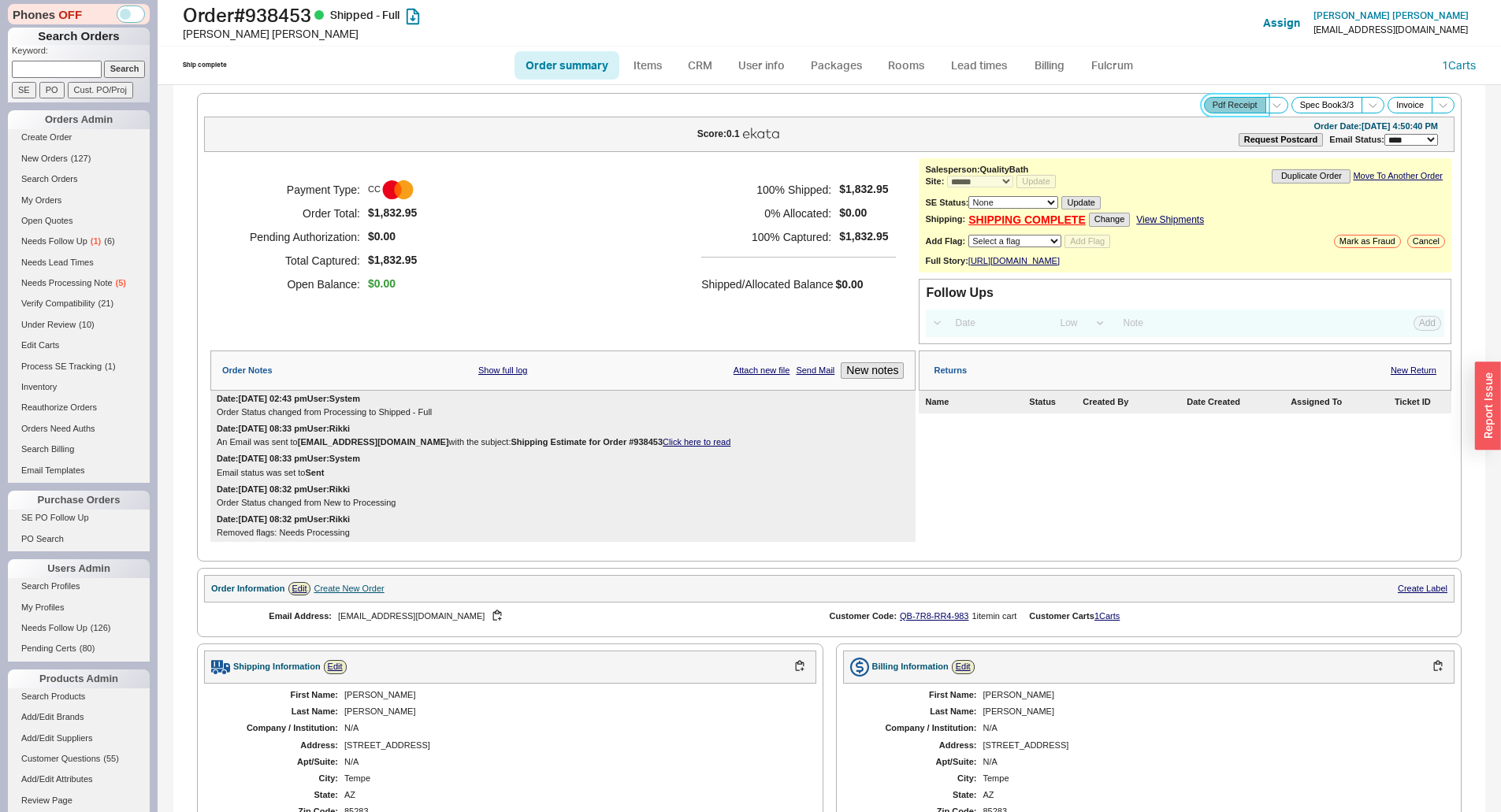
click at [1247, 98] on button "Pdf Receipt" at bounding box center [1235, 105] width 62 height 16
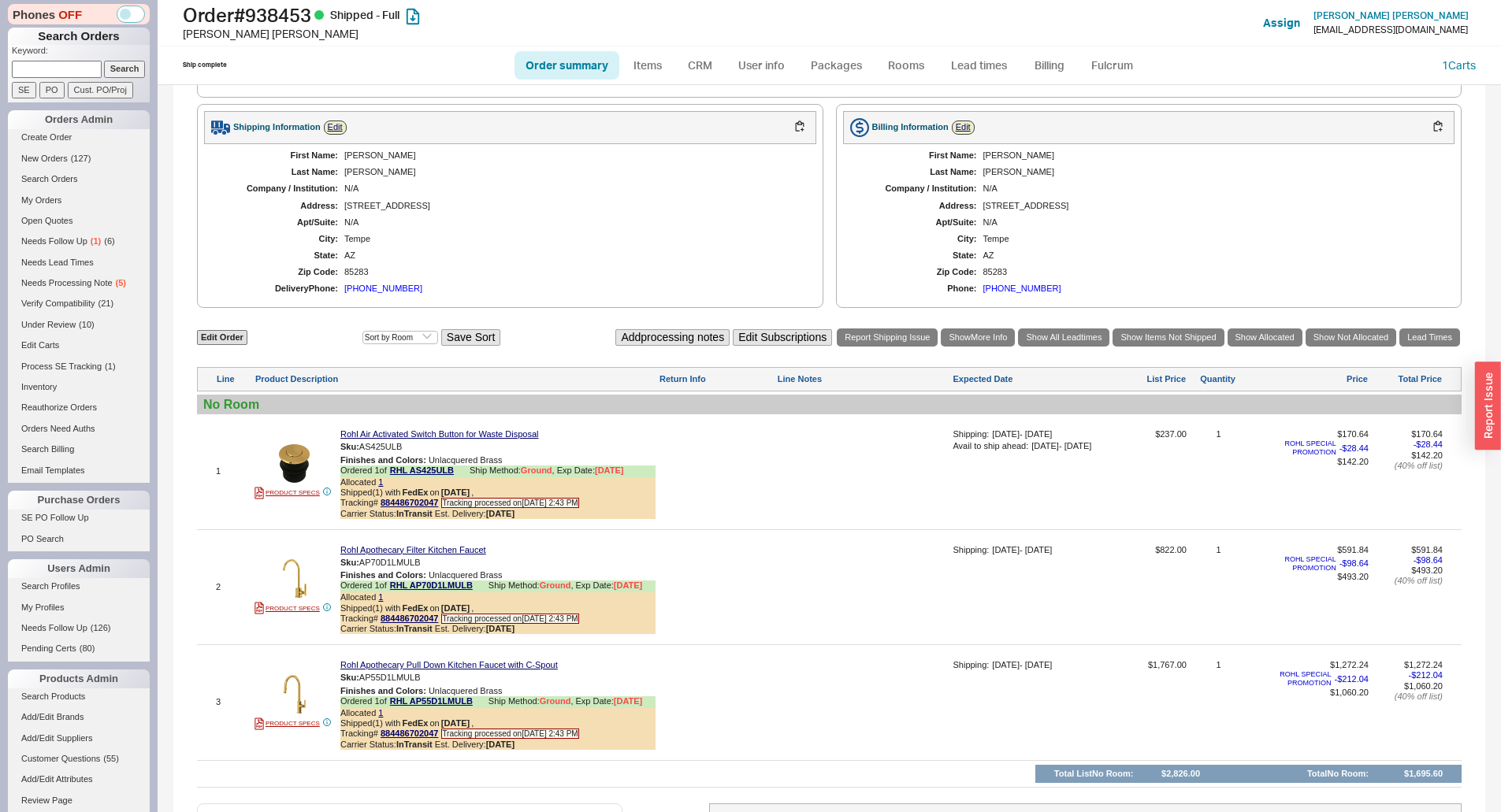
scroll to position [309, 0]
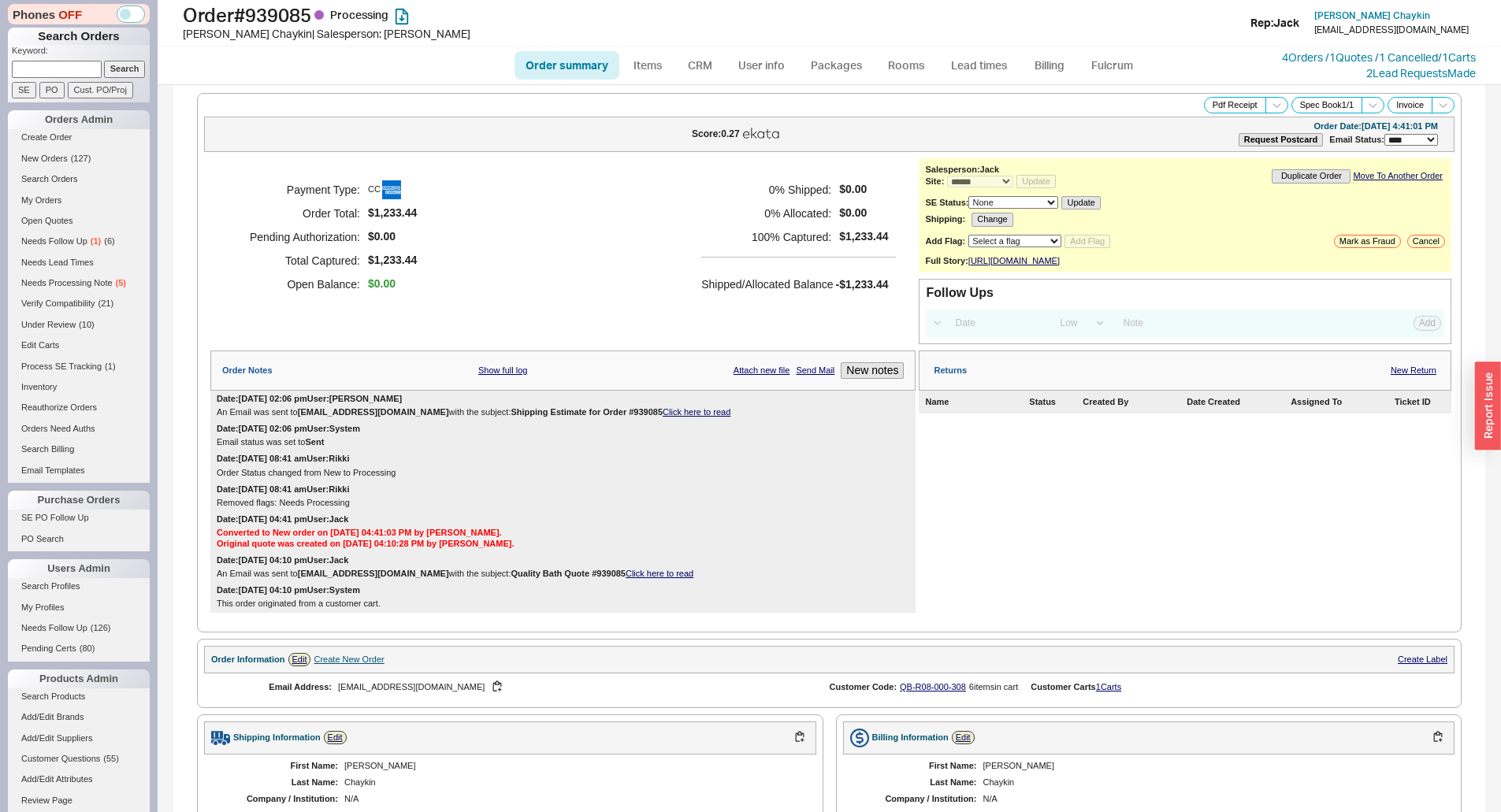
select select "*"
select select "LOW"
select select "3"
click at [736, 222] on h5 "0 % Allocated:" at bounding box center [766, 213] width 130 height 24
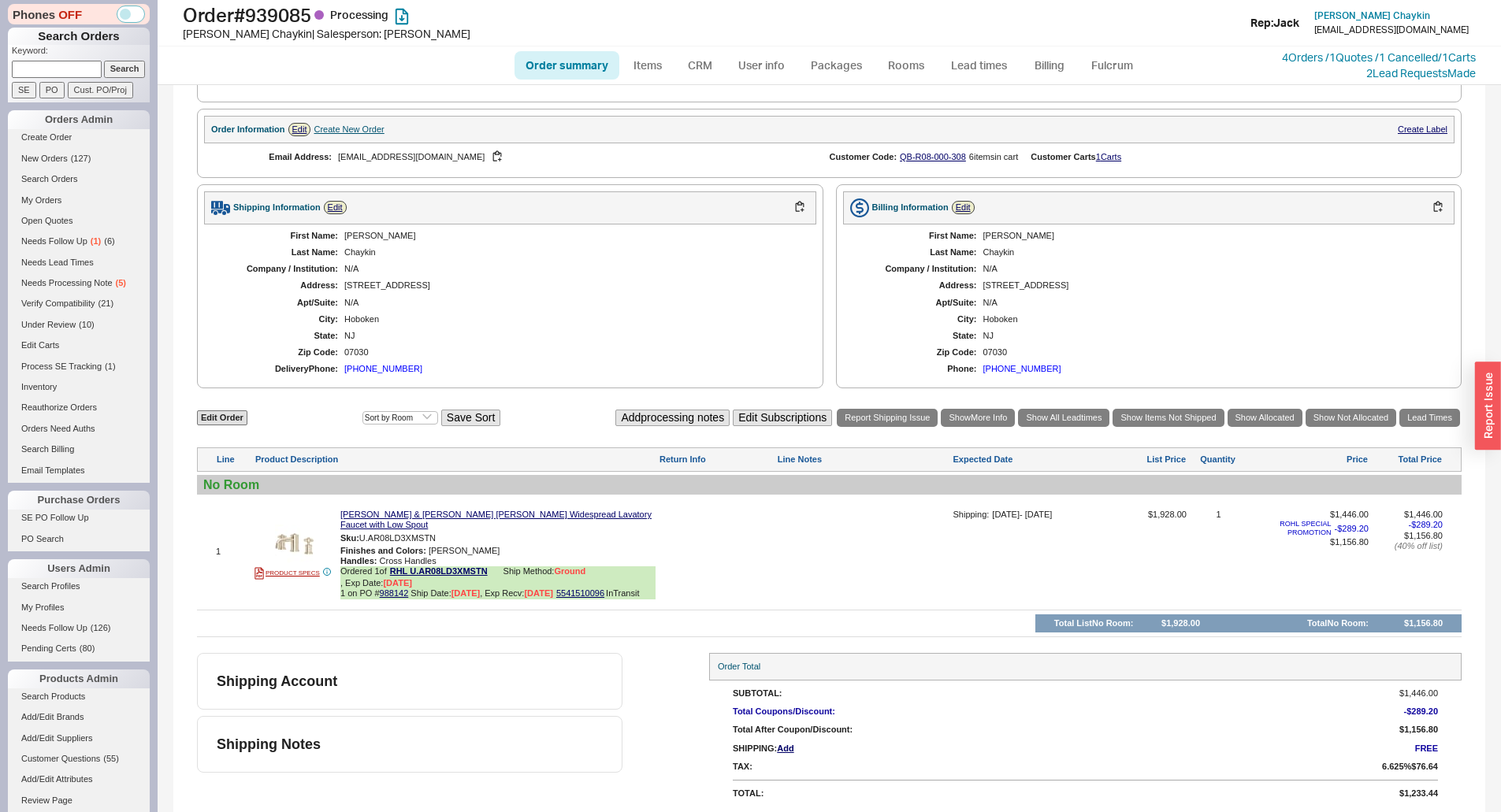
scroll to position [533, 0]
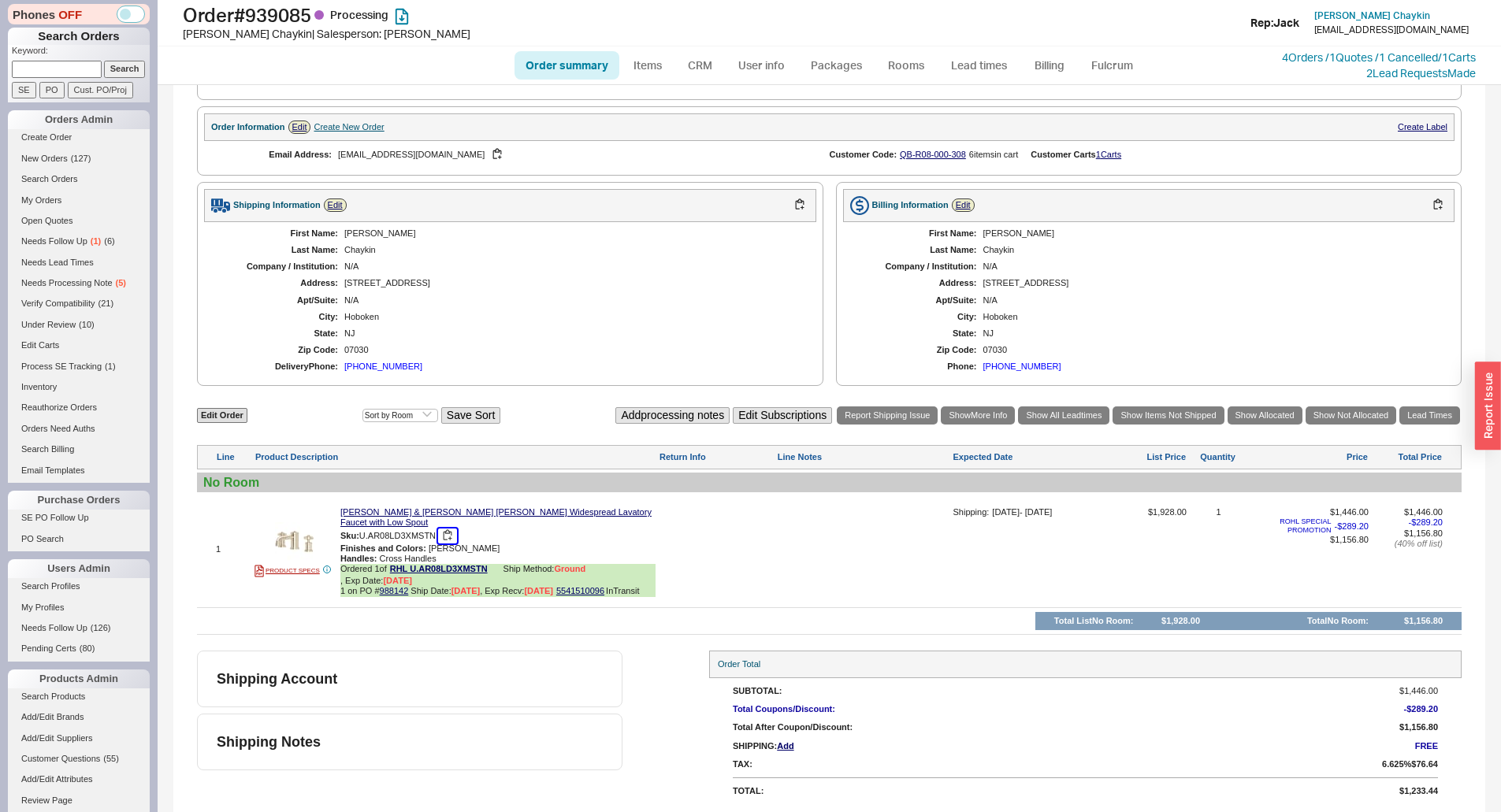
click at [450, 536] on button "button" at bounding box center [447, 536] width 19 height 15
click at [821, 544] on div at bounding box center [863, 555] width 172 height 96
click at [806, 298] on div "First Name: [PERSON_NAME] Last Name: Chaykin Company / Institution: N/A Address…" at bounding box center [509, 300] width 612 height 157
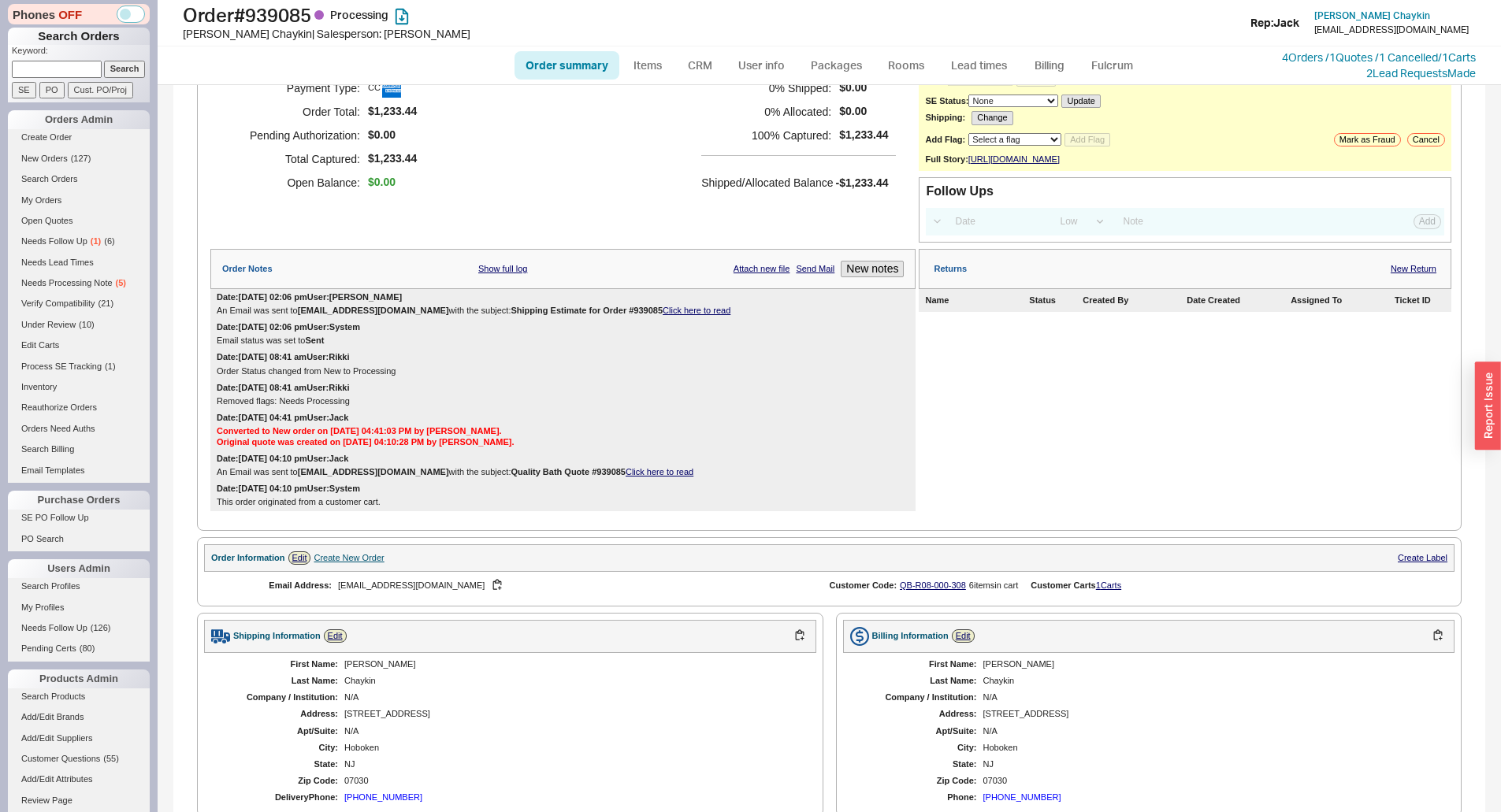
scroll to position [0, 0]
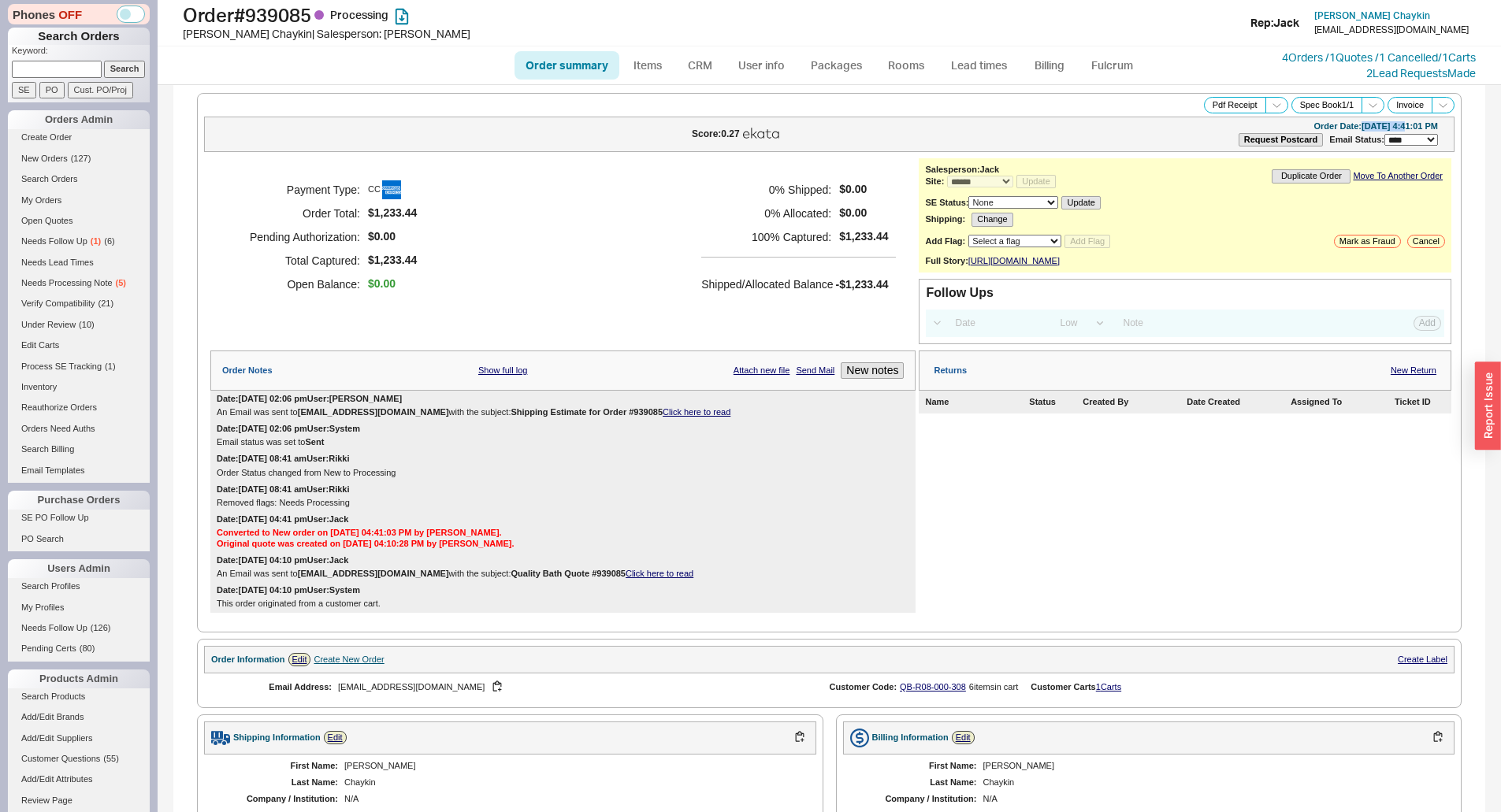
drag, startPoint x: 1333, startPoint y: 131, endPoint x: 1376, endPoint y: 127, distance: 43.2
click at [1376, 127] on div "Order Date: [DATE] 4:41:01 PM" at bounding box center [1375, 126] width 125 height 10
copy div "[DATE]"
click at [1293, 134] on button "Request Postcard" at bounding box center [1281, 140] width 85 height 13
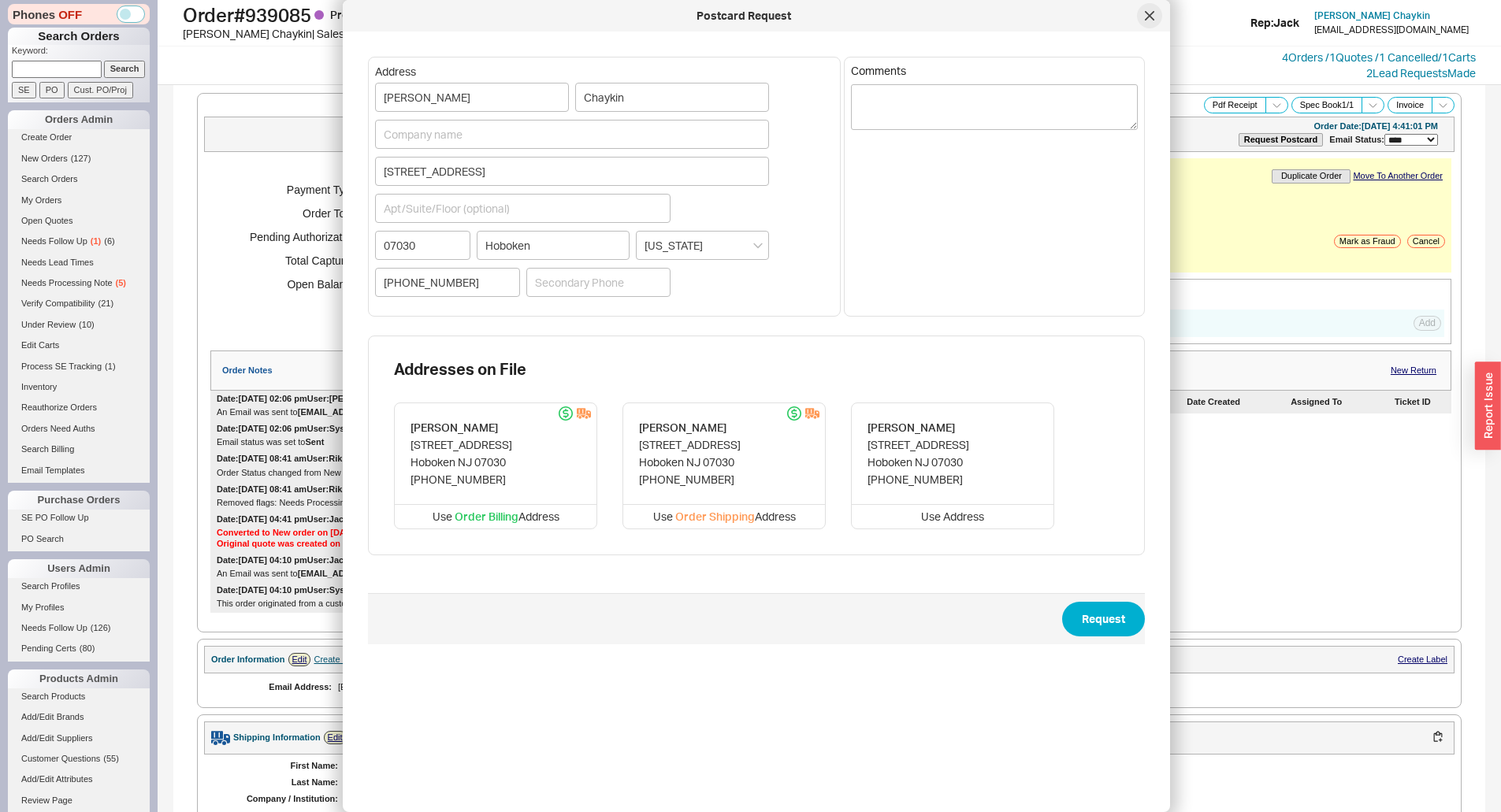
click at [1150, 17] on icon at bounding box center [1150, 16] width 8 height 8
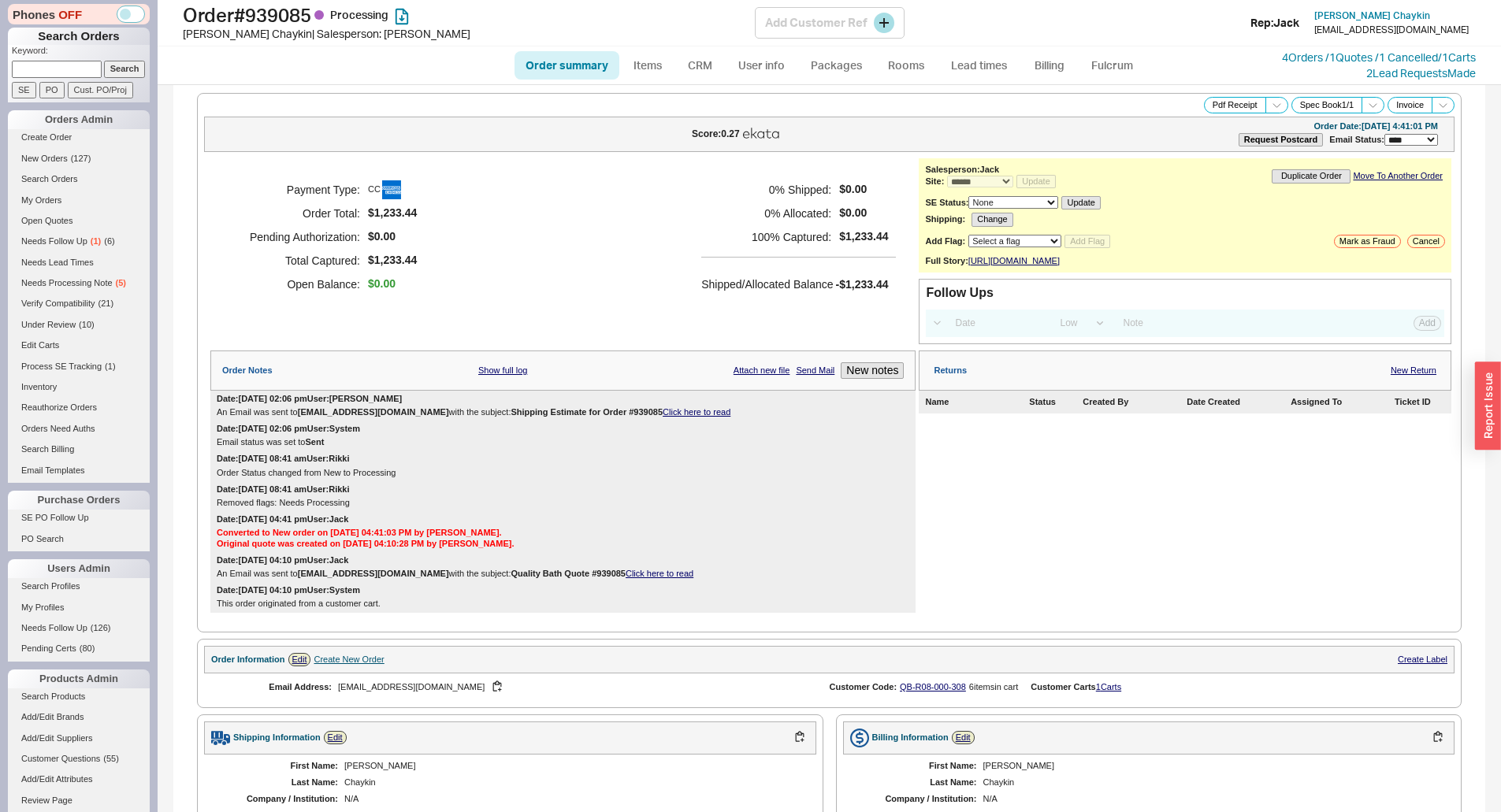
click at [310, 15] on h1 "Order # 939085 Processing" at bounding box center [469, 15] width 572 height 22
copy h1 "939085"
click at [527, 160] on div "Payment Type: CC Order Total: $1,233.44 Pending Authorization: $0.00 Total Capt…" at bounding box center [562, 237] width 705 height 158
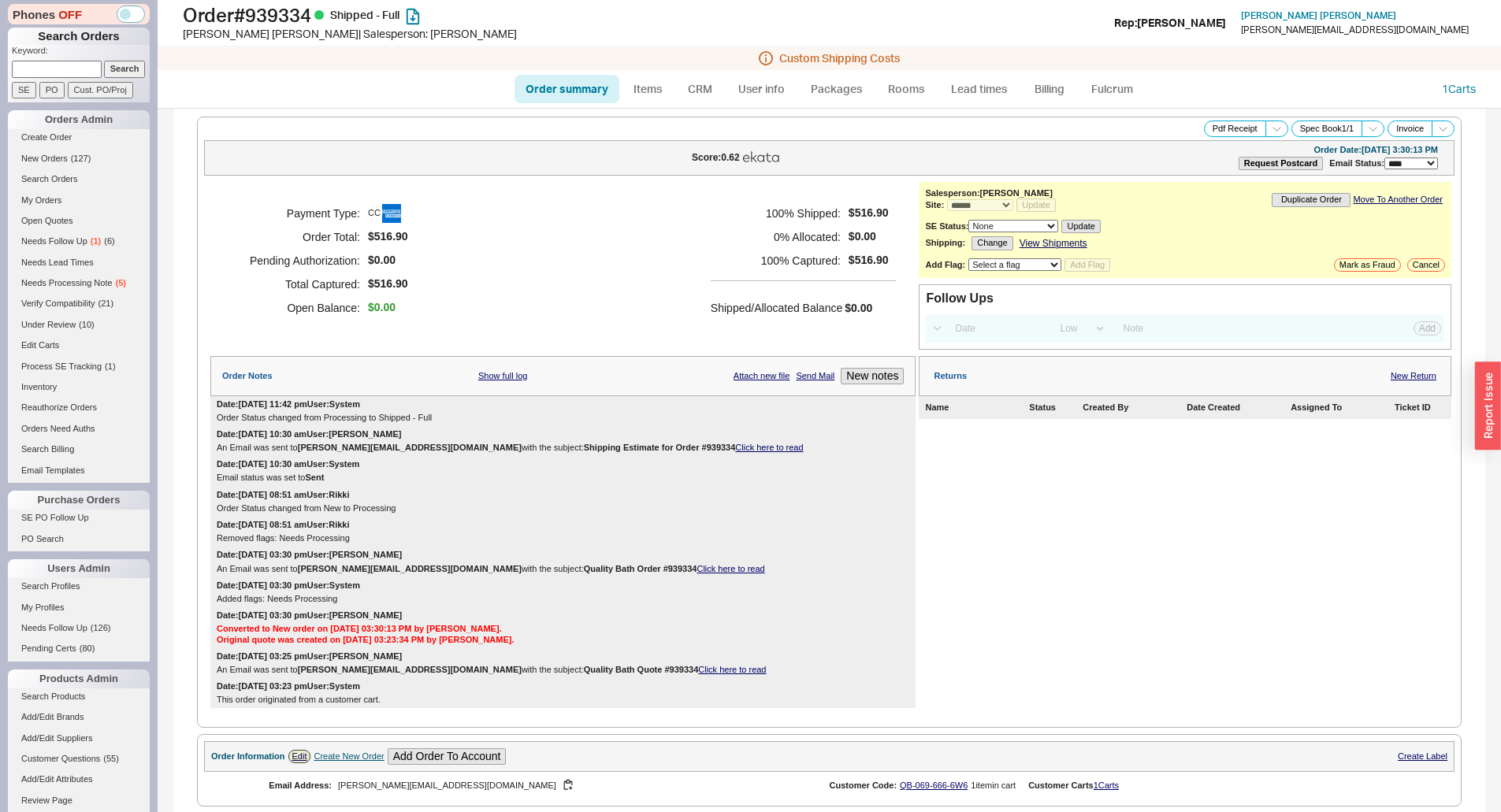
select select "*"
select select "LOW"
select select "3"
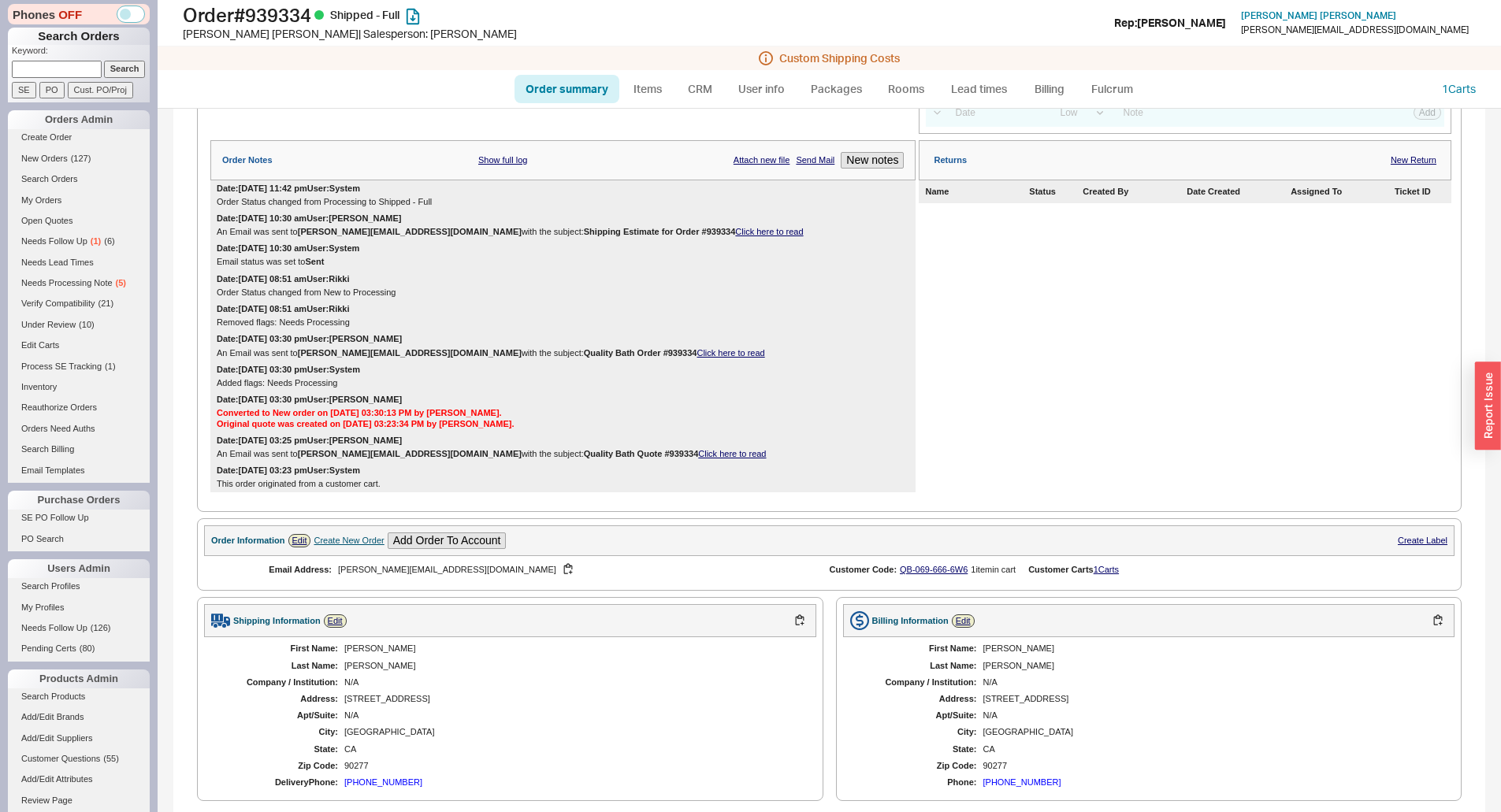
scroll to position [739, 0]
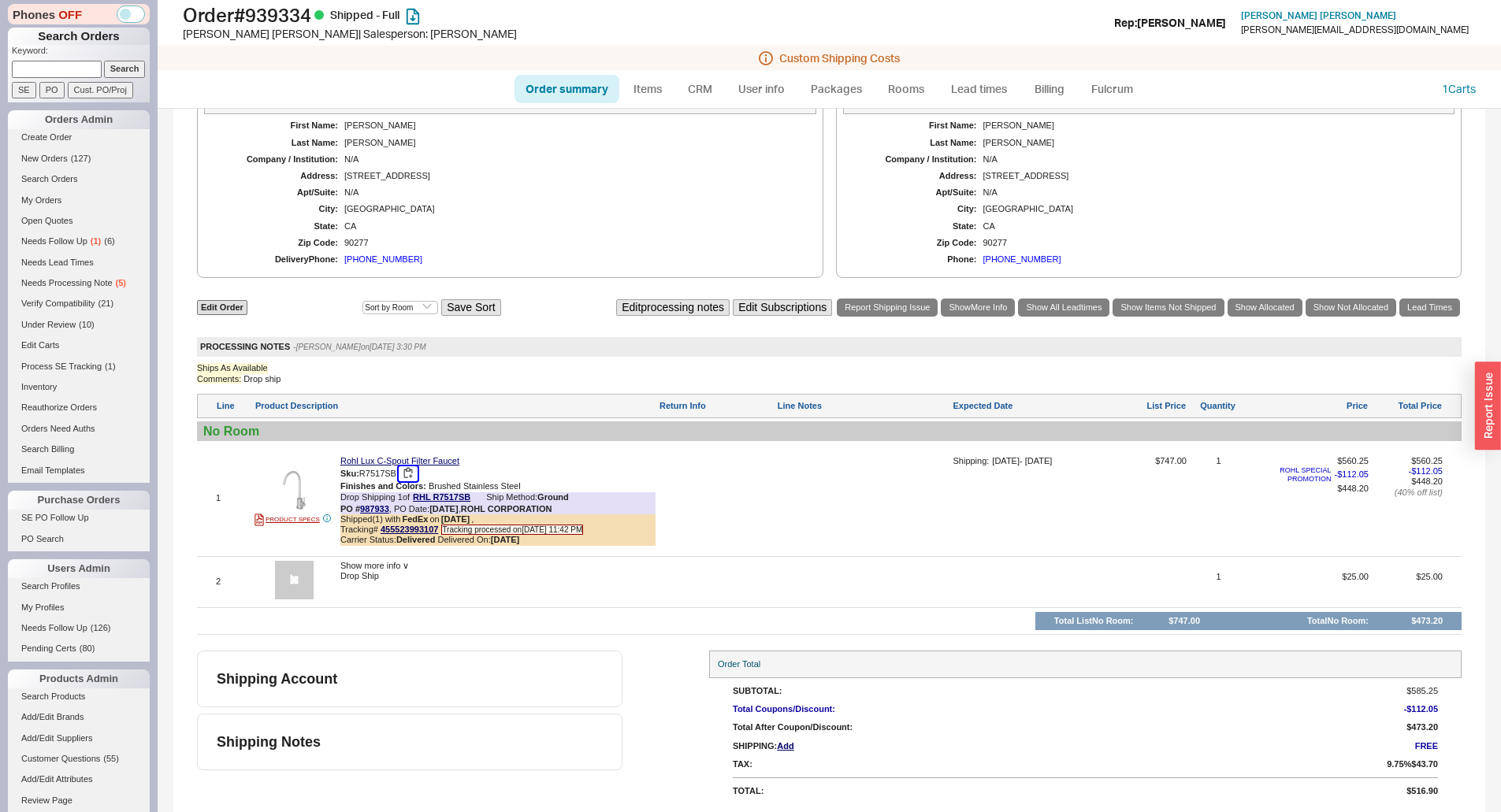
click at [413, 481] on button "button" at bounding box center [407, 474] width 19 height 15
click at [298, 18] on h1 "Order # 939334 Shipped - Full" at bounding box center [469, 15] width 572 height 22
copy h1 "939334"
click at [577, 235] on div "First Name: [PERSON_NAME] Last Name: [PERSON_NAME] Company / Institution: N/A A…" at bounding box center [509, 192] width 612 height 157
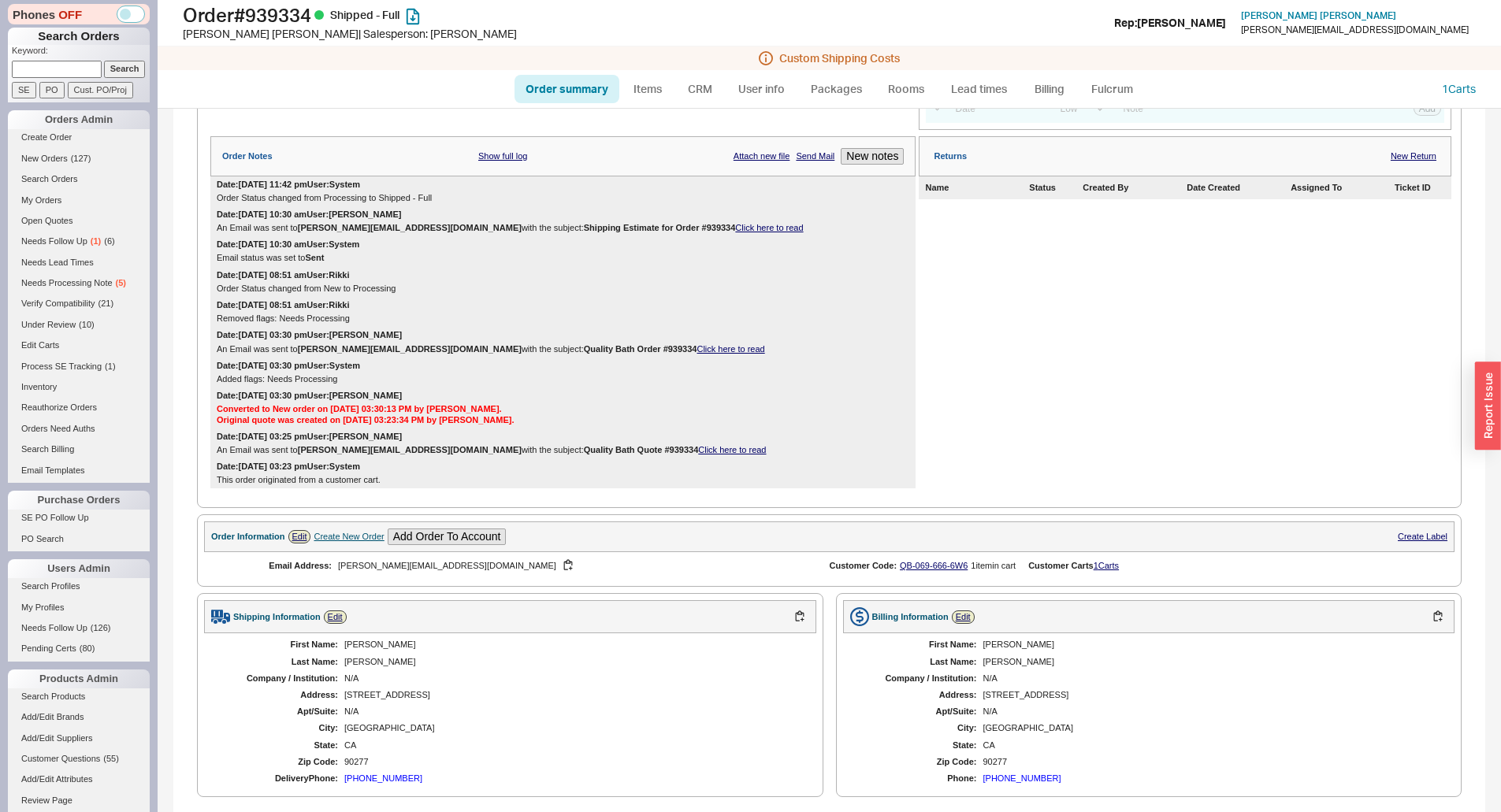
scroll to position [0, 0]
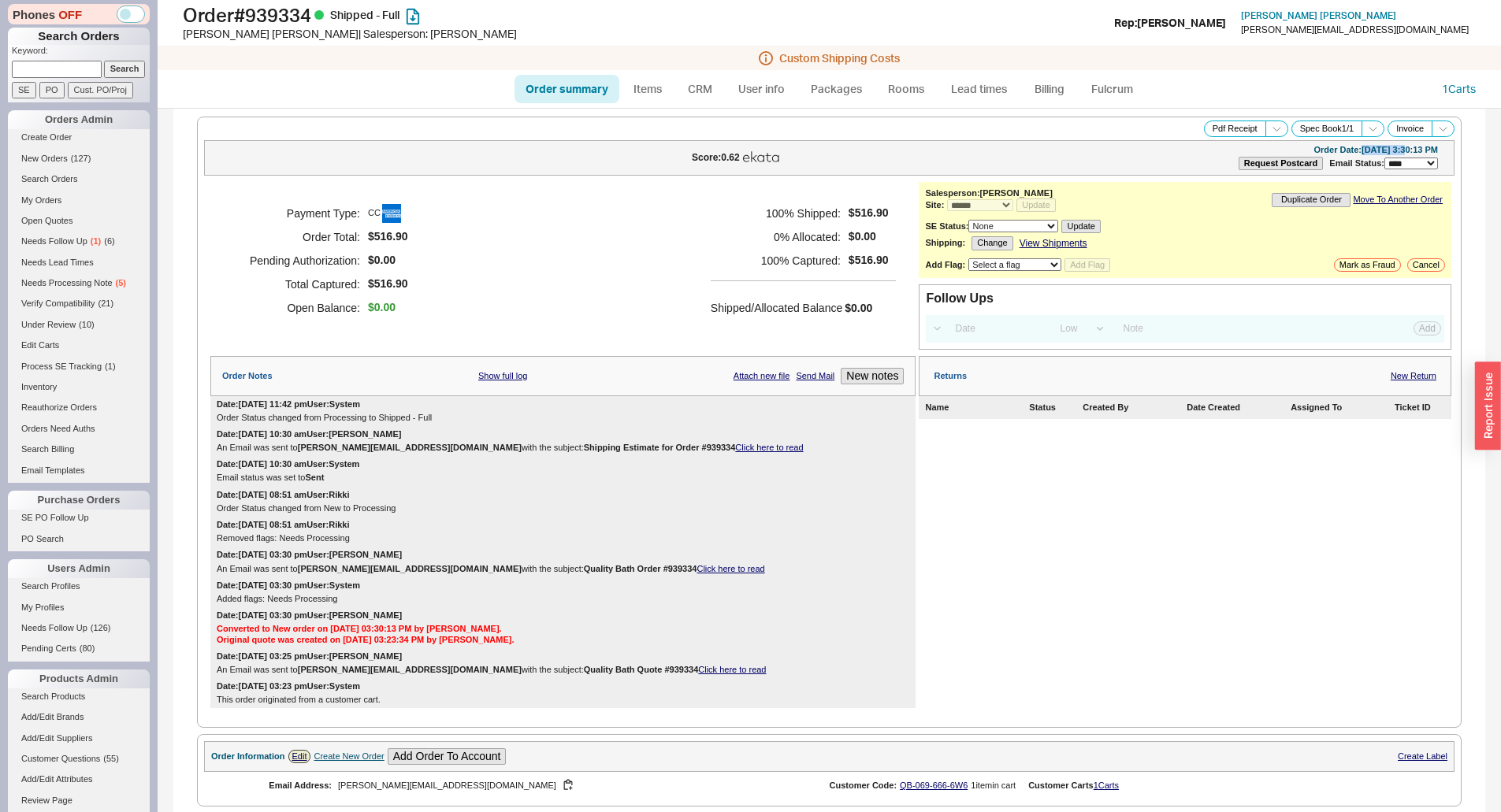
drag, startPoint x: 1335, startPoint y: 146, endPoint x: 1376, endPoint y: 150, distance: 41.2
click at [1376, 150] on div "Order Date: [DATE] 3:30:13 PM" at bounding box center [1375, 150] width 125 height 10
copy div "[DATE]"
click at [1368, 149] on div "Order Date: [DATE] 3:30:13 PM" at bounding box center [1375, 150] width 125 height 10
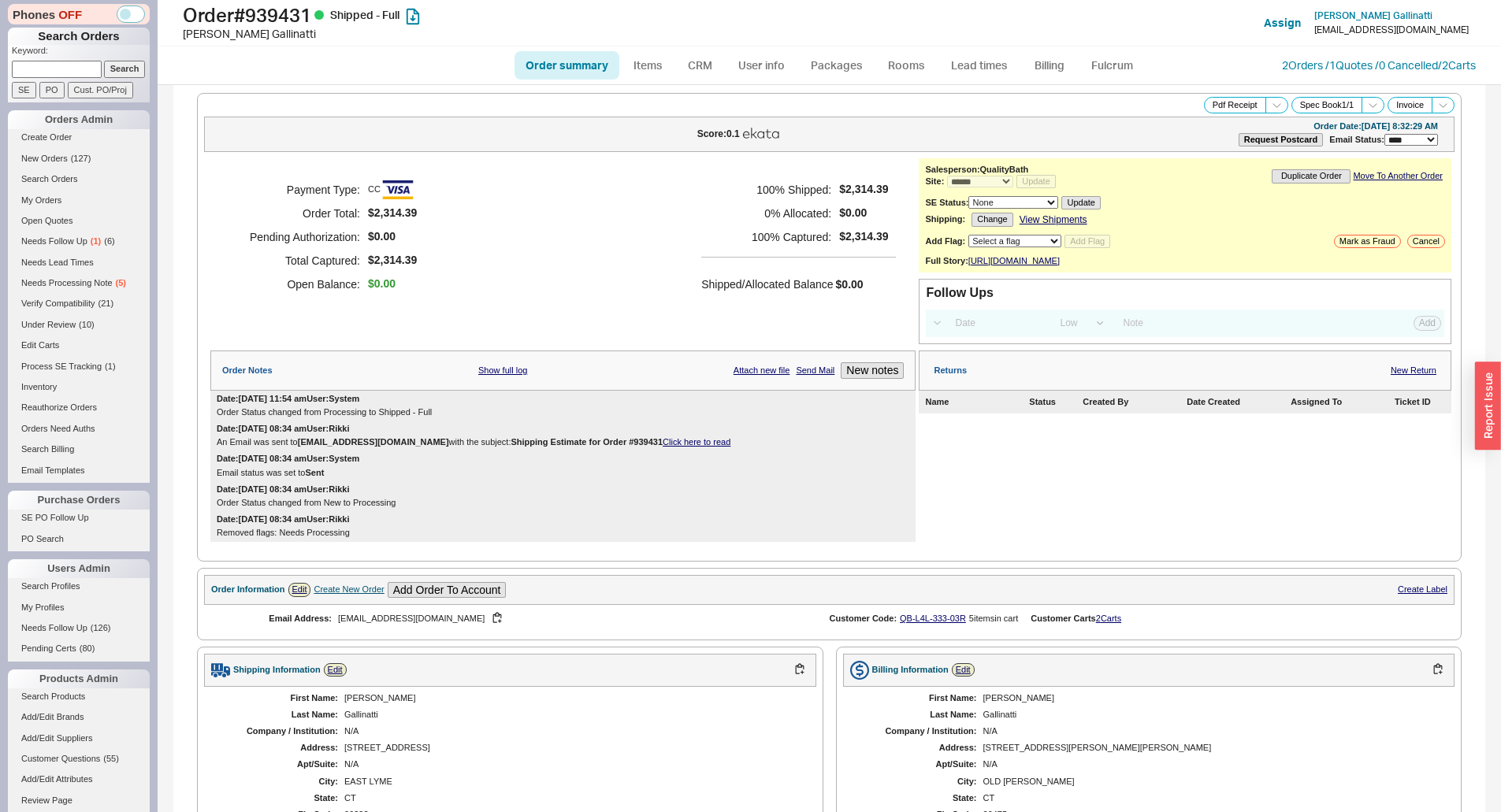
select select "*"
select select "LOW"
select select "3"
click at [810, 279] on h5 "Shipped/Allocated Balance" at bounding box center [767, 284] width 131 height 22
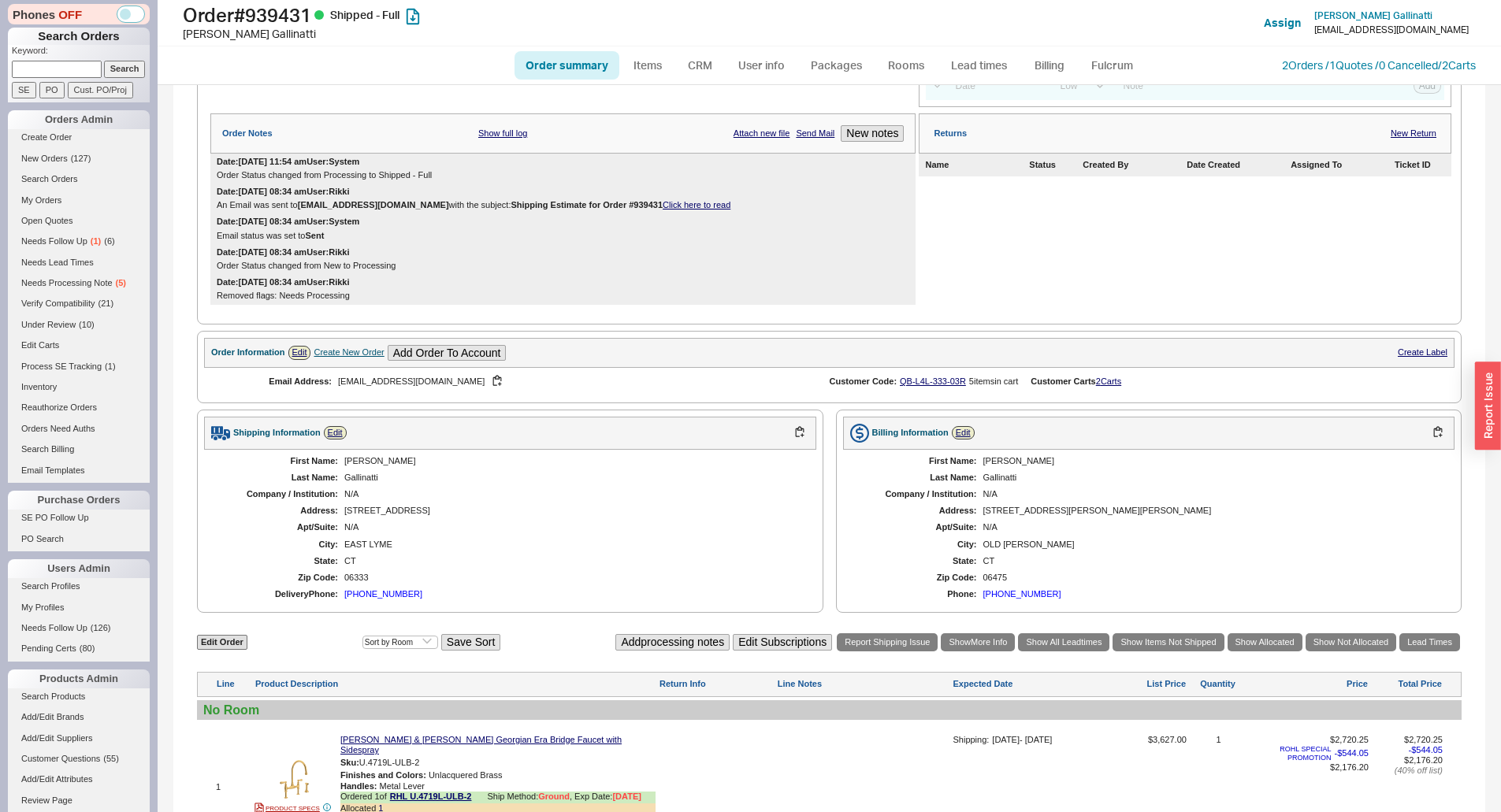
scroll to position [485, 0]
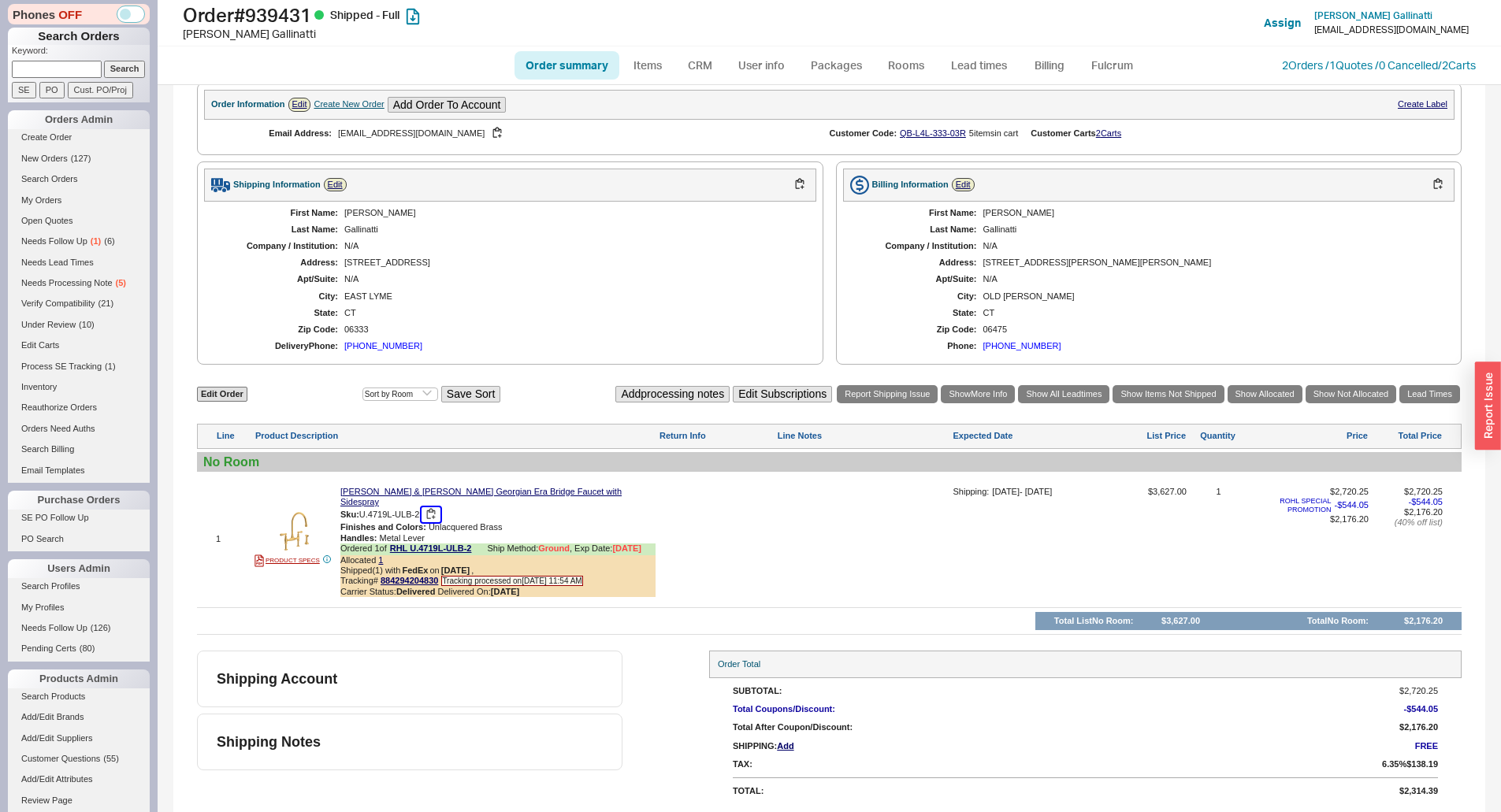
click at [429, 516] on button "button" at bounding box center [430, 515] width 19 height 15
click at [643, 231] on div "First Name: [PERSON_NAME] Last Name: [PERSON_NAME] Company / Institution: N/A A…" at bounding box center [509, 280] width 612 height 157
click at [288, 18] on h1 "Order # 939431 Shipped - Full" at bounding box center [469, 15] width 572 height 22
copy h1 "939431"
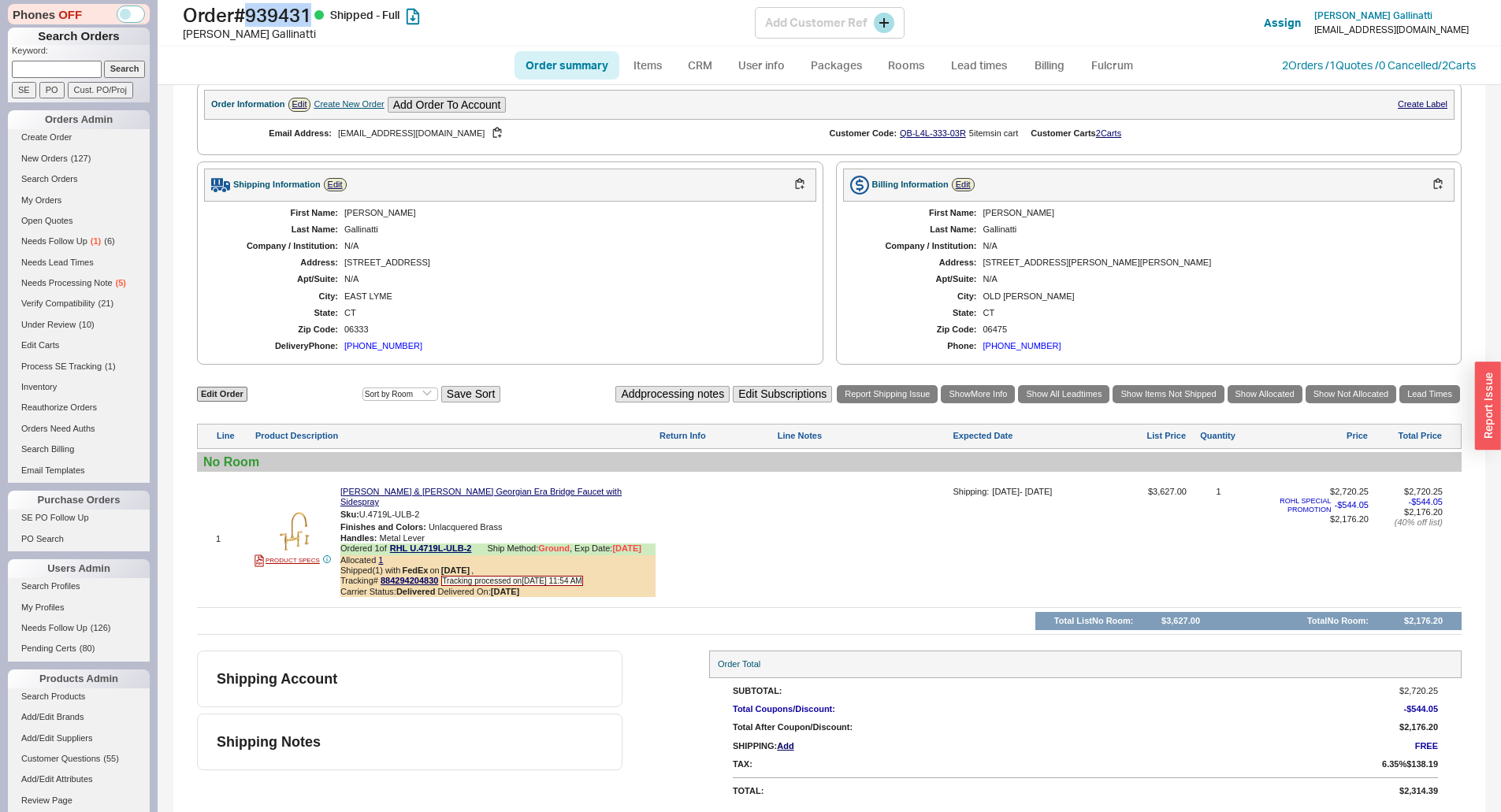
click at [293, 8] on h1 "Order # 939431 Shipped - Full" at bounding box center [469, 15] width 572 height 22
click at [737, 280] on div "First Name: [PERSON_NAME] Last Name: [PERSON_NAME] Company / Institution: N/A A…" at bounding box center [509, 280] width 612 height 157
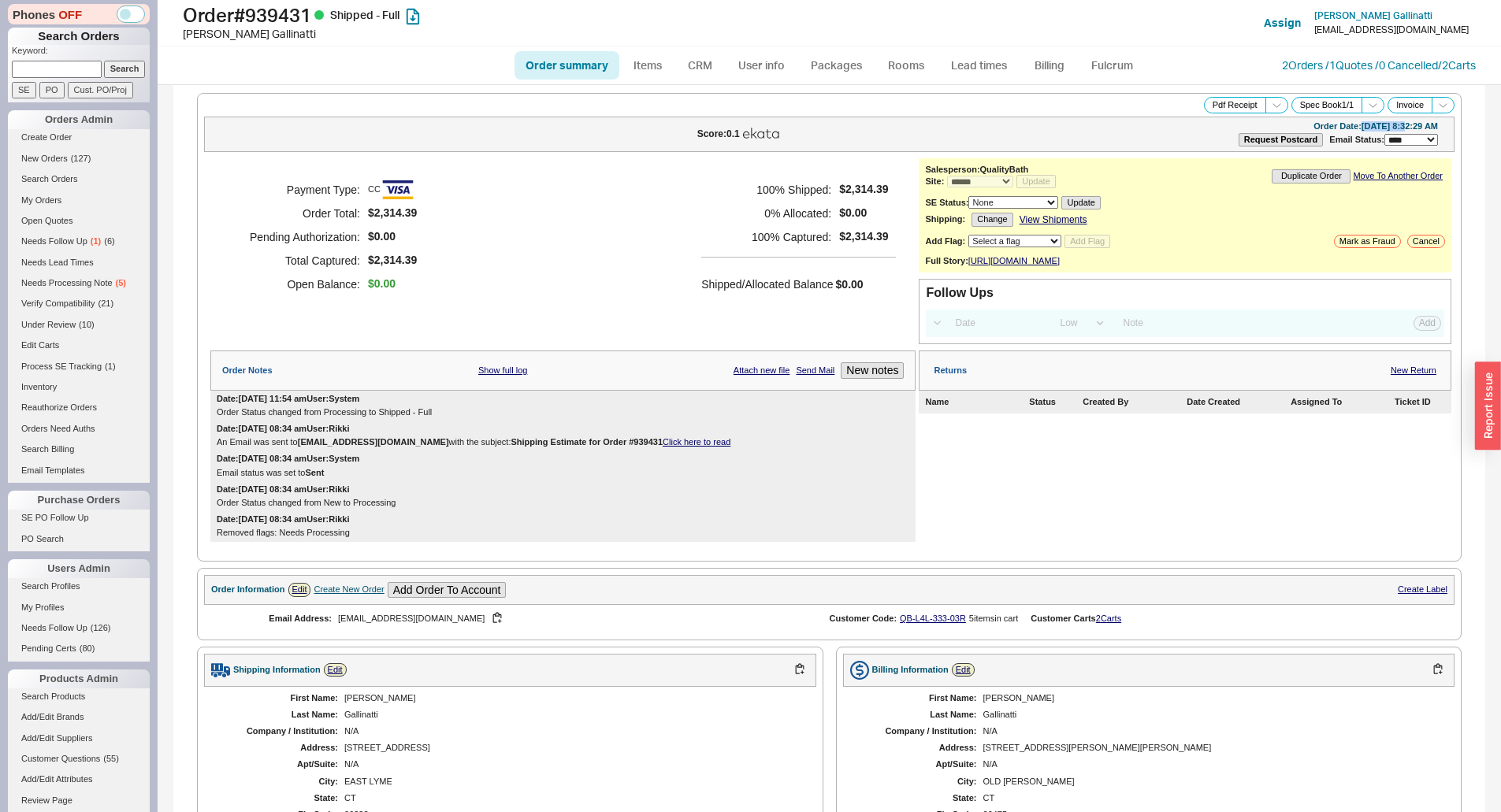
drag, startPoint x: 1337, startPoint y: 126, endPoint x: 1378, endPoint y: 126, distance: 41.0
click at [1378, 126] on div "Order Date: [DATE] 8:32:29 AM" at bounding box center [1375, 126] width 125 height 10
copy div "[DATE]"
click at [1343, 134] on div "**********" at bounding box center [1384, 140] width 108 height 11
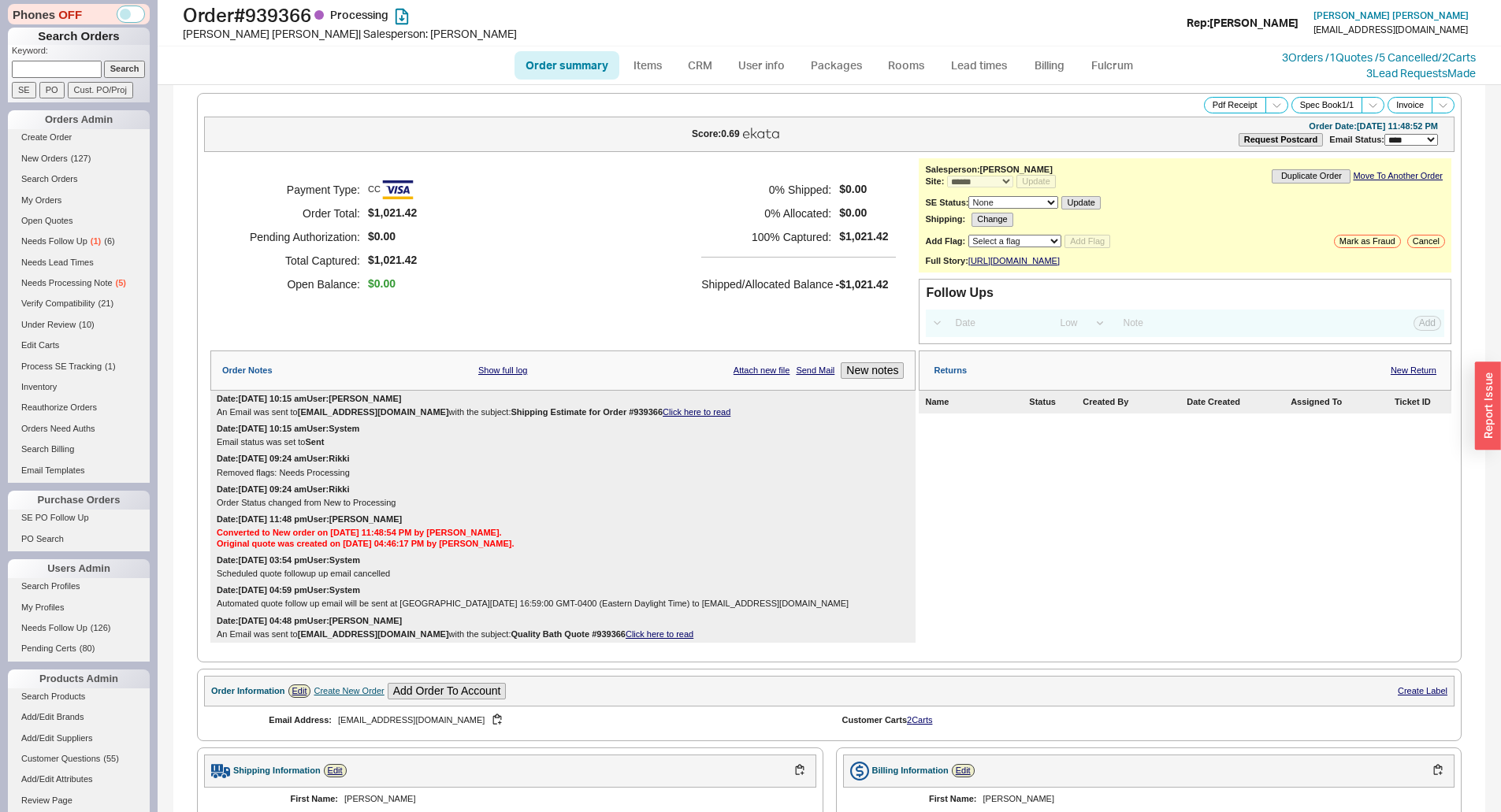
select select "*"
select select "LOW"
select select "3"
click at [710, 222] on h5 "0 % Allocated:" at bounding box center [766, 213] width 130 height 24
click at [301, 10] on h1 "Order # 939366 Processing" at bounding box center [469, 15] width 572 height 22
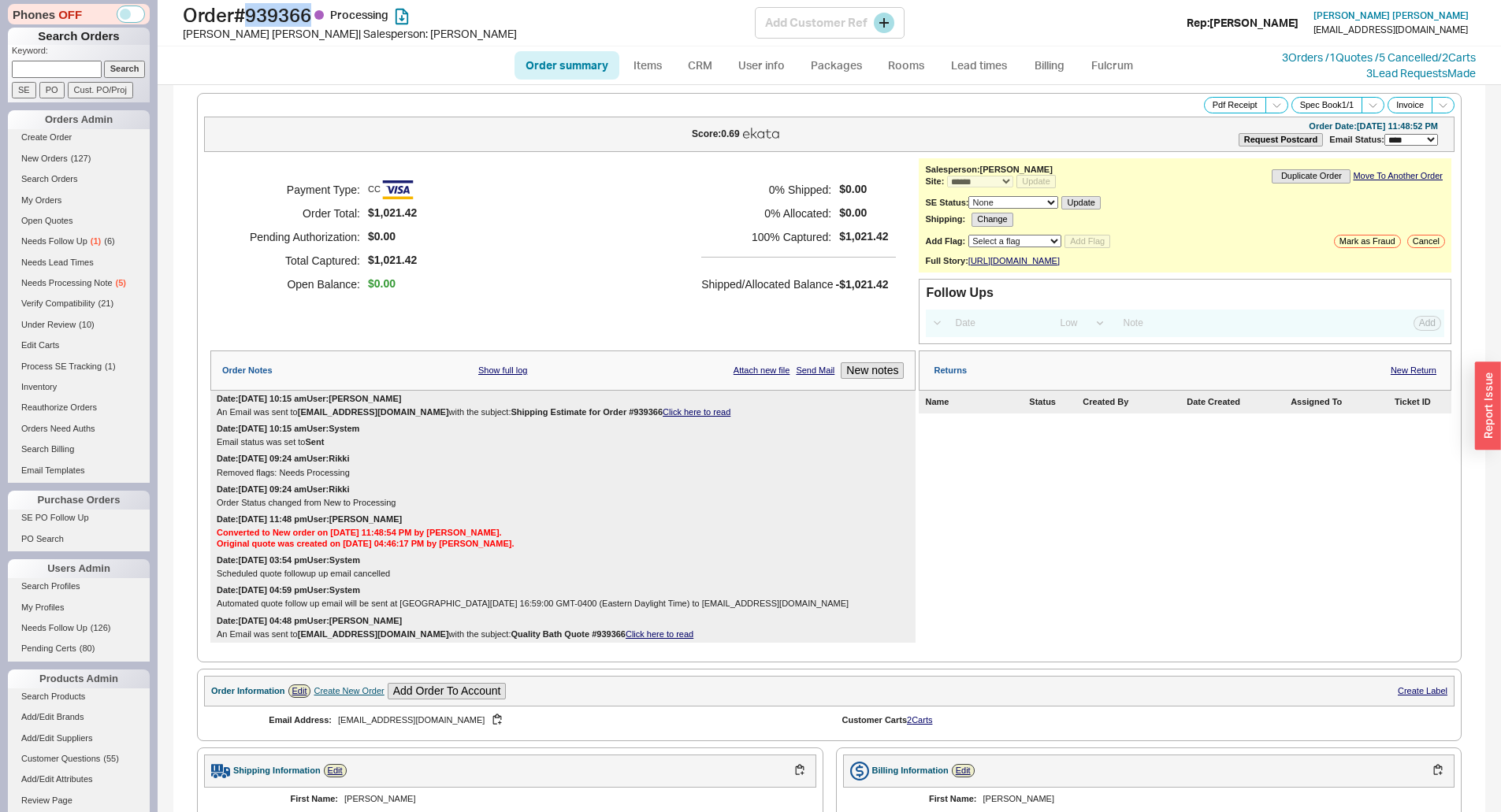
click at [301, 10] on h1 "Order # 939366 Processing" at bounding box center [469, 15] width 572 height 22
copy h1 "939366"
click at [502, 166] on div "Payment Type: CC Order Total: $1,021.42 Pending Authorization: $0.00 Total Capt…" at bounding box center [562, 237] width 705 height 158
click at [703, 241] on h5 "100 % Captured:" at bounding box center [766, 236] width 130 height 24
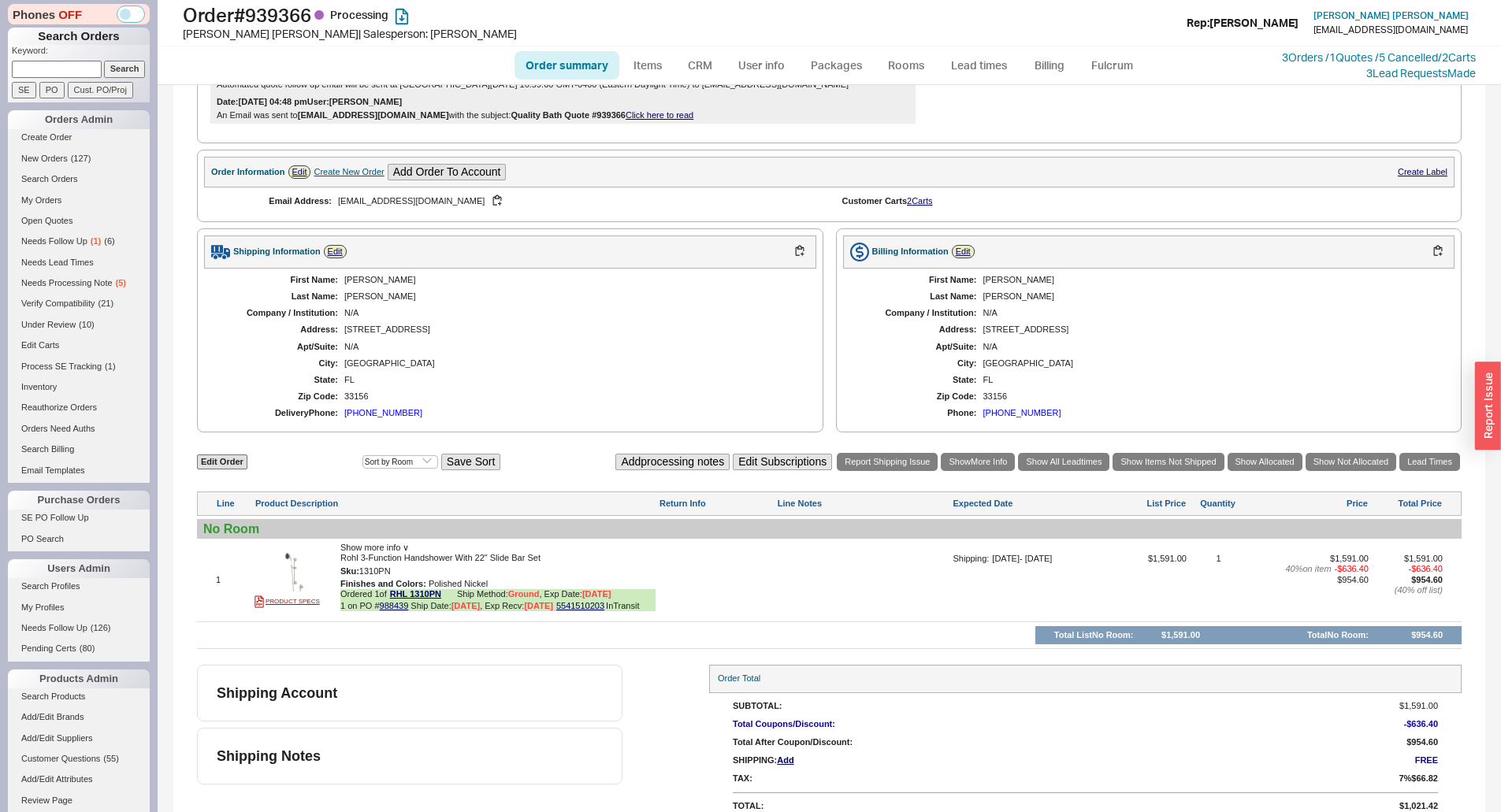
scroll to position [544, 0]
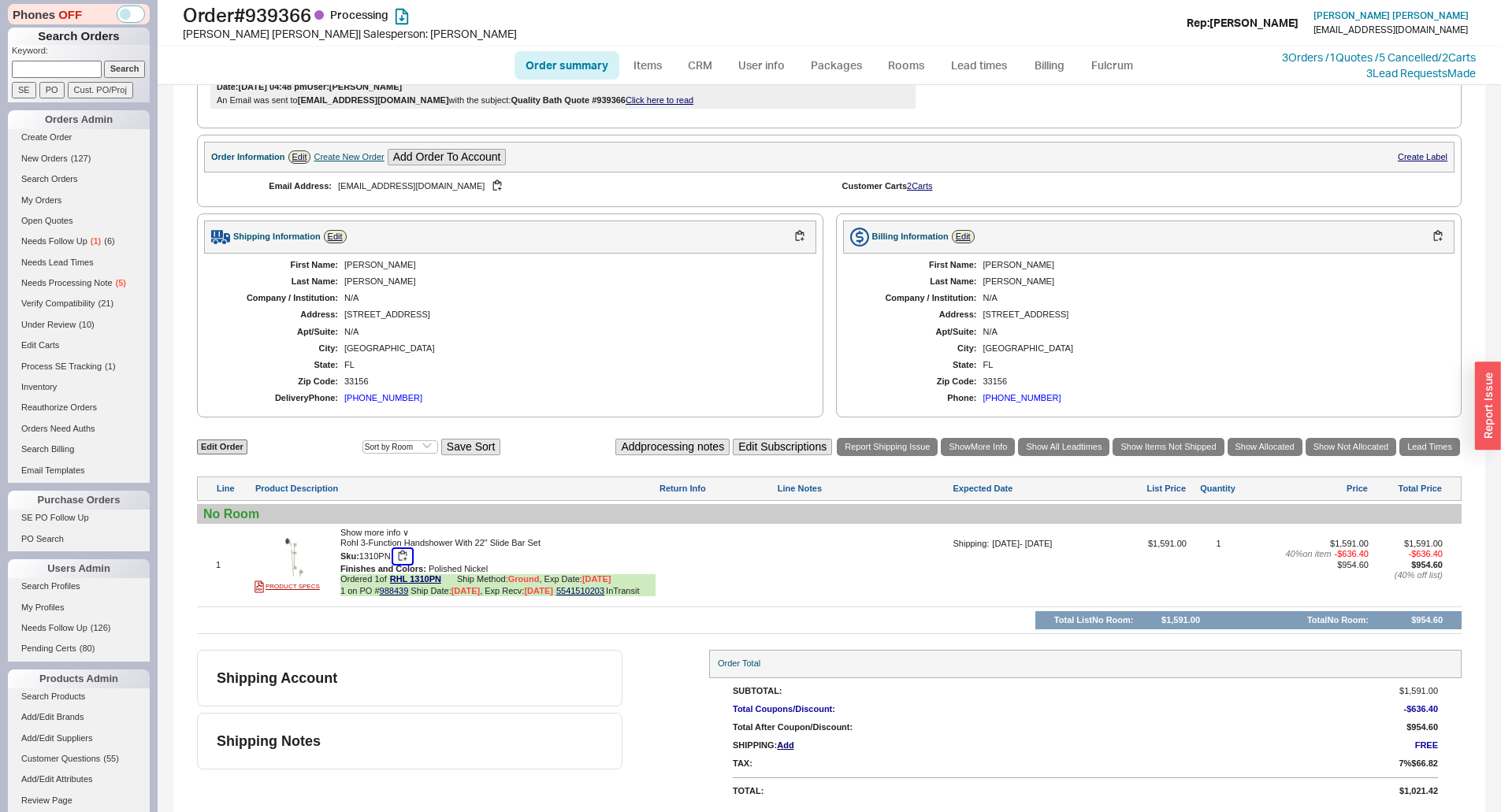
click at [402, 556] on button "button" at bounding box center [402, 557] width 19 height 15
click at [618, 337] on div "N/A" at bounding box center [571, 332] width 456 height 10
click at [646, 388] on div "First Name: [PERSON_NAME] Last Name: [PERSON_NAME] Company / Institution: N/A A…" at bounding box center [509, 332] width 612 height 157
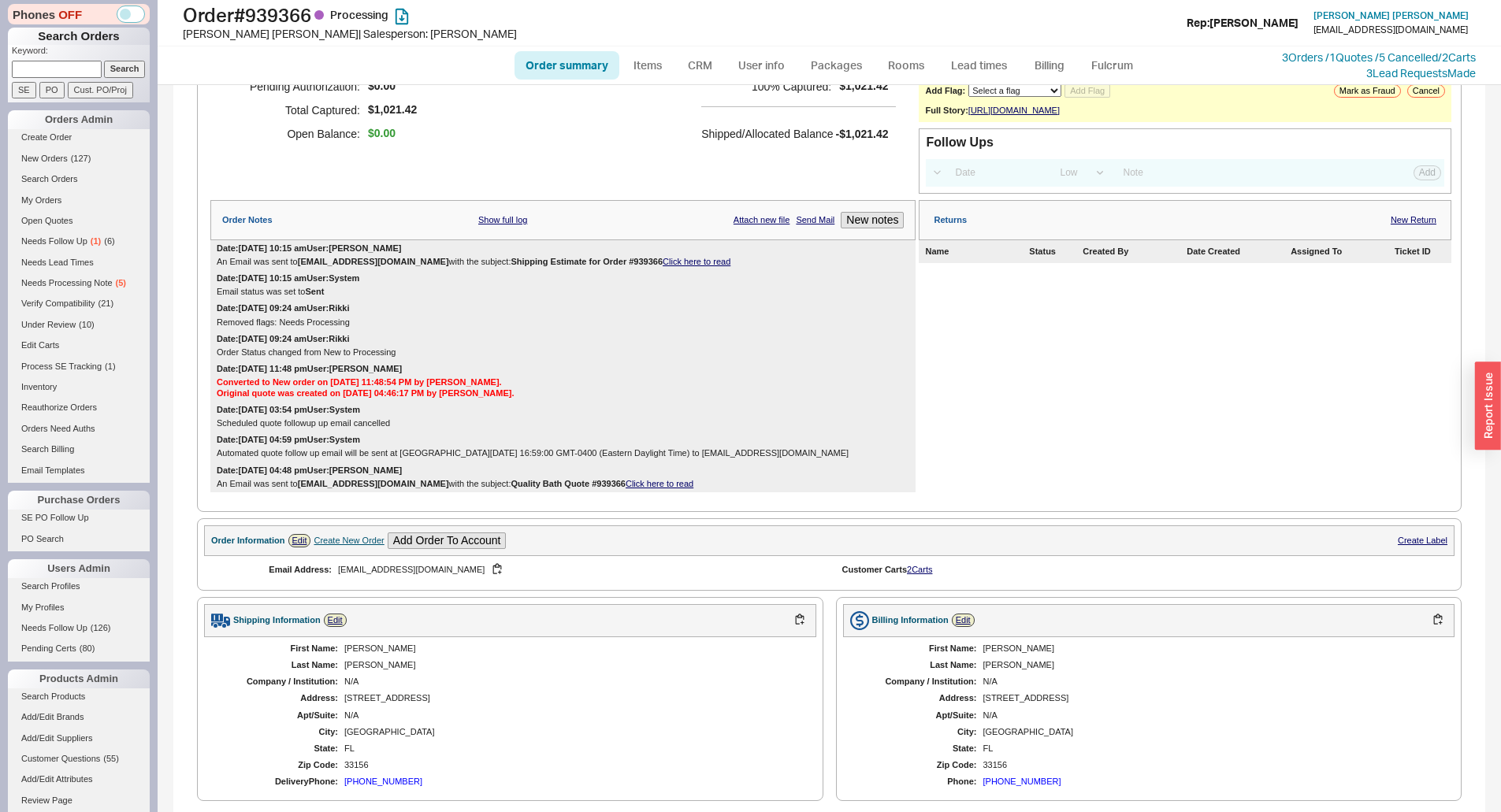
scroll to position [0, 0]
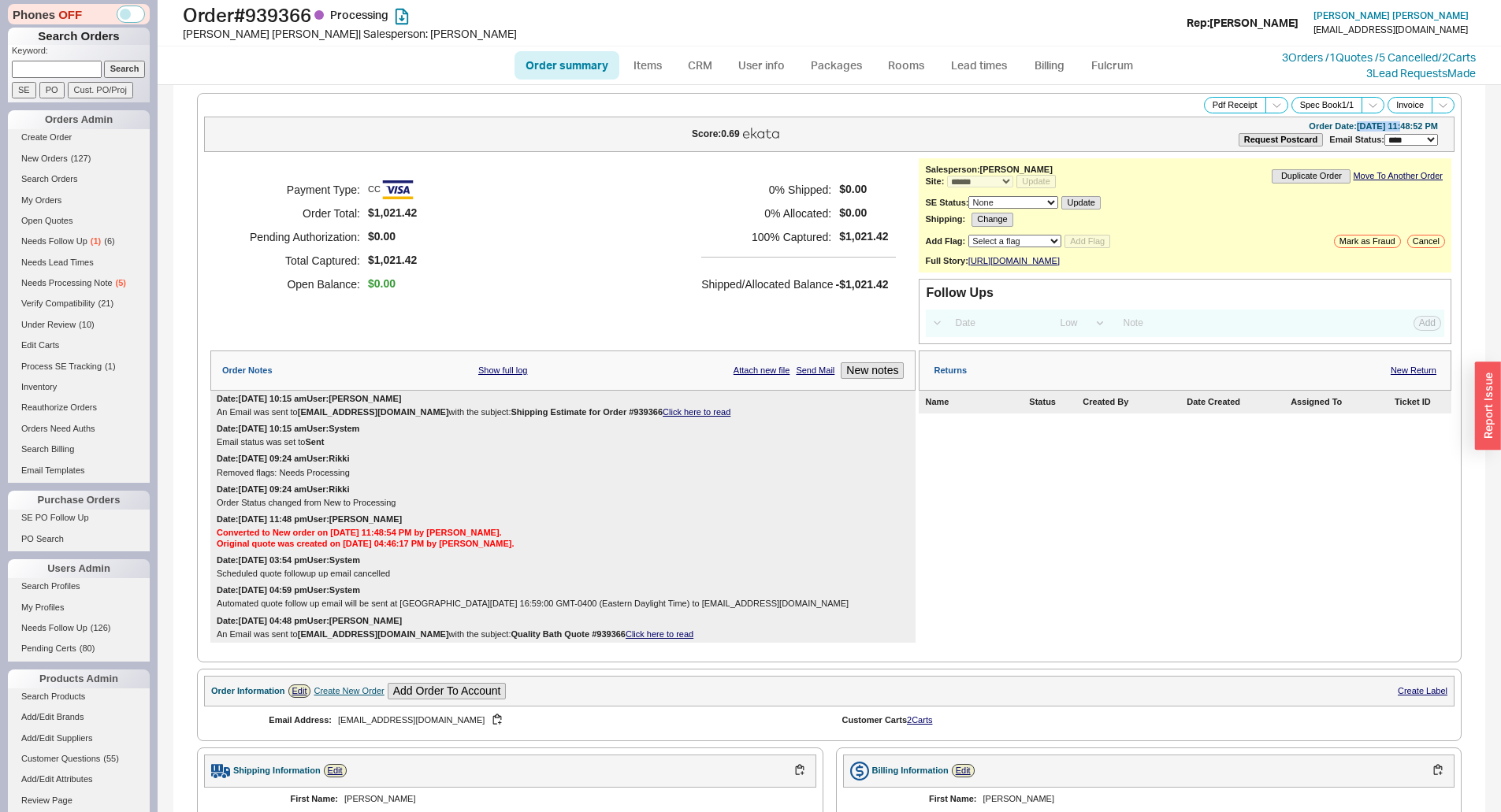
drag, startPoint x: 1331, startPoint y: 122, endPoint x: 1373, endPoint y: 126, distance: 42.2
click at [1373, 126] on div "Order Date: [DATE] 11:48:52 PM" at bounding box center [1373, 126] width 129 height 10
copy div "[DATE]"
click at [1309, 122] on div "Order Date: [DATE] 11:48:52 PM" at bounding box center [1373, 126] width 129 height 10
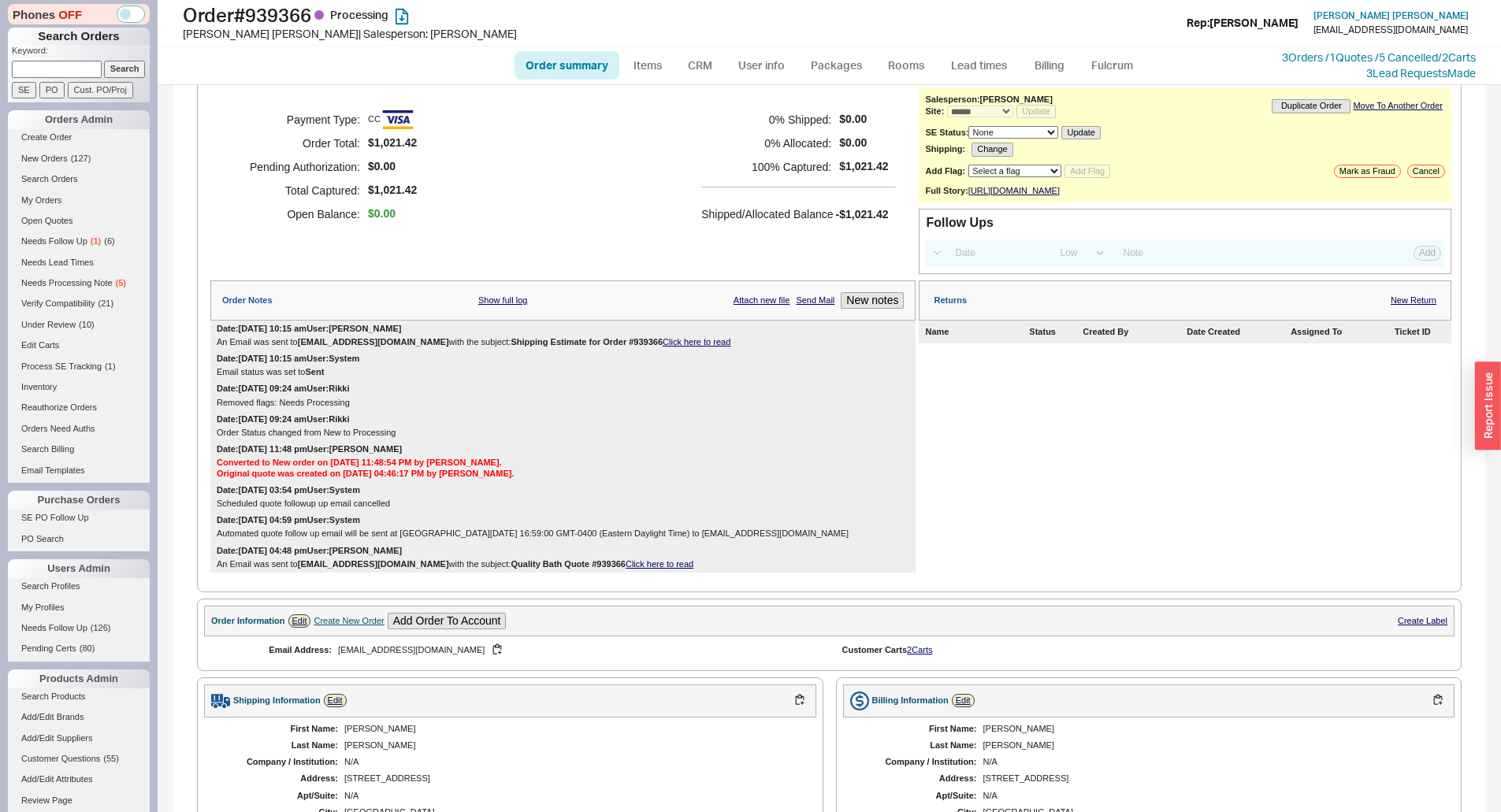
scroll to position [544, 0]
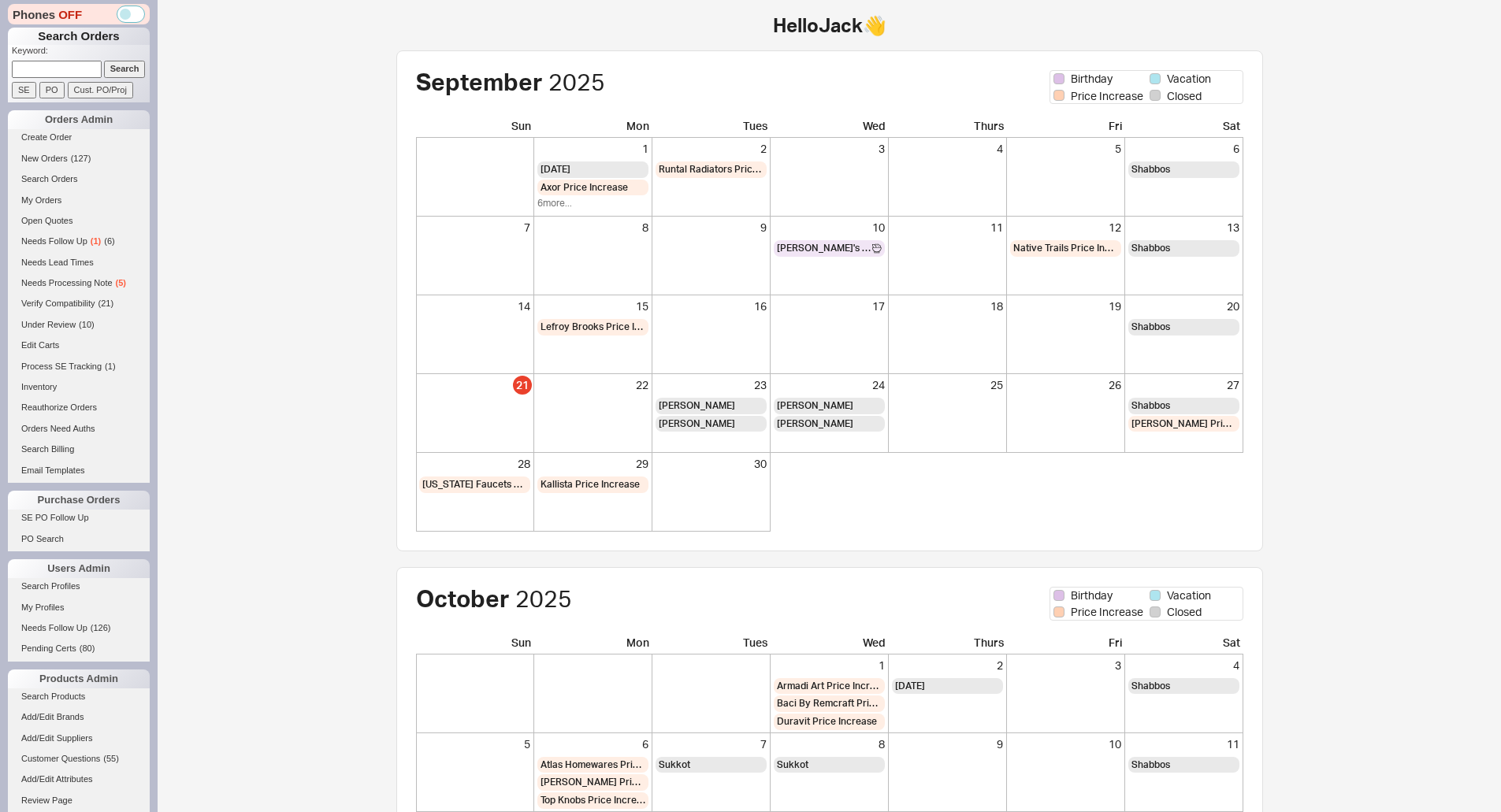
click at [48, 77] on input at bounding box center [56, 69] width 90 height 16
type input "[EMAIL_ADDRESS][DOMAIN_NAME]"
click at [105, 71] on input "Search" at bounding box center [125, 69] width 42 height 16
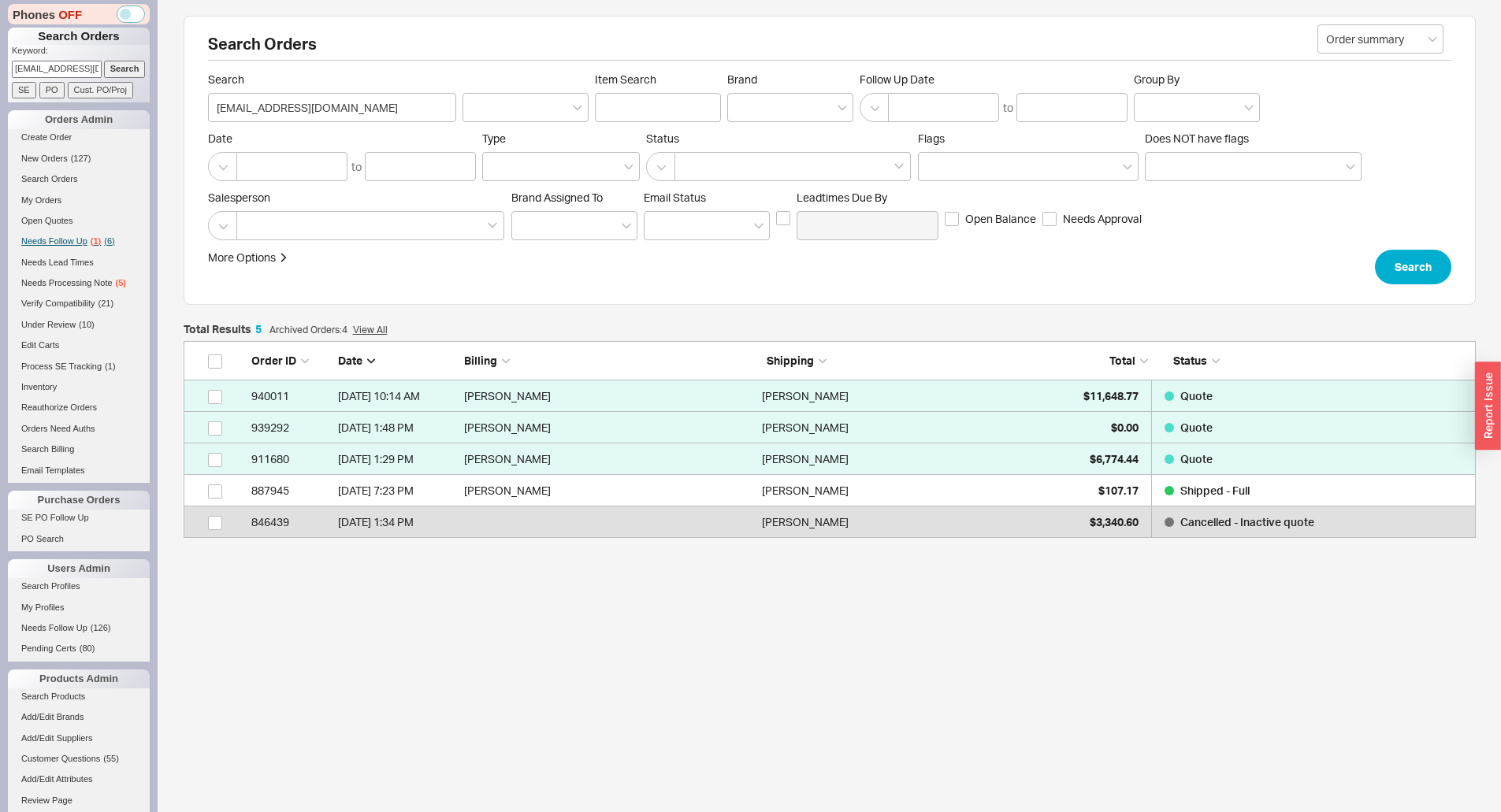
scroll to position [185, 1280]
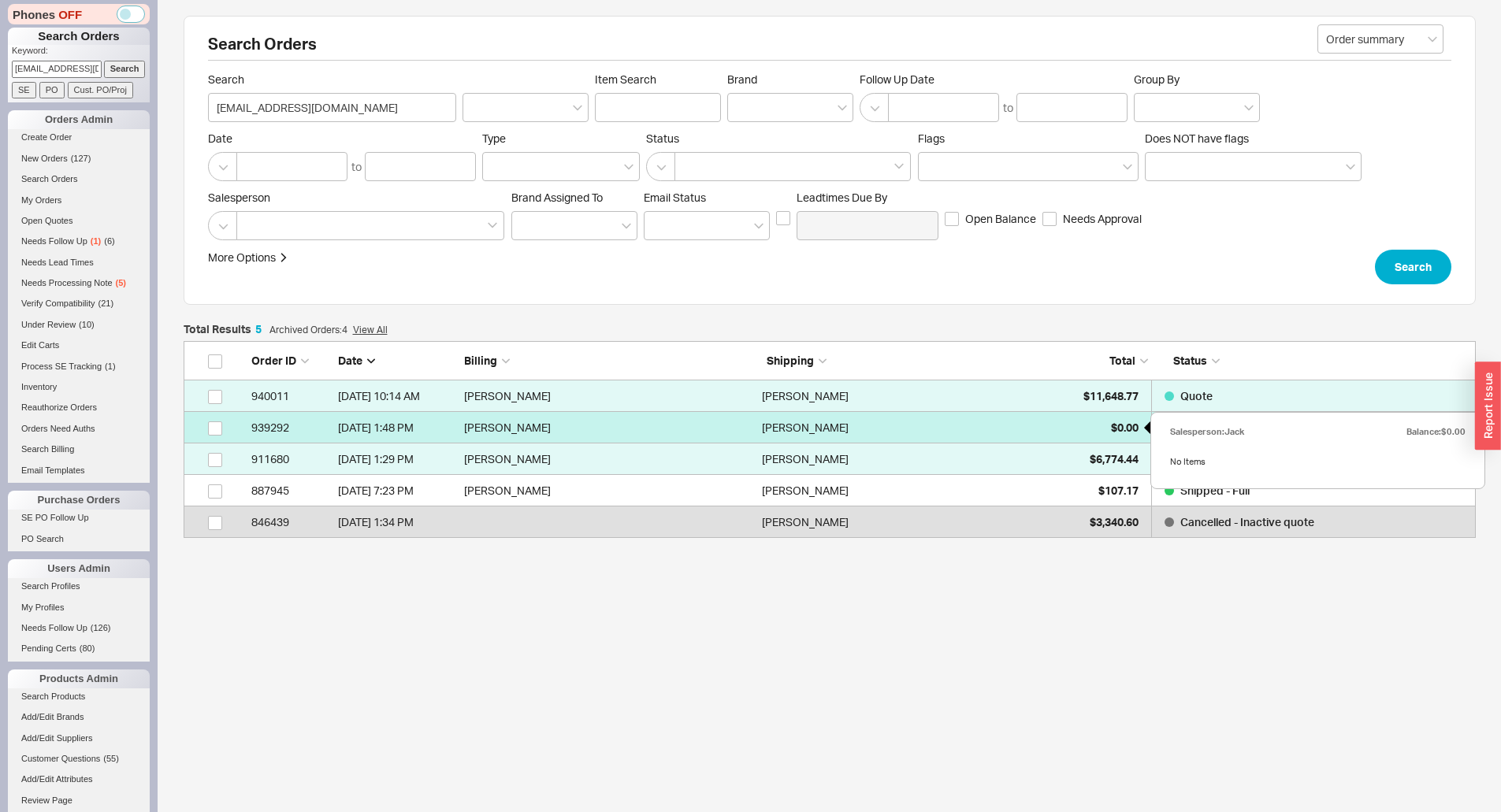
click at [1089, 429] on div "$0.00" at bounding box center [1099, 428] width 79 height 31
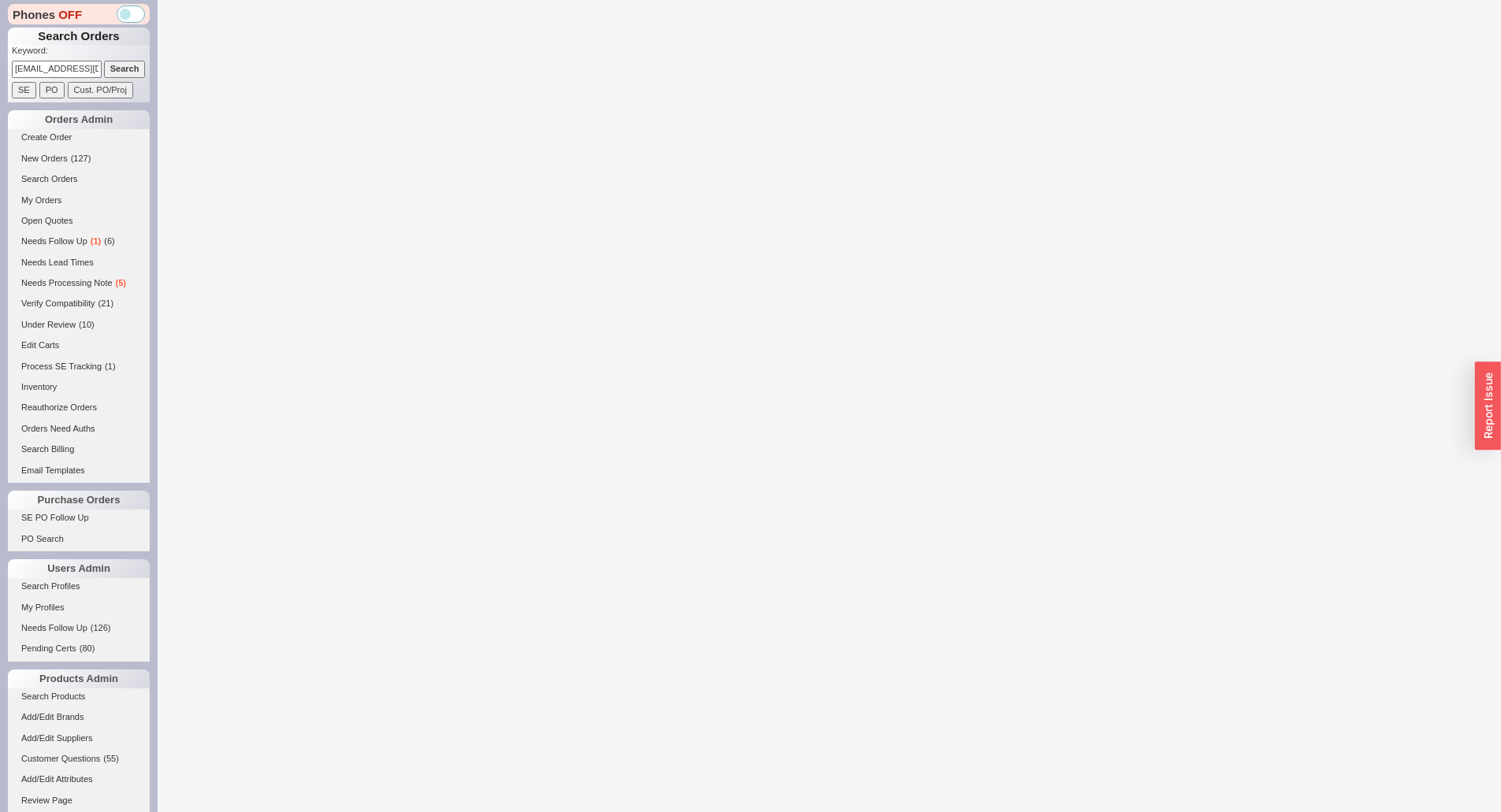
select select "*"
select select "LOW"
select select "3"
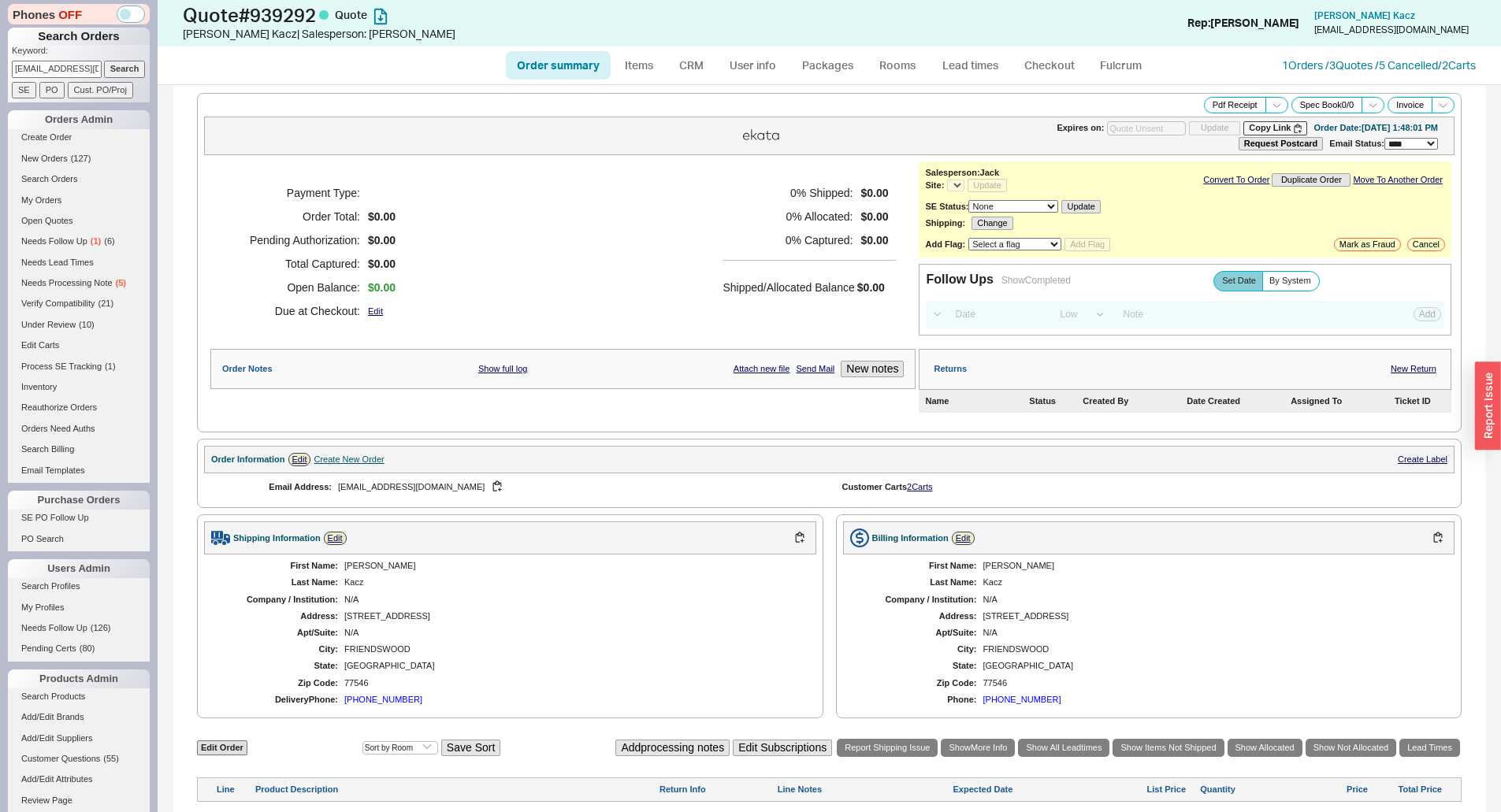
select select "*"
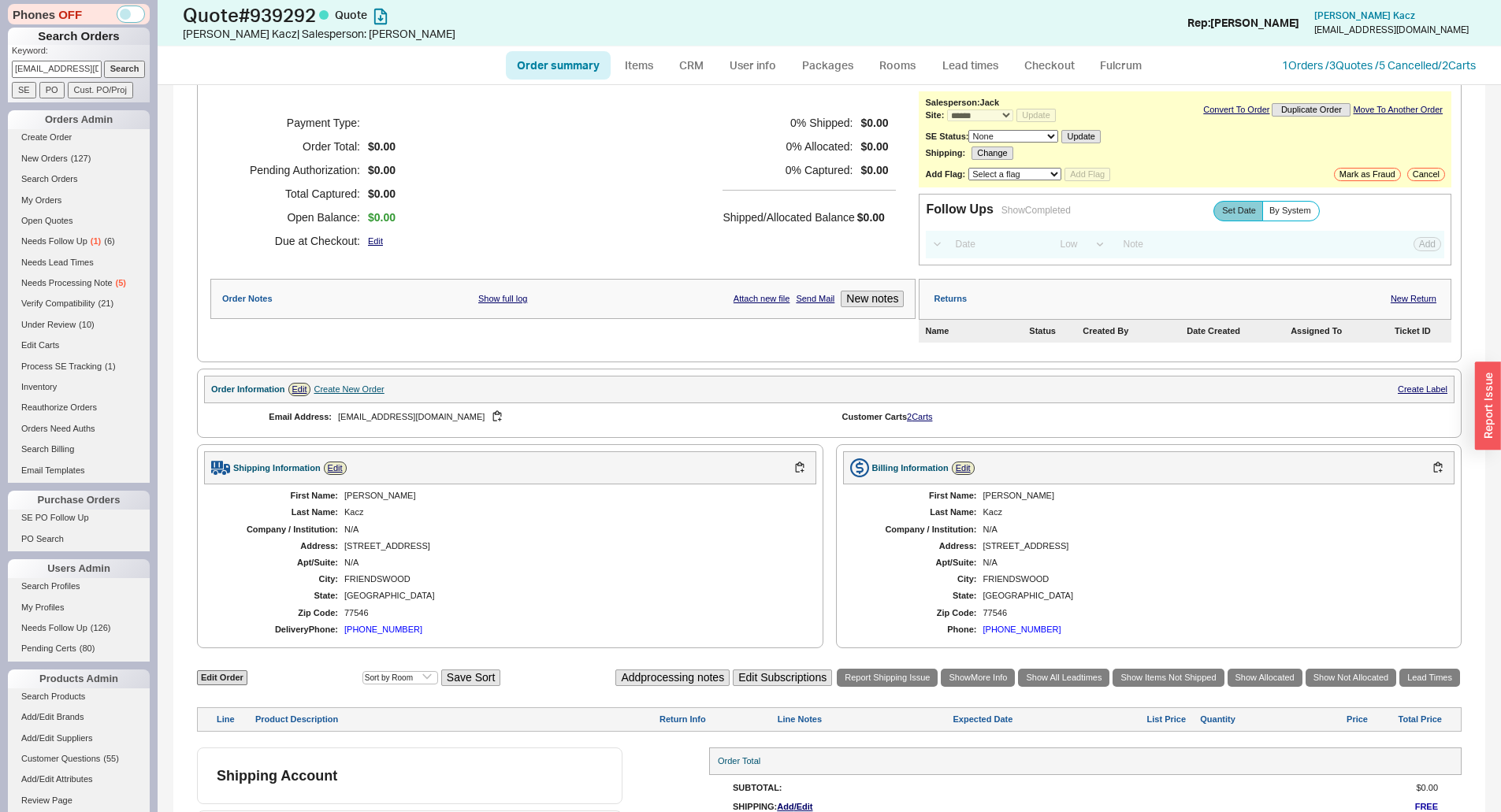
scroll to position [133, 0]
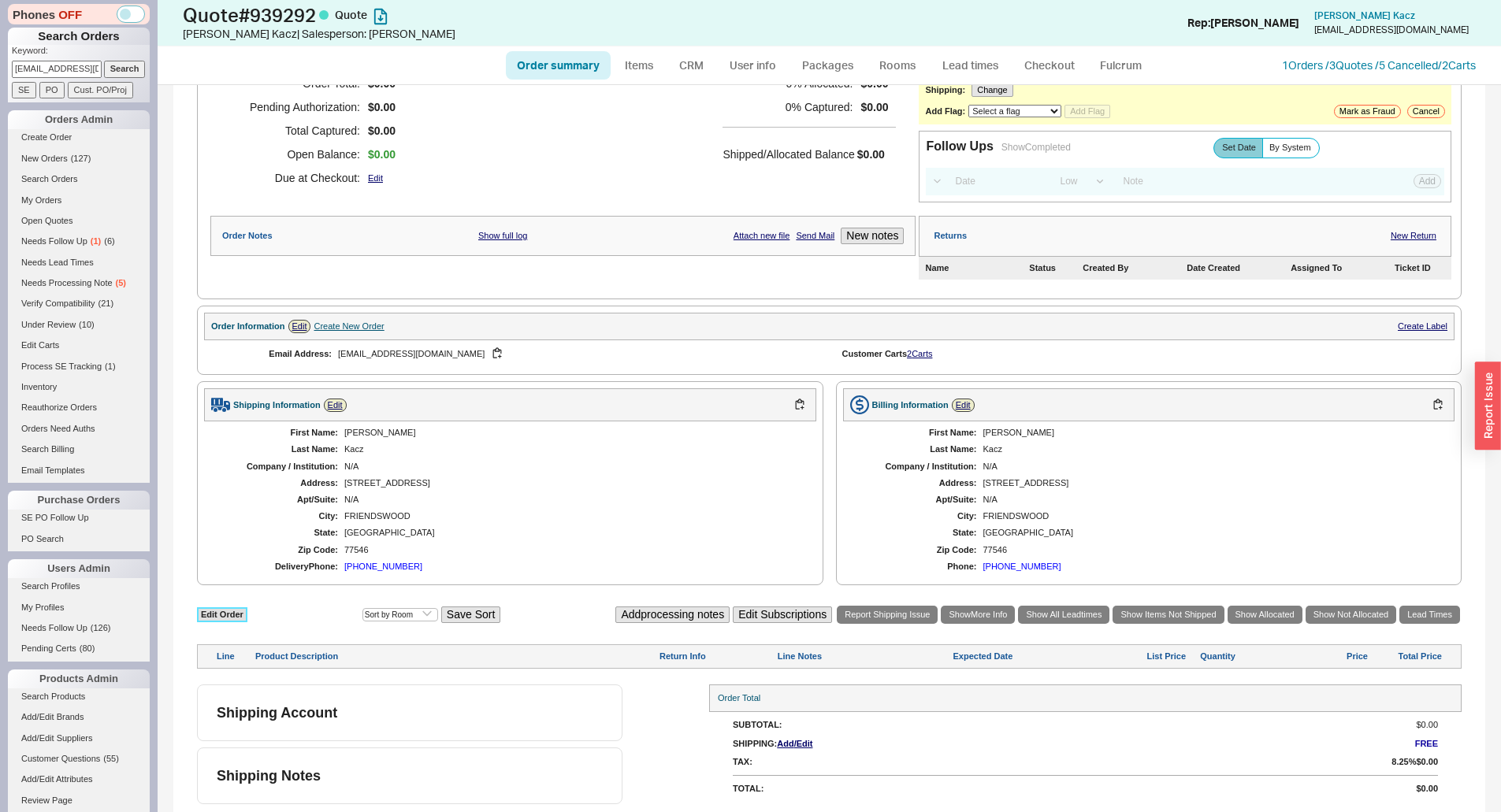
click at [232, 613] on link "Edit Order" at bounding box center [222, 615] width 50 height 15
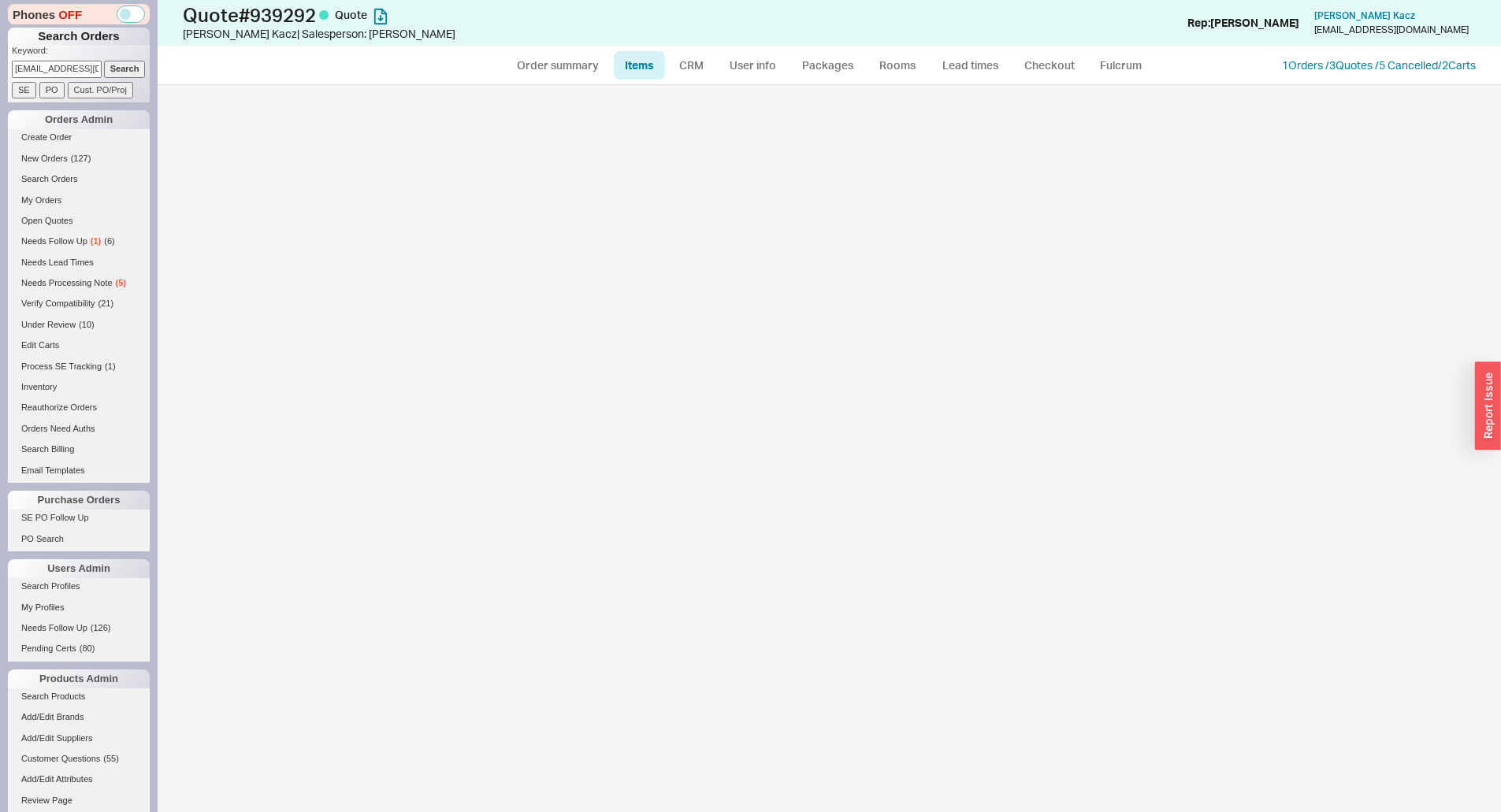
select select "3"
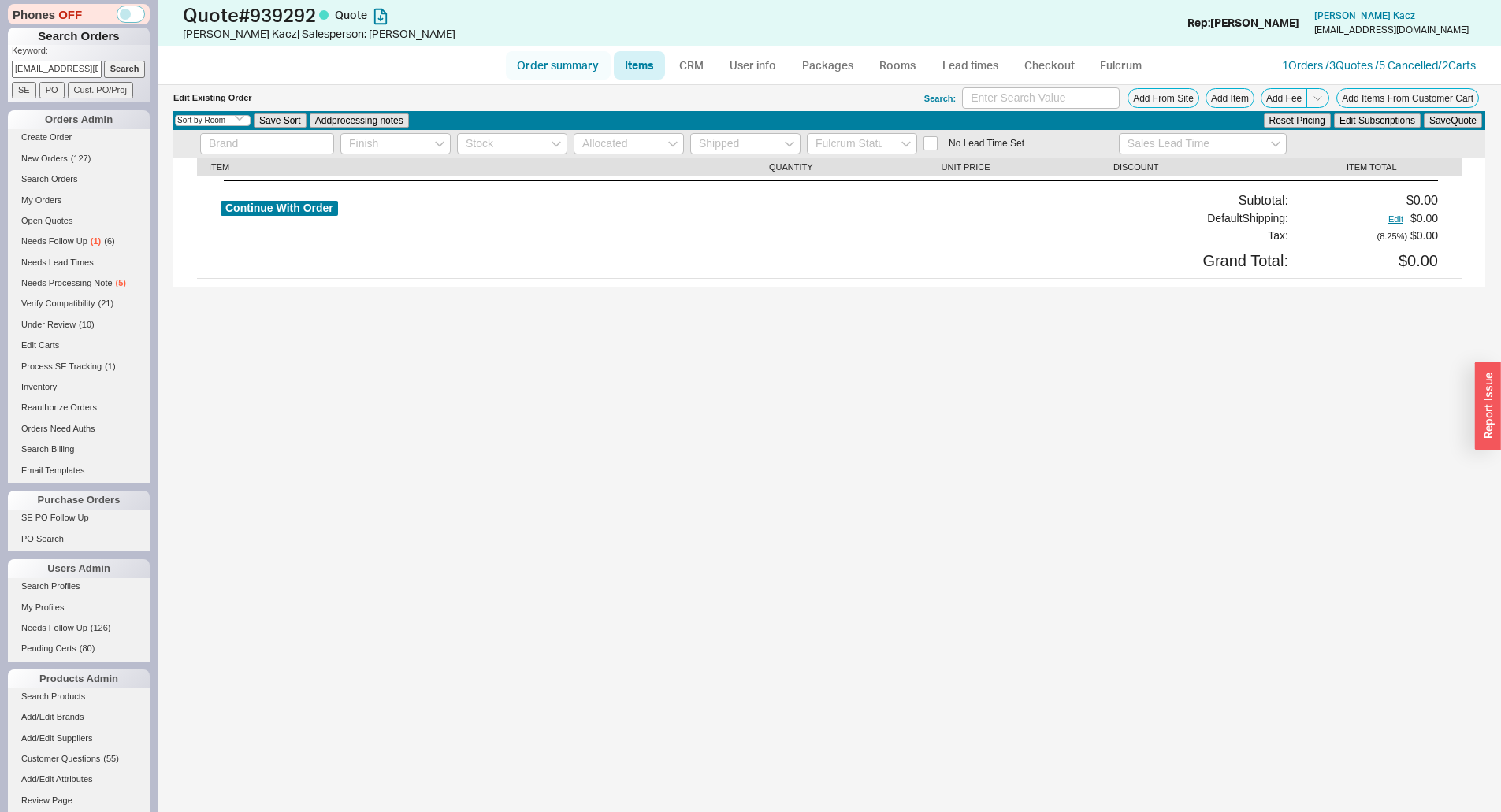
click at [573, 66] on link "Order summary" at bounding box center [558, 65] width 105 height 29
select select "*"
select select "LOW"
select select "3"
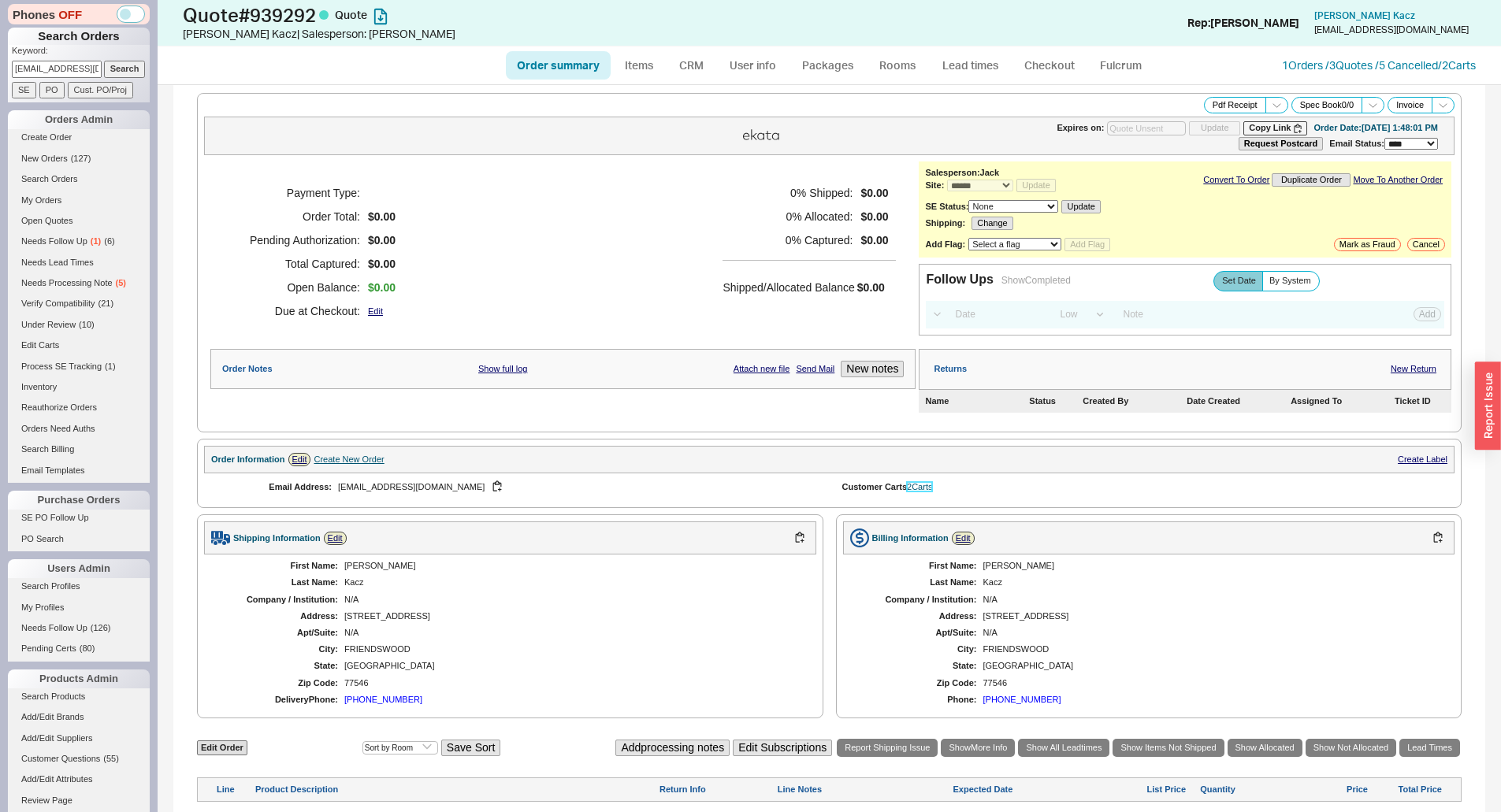
click at [929, 489] on link "2 Carts" at bounding box center [919, 487] width 25 height 10
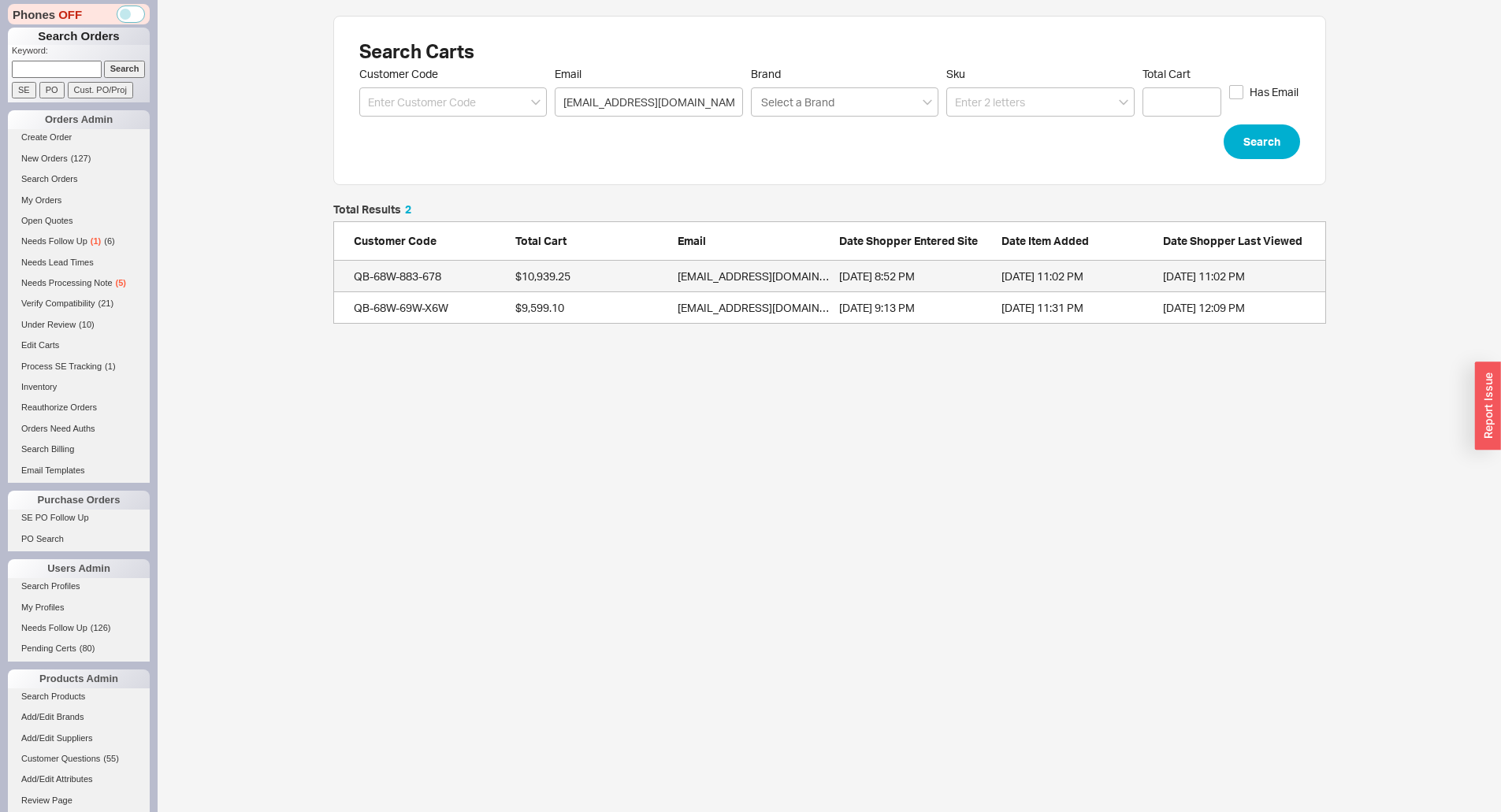
scroll to position [108, 980]
click at [402, 275] on div "QB-68W-883-678" at bounding box center [405, 276] width 103 height 16
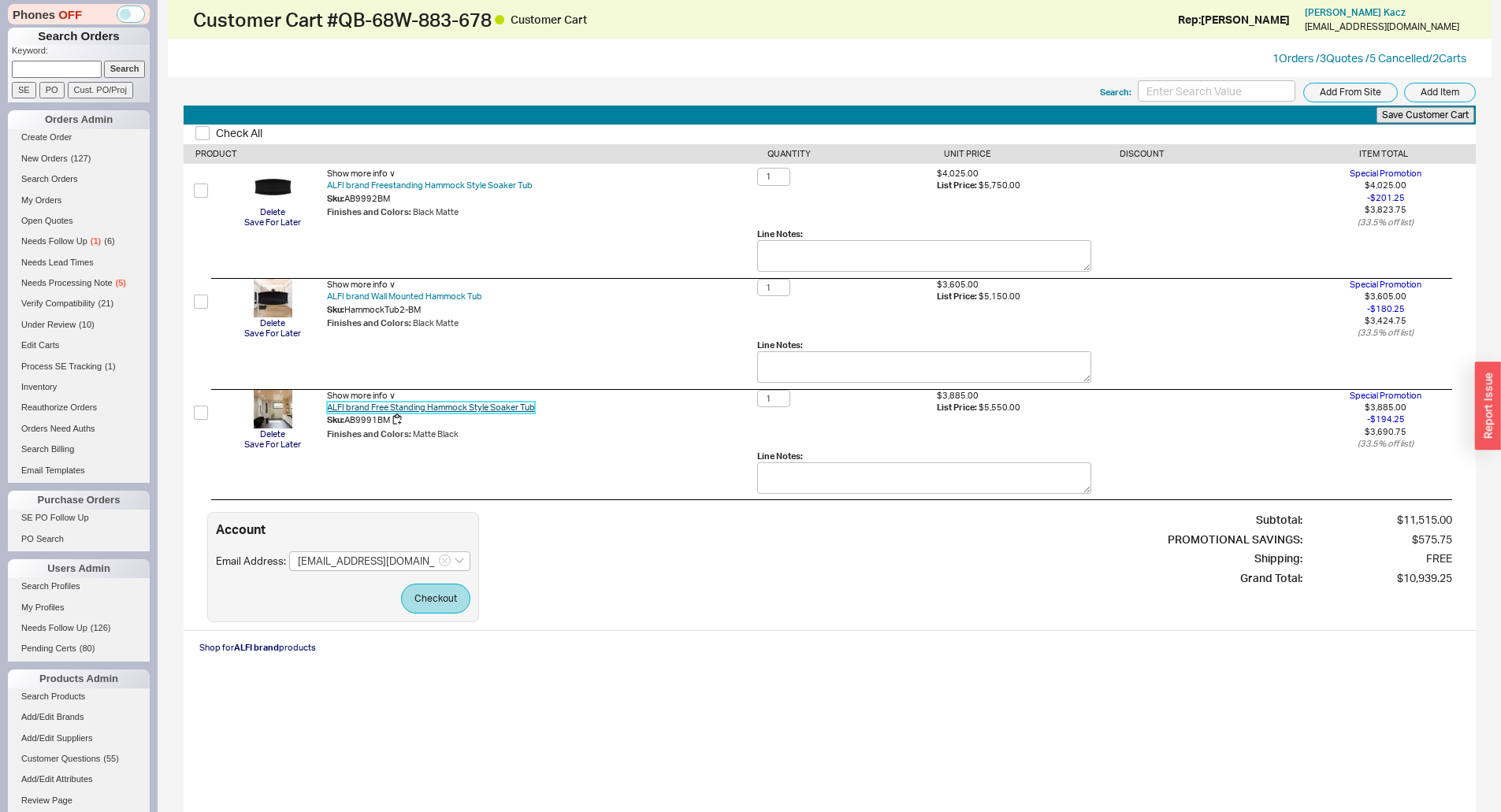
click at [513, 410] on link "ALFI brand Free Standing Hammock Style Soaker Tub" at bounding box center [430, 407] width 208 height 11
click at [401, 182] on link "ALFI brand Freestanding Hammock Style Soaker Tub" at bounding box center [429, 186] width 205 height 11
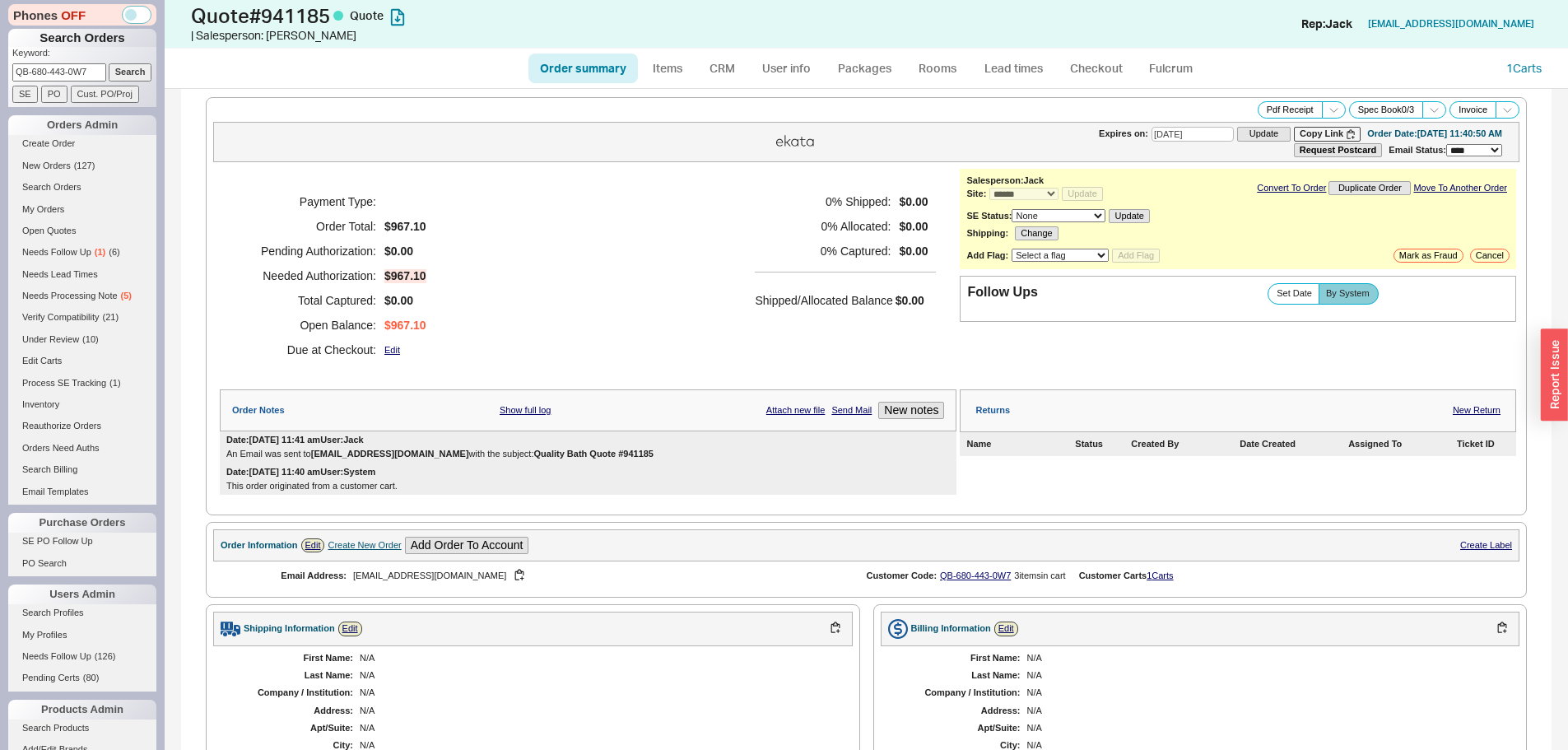
select select "*"
select select "3"
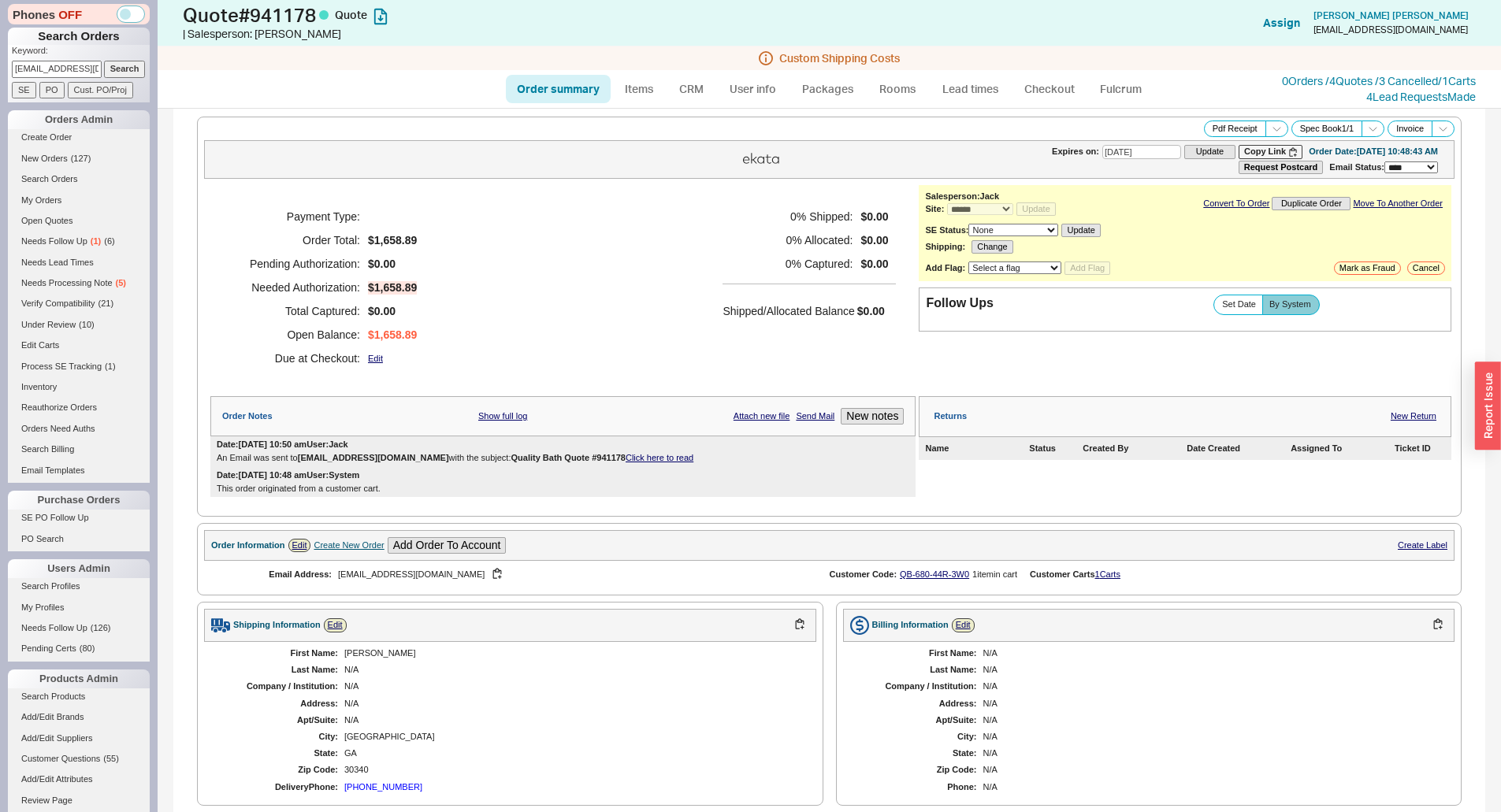
select select "*"
select select "3"
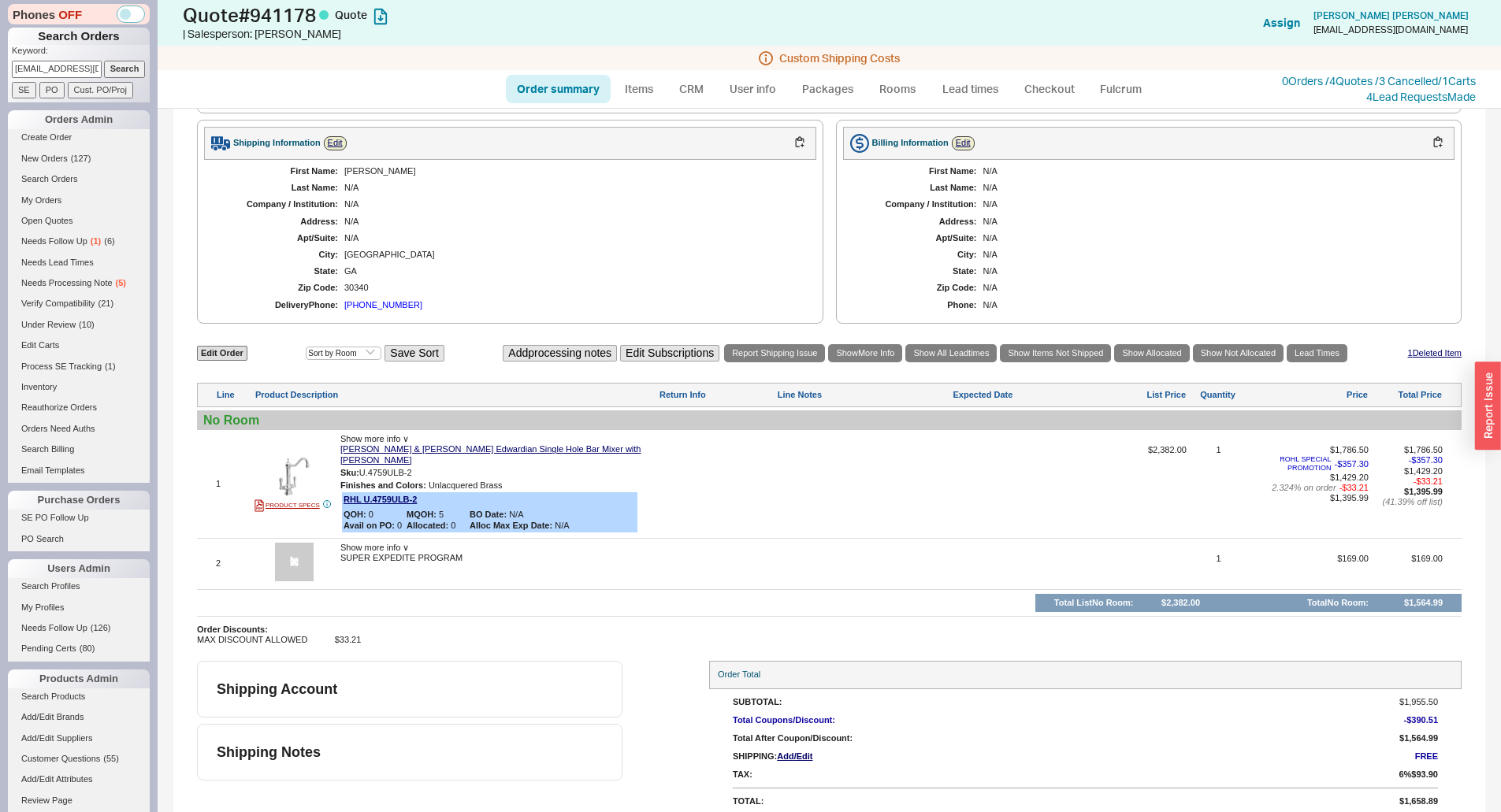
click at [518, 101] on link "Order summary" at bounding box center [558, 89] width 105 height 29
select select "*"
select select "3"
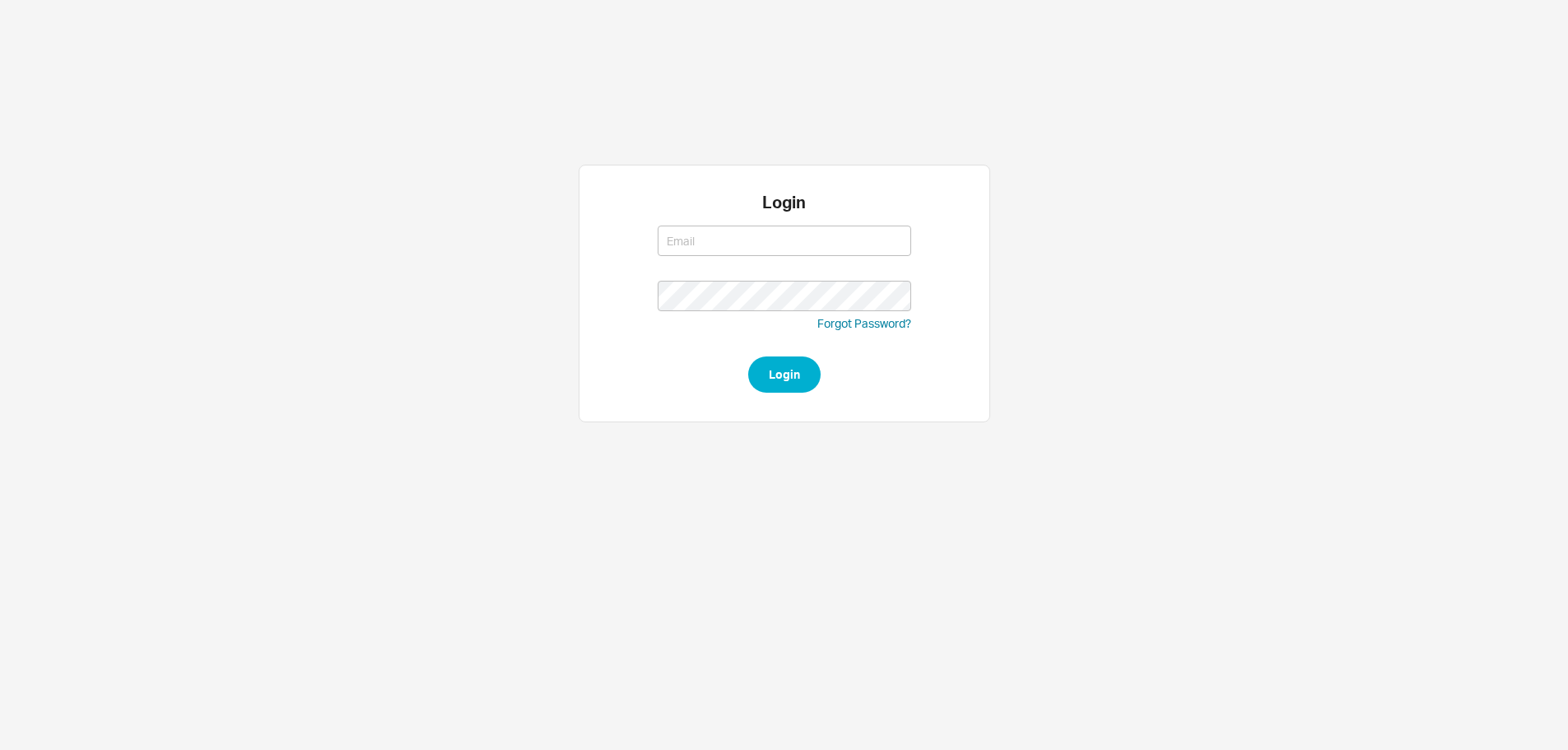
type input "[EMAIL_ADDRESS][DOMAIN_NAME]"
click at [746, 349] on form "[EMAIL_ADDRESS][DOMAIN_NAME] [EMAIL_ADDRESS][DOMAIN_NAME] Forgot Password? Login" at bounding box center [784, 305] width 253 height 175
click at [797, 388] on button "Login" at bounding box center [784, 374] width 72 height 36
